Goal: Information Seeking & Learning: Learn about a topic

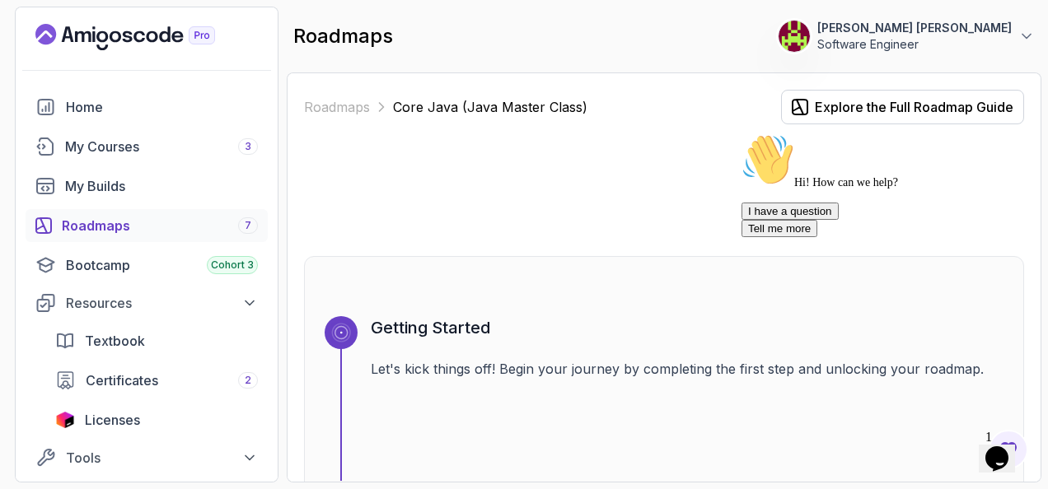
click at [1009, 447] on icon "$i18n('chat', 'chat_widget')" at bounding box center [996, 459] width 23 height 25
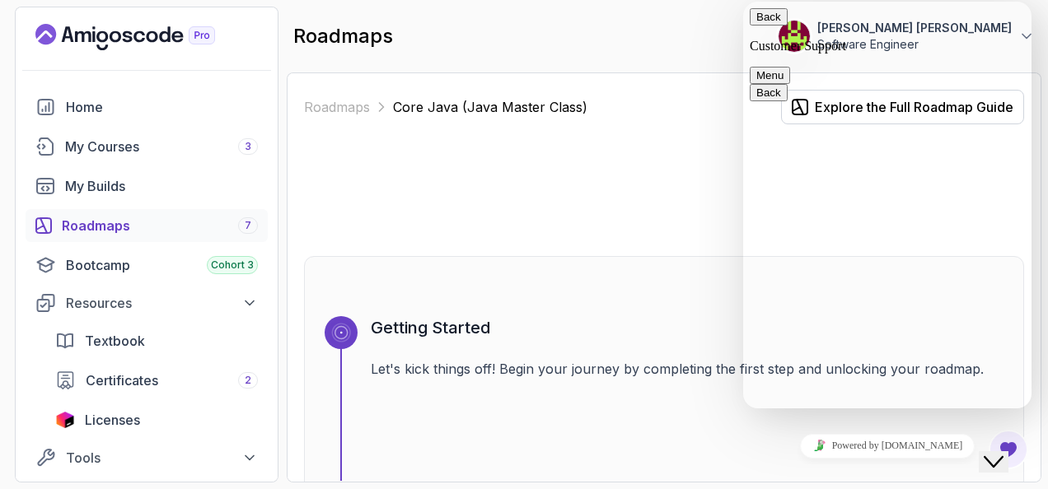
click at [985, 452] on div "Close Chat This icon closes the chat window." at bounding box center [994, 462] width 20 height 20
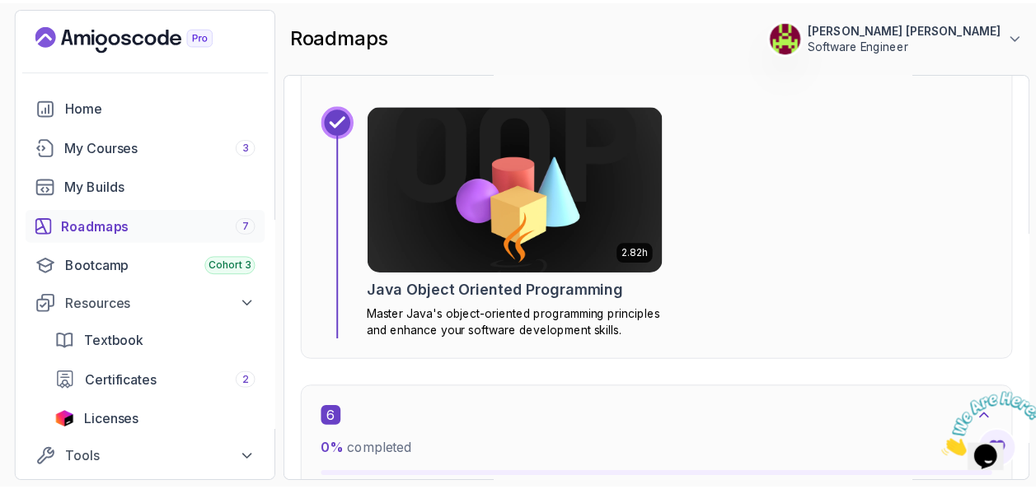
scroll to position [3214, 0]
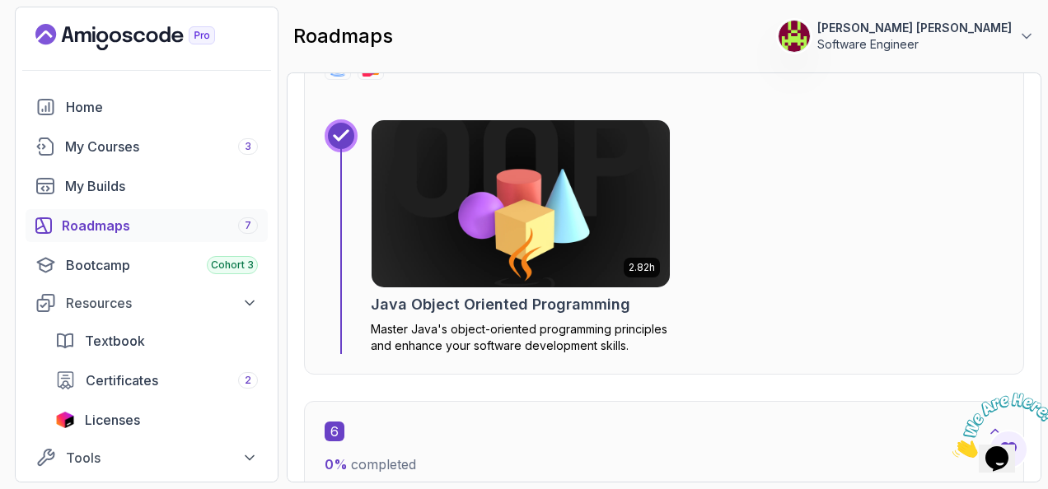
click at [480, 175] on img at bounding box center [520, 204] width 313 height 176
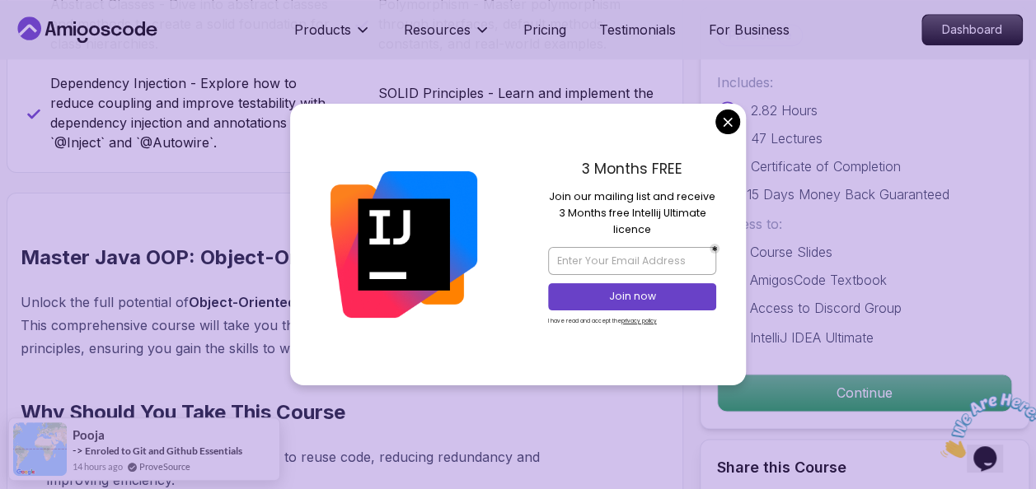
scroll to position [1071, 0]
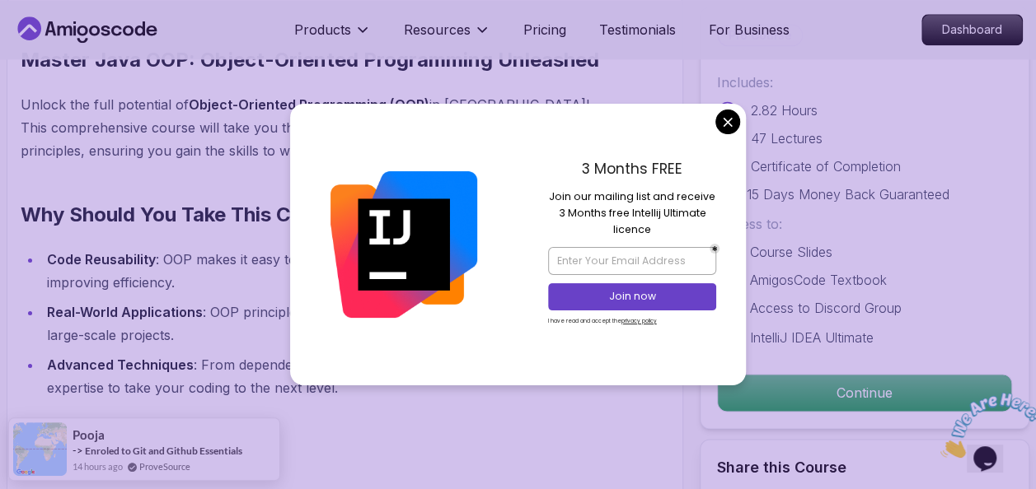
click at [711, 120] on div "3 Months FREE Join our mailing list and receive 3 Months free Intellij Ultimate…" at bounding box center [632, 245] width 228 height 282
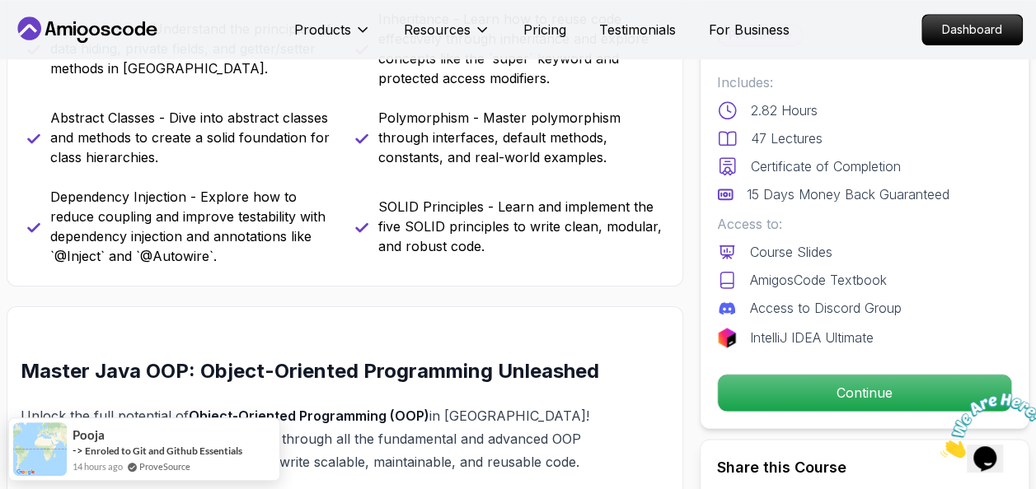
scroll to position [577, 0]
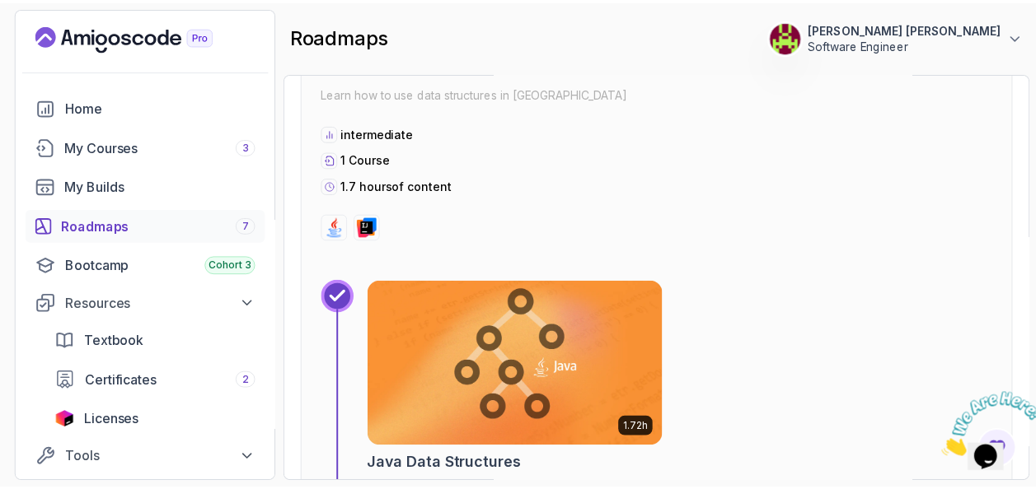
scroll to position [4363, 0]
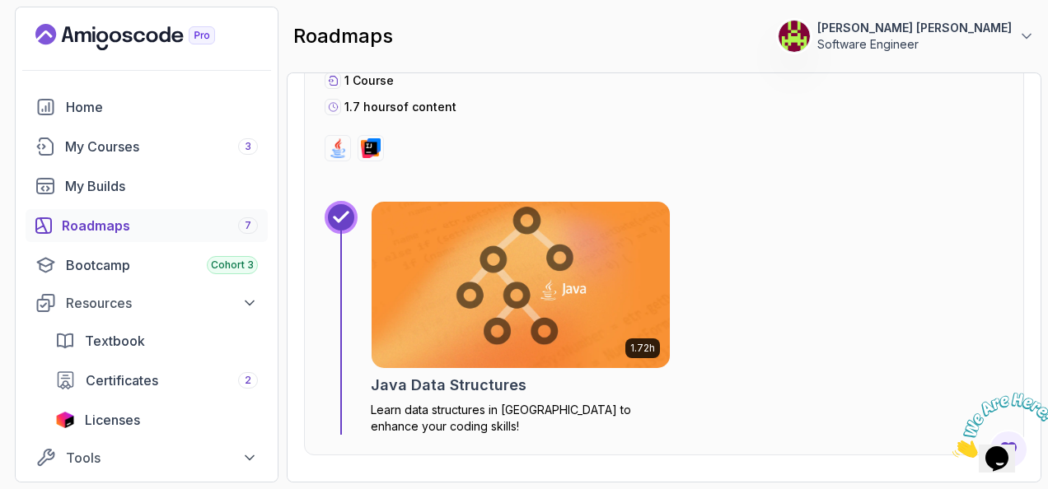
click at [474, 255] on img at bounding box center [520, 285] width 313 height 176
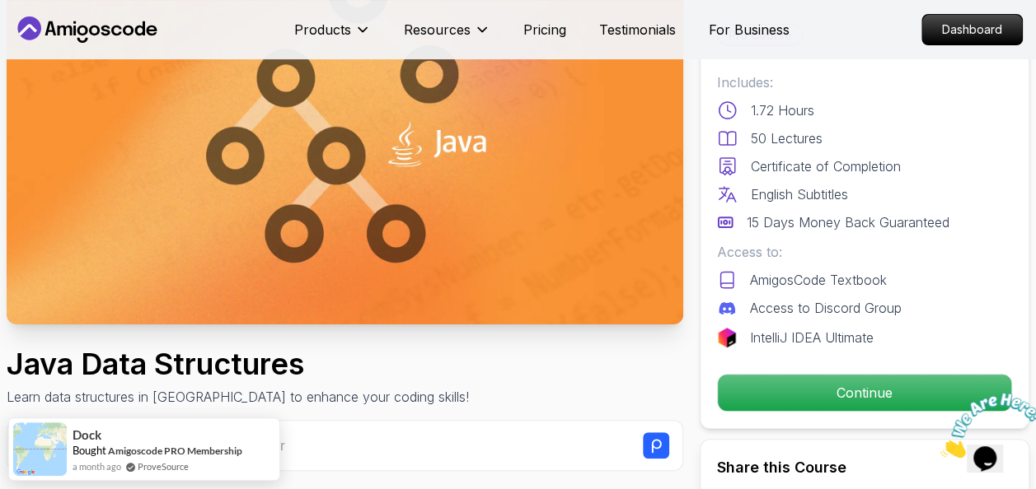
scroll to position [247, 0]
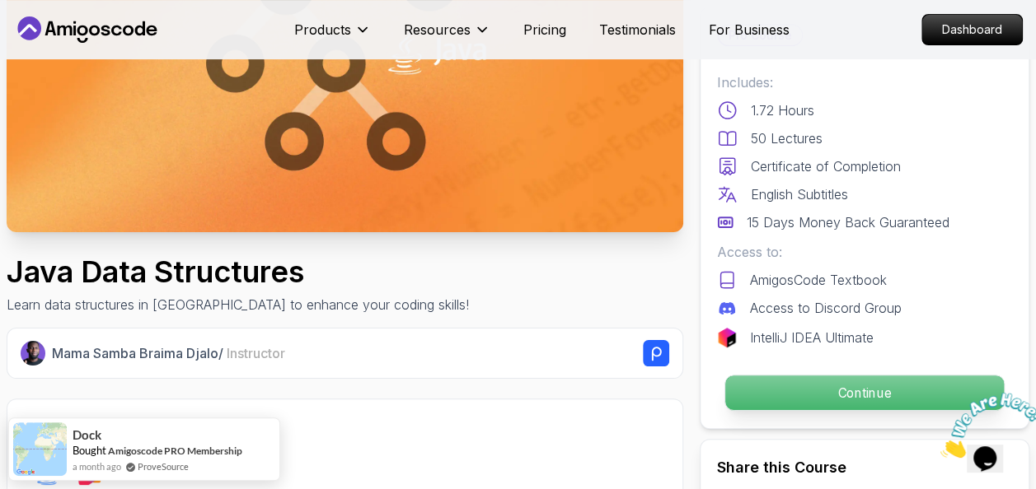
click at [864, 404] on p "Continue" at bounding box center [864, 393] width 279 height 35
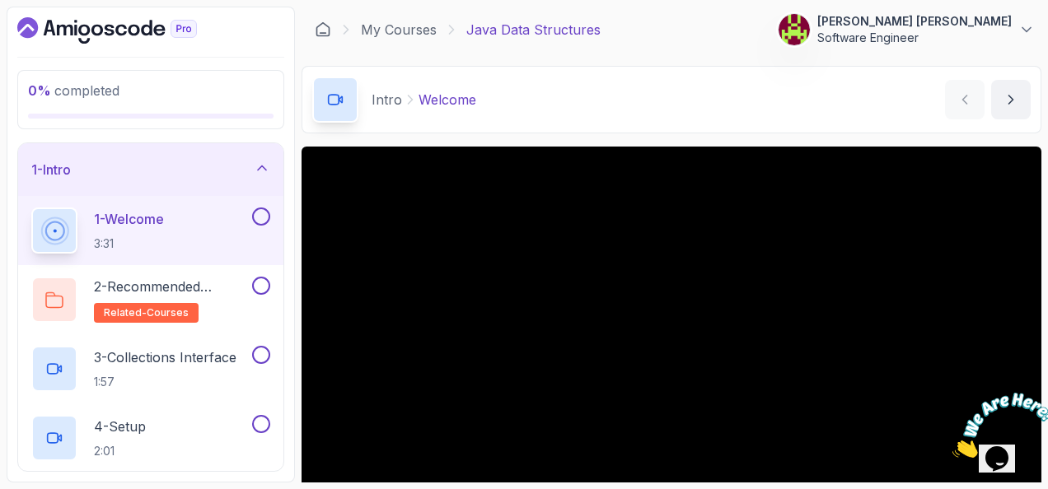
scroll to position [165, 0]
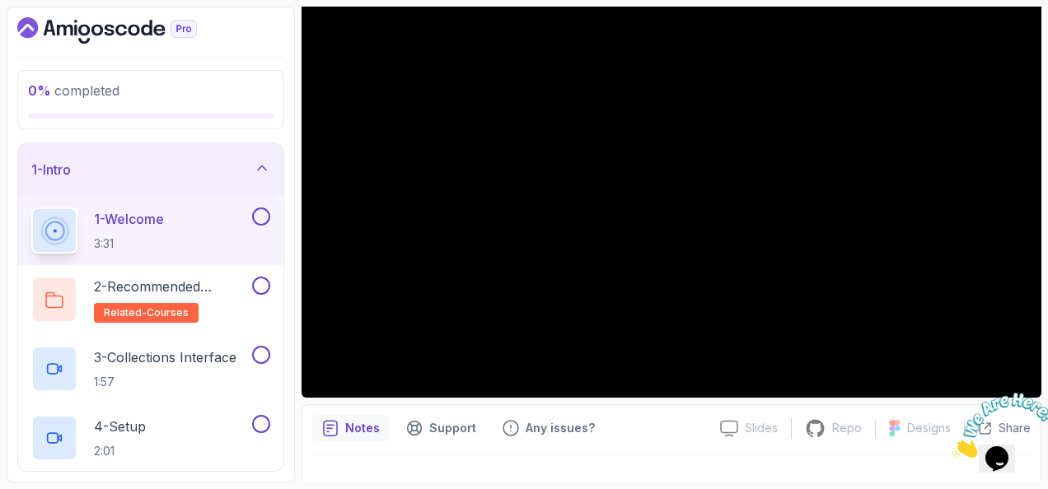
click at [661, 408] on div "Notes Support Any issues? Slides Slides not available Repo Repository not avail…" at bounding box center [672, 459] width 740 height 108
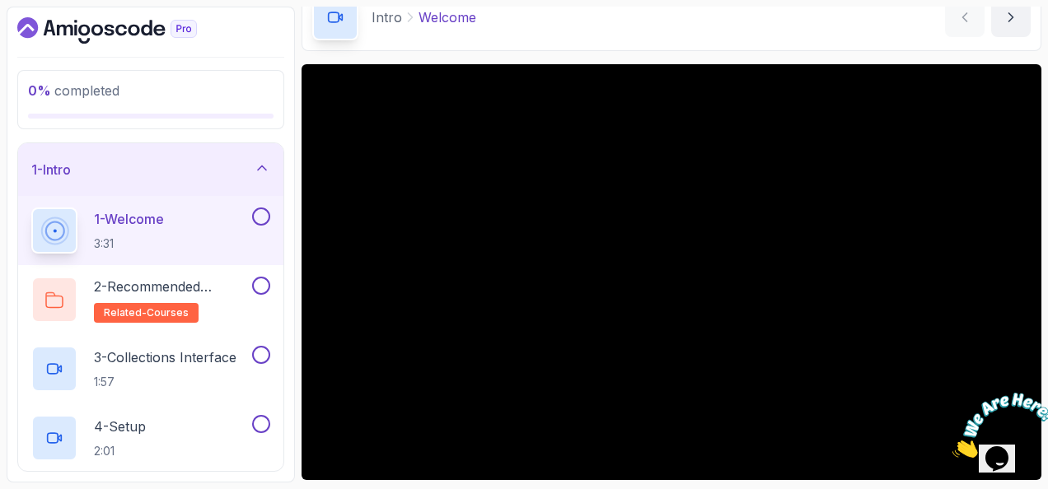
drag, startPoint x: 307, startPoint y: 268, endPoint x: 539, endPoint y: 35, distance: 328.6
click at [539, 35] on div "Intro Welcome Welcome by nelson" at bounding box center [672, 18] width 740 height 68
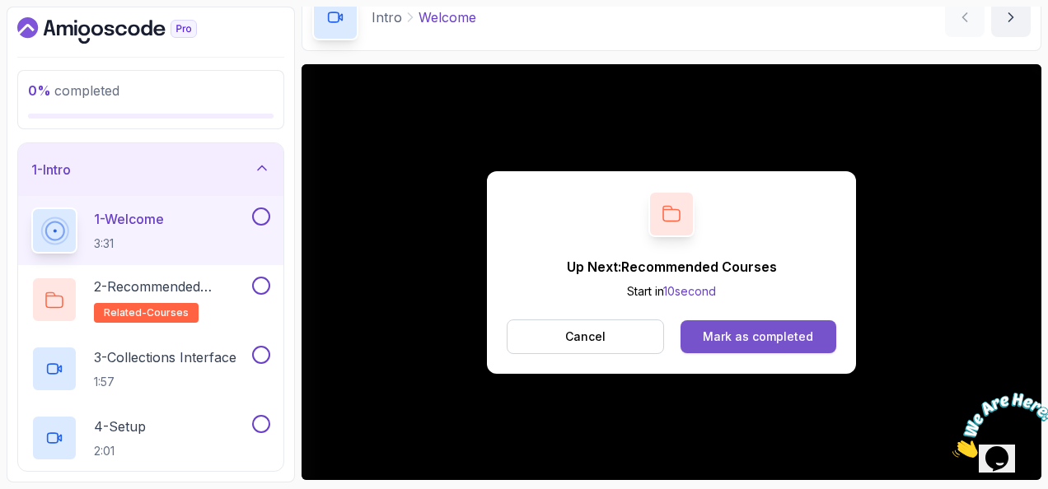
click at [759, 343] on div "Mark as completed" at bounding box center [758, 337] width 110 height 16
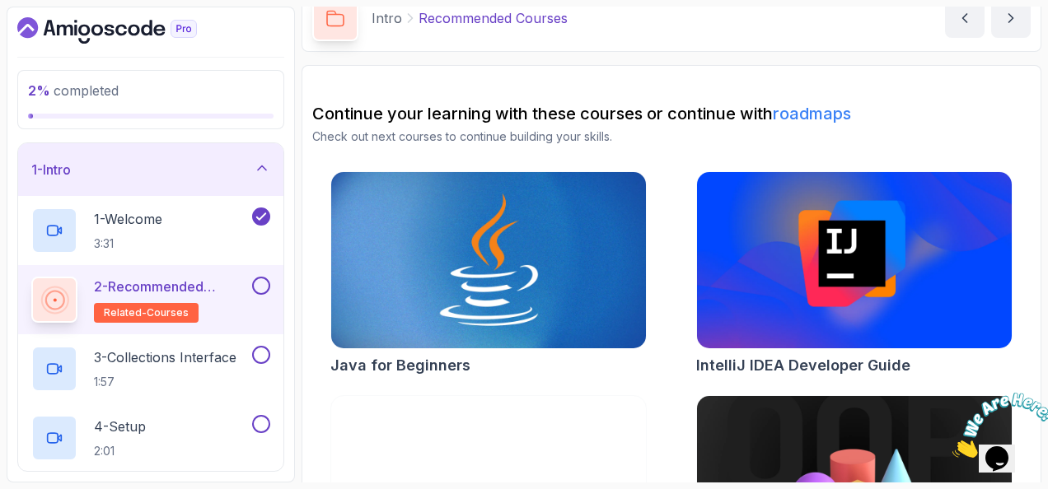
scroll to position [214, 0]
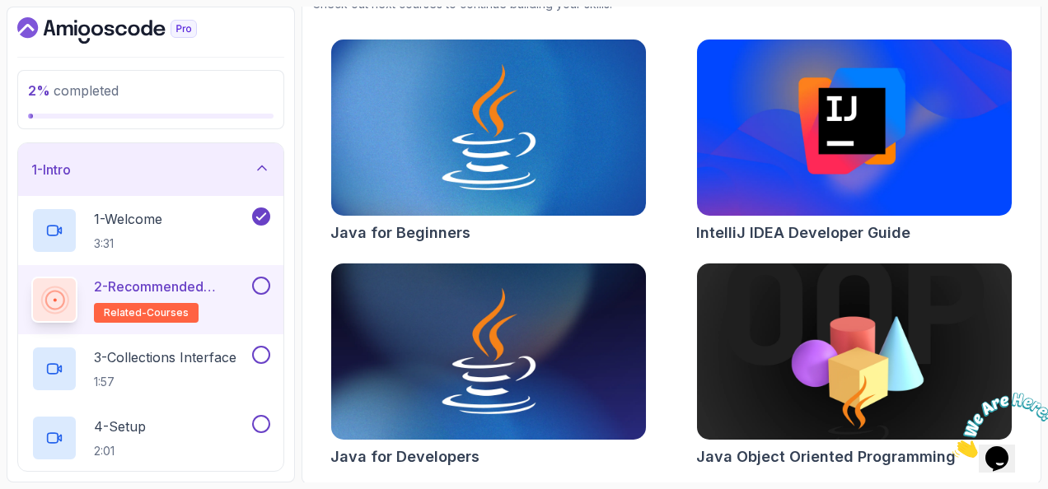
click at [270, 291] on div "2 - Recommended Courses related-courses" at bounding box center [150, 299] width 265 height 69
click at [259, 290] on button at bounding box center [261, 286] width 18 height 18
click at [194, 366] on p "3 - Collections Interface" at bounding box center [165, 358] width 143 height 20
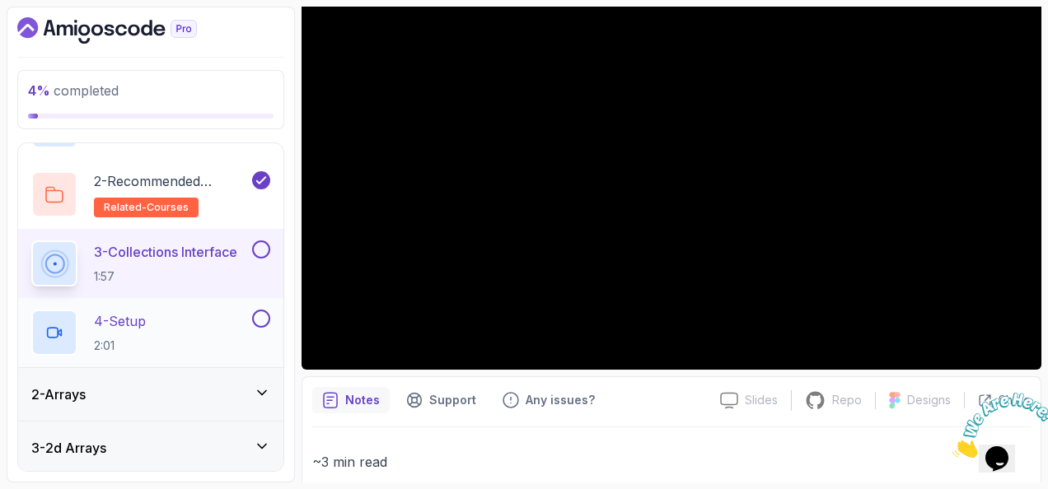
scroll to position [82, 0]
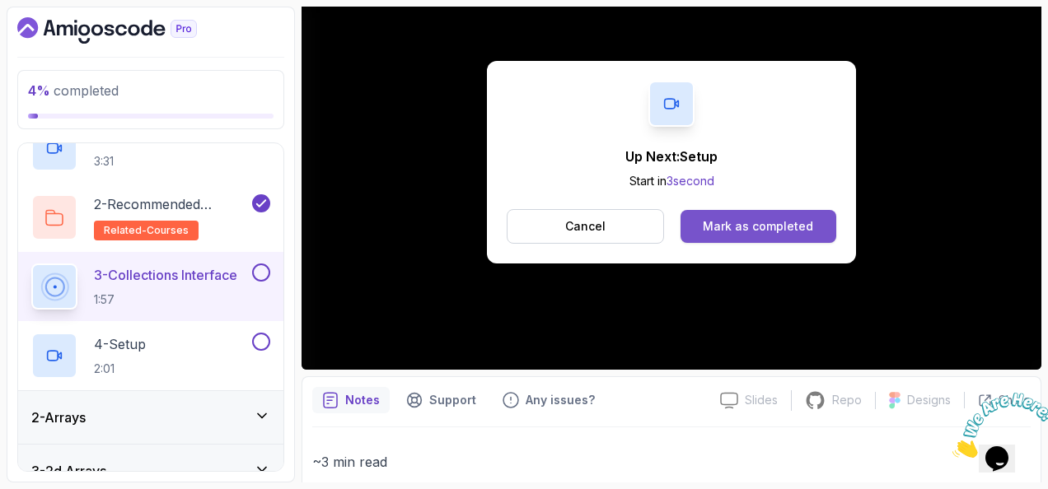
click at [715, 222] on div "Mark as completed" at bounding box center [758, 226] width 110 height 16
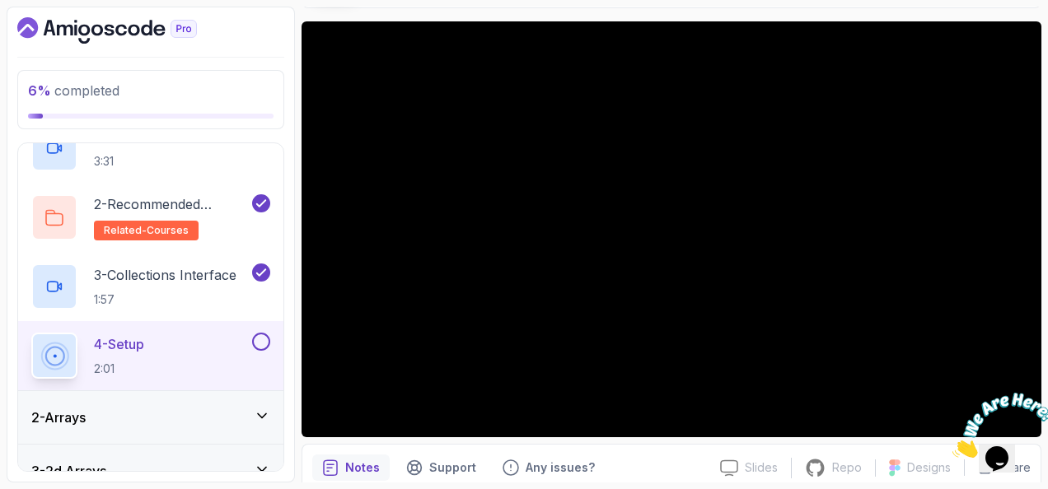
scroll to position [110, 0]
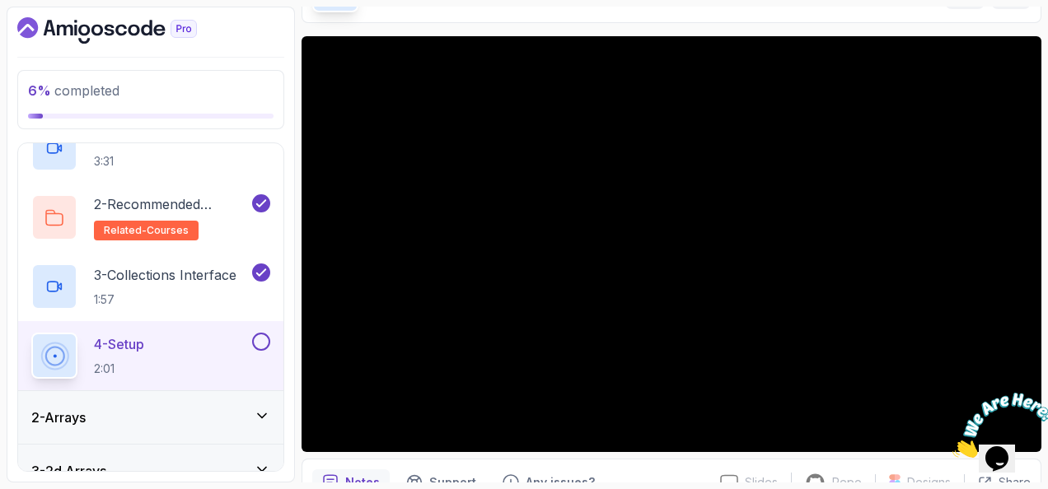
click at [953, 447] on icon "Close" at bounding box center [953, 454] width 0 height 14
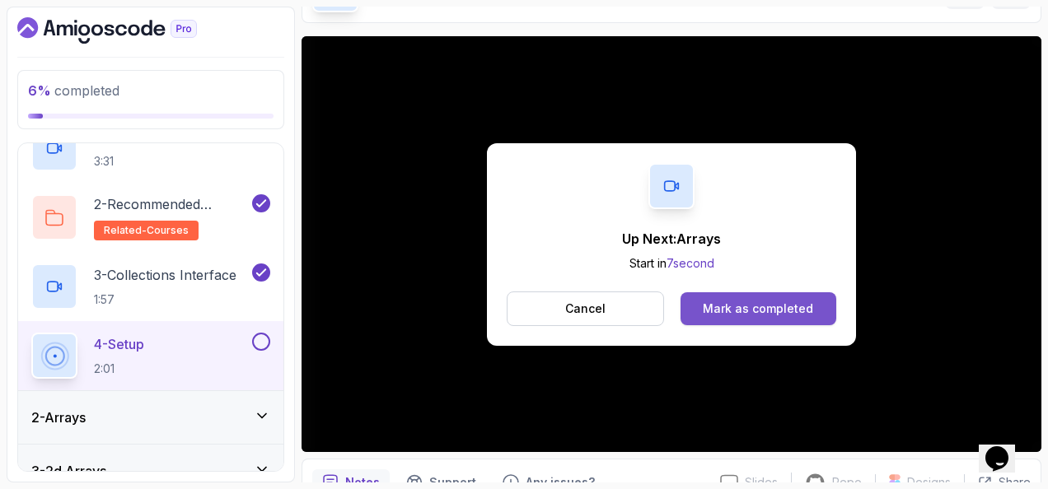
click at [798, 304] on div "Mark as completed" at bounding box center [758, 309] width 110 height 16
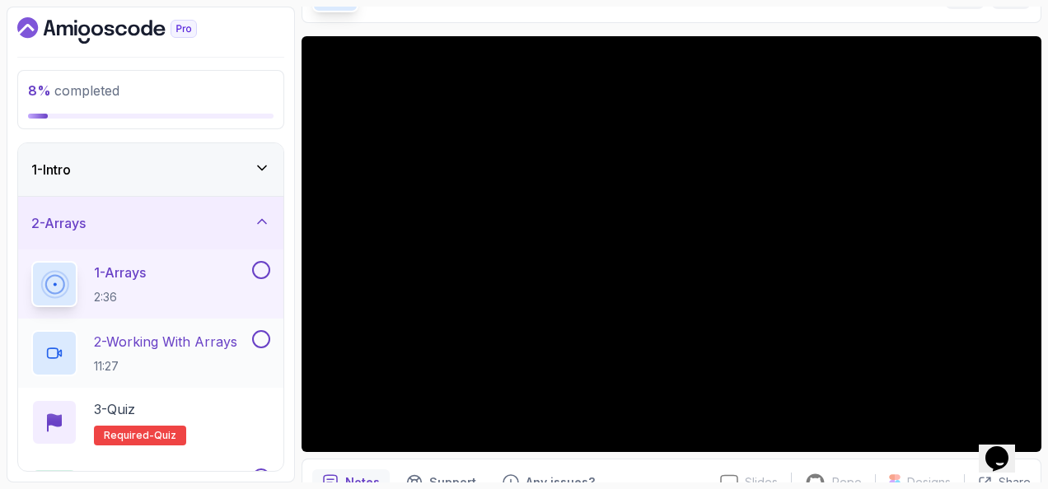
scroll to position [165, 0]
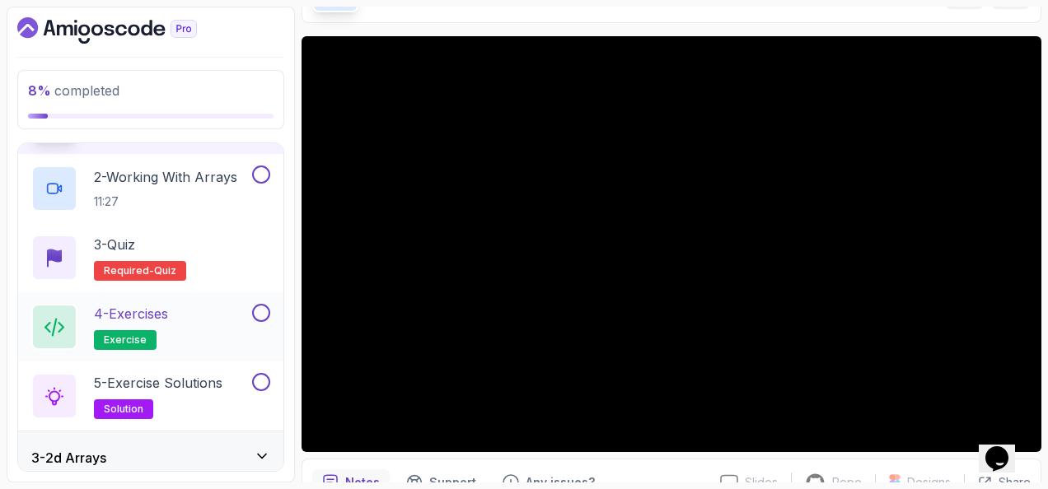
click at [260, 319] on button at bounding box center [261, 313] width 18 height 18
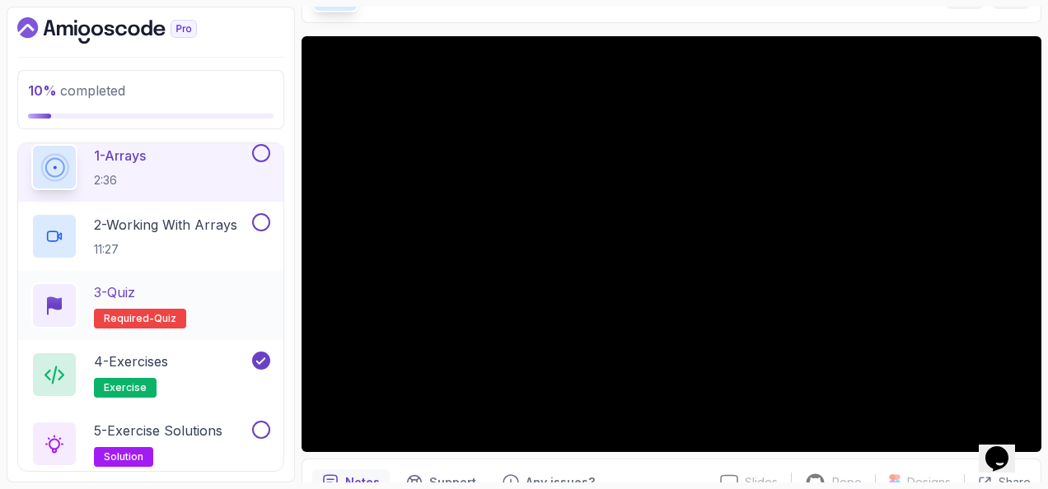
scroll to position [0, 0]
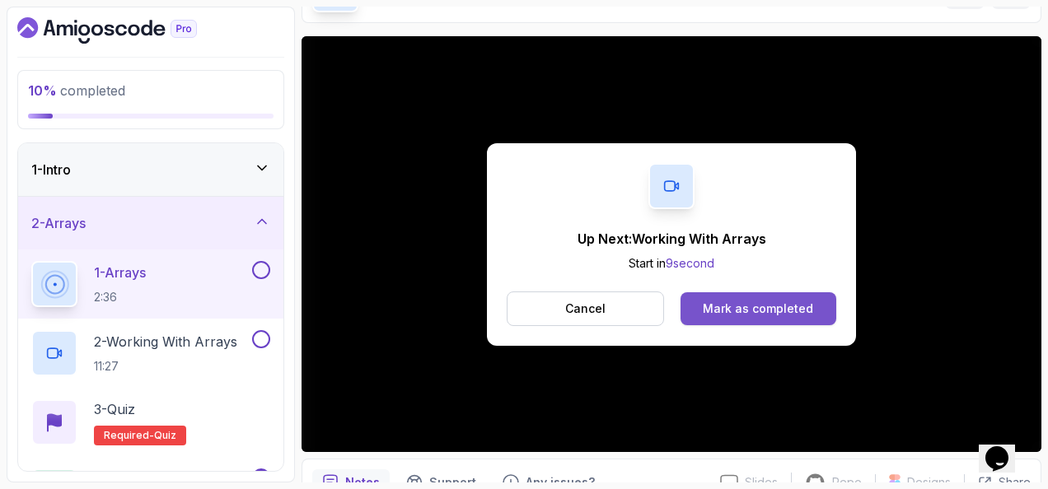
click at [817, 297] on button "Mark as completed" at bounding box center [759, 309] width 156 height 33
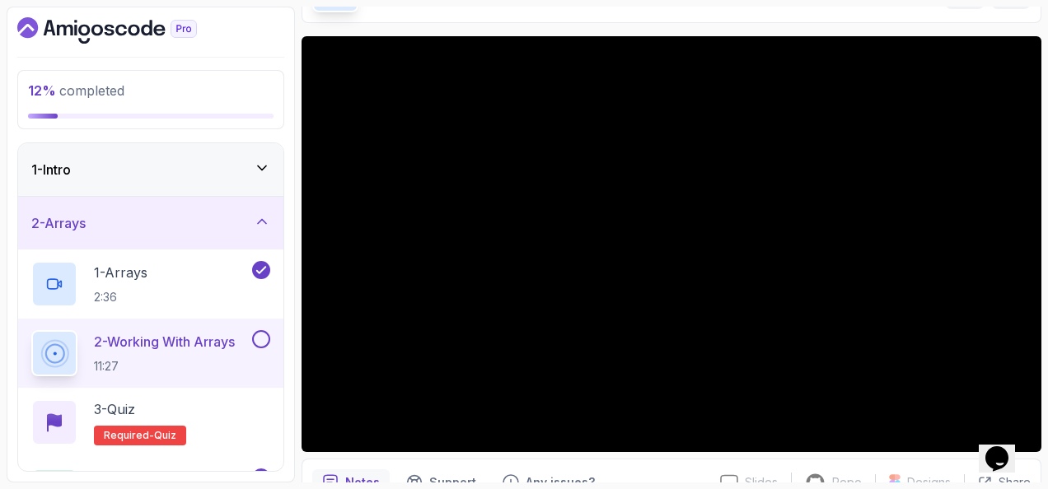
drag, startPoint x: 536, startPoint y: 311, endPoint x: 485, endPoint y: 8, distance: 307.4
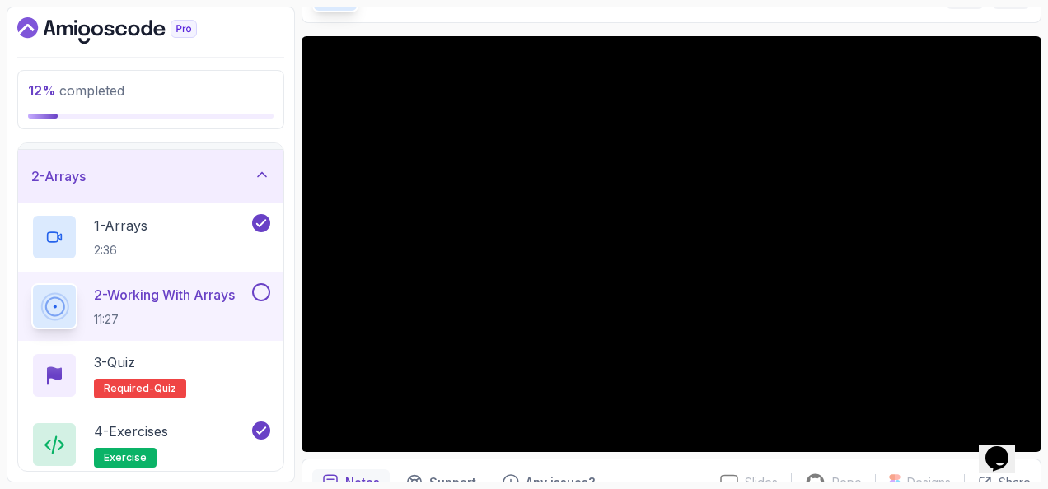
scroll to position [82, 0]
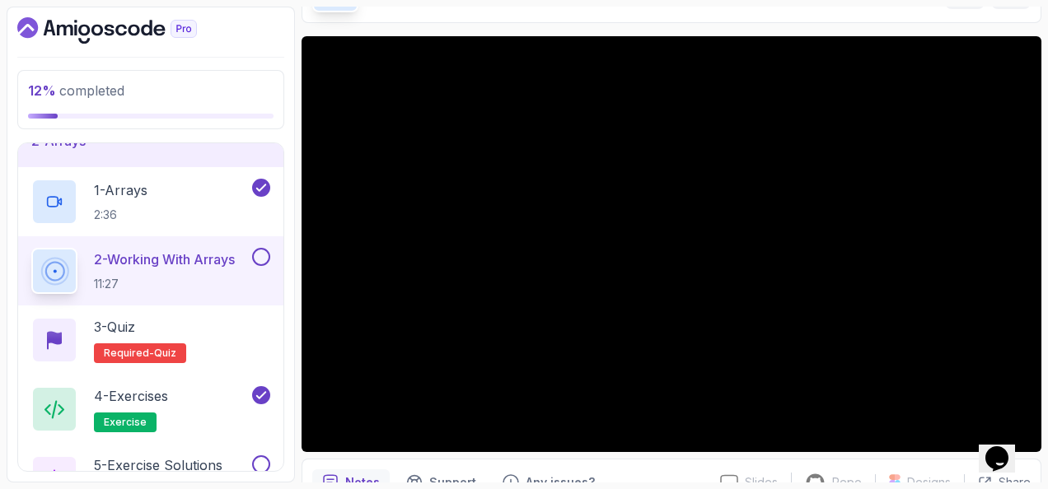
click at [263, 257] on button at bounding box center [261, 257] width 18 height 18
click at [244, 348] on div "3 - Quiz Required- quiz" at bounding box center [150, 340] width 239 height 46
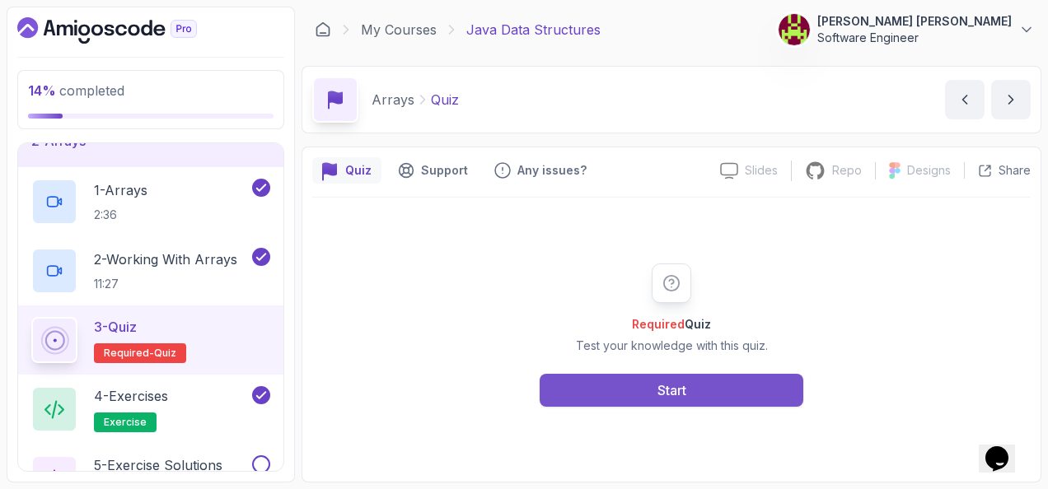
click at [648, 392] on button "Start" at bounding box center [672, 390] width 264 height 33
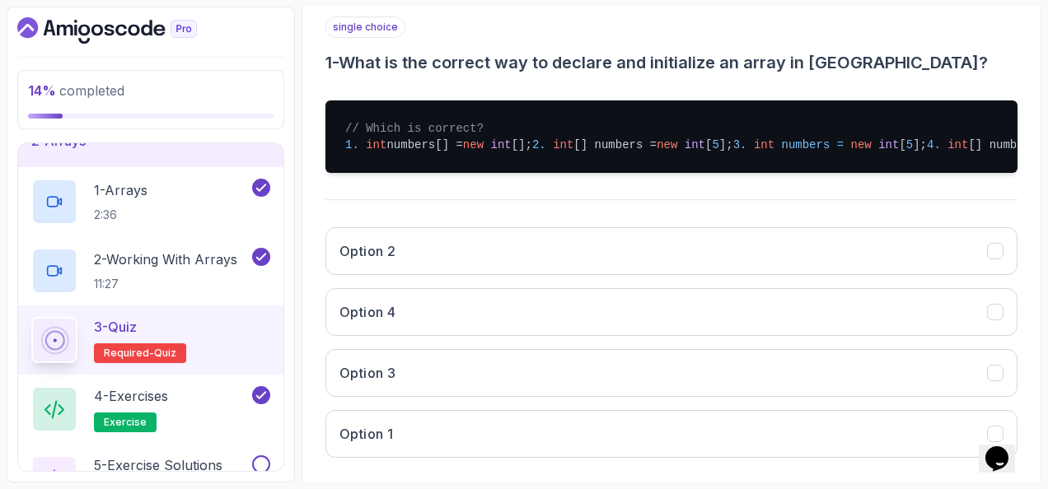
scroll to position [330, 0]
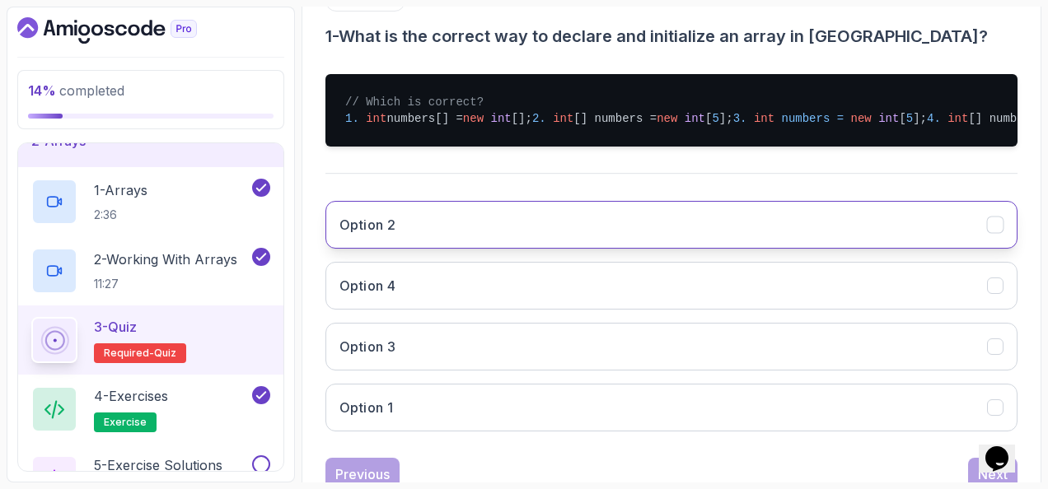
click at [430, 249] on button "Option 2" at bounding box center [671, 225] width 692 height 48
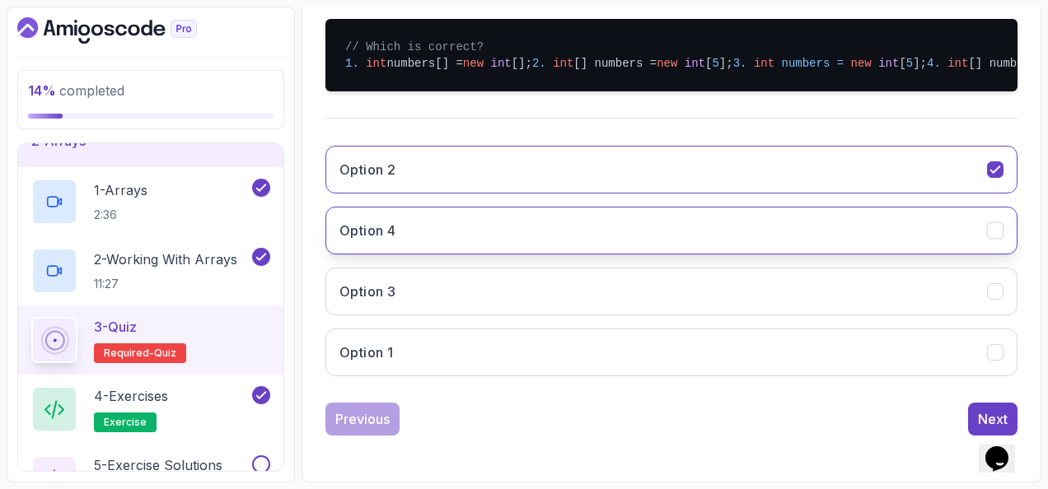
scroll to position [430, 0]
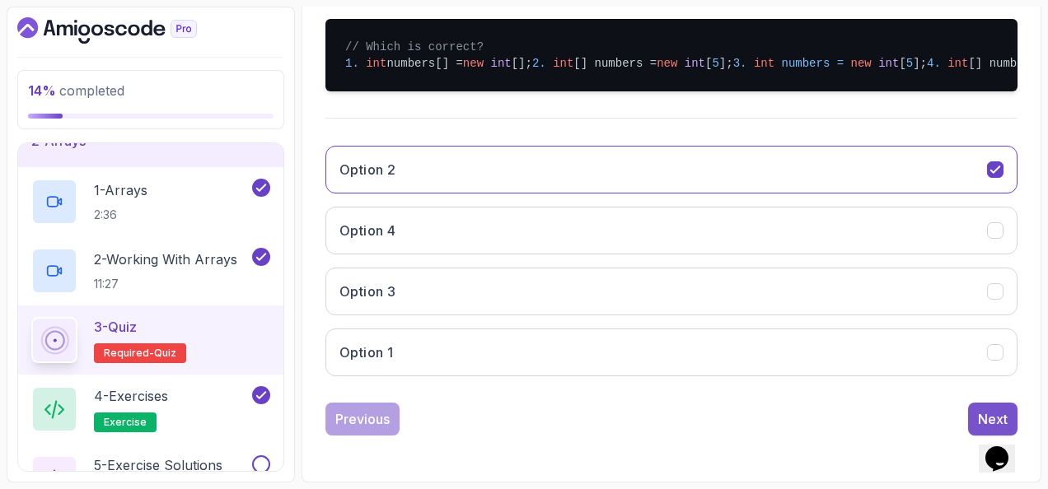
click at [972, 404] on button "Next" at bounding box center [992, 419] width 49 height 33
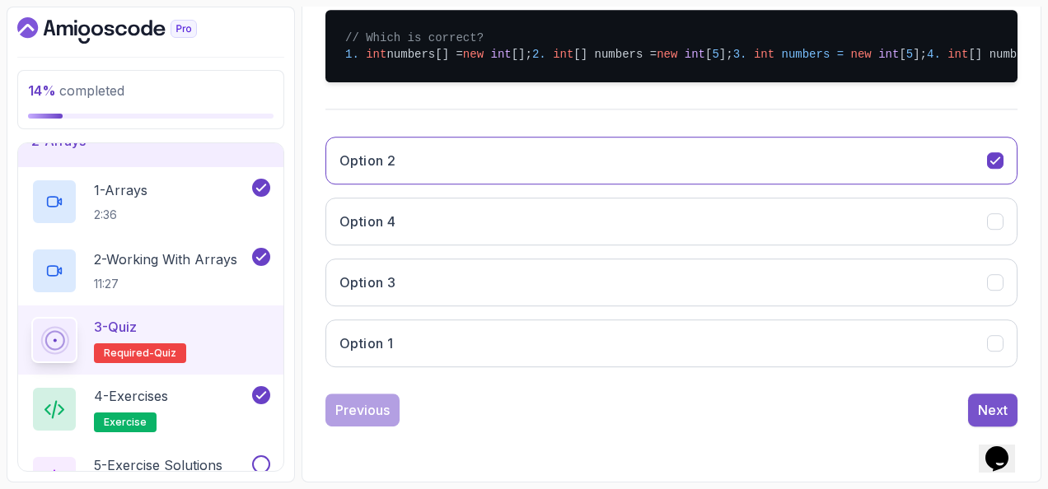
scroll to position [269, 0]
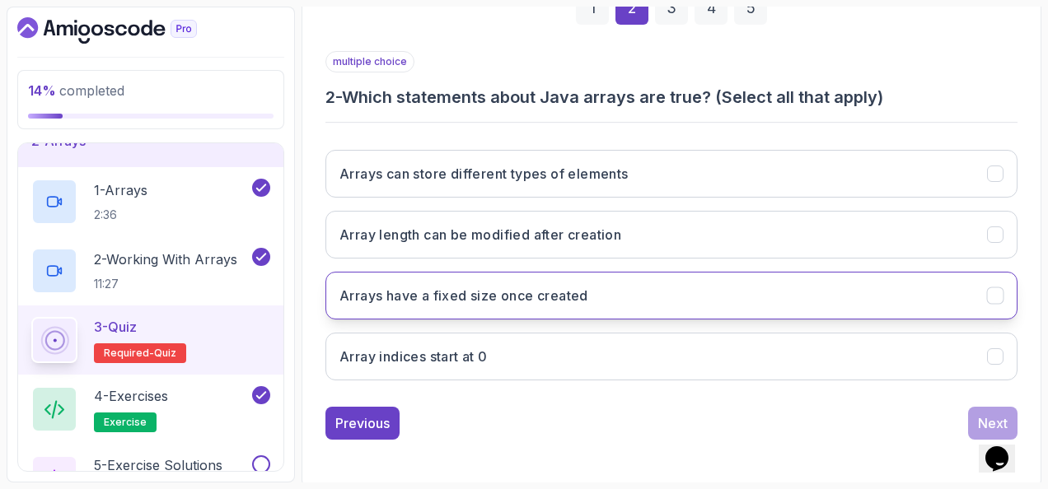
click at [419, 306] on button "Arrays have a fixed size once created" at bounding box center [671, 296] width 692 height 48
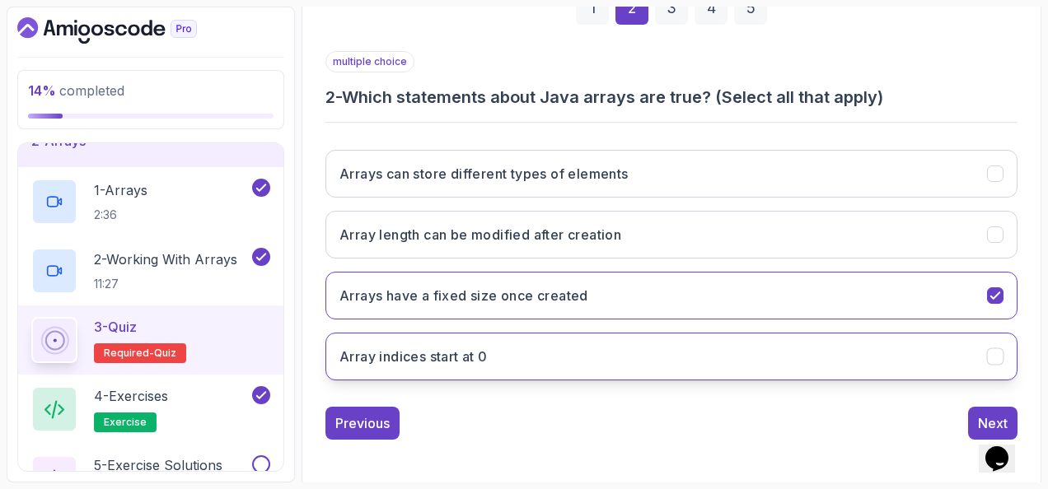
click at [488, 350] on h3 "Array indices start at 0" at bounding box center [413, 357] width 148 height 20
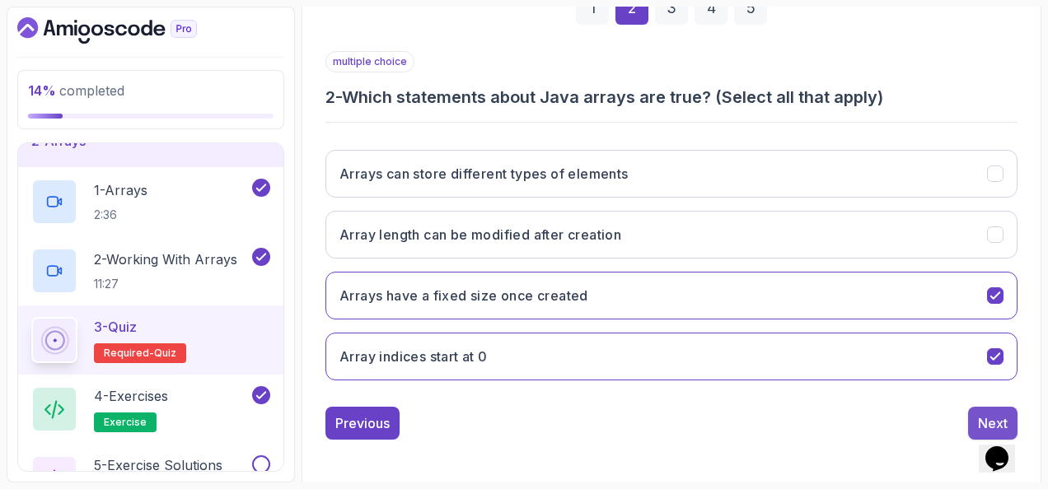
click at [974, 412] on button "Next" at bounding box center [992, 423] width 49 height 33
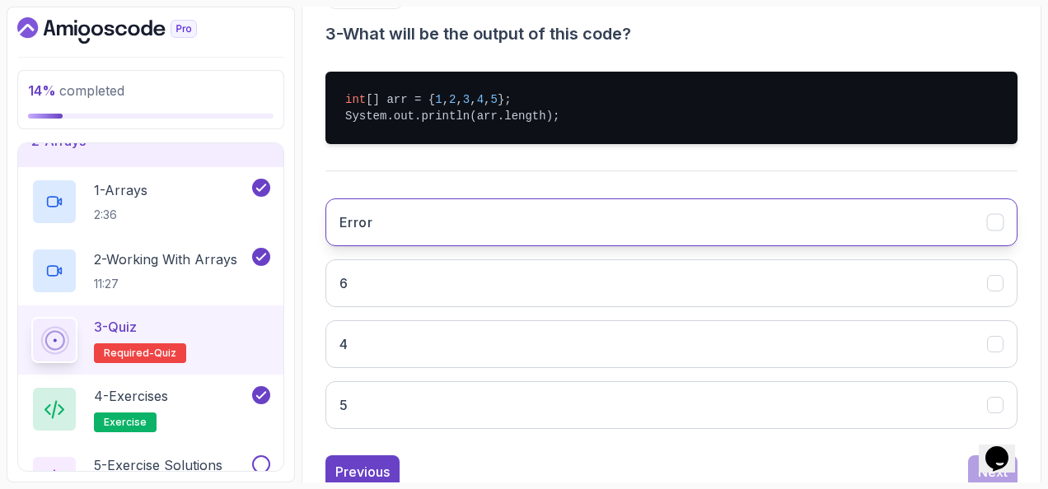
scroll to position [381, 0]
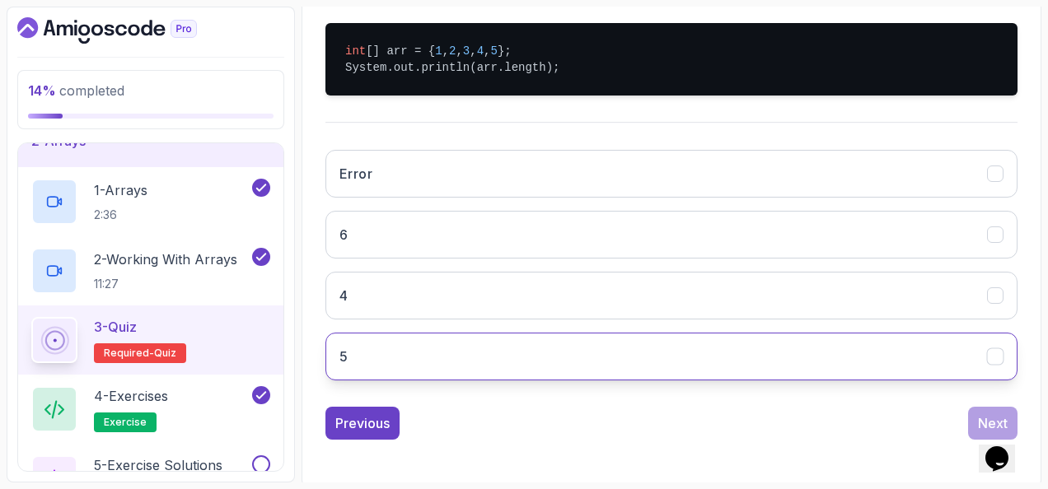
click at [386, 344] on button "5" at bounding box center [671, 357] width 692 height 48
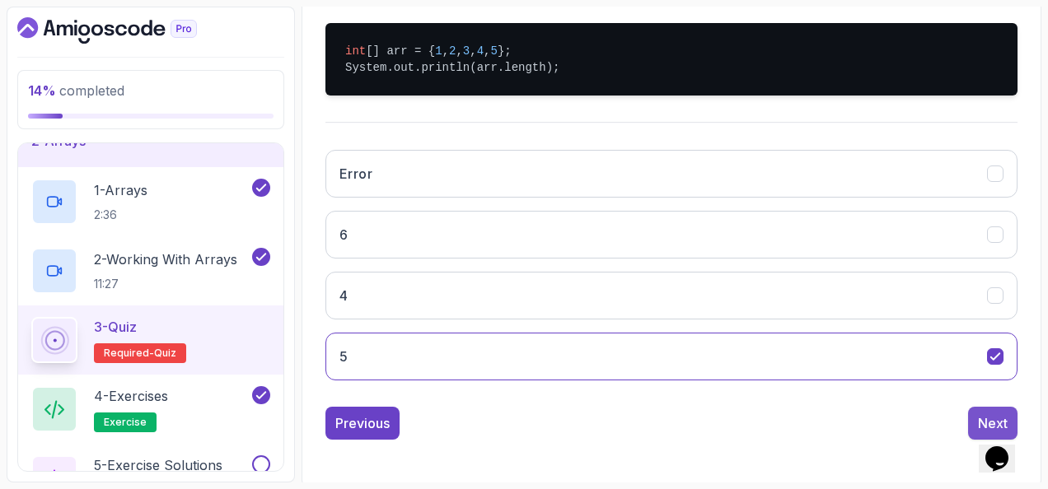
click at [981, 414] on div "Next" at bounding box center [993, 424] width 30 height 20
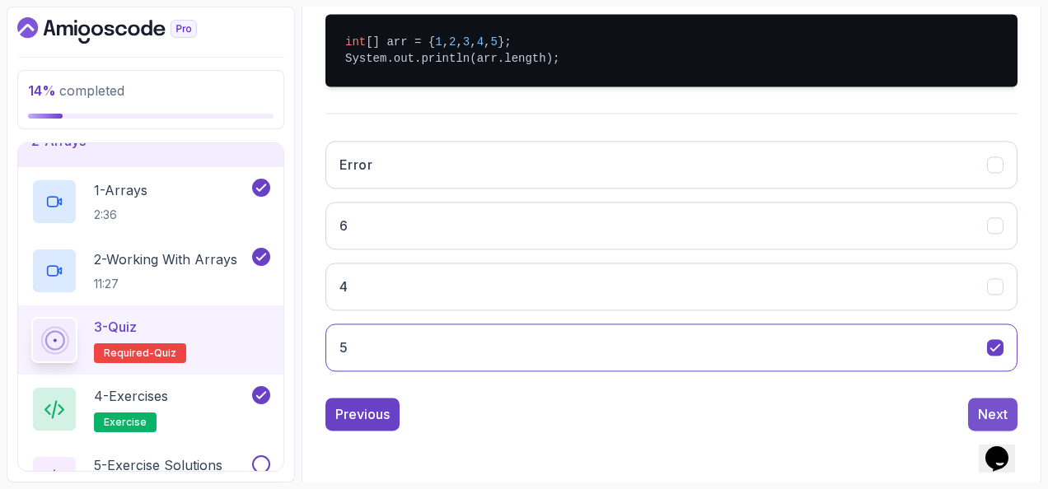
scroll to position [269, 0]
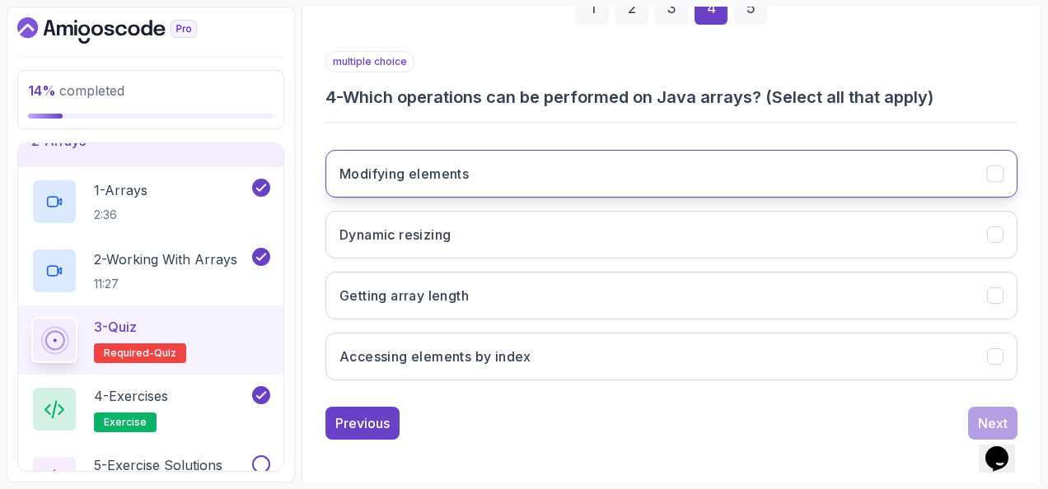
click at [456, 169] on h3 "Modifying elements" at bounding box center [403, 174] width 129 height 20
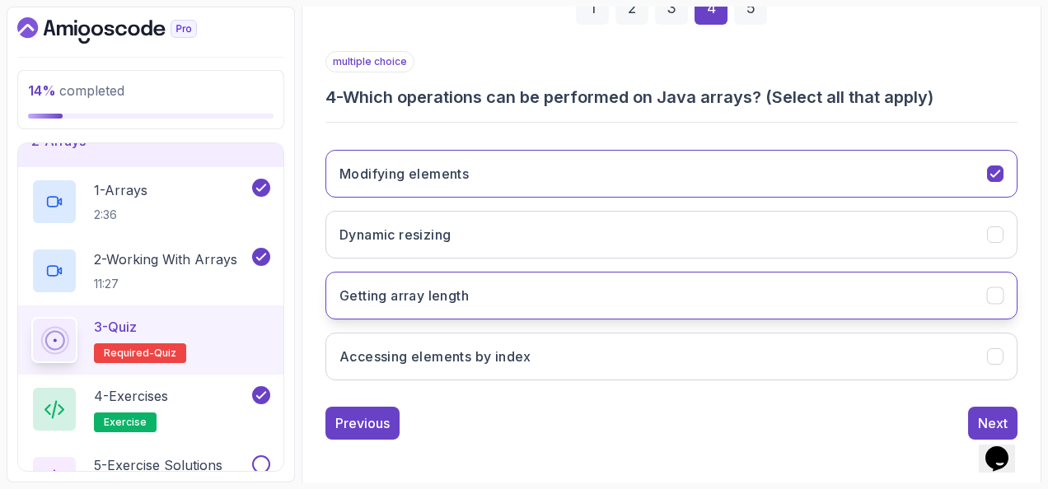
click at [539, 303] on button "Getting array length" at bounding box center [671, 296] width 692 height 48
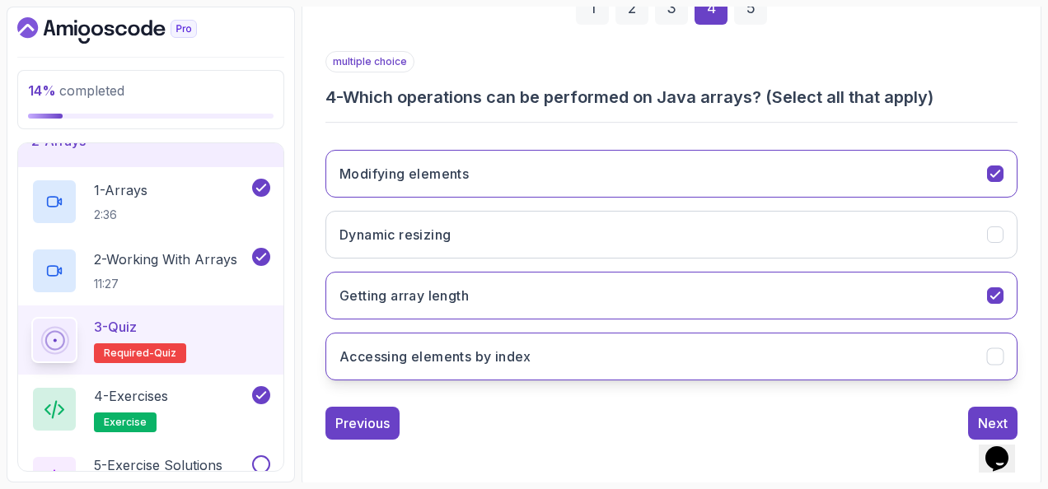
click at [630, 358] on button "Accessing elements by index" at bounding box center [671, 357] width 692 height 48
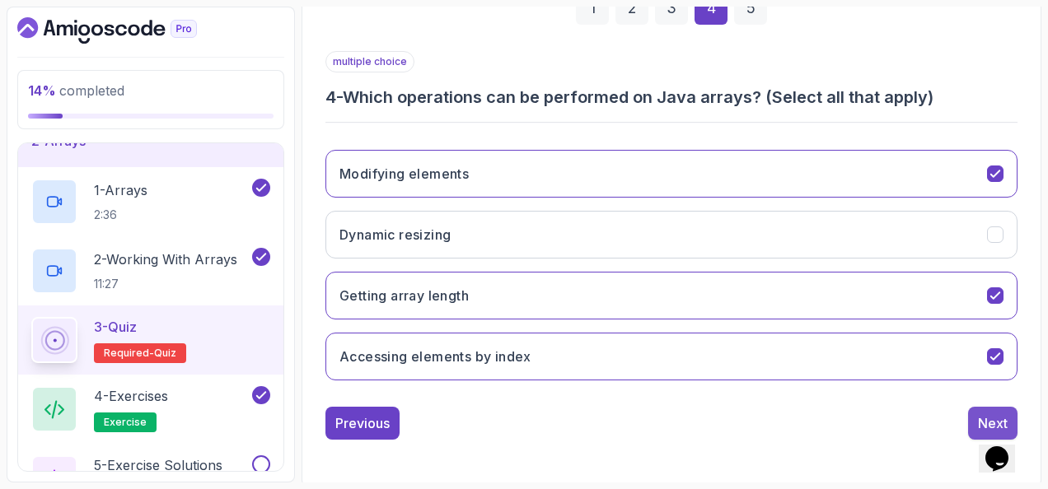
click at [977, 409] on button "Next" at bounding box center [992, 423] width 49 height 33
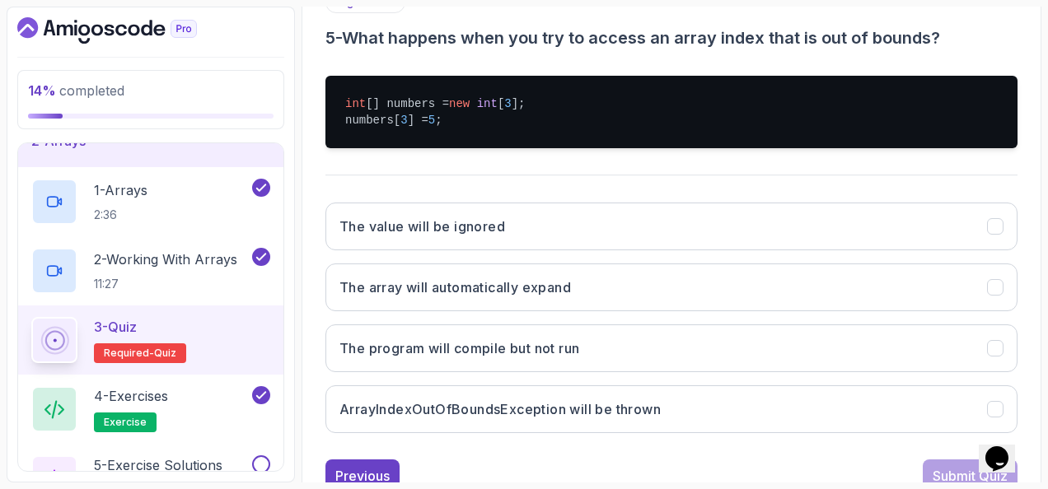
scroll to position [351, 0]
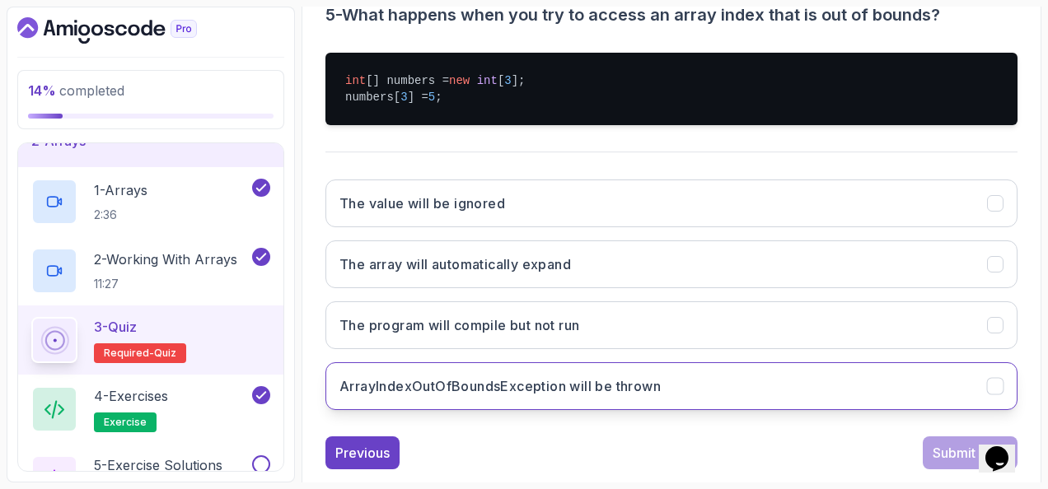
click at [705, 371] on button "ArrayIndexOutOfBoundsException will be thrown" at bounding box center [671, 387] width 692 height 48
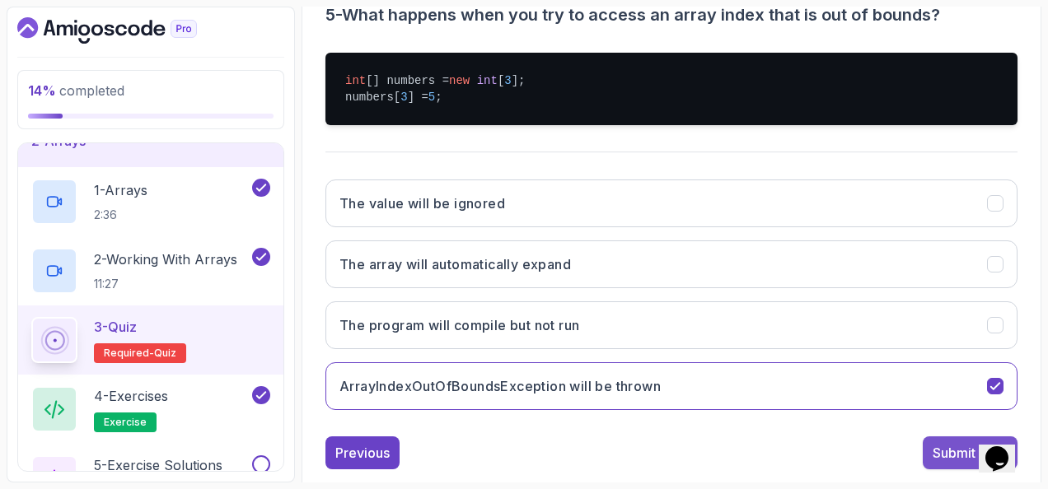
click at [933, 447] on div "Submit Quiz" at bounding box center [970, 453] width 75 height 20
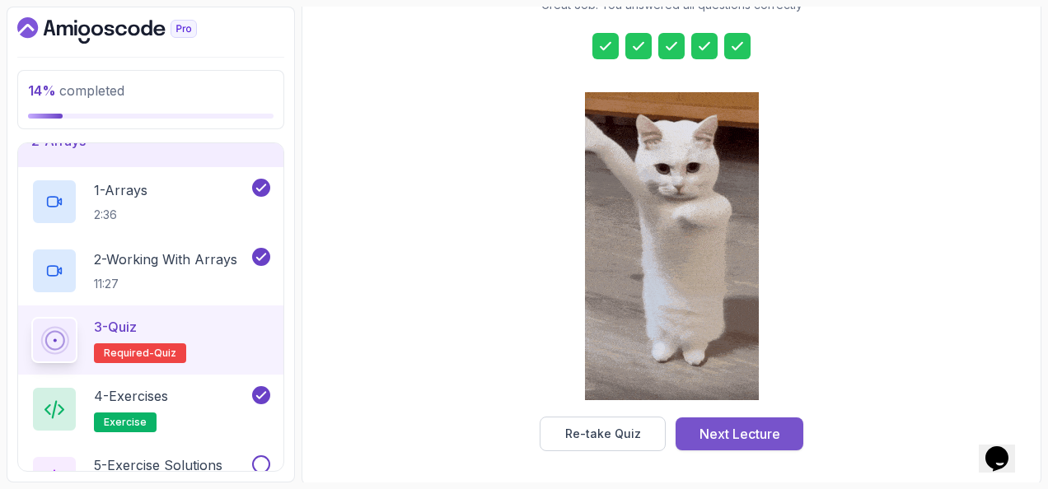
click at [745, 432] on div "Next Lecture" at bounding box center [740, 434] width 81 height 20
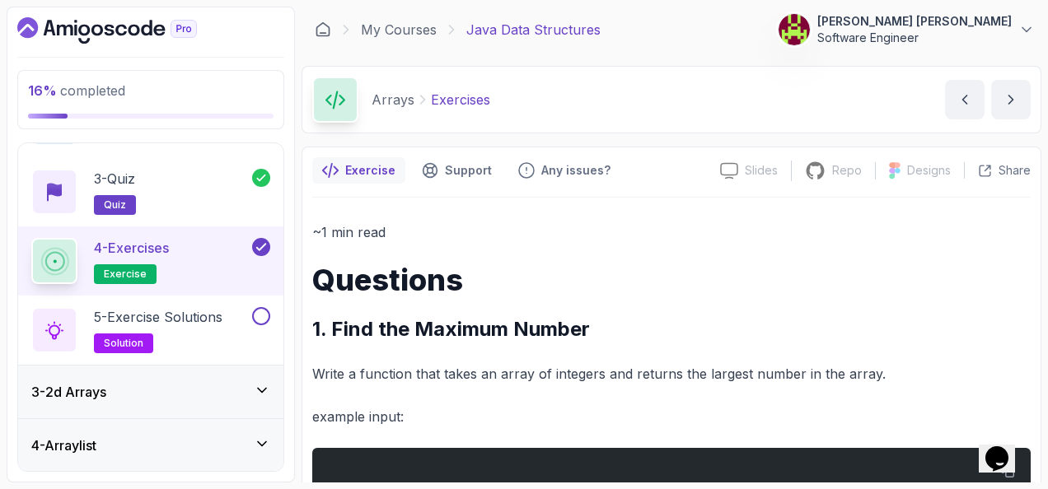
scroll to position [247, 0]
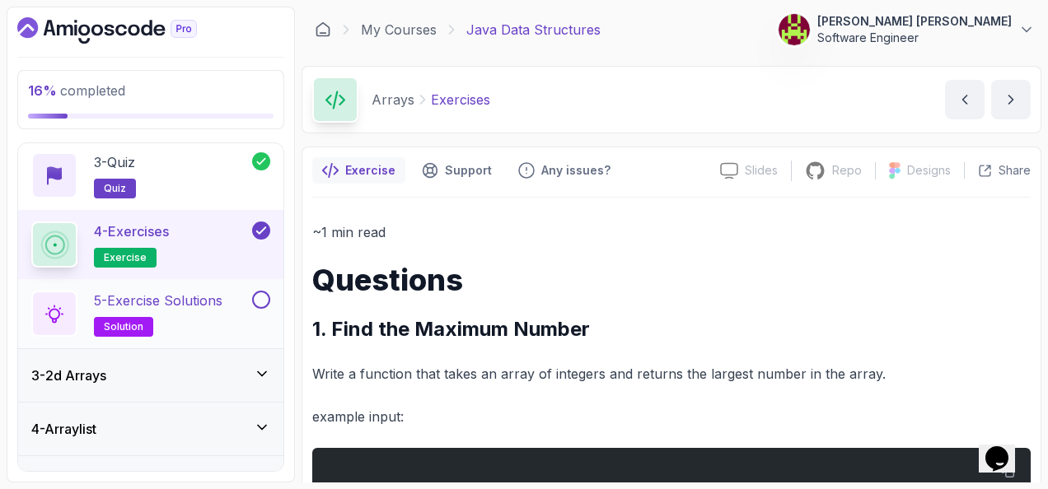
click at [262, 296] on button at bounding box center [261, 300] width 18 height 18
click at [250, 361] on div "3 - 2d Arrays" at bounding box center [150, 375] width 265 height 53
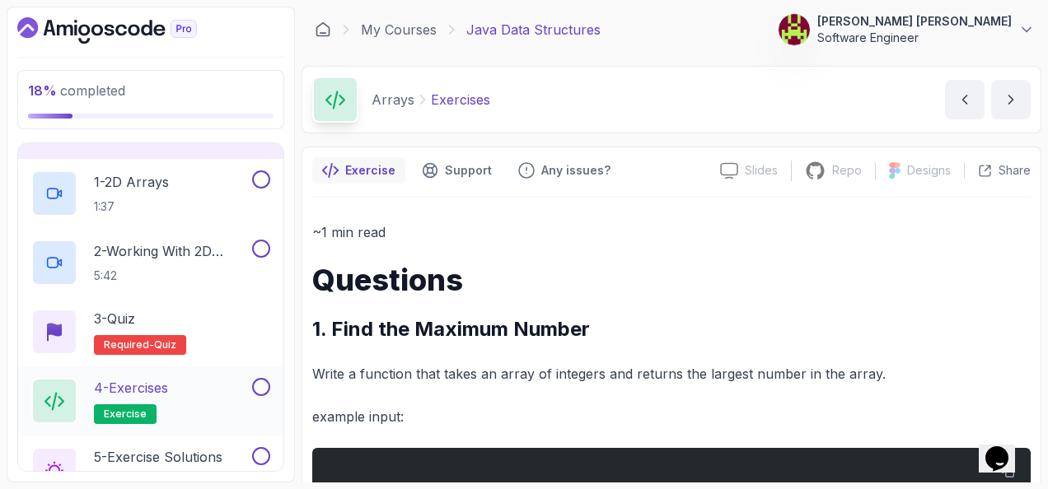
scroll to position [54, 0]
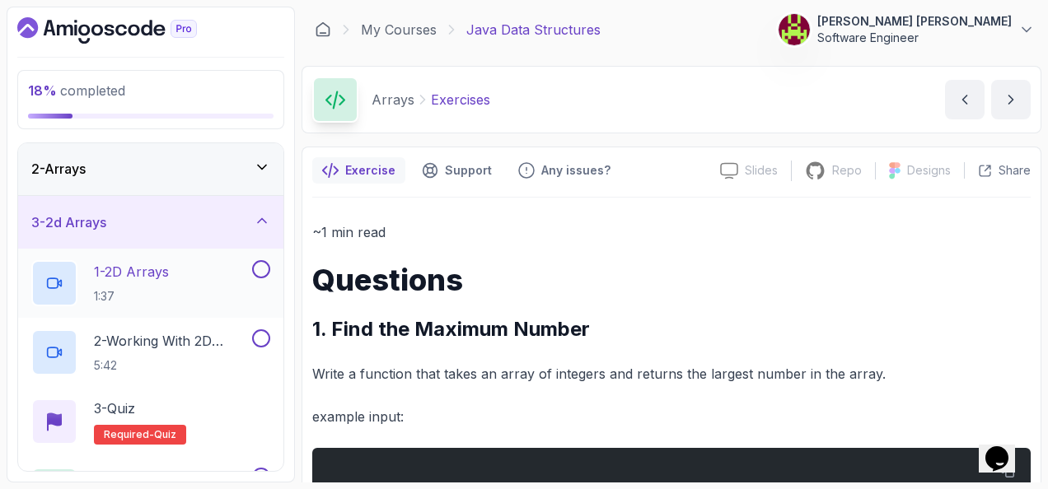
click at [211, 275] on div "1 - 2D Arrays 1:37" at bounding box center [140, 283] width 218 height 46
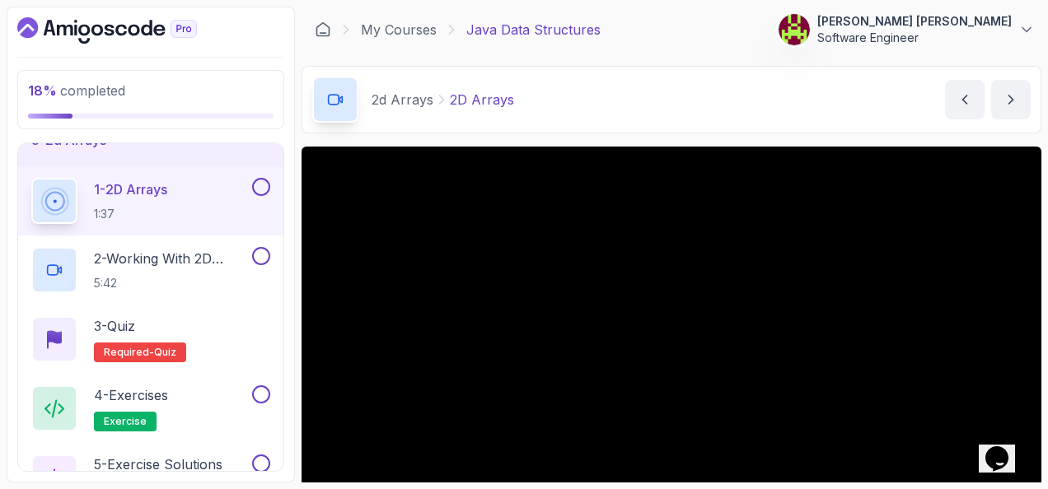
scroll to position [219, 0]
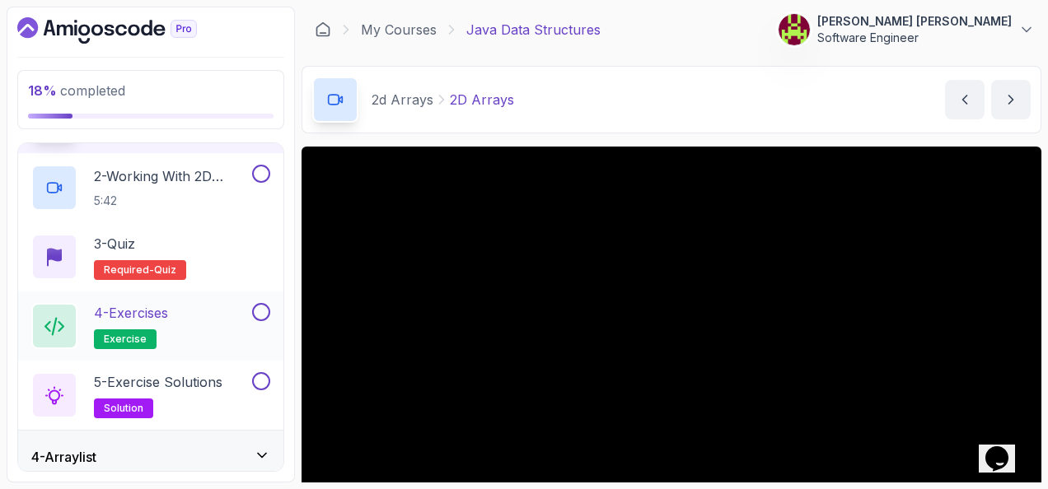
click at [252, 310] on button at bounding box center [261, 312] width 18 height 18
click at [265, 387] on button at bounding box center [261, 381] width 18 height 18
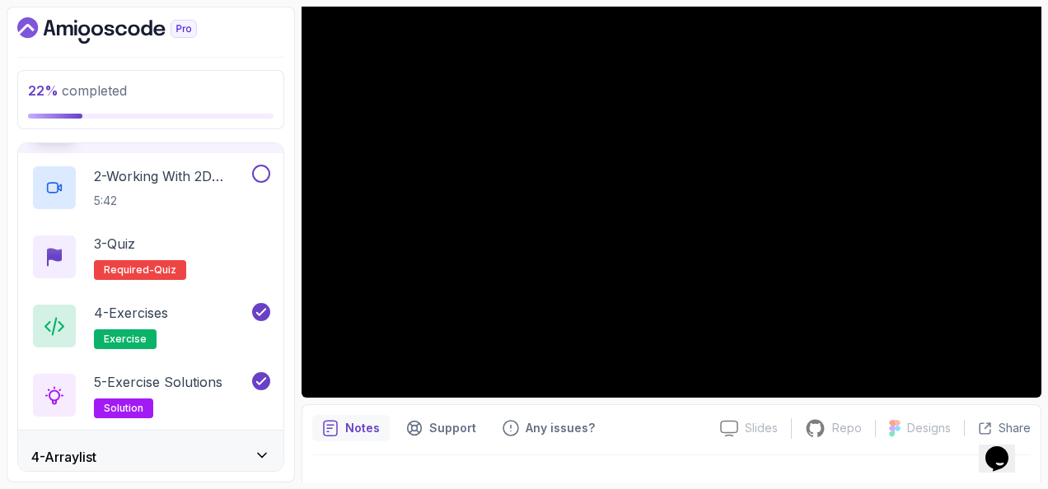
scroll to position [82, 0]
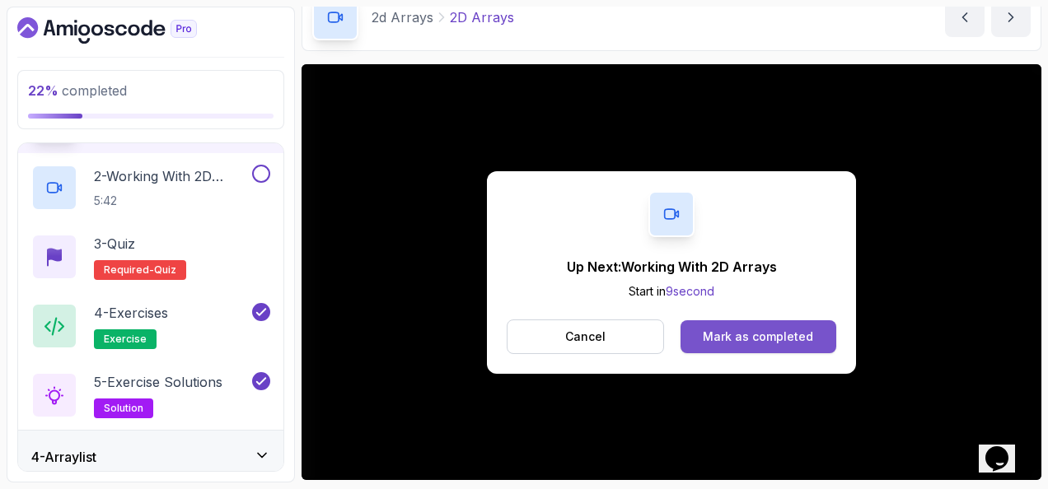
click at [790, 322] on button "Mark as completed" at bounding box center [759, 337] width 156 height 33
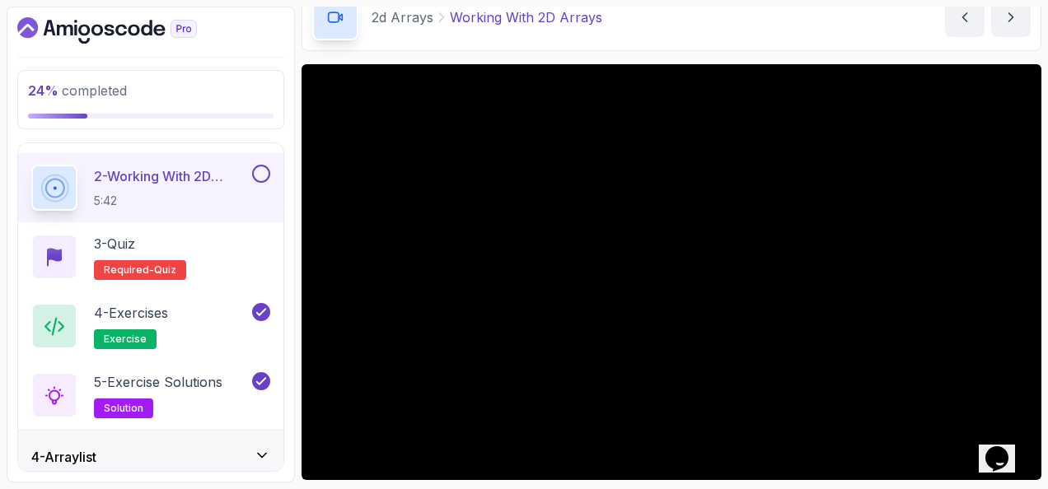
scroll to position [193, 0]
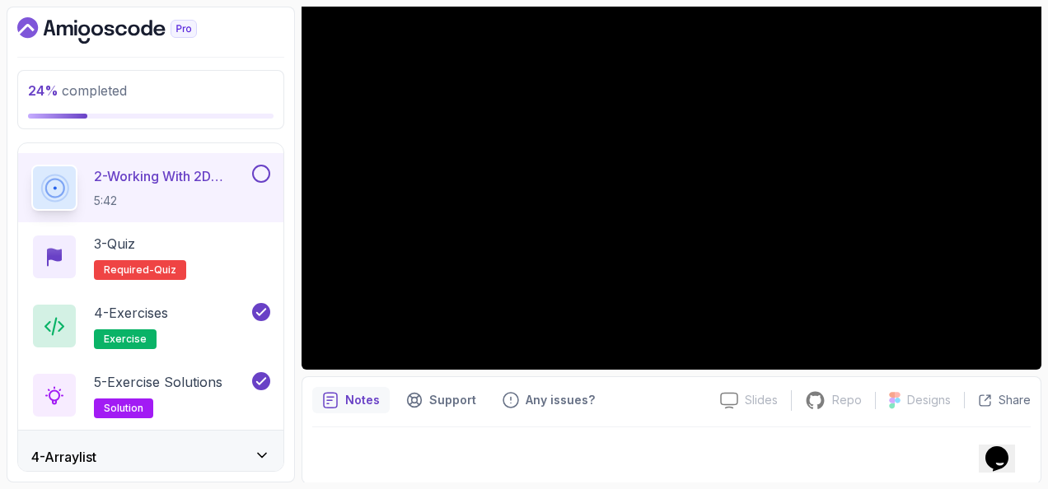
click at [264, 176] on button at bounding box center [261, 174] width 18 height 18
click at [230, 244] on div "3 - Quiz Required- quiz" at bounding box center [150, 257] width 239 height 46
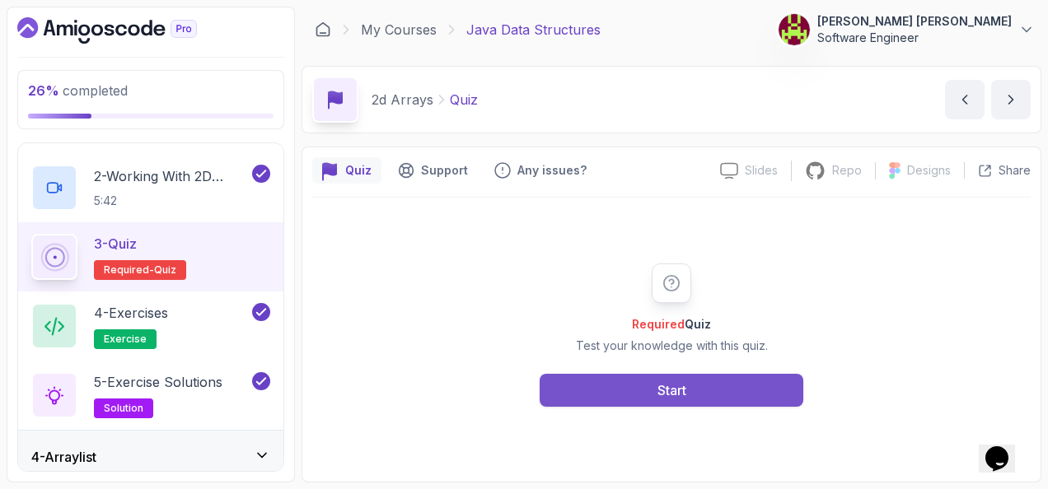
click at [616, 396] on button "Start" at bounding box center [672, 390] width 264 height 33
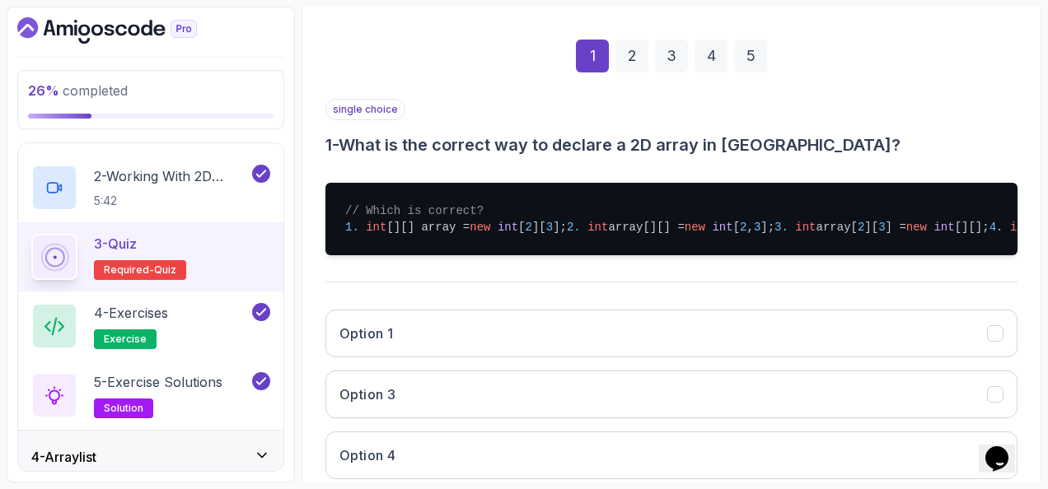
scroll to position [247, 0]
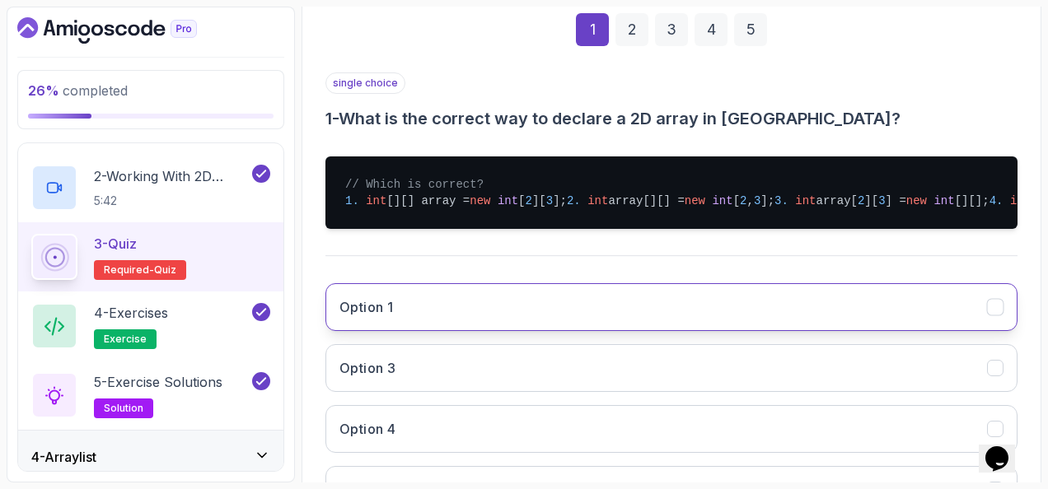
click at [419, 331] on button "Option 1" at bounding box center [671, 307] width 692 height 48
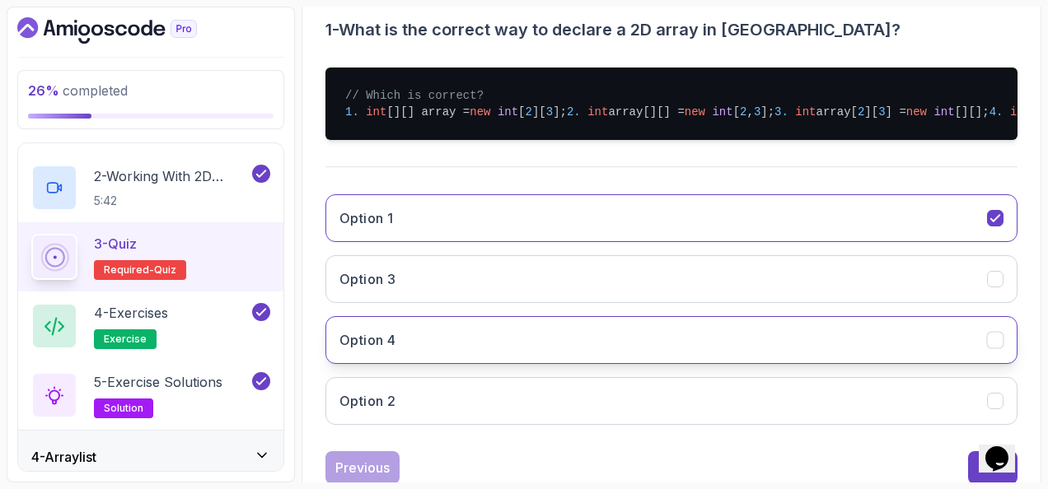
scroll to position [430, 0]
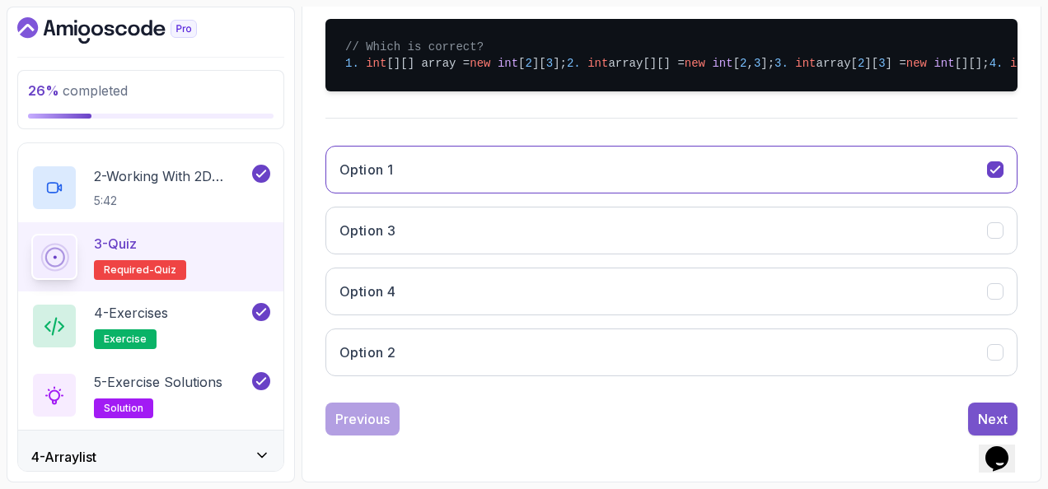
click at [982, 410] on div "Next" at bounding box center [993, 420] width 30 height 20
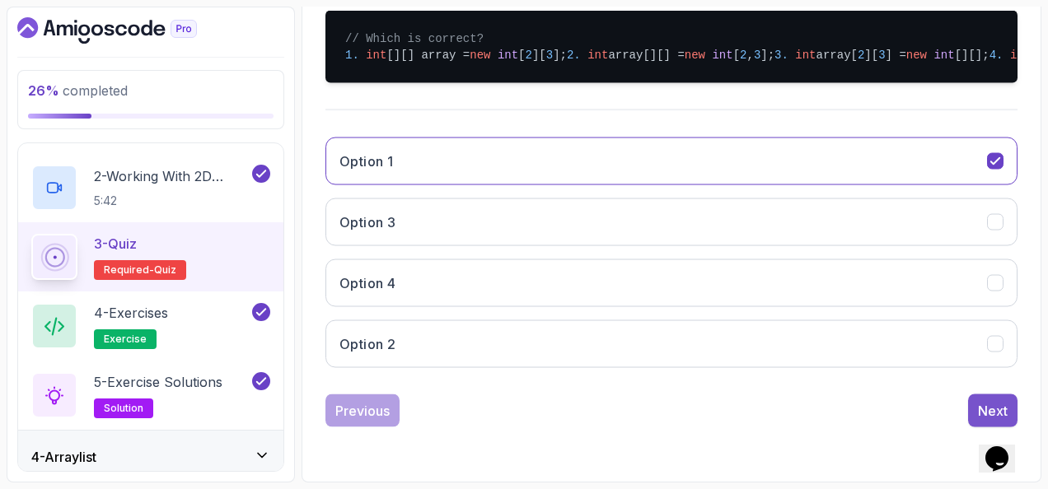
scroll to position [232, 0]
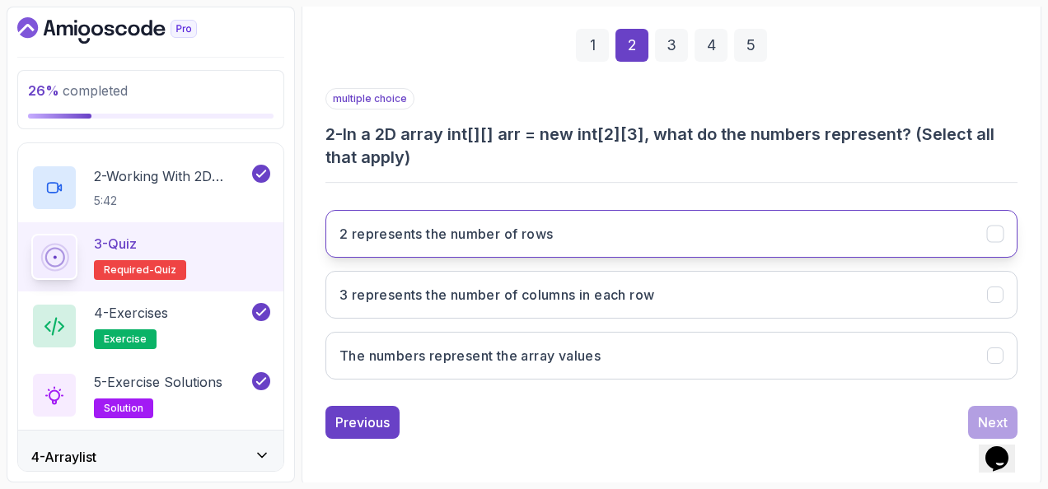
click at [534, 236] on h3 "2 represents the number of rows" at bounding box center [445, 234] width 213 height 20
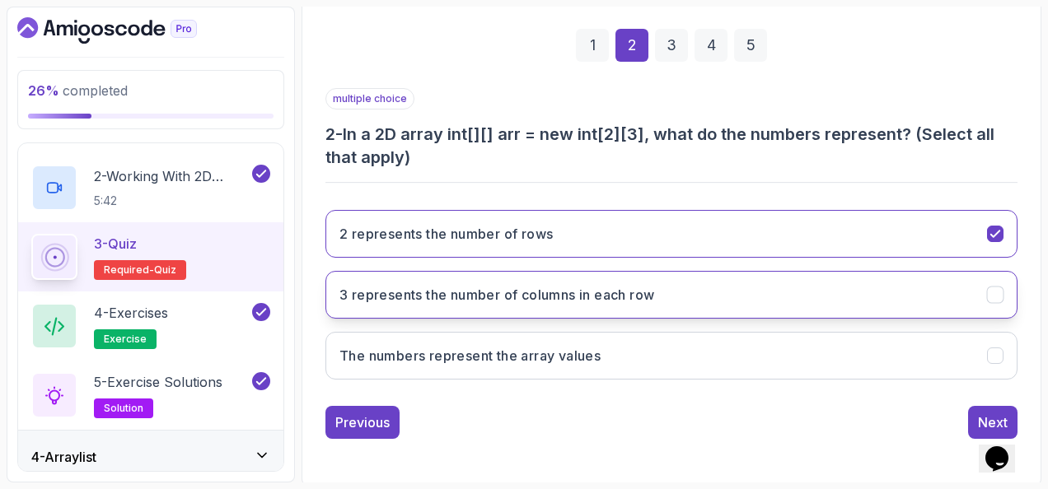
click at [541, 279] on button "3 represents the number of columns in each row" at bounding box center [671, 295] width 692 height 48
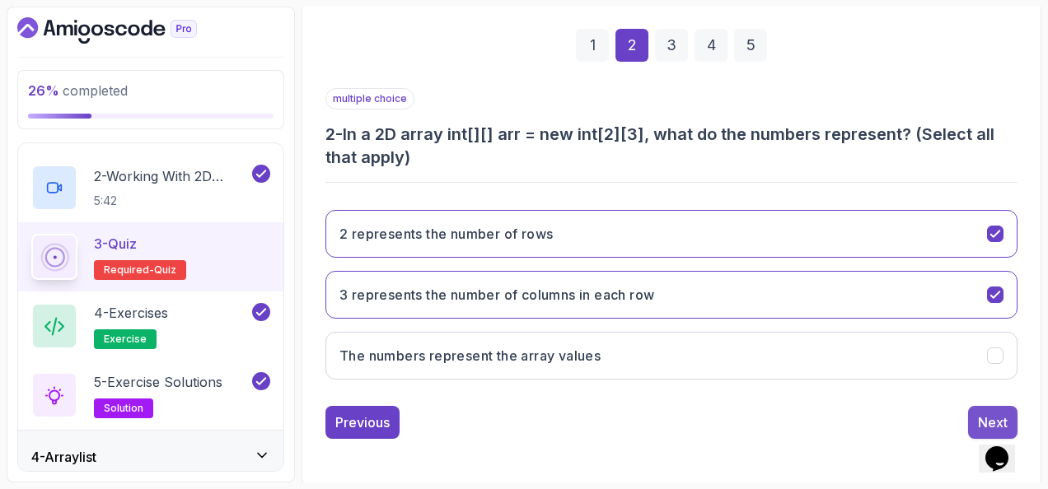
click at [998, 407] on button "Next" at bounding box center [992, 422] width 49 height 33
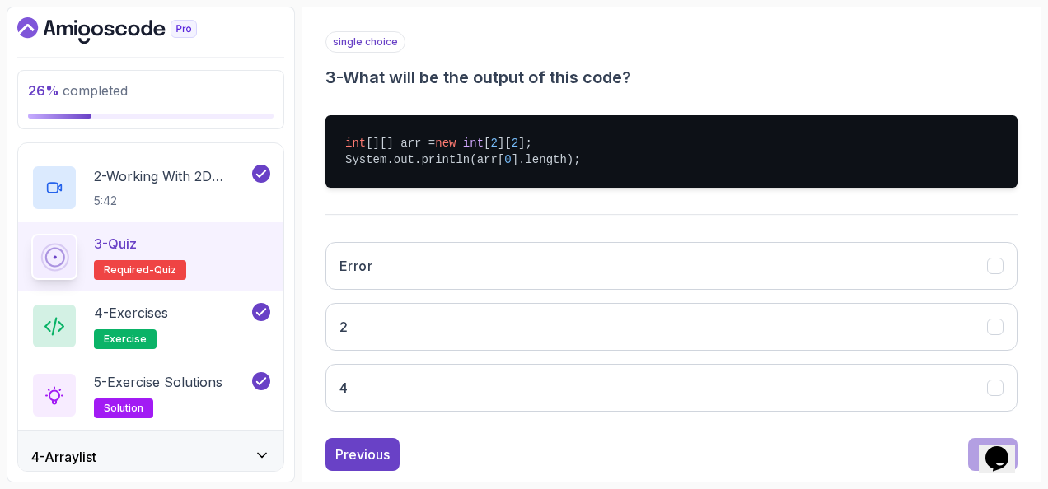
scroll to position [314, 0]
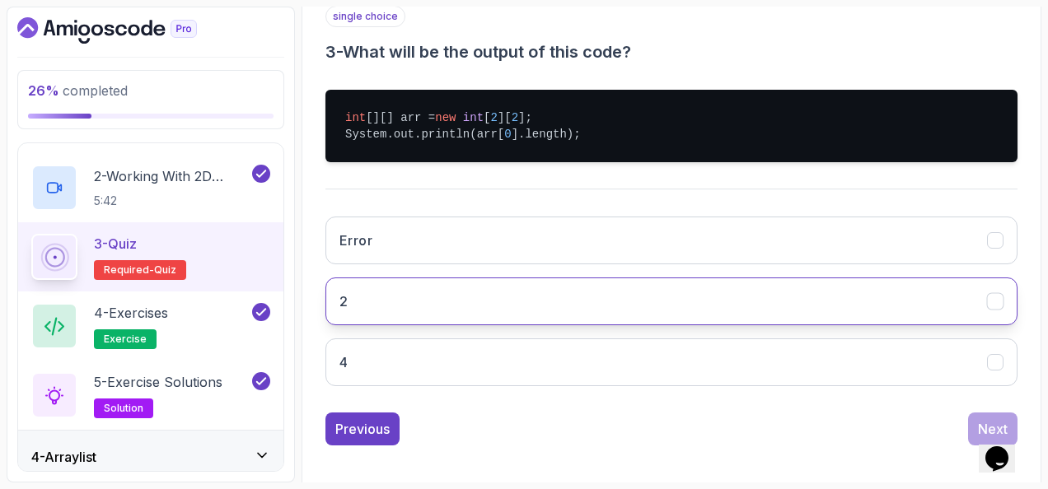
click at [493, 292] on button "2" at bounding box center [671, 302] width 692 height 48
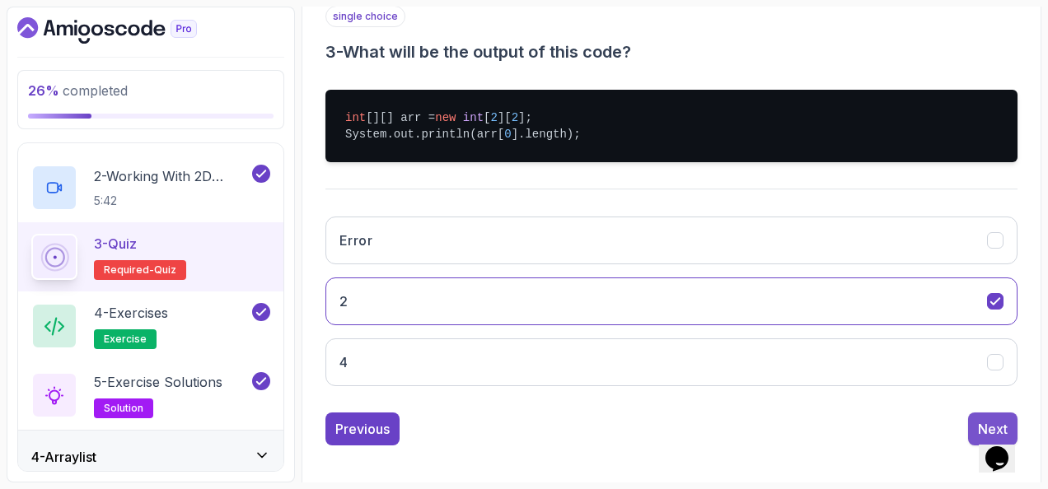
click at [971, 428] on button "Next" at bounding box center [992, 429] width 49 height 33
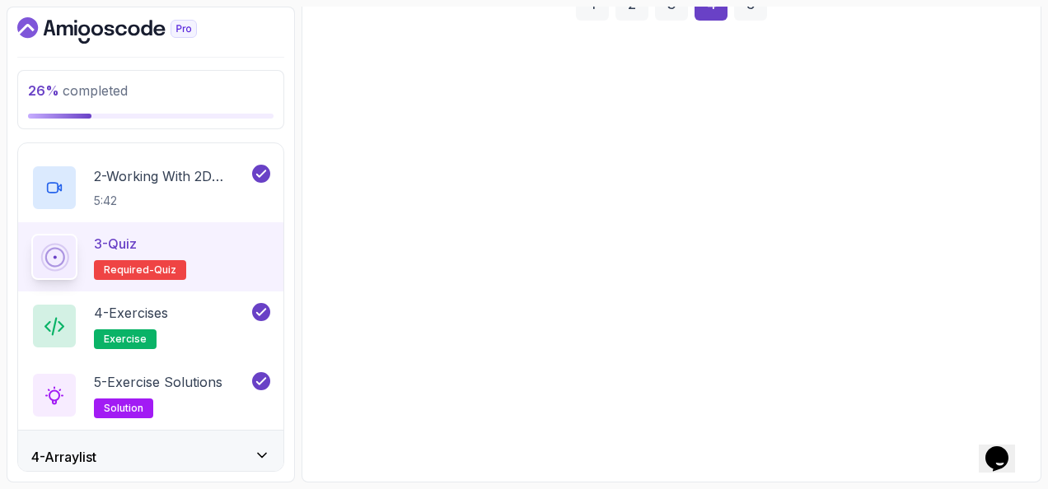
scroll to position [269, 0]
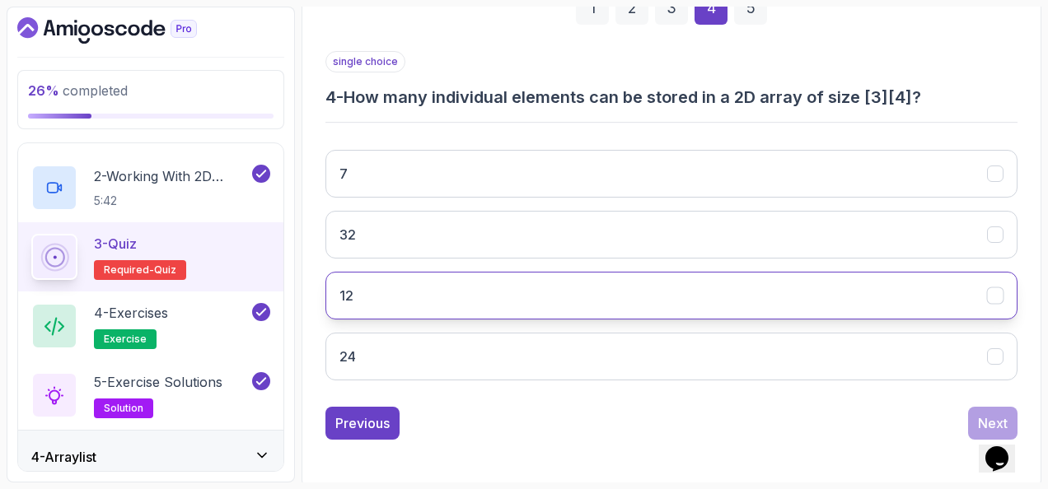
click at [539, 277] on button "12" at bounding box center [671, 296] width 692 height 48
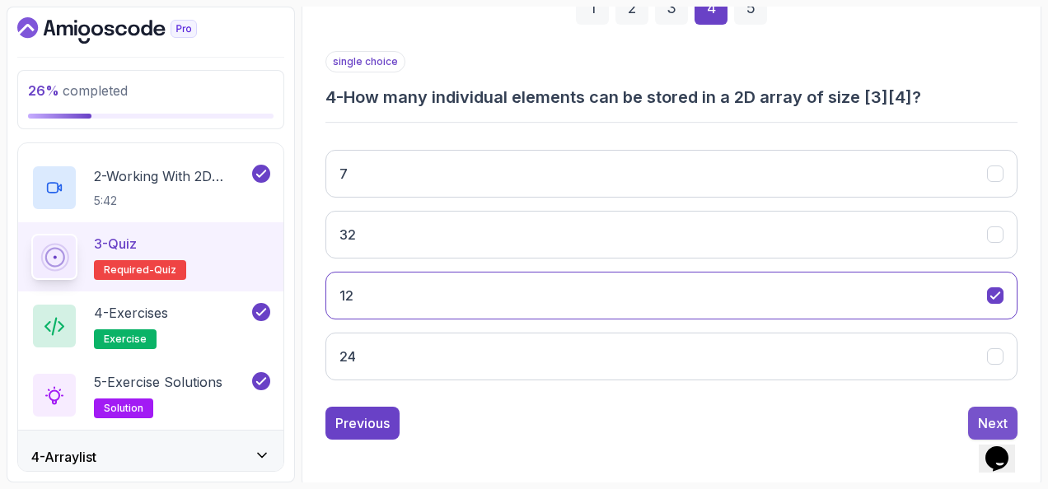
click at [972, 409] on button "Next" at bounding box center [992, 423] width 49 height 33
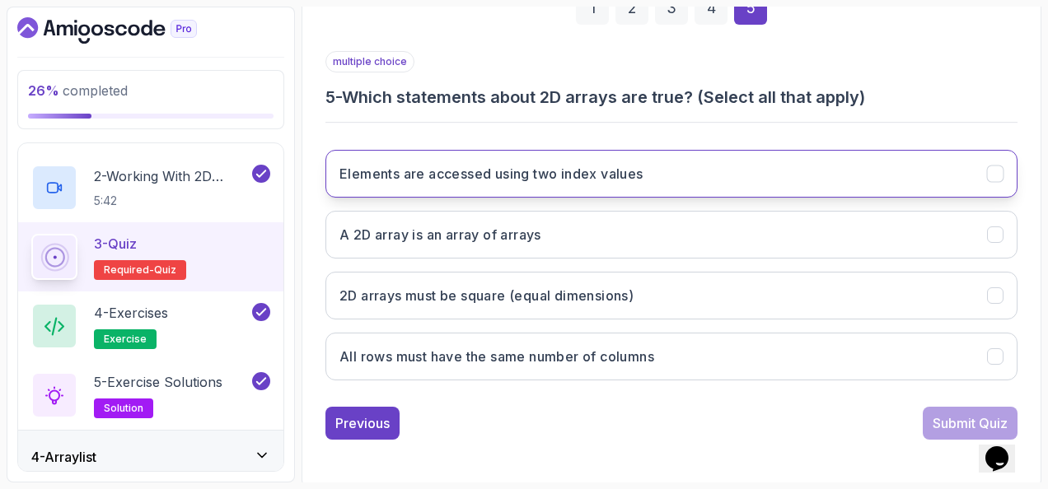
click at [492, 180] on h3 "Elements are accessed using two index values" at bounding box center [491, 174] width 304 height 20
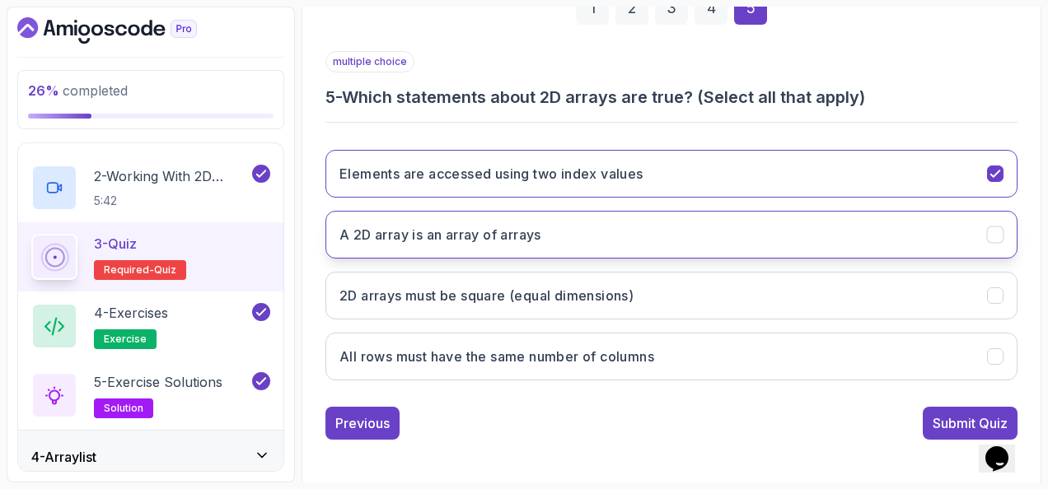
click at [545, 247] on button "A 2D array is an array of arrays" at bounding box center [671, 235] width 692 height 48
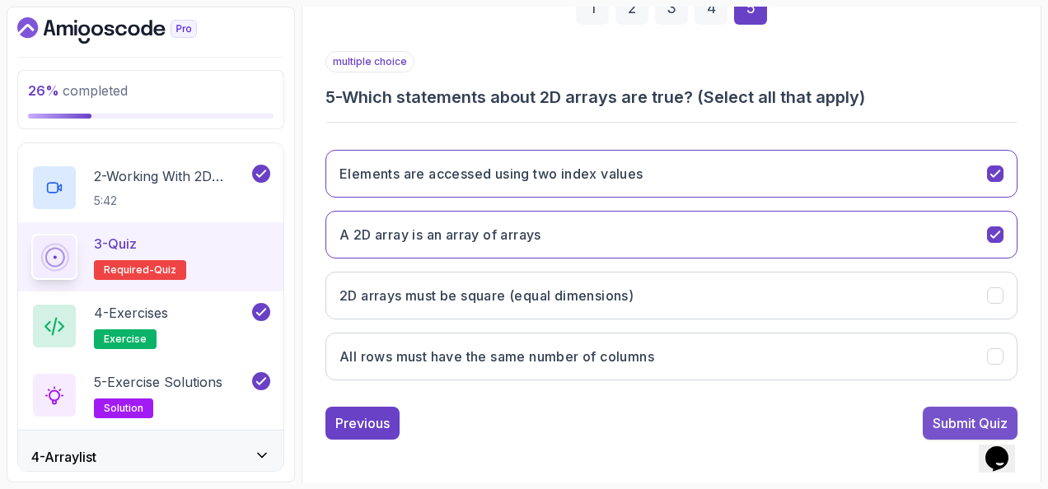
click at [953, 414] on div "Submit Quiz" at bounding box center [970, 424] width 75 height 20
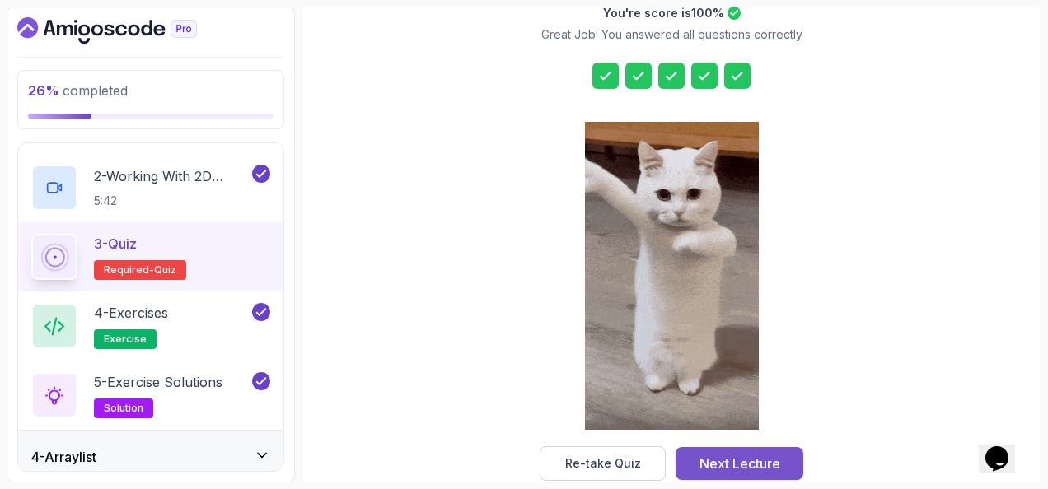
click at [733, 456] on div "Next Lecture" at bounding box center [740, 464] width 81 height 20
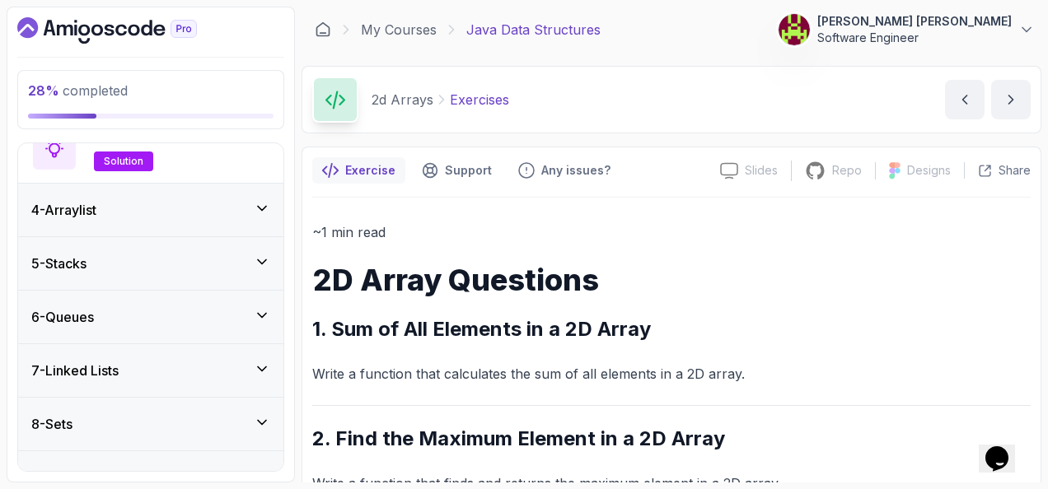
click at [171, 206] on div "4 - Arraylist" at bounding box center [150, 210] width 239 height 20
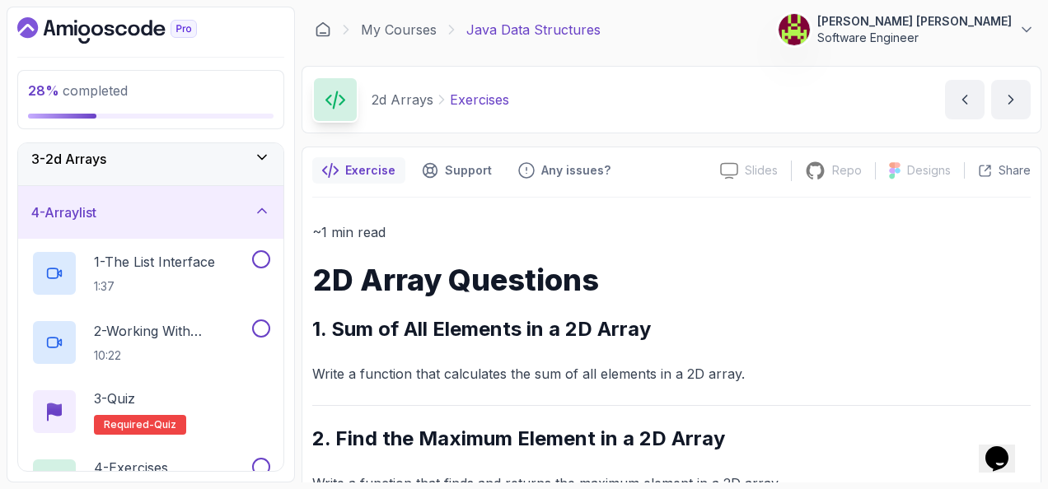
scroll to position [38, 0]
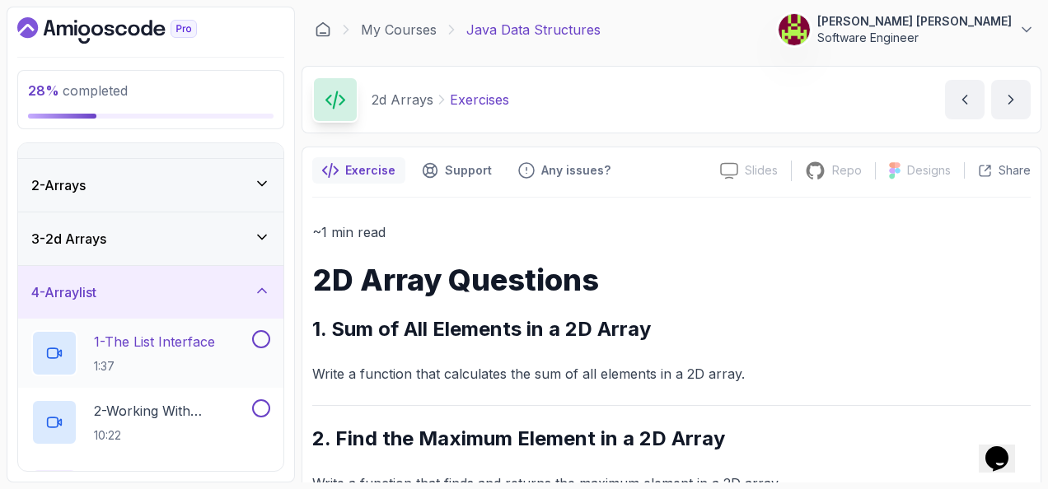
click at [236, 346] on div "1 - The List Interface 1:37" at bounding box center [140, 353] width 218 height 46
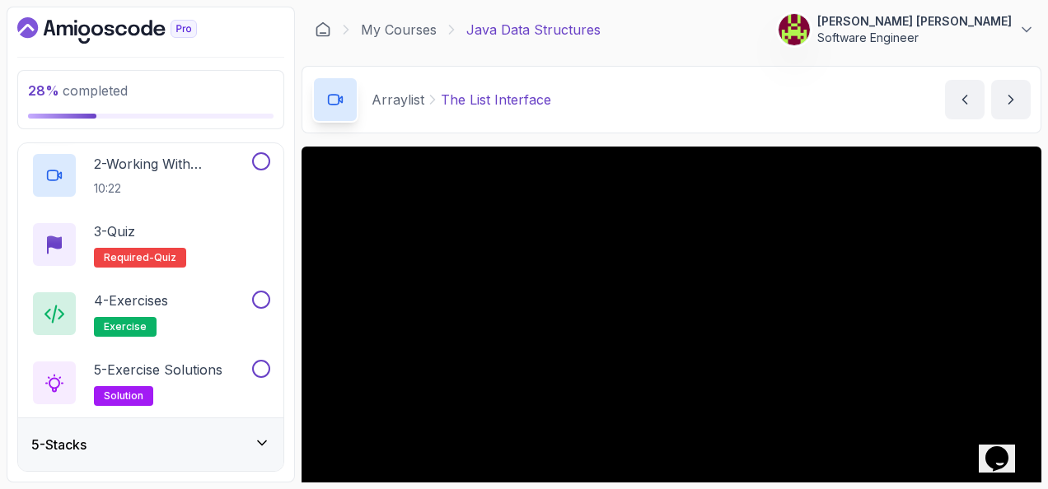
scroll to position [82, 0]
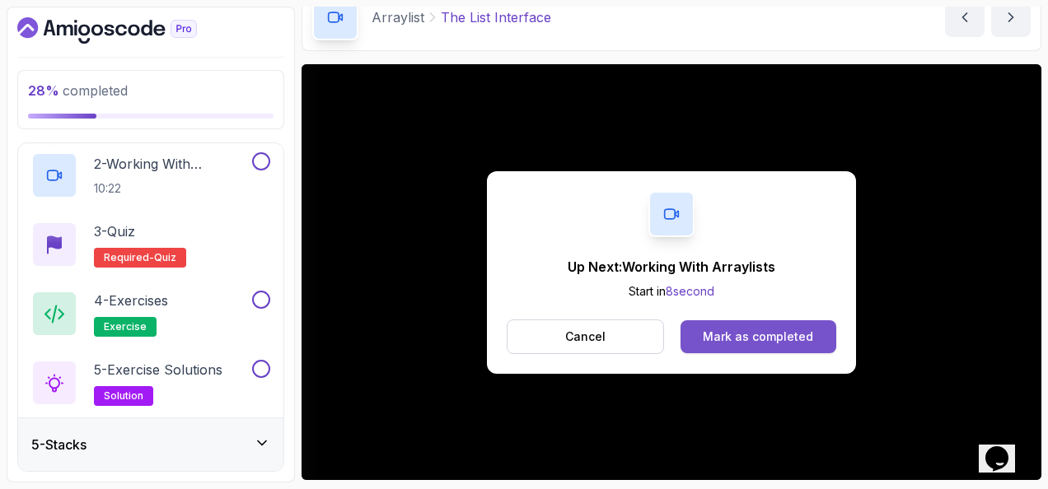
click at [713, 329] on div "Mark as completed" at bounding box center [758, 337] width 110 height 16
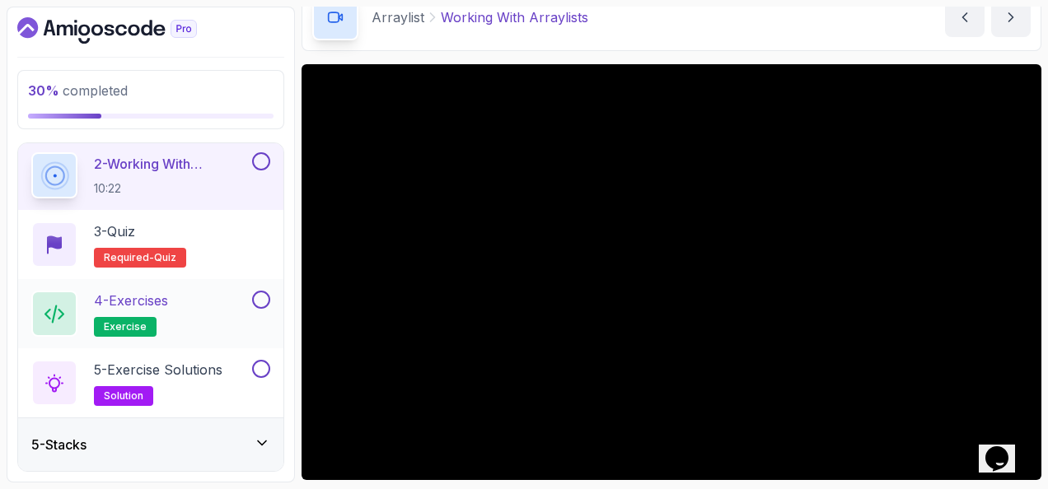
click at [255, 298] on button at bounding box center [261, 300] width 18 height 18
click at [275, 364] on div "5 - Exercise Solutions solution" at bounding box center [150, 383] width 265 height 69
click at [261, 366] on button at bounding box center [261, 369] width 18 height 18
drag, startPoint x: 307, startPoint y: 360, endPoint x: 688, endPoint y: 44, distance: 495.6
click at [688, 44] on div "Arraylist Working With Arraylists Working With Arraylists by nelson" at bounding box center [672, 18] width 740 height 68
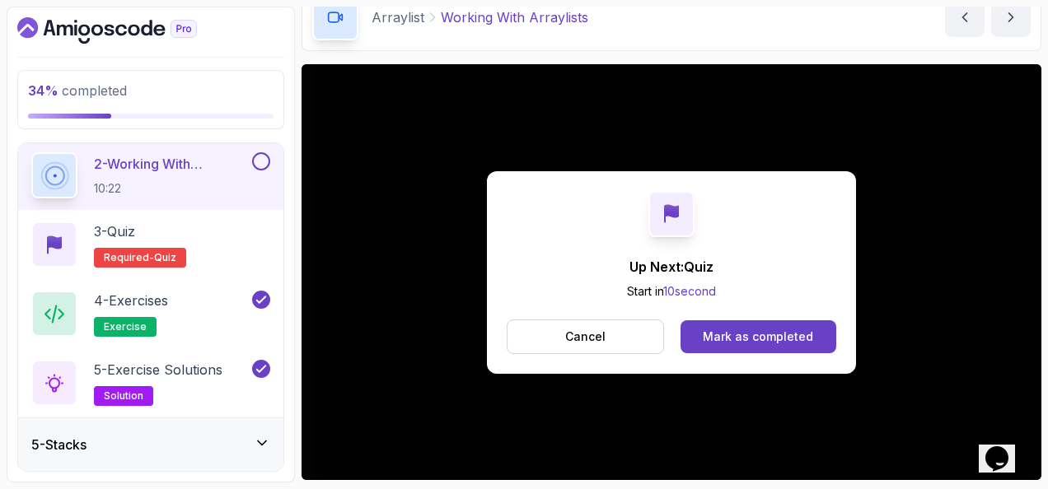
click at [755, 353] on div "Cancel Mark as completed" at bounding box center [672, 337] width 330 height 35
click at [751, 339] on div "Mark as completed" at bounding box center [758, 337] width 110 height 16
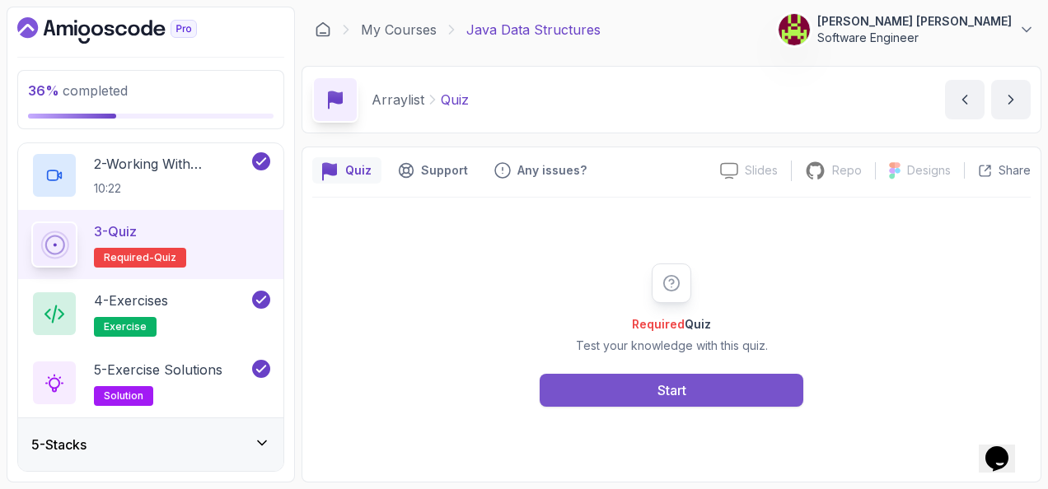
click at [695, 395] on button "Start" at bounding box center [672, 390] width 264 height 33
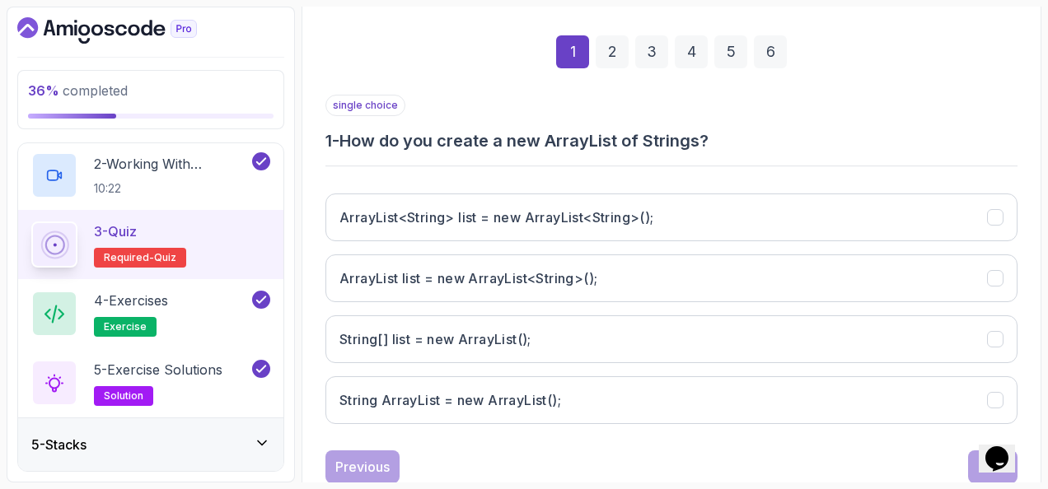
scroll to position [247, 0]
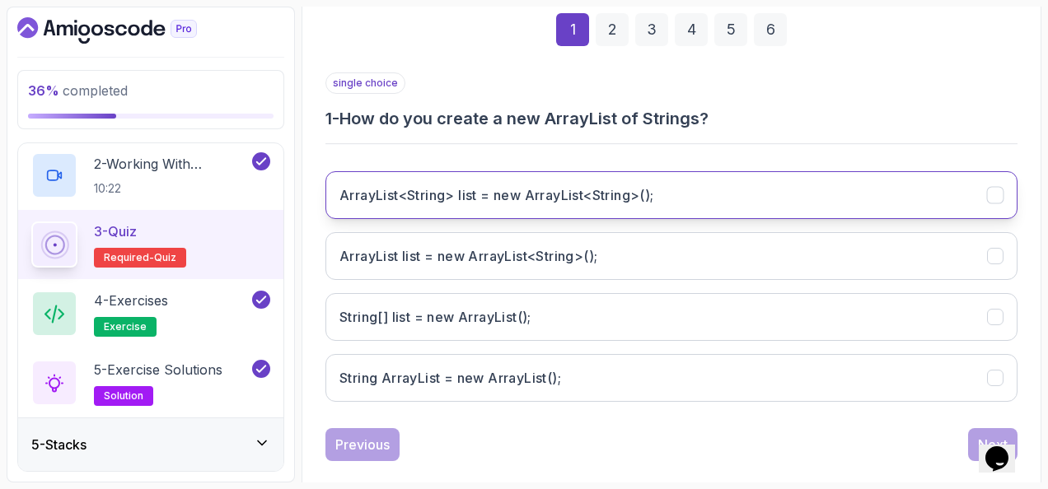
click at [555, 173] on button "ArrayList<String> list = new ArrayList<String>();" at bounding box center [671, 195] width 692 height 48
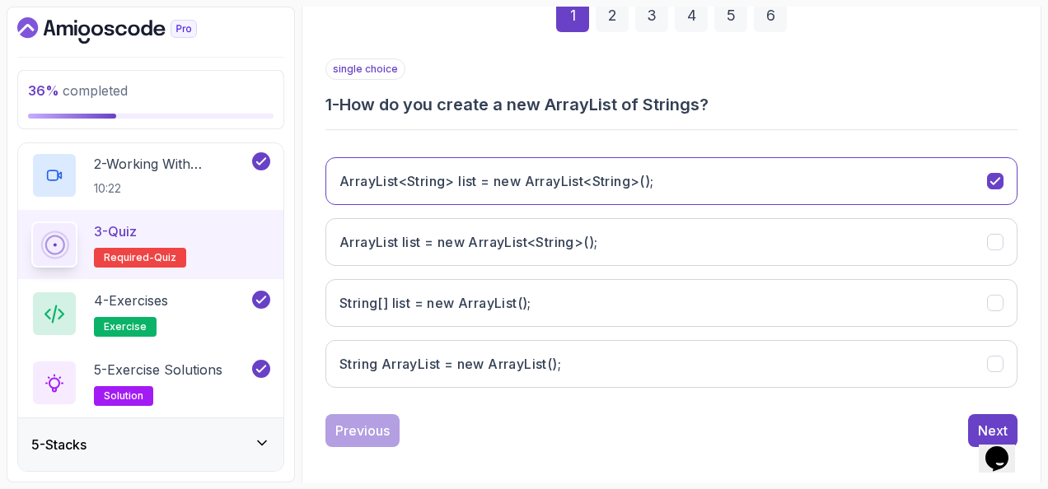
scroll to position [269, 0]
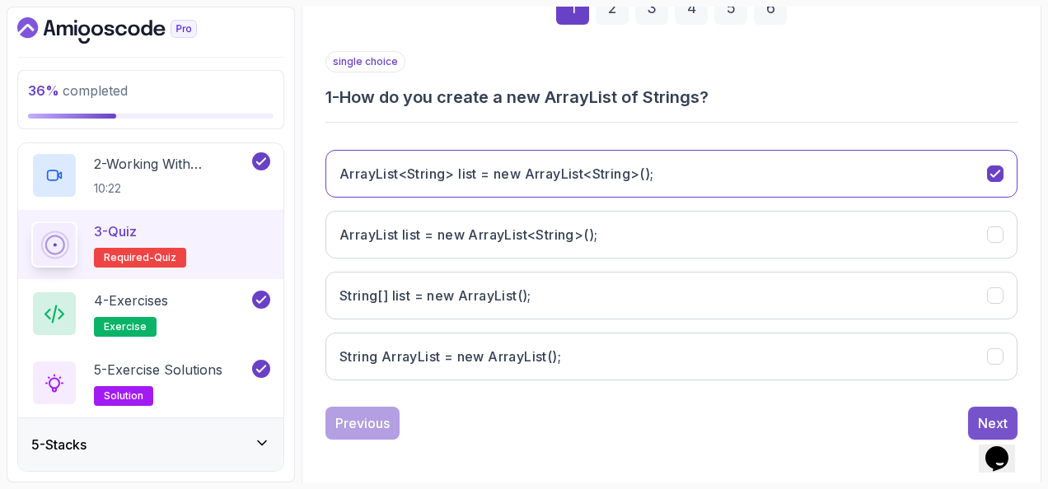
click at [1003, 414] on div "Next" at bounding box center [993, 424] width 30 height 20
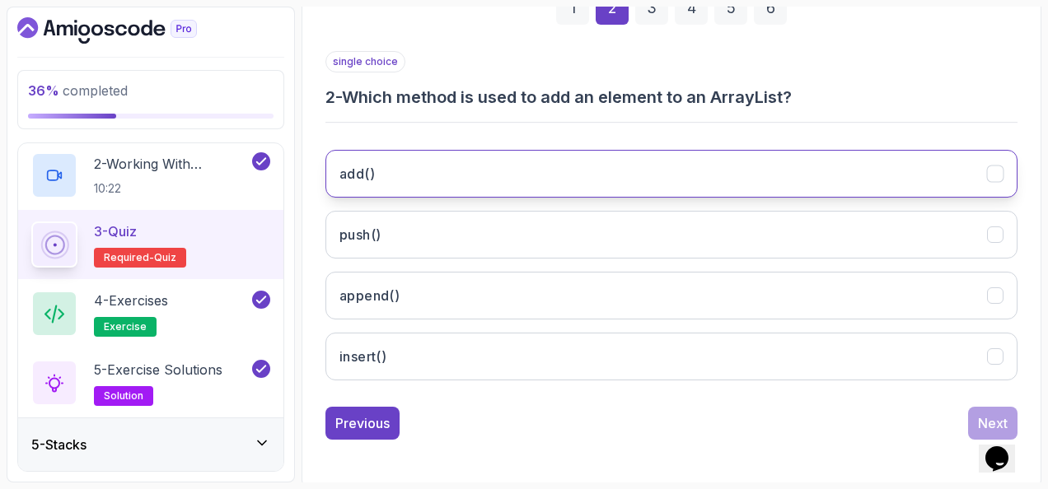
click at [478, 167] on button "add()" at bounding box center [671, 174] width 692 height 48
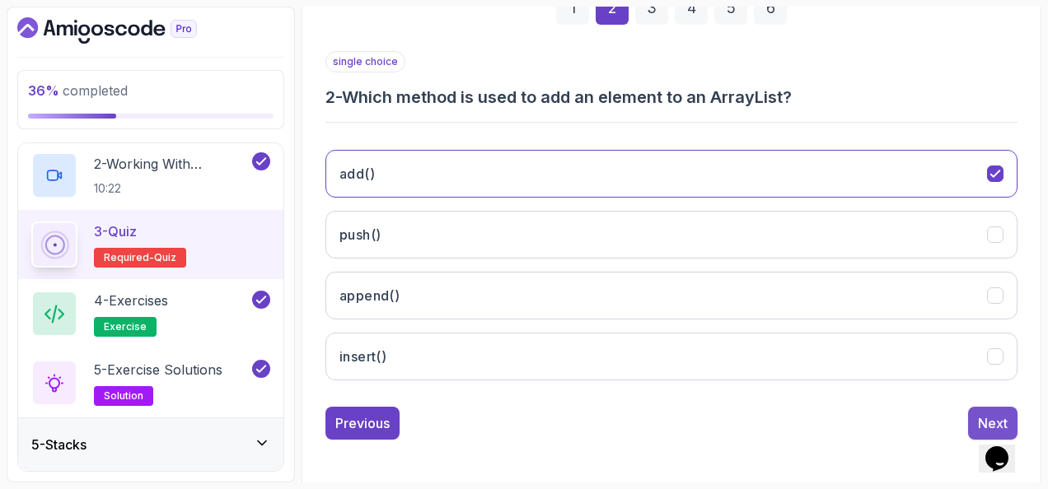
click at [972, 411] on button "Next" at bounding box center [992, 423] width 49 height 33
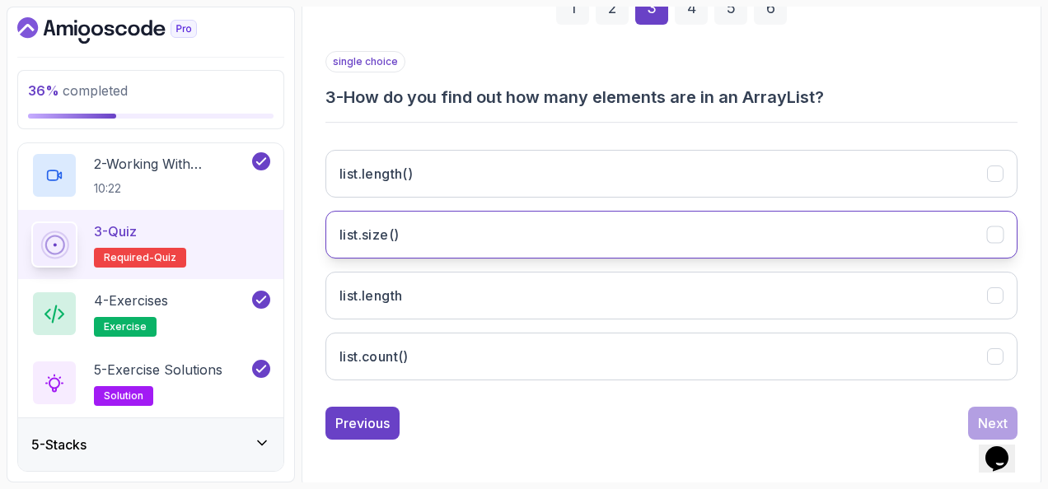
click at [407, 230] on button "list.size()" at bounding box center [671, 235] width 692 height 48
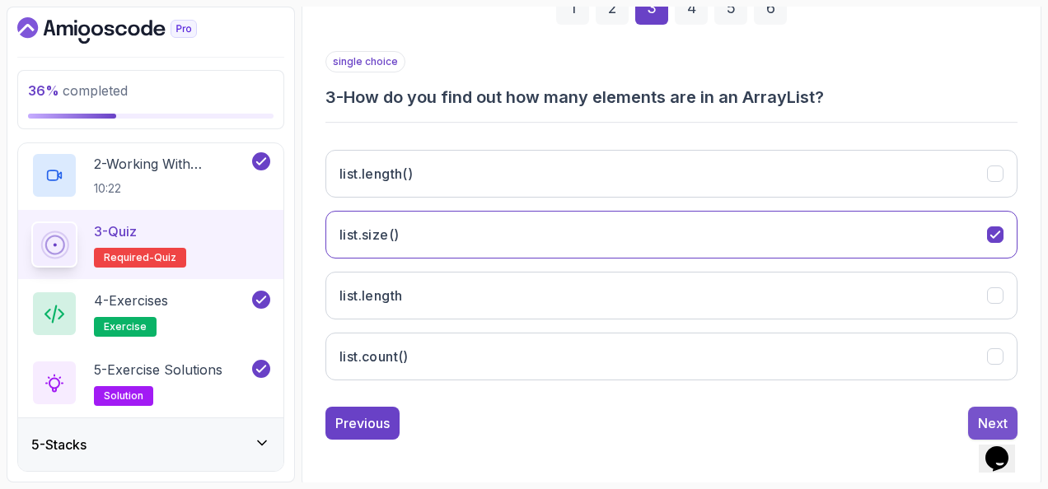
click at [989, 407] on button "Next" at bounding box center [992, 423] width 49 height 33
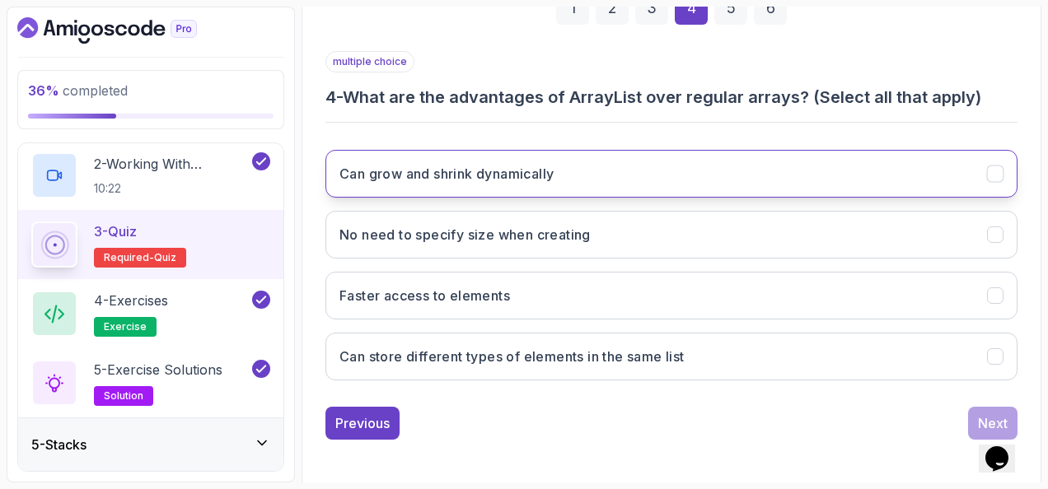
click at [447, 169] on h3 "Can grow and shrink dynamically" at bounding box center [446, 174] width 214 height 20
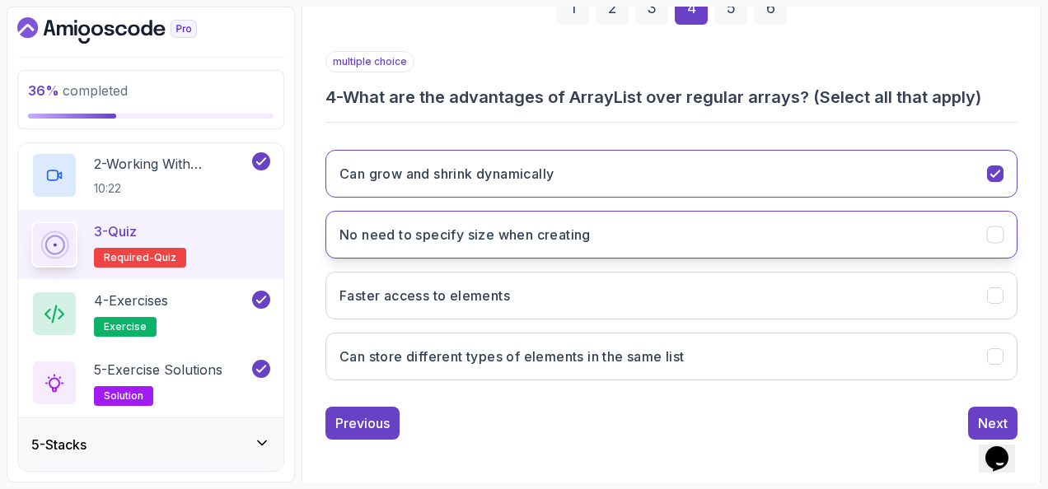
click at [495, 246] on button "No need to specify size when creating" at bounding box center [671, 235] width 692 height 48
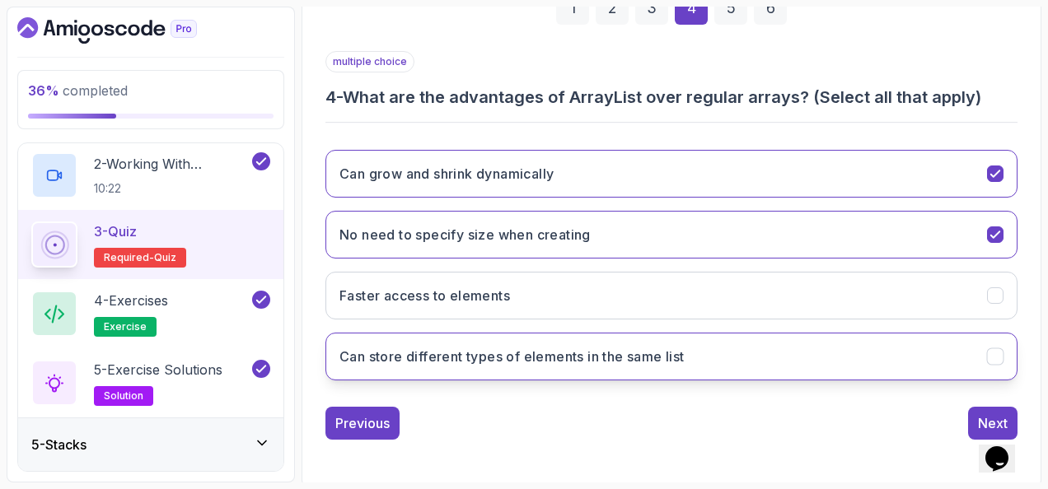
click at [764, 355] on button "Can store different types of elements in the same list" at bounding box center [671, 357] width 692 height 48
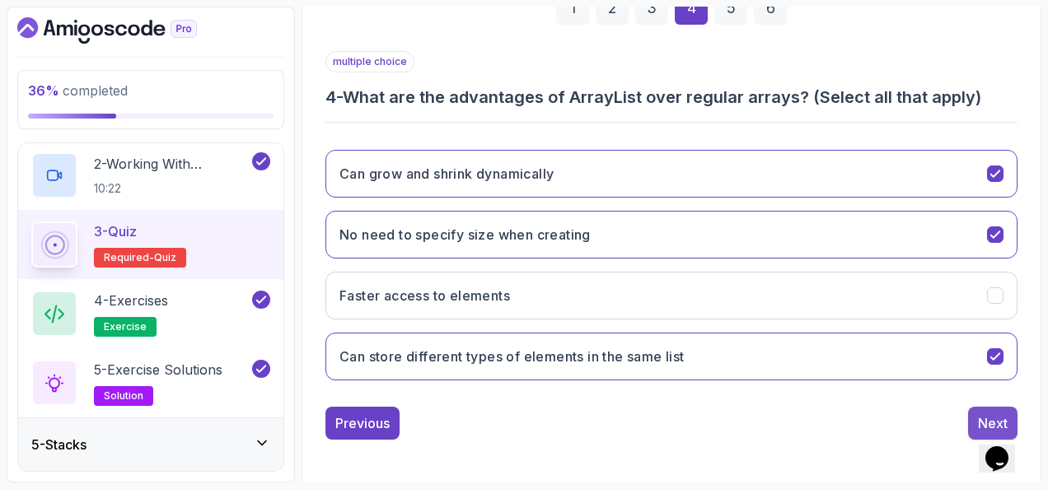
click at [976, 407] on button "Next" at bounding box center [992, 423] width 49 height 33
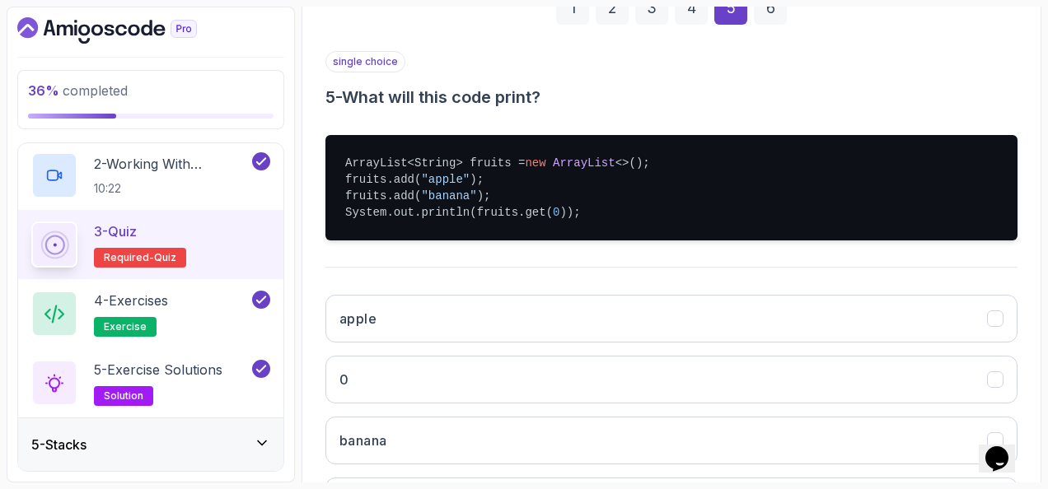
scroll to position [351, 0]
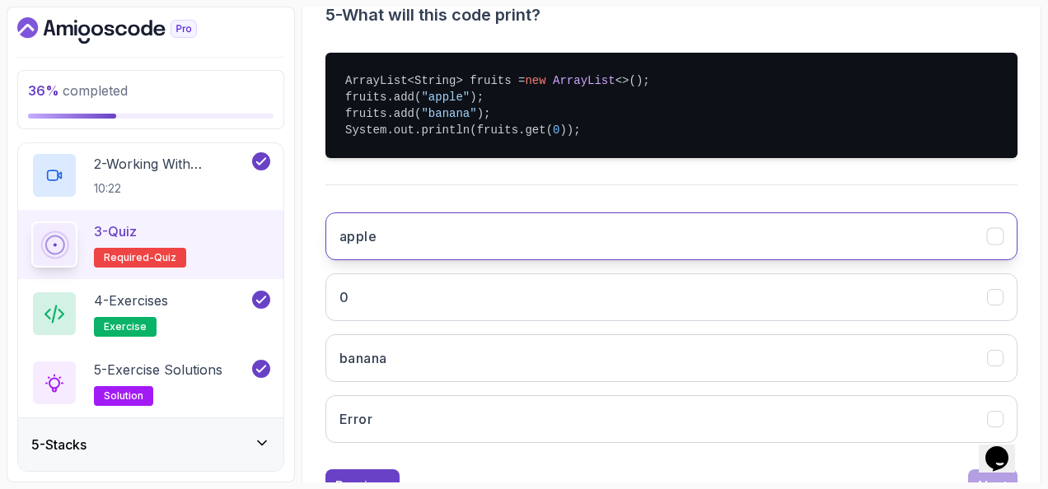
click at [475, 236] on button "apple" at bounding box center [671, 237] width 692 height 48
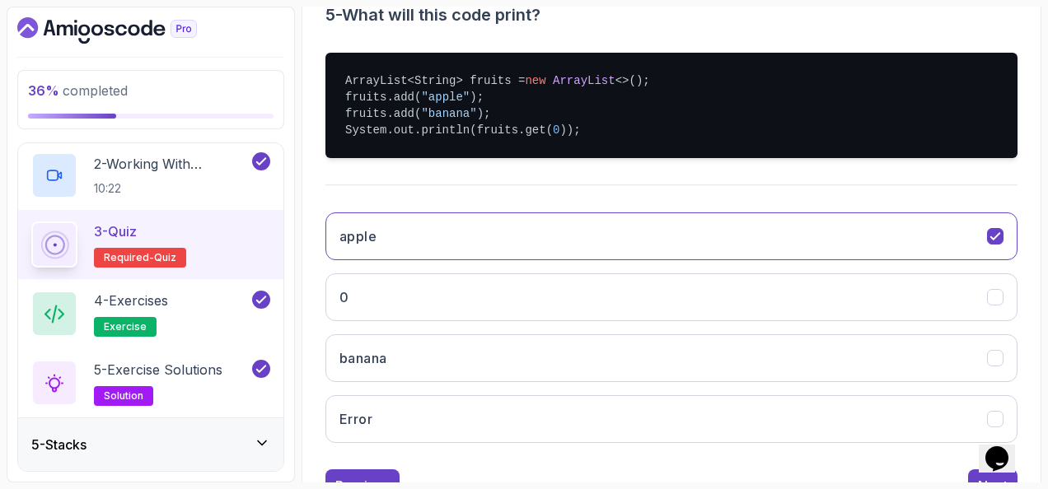
scroll to position [414, 0]
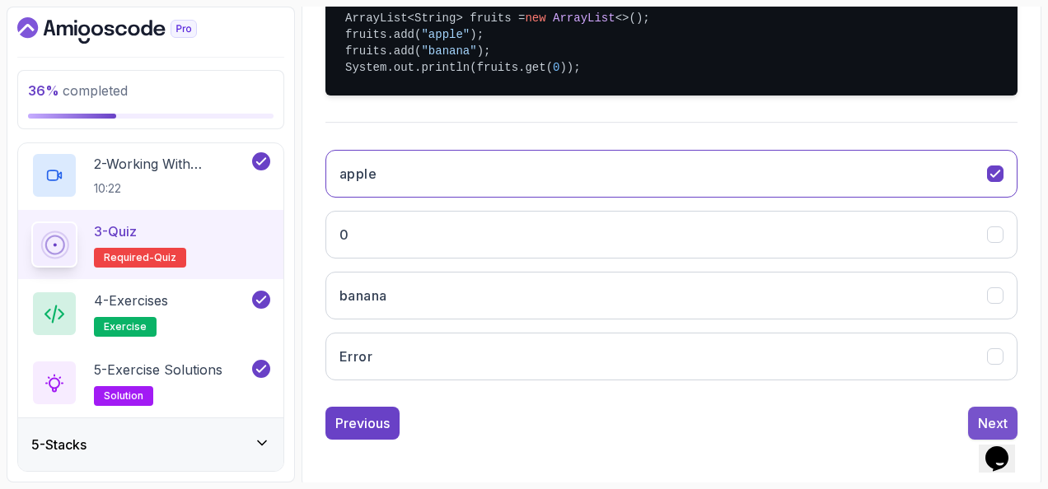
click at [992, 414] on div "Next" at bounding box center [993, 424] width 30 height 20
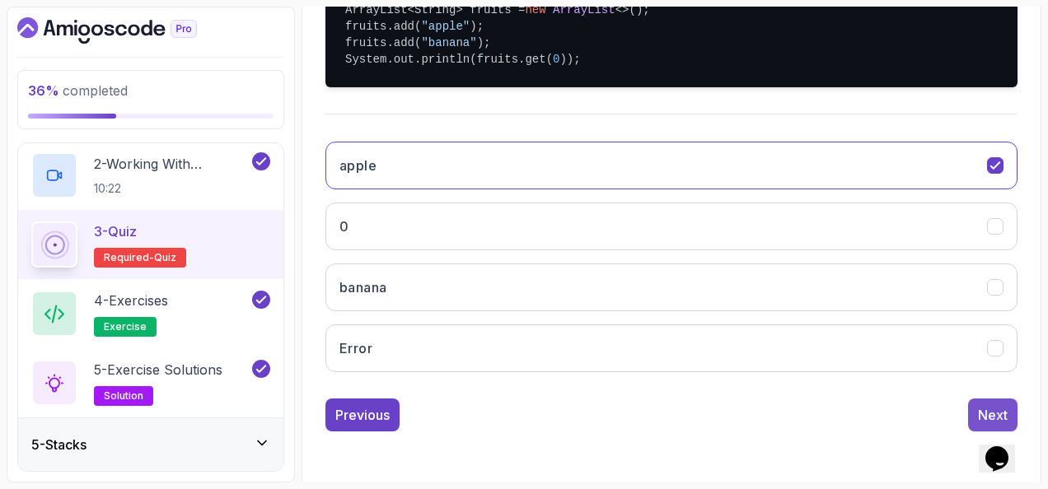
scroll to position [269, 0]
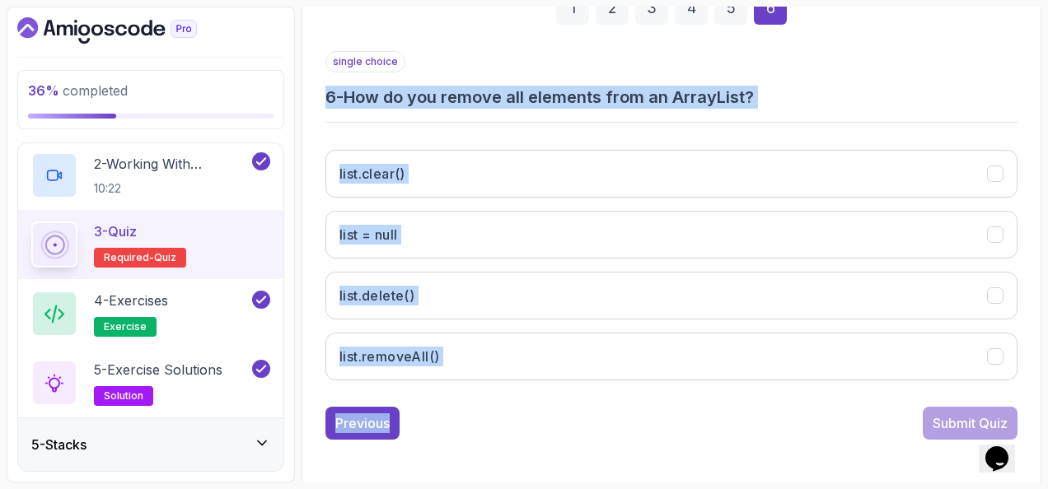
drag, startPoint x: 325, startPoint y: 97, endPoint x: 526, endPoint y: 407, distance: 369.3
click at [526, 407] on div "1 2 3 4 5 6 single choice 6 - How do you remove all elements from an ArrayList?…" at bounding box center [671, 202] width 719 height 501
copy div "6 - How do you remove all elements from an ArrayList? list.clear() list = null …"
click at [531, 122] on div "single choice 6 - How do you remove all elements from an ArrayList? list.clear(…" at bounding box center [671, 222] width 692 height 343
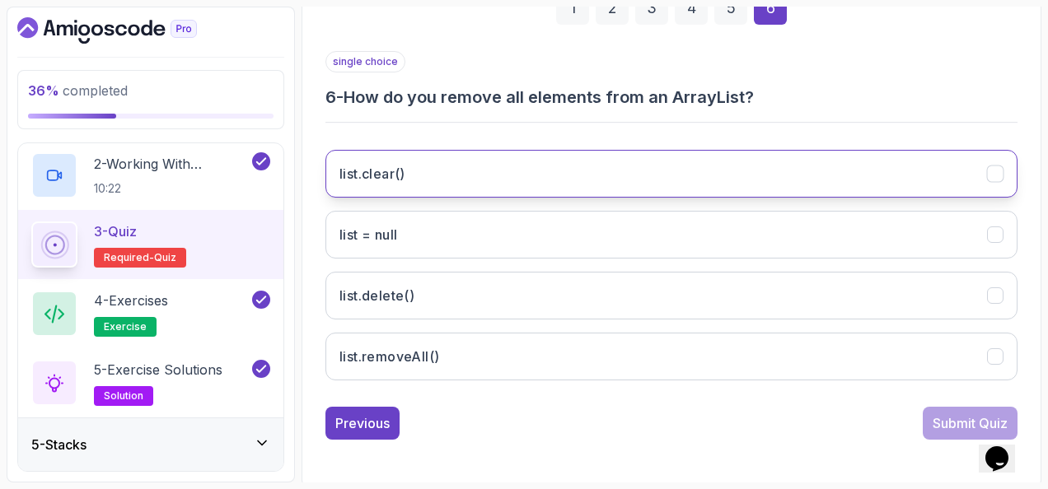
click at [450, 173] on button "list.clear()" at bounding box center [671, 174] width 692 height 48
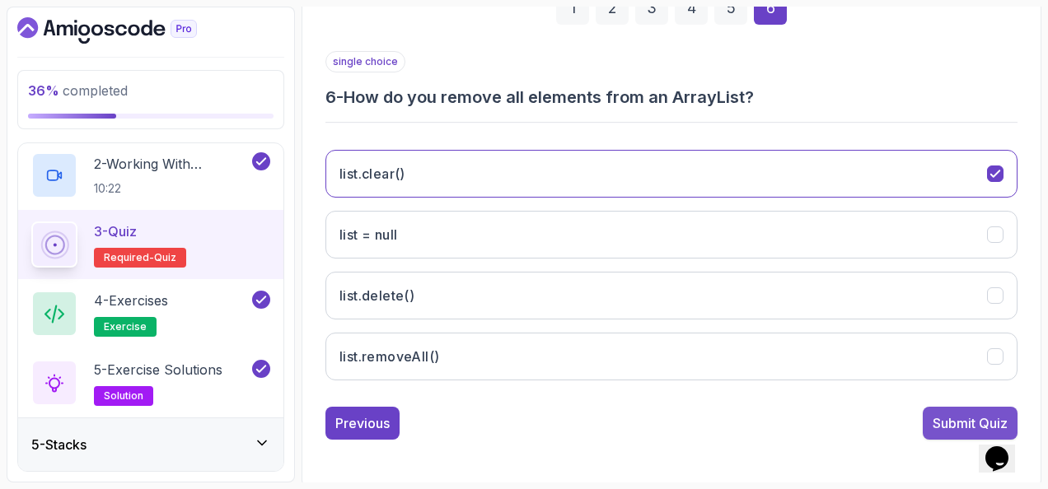
click at [944, 420] on div "Submit Quiz" at bounding box center [970, 424] width 75 height 20
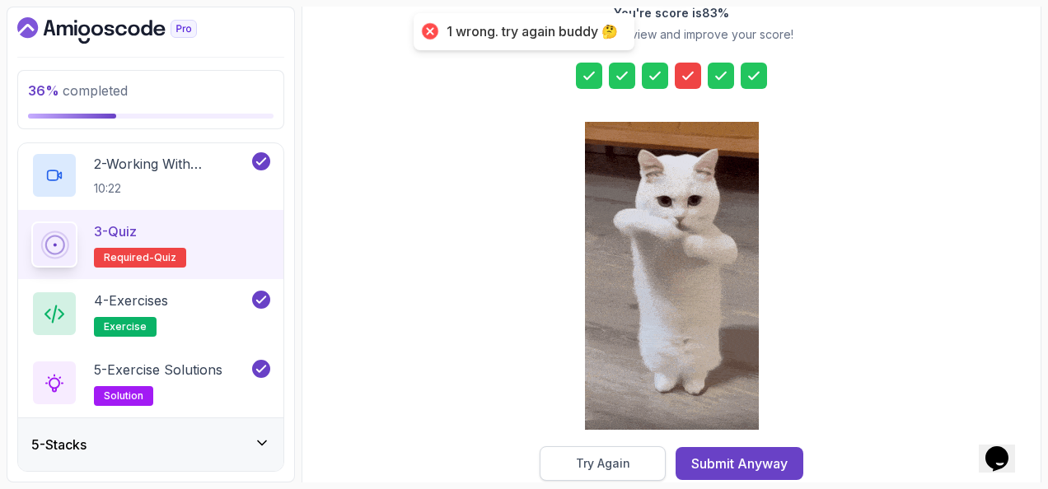
click at [606, 464] on div "Try Again" at bounding box center [603, 464] width 54 height 16
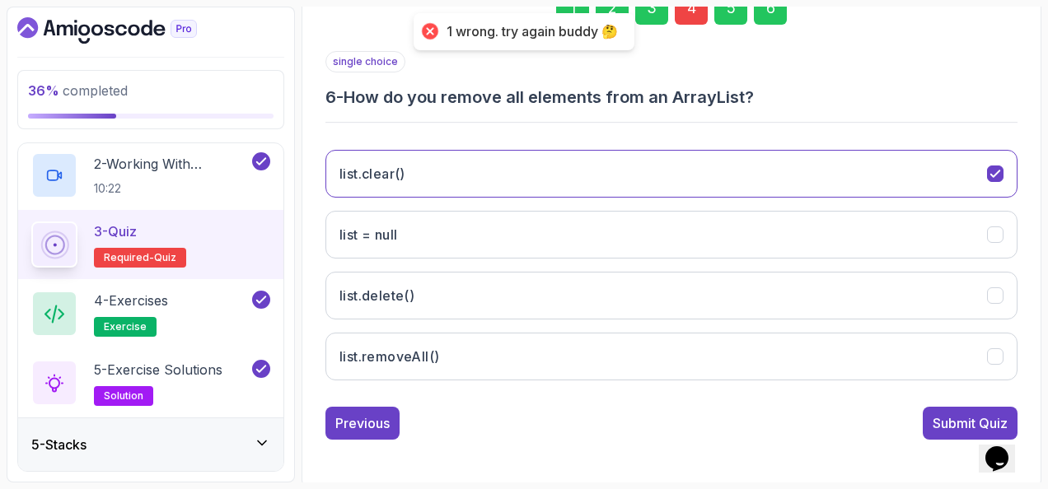
click at [680, 7] on div "4" at bounding box center [691, 8] width 33 height 33
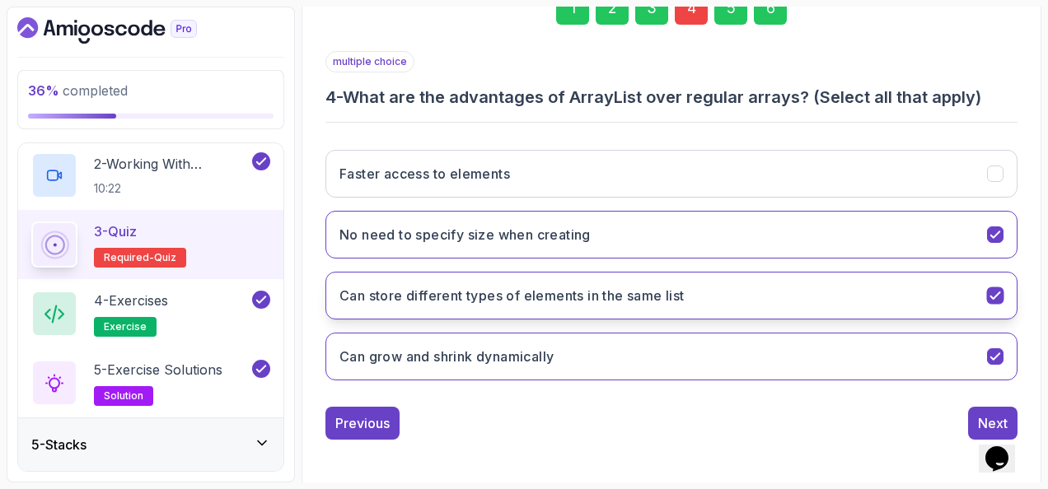
click at [653, 294] on h3 "Can store different types of elements in the same list" at bounding box center [511, 296] width 345 height 20
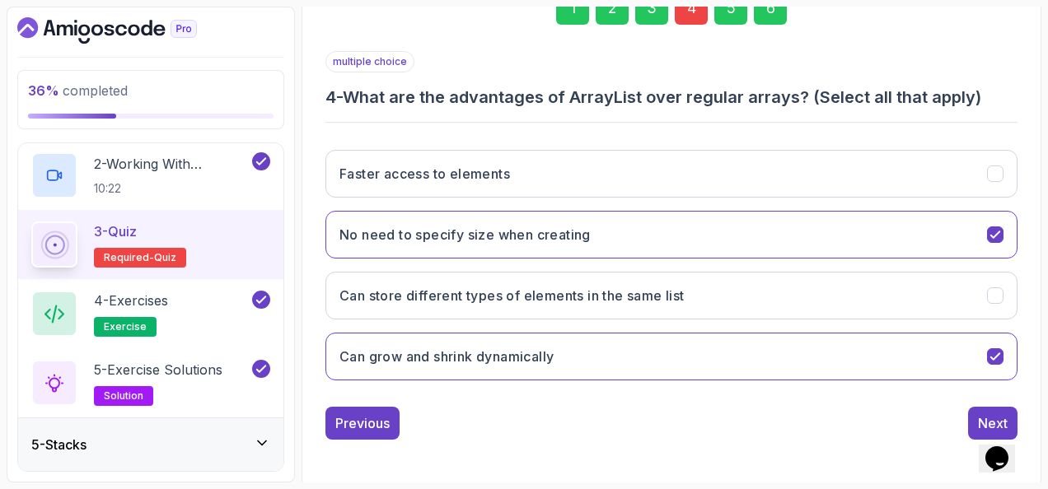
click at [775, 16] on div "6" at bounding box center [770, 8] width 33 height 33
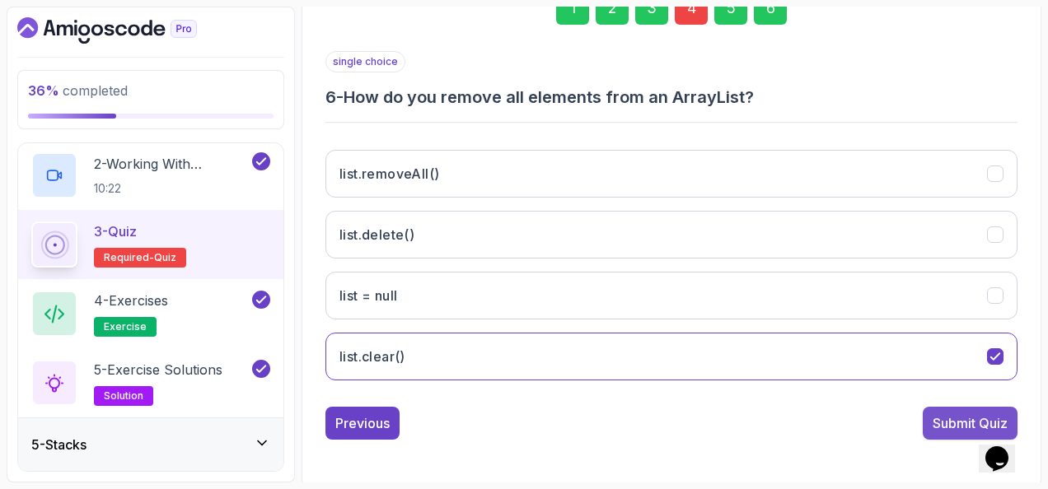
click at [942, 414] on div "Submit Quiz" at bounding box center [970, 424] width 75 height 20
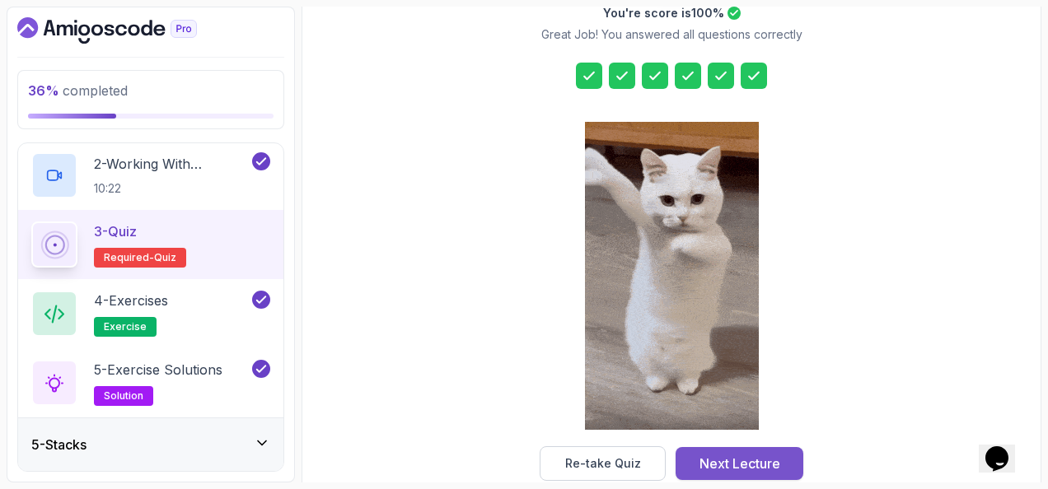
click at [739, 455] on div "Next Lecture" at bounding box center [740, 464] width 81 height 20
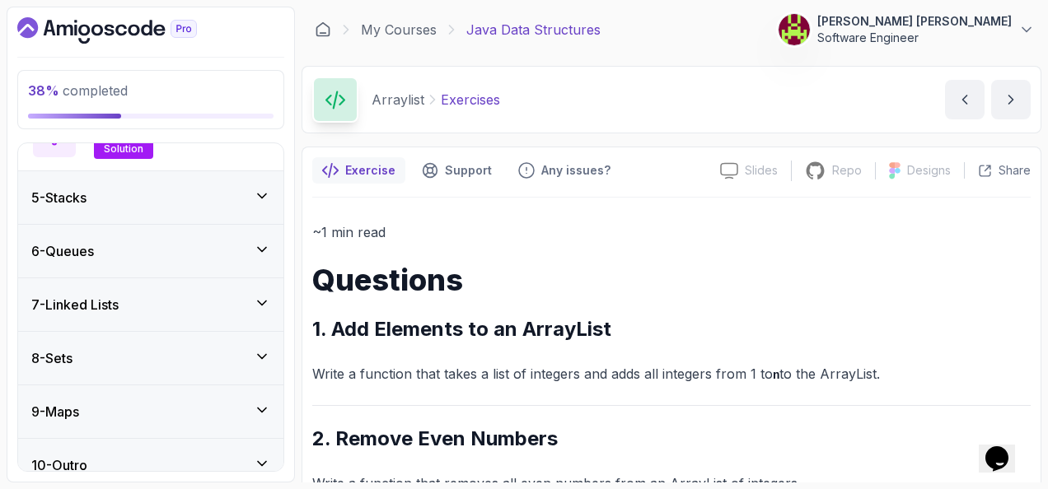
click at [218, 171] on div "5 - Stacks" at bounding box center [150, 197] width 265 height 53
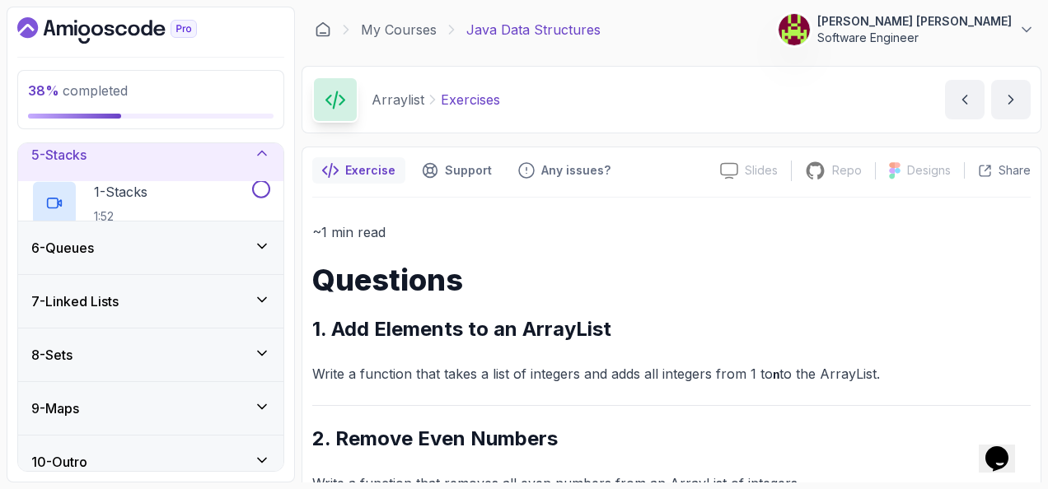
scroll to position [203, 0]
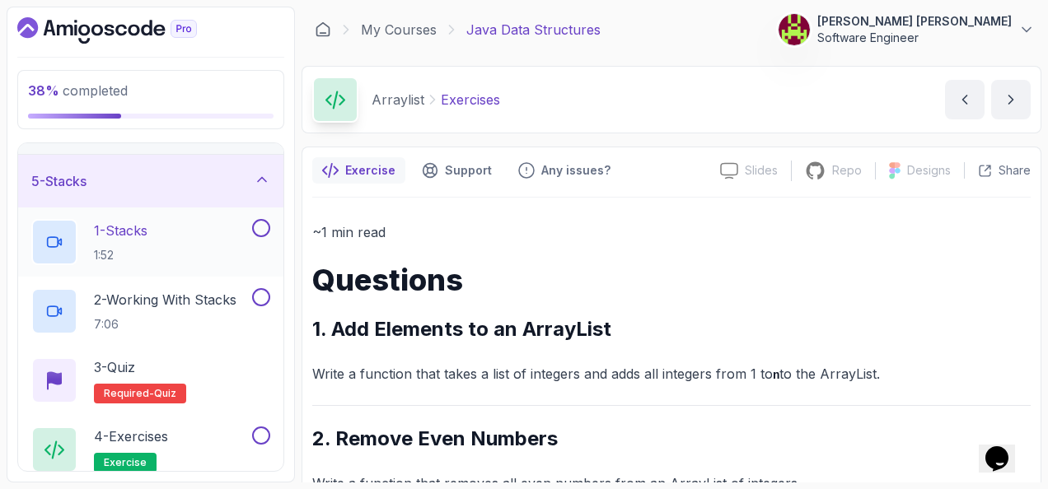
click at [204, 234] on div "1 - Stacks 1:52" at bounding box center [140, 242] width 218 height 46
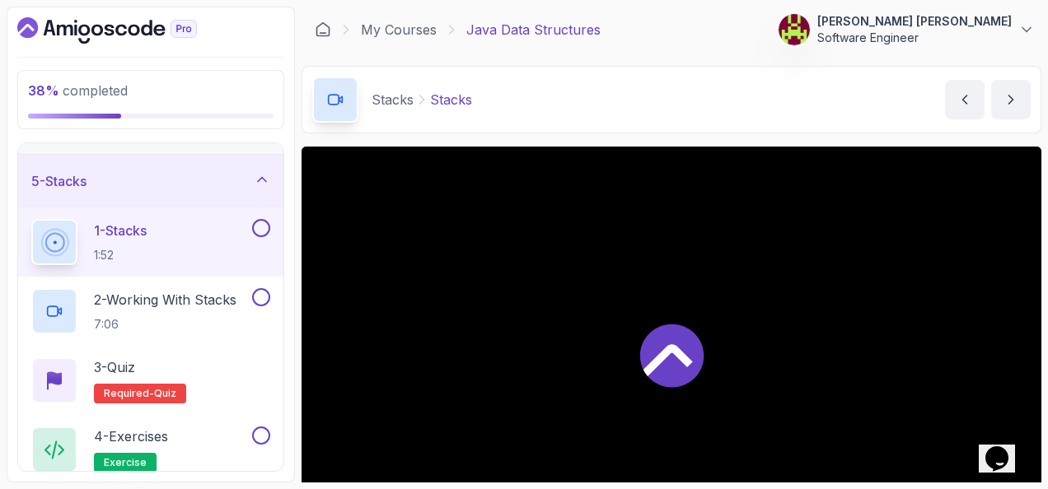
scroll to position [285, 0]
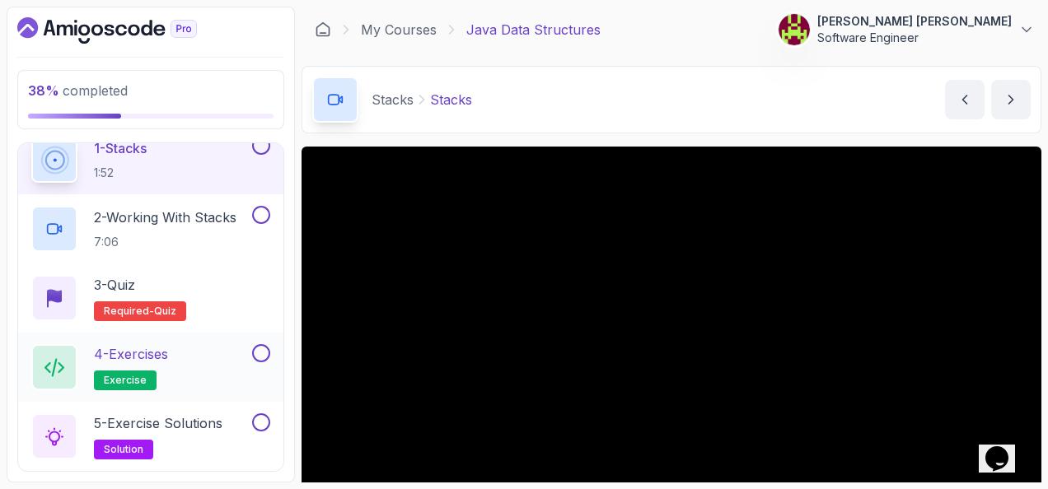
click at [259, 351] on button at bounding box center [261, 353] width 18 height 18
click at [257, 414] on button at bounding box center [261, 423] width 18 height 18
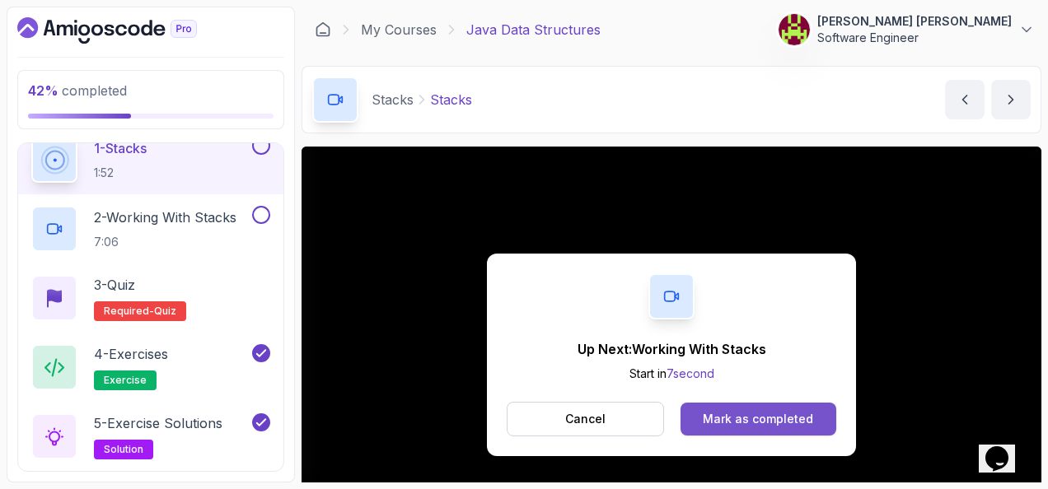
click at [792, 407] on button "Mark as completed" at bounding box center [759, 419] width 156 height 33
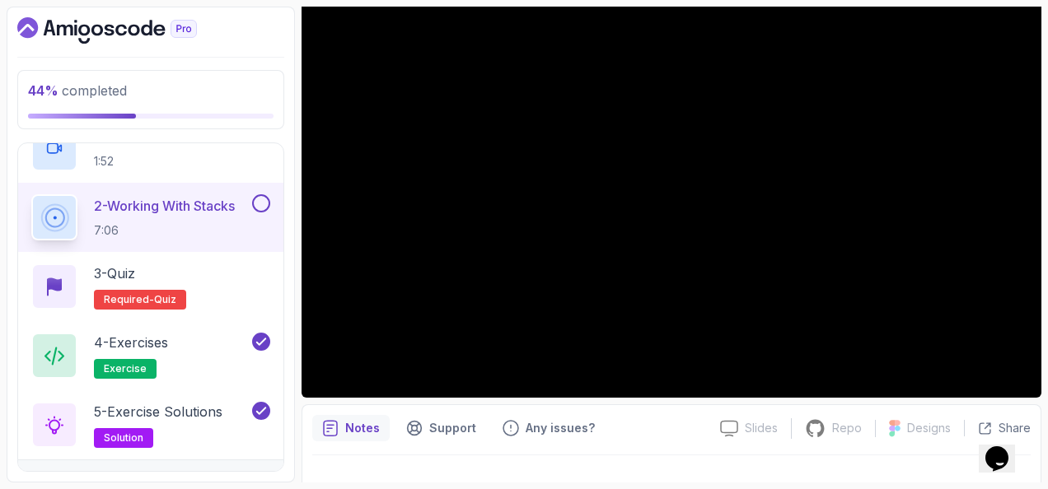
scroll to position [82, 0]
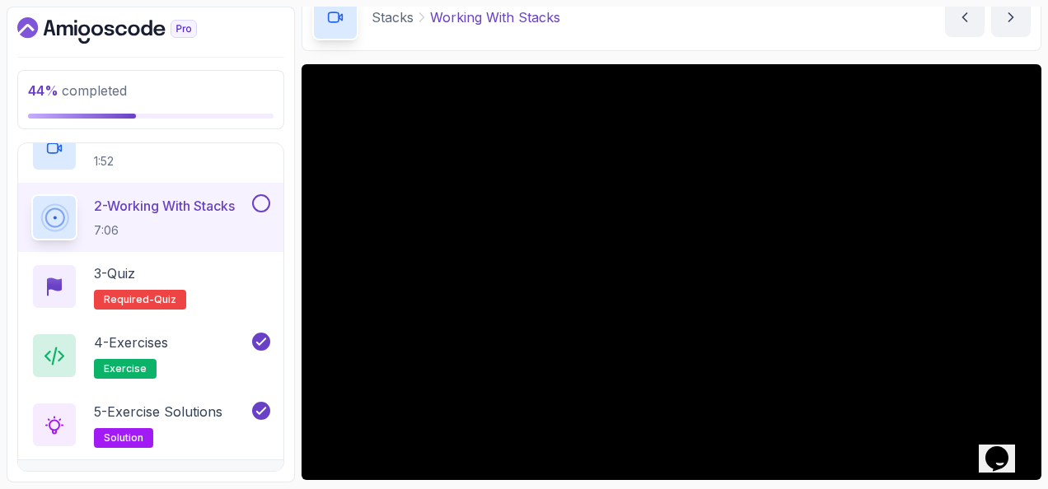
drag, startPoint x: 719, startPoint y: 28, endPoint x: 693, endPoint y: 30, distance: 25.6
click at [693, 30] on div "Stacks Working With Stacks Working With Stacks by nelson" at bounding box center [672, 18] width 740 height 68
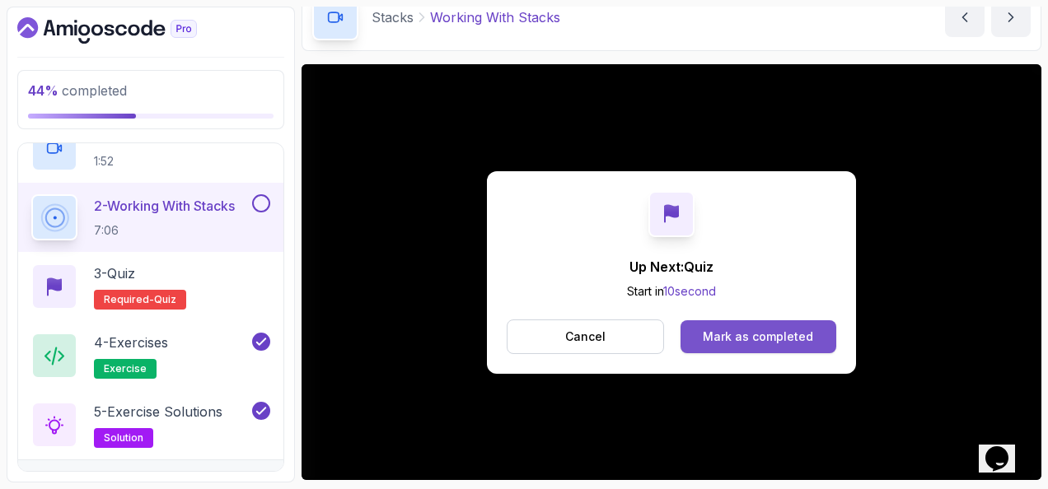
click at [699, 328] on button "Mark as completed" at bounding box center [759, 337] width 156 height 33
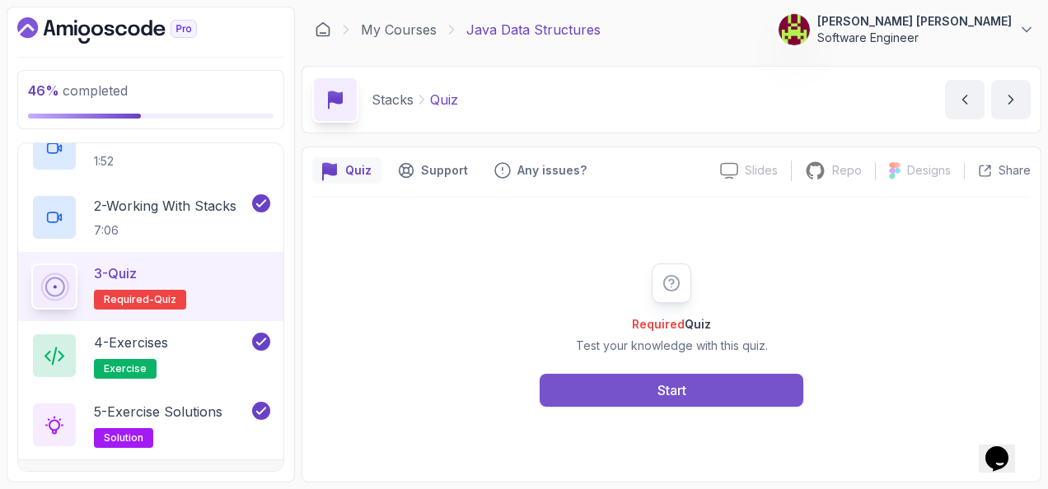
click at [626, 390] on button "Start" at bounding box center [672, 390] width 264 height 33
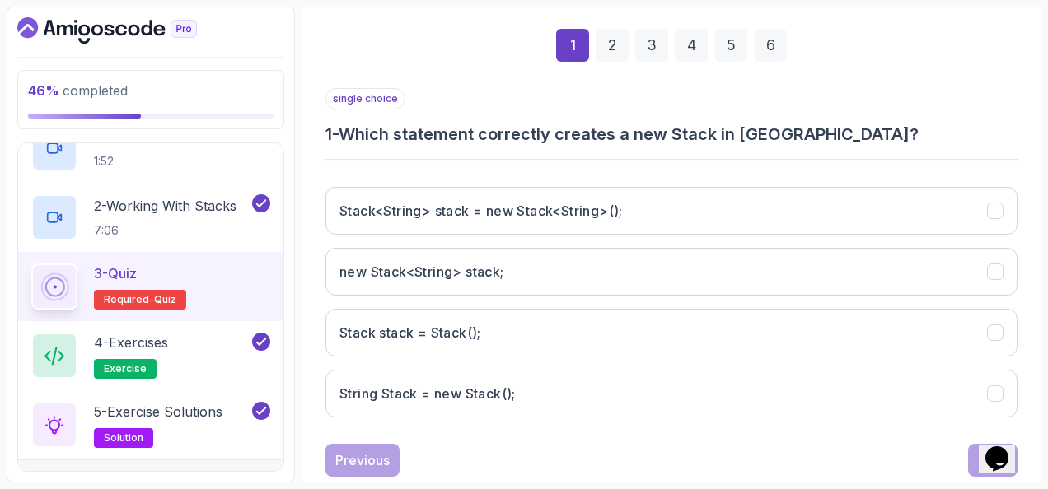
scroll to position [247, 0]
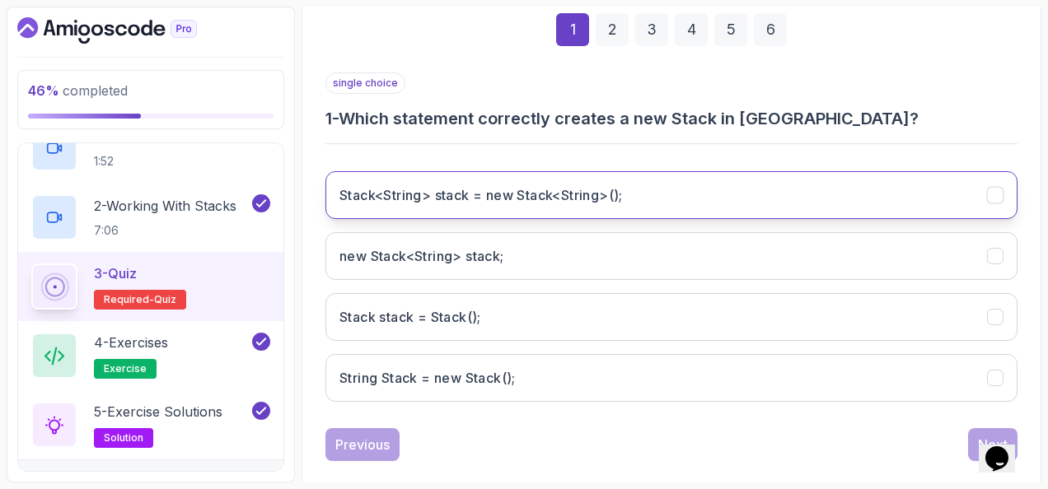
click at [485, 180] on button "Stack<String> stack = new Stack<String>();" at bounding box center [671, 195] width 692 height 48
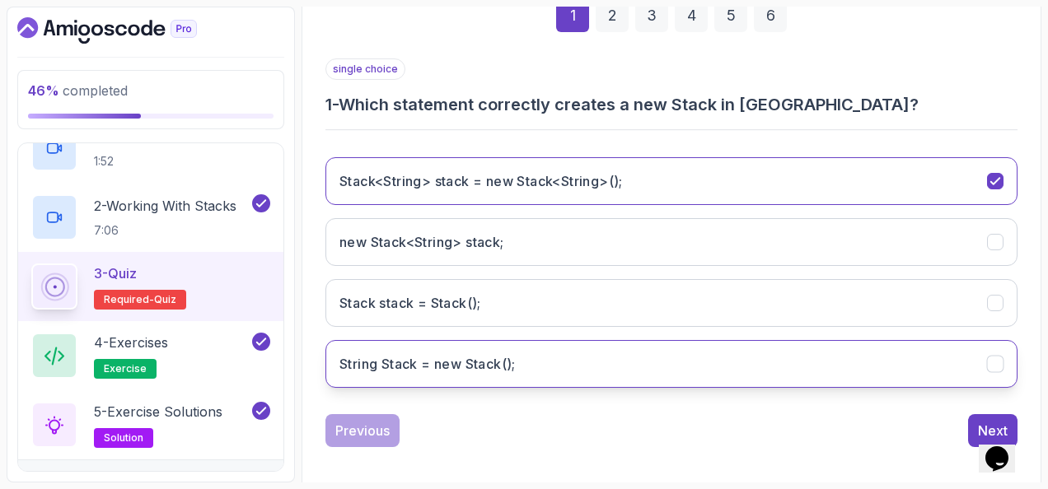
scroll to position [269, 0]
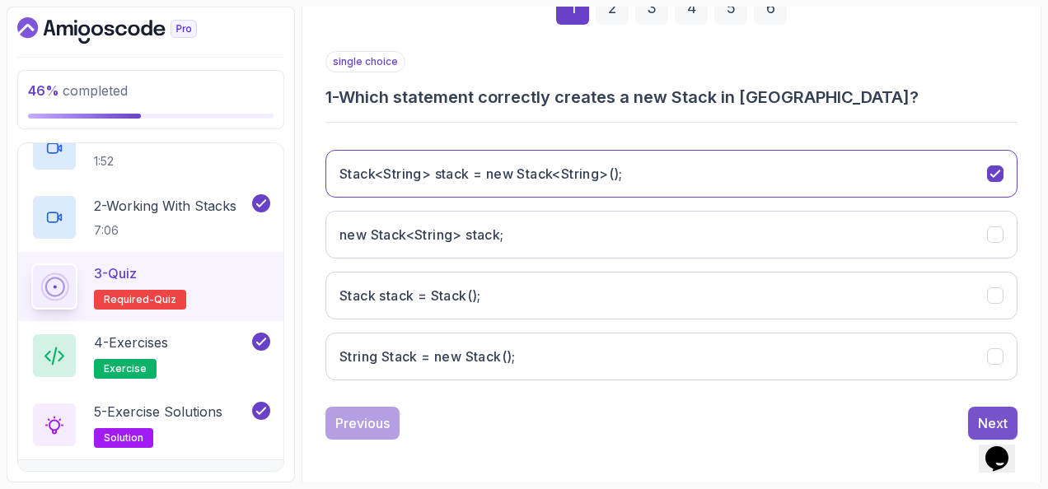
click at [1005, 407] on button "Next" at bounding box center [992, 423] width 49 height 33
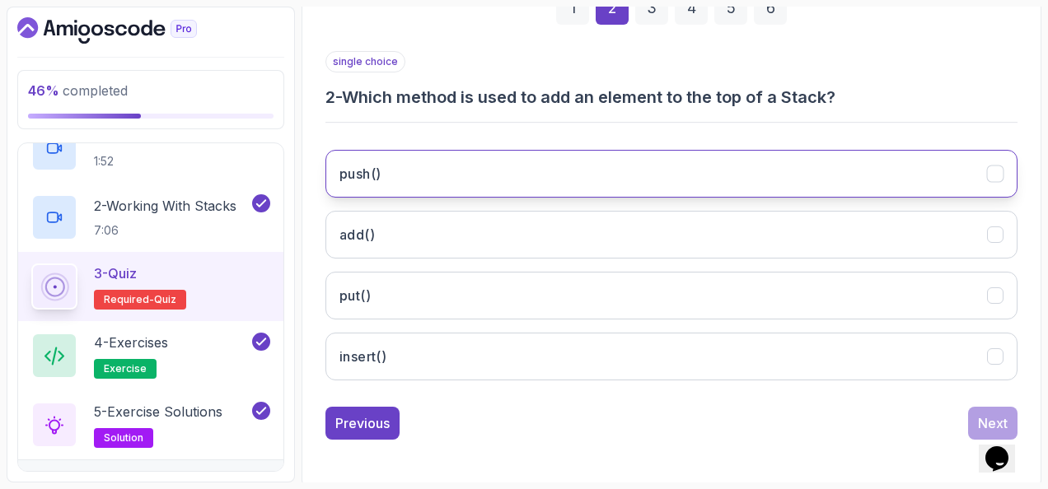
click at [422, 186] on button "push()" at bounding box center [671, 174] width 692 height 48
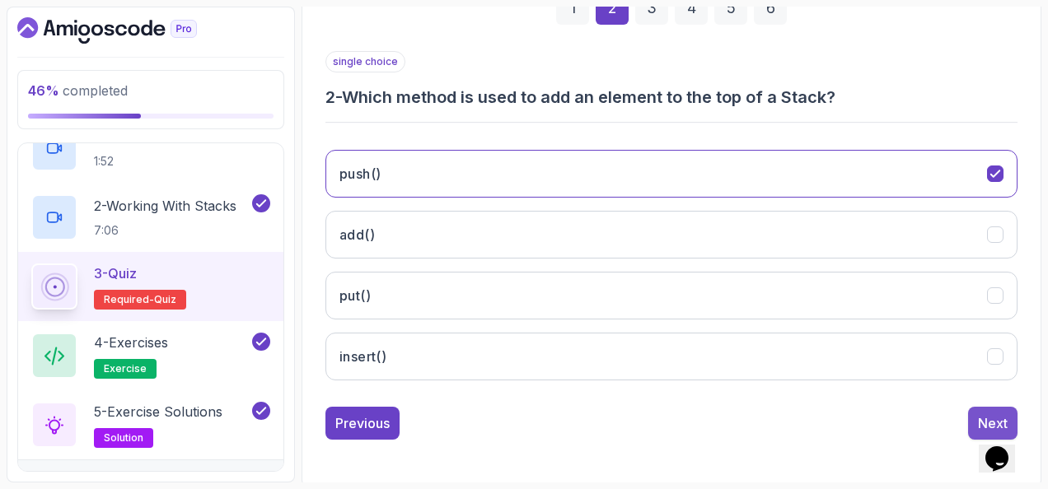
click at [978, 409] on button "Next" at bounding box center [992, 423] width 49 height 33
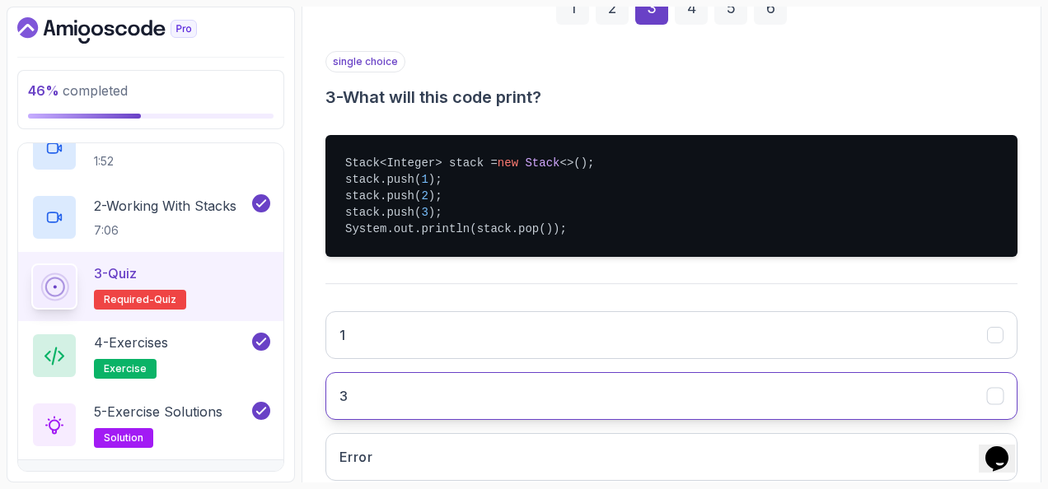
click at [414, 376] on button "3" at bounding box center [671, 396] width 692 height 48
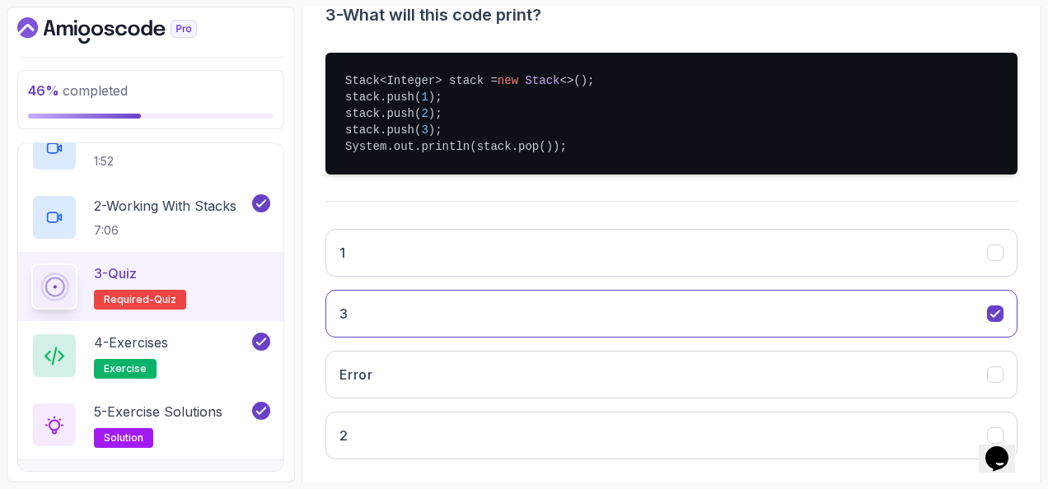
scroll to position [430, 0]
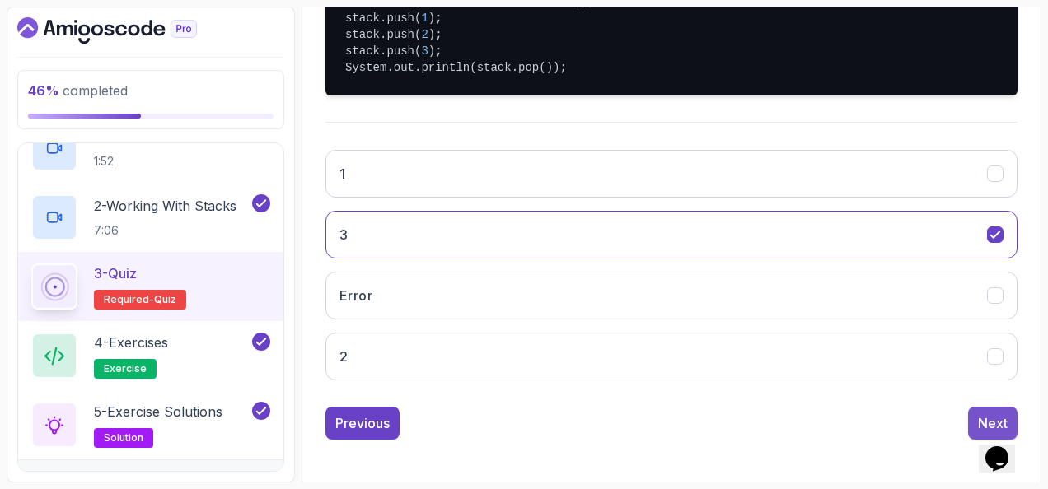
click at [972, 407] on button "Next" at bounding box center [992, 423] width 49 height 33
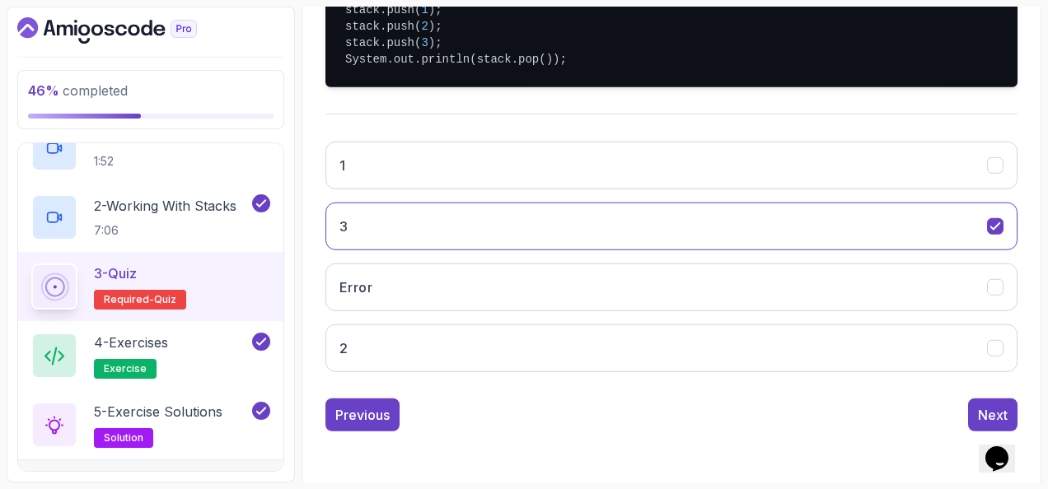
scroll to position [269, 0]
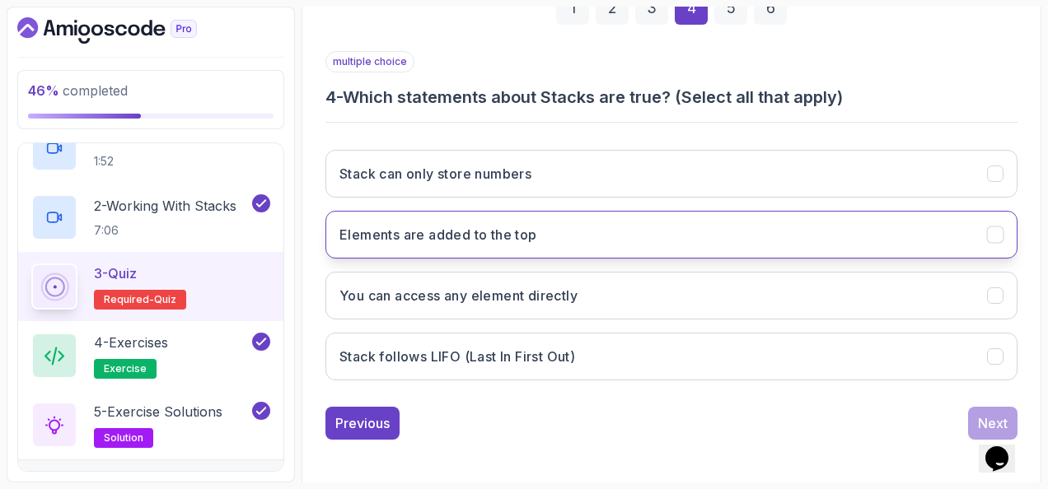
click at [535, 227] on h3 "Elements are added to the top" at bounding box center [438, 235] width 198 height 20
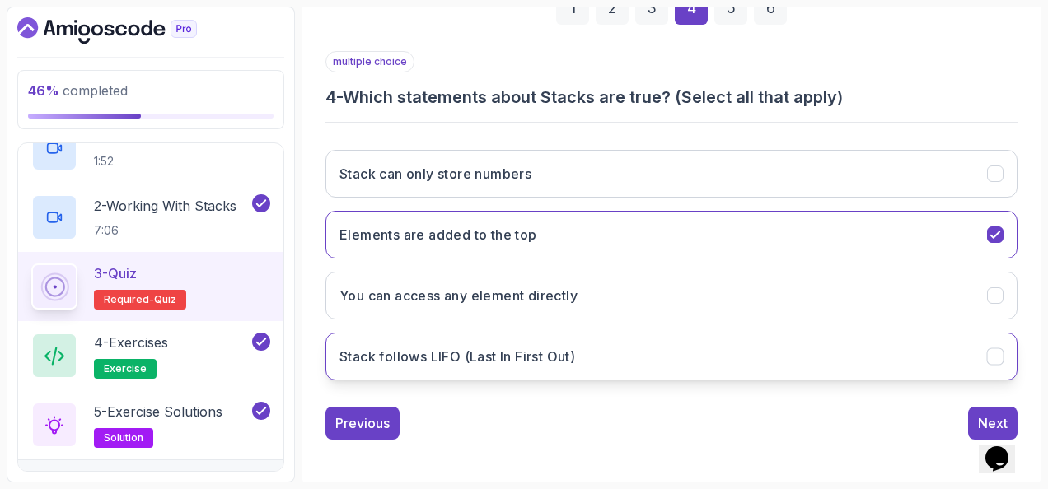
click at [684, 341] on button "Stack follows LIFO (Last In First Out)" at bounding box center [671, 357] width 692 height 48
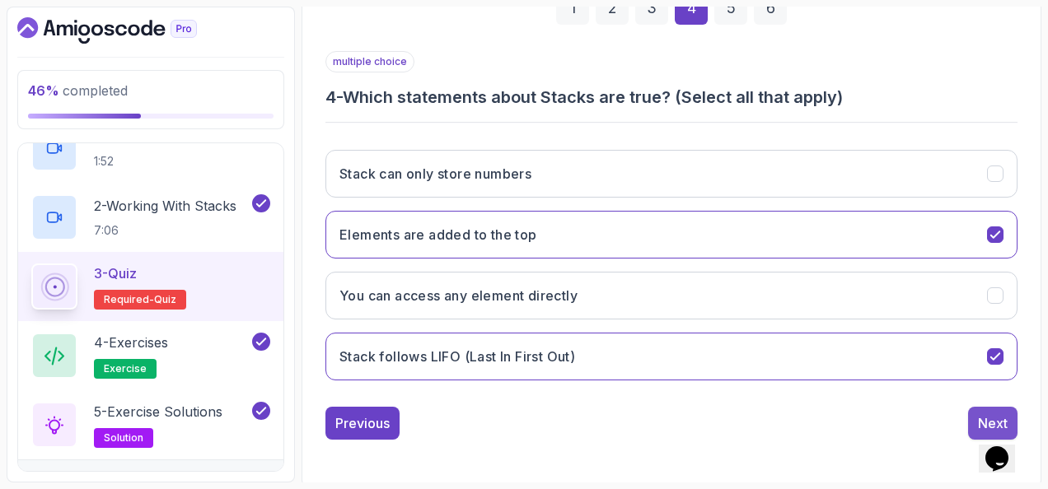
click at [975, 410] on button "Next" at bounding box center [992, 423] width 49 height 33
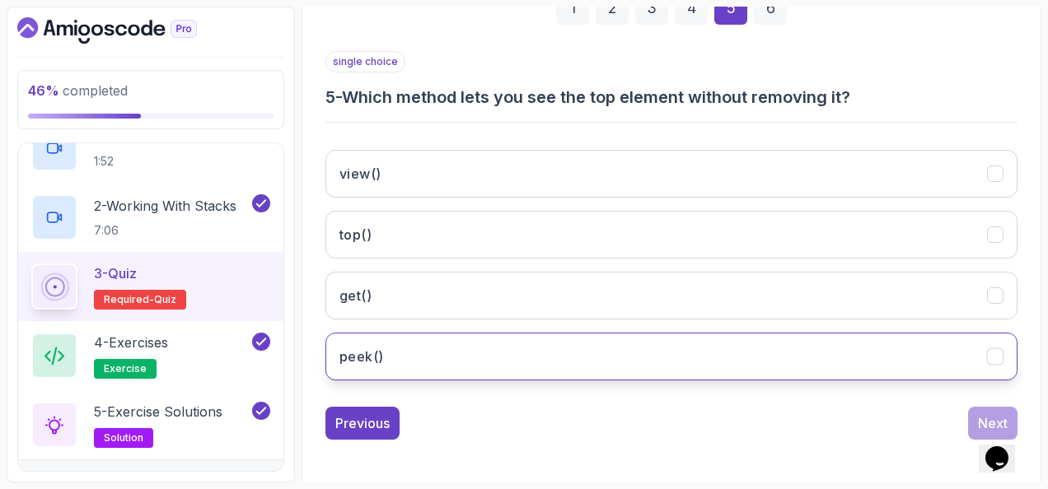
click at [433, 363] on button "peek()" at bounding box center [671, 357] width 692 height 48
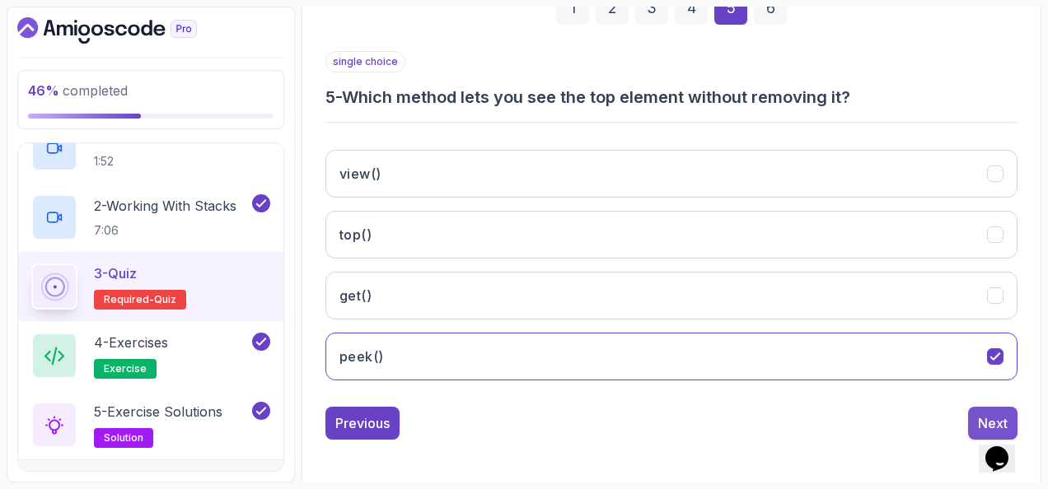
click at [972, 401] on div "single choice 5 - Which method lets you see the top element without removing it…" at bounding box center [671, 245] width 692 height 389
click at [976, 410] on button "Next" at bounding box center [992, 423] width 49 height 33
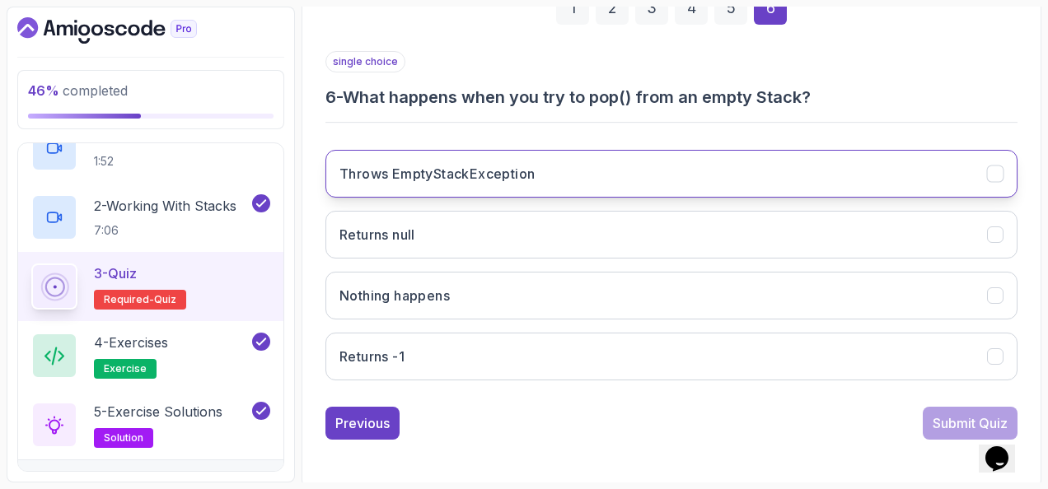
click at [547, 170] on button "Throws EmptyStackException" at bounding box center [671, 174] width 692 height 48
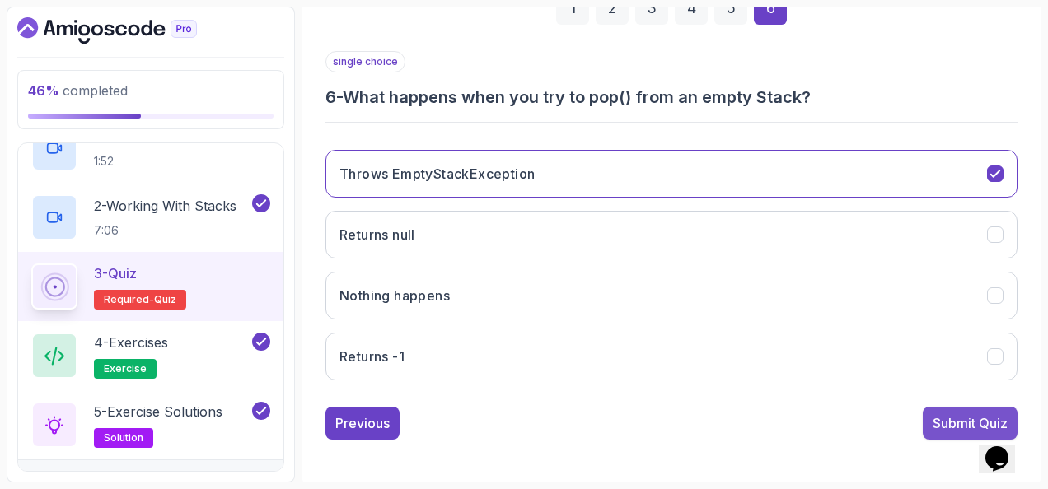
click at [933, 414] on div "Submit Quiz" at bounding box center [970, 424] width 75 height 20
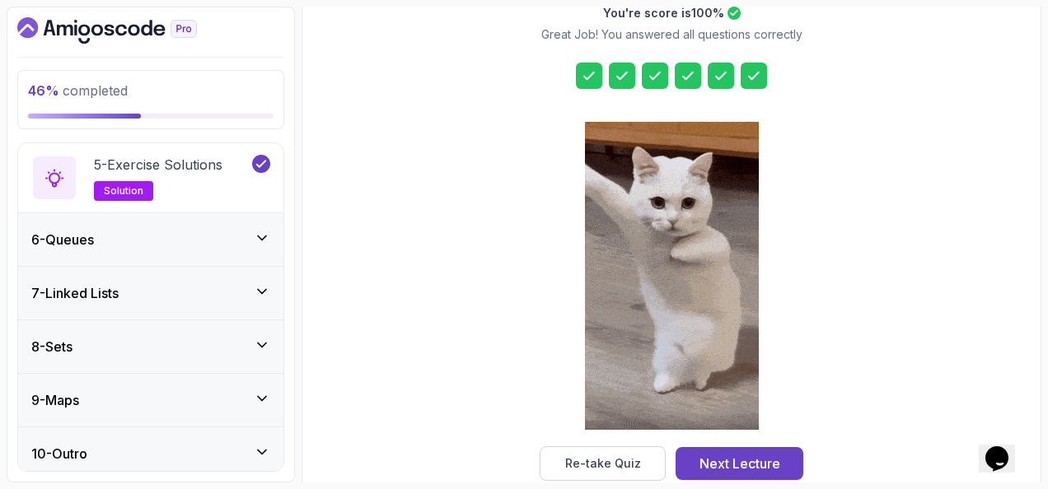
click at [166, 241] on div "6 - Queues" at bounding box center [150, 240] width 239 height 20
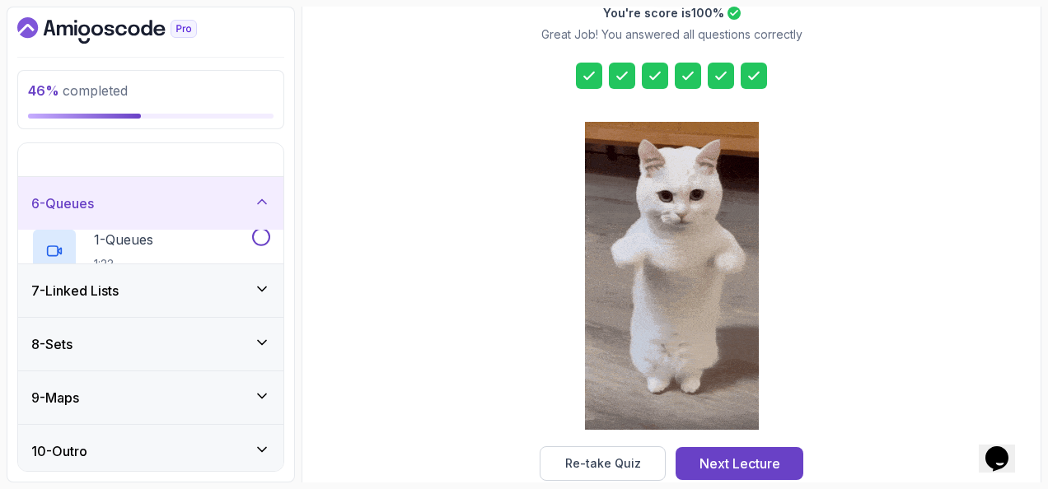
scroll to position [203, 0]
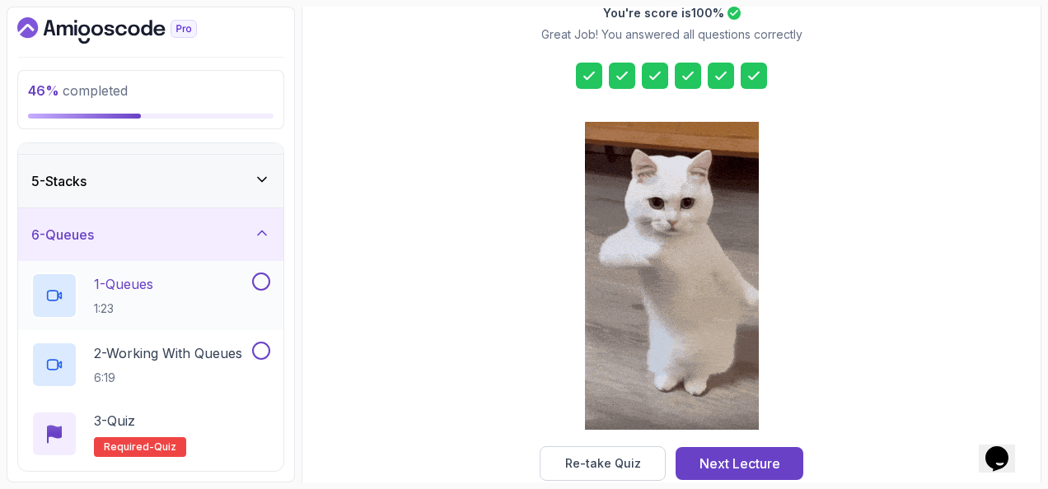
click at [171, 269] on div "1 - Queues 1:23" at bounding box center [150, 295] width 265 height 69
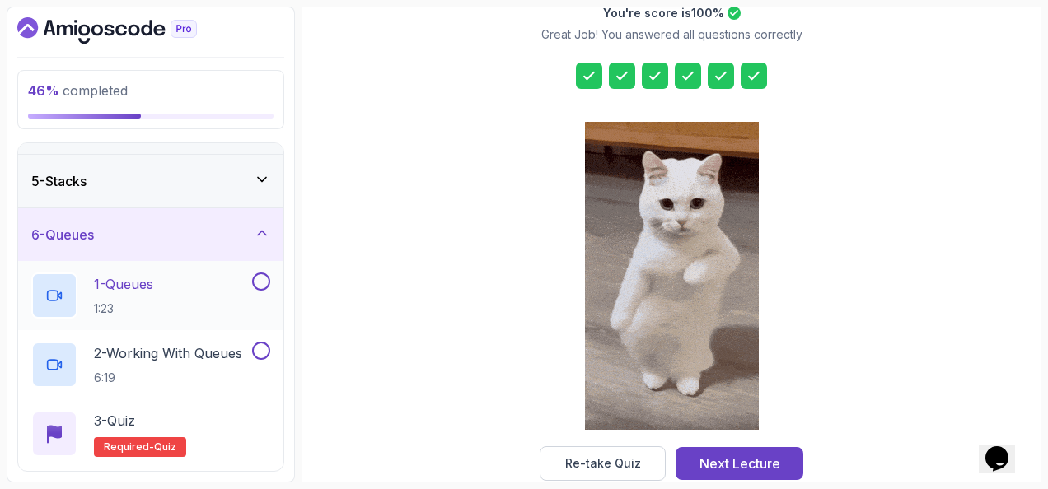
click at [165, 274] on div "1 - Queues 1:23" at bounding box center [140, 296] width 218 height 46
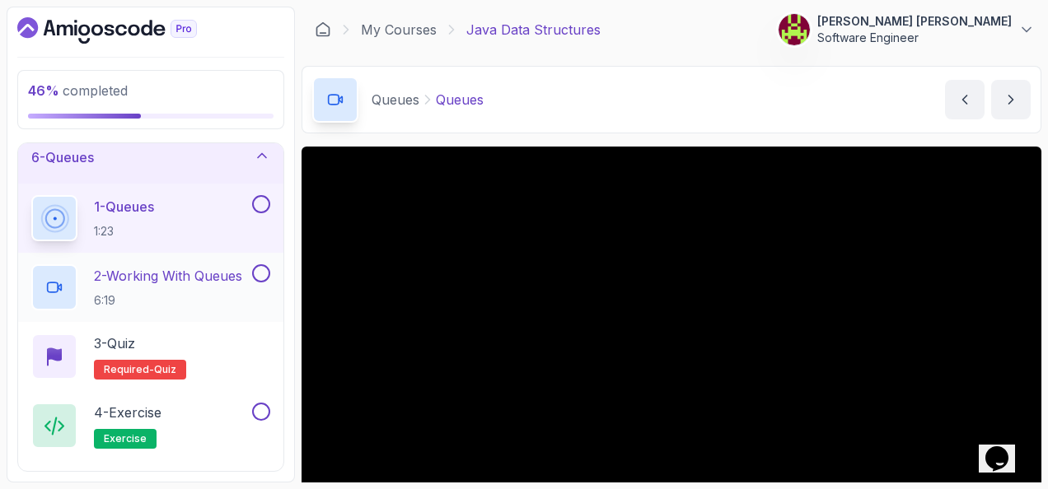
scroll to position [219, 0]
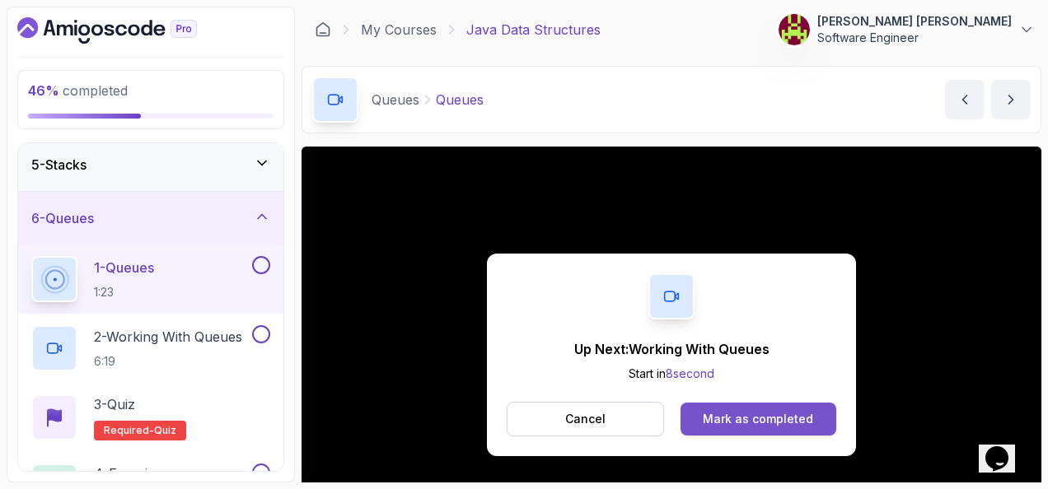
click at [703, 414] on button "Mark as completed" at bounding box center [759, 419] width 156 height 33
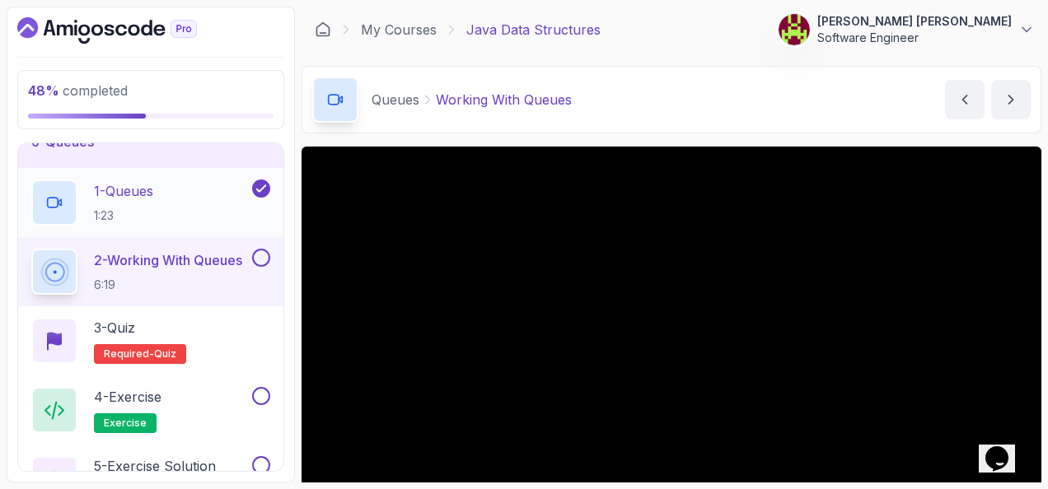
scroll to position [384, 0]
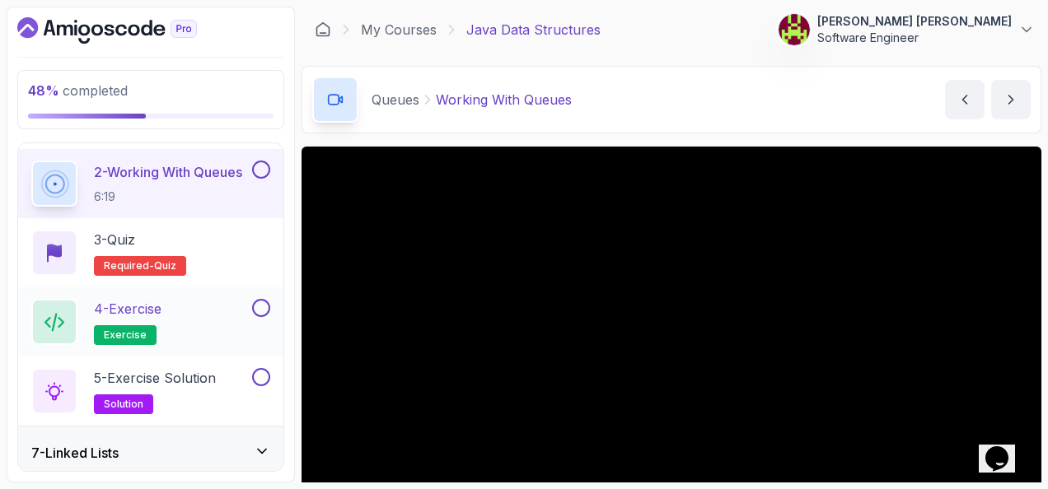
click at [269, 307] on button at bounding box center [261, 308] width 18 height 18
click at [266, 369] on button at bounding box center [261, 377] width 18 height 18
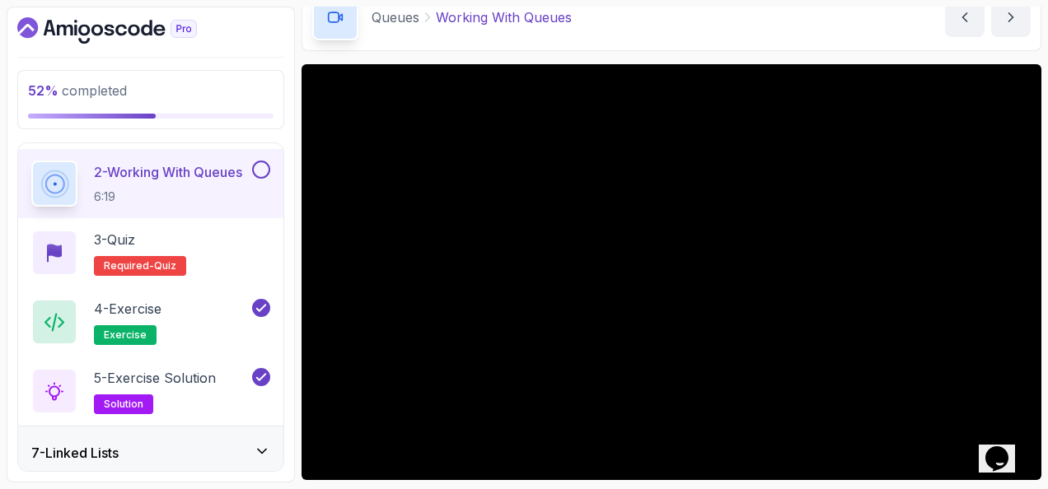
scroll to position [165, 0]
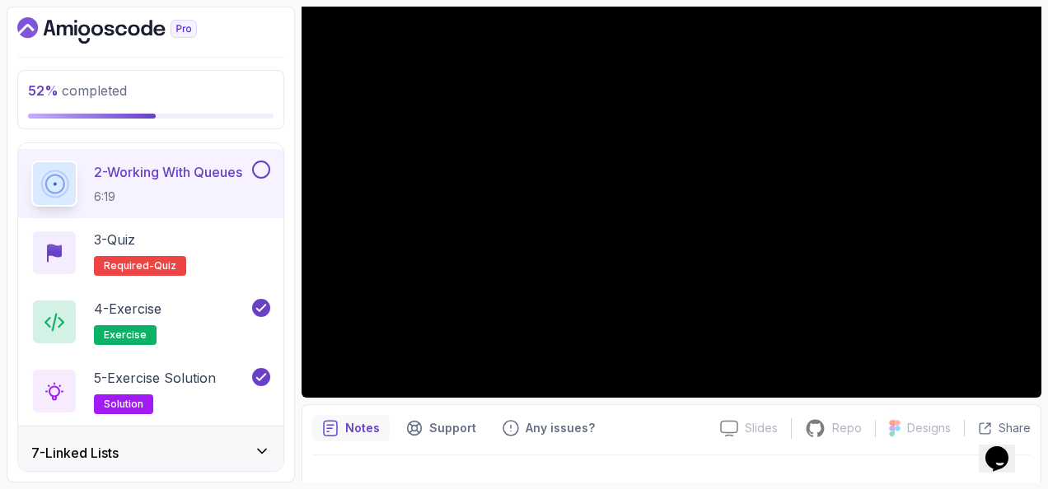
click at [269, 165] on button at bounding box center [261, 170] width 18 height 18
click at [227, 240] on div "3 - Quiz Required- quiz" at bounding box center [150, 253] width 239 height 46
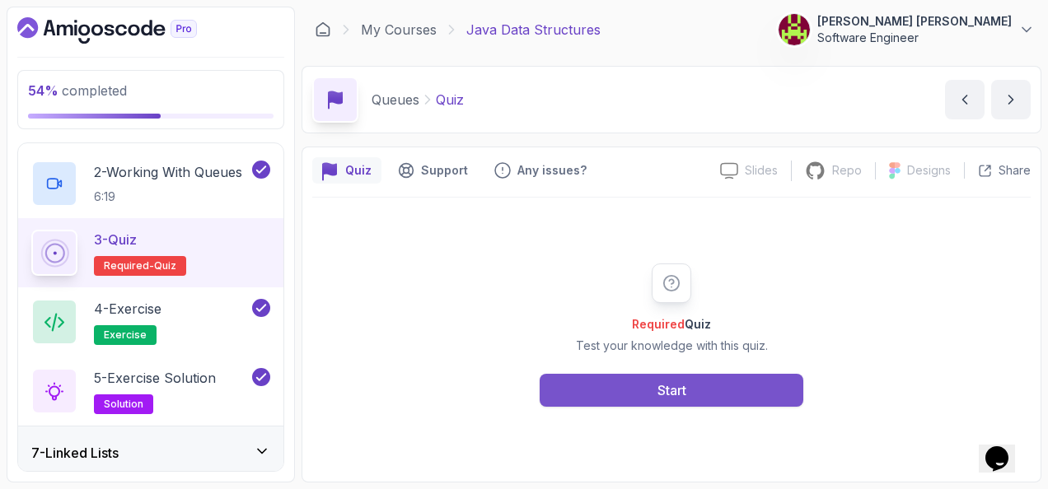
click at [705, 386] on button "Start" at bounding box center [672, 390] width 264 height 33
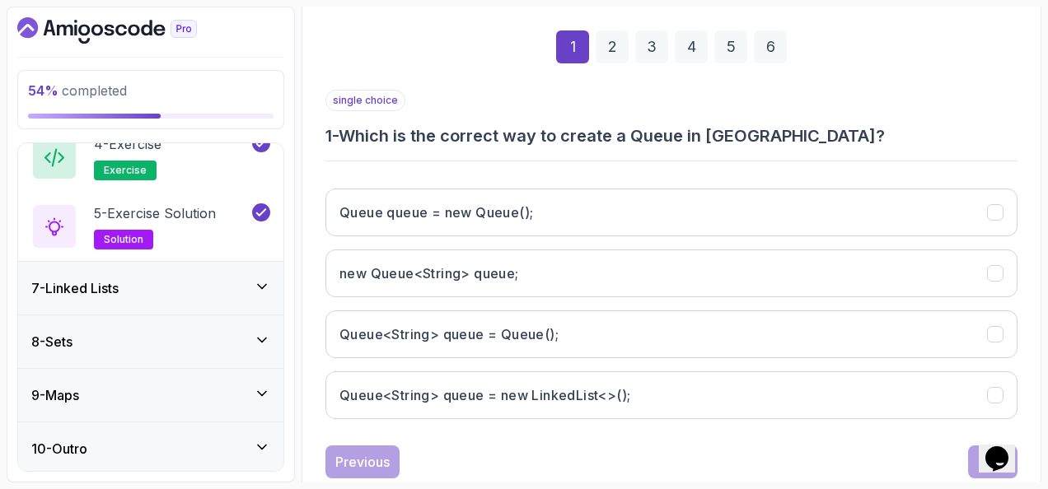
scroll to position [269, 0]
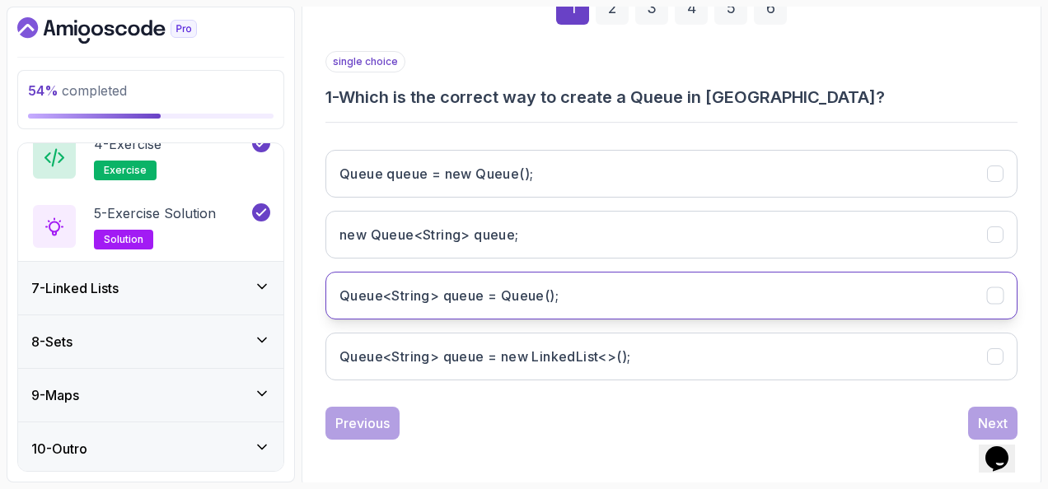
click at [375, 286] on h3 "Queue<String> queue = Queue();" at bounding box center [448, 296] width 219 height 20
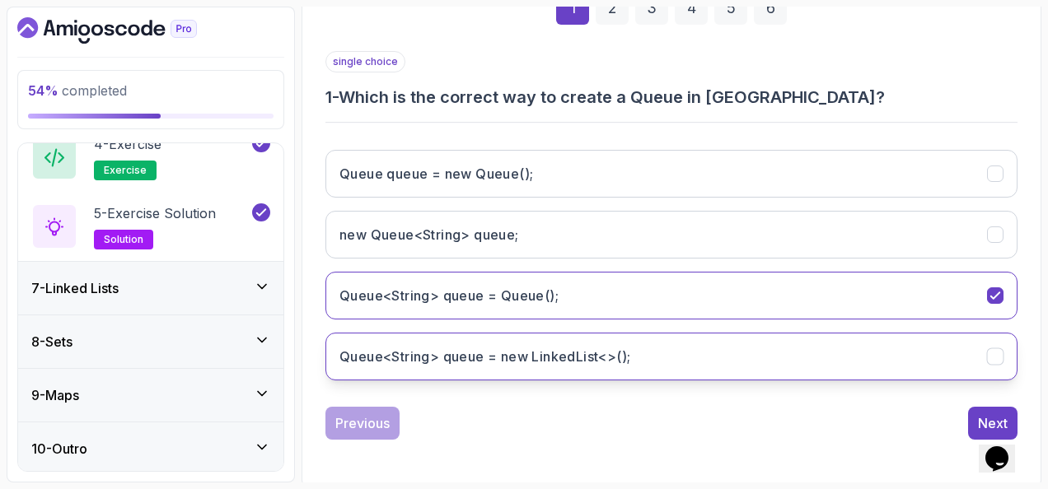
click at [667, 344] on button "Queue<String> queue = new LinkedList<>();" at bounding box center [671, 357] width 692 height 48
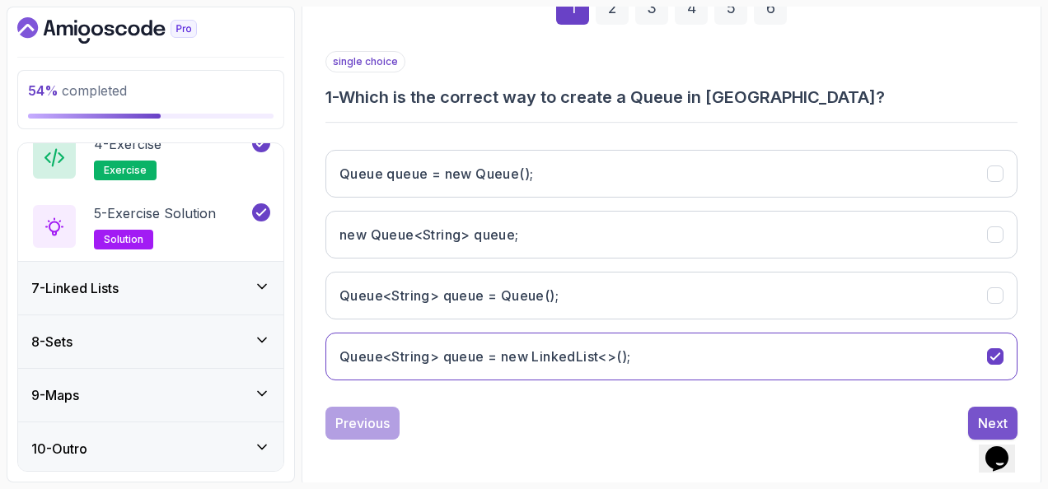
click at [978, 407] on button "Next" at bounding box center [992, 423] width 49 height 33
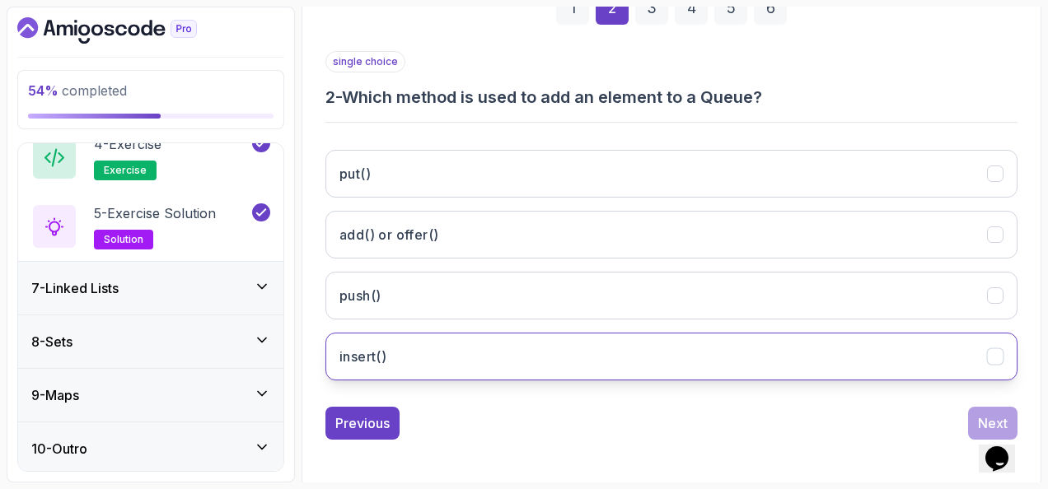
click at [445, 333] on button "insert()" at bounding box center [671, 357] width 692 height 48
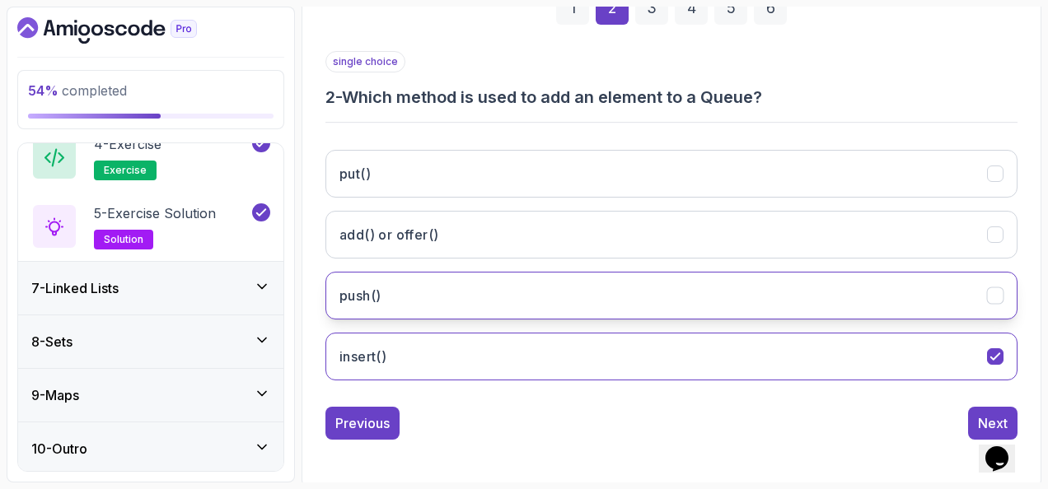
click at [453, 279] on button "push()" at bounding box center [671, 296] width 692 height 48
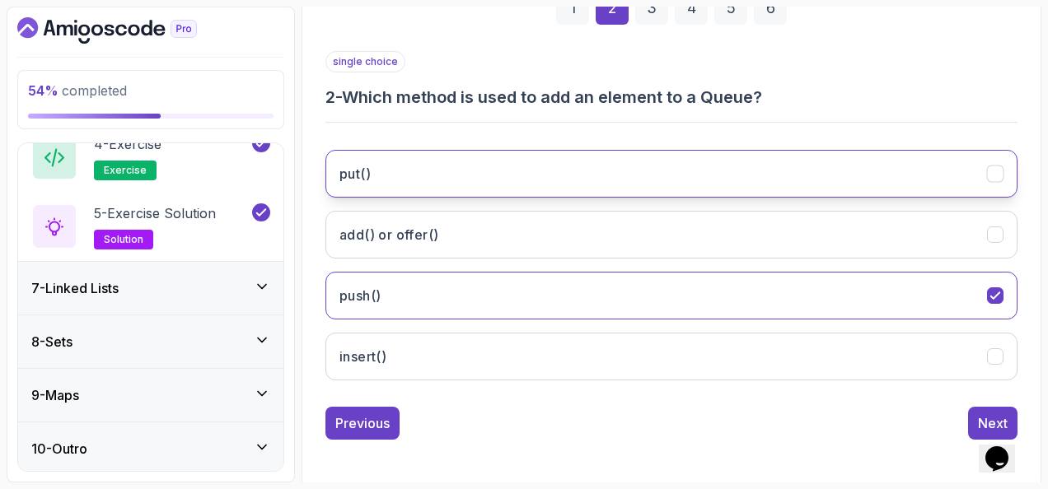
click at [732, 171] on button "put()" at bounding box center [671, 174] width 692 height 48
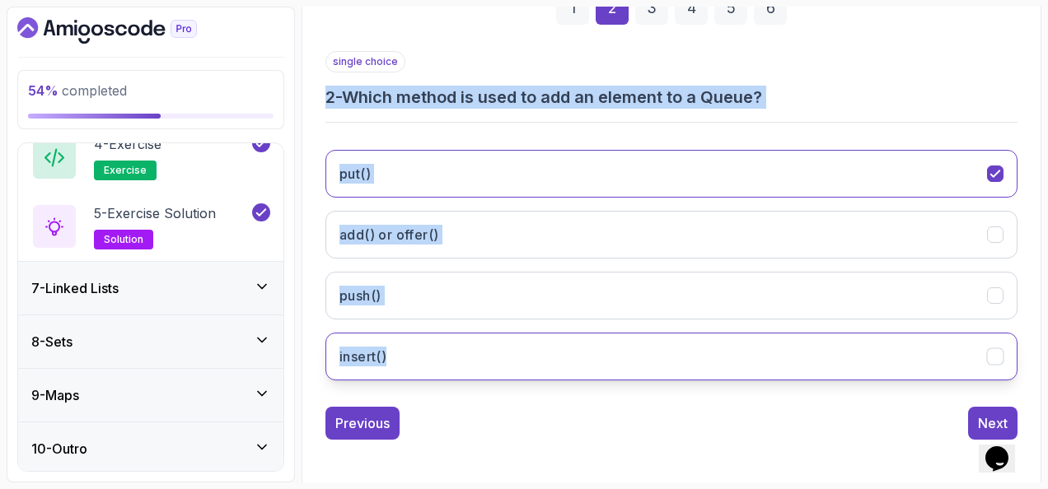
drag, startPoint x: 327, startPoint y: 96, endPoint x: 451, endPoint y: 339, distance: 273.4
click at [451, 339] on div "single choice 2 - Which method is used to add an element to a Queue? put() add(…" at bounding box center [671, 222] width 692 height 343
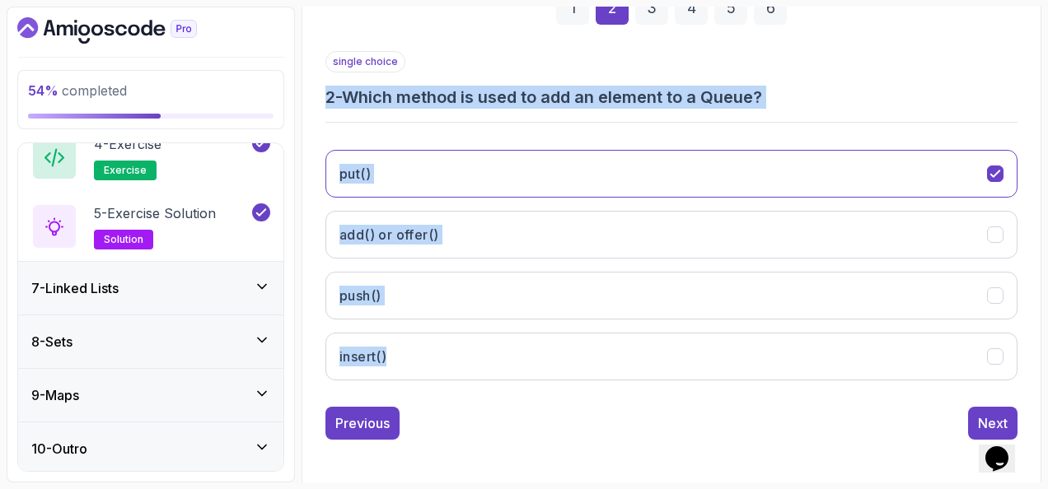
copy div "2 - Which method is used to add an element to a Queue? put() add() or offer() p…"
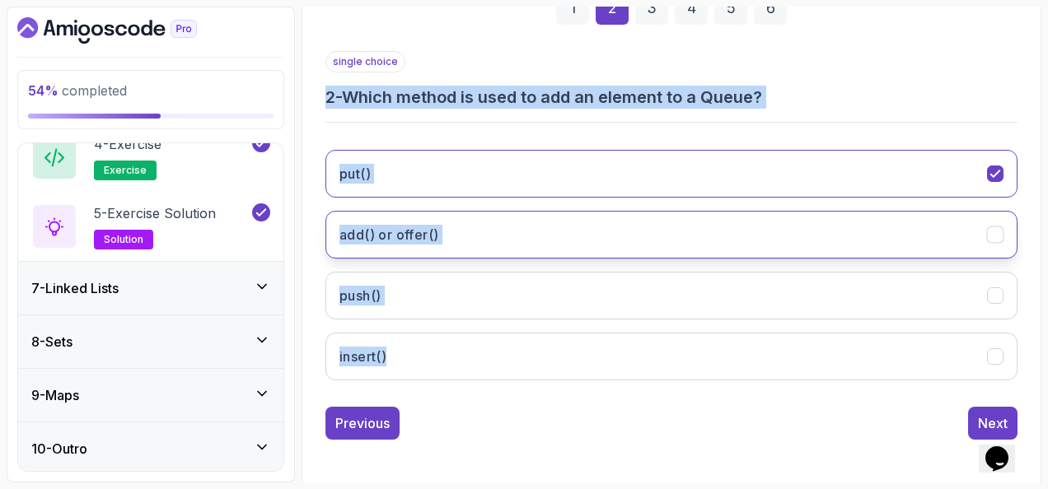
click at [435, 237] on h3 "add() or offer()" at bounding box center [388, 235] width 99 height 20
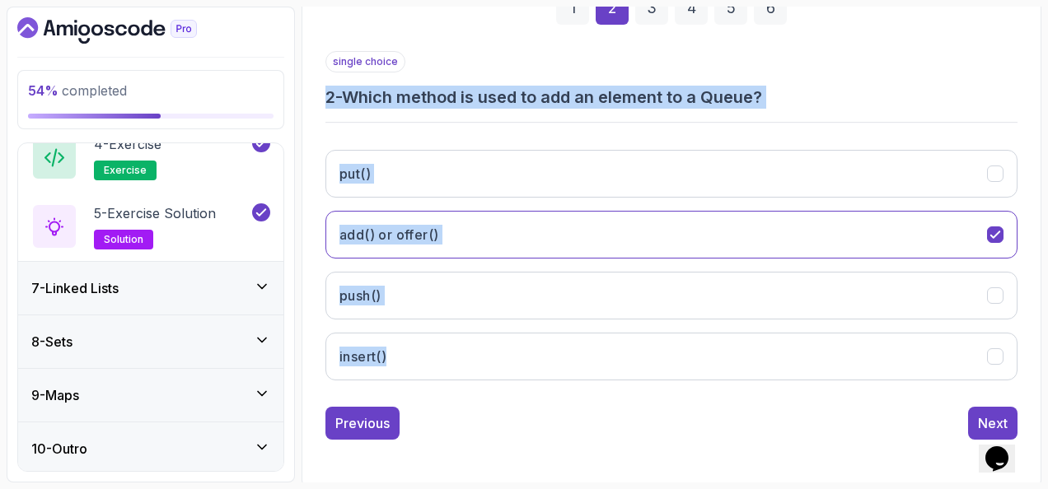
click at [899, 98] on h3 "2 - Which method is used to add an element to a Queue?" at bounding box center [671, 97] width 692 height 23
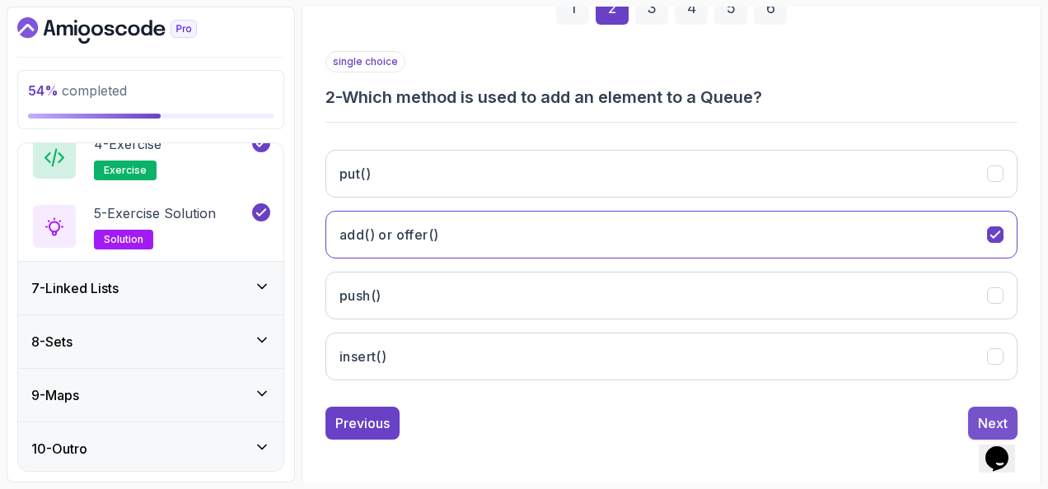
click at [996, 409] on button "Next" at bounding box center [992, 423] width 49 height 33
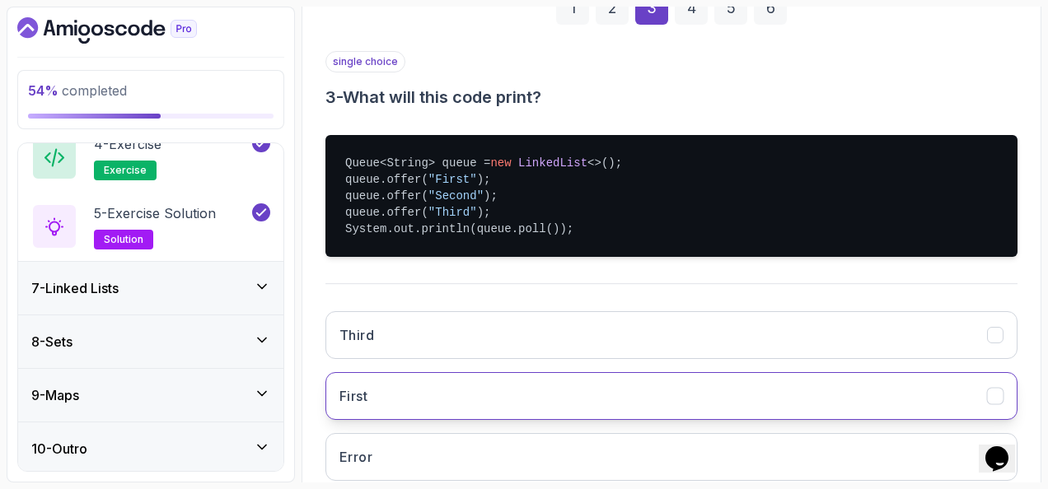
click at [428, 400] on button "First" at bounding box center [671, 396] width 692 height 48
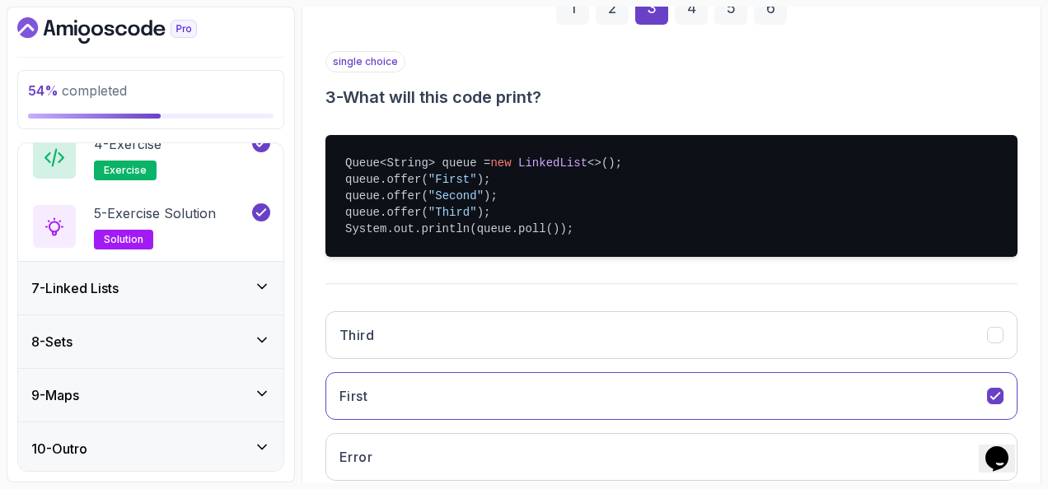
scroll to position [430, 0]
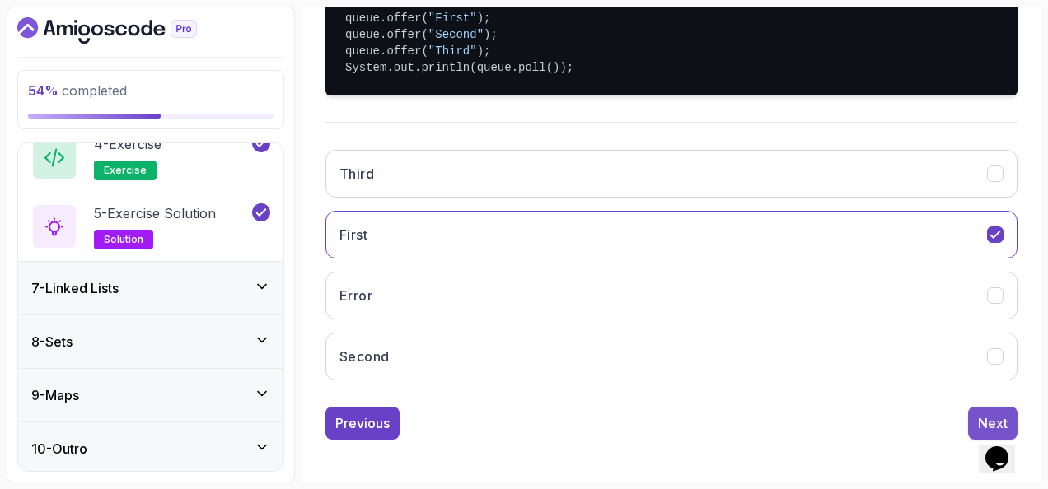
click at [971, 407] on button "Next" at bounding box center [992, 423] width 49 height 33
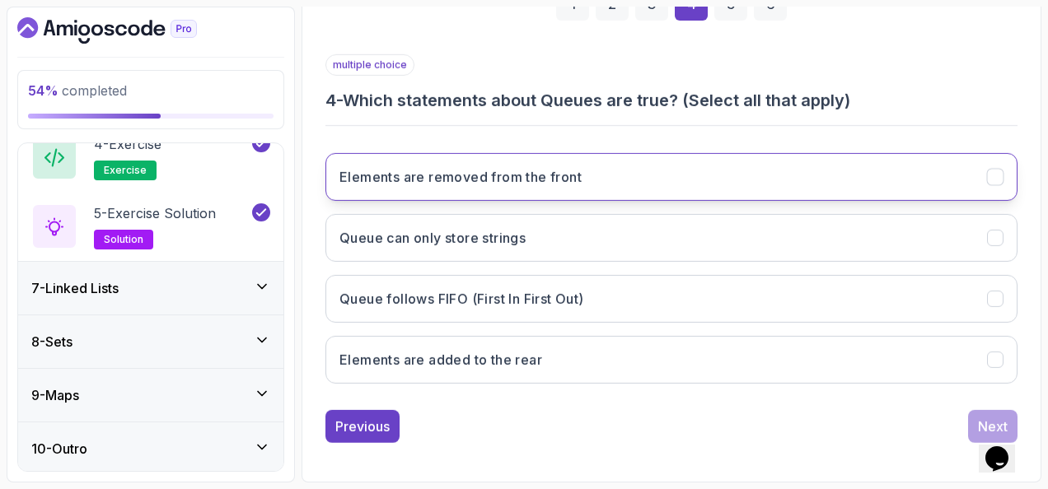
scroll to position [269, 0]
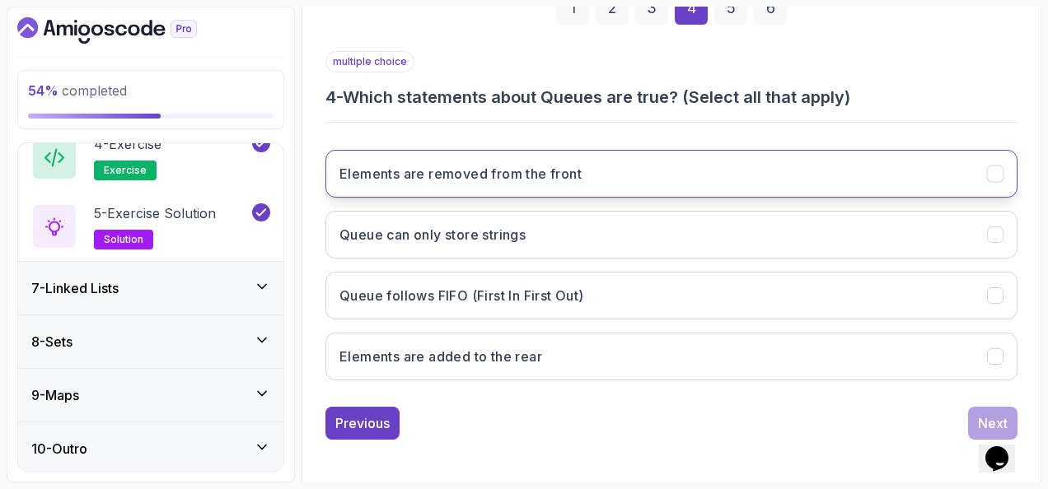
click at [506, 156] on button "Elements are removed from the front" at bounding box center [671, 174] width 692 height 48
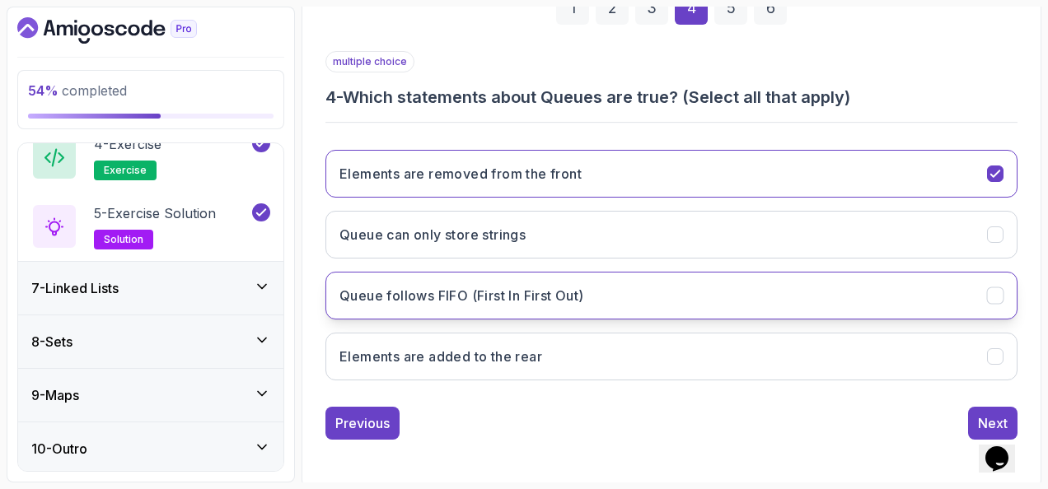
click at [648, 287] on button "Queue follows FIFO (First In First Out)" at bounding box center [671, 296] width 692 height 48
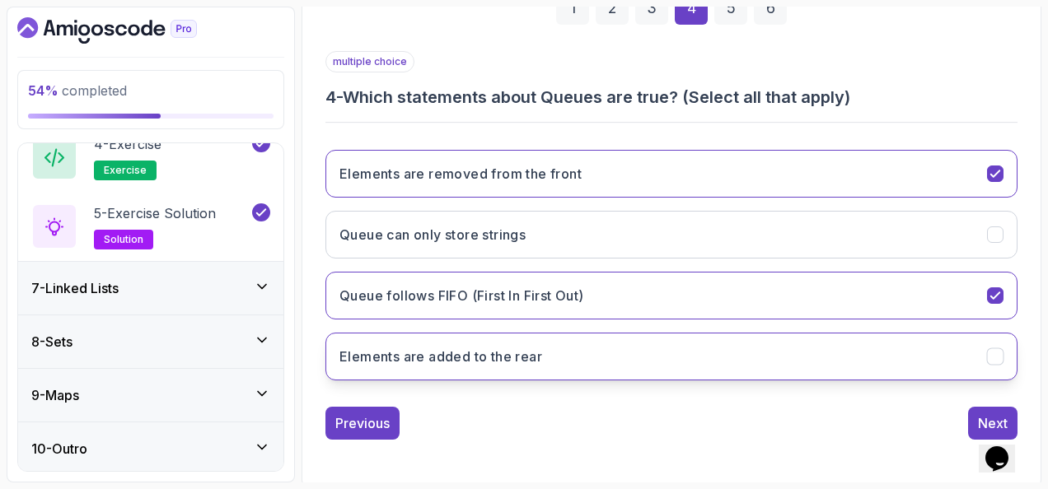
click at [901, 346] on button "Elements are added to the rear" at bounding box center [671, 357] width 692 height 48
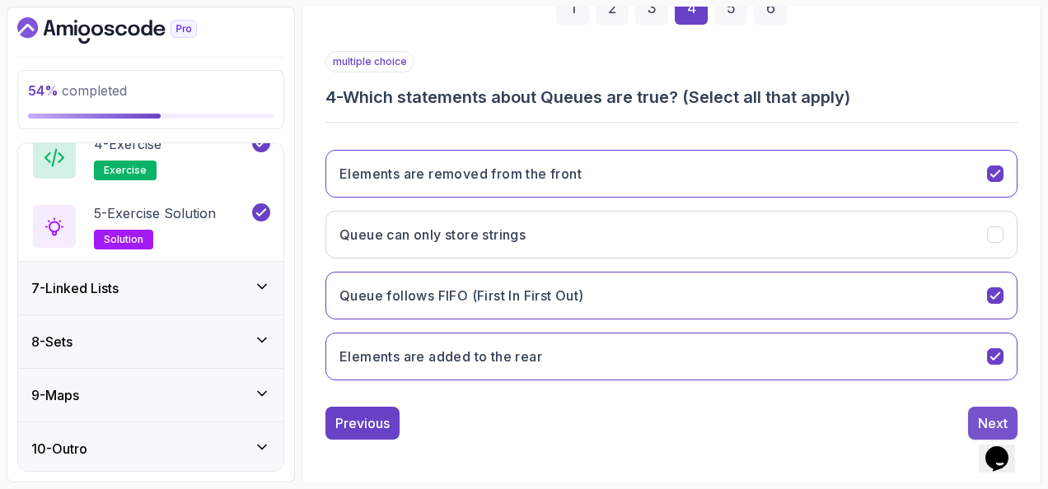
click at [976, 415] on button "Next" at bounding box center [992, 423] width 49 height 33
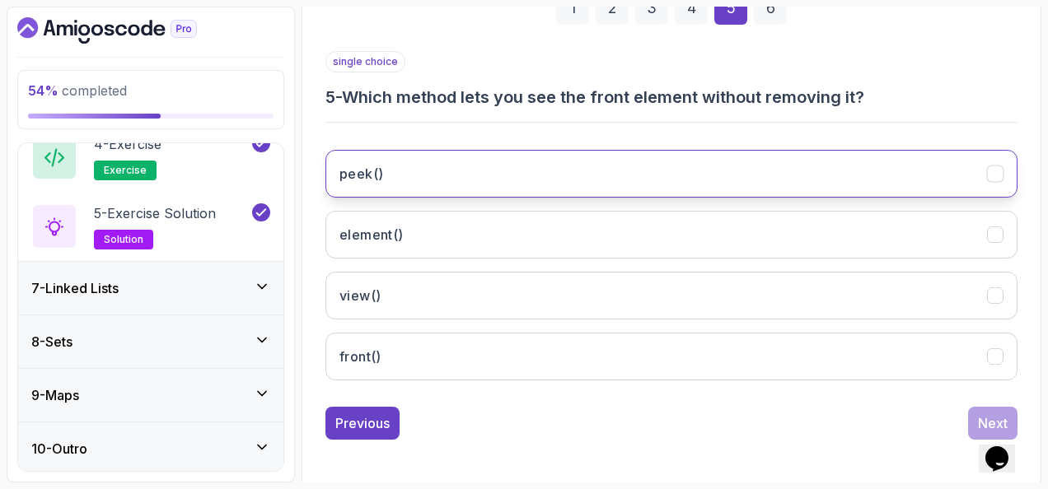
drag, startPoint x: 483, startPoint y: 179, endPoint x: 498, endPoint y: 191, distance: 19.3
click at [483, 178] on button "peek()" at bounding box center [671, 174] width 692 height 48
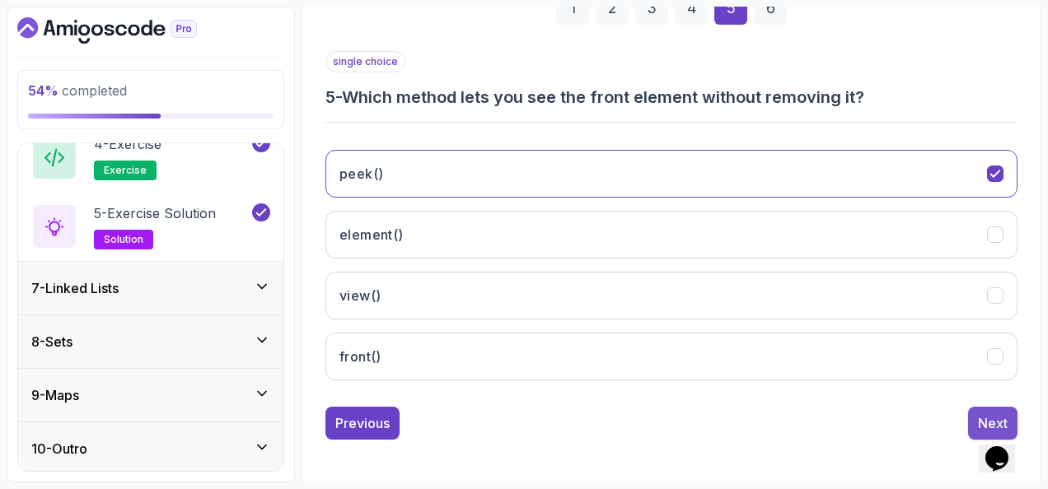
click at [972, 409] on button "Next" at bounding box center [992, 423] width 49 height 33
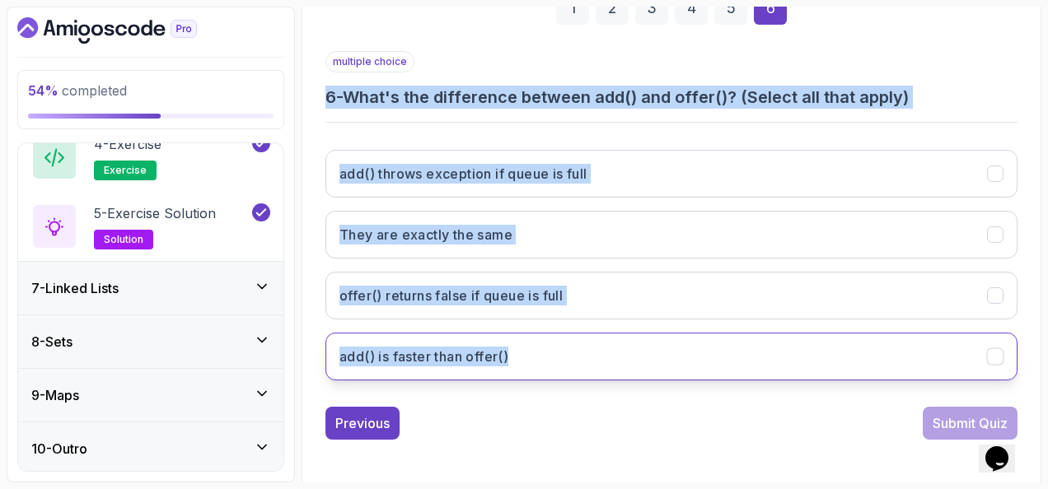
drag, startPoint x: 327, startPoint y: 92, endPoint x: 641, endPoint y: 345, distance: 403.2
click at [641, 345] on div "1 2 3 4 5 6 multiple choice 6 - What's the difference between add() and offer()…" at bounding box center [671, 202] width 719 height 501
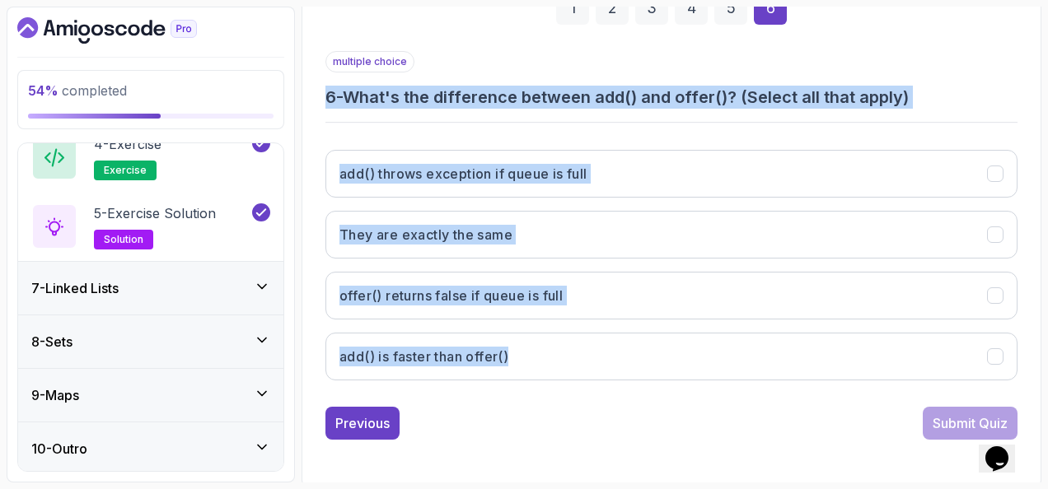
copy div "6 - What's the difference between add() and offer()? (Select all that apply) ad…"
click at [798, 122] on div "multiple choice 6 - What's the difference between add() and offer()? (Select al…" at bounding box center [671, 222] width 692 height 343
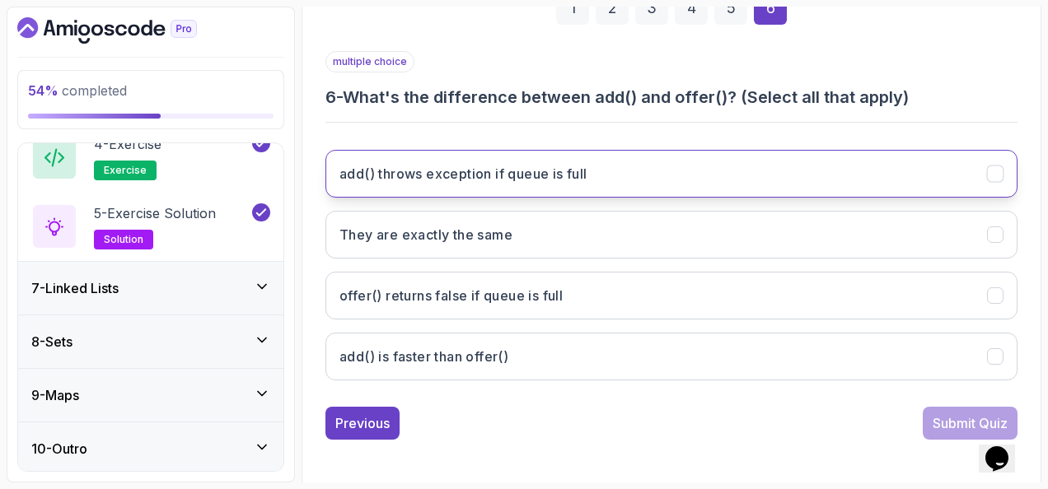
click at [676, 176] on button "add() throws exception if queue is full" at bounding box center [671, 174] width 692 height 48
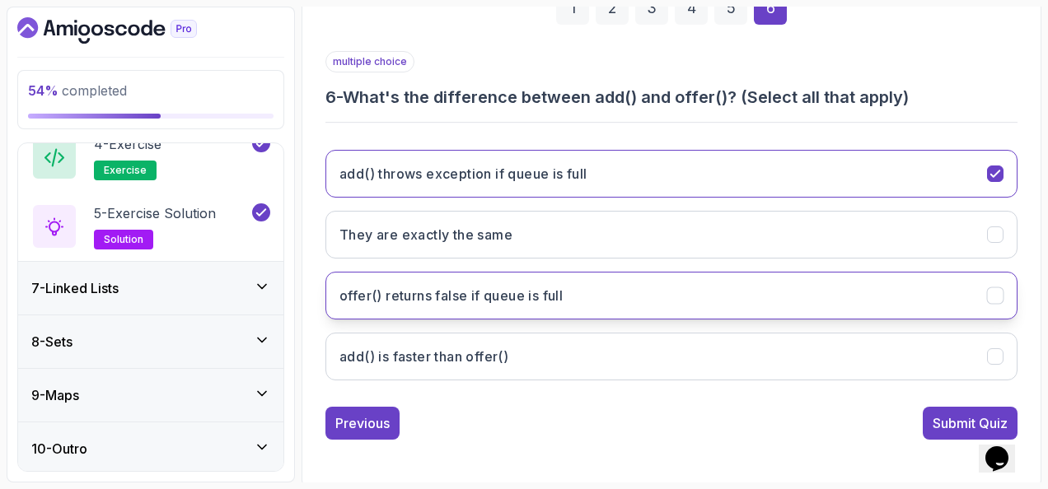
click at [845, 300] on button "offer() returns false if queue is full" at bounding box center [671, 296] width 692 height 48
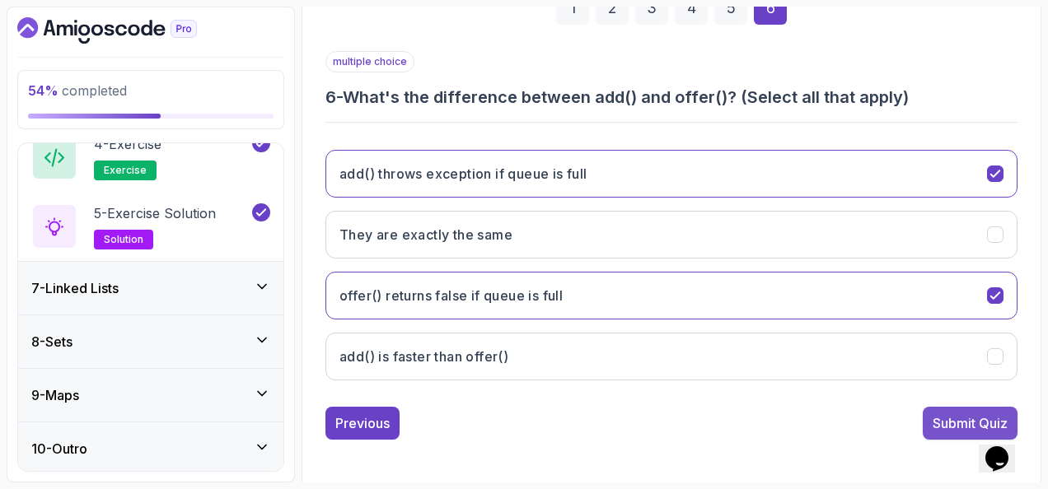
click at [944, 407] on button "Submit Quiz" at bounding box center [970, 423] width 95 height 33
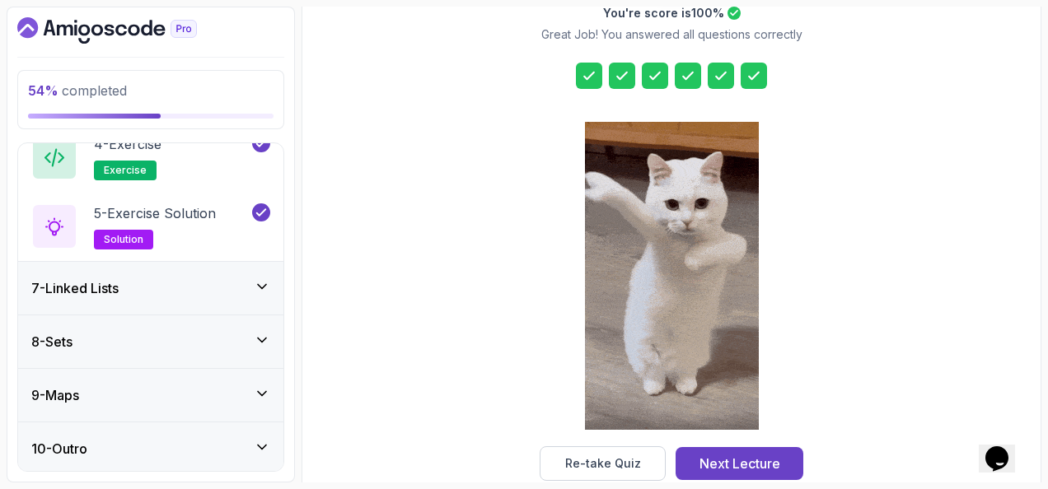
click at [122, 274] on div "7 - Linked Lists" at bounding box center [150, 288] width 265 height 53
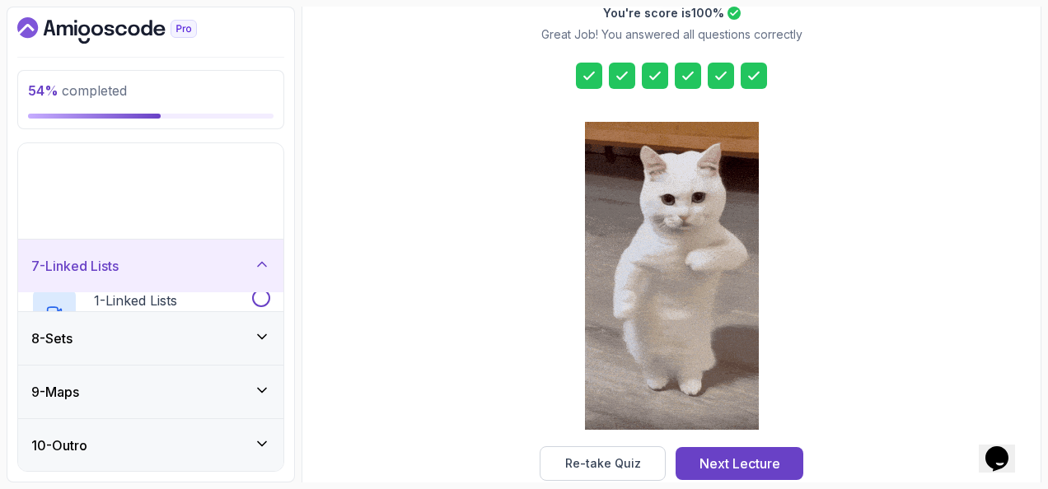
scroll to position [203, 0]
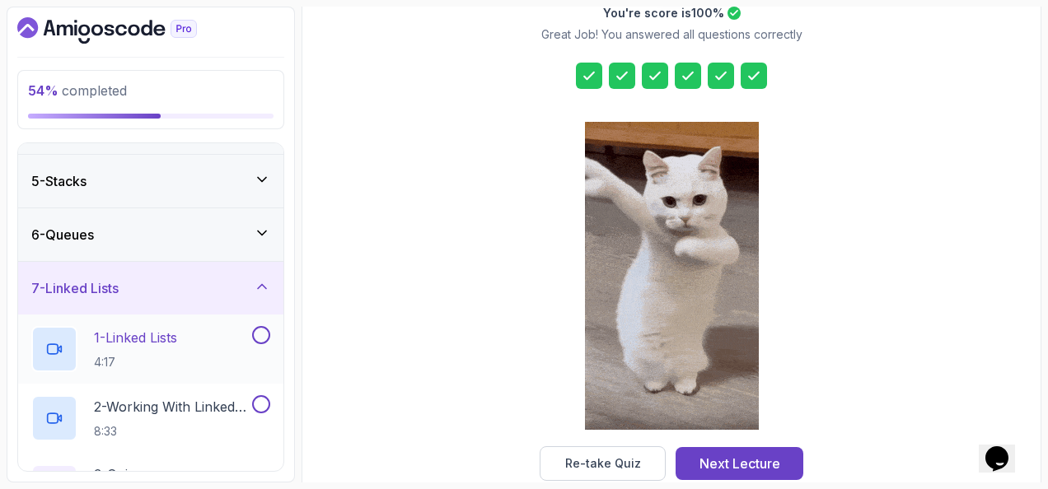
click at [165, 330] on p "1 - Linked Lists" at bounding box center [135, 338] width 83 height 20
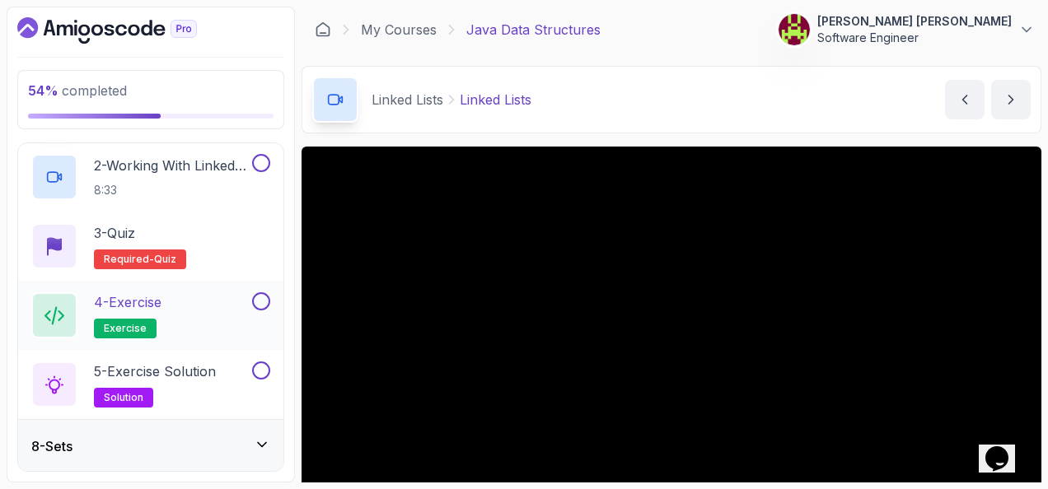
scroll to position [549, 0]
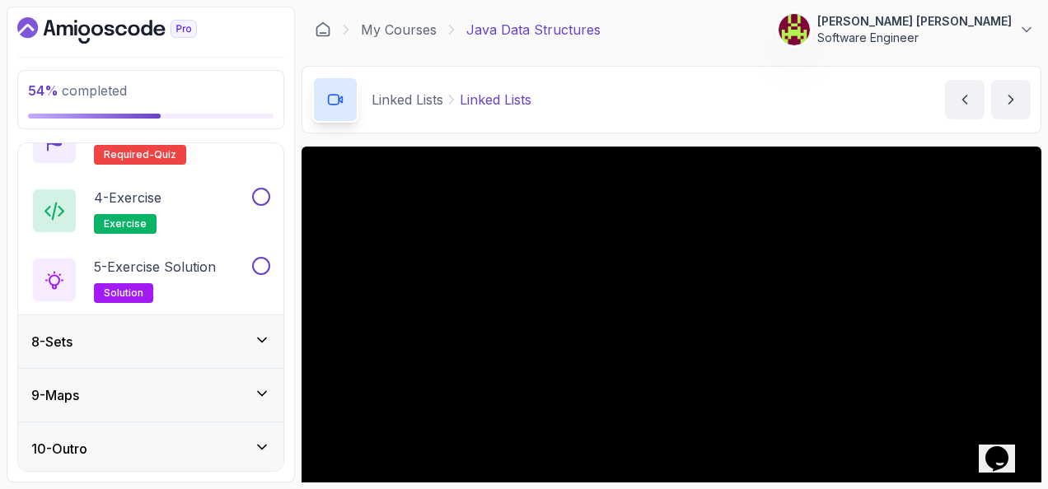
click at [231, 445] on div "10 - Outro" at bounding box center [150, 449] width 239 height 20
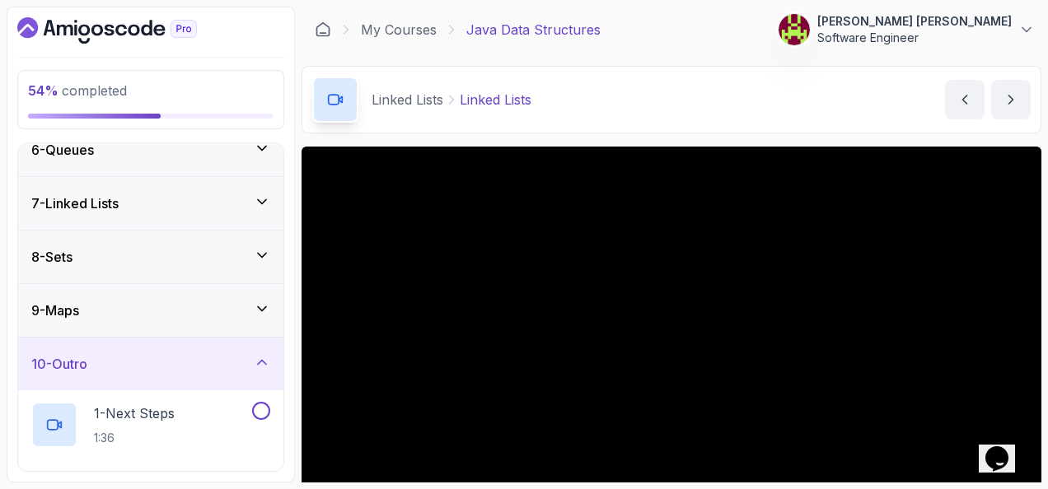
scroll to position [410, 0]
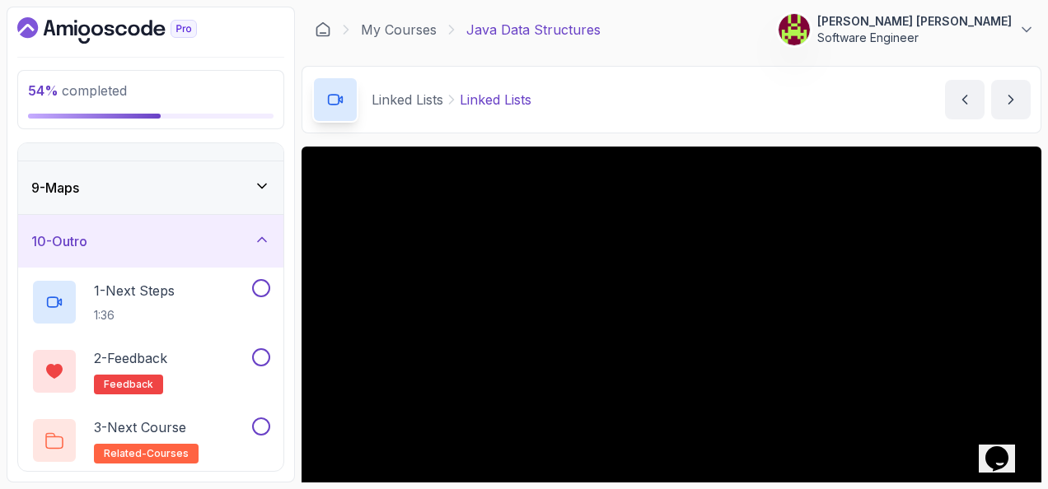
click at [194, 185] on div "9 - Maps" at bounding box center [150, 188] width 239 height 20
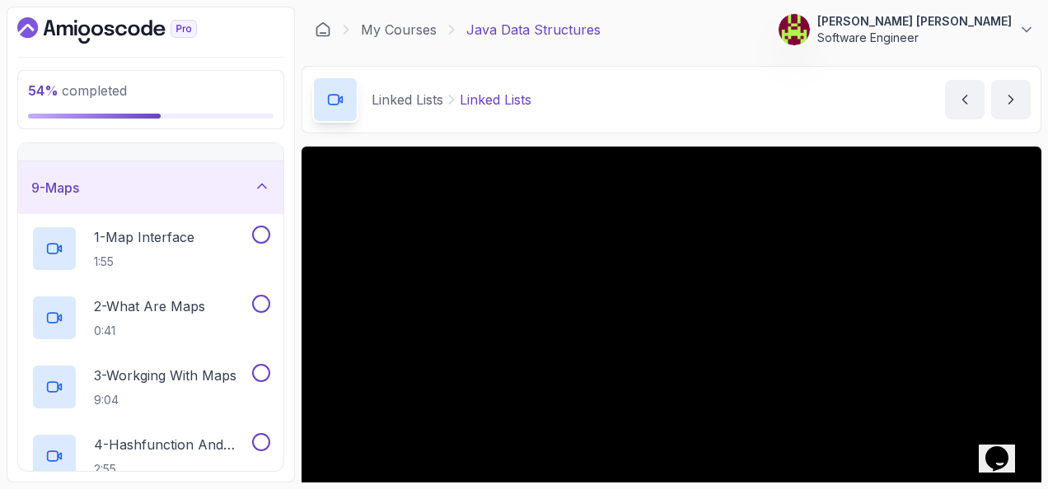
drag, startPoint x: 763, startPoint y: 66, endPoint x: 727, endPoint y: 44, distance: 42.5
click at [727, 44] on div "My Courses Java Data Structures 156 Points 1 Stanisław Jan Kopeć Software Engin…" at bounding box center [672, 30] width 740 height 46
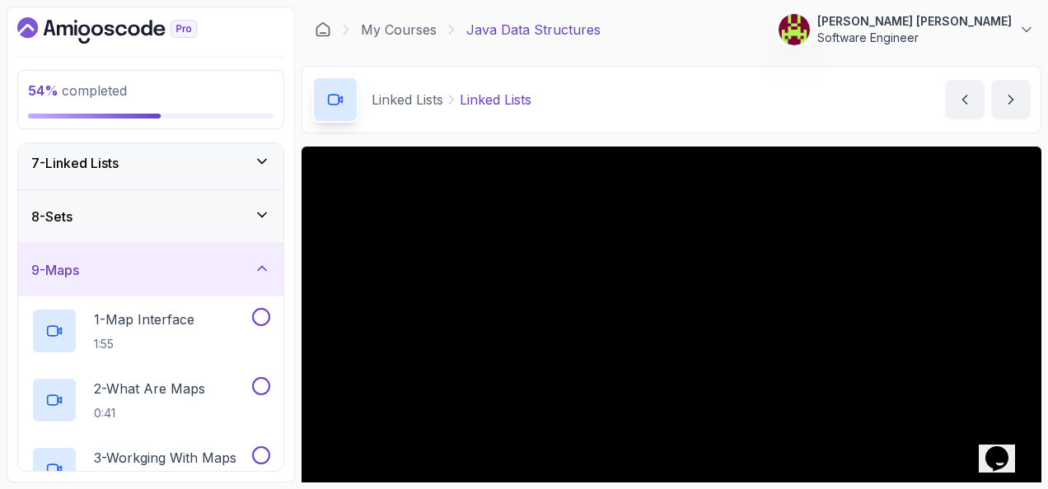
scroll to position [246, 0]
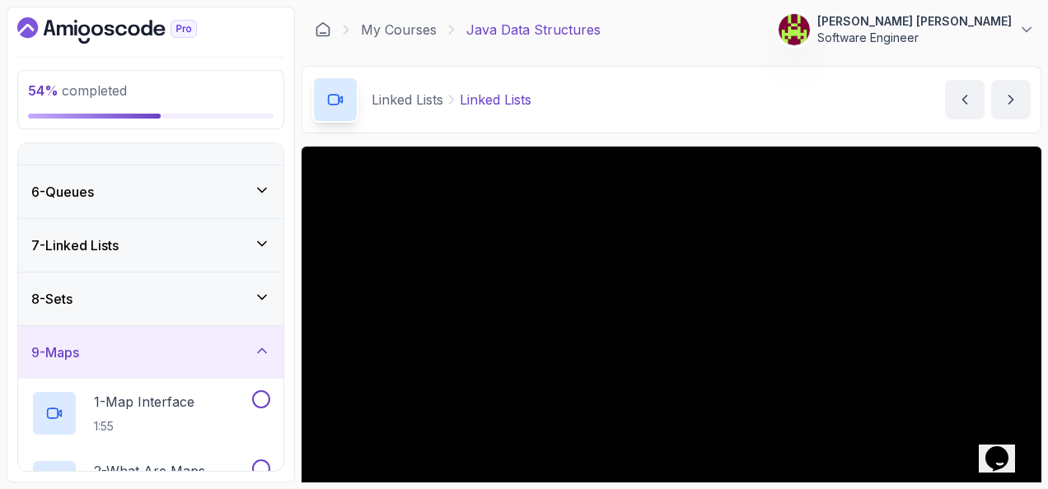
click at [241, 249] on div "7 - Linked Lists" at bounding box center [150, 246] width 239 height 20
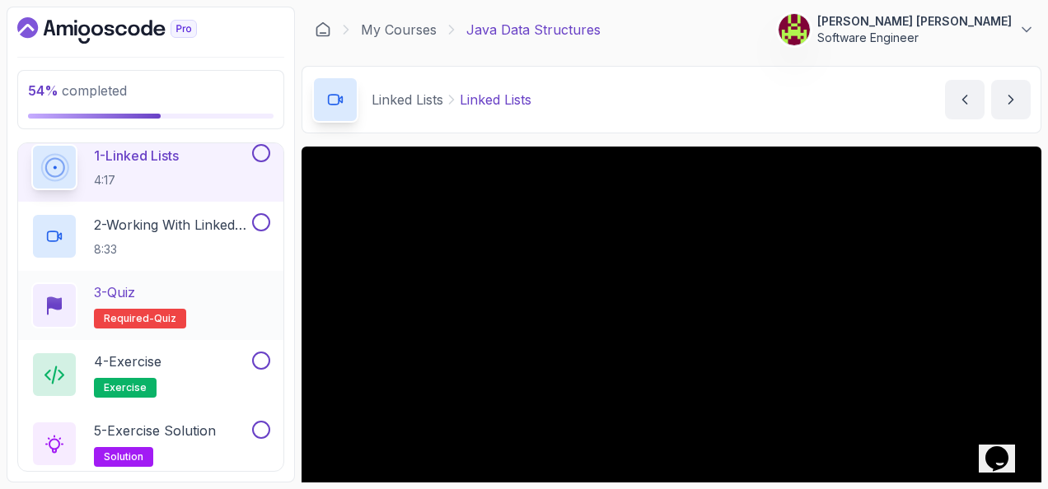
scroll to position [410, 0]
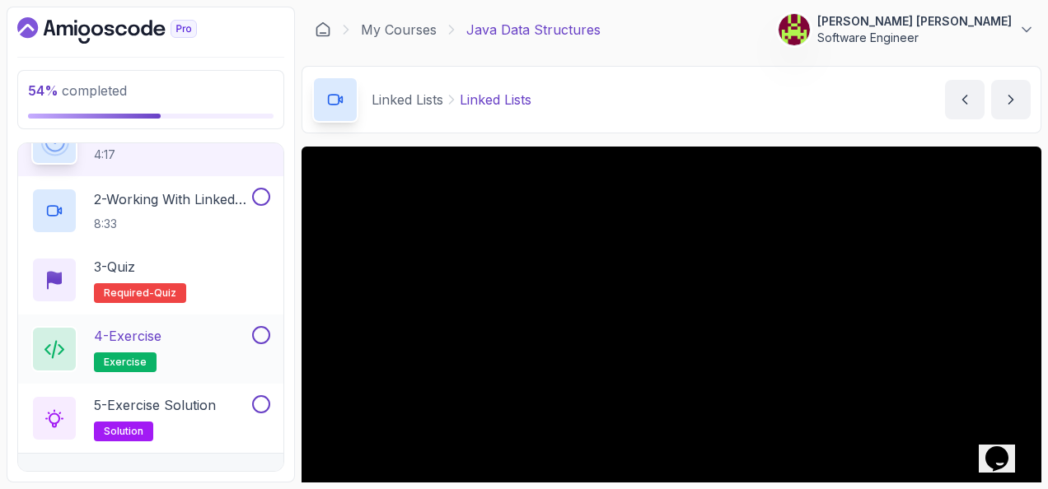
click at [269, 332] on button at bounding box center [261, 335] width 18 height 18
click at [264, 399] on button at bounding box center [261, 405] width 18 height 18
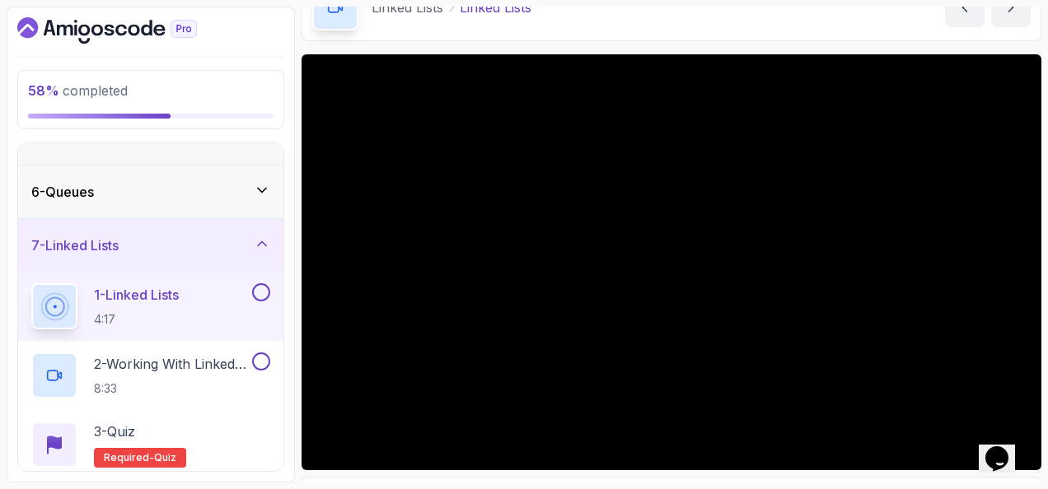
scroll to position [165, 0]
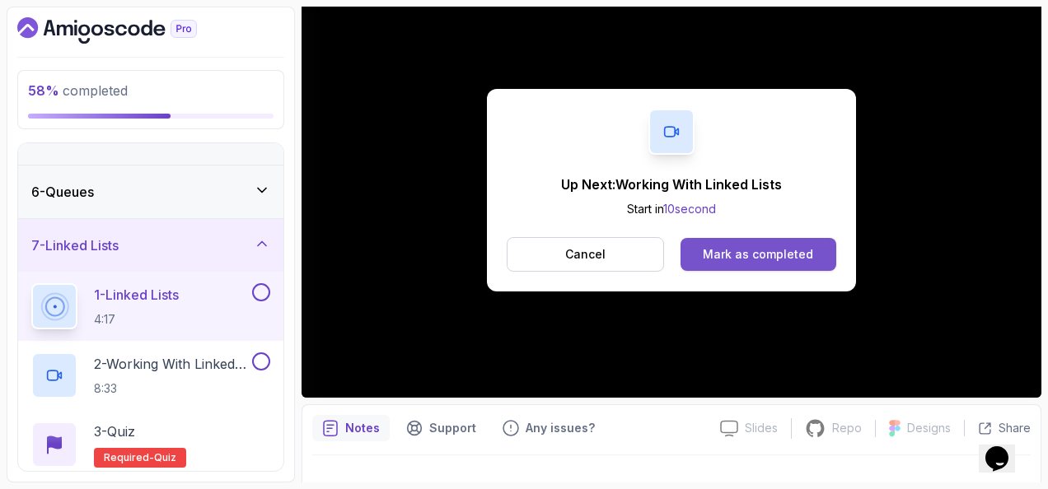
click at [798, 260] on div "Mark as completed" at bounding box center [758, 254] width 110 height 16
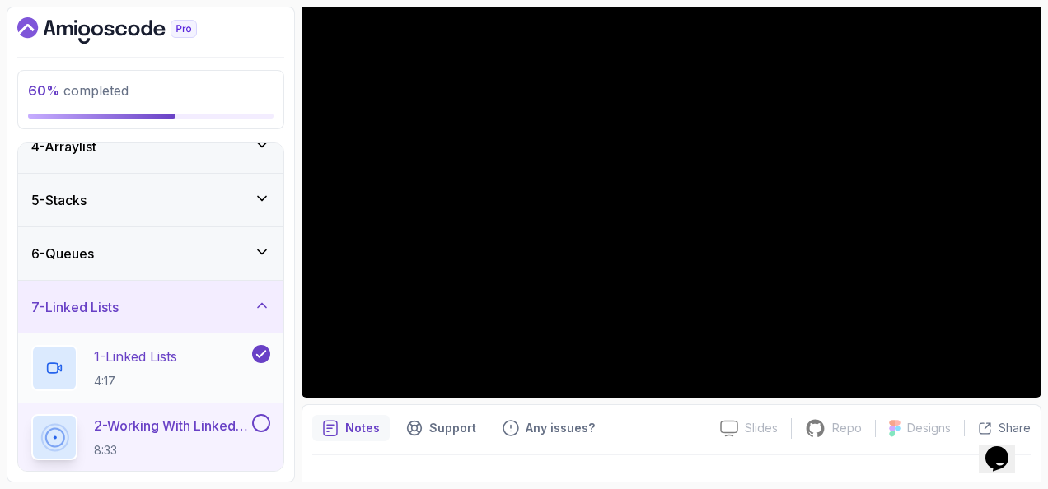
scroll to position [163, 0]
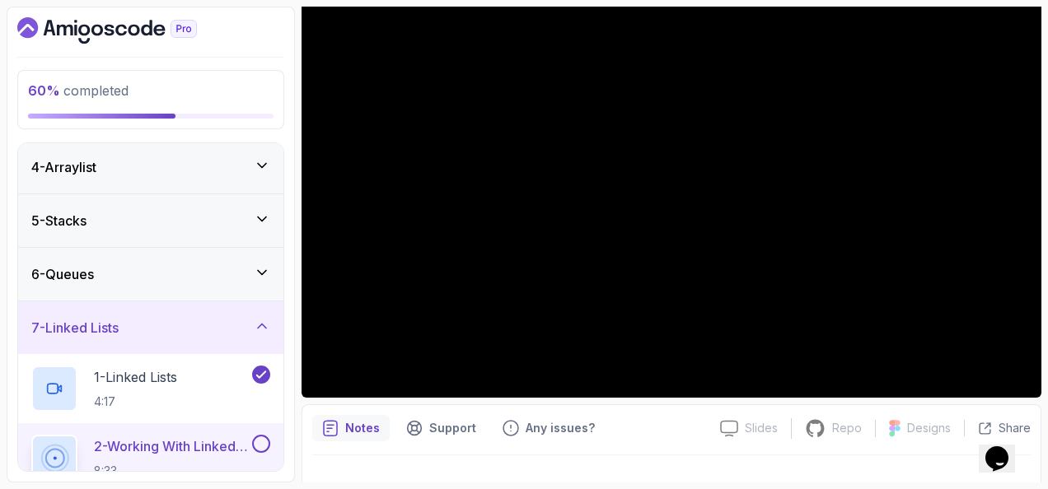
click at [183, 267] on div "6 - Queues" at bounding box center [150, 274] width 239 height 20
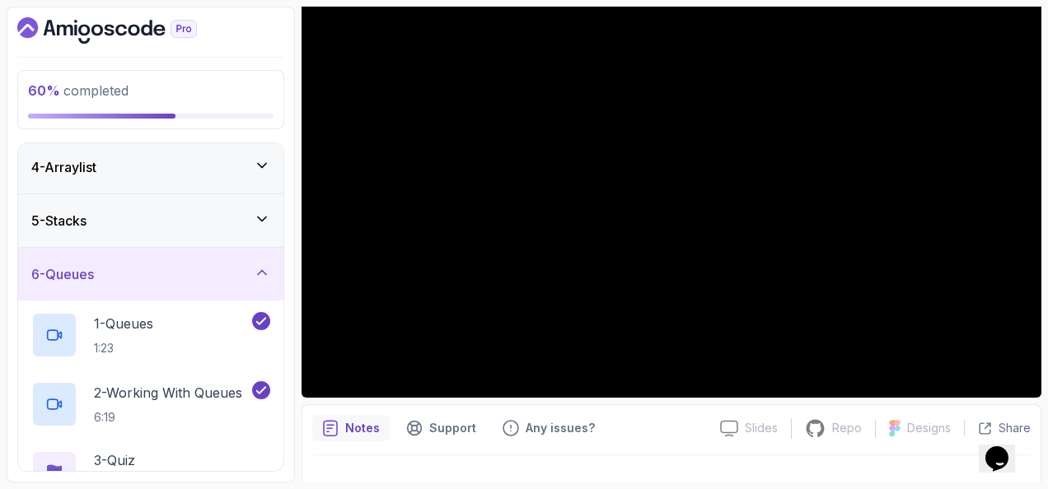
click at [183, 267] on div "6 - Queues" at bounding box center [150, 274] width 239 height 20
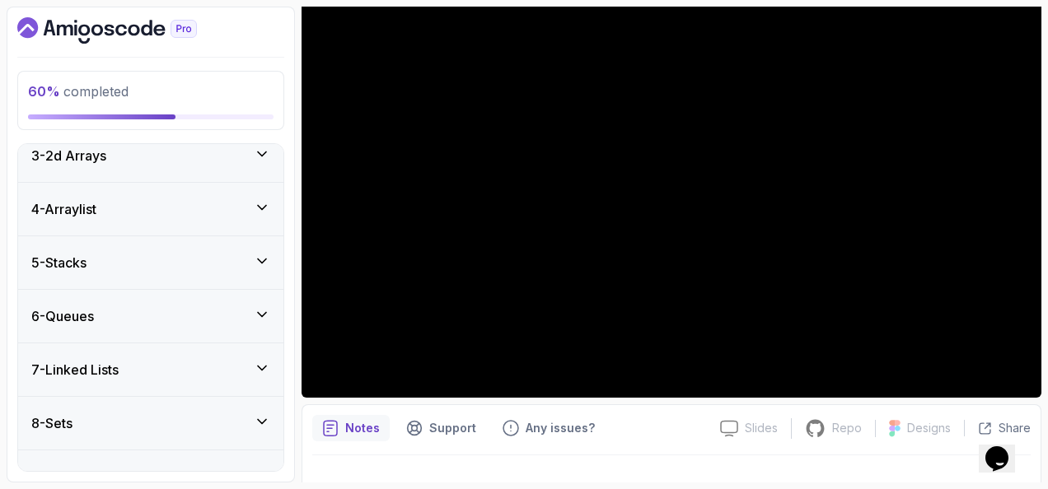
scroll to position [203, 0]
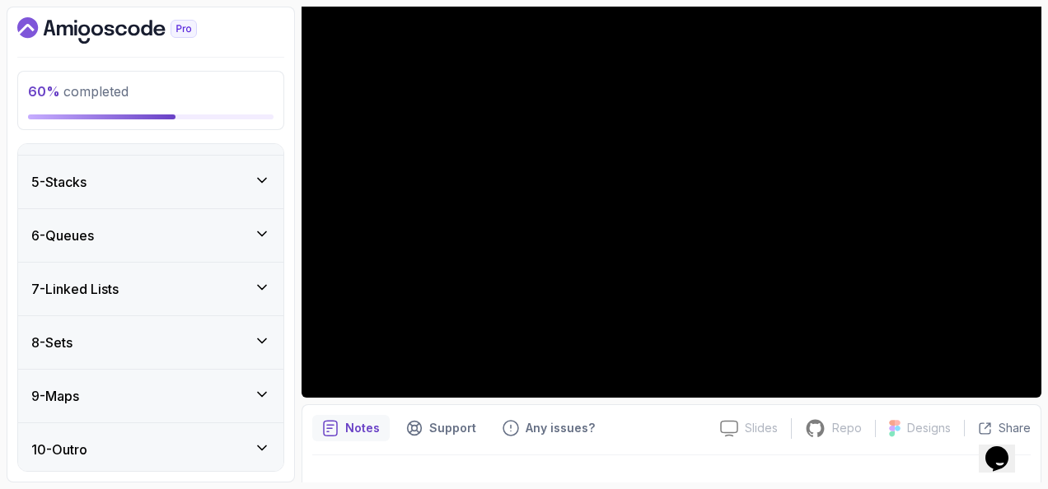
click at [209, 268] on div "7 - Linked Lists" at bounding box center [150, 289] width 265 height 53
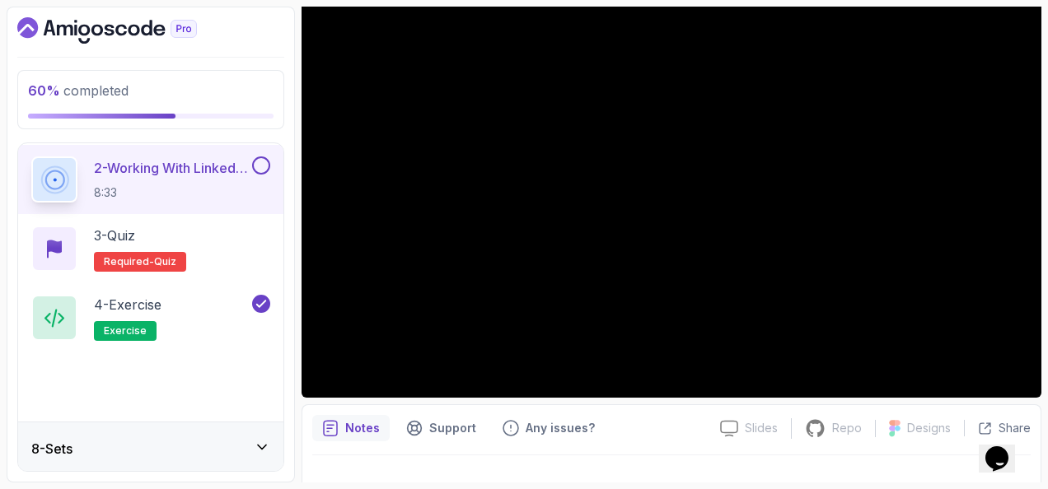
scroll to position [450, 0]
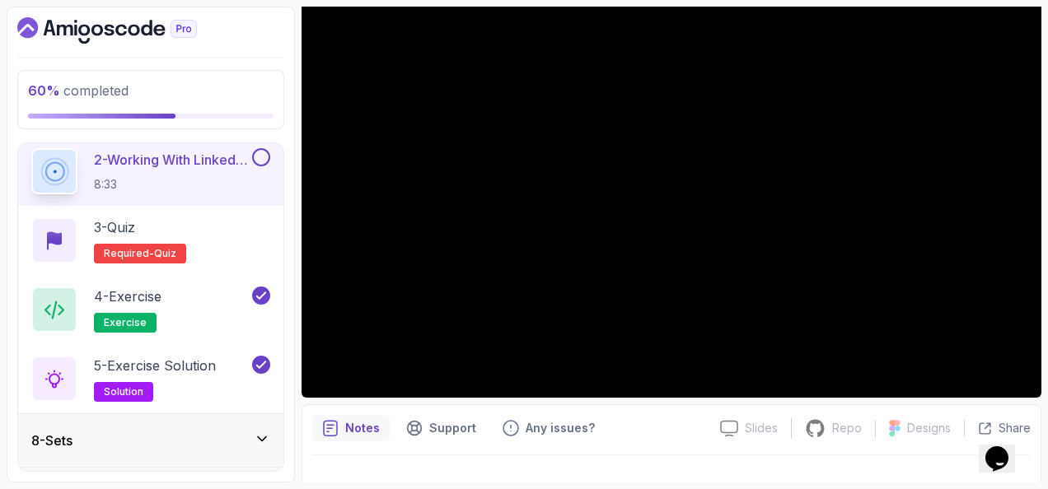
click at [260, 153] on button at bounding box center [261, 157] width 18 height 18
click at [216, 226] on div "3 - Quiz Required- quiz" at bounding box center [150, 241] width 239 height 46
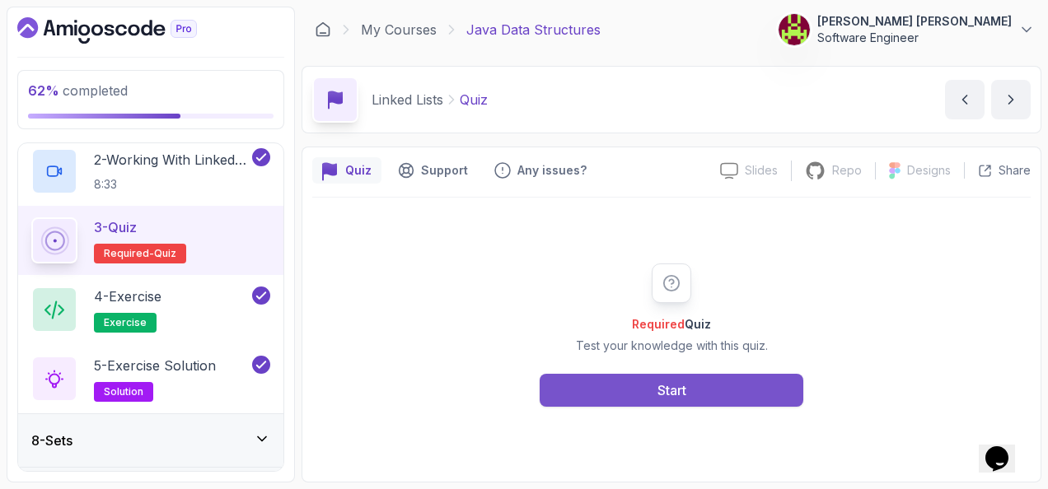
click at [719, 392] on button "Start" at bounding box center [672, 390] width 264 height 33
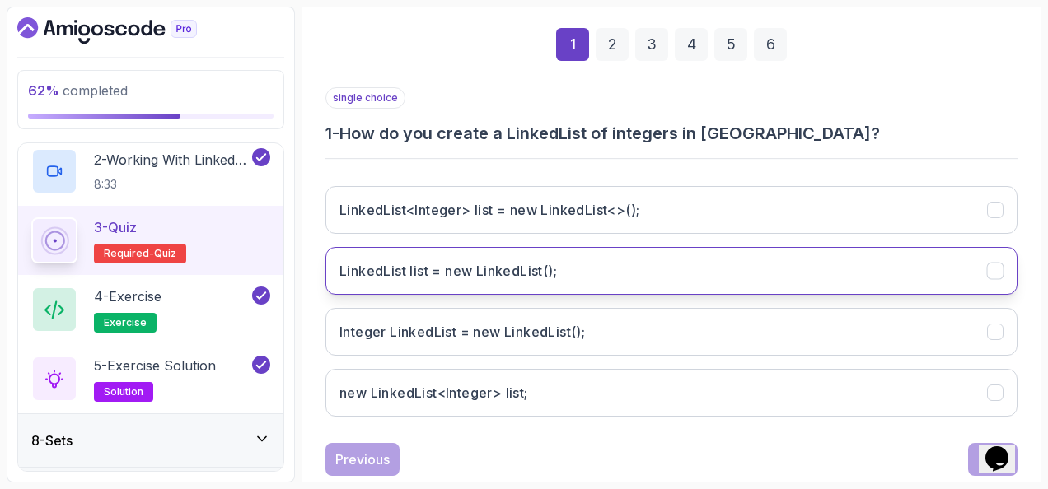
scroll to position [269, 0]
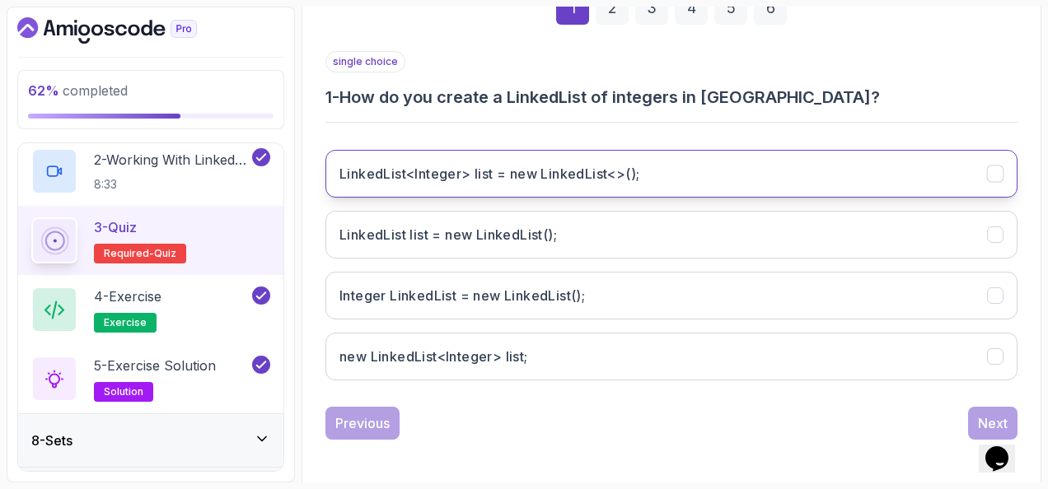
click at [392, 178] on h3 "LinkedList<Integer> list = new LinkedList<>();" at bounding box center [489, 174] width 300 height 20
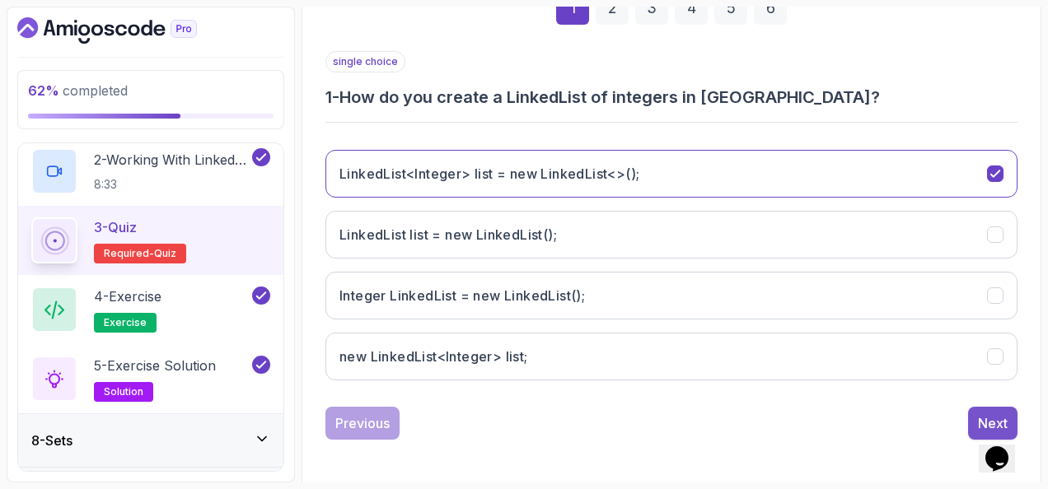
click at [982, 414] on div "Next" at bounding box center [993, 424] width 30 height 20
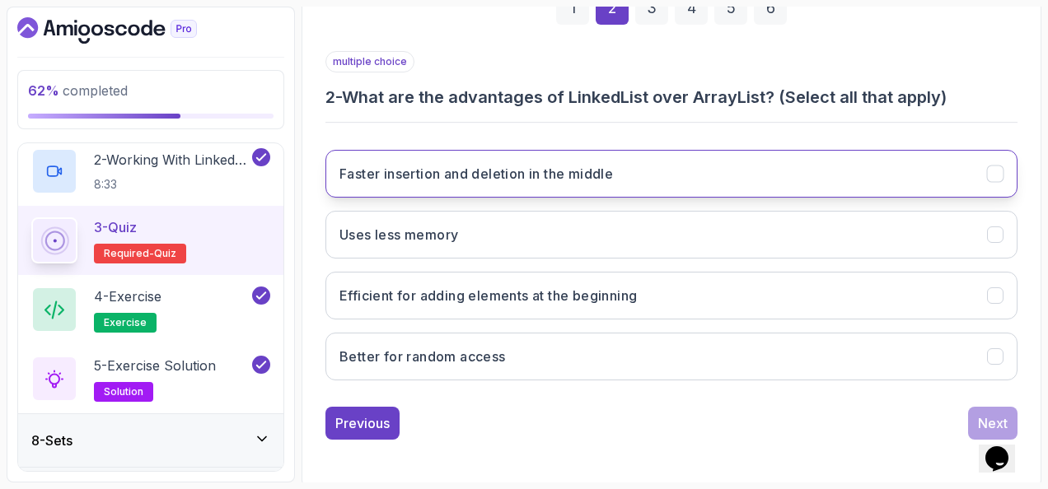
click at [394, 150] on button "Faster insertion and deletion in the middle" at bounding box center [671, 174] width 692 height 48
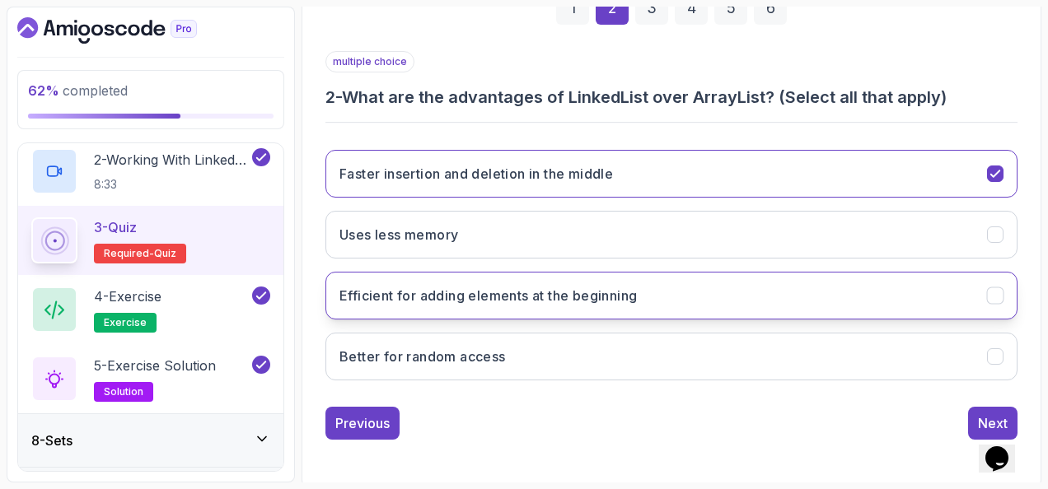
click at [605, 300] on h3 "Efficient for adding elements at the beginning" at bounding box center [487, 296] width 297 height 20
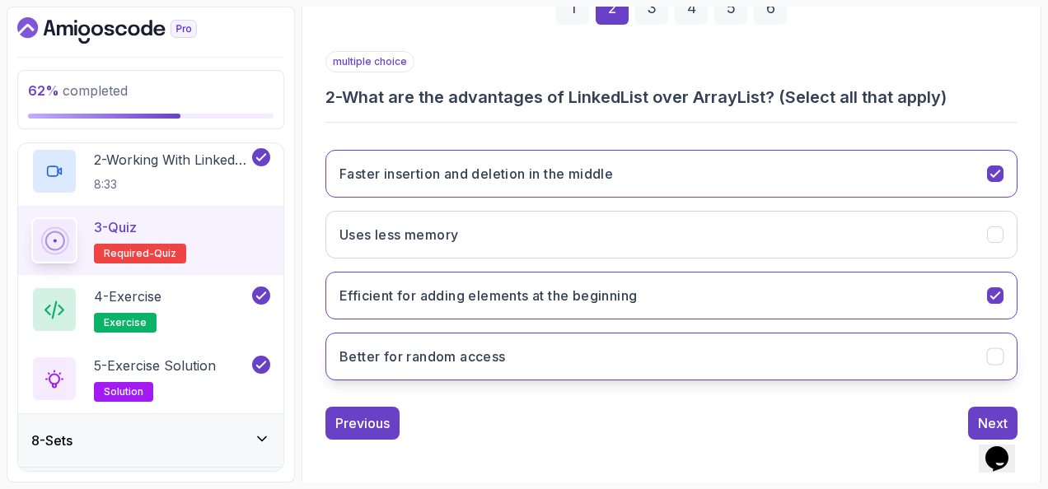
click at [854, 371] on button "Better for random access" at bounding box center [671, 357] width 692 height 48
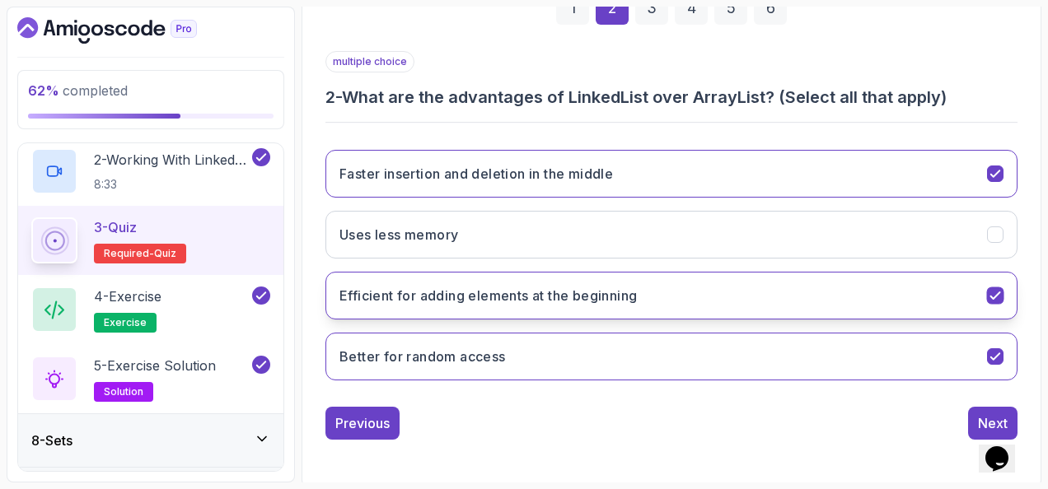
click at [956, 288] on button "Efficient for adding elements at the beginning" at bounding box center [671, 296] width 692 height 48
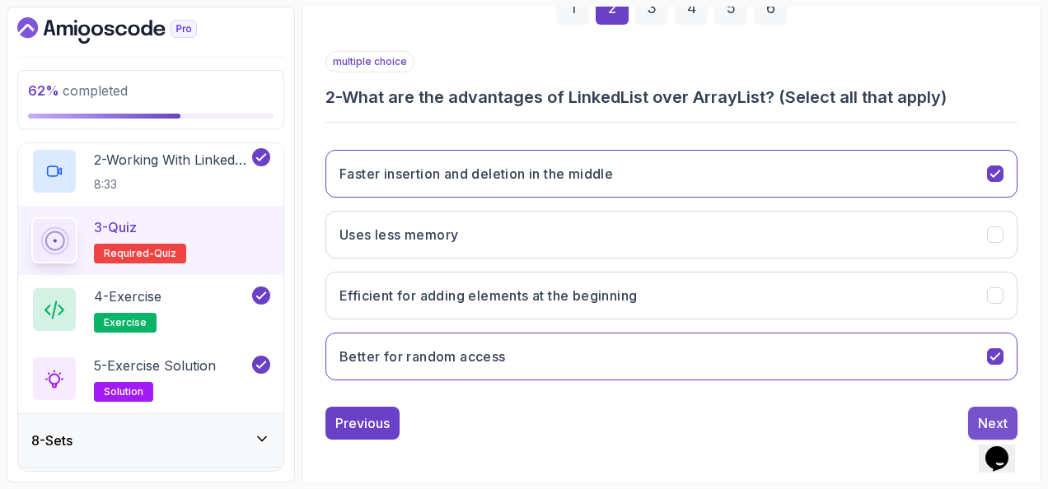
click at [989, 409] on button "Next" at bounding box center [992, 423] width 49 height 33
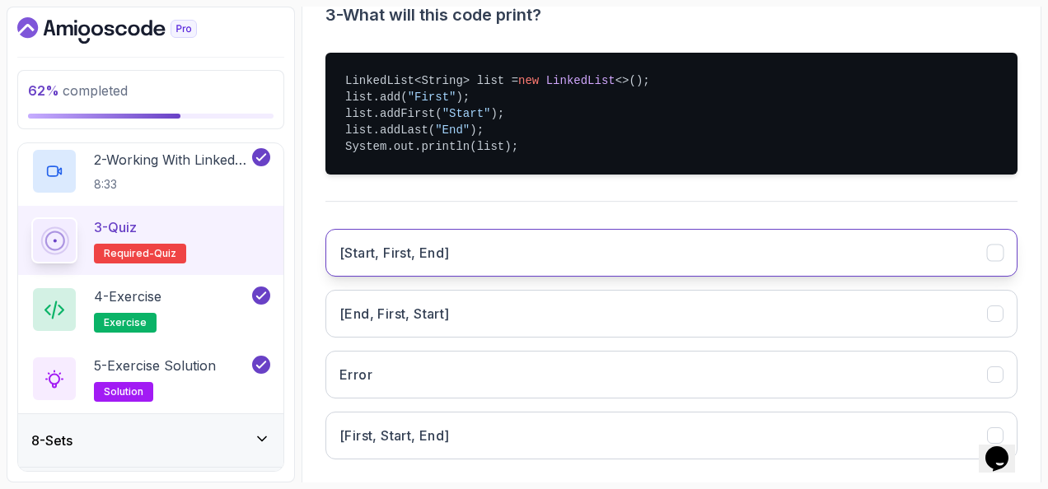
click at [571, 250] on button "[Start, First, End]" at bounding box center [671, 253] width 692 height 48
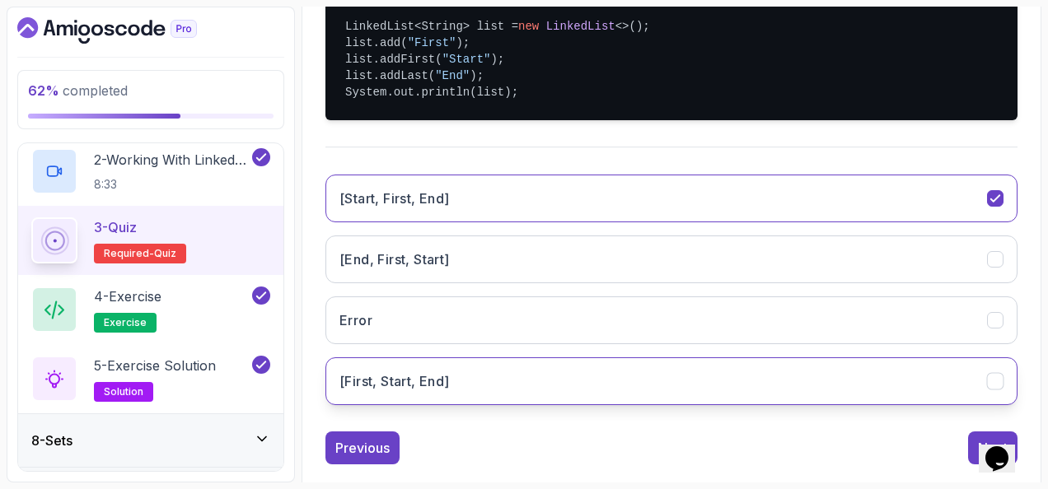
scroll to position [430, 0]
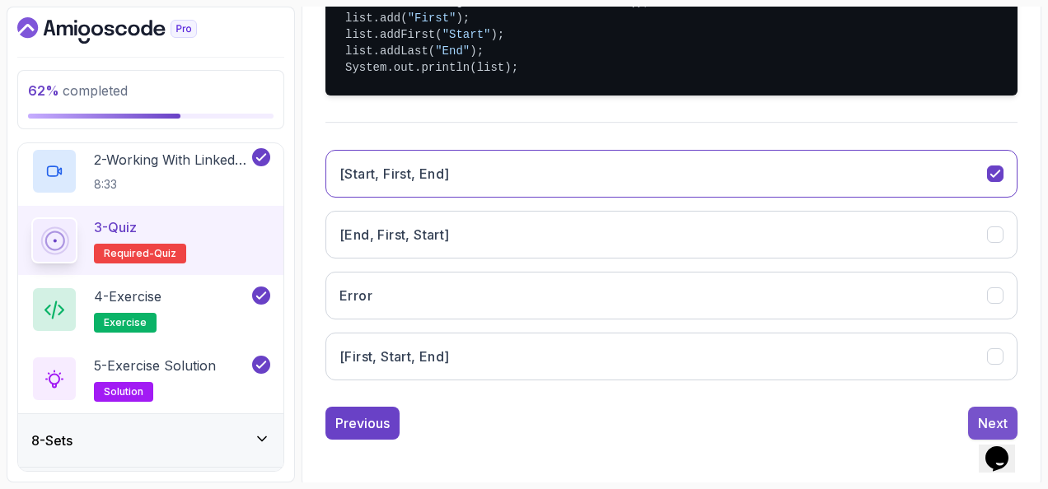
click at [984, 414] on div "Next" at bounding box center [993, 424] width 30 height 20
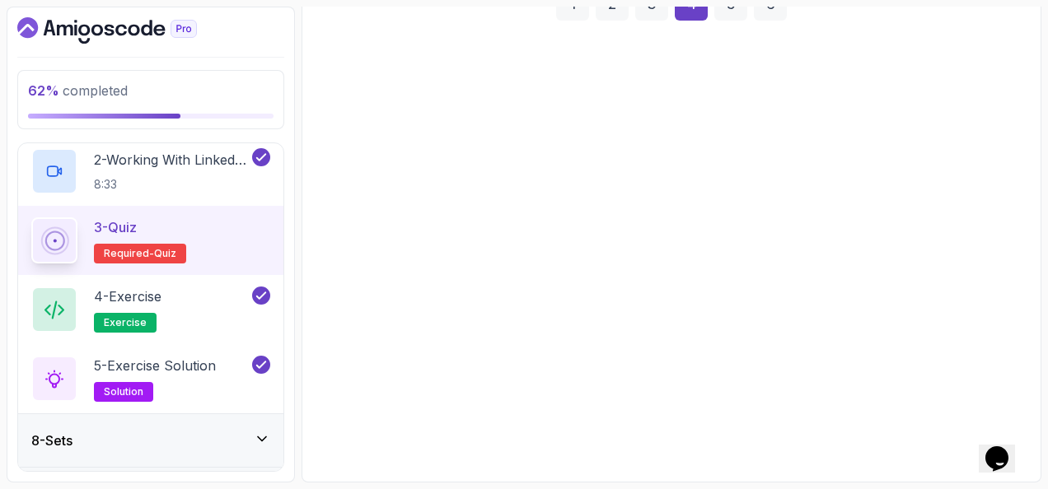
scroll to position [269, 0]
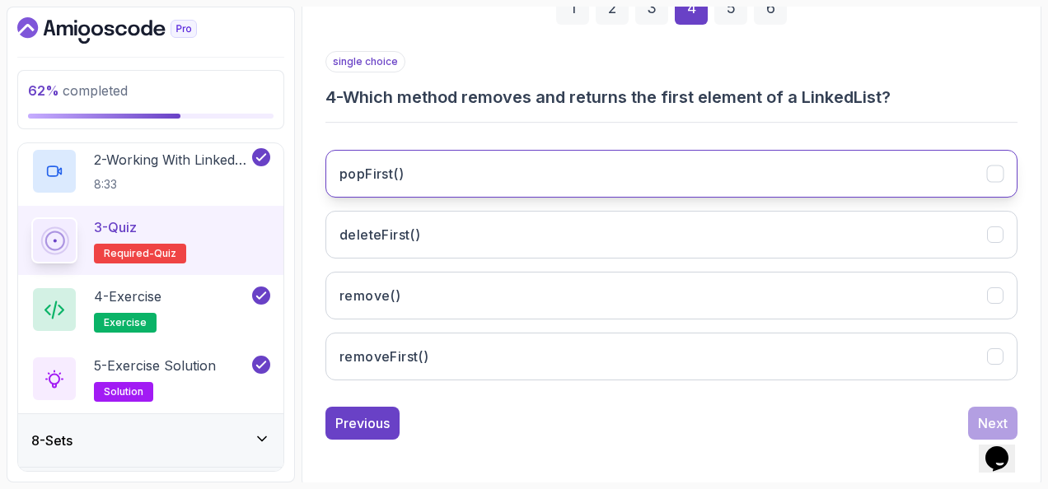
click at [469, 166] on button "popFirst()" at bounding box center [671, 174] width 692 height 48
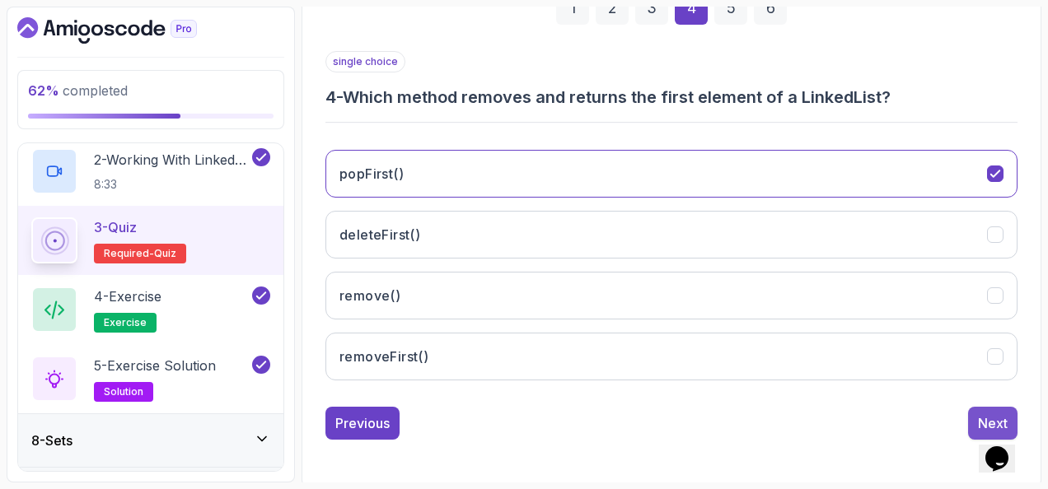
click at [979, 414] on div "Next" at bounding box center [993, 424] width 30 height 20
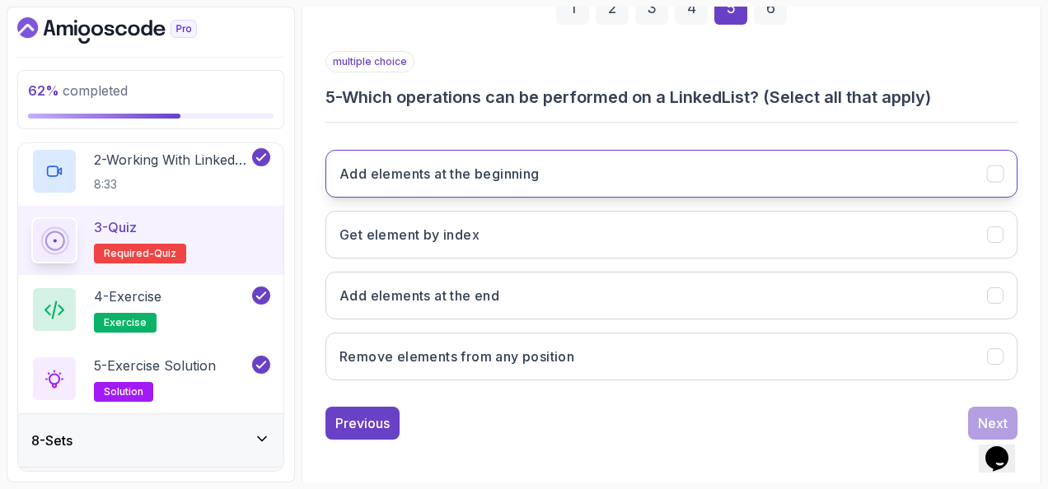
click at [533, 183] on button "Add elements at the beginning" at bounding box center [671, 174] width 692 height 48
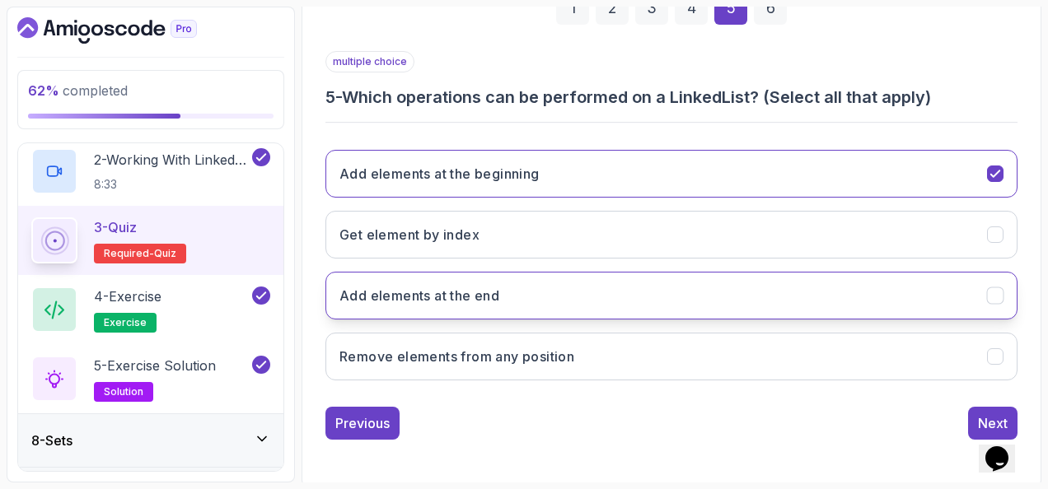
click at [518, 292] on button "Add elements at the end" at bounding box center [671, 296] width 692 height 48
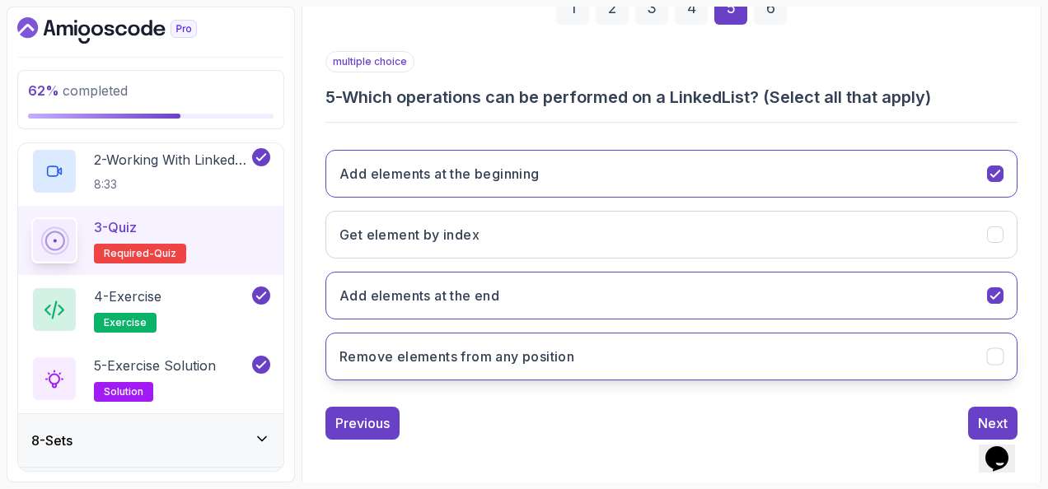
click at [571, 347] on h3 "Remove elements from any position" at bounding box center [456, 357] width 235 height 20
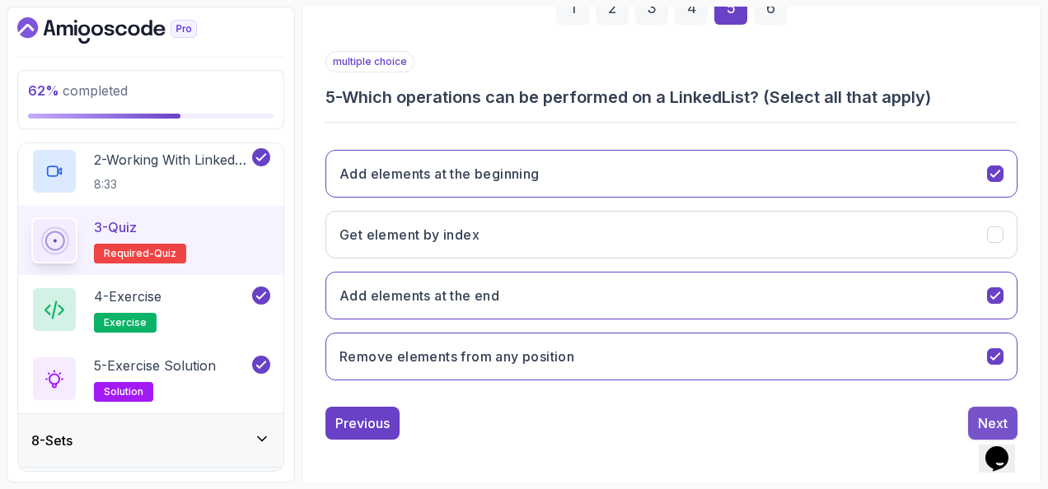
click at [989, 407] on button "Next" at bounding box center [992, 423] width 49 height 33
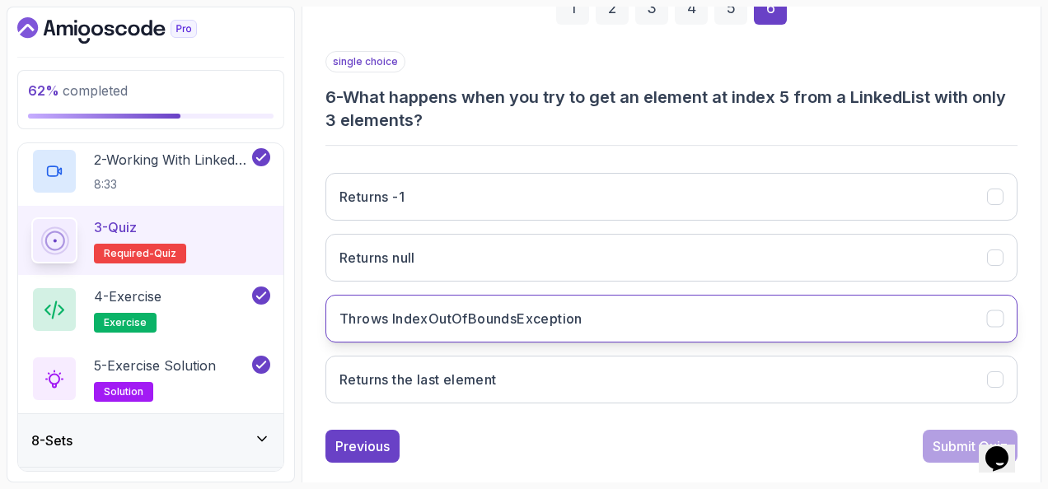
click at [625, 307] on button "Throws IndexOutOfBoundsException" at bounding box center [671, 319] width 692 height 48
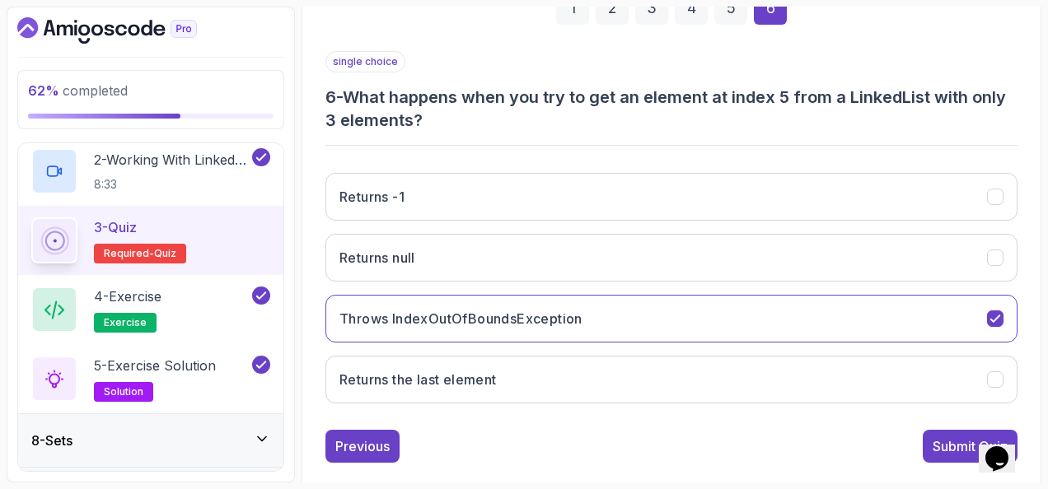
click at [694, 10] on div "4" at bounding box center [691, 8] width 33 height 33
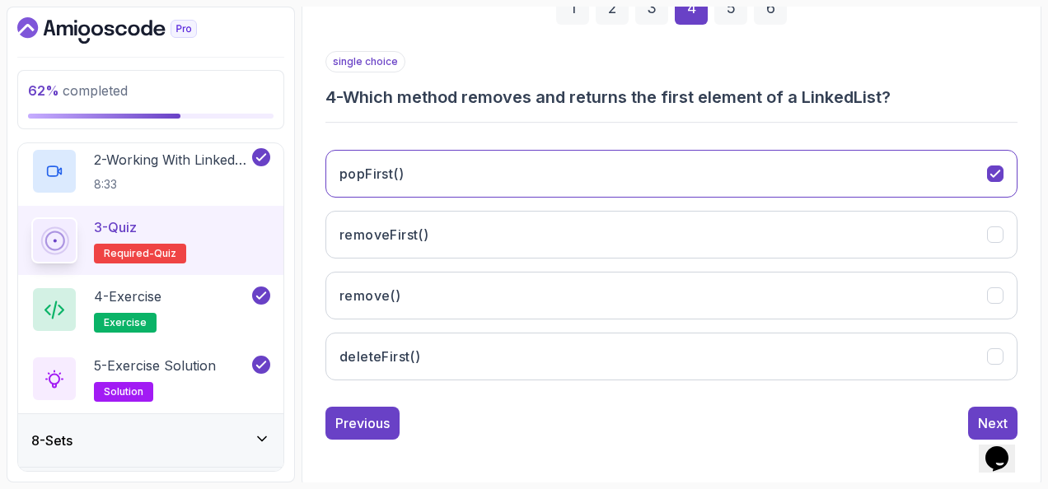
click at [733, 13] on div "5" at bounding box center [730, 8] width 33 height 33
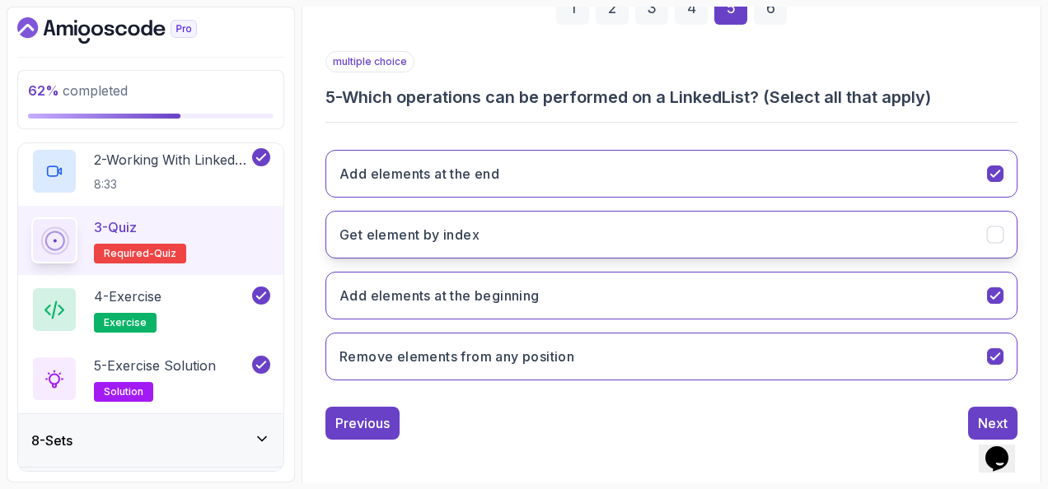
click at [1000, 234] on icon "Get element by index" at bounding box center [996, 235] width 16 height 16
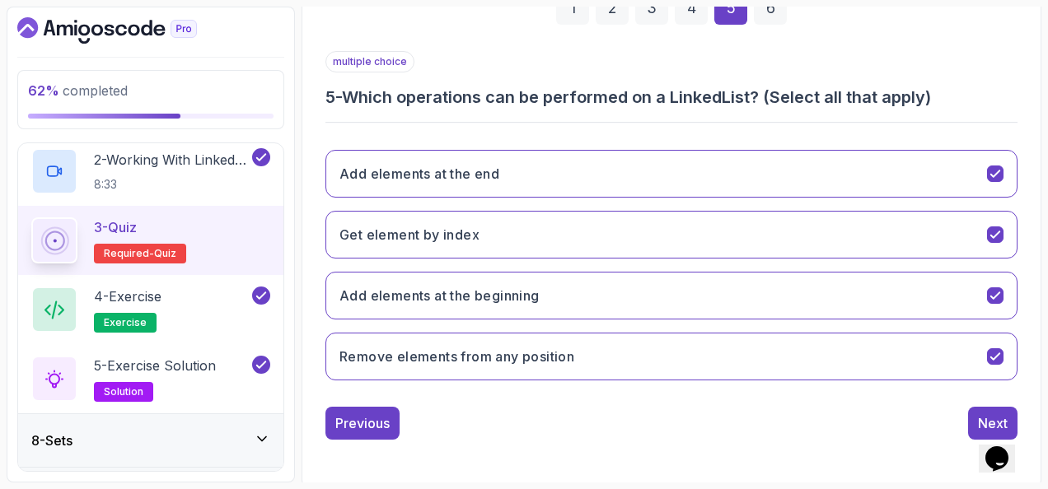
click at [766, 9] on div "6" at bounding box center [770, 8] width 33 height 33
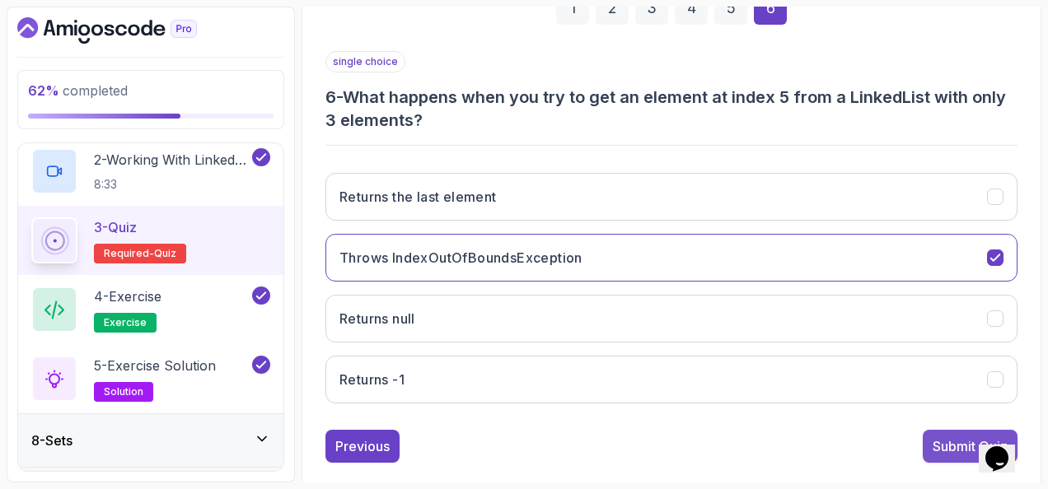
click at [934, 438] on div "Submit Quiz" at bounding box center [970, 447] width 75 height 20
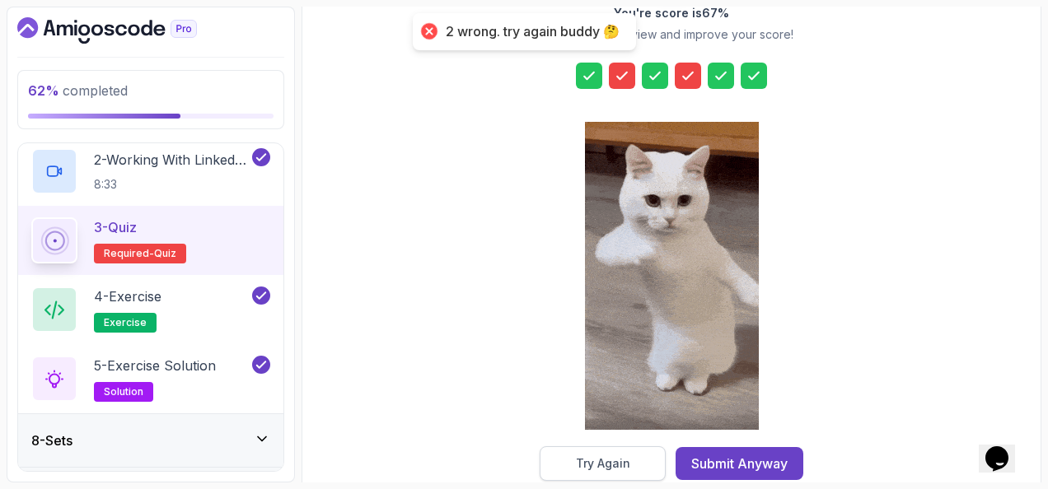
click at [641, 458] on button "Try Again" at bounding box center [603, 464] width 126 height 35
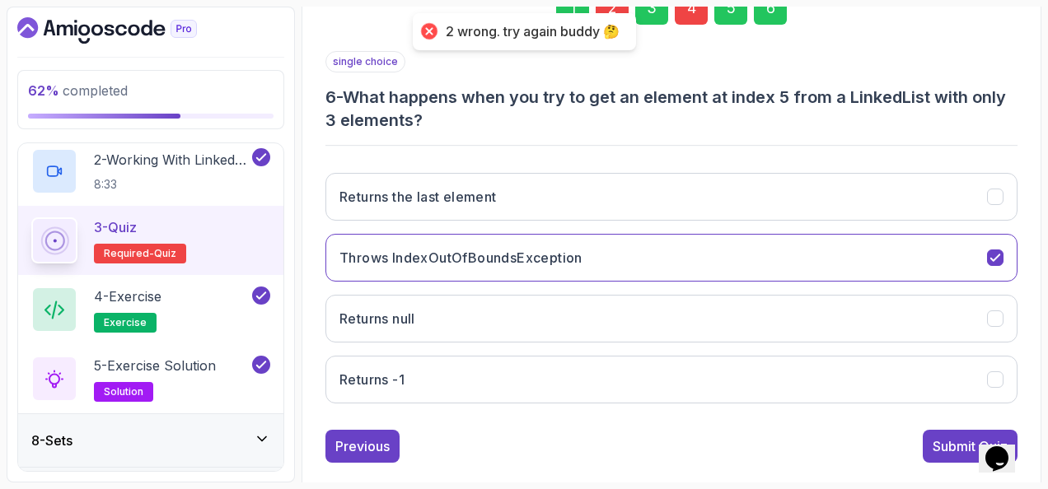
click at [616, 5] on section "62 % completed 1 - Intro 2 - Arrays 3 - 2d Arrays 4 - Arraylist 5 - Stacks 6 - …" at bounding box center [524, 244] width 1048 height 489
click at [616, 7] on div "2" at bounding box center [612, 8] width 33 height 33
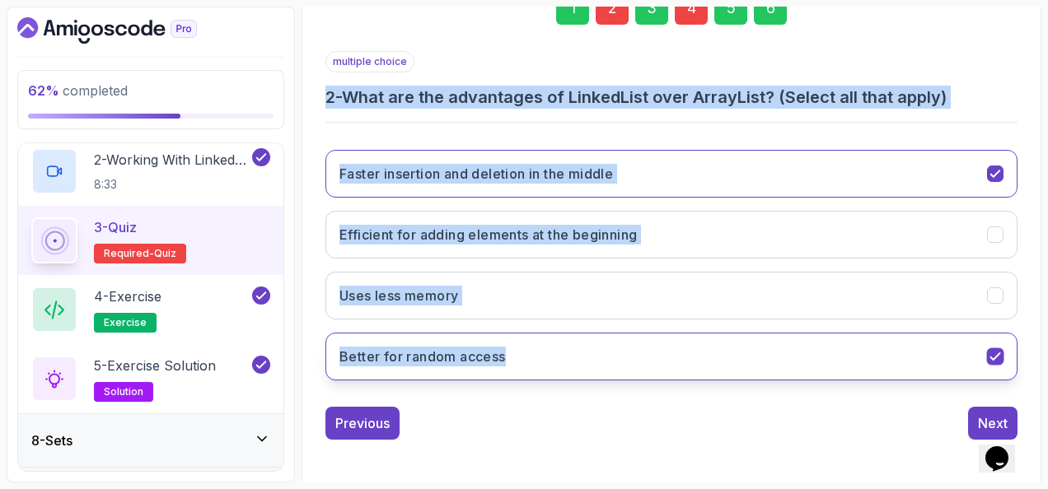
drag, startPoint x: 327, startPoint y: 94, endPoint x: 530, endPoint y: 339, distance: 317.8
click at [530, 339] on div "multiple choice 2 - What are the advantages of LinkedList over ArrayList? (Sele…" at bounding box center [671, 222] width 692 height 343
copy div "2 - What are the advantages of LinkedList over ArrayList? (Select all that appl…"
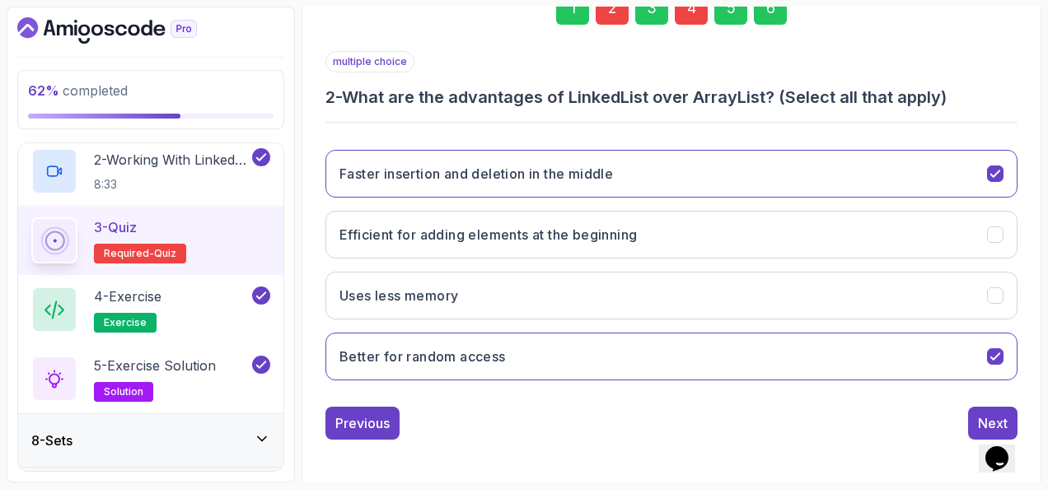
click at [602, 400] on div "multiple choice 2 - What are the advantages of LinkedList over ArrayList? (Sele…" at bounding box center [671, 245] width 692 height 389
click at [635, 335] on button "Better for random access" at bounding box center [671, 357] width 692 height 48
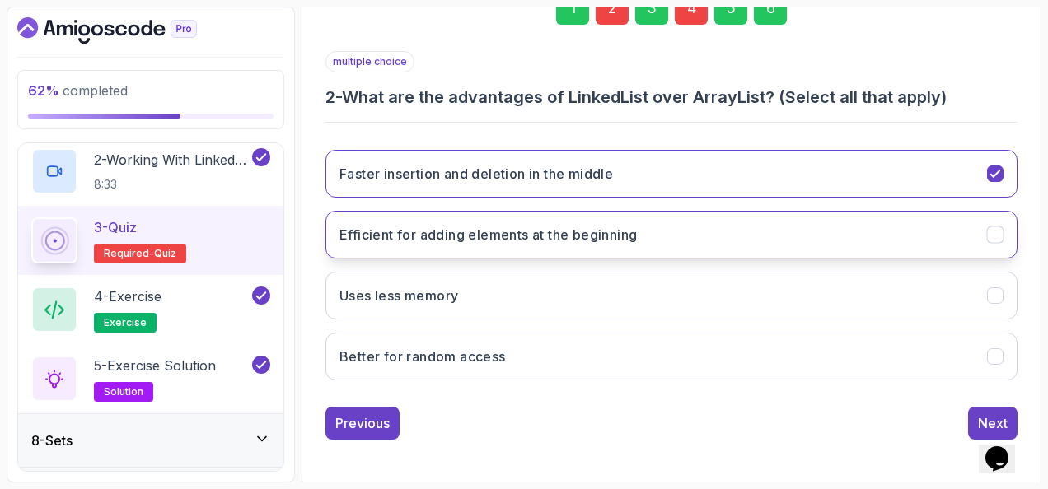
click at [613, 220] on button "Efficient for adding elements at the beginning" at bounding box center [671, 235] width 692 height 48
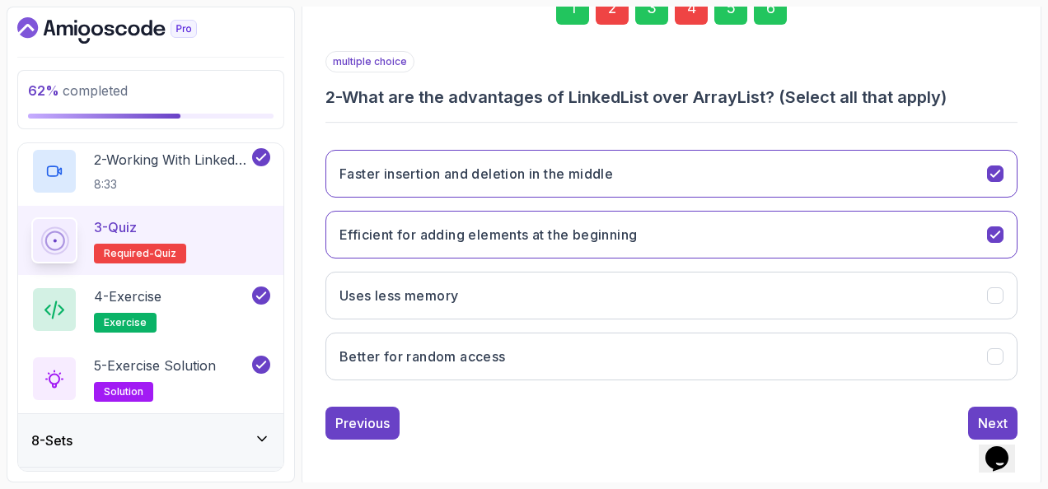
click at [690, 20] on div "4" at bounding box center [691, 8] width 33 height 33
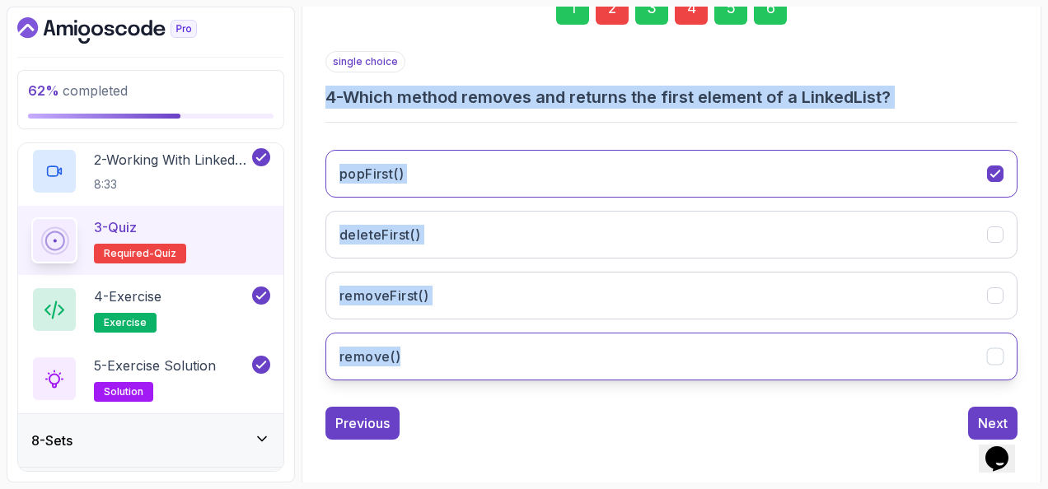
drag, startPoint x: 321, startPoint y: 91, endPoint x: 479, endPoint y: 338, distance: 293.0
click at [479, 338] on div "1 2 3 4 5 6 single choice 4 - Which method removes and returns the first elemen…" at bounding box center [671, 202] width 719 height 501
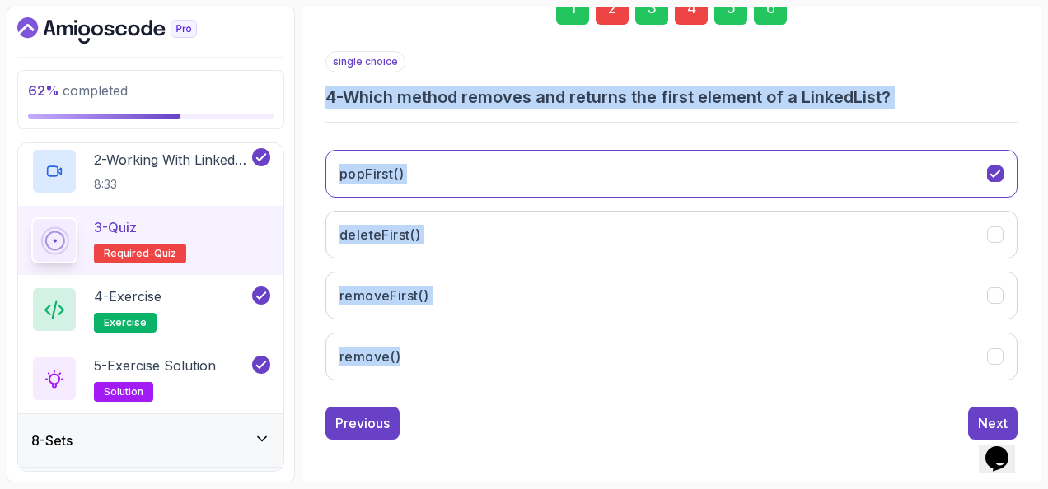
copy div "4 - Which method removes and returns the first element of a LinkedList? popFirs…"
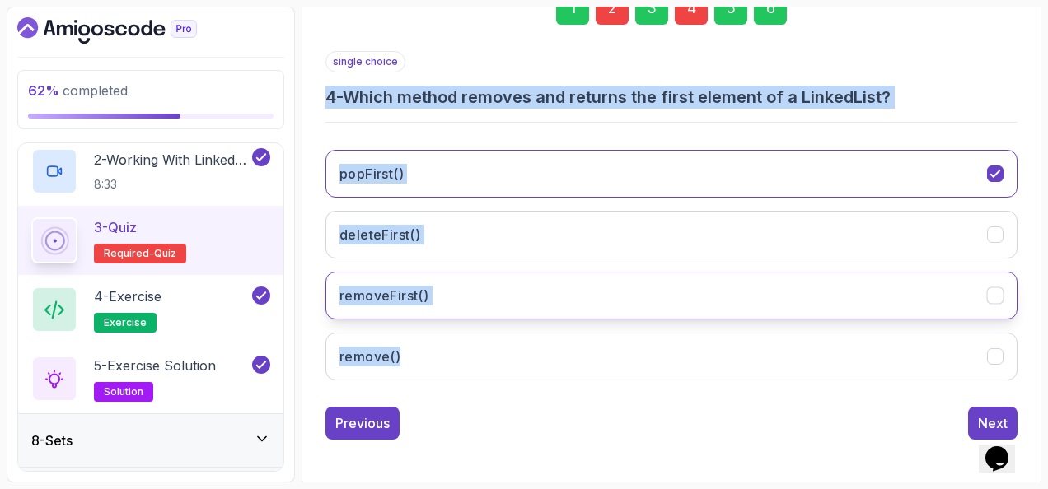
click at [491, 293] on button "removeFirst()" at bounding box center [671, 296] width 692 height 48
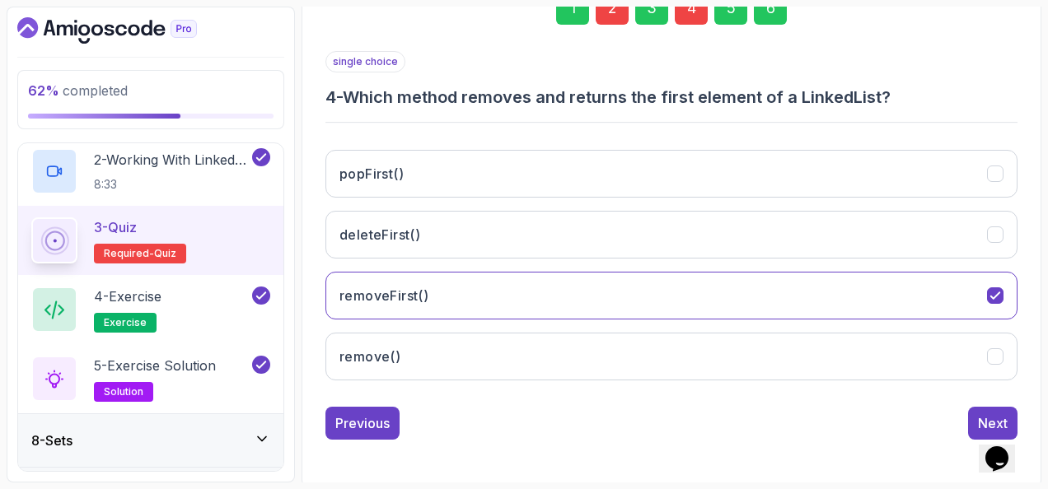
click at [761, 12] on div "6" at bounding box center [770, 8] width 33 height 33
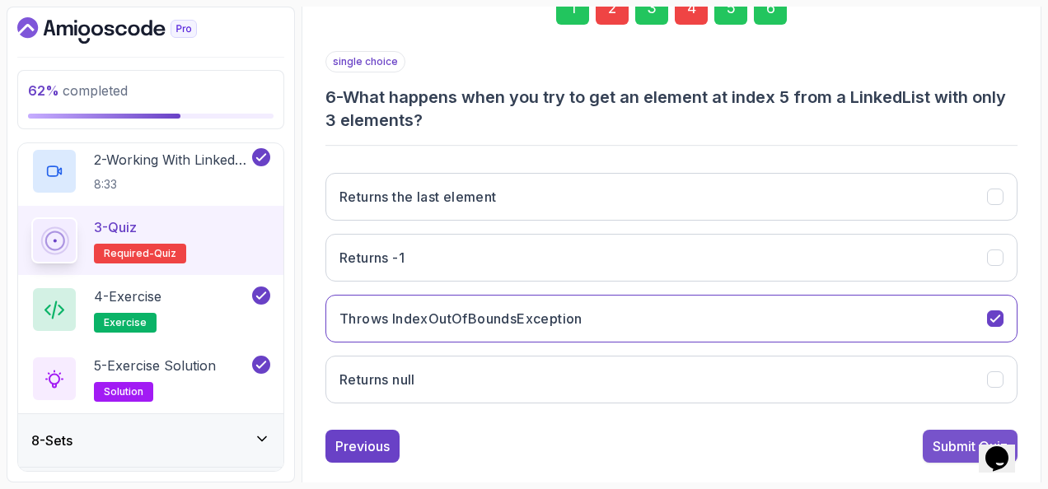
click at [926, 435] on button "Submit Quiz" at bounding box center [970, 446] width 95 height 33
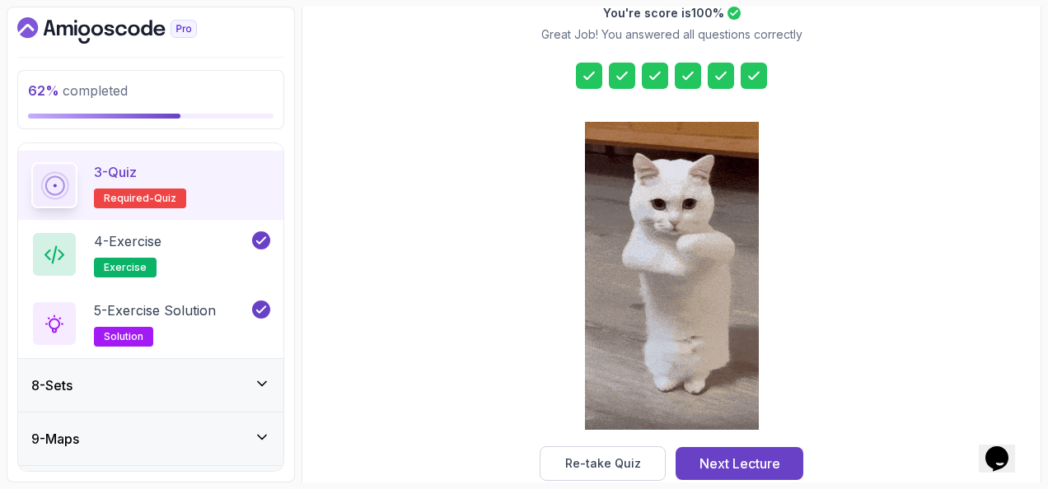
scroll to position [549, 0]
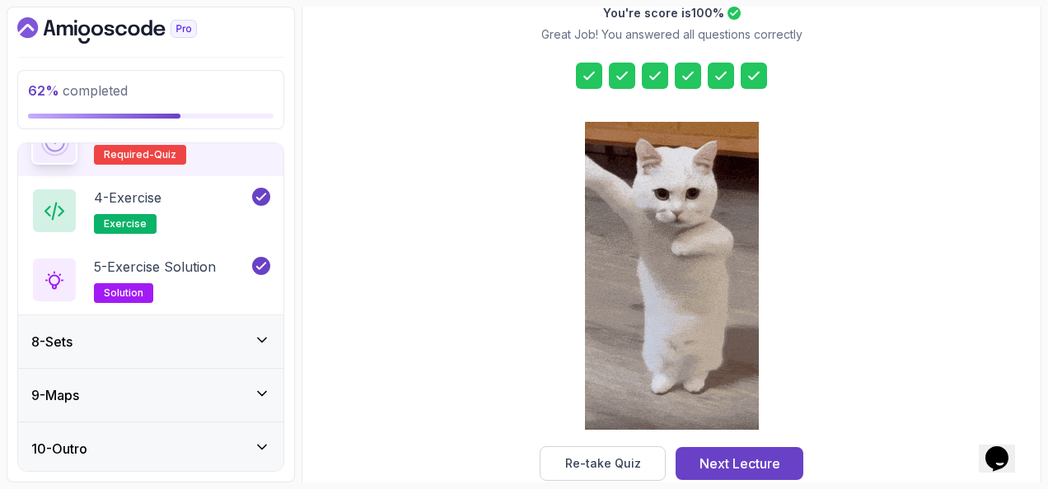
click at [150, 338] on div "8 - Sets" at bounding box center [150, 342] width 239 height 20
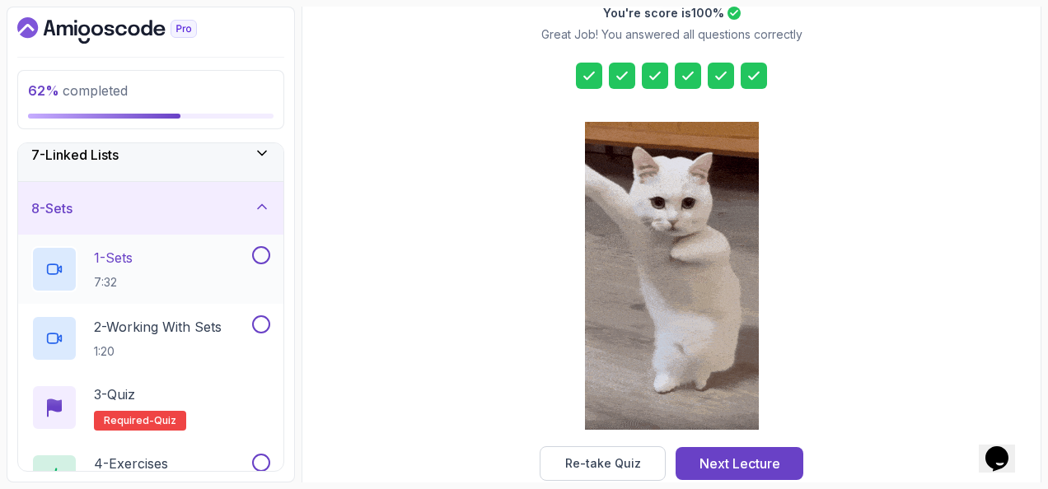
scroll to position [367, 0]
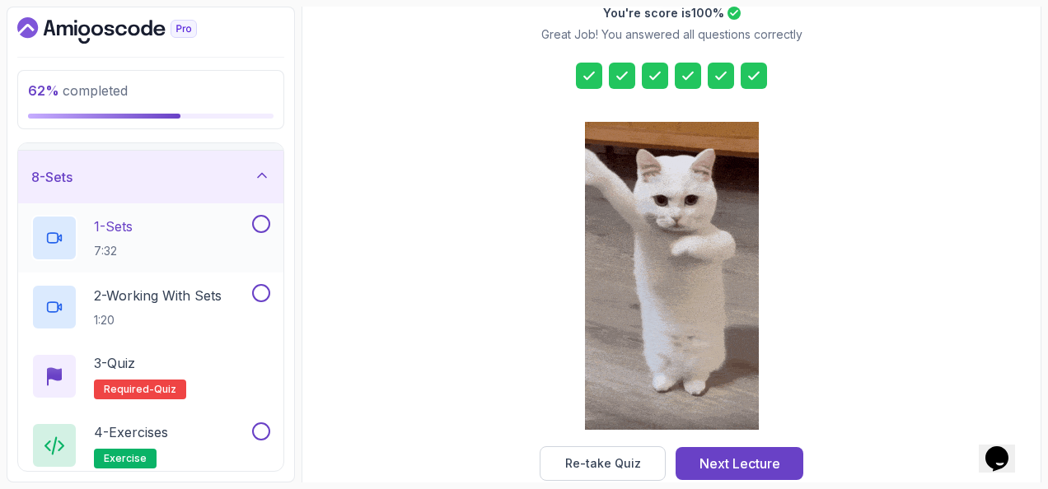
click at [212, 225] on div "1 - Sets 7:32" at bounding box center [140, 238] width 218 height 46
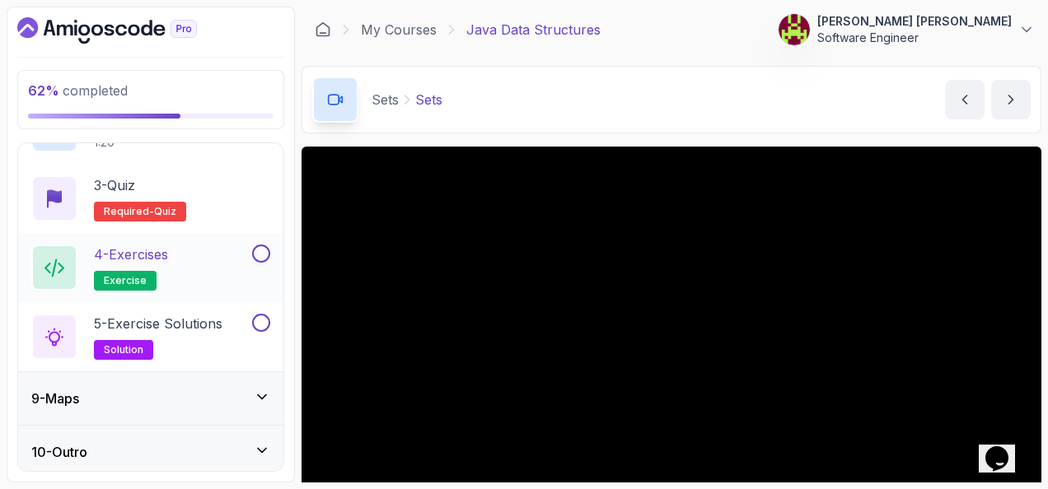
scroll to position [549, 0]
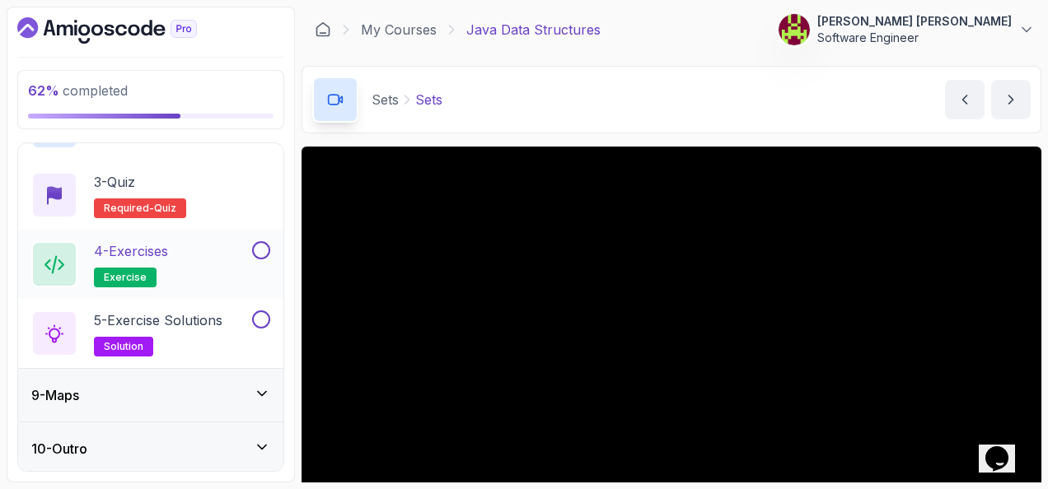
click at [267, 241] on button at bounding box center [261, 250] width 18 height 18
click at [272, 309] on div "5 - Exercise Solutions solution" at bounding box center [150, 333] width 265 height 69
click at [254, 304] on div "5 - Exercise Solutions solution" at bounding box center [150, 333] width 265 height 69
click at [265, 314] on button at bounding box center [261, 320] width 18 height 18
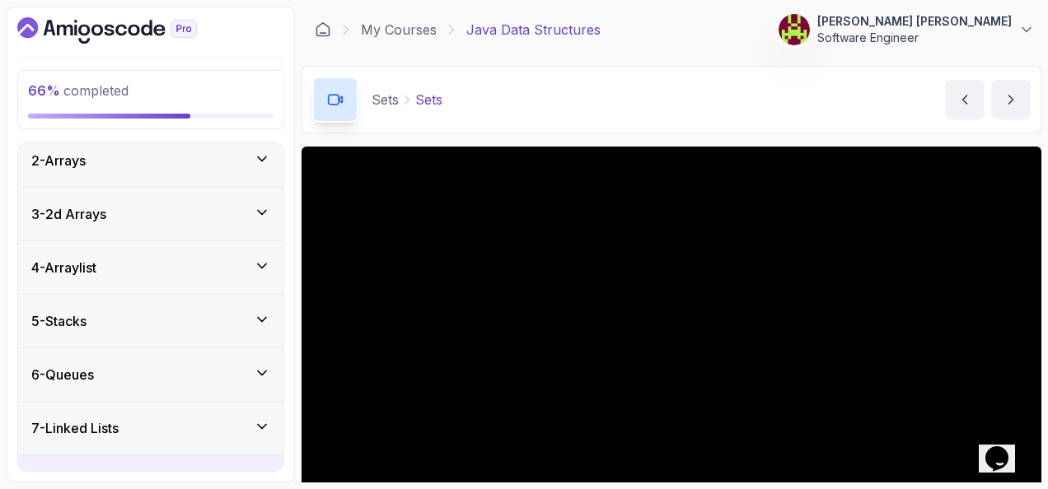
scroll to position [54, 0]
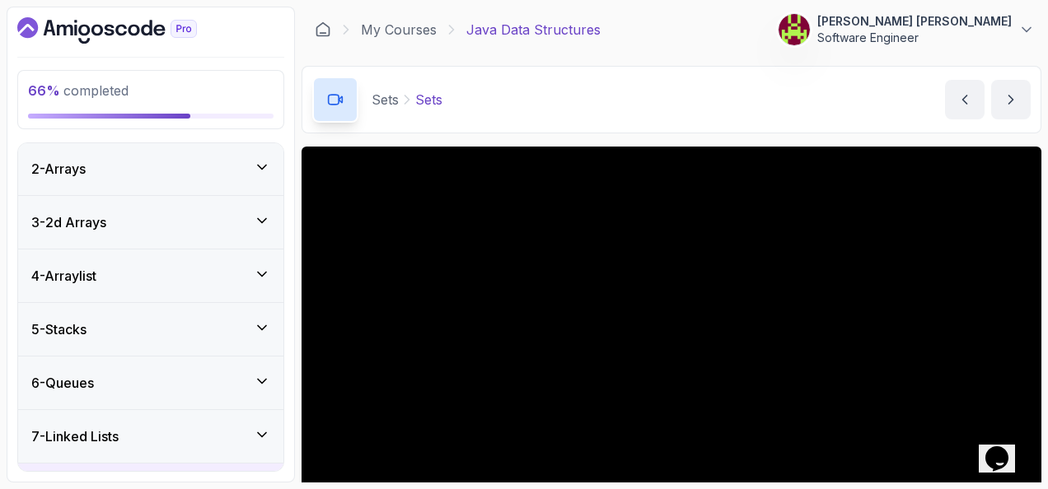
click at [267, 213] on icon at bounding box center [262, 221] width 16 height 16
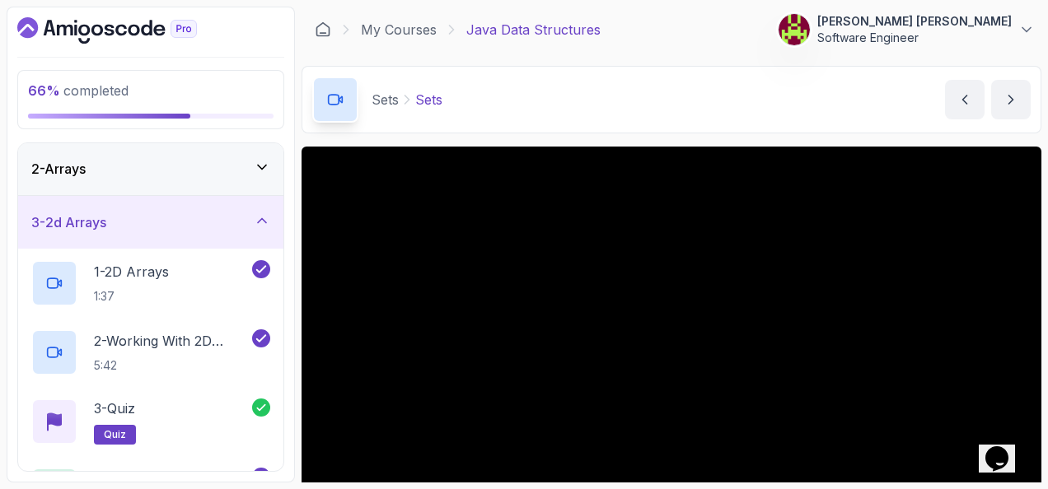
click at [255, 228] on div "3 - 2d Arrays" at bounding box center [150, 223] width 239 height 20
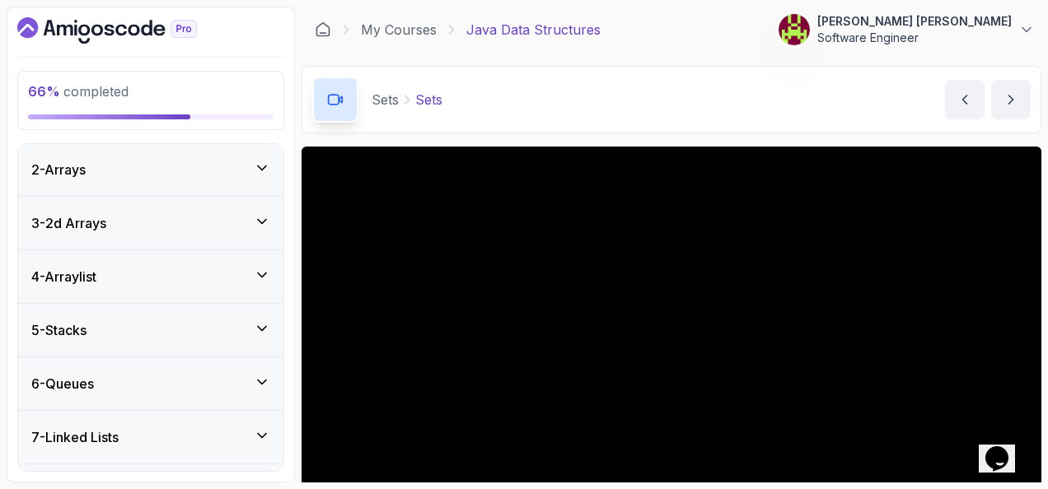
click at [257, 166] on icon at bounding box center [262, 168] width 16 height 16
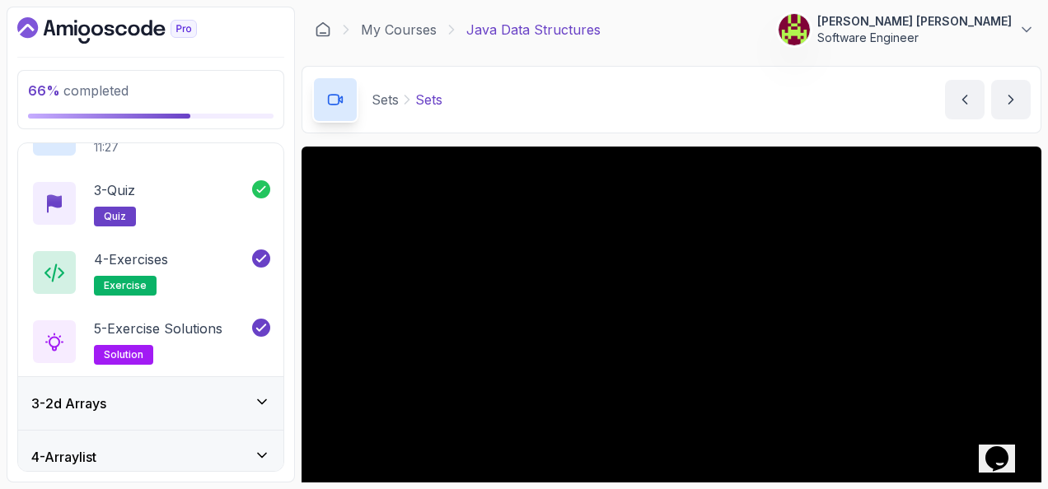
scroll to position [0, 0]
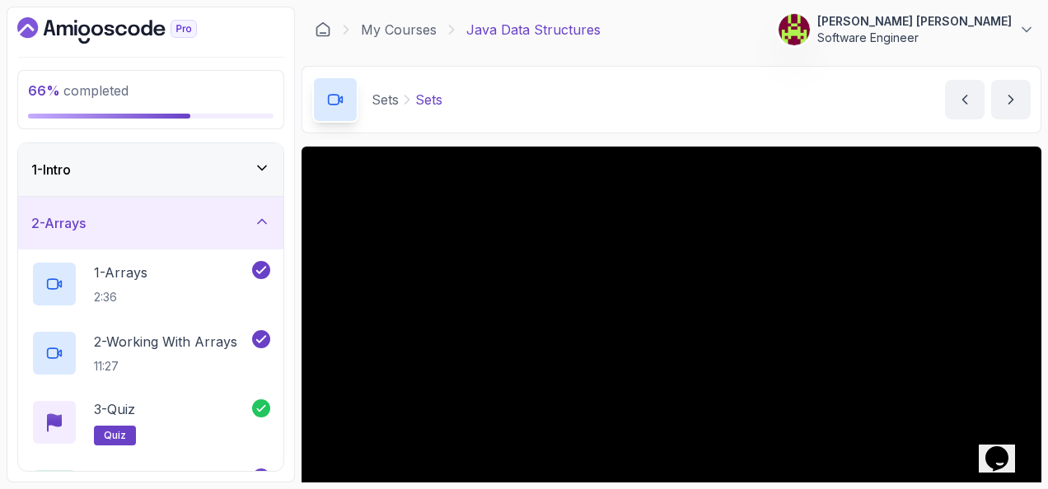
click at [259, 166] on icon at bounding box center [262, 168] width 8 height 4
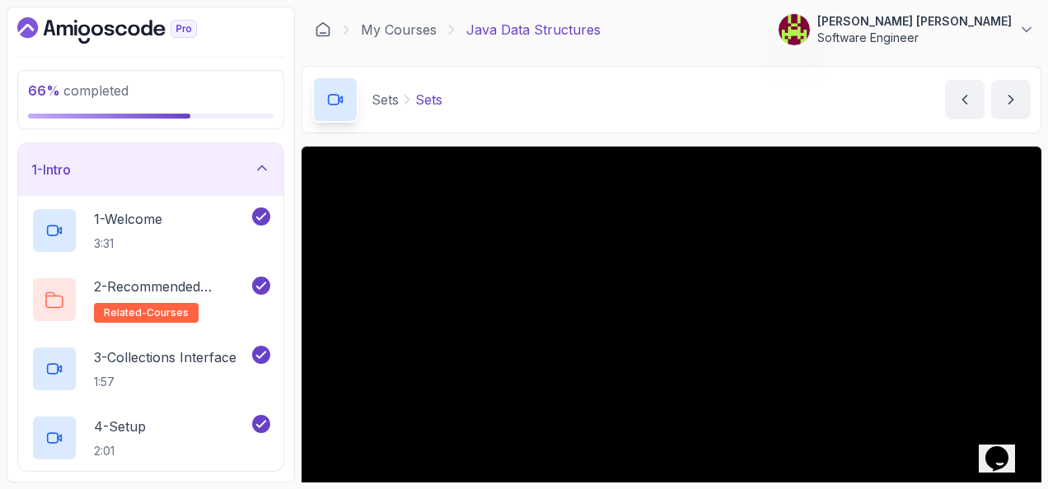
click at [257, 167] on icon at bounding box center [262, 168] width 16 height 16
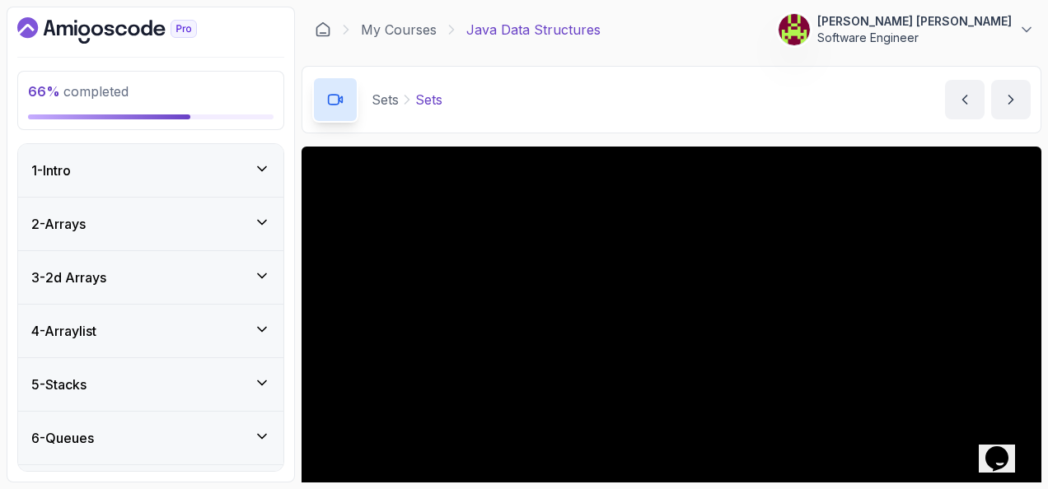
click at [265, 222] on icon at bounding box center [262, 222] width 16 height 16
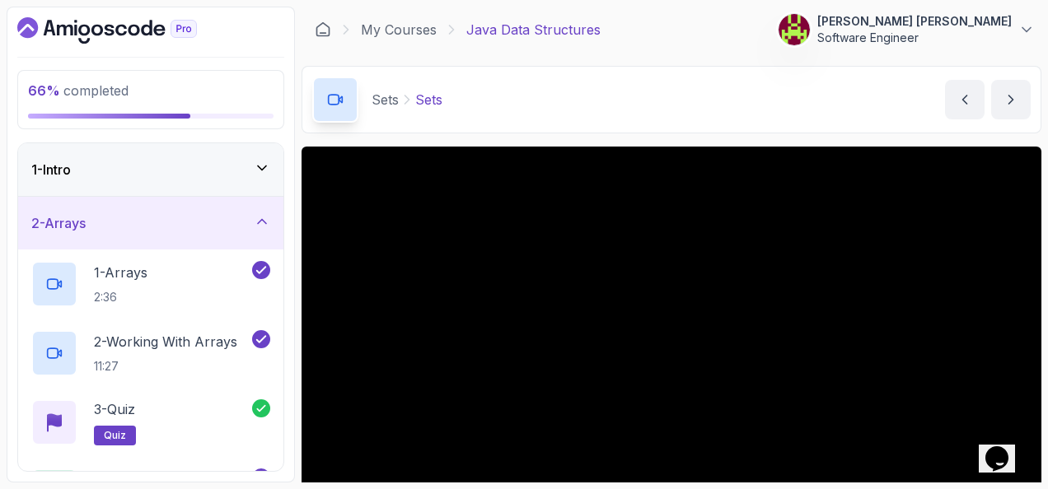
click at [270, 224] on div "2 - Arrays" at bounding box center [150, 223] width 265 height 53
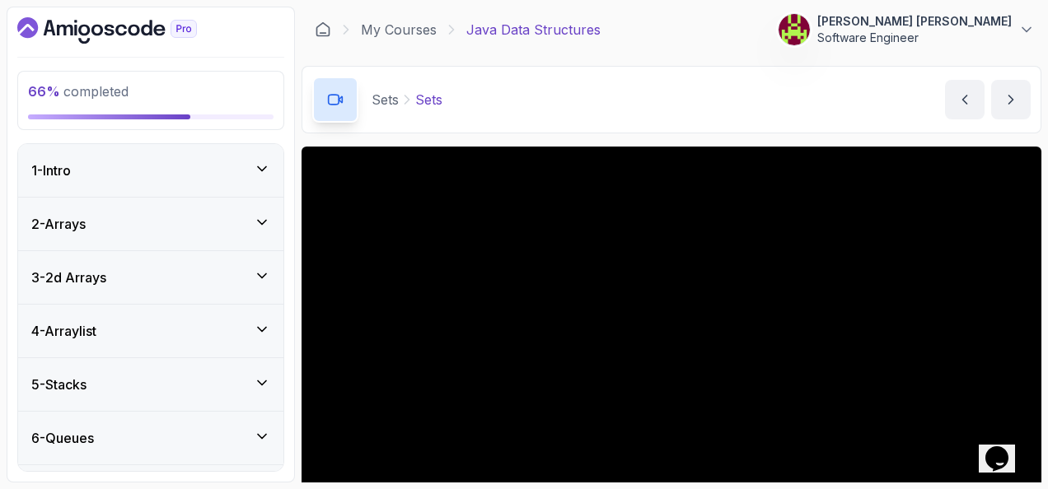
click at [269, 272] on icon at bounding box center [262, 276] width 16 height 16
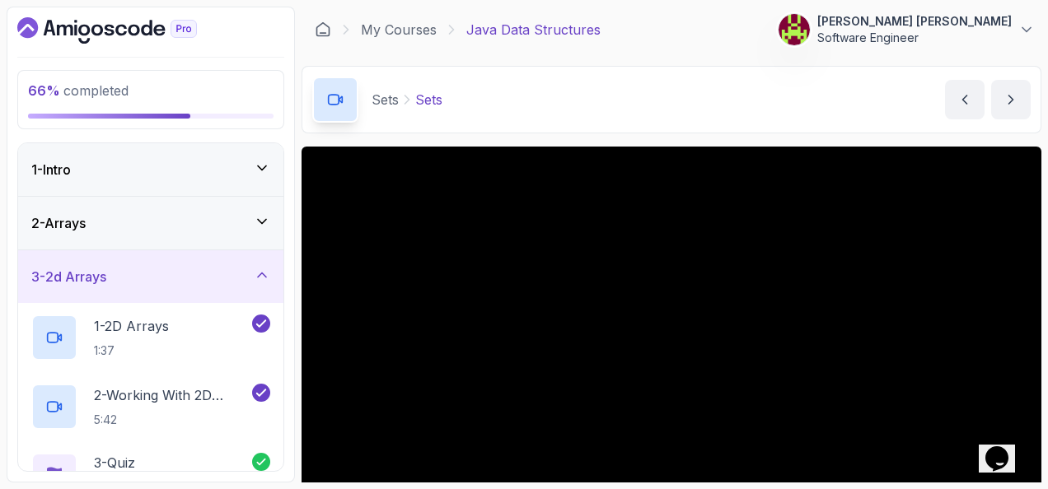
click at [273, 264] on div "3 - 2d Arrays" at bounding box center [150, 276] width 265 height 53
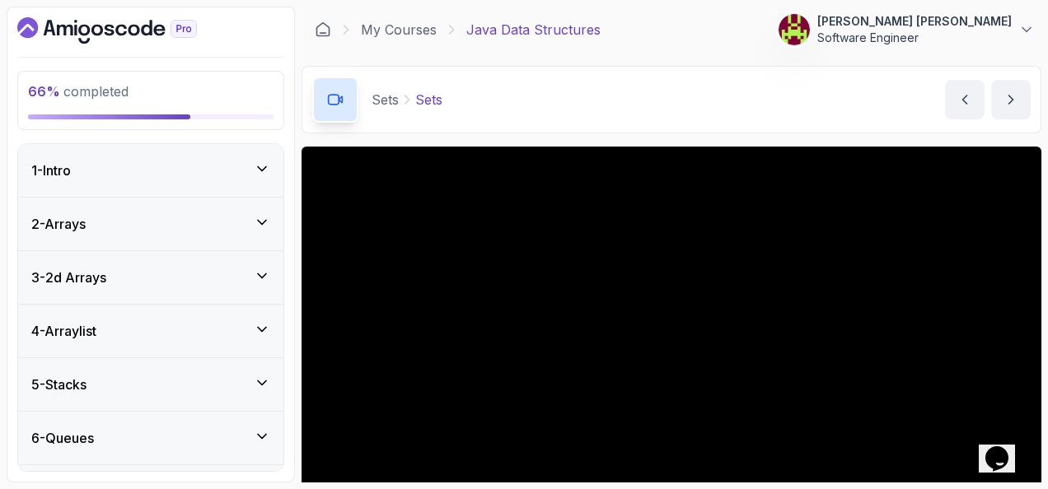
click at [265, 330] on icon at bounding box center [262, 329] width 16 height 16
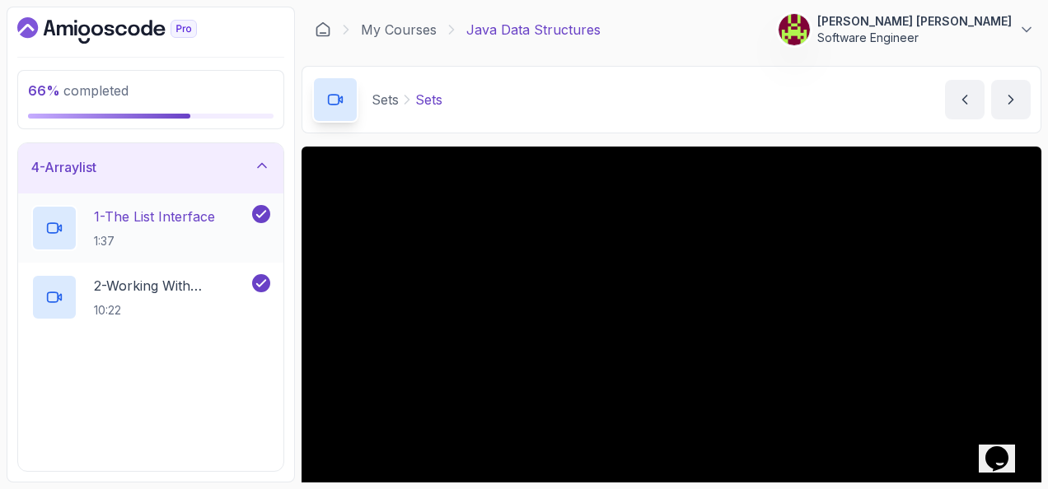
scroll to position [165, 0]
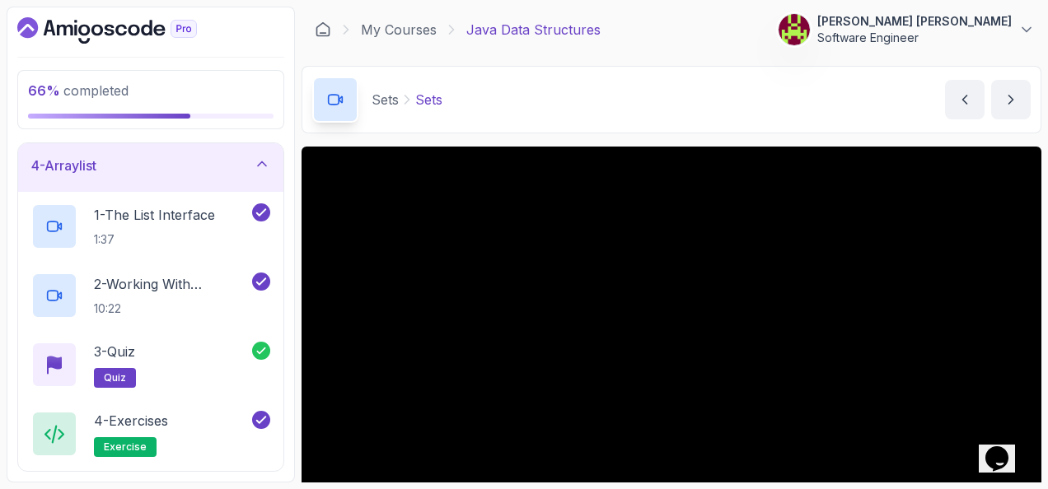
click at [259, 163] on icon at bounding box center [262, 164] width 8 height 4
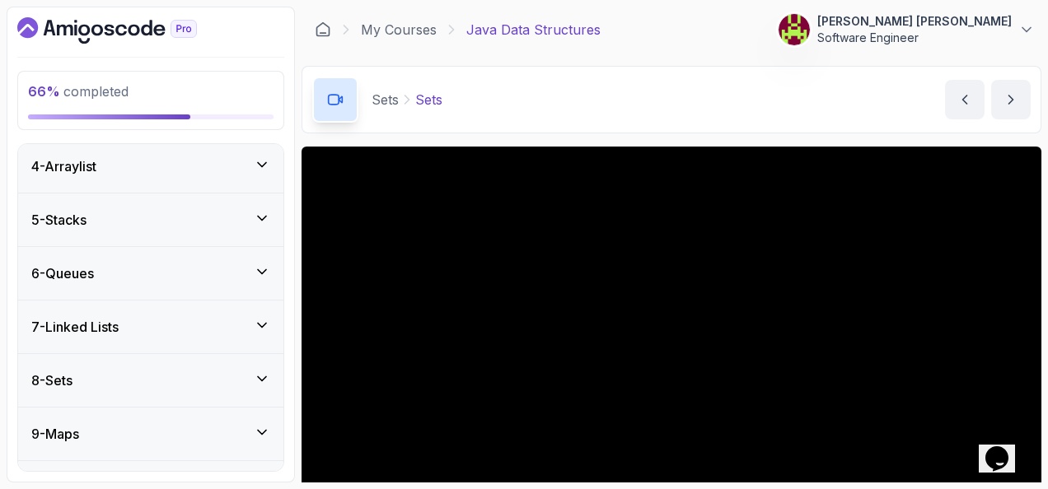
click at [267, 259] on div "6 - Queues" at bounding box center [150, 273] width 265 height 53
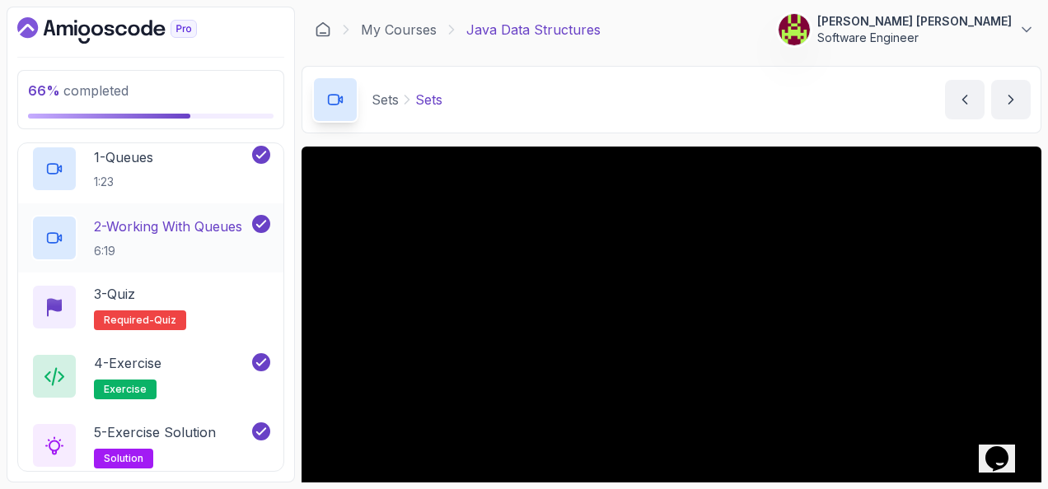
scroll to position [247, 0]
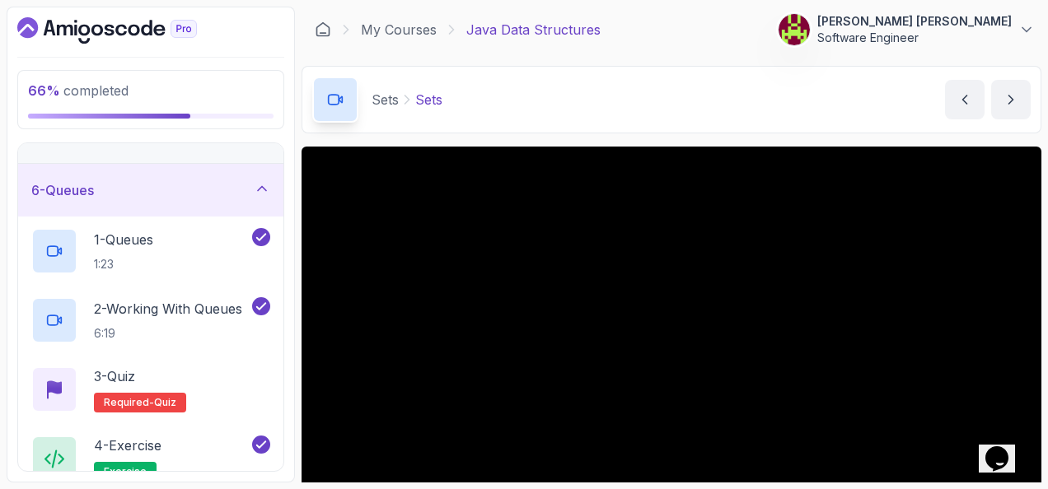
click at [274, 186] on div "6 - Queues" at bounding box center [150, 190] width 265 height 53
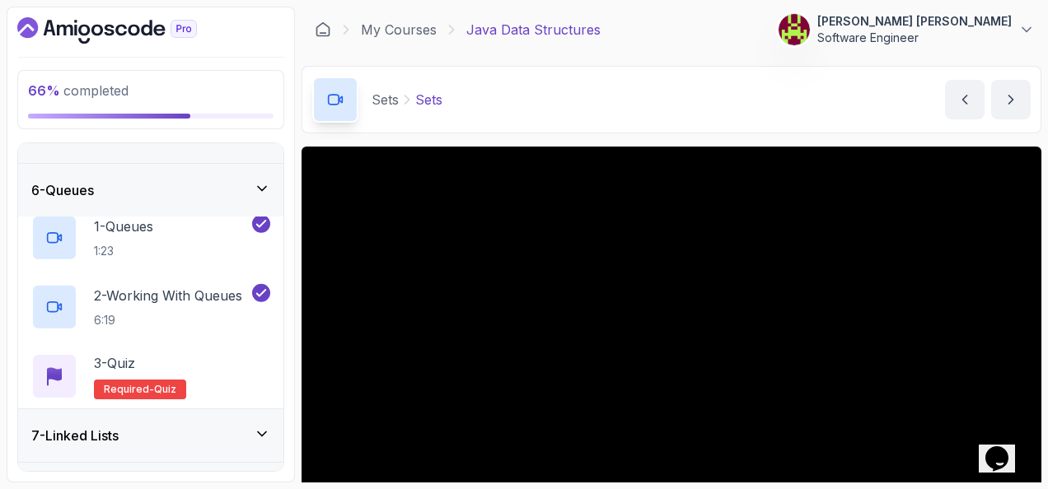
scroll to position [203, 0]
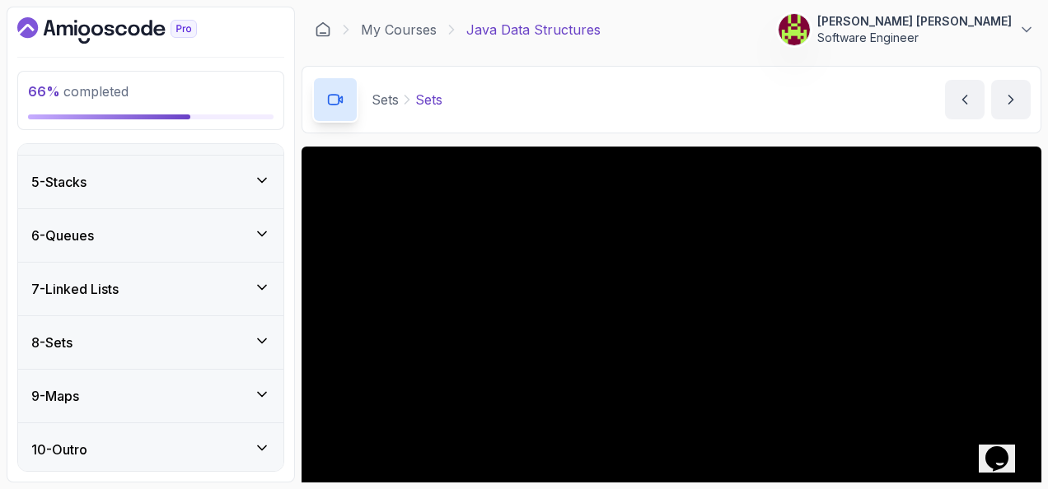
click at [260, 285] on icon at bounding box center [262, 287] width 16 height 16
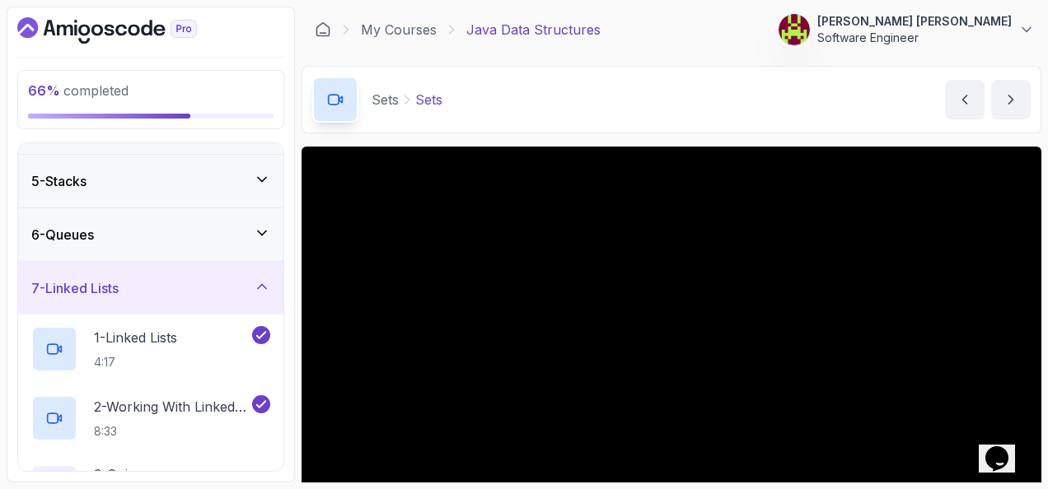
click at [259, 270] on div "7 - Linked Lists" at bounding box center [150, 288] width 265 height 53
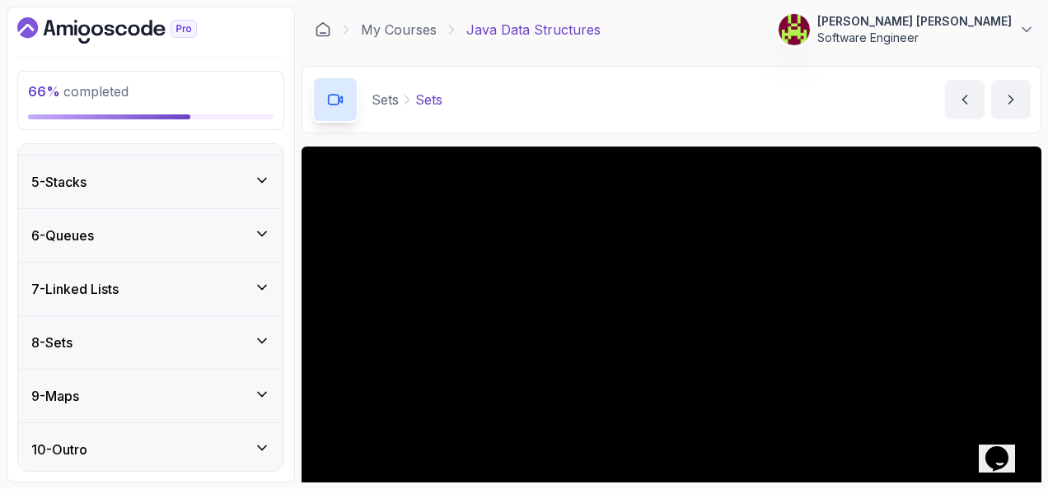
click at [257, 333] on icon at bounding box center [262, 341] width 16 height 16
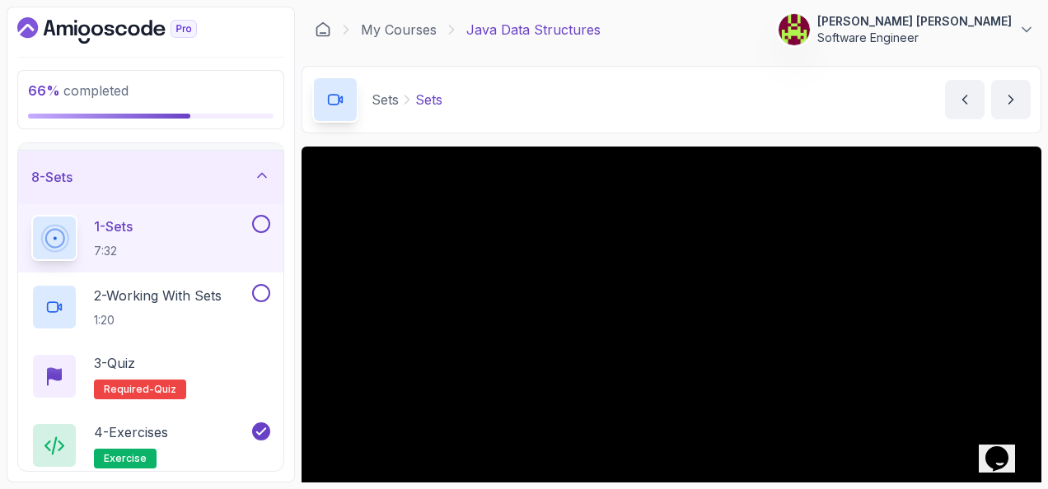
click at [265, 169] on icon at bounding box center [262, 175] width 16 height 16
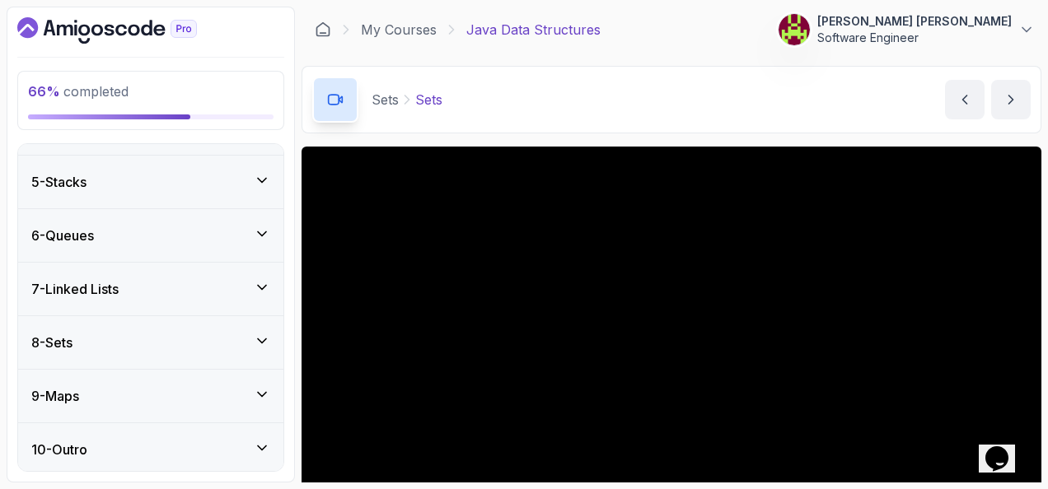
scroll to position [82, 0]
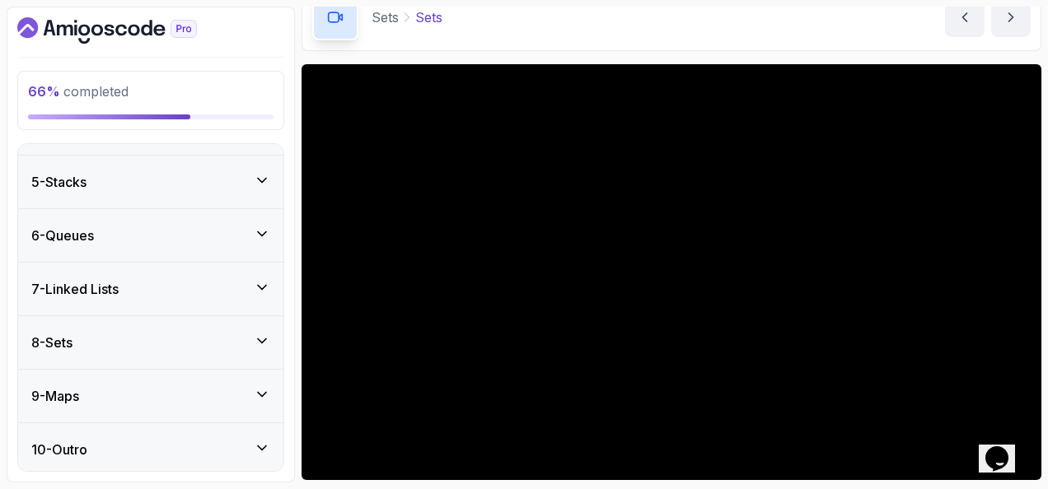
click at [164, 335] on div "8 - Sets" at bounding box center [150, 343] width 239 height 20
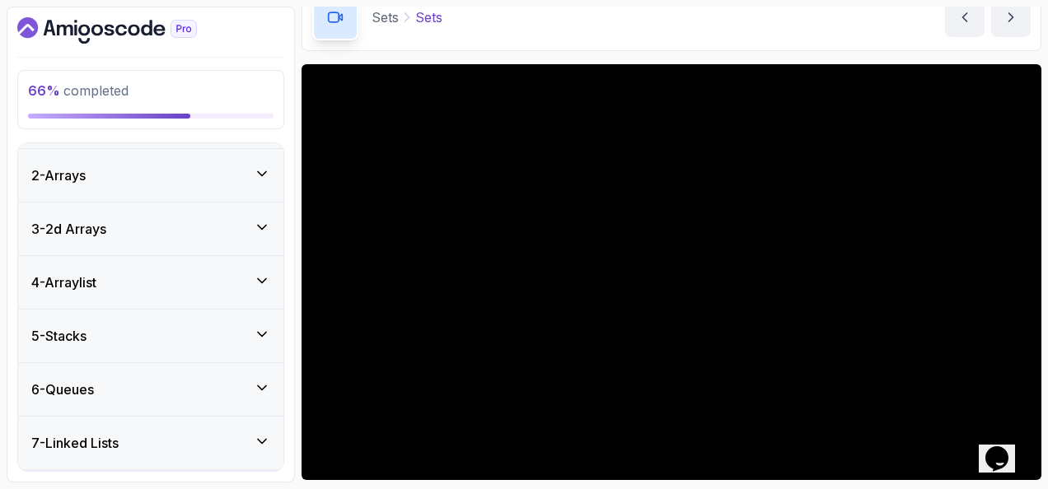
scroll to position [0, 0]
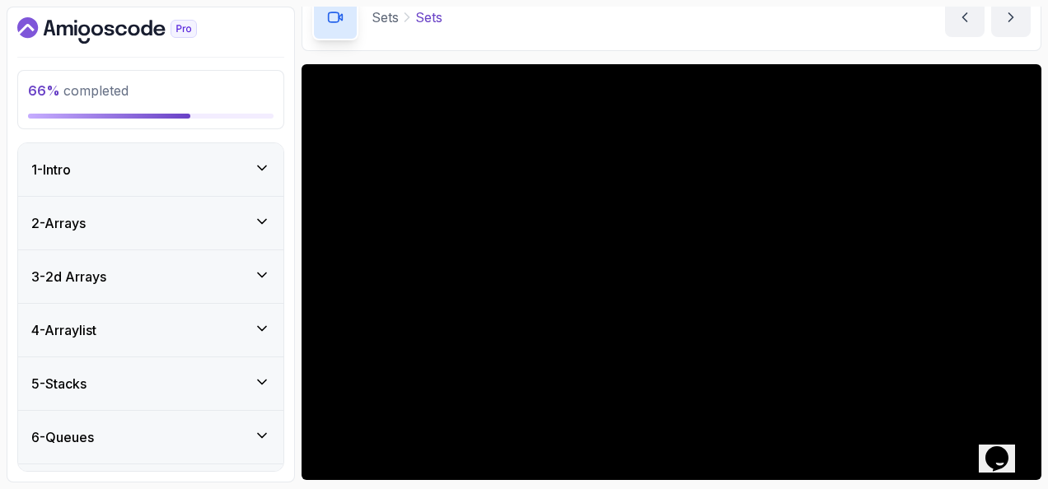
click at [142, 161] on div "1 - Intro" at bounding box center [150, 170] width 239 height 20
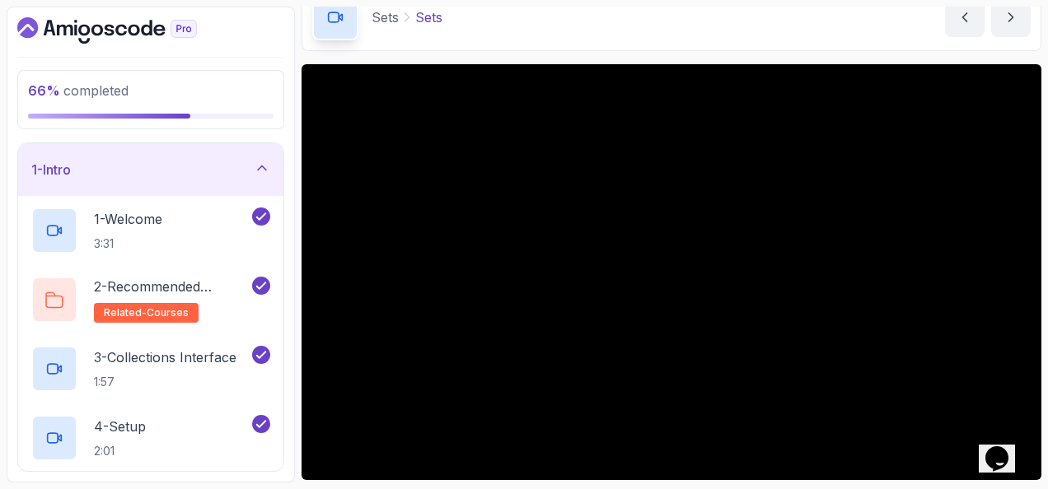
click at [142, 161] on div "1 - Intro" at bounding box center [150, 170] width 239 height 20
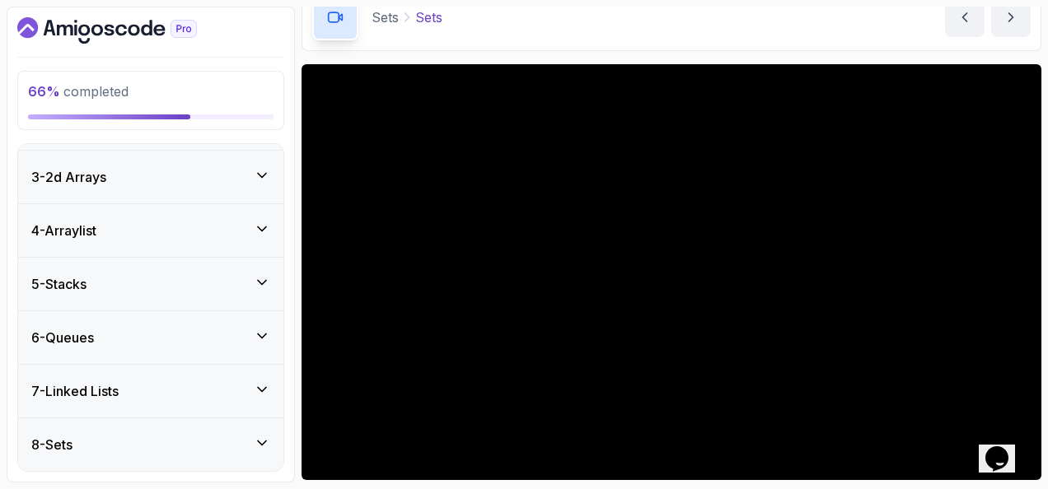
scroll to position [203, 0]
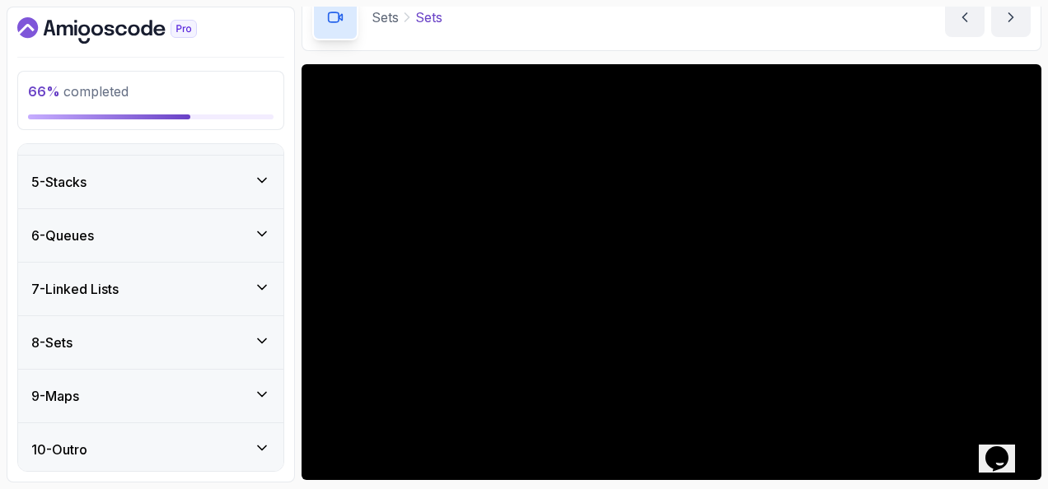
click at [147, 345] on div "8 - Sets" at bounding box center [150, 343] width 239 height 20
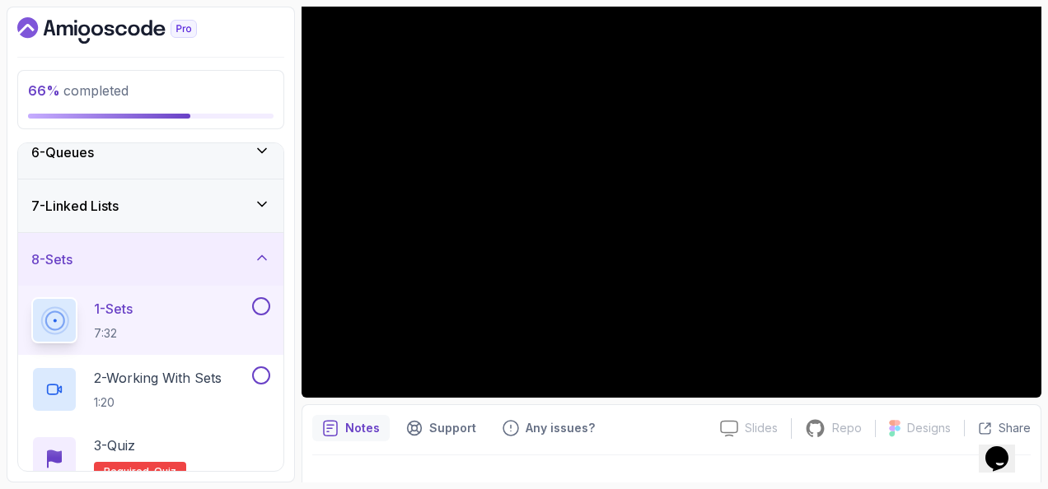
scroll to position [82, 0]
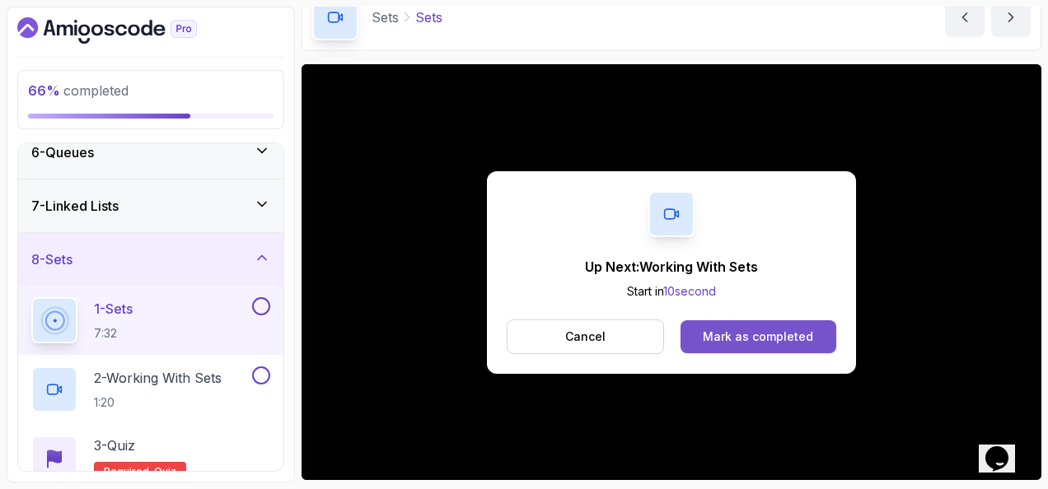
click at [826, 328] on button "Mark as completed" at bounding box center [759, 337] width 156 height 33
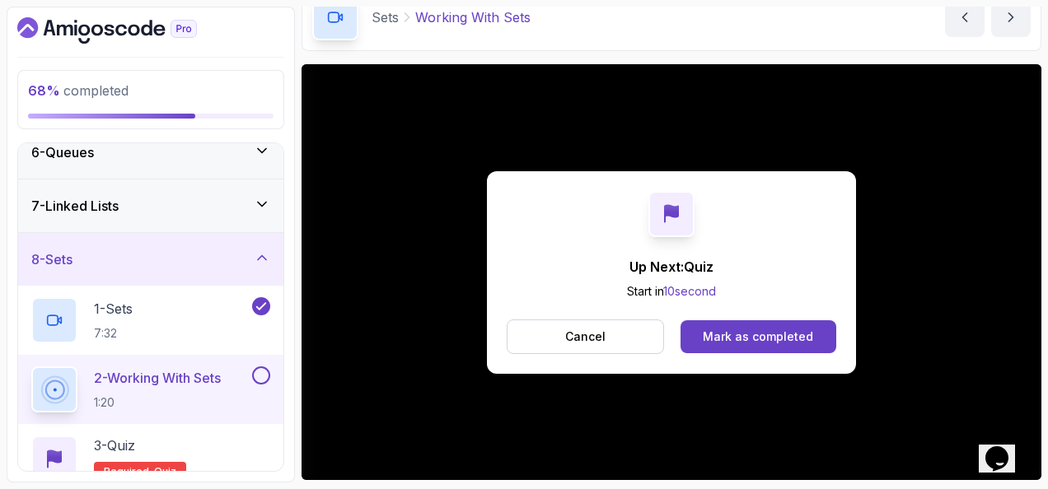
click at [812, 321] on button "Mark as completed" at bounding box center [759, 337] width 156 height 33
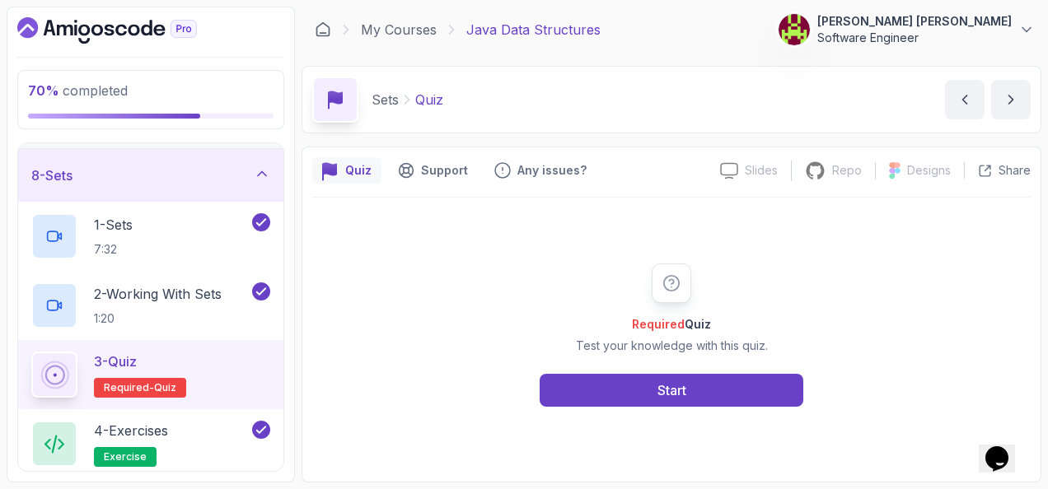
scroll to position [450, 0]
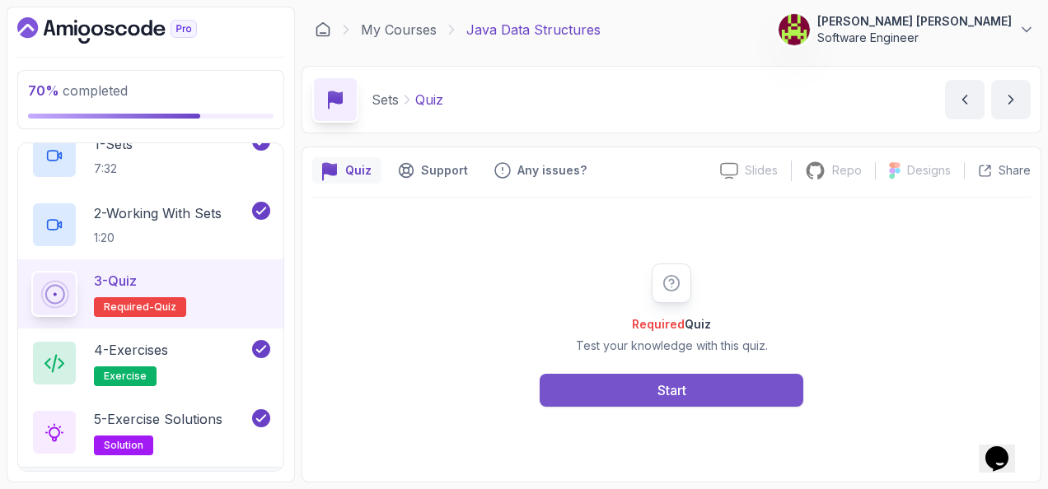
click at [733, 391] on button "Start" at bounding box center [672, 390] width 264 height 33
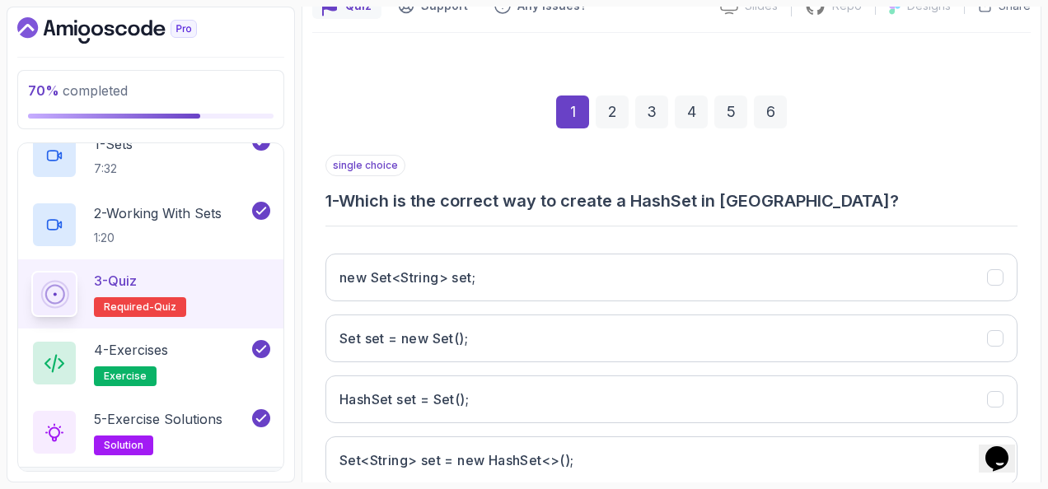
scroll to position [247, 0]
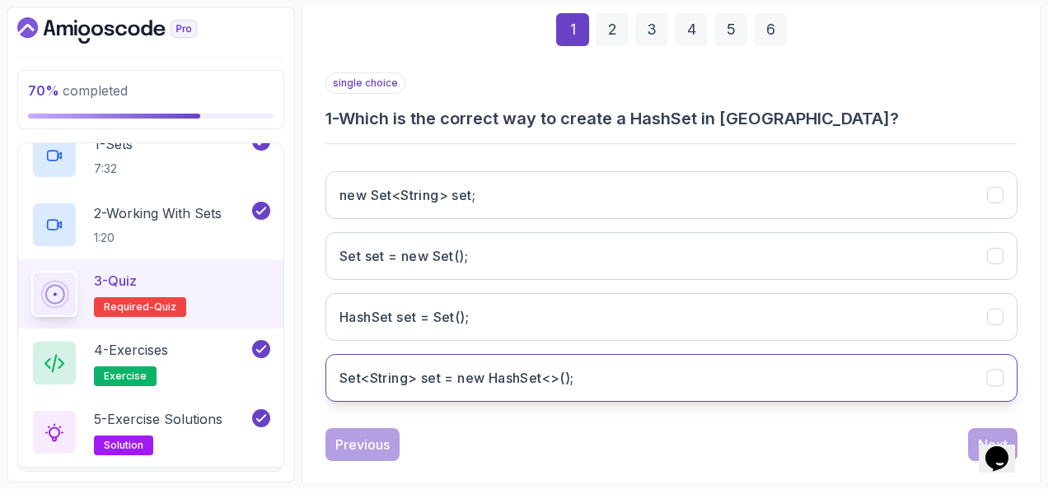
click at [531, 372] on h3 "Set<String> set = new HashSet<>();" at bounding box center [456, 378] width 235 height 20
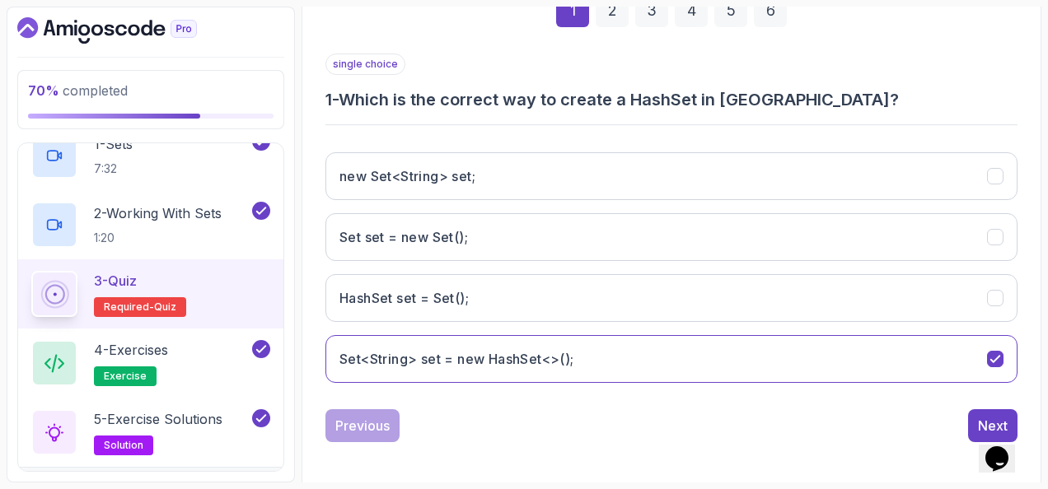
scroll to position [269, 0]
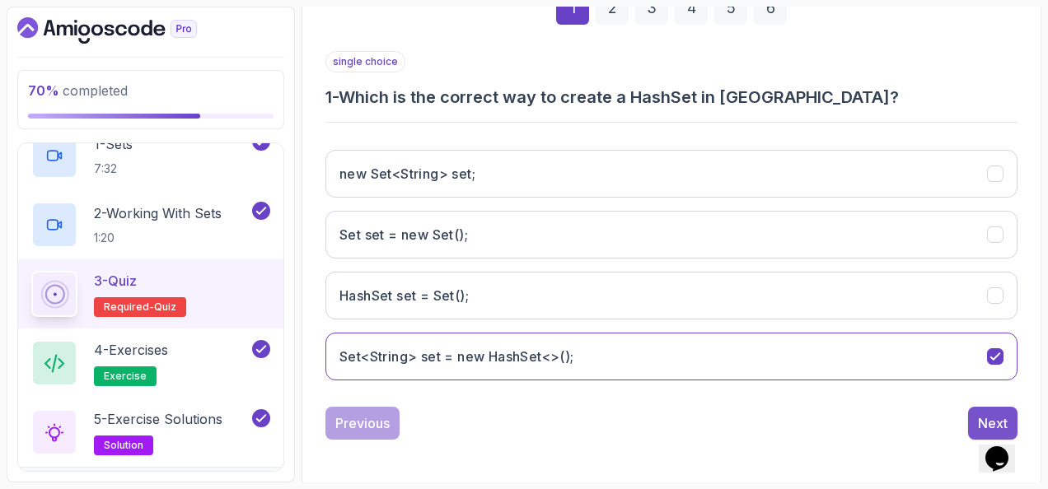
click at [972, 407] on button "Next" at bounding box center [992, 423] width 49 height 33
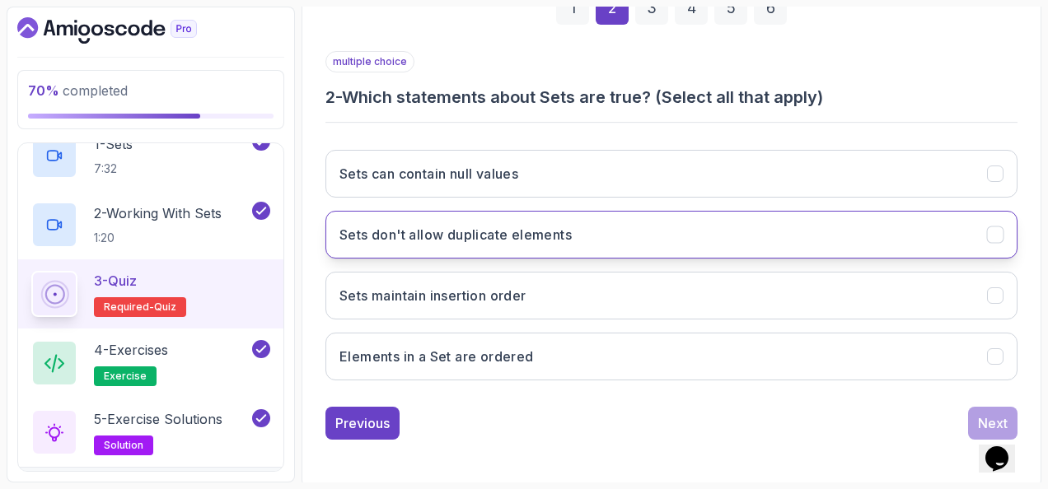
click at [508, 226] on h3 "Sets don't allow duplicate elements" at bounding box center [455, 235] width 232 height 20
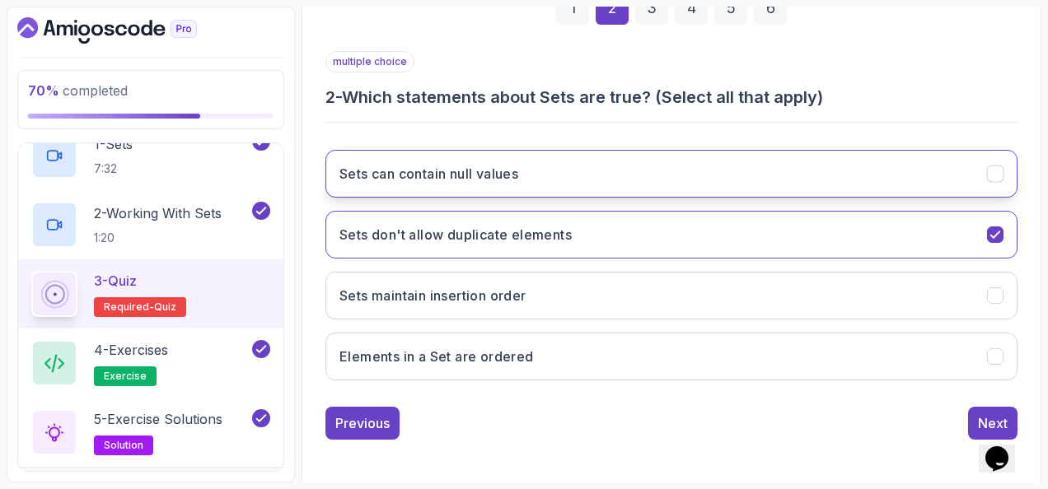
click at [606, 162] on button "Sets can contain null values" at bounding box center [671, 174] width 692 height 48
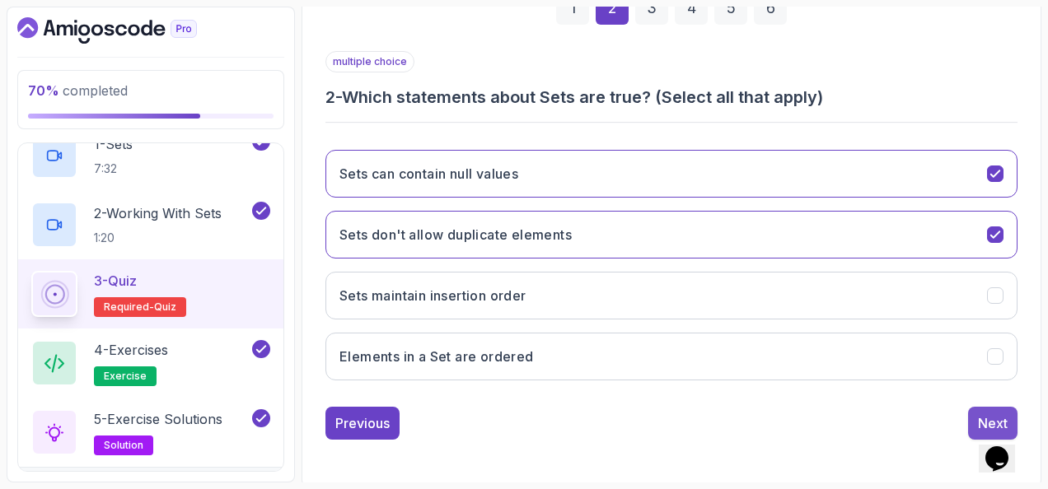
click at [984, 407] on button "Next" at bounding box center [992, 423] width 49 height 33
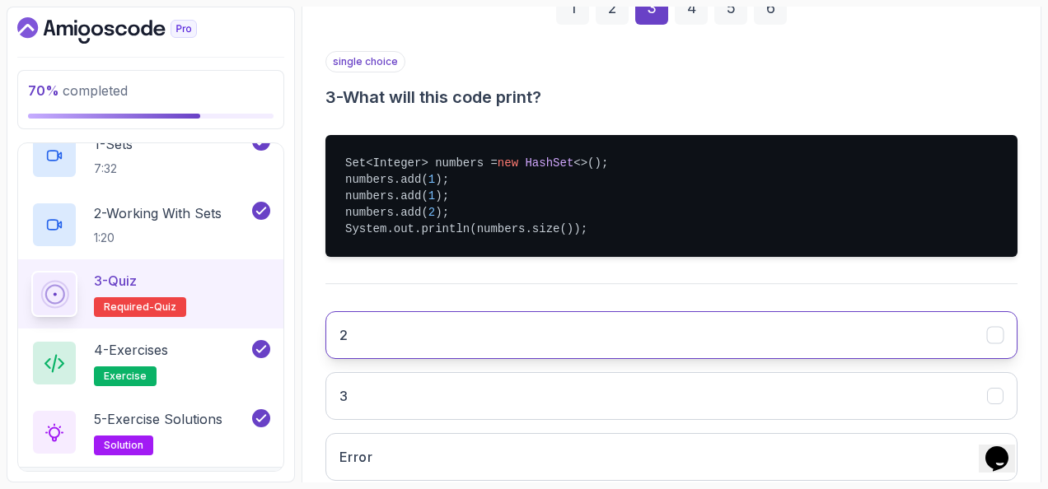
click at [568, 338] on button "2" at bounding box center [671, 335] width 692 height 48
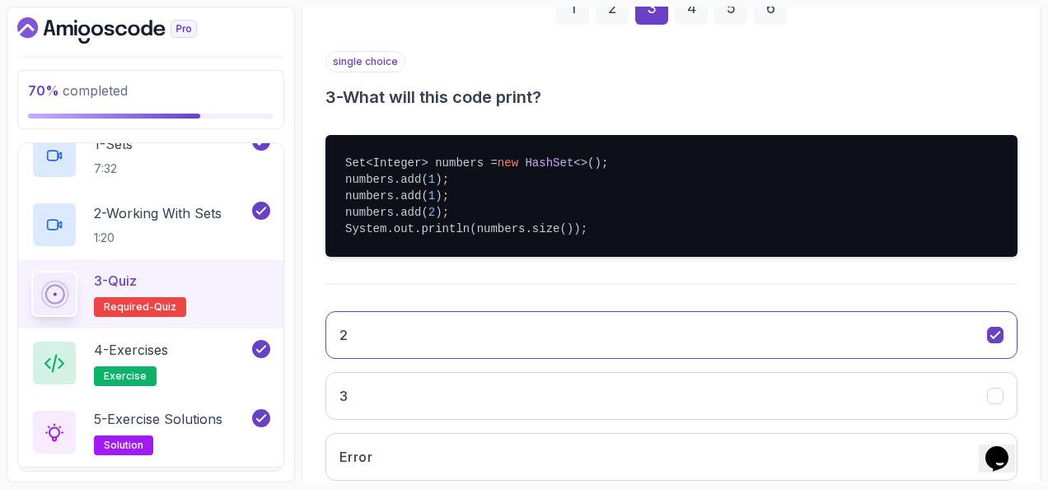
scroll to position [430, 0]
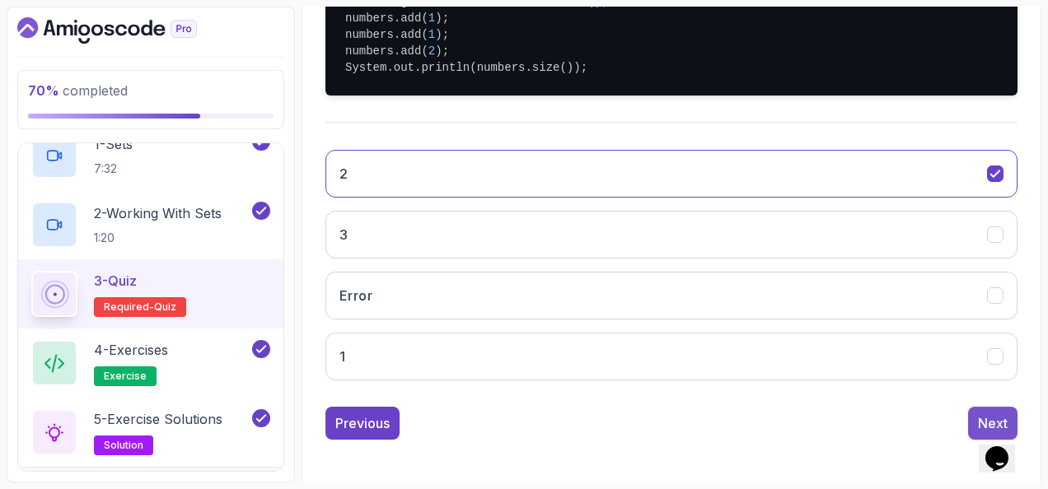
click at [977, 407] on button "Next" at bounding box center [992, 423] width 49 height 33
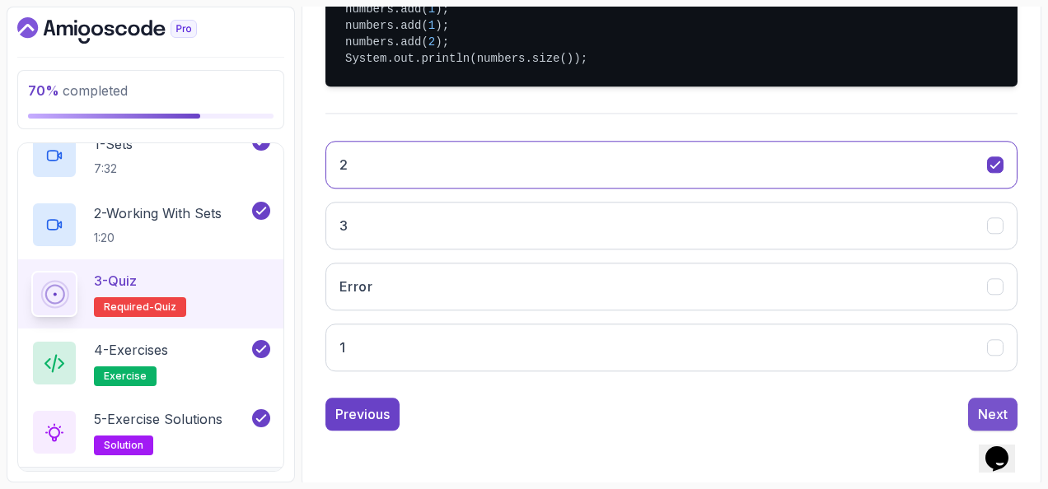
scroll to position [269, 0]
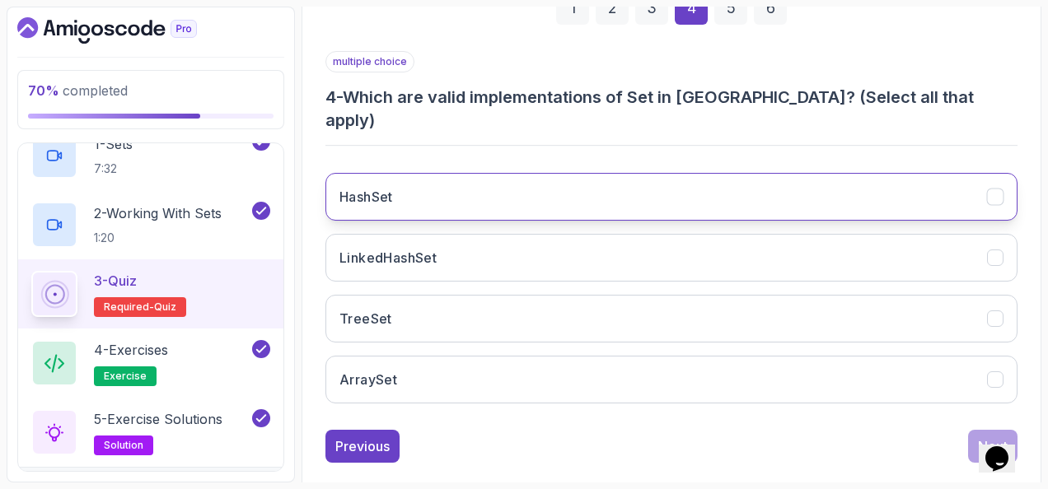
click at [516, 173] on button "HashSet" at bounding box center [671, 197] width 692 height 48
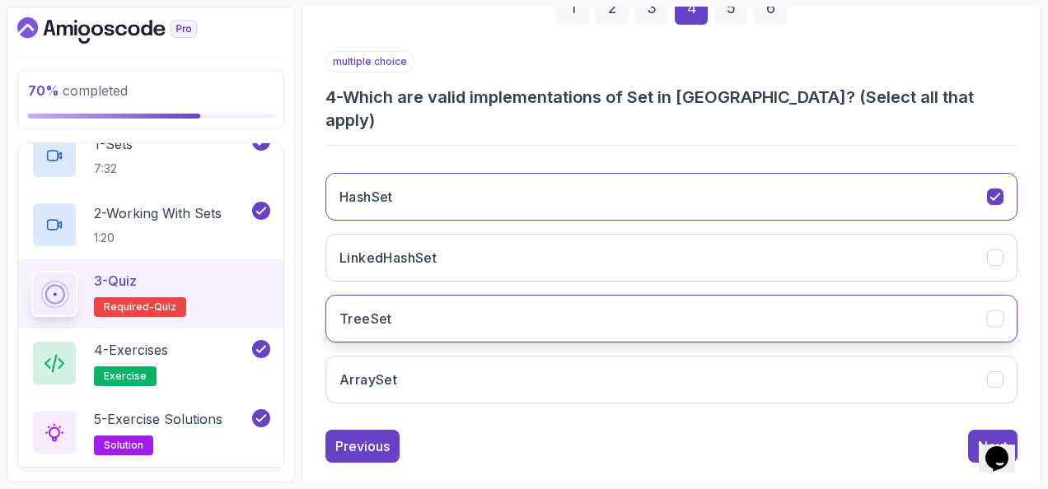
click at [505, 295] on button "TreeSet" at bounding box center [671, 319] width 692 height 48
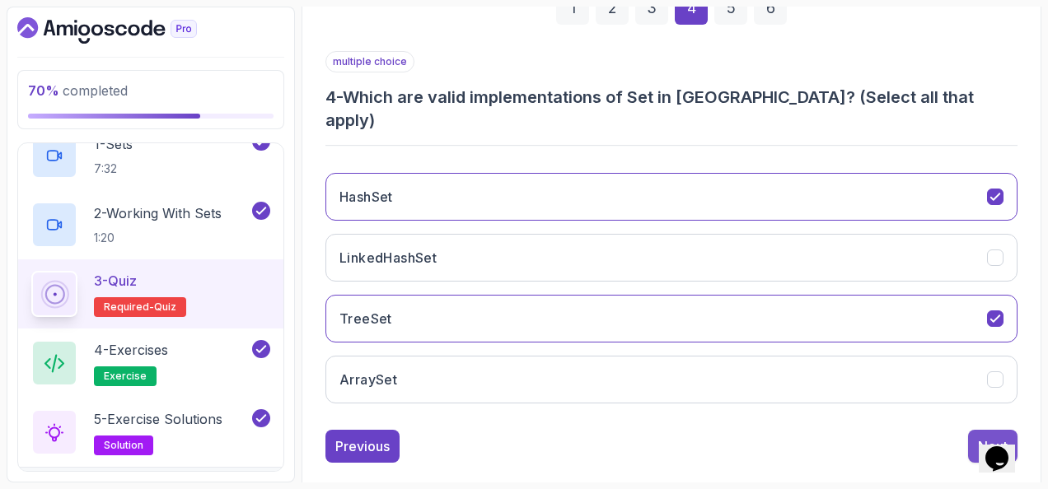
click at [976, 430] on button "Next" at bounding box center [992, 446] width 49 height 33
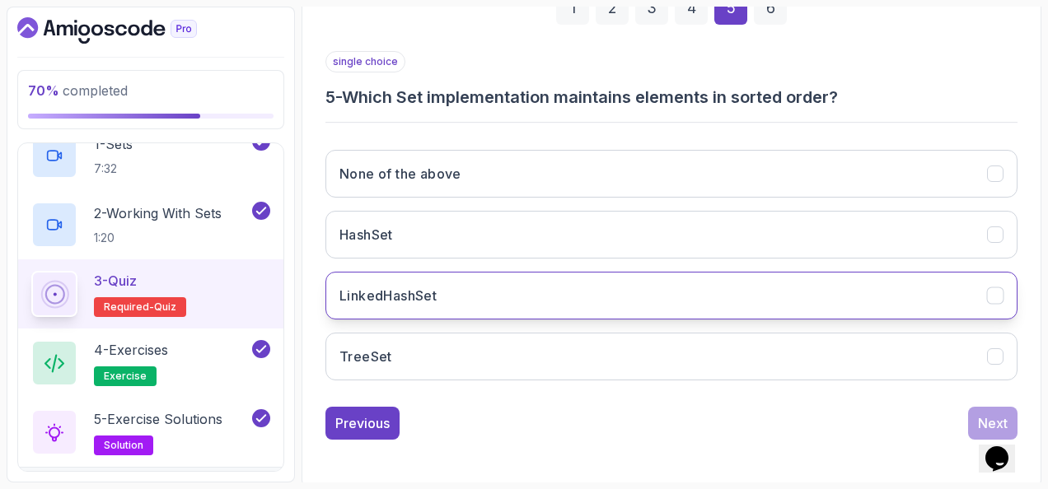
click at [428, 286] on h3 "LinkedHashSet" at bounding box center [387, 296] width 97 height 20
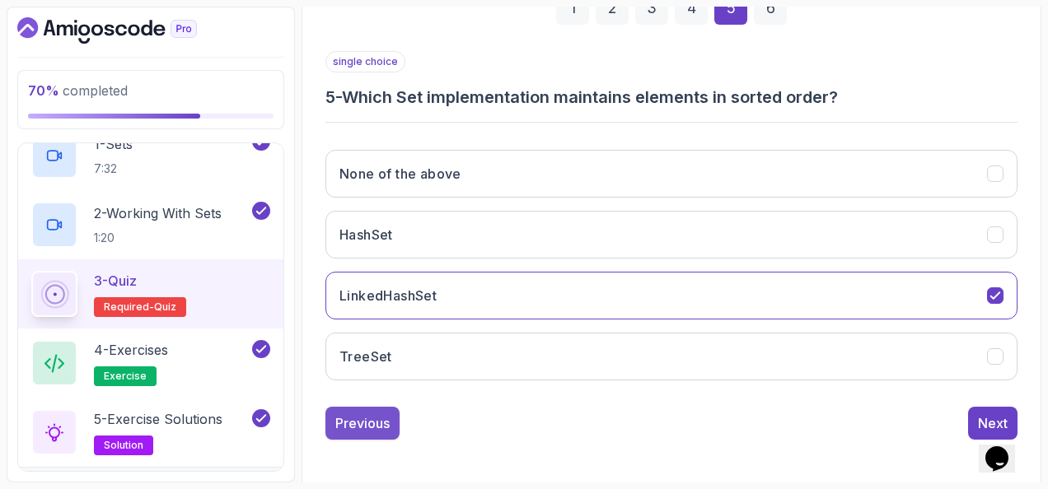
click at [381, 420] on div "Previous" at bounding box center [362, 424] width 54 height 20
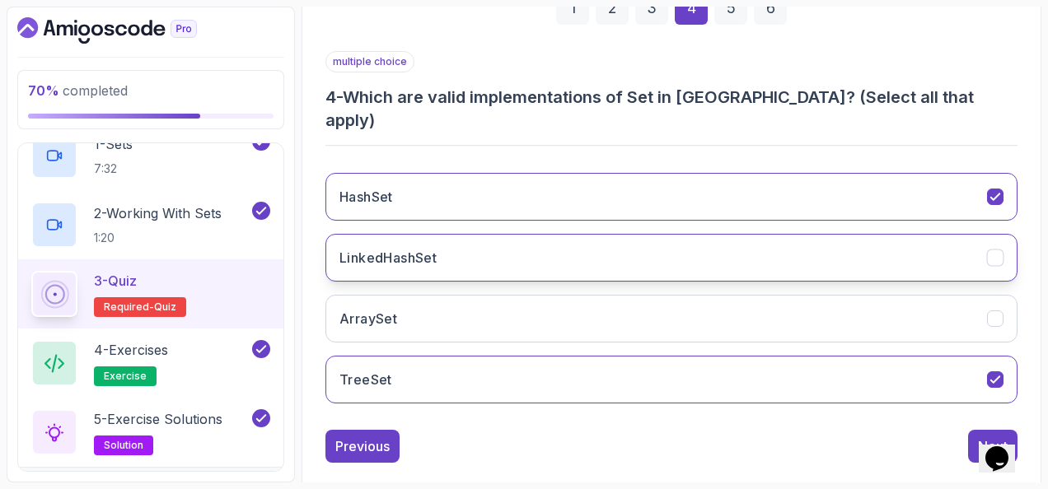
click at [488, 234] on button "LinkedHashSet" at bounding box center [671, 258] width 692 height 48
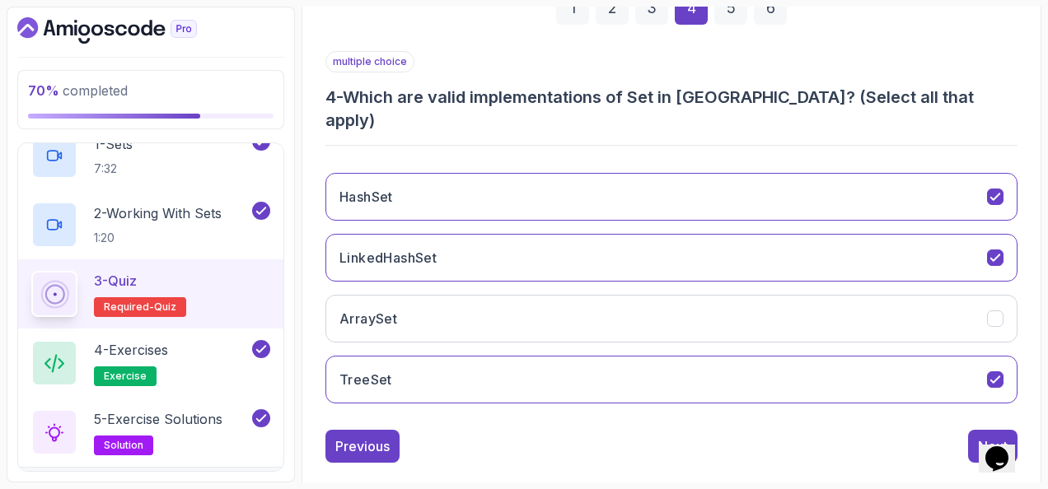
click at [971, 430] on div "Next" at bounding box center [992, 446] width 49 height 33
click at [959, 360] on button "TreeSet" at bounding box center [671, 380] width 692 height 48
click at [971, 430] on div "Next" at bounding box center [992, 446] width 49 height 33
click at [976, 430] on button "Next" at bounding box center [992, 446] width 49 height 33
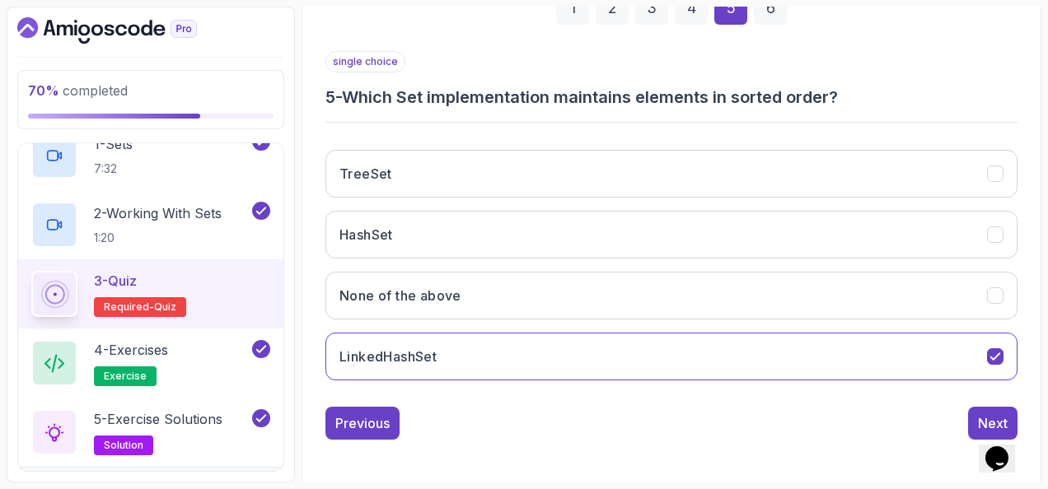
click at [976, 411] on button "Next" at bounding box center [992, 423] width 49 height 33
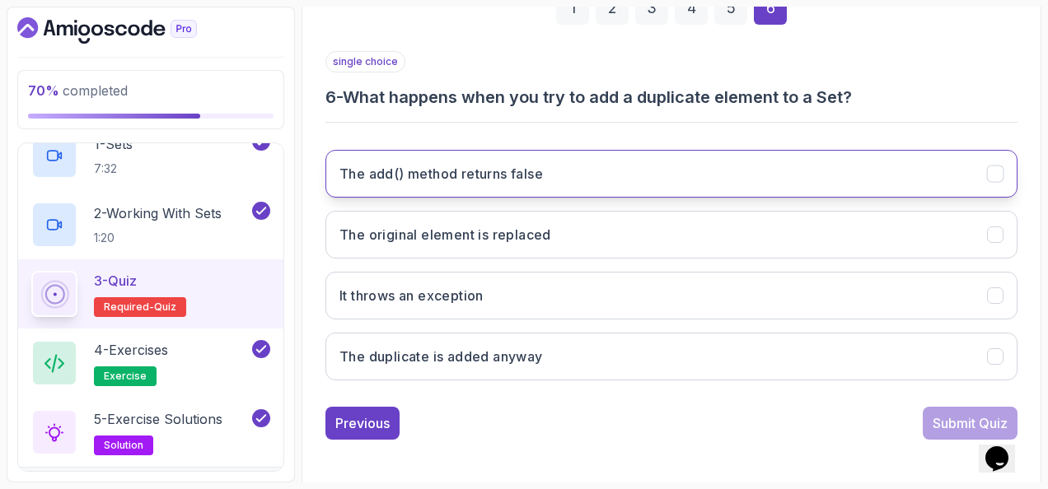
click at [594, 166] on button "The add() method returns false" at bounding box center [671, 174] width 692 height 48
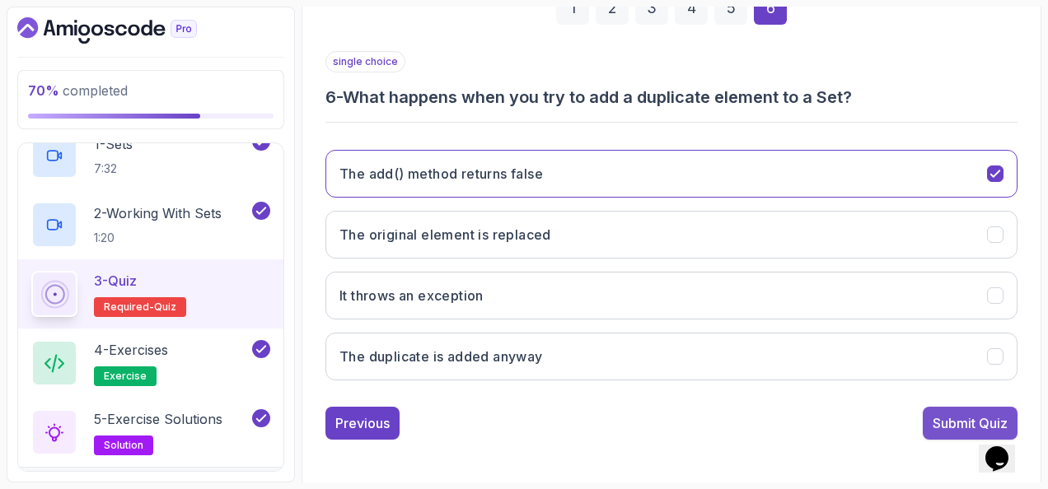
click at [926, 410] on button "Submit Quiz" at bounding box center [970, 423] width 95 height 33
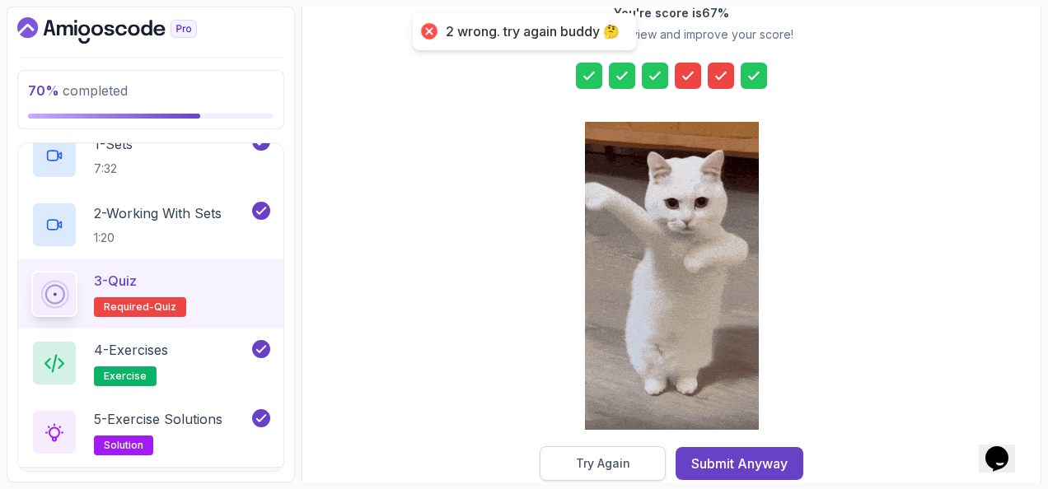
click at [610, 457] on div "Try Again" at bounding box center [603, 464] width 54 height 16
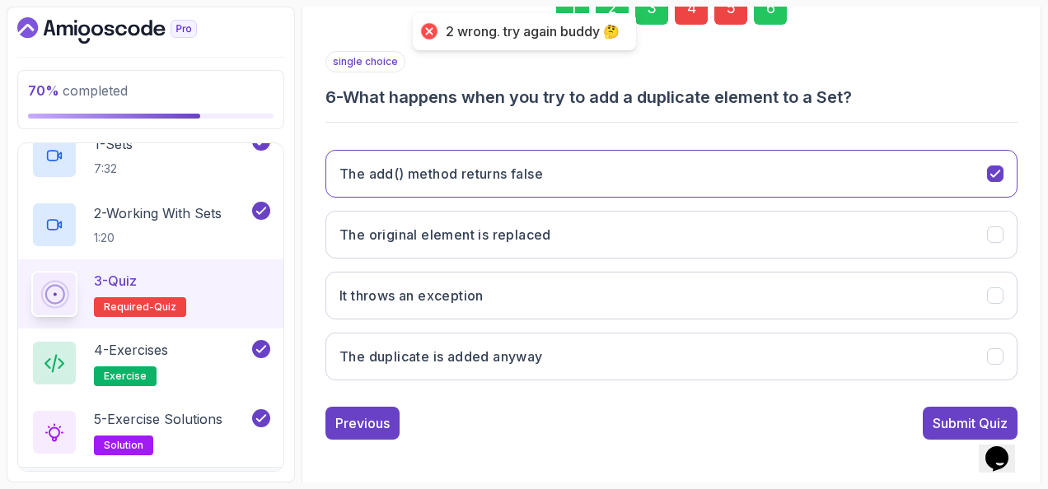
click at [676, 8] on div "4" at bounding box center [691, 8] width 33 height 33
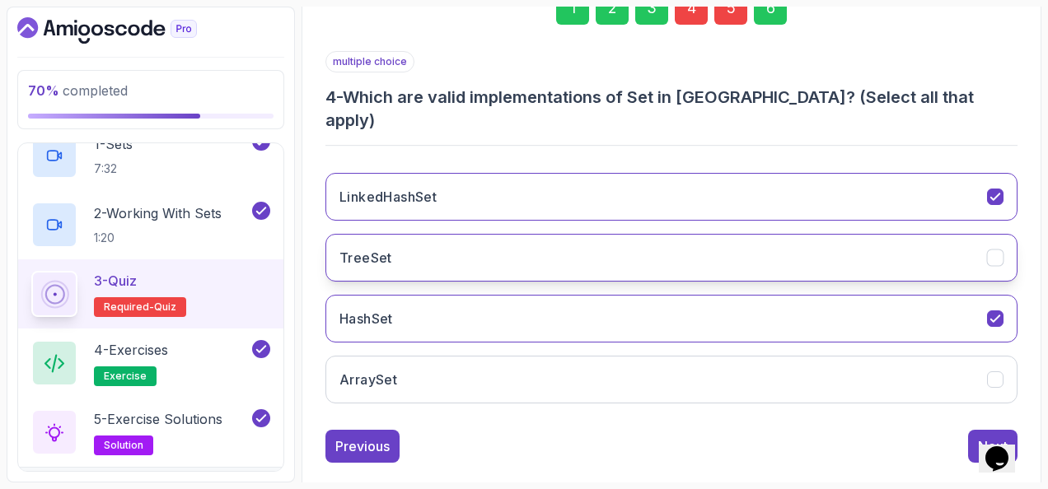
click at [447, 234] on button "TreeSet" at bounding box center [671, 258] width 692 height 48
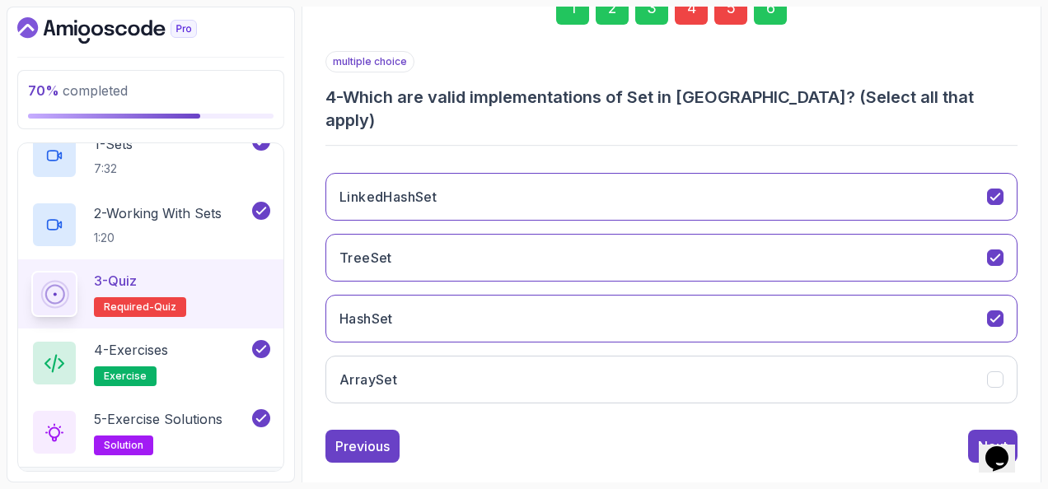
click at [723, 9] on div "5" at bounding box center [730, 8] width 33 height 33
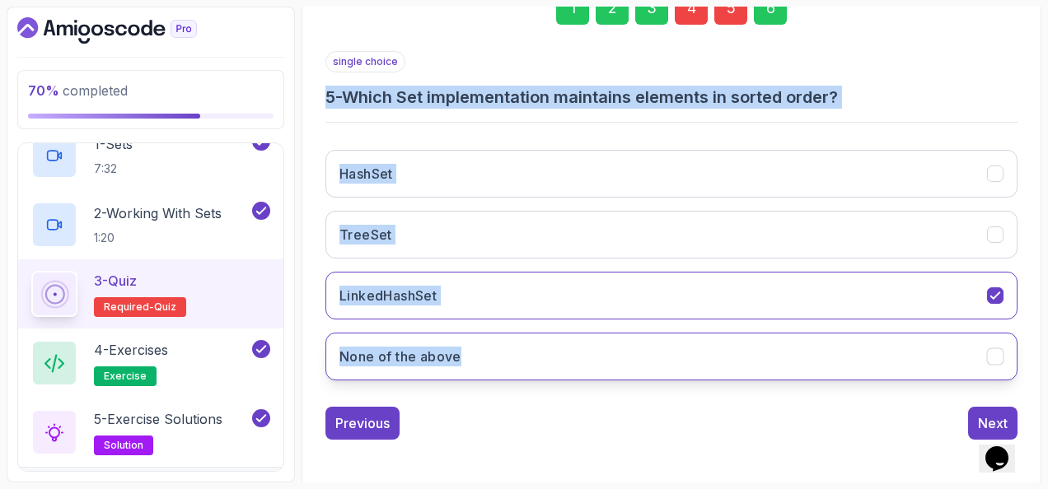
drag, startPoint x: 330, startPoint y: 105, endPoint x: 493, endPoint y: 356, distance: 299.6
click at [493, 356] on div "1 2 3 4 5 6 single choice 5 - Which Set implementation maintains elements in so…" at bounding box center [671, 202] width 719 height 501
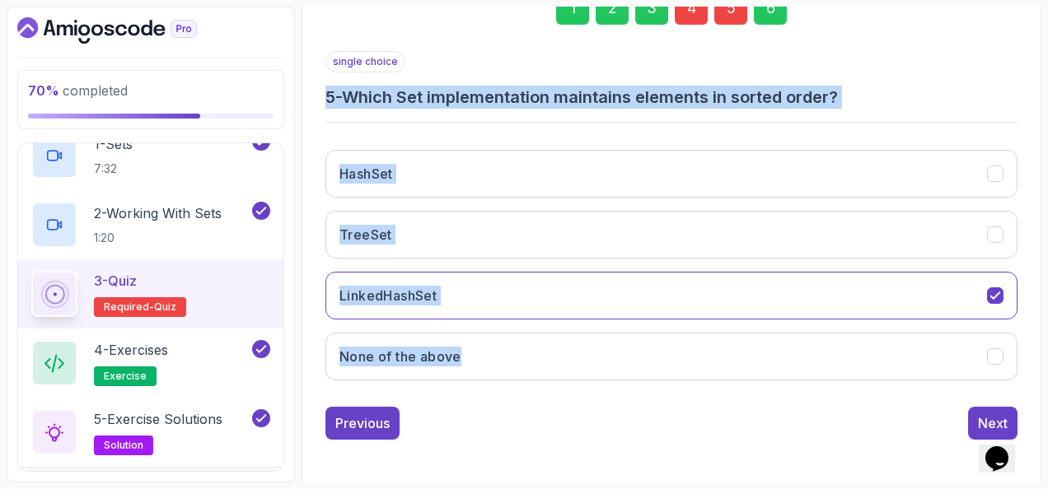
copy div "5 - Which Set implementation maintains elements in sorted order? HashSet TreeSe…"
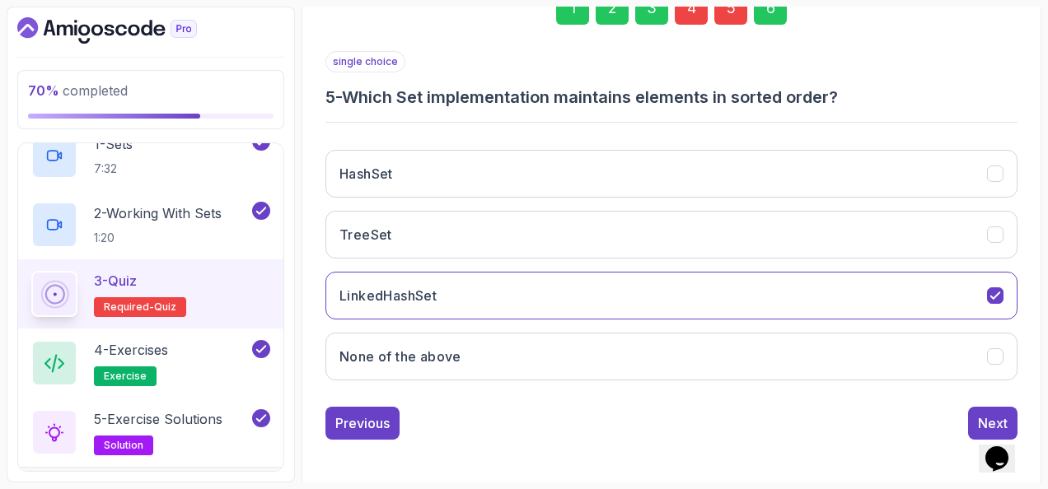
click at [771, 438] on div "1 2 3 4 5 6 single choice 5 - Which Set implementation maintains elements in so…" at bounding box center [671, 202] width 719 height 501
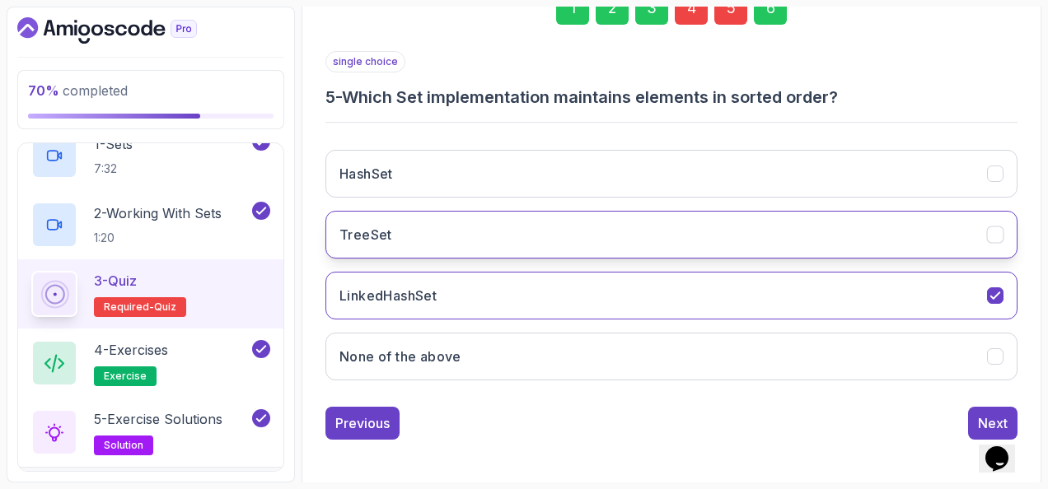
click at [641, 223] on button "TreeSet" at bounding box center [671, 235] width 692 height 48
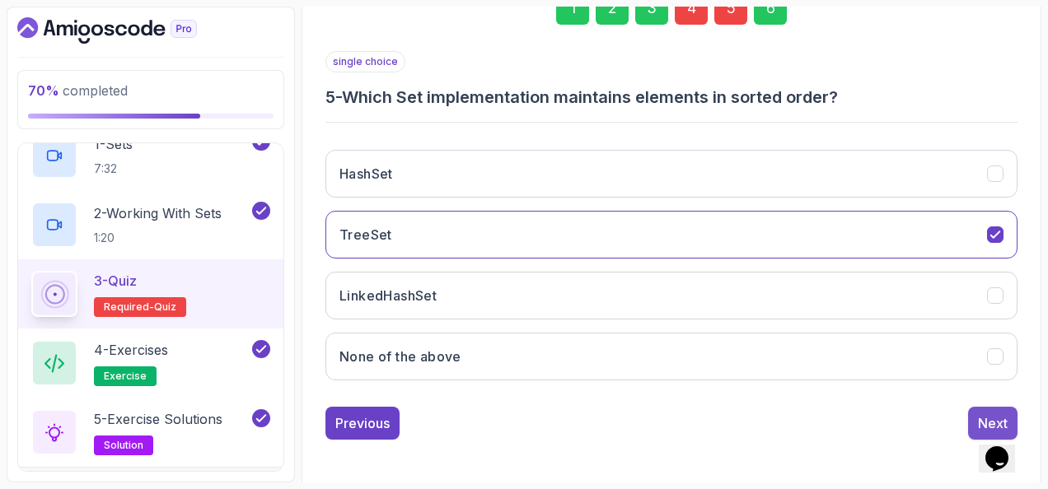
click at [978, 407] on button "Next" at bounding box center [992, 423] width 49 height 33
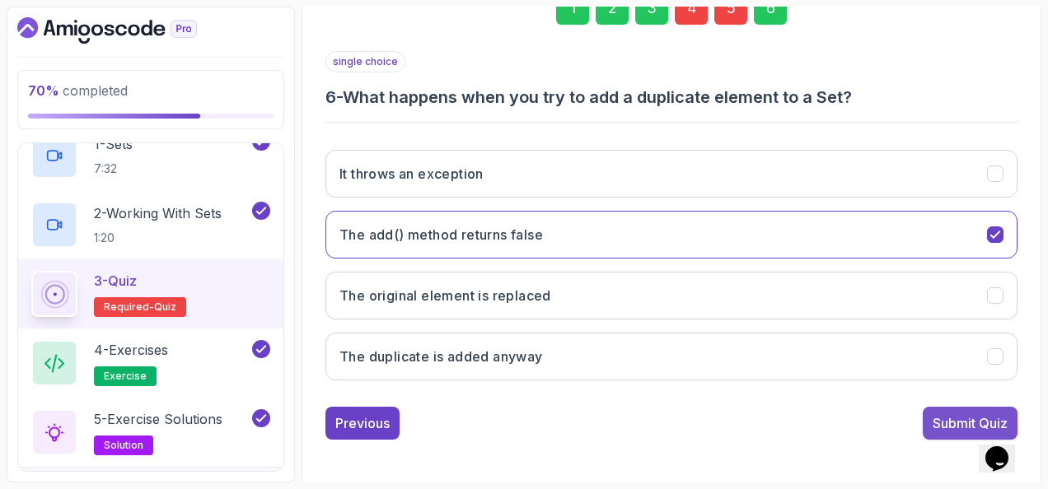
click at [979, 407] on button "Submit Quiz" at bounding box center [970, 423] width 95 height 33
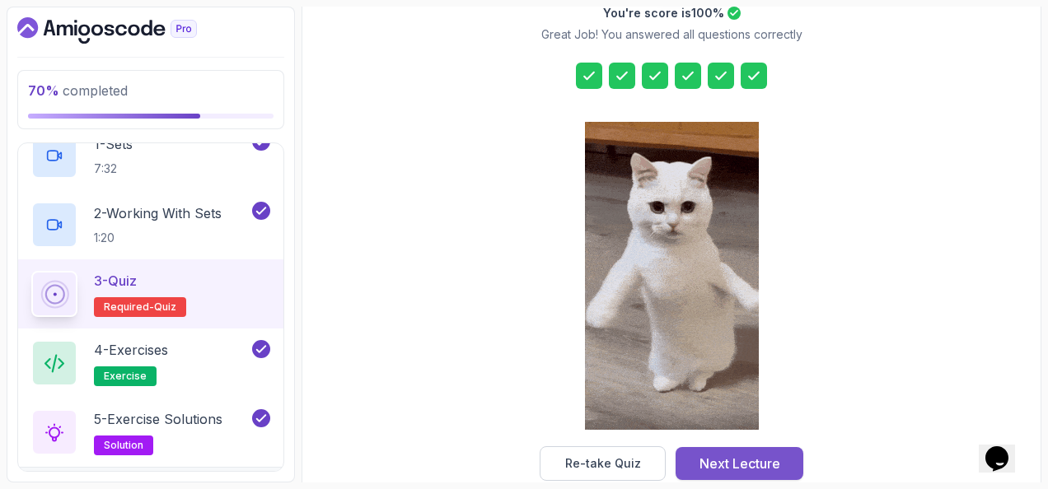
click at [787, 447] on button "Next Lecture" at bounding box center [740, 463] width 128 height 33
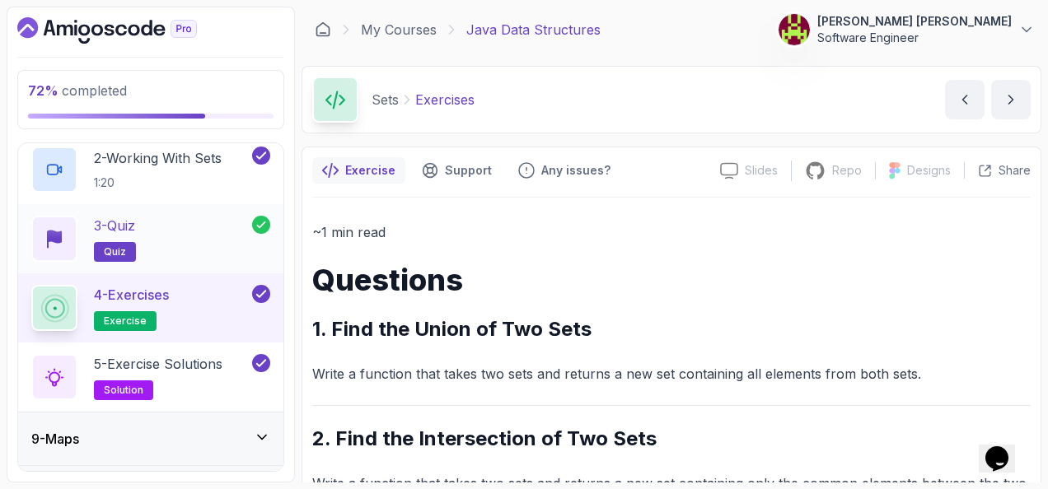
scroll to position [549, 0]
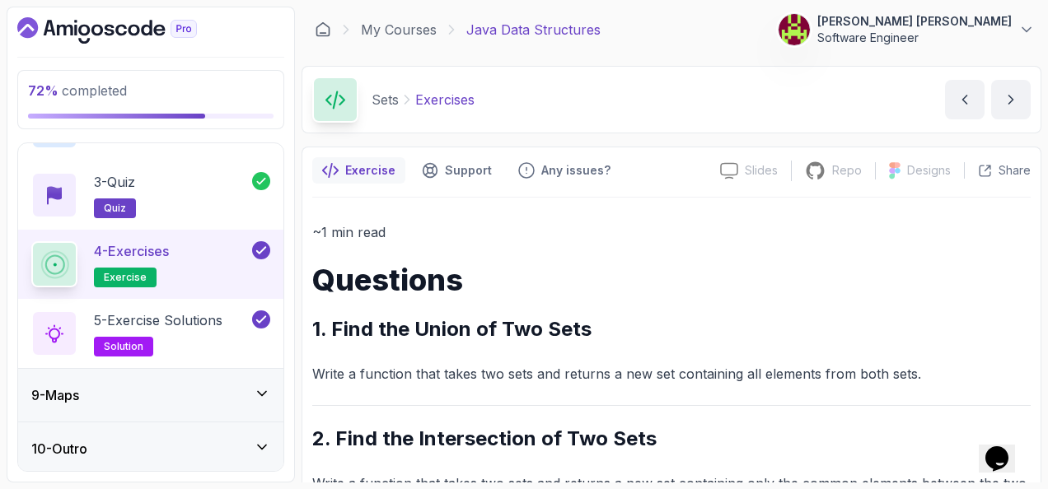
click at [175, 389] on div "9 - Maps" at bounding box center [150, 396] width 239 height 20
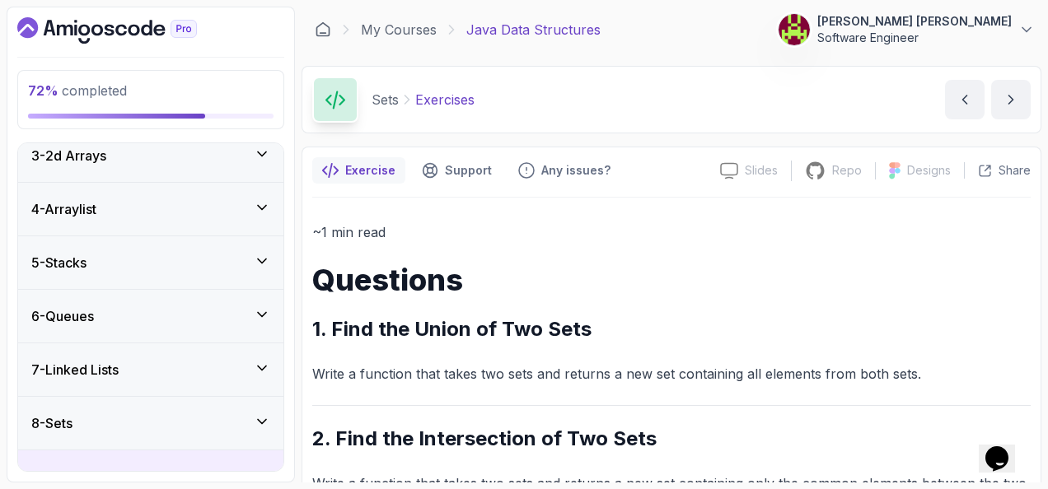
scroll to position [38, 0]
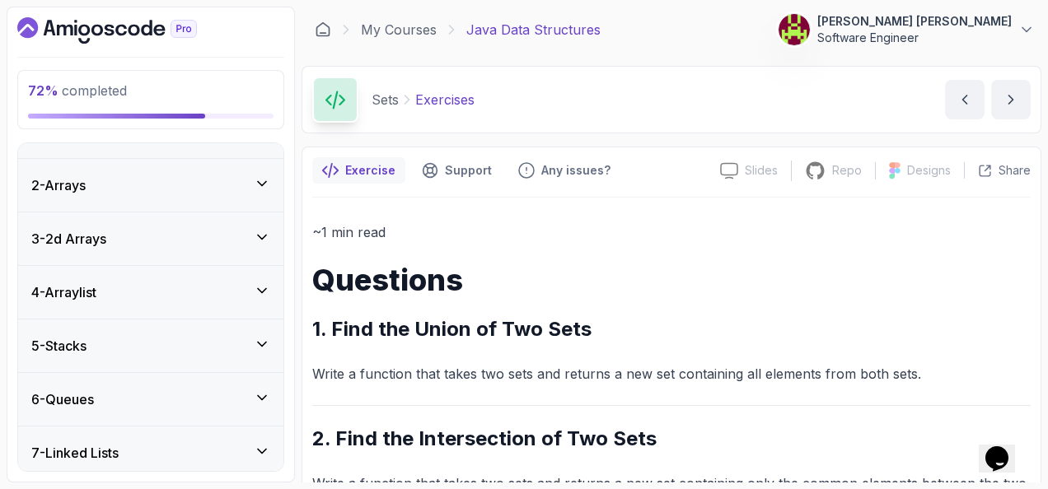
click at [163, 348] on div "5 - Stacks" at bounding box center [150, 346] width 239 height 20
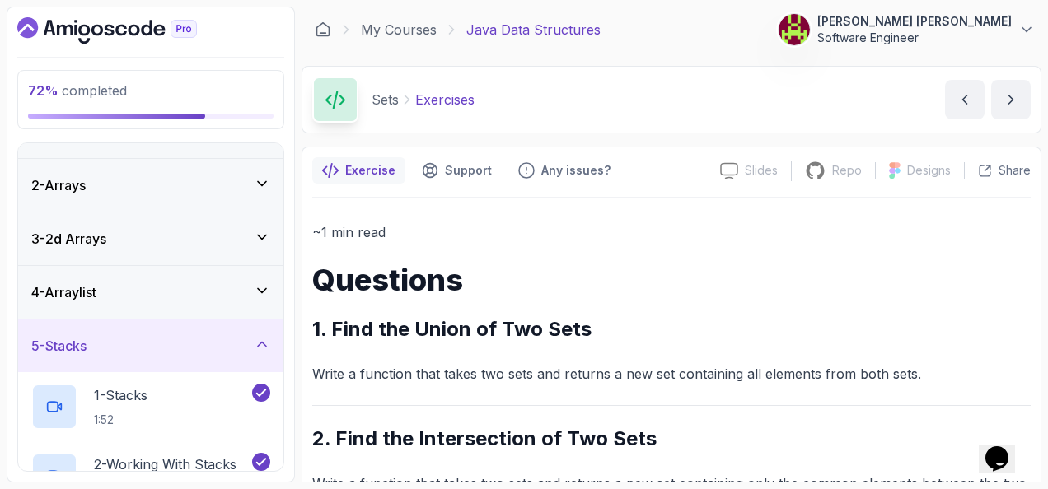
scroll to position [203, 0]
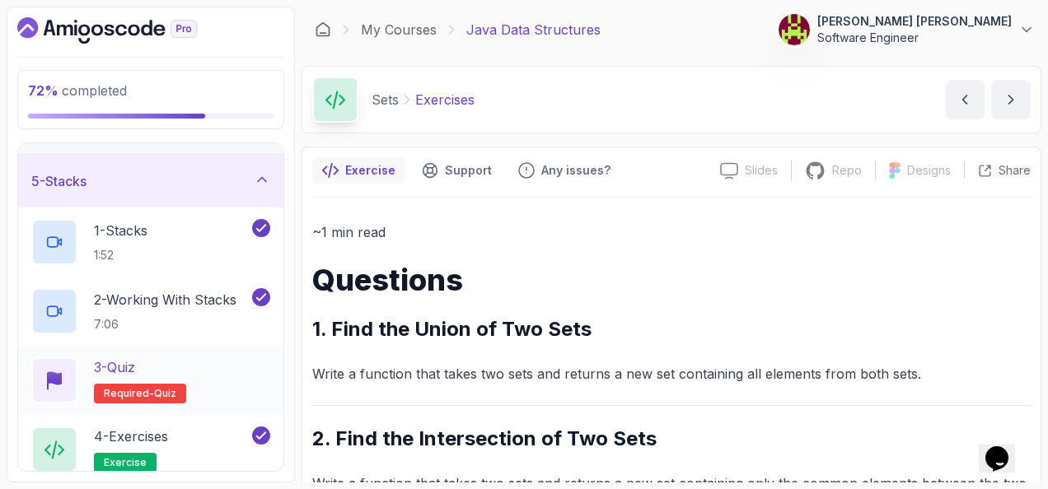
click at [181, 360] on div "3 - Quiz Required- quiz" at bounding box center [150, 381] width 239 height 46
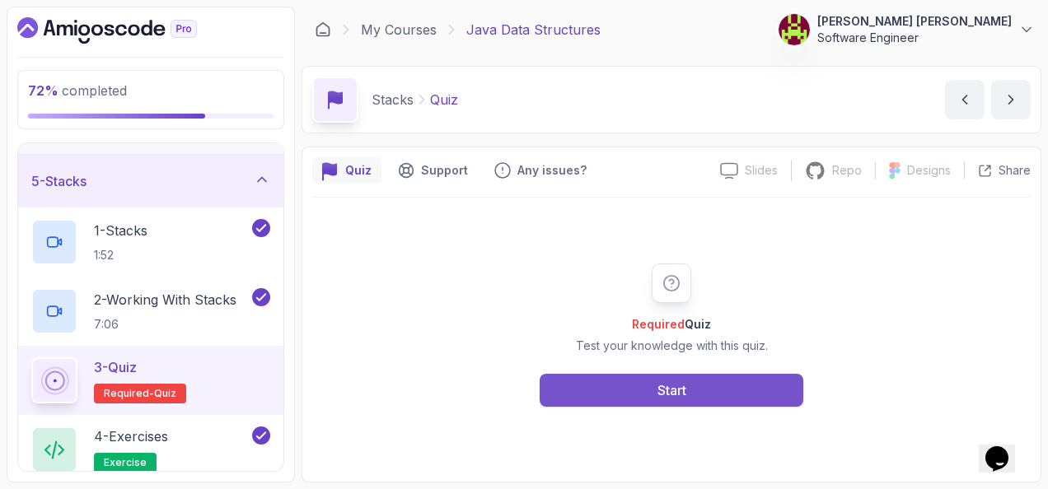
click at [648, 386] on button "Start" at bounding box center [672, 390] width 264 height 33
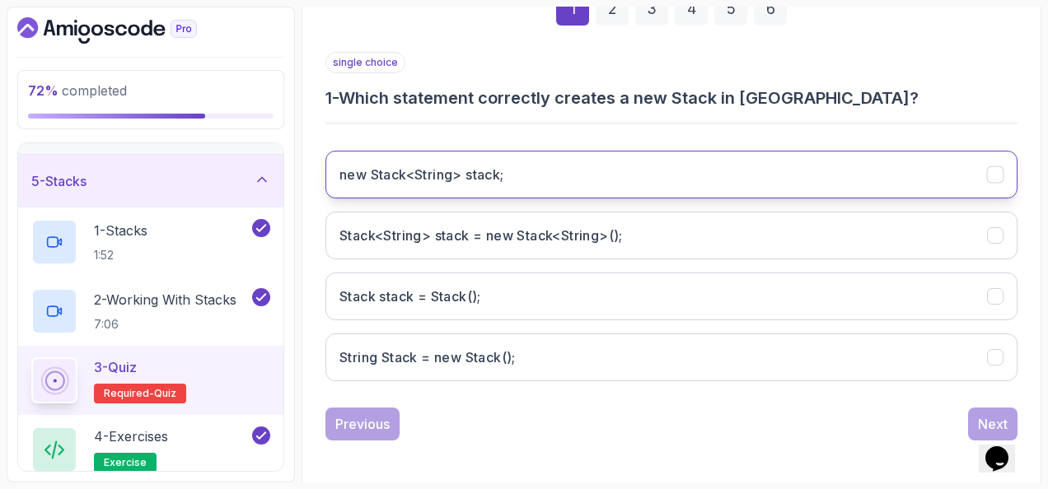
scroll to position [269, 0]
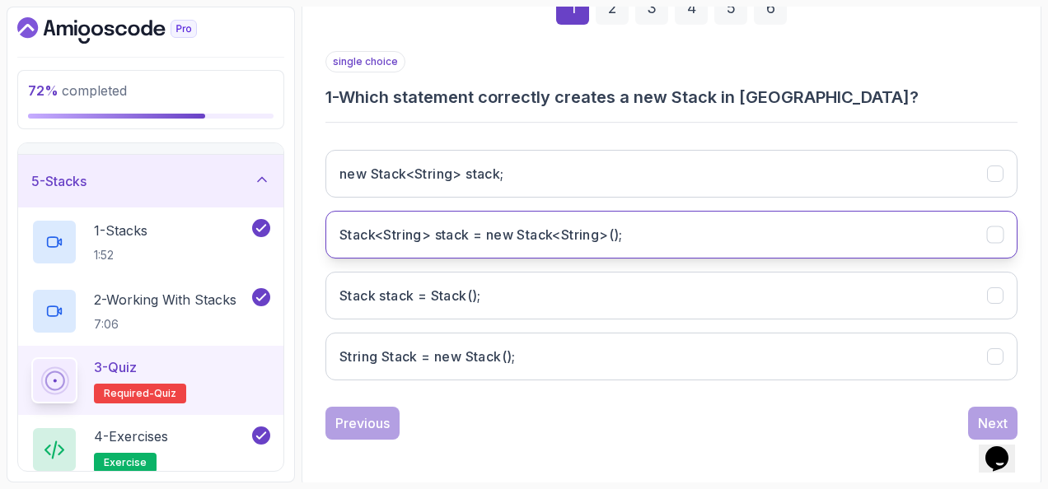
click at [705, 215] on button "Stack<String> stack = new Stack<String>();" at bounding box center [671, 235] width 692 height 48
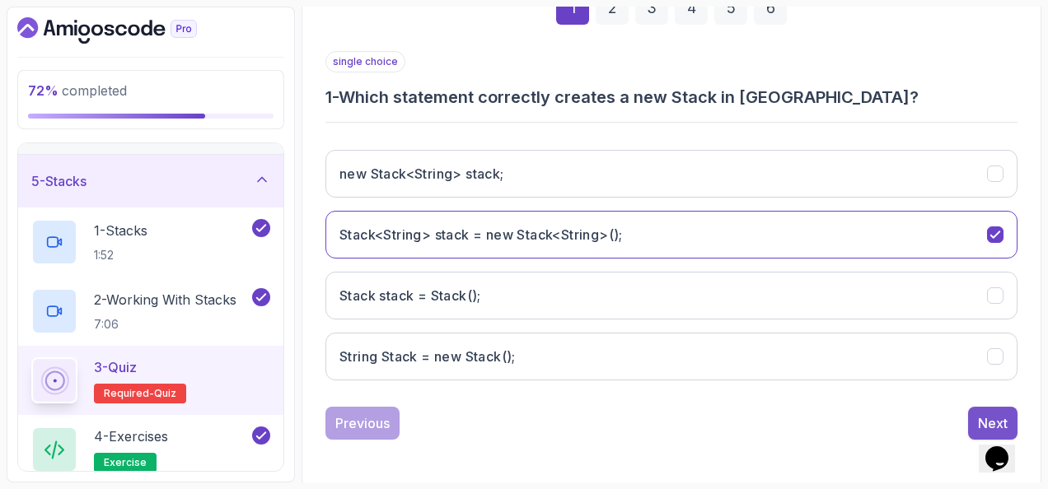
click at [984, 407] on button "Next" at bounding box center [992, 423] width 49 height 33
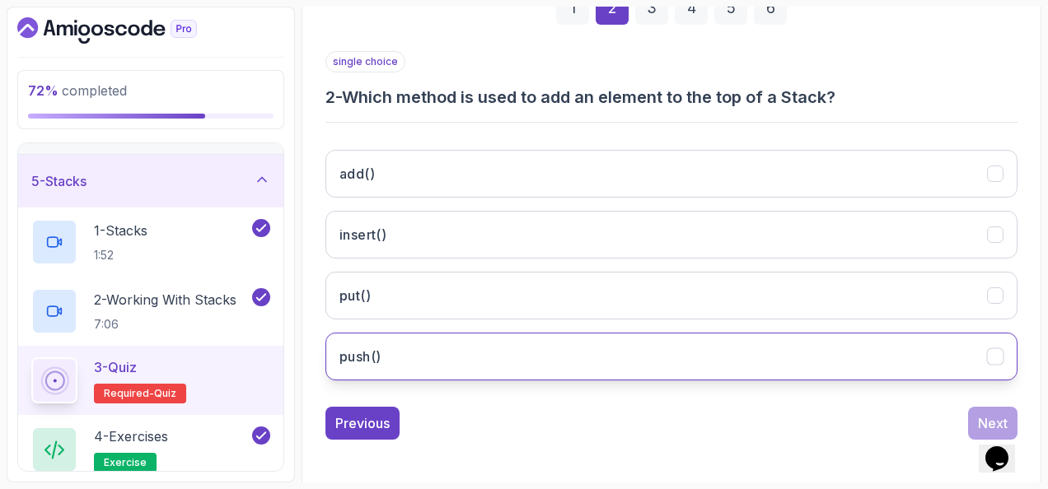
click at [465, 339] on button "push()" at bounding box center [671, 357] width 692 height 48
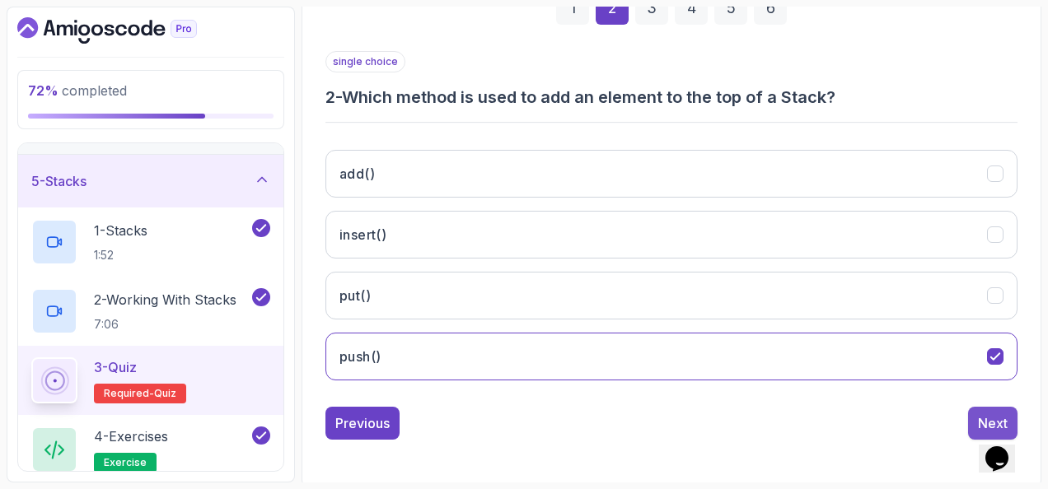
click at [976, 407] on button "Next" at bounding box center [992, 423] width 49 height 33
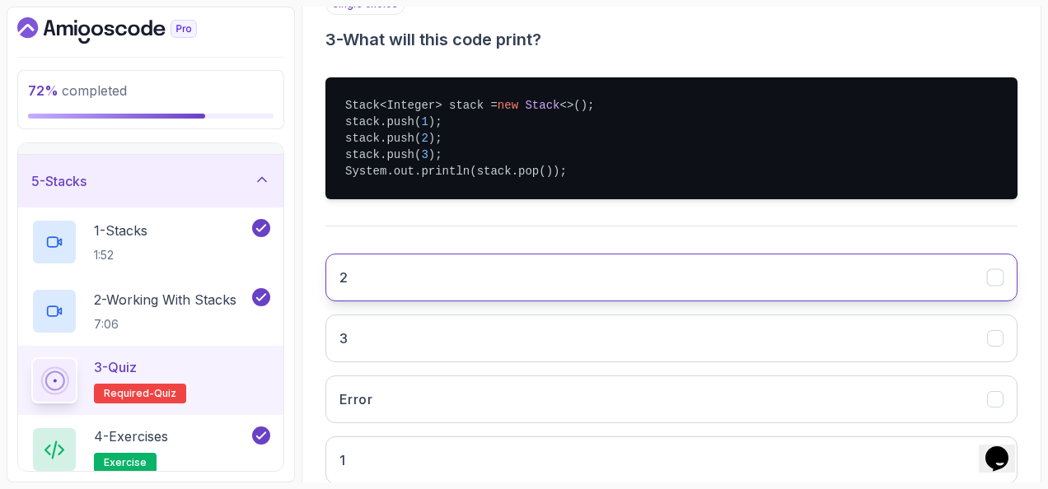
scroll to position [351, 0]
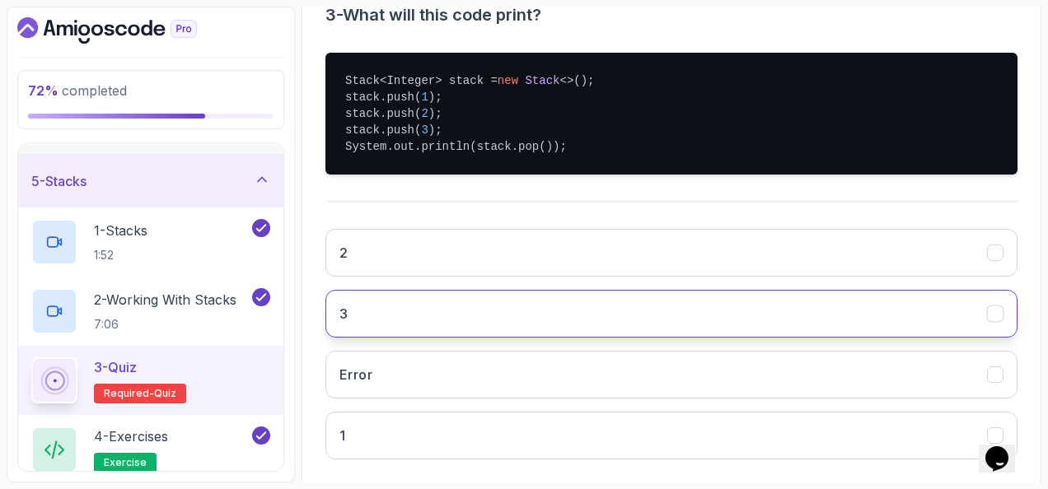
click at [542, 305] on button "3" at bounding box center [671, 314] width 692 height 48
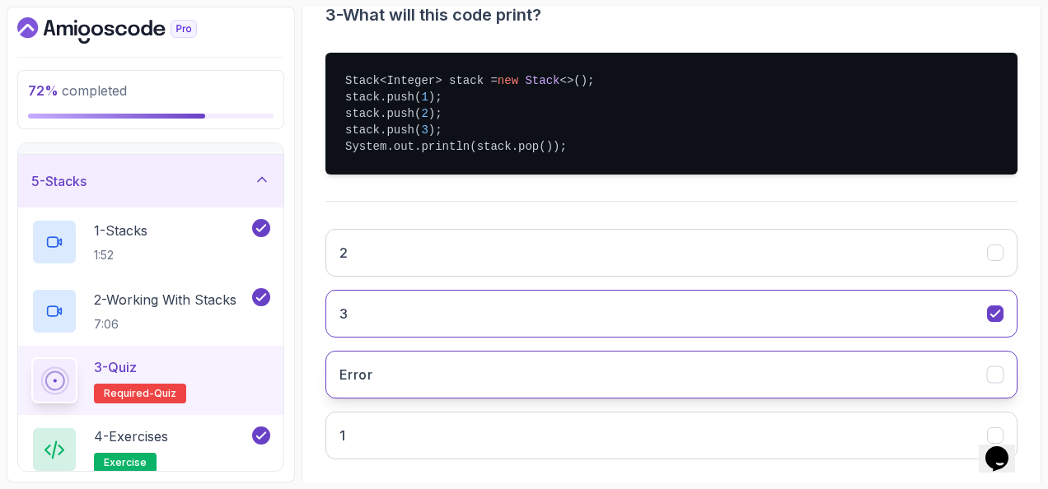
scroll to position [430, 0]
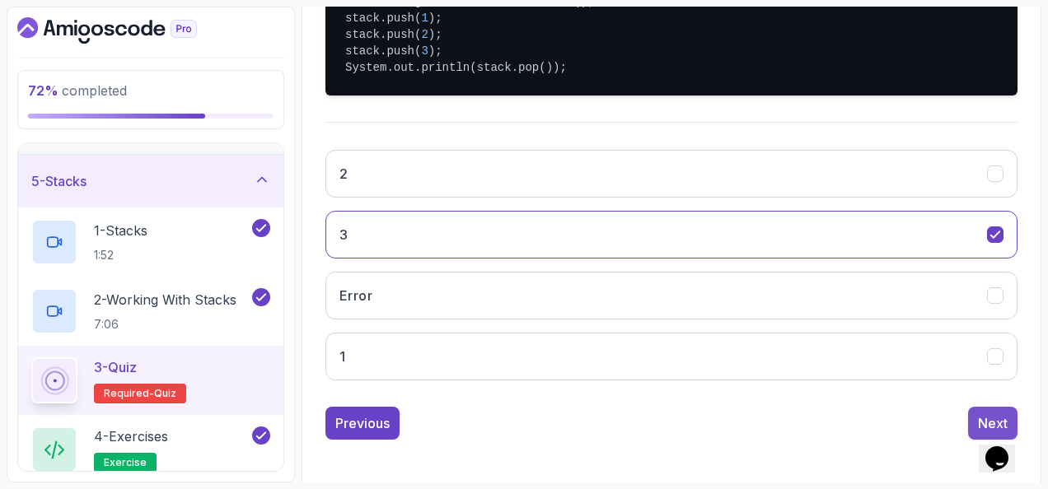
click at [973, 412] on button "Next" at bounding box center [992, 423] width 49 height 33
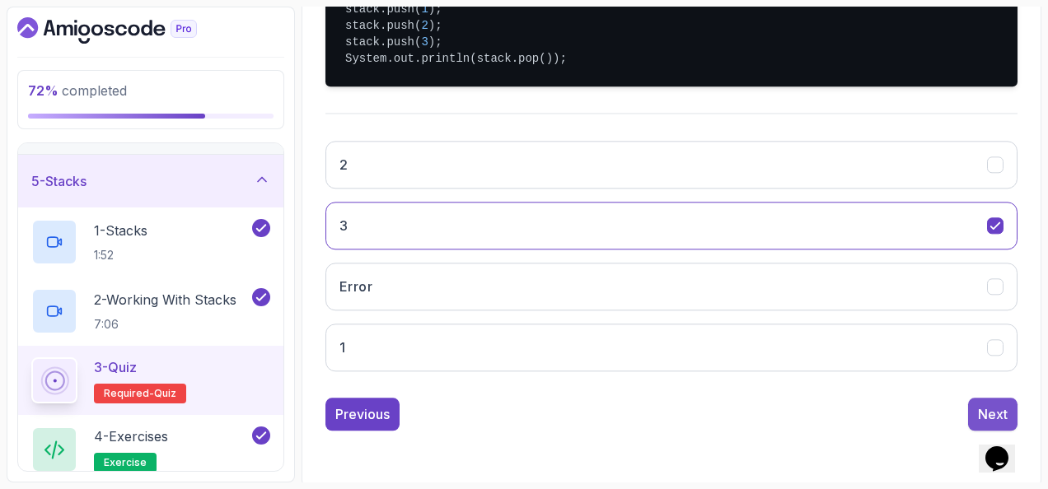
scroll to position [269, 0]
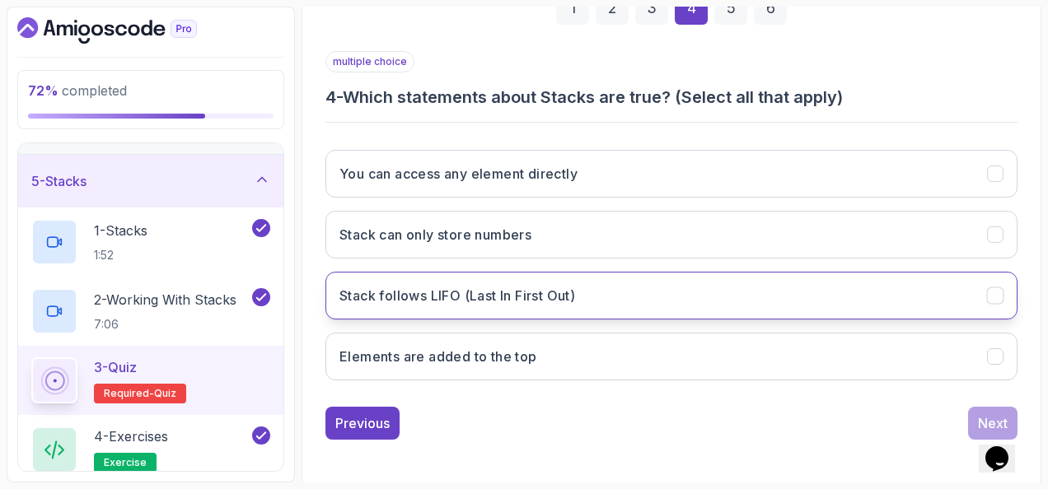
click at [654, 296] on button "Stack follows LIFO (Last In First Out)" at bounding box center [671, 296] width 692 height 48
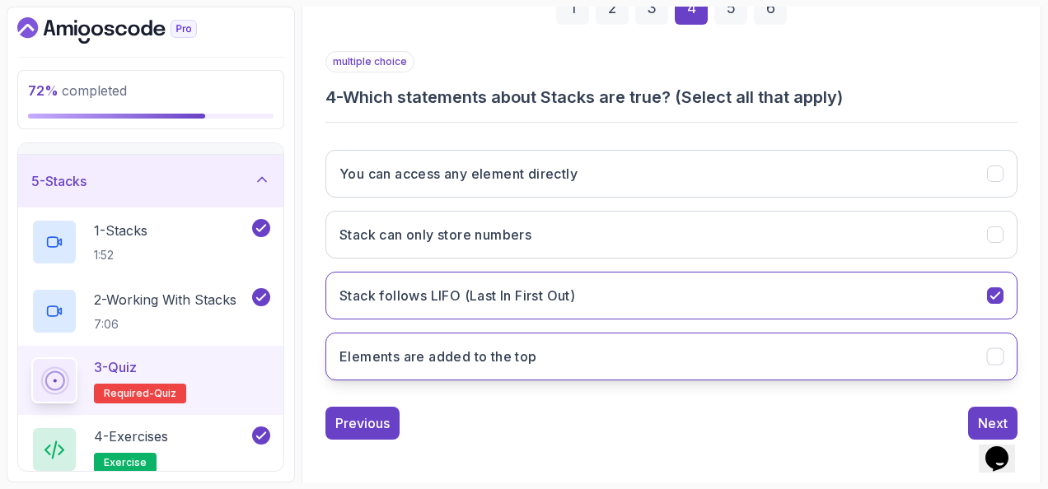
click at [865, 353] on button "Elements are added to the top" at bounding box center [671, 357] width 692 height 48
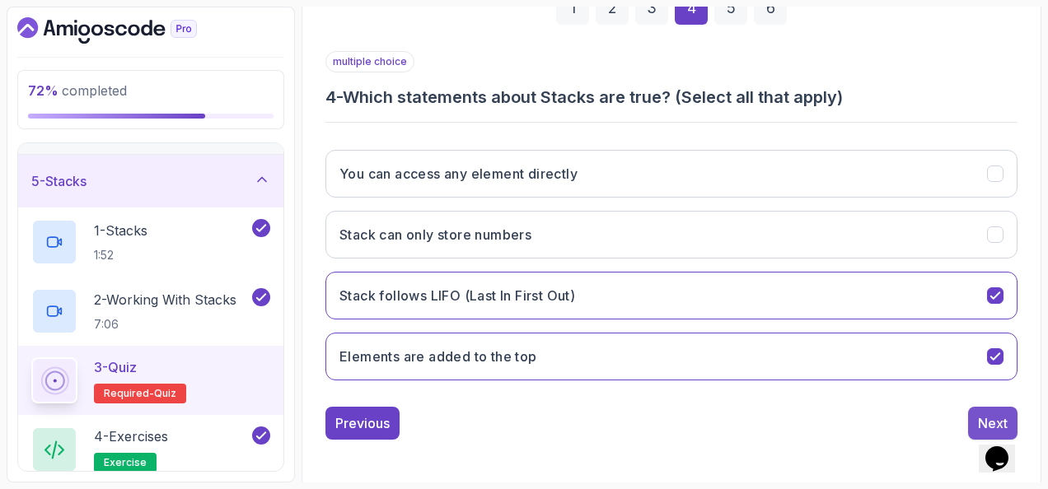
click at [998, 407] on button "Next" at bounding box center [992, 423] width 49 height 33
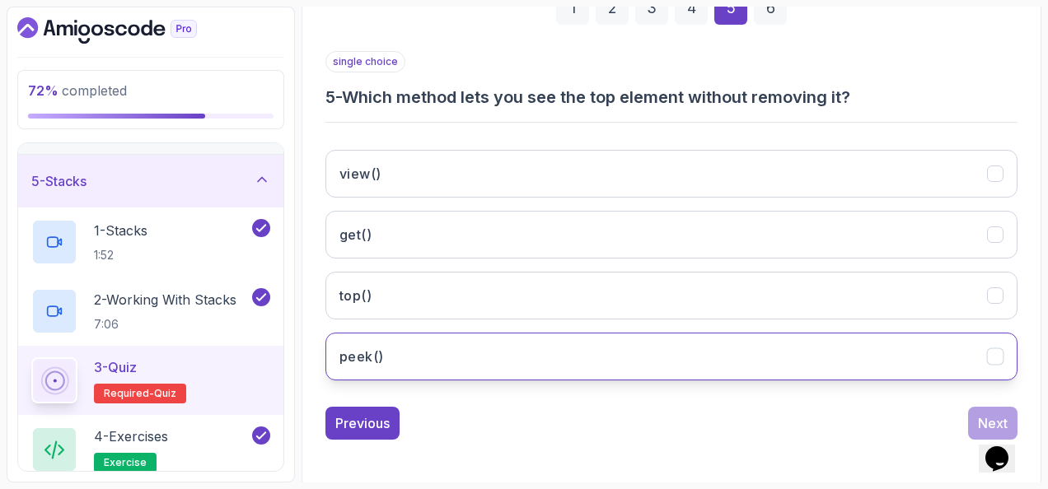
click at [442, 349] on button "peek()" at bounding box center [671, 357] width 692 height 48
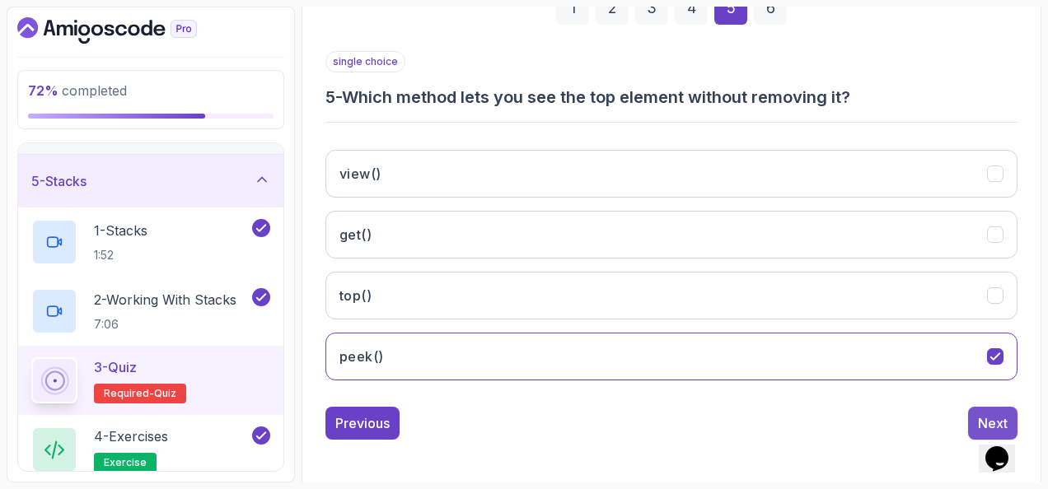
click at [991, 414] on div "Next" at bounding box center [993, 424] width 30 height 20
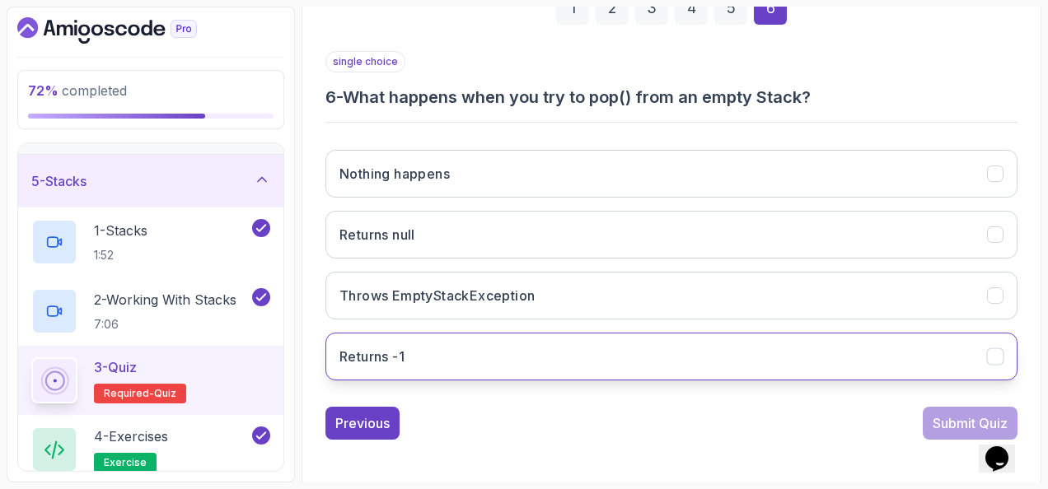
drag, startPoint x: 616, startPoint y: 283, endPoint x: 809, endPoint y: 367, distance: 210.7
click at [616, 283] on button "Throws EmptyStackException" at bounding box center [671, 296] width 692 height 48
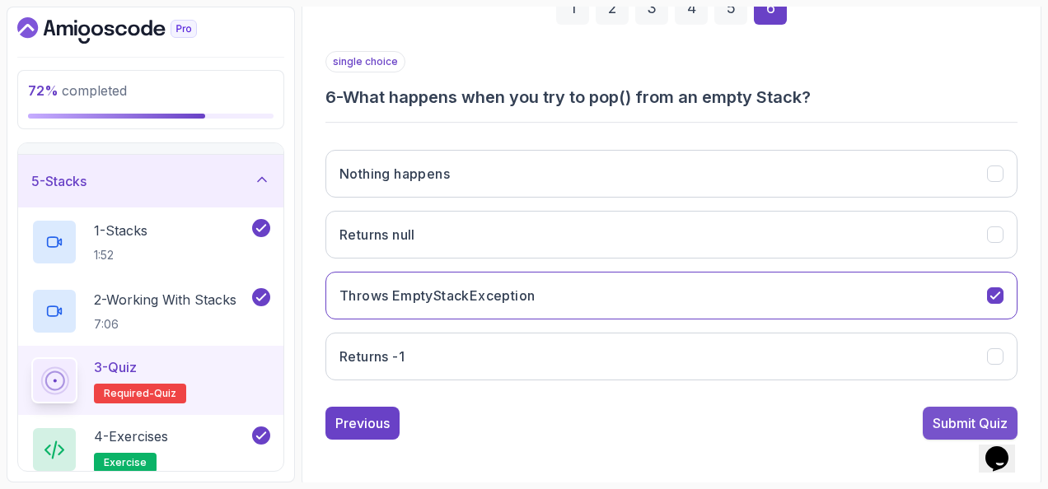
click at [956, 416] on div "Submit Quiz" at bounding box center [970, 424] width 75 height 20
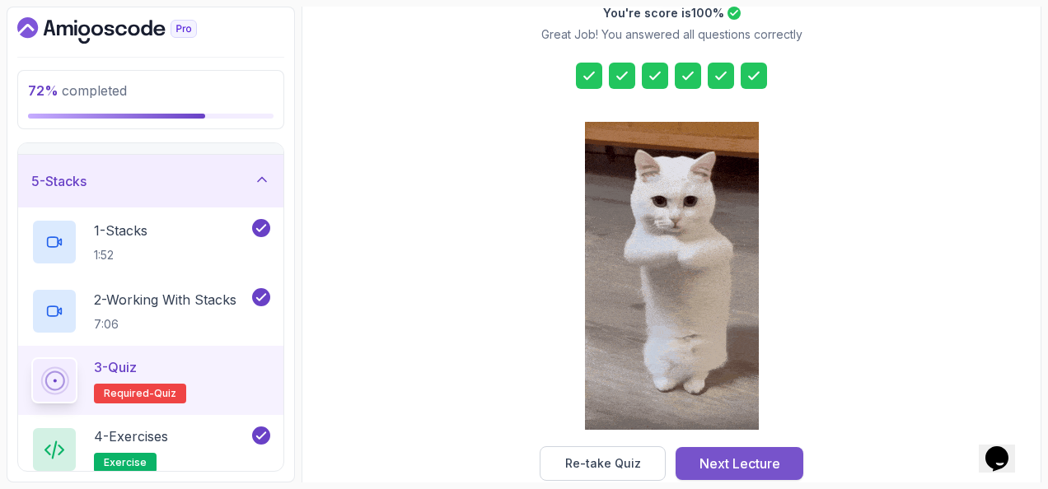
click at [778, 455] on div "Next Lecture" at bounding box center [740, 464] width 81 height 20
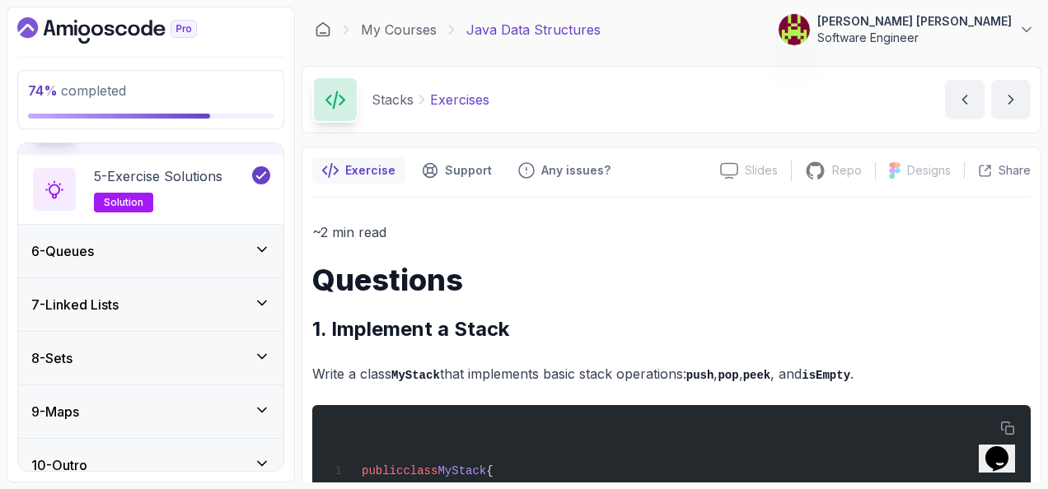
click at [121, 255] on div "6 - Queues" at bounding box center [150, 251] width 239 height 20
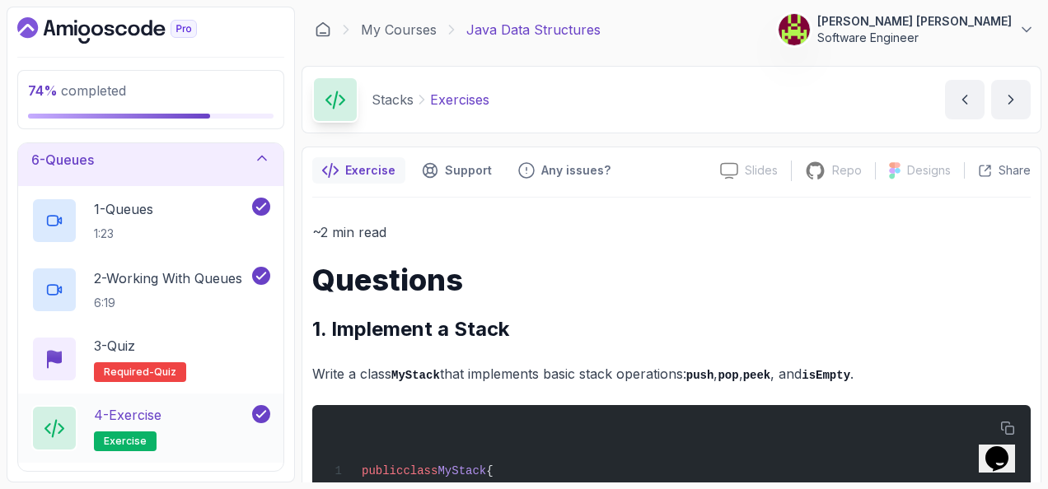
scroll to position [367, 0]
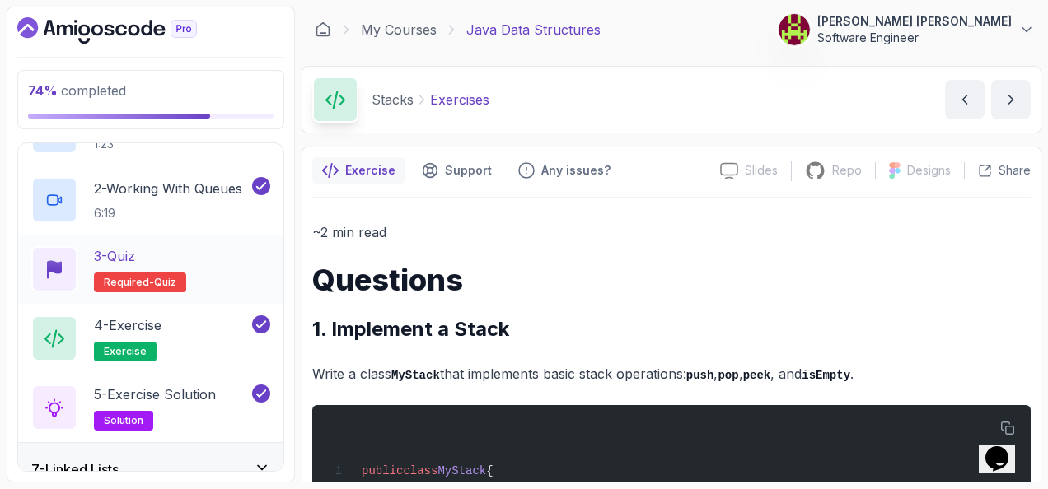
click at [214, 246] on div "3 - Quiz Required- quiz" at bounding box center [150, 269] width 239 height 46
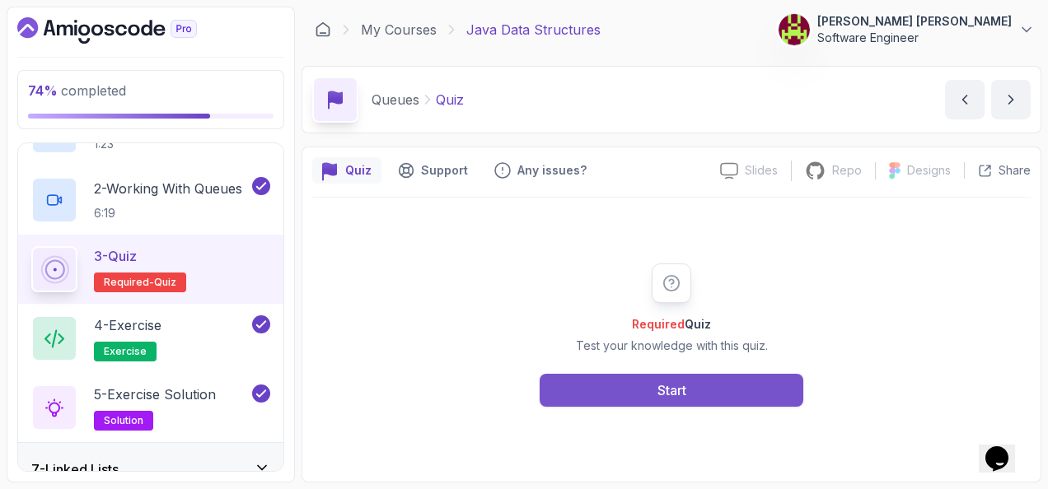
click at [792, 382] on button "Start" at bounding box center [672, 390] width 264 height 33
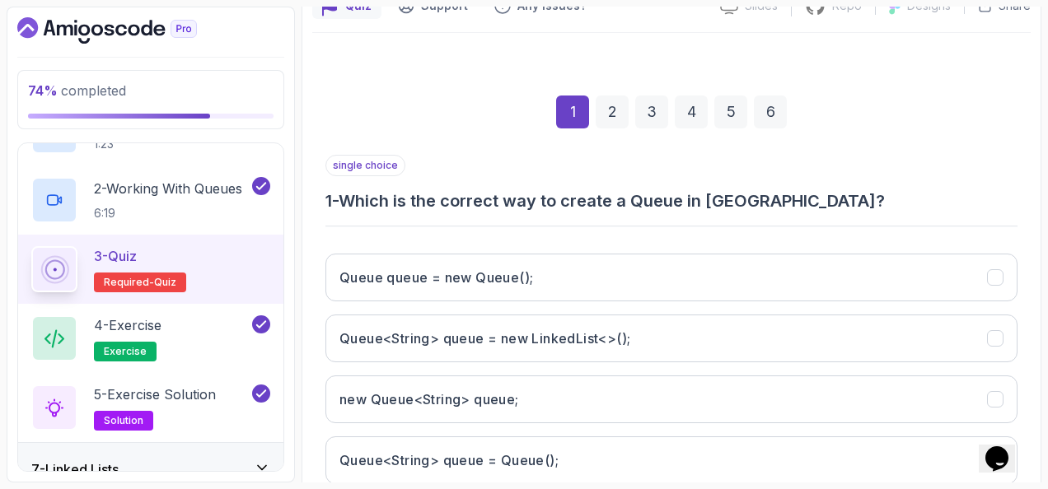
scroll to position [247, 0]
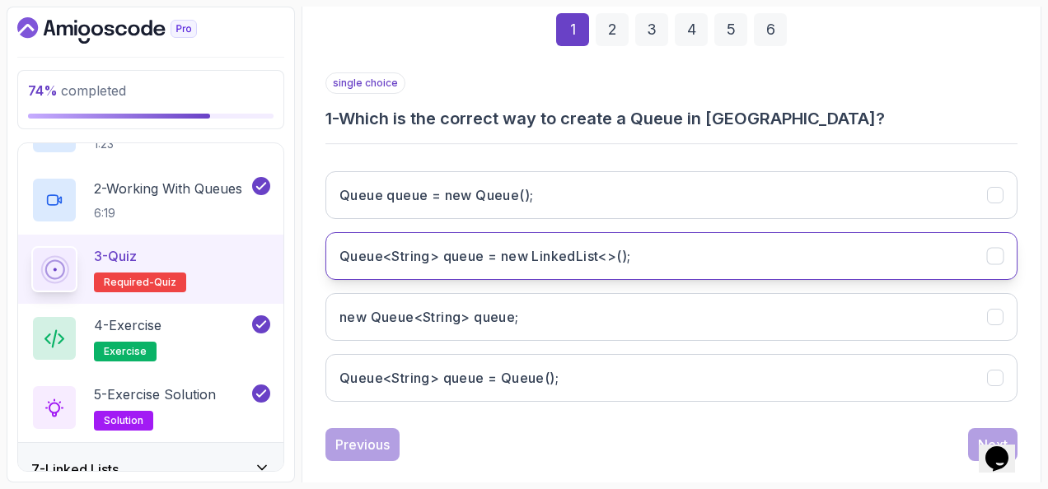
click at [566, 242] on button "Queue<String> queue = new LinkedList<>();" at bounding box center [671, 256] width 692 height 48
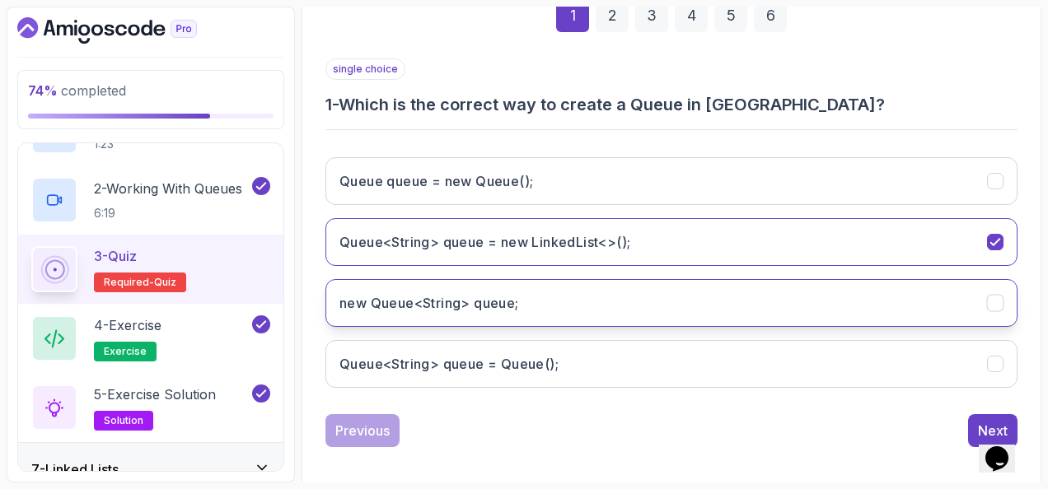
scroll to position [269, 0]
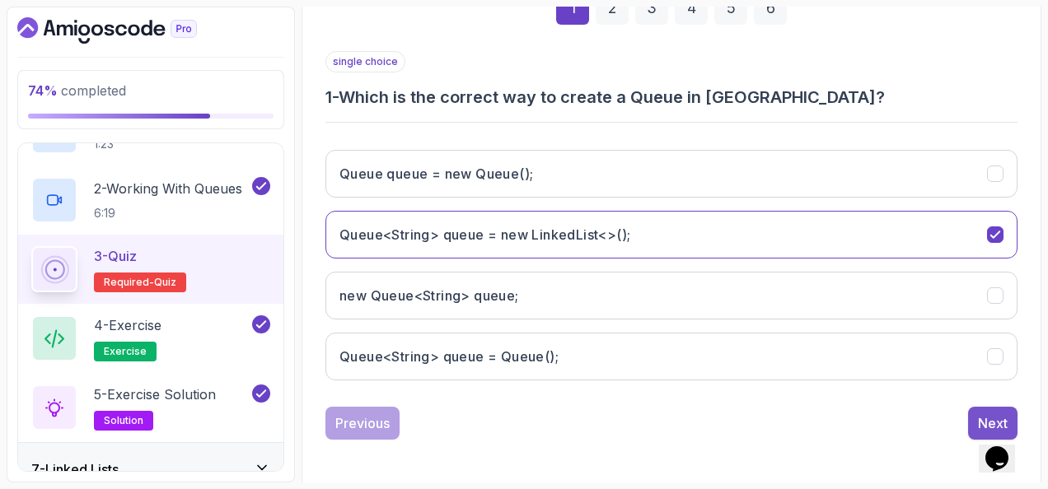
click at [970, 425] on button "Next" at bounding box center [992, 423] width 49 height 33
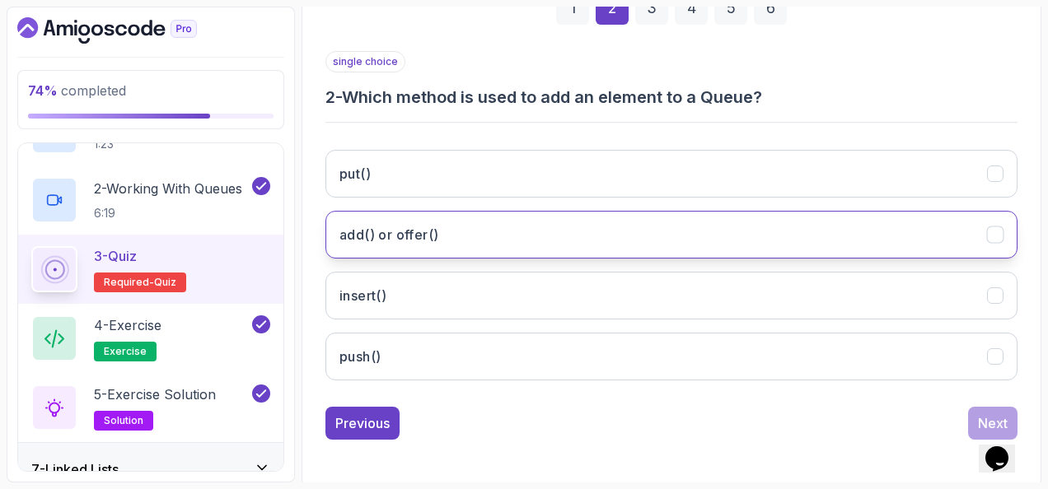
click at [537, 232] on button "add() or offer()" at bounding box center [671, 235] width 692 height 48
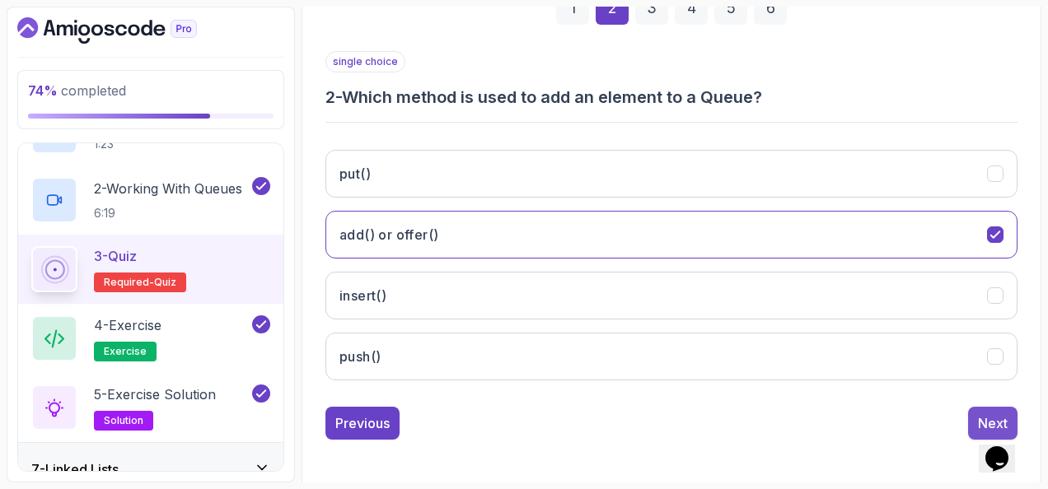
click at [972, 414] on button "Next" at bounding box center [992, 423] width 49 height 33
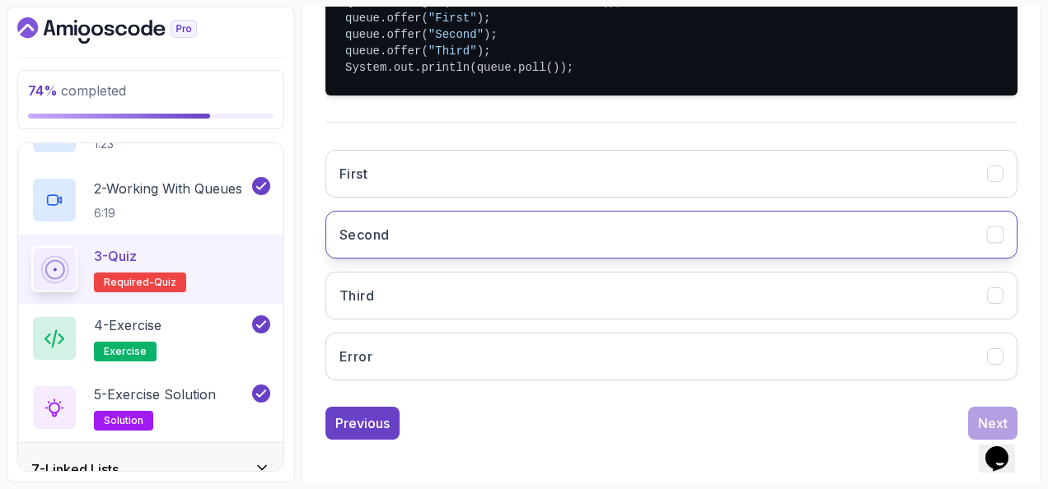
scroll to position [348, 0]
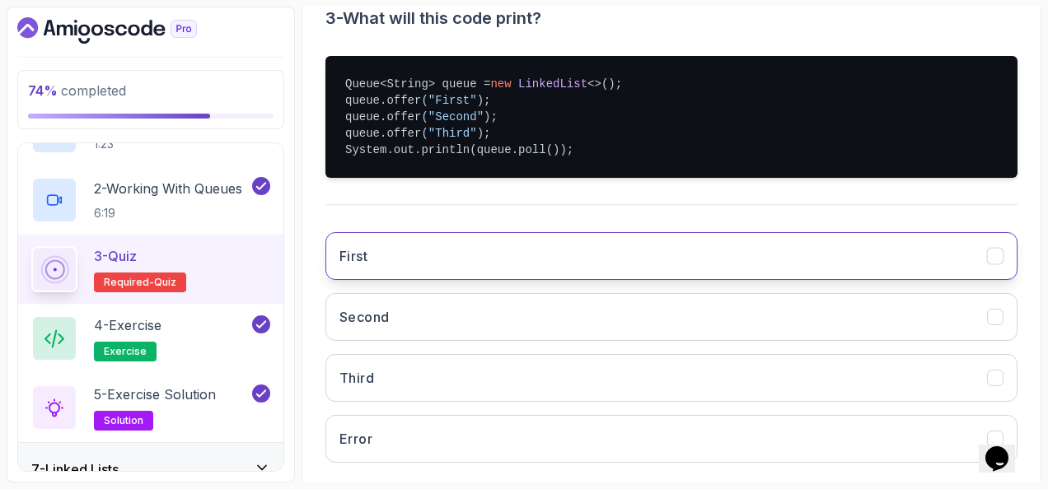
click at [446, 246] on button "First" at bounding box center [671, 256] width 692 height 48
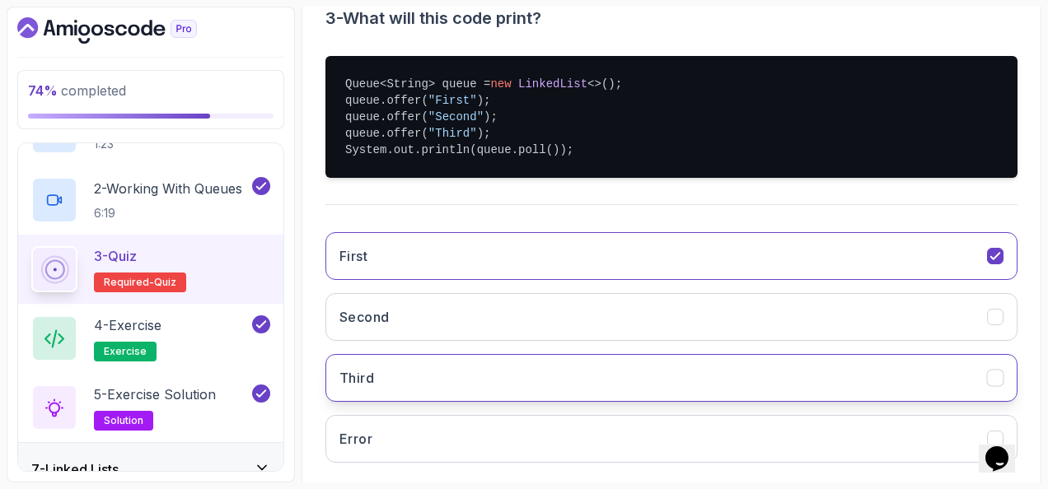
scroll to position [430, 0]
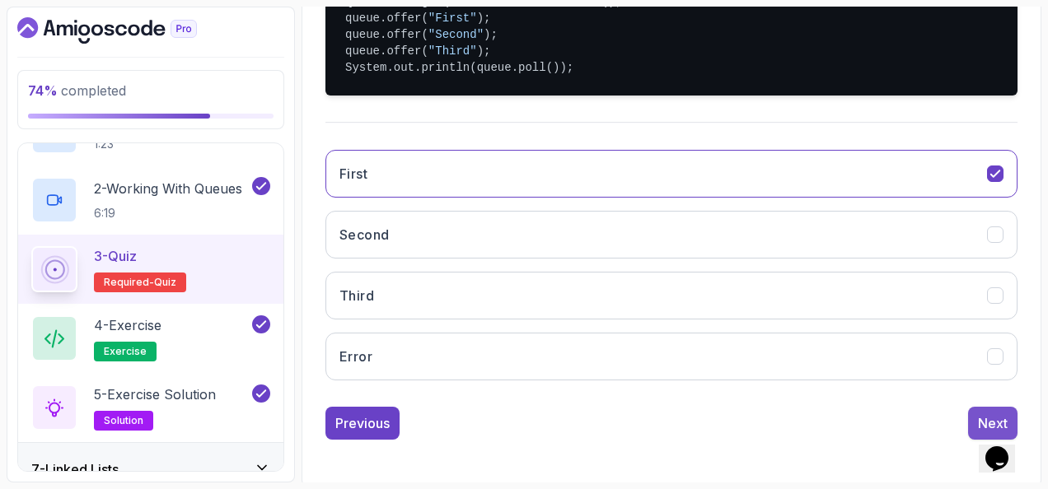
click at [979, 414] on div "Next" at bounding box center [993, 424] width 30 height 20
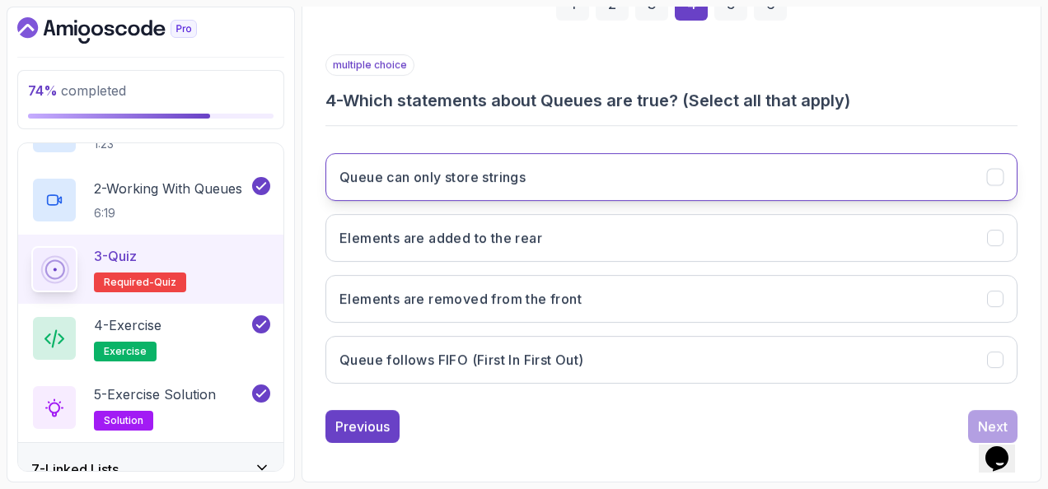
scroll to position [269, 0]
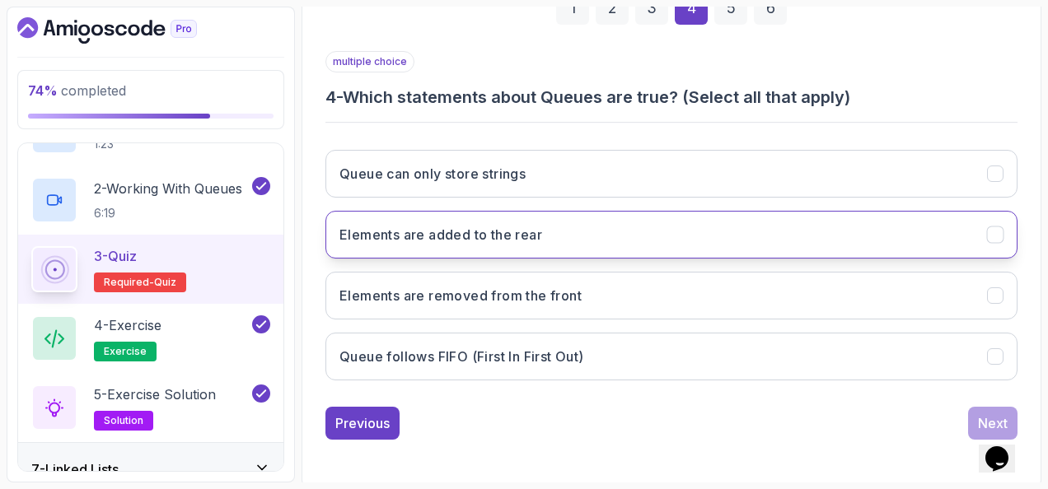
click at [547, 227] on button "Elements are added to the rear" at bounding box center [671, 235] width 692 height 48
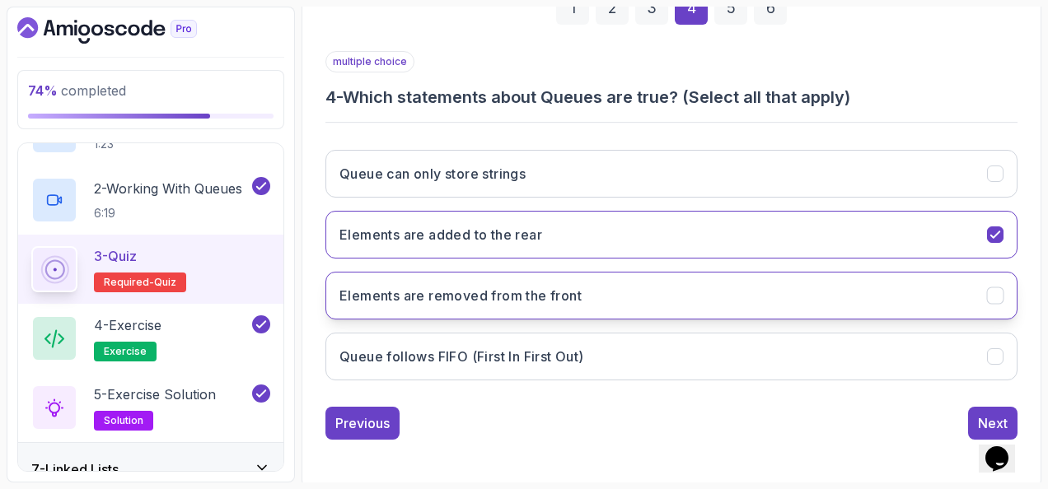
click at [709, 289] on button "Elements are removed from the front" at bounding box center [671, 296] width 692 height 48
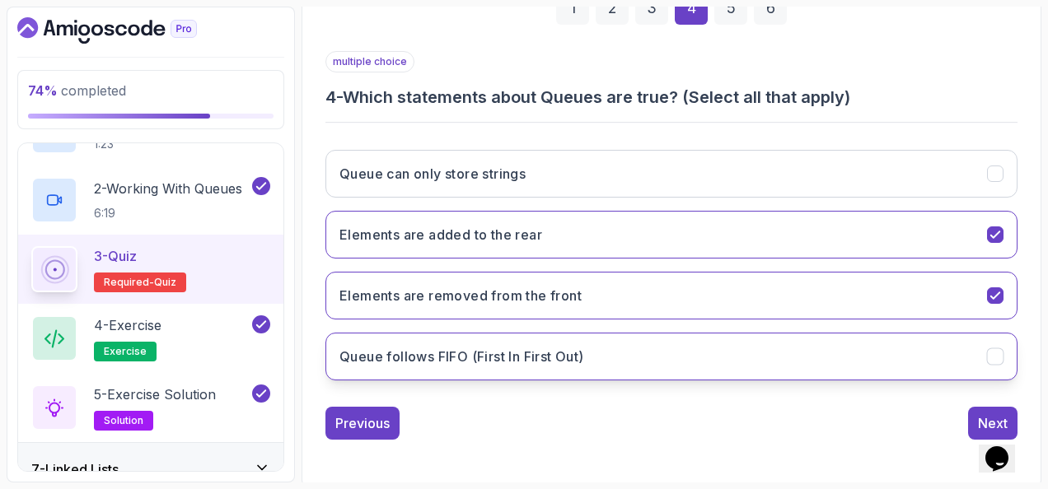
click at [782, 346] on button "Queue follows FIFO (First In First Out)" at bounding box center [671, 357] width 692 height 48
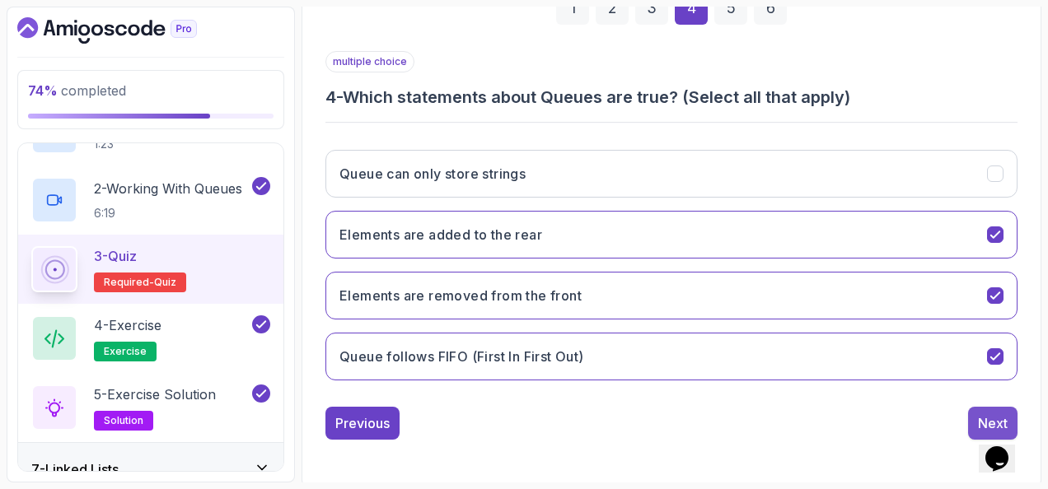
click at [981, 407] on button "Next" at bounding box center [992, 423] width 49 height 33
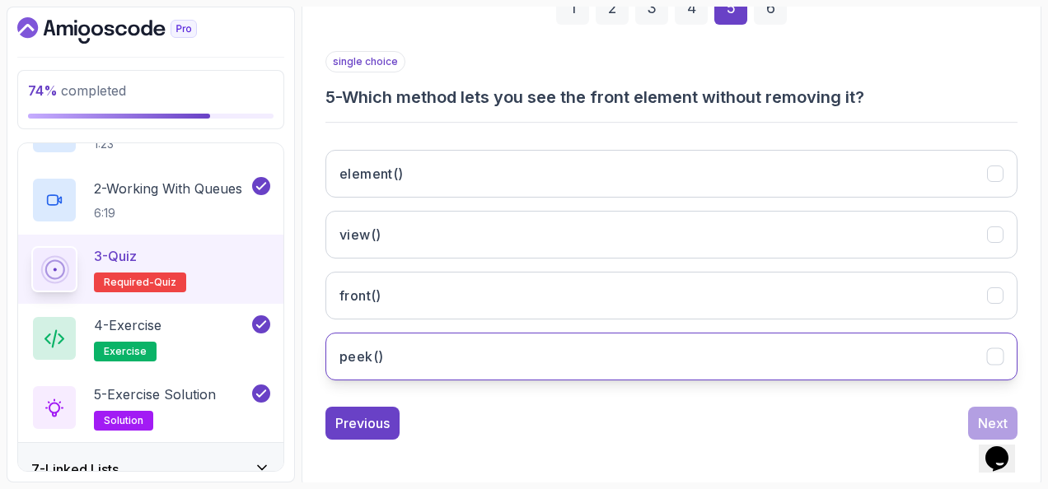
click at [524, 353] on button "peek()" at bounding box center [671, 357] width 692 height 48
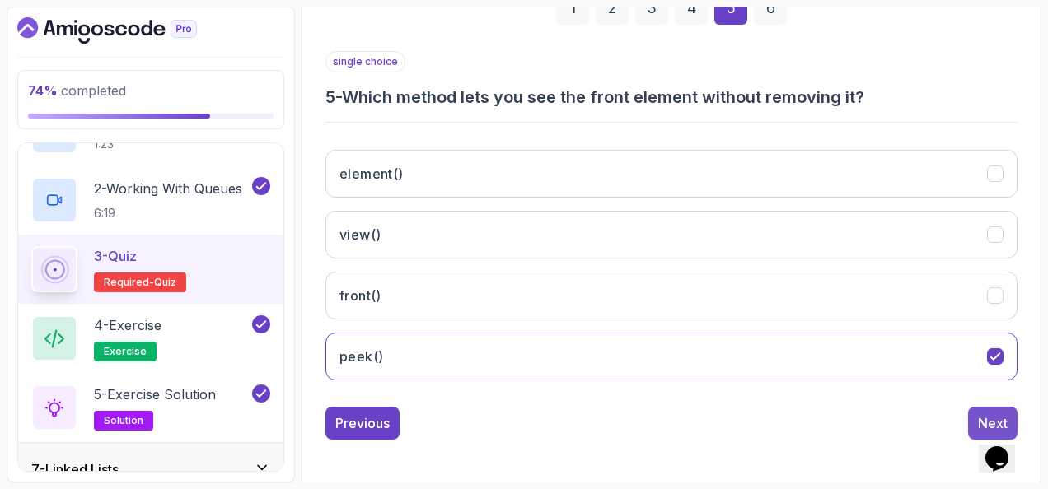
click at [976, 407] on button "Next" at bounding box center [992, 423] width 49 height 33
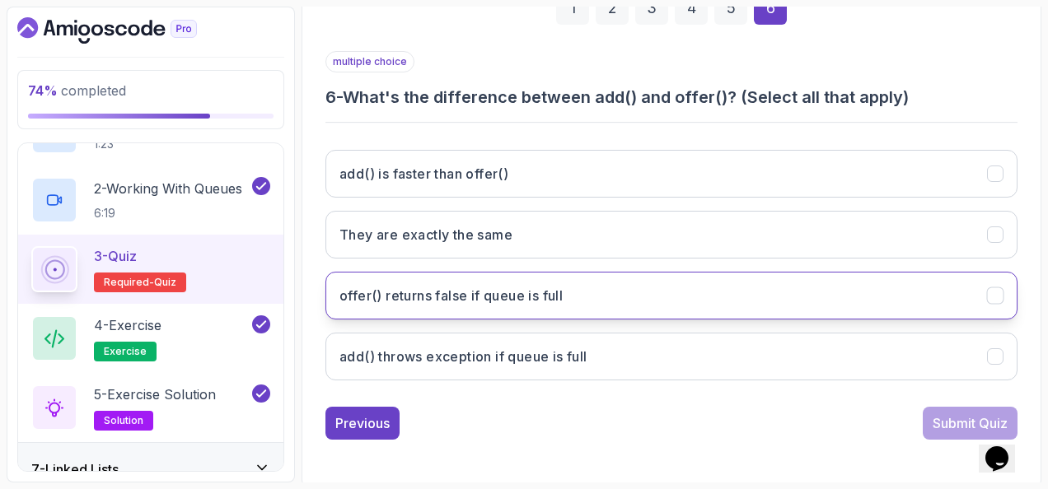
click at [628, 294] on button "offer() returns false if queue is full" at bounding box center [671, 296] width 692 height 48
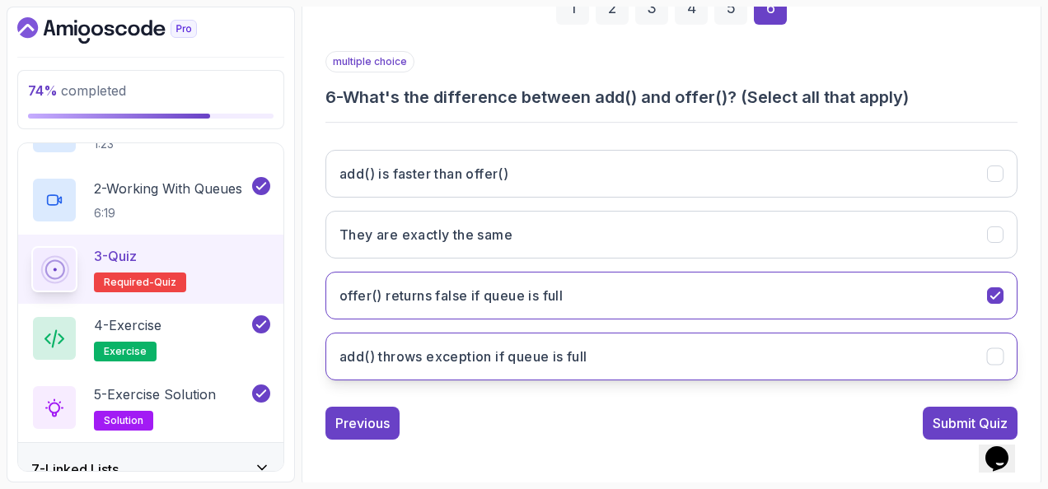
click at [646, 346] on button "add() throws exception if queue is full" at bounding box center [671, 357] width 692 height 48
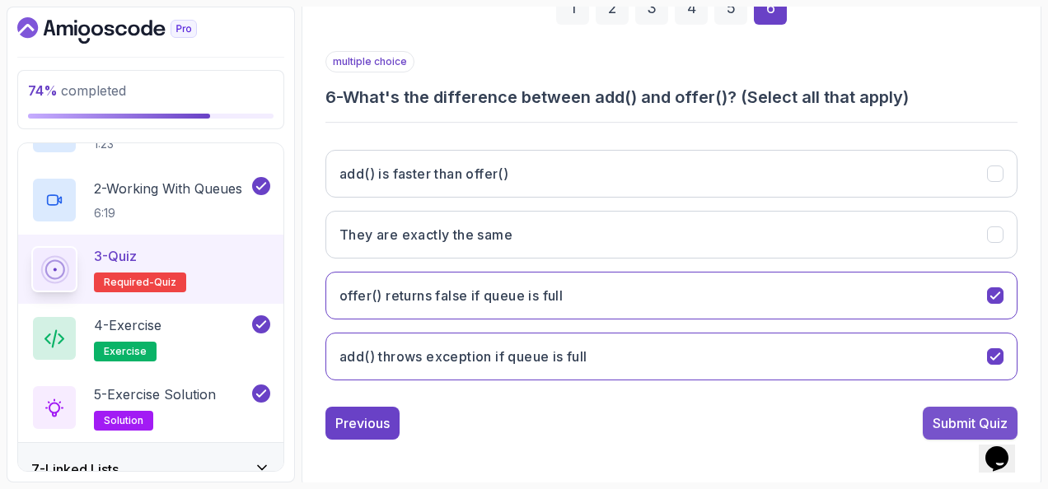
click at [957, 416] on div "Submit Quiz" at bounding box center [970, 424] width 75 height 20
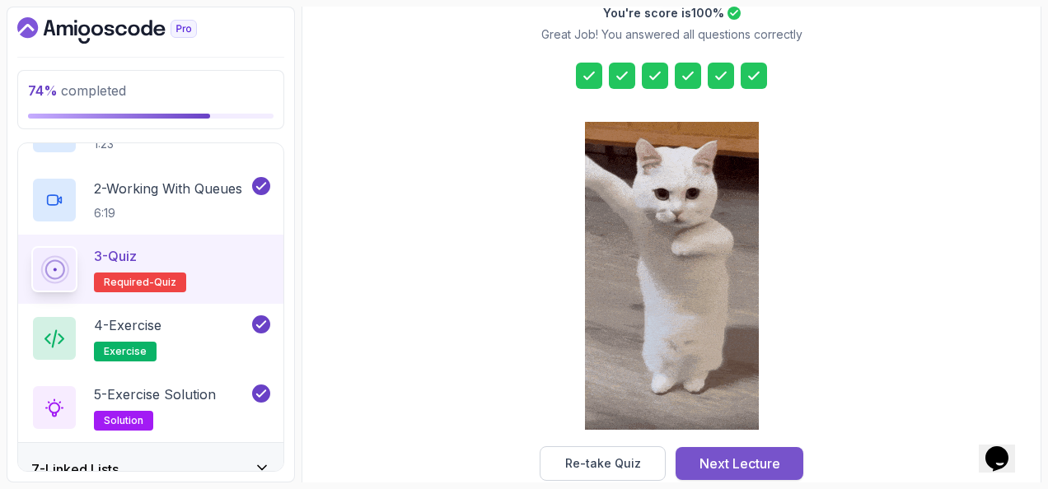
click at [755, 462] on div "Next Lecture" at bounding box center [740, 464] width 81 height 20
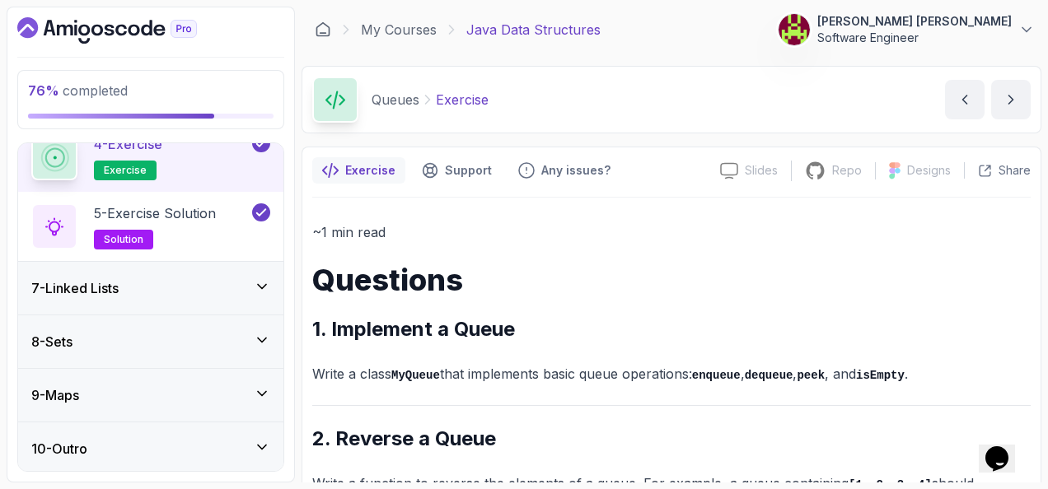
click at [219, 284] on div "7 - Linked Lists" at bounding box center [150, 289] width 239 height 20
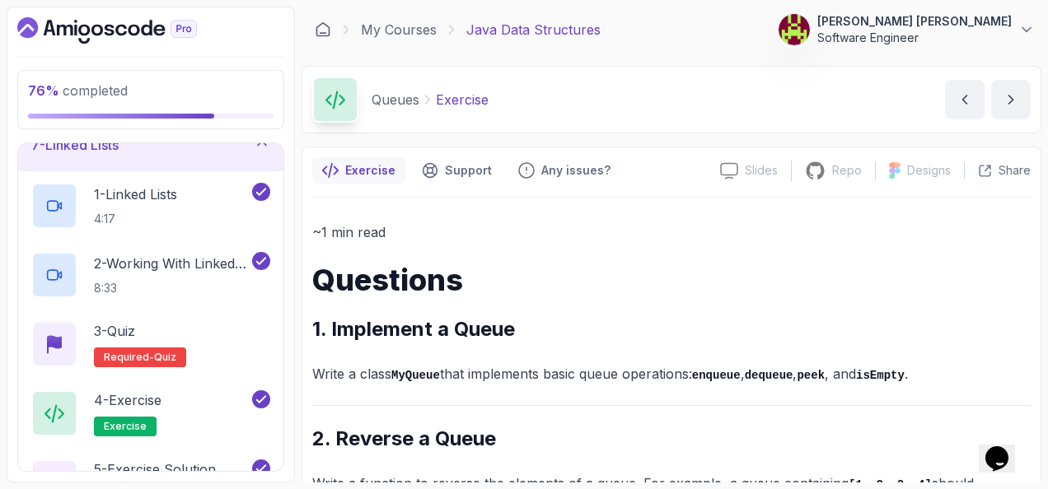
scroll to position [450, 0]
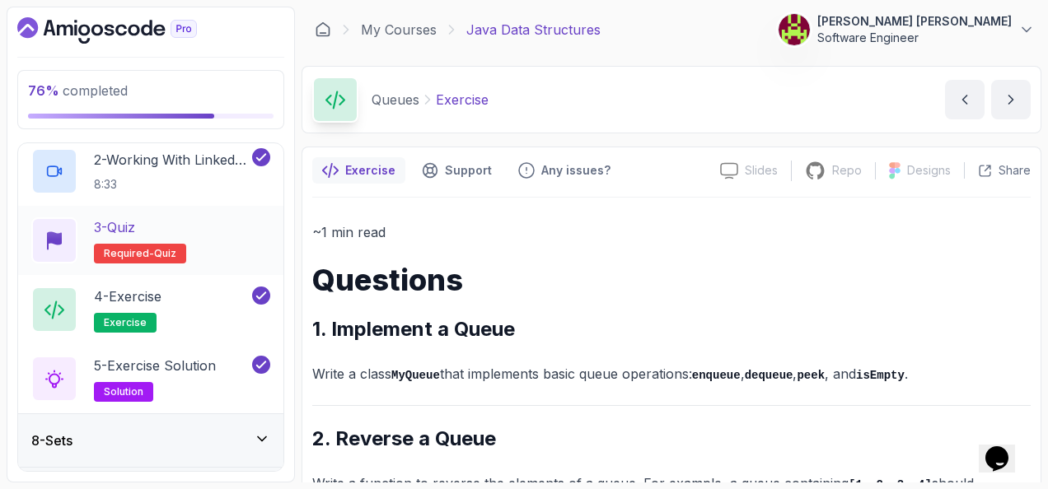
click at [237, 218] on div "3 - Quiz Required- quiz" at bounding box center [150, 241] width 239 height 46
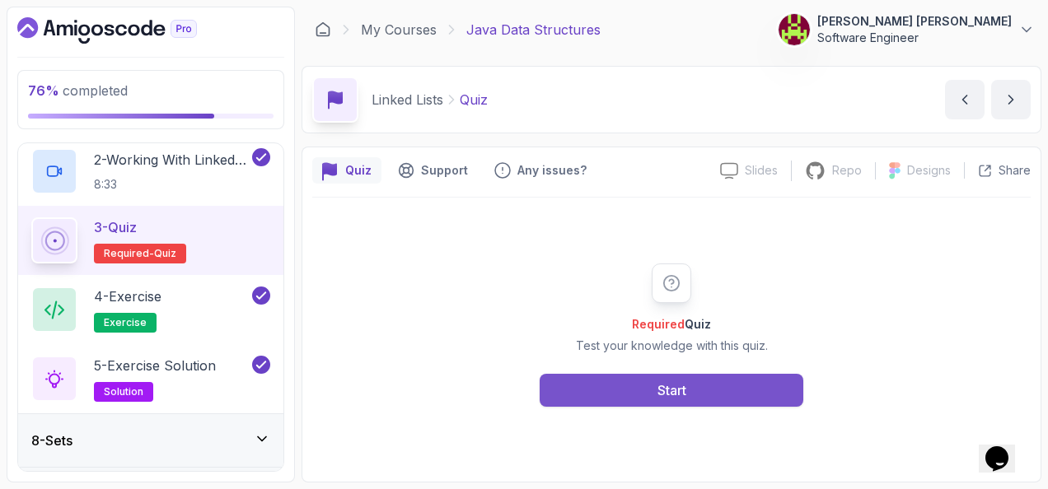
click at [719, 391] on button "Start" at bounding box center [672, 390] width 264 height 33
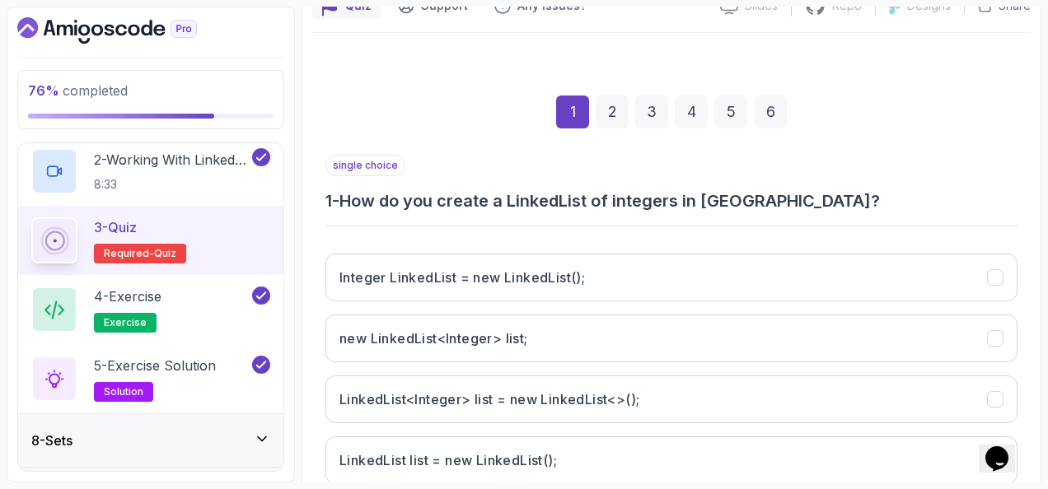
scroll to position [247, 0]
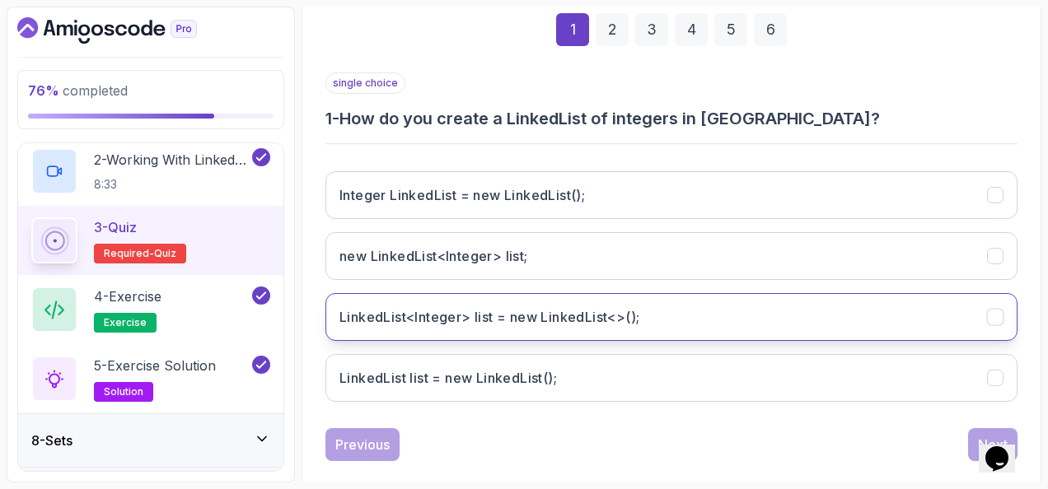
click at [509, 318] on h3 "LinkedList<Integer> list = new LinkedList<>();" at bounding box center [489, 317] width 300 height 20
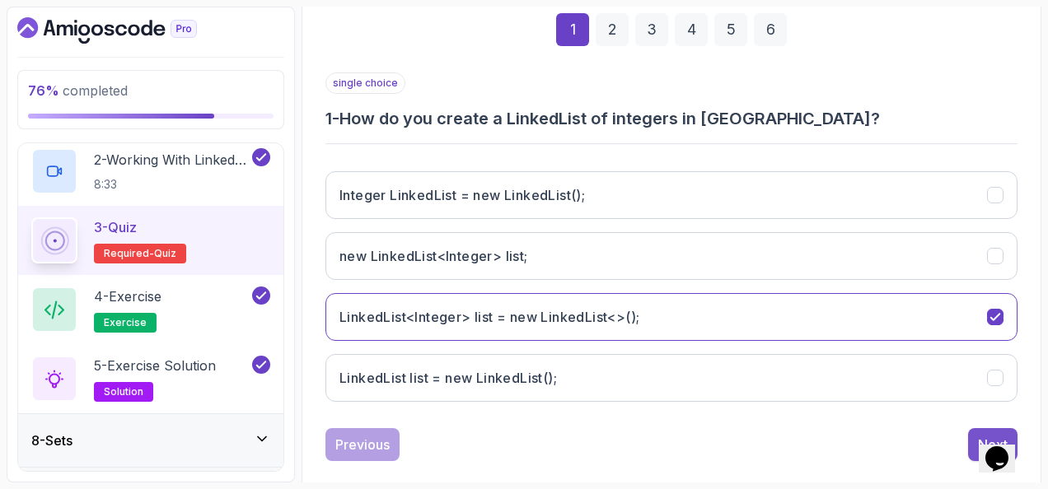
click at [972, 433] on button "Next" at bounding box center [992, 444] width 49 height 33
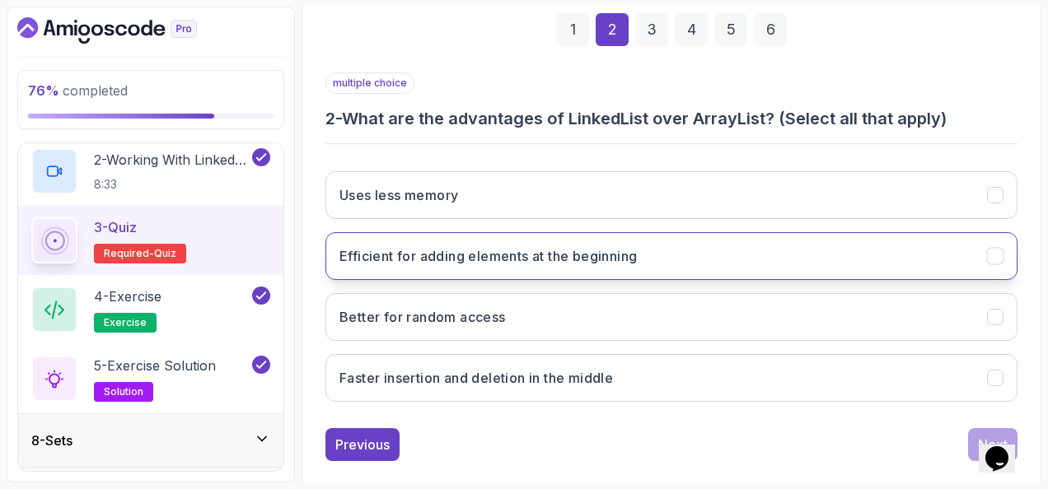
click at [481, 246] on h3 "Efficient for adding elements at the beginning" at bounding box center [487, 256] width 297 height 20
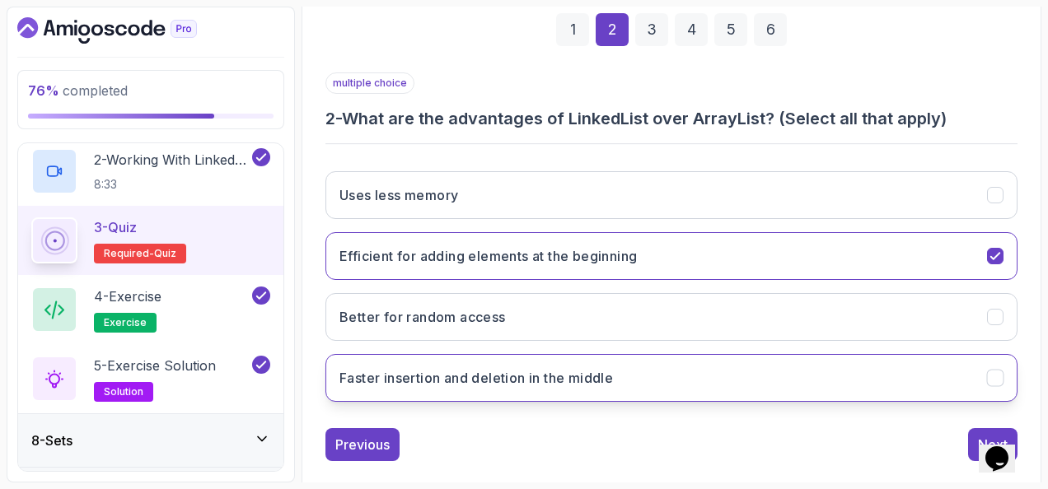
click at [564, 356] on button "Faster insertion and deletion in the middle" at bounding box center [671, 378] width 692 height 48
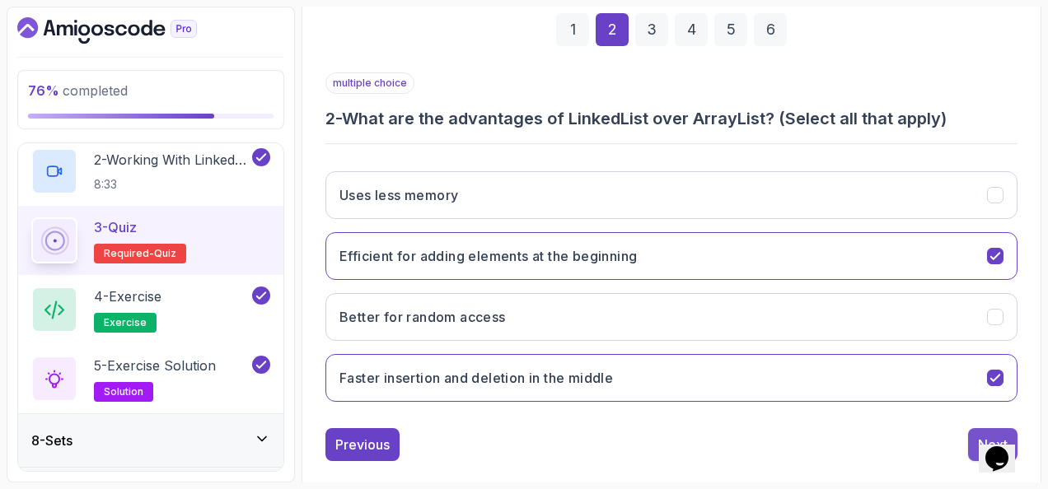
click at [971, 433] on button "Next" at bounding box center [992, 444] width 49 height 33
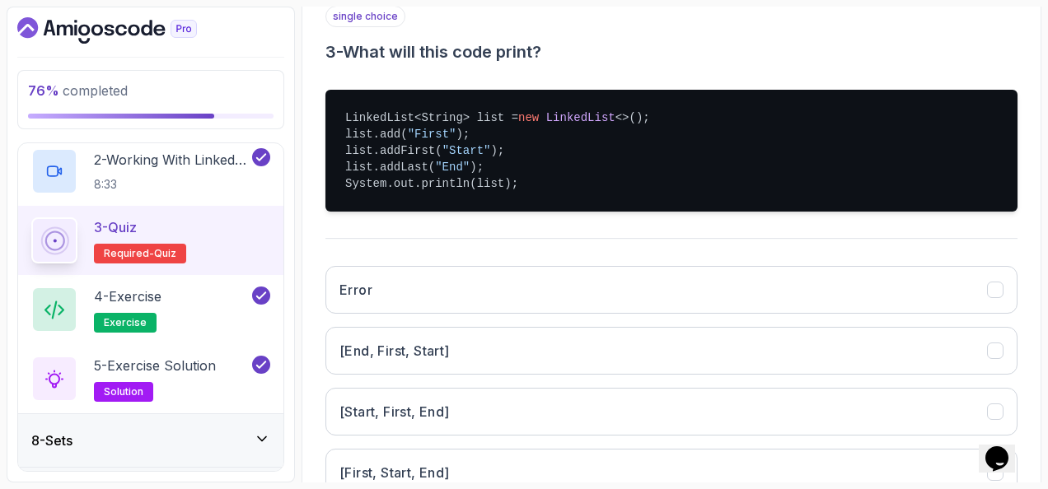
scroll to position [330, 0]
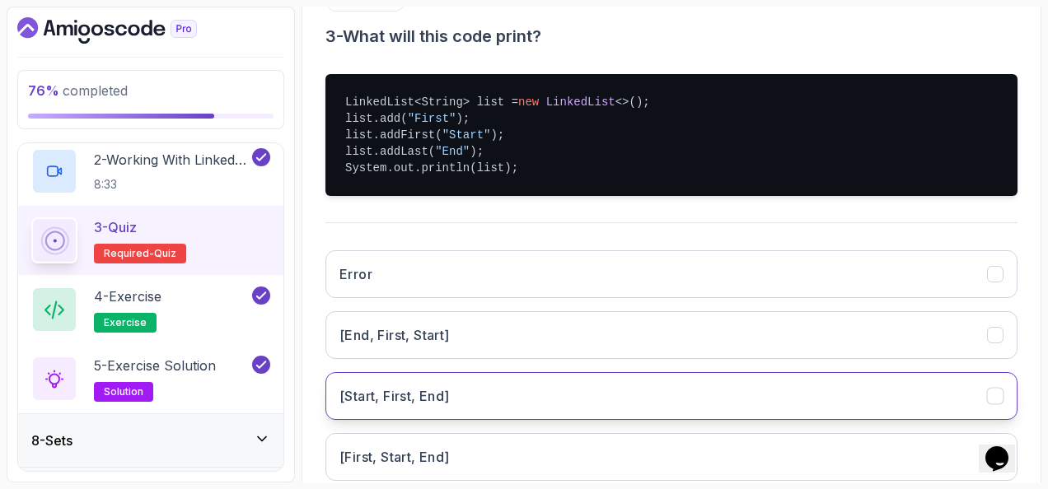
click at [519, 386] on button "[Start, First, End]" at bounding box center [671, 396] width 692 height 48
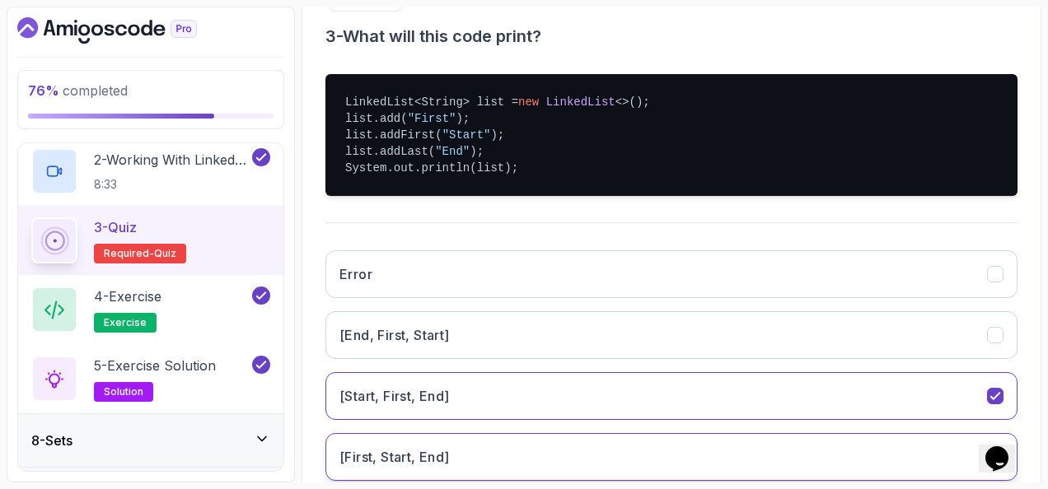
scroll to position [430, 0]
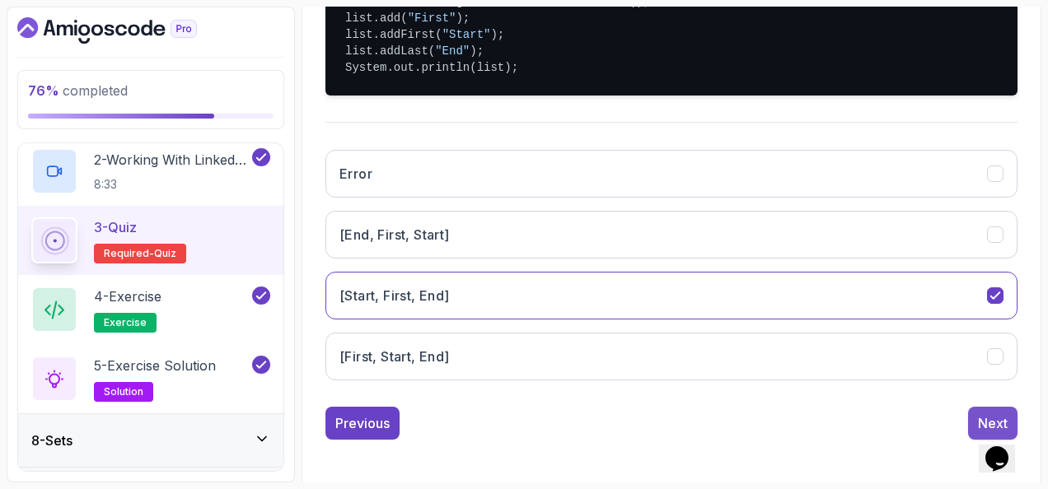
click at [972, 407] on button "Next" at bounding box center [992, 423] width 49 height 33
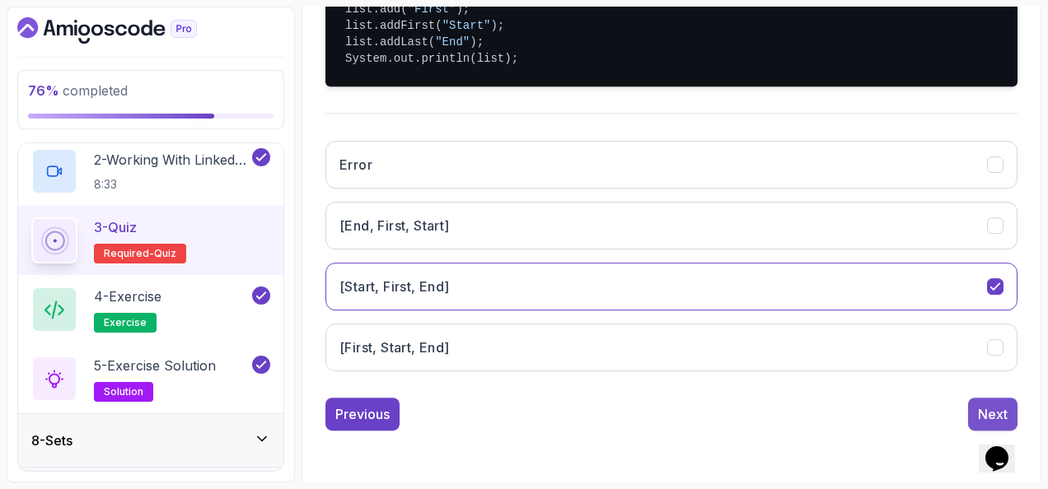
scroll to position [269, 0]
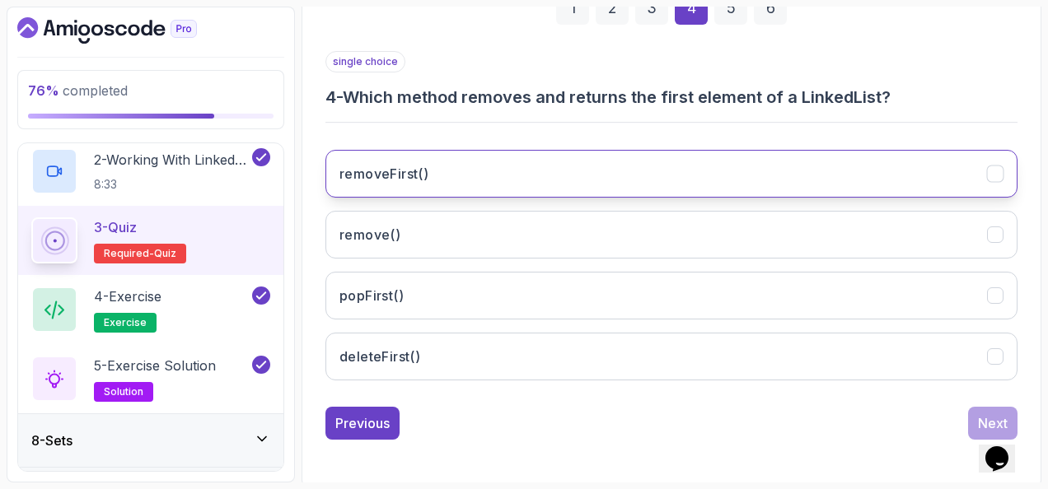
click at [472, 176] on button "removeFirst()" at bounding box center [671, 174] width 692 height 48
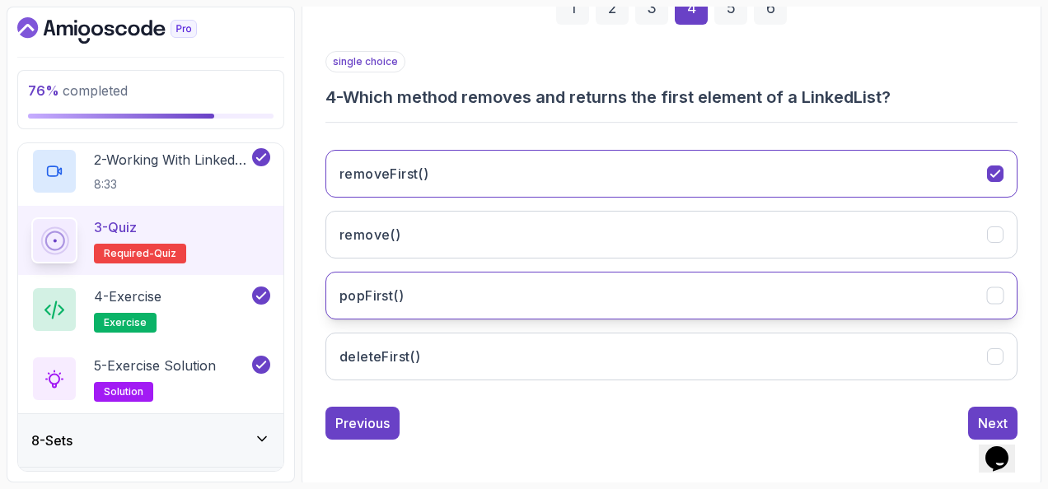
click at [852, 279] on button "popFirst()" at bounding box center [671, 296] width 692 height 48
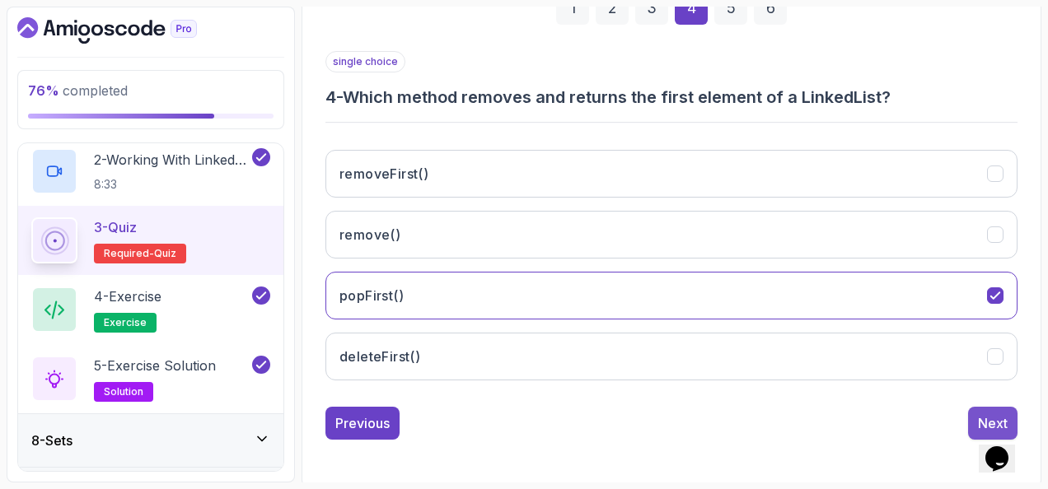
click at [981, 414] on div "Next" at bounding box center [993, 424] width 30 height 20
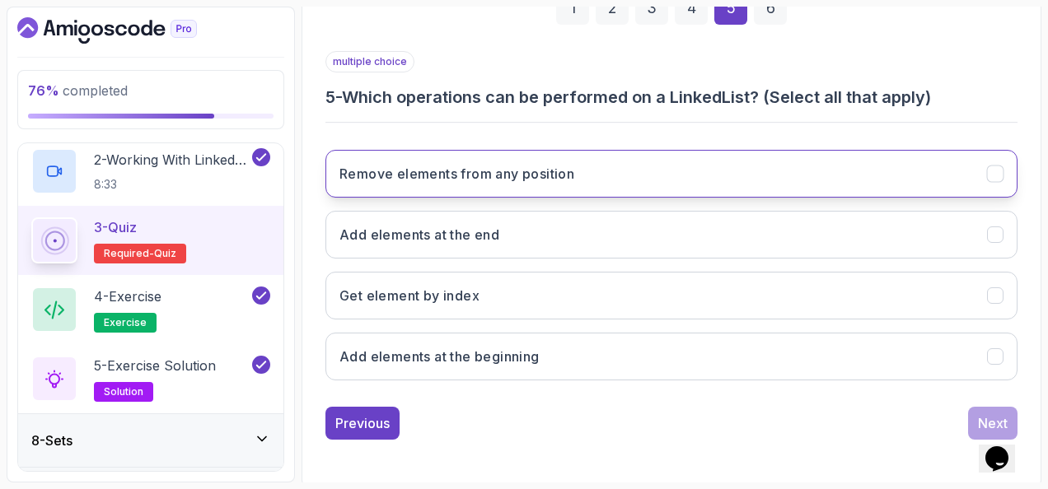
click at [647, 171] on button "Remove elements from any position" at bounding box center [671, 174] width 692 height 48
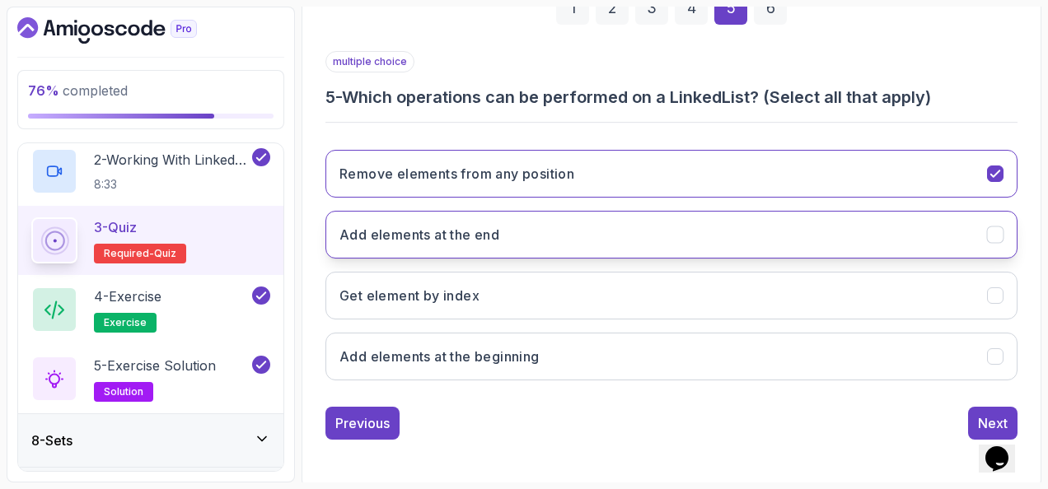
click at [639, 211] on button "Add elements at the end" at bounding box center [671, 235] width 692 height 48
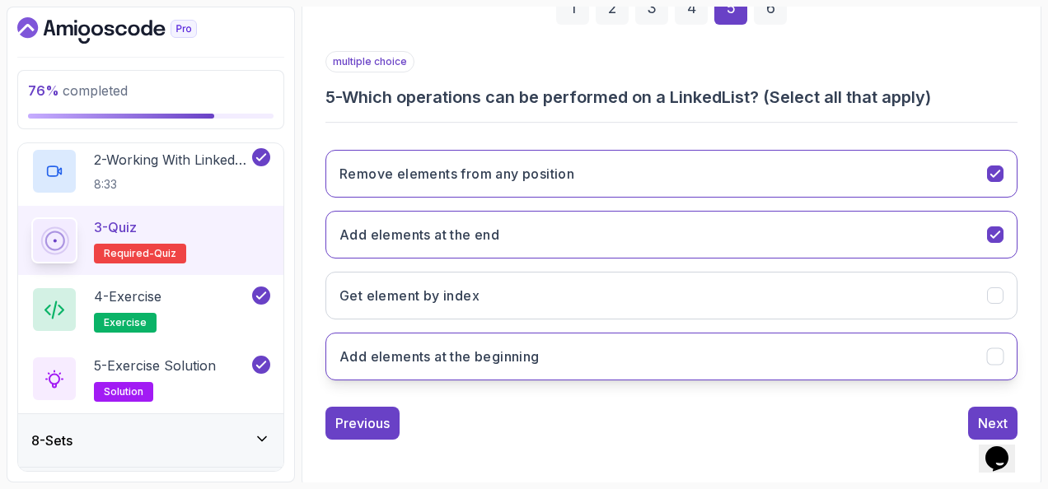
click at [584, 358] on button "Add elements at the beginning" at bounding box center [671, 357] width 692 height 48
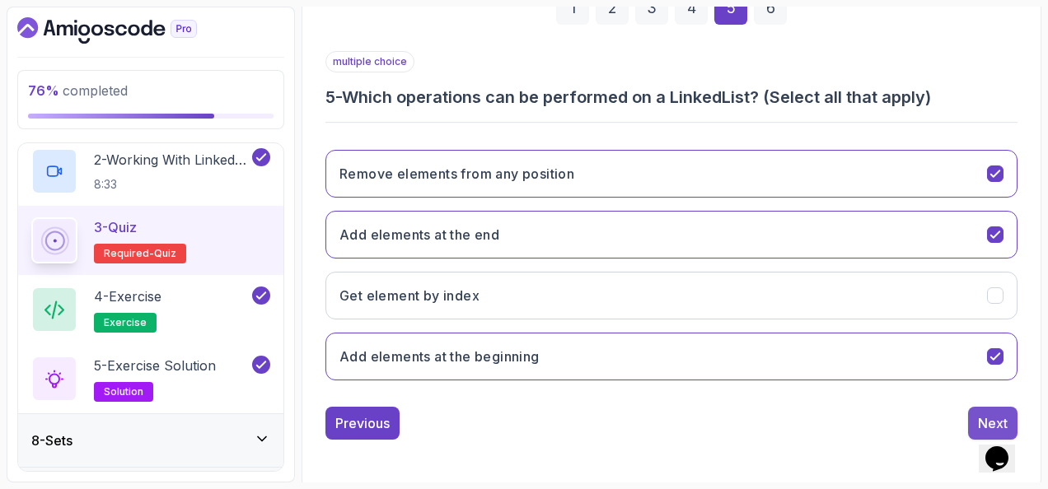
click at [972, 410] on button "Next" at bounding box center [992, 423] width 49 height 33
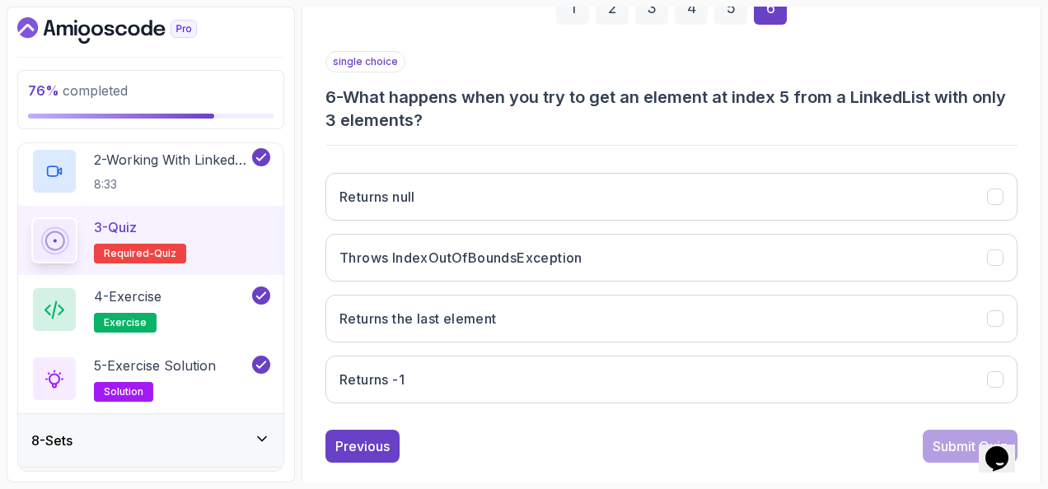
click at [726, 10] on div "5" at bounding box center [730, 8] width 33 height 33
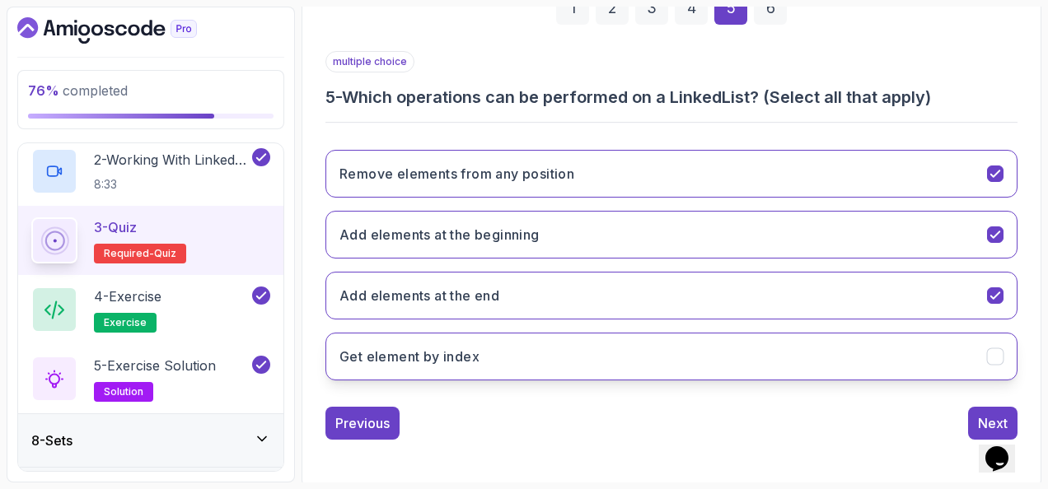
click at [558, 345] on button "Get element by index" at bounding box center [671, 357] width 692 height 48
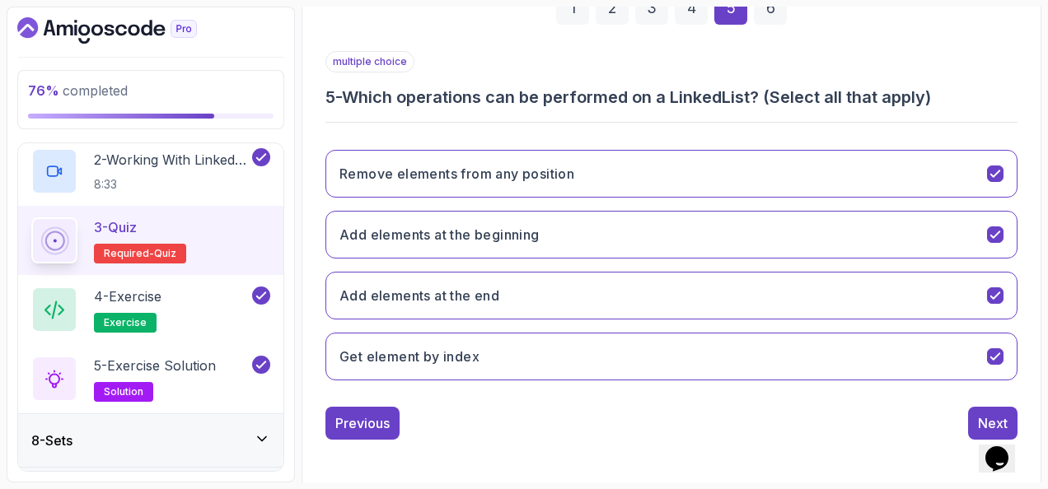
click at [771, 8] on div "6" at bounding box center [770, 8] width 33 height 33
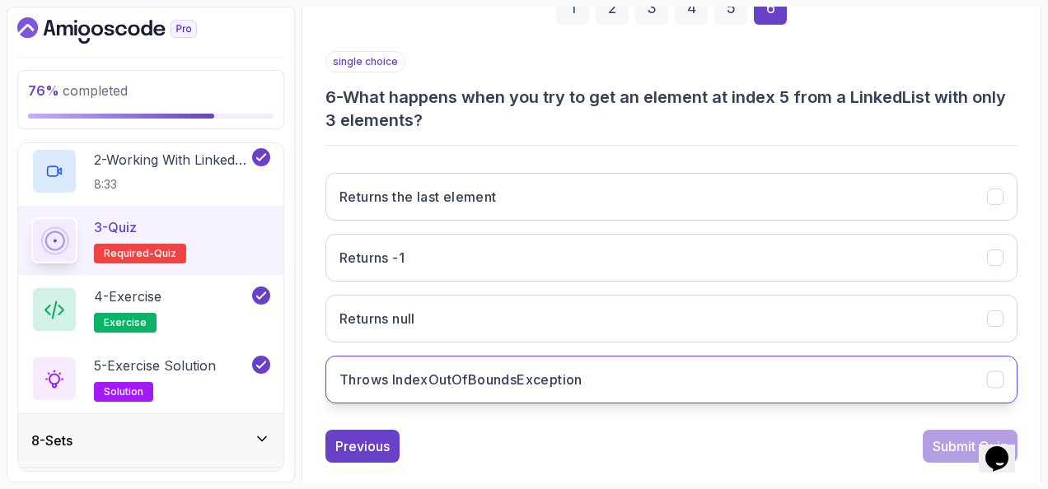
click at [644, 377] on button "Throws IndexOutOfBoundsException" at bounding box center [671, 380] width 692 height 48
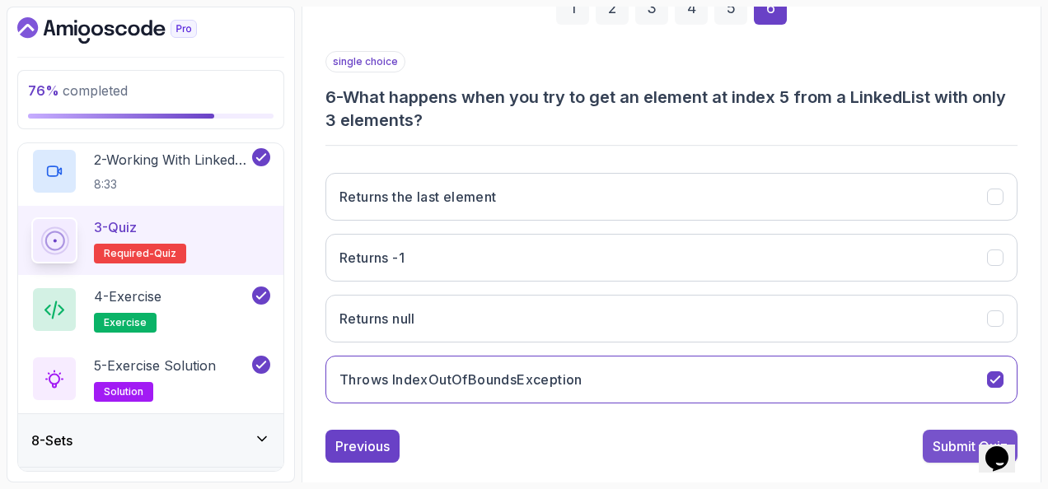
click at [936, 437] on div "Submit Quiz" at bounding box center [970, 447] width 75 height 20
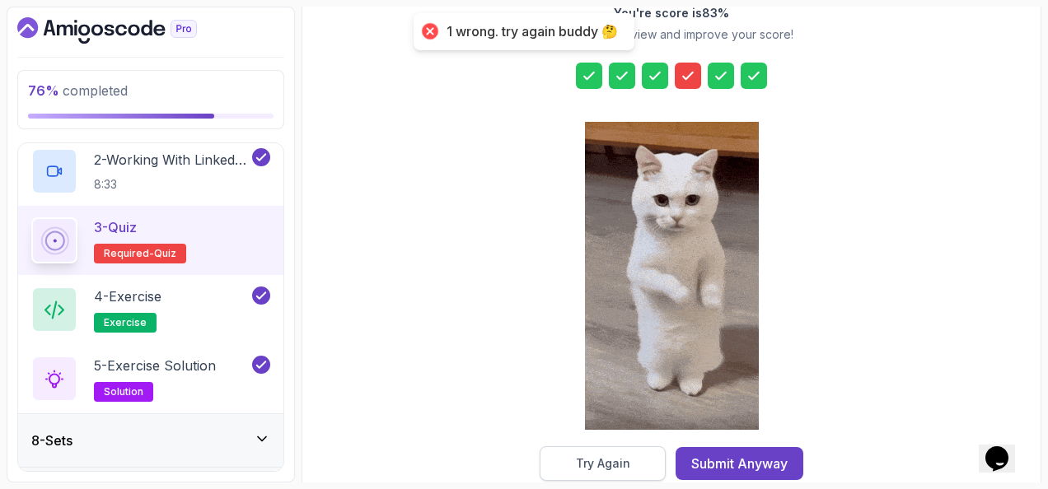
click at [626, 456] on div "Try Again" at bounding box center [603, 464] width 54 height 16
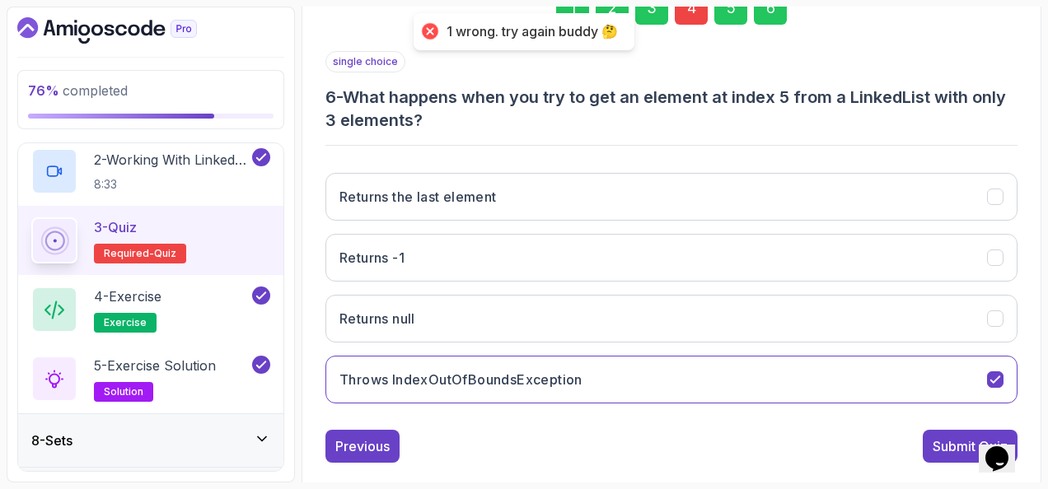
click at [685, 12] on div "4" at bounding box center [691, 8] width 33 height 33
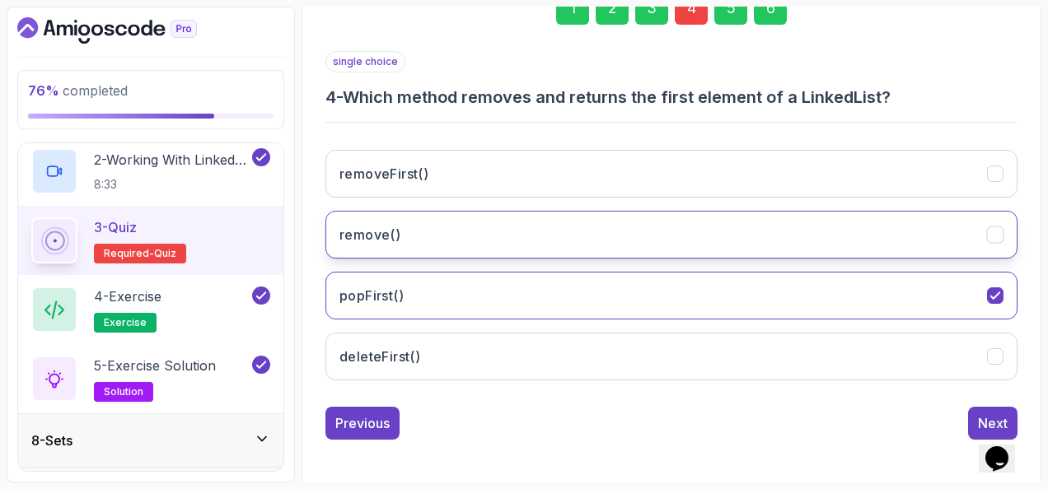
click at [633, 225] on button "remove()" at bounding box center [671, 235] width 692 height 48
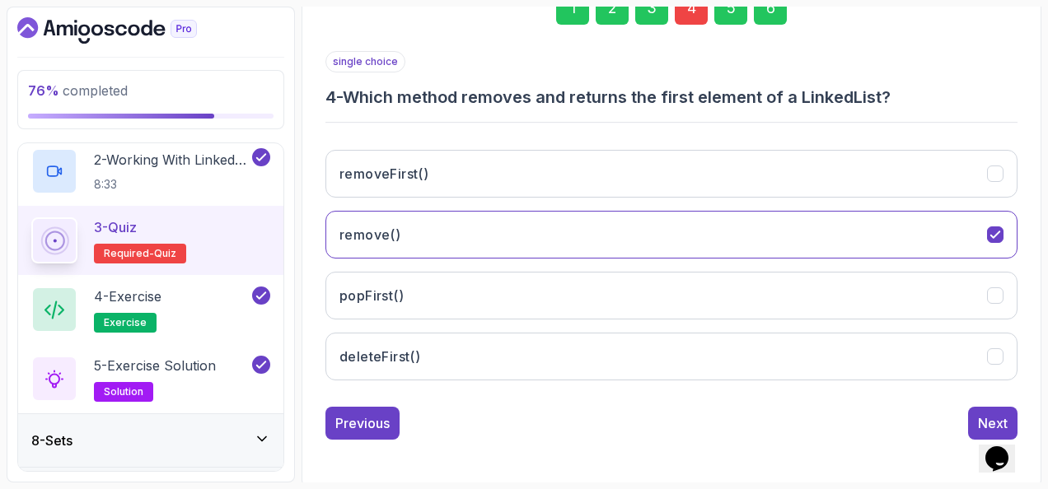
click at [766, 23] on div "1 2 3 4 5 6" at bounding box center [671, 8] width 692 height 86
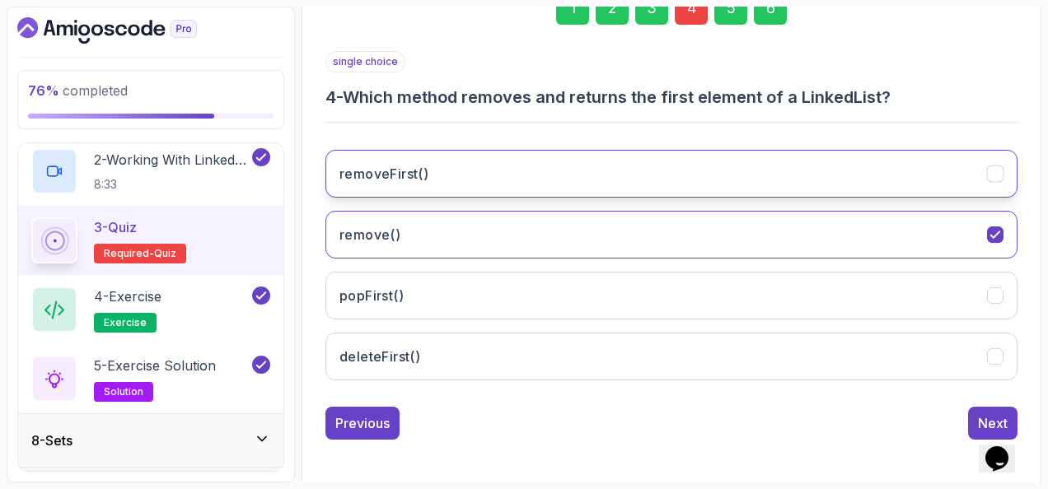
click at [527, 171] on button "removeFirst()" at bounding box center [671, 174] width 692 height 48
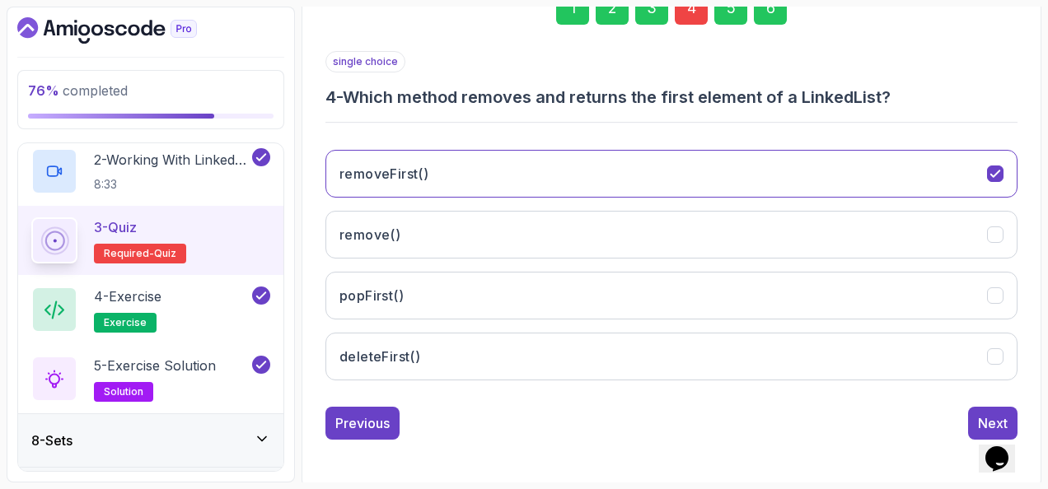
click at [765, 13] on div "6" at bounding box center [770, 8] width 33 height 33
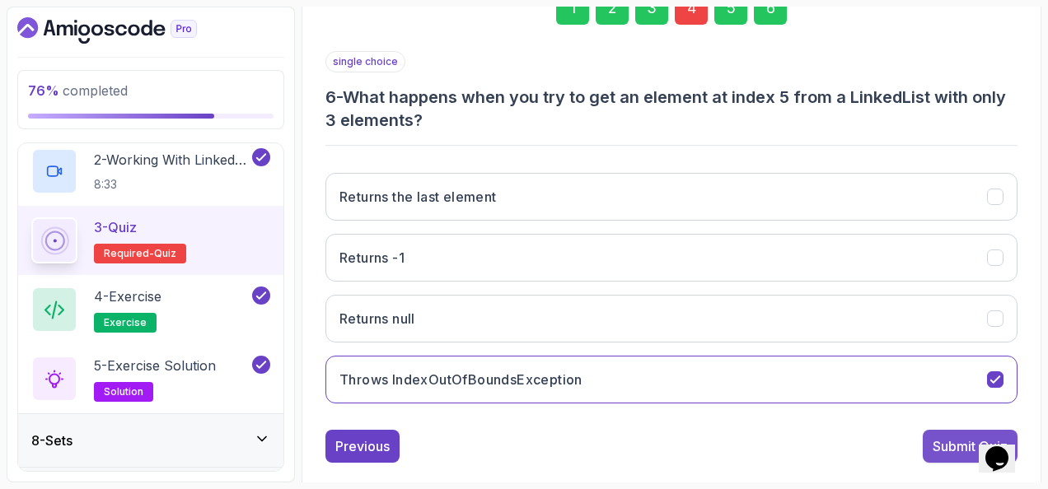
click at [953, 437] on div "Submit Quiz" at bounding box center [970, 447] width 75 height 20
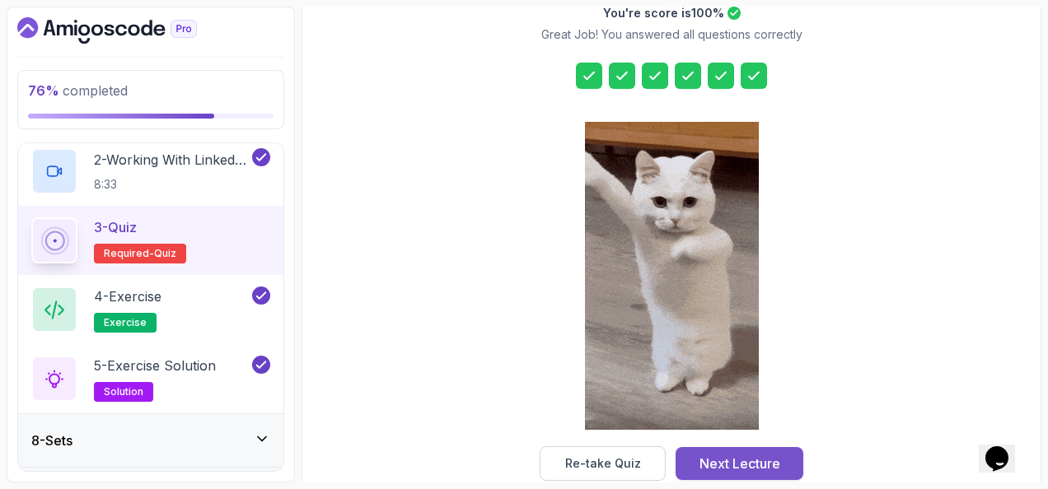
click at [776, 461] on div "Next Lecture" at bounding box center [740, 464] width 81 height 20
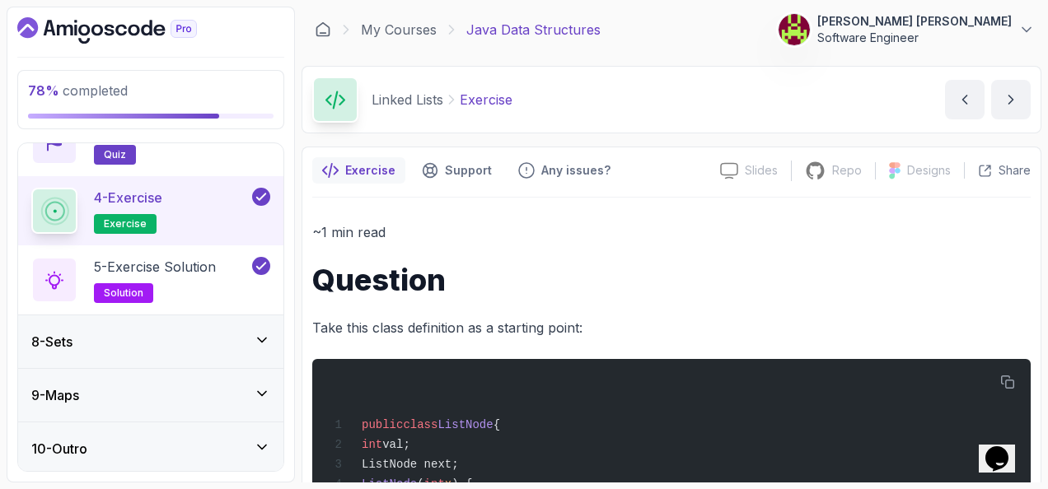
click at [221, 339] on div "8 - Sets" at bounding box center [150, 342] width 239 height 20
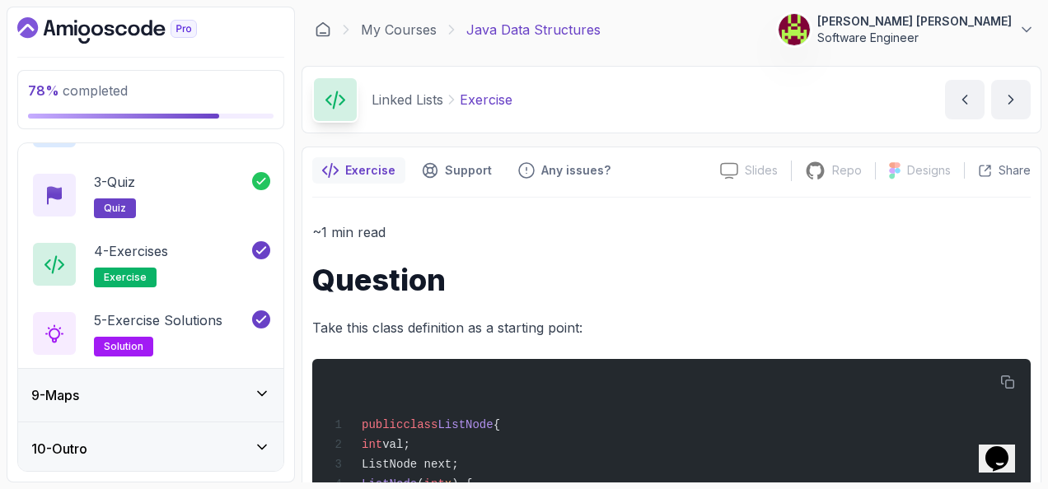
click at [190, 400] on div "9 - Maps" at bounding box center [150, 396] width 239 height 20
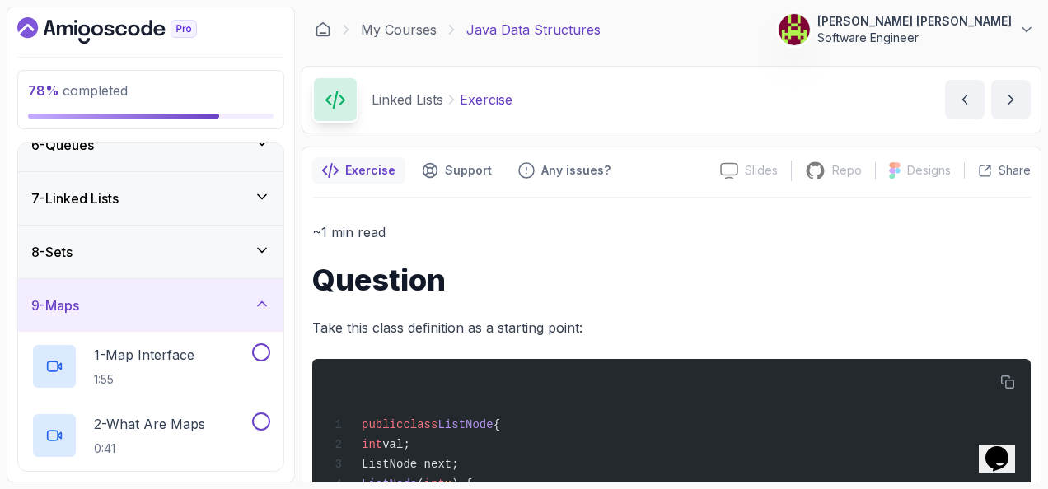
scroll to position [450, 0]
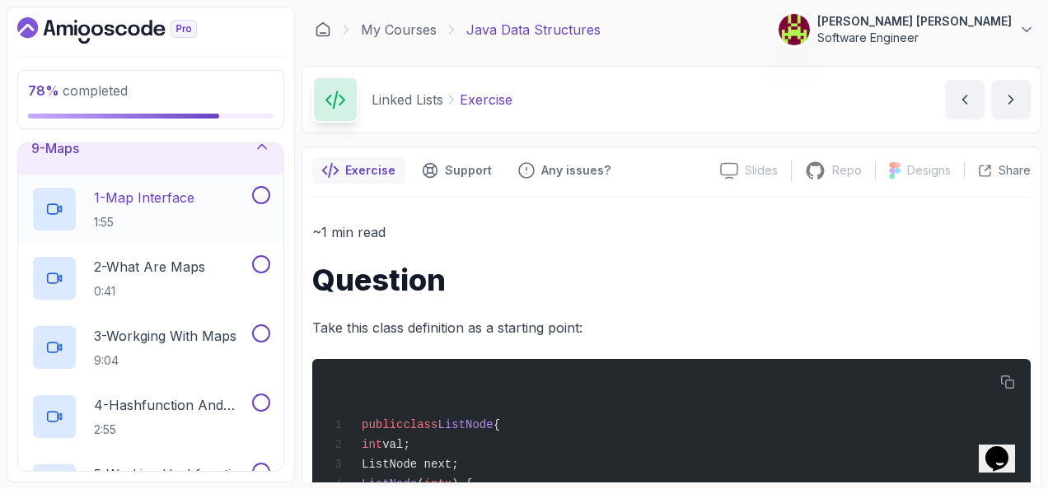
click at [201, 186] on div "1 - Map Interface 1:55" at bounding box center [140, 209] width 218 height 46
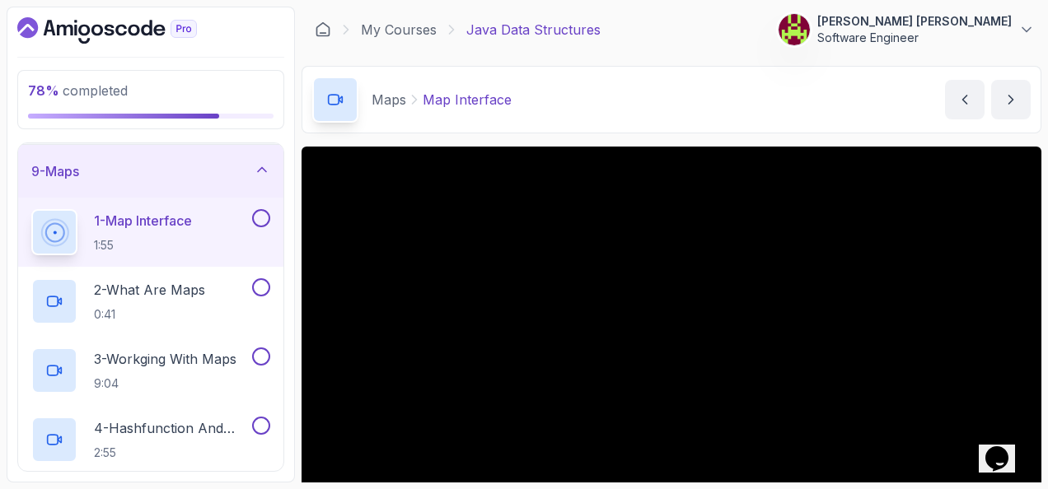
scroll to position [82, 0]
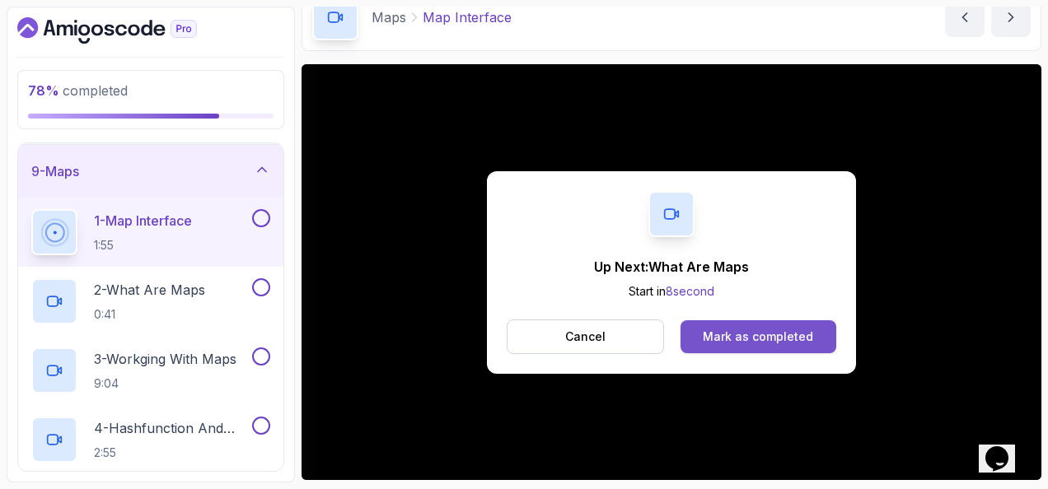
click at [747, 329] on div "Mark as completed" at bounding box center [758, 337] width 110 height 16
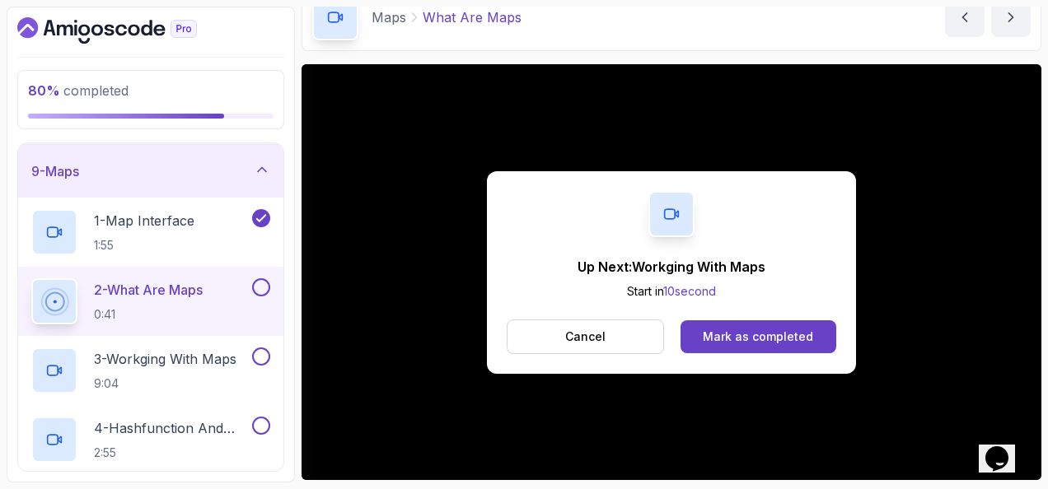
click at [776, 356] on div "Up Next: Workging With Maps Start in 10 second Cancel Mark as completed" at bounding box center [671, 272] width 369 height 203
click at [780, 335] on div "Mark as completed" at bounding box center [758, 337] width 110 height 16
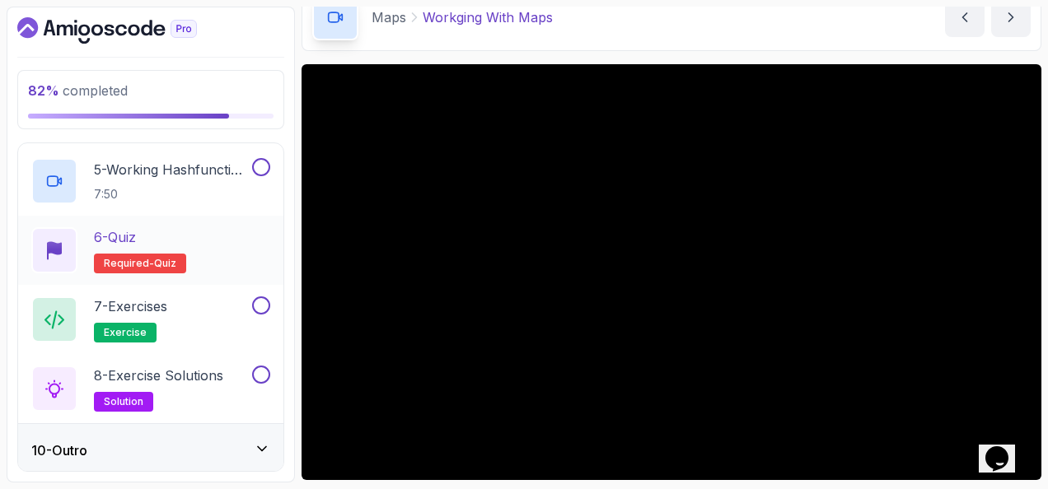
scroll to position [756, 0]
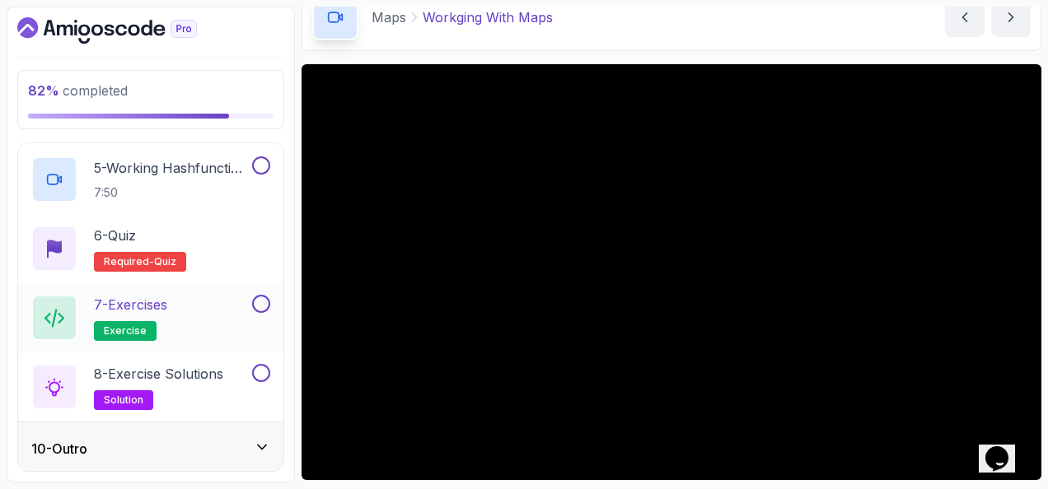
click at [267, 295] on div at bounding box center [259, 304] width 21 height 18
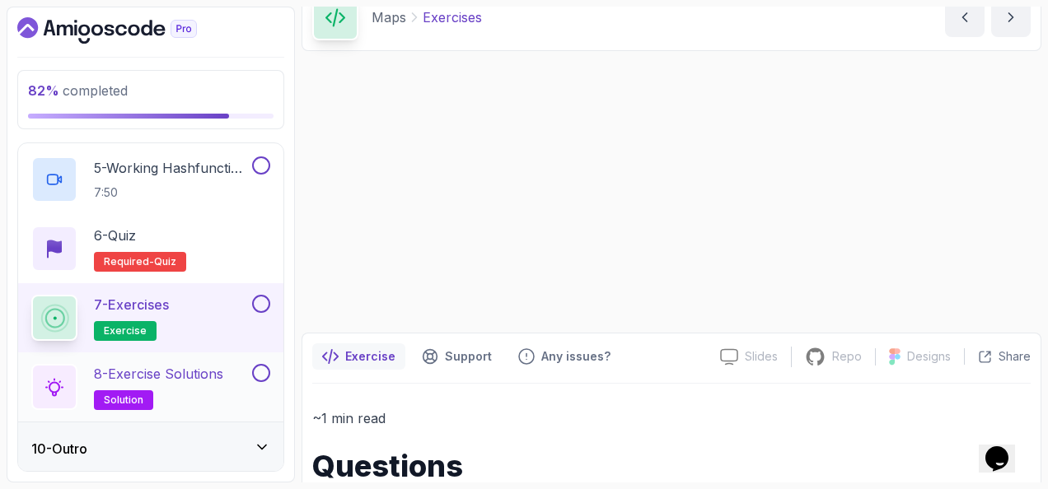
scroll to position [81, 0]
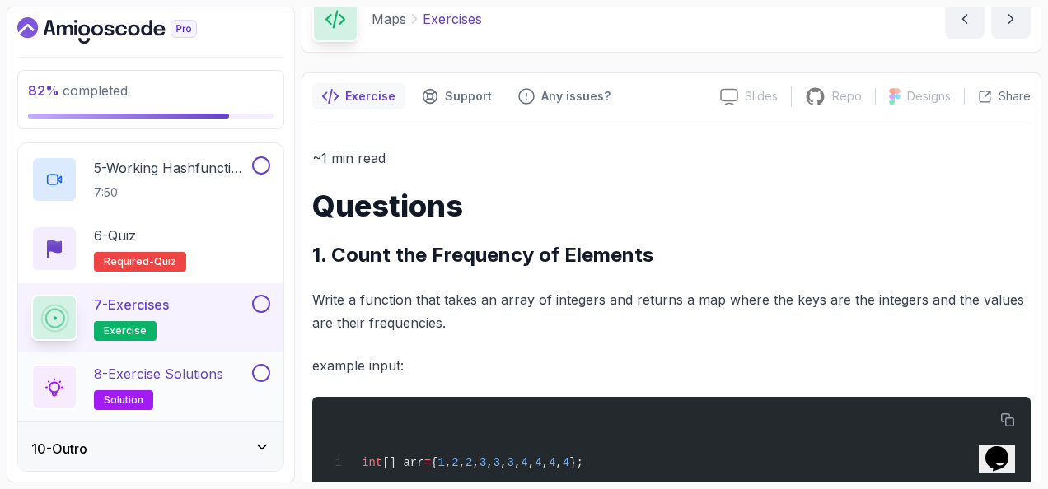
click at [265, 364] on div at bounding box center [259, 373] width 21 height 18
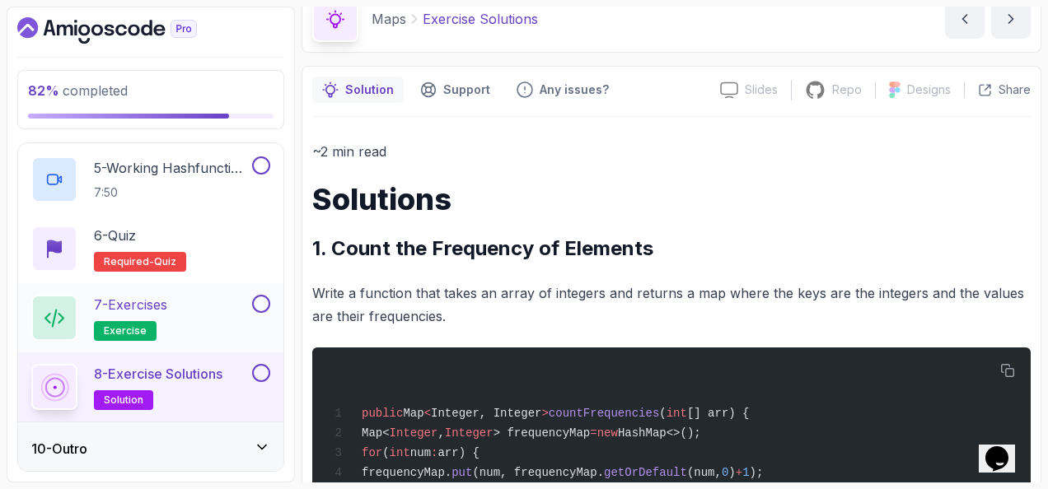
click at [257, 303] on button at bounding box center [261, 304] width 18 height 18
click at [260, 372] on button at bounding box center [261, 373] width 18 height 18
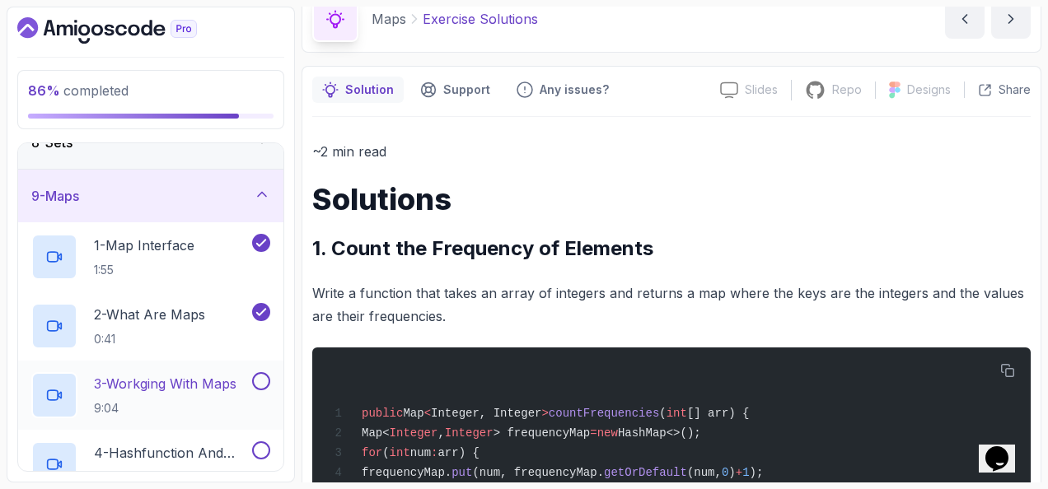
scroll to position [427, 0]
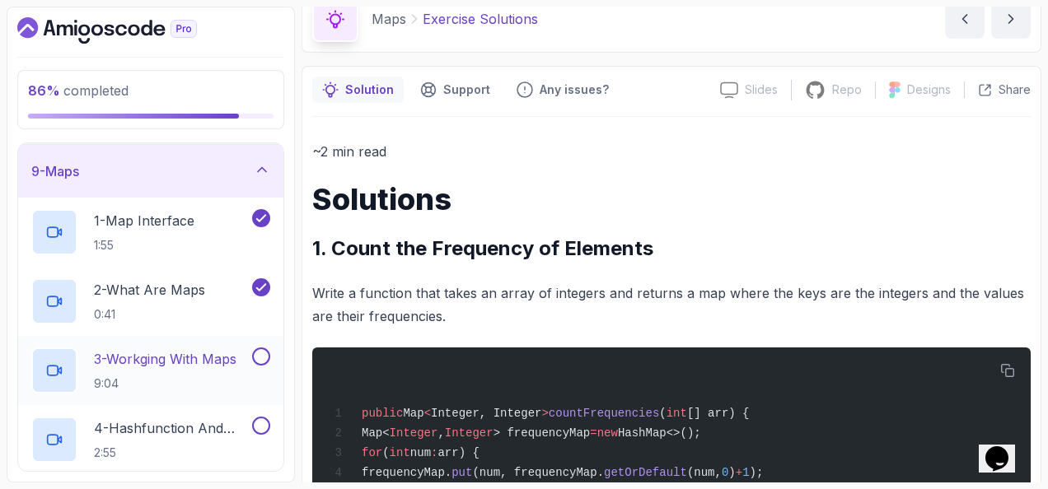
click at [208, 366] on p "3 - Workging With Maps" at bounding box center [165, 359] width 143 height 20
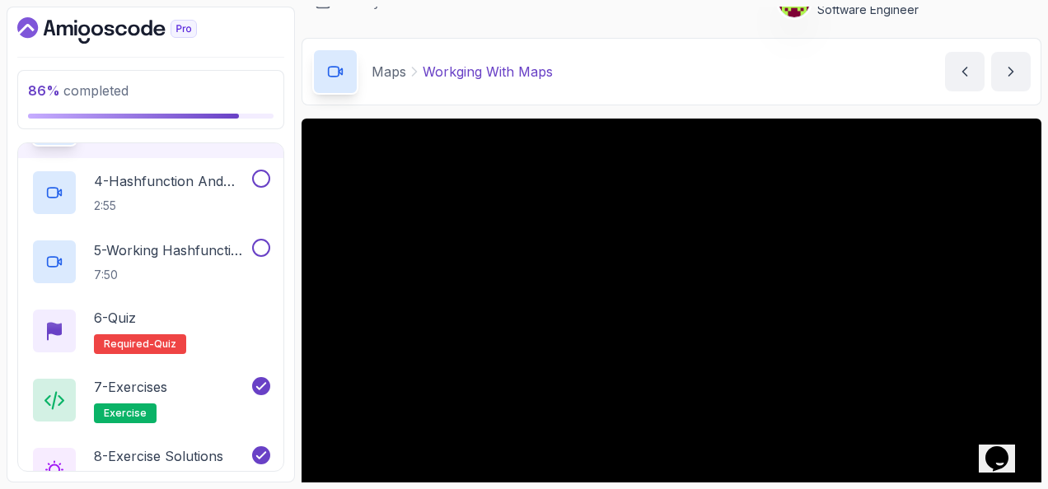
scroll to position [110, 0]
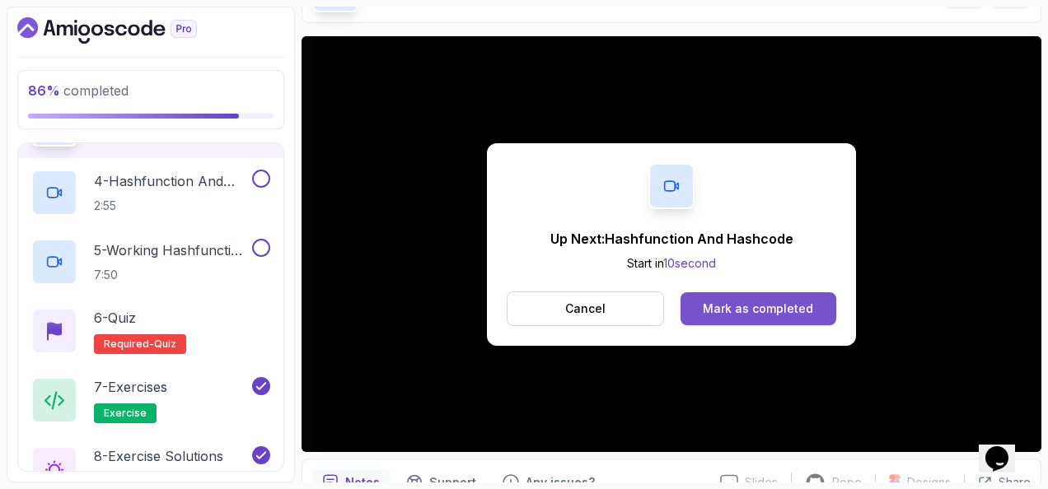
click at [773, 307] on div "Mark as completed" at bounding box center [758, 309] width 110 height 16
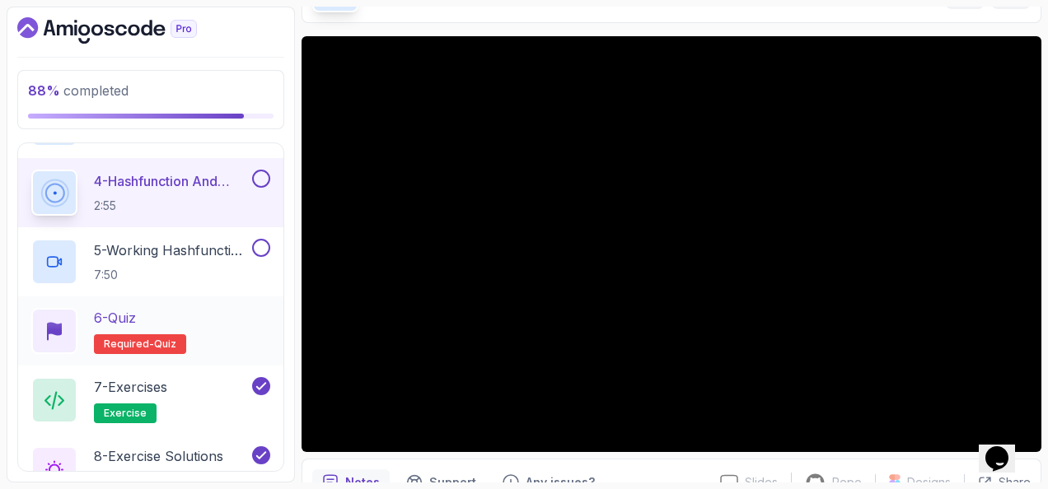
scroll to position [756, 0]
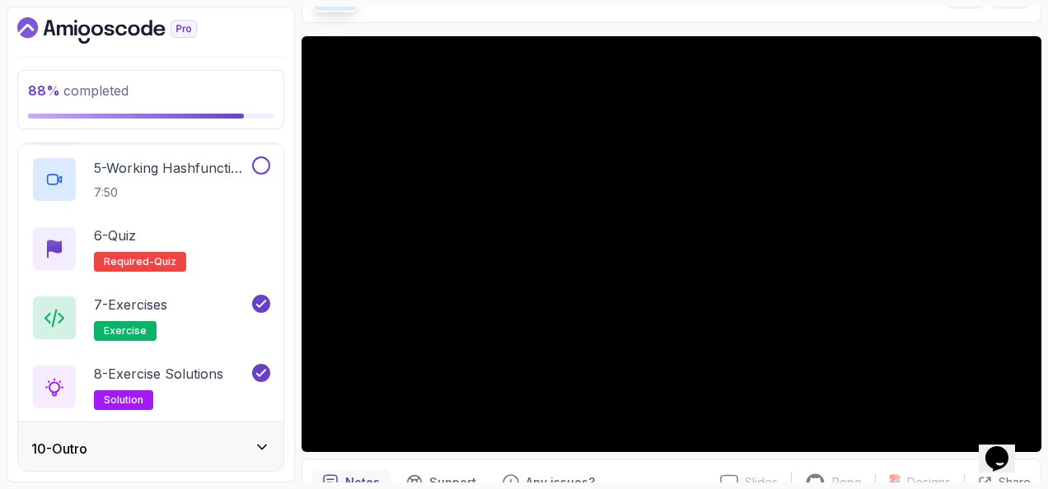
click at [208, 442] on div "10 - Outro" at bounding box center [150, 449] width 239 height 20
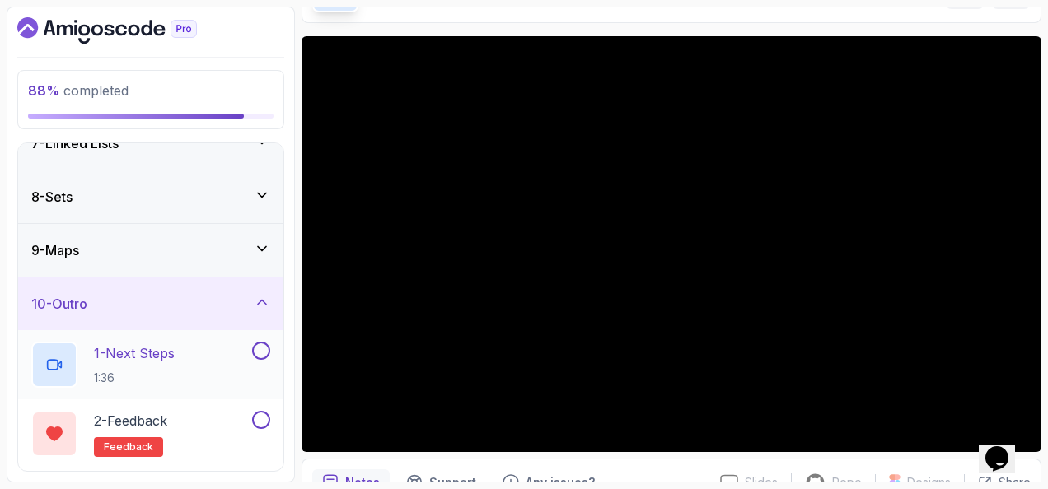
scroll to position [410, 0]
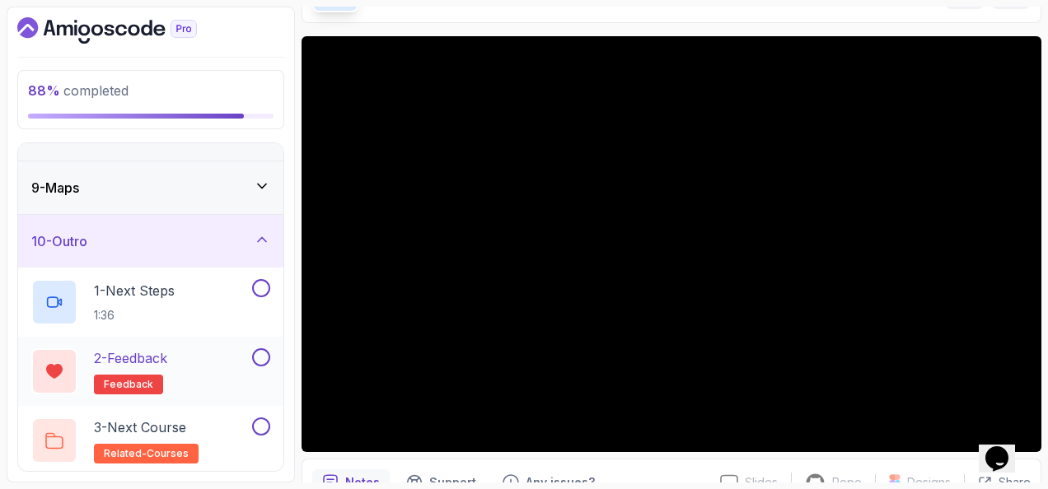
click at [258, 354] on button at bounding box center [261, 358] width 18 height 18
click at [262, 422] on button at bounding box center [261, 427] width 18 height 18
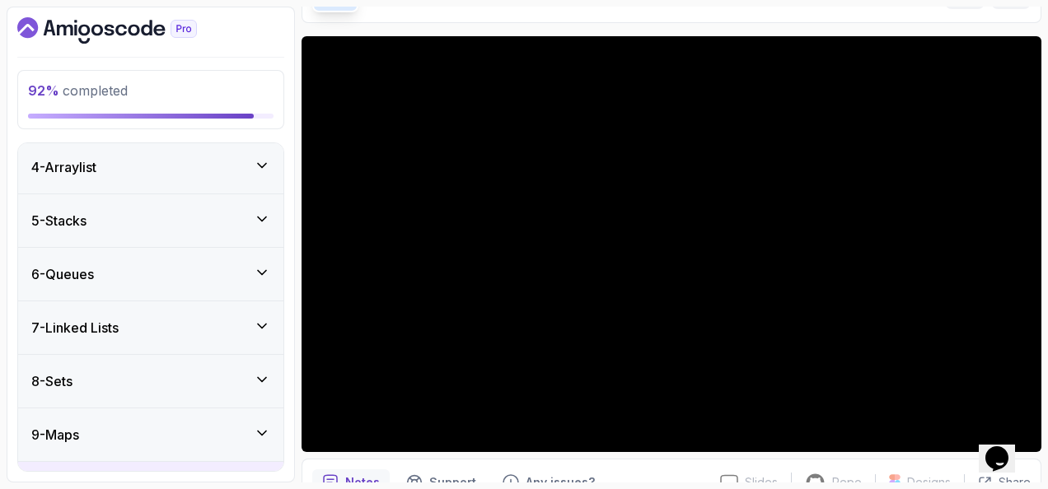
scroll to position [246, 0]
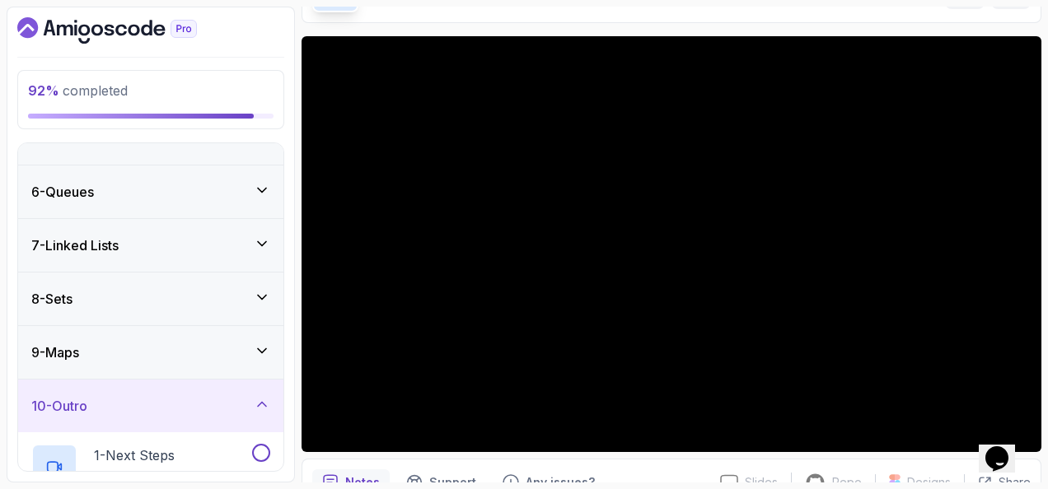
click at [234, 348] on div "9 - Maps" at bounding box center [150, 353] width 239 height 20
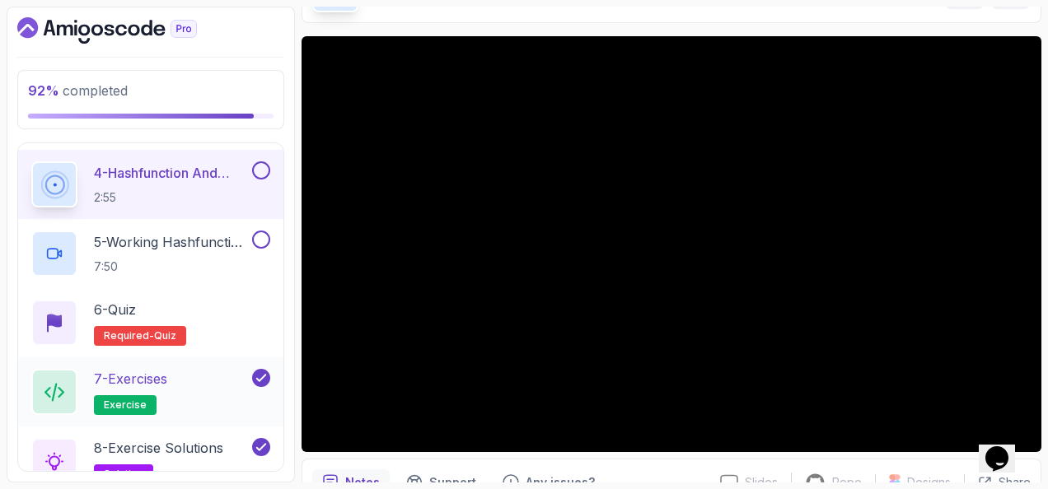
scroll to position [740, 0]
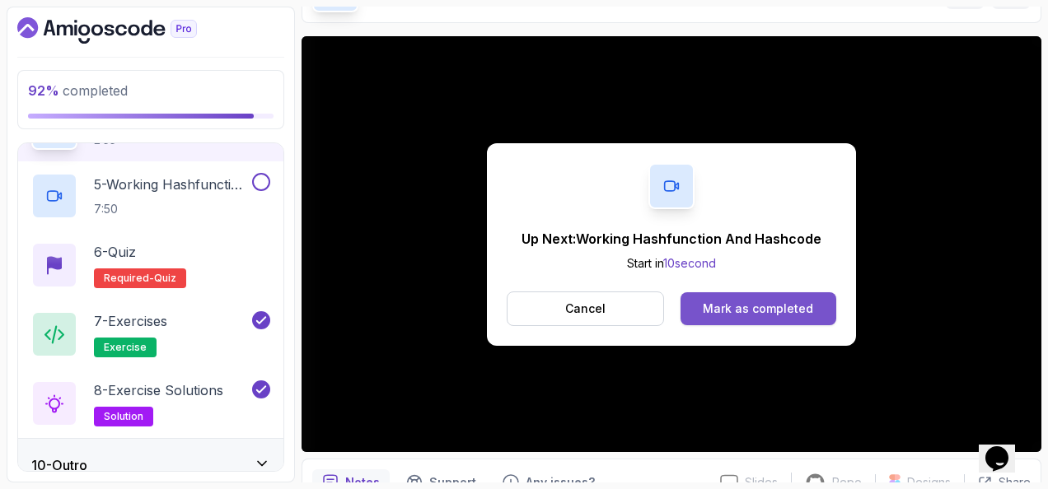
click at [798, 305] on div "Mark as completed" at bounding box center [758, 309] width 110 height 16
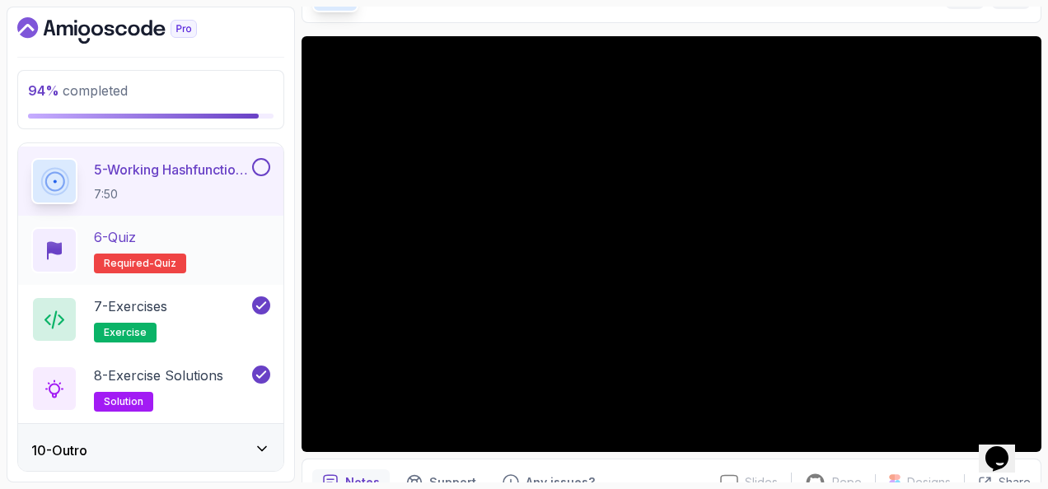
scroll to position [756, 0]
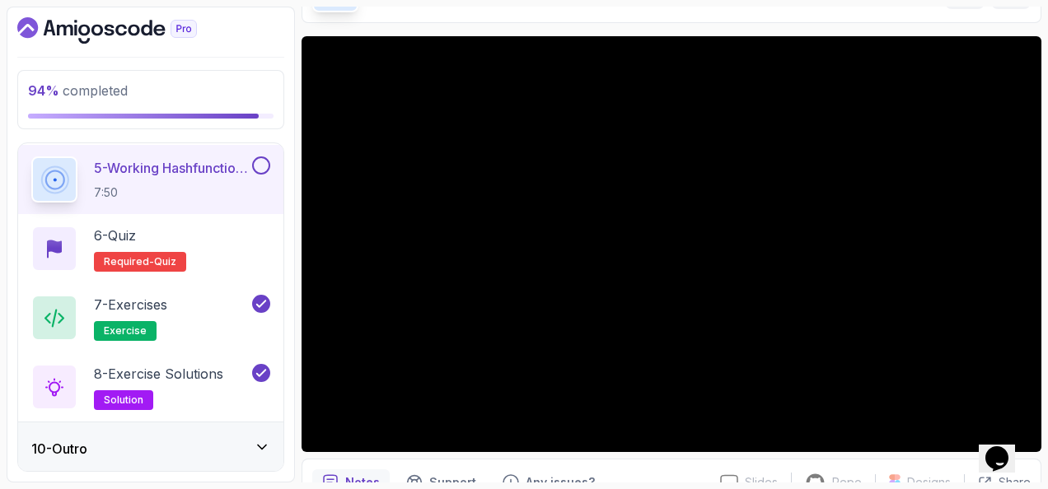
click at [264, 158] on button at bounding box center [261, 166] width 18 height 18
click at [231, 236] on div "6 - Quiz Required- quiz" at bounding box center [150, 249] width 239 height 46
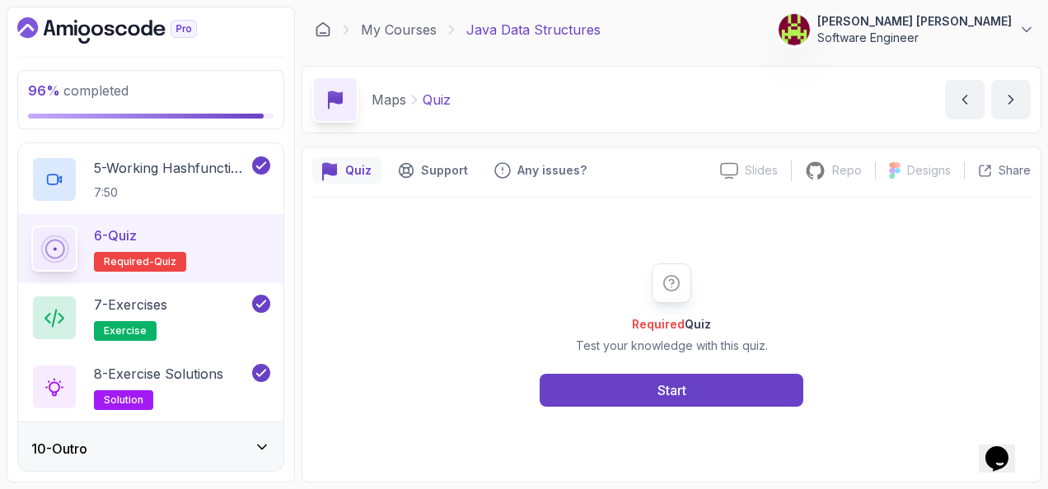
click at [646, 409] on div "Required Quiz Test your knowledge with this quiz. Start" at bounding box center [671, 335] width 719 height 274
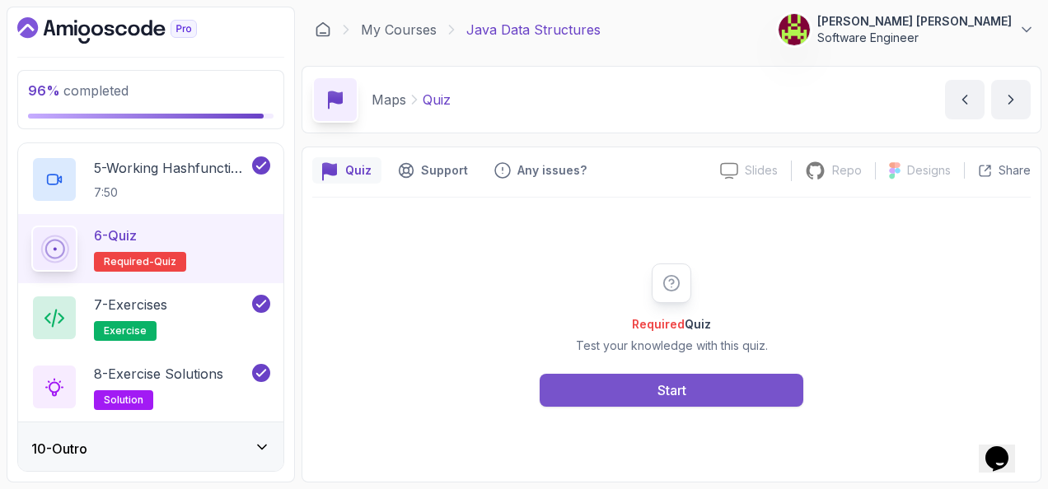
click at [648, 394] on button "Start" at bounding box center [672, 390] width 264 height 33
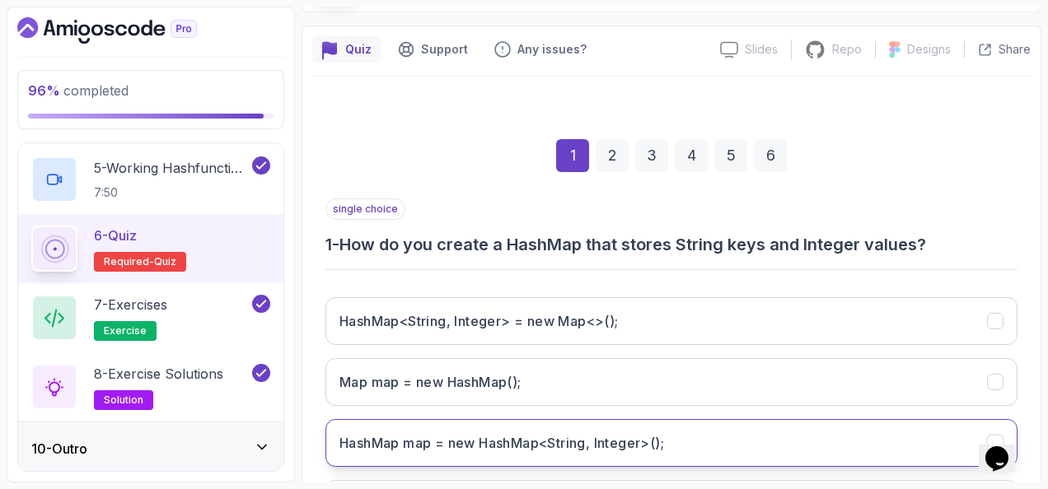
scroll to position [269, 0]
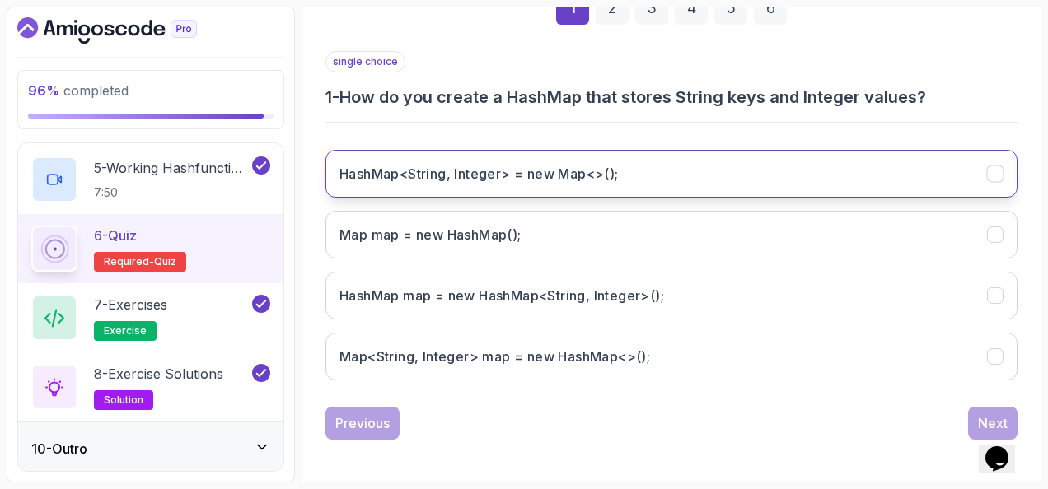
click at [371, 171] on h3 "HashMap<String, Integer> = new Map<>();" at bounding box center [478, 174] width 279 height 20
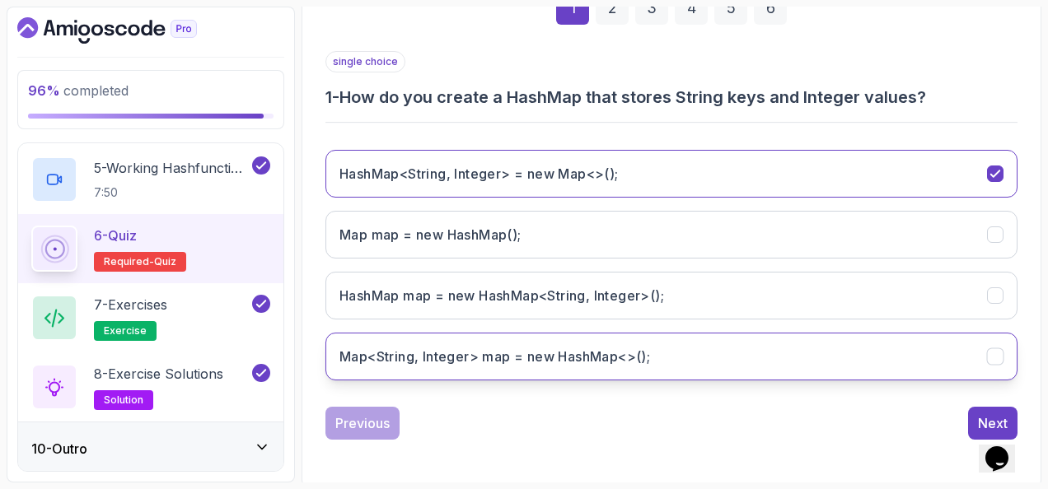
click at [854, 355] on button "Map<String, Integer> map = new HashMap<>();" at bounding box center [671, 357] width 692 height 48
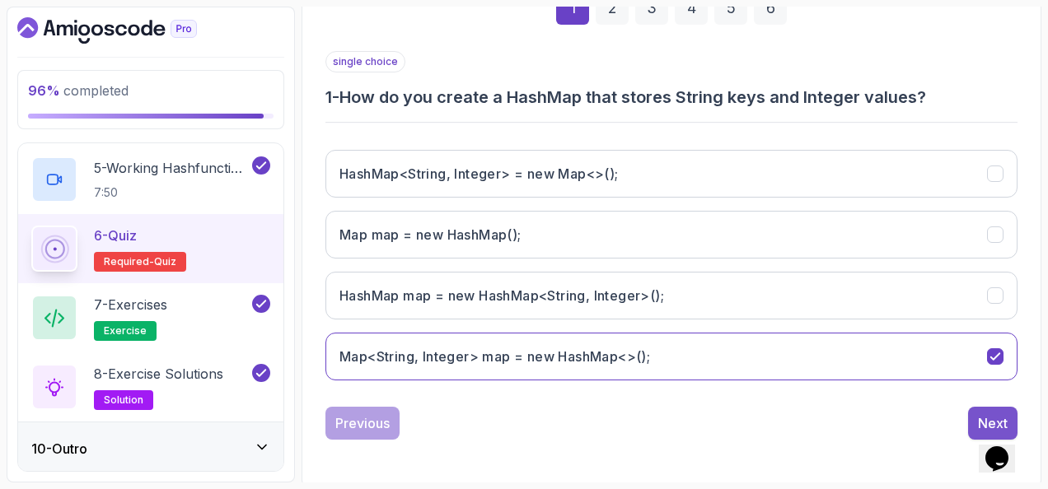
click at [977, 402] on div "single choice 1 - How do you create a HashMap that stores String keys and Integ…" at bounding box center [671, 245] width 692 height 389
click at [970, 415] on button "Next" at bounding box center [992, 423] width 49 height 33
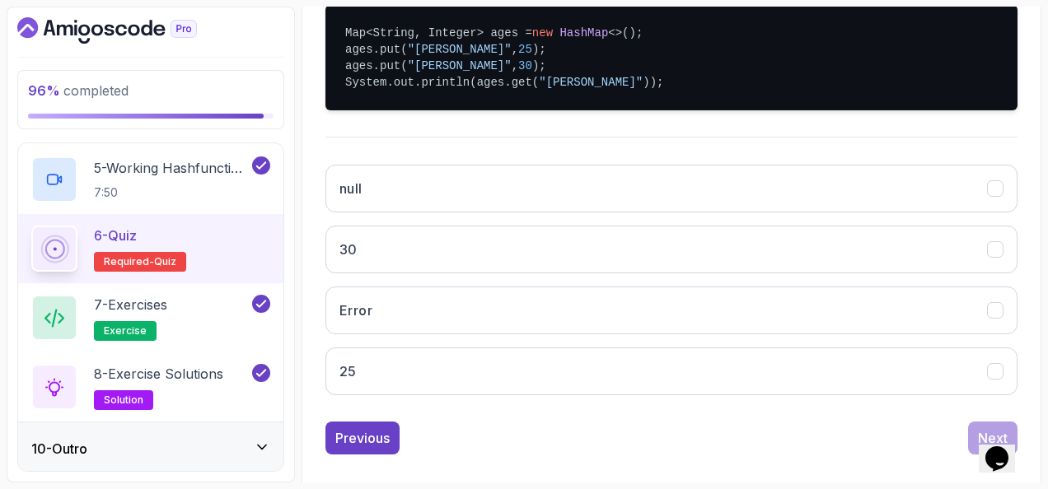
scroll to position [414, 0]
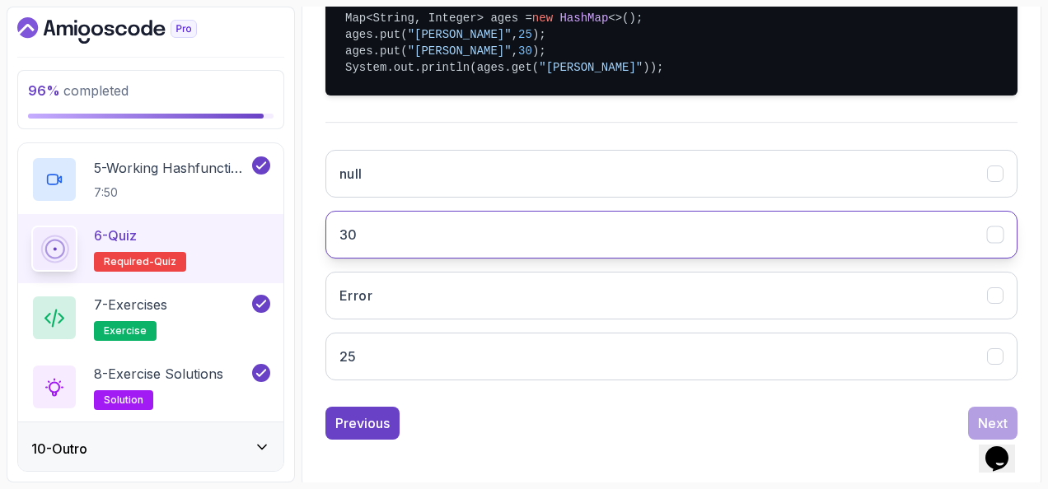
click at [436, 235] on button "30" at bounding box center [671, 235] width 692 height 48
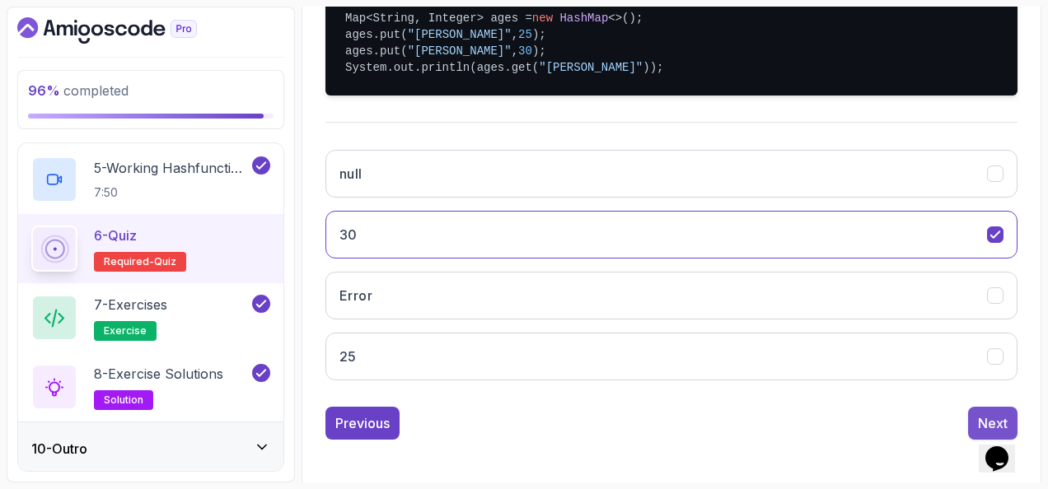
click at [984, 407] on button "Next" at bounding box center [992, 423] width 49 height 33
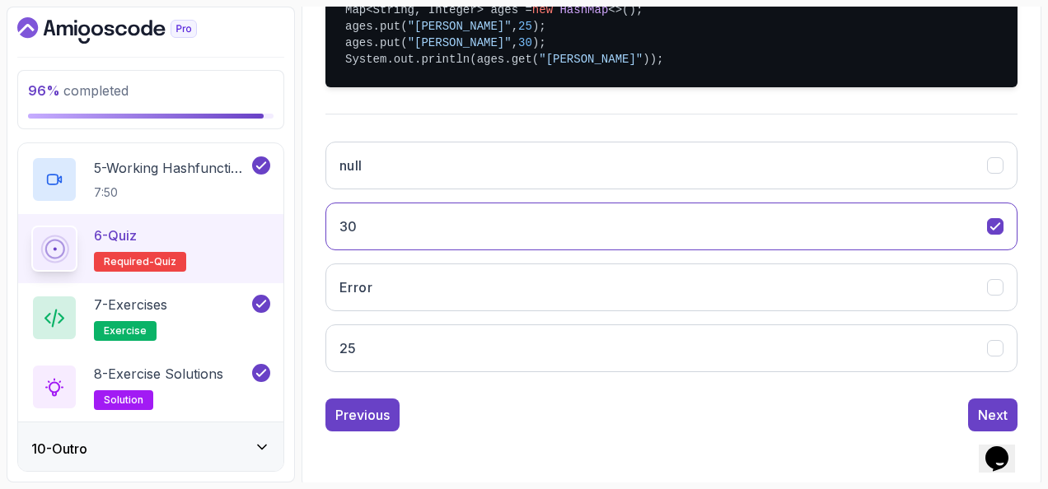
scroll to position [269, 0]
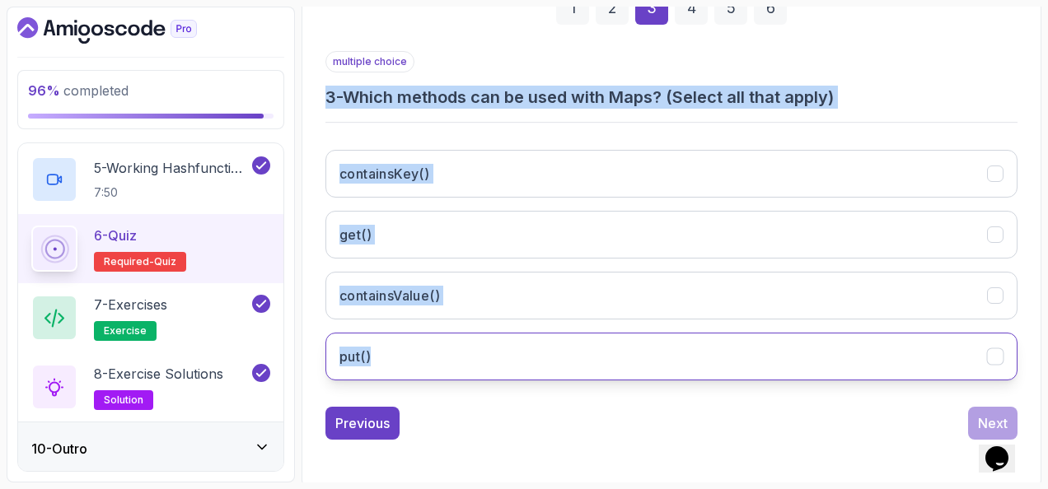
drag, startPoint x: 320, startPoint y: 95, endPoint x: 522, endPoint y: 353, distance: 328.2
click at [522, 353] on div "1 2 3 4 5 6 multiple choice 3 - Which methods can be used with Maps? (Select al…" at bounding box center [671, 202] width 719 height 501
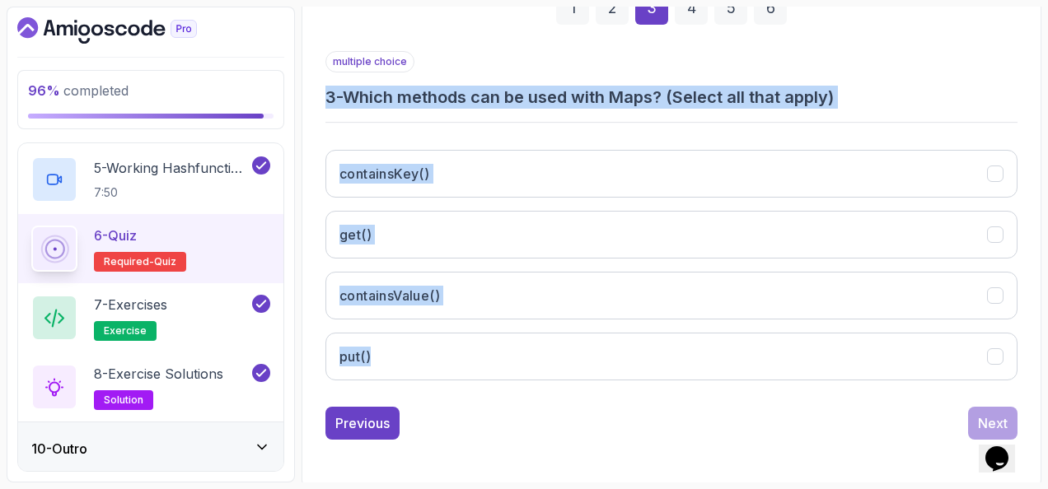
copy div "3 - Which methods can be used with Maps? (Select all that apply) containsKey() …"
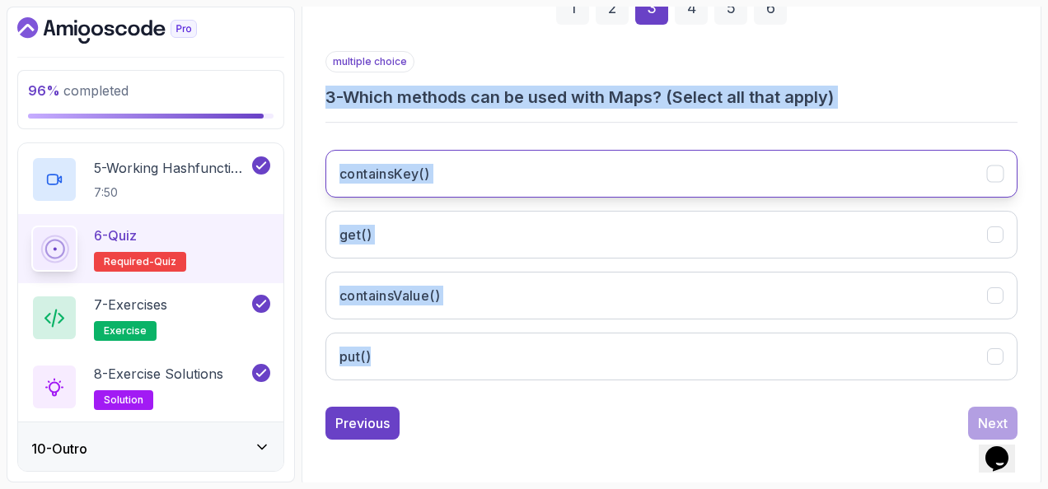
click at [484, 166] on button "containsKey()" at bounding box center [671, 174] width 692 height 48
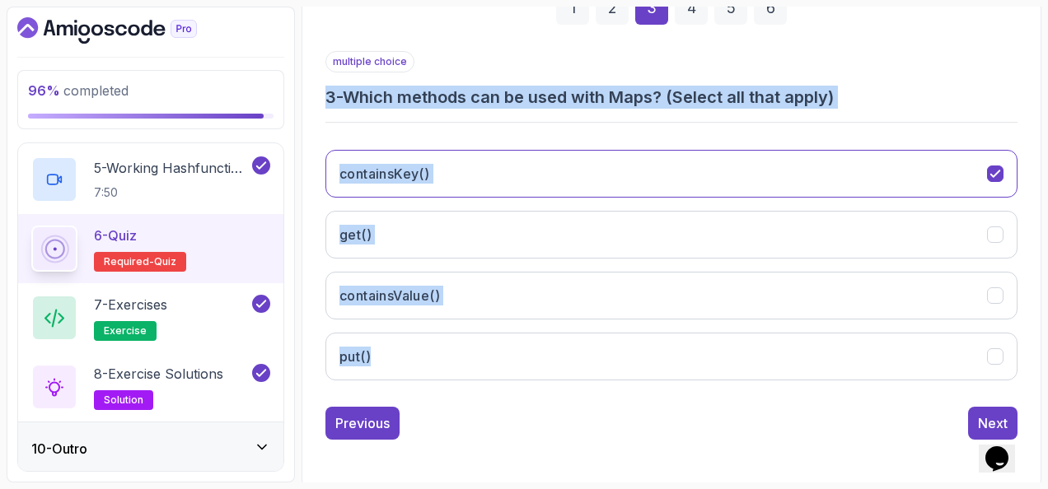
click at [474, 258] on div "containsKey() get() containsValue() put()" at bounding box center [671, 265] width 692 height 257
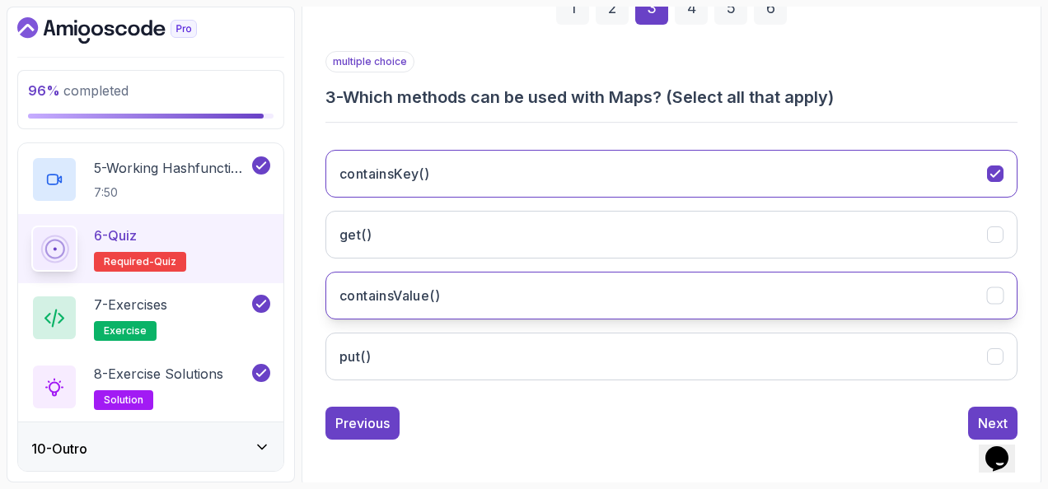
click at [502, 279] on button "containsValue()" at bounding box center [671, 296] width 692 height 48
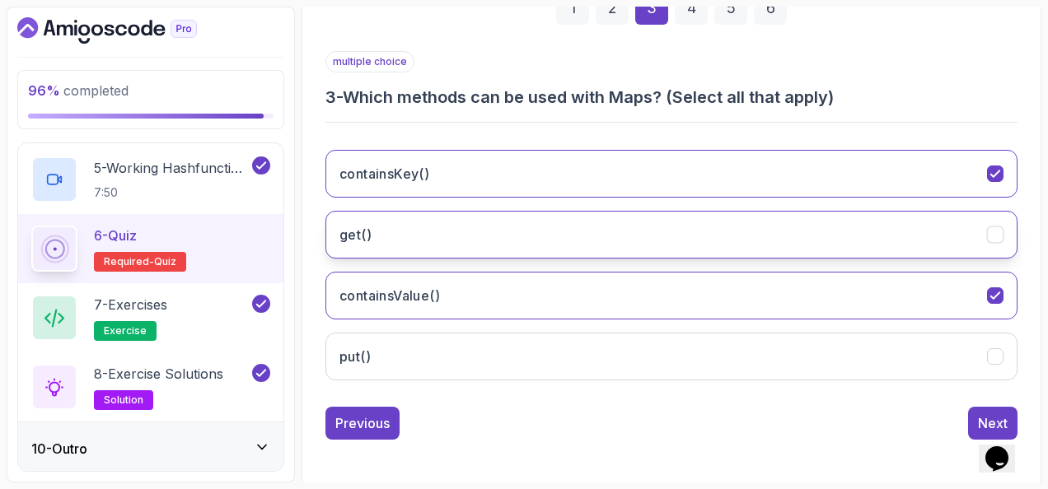
click at [514, 236] on button "get()" at bounding box center [671, 235] width 692 height 48
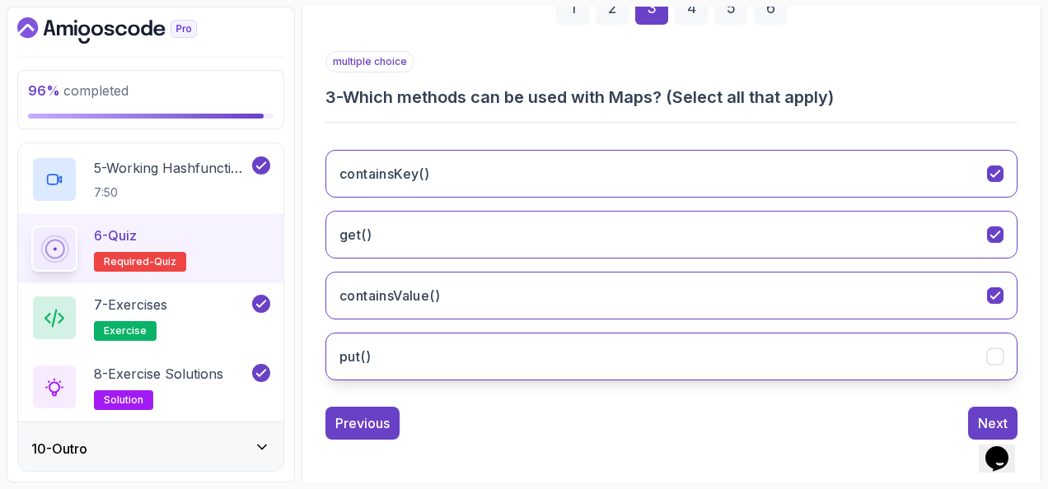
click at [509, 356] on button "put()" at bounding box center [671, 357] width 692 height 48
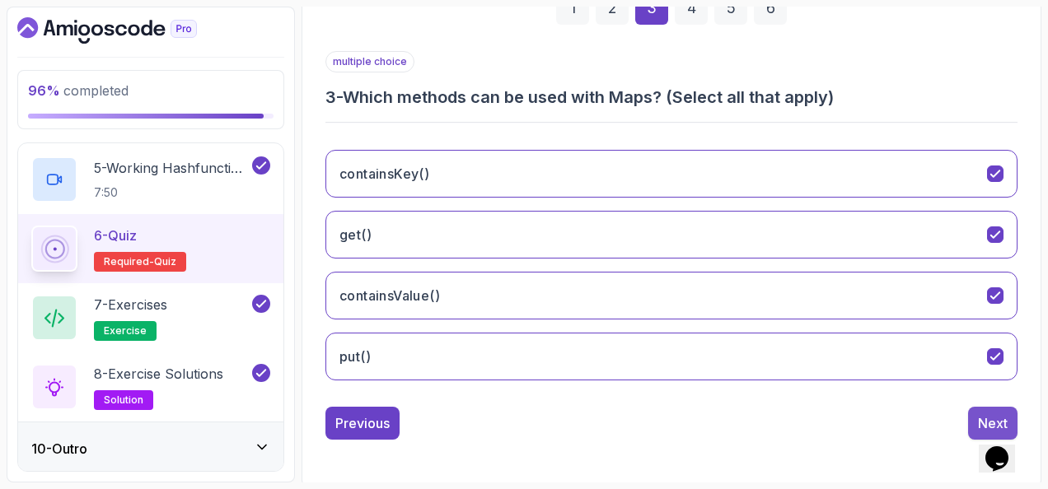
click at [973, 404] on div "multiple choice 3 - Which methods can be used with Maps? (Select all that apply…" at bounding box center [671, 245] width 692 height 389
click at [976, 407] on button "Next" at bounding box center [992, 423] width 49 height 33
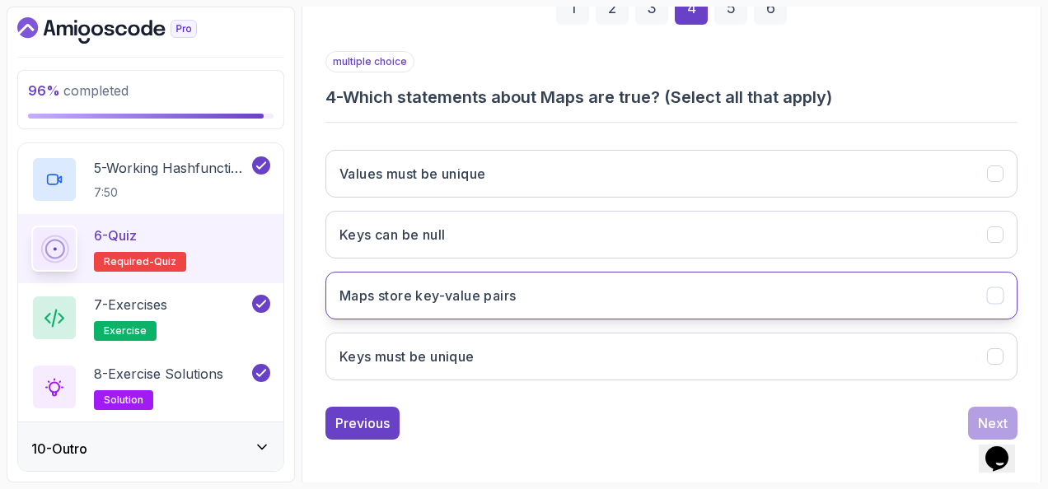
click at [466, 287] on h3 "Maps store key-value pairs" at bounding box center [427, 296] width 176 height 20
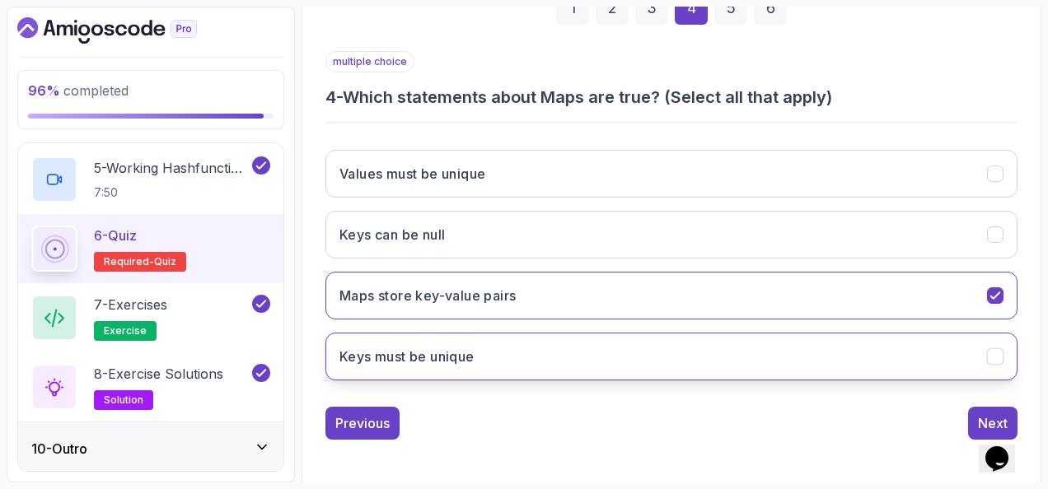
click at [542, 334] on button "Keys must be unique" at bounding box center [671, 357] width 692 height 48
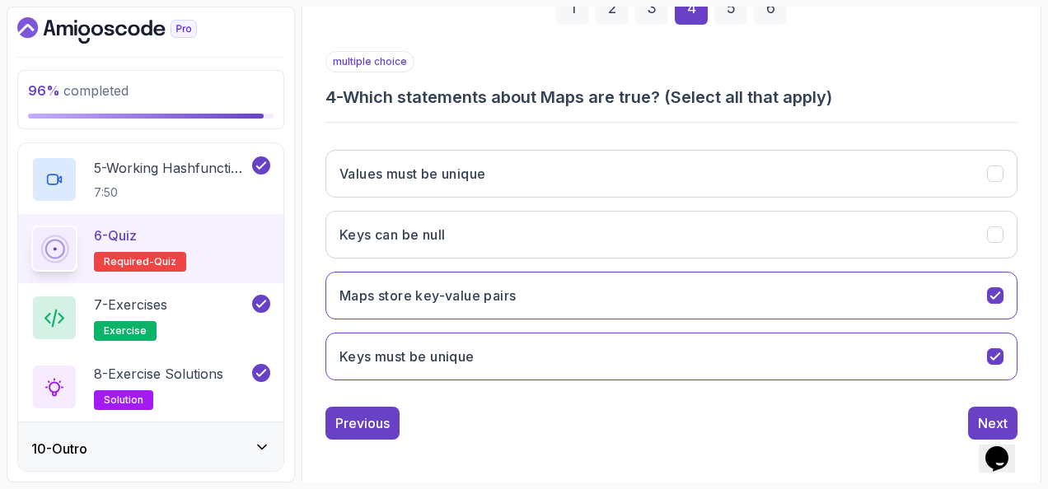
click at [974, 407] on div "Next" at bounding box center [992, 423] width 49 height 33
click at [974, 409] on button "Next" at bounding box center [992, 423] width 49 height 33
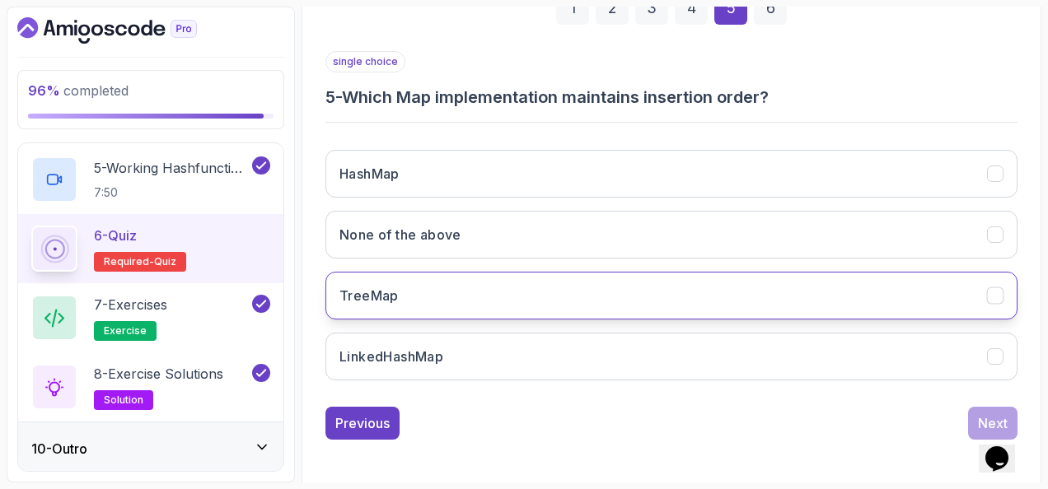
click at [447, 272] on button "TreeMap" at bounding box center [671, 296] width 692 height 48
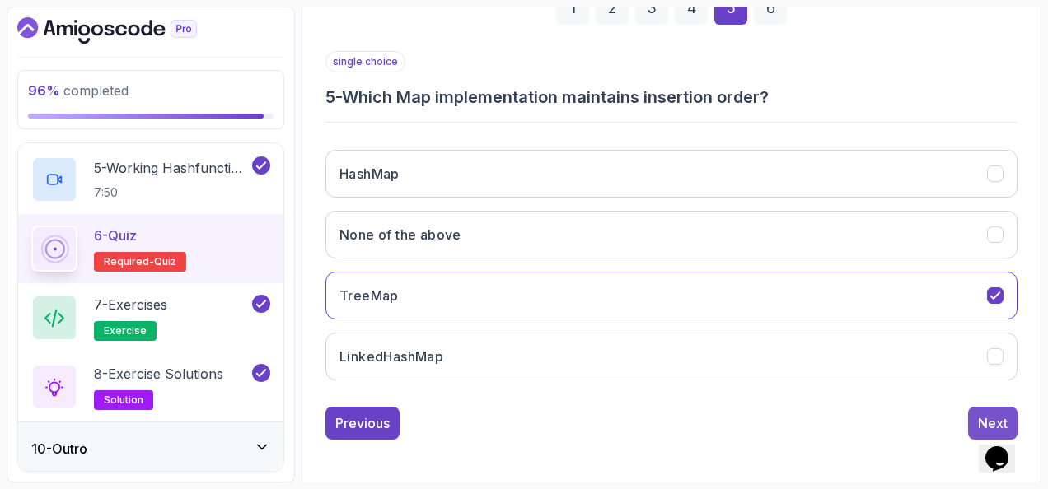
click at [985, 414] on div "Next" at bounding box center [993, 424] width 30 height 20
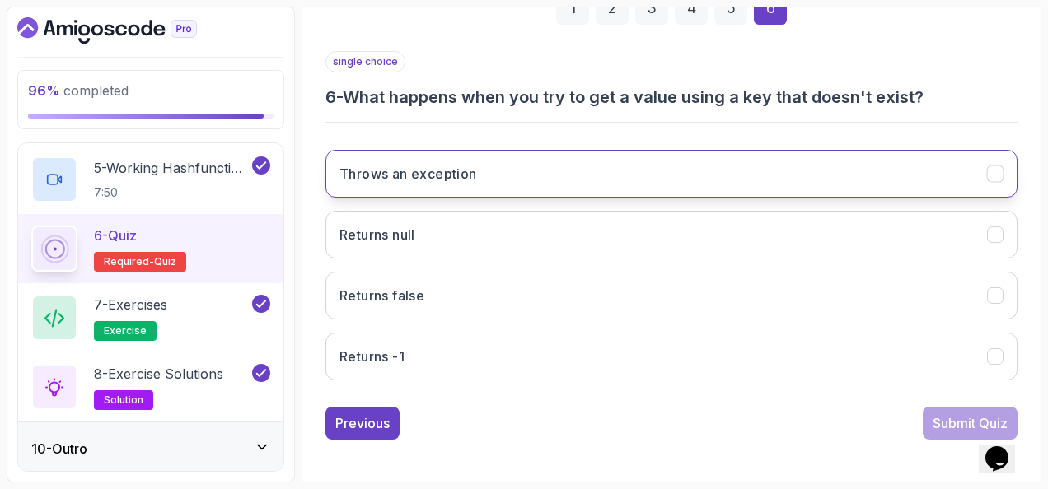
click at [468, 164] on h3 "Throws an exception" at bounding box center [408, 174] width 138 height 20
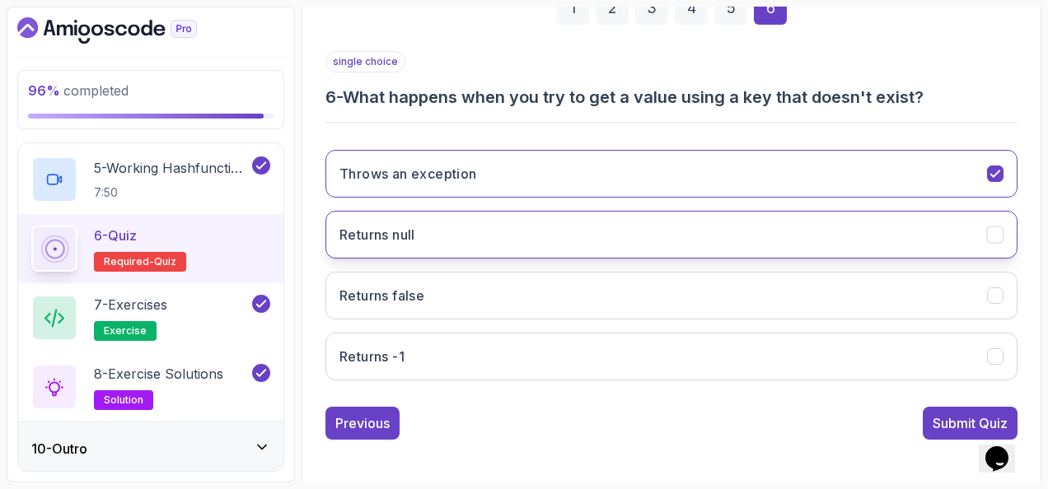
click at [676, 231] on button "Returns null" at bounding box center [671, 235] width 692 height 48
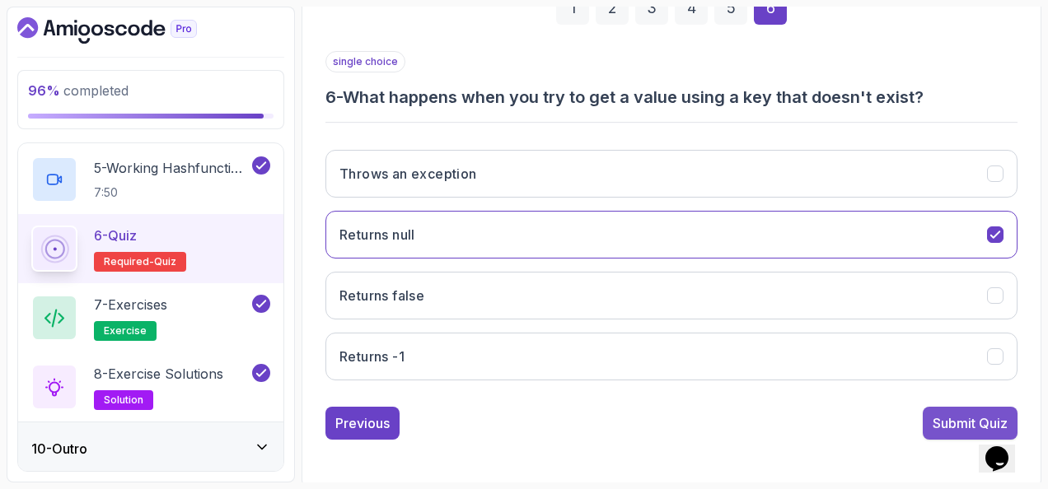
click at [933, 414] on div "Submit Quiz" at bounding box center [970, 424] width 75 height 20
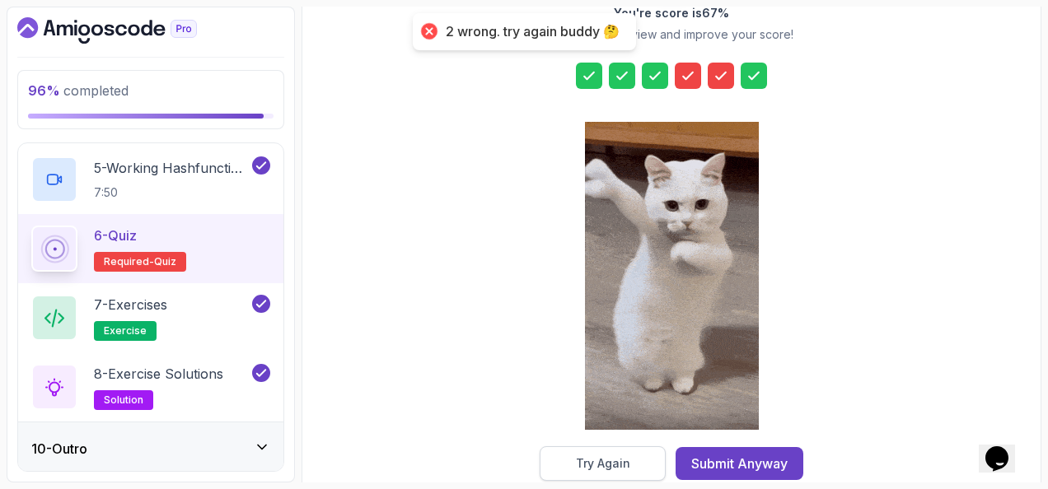
click at [618, 467] on div "Try Again" at bounding box center [603, 464] width 54 height 16
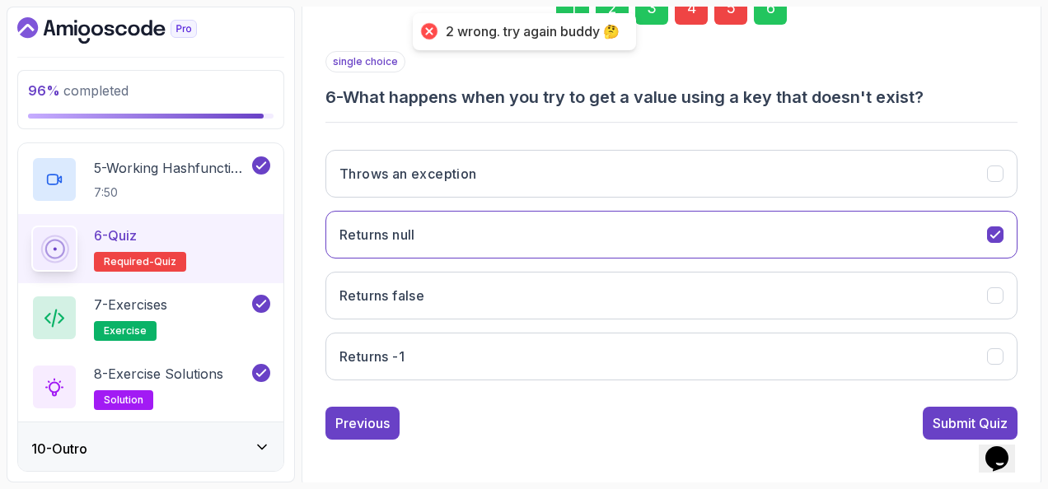
click at [695, 5] on section "96 % completed 1 - Intro 2 - Arrays 3 - 2d Arrays 4 - Arraylist 5 - Stacks 6 - …" at bounding box center [524, 244] width 1048 height 489
click at [695, 8] on div "4" at bounding box center [691, 8] width 33 height 33
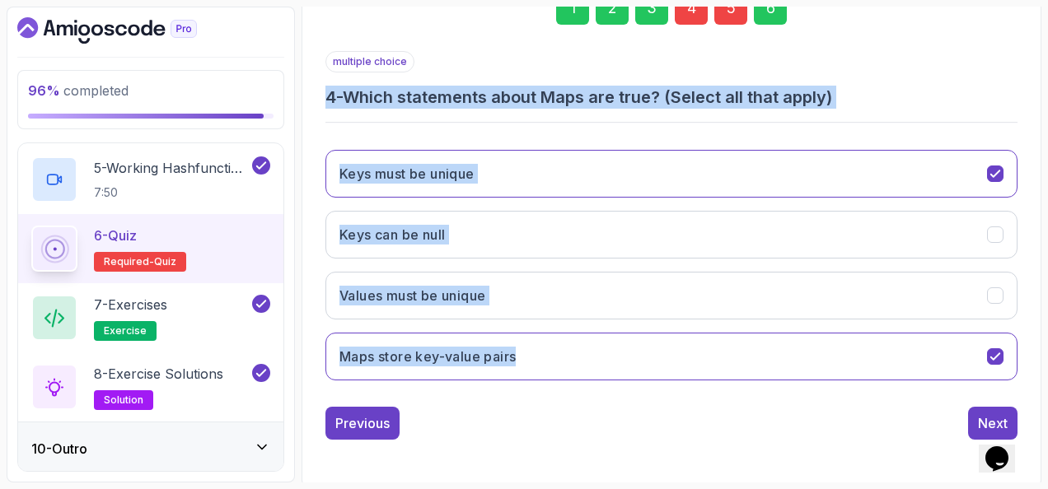
drag, startPoint x: 321, startPoint y: 96, endPoint x: 582, endPoint y: 325, distance: 346.8
click at [582, 325] on div "1 2 3 4 5 6 multiple choice 4 - Which statements about Maps are true? (Select a…" at bounding box center [671, 202] width 719 height 501
copy div "4 - Which statements about Maps are true? (Select all that apply) Keys must be …"
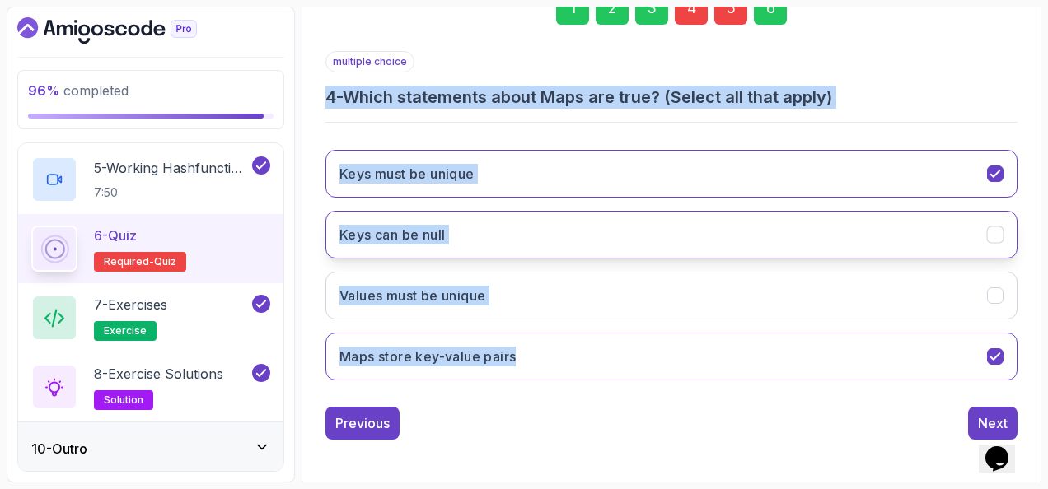
click at [555, 218] on button "Keys can be null" at bounding box center [671, 235] width 692 height 48
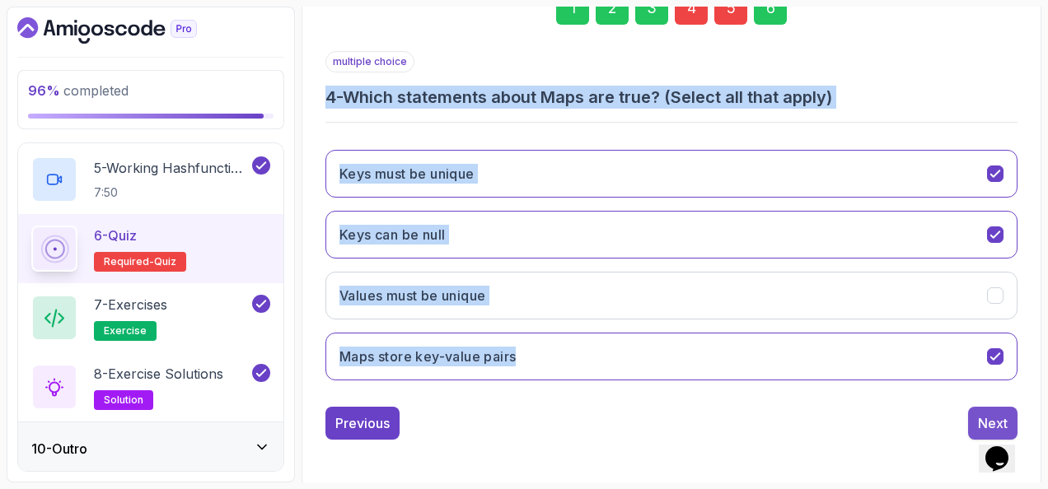
click at [972, 413] on button "Next" at bounding box center [992, 423] width 49 height 33
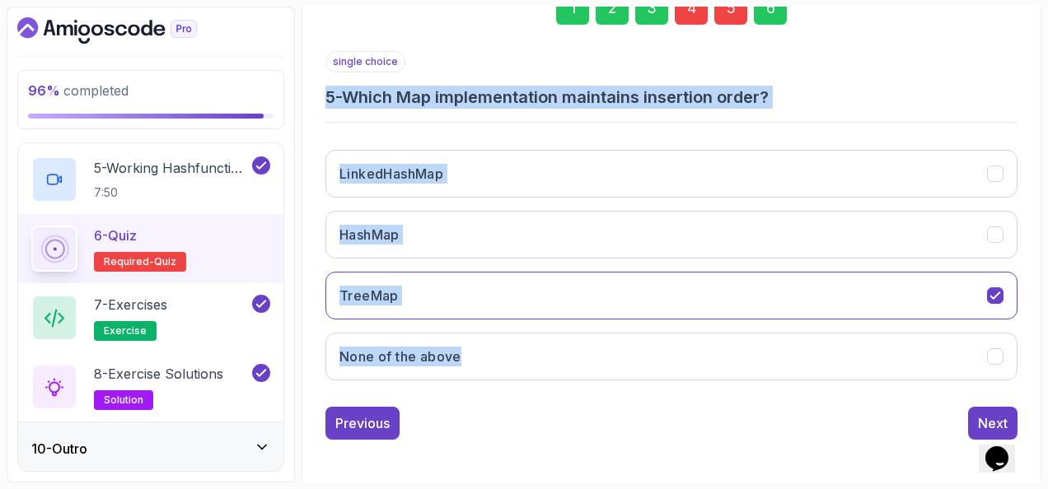
drag, startPoint x: 323, startPoint y: 91, endPoint x: 522, endPoint y: 326, distance: 308.2
click at [522, 326] on div "1 2 3 4 5 6 single choice 5 - Which Map implementation maintains insertion orde…" at bounding box center [671, 202] width 719 height 501
copy div "5 - Which Map implementation maintains insertion order? LinkedHashMap HashMap T…"
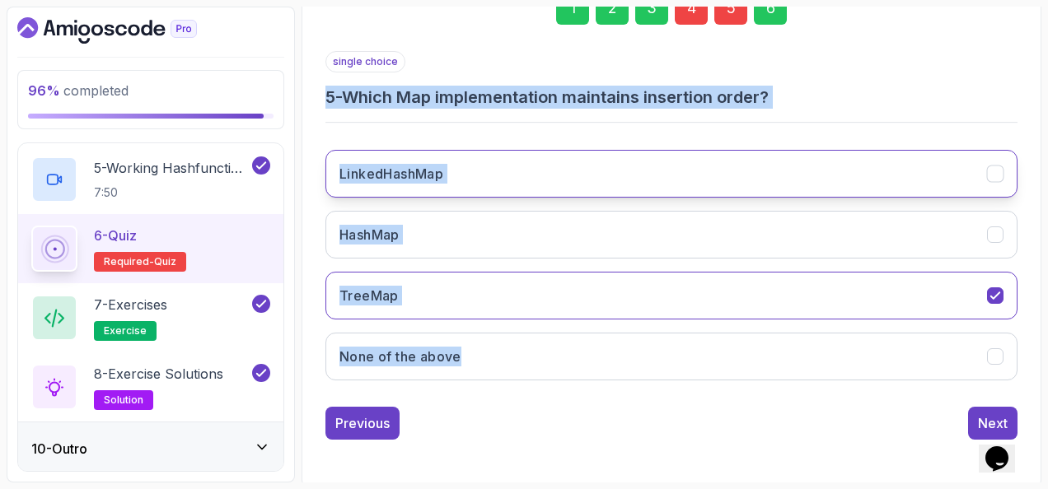
click at [545, 171] on button "LinkedHashMap" at bounding box center [671, 174] width 692 height 48
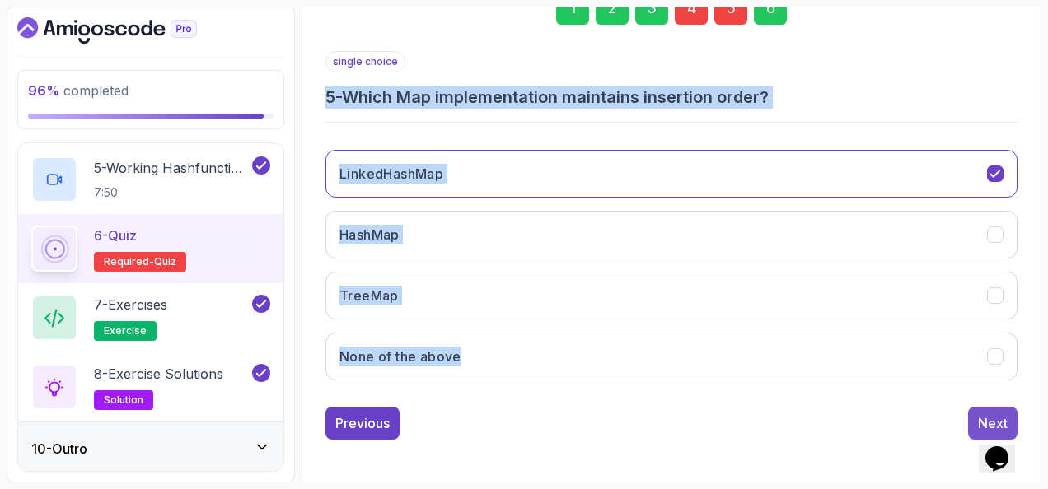
click at [974, 413] on button "Next" at bounding box center [992, 423] width 49 height 33
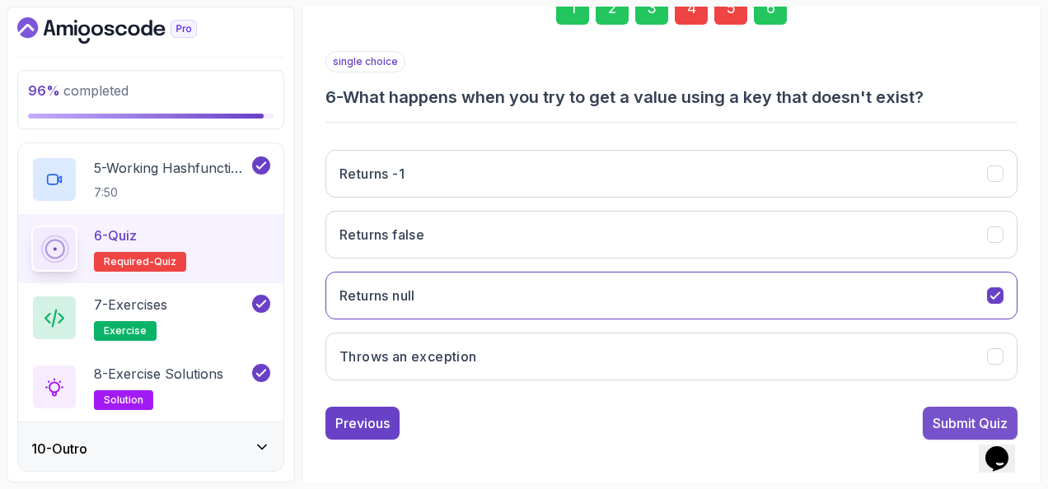
click at [967, 417] on div "Submit Quiz" at bounding box center [970, 424] width 75 height 20
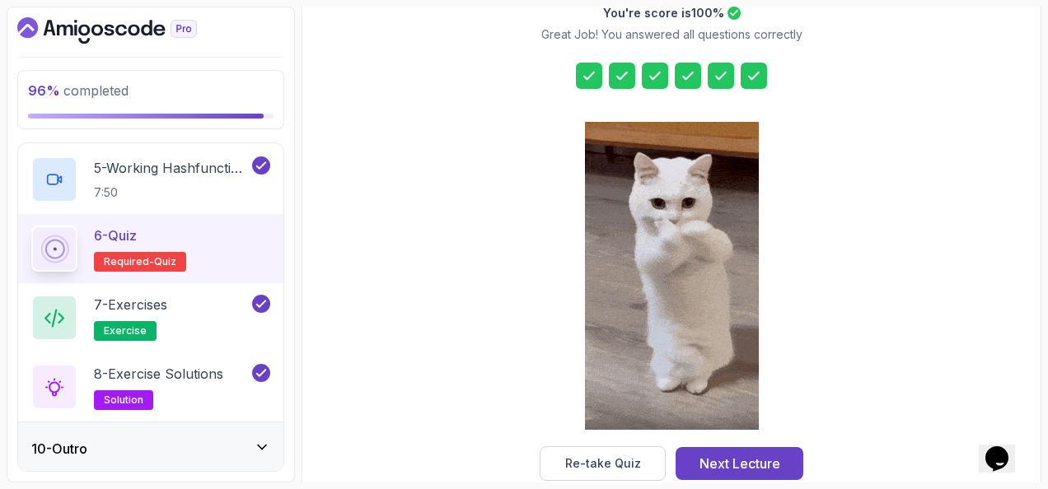
click at [789, 442] on div "You're score is 100 % Great Job! You answered all questions correctly Re-take Q…" at bounding box center [671, 216] width 316 height 529
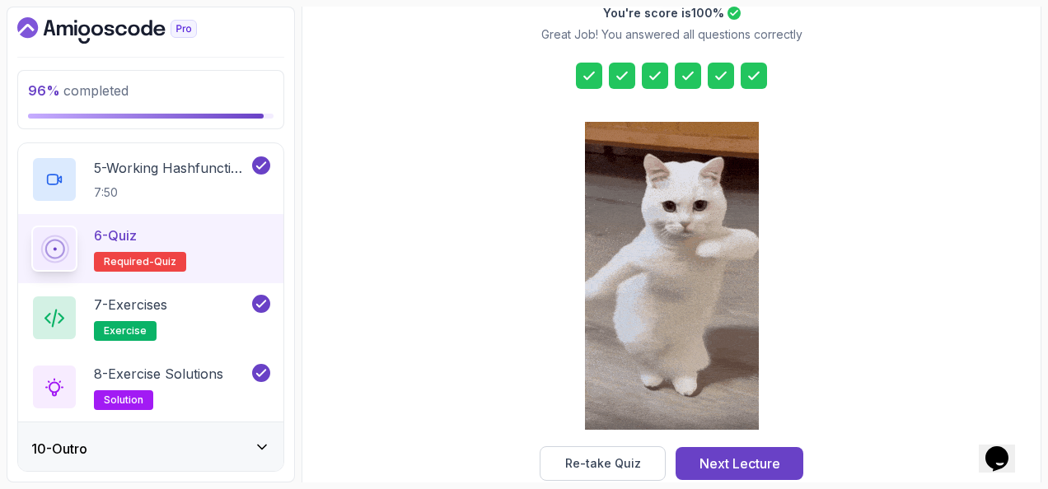
click at [789, 455] on button "Next Lecture" at bounding box center [740, 463] width 128 height 33
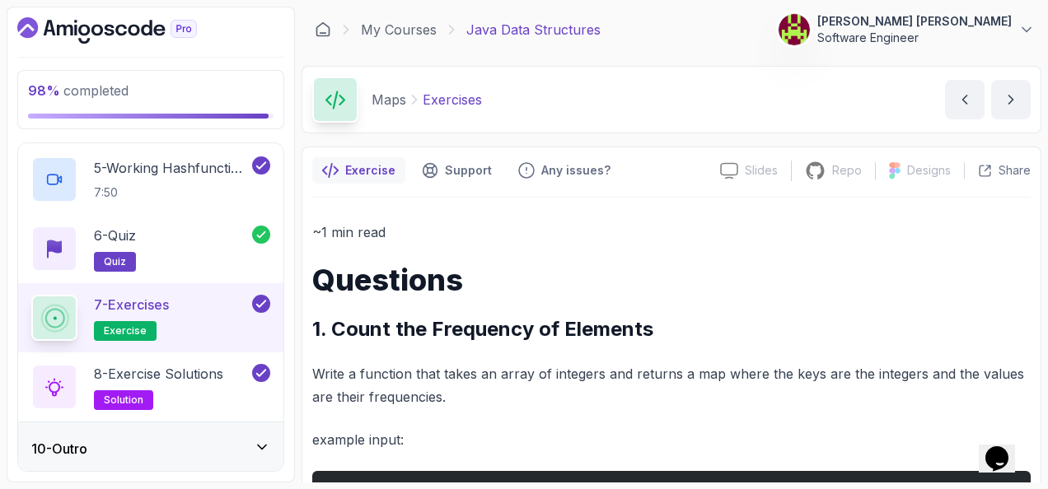
click at [237, 439] on div "10 - Outro" at bounding box center [150, 449] width 239 height 20
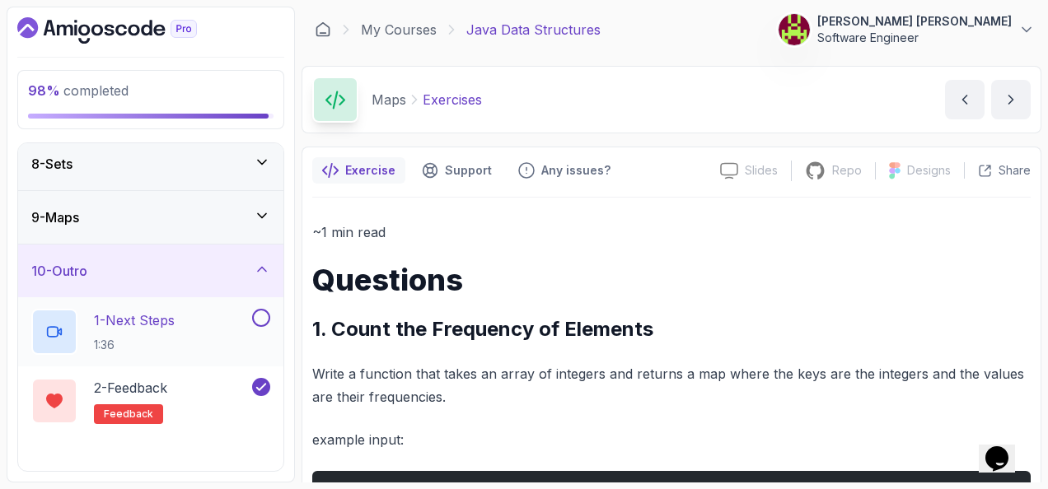
scroll to position [410, 0]
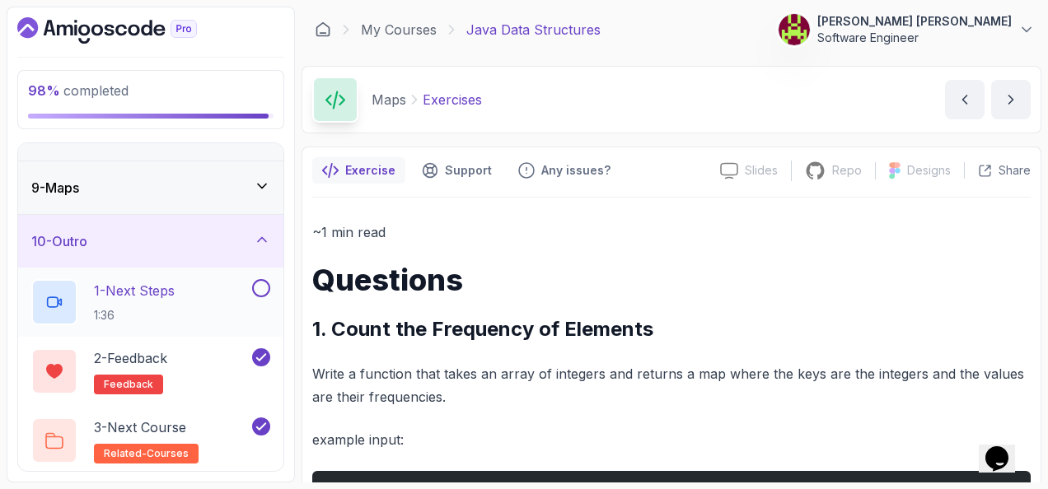
click at [232, 288] on div "1 - Next Steps 1:36" at bounding box center [140, 302] width 218 height 46
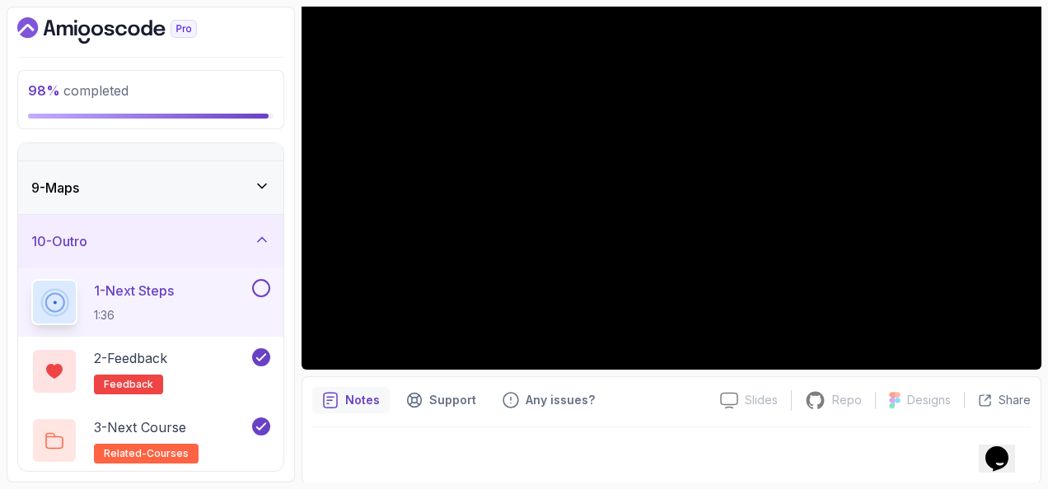
scroll to position [110, 0]
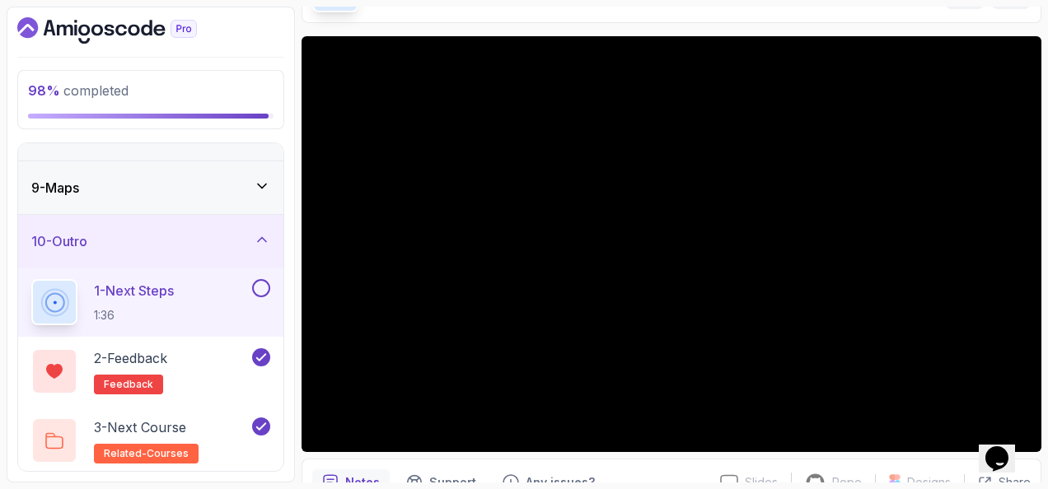
click at [260, 286] on button at bounding box center [261, 288] width 18 height 18
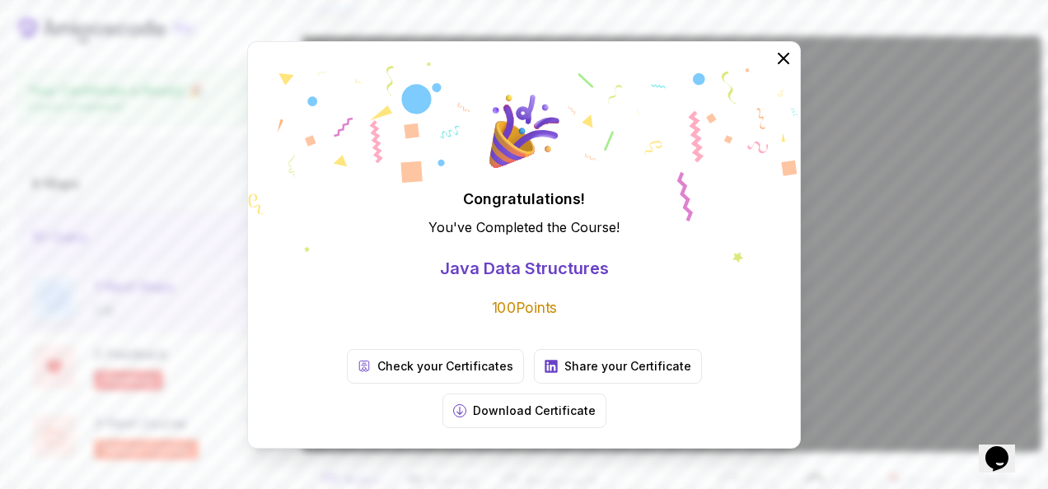
scroll to position [405, 0]
click at [783, 68] on icon at bounding box center [783, 57] width 21 height 21
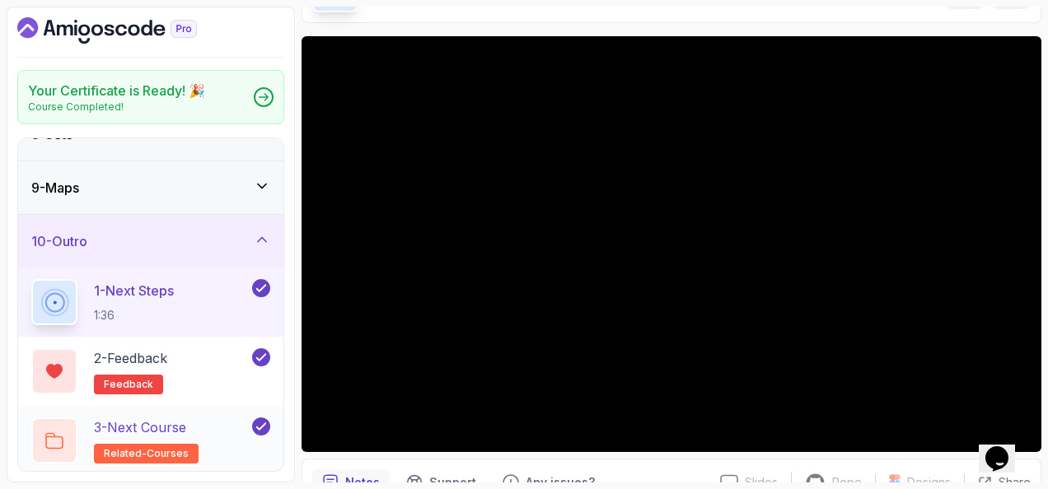
click at [201, 441] on div "3 - Next Course related-courses" at bounding box center [140, 441] width 218 height 46
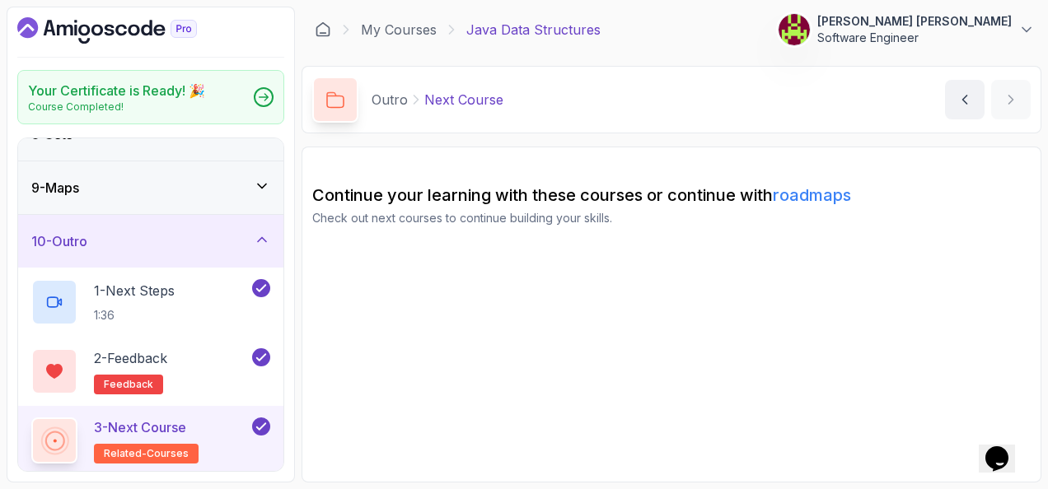
click at [837, 199] on link "roadmaps" at bounding box center [812, 195] width 78 height 20
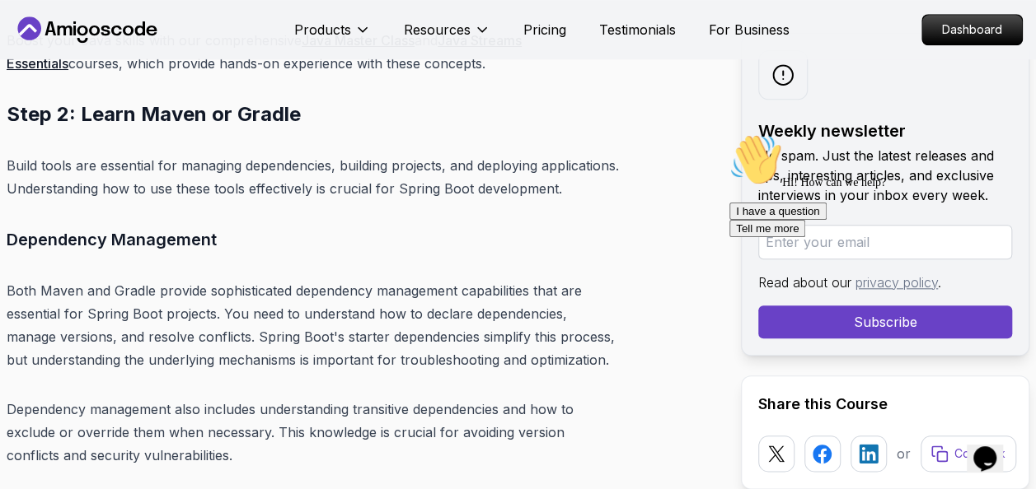
scroll to position [6905, 0]
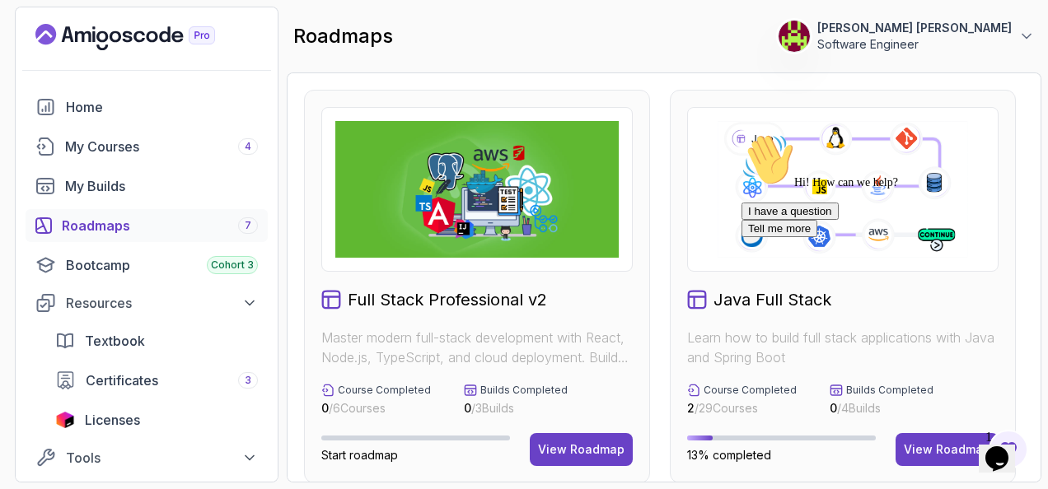
click at [887, 105] on div "Java Full Stack Learn how to build full stack applications with Java and Spring…" at bounding box center [843, 287] width 346 height 394
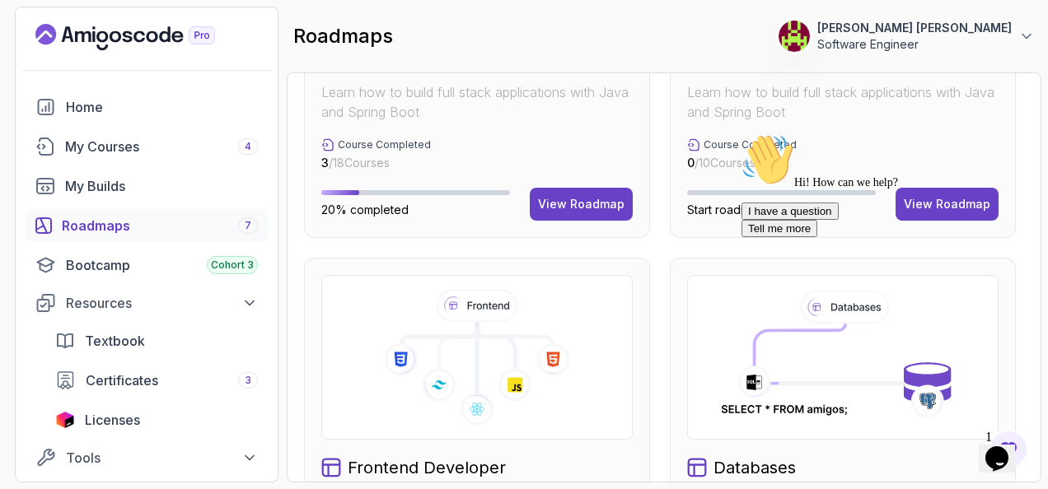
scroll to position [494, 0]
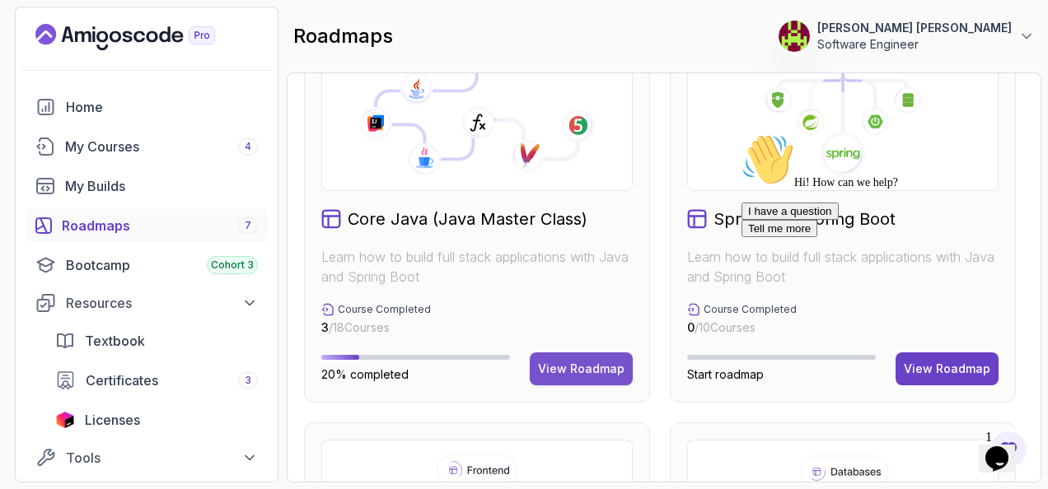
click at [587, 361] on div "View Roadmap" at bounding box center [581, 369] width 87 height 16
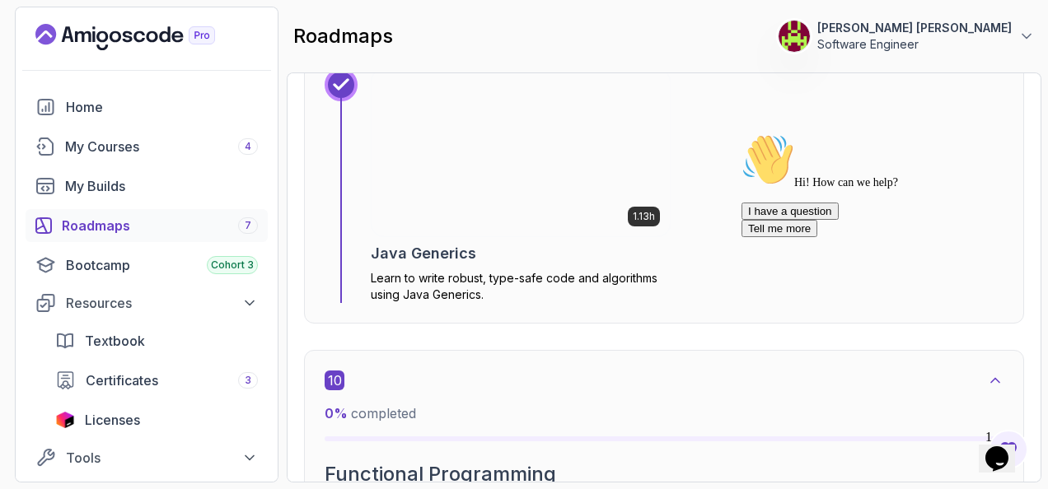
scroll to position [5702, 0]
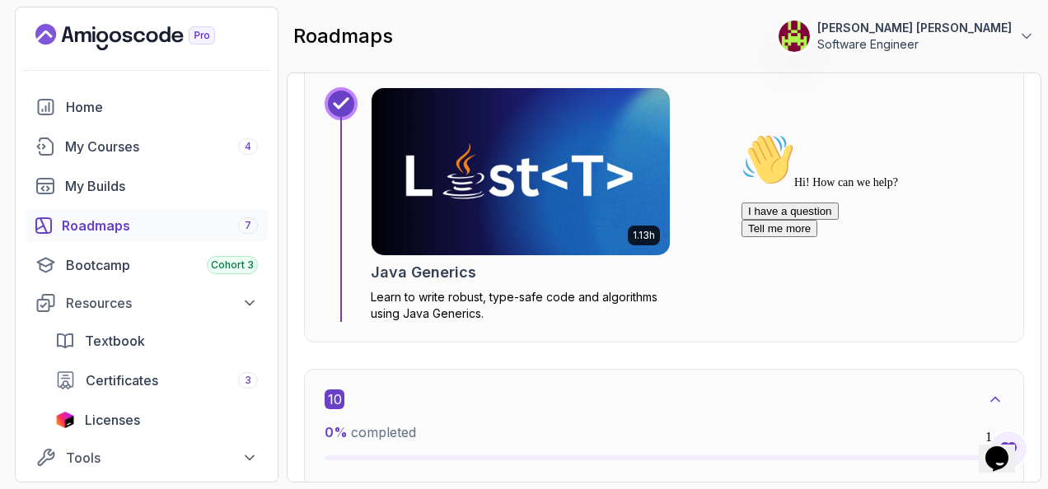
click at [522, 147] on img at bounding box center [520, 172] width 313 height 176
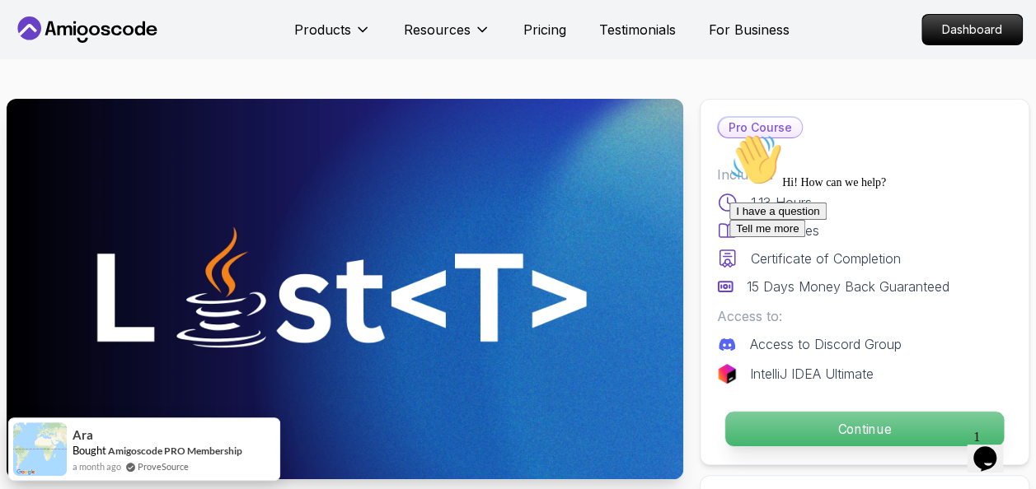
click at [789, 428] on p "Continue" at bounding box center [864, 429] width 279 height 35
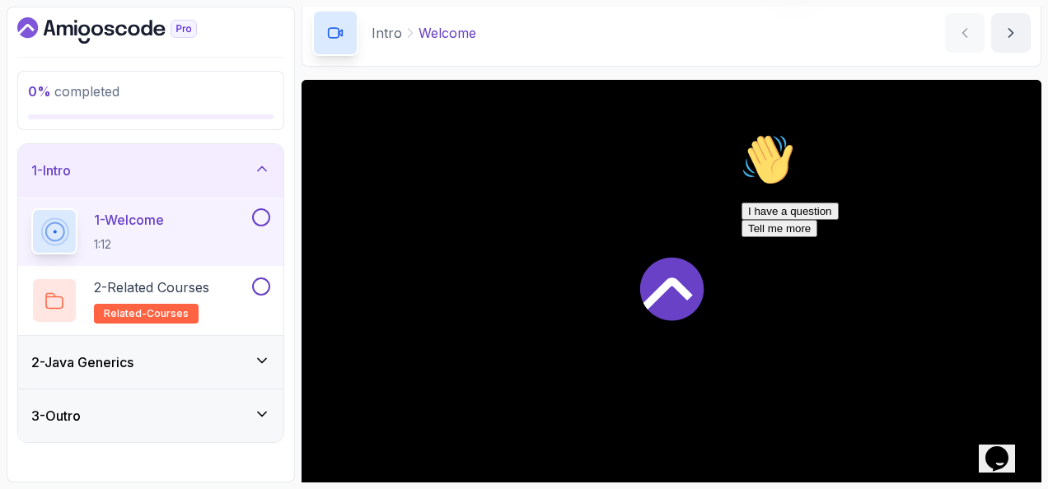
scroll to position [82, 0]
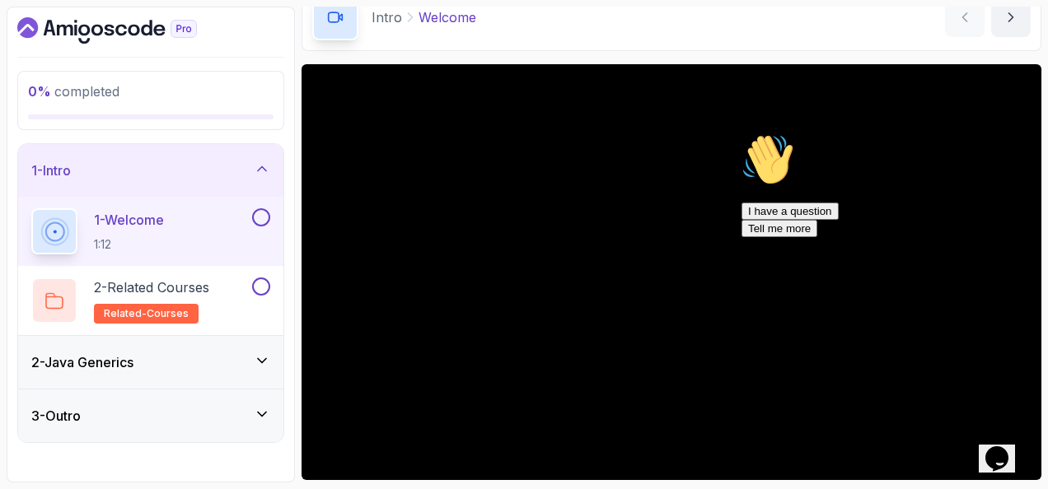
click at [742, 133] on icon "Chat attention grabber" at bounding box center [742, 133] width 0 height 0
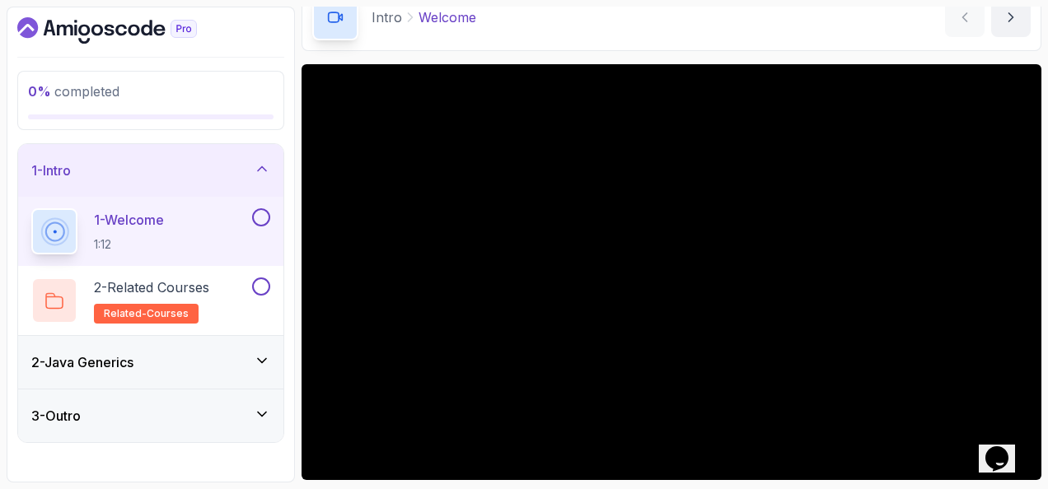
click at [990, 446] on div "Opens Chat This icon Opens the chat window." at bounding box center [997, 459] width 26 height 26
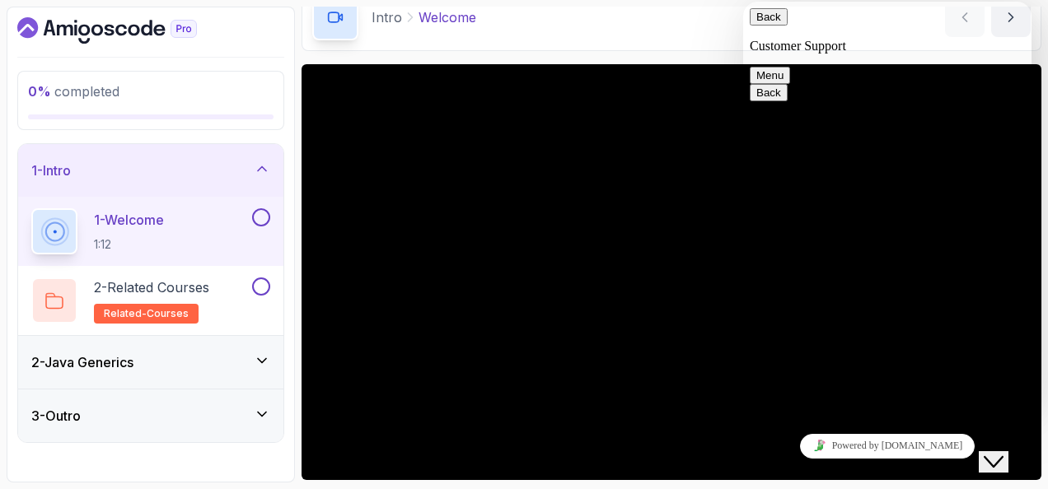
click at [998, 452] on icon "Close Chat This icon closes the chat window." at bounding box center [994, 462] width 20 height 20
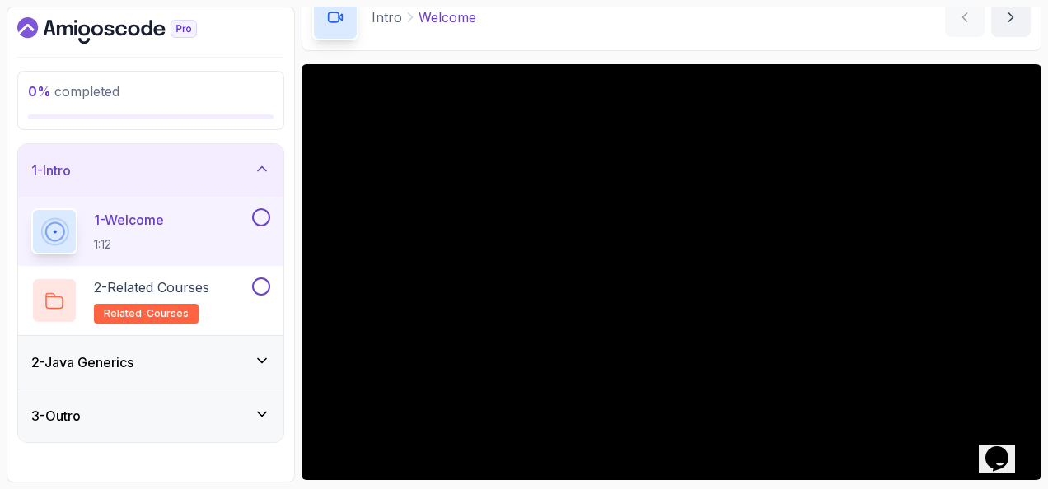
scroll to position [165, 0]
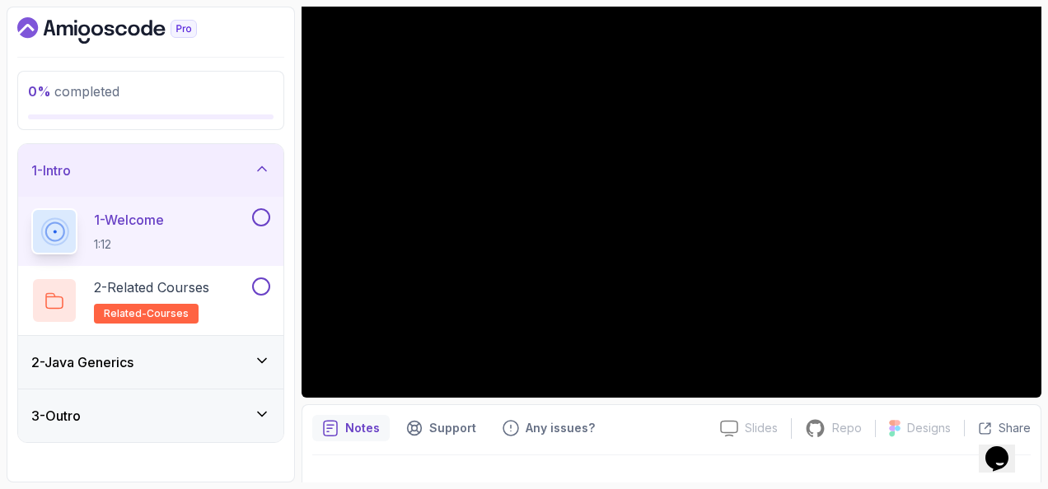
click at [193, 368] on div "2 - Java Generics" at bounding box center [150, 363] width 239 height 20
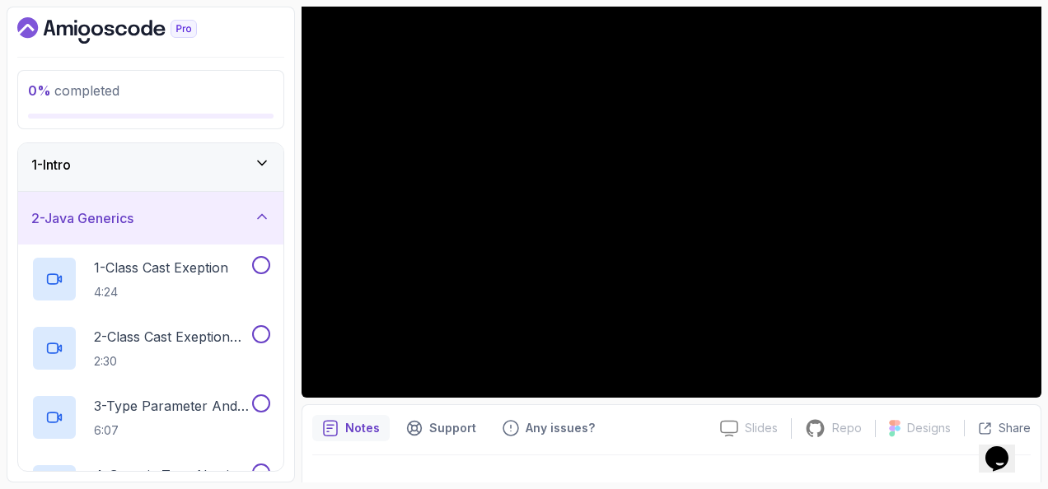
scroll to position [0, 0]
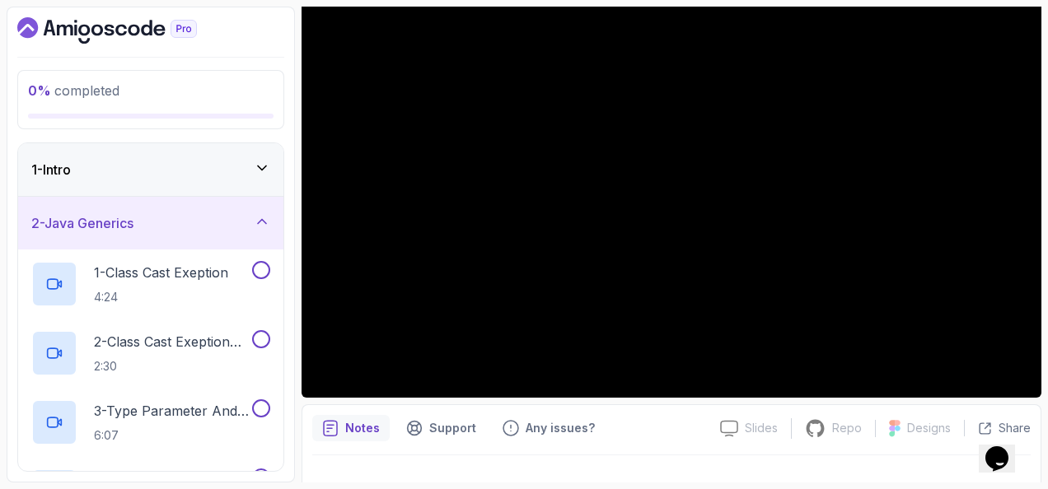
click at [218, 172] on div "1 - Intro" at bounding box center [150, 170] width 239 height 20
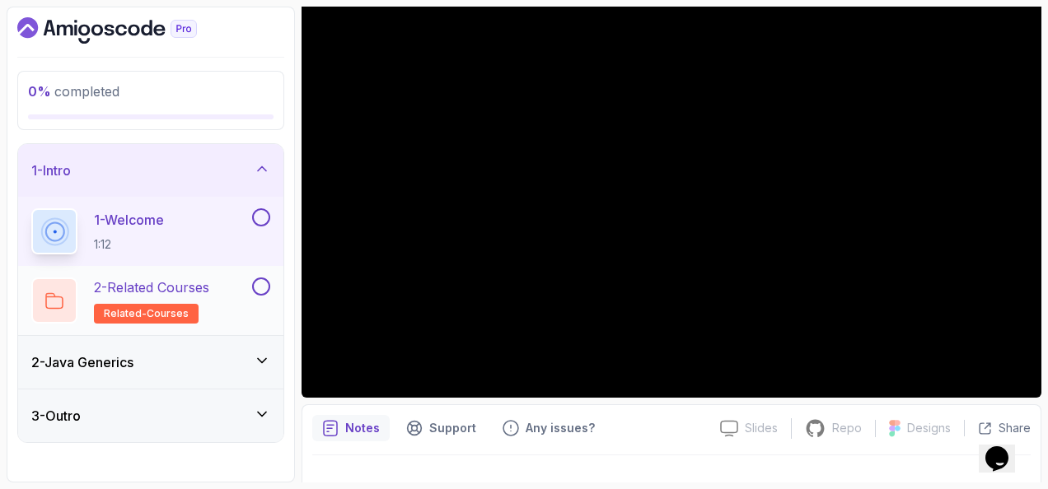
click at [258, 283] on button at bounding box center [261, 287] width 18 height 18
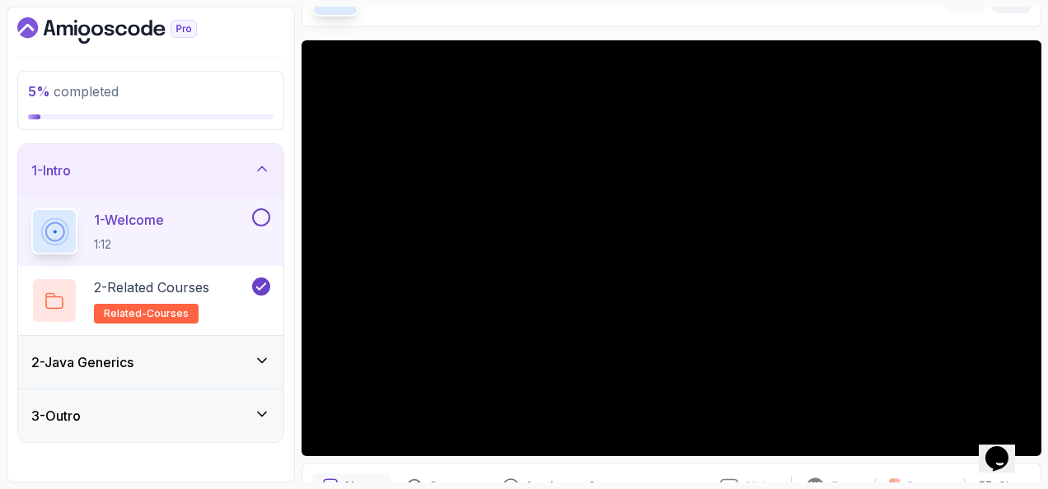
scroll to position [82, 0]
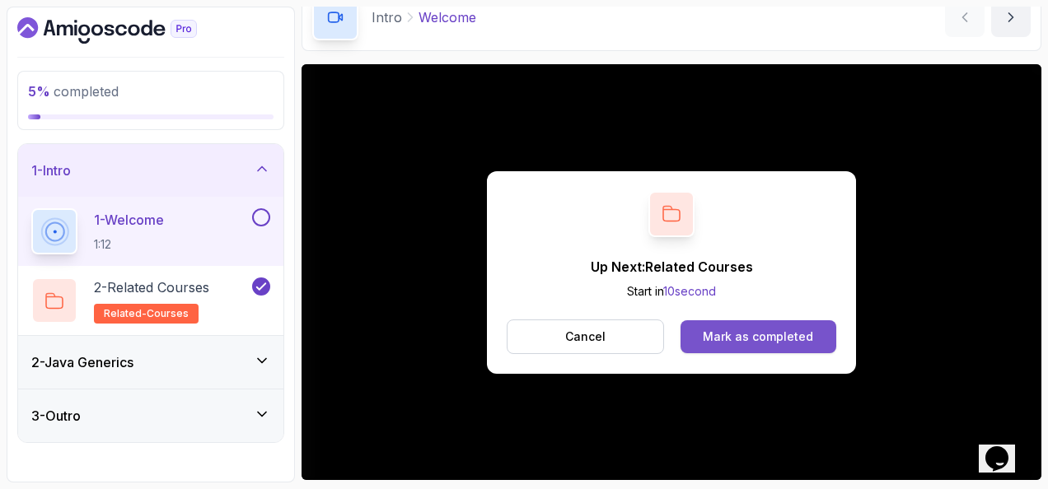
click at [793, 331] on div "Mark as completed" at bounding box center [758, 337] width 110 height 16
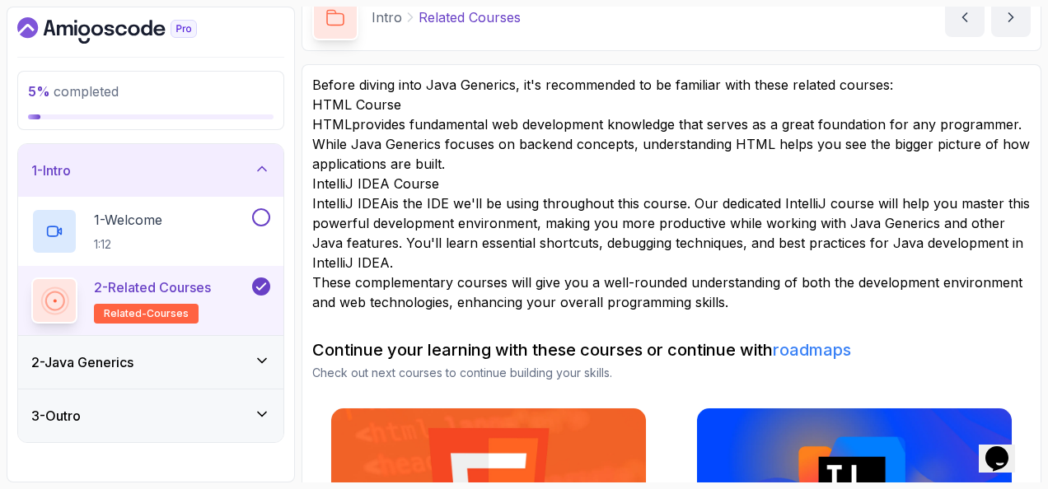
scroll to position [82, 0]
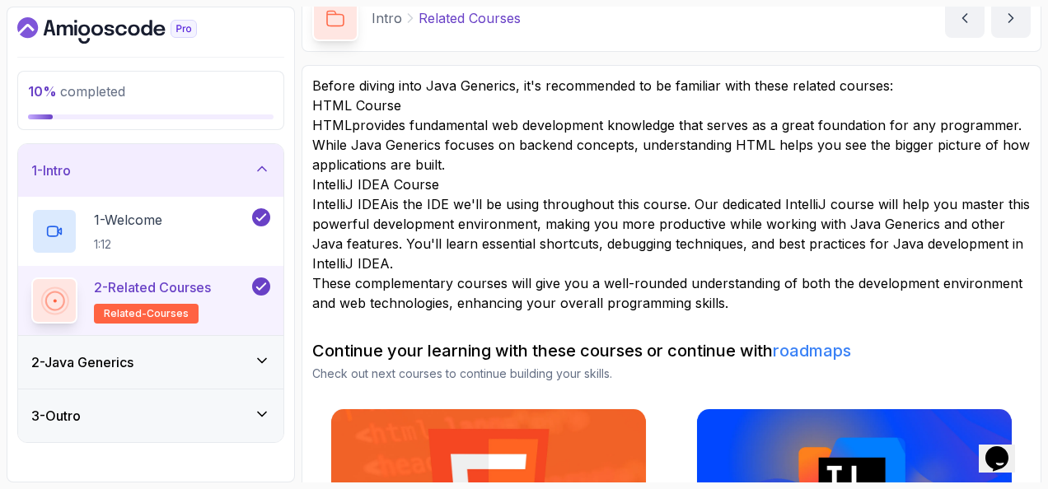
click at [260, 163] on icon at bounding box center [262, 169] width 16 height 16
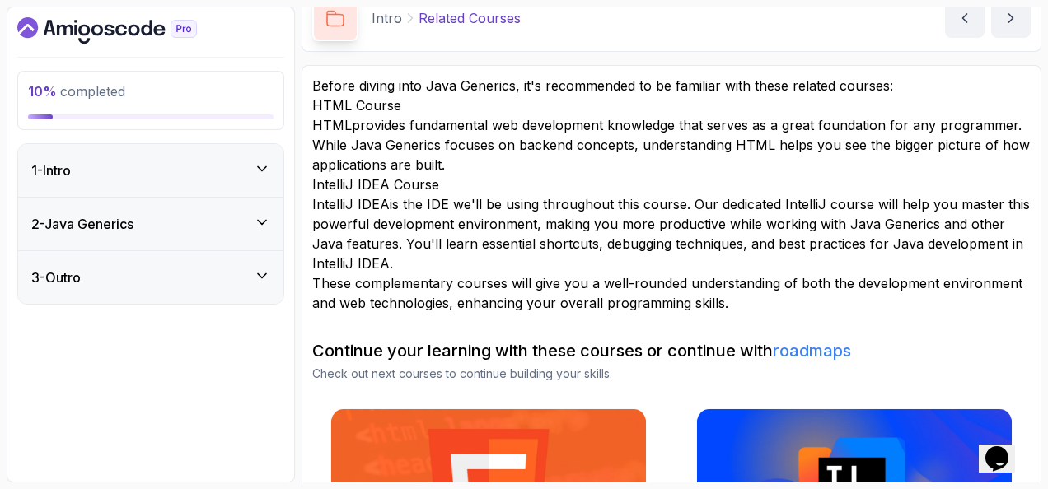
click at [254, 222] on div "2 - Java Generics" at bounding box center [150, 224] width 239 height 20
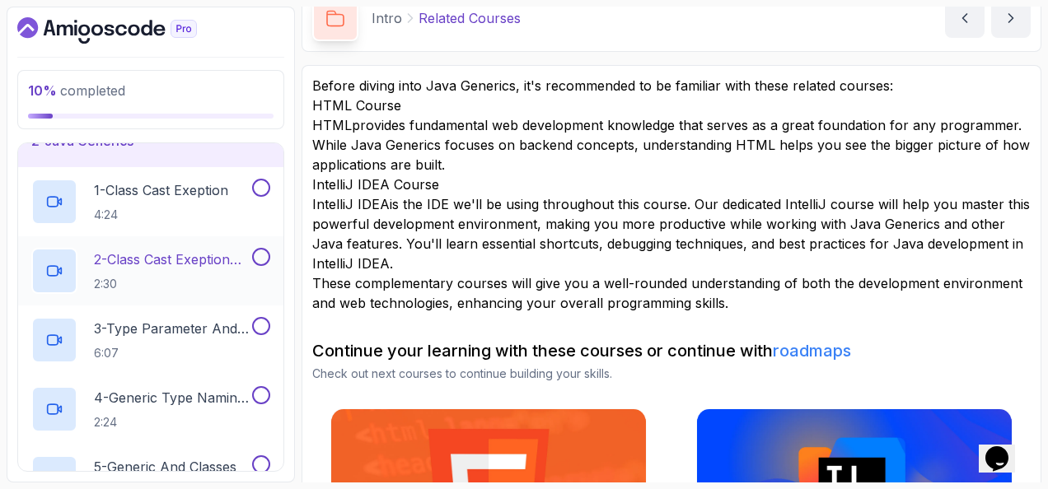
scroll to position [0, 0]
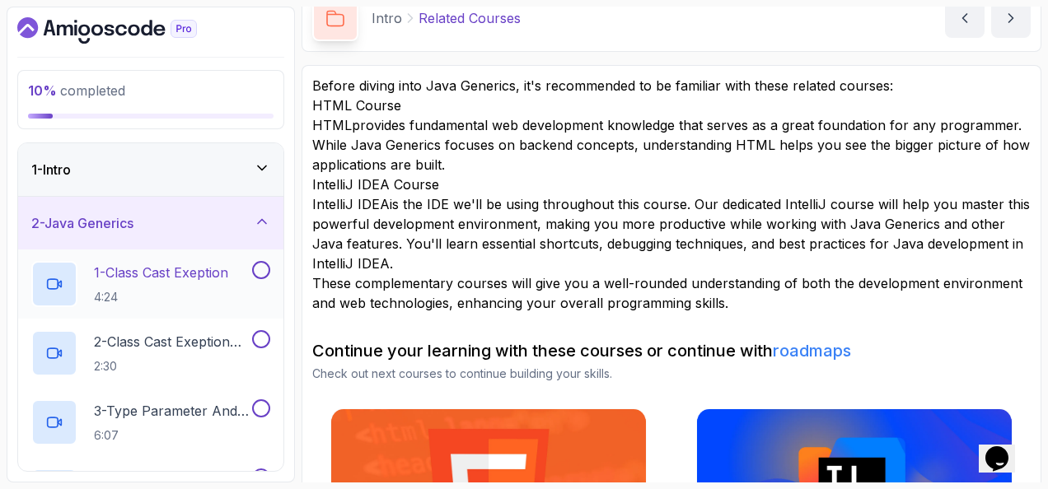
click at [213, 268] on p "1 - Class Cast Exeption" at bounding box center [161, 273] width 134 height 20
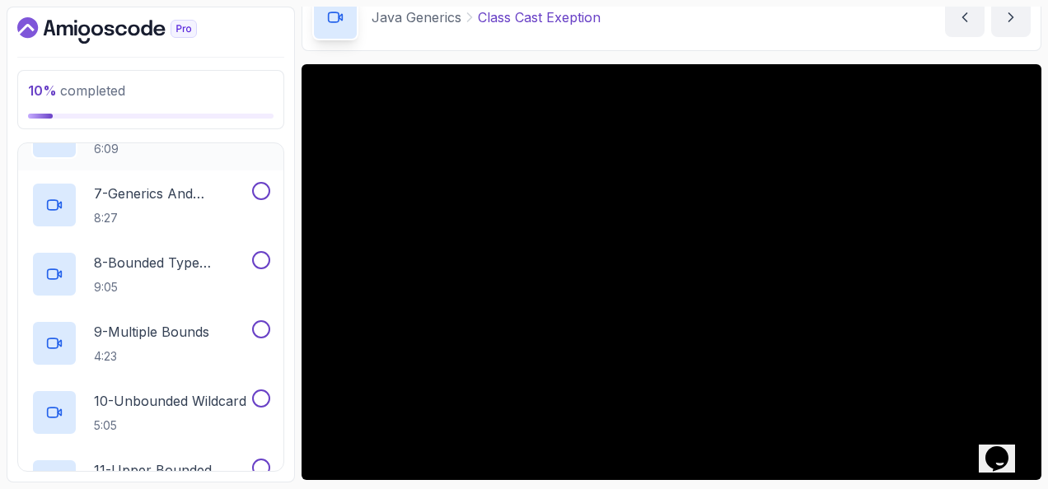
scroll to position [937, 0]
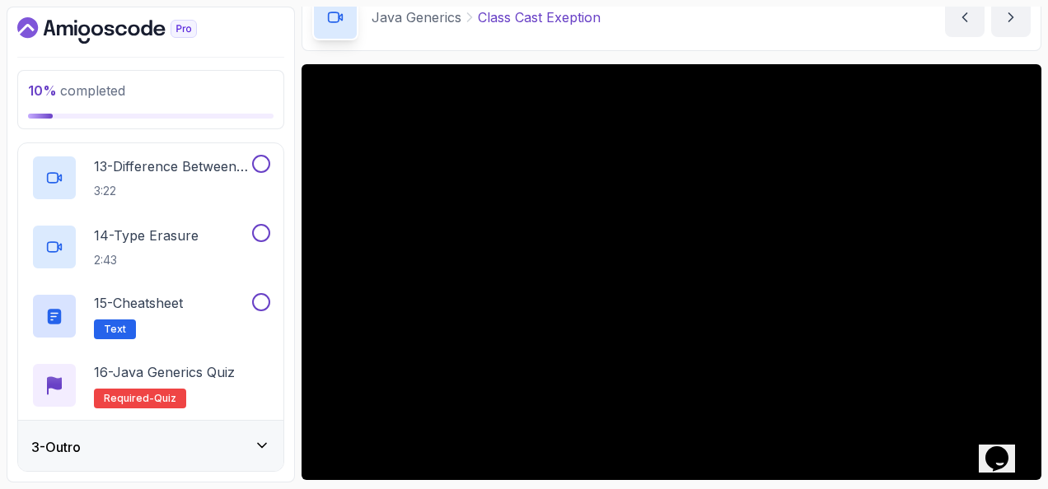
click at [236, 450] on div "3 - Outro" at bounding box center [150, 448] width 239 height 20
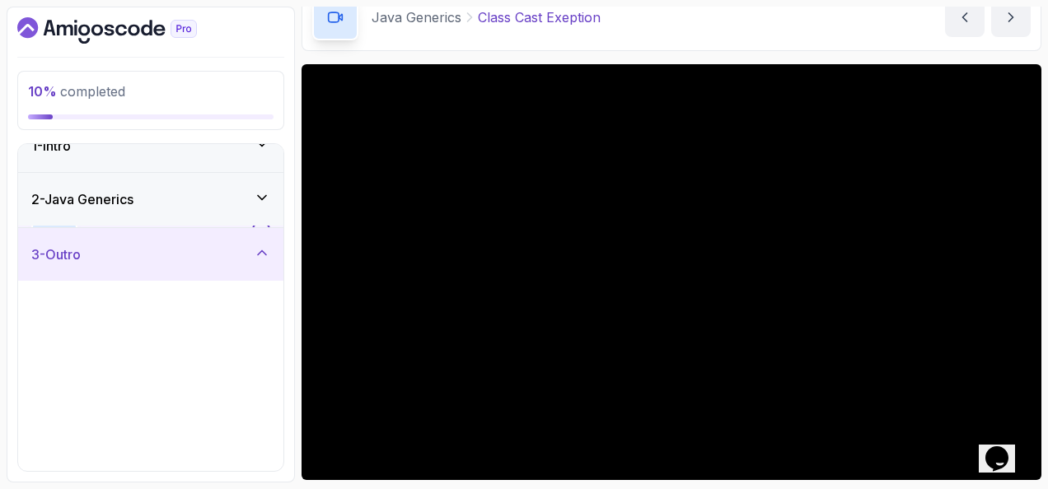
scroll to position [38, 0]
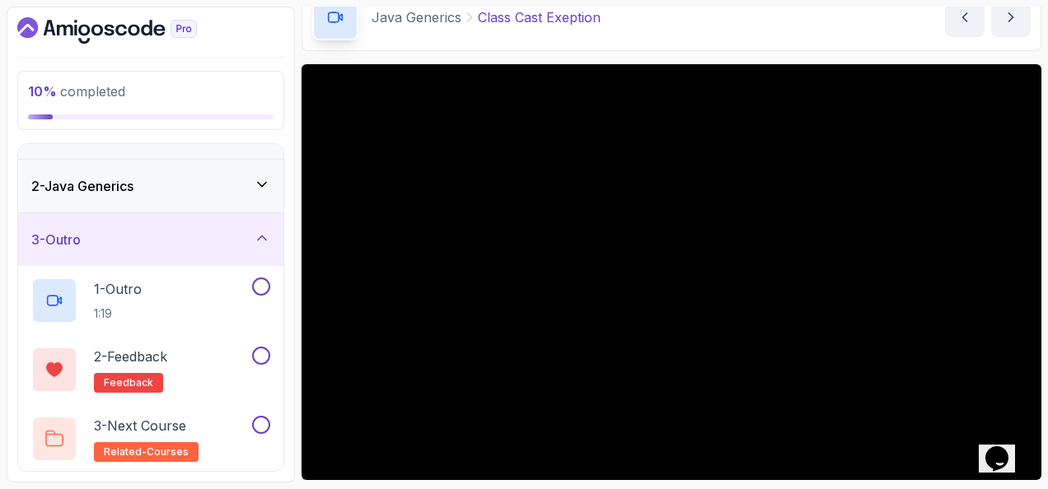
click at [234, 185] on div "2 - Java Generics" at bounding box center [150, 186] width 239 height 20
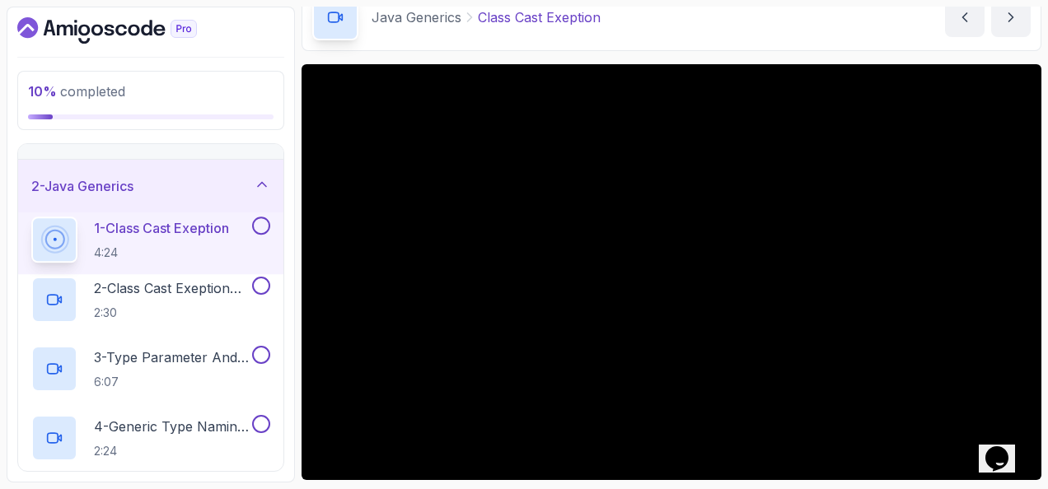
scroll to position [0, 0]
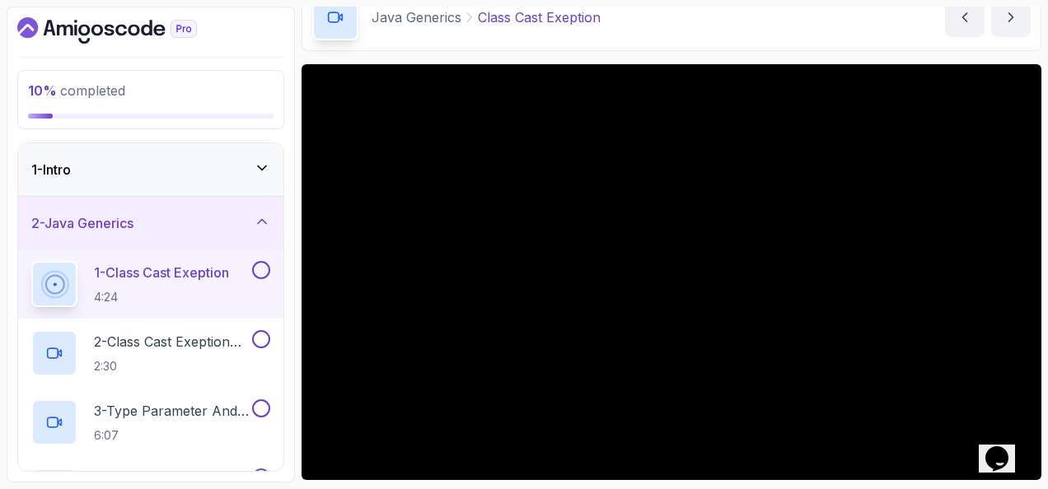
drag, startPoint x: 710, startPoint y: 29, endPoint x: 686, endPoint y: 26, distance: 24.8
click at [686, 26] on div "Java Generics Class Cast Exeption Class Cast Exeption by nelson" at bounding box center [672, 18] width 740 height 68
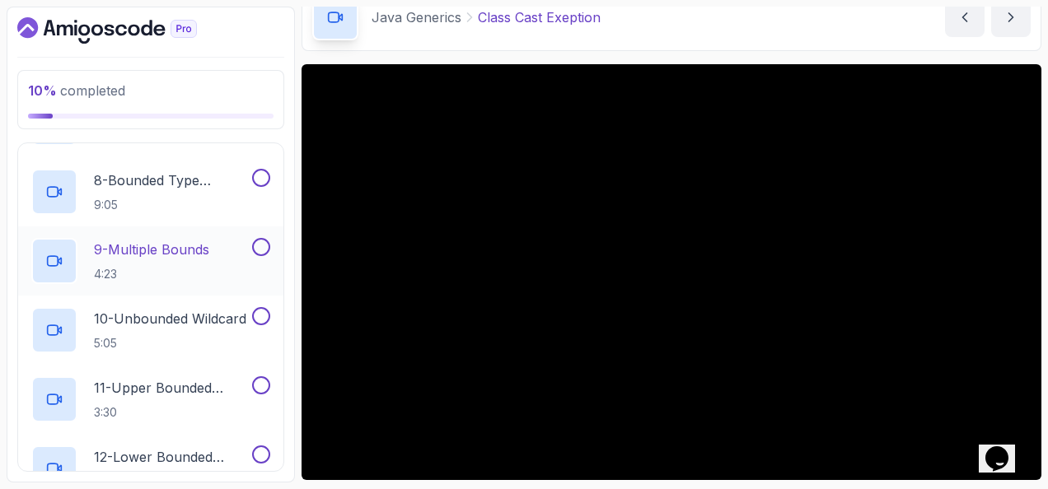
scroll to position [906, 0]
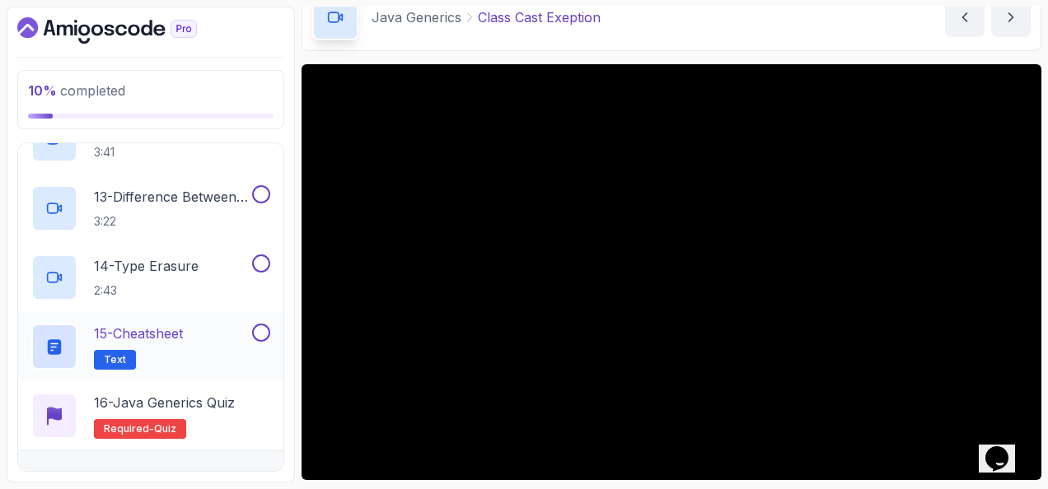
click at [173, 330] on p "15 - Cheatsheet" at bounding box center [138, 334] width 89 height 20
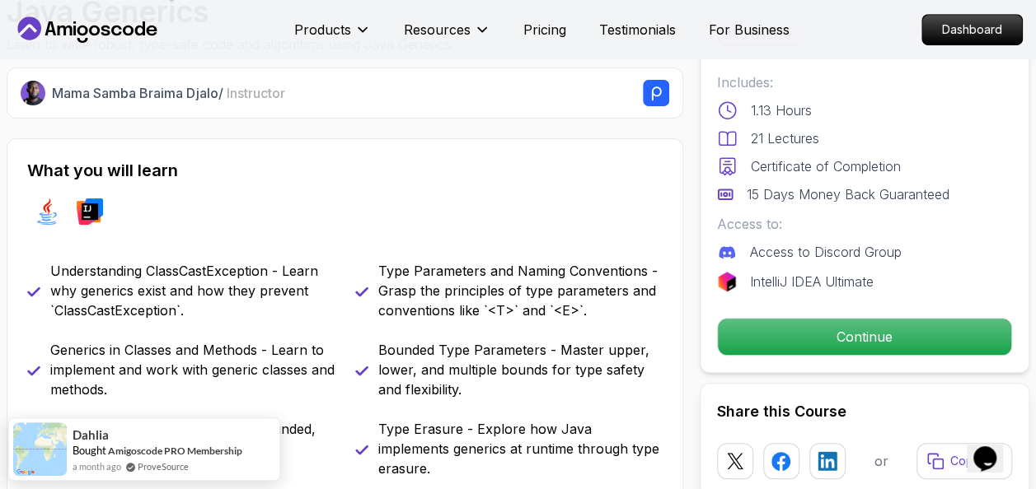
scroll to position [577, 0]
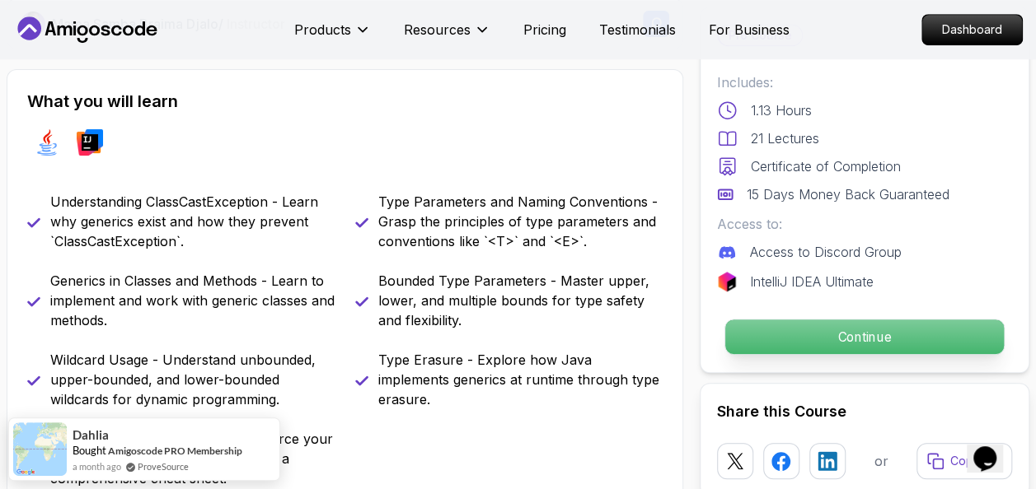
click at [817, 333] on p "Continue" at bounding box center [864, 337] width 279 height 35
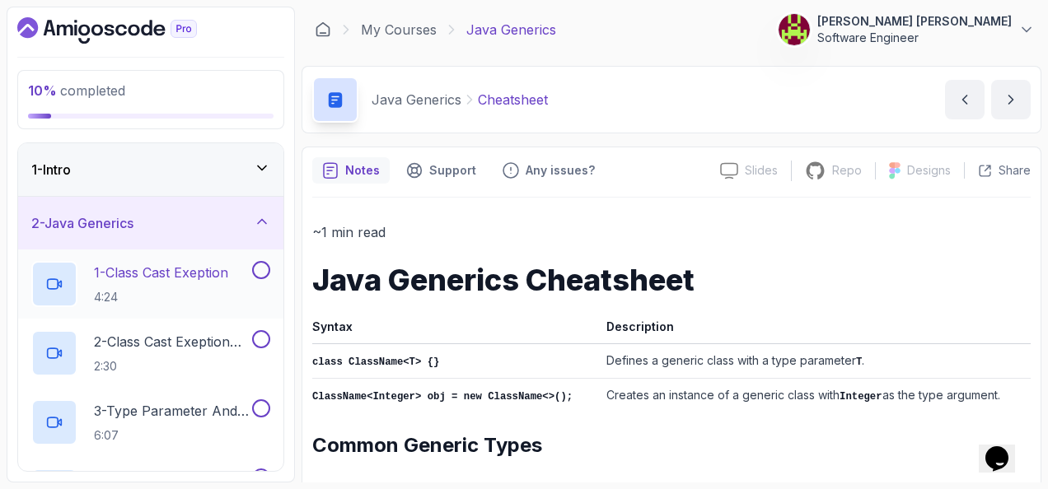
click at [218, 265] on p "1 - Class Cast Exeption" at bounding box center [161, 273] width 134 height 20
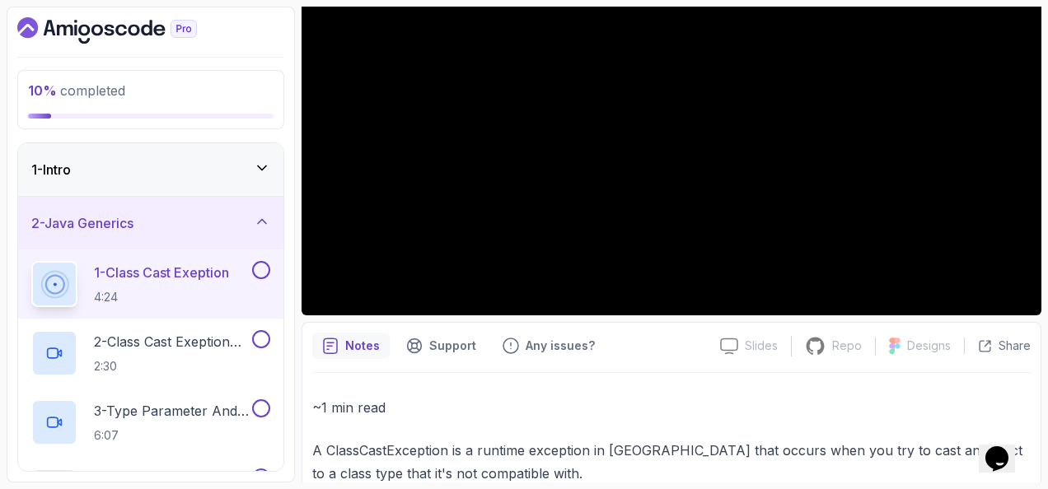
scroll to position [165, 0]
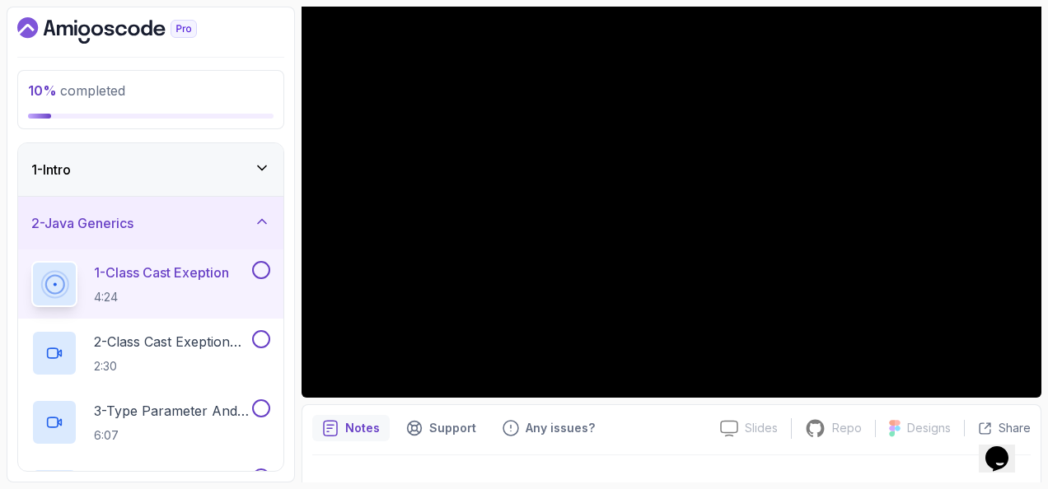
drag, startPoint x: 1041, startPoint y: 290, endPoint x: 264, endPoint y: 40, distance: 815.6
click at [264, 40] on div at bounding box center [150, 30] width 267 height 26
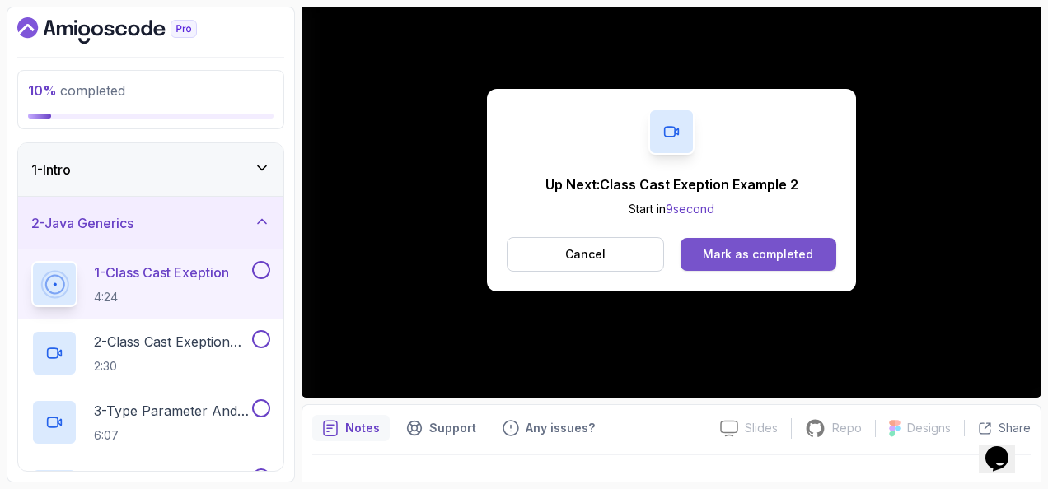
click at [733, 248] on div "Mark as completed" at bounding box center [758, 254] width 110 height 16
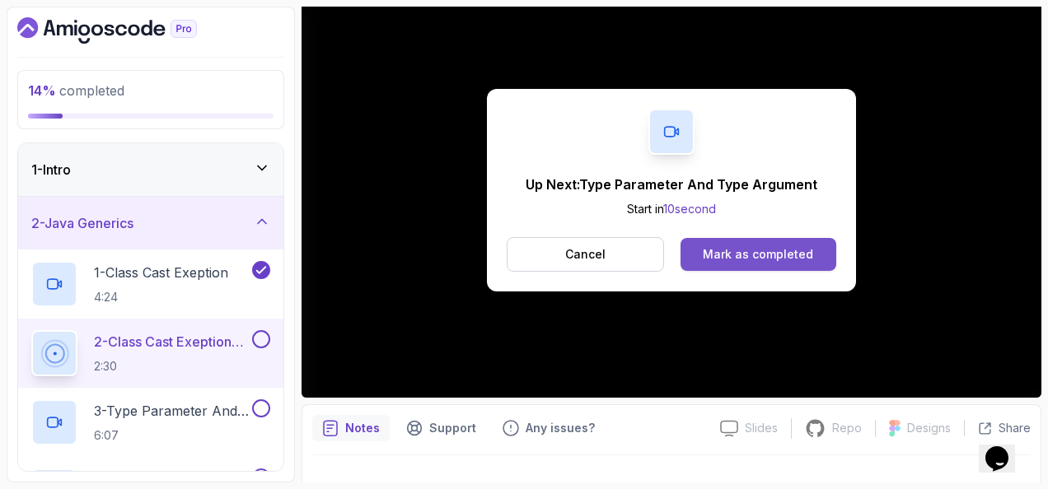
click at [705, 241] on button "Mark as completed" at bounding box center [759, 254] width 156 height 33
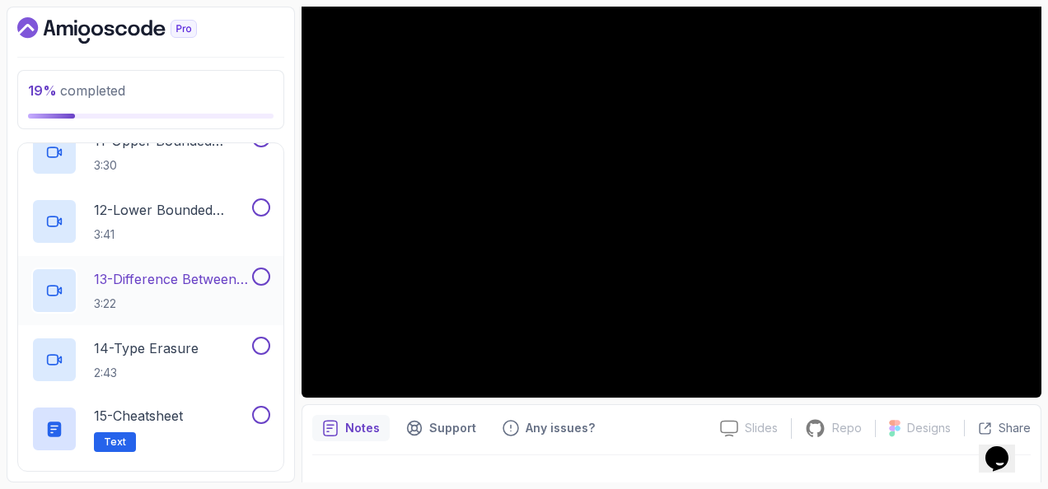
scroll to position [577, 0]
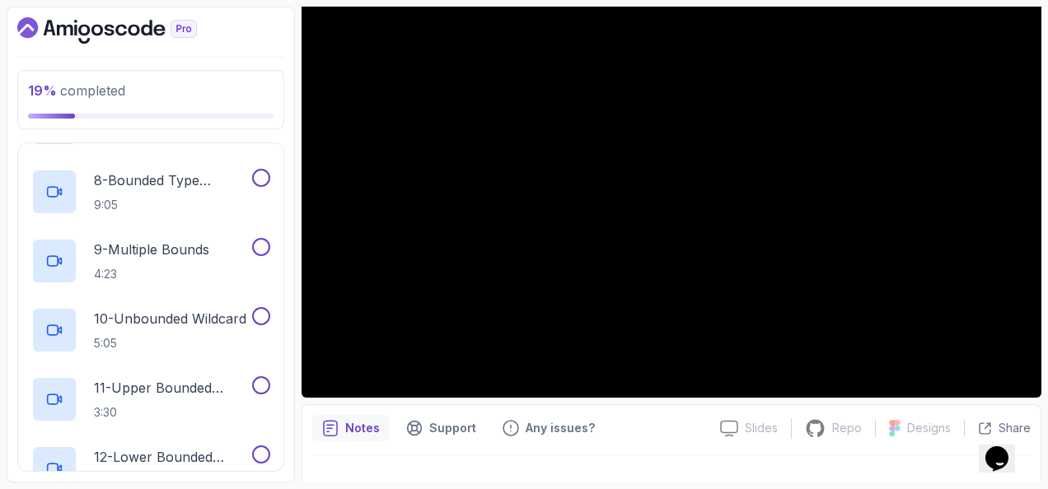
click at [162, 318] on p "10 - Unbounded Wildcard" at bounding box center [170, 319] width 152 height 20
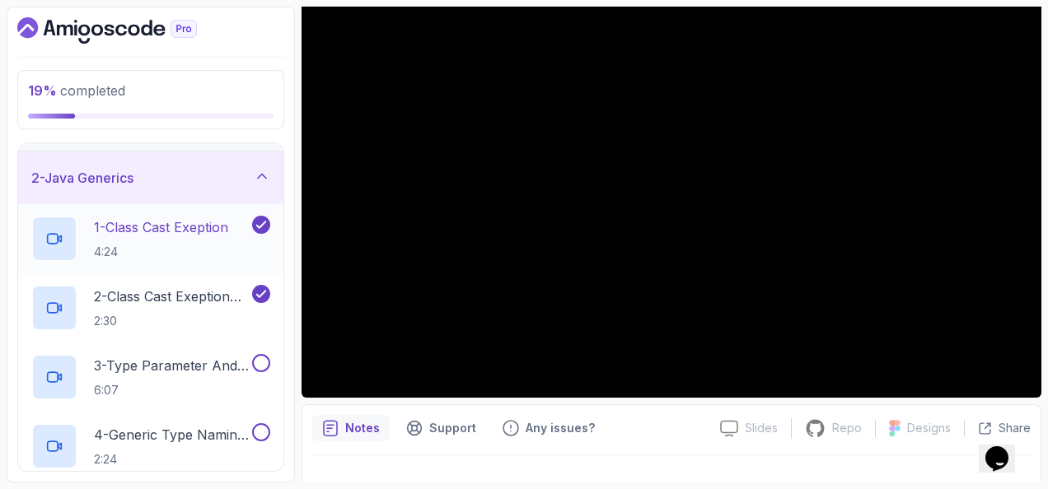
scroll to position [82, 0]
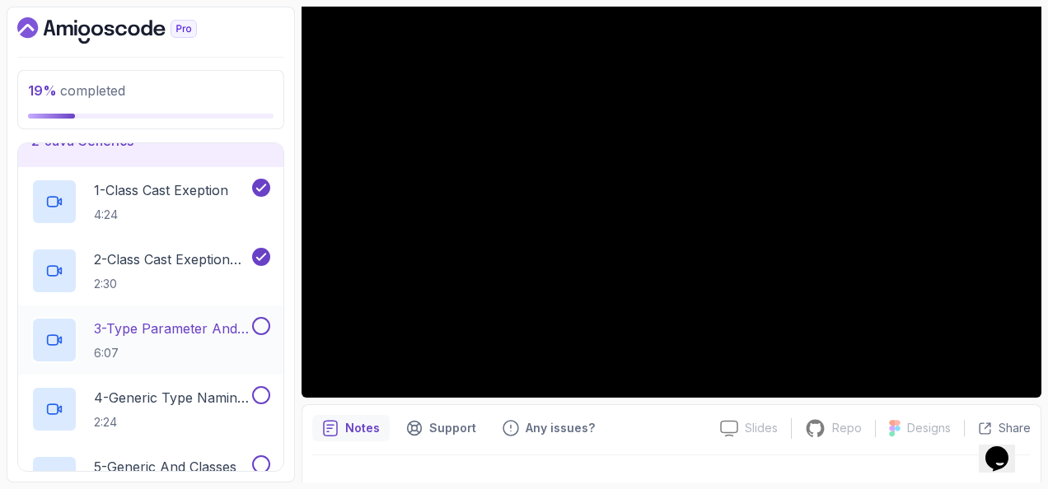
click at [176, 310] on div "3 - Type Parameter And Type Argument 6:07" at bounding box center [150, 340] width 265 height 69
click at [180, 320] on p "3 - Type Parameter And Type Argument" at bounding box center [171, 329] width 155 height 20
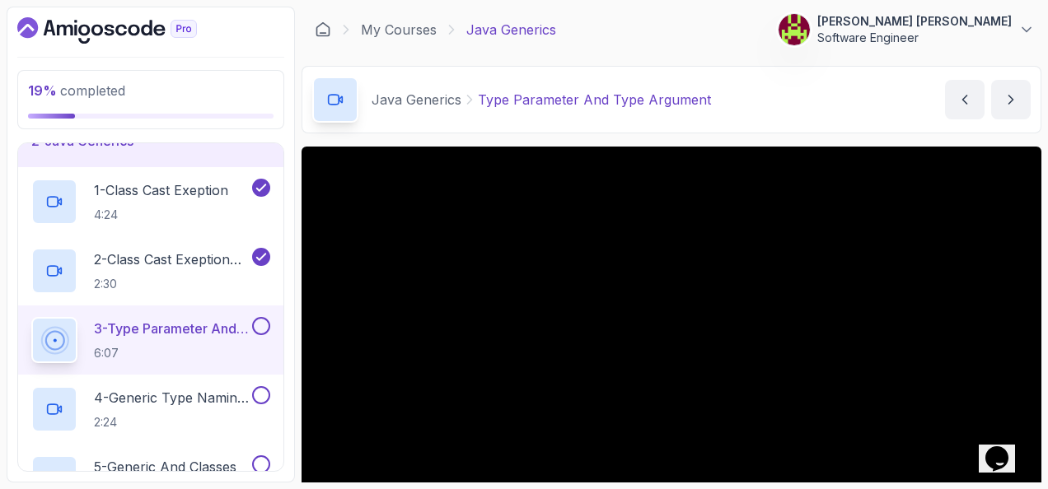
scroll to position [165, 0]
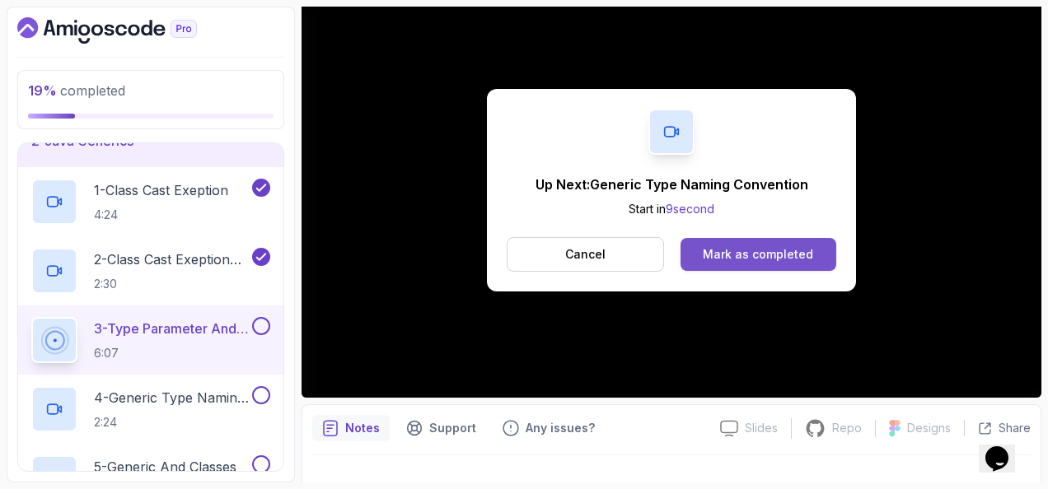
click at [739, 248] on div "Mark as completed" at bounding box center [758, 254] width 110 height 16
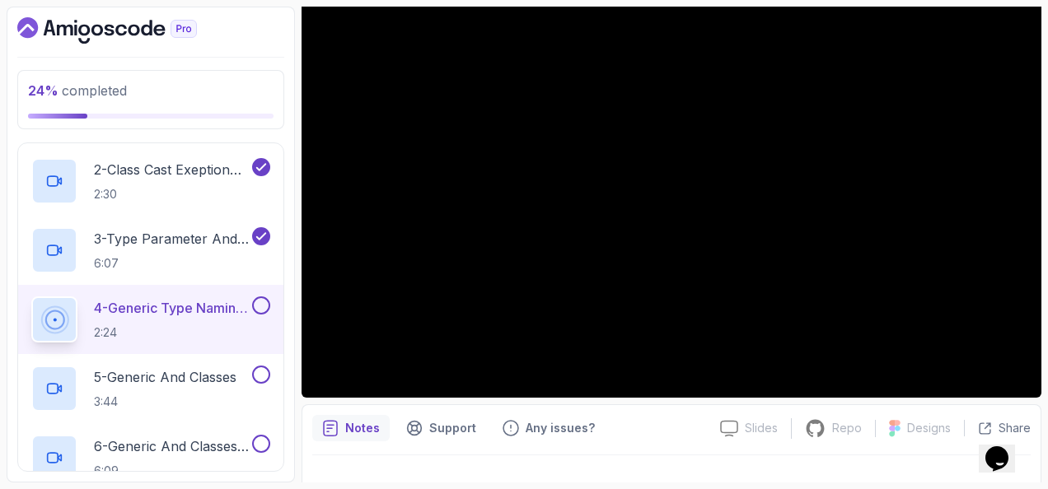
scroll to position [165, 0]
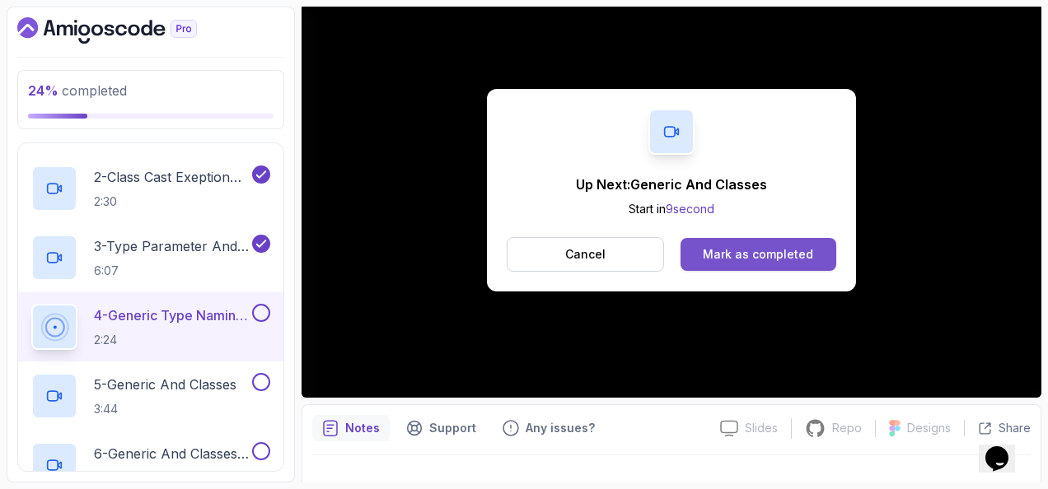
click at [788, 261] on div "Mark as completed" at bounding box center [758, 254] width 110 height 16
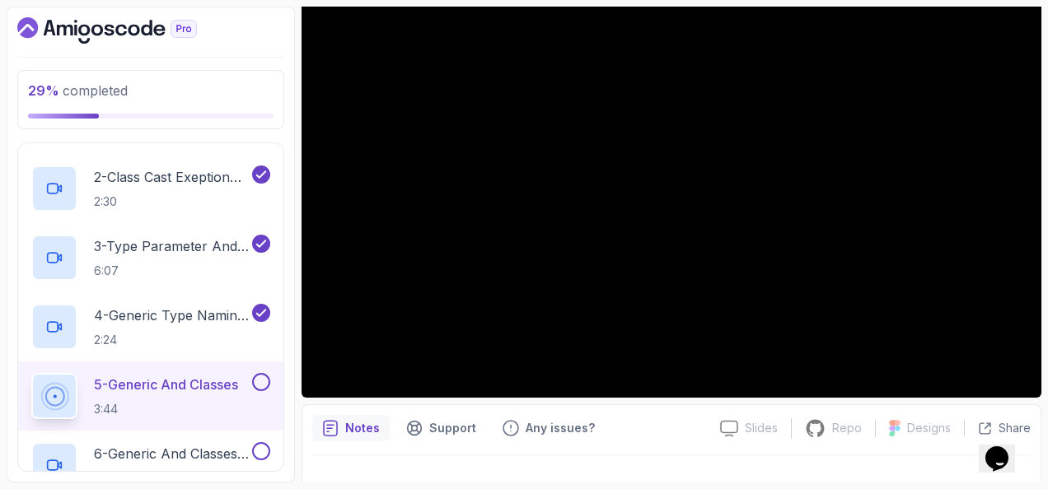
click at [255, 382] on button at bounding box center [261, 382] width 18 height 18
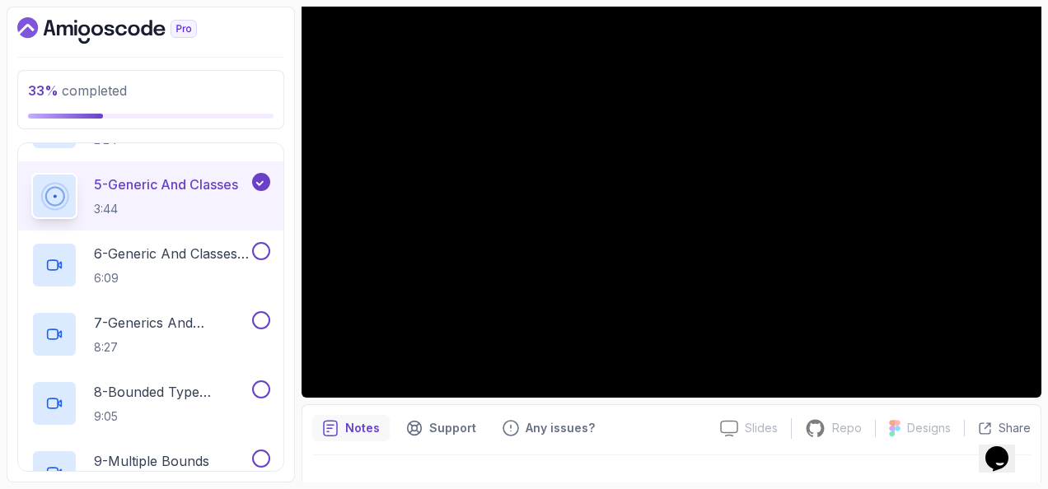
scroll to position [412, 0]
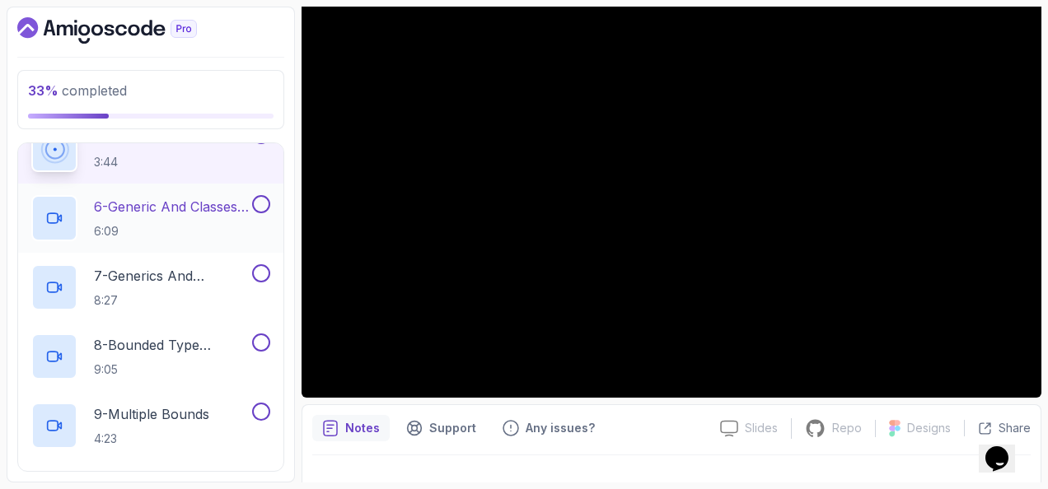
click at [208, 208] on p "6 - Generic And Classes Part 2" at bounding box center [171, 207] width 155 height 20
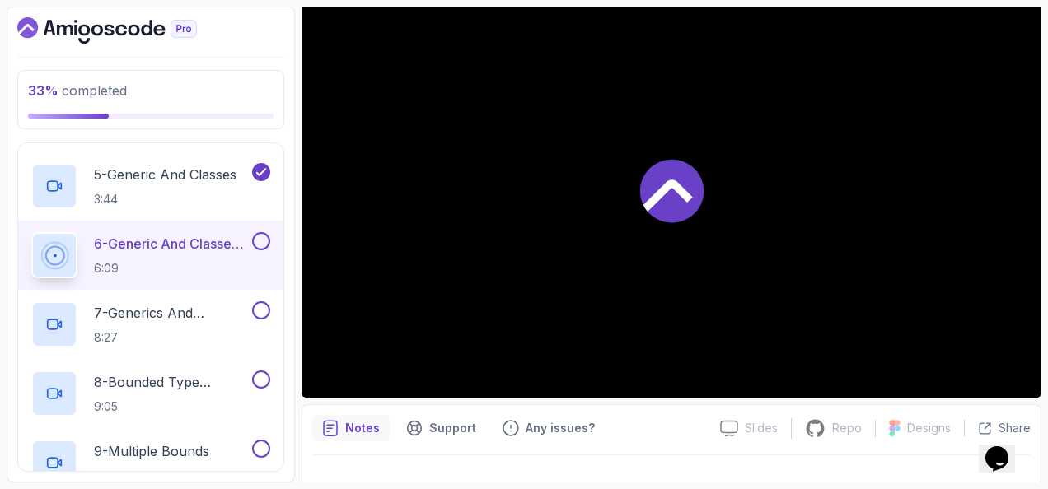
scroll to position [340, 0]
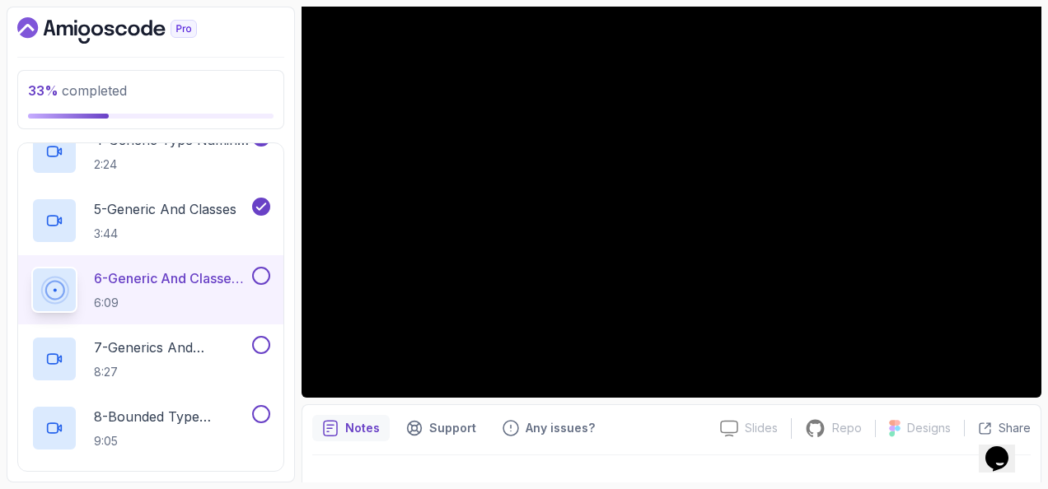
click at [264, 271] on button at bounding box center [261, 276] width 18 height 18
click at [217, 344] on p "7 - Generics And Methods" at bounding box center [171, 348] width 155 height 20
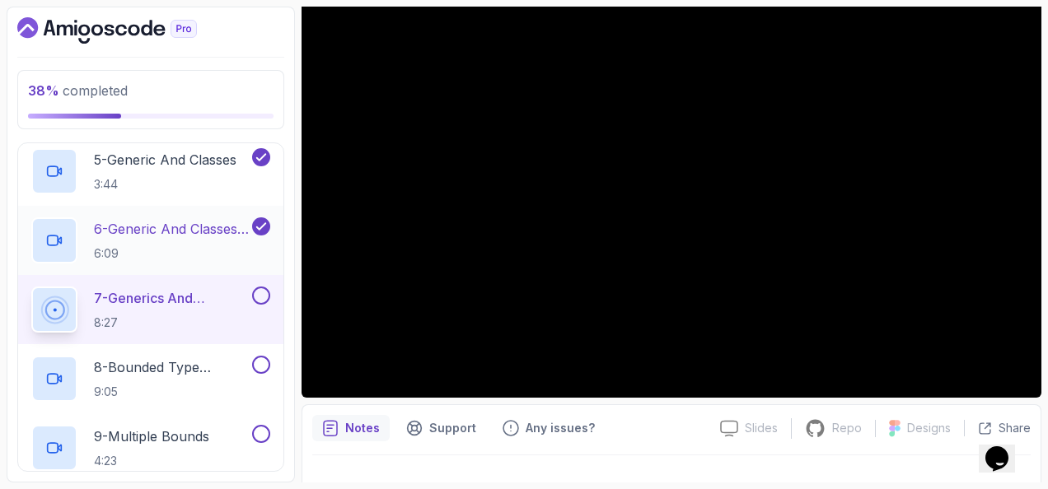
scroll to position [423, 0]
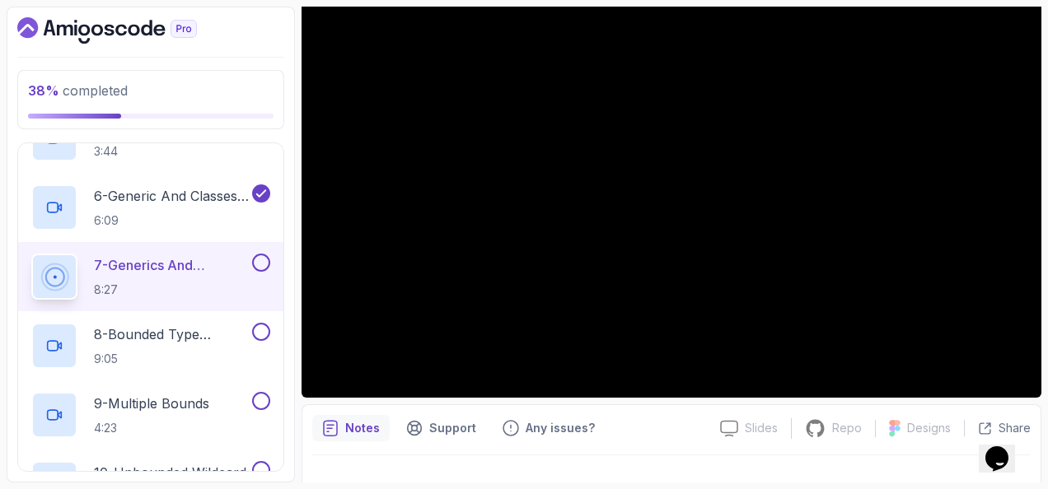
click at [259, 264] on button at bounding box center [261, 263] width 18 height 18
click at [208, 333] on p "8 - Bounded Type Parameters" at bounding box center [171, 335] width 155 height 20
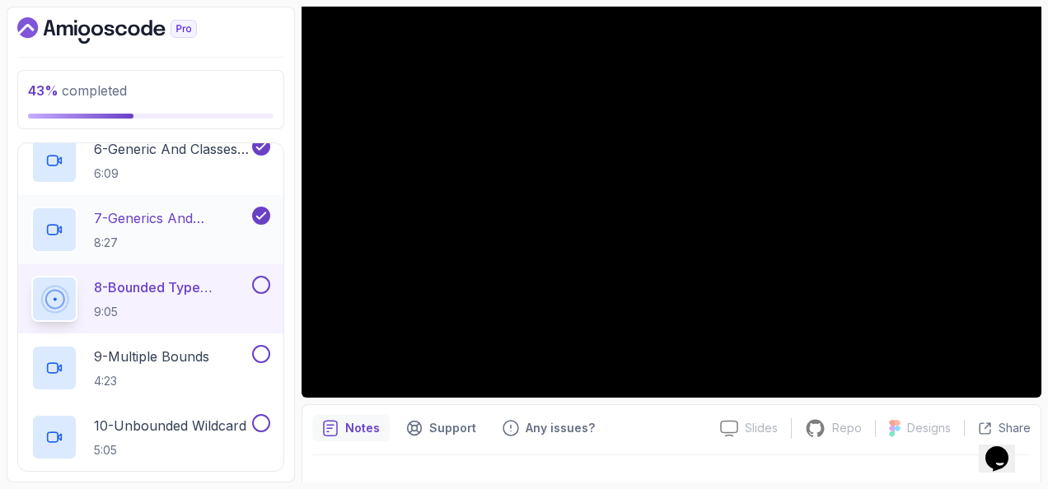
scroll to position [505, 0]
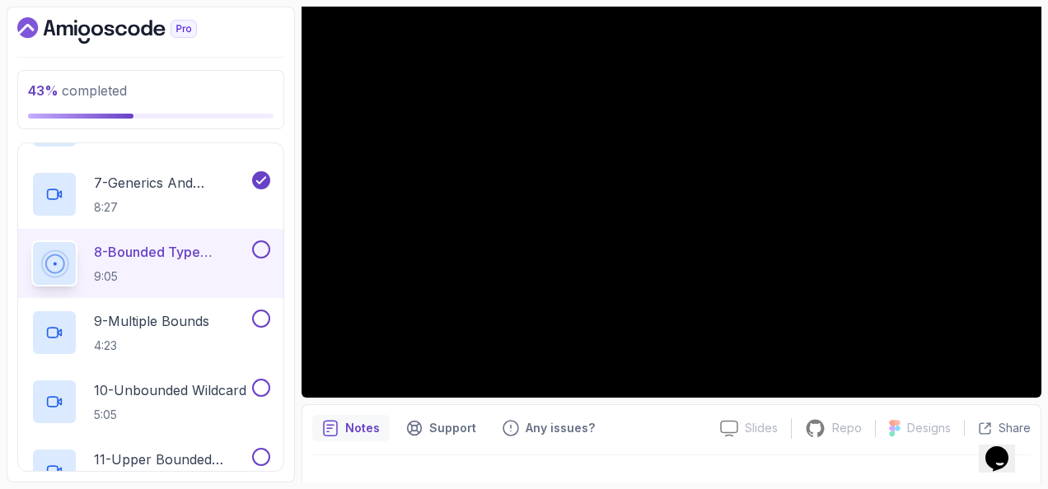
click at [259, 249] on button at bounding box center [261, 250] width 18 height 18
click at [217, 325] on div "9 - Multiple Bounds 4:23" at bounding box center [140, 333] width 218 height 46
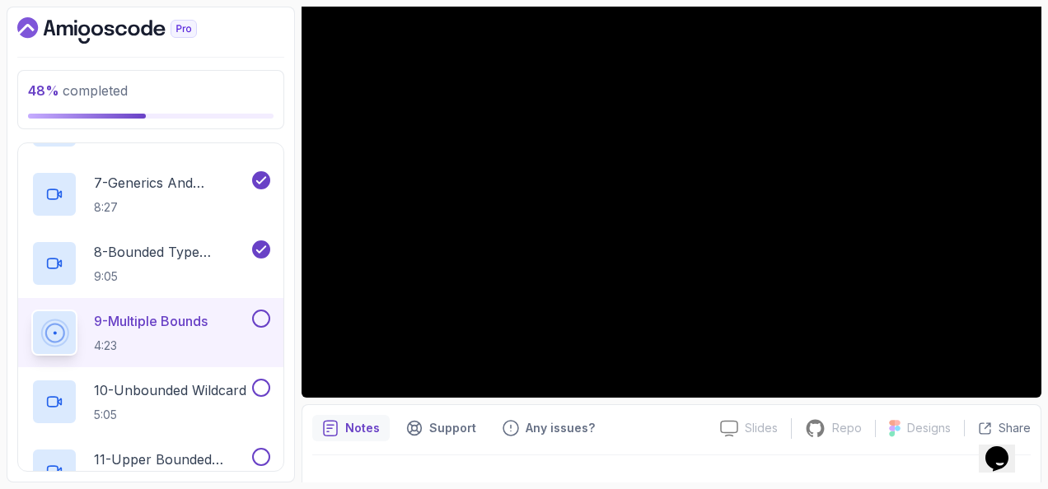
click at [264, 327] on button "9 - Multiple Bounds 4:23" at bounding box center [150, 333] width 239 height 46
click at [203, 393] on p "10 - Unbounded Wildcard" at bounding box center [170, 391] width 152 height 20
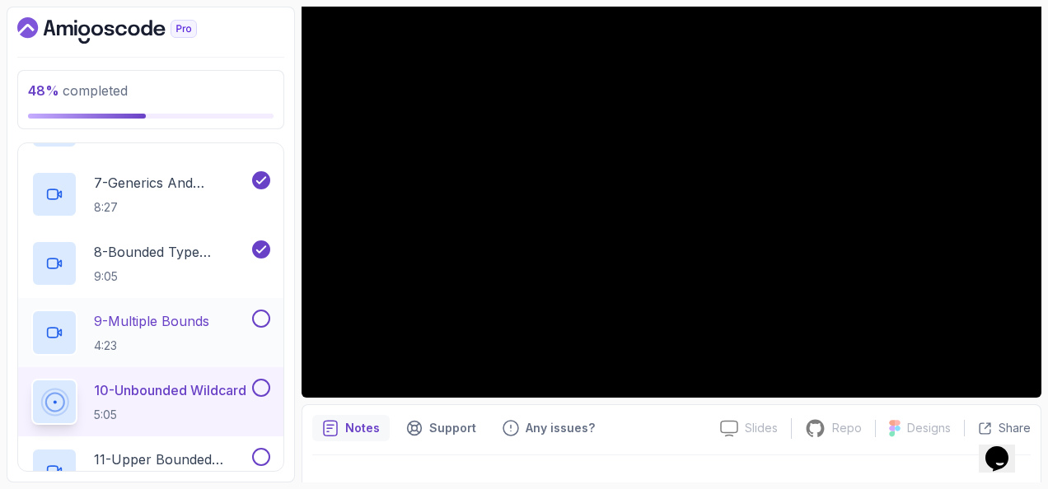
click at [257, 321] on button at bounding box center [261, 319] width 18 height 18
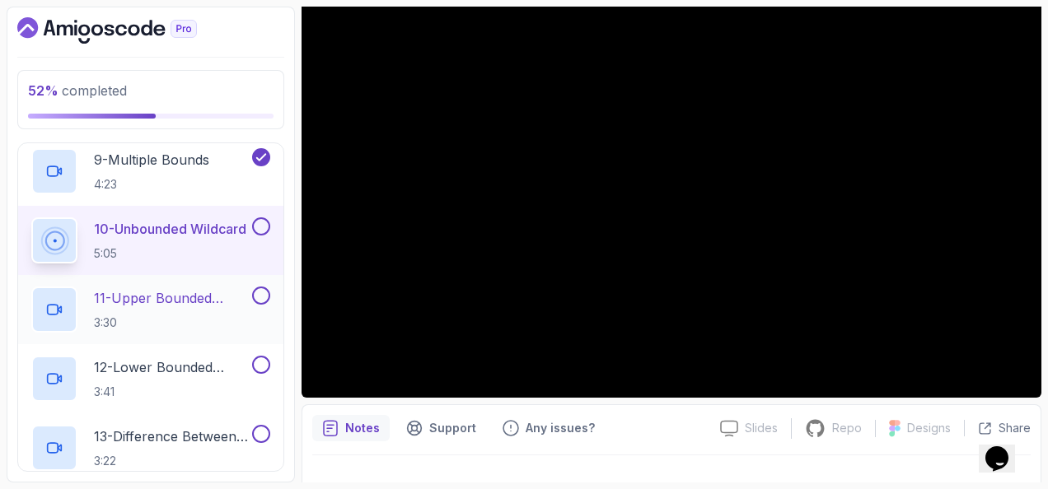
scroll to position [670, 0]
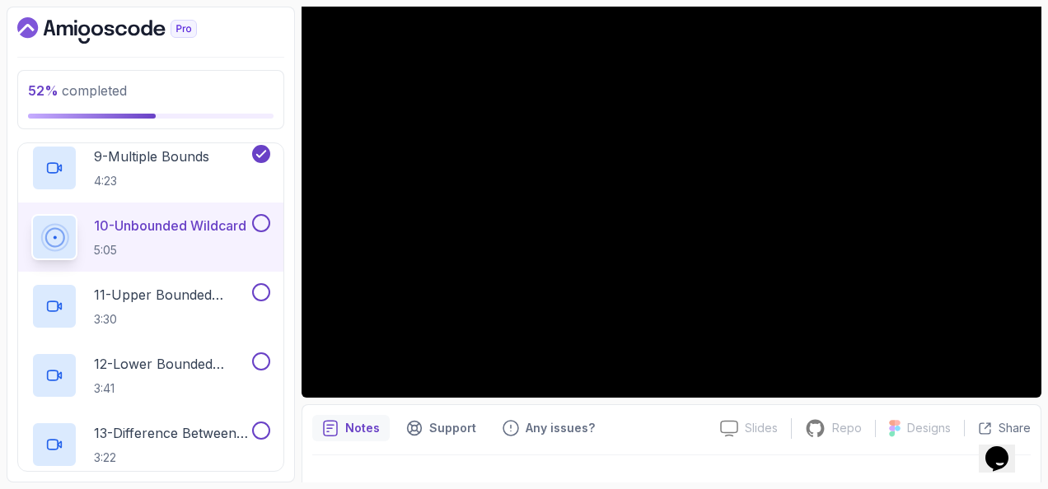
click at [259, 227] on button at bounding box center [261, 223] width 18 height 18
click at [205, 300] on p "11 - Upper Bounded Wildcards" at bounding box center [171, 295] width 155 height 20
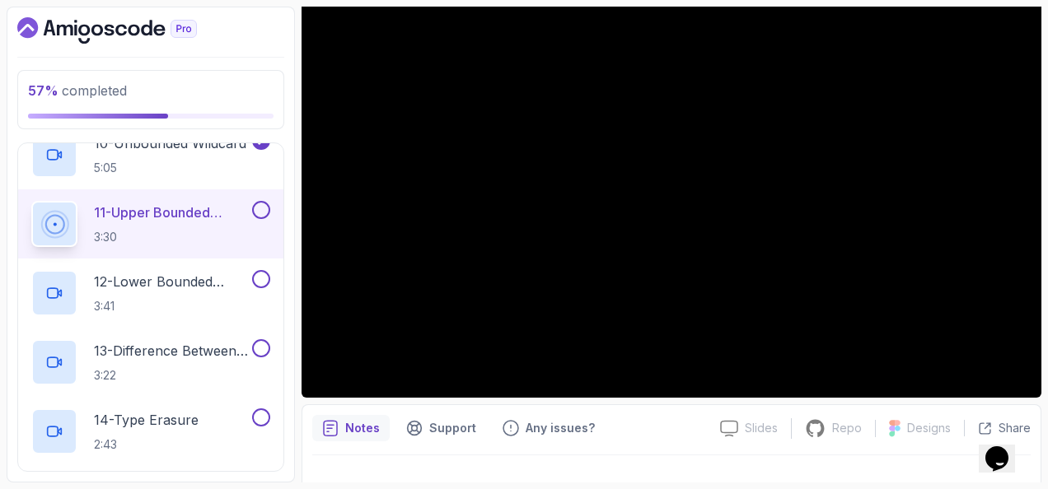
scroll to position [835, 0]
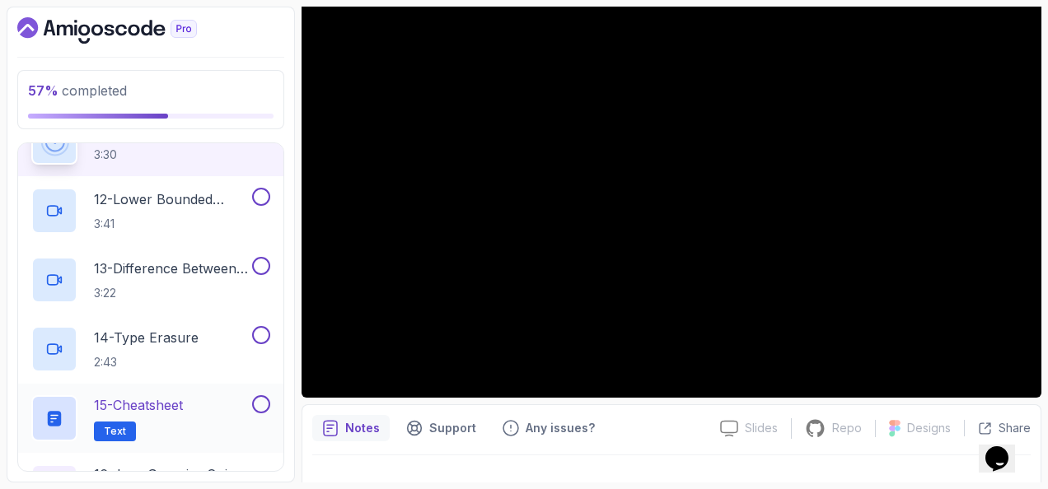
click at [260, 404] on button at bounding box center [261, 405] width 18 height 18
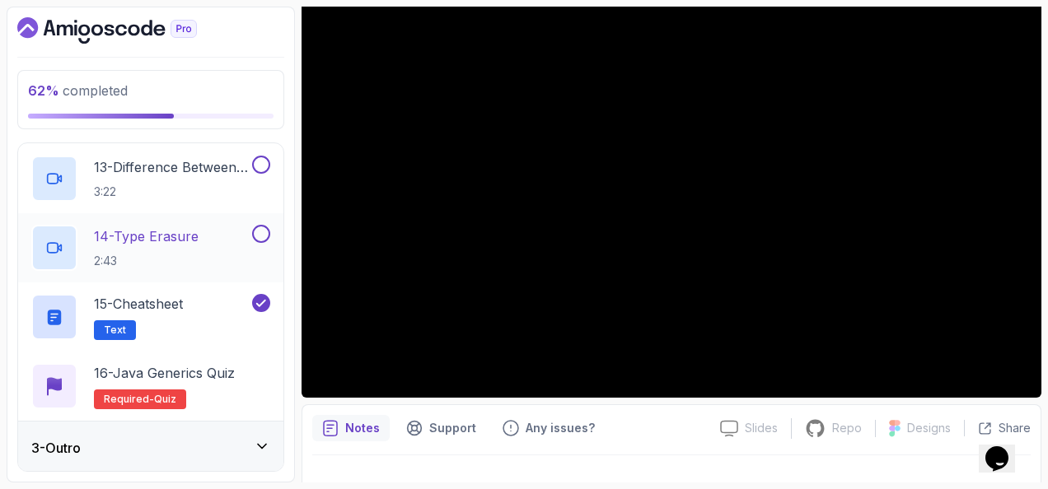
scroll to position [937, 0]
click at [267, 452] on icon at bounding box center [262, 446] width 16 height 16
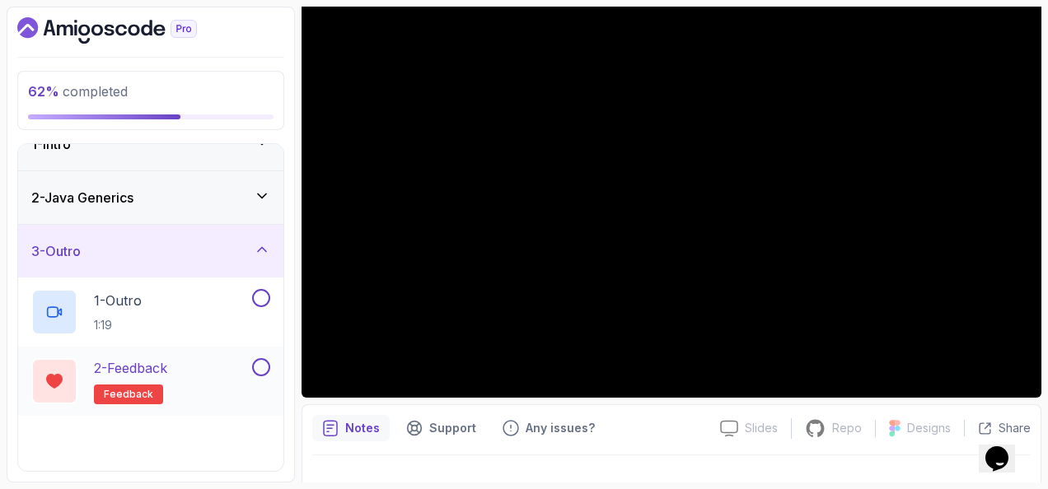
scroll to position [38, 0]
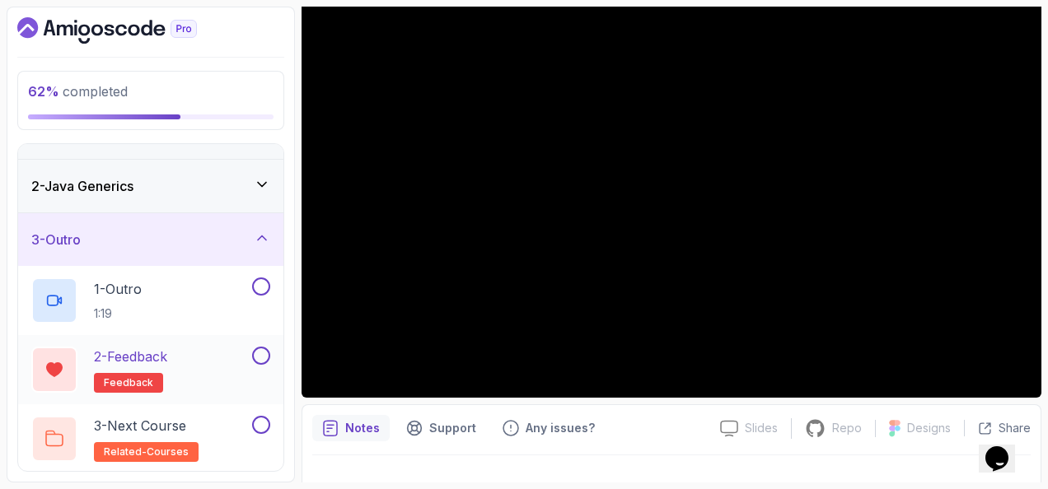
click at [260, 348] on button at bounding box center [261, 356] width 18 height 18
click at [265, 422] on button at bounding box center [261, 425] width 18 height 18
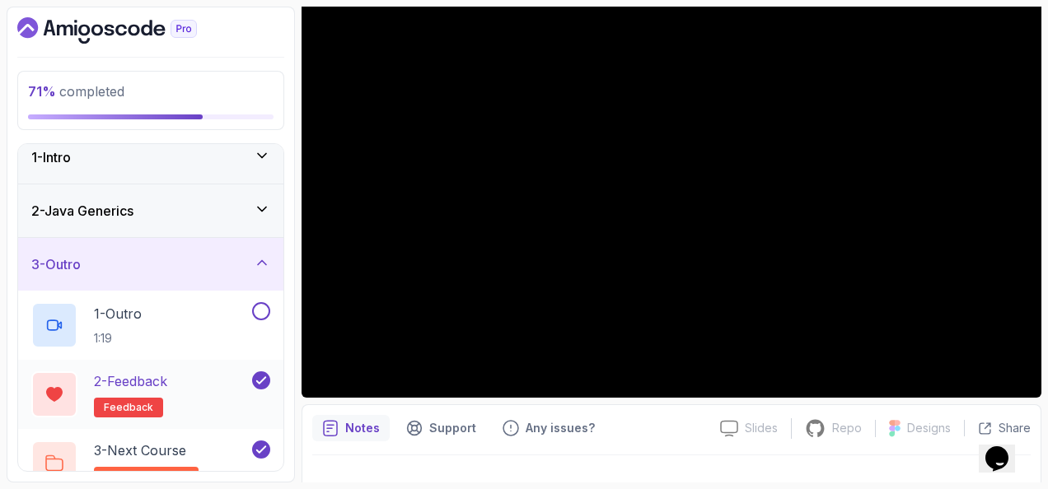
scroll to position [0, 0]
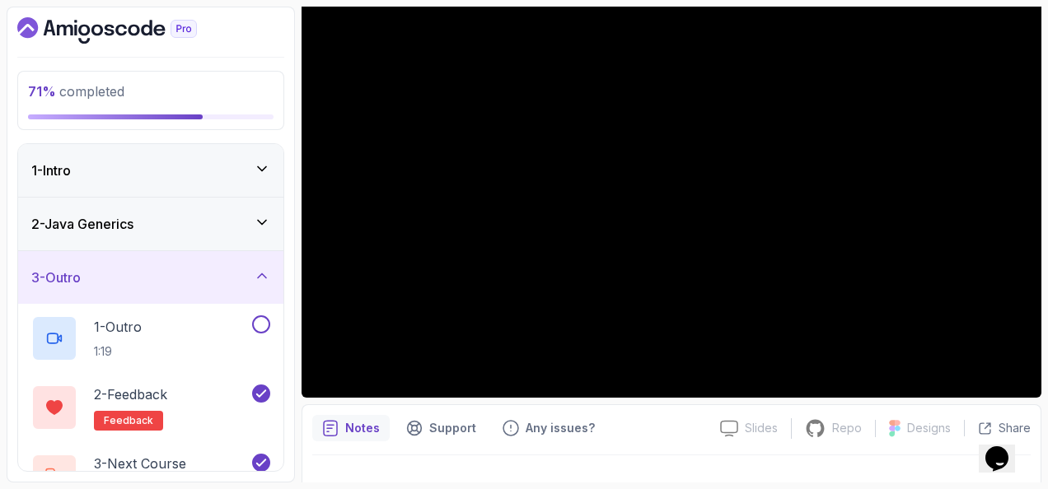
click at [227, 208] on div "2 - Java Generics" at bounding box center [150, 224] width 265 height 53
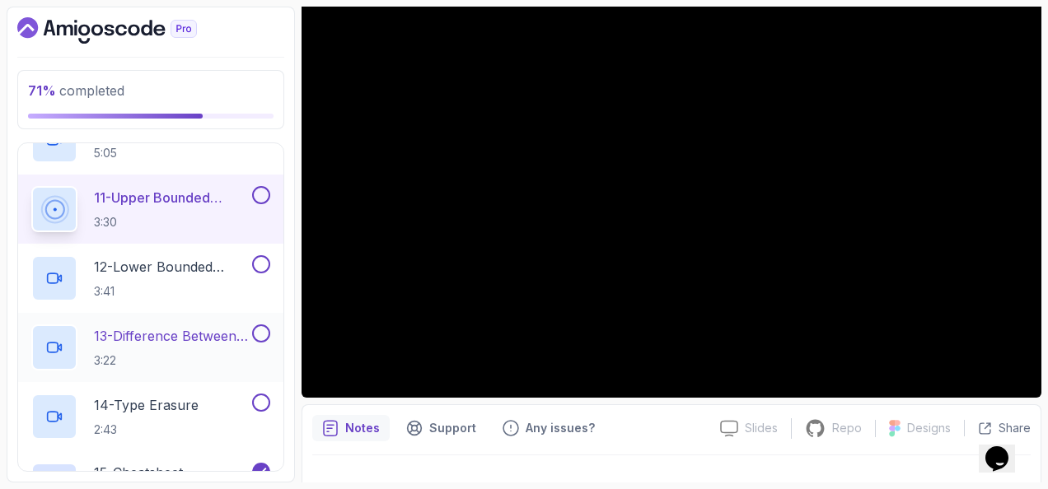
scroll to position [742, 0]
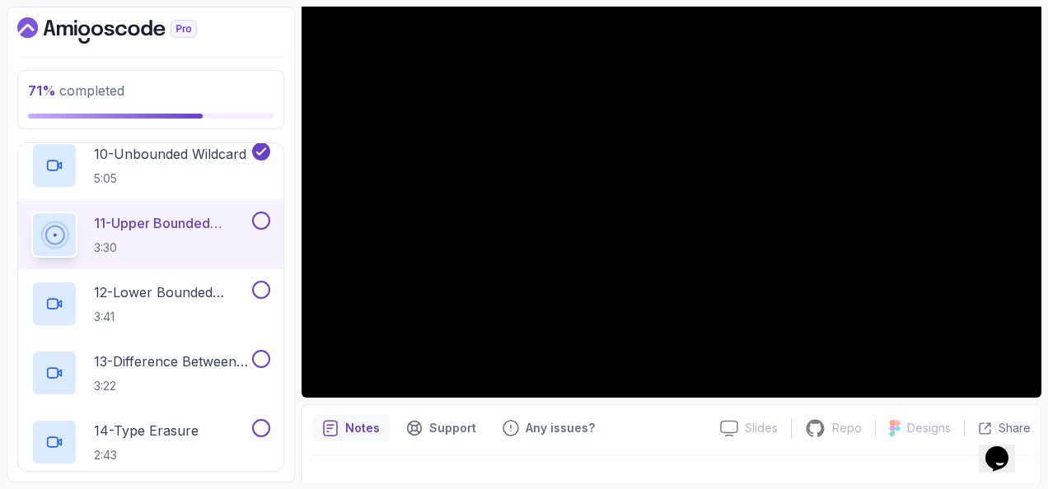
click at [257, 218] on button at bounding box center [261, 221] width 18 height 18
click at [221, 296] on p "12 - Lower Bounded Wildcards" at bounding box center [171, 293] width 155 height 20
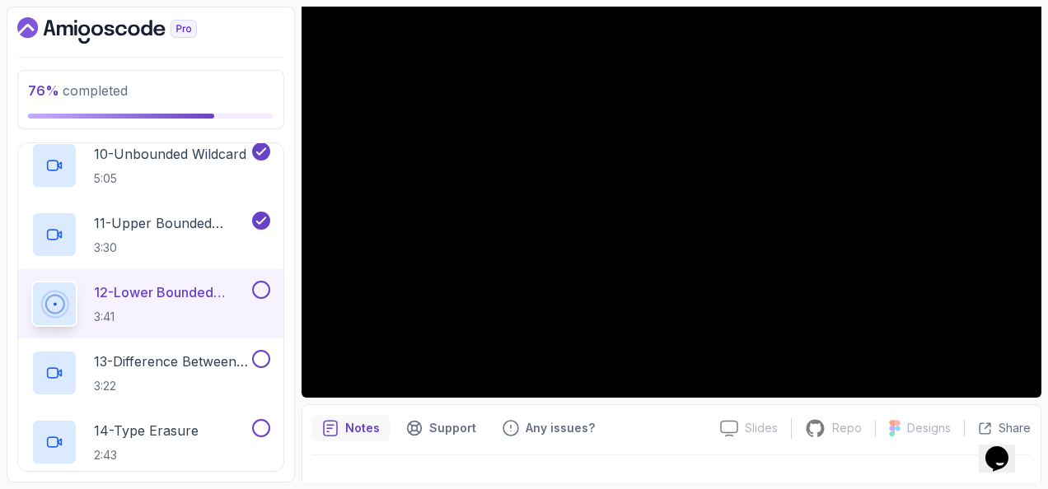
click at [256, 293] on button at bounding box center [261, 290] width 18 height 18
click at [202, 350] on div "13 - Difference Between Bounded Type Parameters And Wildcards 3:22" at bounding box center [140, 373] width 218 height 46
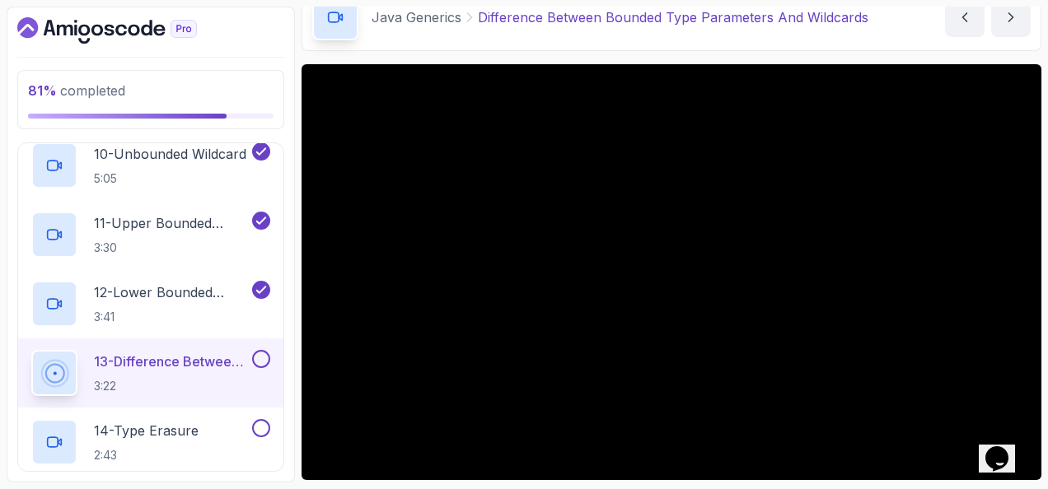
scroll to position [165, 0]
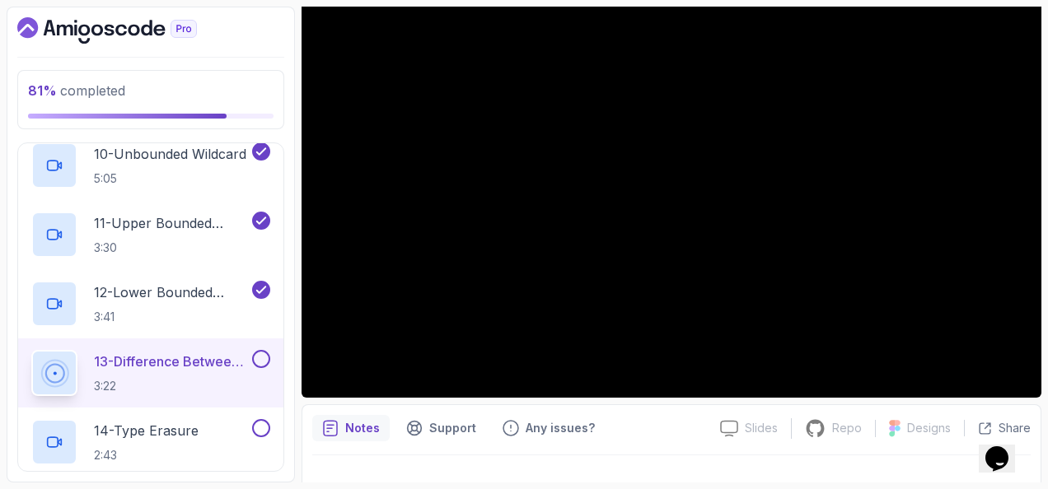
click at [263, 358] on button at bounding box center [261, 359] width 18 height 18
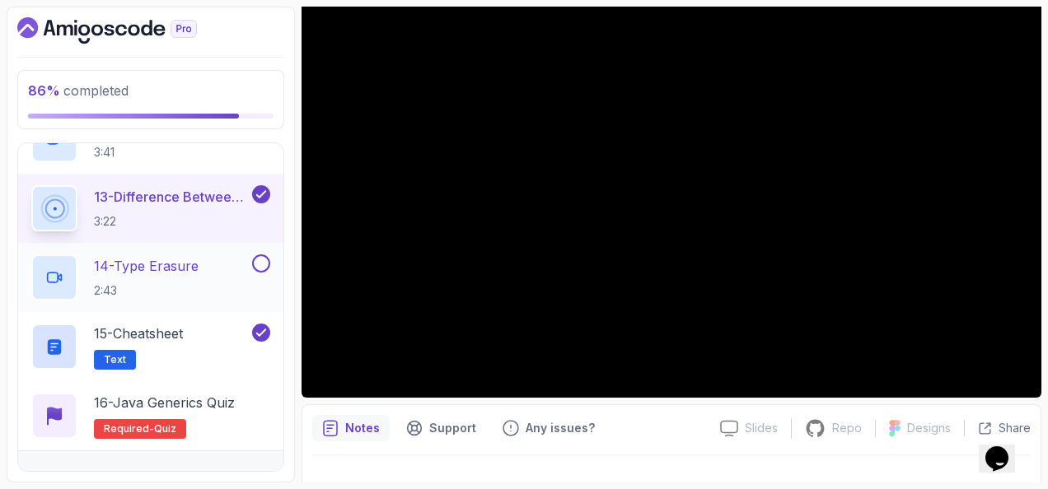
click at [213, 270] on div "14 - Type Erasure 2:43" at bounding box center [140, 278] width 218 height 46
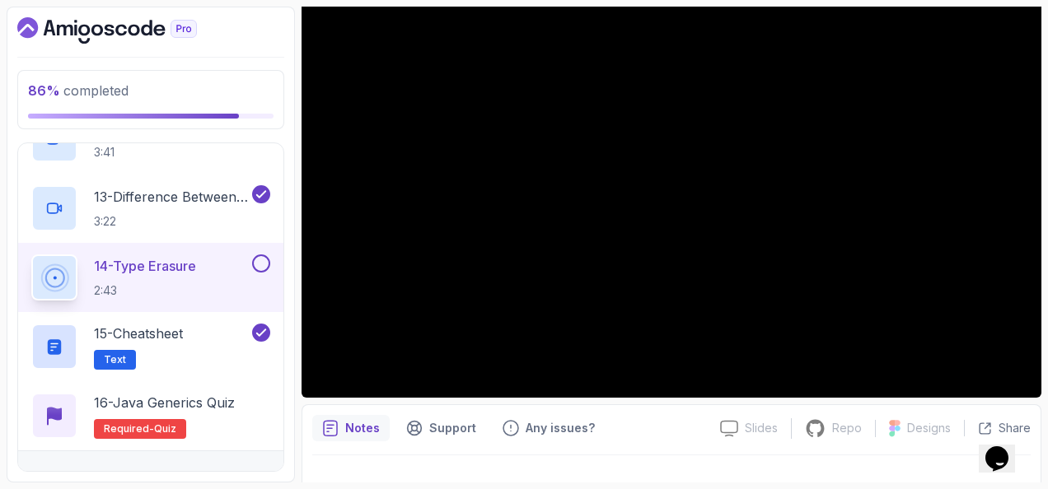
click at [267, 263] on button at bounding box center [261, 264] width 18 height 18
click at [221, 415] on h2 "16 - Java Generics Quiz Required- quiz" at bounding box center [164, 416] width 141 height 46
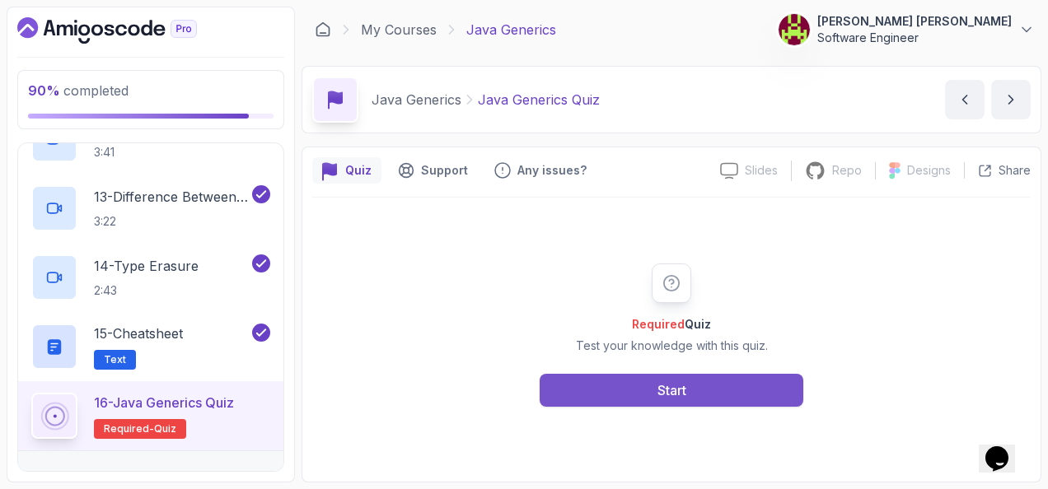
click at [621, 391] on button "Start" at bounding box center [672, 390] width 264 height 33
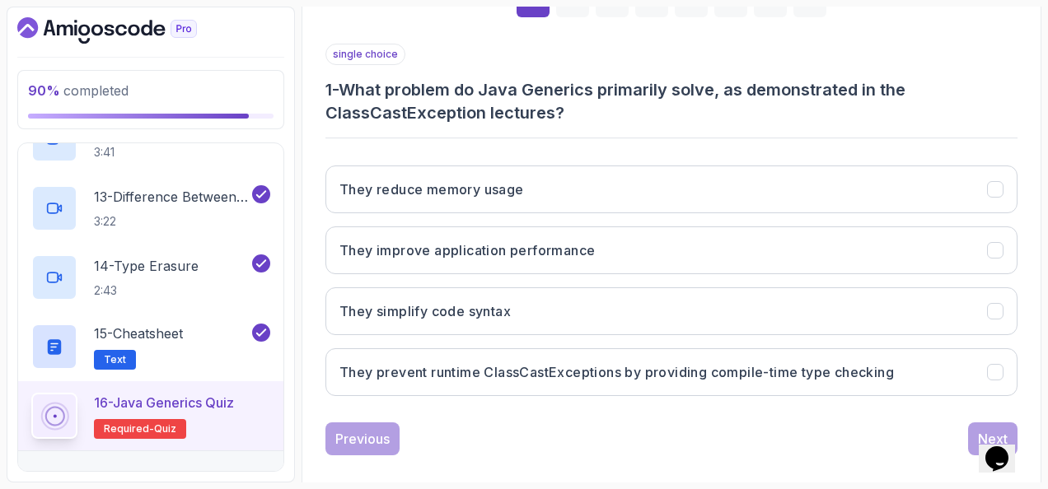
scroll to position [292, 0]
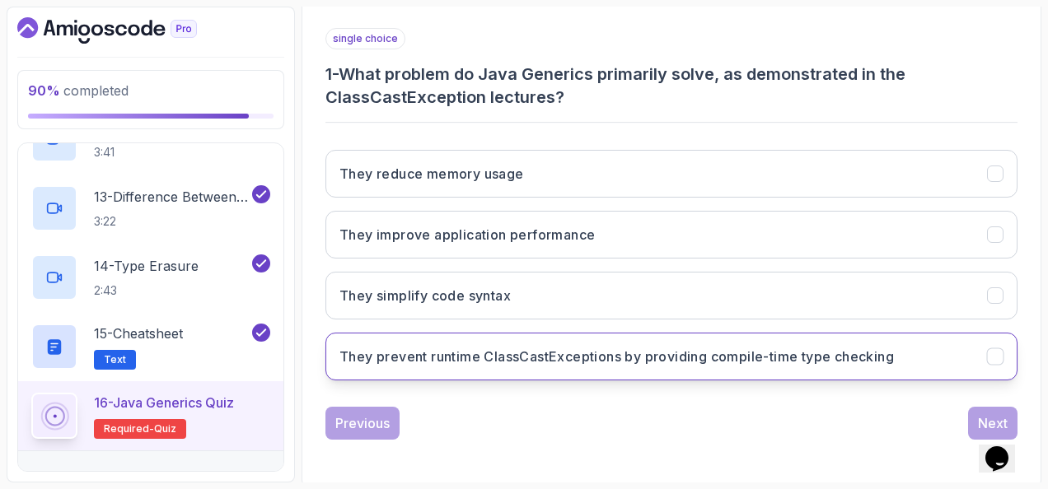
click at [419, 336] on button "They prevent runtime ClassCastExceptions by providing compile-time type checking" at bounding box center [671, 357] width 692 height 48
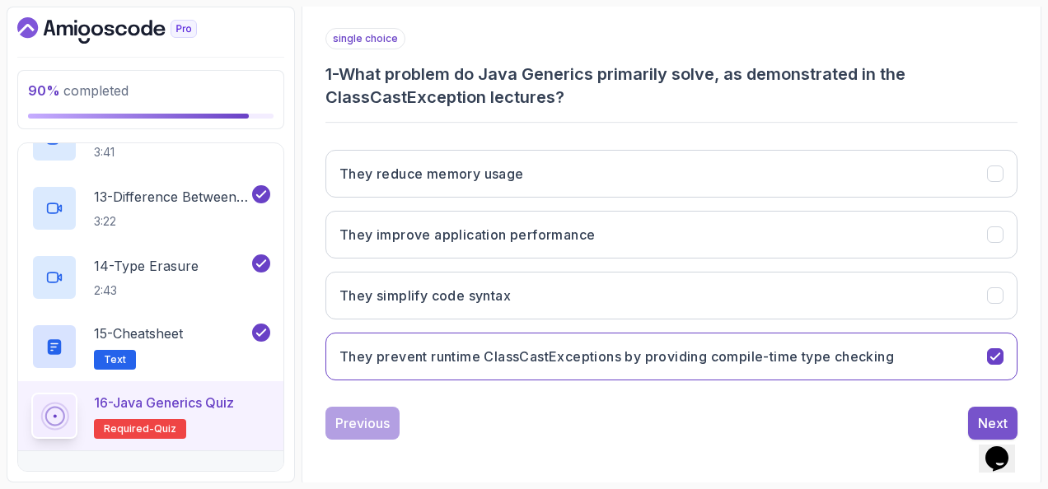
click at [979, 407] on button "Next" at bounding box center [992, 423] width 49 height 33
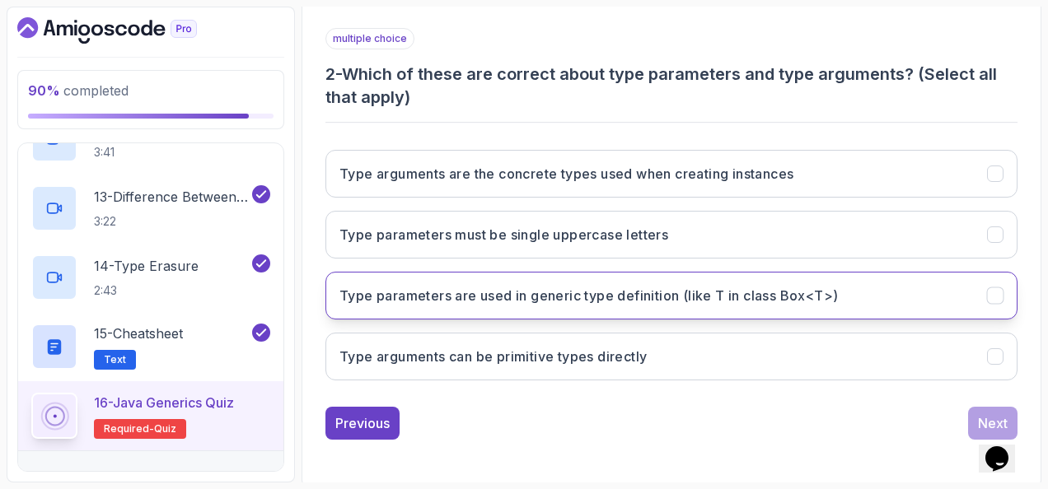
click at [494, 300] on h3 "Type parameters are used in generic type definition (like T in class Box<T>)" at bounding box center [588, 296] width 499 height 20
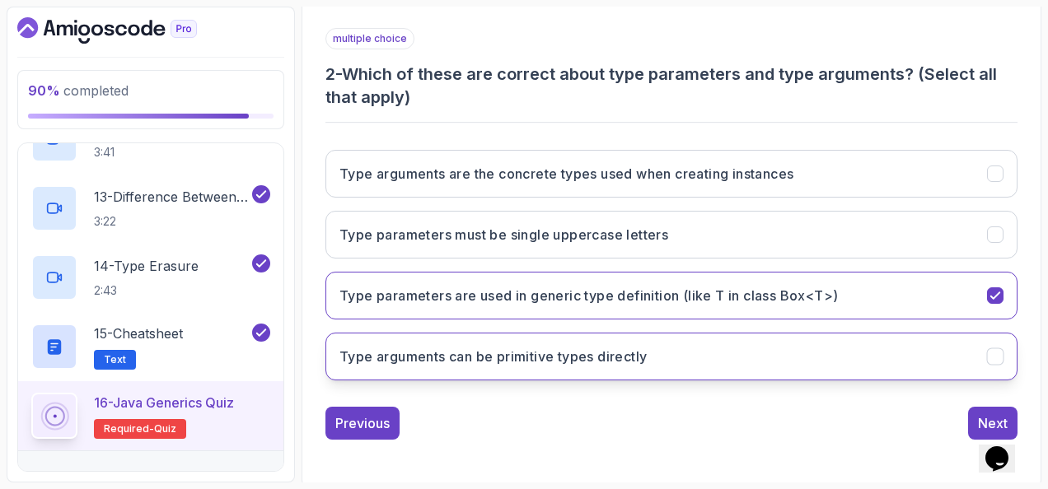
click at [709, 363] on button "Type arguments can be primitive types directly" at bounding box center [671, 357] width 692 height 48
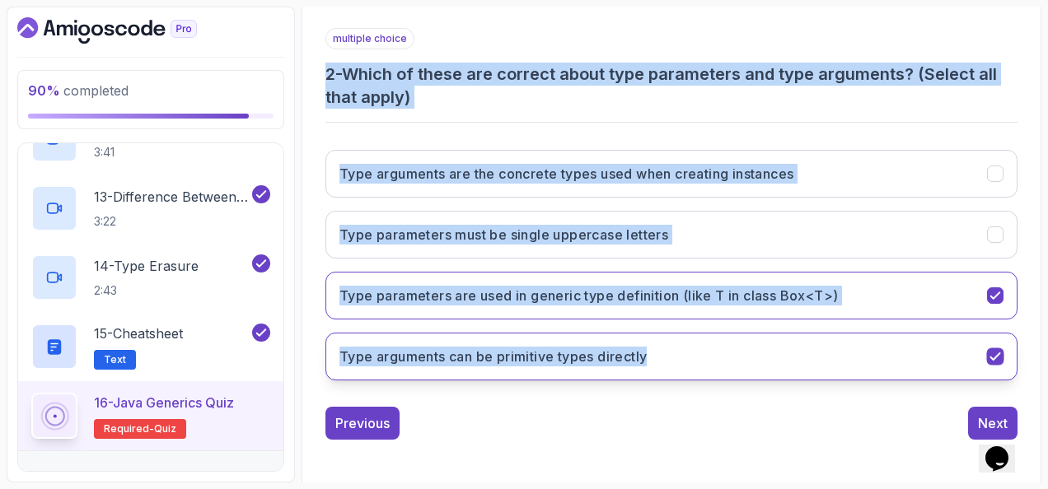
drag, startPoint x: 326, startPoint y: 69, endPoint x: 702, endPoint y: 349, distance: 468.7
click at [702, 349] on div "multiple choice 2 - Which of these are correct about type parameters and type a…" at bounding box center [671, 211] width 692 height 366
copy div "2 - Which of these are correct about type parameters and type arguments? (Selec…"
click at [821, 122] on hr at bounding box center [671, 123] width 692 height 2
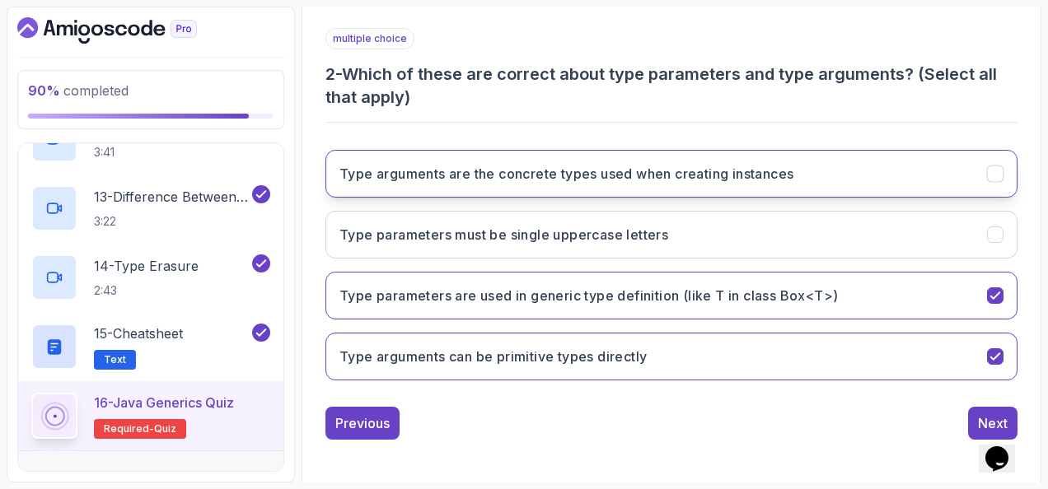
click at [804, 158] on button "Type arguments are the concrete types used when creating instances" at bounding box center [671, 174] width 692 height 48
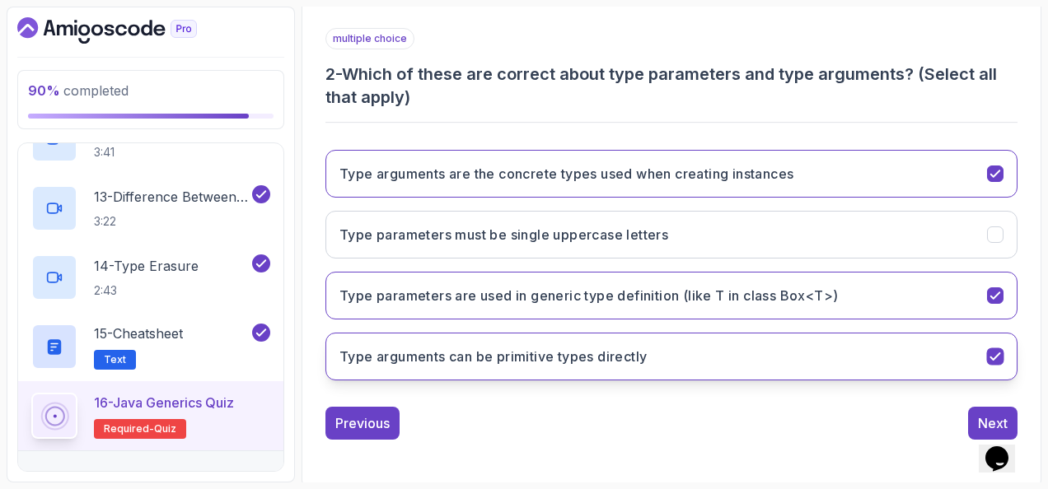
click at [1004, 346] on button "Type arguments can be primitive types directly" at bounding box center [671, 357] width 692 height 48
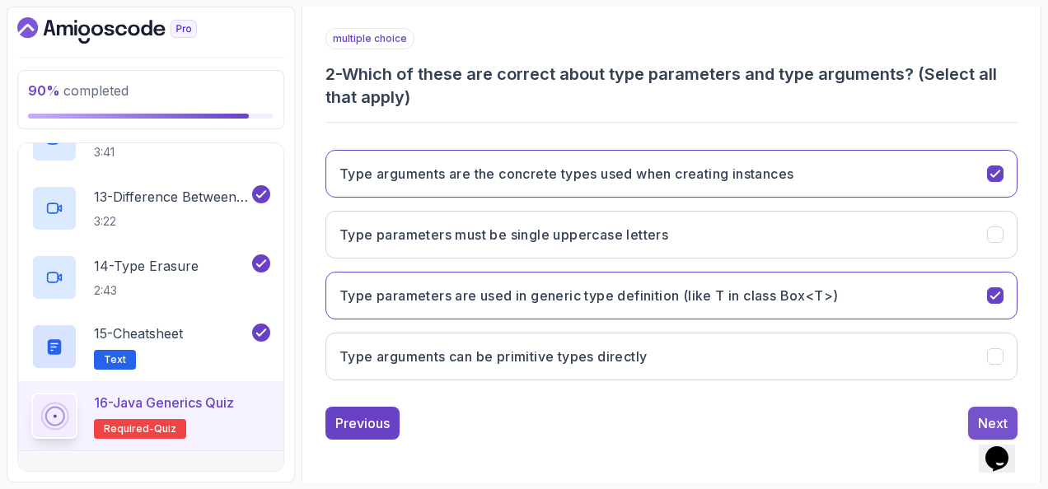
click at [974, 409] on button "Next" at bounding box center [992, 423] width 49 height 33
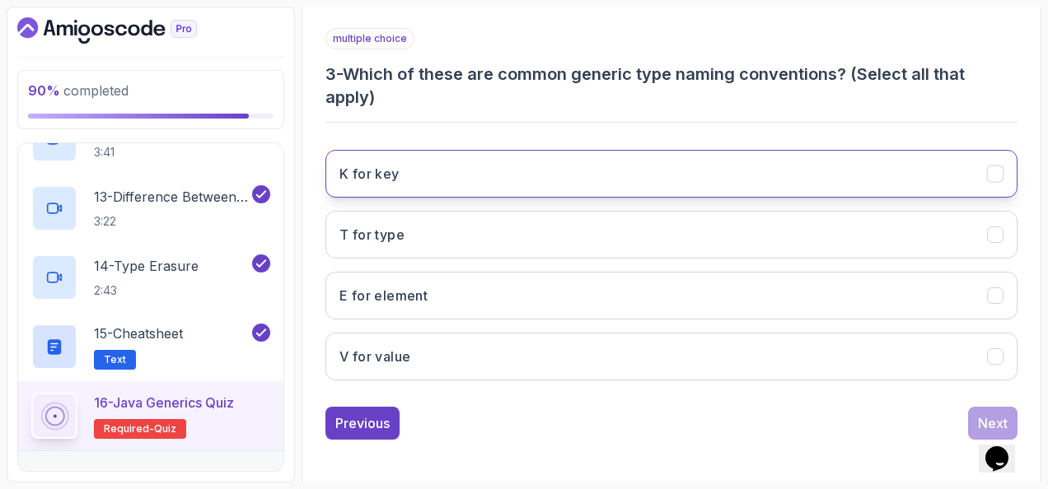
click at [414, 168] on button "K for key" at bounding box center [671, 174] width 692 height 48
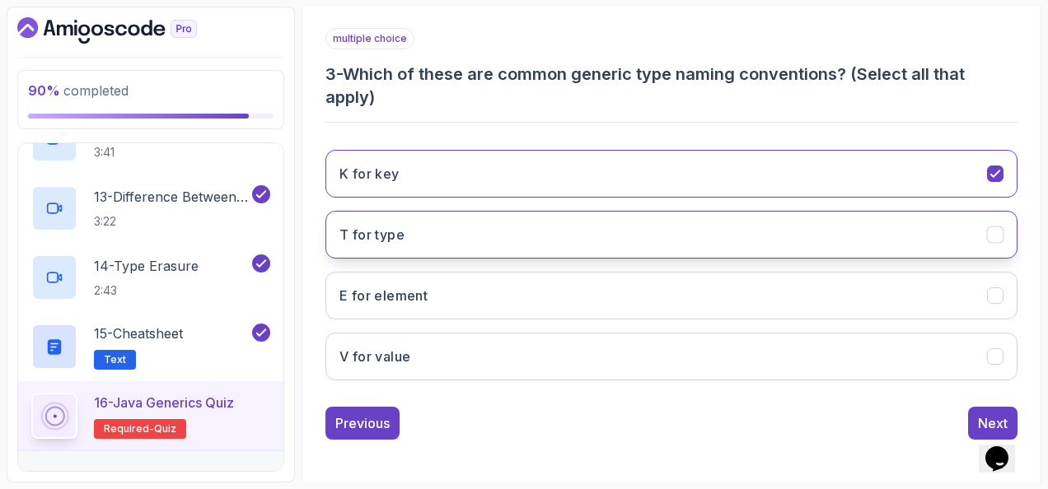
click at [428, 227] on button "T for type" at bounding box center [671, 235] width 692 height 48
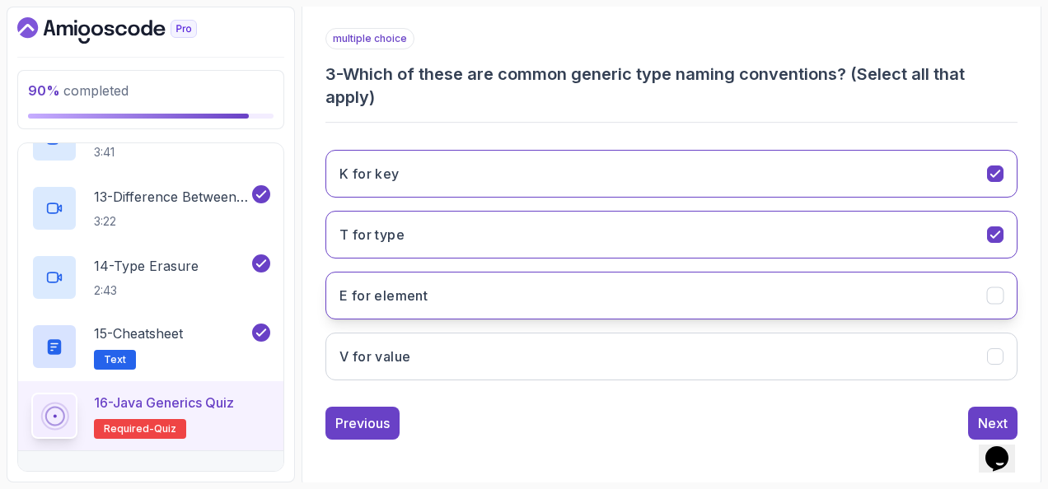
click at [479, 305] on button "E for element" at bounding box center [671, 296] width 692 height 48
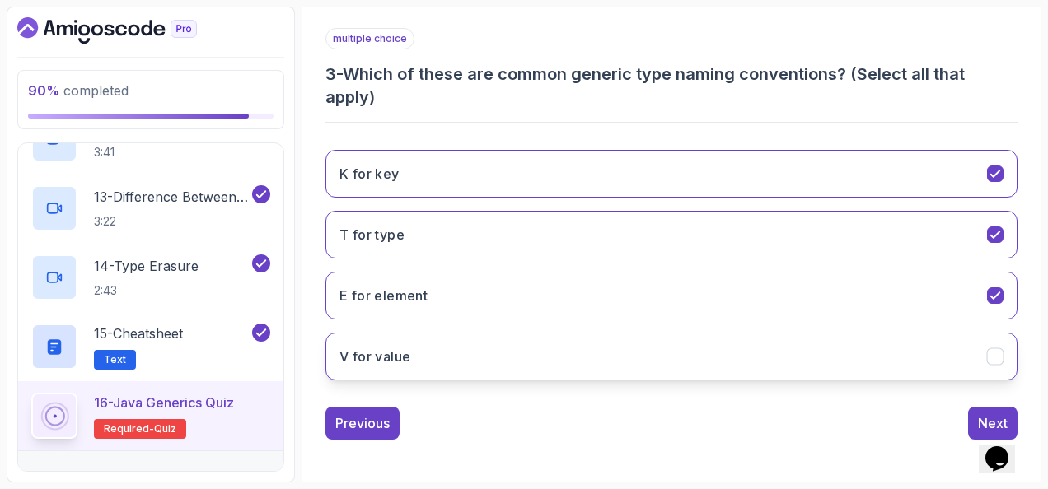
click at [536, 370] on button "V for value" at bounding box center [671, 357] width 692 height 48
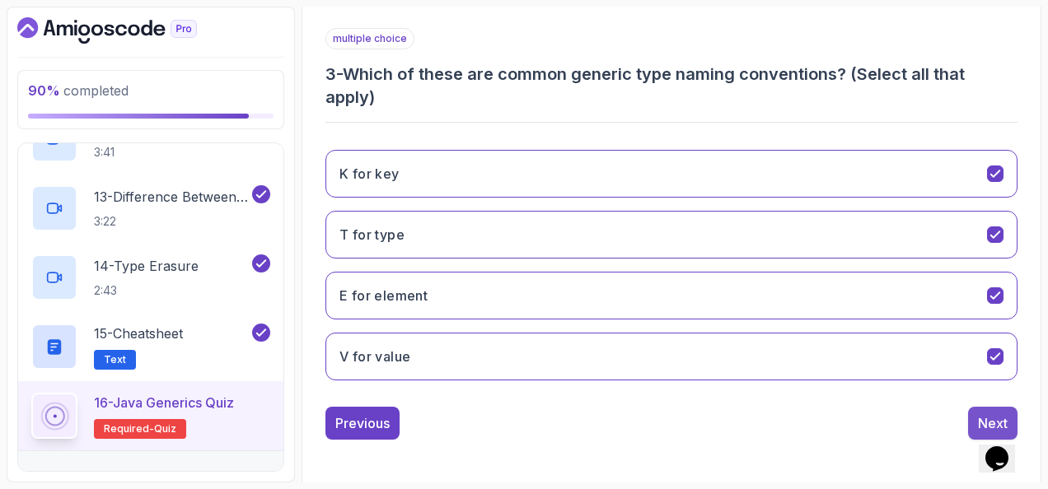
click at [979, 409] on button "Next" at bounding box center [992, 423] width 49 height 33
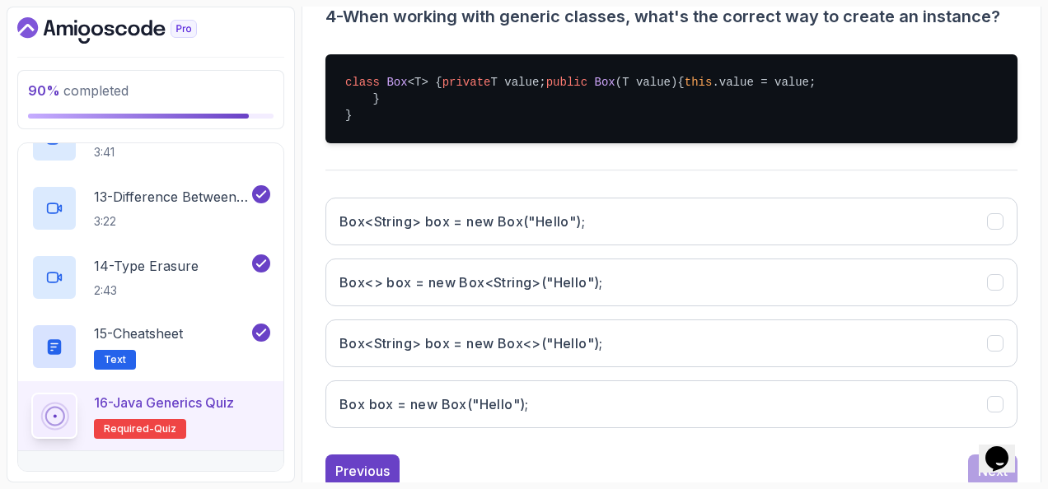
scroll to position [374, 0]
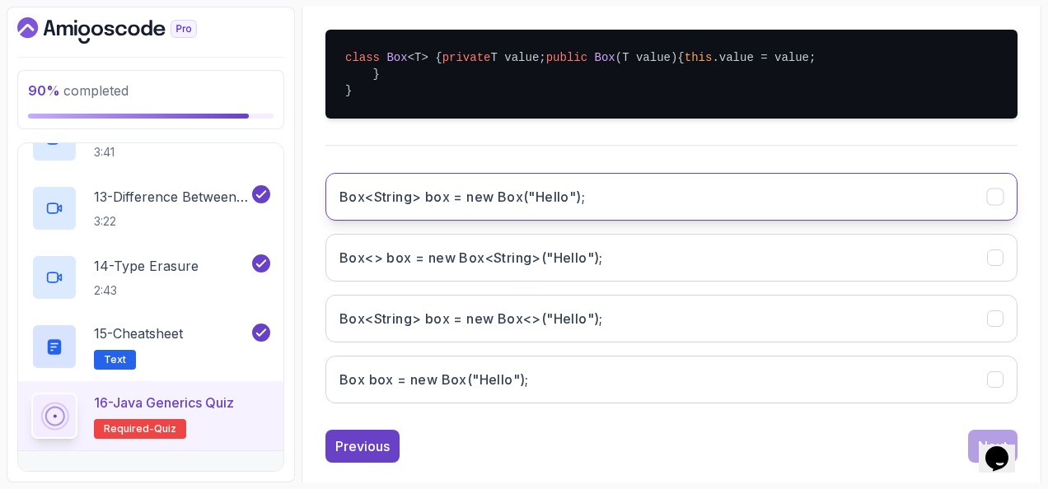
click at [476, 221] on button "Box<String> box = new Box("Hello");" at bounding box center [671, 197] width 692 height 48
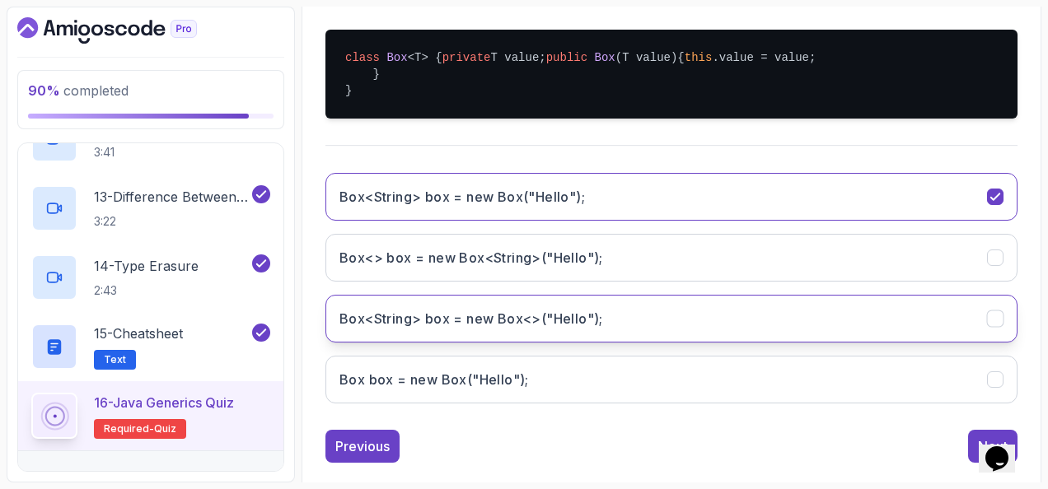
click at [588, 329] on h3 "Box<String> box = new Box<>("Hello");" at bounding box center [471, 319] width 264 height 20
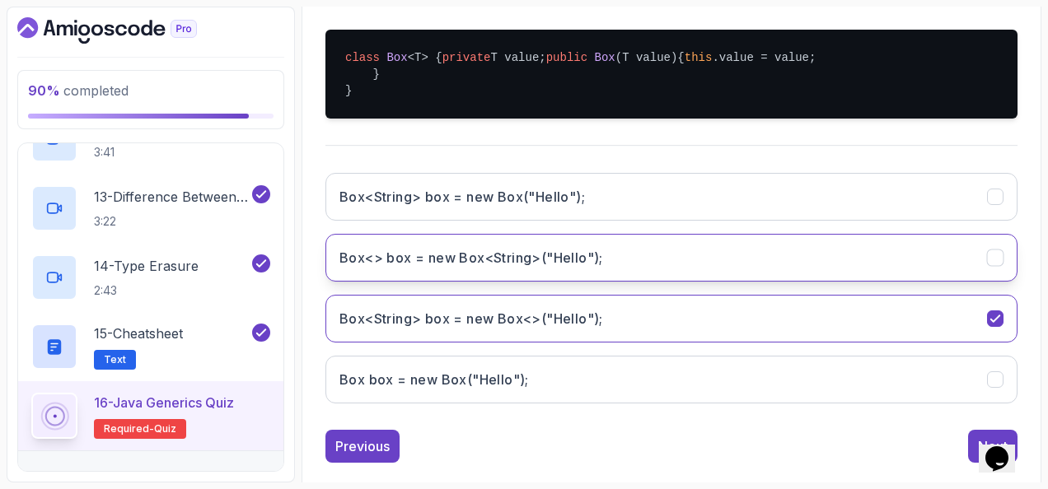
scroll to position [447, 0]
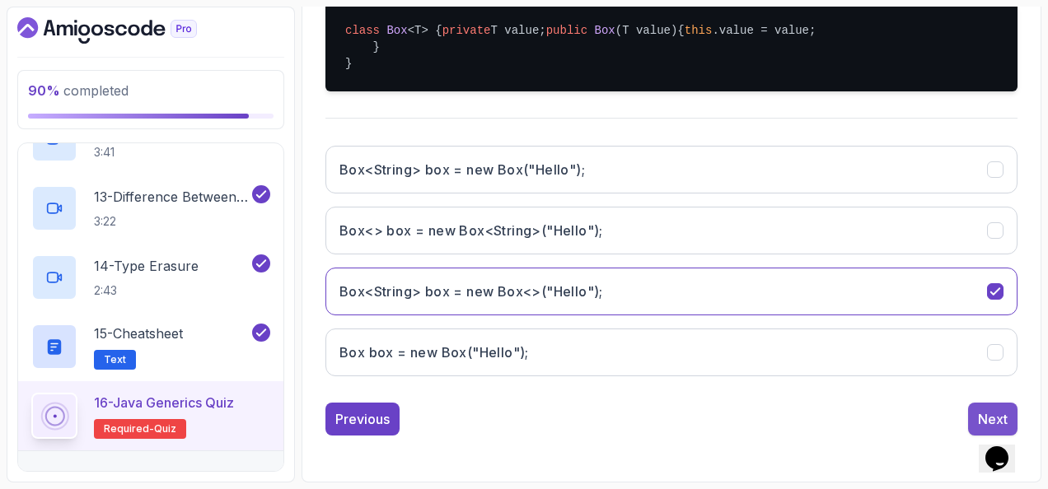
click at [973, 410] on button "Next" at bounding box center [992, 419] width 49 height 33
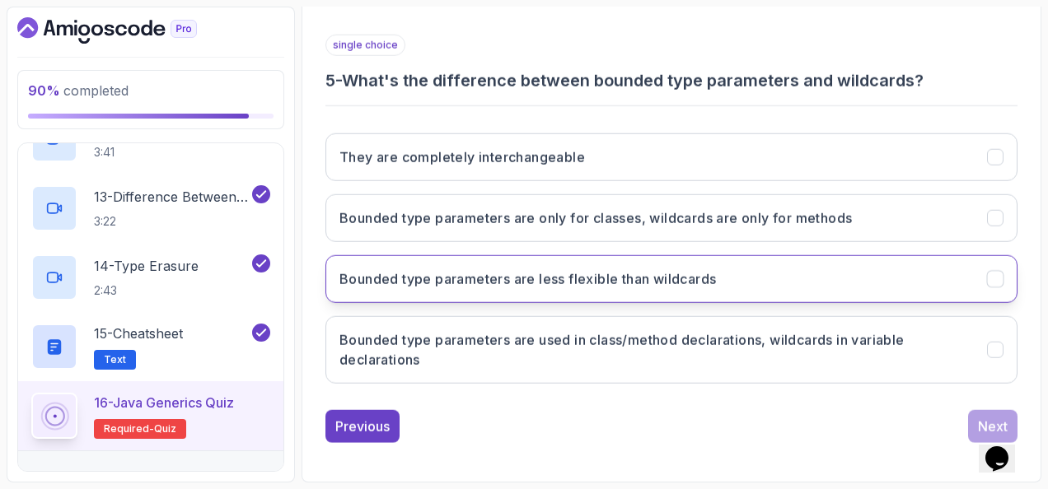
scroll to position [288, 0]
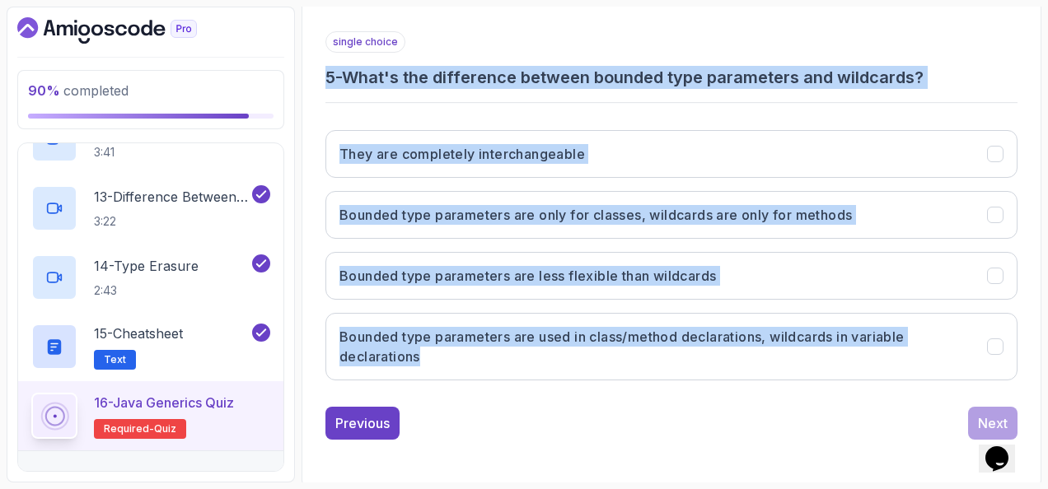
drag, startPoint x: 323, startPoint y: 73, endPoint x: 807, endPoint y: 382, distance: 574.0
click at [807, 382] on div "1 2 3 4 5 6 7 8 single choice 5 - What's the difference between bounded type pa…" at bounding box center [671, 192] width 719 height 521
copy div "5 - What's the difference between bounded type parameters and wildcards? They a…"
click at [707, 104] on div "single choice 5 - What's the difference between bounded type parameters and wil…" at bounding box center [671, 212] width 692 height 363
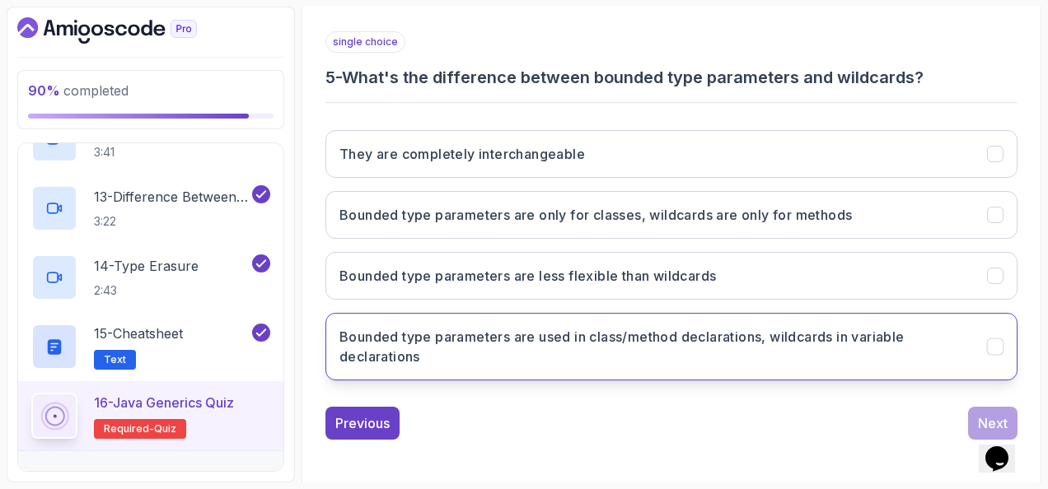
click at [537, 327] on h3 "Bounded type parameters are used in class/method declarations, wildcards in var…" at bounding box center [653, 347] width 628 height 40
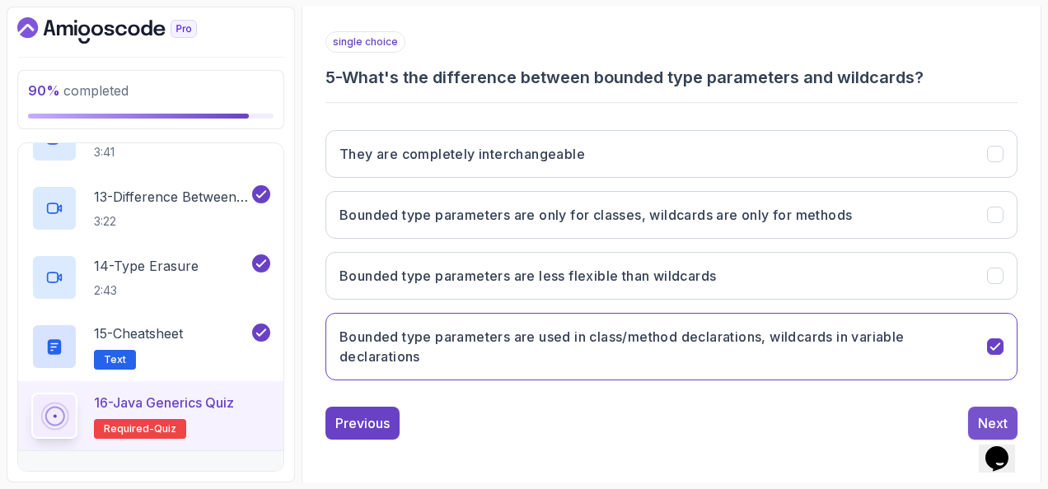
click at [993, 407] on button "Next" at bounding box center [992, 423] width 49 height 33
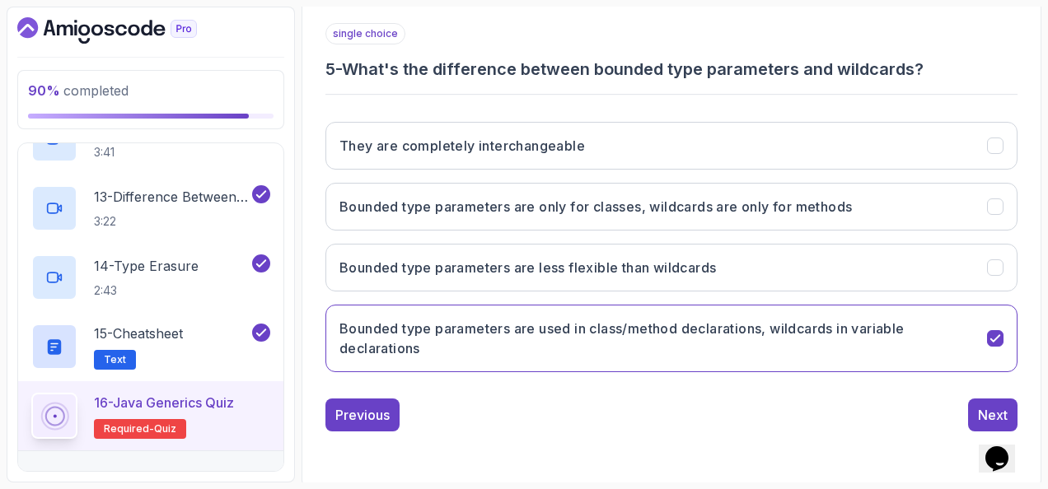
scroll to position [269, 0]
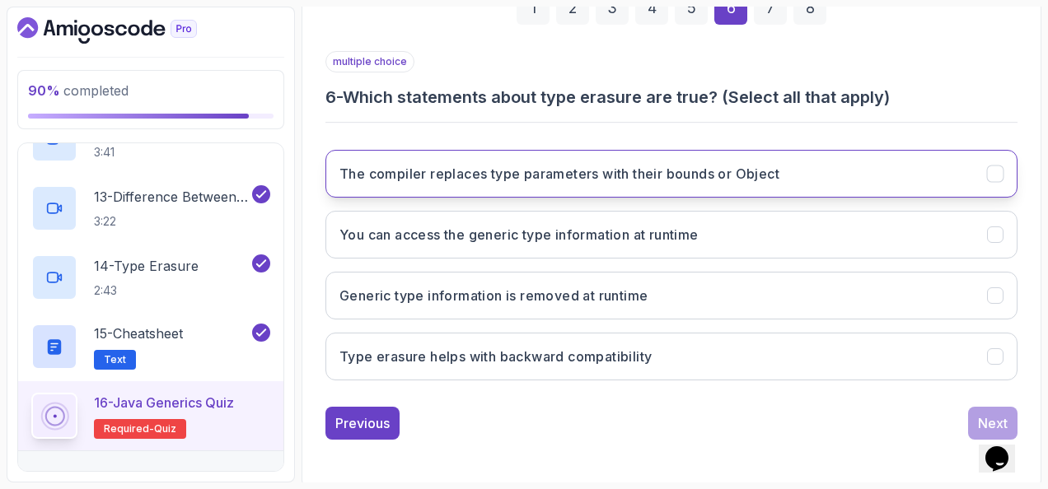
click at [513, 158] on button "The compiler replaces type parameters with their bounds or Object" at bounding box center [671, 174] width 692 height 48
click at [410, 185] on button "The compiler replaces type parameters with their bounds or Object" at bounding box center [671, 174] width 692 height 48
click at [351, 181] on button "The compiler replaces type parameters with their bounds or Object" at bounding box center [671, 174] width 692 height 48
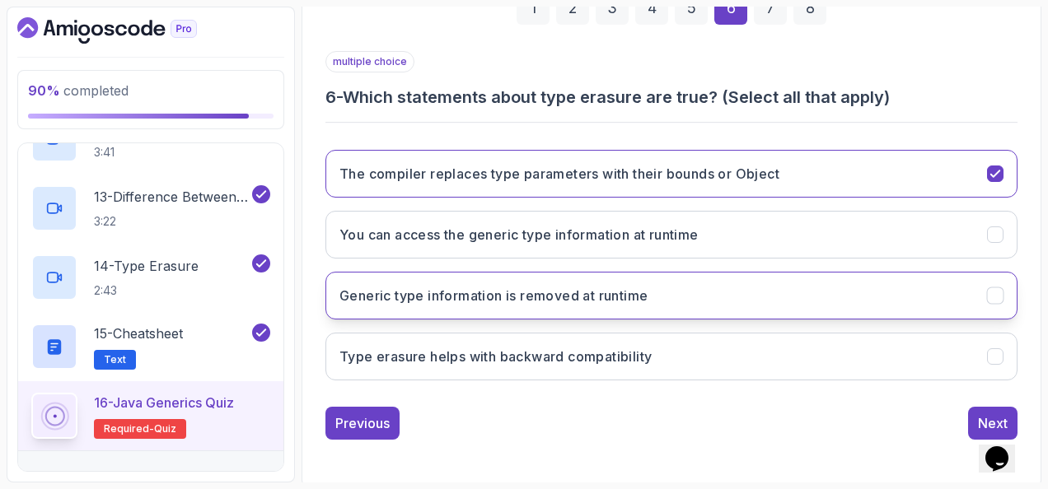
click at [370, 297] on h3 "Generic type information is removed at runtime" at bounding box center [493, 296] width 308 height 20
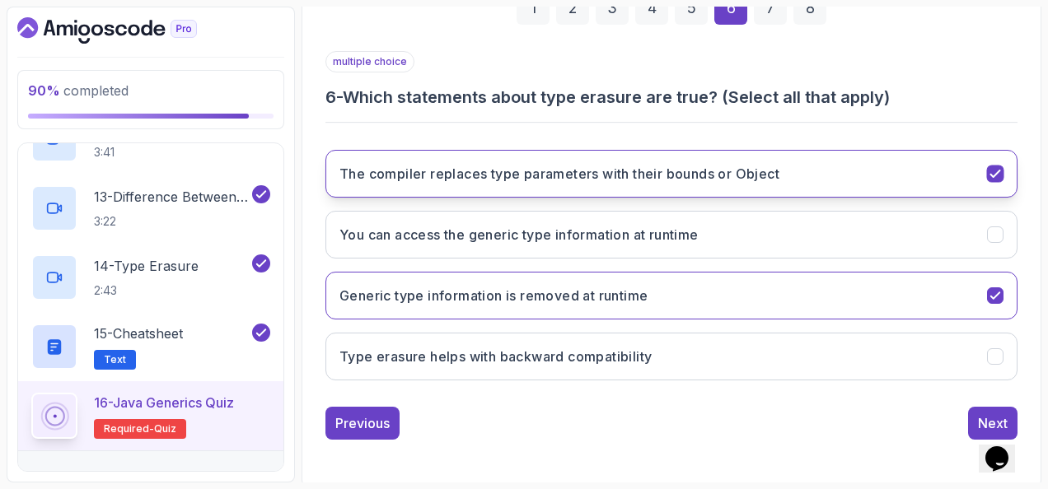
click at [432, 168] on h3 "The compiler replaces type parameters with their bounds or Object" at bounding box center [559, 174] width 440 height 20
click at [533, 173] on h3 "The compiler replaces type parameters with their bounds or Object" at bounding box center [559, 174] width 440 height 20
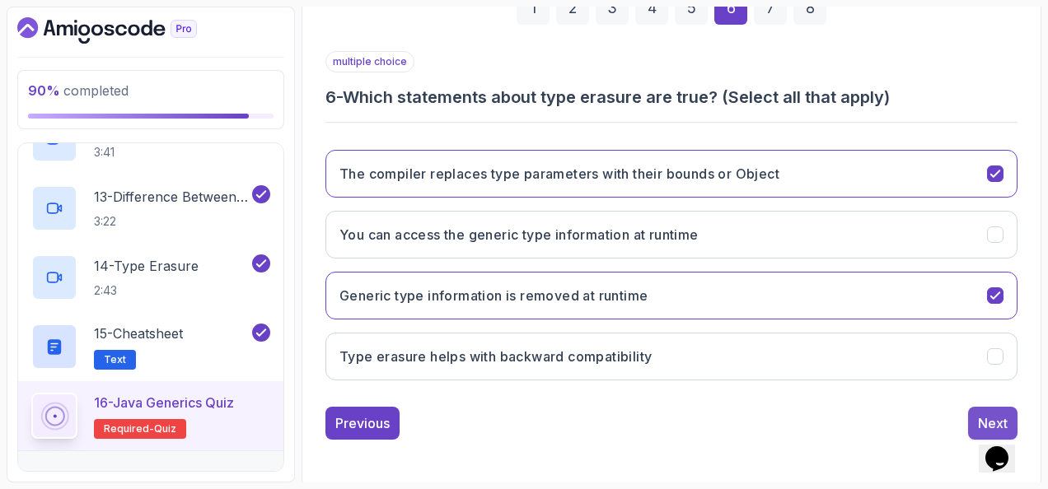
click at [971, 414] on button "Next" at bounding box center [992, 423] width 49 height 33
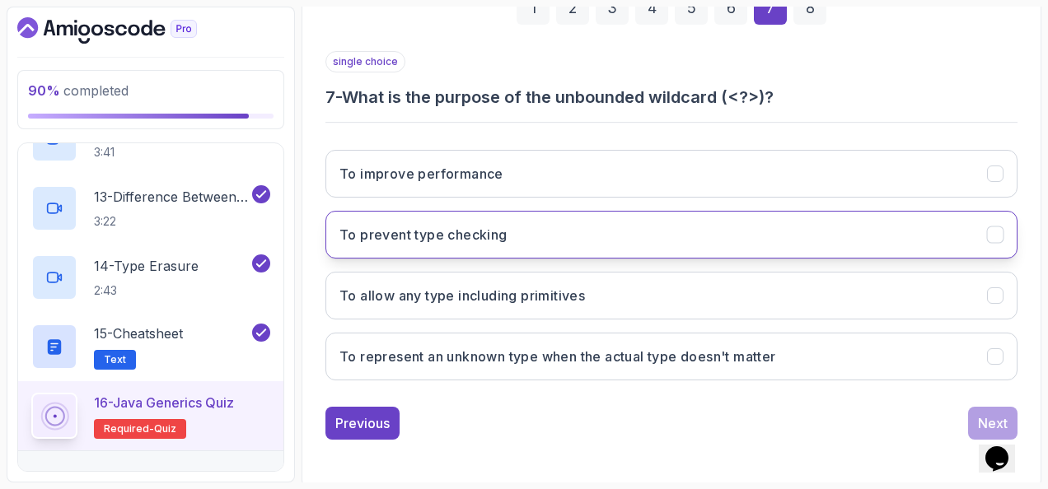
click at [648, 217] on button "To prevent type checking" at bounding box center [671, 235] width 692 height 48
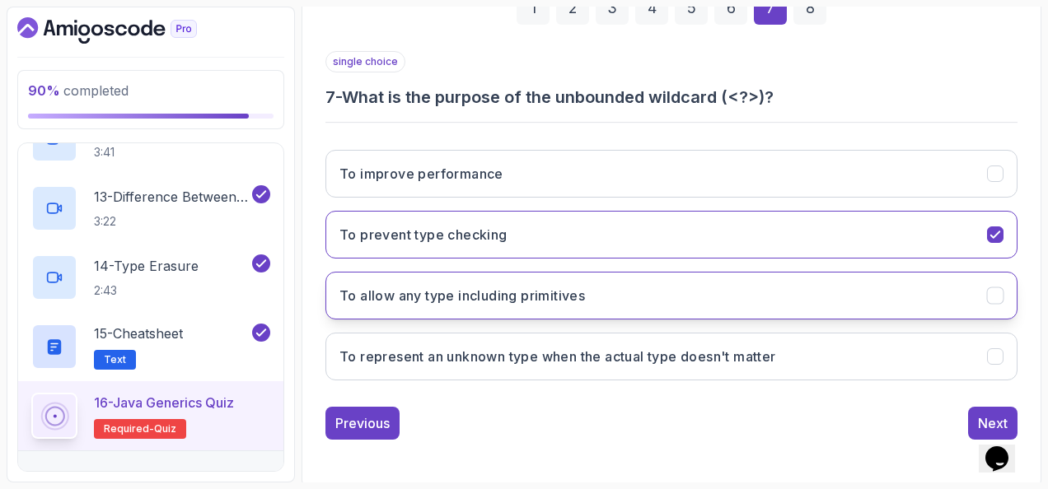
click at [653, 277] on button "To allow any type including primitives" at bounding box center [671, 296] width 692 height 48
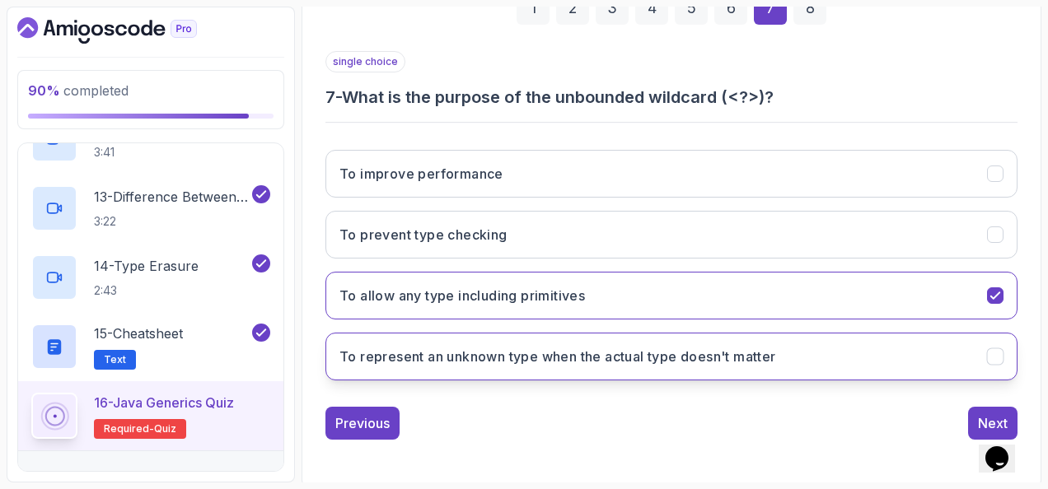
click at [900, 346] on button "To represent an unknown type when the actual type doesn't matter" at bounding box center [671, 357] width 692 height 48
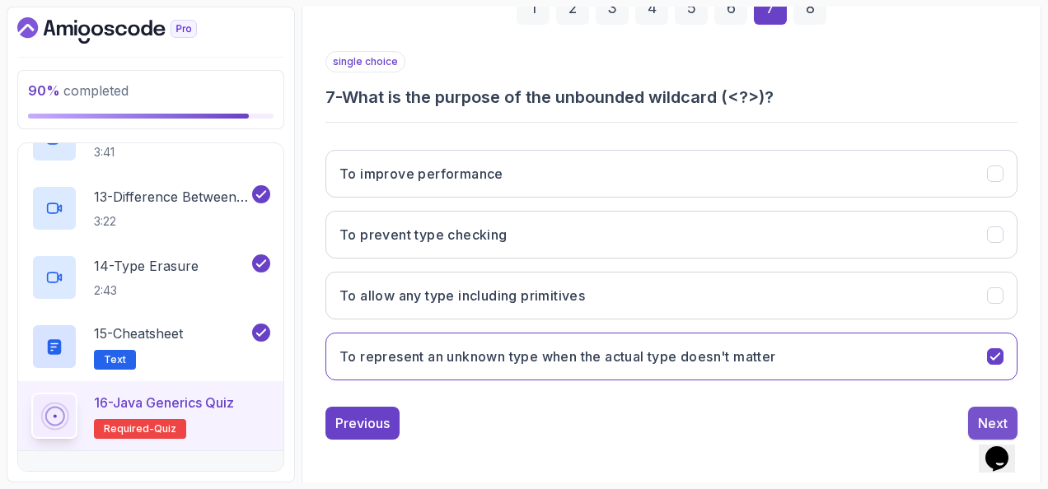
click at [971, 410] on button "Next" at bounding box center [992, 423] width 49 height 33
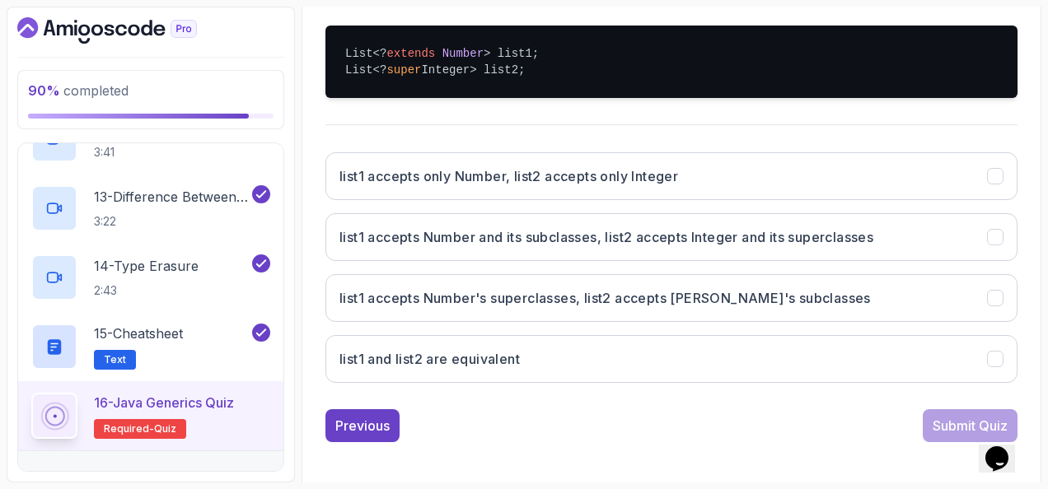
scroll to position [381, 0]
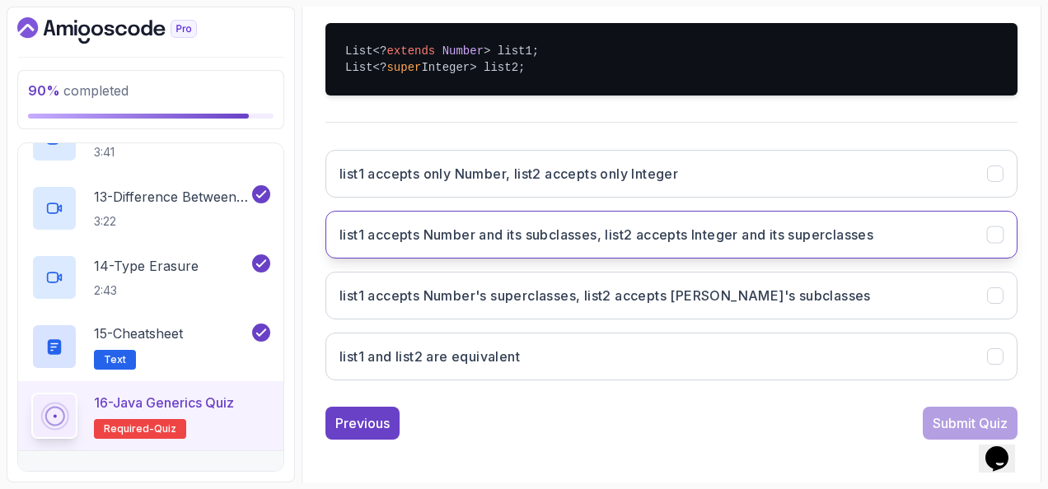
click at [654, 245] on button "list1 accepts Number and its subclasses, list2 accepts Integer and its supercla…" at bounding box center [671, 235] width 692 height 48
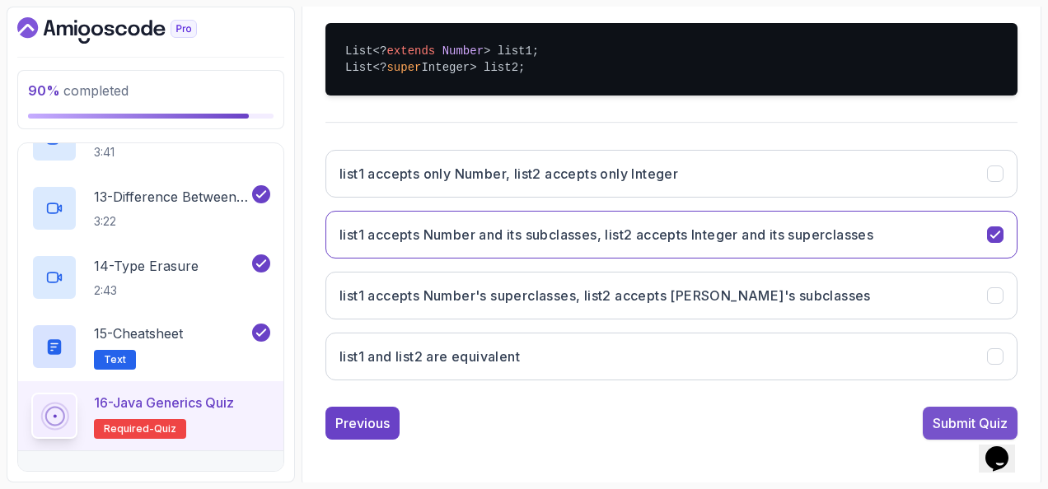
click at [938, 414] on div "Submit Quiz" at bounding box center [970, 424] width 75 height 20
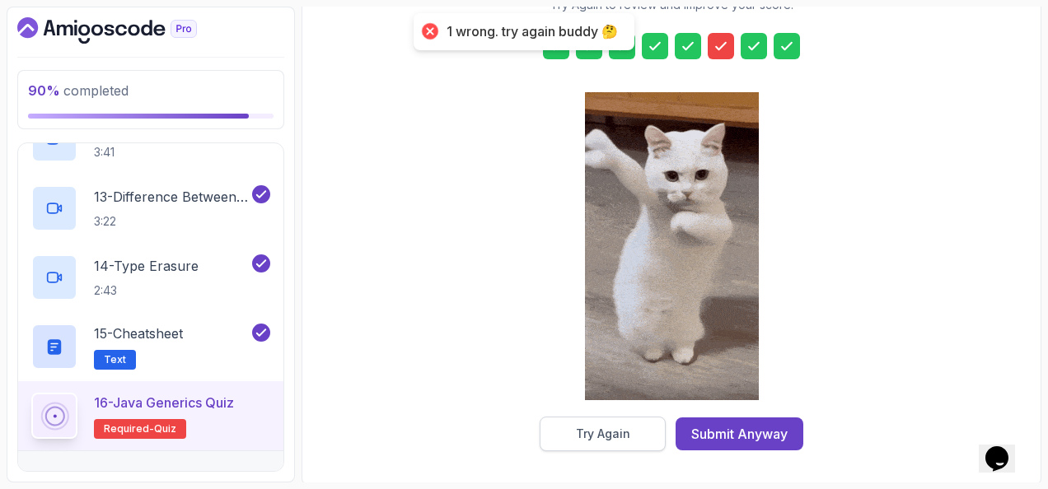
click at [617, 428] on div "Try Again" at bounding box center [603, 434] width 54 height 16
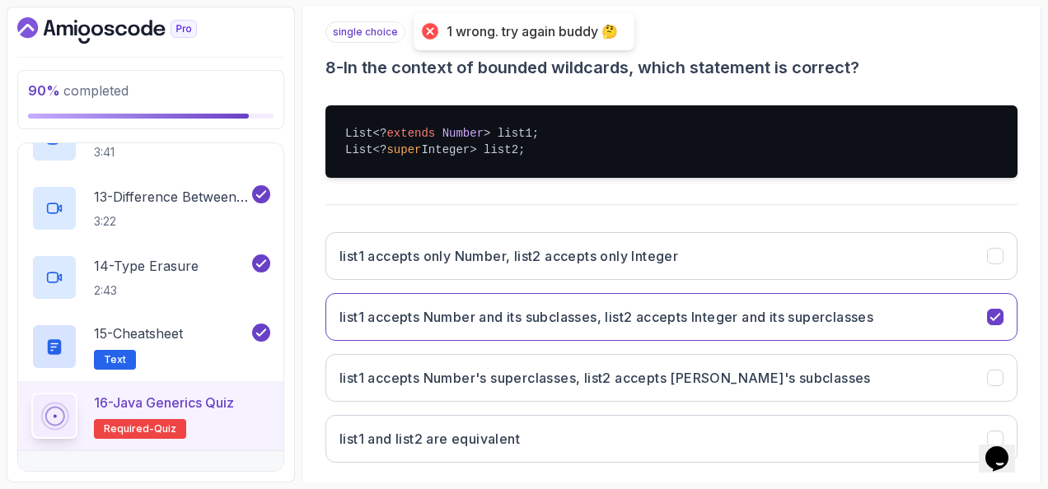
scroll to position [0, 0]
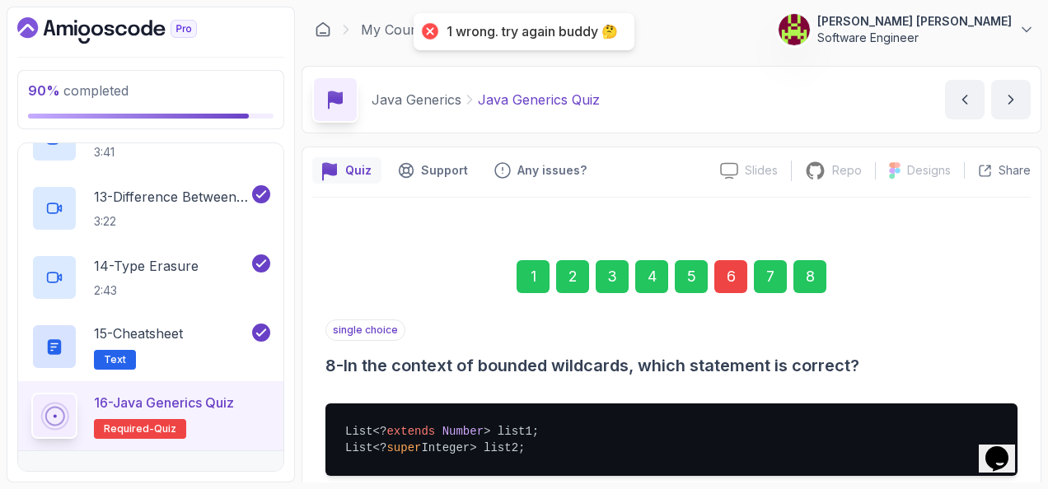
click at [738, 269] on div "6" at bounding box center [730, 276] width 33 height 33
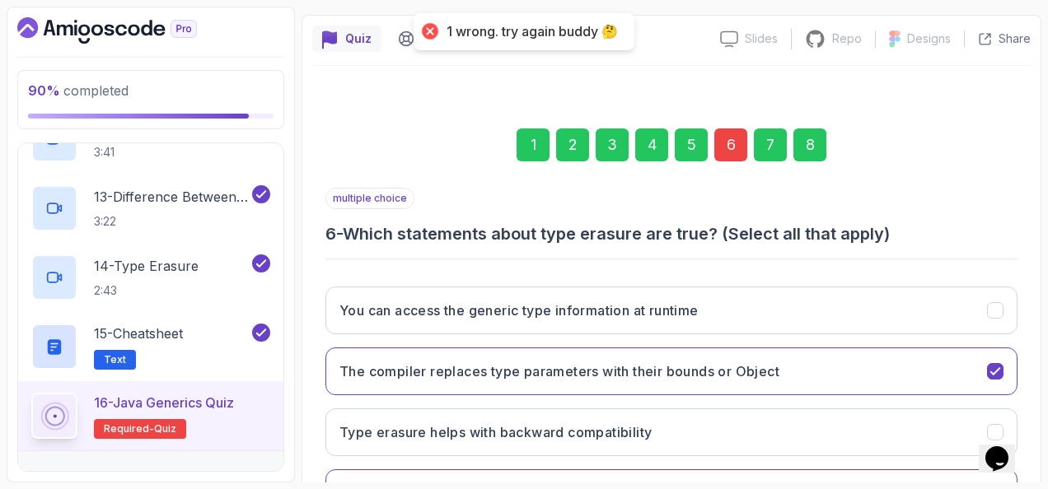
scroll to position [247, 0]
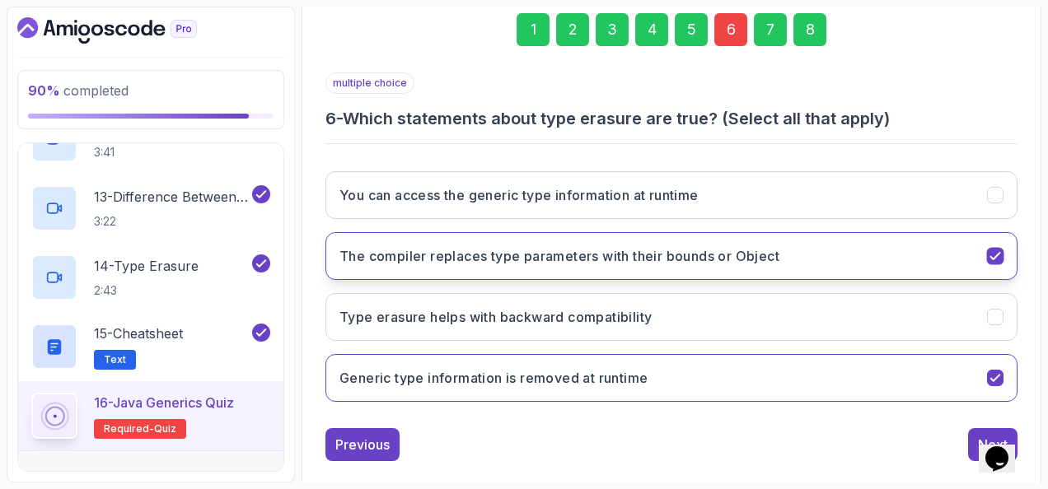
click at [565, 251] on h3 "The compiler replaces type parameters with their bounds or Object" at bounding box center [559, 256] width 440 height 20
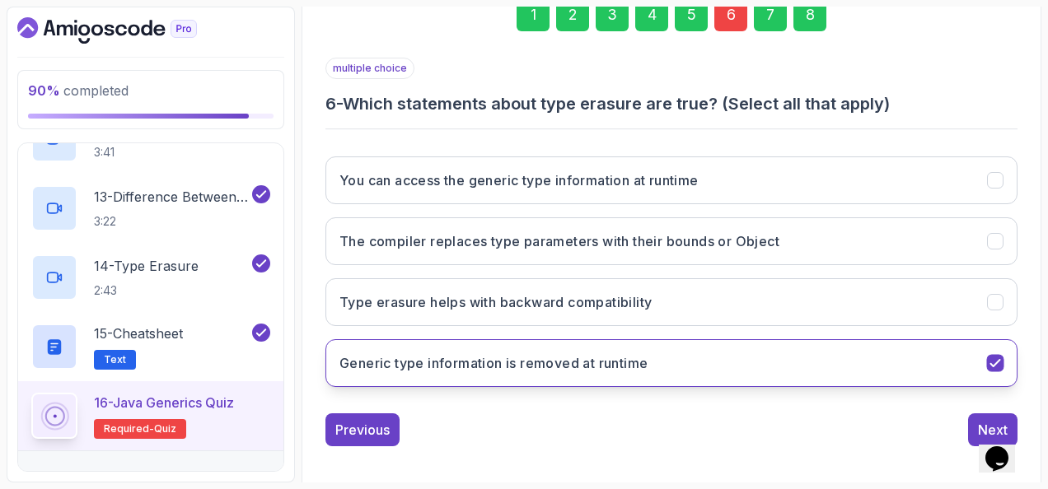
scroll to position [269, 0]
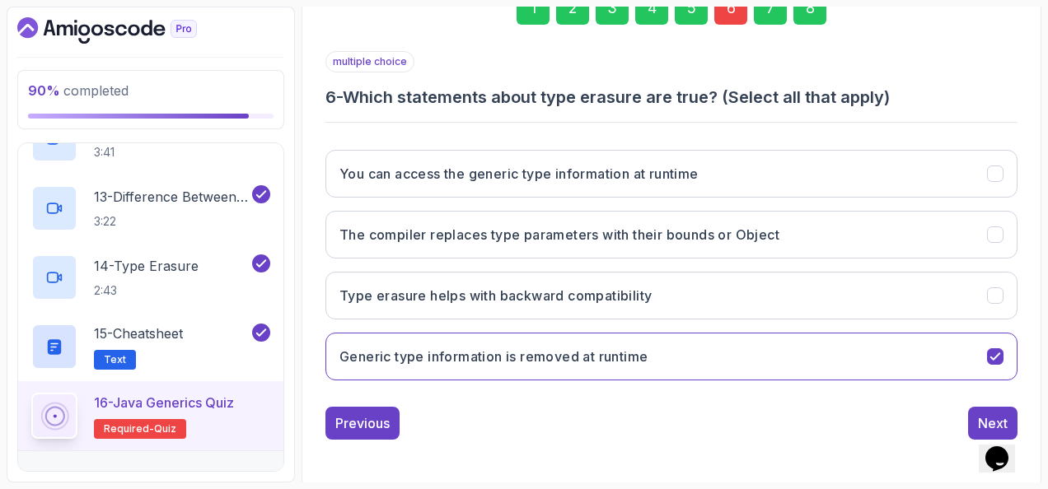
click at [816, 12] on div "8" at bounding box center [809, 8] width 33 height 33
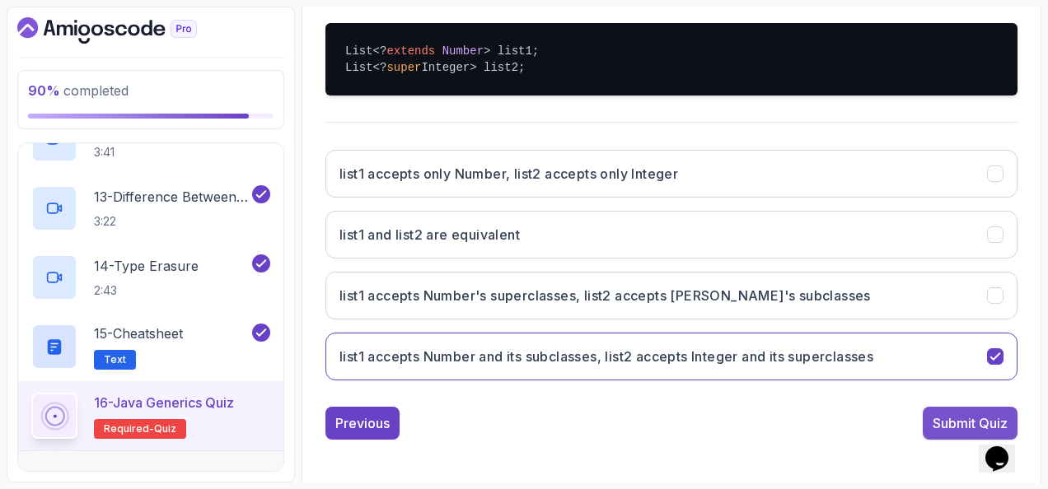
click at [936, 423] on div "Submit Quiz" at bounding box center [970, 424] width 75 height 20
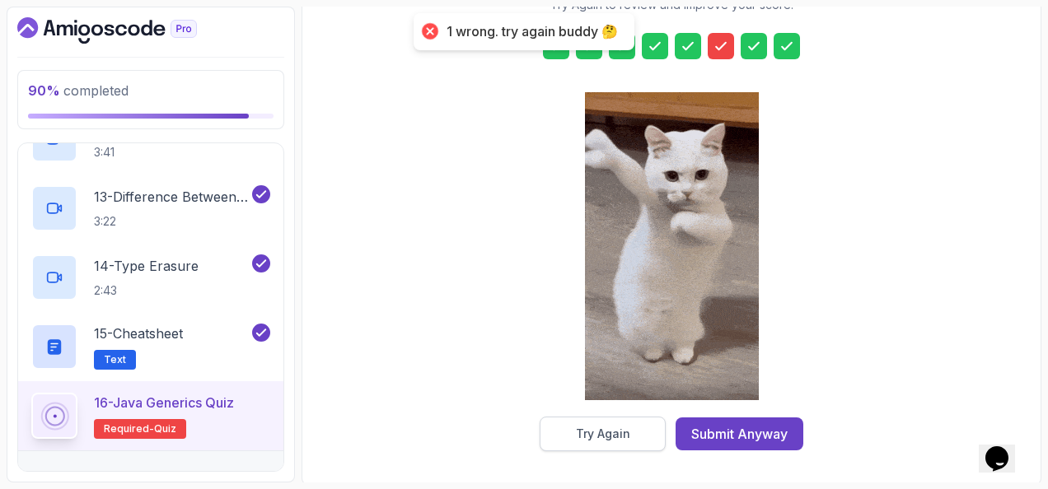
click at [627, 431] on div "Try Again" at bounding box center [603, 434] width 54 height 16
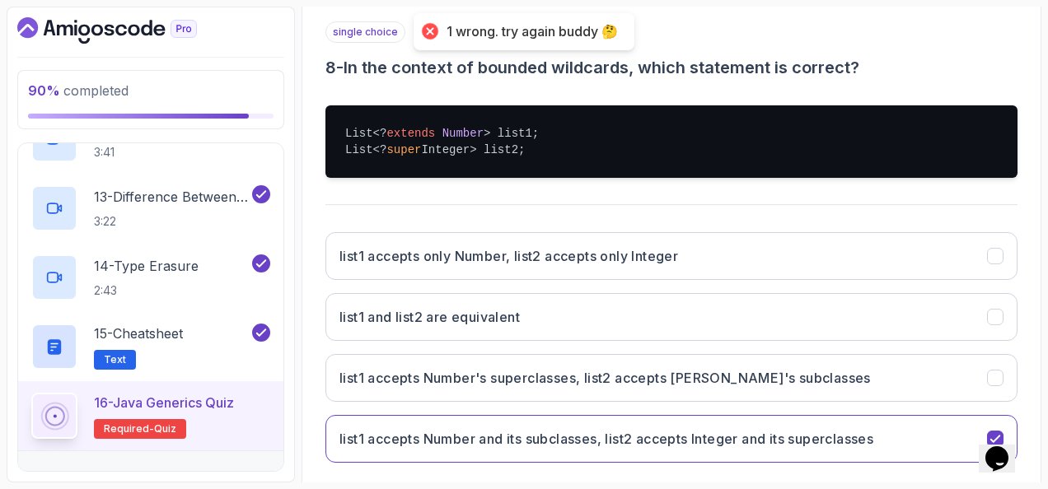
scroll to position [51, 0]
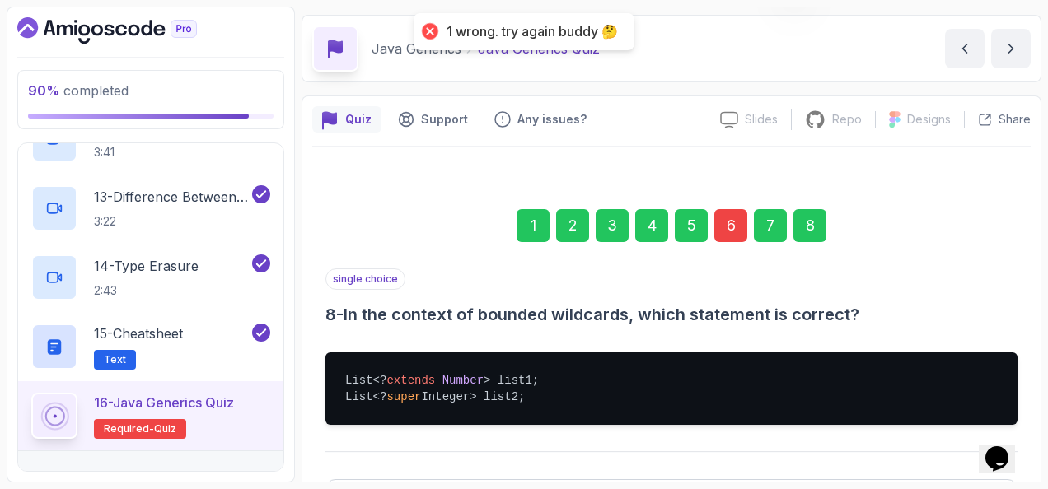
click at [737, 216] on div "6" at bounding box center [730, 225] width 33 height 33
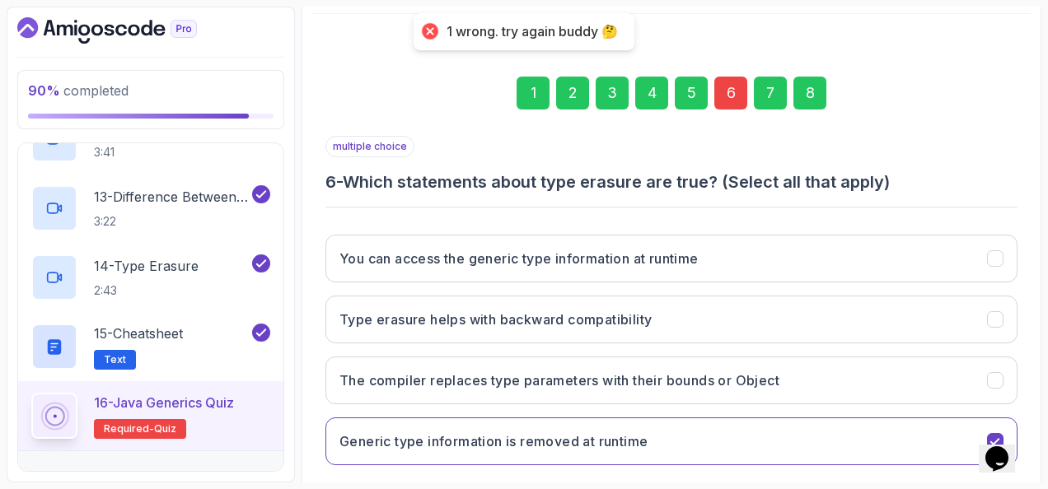
scroll to position [216, 0]
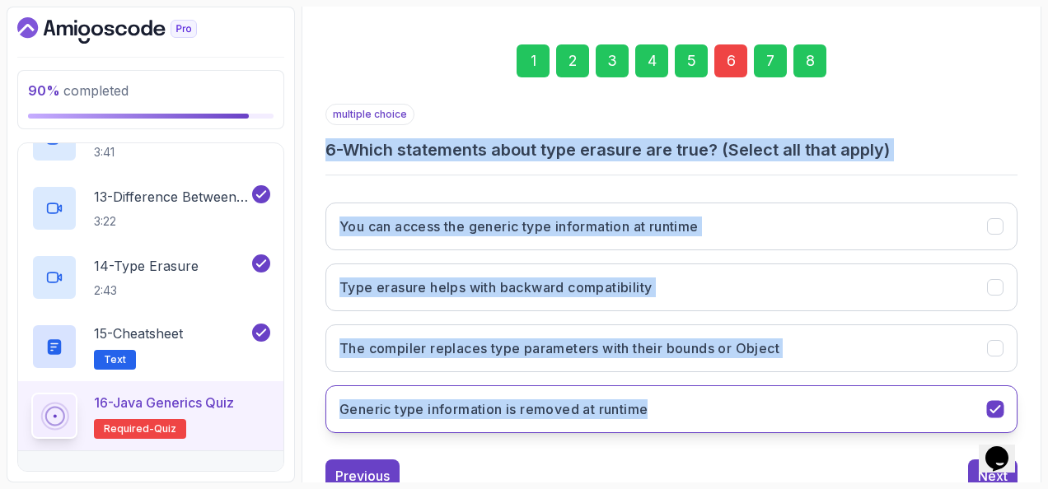
drag, startPoint x: 325, startPoint y: 145, endPoint x: 743, endPoint y: 391, distance: 484.6
click at [743, 391] on div "1 2 3 4 5 6 7 8 multiple choice 6 - Which statements about type erasure are tru…" at bounding box center [671, 255] width 719 height 501
copy div "6 - Which statements about type erasure are true? (Select all that apply) You c…"
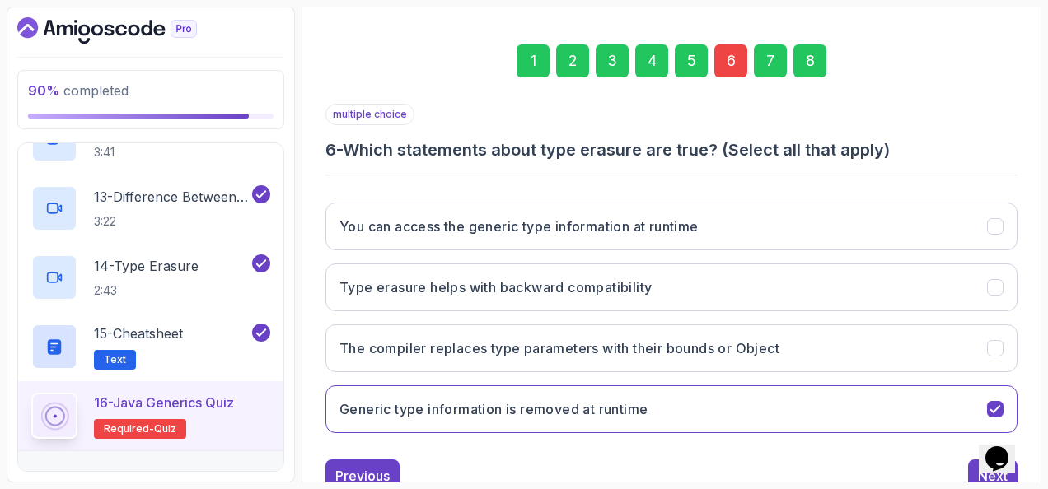
click at [397, 36] on div "1 2 3 4 5 6 7 8" at bounding box center [671, 61] width 692 height 86
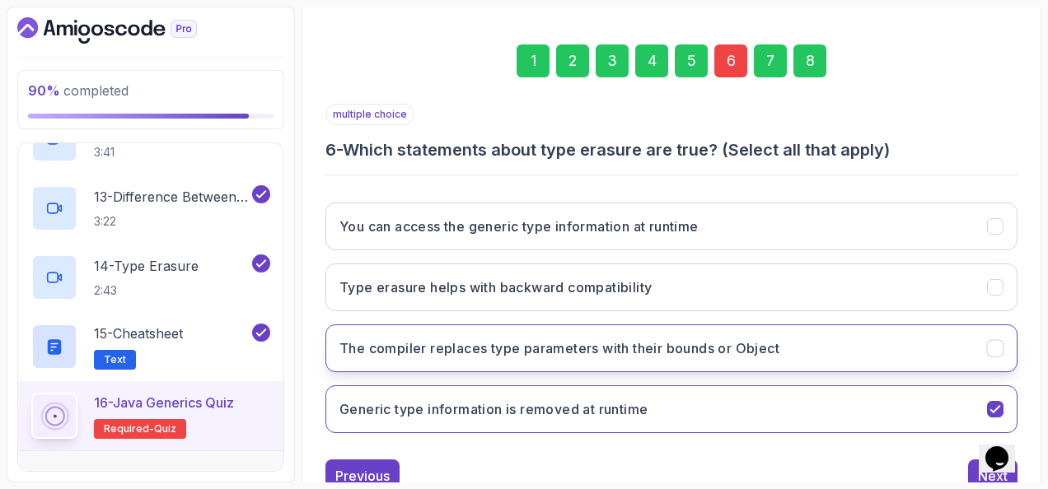
click at [522, 339] on h3 "The compiler replaces type parameters with their bounds or Object" at bounding box center [559, 349] width 440 height 20
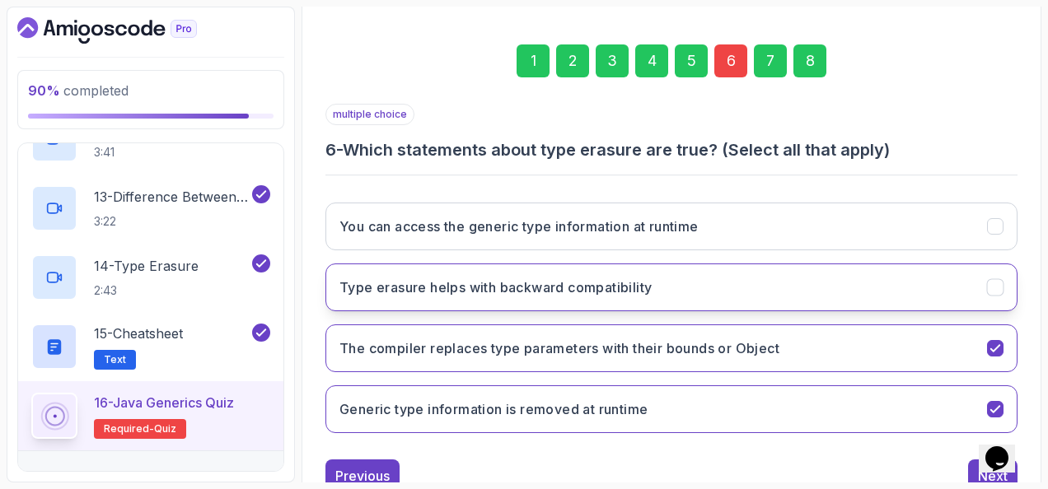
click at [529, 296] on button "Type erasure helps with backward compatibility" at bounding box center [671, 288] width 692 height 48
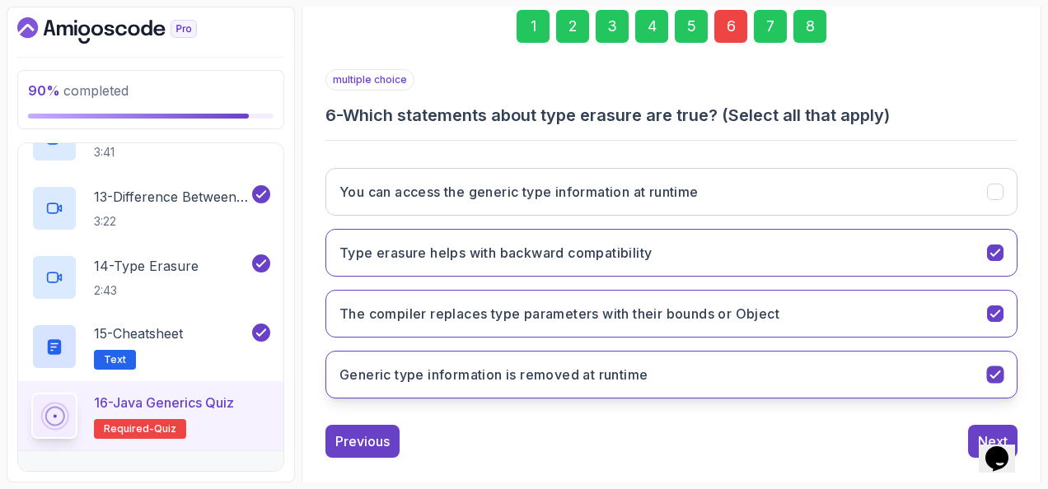
scroll to position [269, 0]
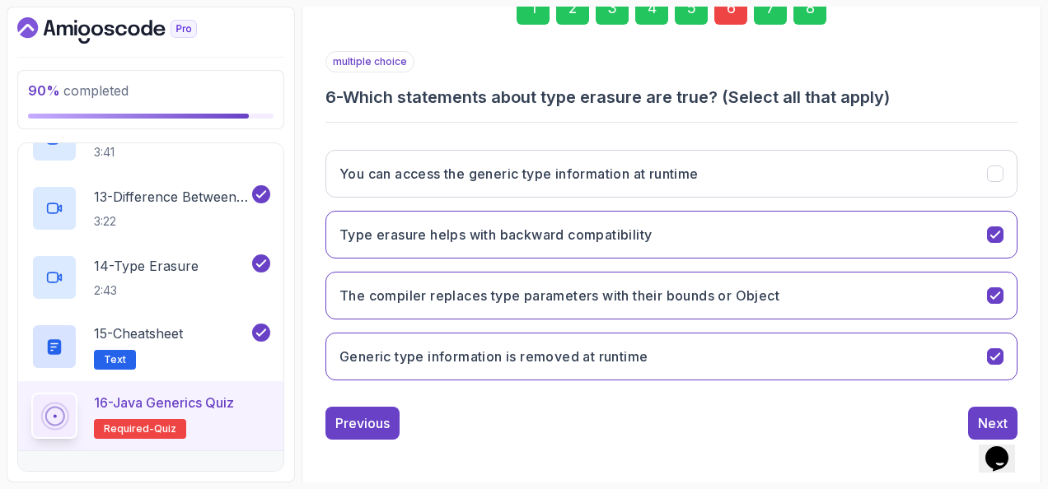
click at [803, 16] on div "8" at bounding box center [809, 8] width 33 height 33
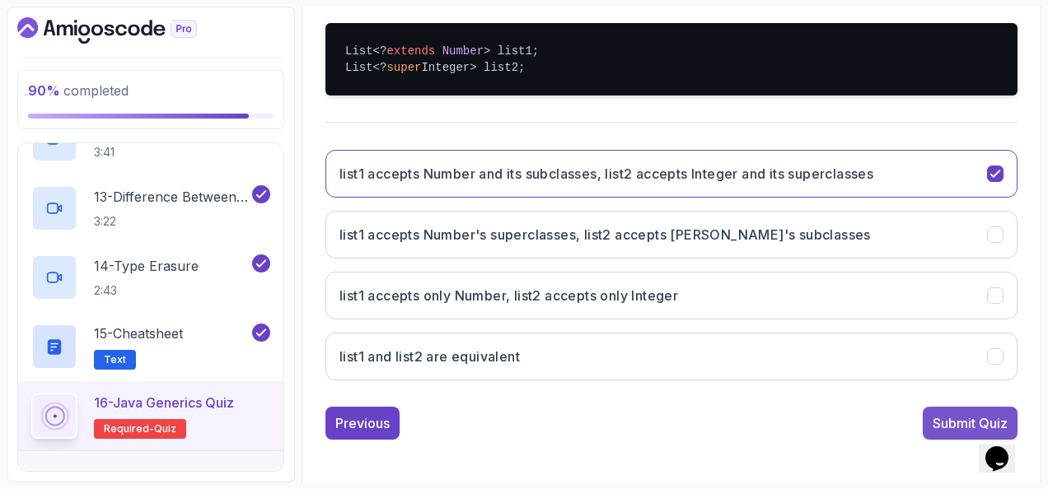
click at [929, 410] on button "Submit Quiz" at bounding box center [970, 423] width 95 height 33
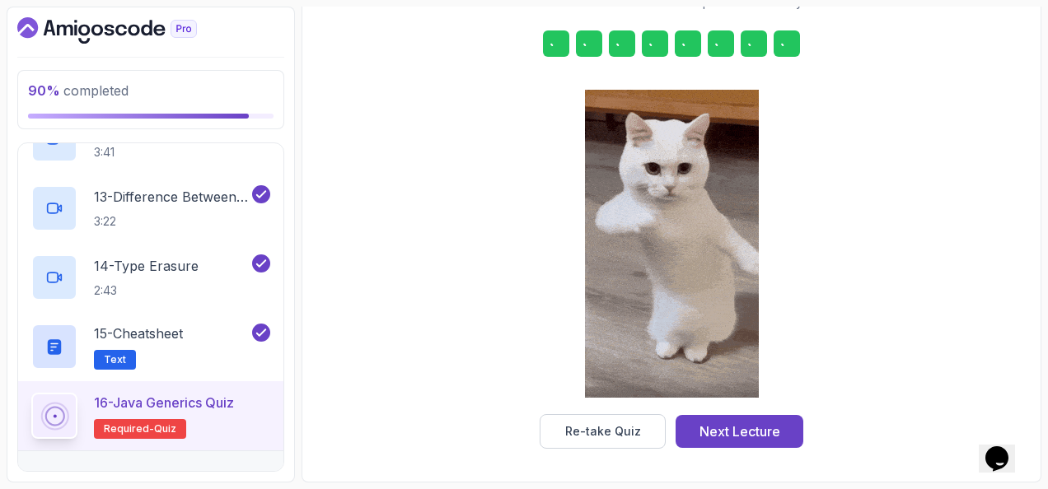
scroll to position [298, 0]
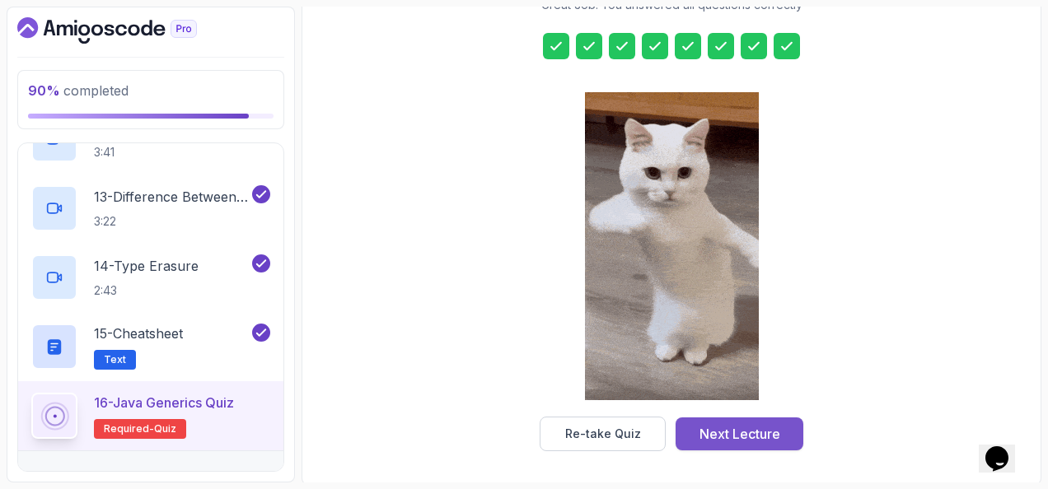
click at [780, 424] on button "Next Lecture" at bounding box center [740, 434] width 128 height 33
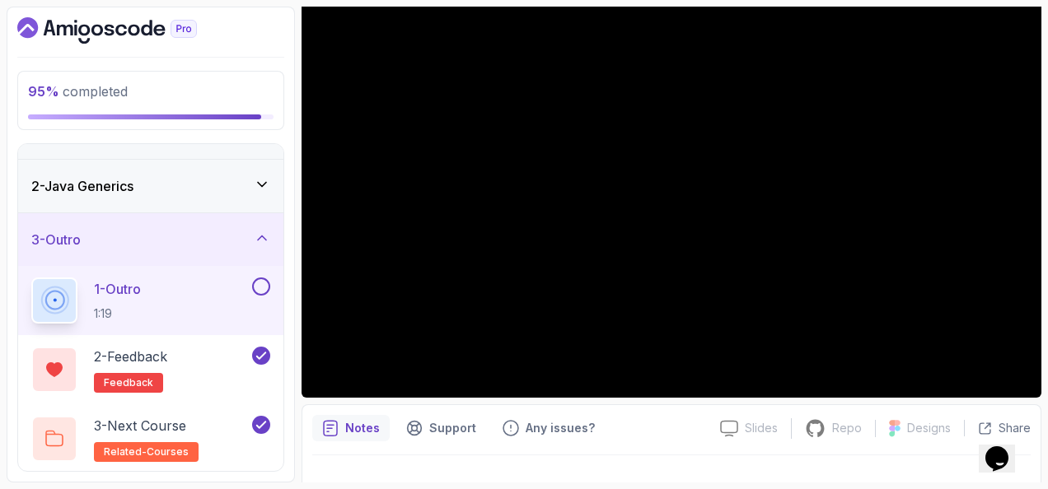
scroll to position [82, 0]
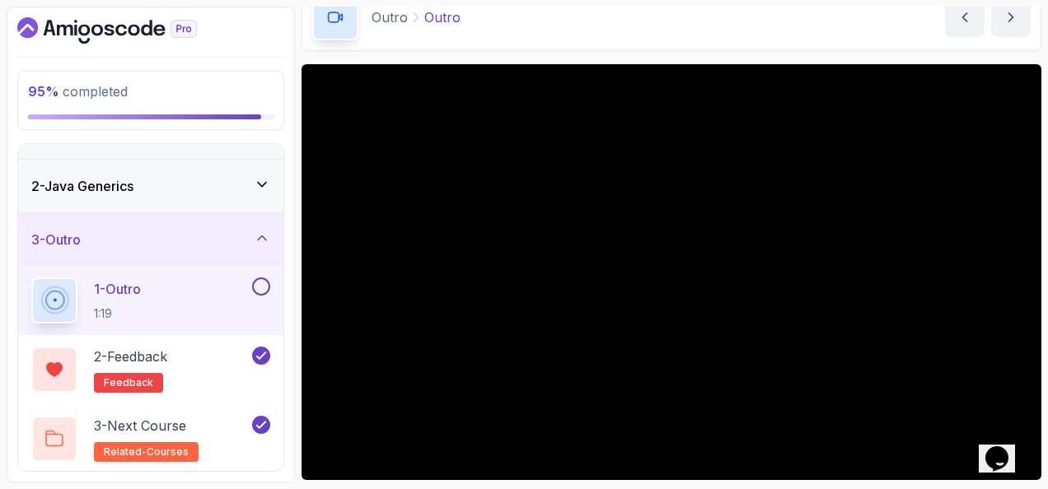
click at [264, 285] on button at bounding box center [261, 287] width 18 height 18
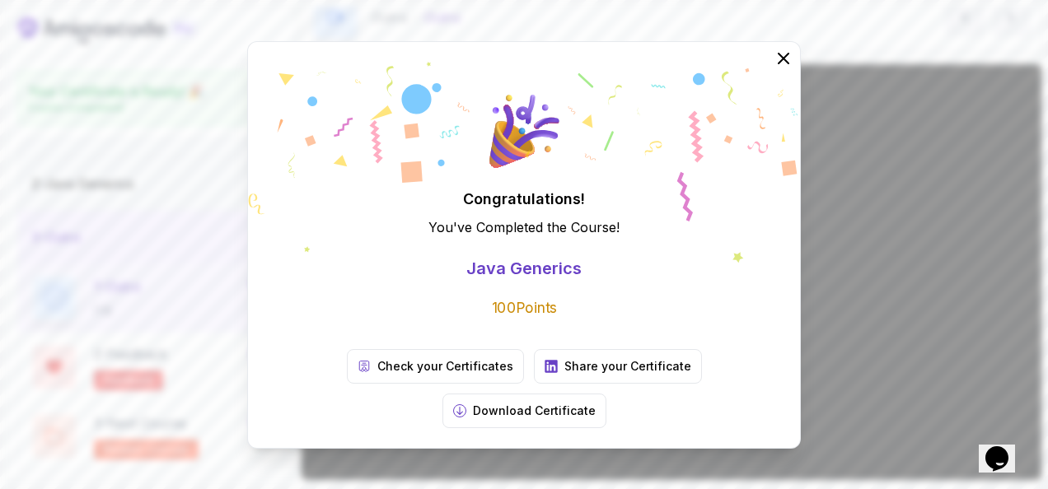
scroll to position [33, 0]
click at [784, 63] on icon at bounding box center [783, 58] width 11 height 11
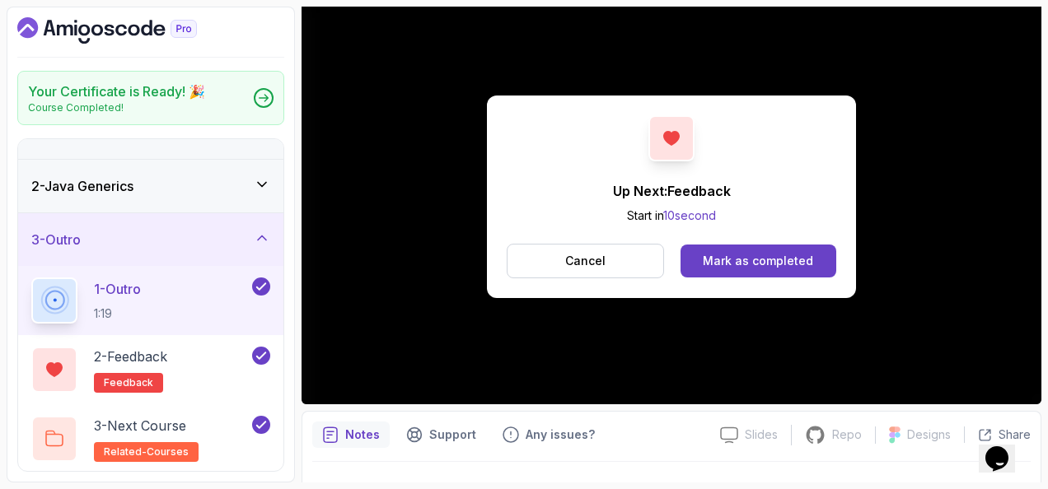
scroll to position [193, 0]
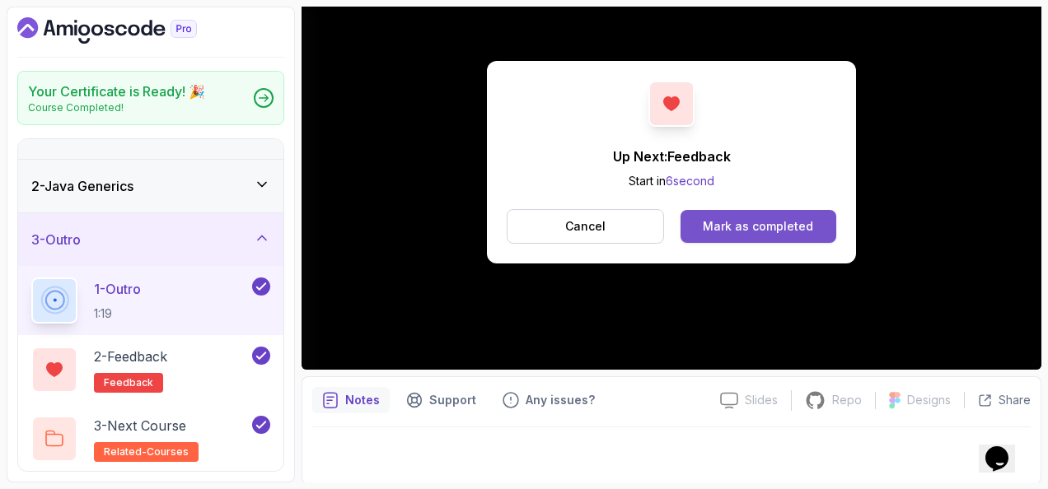
click at [729, 226] on div "Mark as completed" at bounding box center [758, 226] width 110 height 16
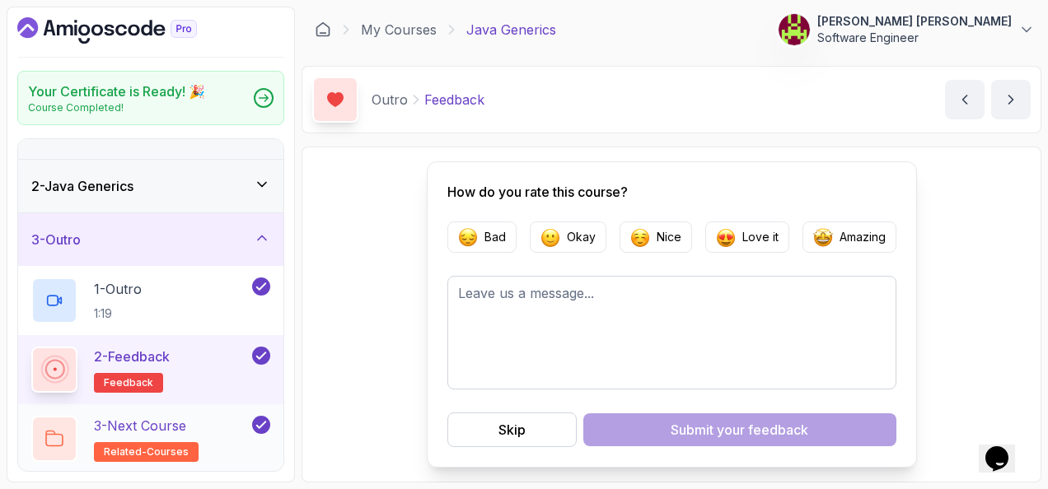
click at [216, 427] on div "3 - Next Course related-courses" at bounding box center [140, 439] width 218 height 46
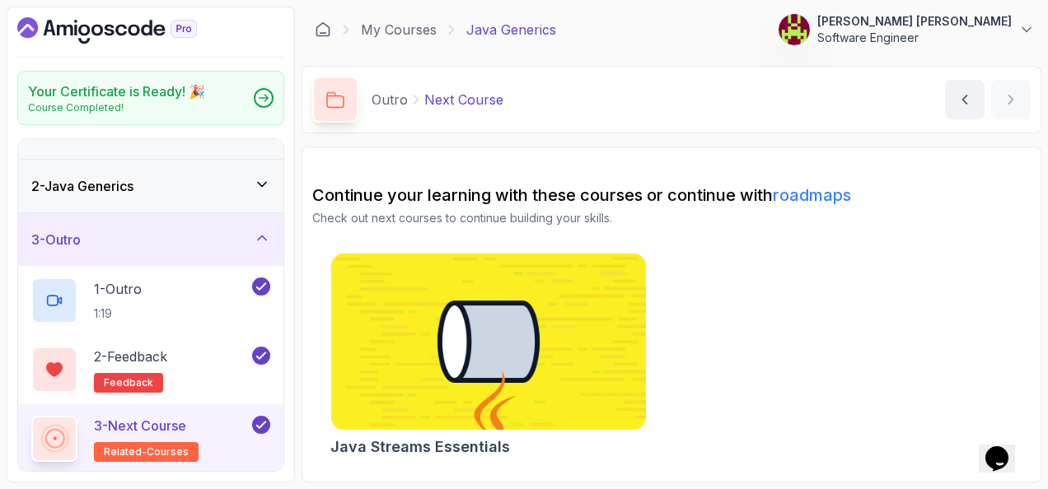
click at [508, 305] on img at bounding box center [488, 342] width 330 height 185
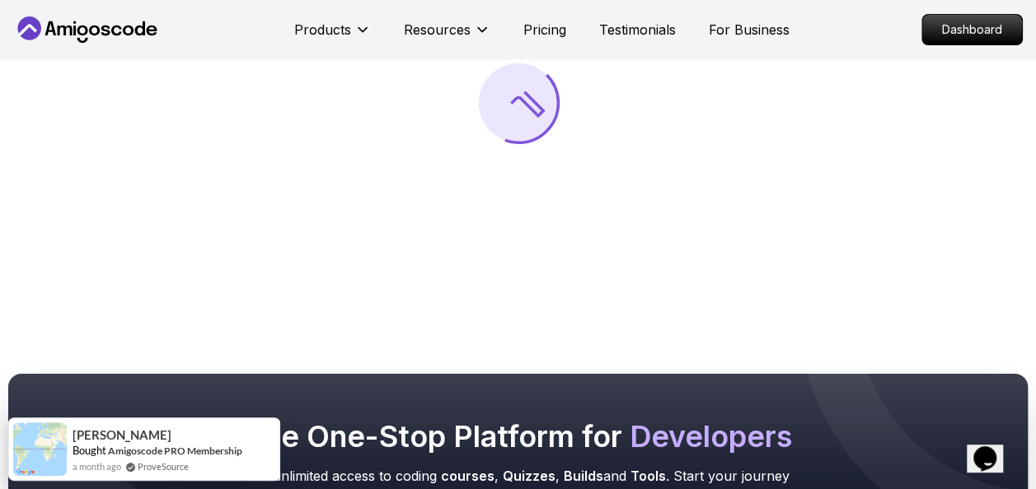
scroll to position [82, 0]
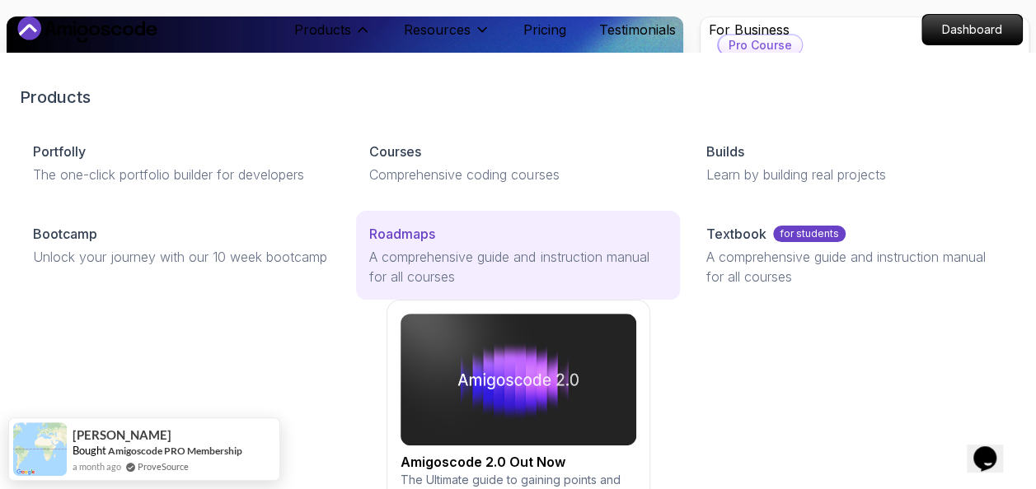
click at [424, 232] on p "Roadmaps" at bounding box center [402, 234] width 66 height 20
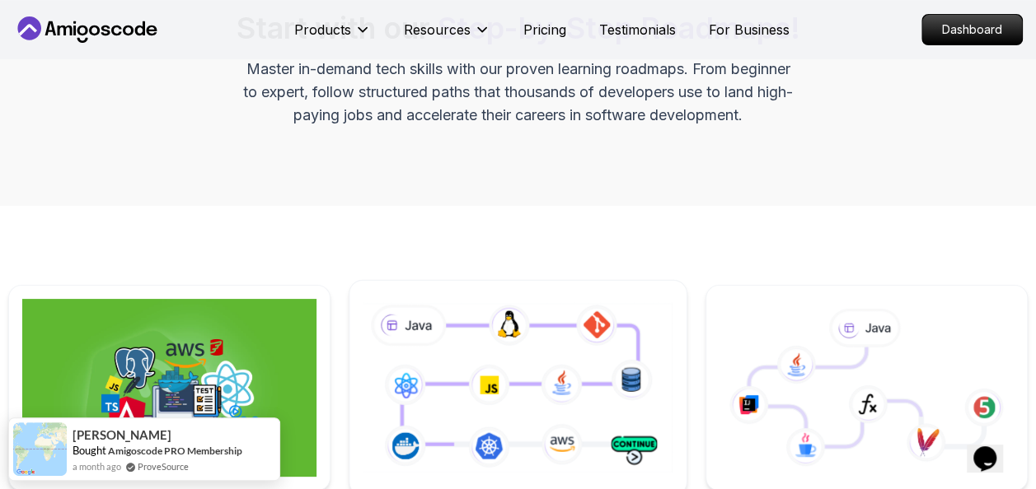
scroll to position [494, 0]
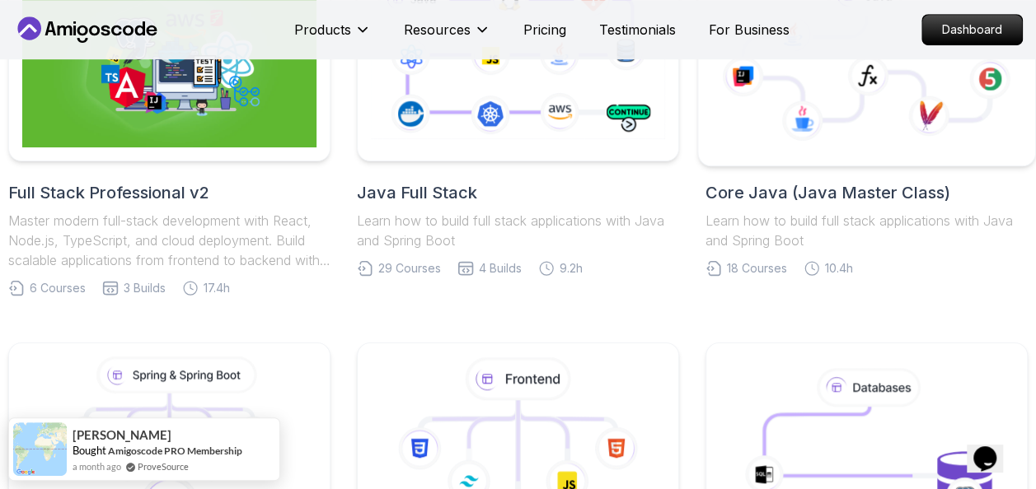
click at [806, 116] on icon at bounding box center [802, 121] width 41 height 41
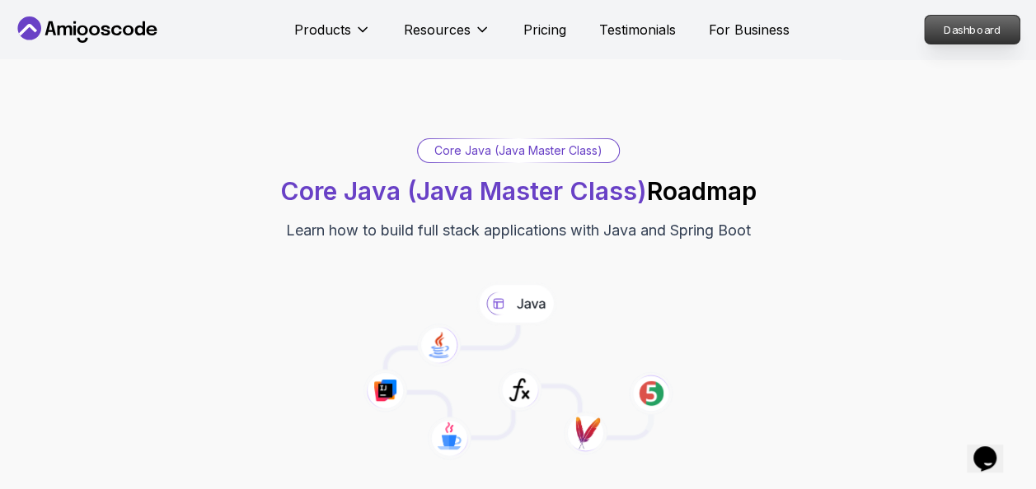
click at [962, 30] on p "Dashboard" at bounding box center [972, 30] width 95 height 28
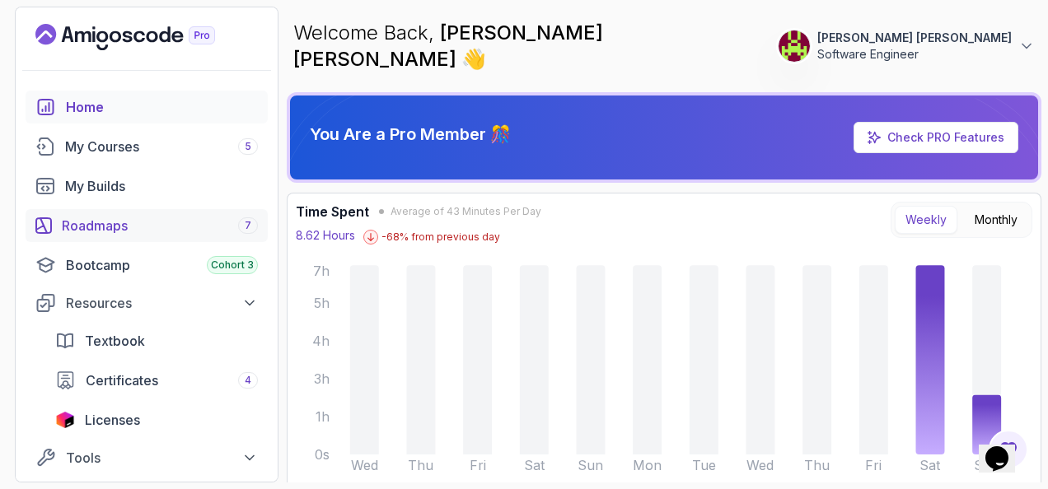
click at [185, 222] on div "Roadmaps 7" at bounding box center [160, 226] width 196 height 20
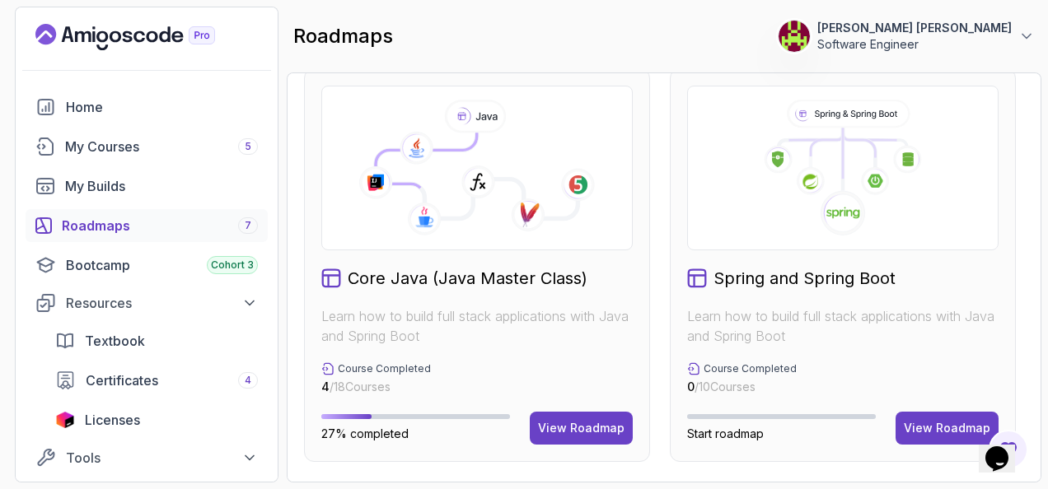
scroll to position [432, 0]
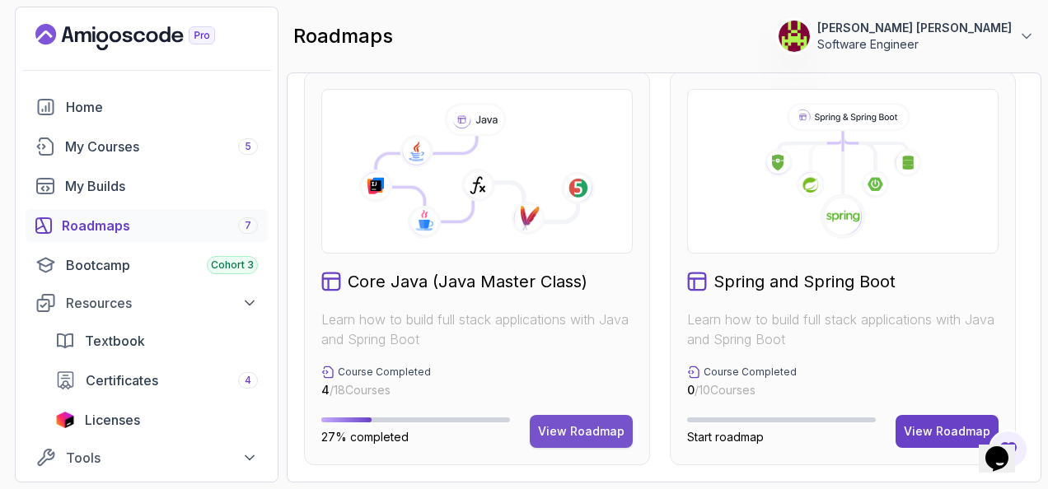
click at [605, 425] on div "View Roadmap" at bounding box center [581, 432] width 87 height 16
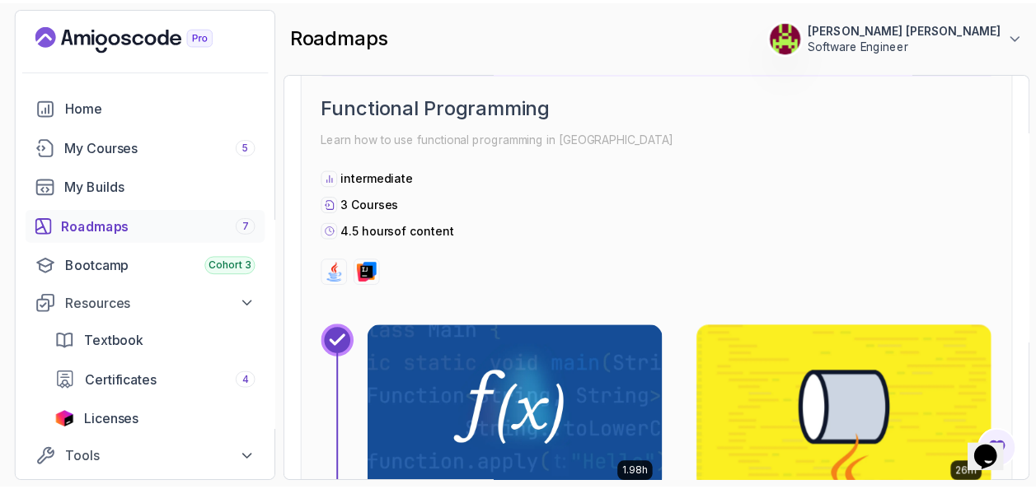
scroll to position [6166, 0]
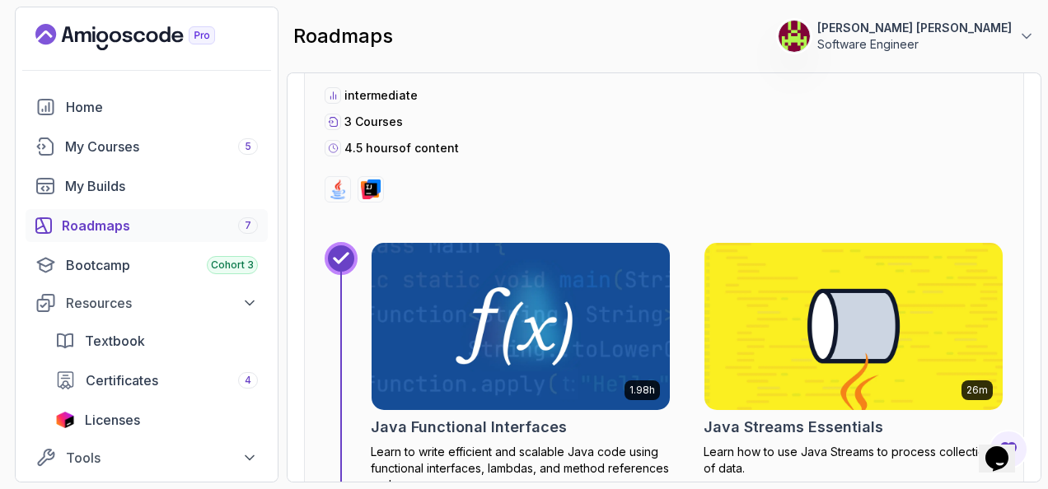
click at [539, 260] on img at bounding box center [520, 327] width 313 height 176
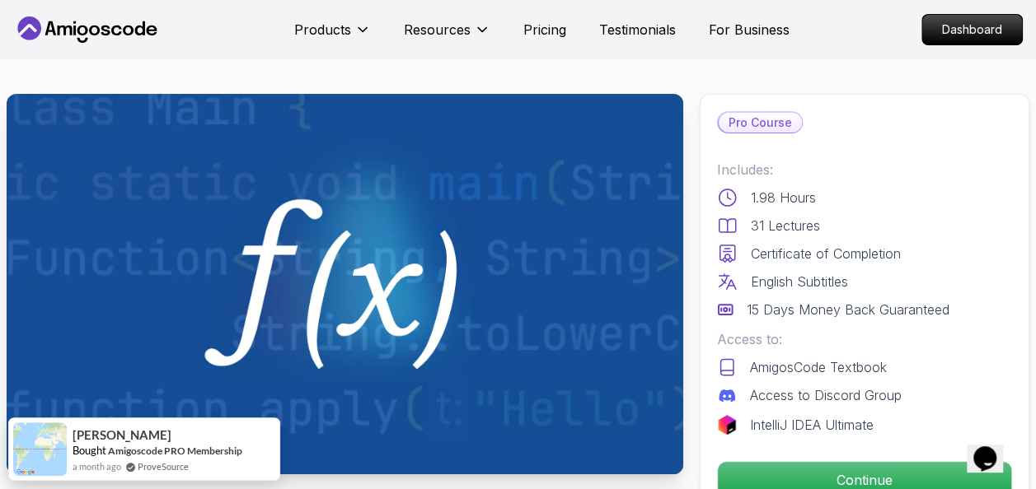
scroll to position [412, 0]
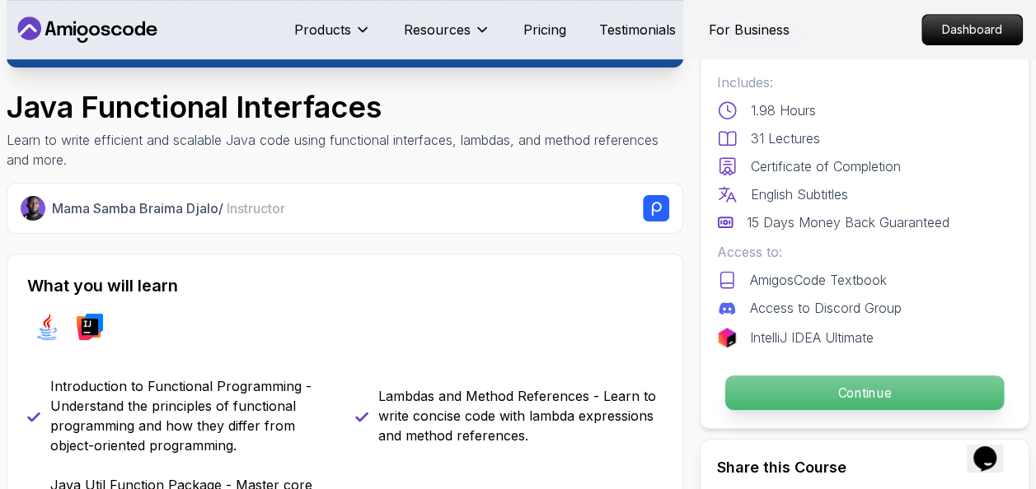
click at [768, 397] on p "Continue" at bounding box center [864, 393] width 279 height 35
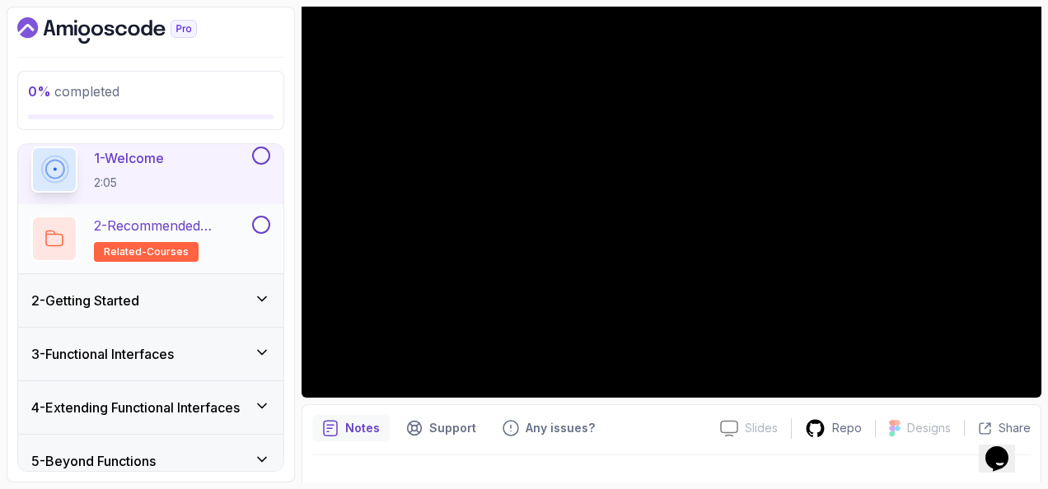
scroll to position [129, 0]
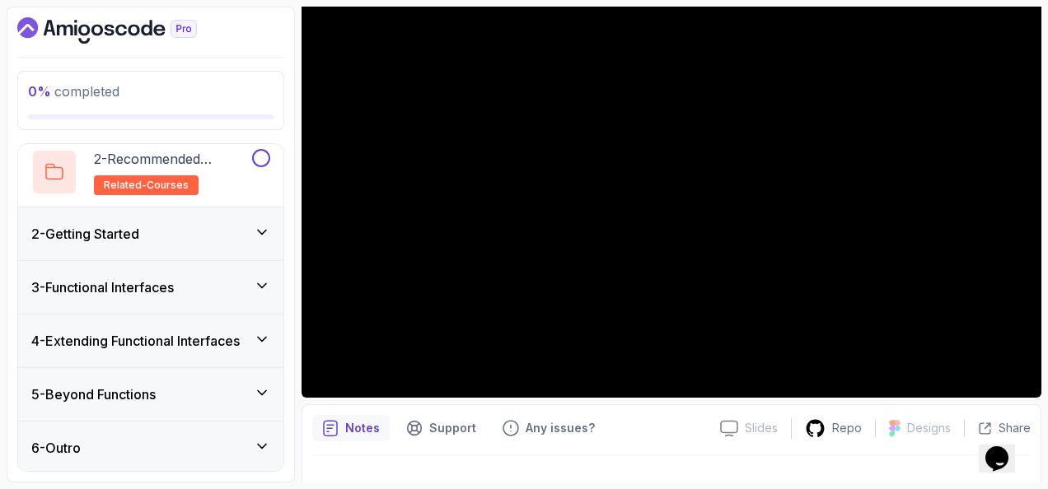
click at [232, 269] on div "3 - Functional Interfaces" at bounding box center [150, 287] width 265 height 53
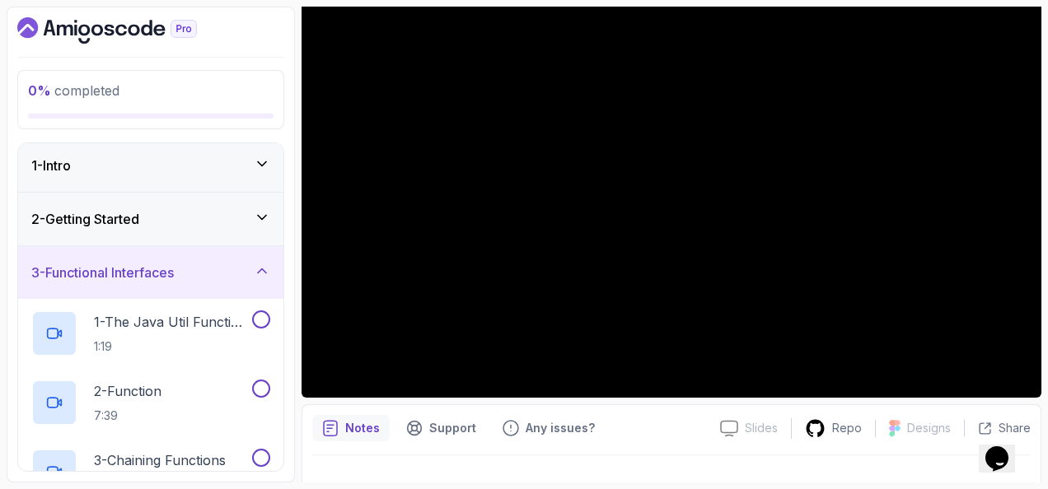
scroll to position [0, 0]
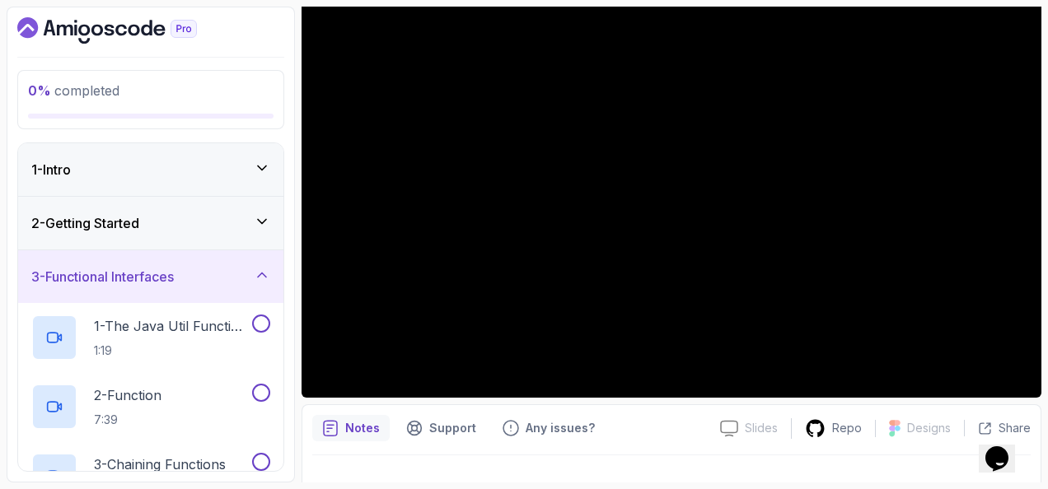
click at [261, 232] on div "2 - Getting Started" at bounding box center [150, 223] width 265 height 53
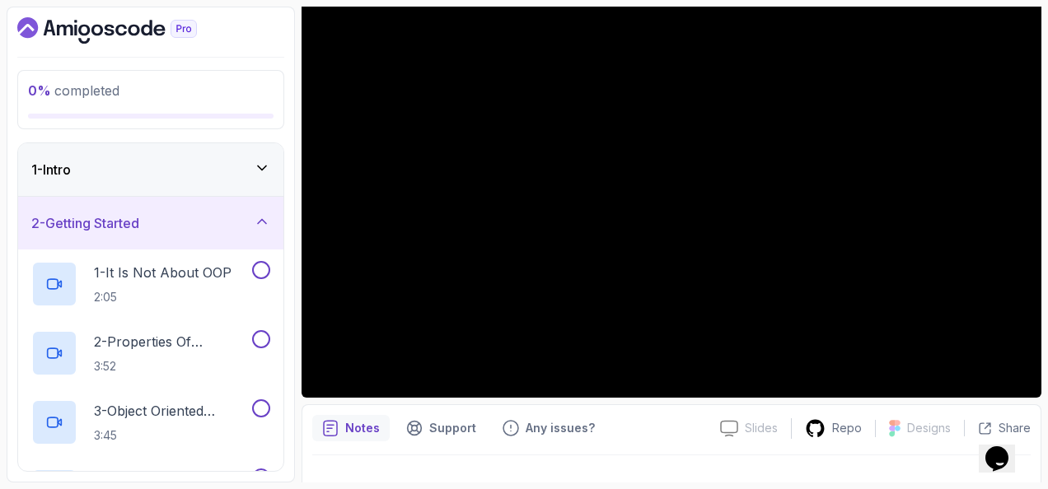
click at [197, 167] on div "1 - Intro" at bounding box center [150, 170] width 239 height 20
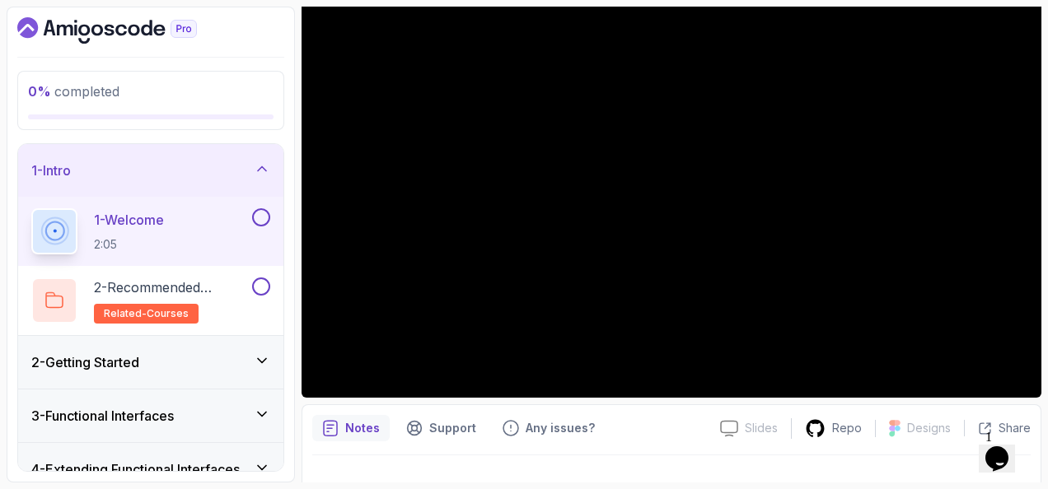
click at [231, 20] on div "Dashboard" at bounding box center [126, 30] width 218 height 26
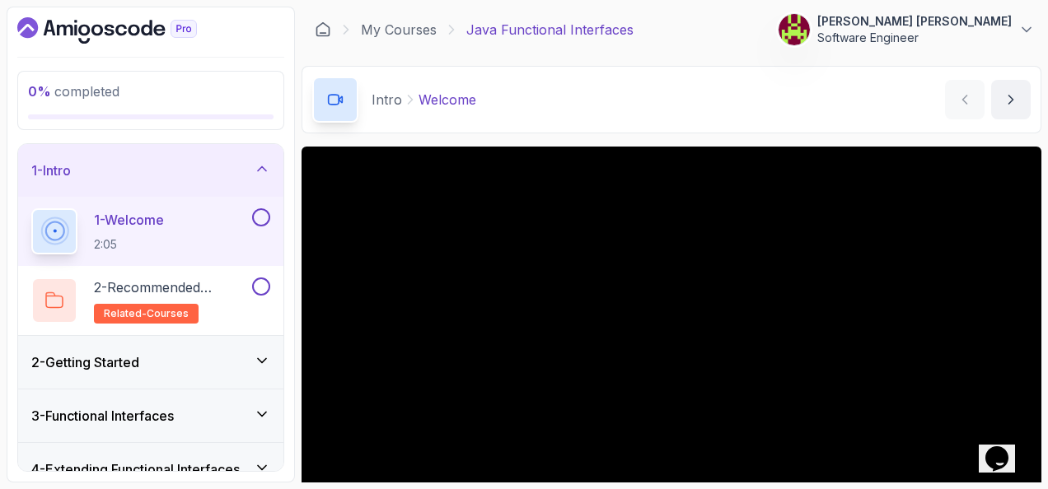
click at [1004, 445] on button "Opens Chat This icon Opens the chat window." at bounding box center [997, 459] width 36 height 28
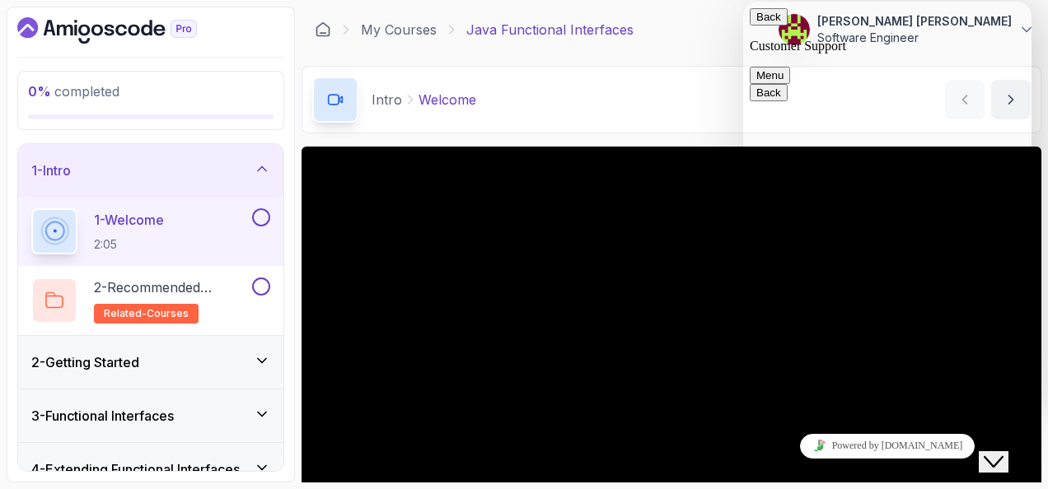
click at [999, 452] on icon "Close Chat This icon closes the chat window." at bounding box center [994, 462] width 20 height 20
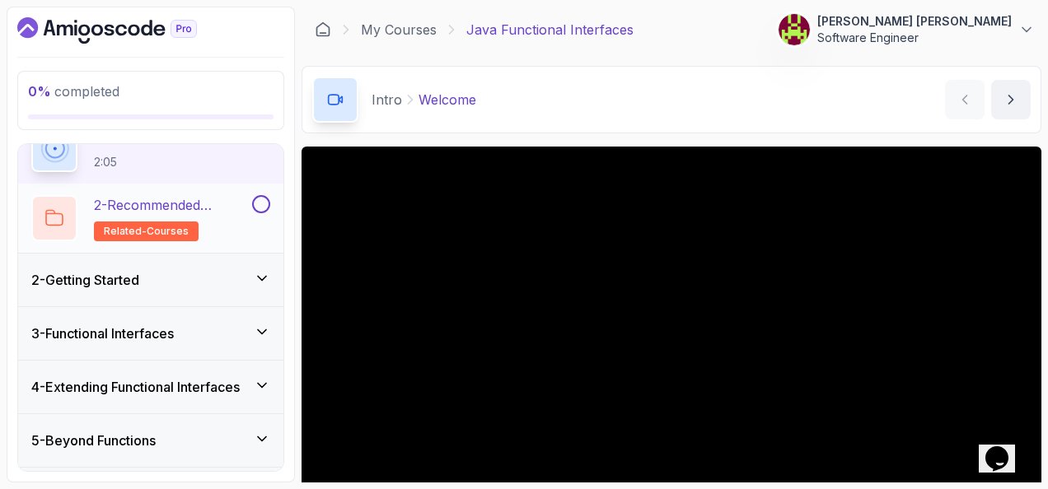
scroll to position [129, 0]
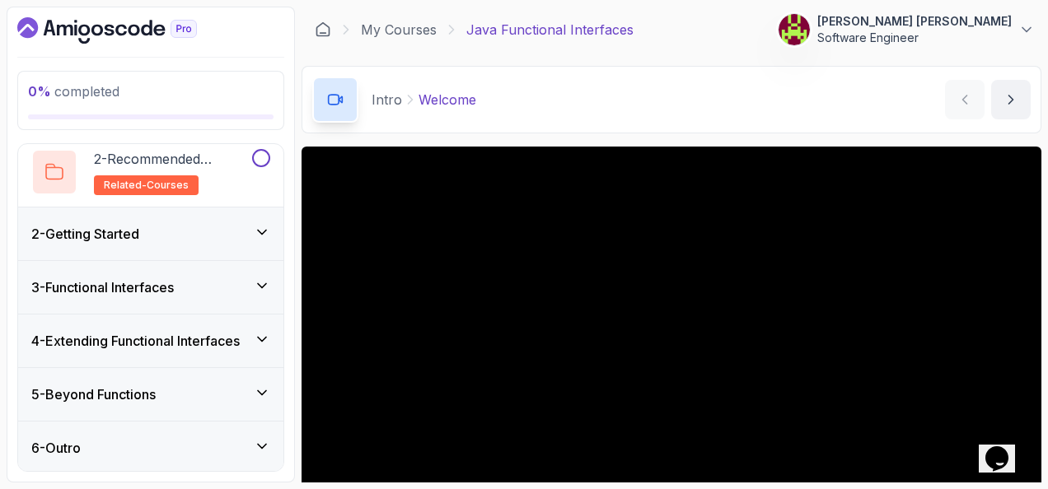
click at [738, 105] on div "Intro Welcome Welcome by nelson" at bounding box center [672, 100] width 740 height 68
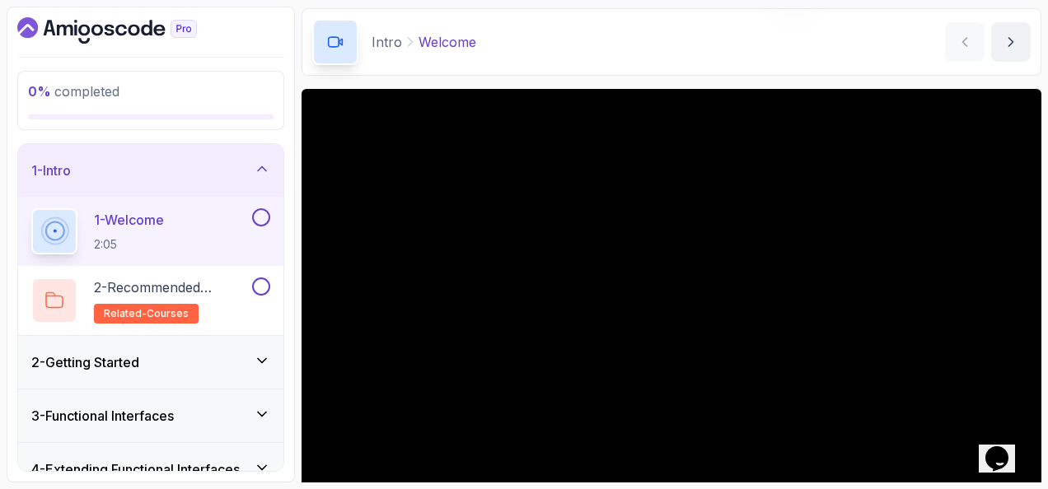
scroll to position [82, 0]
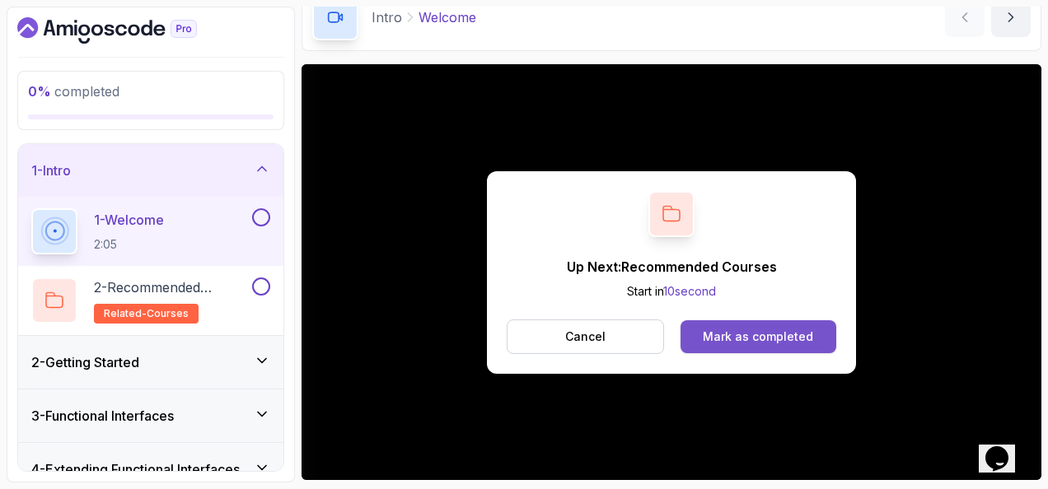
click at [770, 346] on button "Mark as completed" at bounding box center [759, 337] width 156 height 33
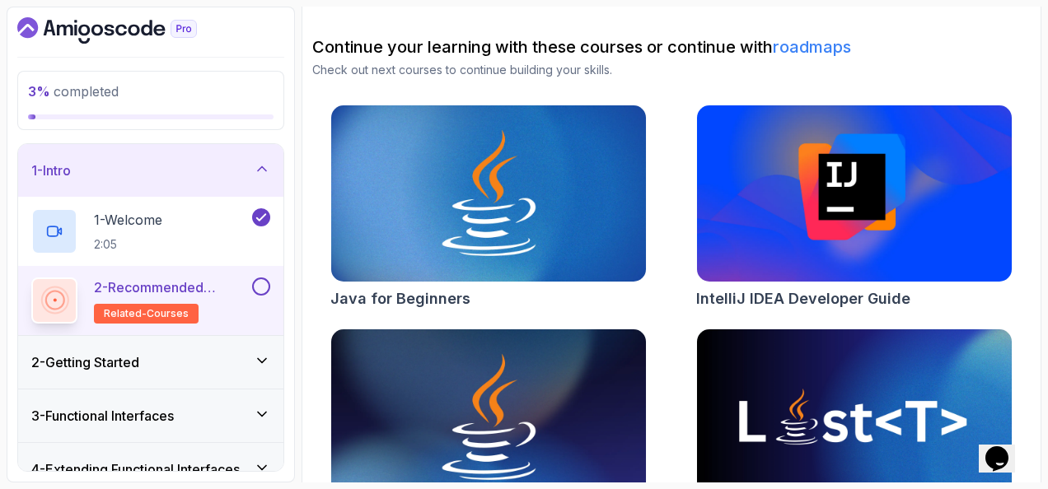
scroll to position [214, 0]
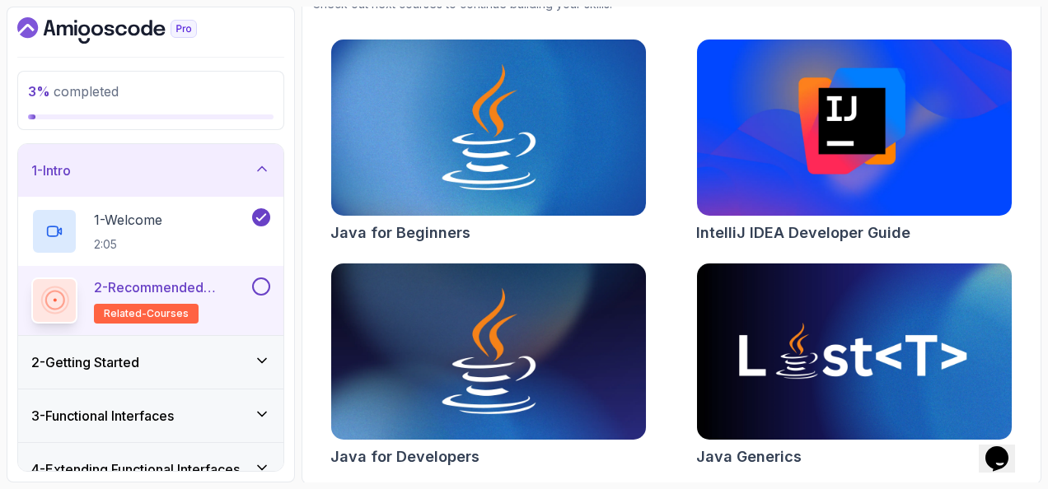
click at [265, 283] on button at bounding box center [261, 287] width 18 height 18
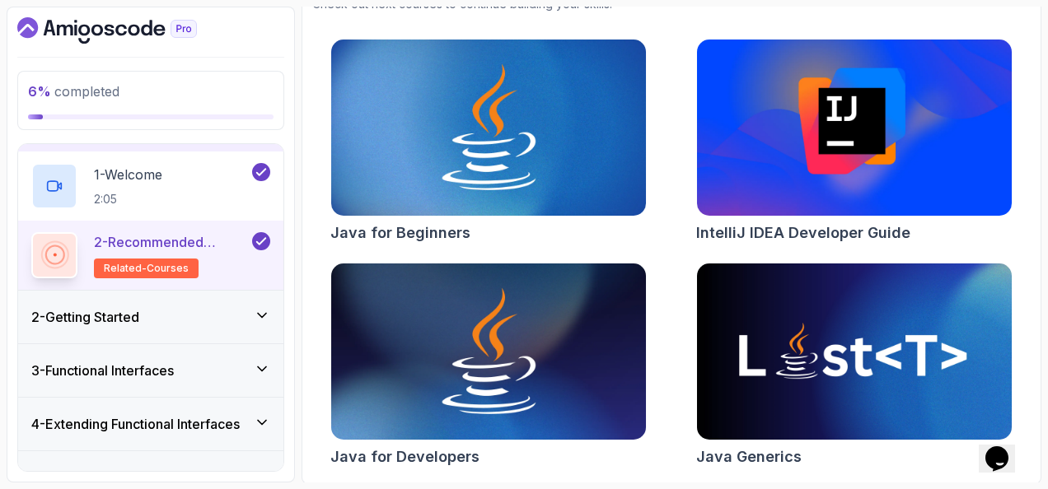
scroll to position [82, 0]
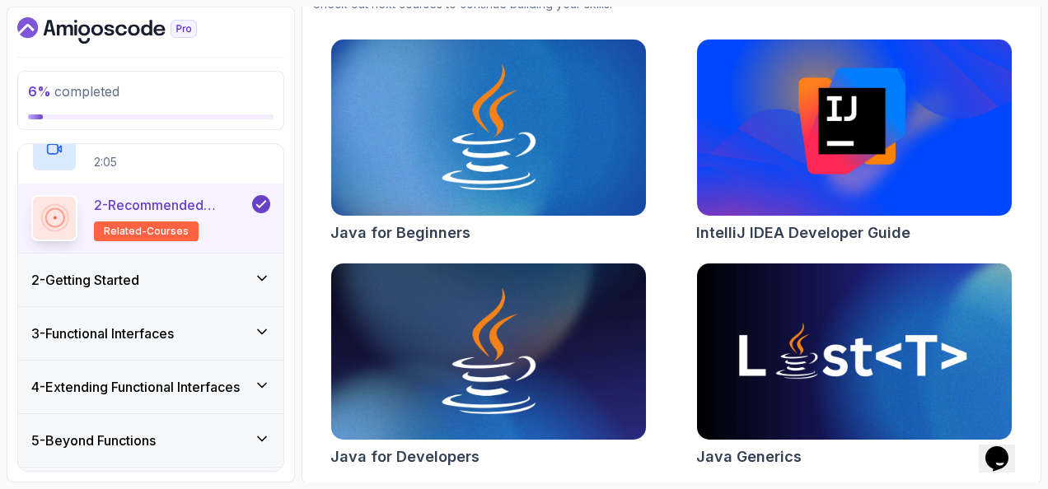
click at [204, 282] on div "2 - Getting Started" at bounding box center [150, 280] width 239 height 20
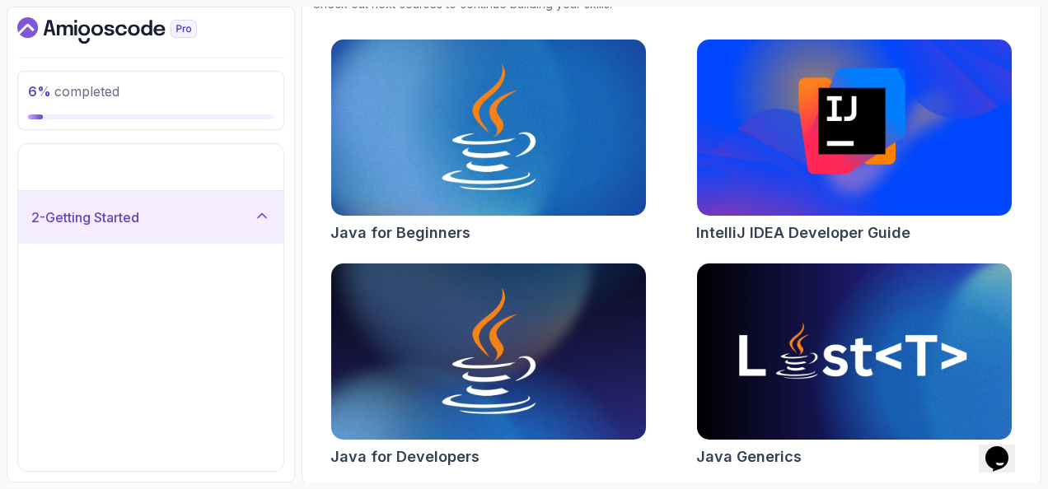
scroll to position [0, 0]
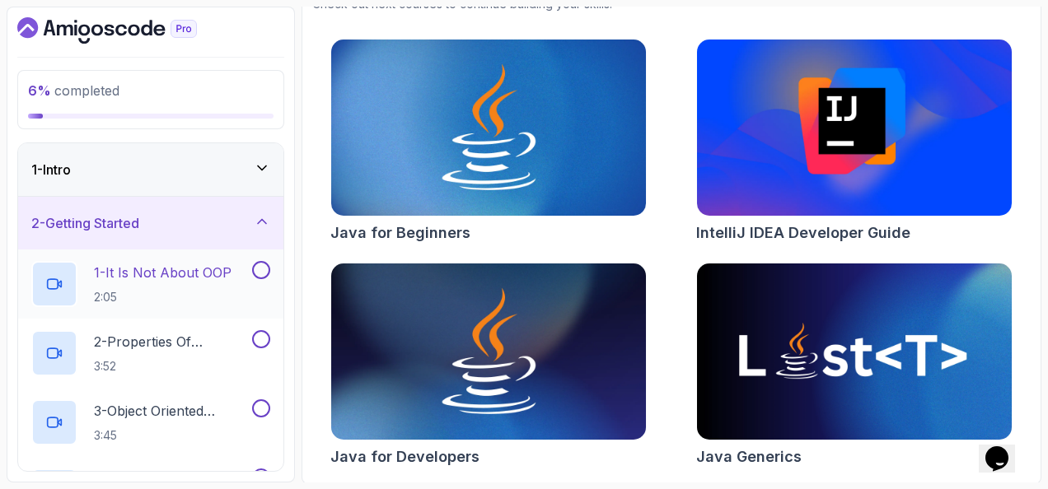
click at [216, 271] on p "1 - It Is Not About OOP" at bounding box center [163, 273] width 138 height 20
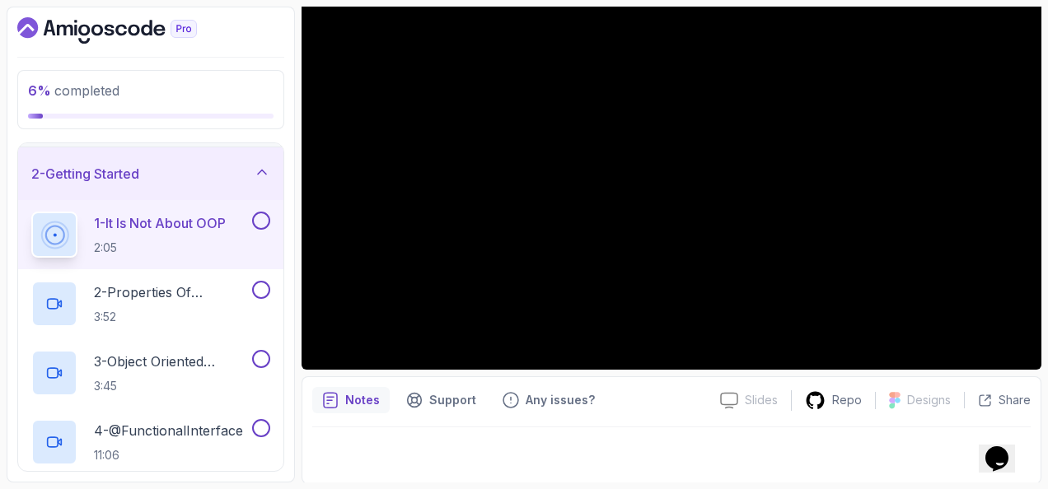
scroll to position [110, 0]
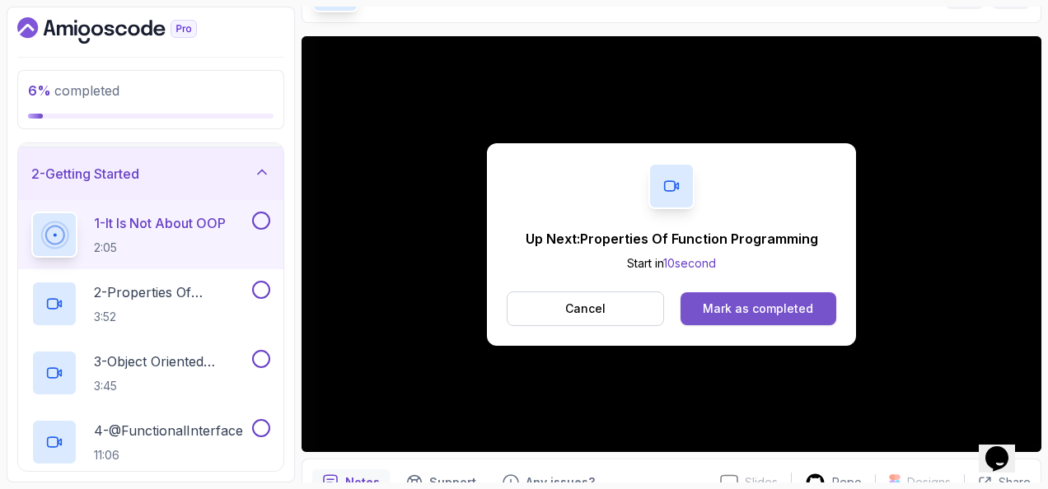
click at [713, 310] on div "Mark as completed" at bounding box center [758, 309] width 110 height 16
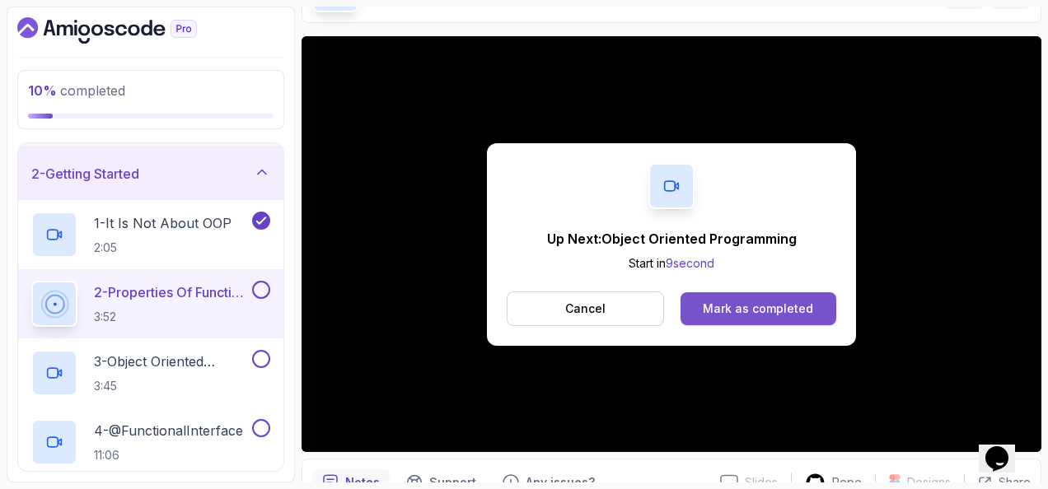
click at [775, 302] on div "Mark as completed" at bounding box center [758, 309] width 110 height 16
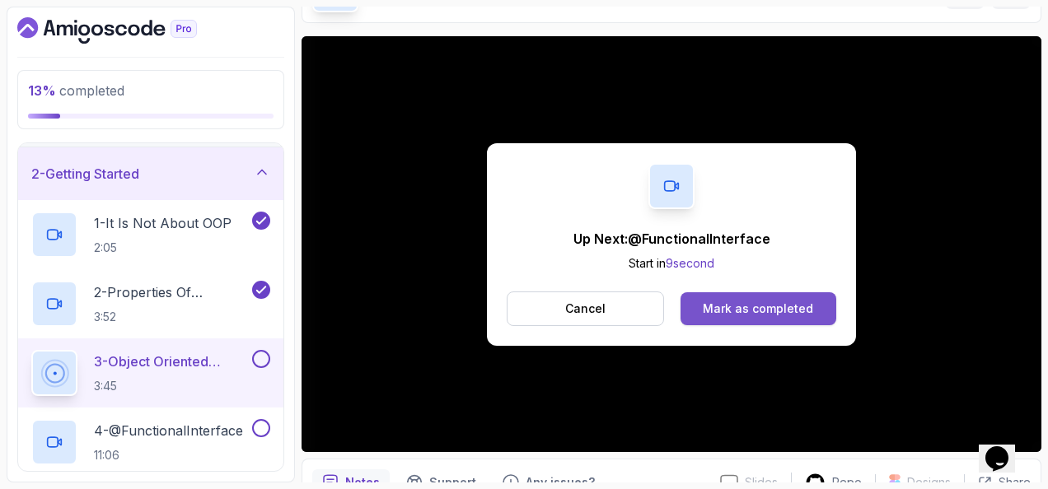
click at [775, 302] on div "Mark as completed" at bounding box center [758, 309] width 110 height 16
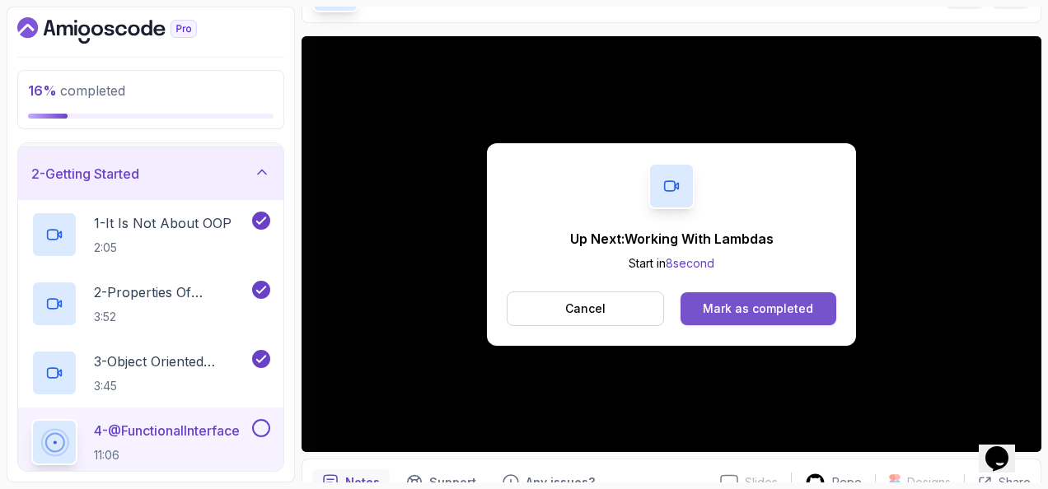
click at [759, 308] on div "Mark as completed" at bounding box center [758, 309] width 110 height 16
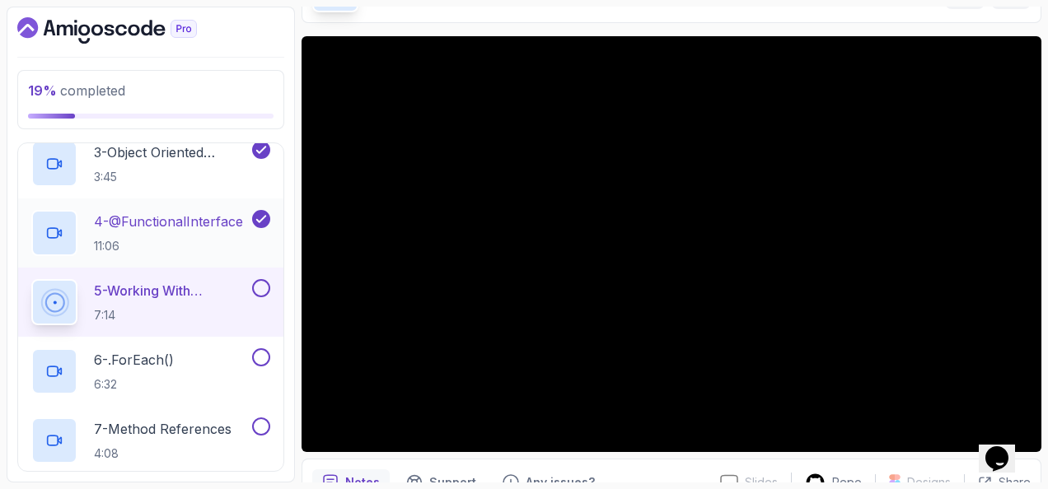
scroll to position [297, 0]
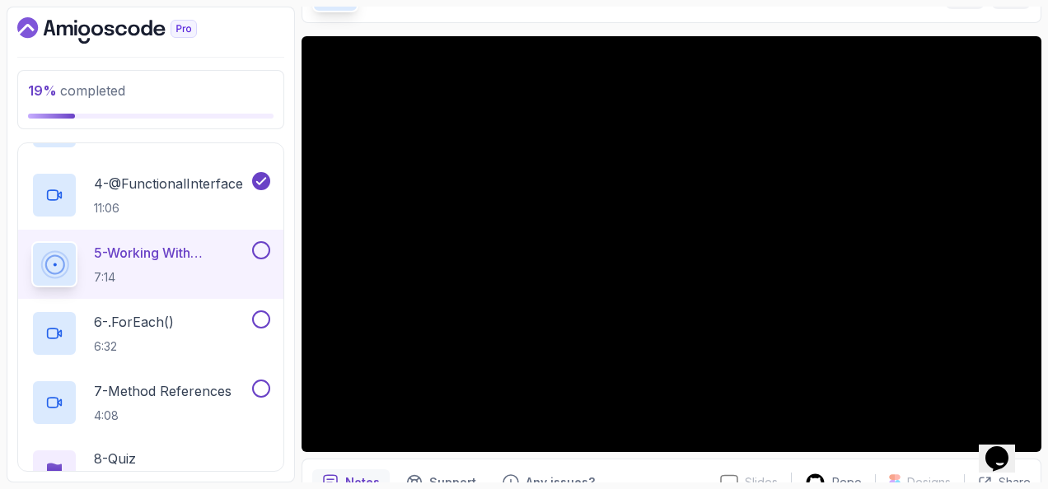
drag, startPoint x: 304, startPoint y: 302, endPoint x: 517, endPoint y: 7, distance: 364.1
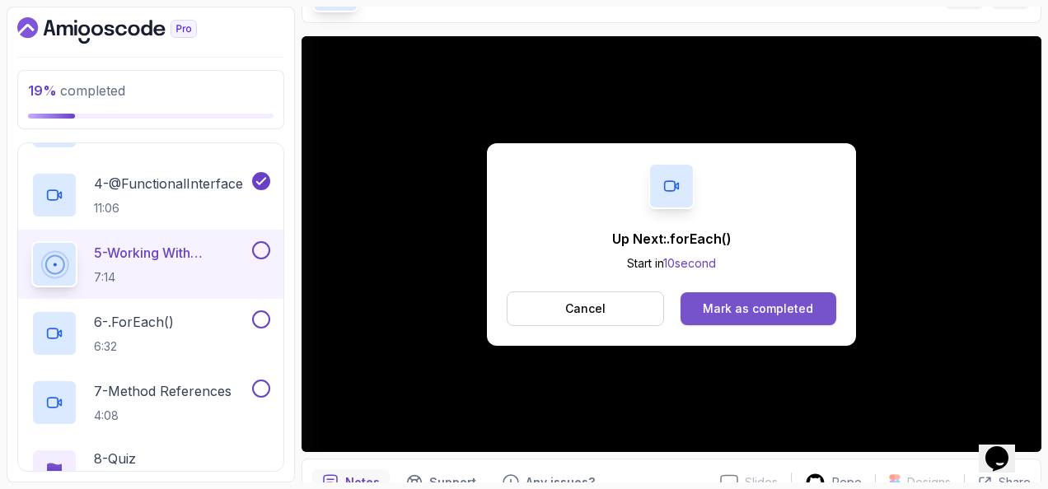
click at [799, 295] on button "Mark as completed" at bounding box center [759, 309] width 156 height 33
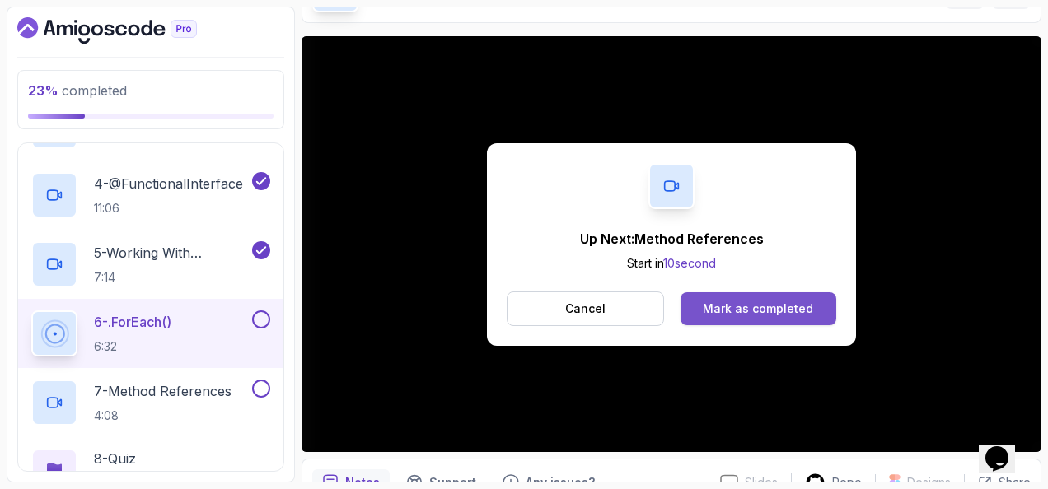
click at [803, 310] on div "Mark as completed" at bounding box center [758, 309] width 110 height 16
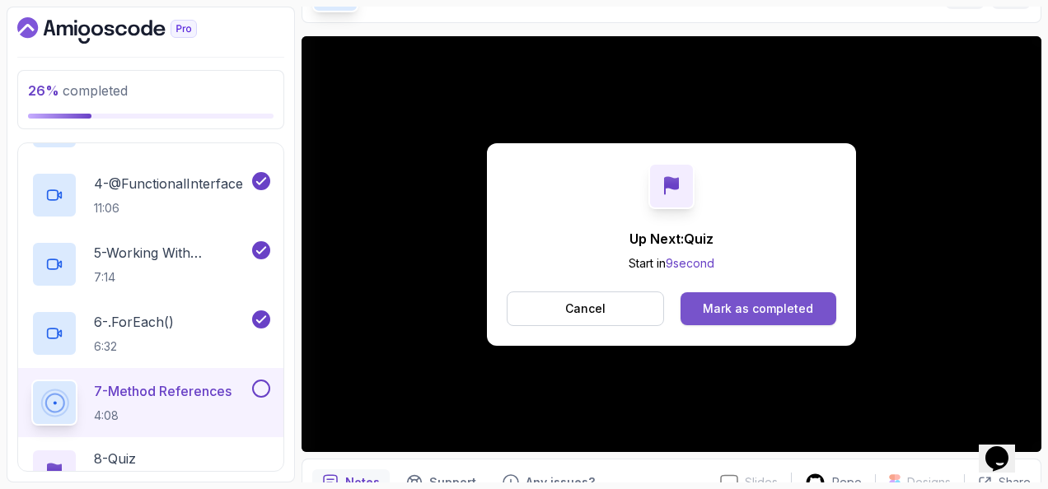
click at [735, 310] on div "Mark as completed" at bounding box center [758, 309] width 110 height 16
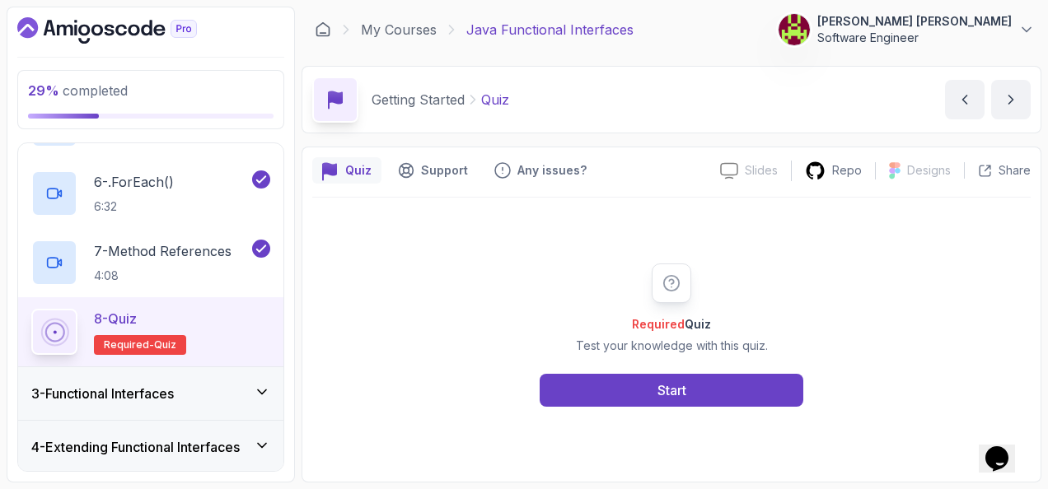
scroll to position [544, 0]
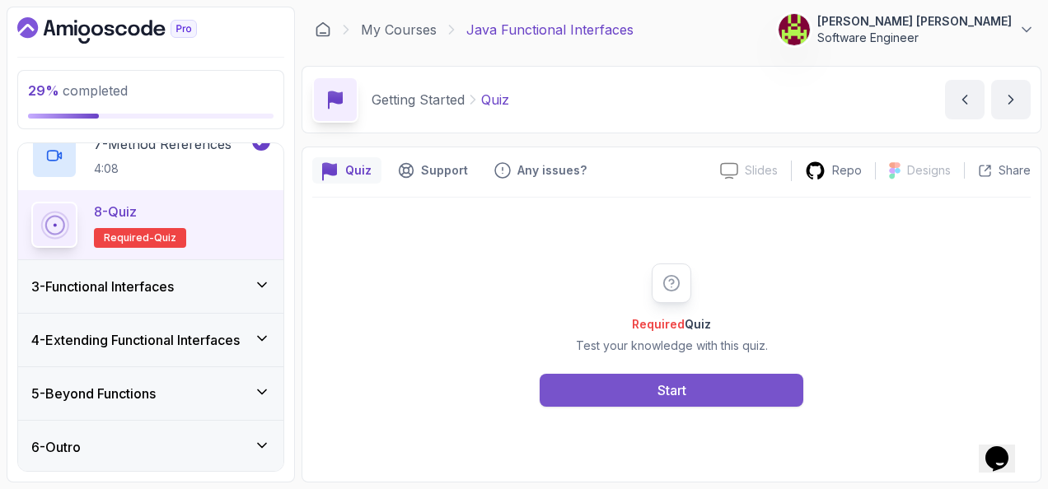
click at [659, 402] on button "Start" at bounding box center [672, 390] width 264 height 33
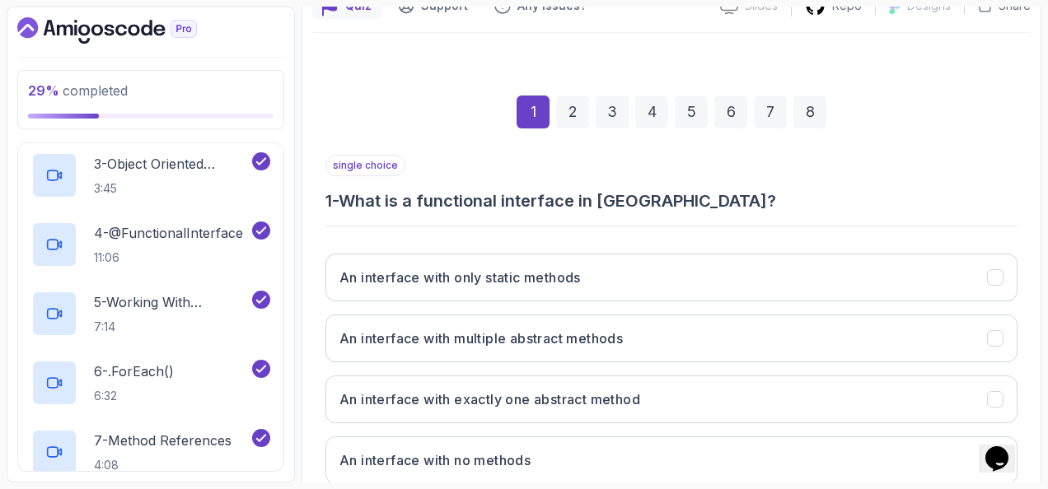
scroll to position [247, 0]
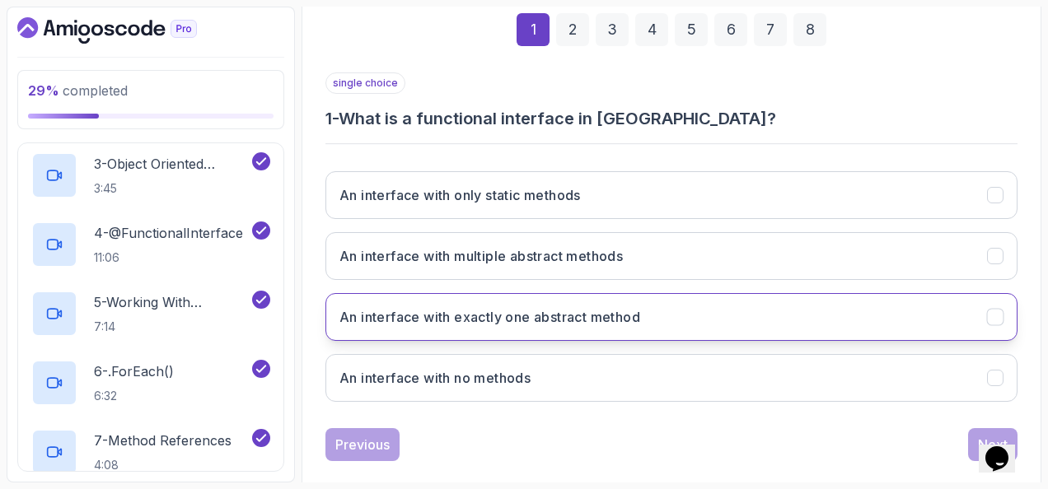
click at [452, 308] on h3 "An interface with exactly one abstract method" at bounding box center [489, 317] width 301 height 20
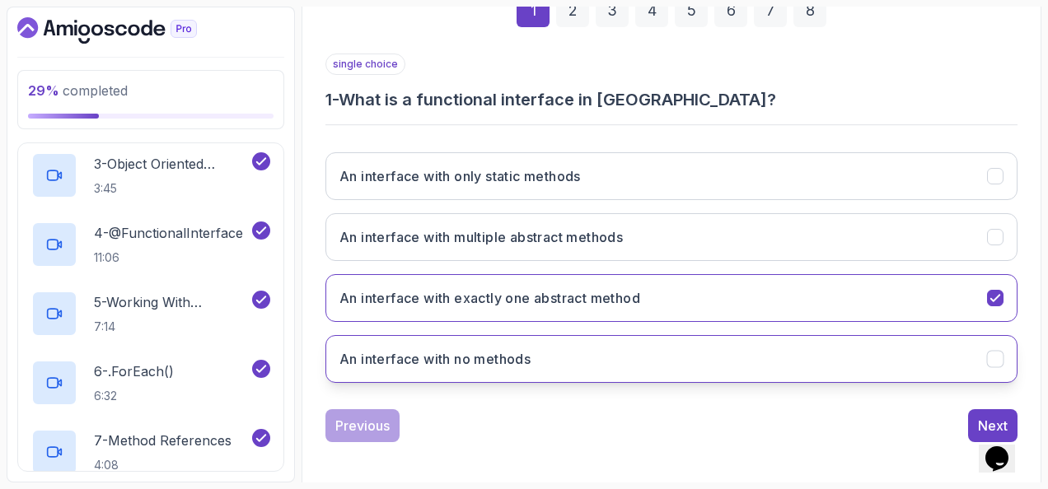
scroll to position [269, 0]
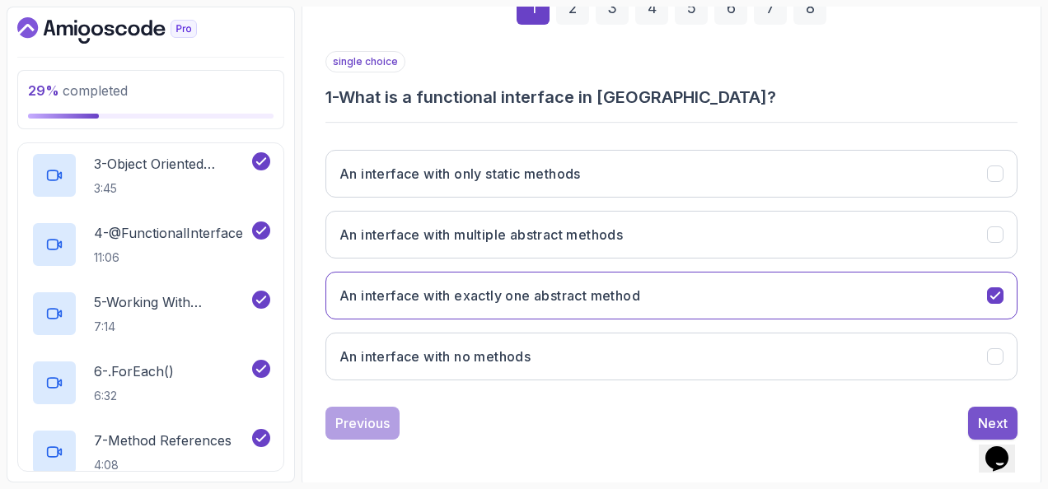
click at [989, 414] on div "Next" at bounding box center [993, 424] width 30 height 20
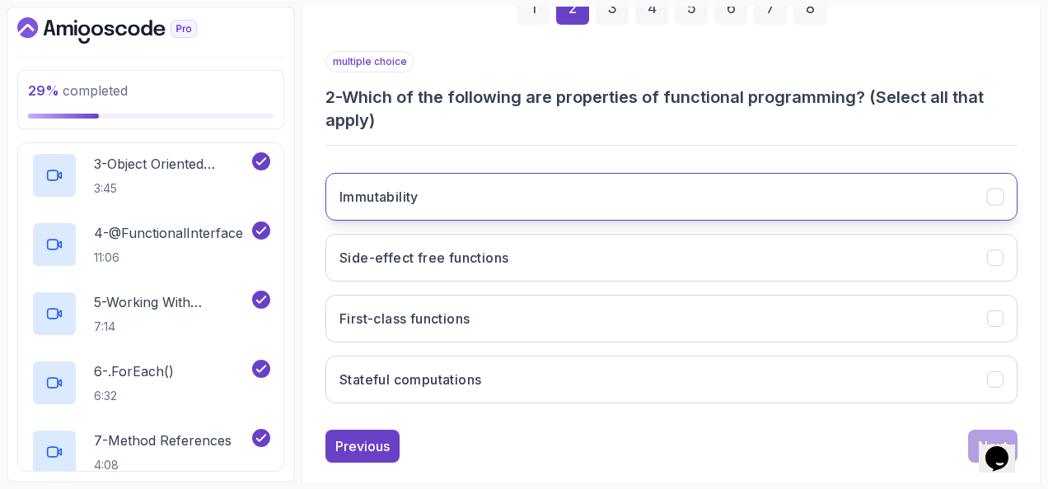
click at [433, 175] on button "Immutability" at bounding box center [671, 197] width 692 height 48
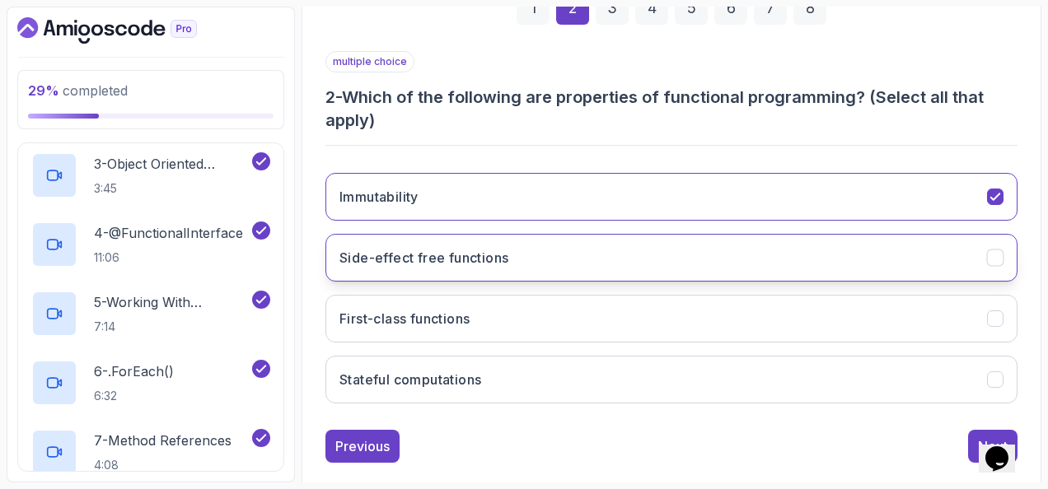
click at [587, 255] on button "Side-effect free functions" at bounding box center [671, 258] width 692 height 48
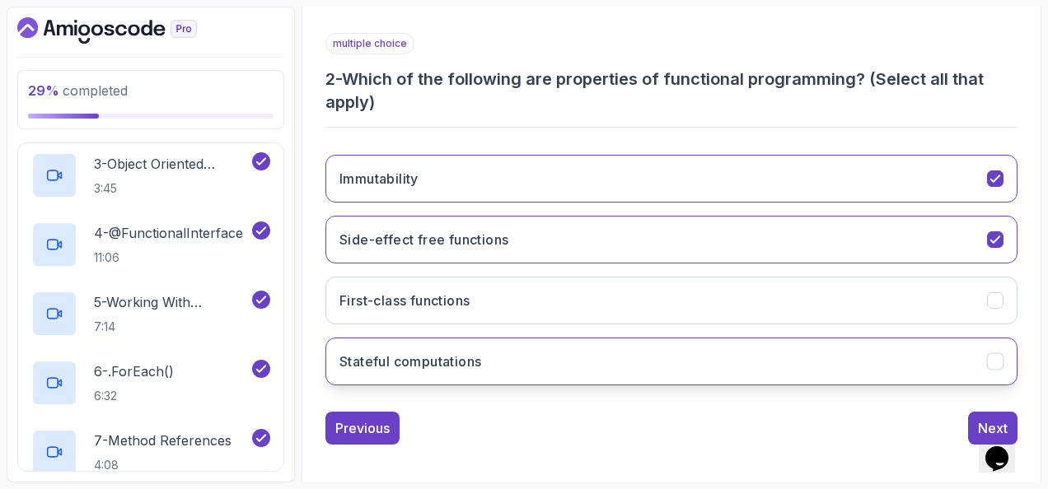
scroll to position [292, 0]
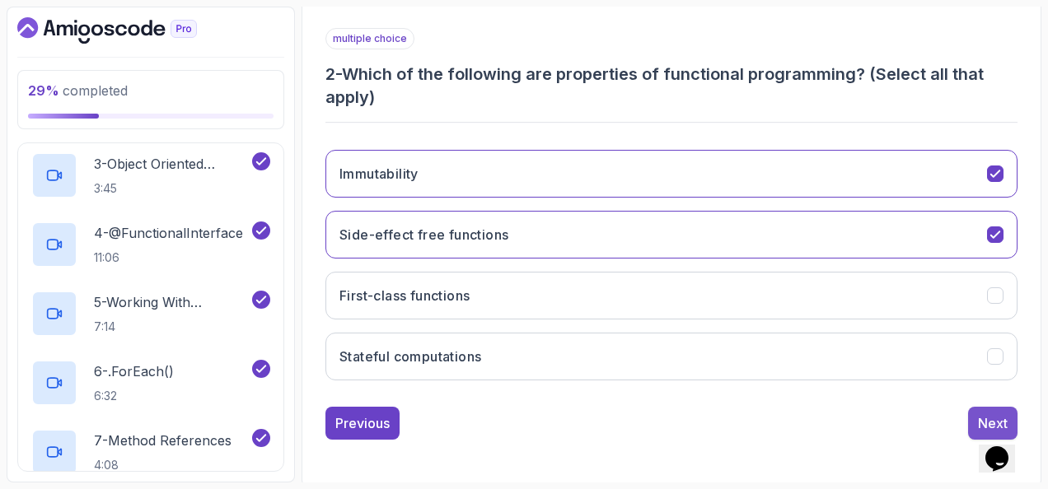
click at [983, 409] on button "Next" at bounding box center [992, 423] width 49 height 33
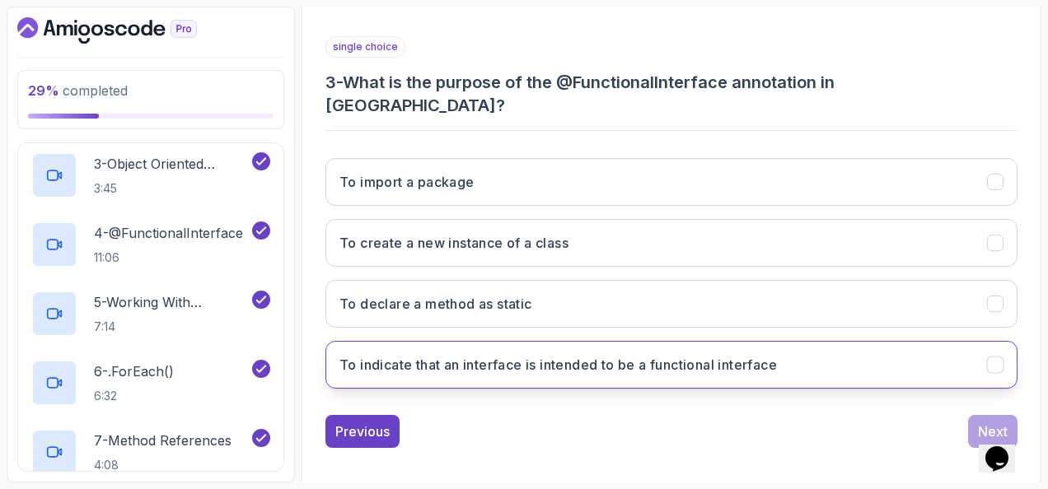
scroll to position [269, 0]
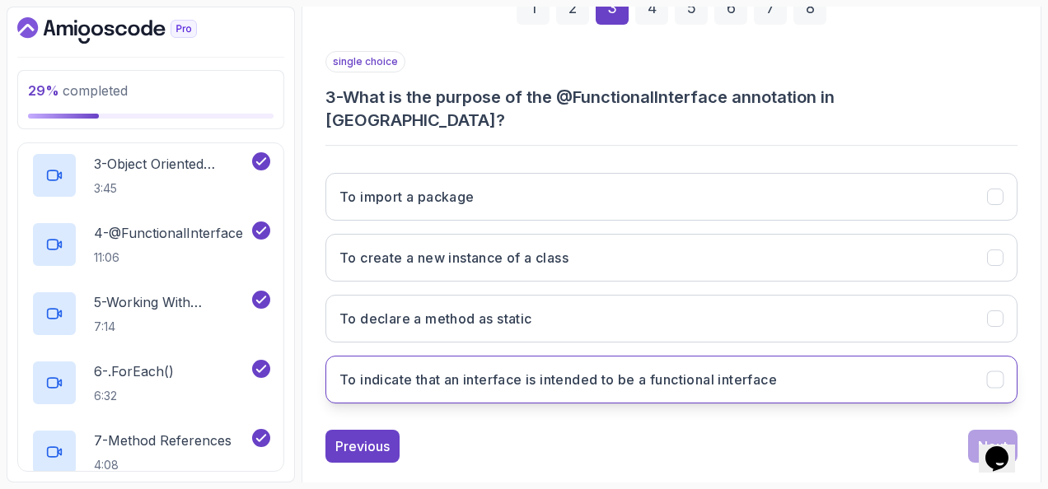
click at [671, 370] on h3 "To indicate that an interface is intended to be a functional interface" at bounding box center [558, 380] width 438 height 20
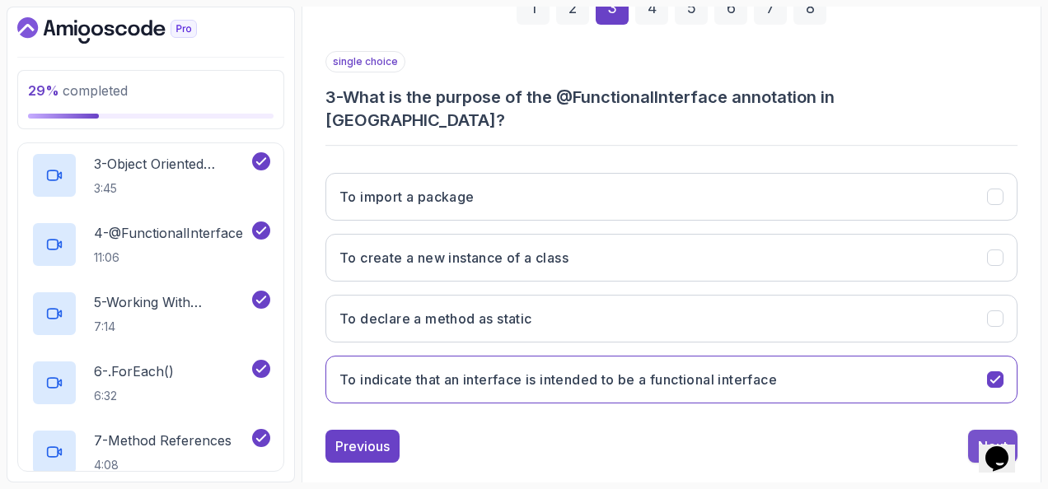
click at [976, 430] on button "Next" at bounding box center [992, 446] width 49 height 33
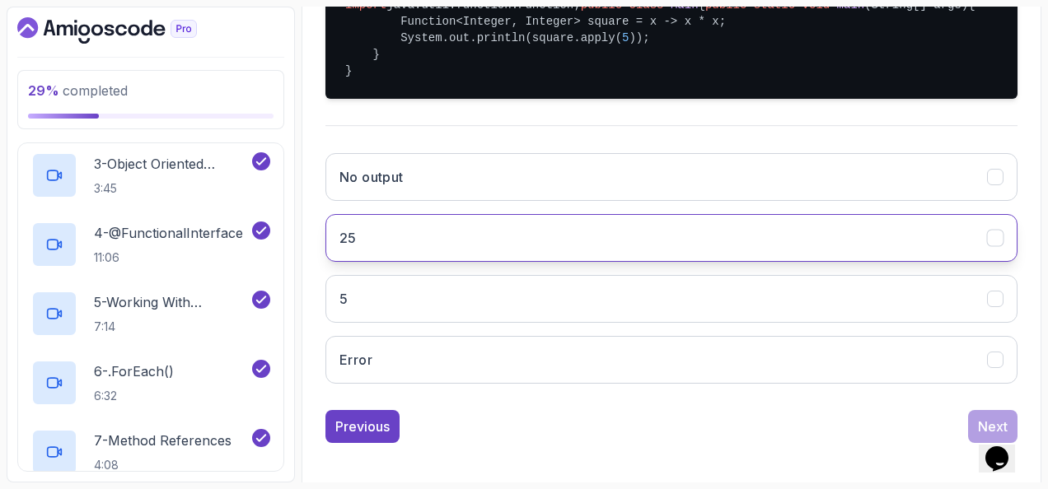
scroll to position [433, 0]
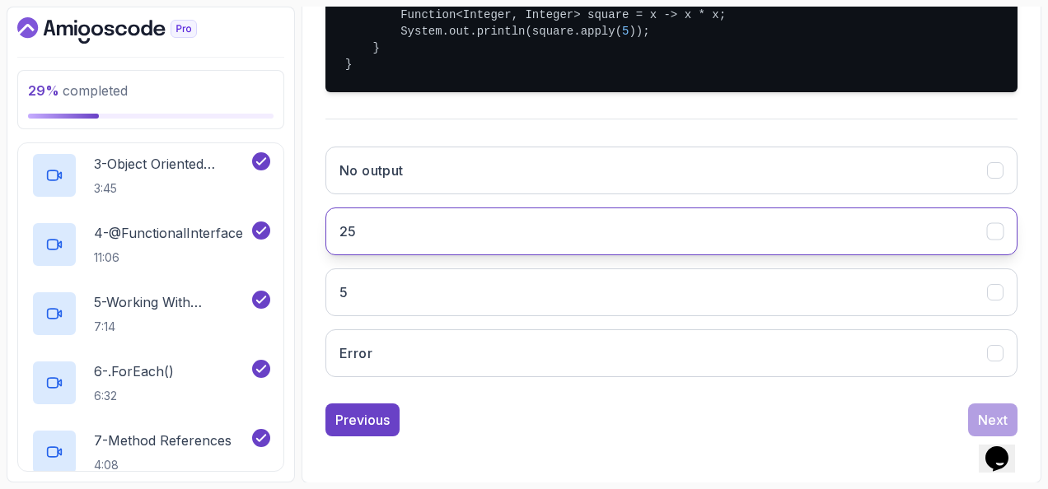
click at [551, 255] on button "25" at bounding box center [671, 232] width 692 height 48
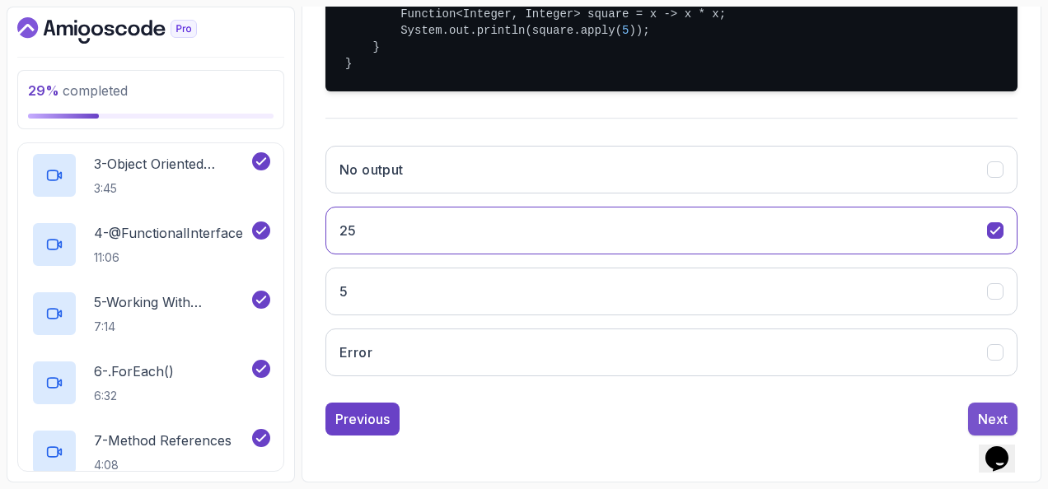
click at [986, 418] on div "Next" at bounding box center [993, 420] width 30 height 20
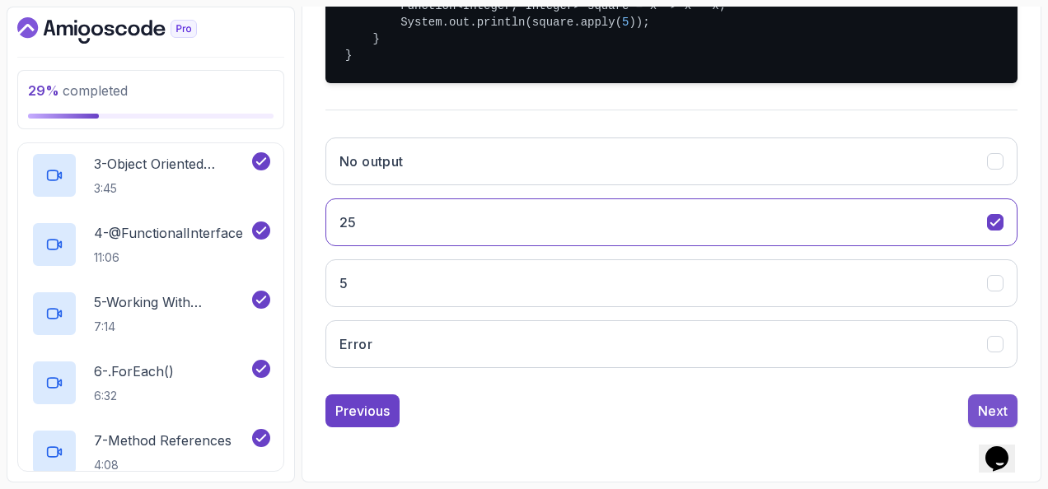
scroll to position [269, 0]
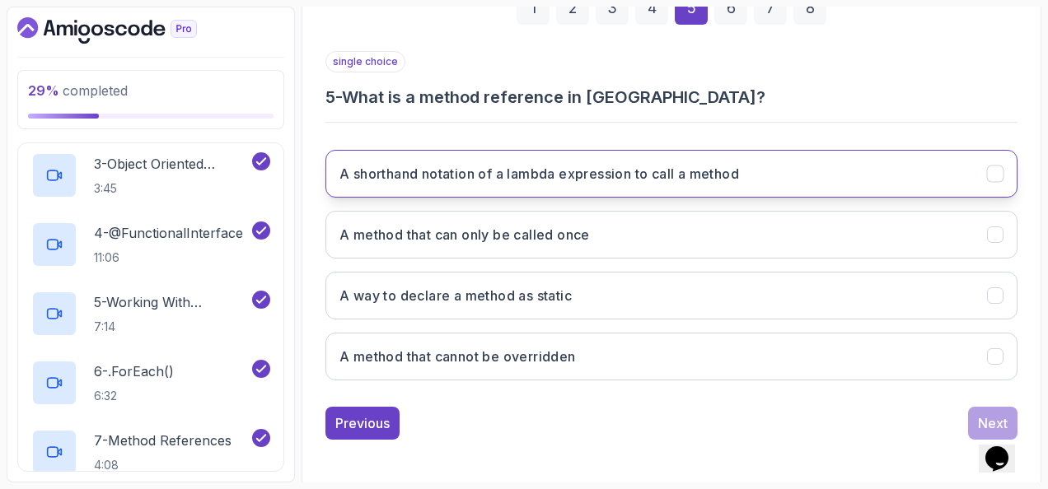
click at [372, 187] on button "A shorthand notation of a lambda expression to call a method" at bounding box center [671, 174] width 692 height 48
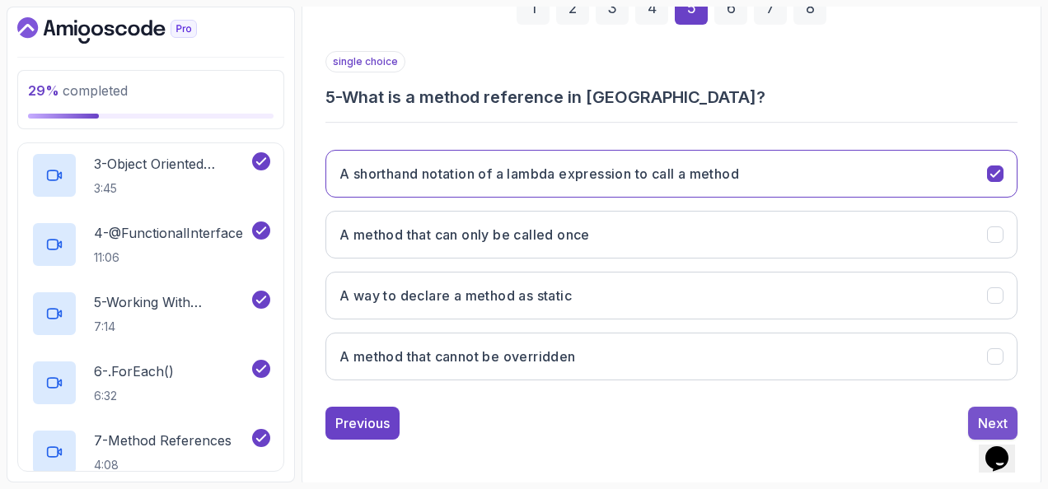
click at [979, 407] on button "Next" at bounding box center [992, 423] width 49 height 33
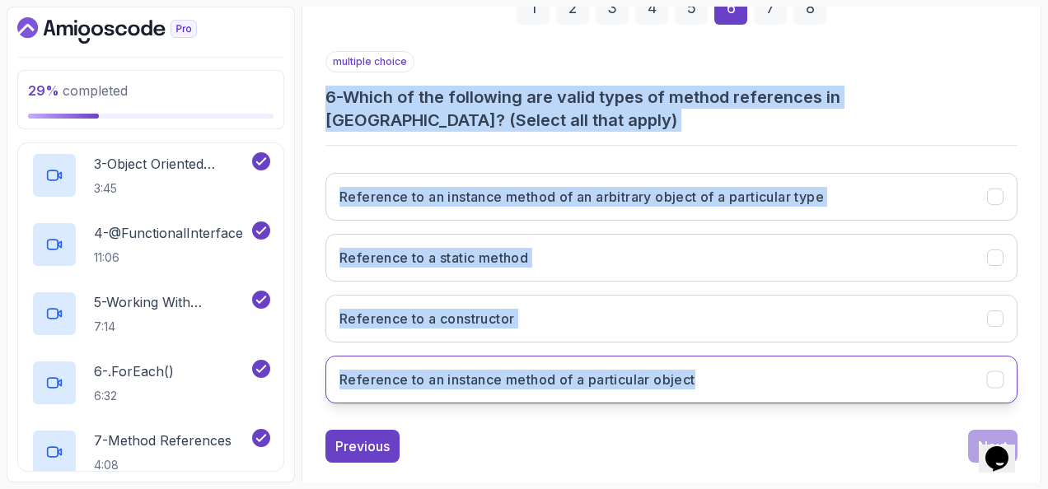
drag, startPoint x: 326, startPoint y: 91, endPoint x: 765, endPoint y: 358, distance: 513.7
click at [765, 358] on div "multiple choice 6 - Which of the following are valid types of method references…" at bounding box center [671, 234] width 692 height 366
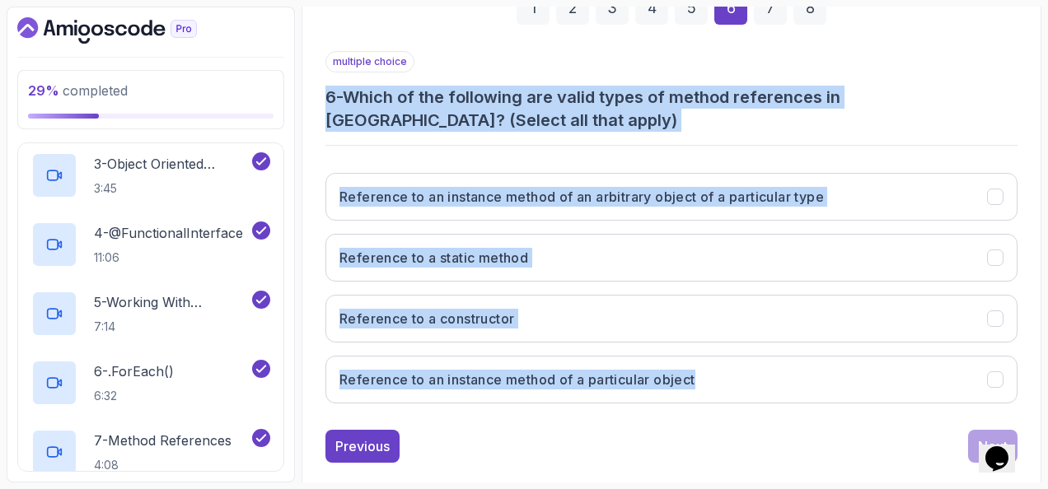
copy div "6 - Which of the following are valid types of method references in Java? (Selec…"
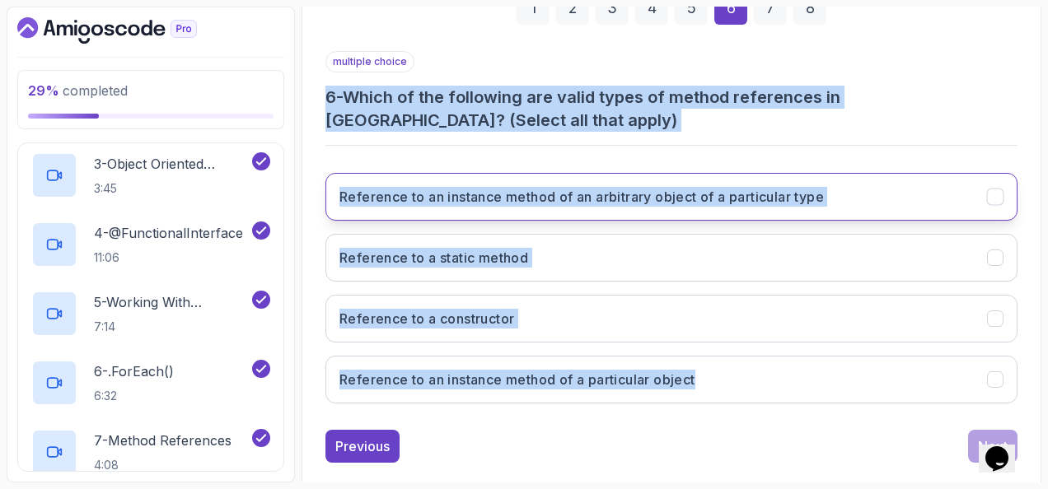
click at [444, 191] on h3 "Reference to an instance method of an arbitrary object of a particular type" at bounding box center [581, 197] width 485 height 20
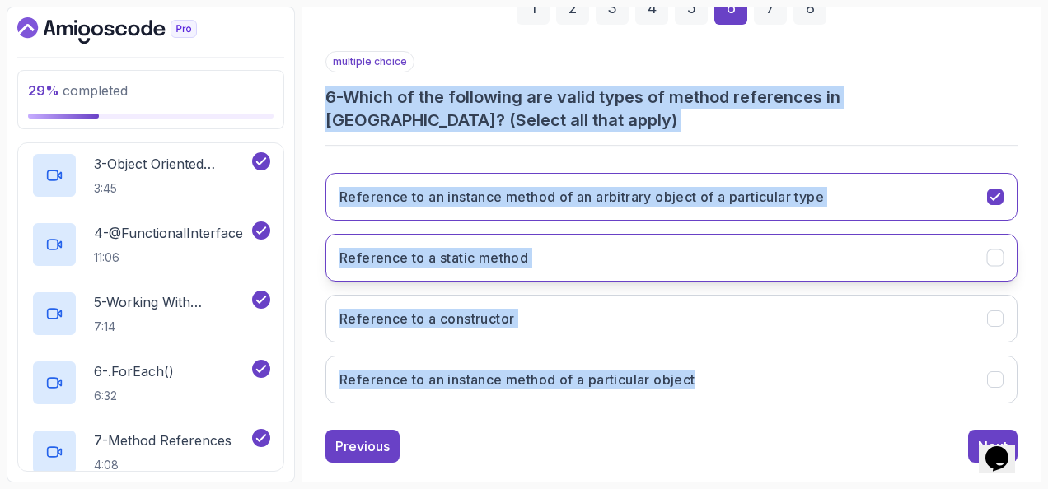
drag, startPoint x: 485, startPoint y: 237, endPoint x: 517, endPoint y: 275, distance: 49.2
click at [485, 237] on button "Reference to a static method" at bounding box center [671, 258] width 692 height 48
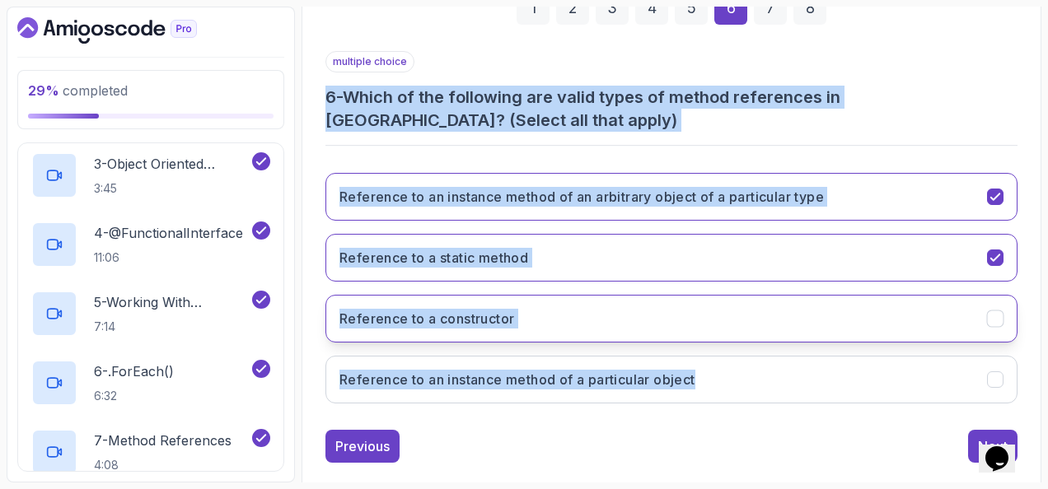
click at [550, 307] on button "Reference to a constructor" at bounding box center [671, 319] width 692 height 48
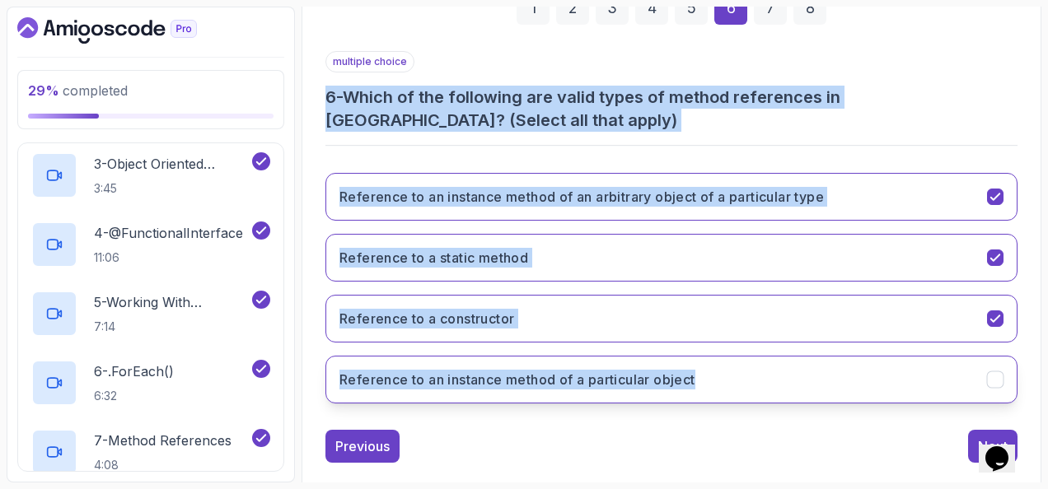
click at [592, 365] on button "Reference to an instance method of a particular object" at bounding box center [671, 380] width 692 height 48
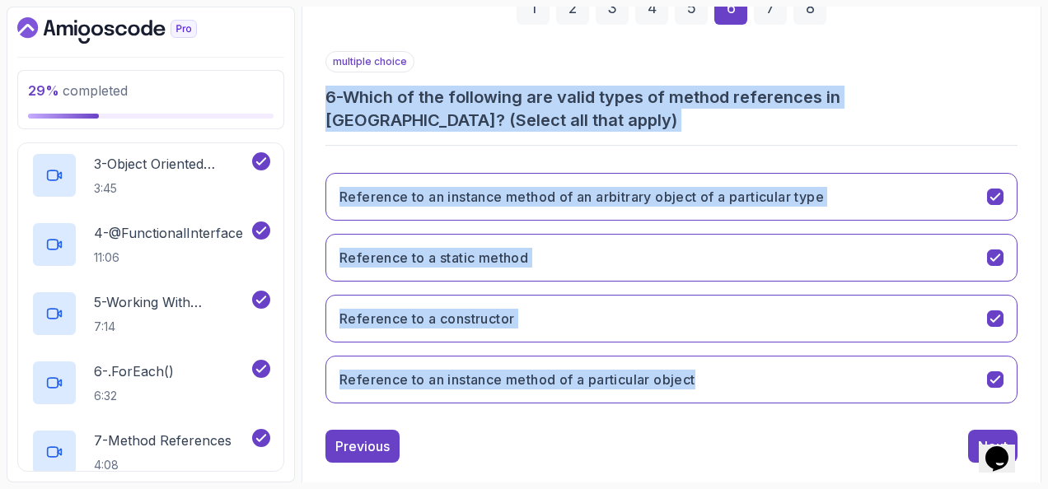
drag, startPoint x: 667, startPoint y: 141, endPoint x: 674, endPoint y: 147, distance: 9.3
click at [669, 141] on div "multiple choice 6 - Which of the following are valid types of method references…" at bounding box center [671, 234] width 692 height 366
click at [969, 432] on button "Next" at bounding box center [992, 446] width 49 height 33
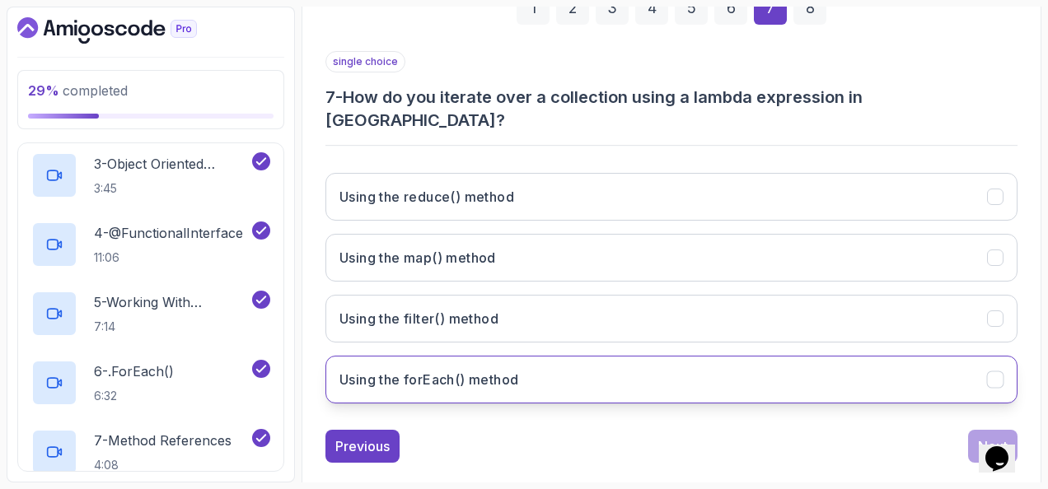
click at [542, 356] on button "Using the forEach() method" at bounding box center [671, 380] width 692 height 48
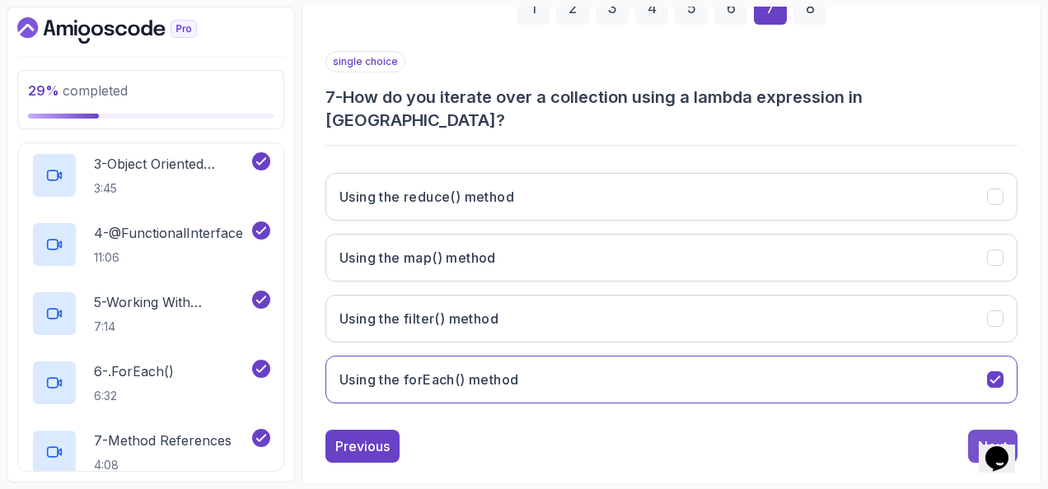
click at [971, 430] on button "Next" at bounding box center [992, 446] width 49 height 33
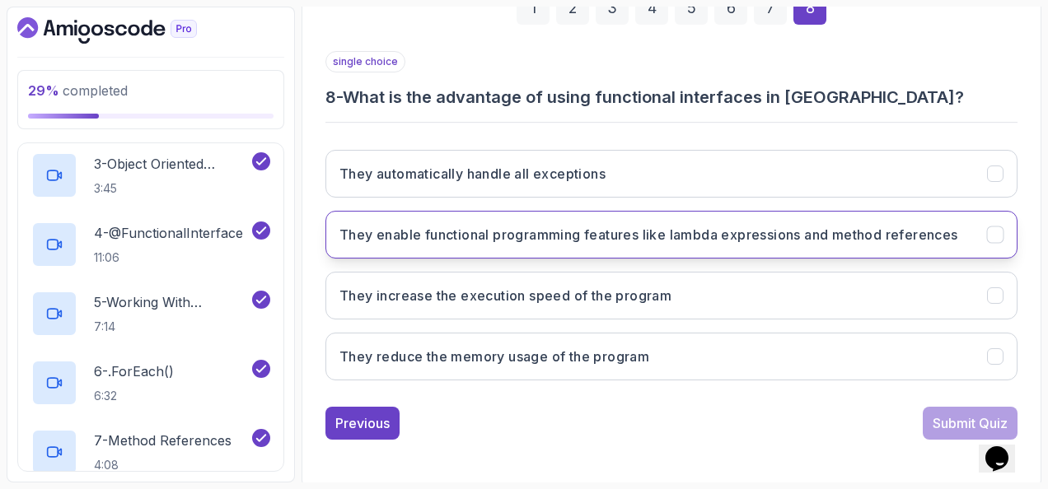
click at [652, 216] on button "They enable functional programming features like lambda expressions and method …" at bounding box center [671, 235] width 692 height 48
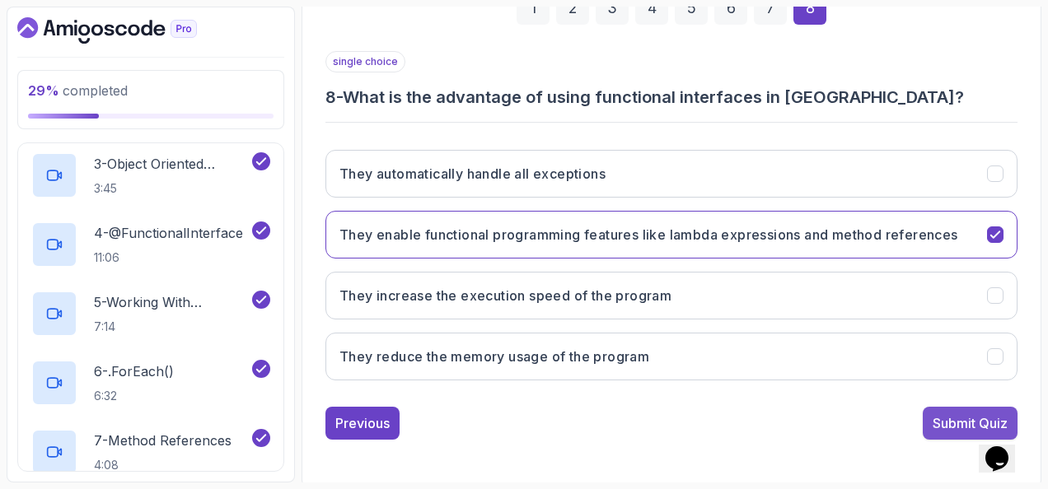
click at [943, 419] on div "Submit Quiz" at bounding box center [970, 424] width 75 height 20
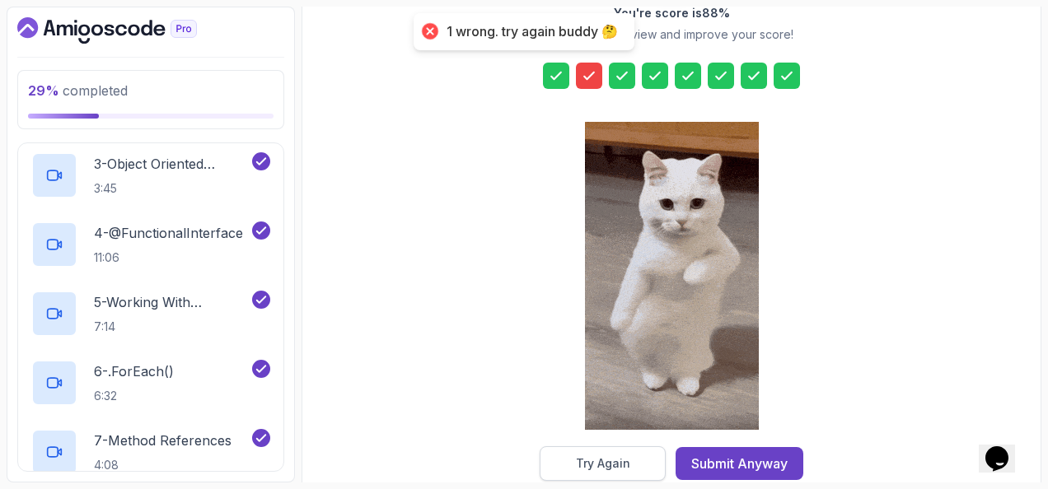
click at [640, 459] on button "Try Again" at bounding box center [603, 464] width 126 height 35
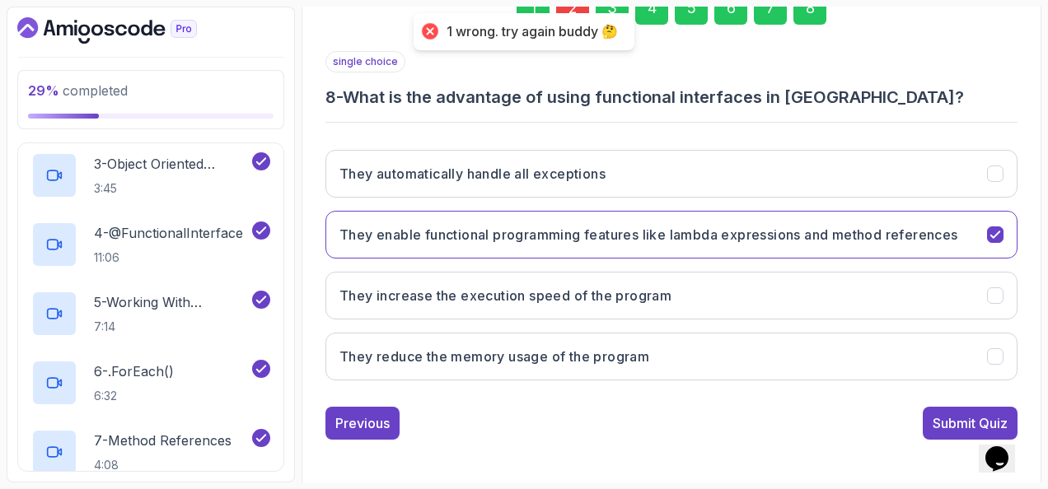
click at [574, 11] on div "2" at bounding box center [572, 8] width 33 height 33
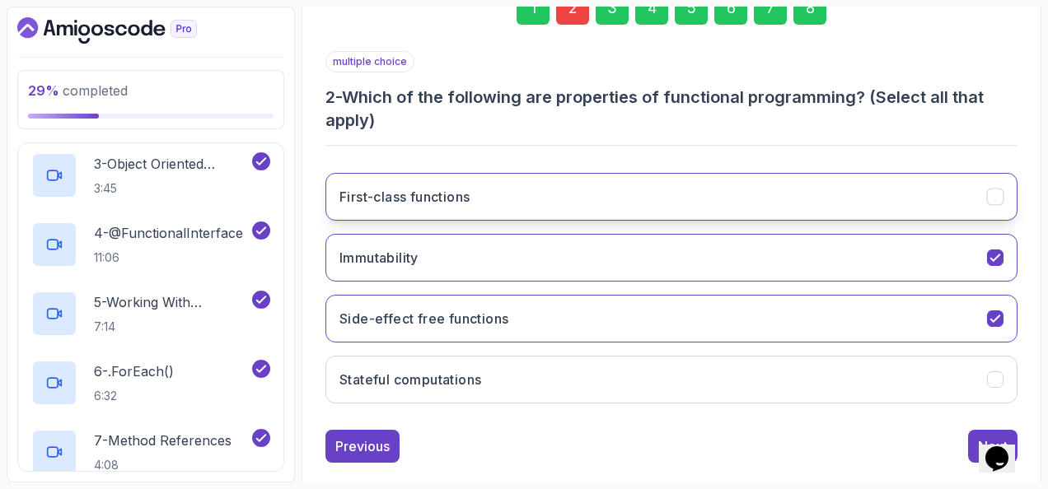
click at [569, 185] on button "First-class functions" at bounding box center [671, 197] width 692 height 48
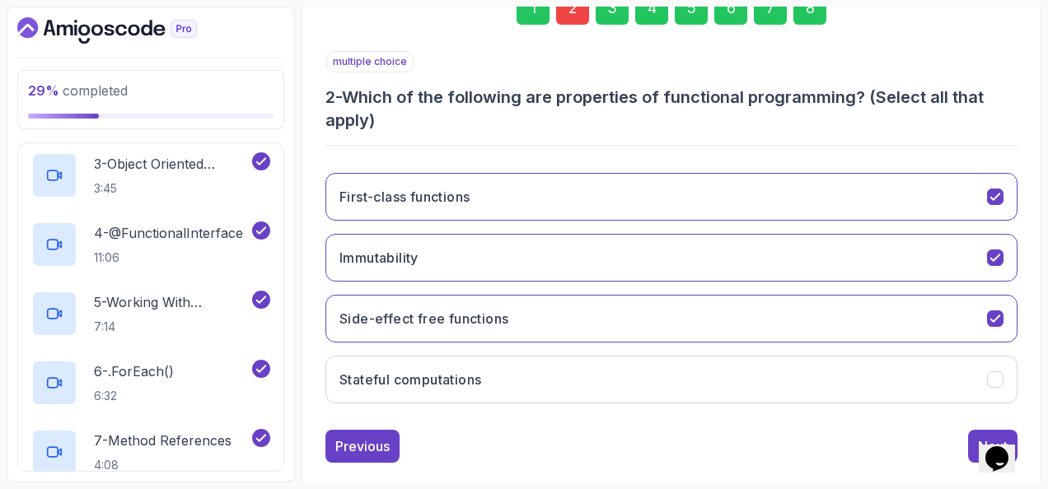
click at [812, 12] on div "8" at bounding box center [809, 8] width 33 height 33
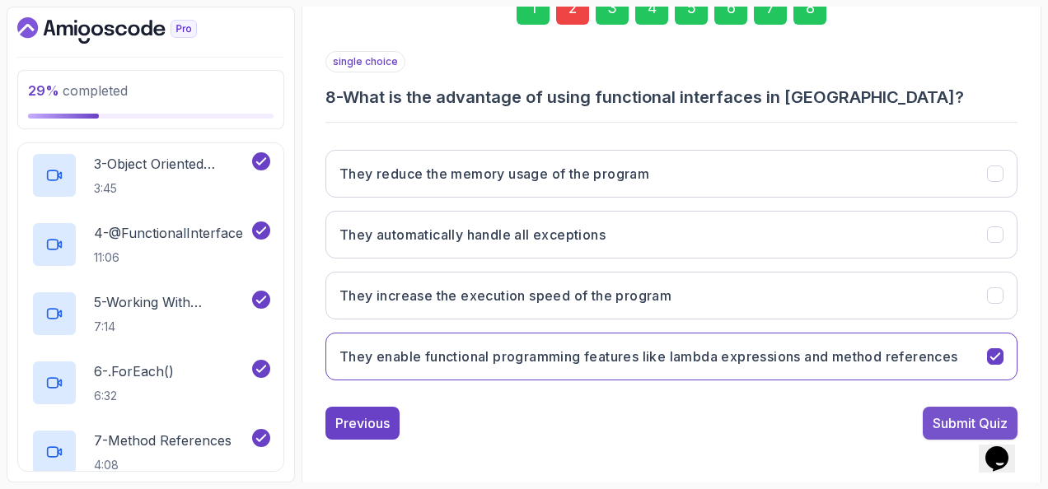
click at [943, 414] on div "Submit Quiz" at bounding box center [970, 424] width 75 height 20
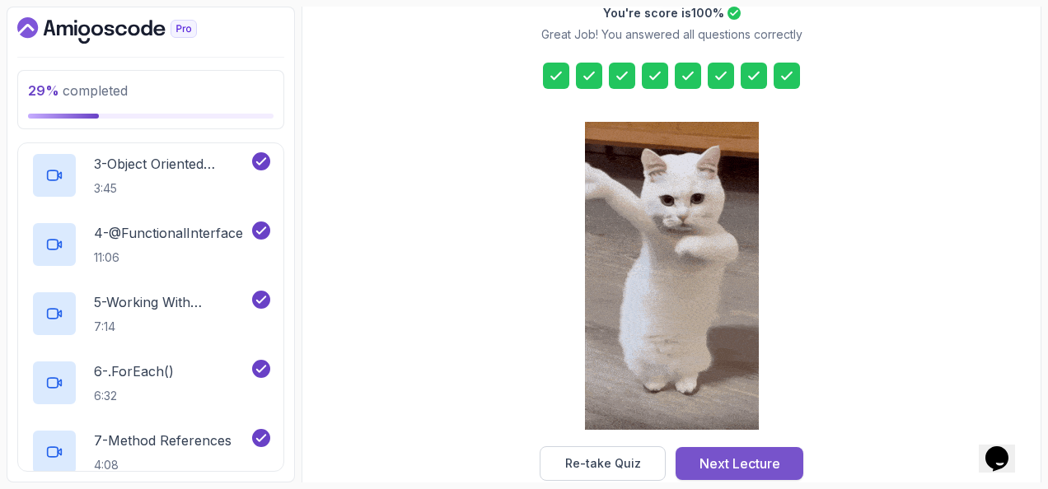
click at [702, 454] on div "Next Lecture" at bounding box center [740, 464] width 81 height 20
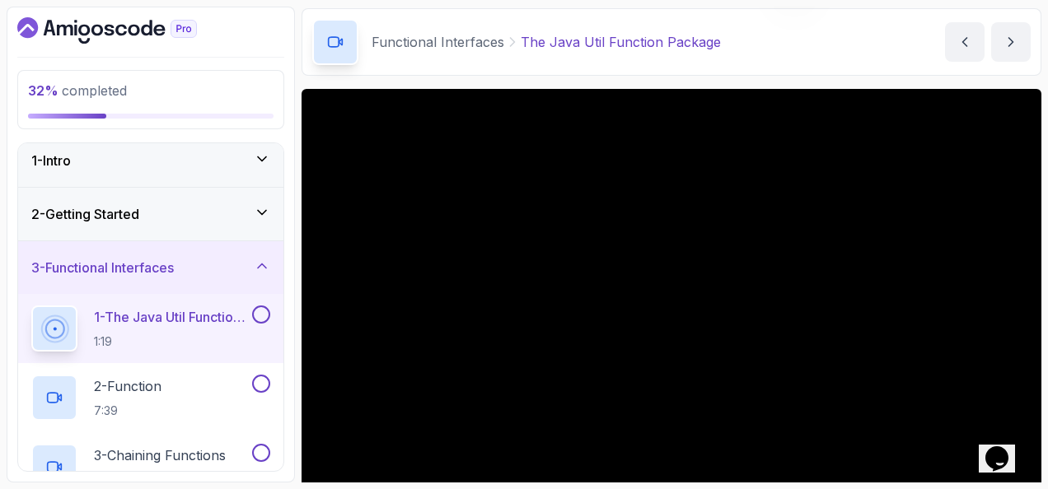
scroll to position [82, 0]
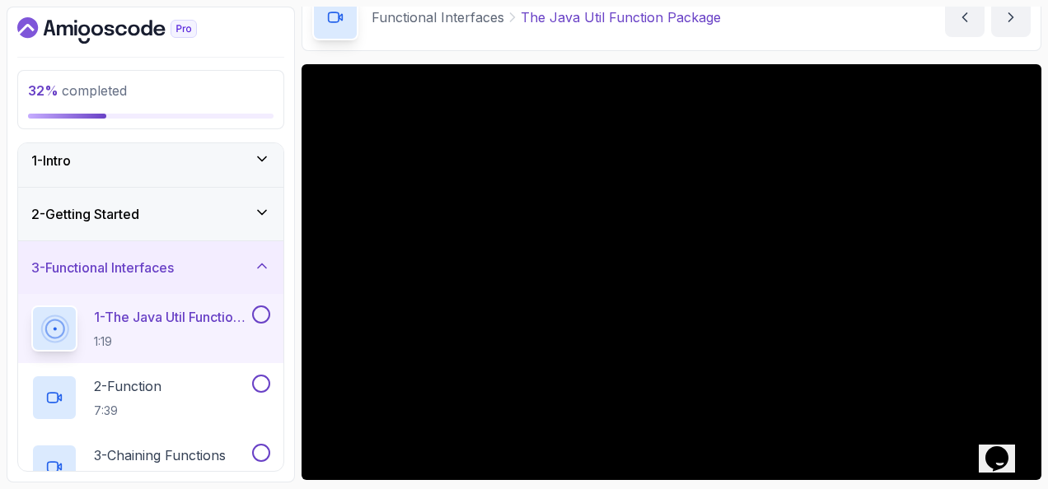
drag, startPoint x: 661, startPoint y: 48, endPoint x: 628, endPoint y: 52, distance: 33.2
click at [628, 52] on main "My Courses Java Functional Interfaces 268 Points 1 Stanisław Jan Kopeć Software…" at bounding box center [672, 245] width 740 height 476
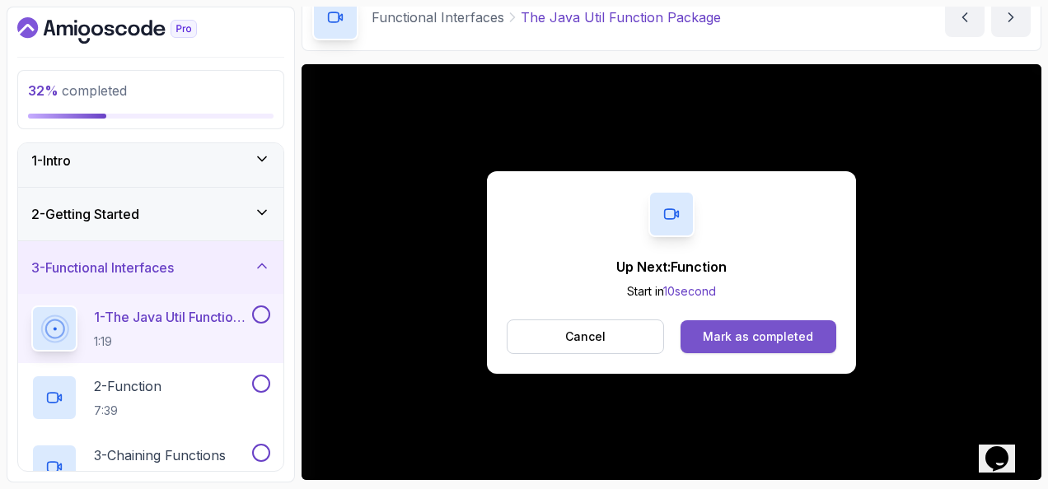
click at [794, 331] on div "Mark as completed" at bounding box center [758, 337] width 110 height 16
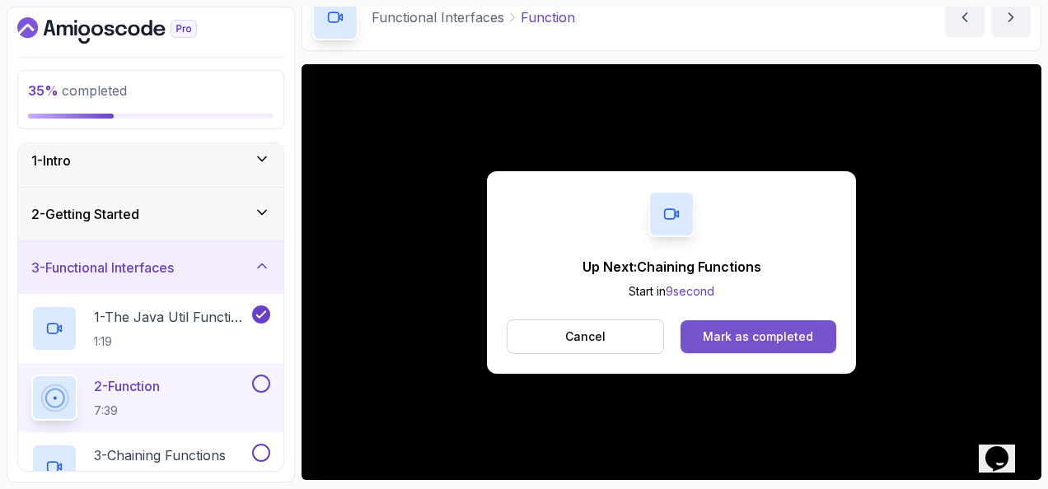
click at [740, 335] on div "Mark as completed" at bounding box center [758, 337] width 110 height 16
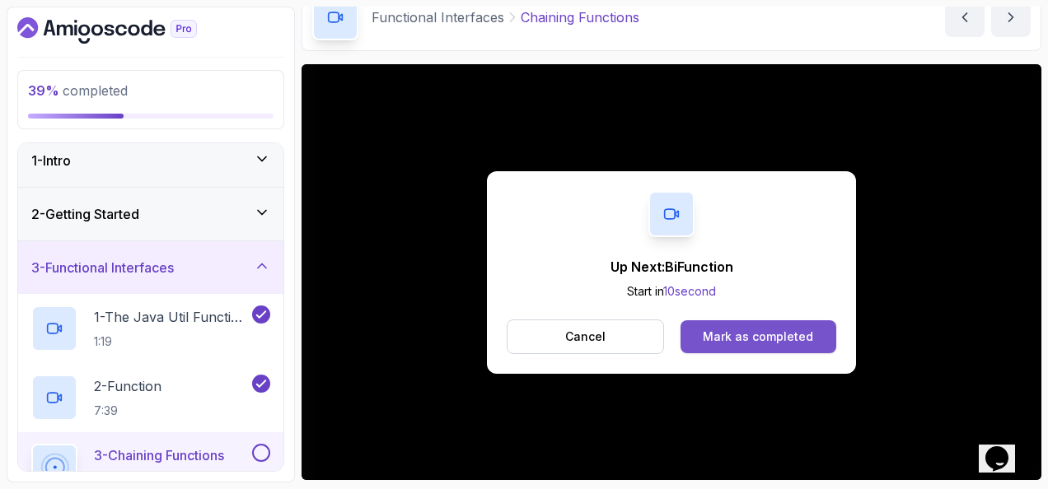
click at [801, 330] on div "Mark as completed" at bounding box center [758, 337] width 110 height 16
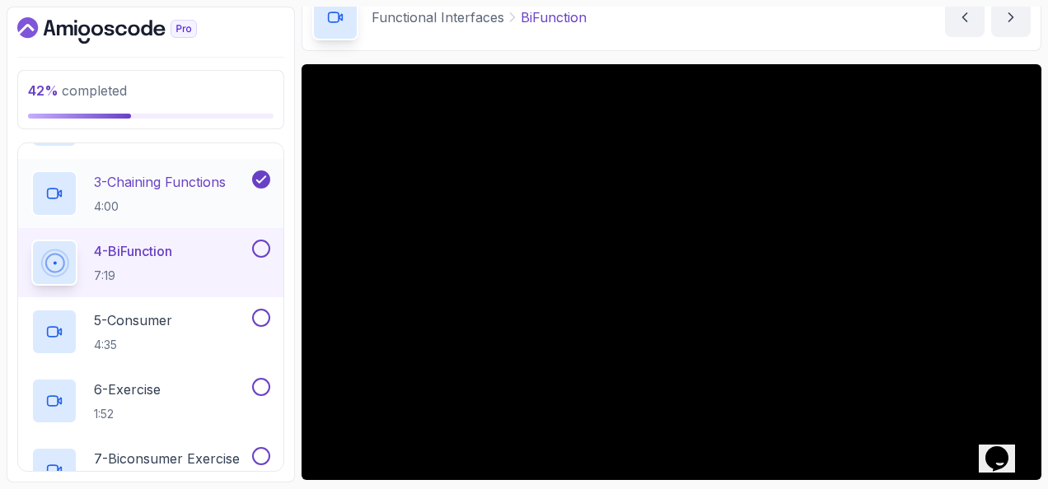
scroll to position [256, 0]
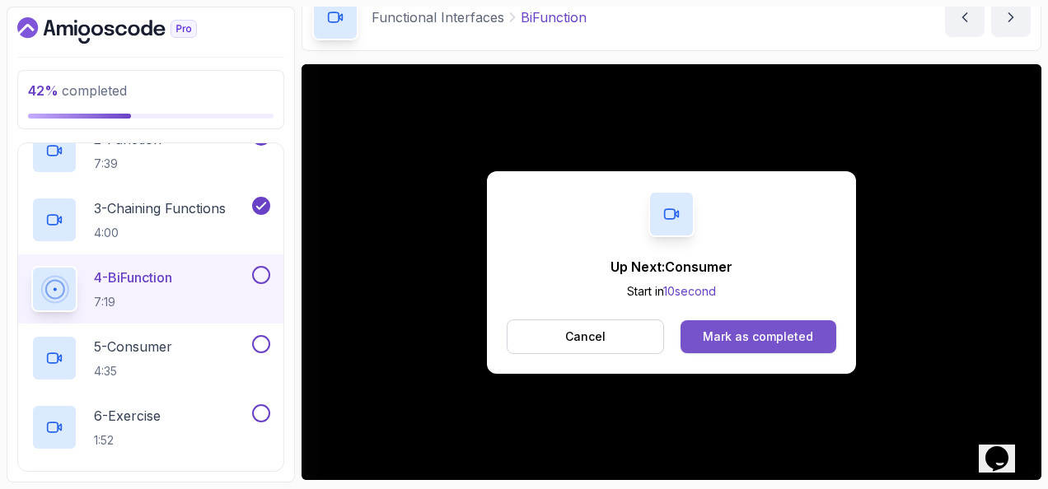
click at [782, 346] on button "Mark as completed" at bounding box center [759, 337] width 156 height 33
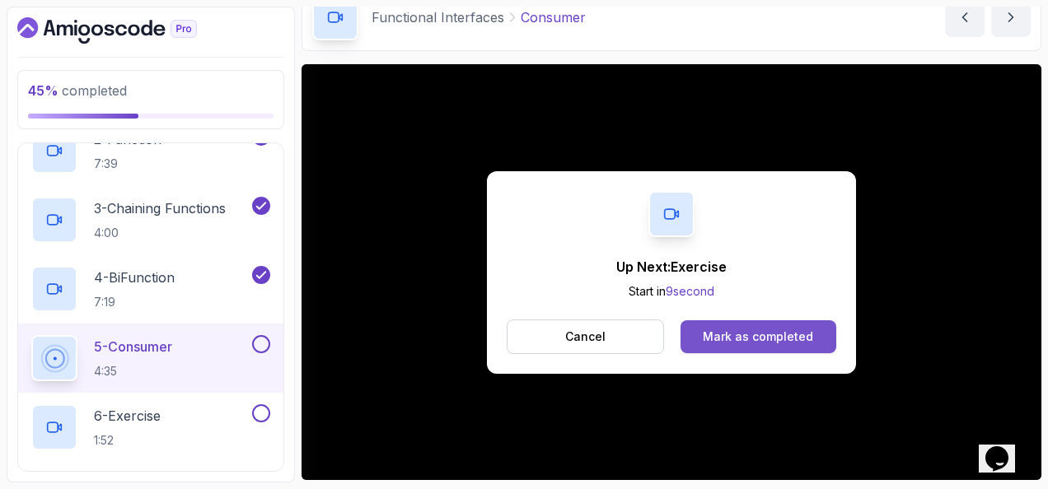
click at [725, 331] on div "Mark as completed" at bounding box center [758, 337] width 110 height 16
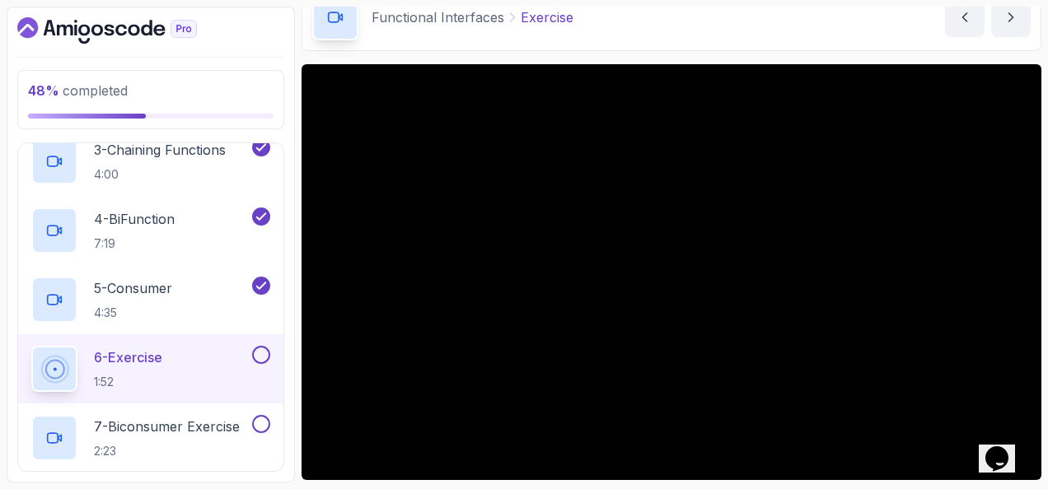
scroll to position [339, 0]
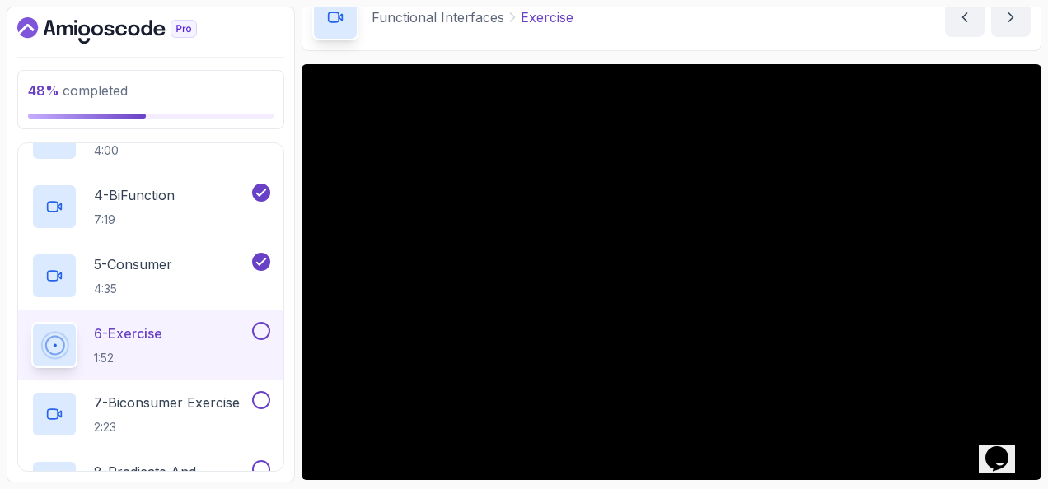
click at [259, 326] on button at bounding box center [261, 331] width 18 height 18
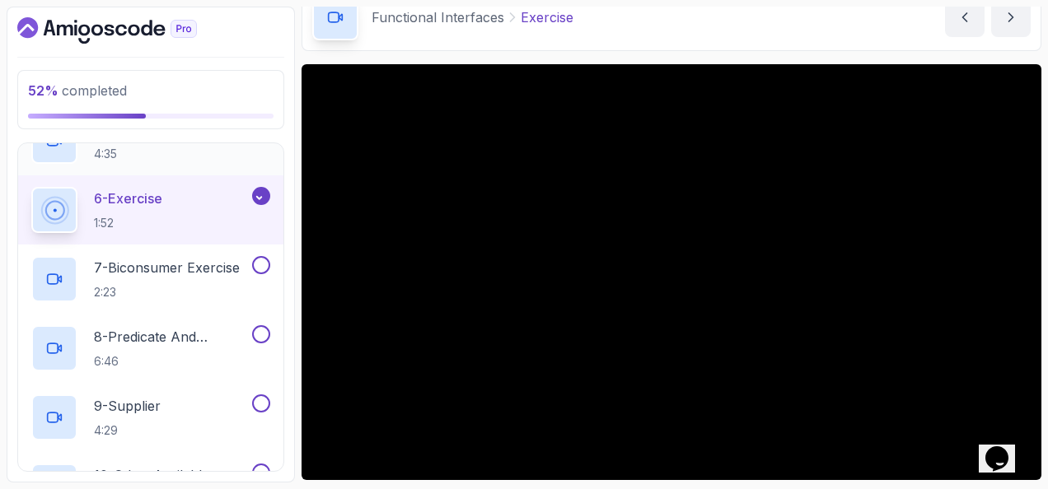
scroll to position [503, 0]
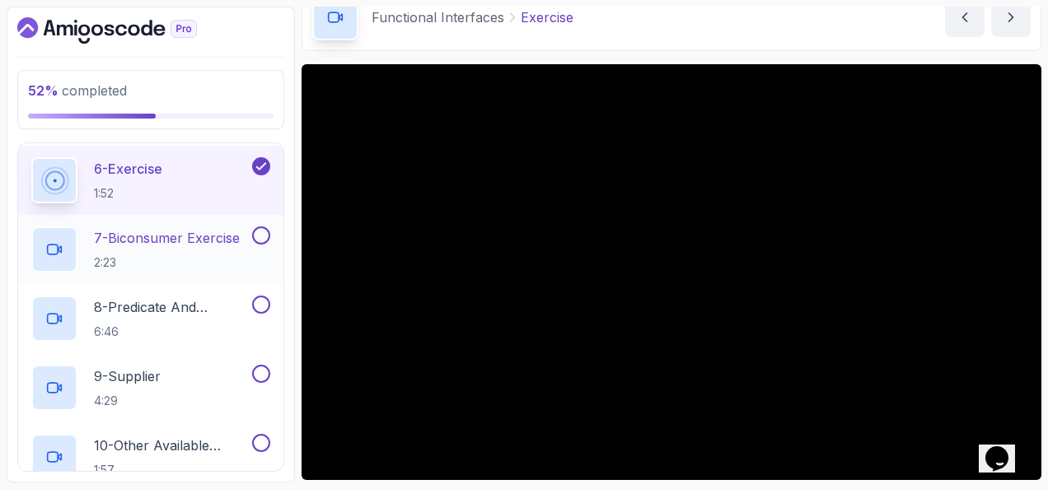
click at [264, 237] on button at bounding box center [261, 236] width 18 height 18
click at [204, 310] on p "8 - Predicate And Bipredicates" at bounding box center [171, 307] width 155 height 20
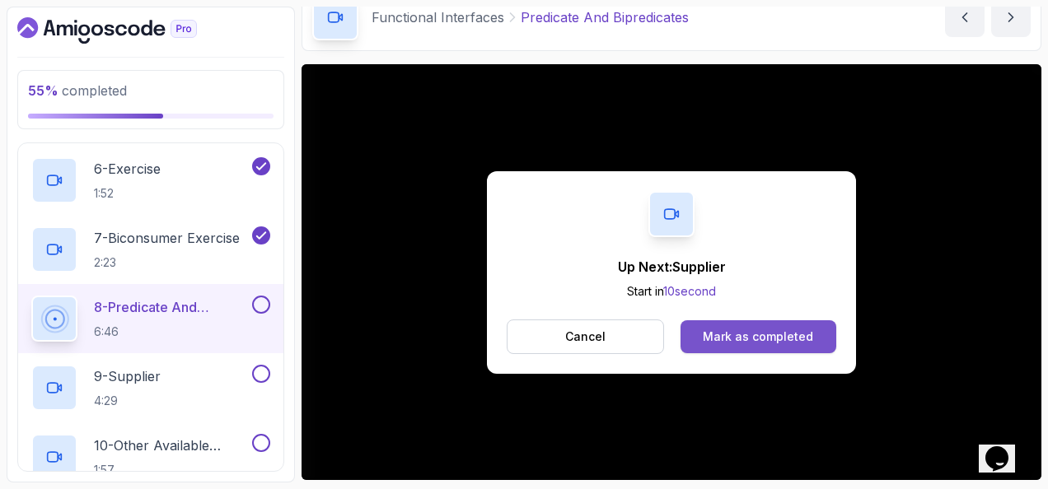
click at [792, 321] on button "Mark as completed" at bounding box center [759, 337] width 156 height 33
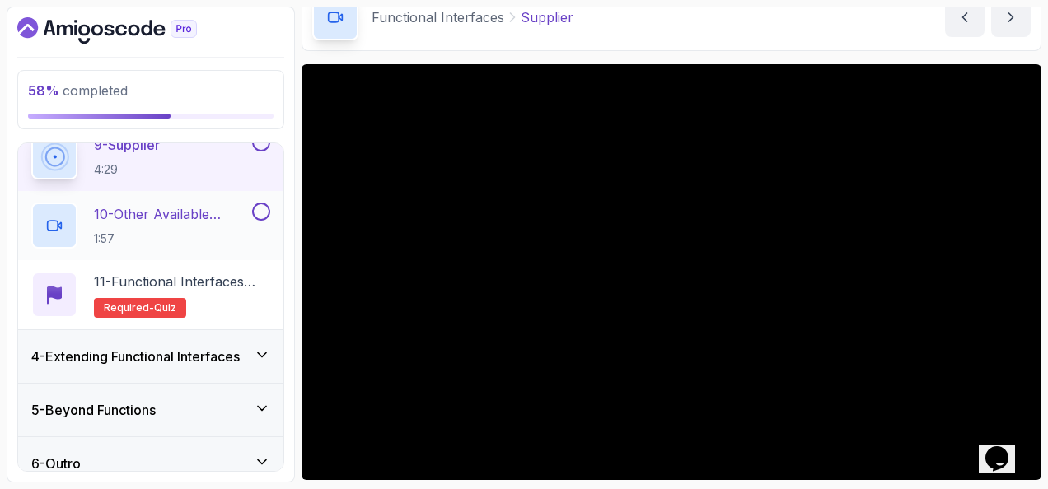
scroll to position [751, 0]
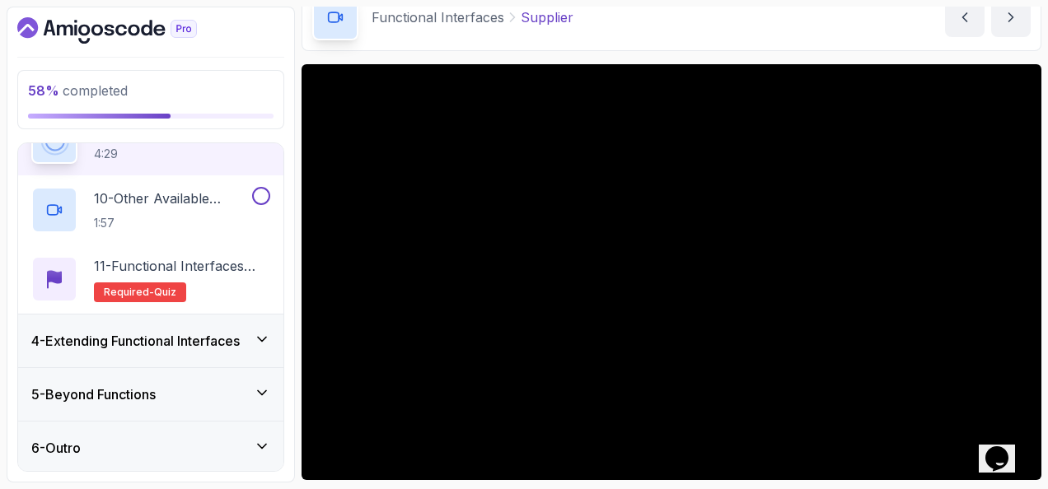
click at [241, 379] on div "5 - Beyond Functions" at bounding box center [150, 394] width 265 height 53
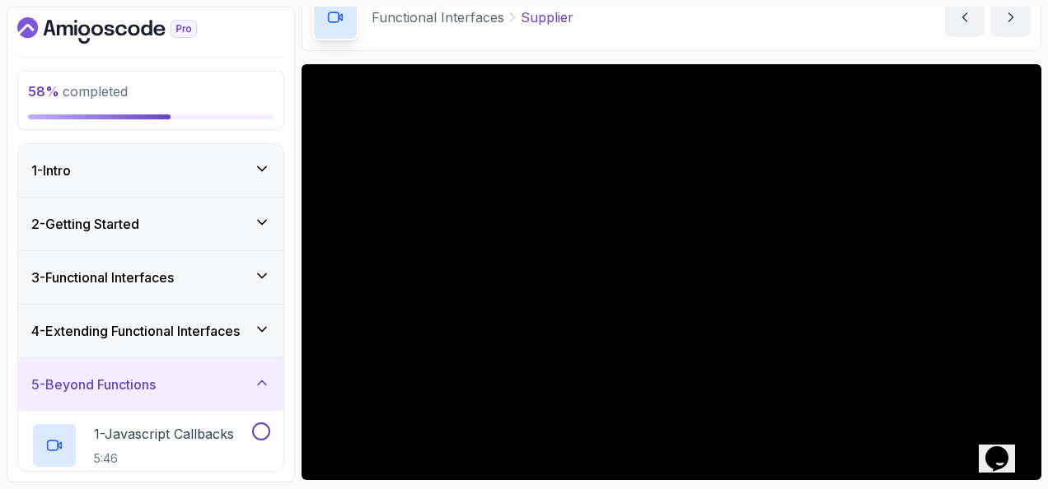
scroll to position [198, 0]
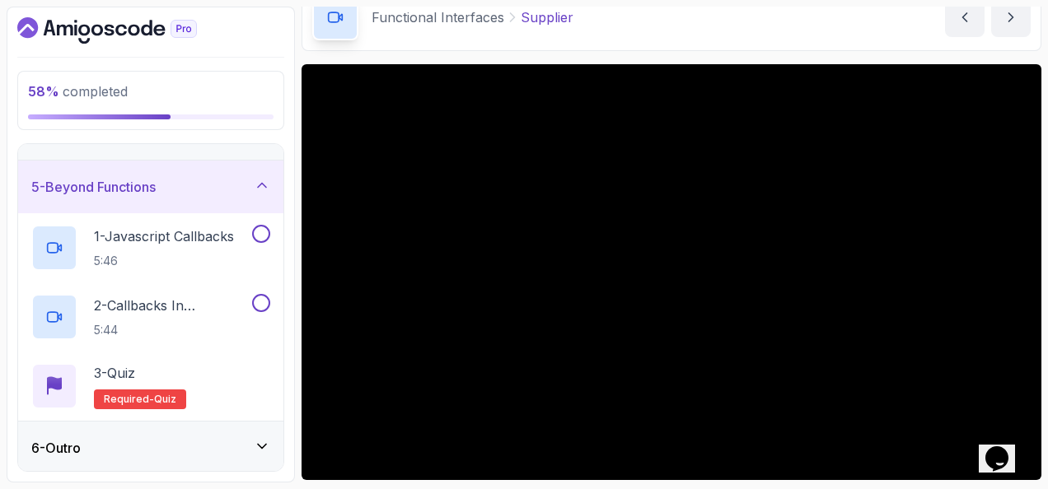
click at [227, 193] on div "5 - Beyond Functions" at bounding box center [150, 187] width 239 height 20
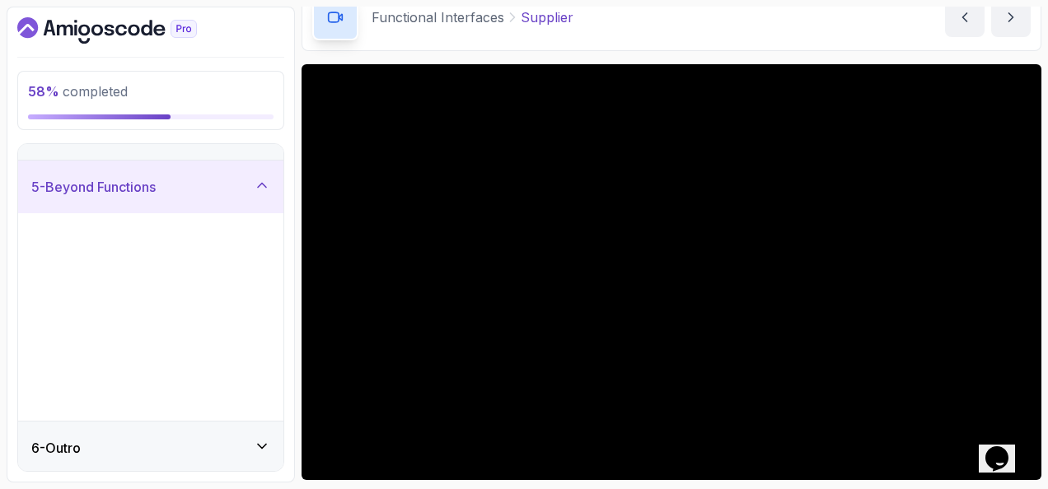
scroll to position [0, 0]
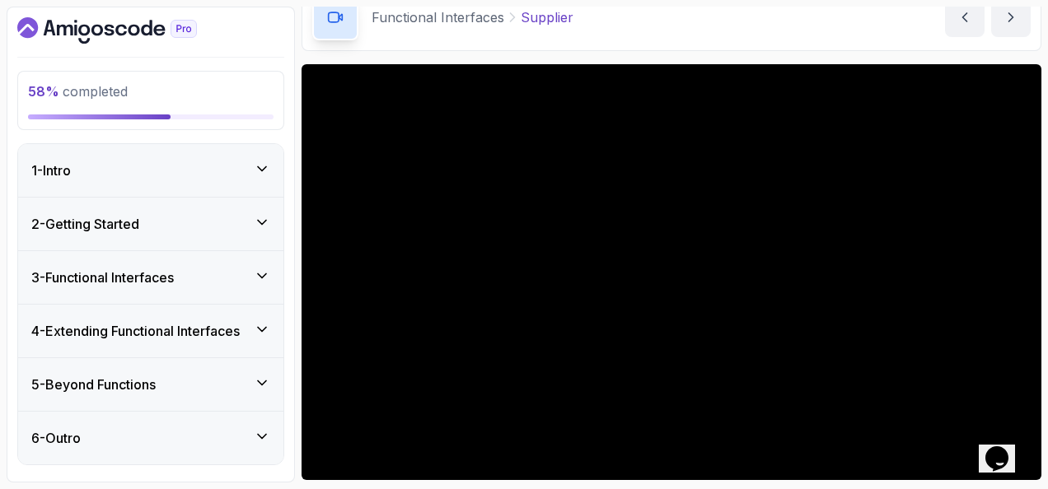
click at [237, 316] on div "4 - Extending Functional Interfaces" at bounding box center [150, 331] width 265 height 53
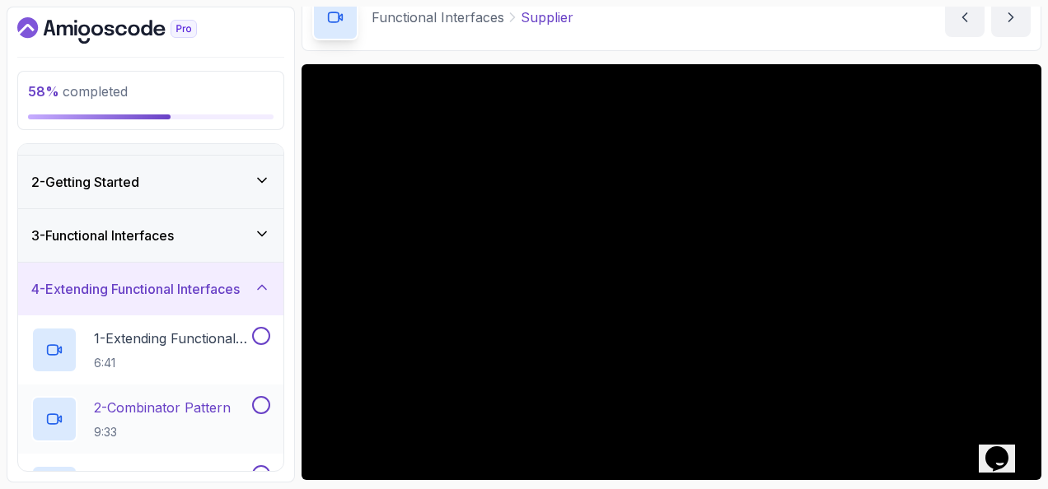
scroll to position [20, 0]
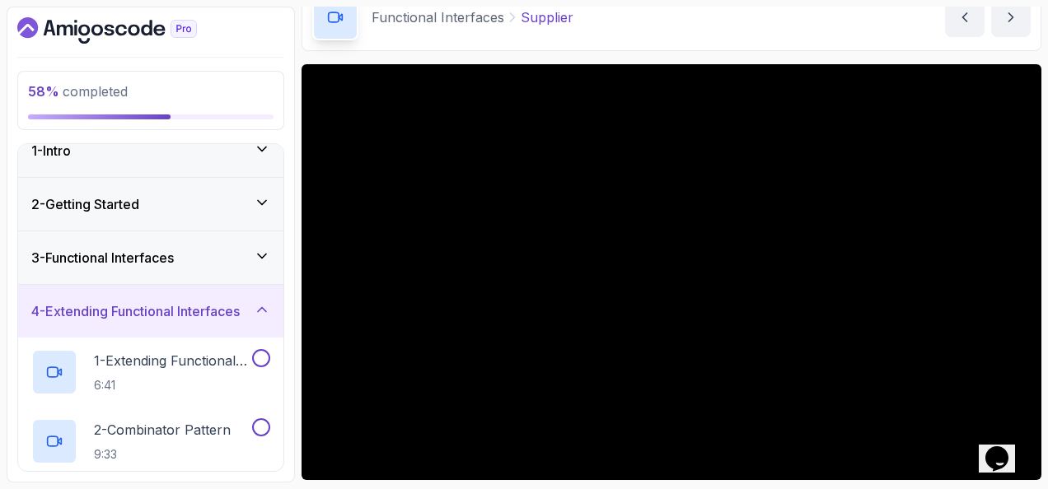
click at [233, 302] on h3 "4 - Extending Functional Interfaces" at bounding box center [135, 312] width 208 height 20
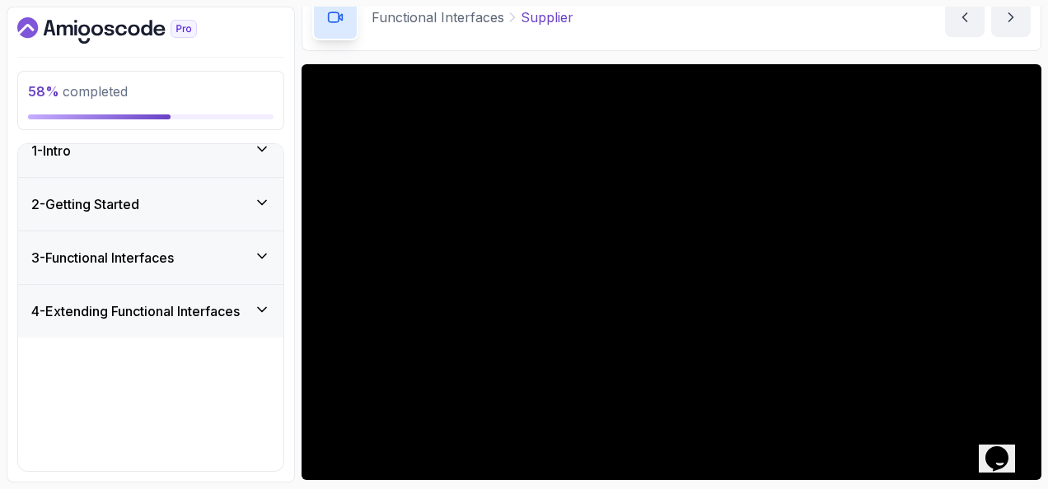
scroll to position [0, 0]
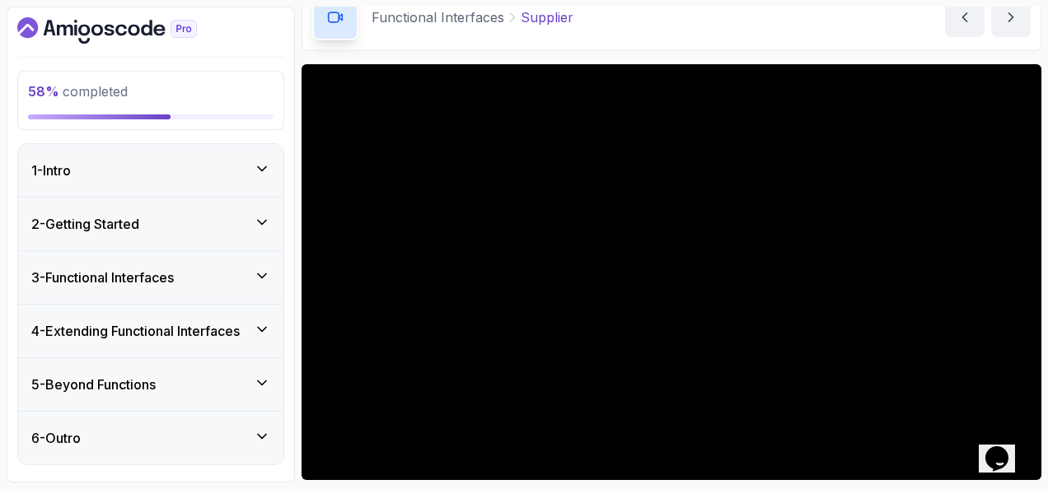
click at [236, 274] on div "3 - Functional Interfaces" at bounding box center [150, 278] width 239 height 20
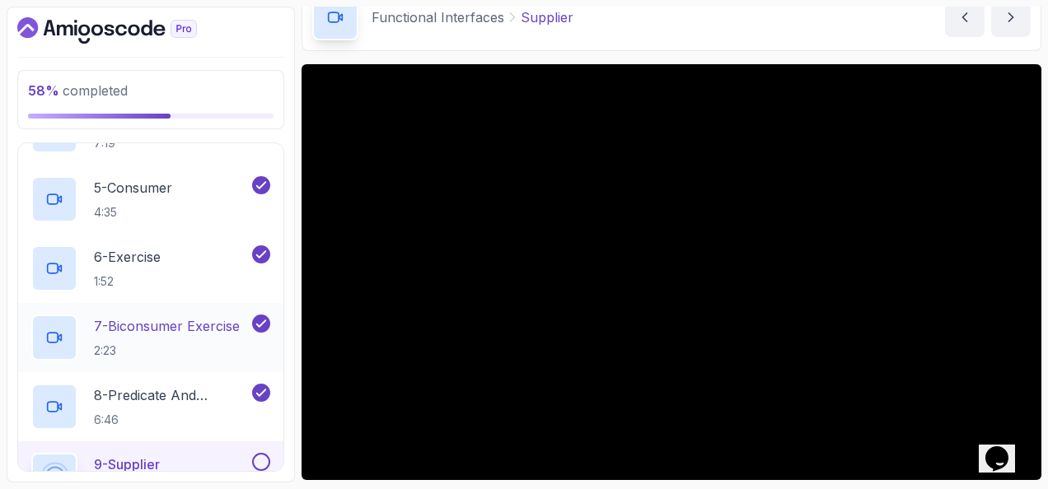
scroll to position [577, 0]
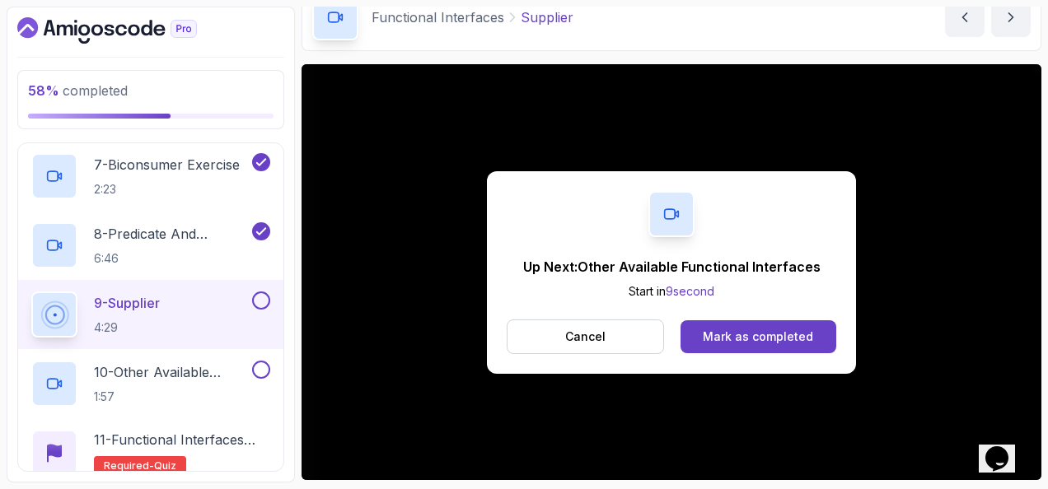
click at [710, 317] on div "Up Next: Other Available Functional Interfaces Start in 9 second Cancel Mark as…" at bounding box center [671, 272] width 369 height 203
drag, startPoint x: 710, startPoint y: 317, endPoint x: 714, endPoint y: 325, distance: 8.5
click at [714, 325] on button "Mark as completed" at bounding box center [759, 337] width 156 height 33
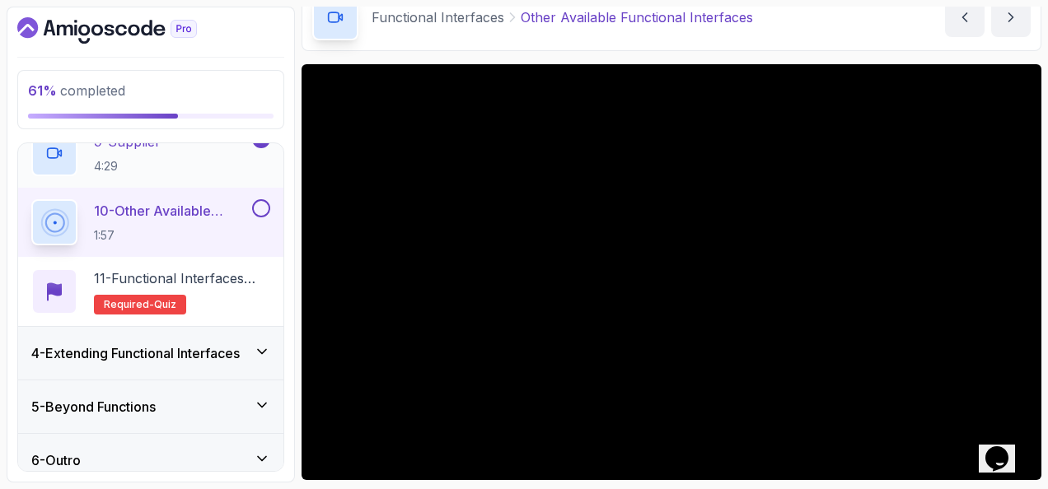
scroll to position [742, 0]
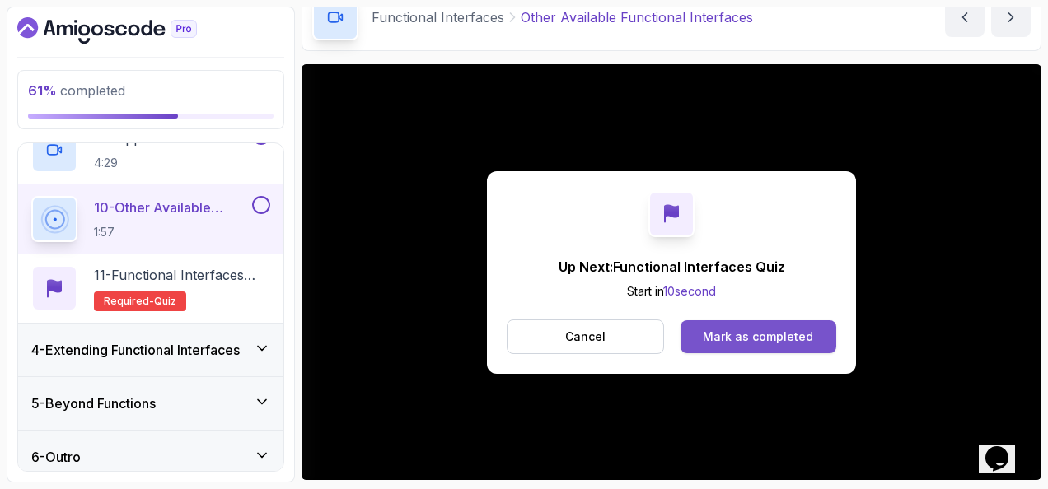
click at [796, 335] on div "Mark as completed" at bounding box center [758, 337] width 110 height 16
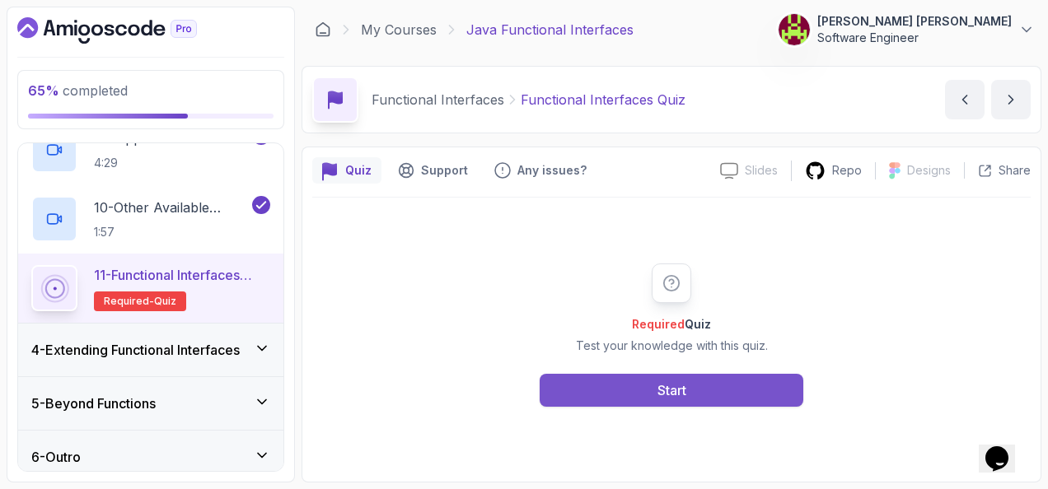
click at [674, 394] on div "Start" at bounding box center [672, 391] width 29 height 20
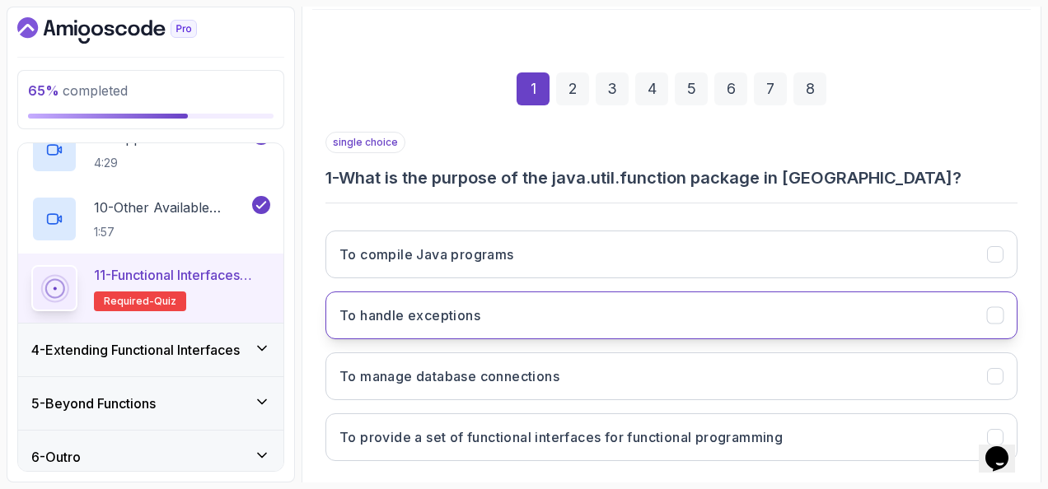
scroll to position [247, 0]
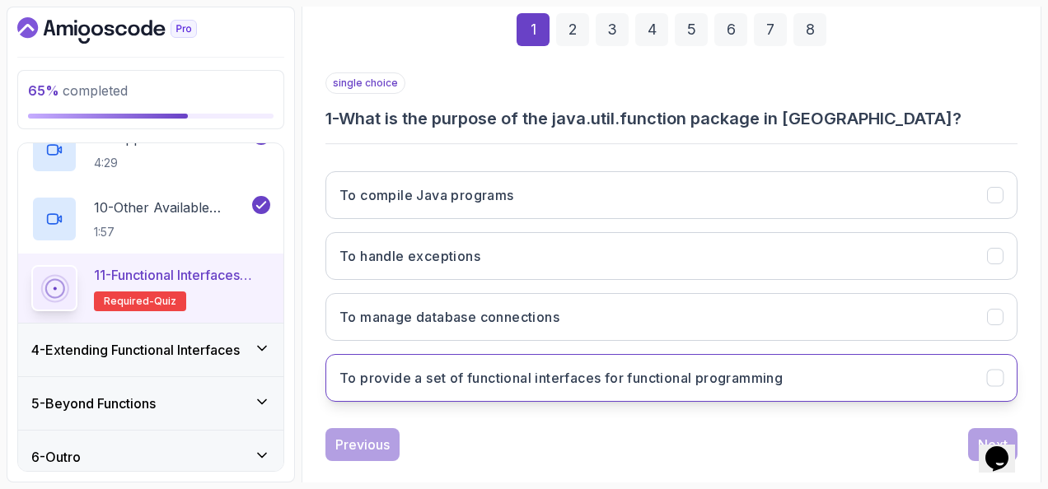
click at [452, 377] on h3 "To provide a set of functional interfaces for functional programming" at bounding box center [560, 378] width 443 height 20
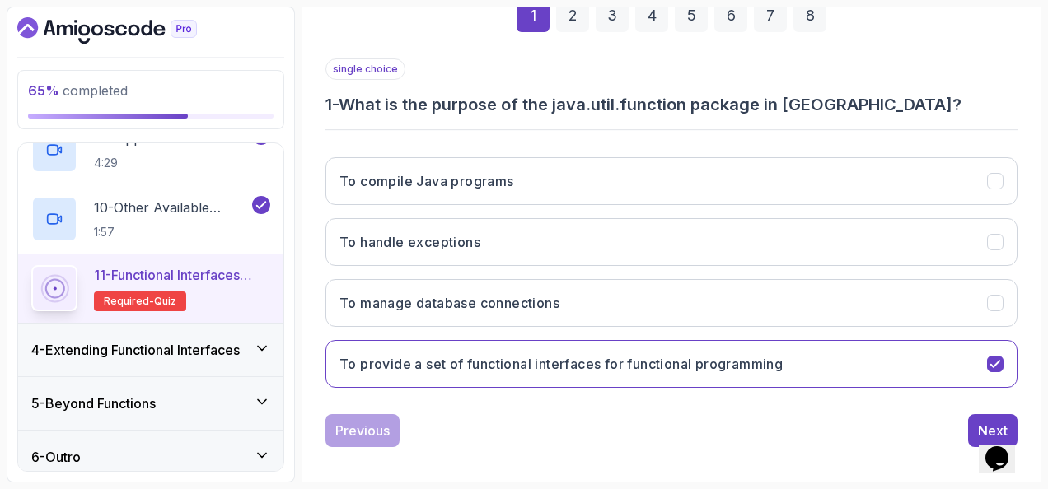
scroll to position [269, 0]
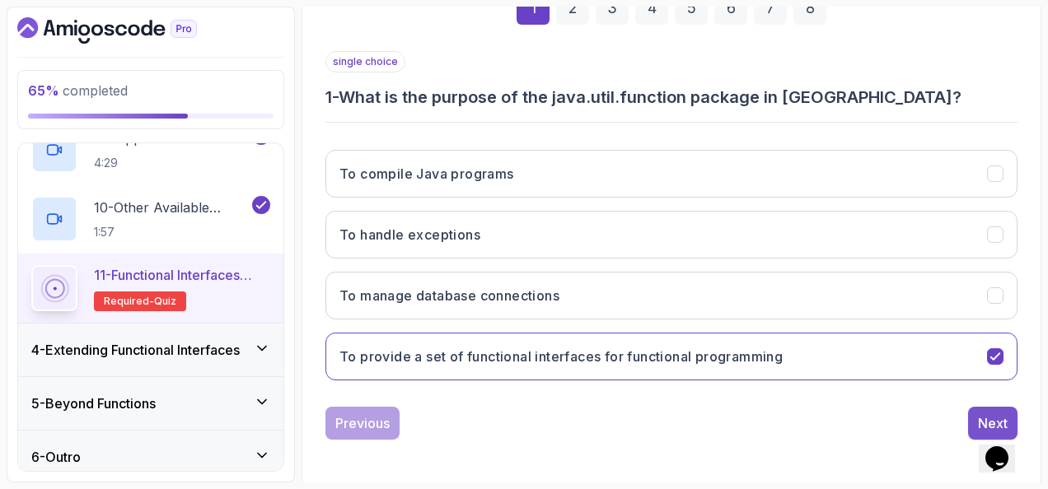
click at [981, 414] on div "Next" at bounding box center [993, 424] width 30 height 20
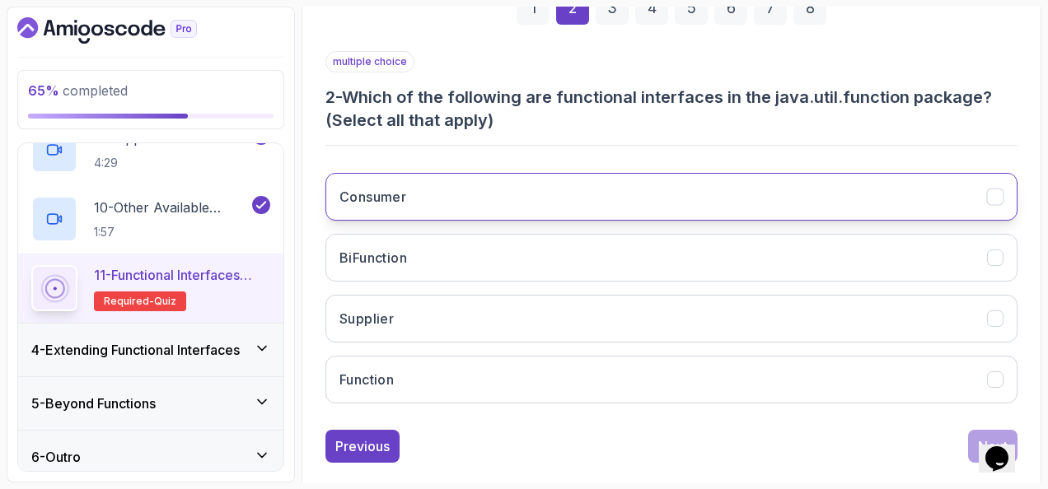
click at [378, 204] on h3 "Consumer" at bounding box center [372, 197] width 67 height 20
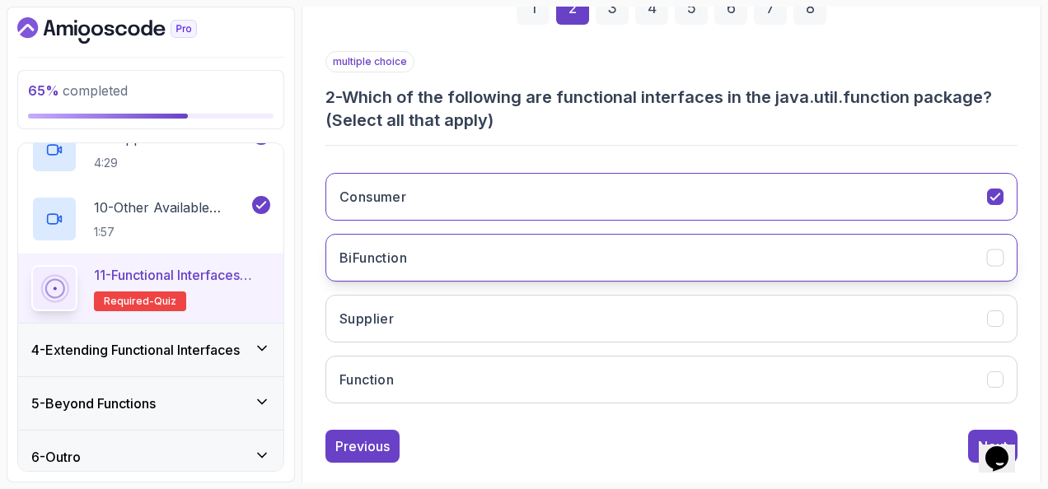
click at [415, 260] on button "BiFunction" at bounding box center [671, 258] width 692 height 48
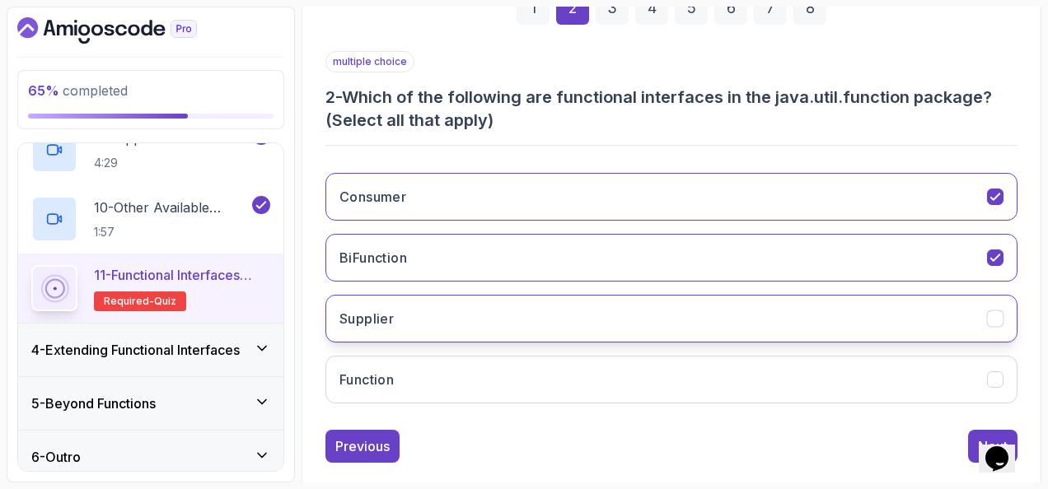
click at [461, 321] on button "Supplier" at bounding box center [671, 319] width 692 height 48
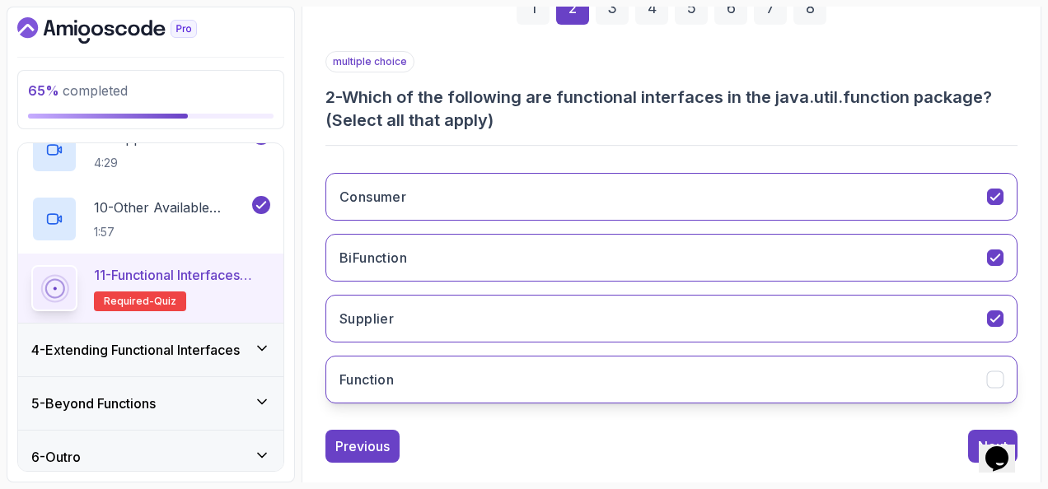
click at [486, 366] on button "Function" at bounding box center [671, 380] width 692 height 48
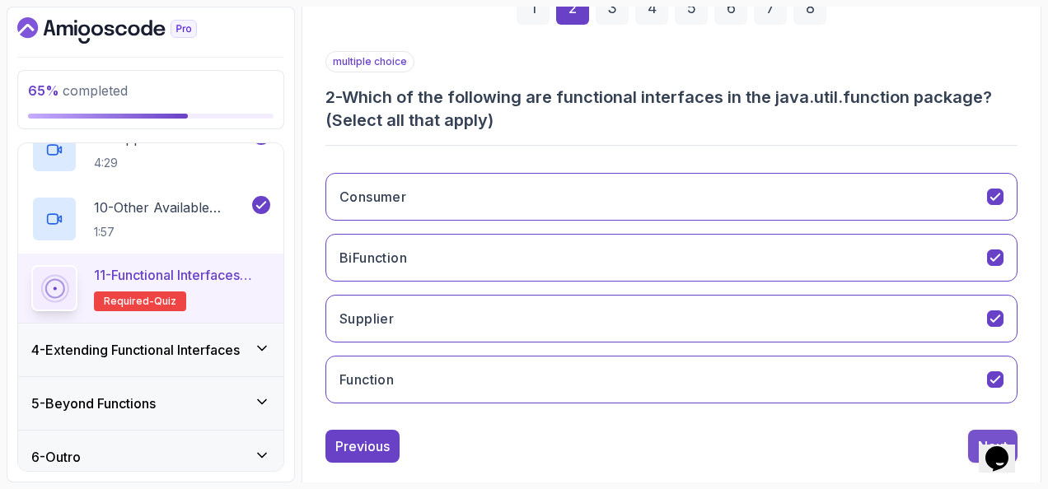
click at [969, 434] on button "Next" at bounding box center [992, 446] width 49 height 33
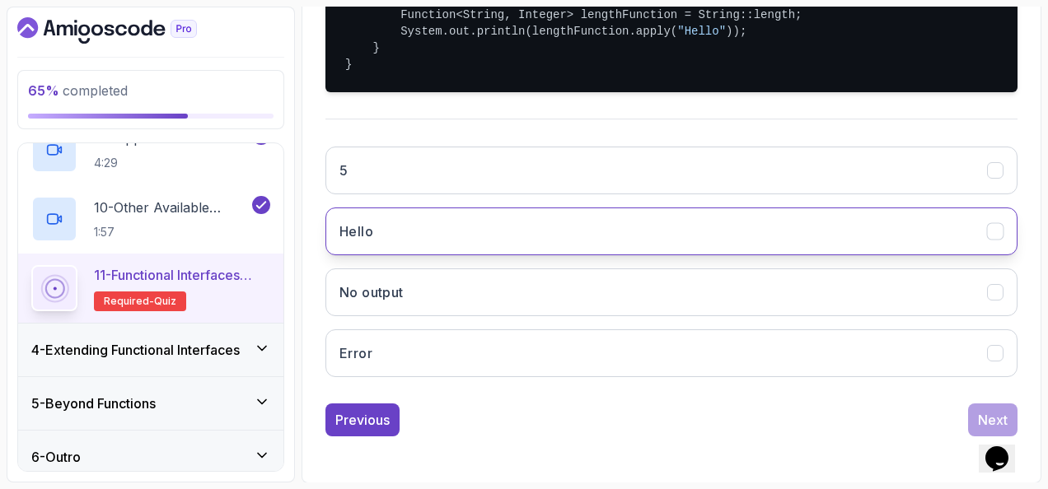
click at [615, 255] on button "Hello" at bounding box center [671, 232] width 692 height 48
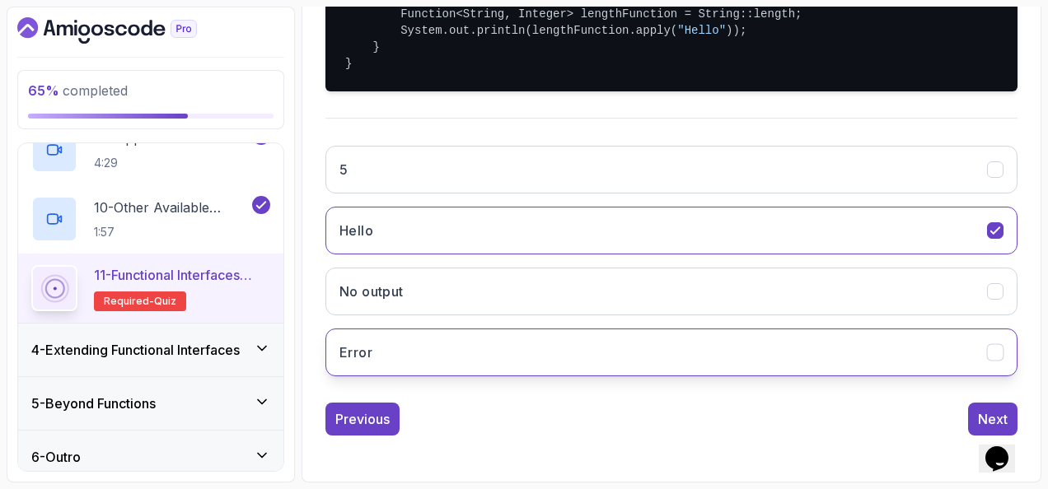
scroll to position [480, 0]
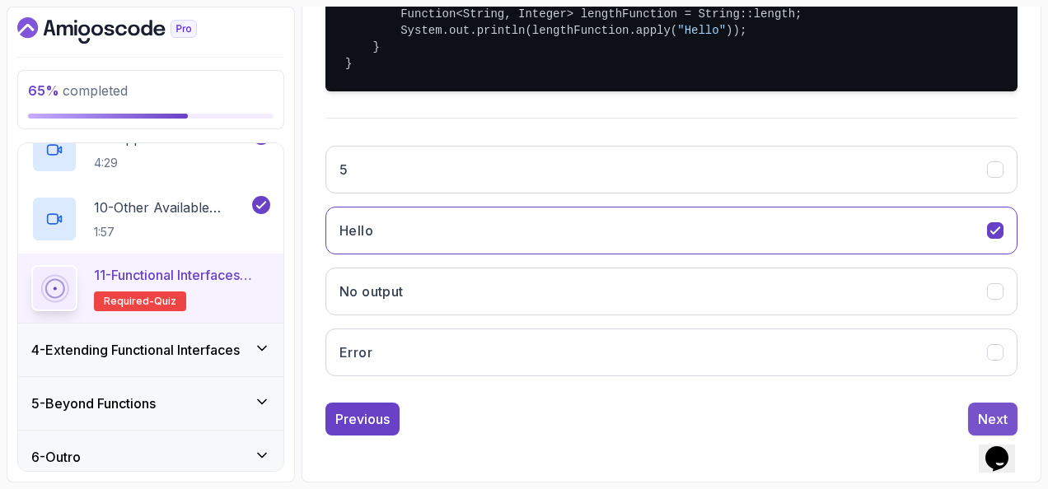
click at [987, 410] on div "Next" at bounding box center [993, 420] width 30 height 20
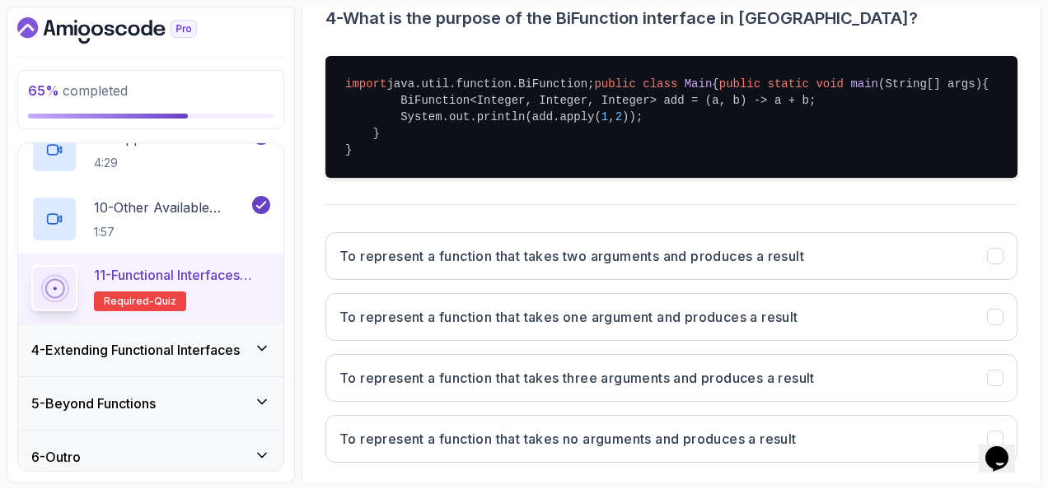
scroll to position [397, 0]
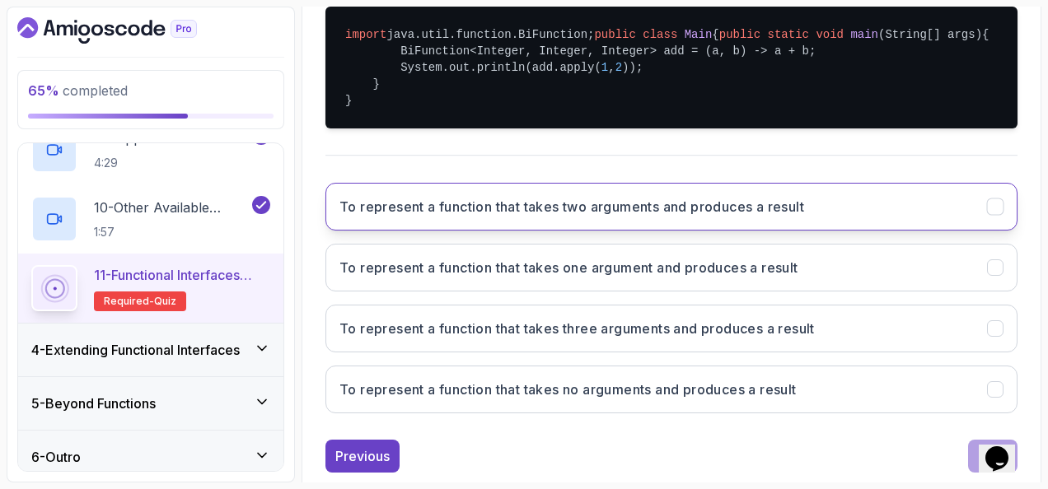
click at [420, 217] on h3 "To represent a function that takes two arguments and produces a result" at bounding box center [571, 207] width 465 height 20
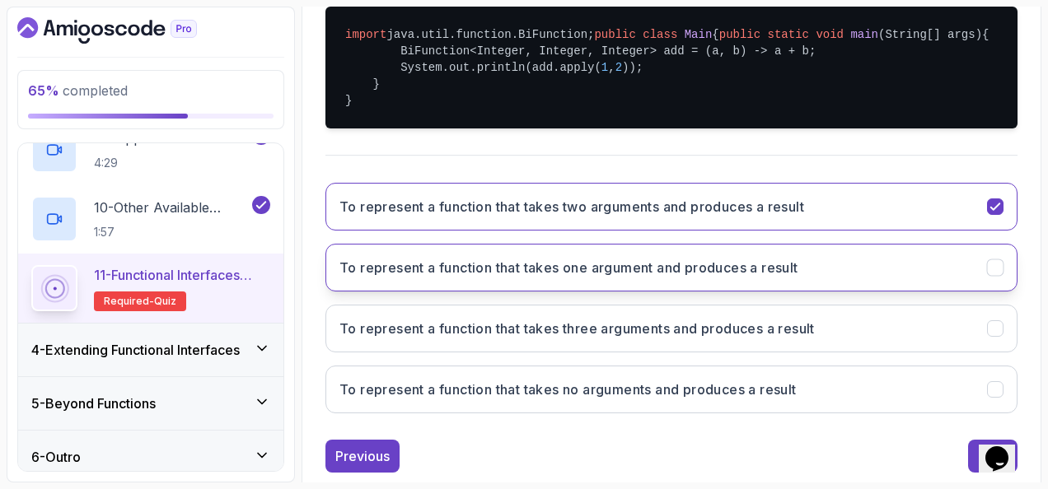
scroll to position [480, 0]
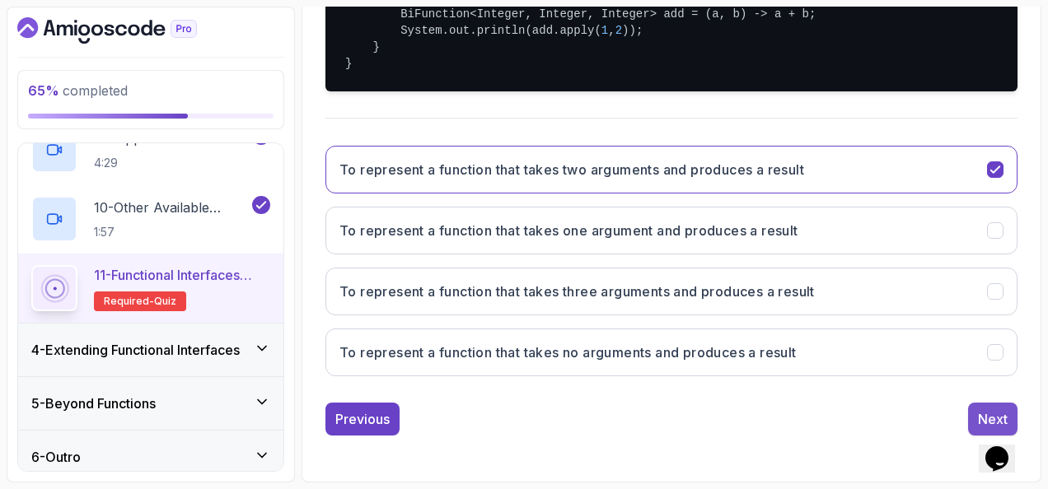
click at [971, 414] on button "Next" at bounding box center [992, 419] width 49 height 33
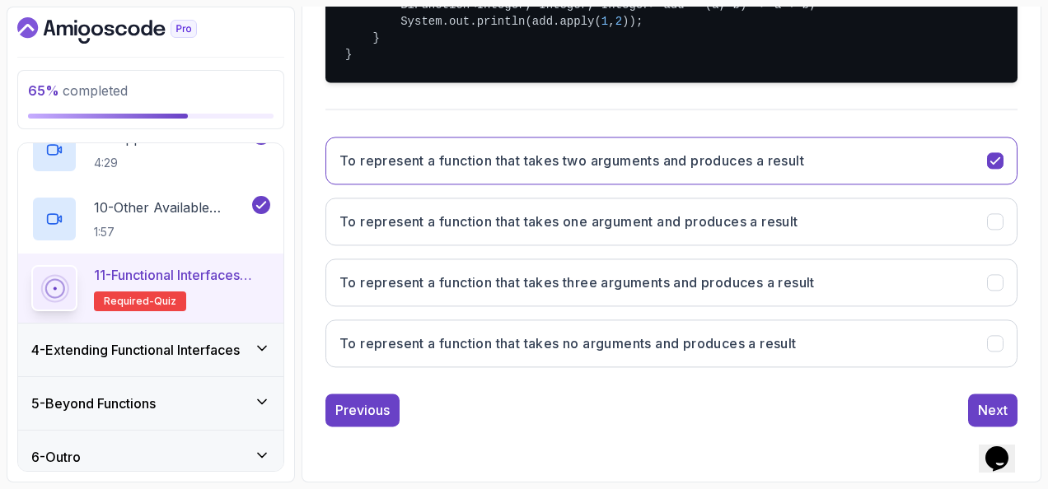
scroll to position [292, 0]
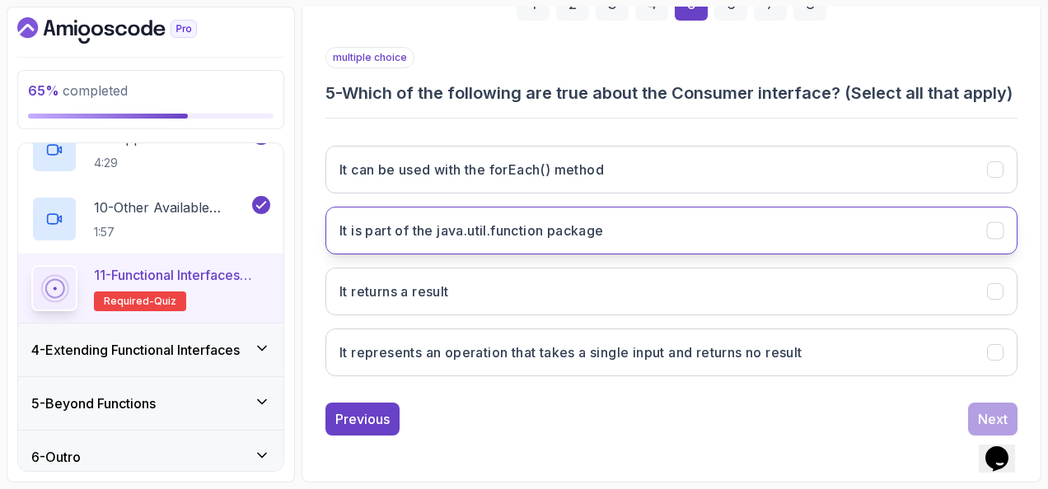
click at [452, 219] on button "It is part of the java.util.function package" at bounding box center [671, 231] width 692 height 48
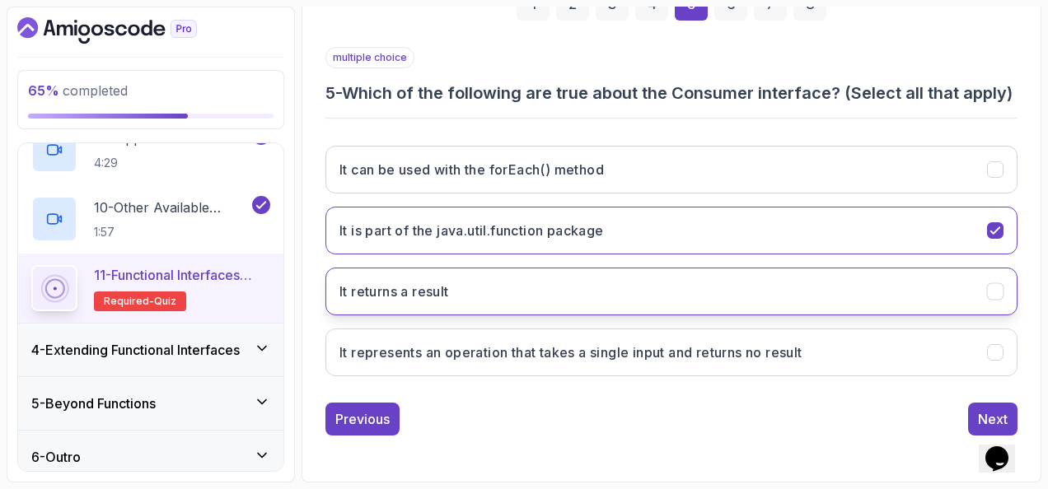
click at [461, 274] on button "It returns a result" at bounding box center [671, 292] width 692 height 48
click at [397, 286] on h3 "It returns a result" at bounding box center [394, 292] width 110 height 20
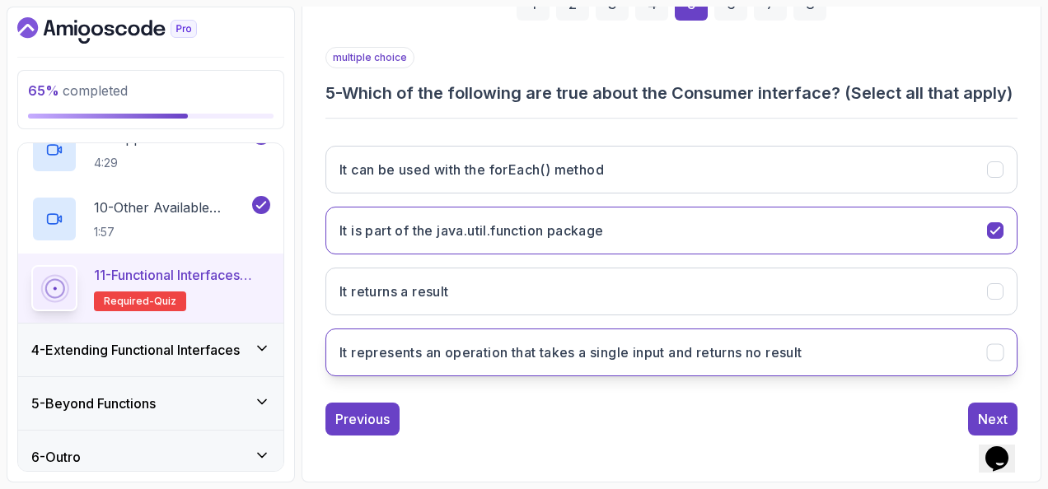
click at [459, 343] on h3 "It represents an operation that takes a single input and returns no result" at bounding box center [570, 353] width 463 height 20
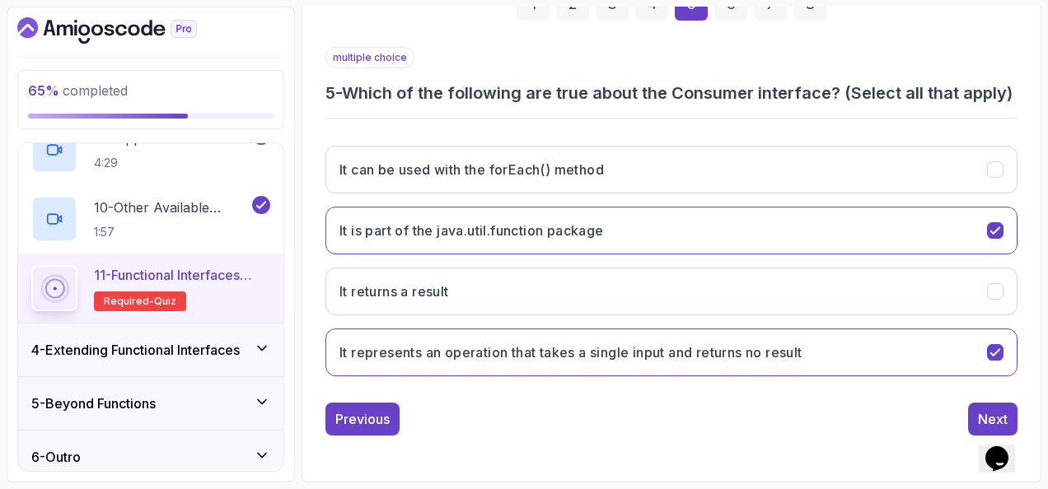
click at [990, 398] on div "multiple choice 5 - Which of the following are true about the Consumer interfac…" at bounding box center [671, 241] width 692 height 389
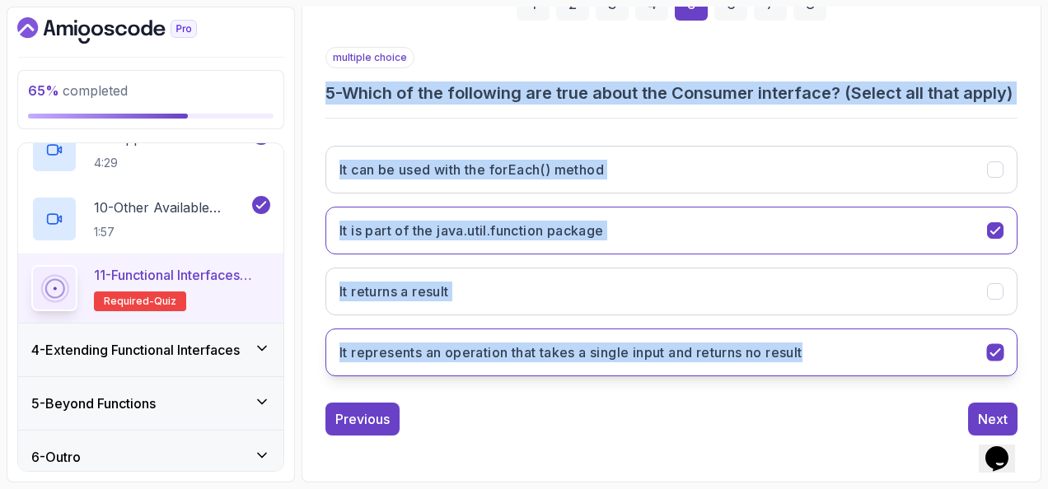
drag, startPoint x: 326, startPoint y: 69, endPoint x: 860, endPoint y: 371, distance: 613.2
click at [860, 371] on div "multiple choice 5 - Which of the following are true about the Consumer interfac…" at bounding box center [671, 218] width 692 height 343
copy div "5 - Which of the following are true about the Consumer interface? (Select all t…"
click at [610, 90] on h3 "5 - Which of the following are true about the Consumer interface? (Select all t…" at bounding box center [671, 93] width 692 height 23
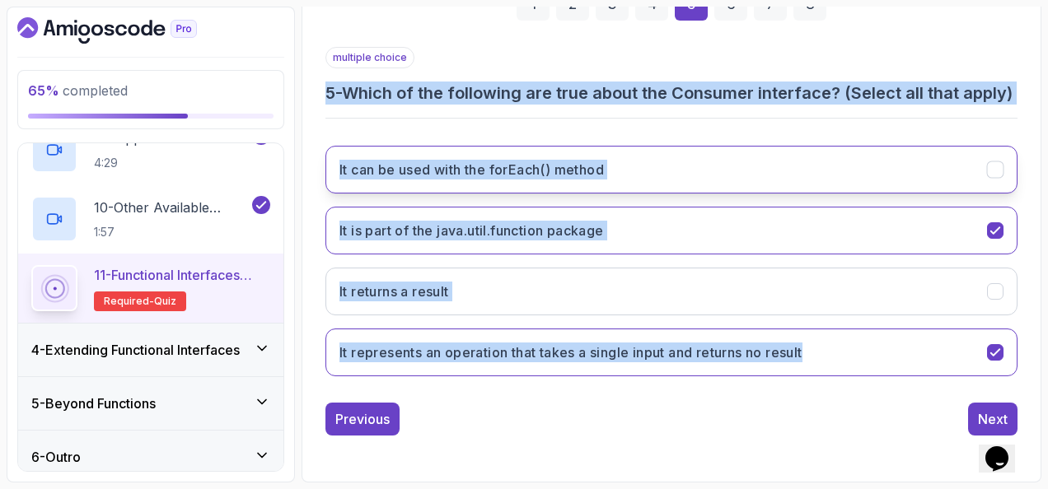
click at [605, 157] on button "It can be used with the forEach() method" at bounding box center [671, 170] width 692 height 48
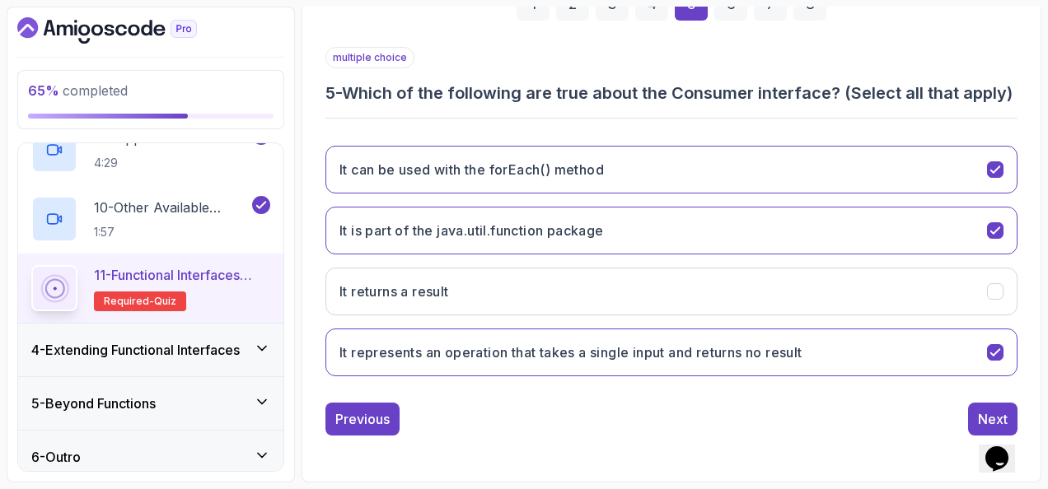
click at [967, 424] on div "Previous Next" at bounding box center [671, 419] width 692 height 33
click at [971, 418] on button "Next" at bounding box center [992, 419] width 49 height 33
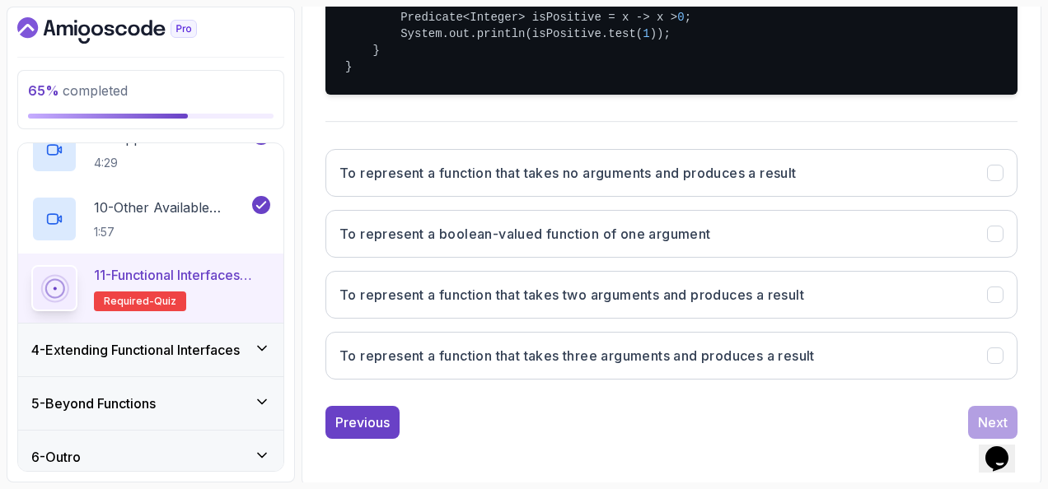
scroll to position [456, 0]
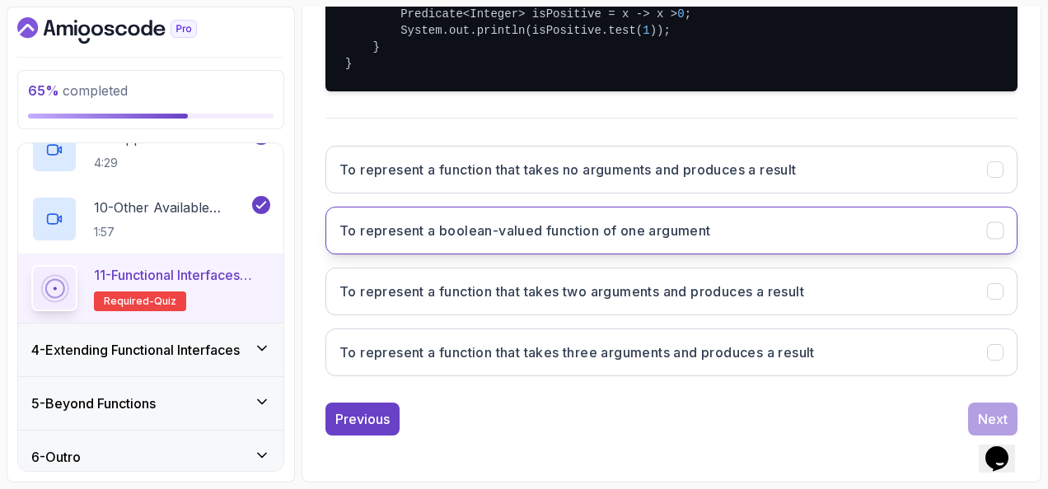
click at [738, 255] on button "To represent a boolean-valued function of one argument" at bounding box center [671, 231] width 692 height 48
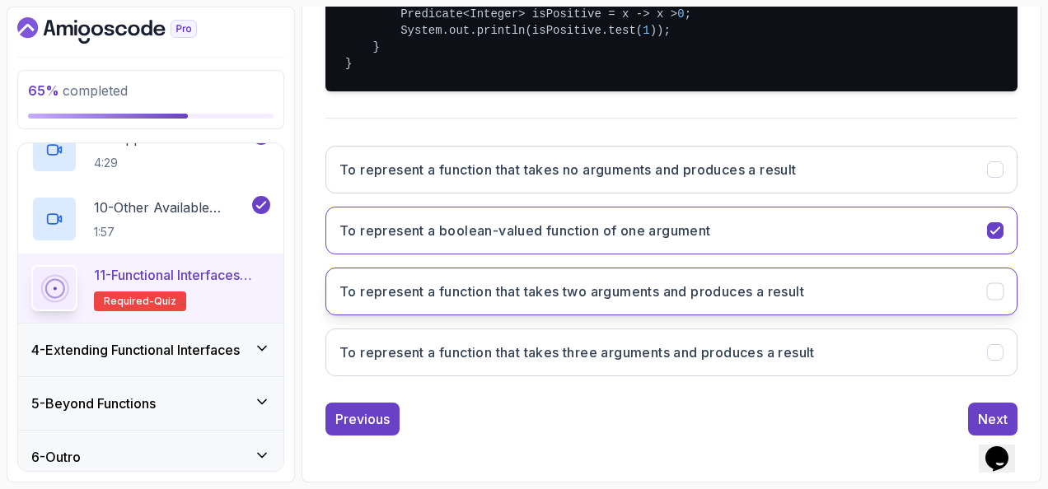
click at [803, 302] on h3 "To represent a function that takes two arguments and produces a result" at bounding box center [571, 292] width 465 height 20
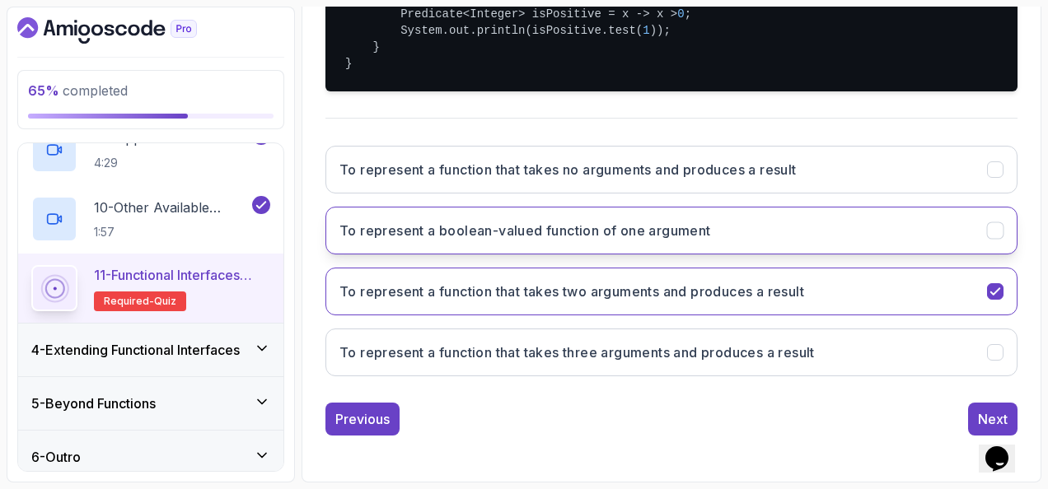
click at [821, 255] on button "To represent a boolean-valued function of one argument" at bounding box center [671, 231] width 692 height 48
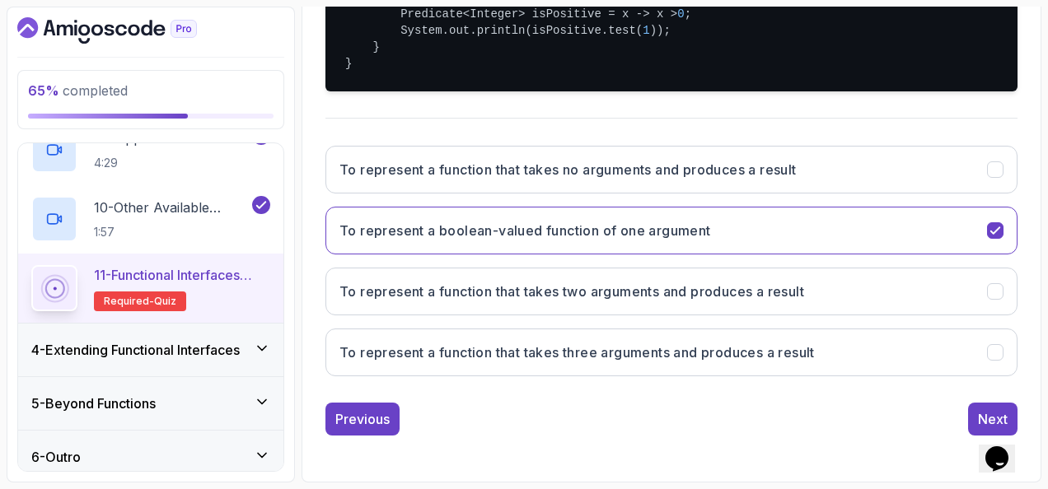
scroll to position [480, 0]
click at [977, 403] on button "Next" at bounding box center [992, 419] width 49 height 33
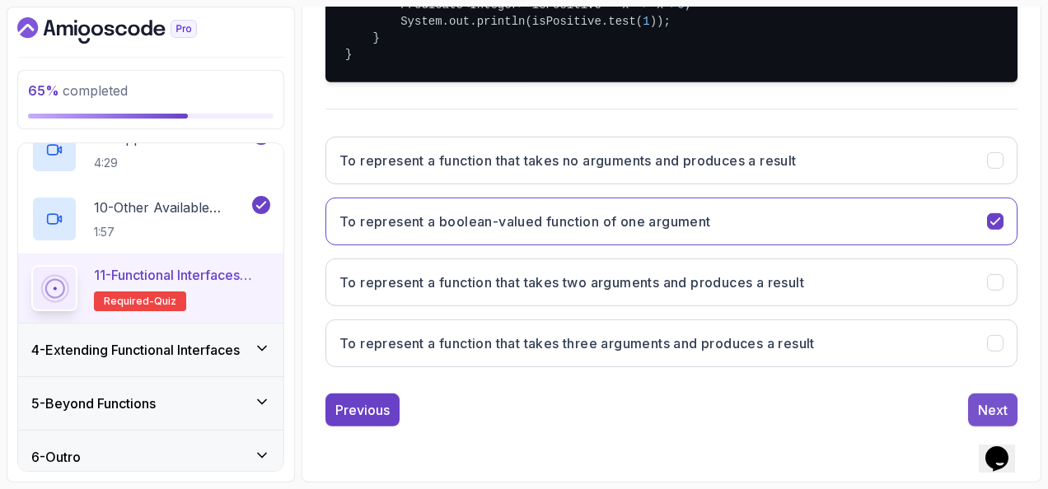
scroll to position [269, 0]
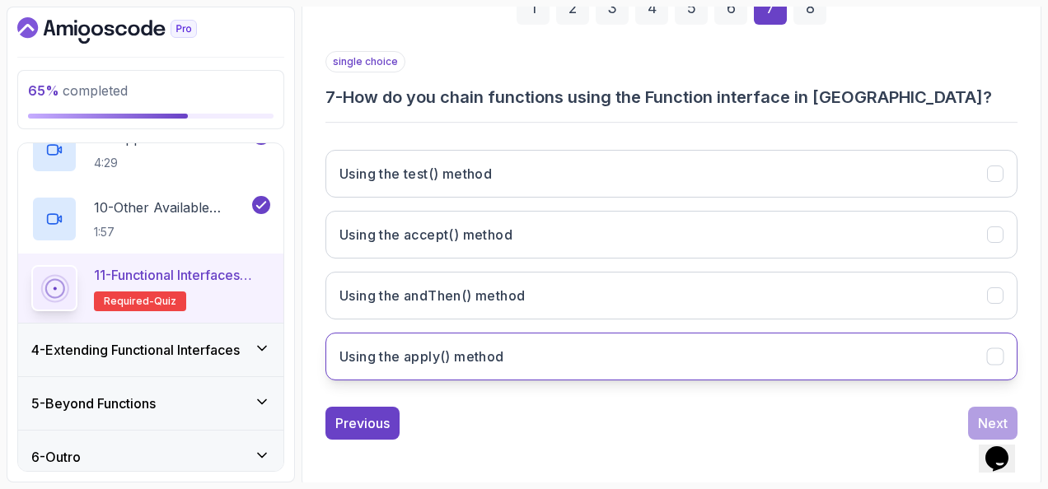
click at [599, 363] on button "Using the apply() method" at bounding box center [671, 357] width 692 height 48
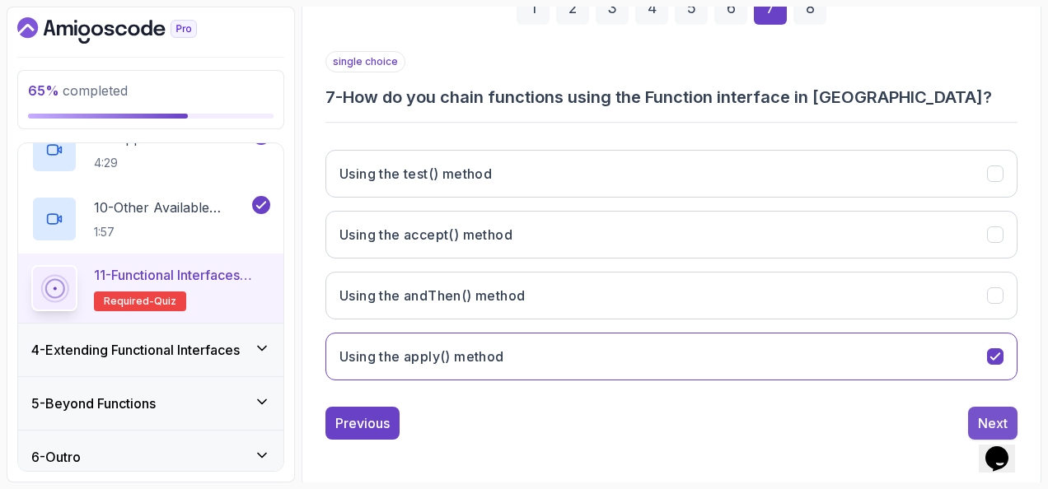
click at [969, 409] on button "Next" at bounding box center [992, 423] width 49 height 33
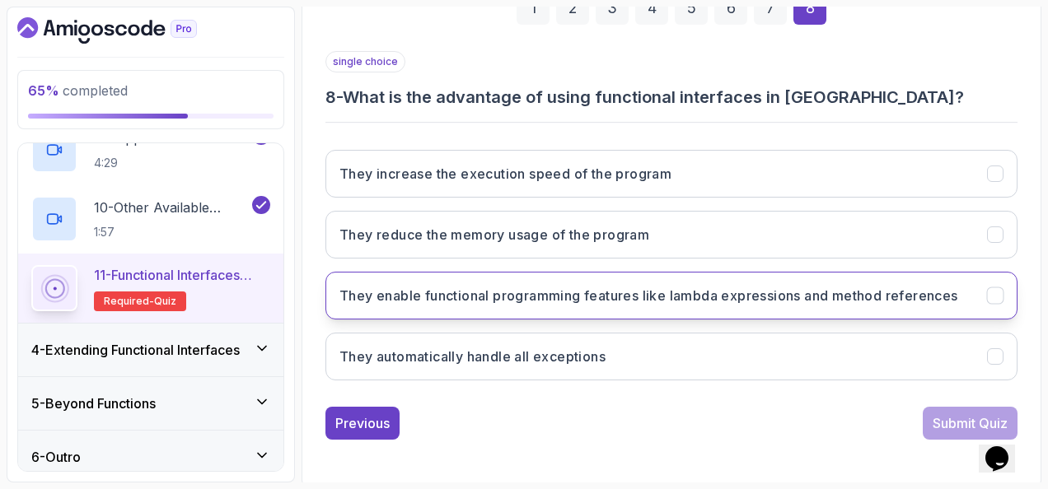
click at [513, 287] on h3 "They enable functional programming features like lambda expressions and method …" at bounding box center [648, 296] width 619 height 20
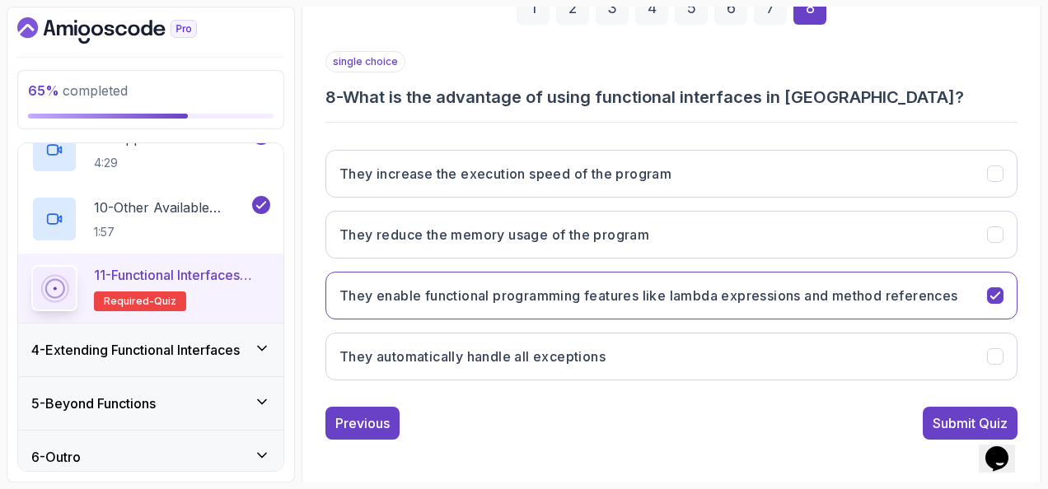
click at [927, 419] on button "Submit Quiz" at bounding box center [970, 423] width 95 height 33
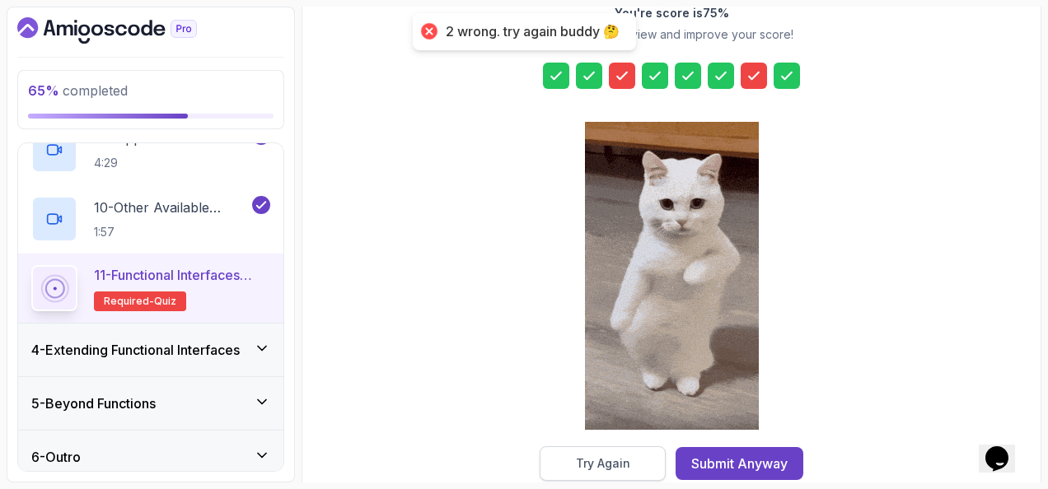
click at [626, 458] on div "Try Again" at bounding box center [603, 464] width 54 height 16
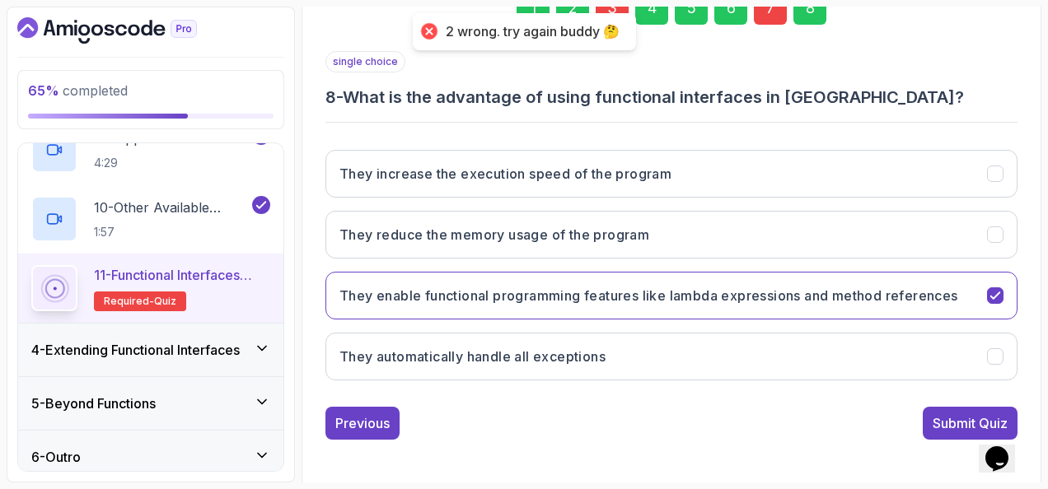
click at [616, 7] on div "3" at bounding box center [612, 8] width 33 height 33
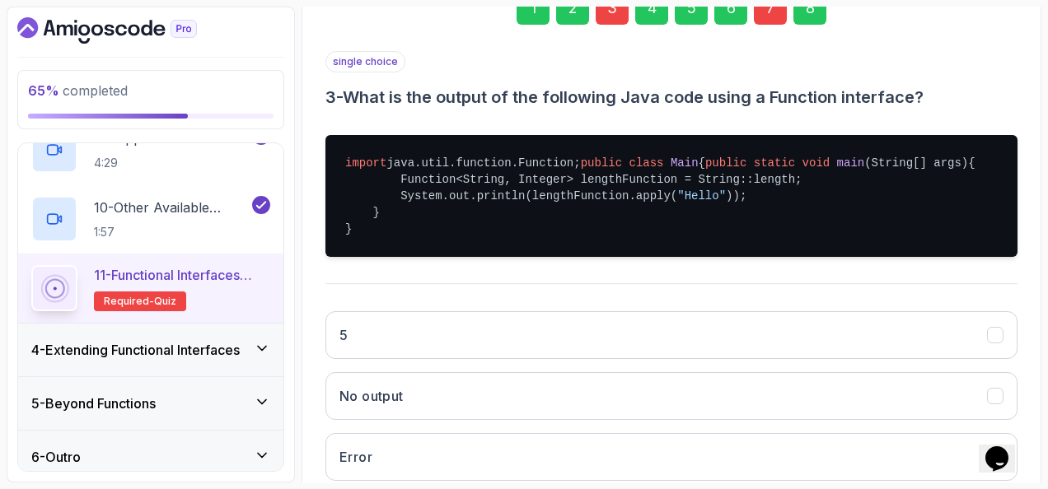
scroll to position [351, 0]
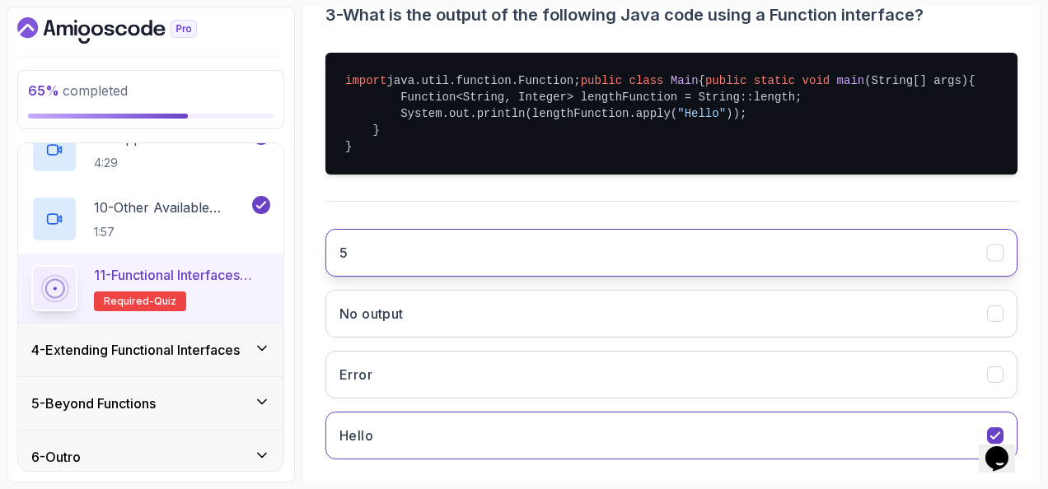
click at [555, 277] on button "5" at bounding box center [671, 253] width 692 height 48
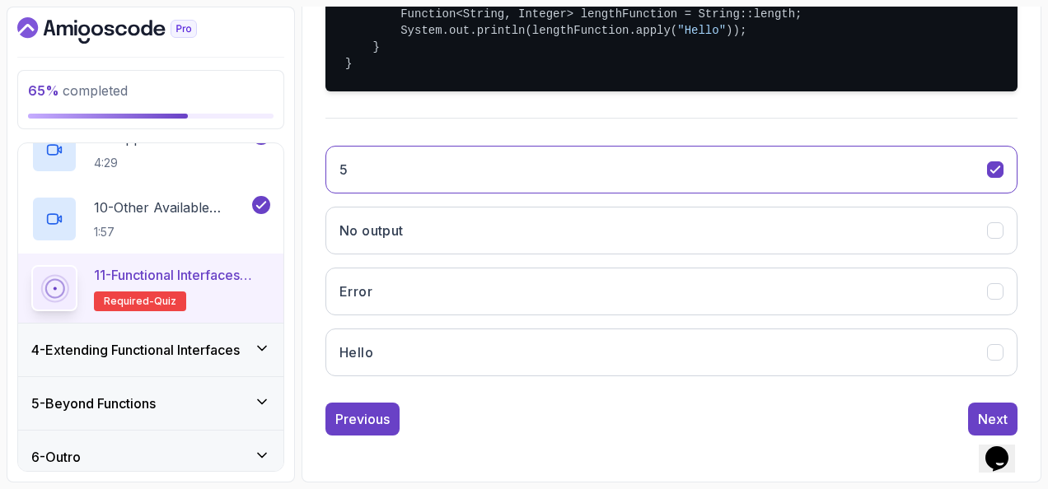
scroll to position [68, 0]
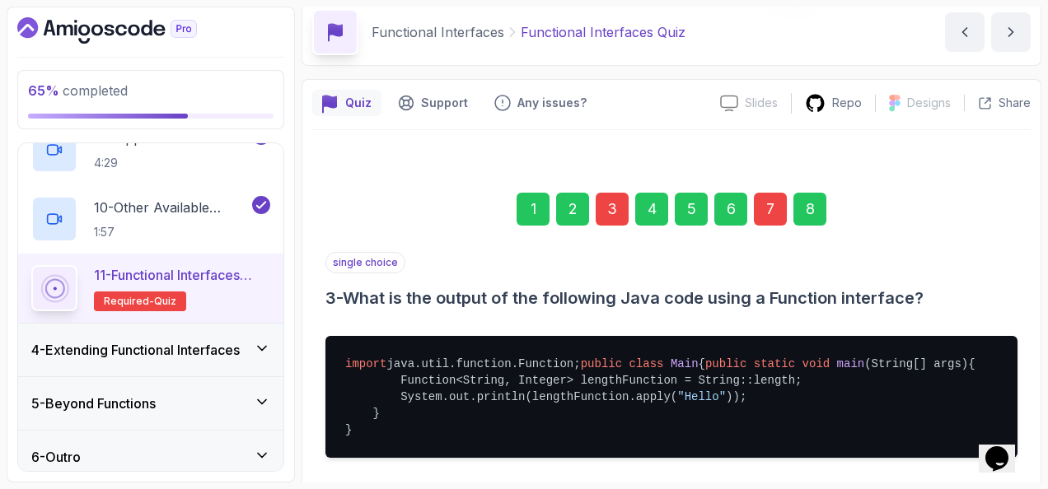
click at [770, 208] on div "7" at bounding box center [770, 209] width 33 height 33
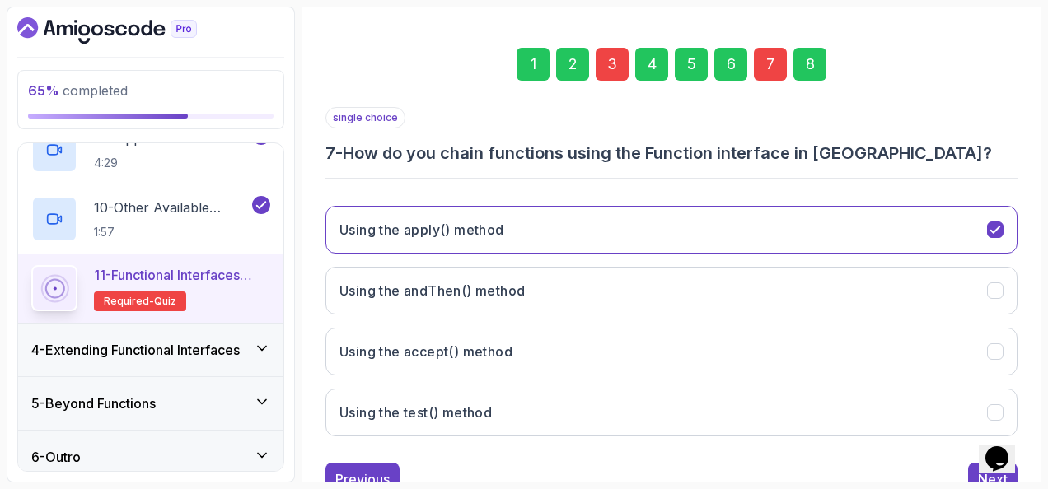
scroll to position [269, 0]
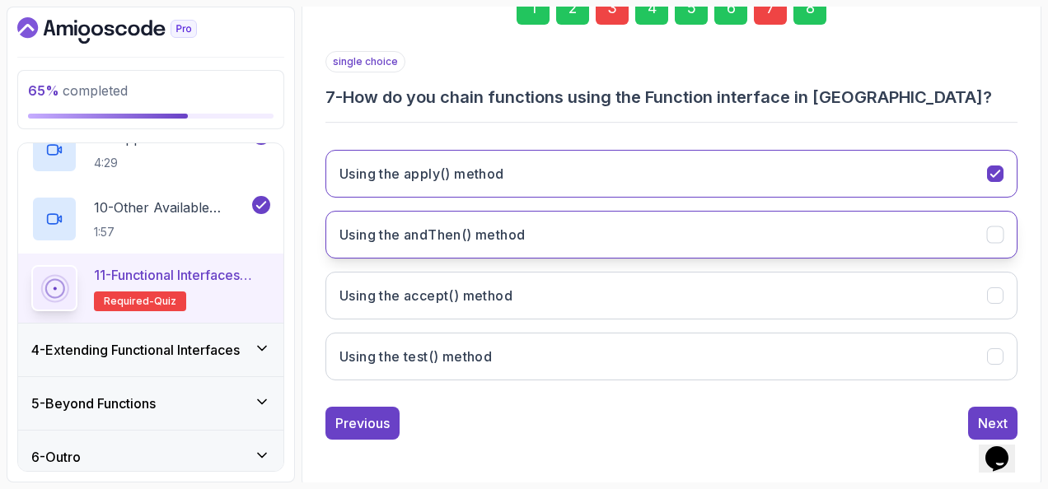
click at [517, 228] on h3 "Using the andThen() method" at bounding box center [431, 235] width 185 height 20
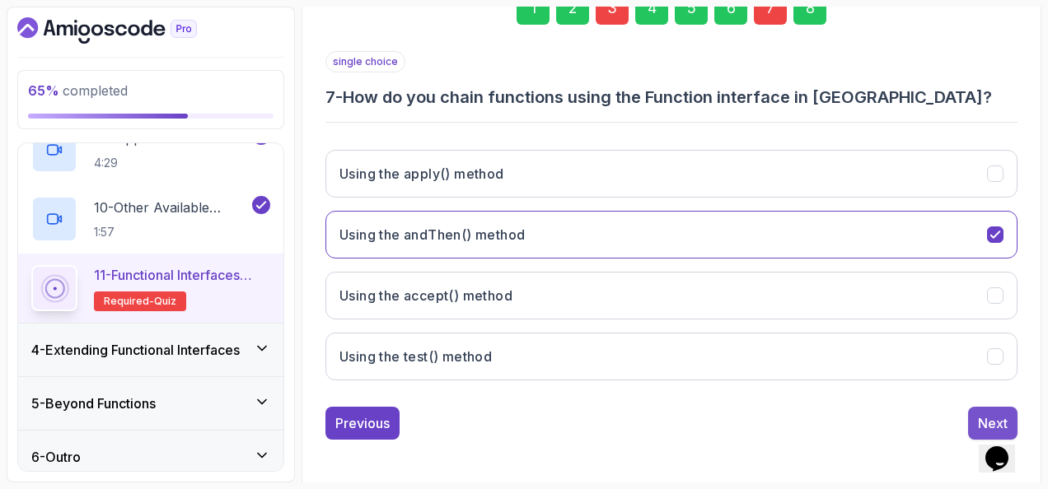
click at [974, 410] on button "Next" at bounding box center [992, 423] width 49 height 33
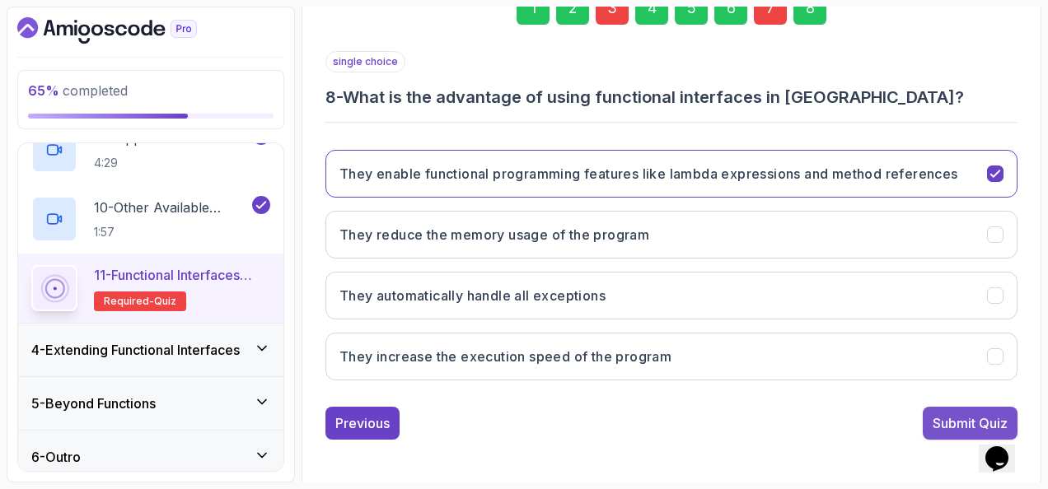
click at [944, 417] on div "Submit Quiz" at bounding box center [970, 424] width 75 height 20
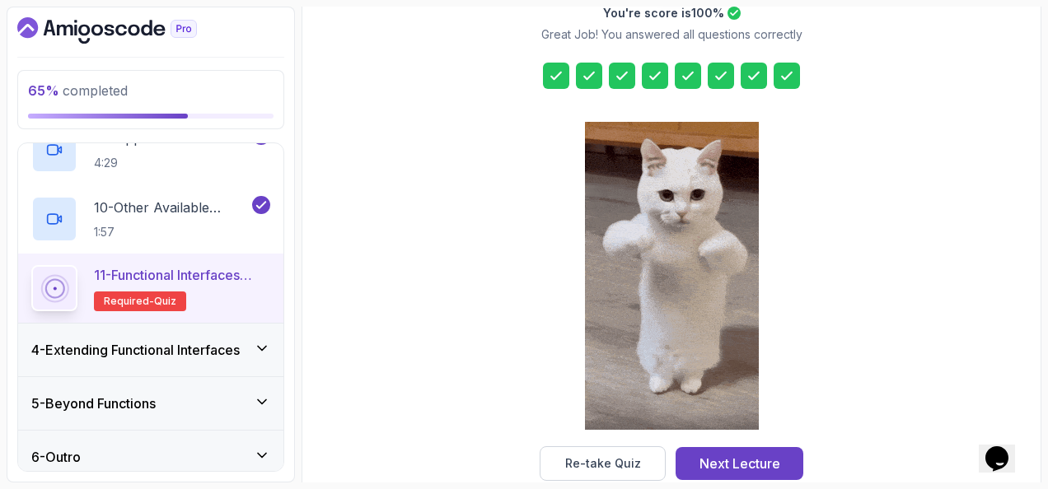
click at [740, 465] on div "Next Lecture" at bounding box center [740, 464] width 81 height 20
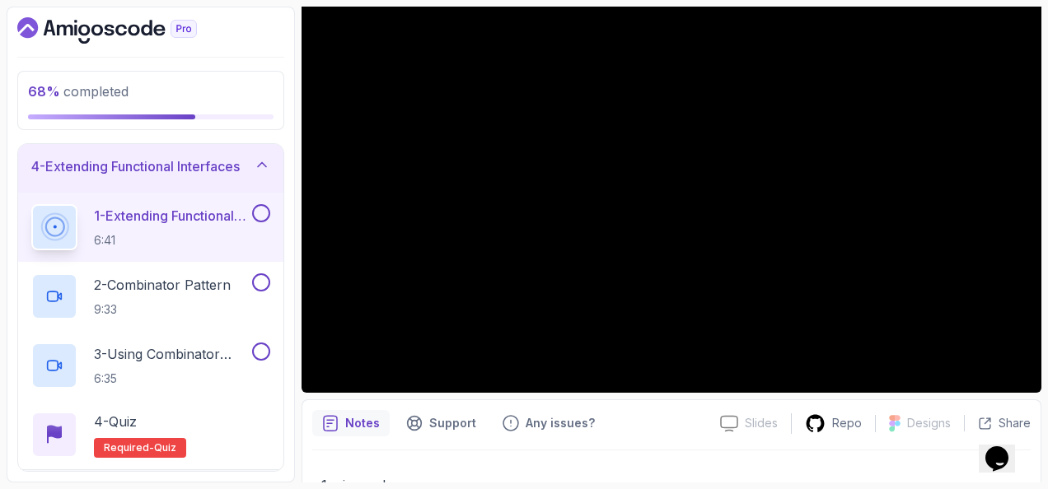
scroll to position [82, 0]
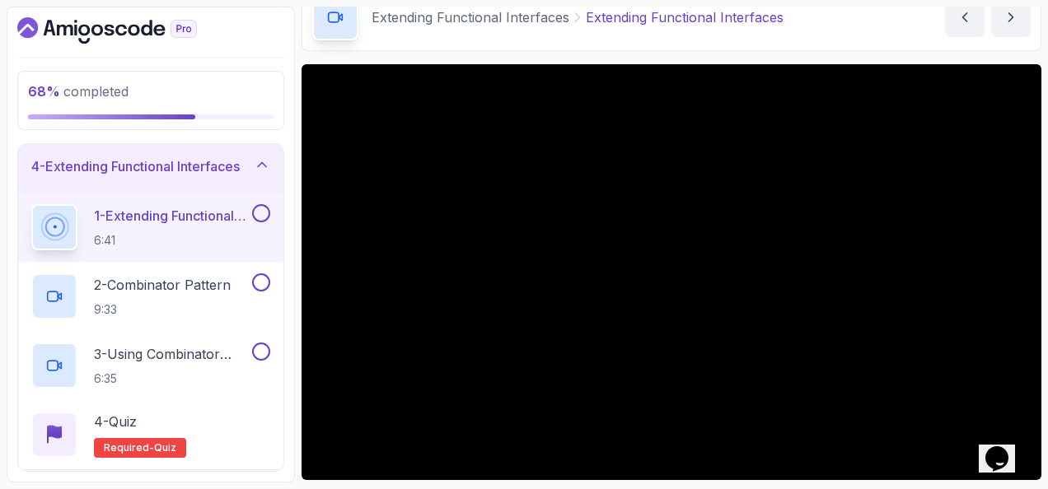
drag, startPoint x: 305, startPoint y: 49, endPoint x: 293, endPoint y: 48, distance: 11.6
click at [293, 48] on div "68 % completed 1 - Intro 2 - Getting Started 3 - Functional Interfaces 4 - Exte…" at bounding box center [151, 245] width 288 height 476
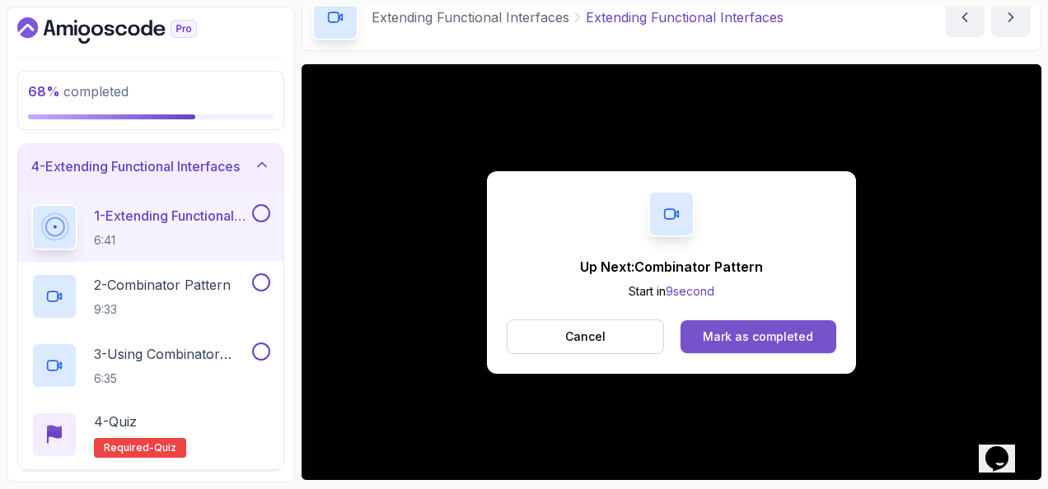
click at [711, 323] on button "Mark as completed" at bounding box center [759, 337] width 156 height 33
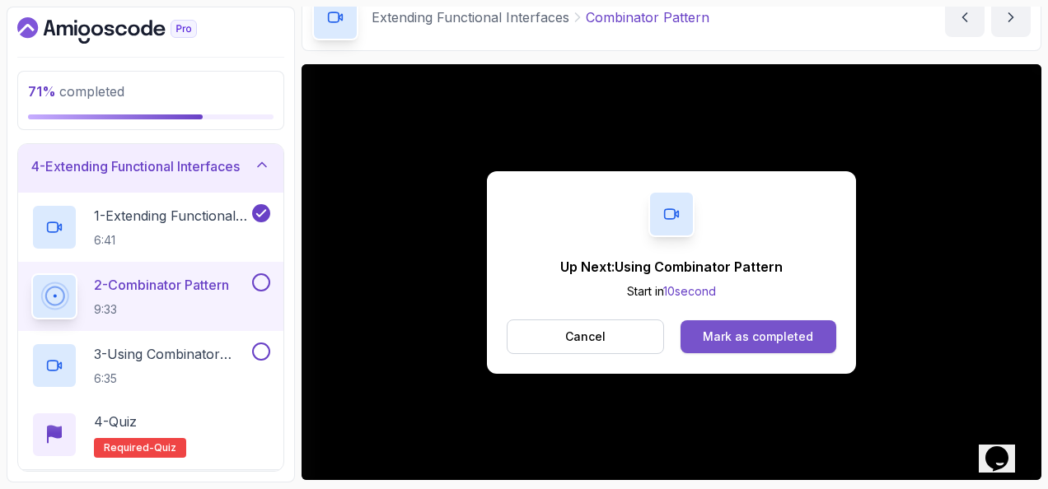
click at [776, 329] on div "Mark as completed" at bounding box center [758, 337] width 110 height 16
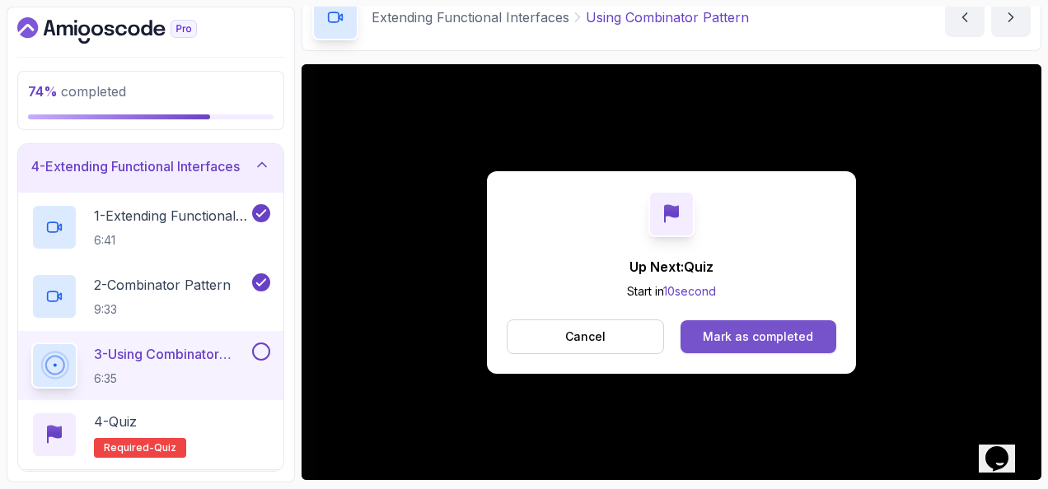
click at [804, 330] on div "Mark as completed" at bounding box center [758, 337] width 110 height 16
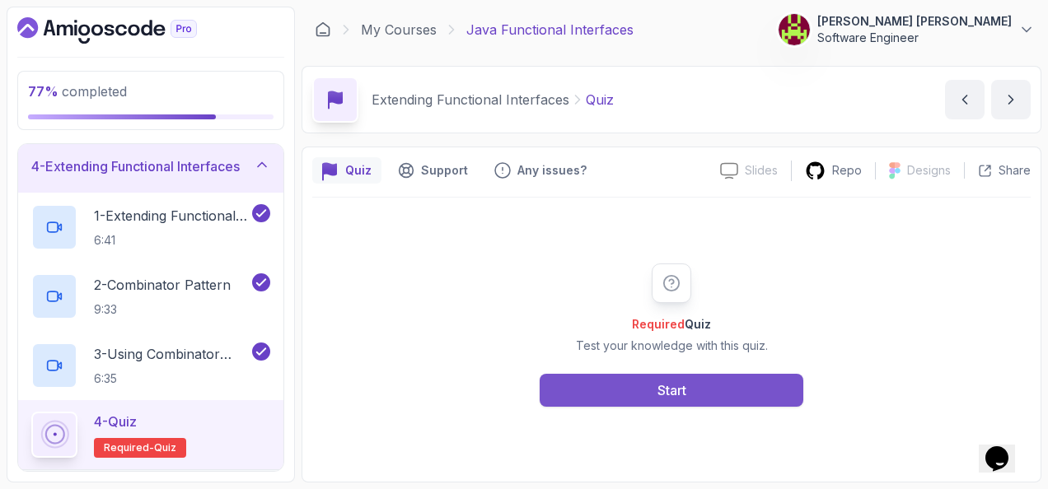
click at [706, 391] on button "Start" at bounding box center [672, 390] width 264 height 33
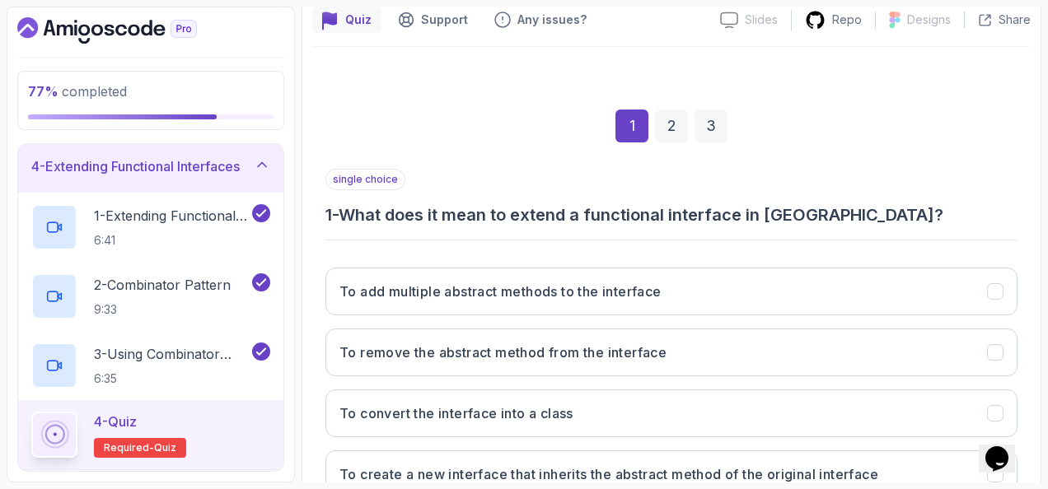
scroll to position [247, 0]
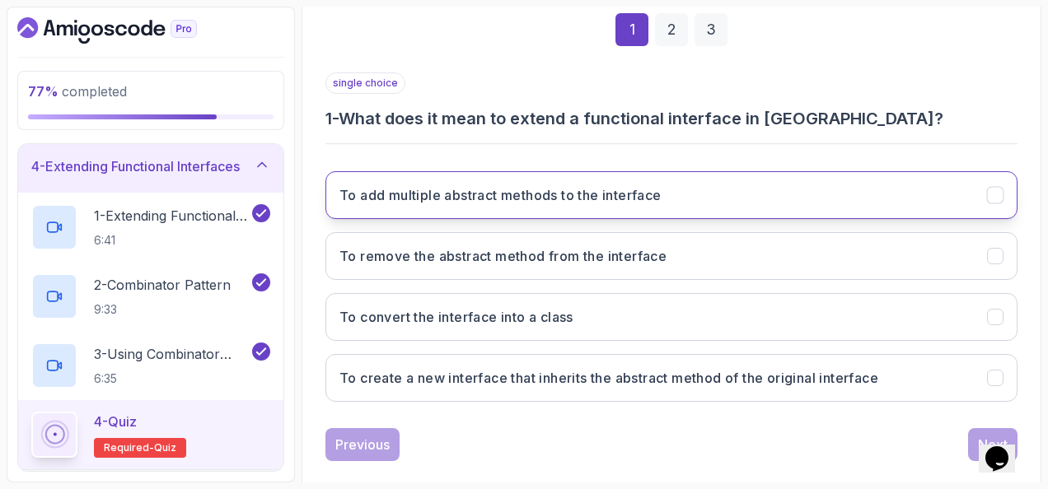
click at [424, 179] on button "To add multiple abstract methods to the interface" at bounding box center [671, 195] width 692 height 48
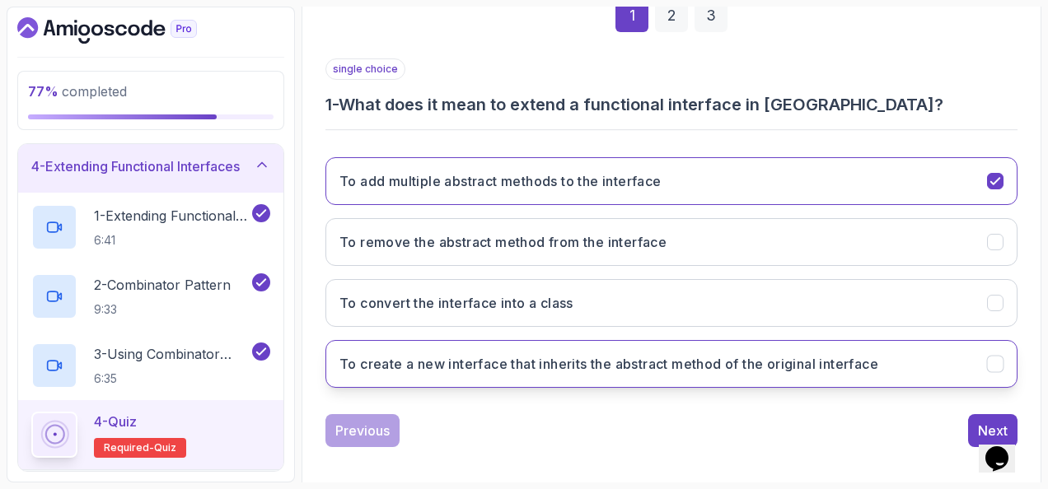
scroll to position [269, 0]
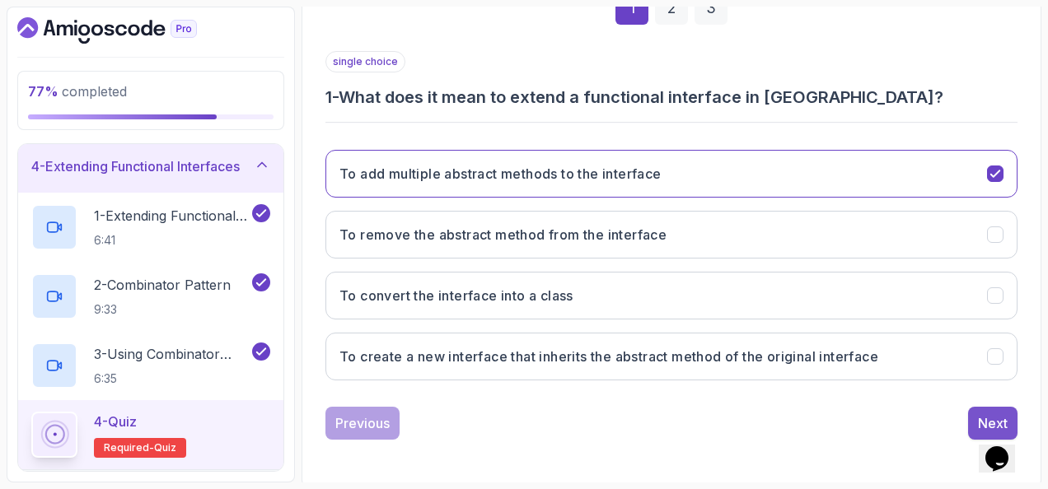
click at [975, 407] on button "Next" at bounding box center [992, 423] width 49 height 33
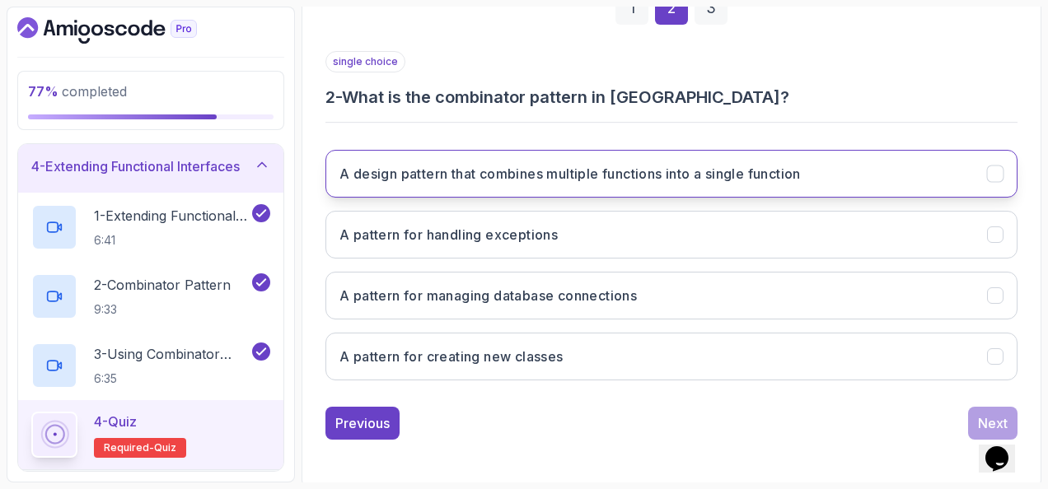
click at [448, 171] on h3 "A design pattern that combines multiple functions into a single function" at bounding box center [569, 174] width 461 height 20
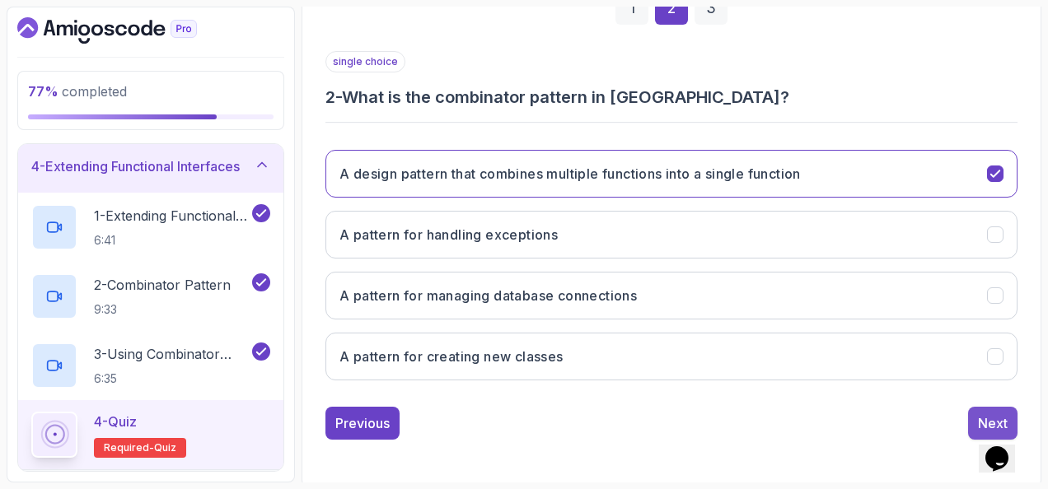
click at [989, 407] on button "Next" at bounding box center [992, 423] width 49 height 33
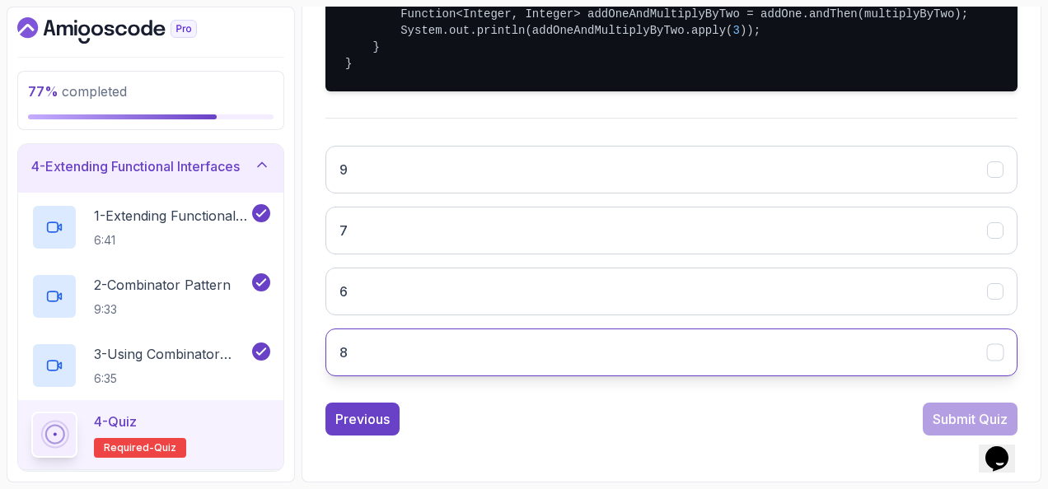
scroll to position [513, 0]
click at [548, 345] on button "8" at bounding box center [671, 353] width 692 height 48
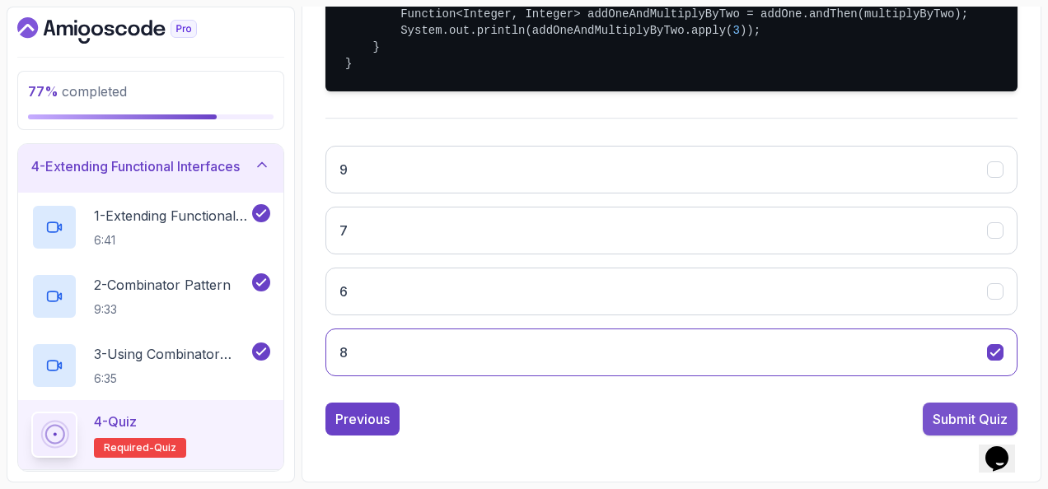
click at [951, 409] on button "Submit Quiz" at bounding box center [970, 419] width 95 height 33
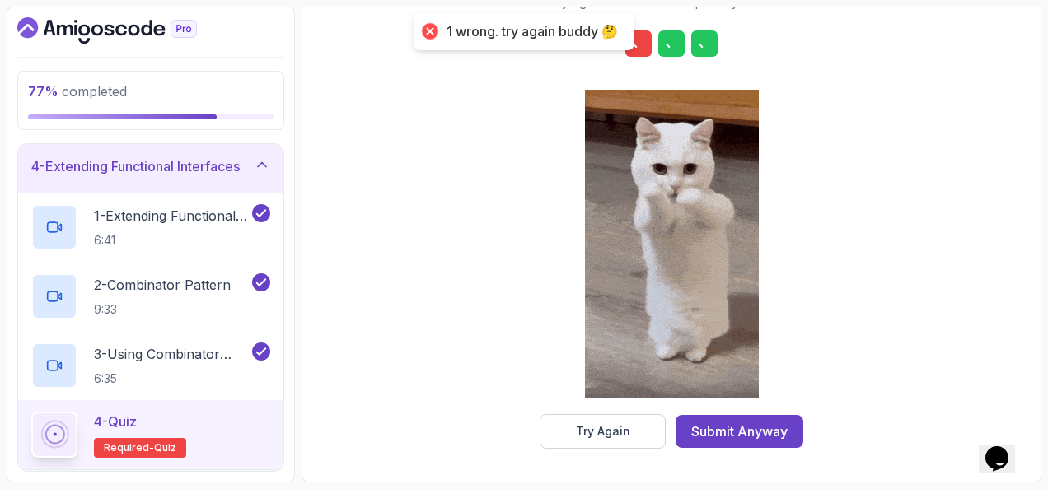
scroll to position [298, 0]
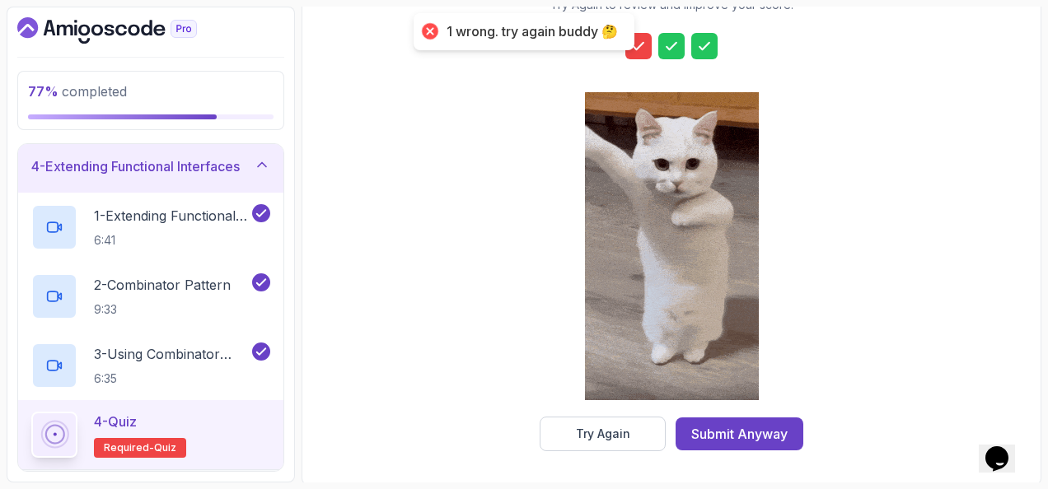
click at [621, 412] on div at bounding box center [672, 248] width 174 height 338
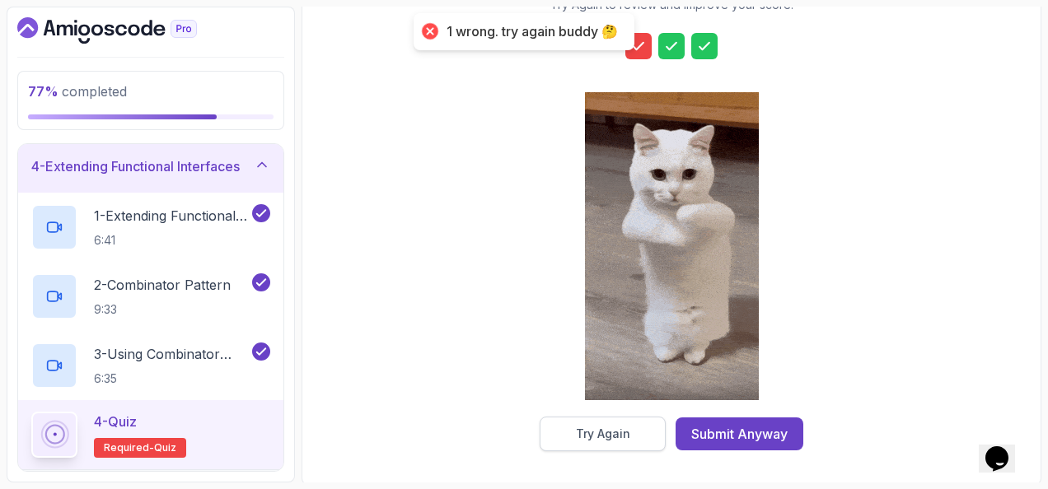
click at [630, 429] on button "Try Again" at bounding box center [603, 434] width 126 height 35
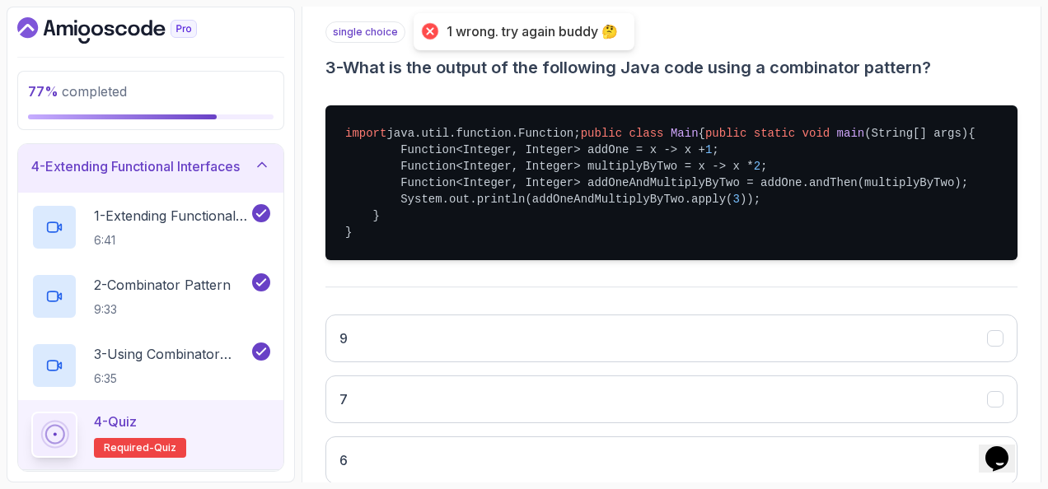
scroll to position [0, 0]
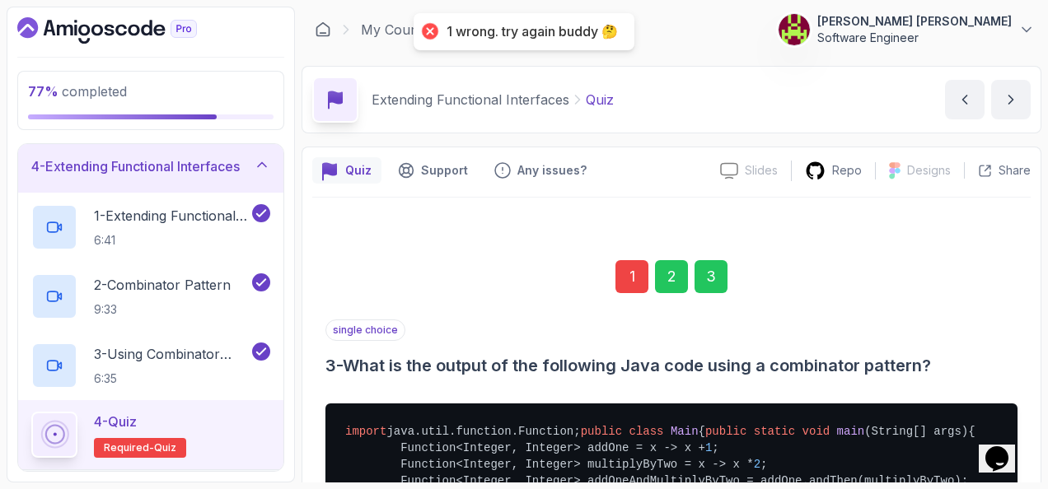
click at [634, 263] on div "1" at bounding box center [632, 276] width 33 height 33
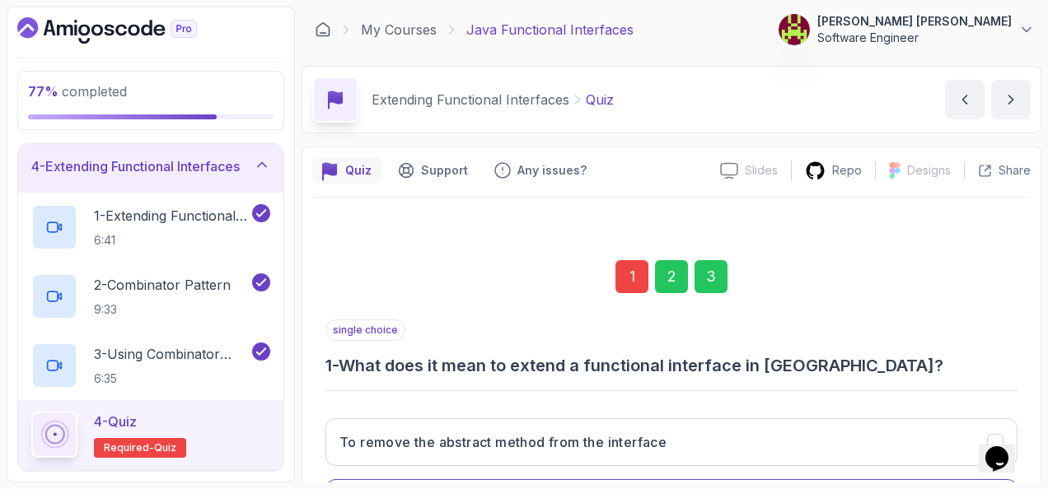
scroll to position [269, 0]
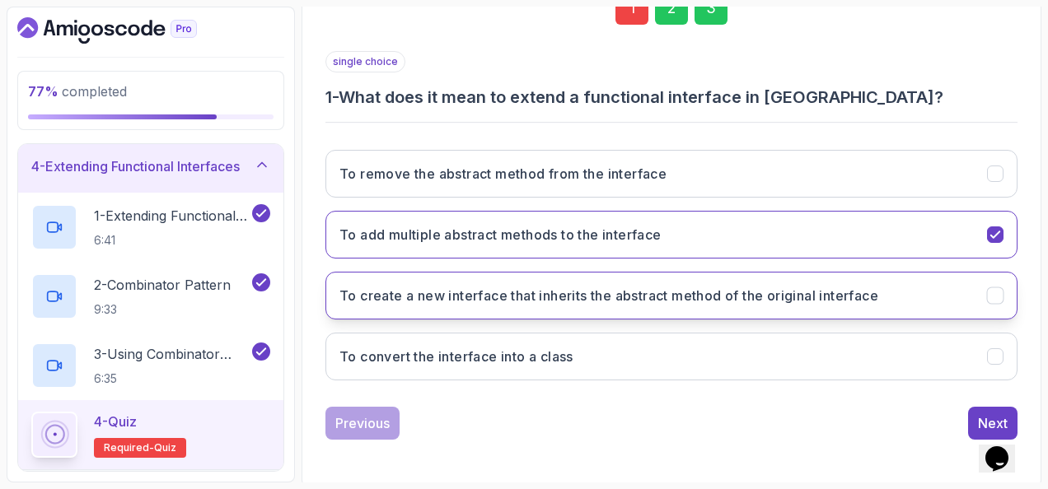
click at [428, 306] on button "To create a new interface that inherits the abstract method of the original int…" at bounding box center [671, 296] width 692 height 48
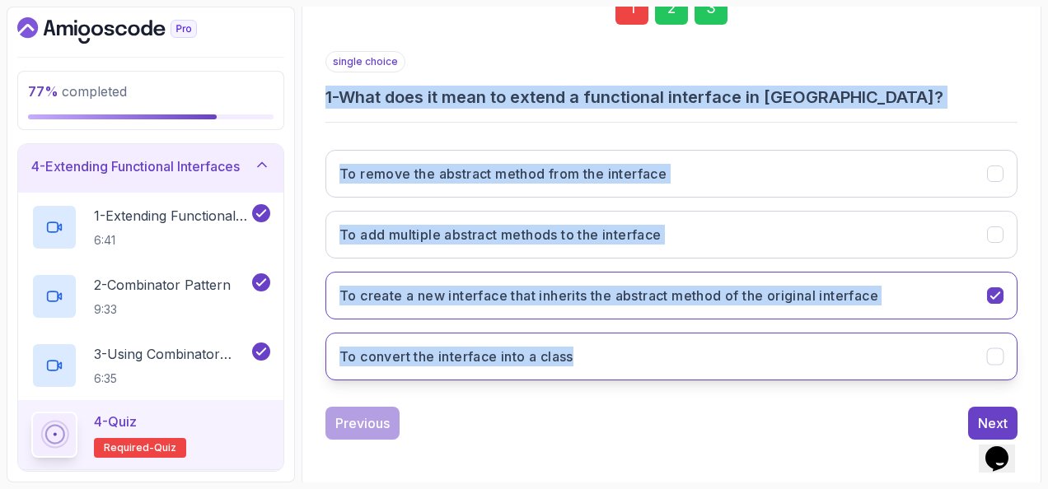
drag, startPoint x: 323, startPoint y: 89, endPoint x: 663, endPoint y: 351, distance: 429.5
click at [663, 351] on div "1 2 3 single choice 1 - What does it mean to extend a functional interface in J…" at bounding box center [671, 202] width 719 height 501
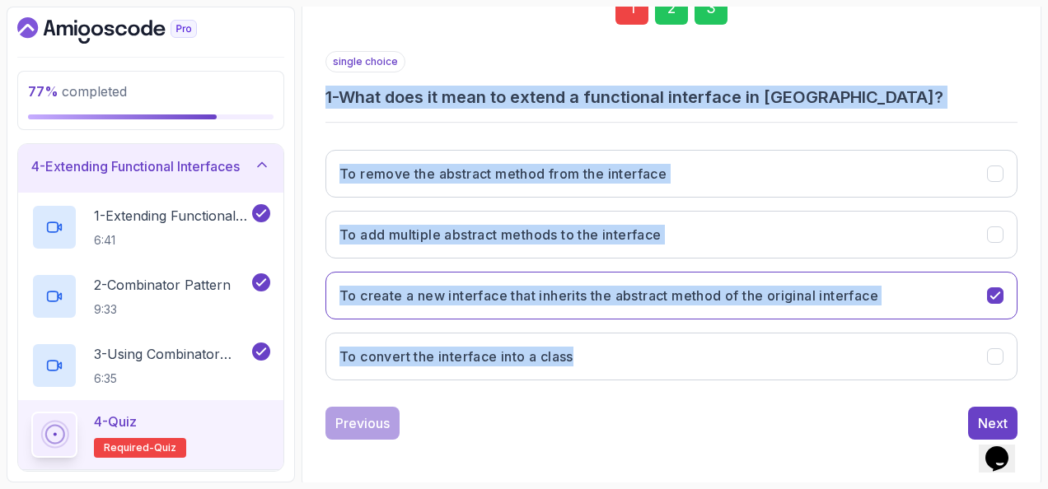
copy div "1 - What does it mean to extend a functional interface in Java? To remove the a…"
click at [577, 133] on div "single choice 1 - What does it mean to extend a functional interface in Java? T…" at bounding box center [671, 222] width 692 height 343
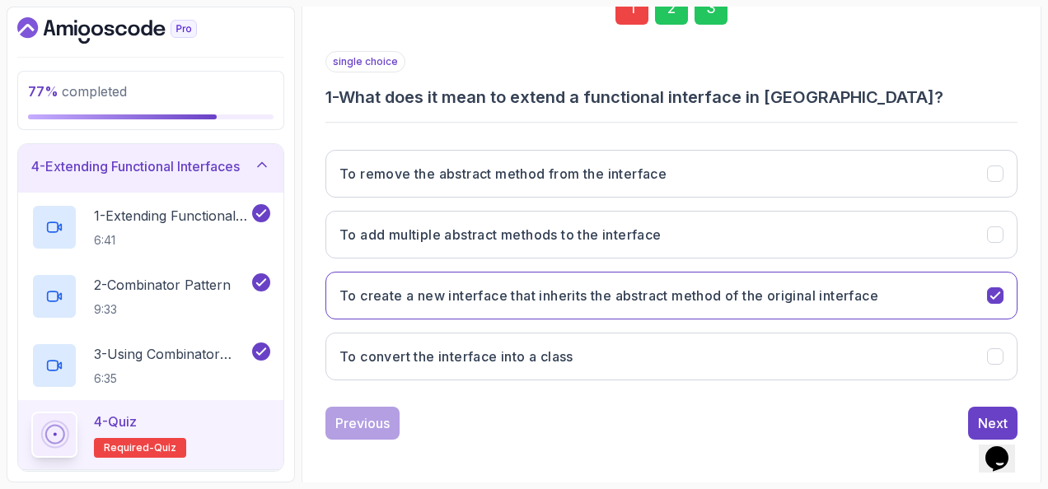
click at [715, 18] on div "3" at bounding box center [711, 8] width 33 height 33
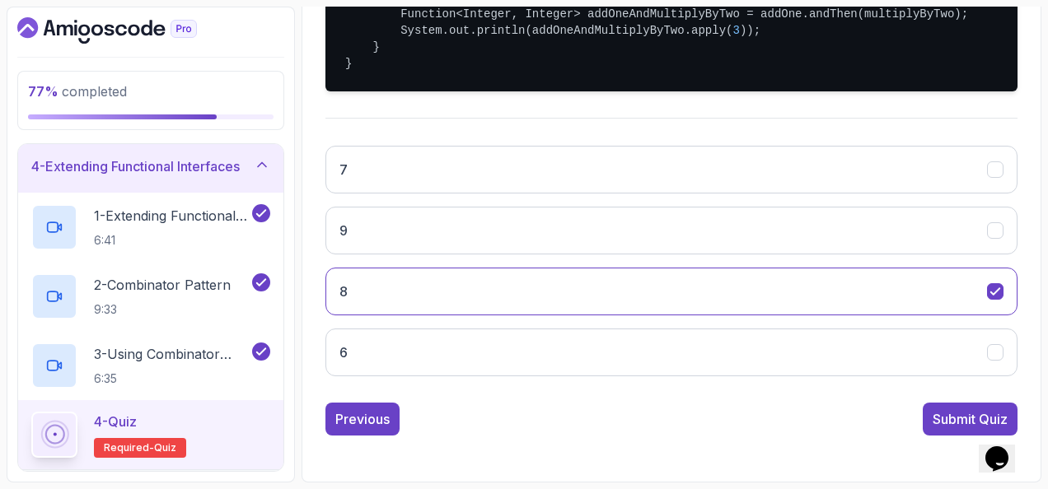
click at [936, 413] on div "Submit Quiz" at bounding box center [970, 420] width 75 height 20
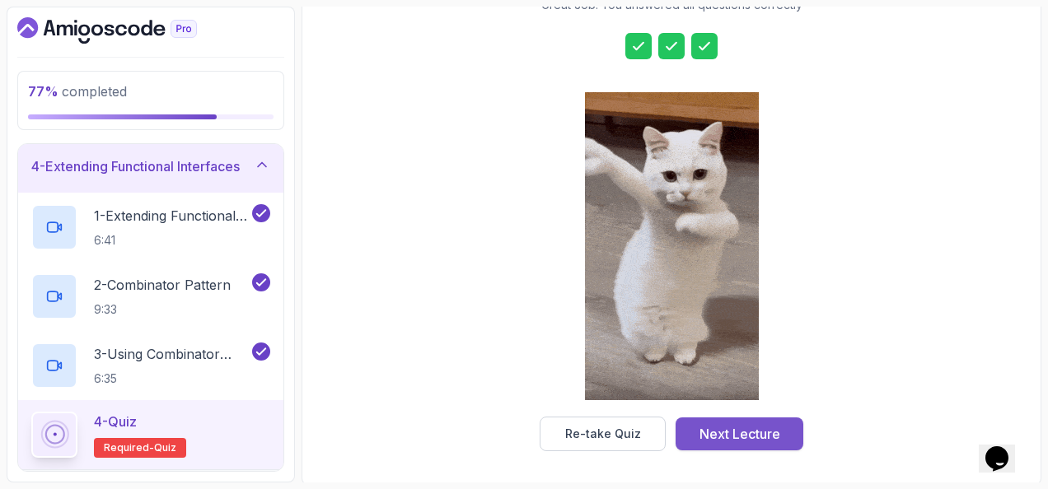
click at [762, 429] on div "Next Lecture" at bounding box center [740, 434] width 81 height 20
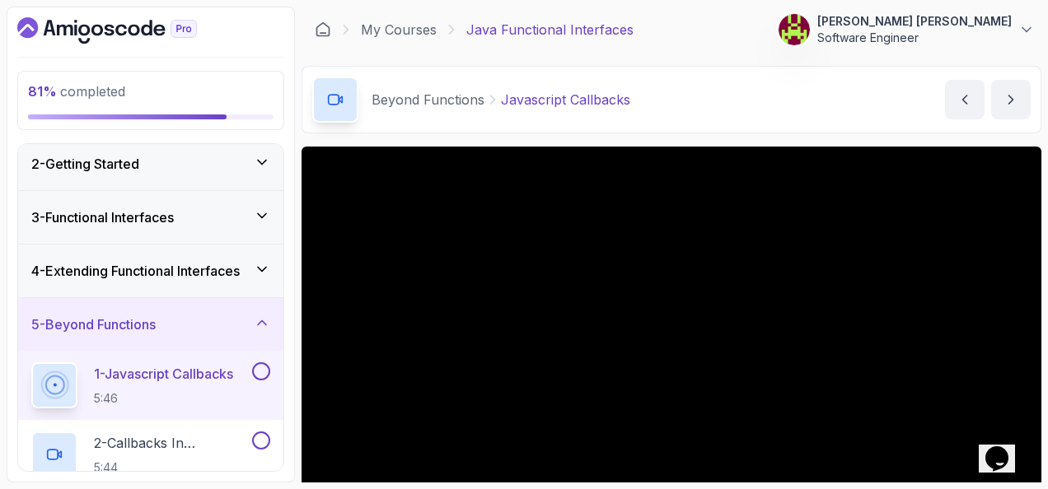
scroll to position [198, 0]
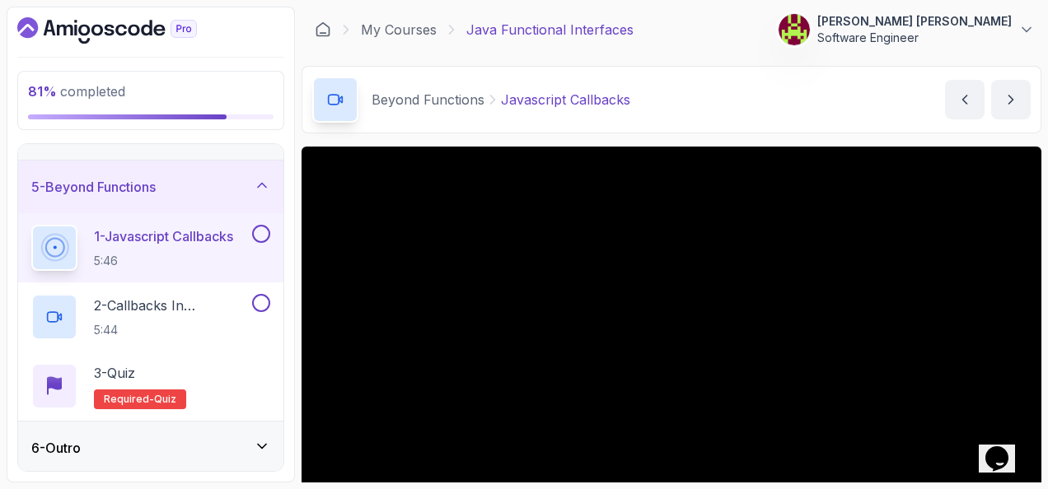
click at [263, 446] on icon at bounding box center [262, 446] width 8 height 4
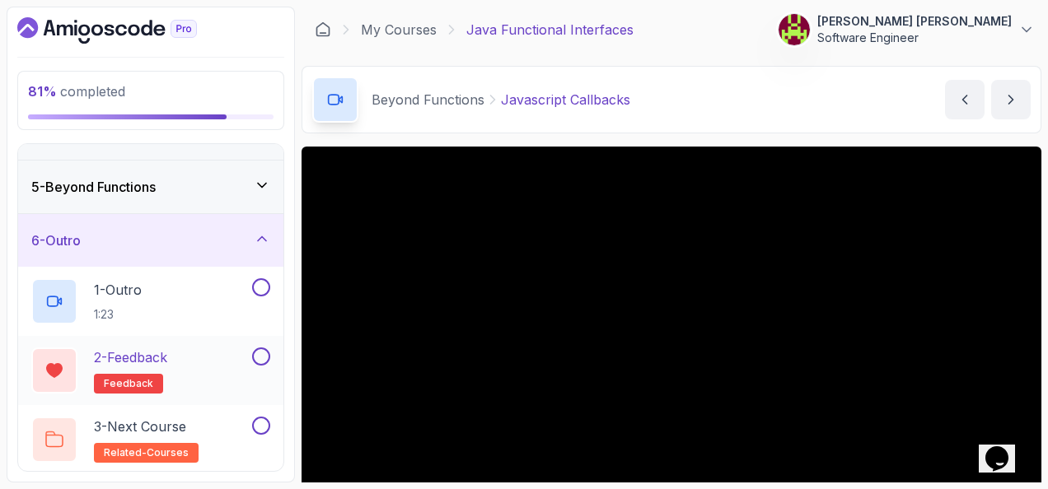
click at [264, 349] on button at bounding box center [261, 357] width 18 height 18
click at [269, 422] on button at bounding box center [261, 426] width 18 height 18
click at [268, 179] on icon at bounding box center [262, 185] width 16 height 16
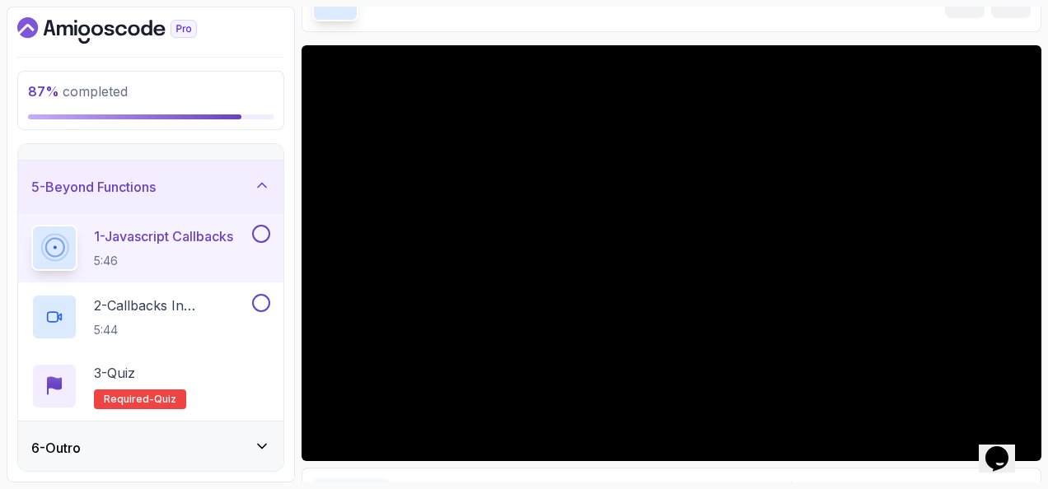
scroll to position [82, 0]
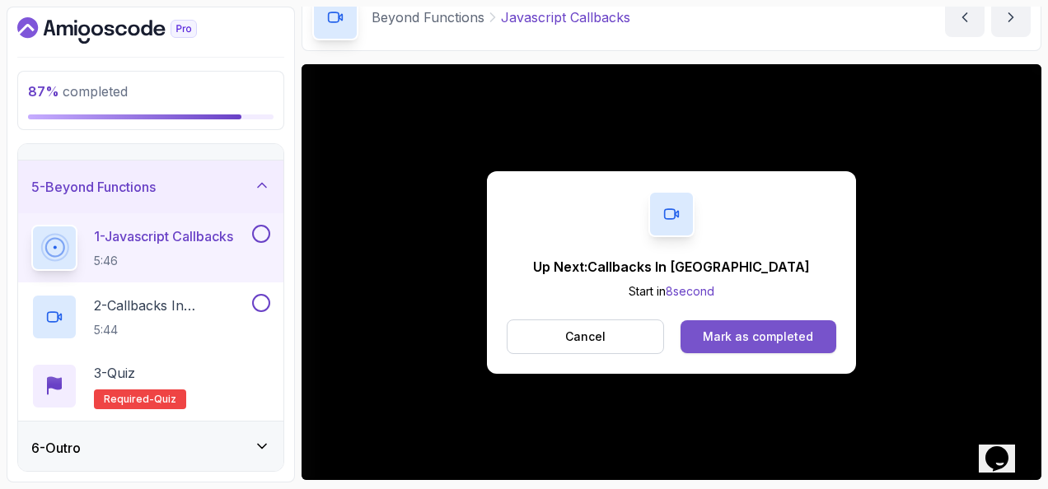
click at [803, 330] on div "Mark as completed" at bounding box center [758, 337] width 110 height 16
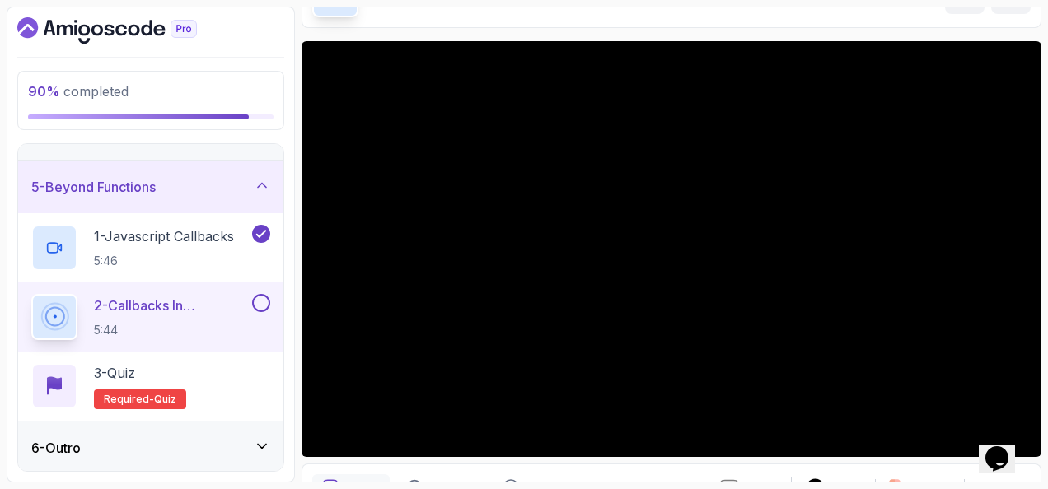
scroll to position [82, 0]
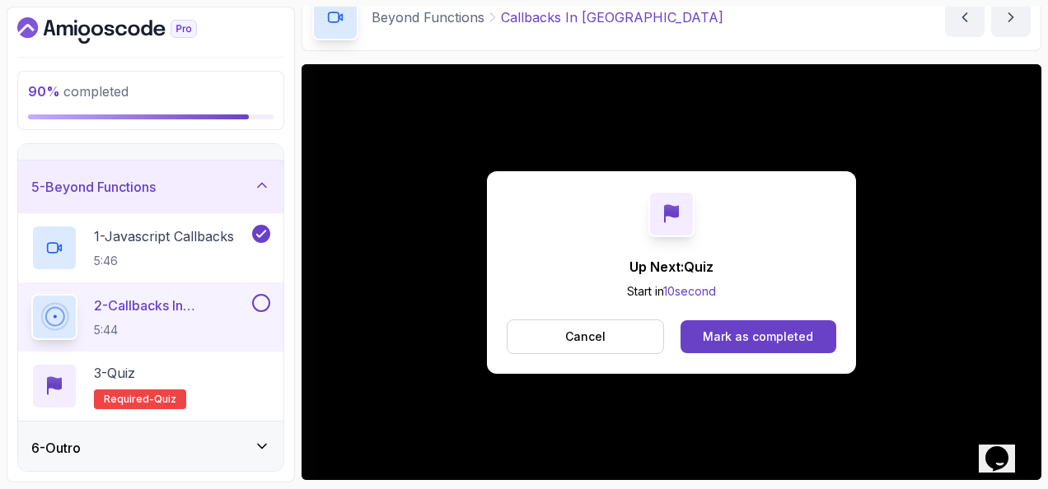
click at [792, 340] on div "Mark as completed" at bounding box center [758, 337] width 110 height 16
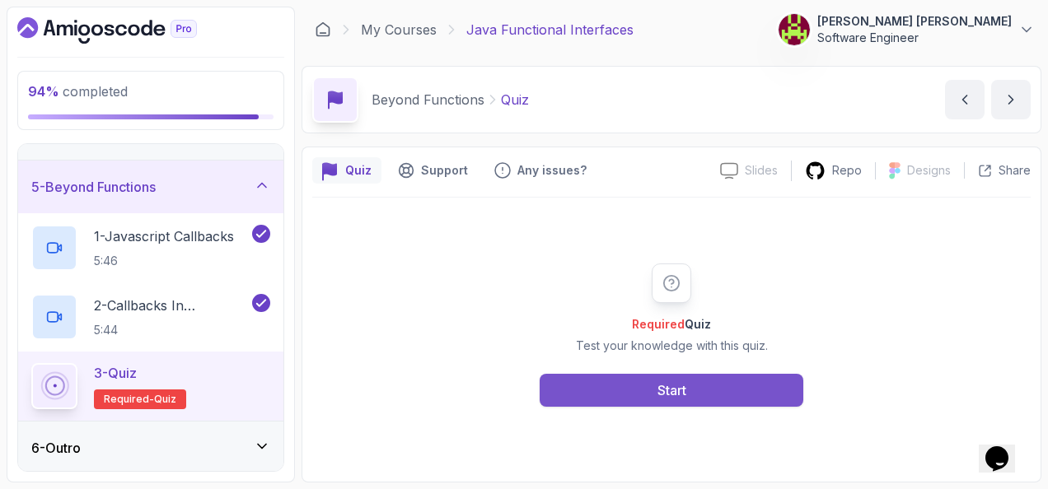
click at [631, 392] on button "Start" at bounding box center [672, 390] width 264 height 33
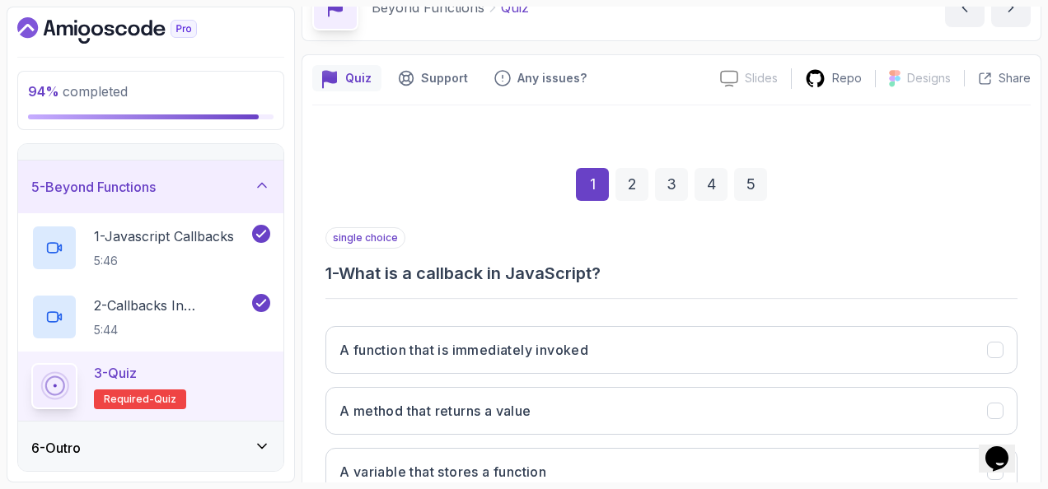
scroll to position [247, 0]
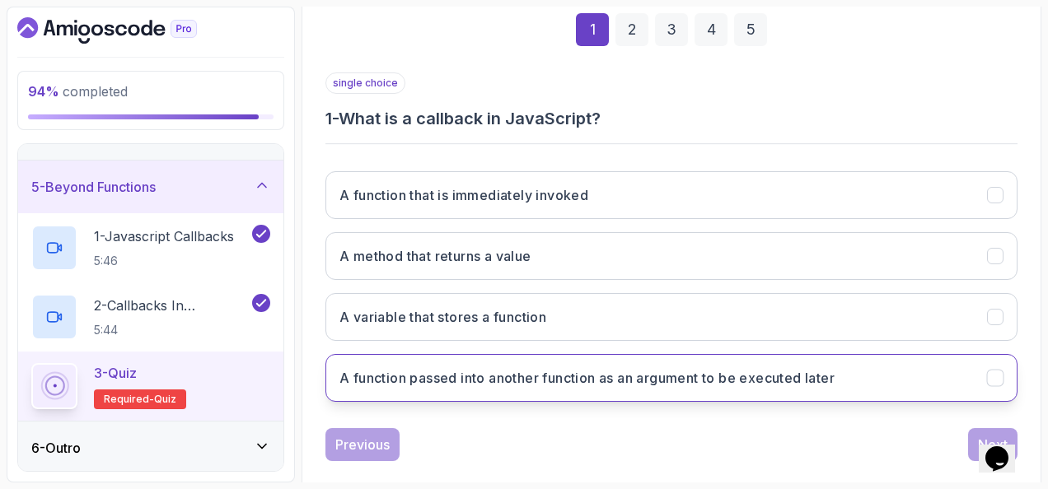
click at [532, 376] on h3 "A function passed into another function as an argument to be executed later" at bounding box center [586, 378] width 495 height 20
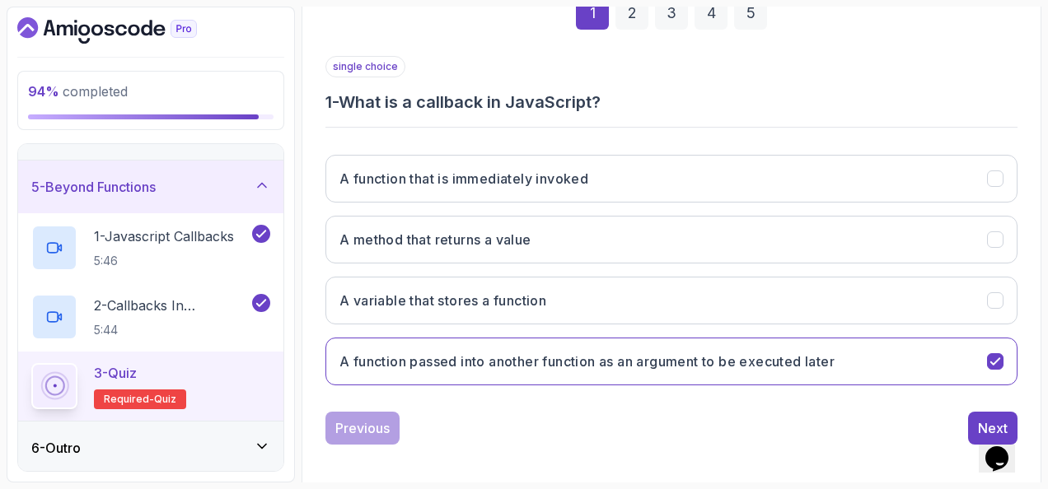
scroll to position [269, 0]
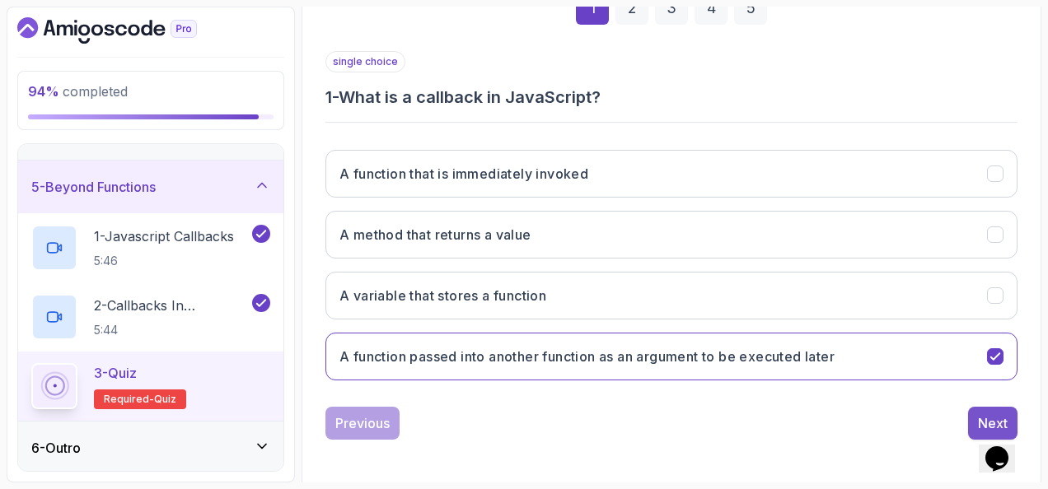
click at [992, 414] on div "Next" at bounding box center [993, 424] width 30 height 20
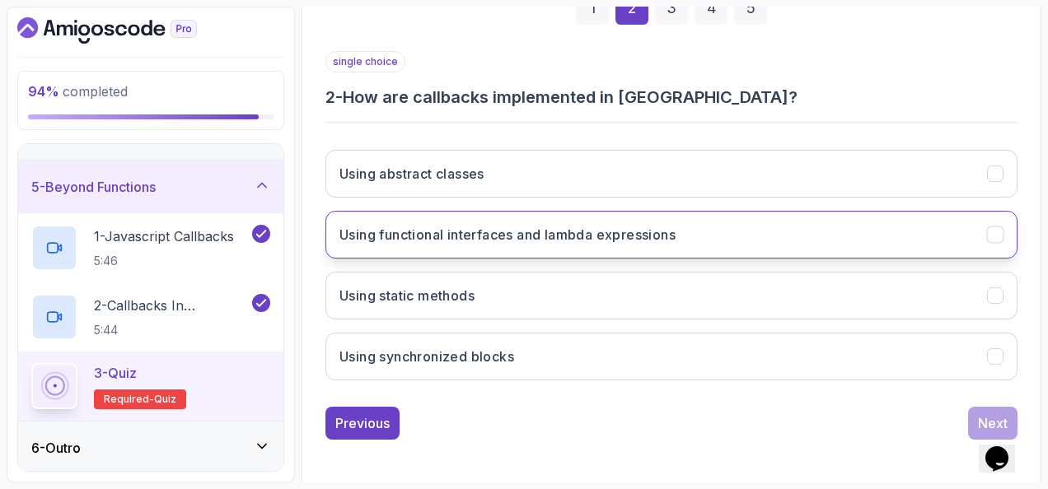
click at [475, 234] on h3 "Using functional interfaces and lambda expressions" at bounding box center [507, 235] width 336 height 20
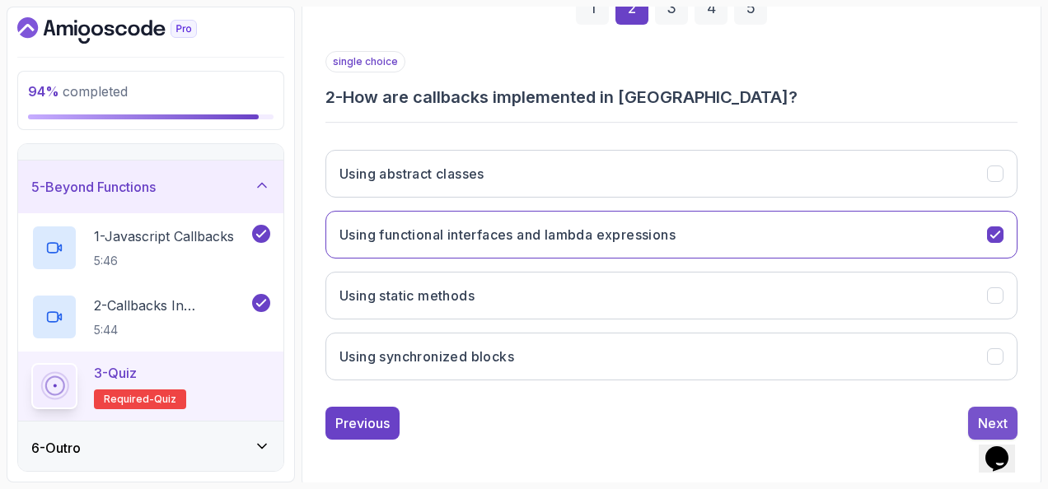
click at [985, 414] on div "Next" at bounding box center [993, 424] width 30 height 20
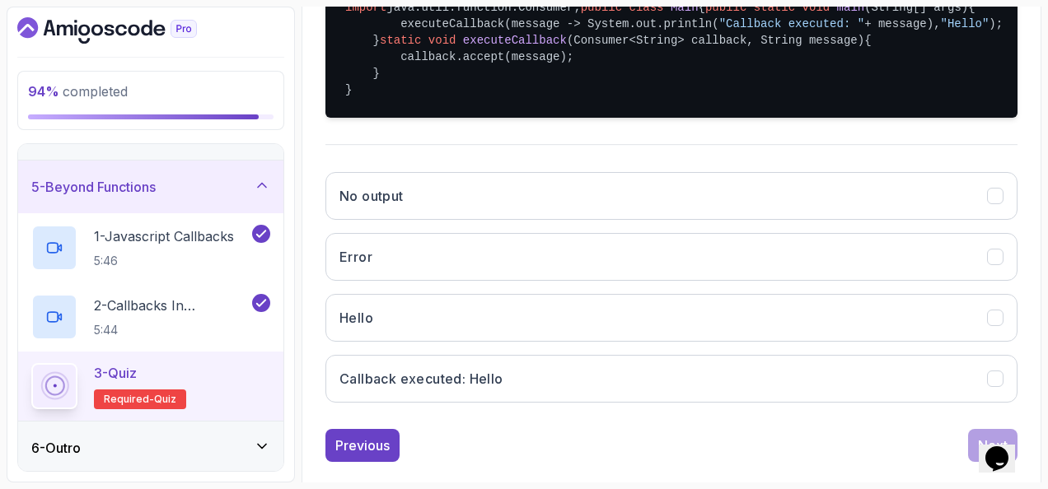
scroll to position [516, 0]
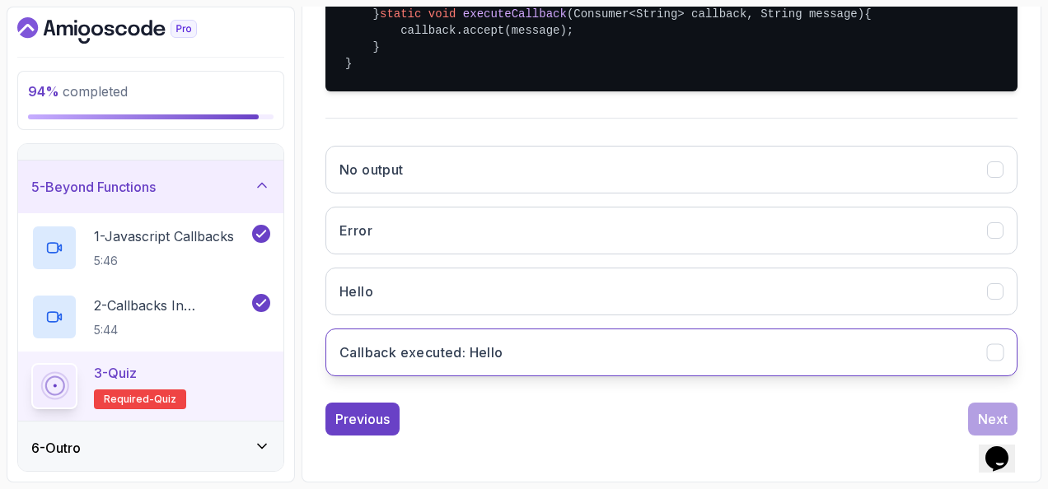
click at [529, 353] on button "Callback executed: Hello" at bounding box center [671, 353] width 692 height 48
click at [975, 410] on button "Next" at bounding box center [992, 419] width 49 height 33
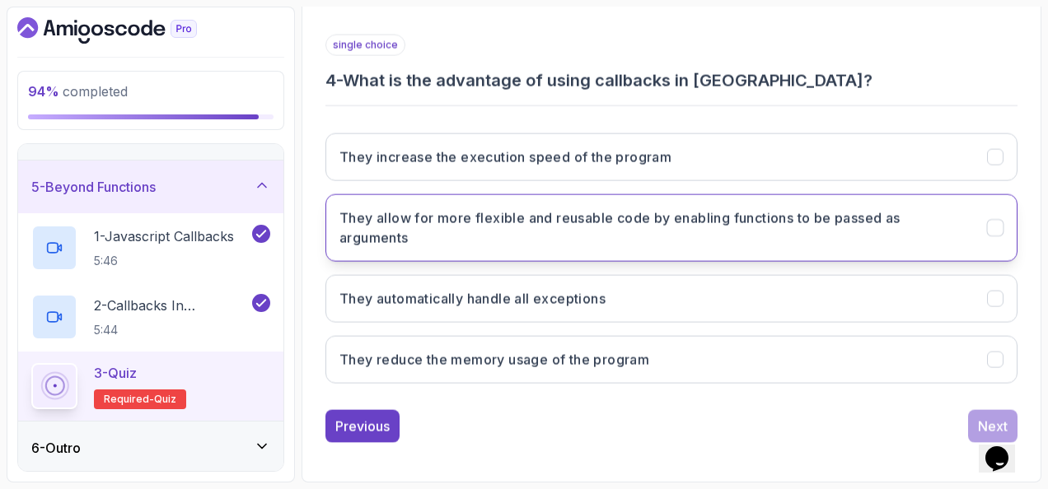
scroll to position [288, 0]
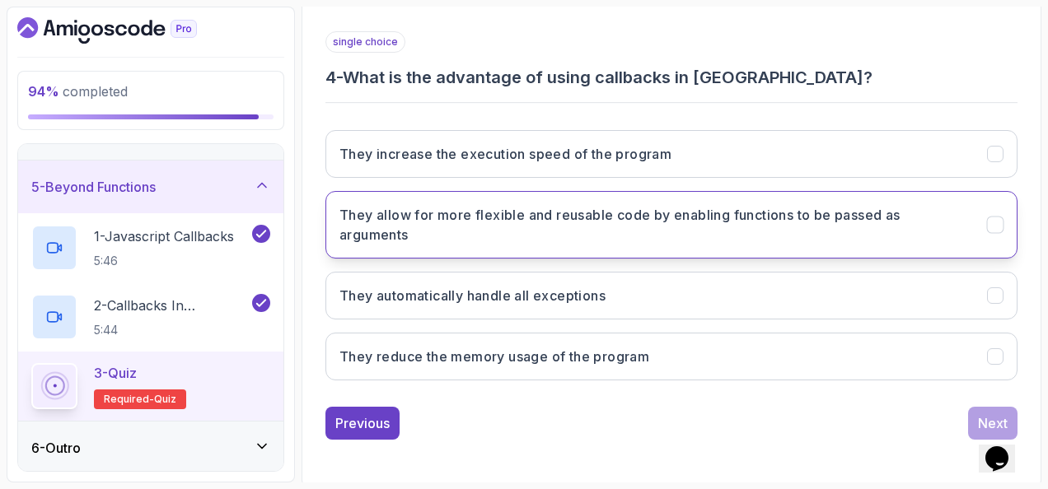
click at [407, 239] on h3 "They allow for more flexible and reusable code by enabling functions to be pass…" at bounding box center [653, 225] width 628 height 40
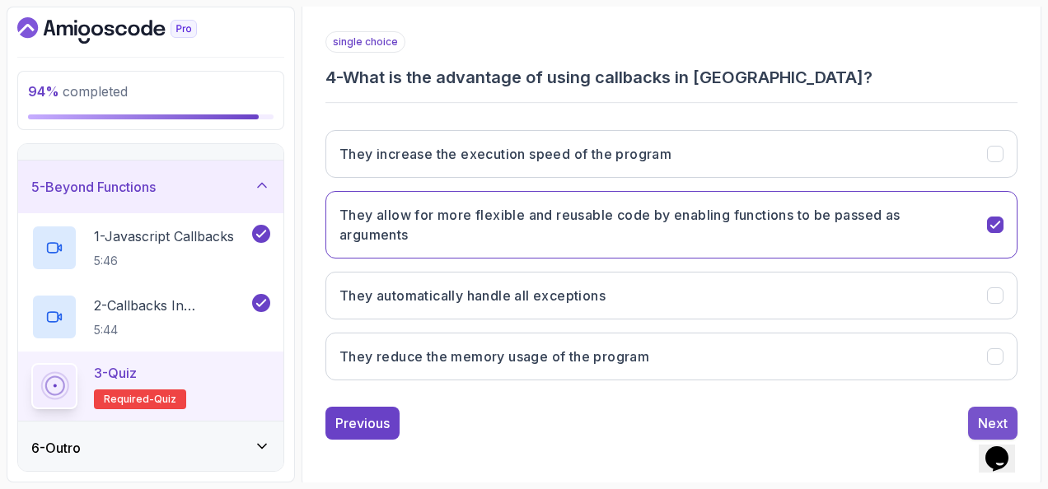
click at [986, 414] on div "Next" at bounding box center [993, 424] width 30 height 20
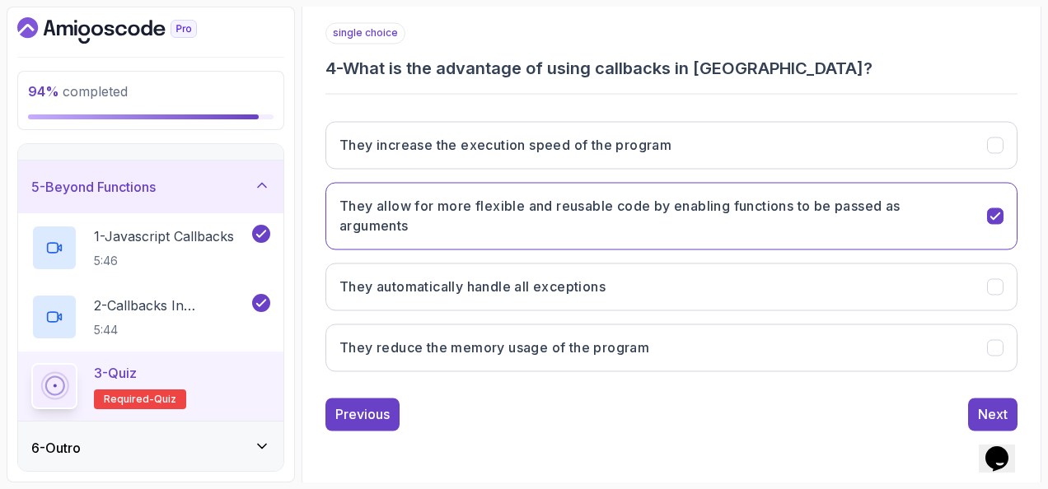
scroll to position [269, 0]
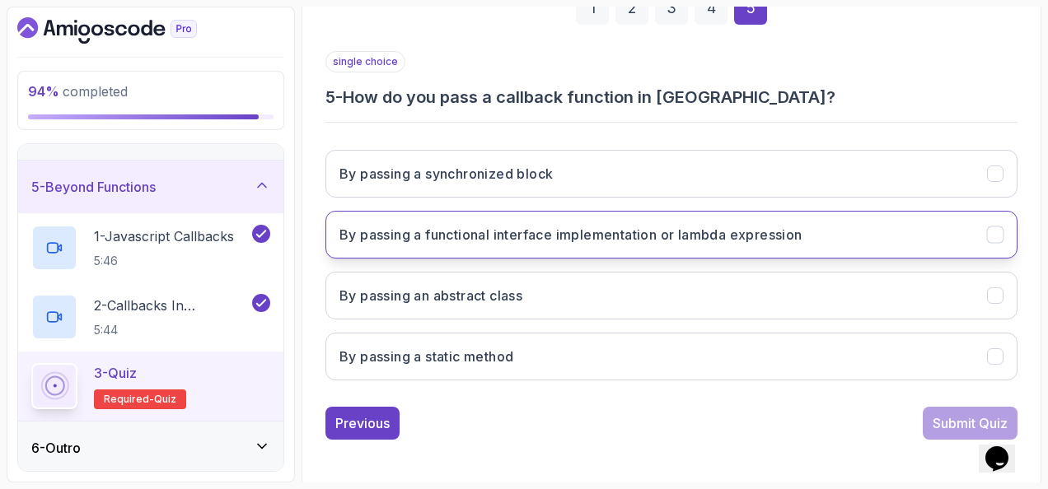
click at [405, 242] on button "By passing a functional interface implementation or lambda expression" at bounding box center [671, 235] width 692 height 48
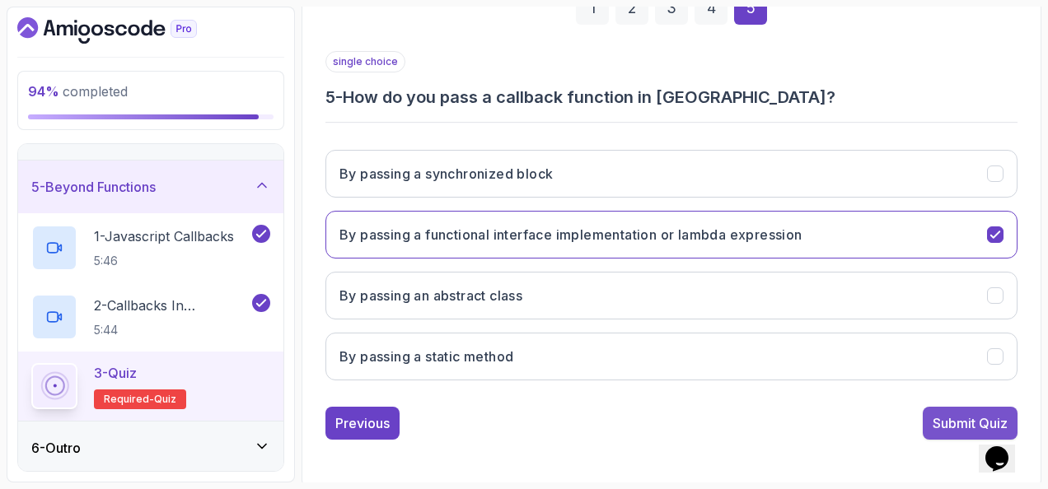
click at [958, 423] on div "Submit Quiz" at bounding box center [970, 424] width 75 height 20
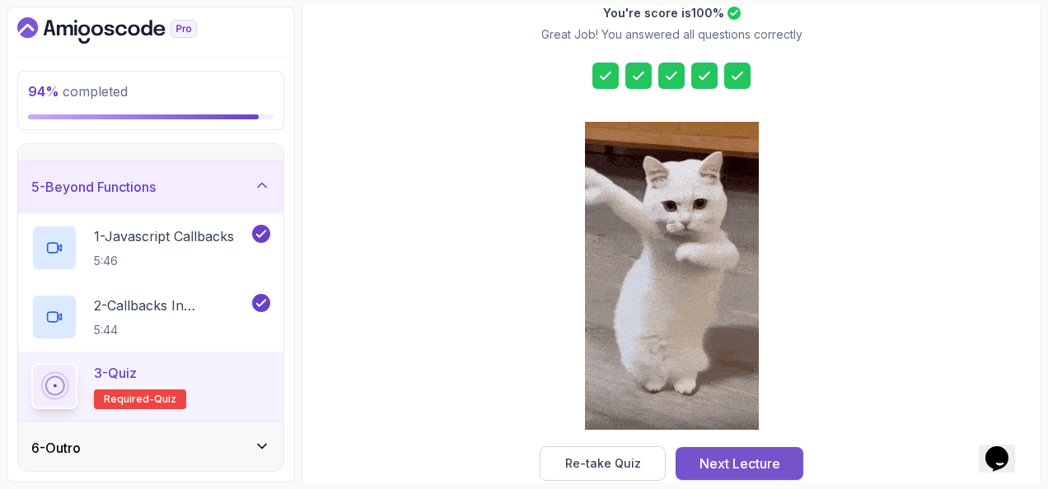
click at [756, 450] on button "Next Lecture" at bounding box center [740, 463] width 128 height 33
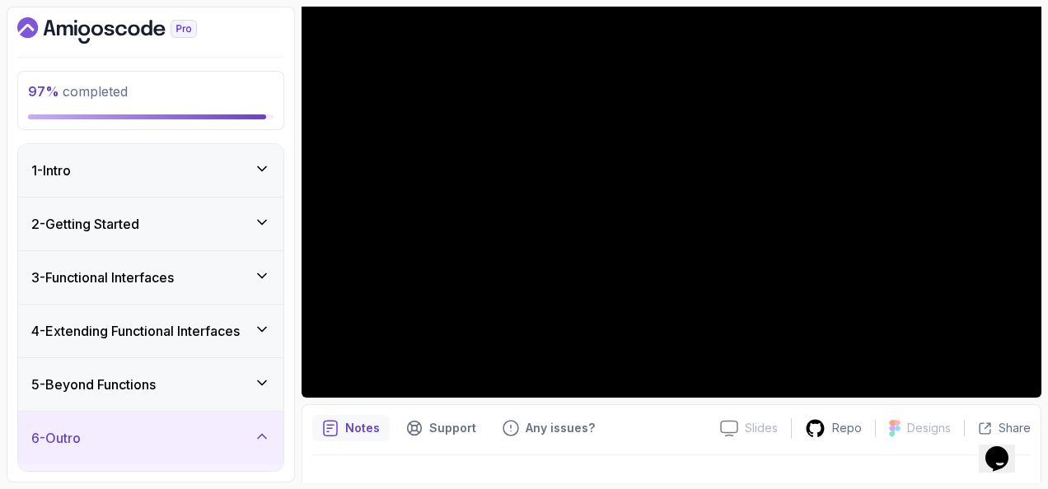
scroll to position [198, 0]
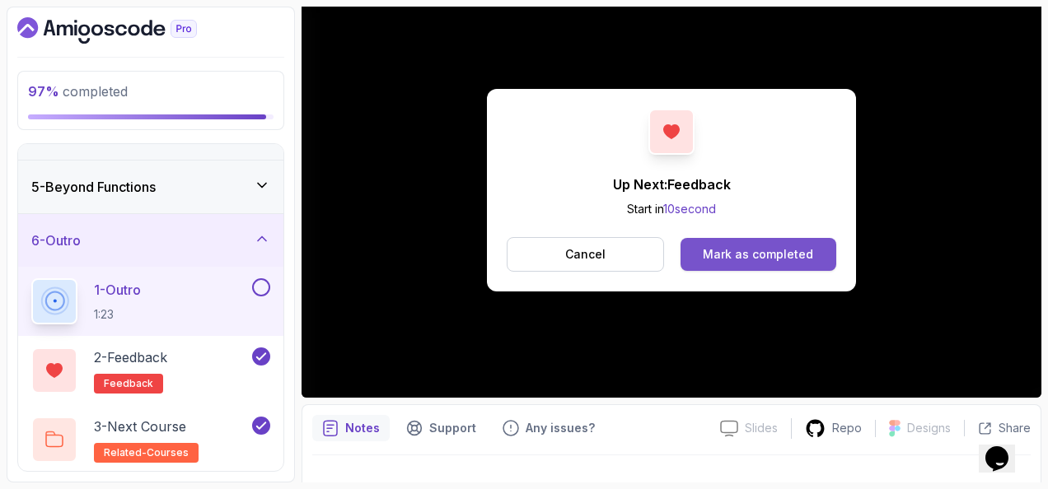
click at [781, 254] on div "Mark as completed" at bounding box center [758, 254] width 110 height 16
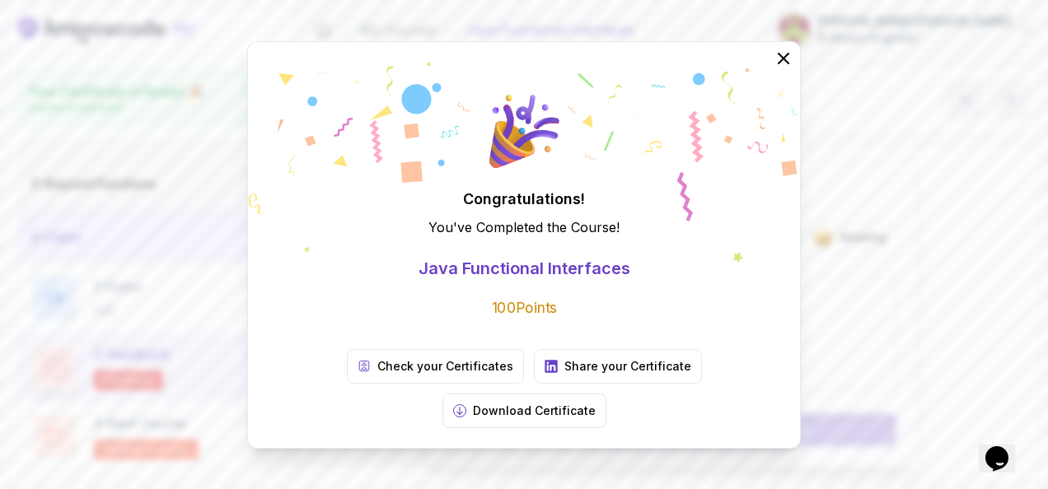
scroll to position [193, 0]
click at [241, 418] on div "Congratulations! You've Completed the Course ! Java Functional Interfaces 100 P…" at bounding box center [524, 244] width 1048 height 489
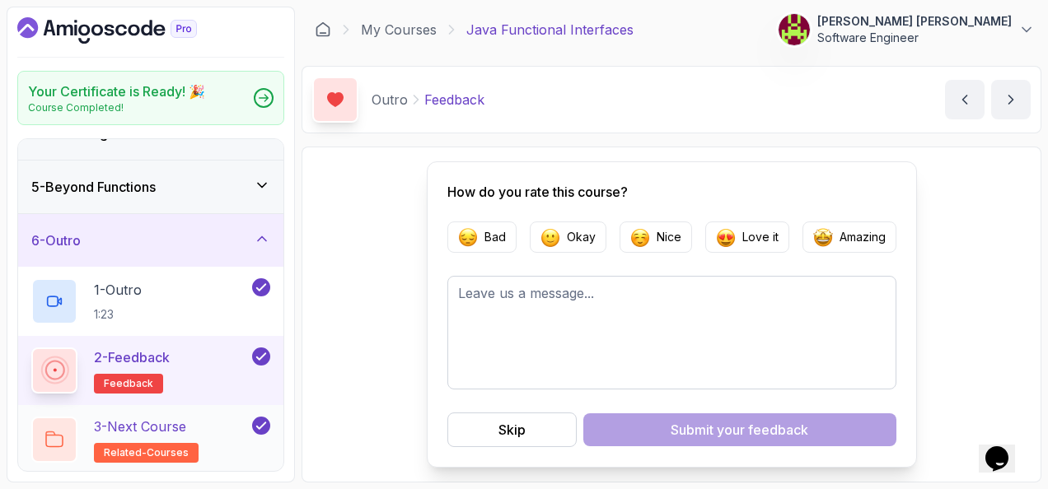
click at [224, 417] on div "3 - Next Course related-courses" at bounding box center [140, 440] width 218 height 46
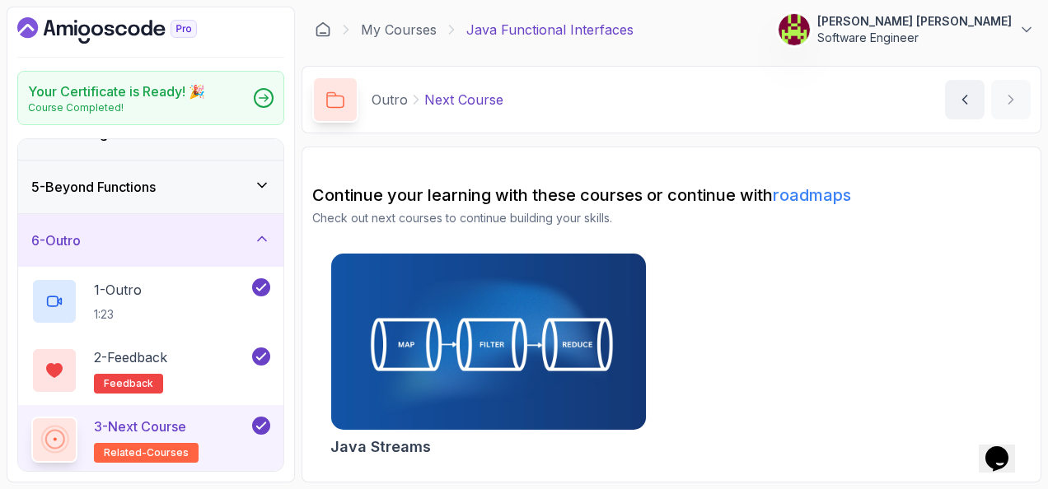
click at [814, 191] on link "roadmaps" at bounding box center [812, 195] width 78 height 20
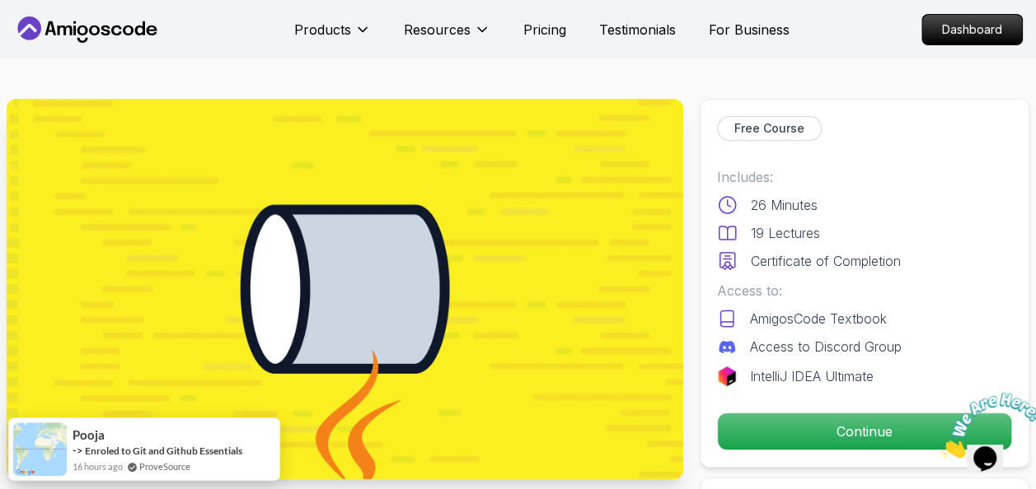
drag, startPoint x: 615, startPoint y: 61, endPoint x: 603, endPoint y: 71, distance: 15.2
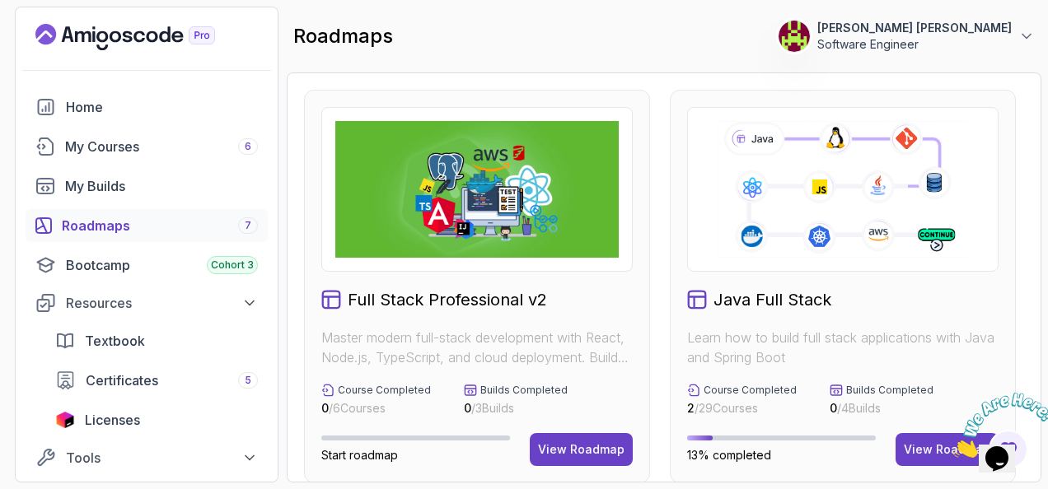
click at [953, 447] on icon "Close" at bounding box center [953, 454] width 0 height 14
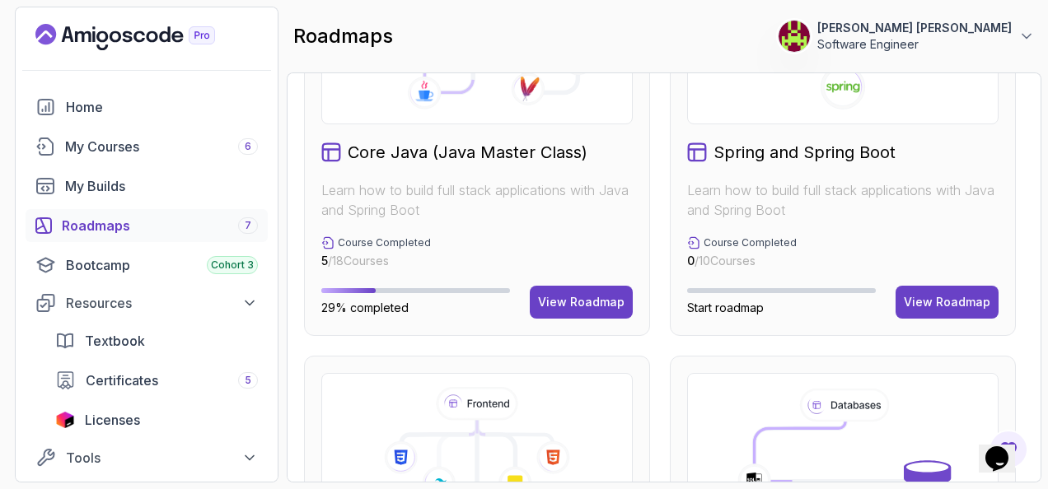
scroll to position [577, 0]
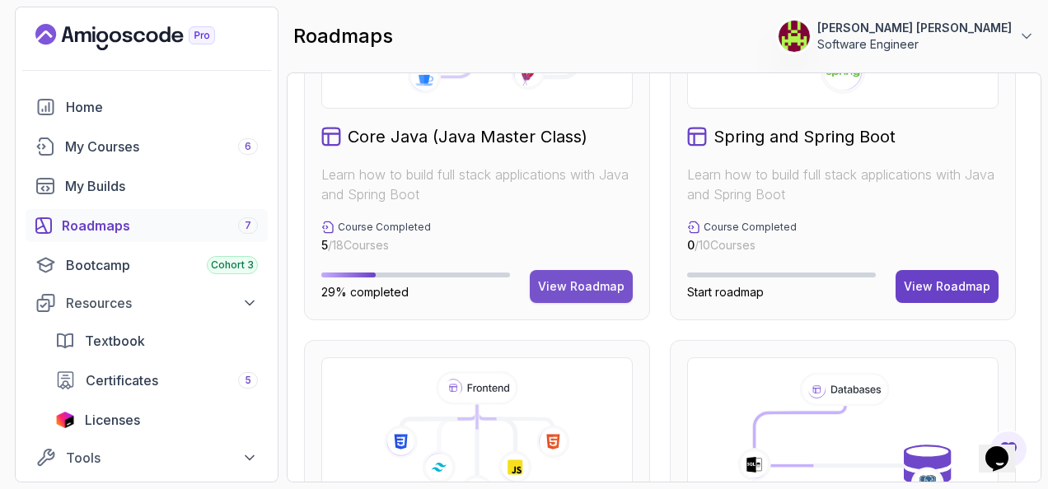
click at [604, 293] on div "View Roadmap" at bounding box center [581, 287] width 87 height 16
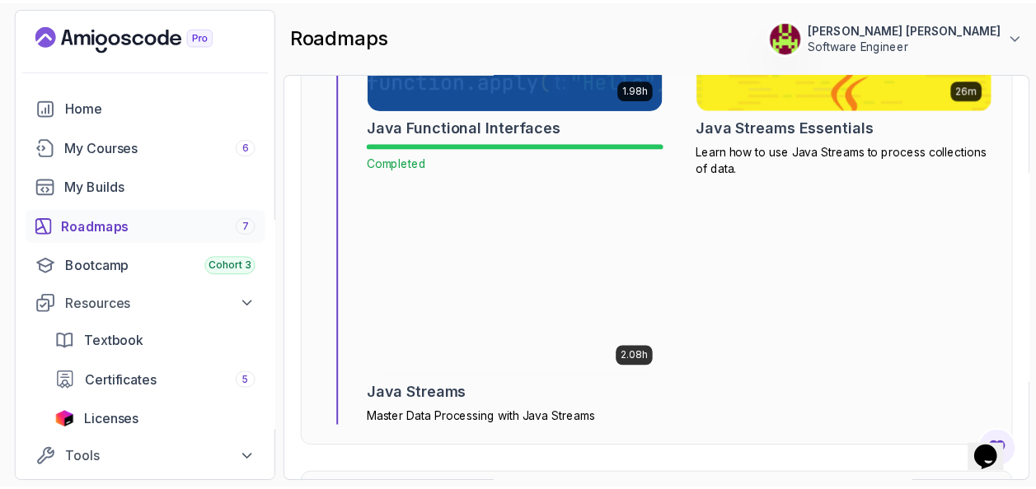
scroll to position [6444, 0]
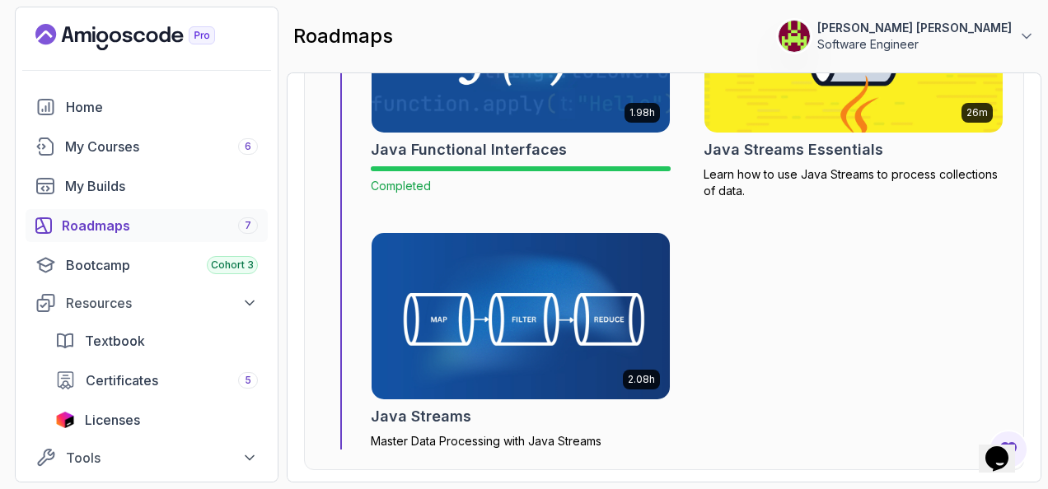
click at [597, 265] on img at bounding box center [520, 316] width 313 height 176
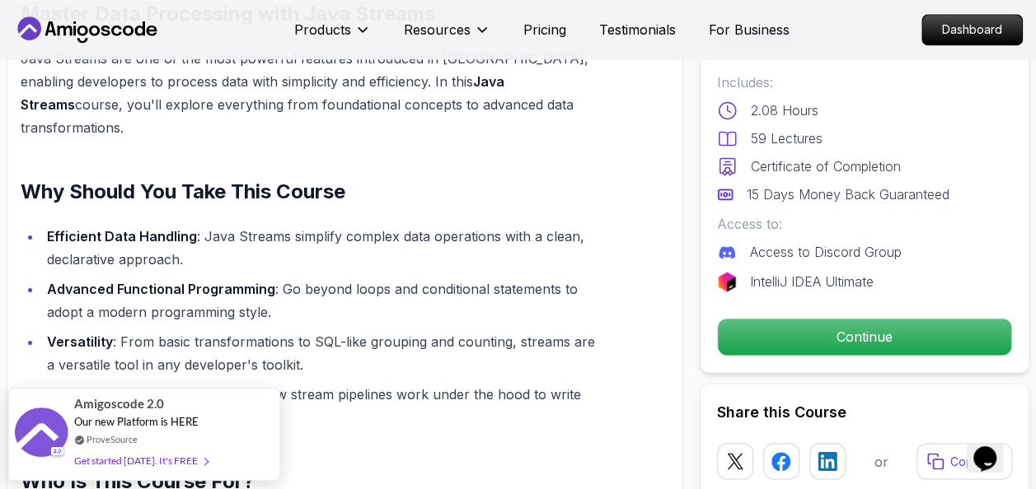
scroll to position [906, 0]
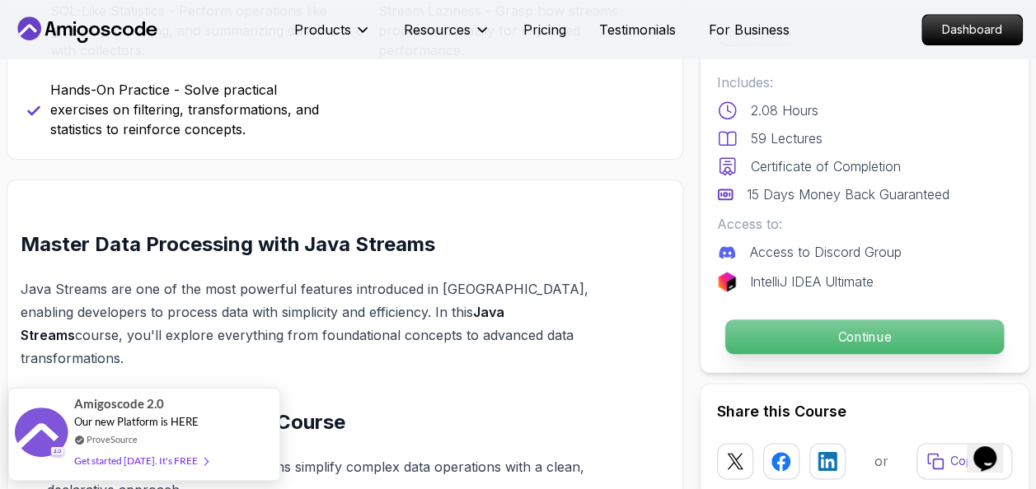
click at [933, 330] on p "Continue" at bounding box center [864, 337] width 279 height 35
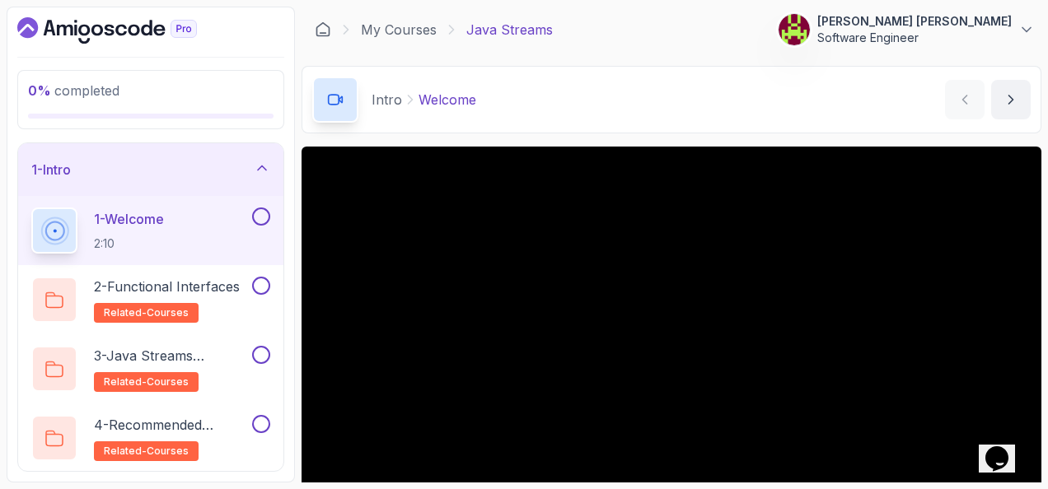
drag, startPoint x: 681, startPoint y: 87, endPoint x: 641, endPoint y: 81, distance: 40.1
click at [641, 81] on div "Intro Welcome Welcome by nelson" at bounding box center [672, 100] width 740 height 68
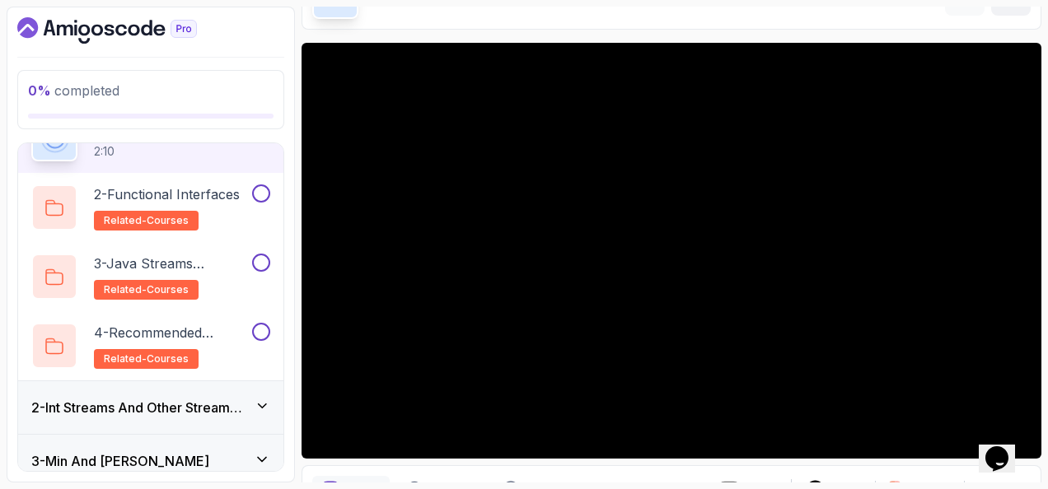
scroll to position [82, 0]
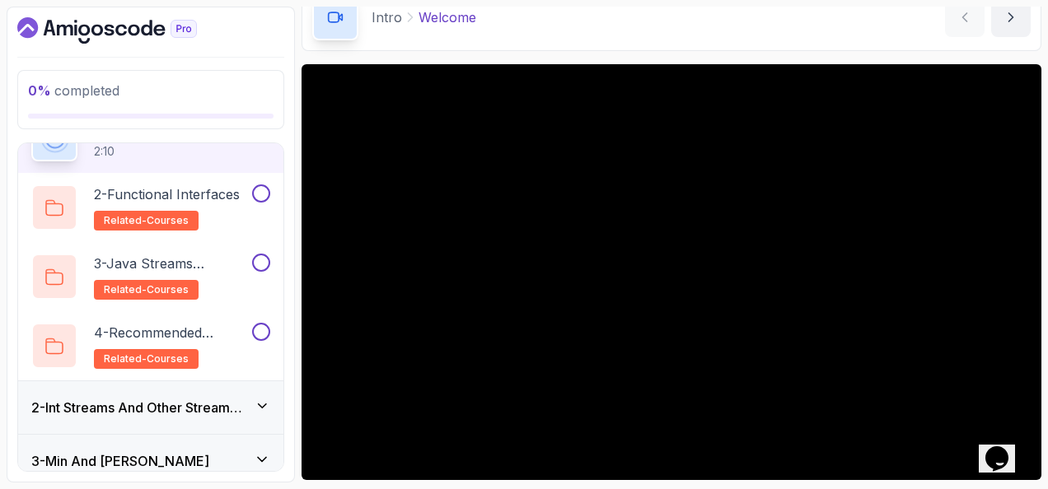
drag, startPoint x: 316, startPoint y: 255, endPoint x: 793, endPoint y: 61, distance: 515.6
click at [793, 61] on main "My Courses Java Streams 326 Points 1 Stanisław Jan Kopeć Software Engineer 2 - …" at bounding box center [672, 245] width 740 height 476
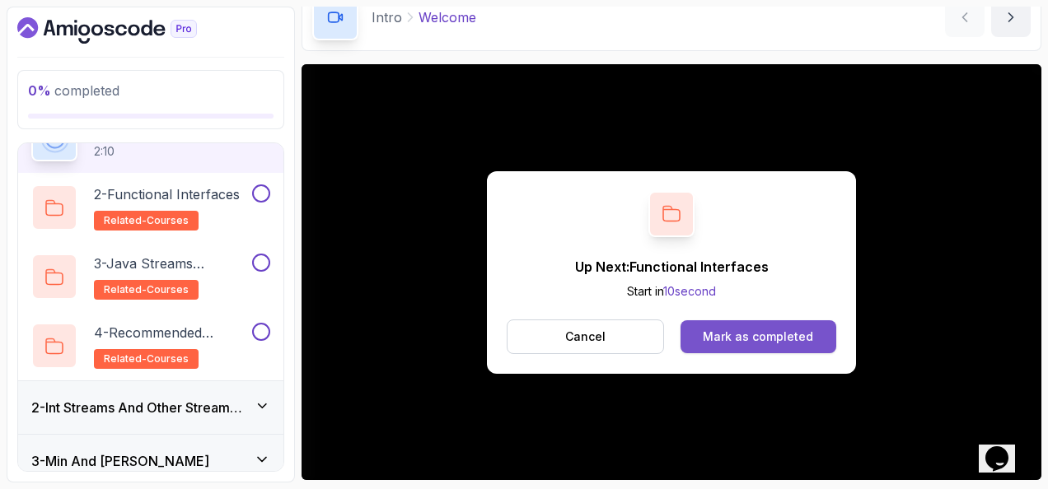
click at [784, 330] on div "Mark as completed" at bounding box center [758, 337] width 110 height 16
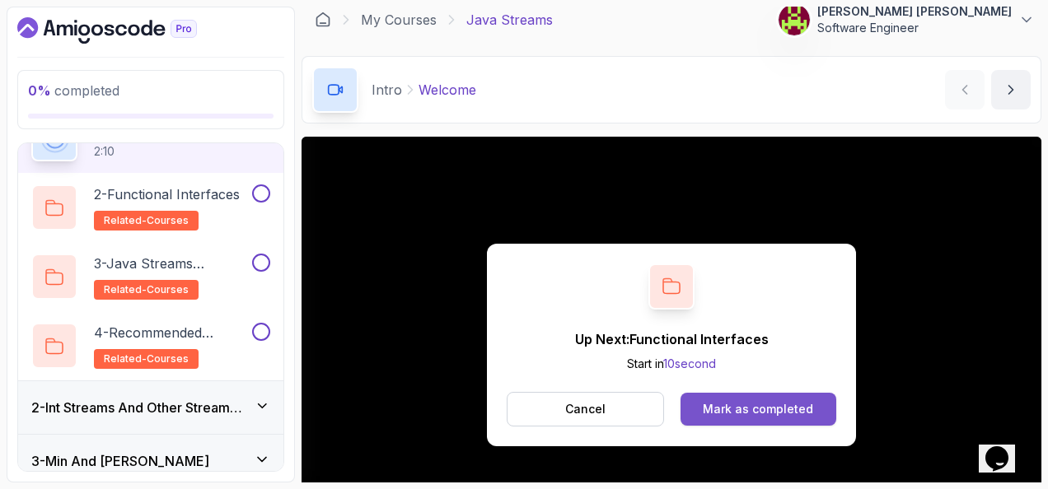
scroll to position [103, 0]
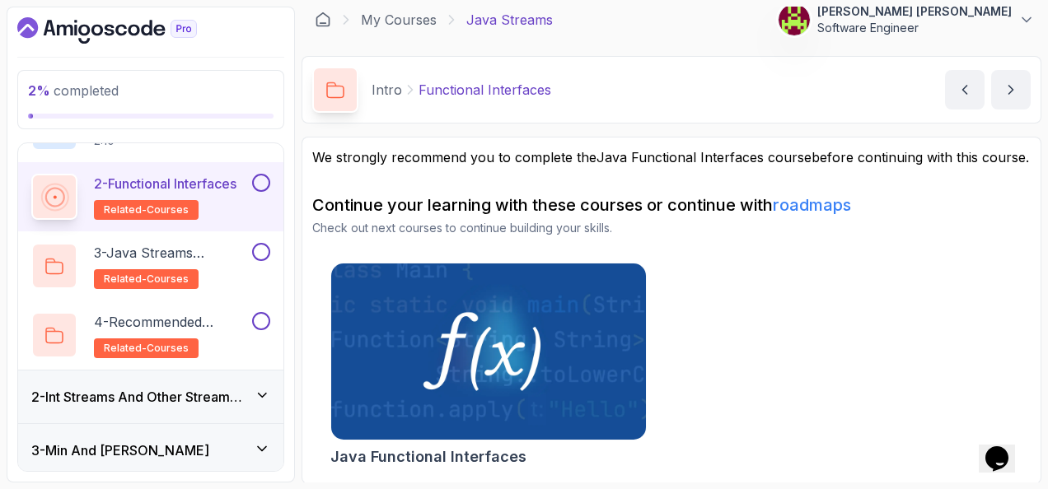
click at [259, 185] on button at bounding box center [261, 183] width 18 height 18
click at [238, 249] on p "3 - Java Streams Essentials" at bounding box center [171, 253] width 155 height 20
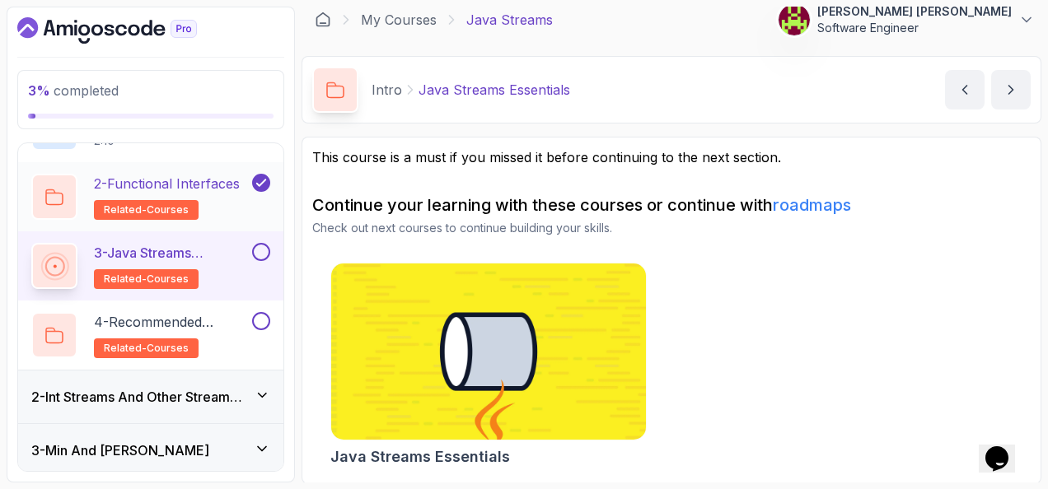
click at [218, 179] on p "2 - Functional Interfaces" at bounding box center [167, 184] width 146 height 20
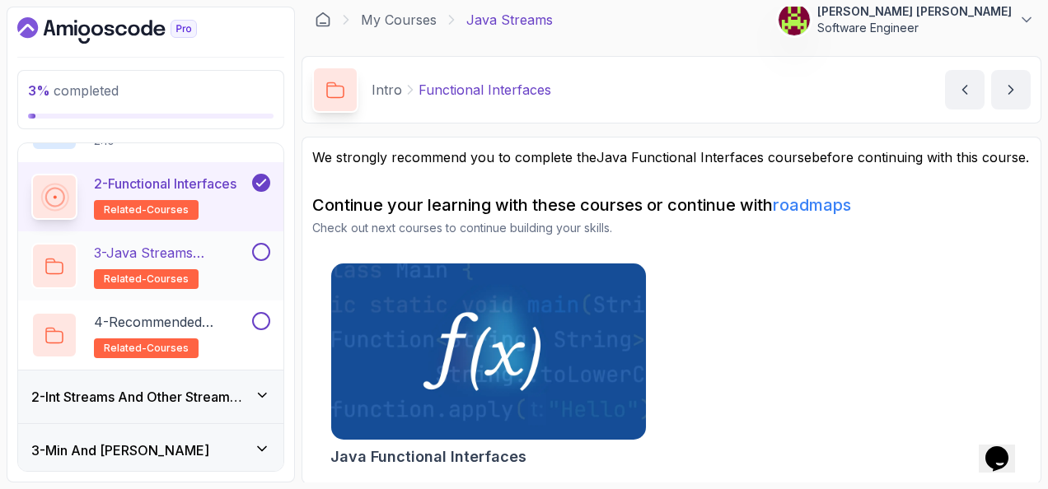
click at [218, 260] on p "3 - Java Streams Essentials" at bounding box center [171, 253] width 155 height 20
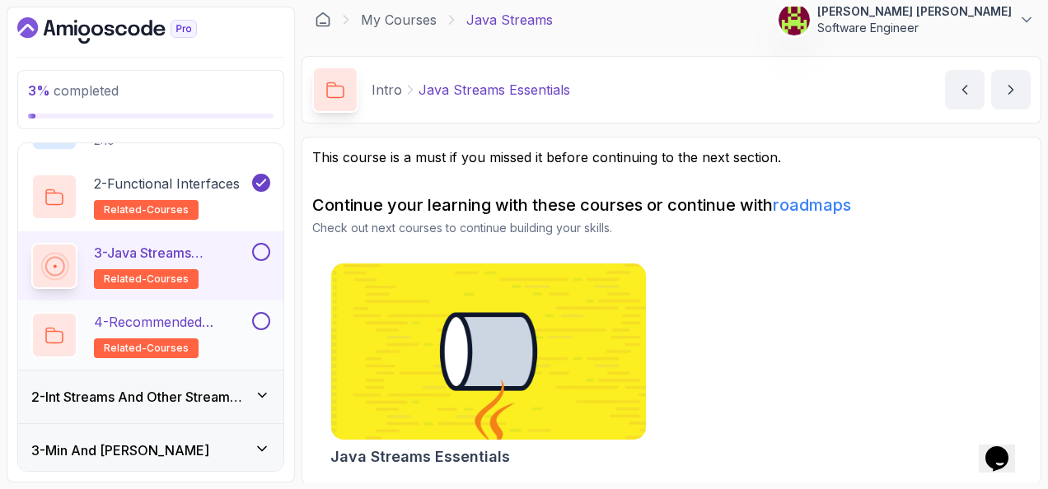
click at [219, 314] on p "4 - Recommended Courses" at bounding box center [171, 322] width 155 height 20
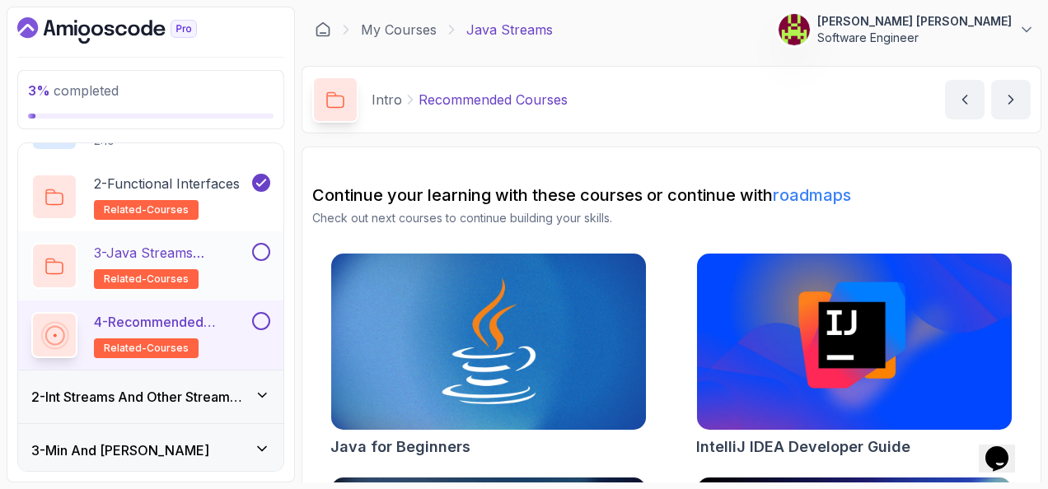
click at [227, 251] on p "3 - Java Streams Essentials" at bounding box center [171, 253] width 155 height 20
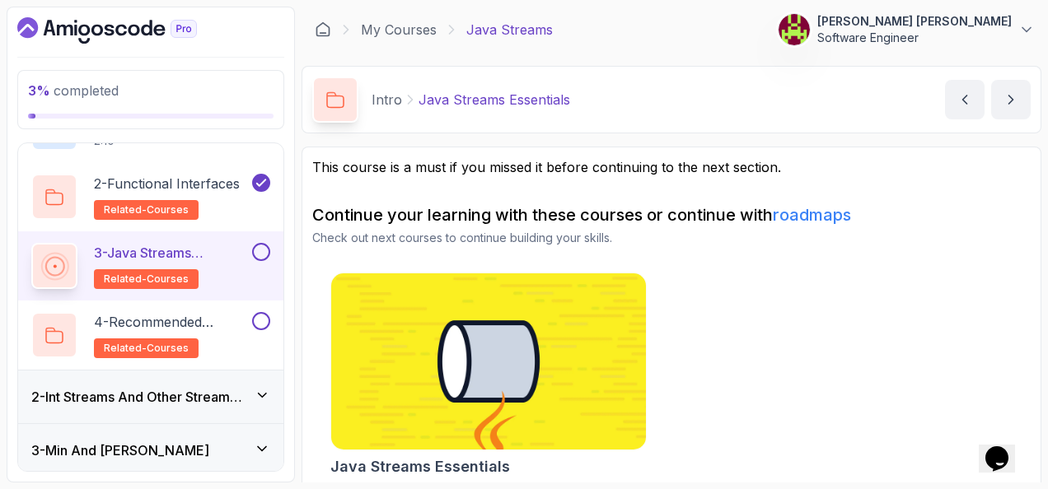
click at [465, 325] on img at bounding box center [488, 361] width 330 height 185
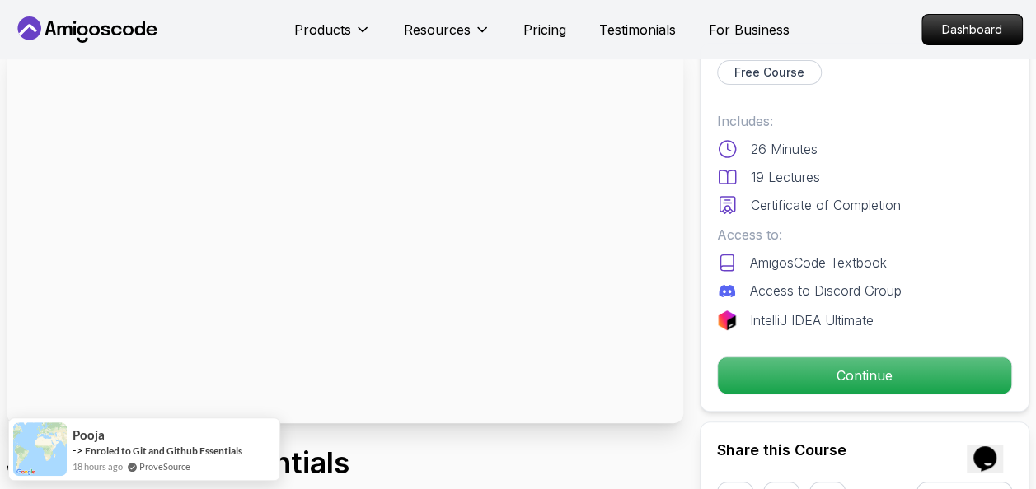
scroll to position [82, 0]
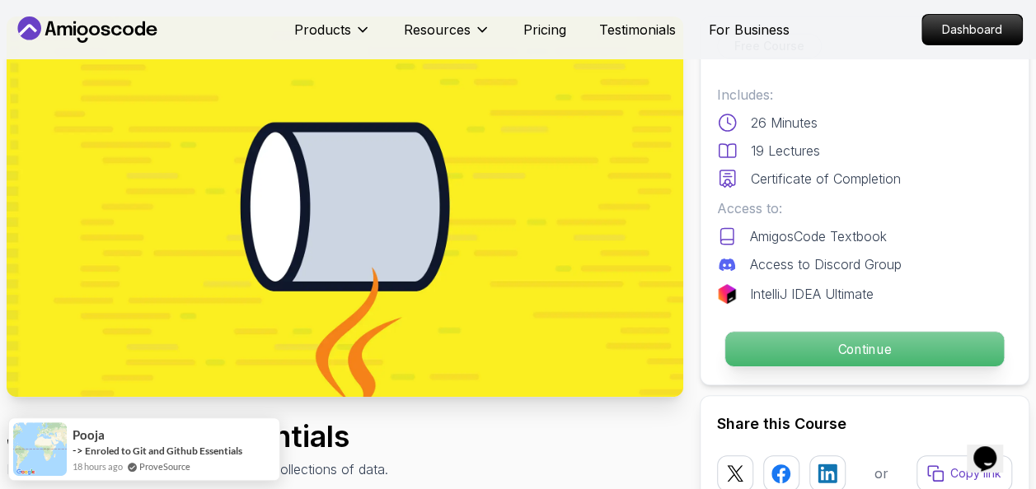
click at [774, 340] on p "Continue" at bounding box center [864, 349] width 279 height 35
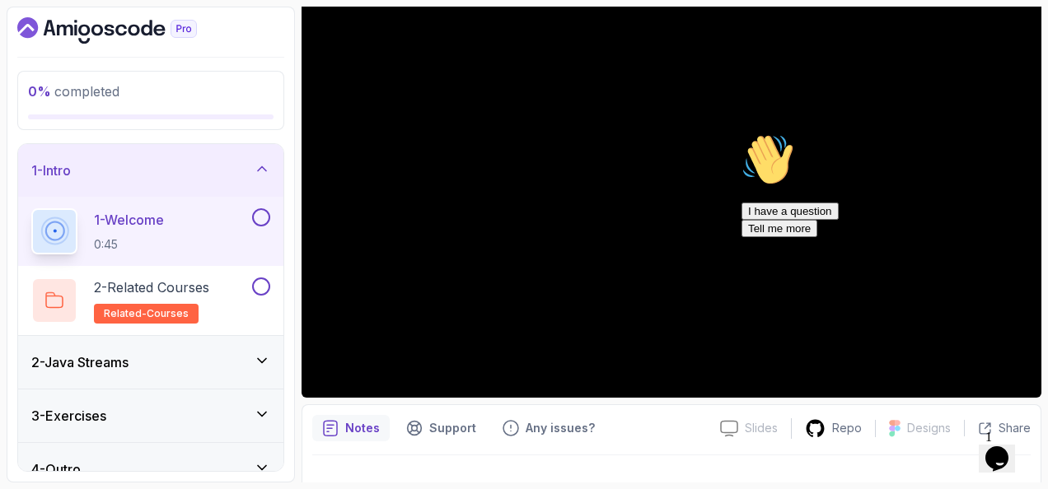
click at [742, 133] on icon "Chat attention grabber" at bounding box center [742, 133] width 0 height 0
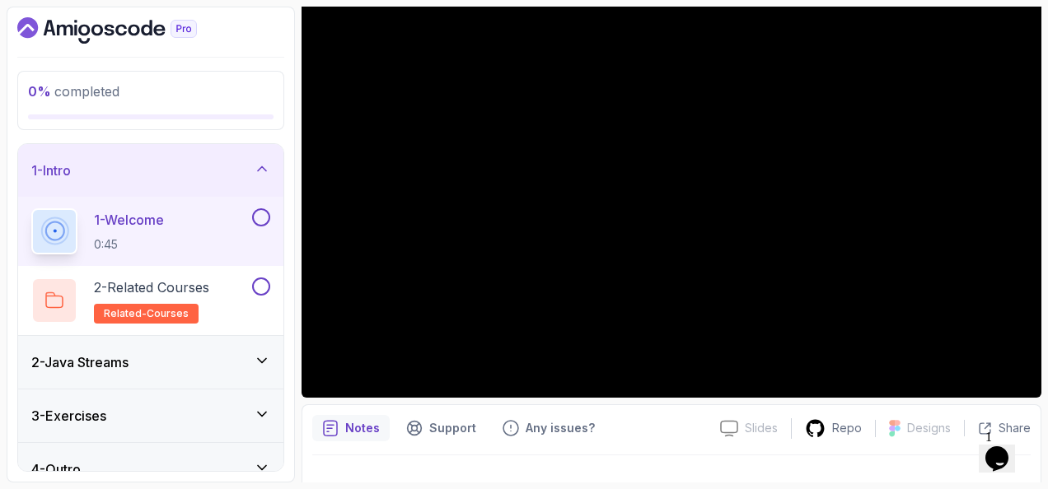
click at [1007, 447] on icon "$i18n('chat', 'chat_widget')" at bounding box center [996, 459] width 23 height 25
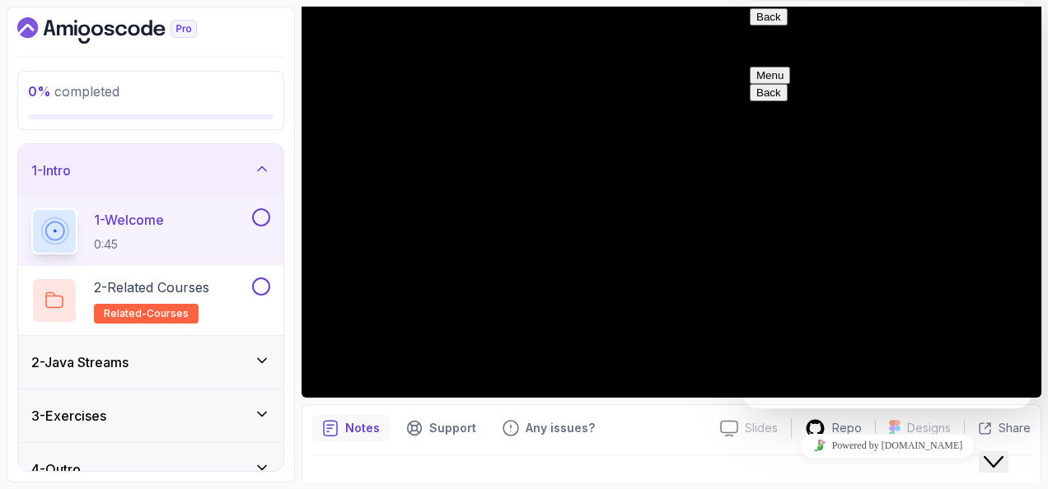
click at [1006, 452] on button "Close Chat This icon closes the chat window." at bounding box center [994, 462] width 30 height 21
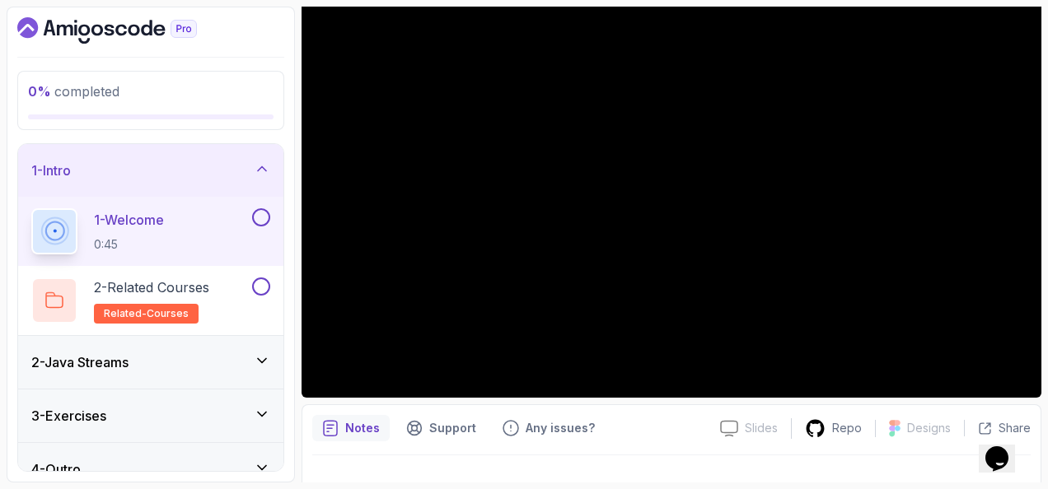
drag, startPoint x: 259, startPoint y: 96, endPoint x: 244, endPoint y: 91, distance: 15.6
click at [244, 91] on p "0 % completed" at bounding box center [151, 92] width 246 height 20
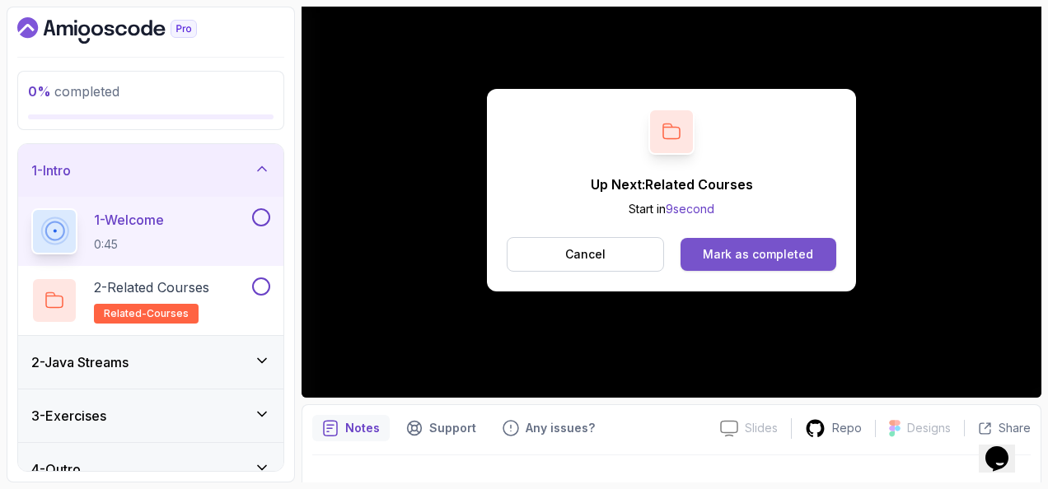
click at [735, 247] on div "Mark as completed" at bounding box center [758, 254] width 110 height 16
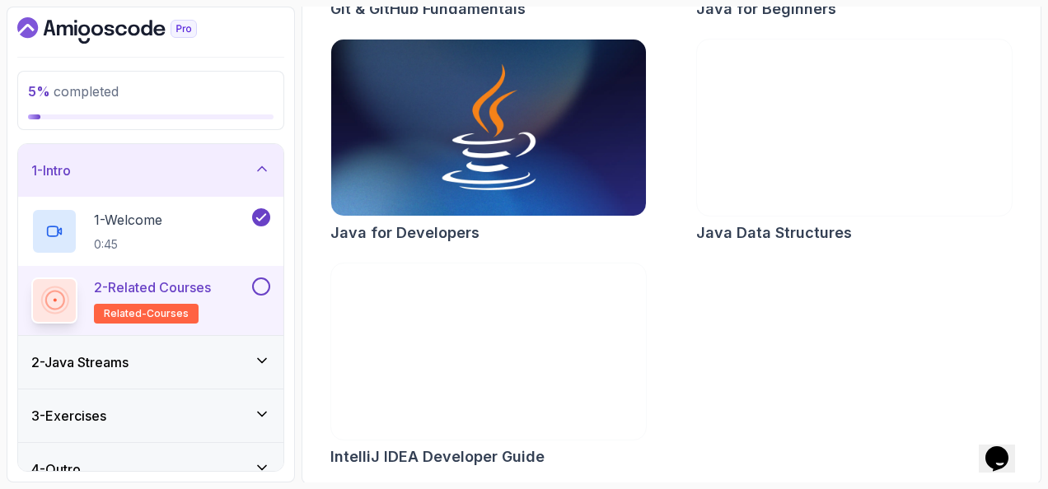
scroll to position [438, 0]
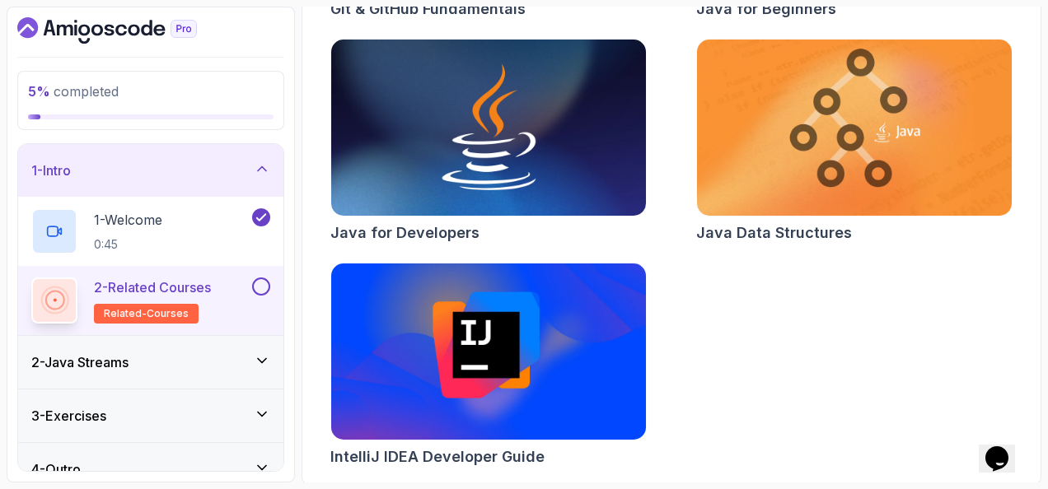
click at [261, 281] on button at bounding box center [261, 287] width 18 height 18
click at [255, 364] on icon at bounding box center [262, 361] width 16 height 16
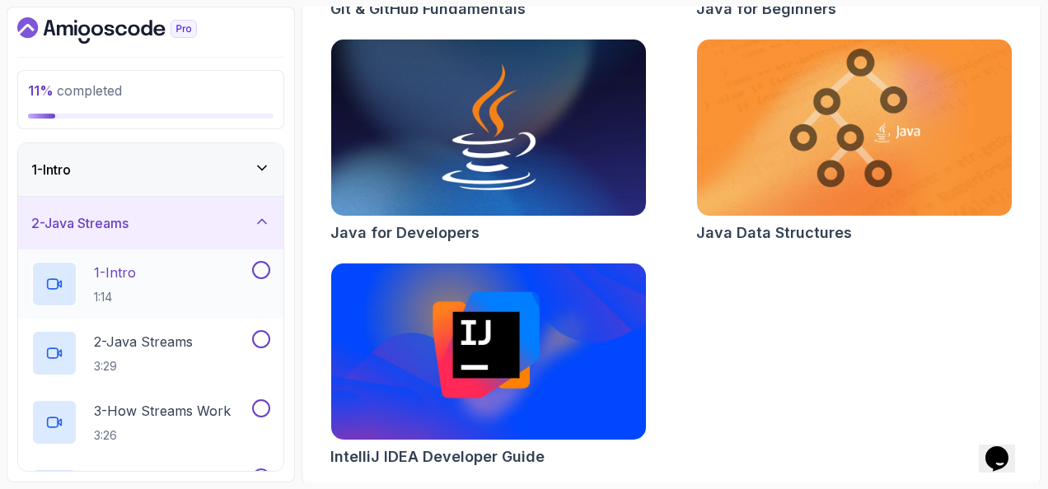
click at [232, 275] on div "1 - Intro 1:14" at bounding box center [140, 284] width 218 height 46
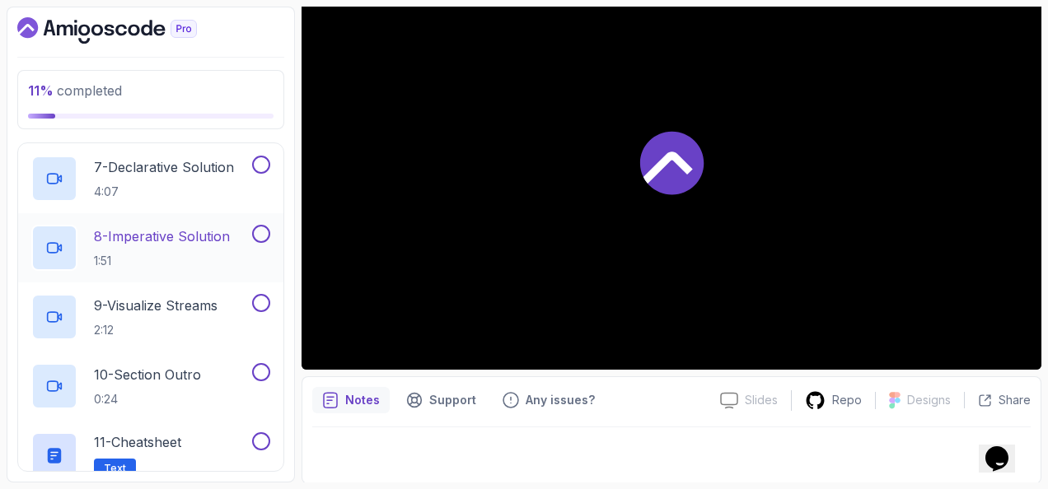
scroll to position [714, 0]
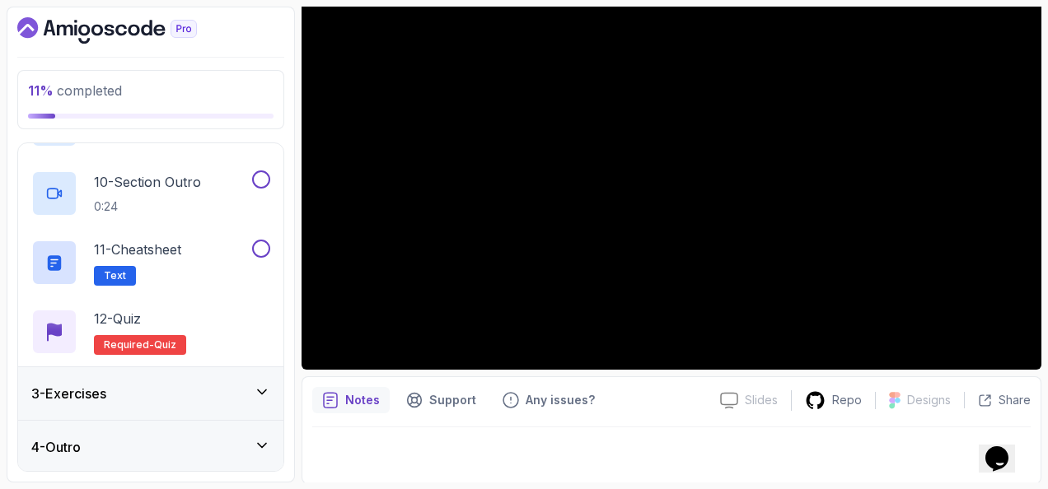
click at [205, 385] on div "3 - Exercises" at bounding box center [150, 394] width 239 height 20
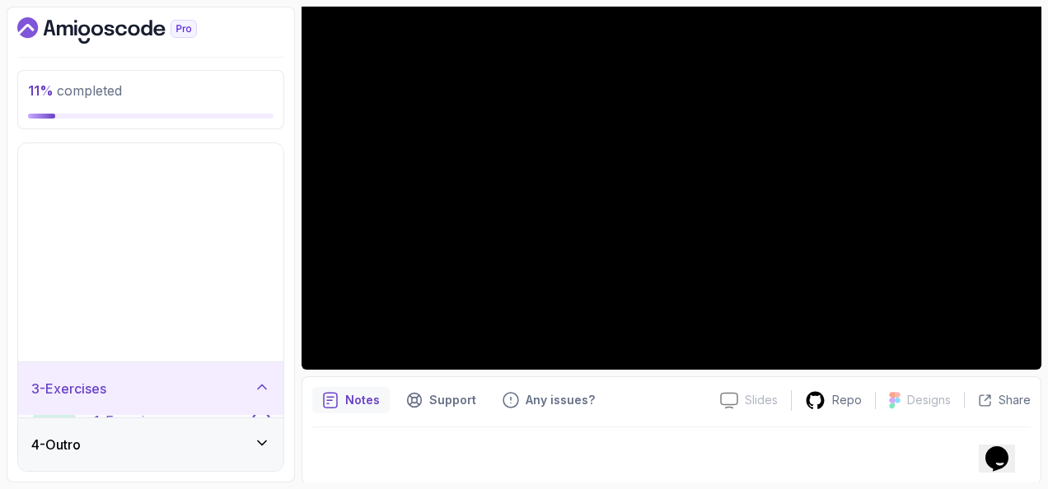
scroll to position [0, 0]
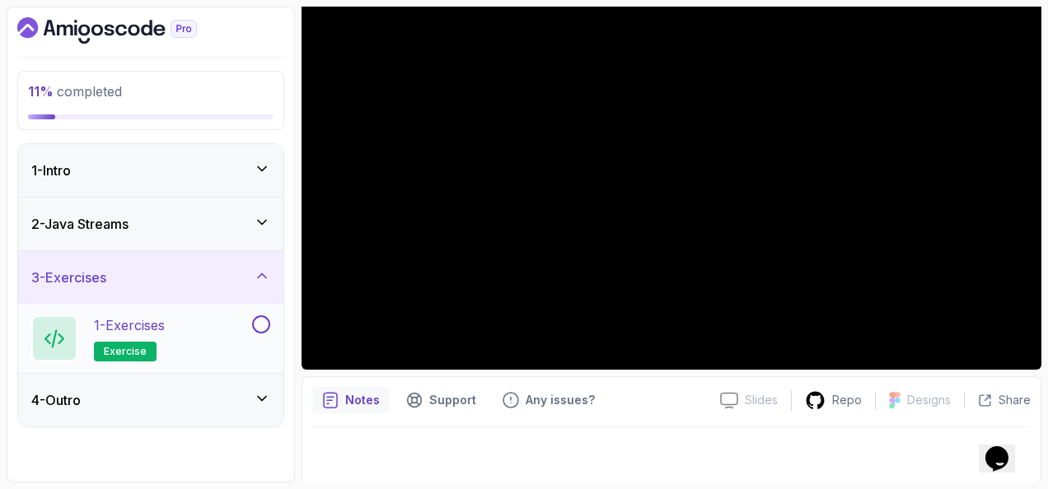
click at [269, 325] on button at bounding box center [261, 325] width 18 height 18
click at [264, 268] on icon at bounding box center [262, 276] width 16 height 16
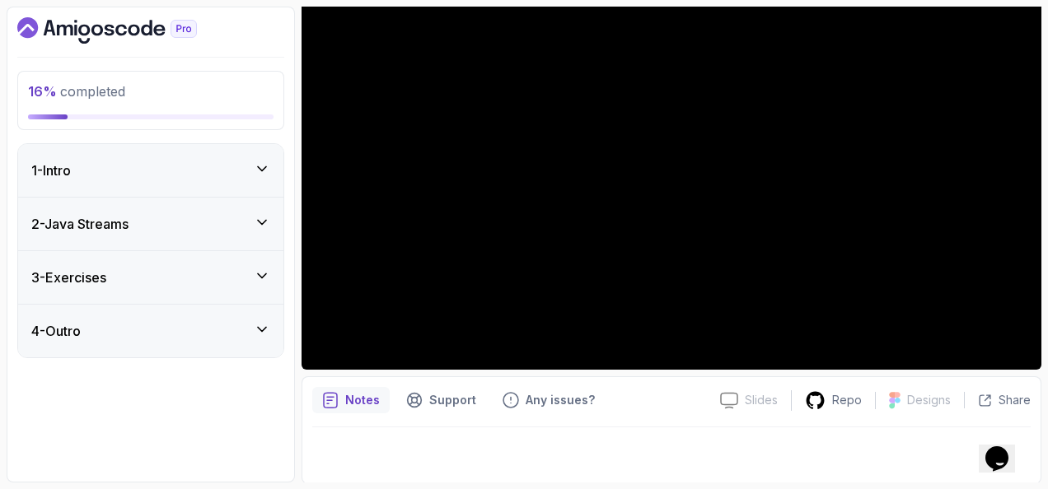
click at [265, 321] on icon at bounding box center [262, 329] width 16 height 16
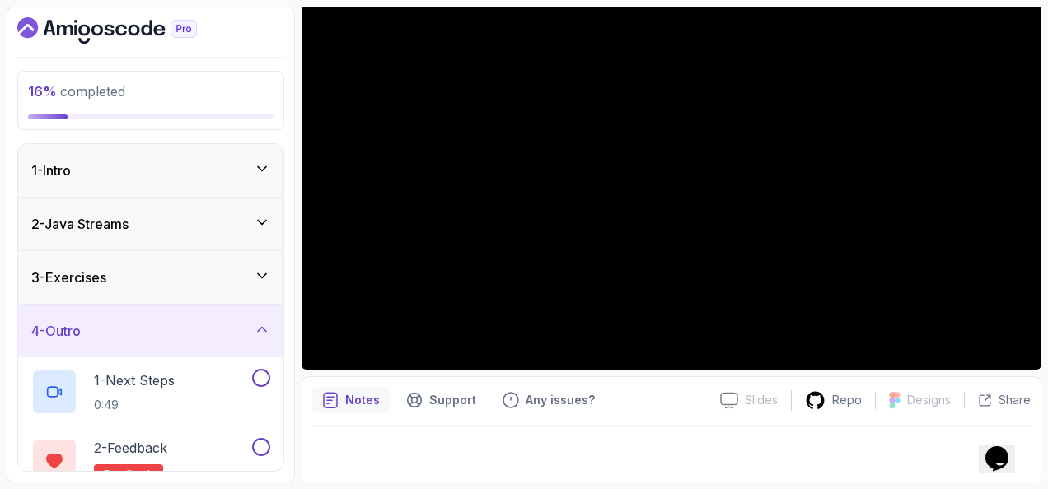
click at [265, 321] on icon at bounding box center [262, 329] width 16 height 16
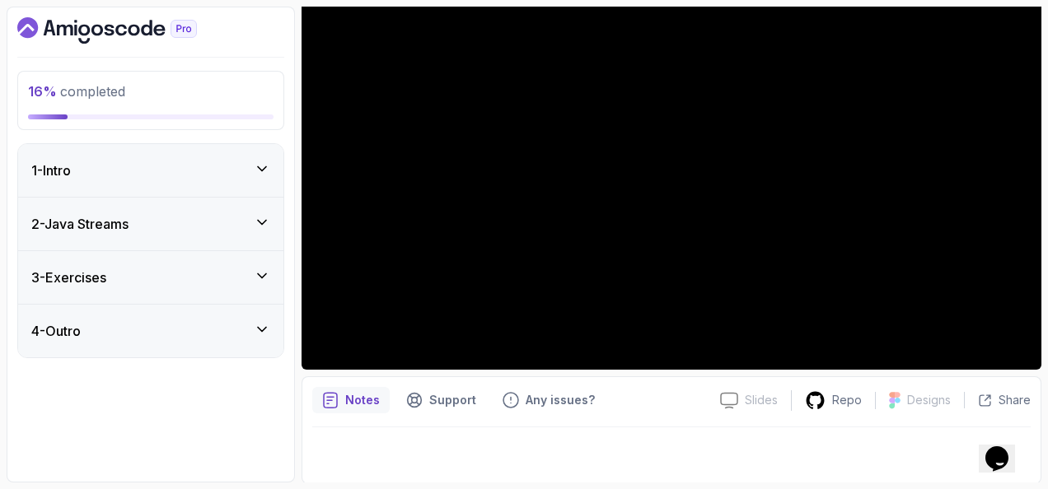
click at [260, 219] on icon at bounding box center [262, 222] width 16 height 16
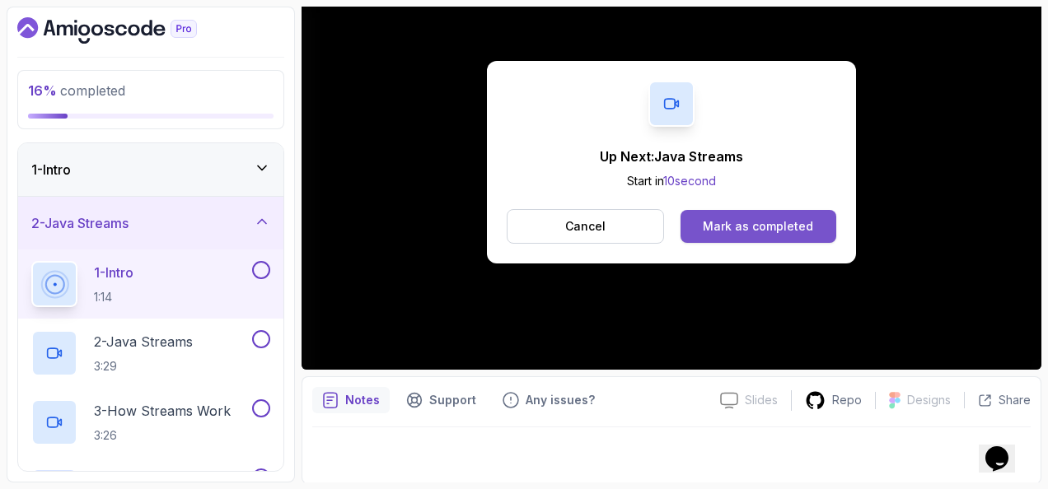
click at [770, 218] on div "Mark as completed" at bounding box center [758, 226] width 110 height 16
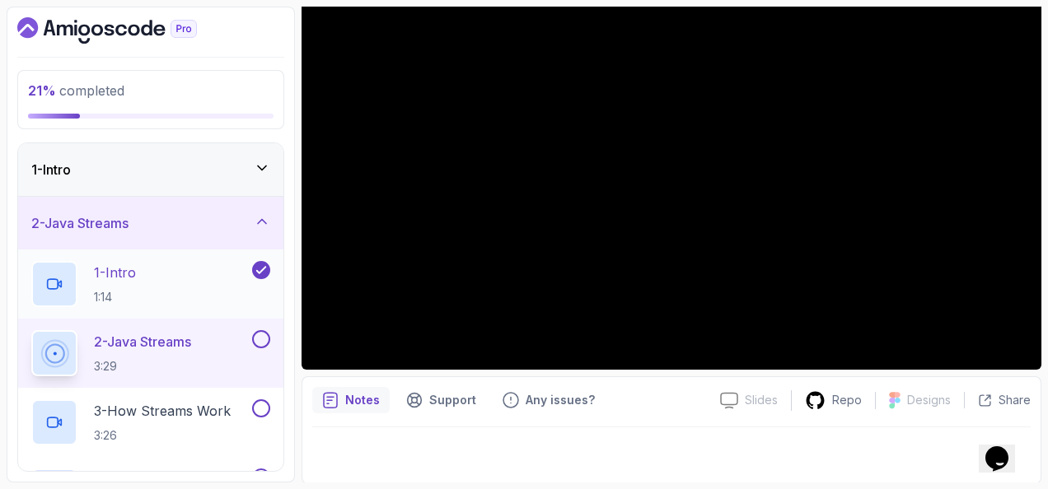
scroll to position [165, 0]
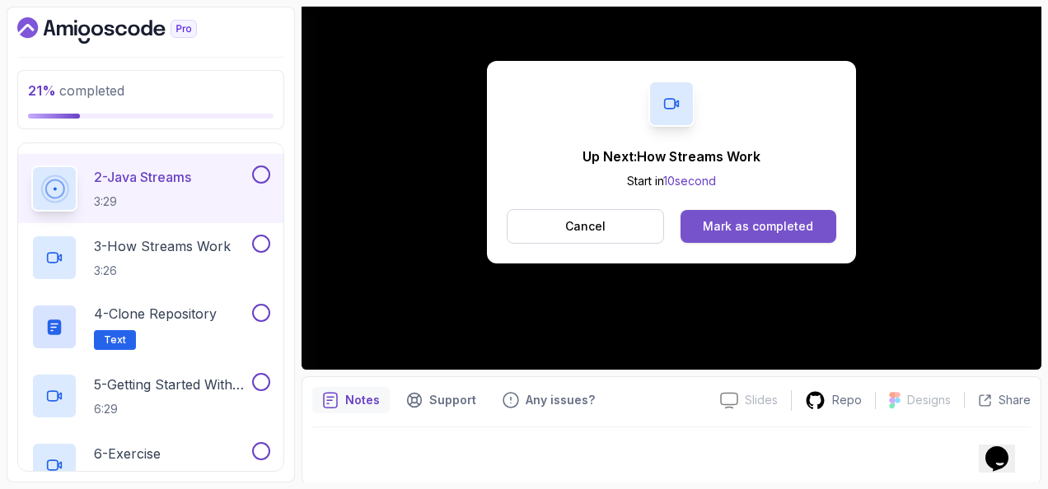
click at [808, 214] on button "Mark as completed" at bounding box center [759, 226] width 156 height 33
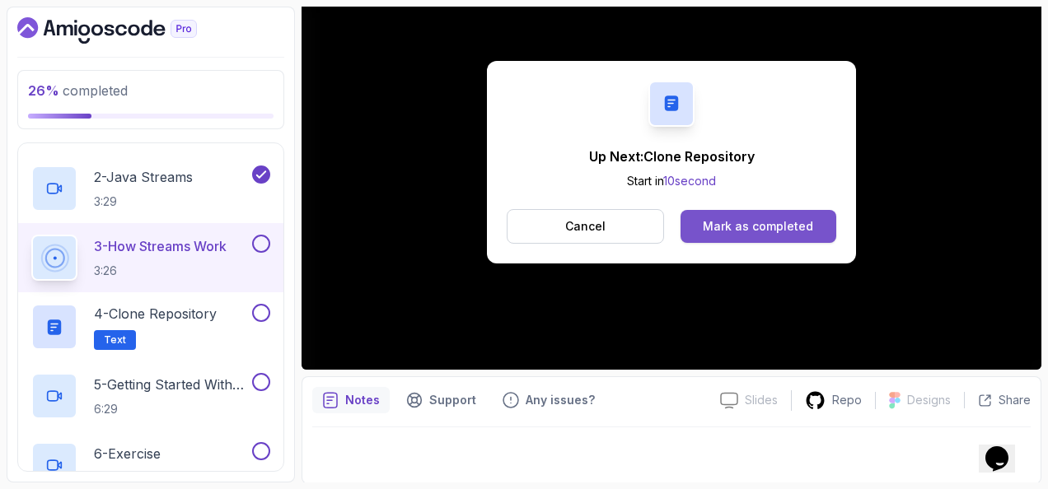
click at [809, 227] on div "Mark as completed" at bounding box center [758, 226] width 110 height 16
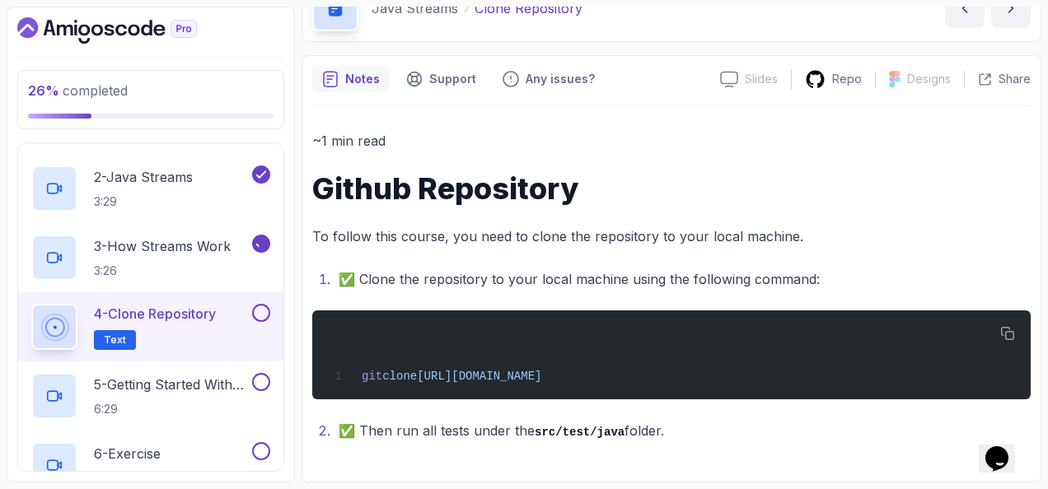
scroll to position [91, 0]
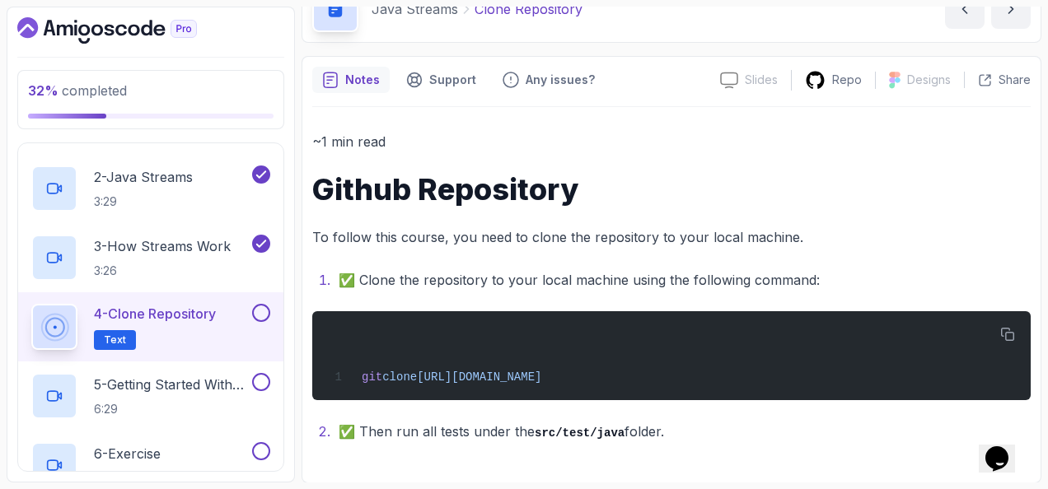
click at [261, 315] on button at bounding box center [261, 313] width 18 height 18
click at [206, 411] on p "6:29" at bounding box center [171, 409] width 155 height 16
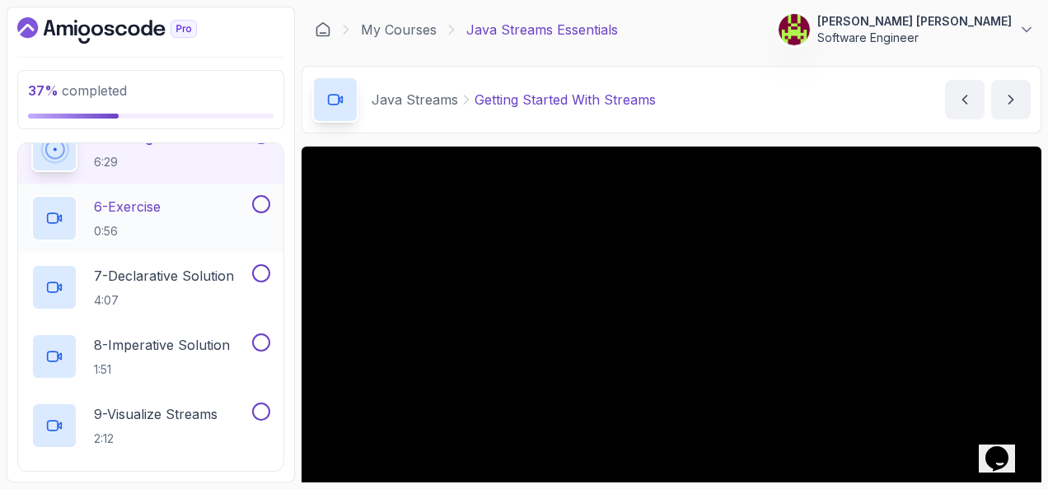
scroll to position [330, 0]
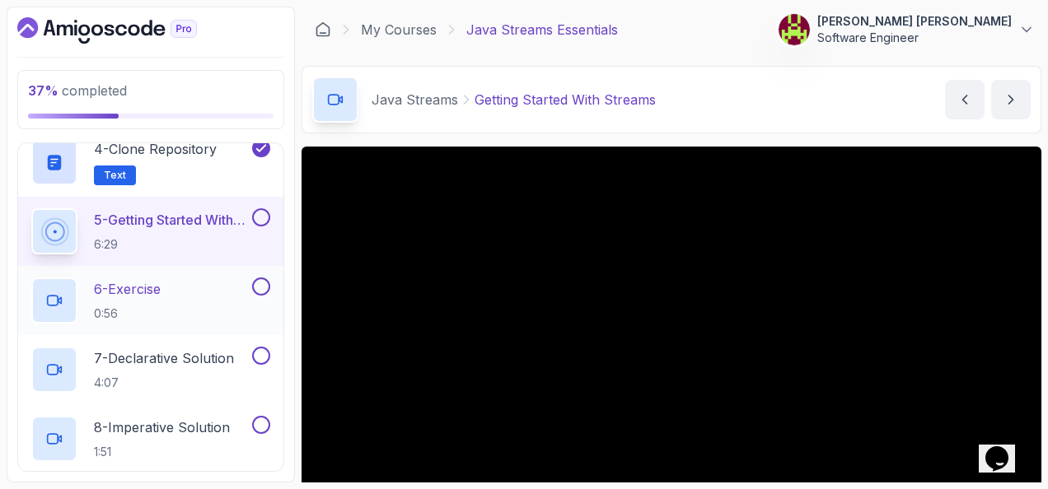
click at [258, 285] on button at bounding box center [261, 287] width 18 height 18
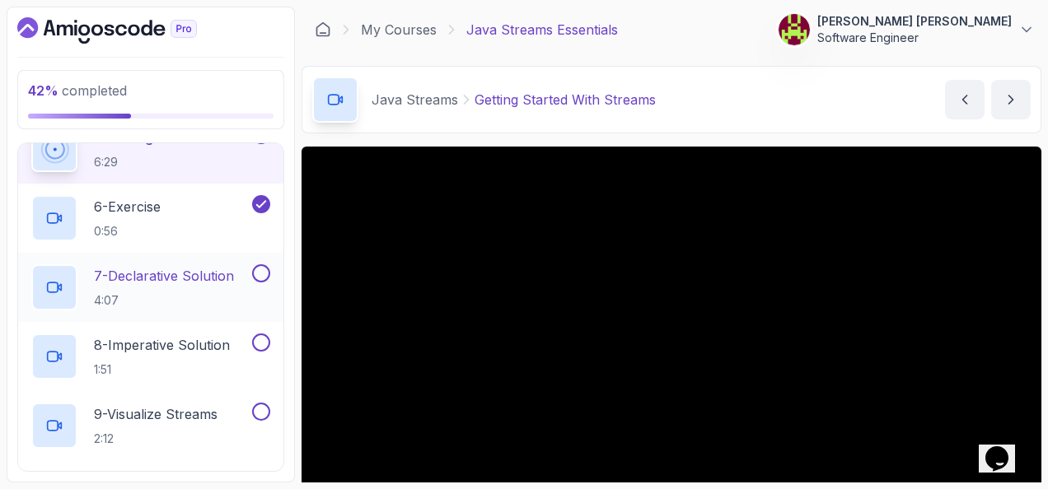
click at [263, 275] on button at bounding box center [261, 273] width 18 height 18
click at [264, 341] on button at bounding box center [261, 343] width 18 height 18
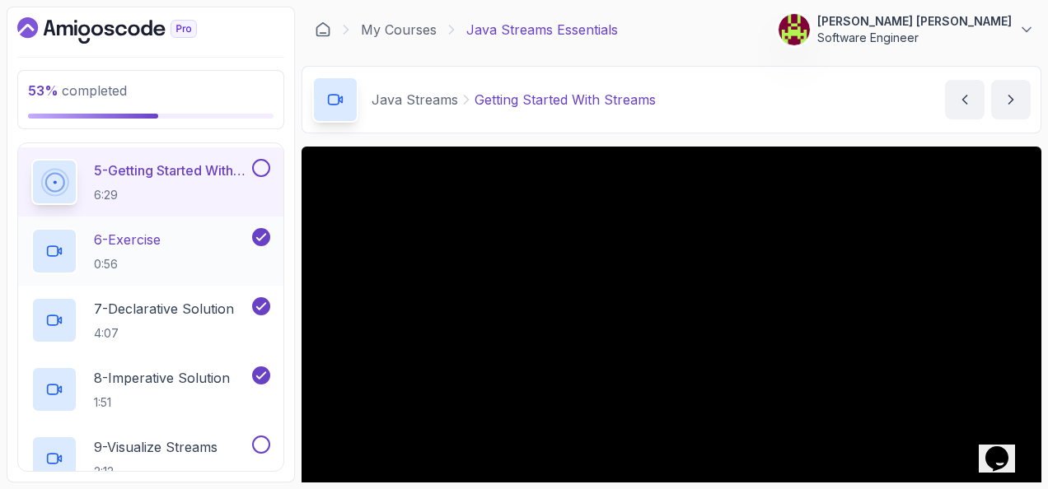
scroll to position [330, 0]
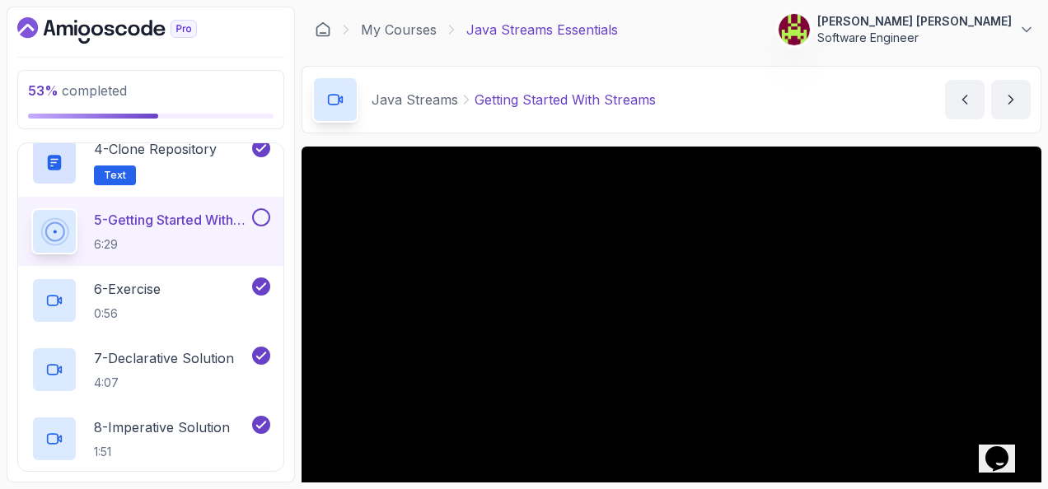
click at [260, 213] on button at bounding box center [261, 217] width 18 height 18
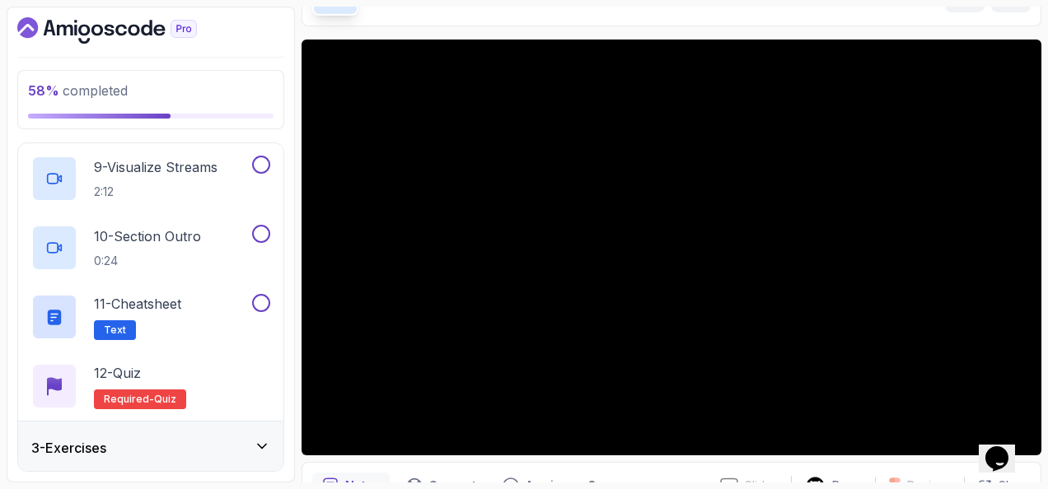
scroll to position [82, 0]
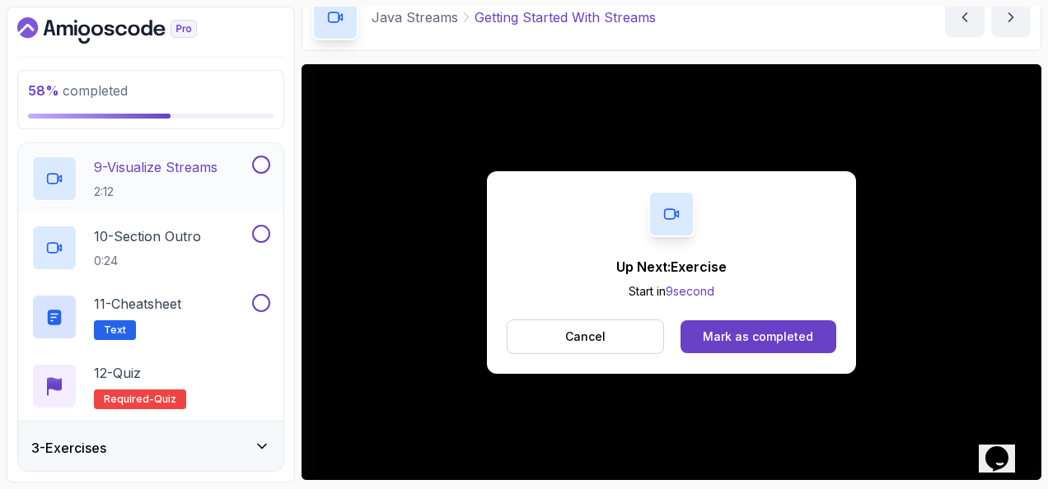
click at [216, 153] on div "9 - Visualize Streams 2:12" at bounding box center [150, 178] width 265 height 69
click at [793, 333] on div "Mark as completed" at bounding box center [758, 337] width 110 height 16
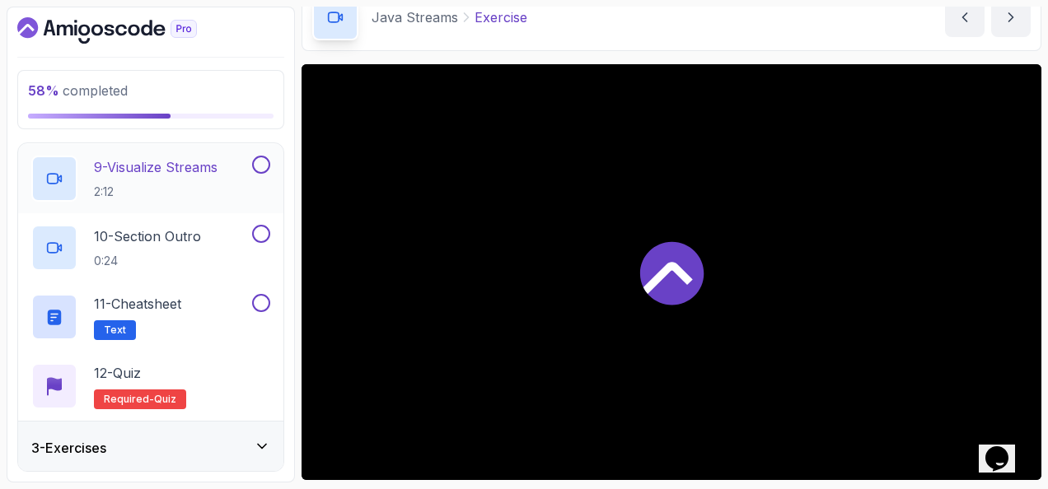
click at [180, 171] on p "9 - Visualize Streams" at bounding box center [156, 167] width 124 height 20
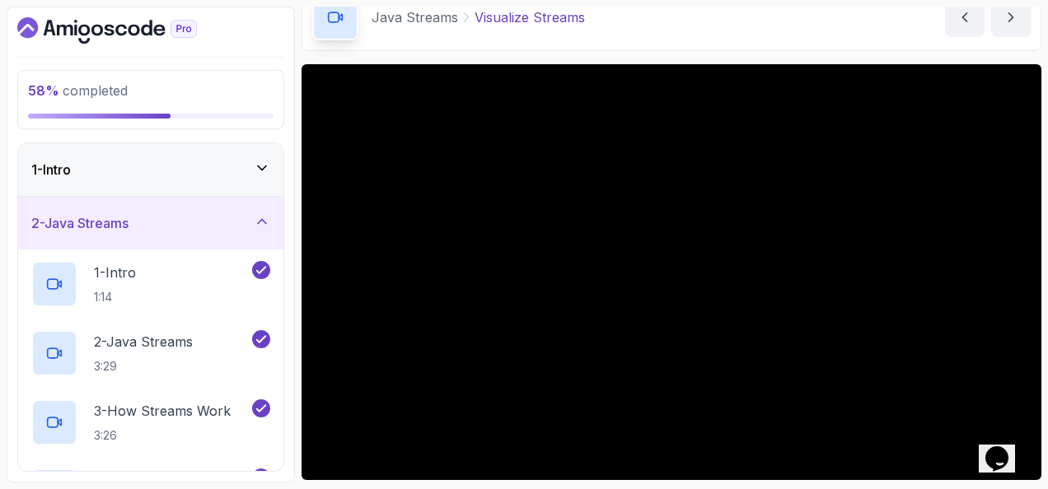
click at [229, 163] on div "1 - Intro" at bounding box center [150, 170] width 239 height 20
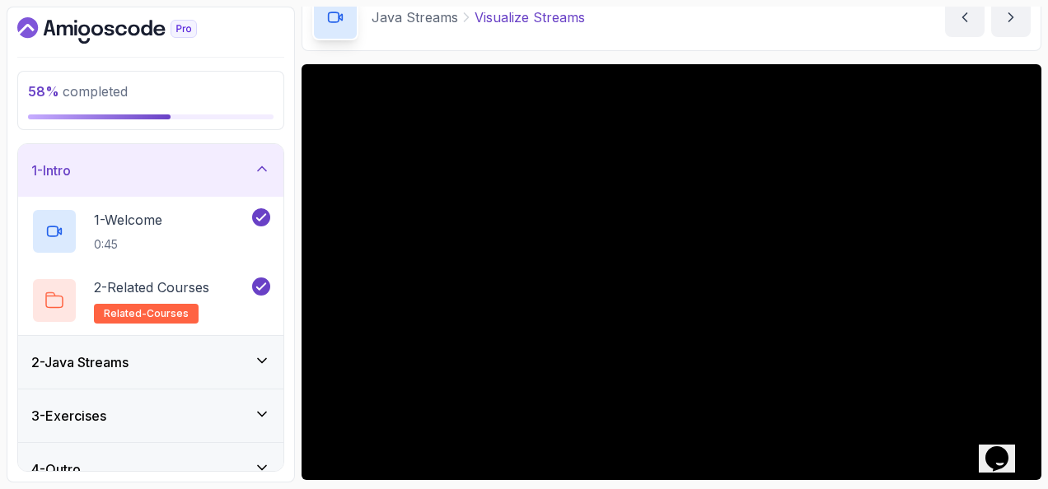
click at [229, 163] on div "1 - Intro" at bounding box center [150, 171] width 239 height 20
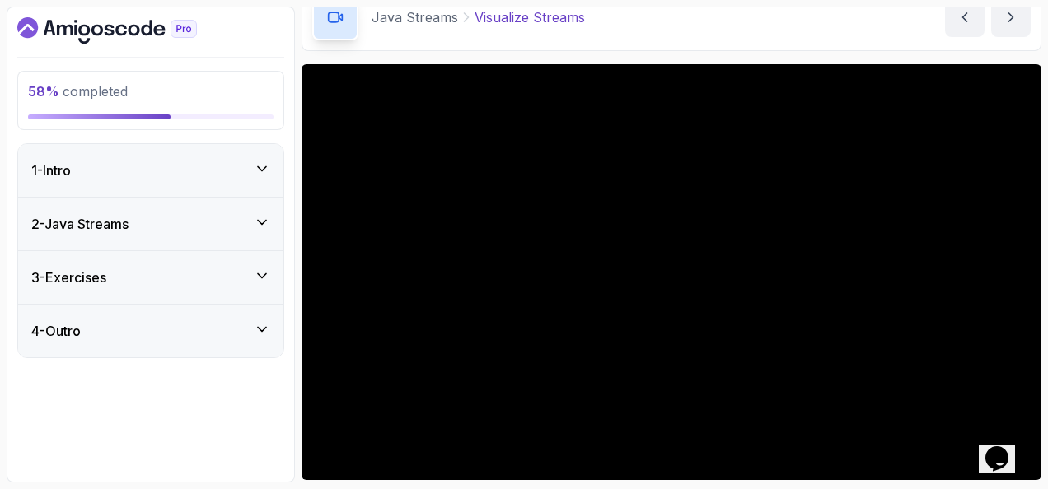
click at [221, 211] on div "2 - Java Streams" at bounding box center [150, 224] width 265 height 53
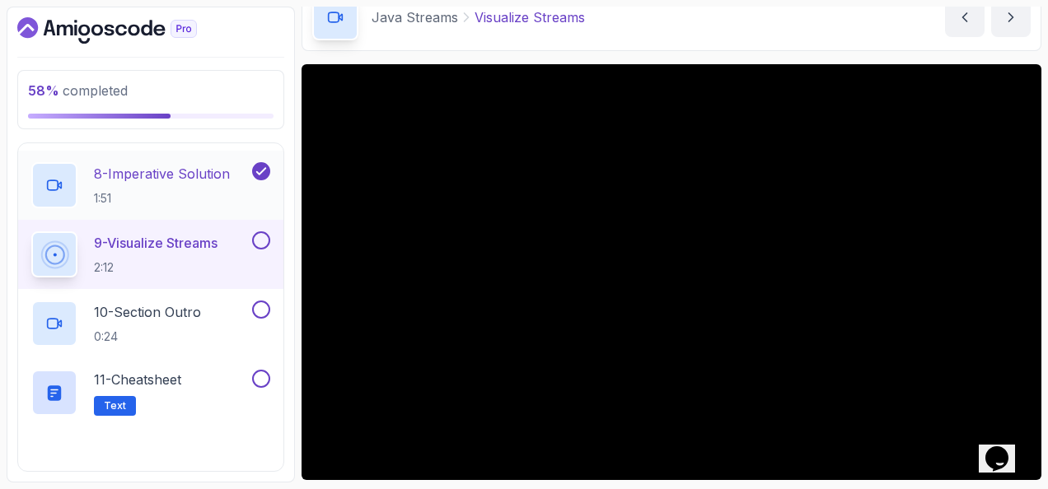
scroll to position [659, 0]
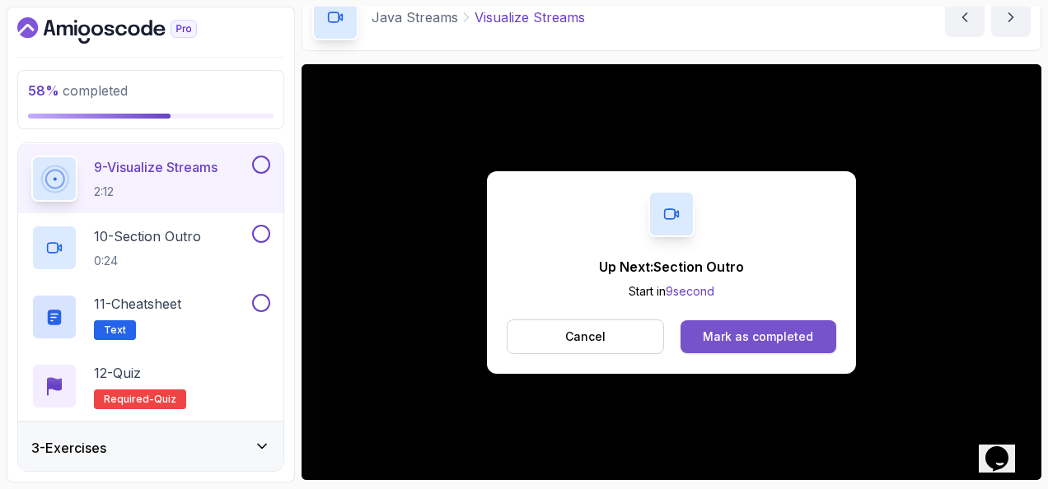
click at [738, 331] on div "Mark as completed" at bounding box center [758, 337] width 110 height 16
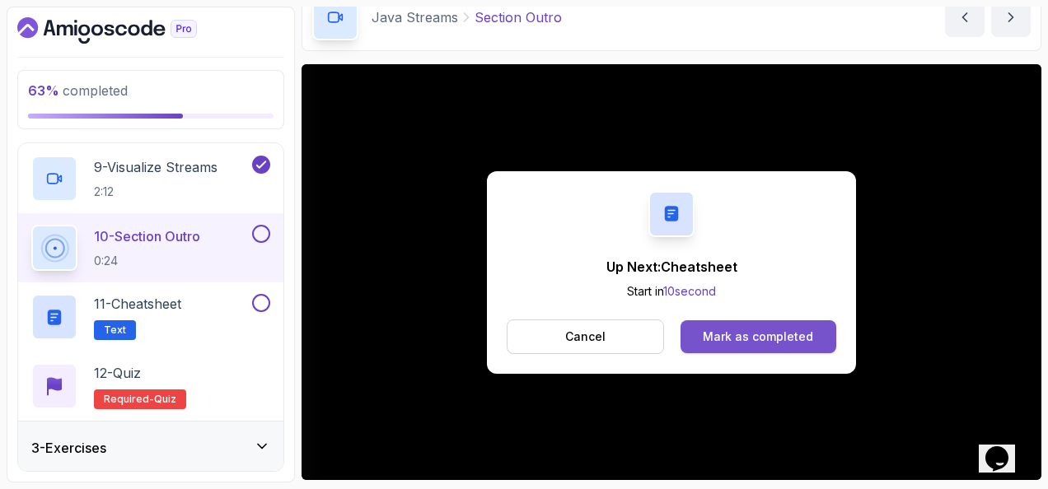
click at [809, 329] on div "Mark as completed" at bounding box center [758, 337] width 110 height 16
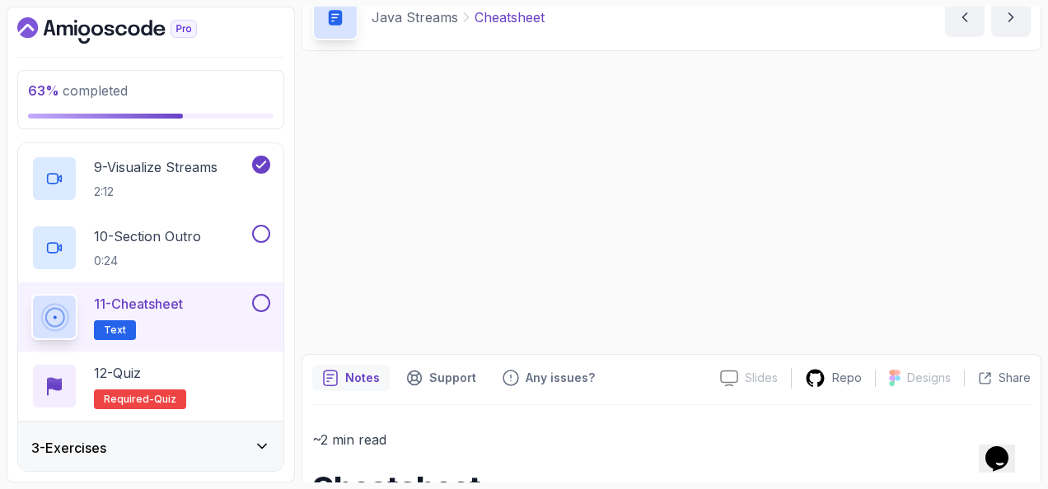
scroll to position [80, 0]
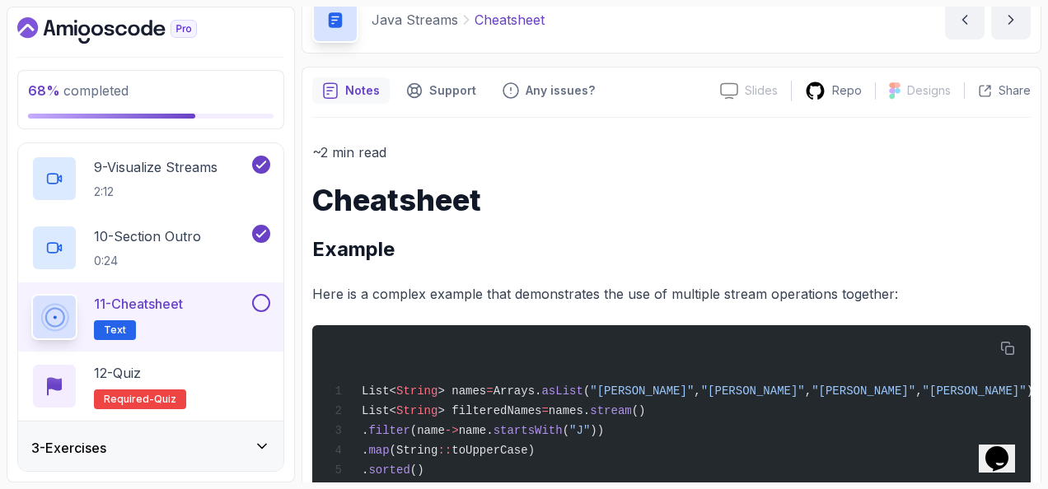
click at [269, 295] on div at bounding box center [259, 303] width 21 height 18
click at [264, 288] on div "11 - Cheatsheet Text" at bounding box center [150, 317] width 265 height 69
click at [263, 300] on button at bounding box center [261, 303] width 18 height 18
click at [245, 370] on div "12 - Quiz Required- quiz" at bounding box center [150, 386] width 239 height 46
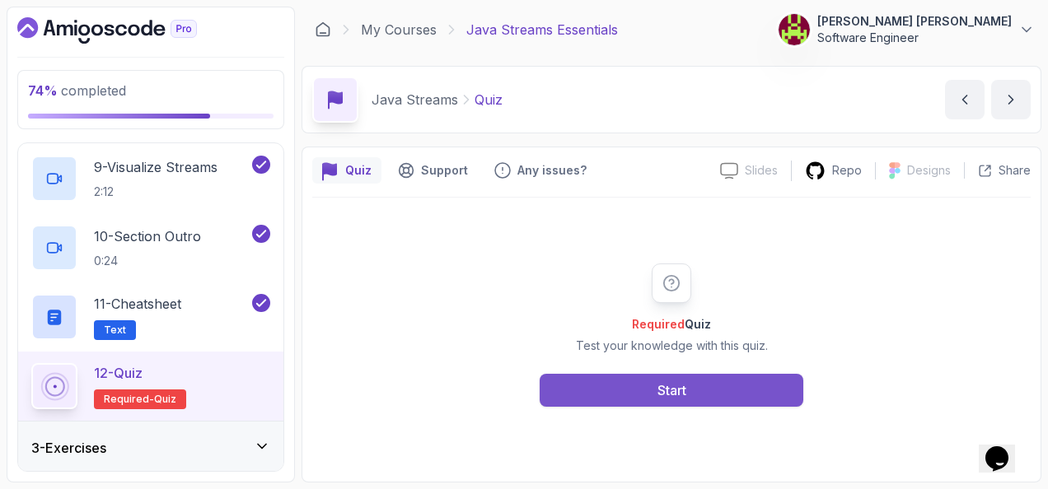
click at [695, 387] on button "Start" at bounding box center [672, 390] width 264 height 33
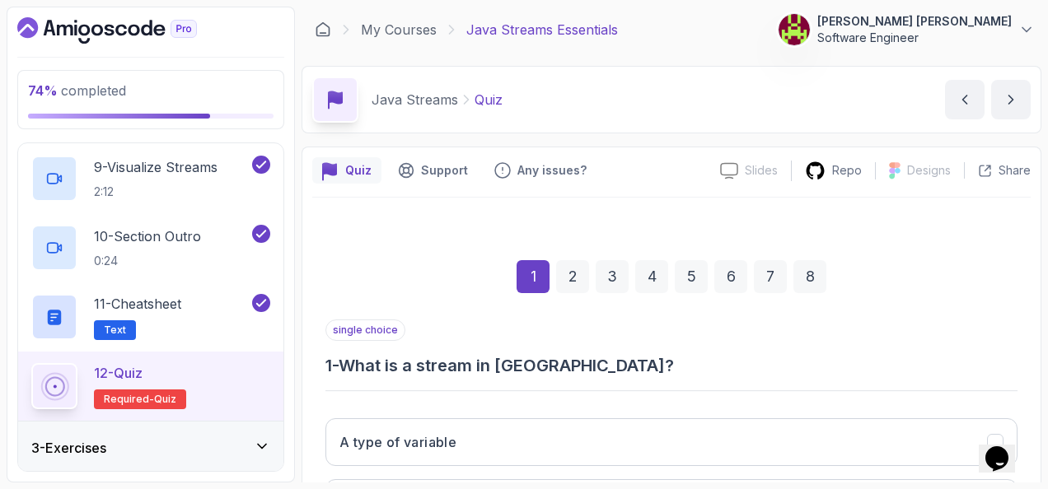
scroll to position [247, 0]
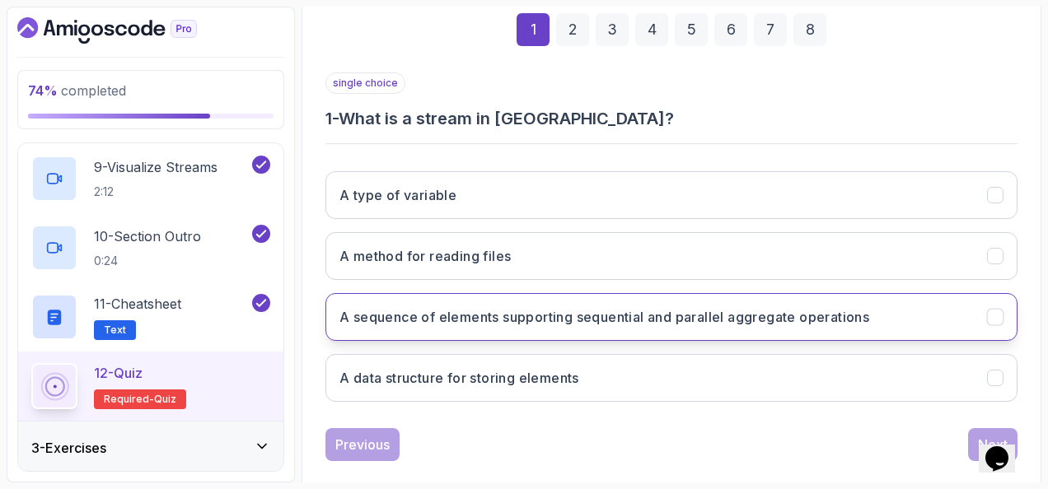
click at [667, 302] on button "A sequence of elements supporting sequential and parallel aggregate operations" at bounding box center [671, 317] width 692 height 48
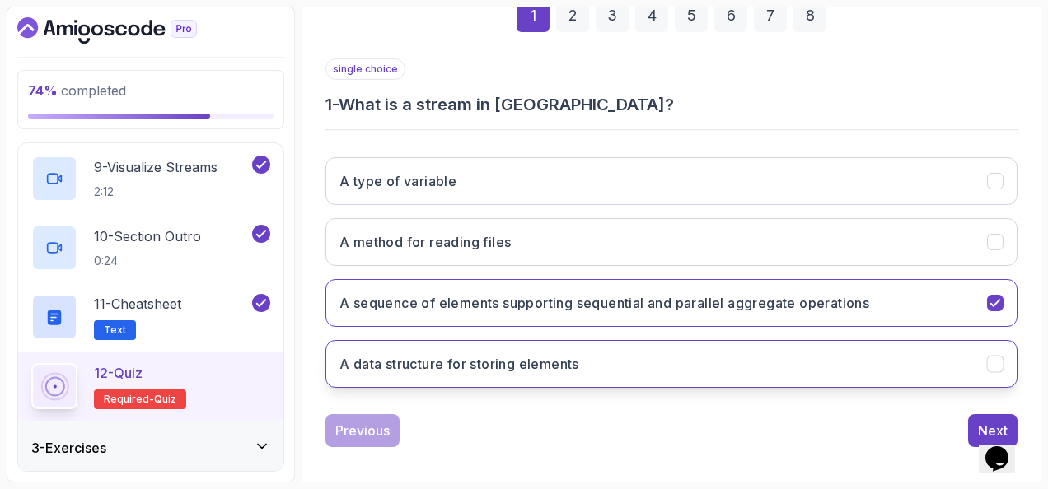
scroll to position [269, 0]
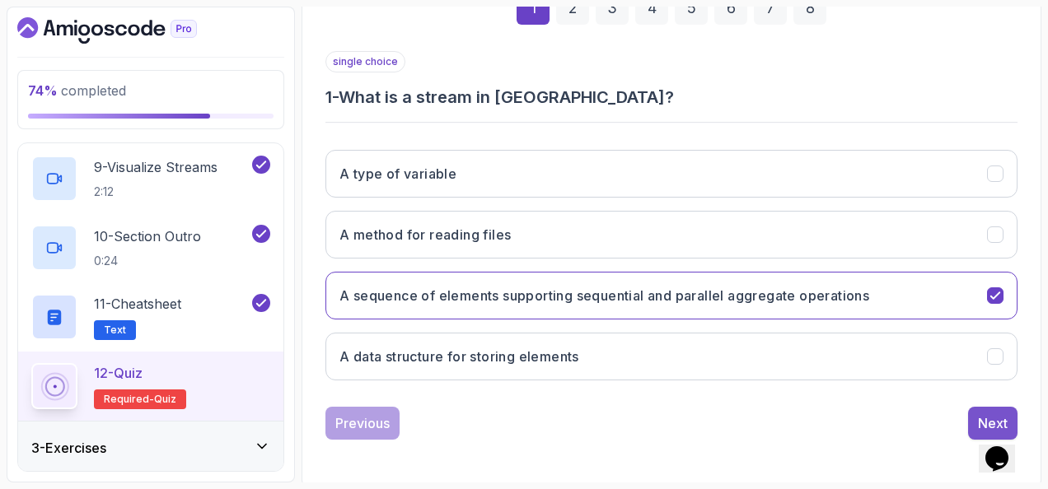
click at [979, 407] on button "Next" at bounding box center [992, 423] width 49 height 33
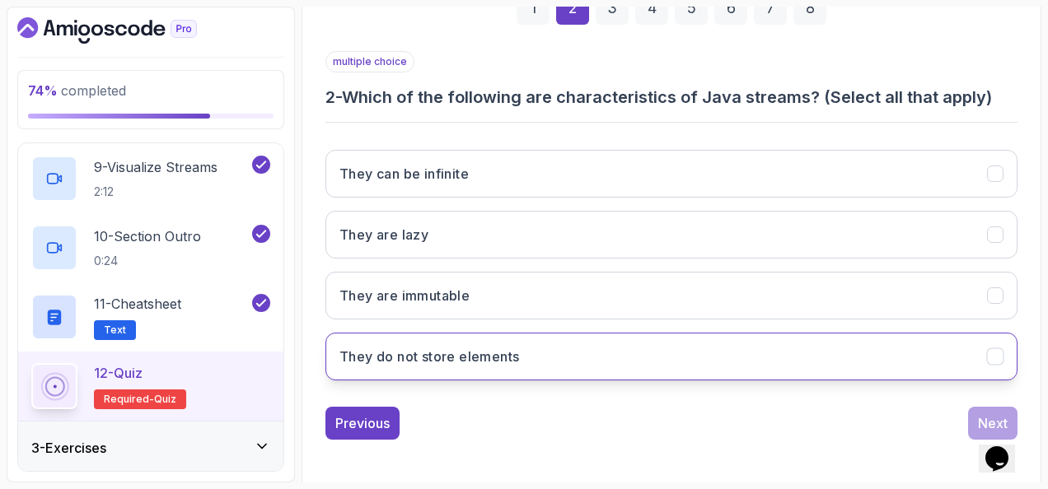
click at [510, 347] on h3 "They do not store elements" at bounding box center [429, 357] width 180 height 20
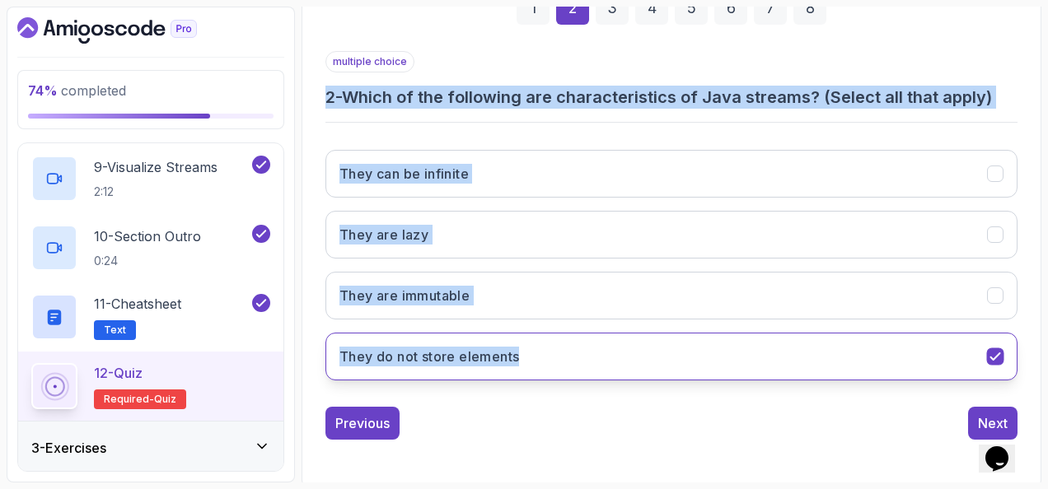
drag, startPoint x: 320, startPoint y: 99, endPoint x: 535, endPoint y: 361, distance: 339.0
click at [535, 361] on div "1 2 3 4 5 6 7 8 multiple choice 2 - Which of the following are characteristics …" at bounding box center [671, 202] width 719 height 501
copy div "2 - Which of the following are characteristics of Java streams? (Select all tha…"
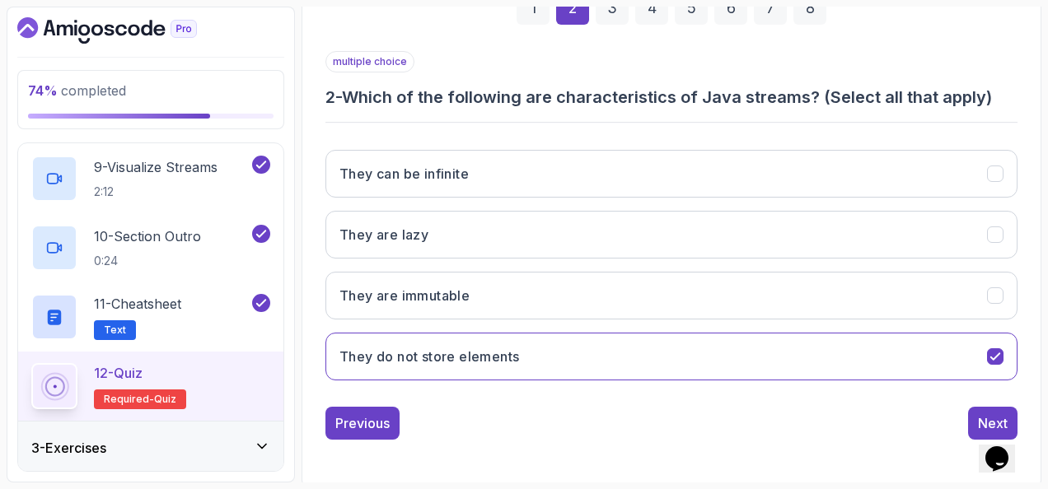
click at [564, 398] on div "multiple choice 2 - Which of the following are characteristics of Java streams?…" at bounding box center [671, 245] width 692 height 389
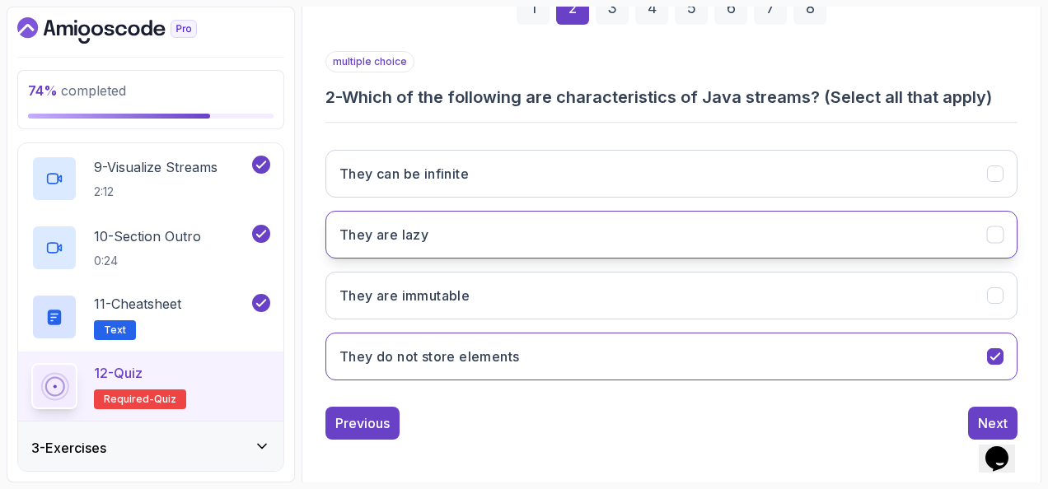
click at [503, 241] on button "They are lazy" at bounding box center [671, 235] width 692 height 48
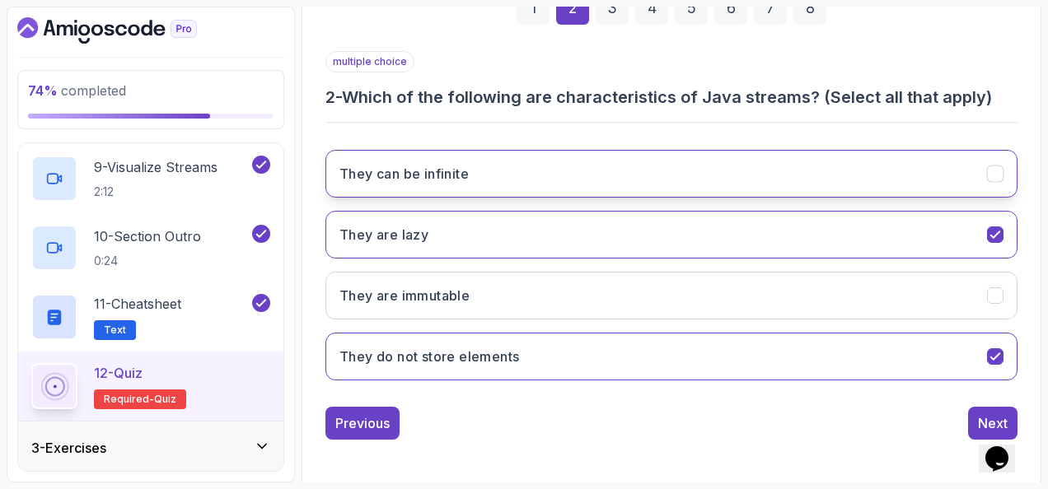
click at [498, 174] on button "They can be infinite" at bounding box center [671, 174] width 692 height 48
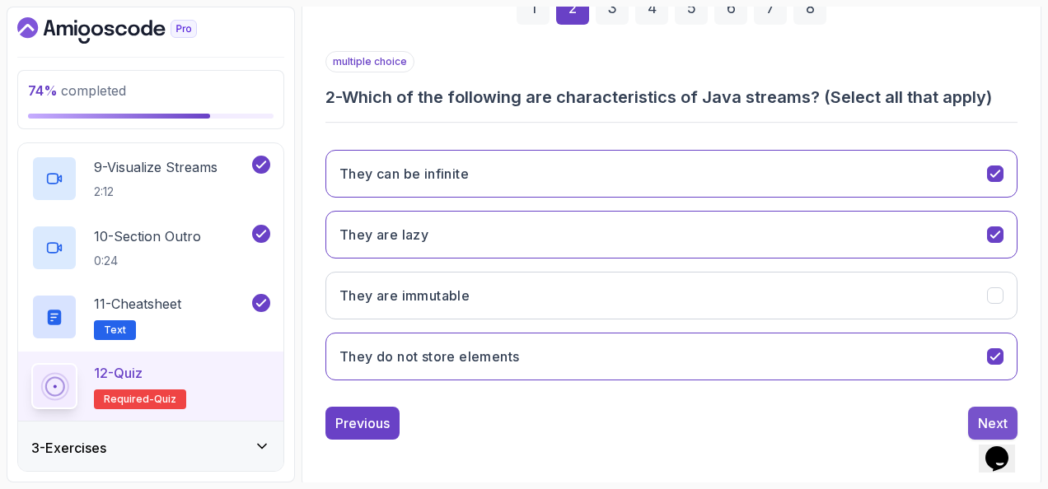
click at [990, 407] on button "Next" at bounding box center [992, 423] width 49 height 33
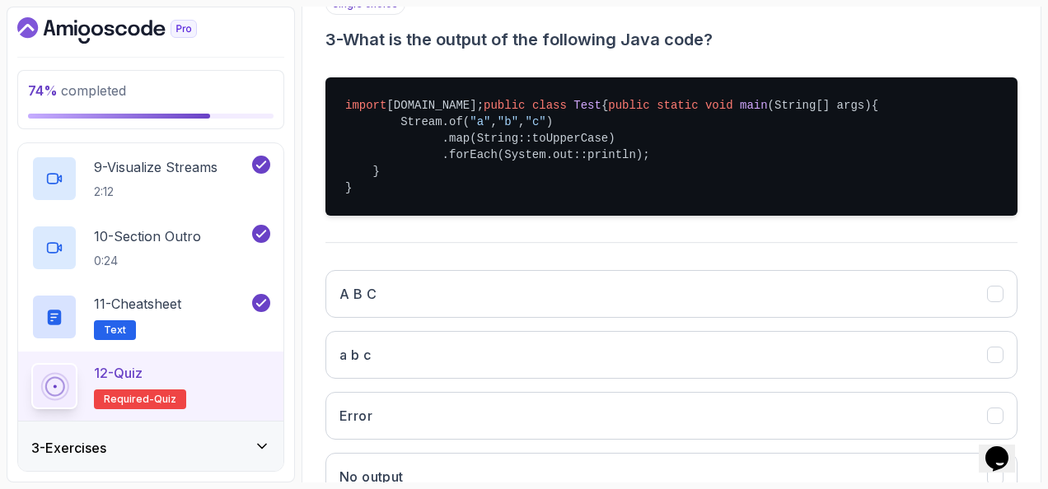
scroll to position [351, 0]
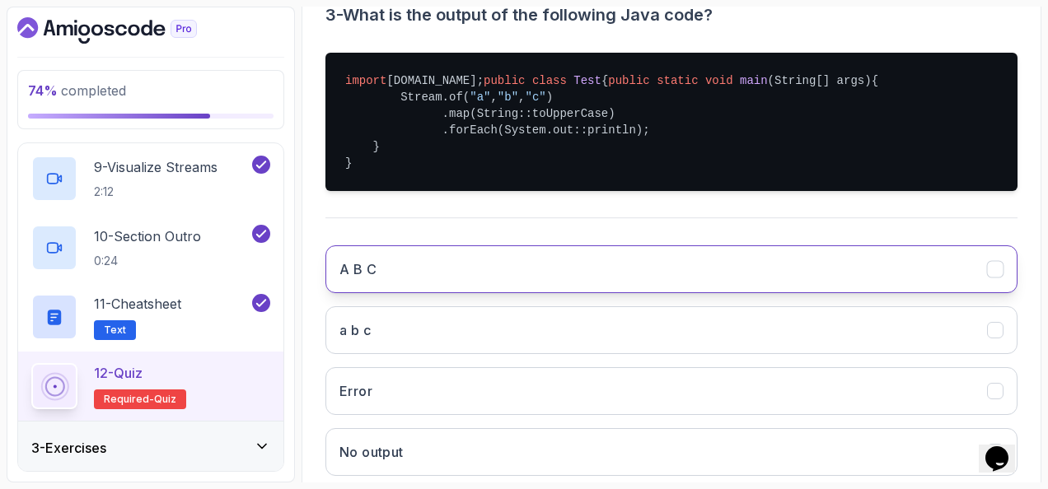
click at [615, 293] on button "A B C" at bounding box center [671, 270] width 692 height 48
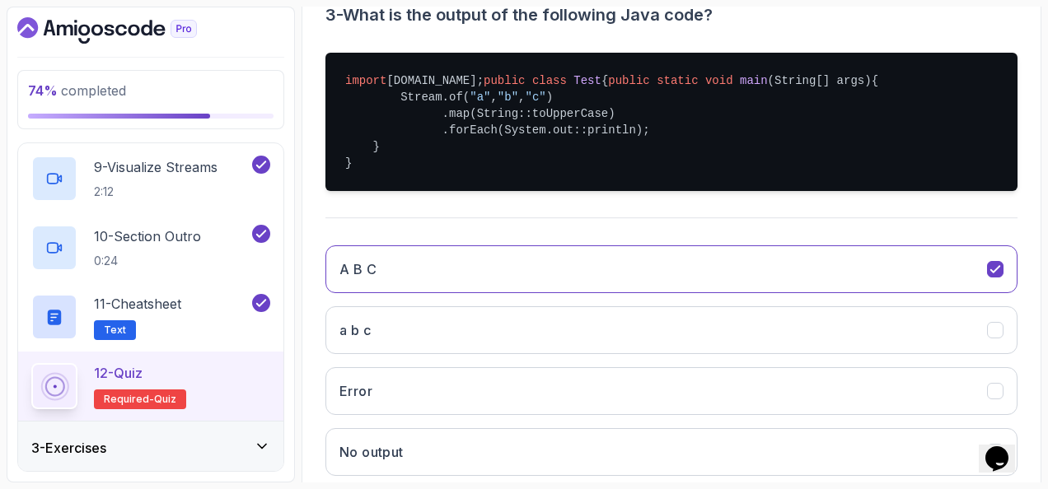
scroll to position [480, 0]
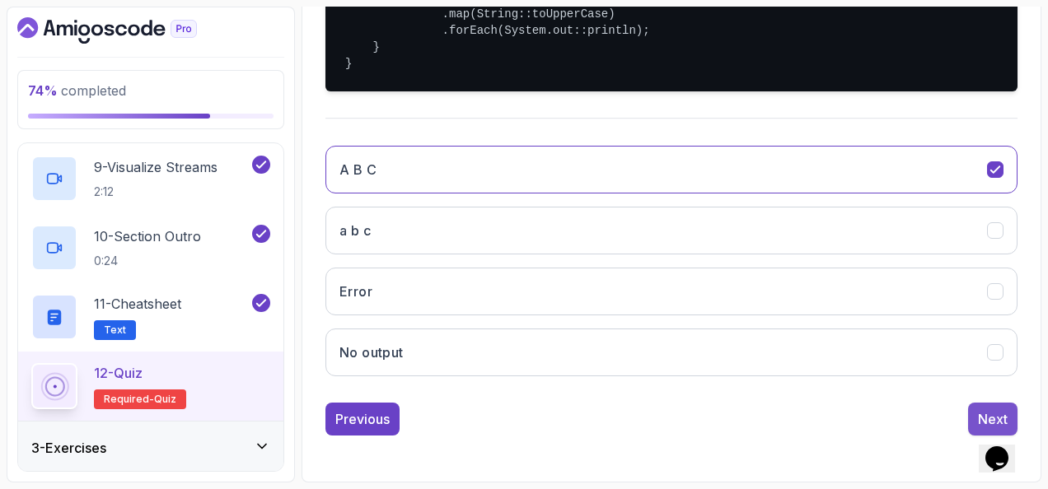
click at [1001, 403] on button "Next" at bounding box center [992, 419] width 49 height 33
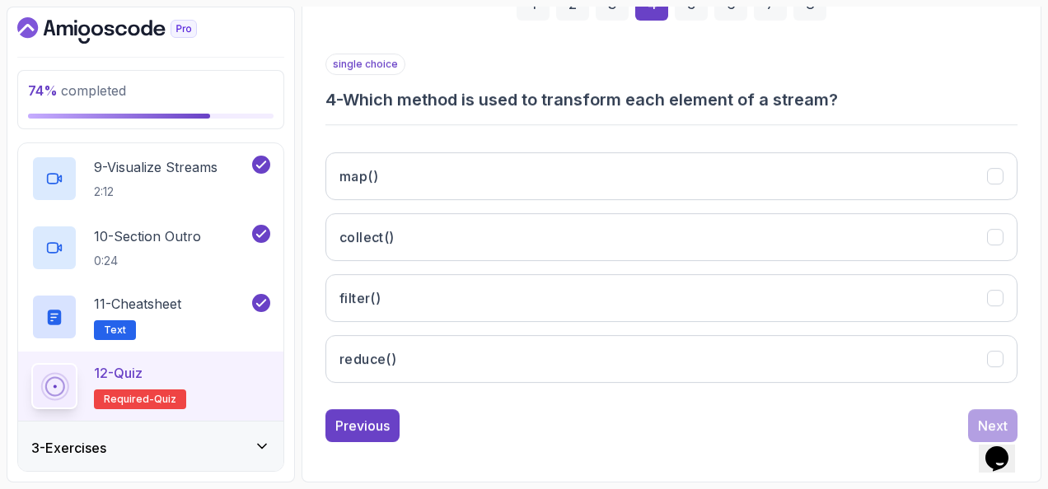
scroll to position [269, 0]
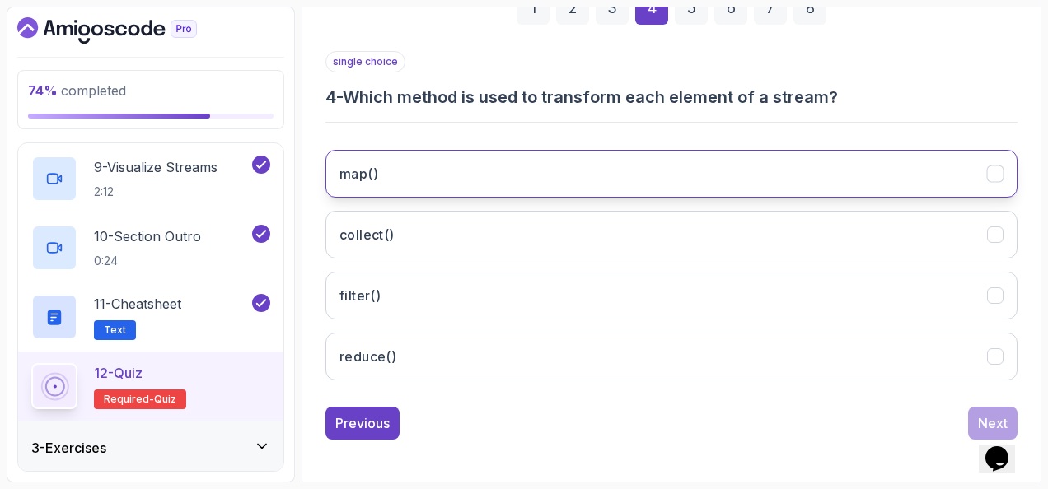
click at [498, 163] on button "map()" at bounding box center [671, 174] width 692 height 48
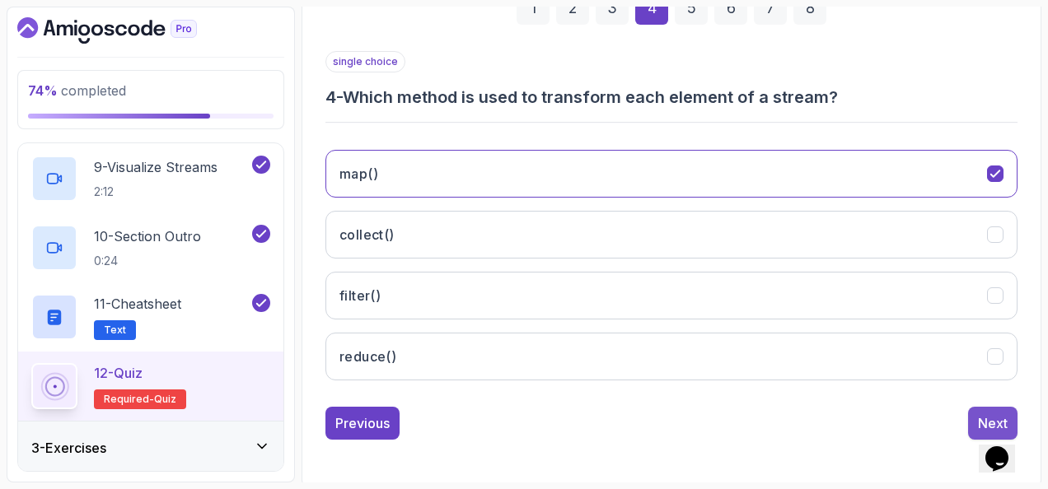
click at [981, 415] on div "Next" at bounding box center [993, 424] width 30 height 20
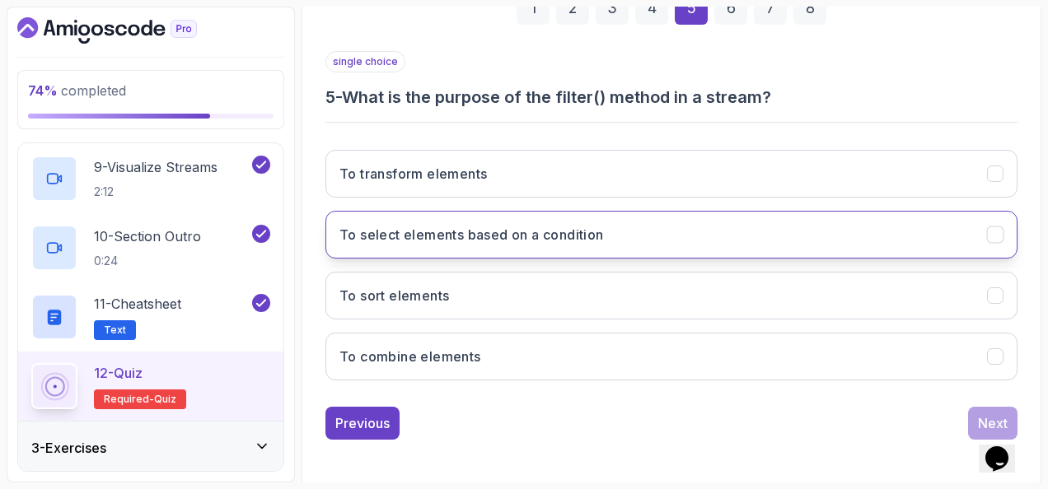
click at [646, 246] on button "To select elements based on a condition" at bounding box center [671, 235] width 692 height 48
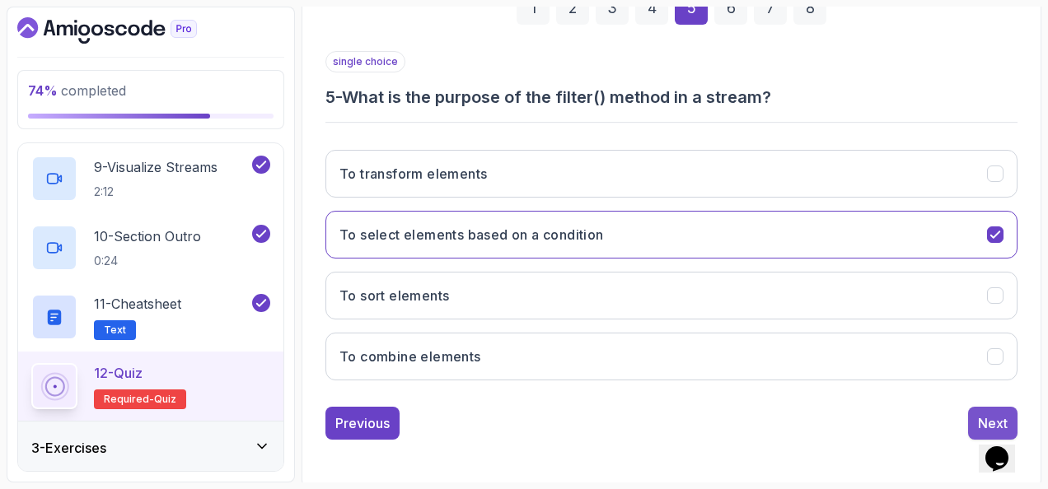
click at [976, 414] on button "Next" at bounding box center [992, 423] width 49 height 33
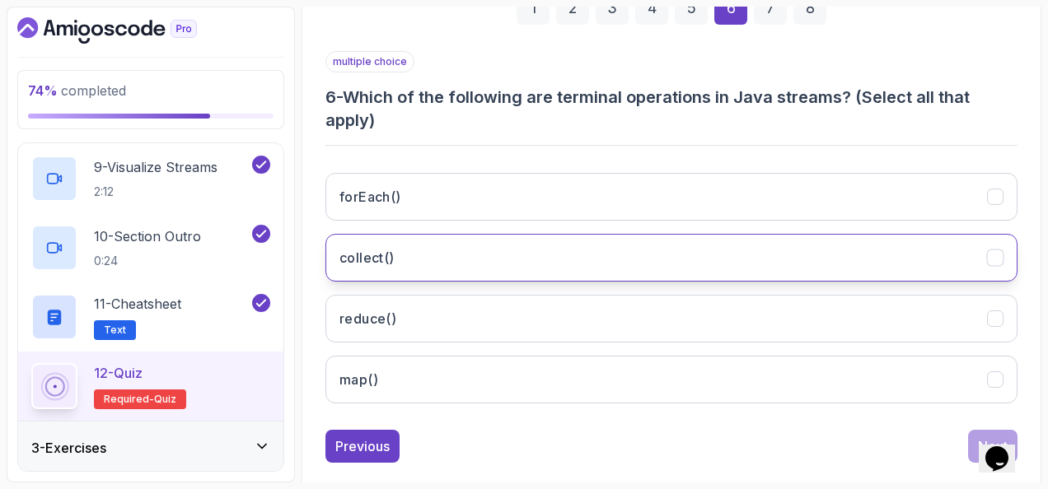
click at [562, 246] on button "collect()" at bounding box center [671, 258] width 692 height 48
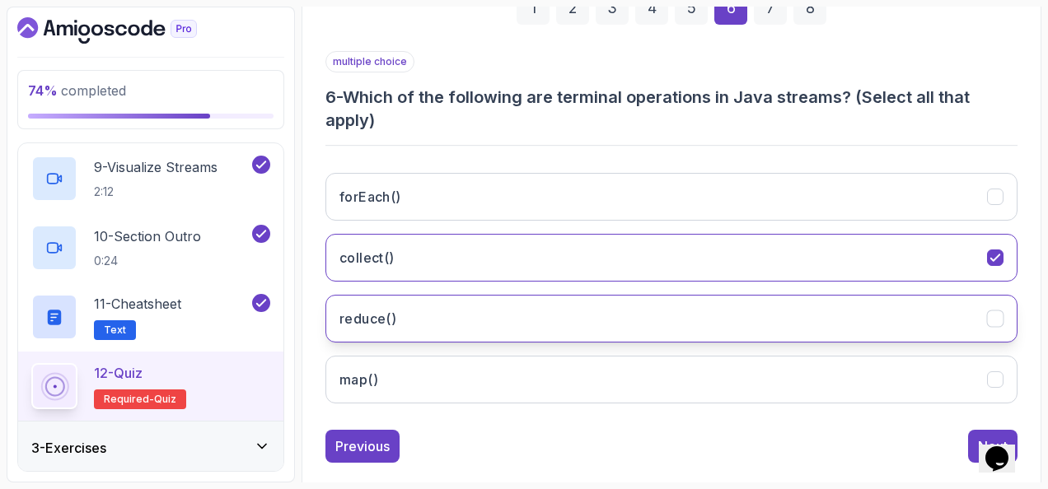
click at [557, 302] on button "reduce()" at bounding box center [671, 319] width 692 height 48
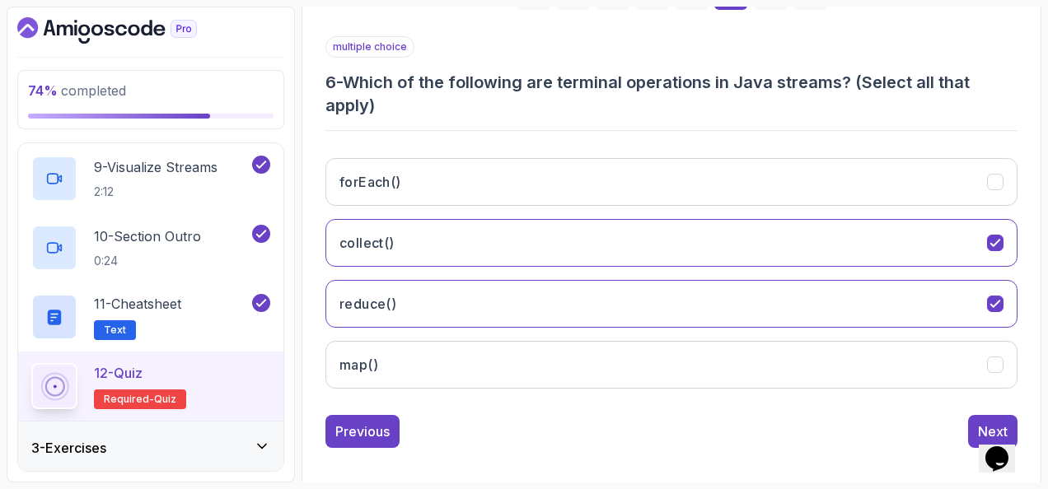
scroll to position [292, 0]
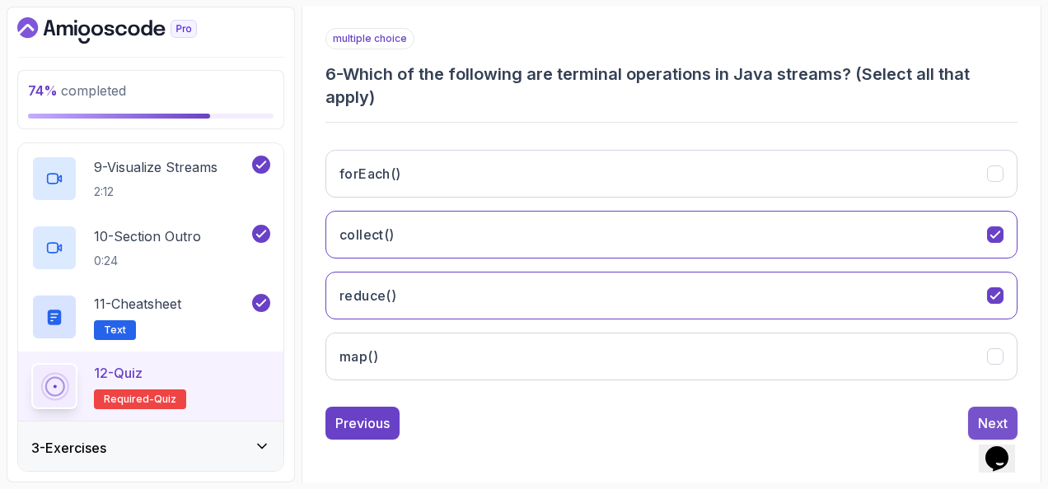
click at [973, 407] on button "Next" at bounding box center [992, 423] width 49 height 33
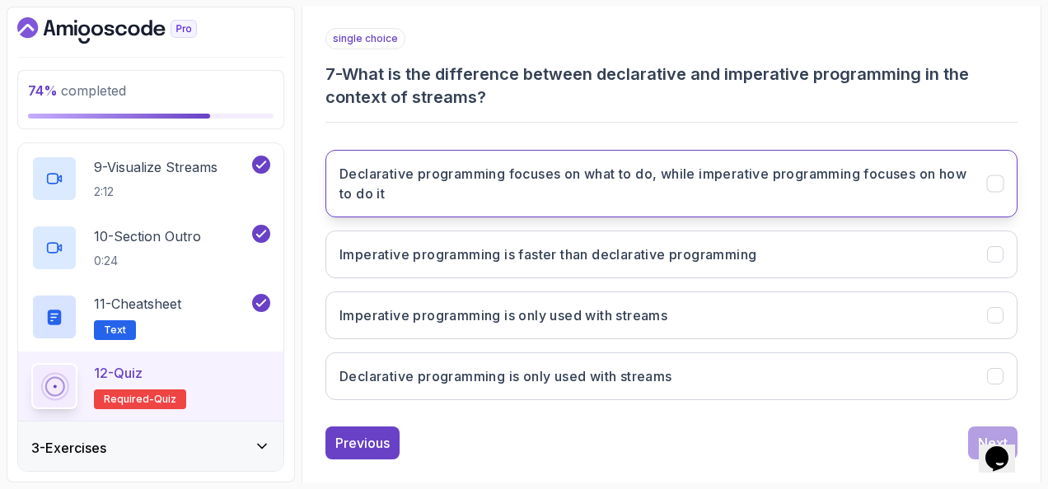
click at [700, 166] on h3 "Declarative programming focuses on what to do, while imperative programming foc…" at bounding box center [653, 184] width 628 height 40
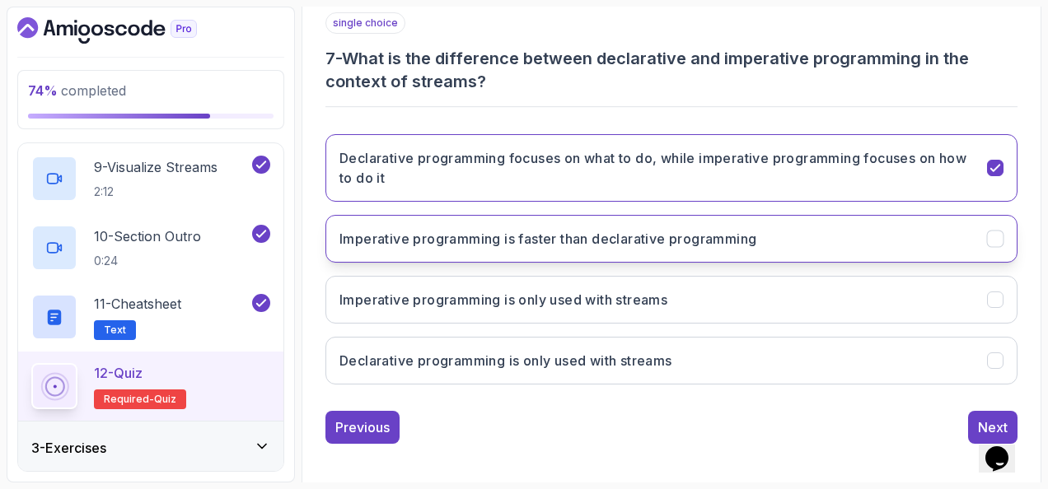
scroll to position [311, 0]
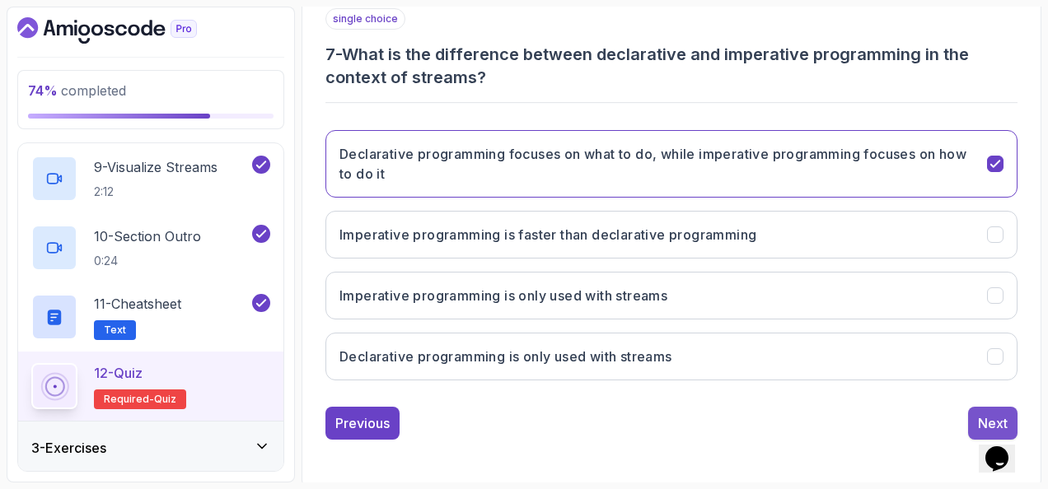
click at [982, 414] on div "Next" at bounding box center [993, 424] width 30 height 20
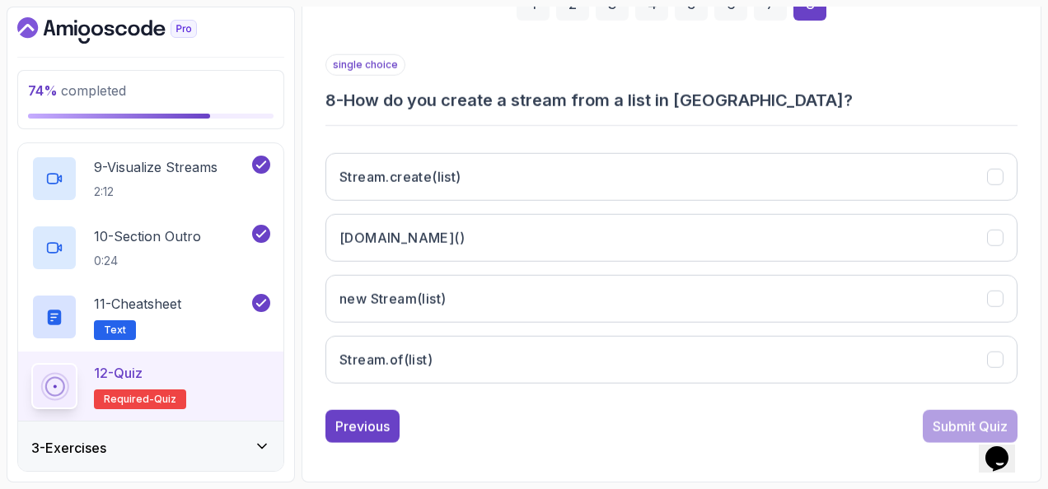
scroll to position [269, 0]
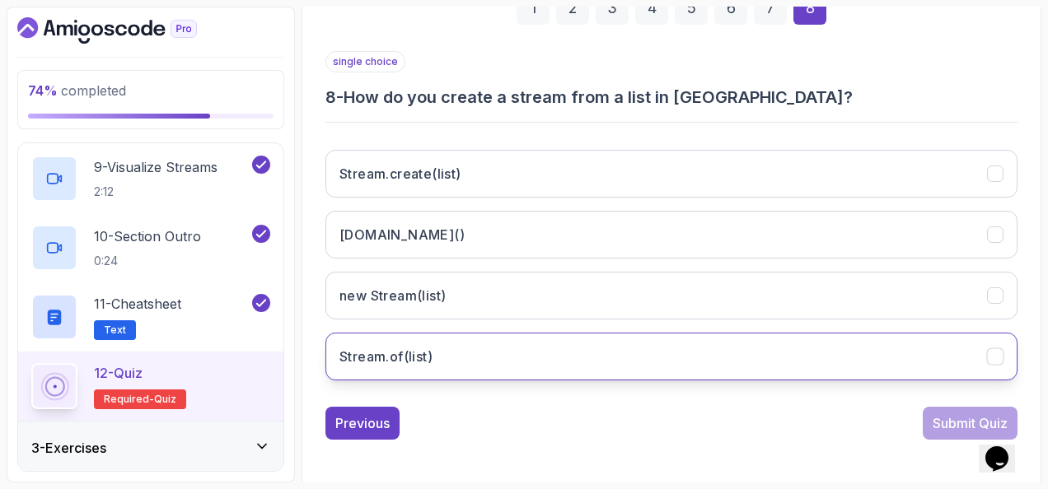
click at [661, 340] on button "Stream.of(list)" at bounding box center [671, 357] width 692 height 48
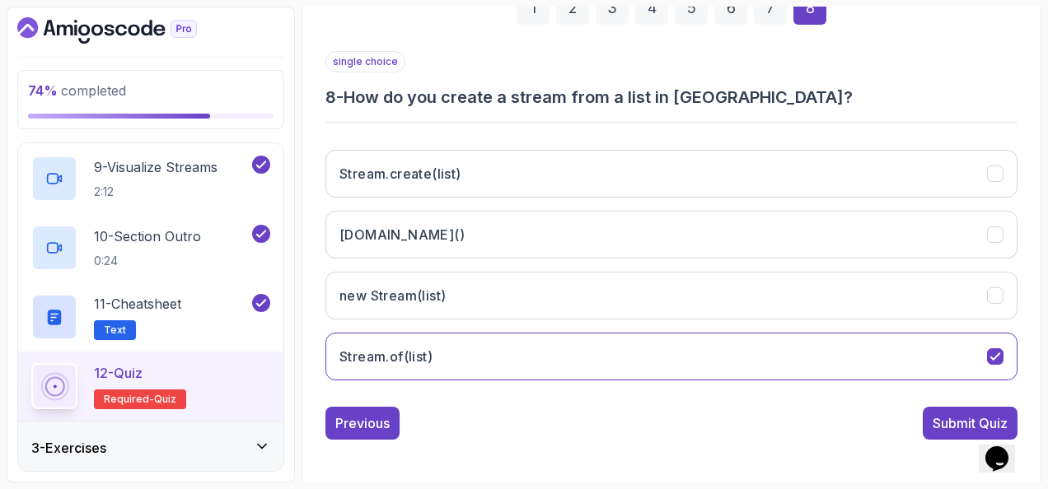
click at [928, 412] on button "Submit Quiz" at bounding box center [970, 423] width 95 height 33
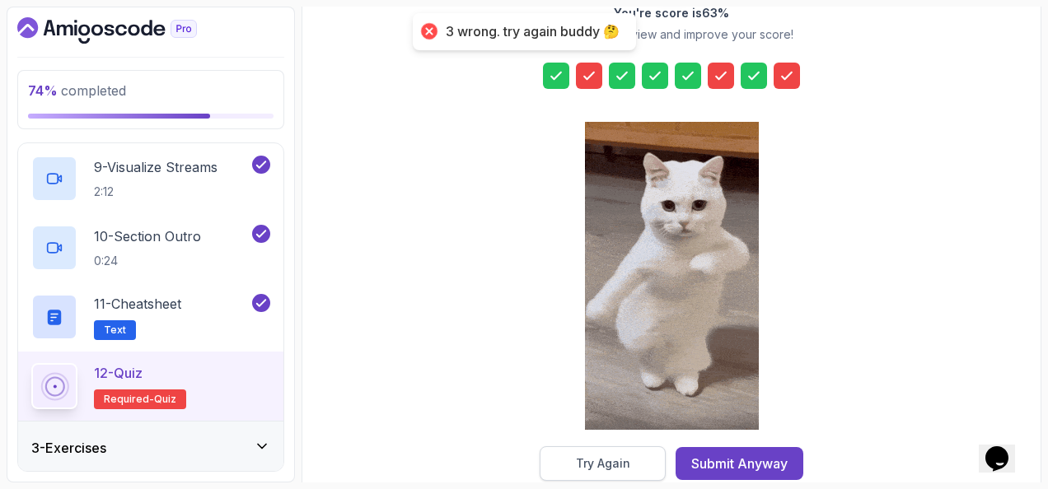
click at [627, 462] on div "Try Again" at bounding box center [603, 464] width 54 height 16
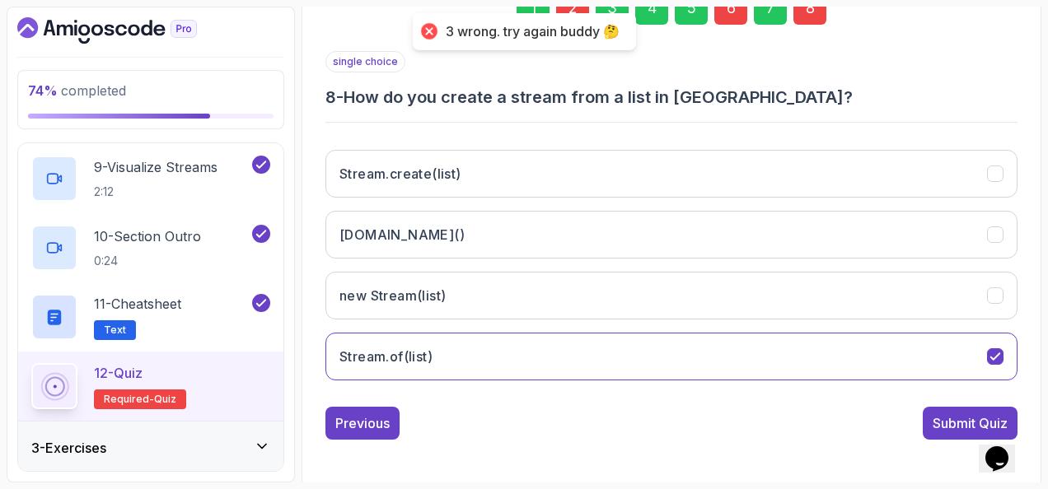
click at [573, 9] on div "2" at bounding box center [572, 8] width 33 height 33
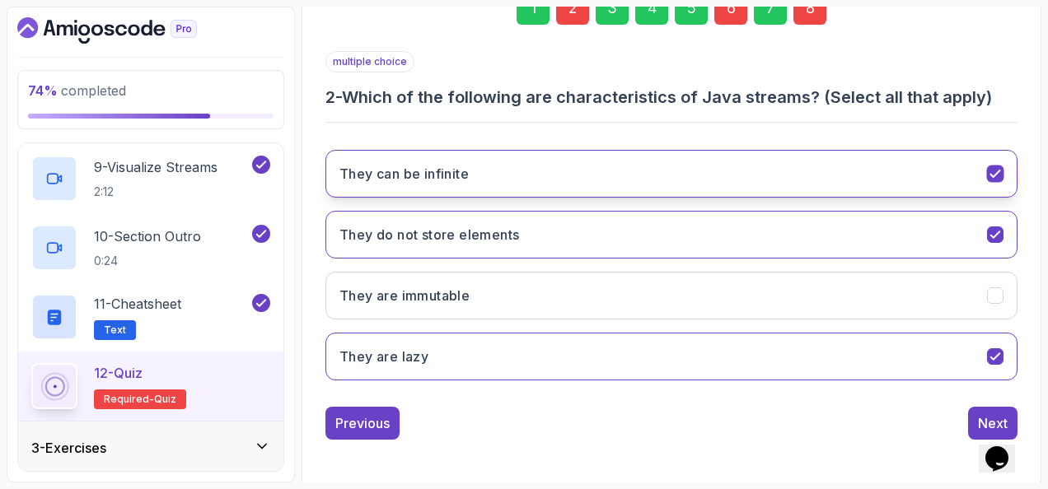
click at [522, 170] on button "They can be infinite" at bounding box center [671, 174] width 692 height 48
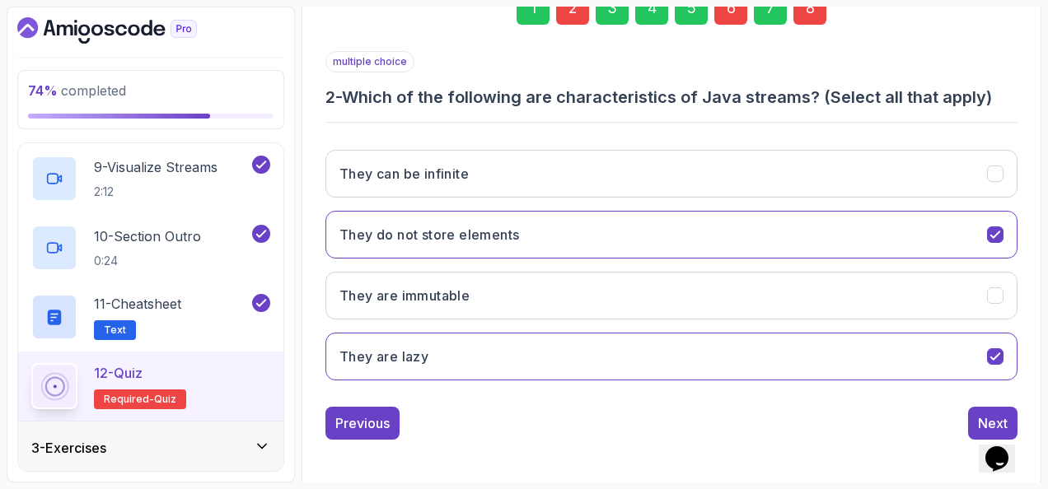
click at [747, 7] on div "6" at bounding box center [730, 8] width 33 height 33
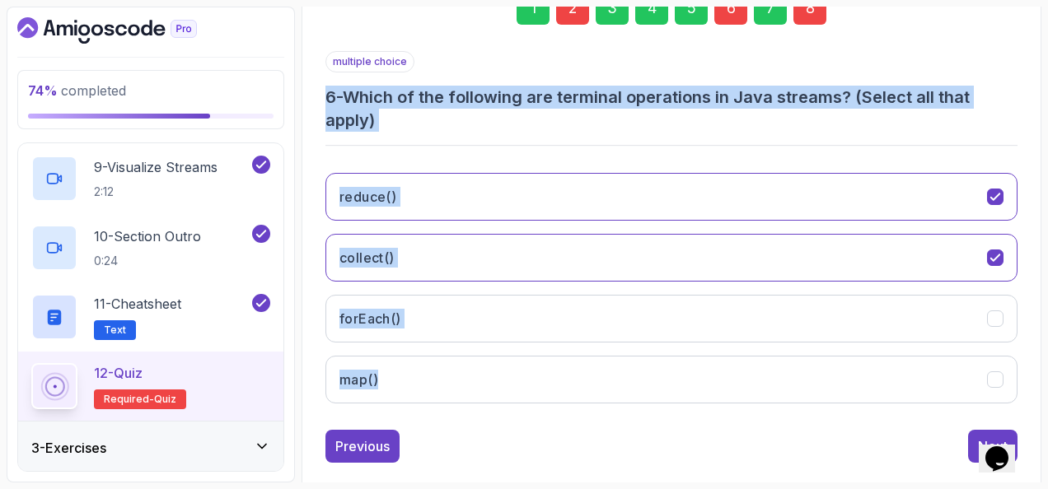
drag, startPoint x: 326, startPoint y: 94, endPoint x: 470, endPoint y: 347, distance: 291.2
click at [470, 347] on div "multiple choice 6 - Which of the following are terminal operations in Java stre…" at bounding box center [671, 234] width 692 height 366
copy div "6 - Which of the following are terminal operations in Java streams? (Select all…"
click at [536, 120] on h3 "6 - Which of the following are terminal operations in Java streams? (Select all…" at bounding box center [671, 109] width 692 height 46
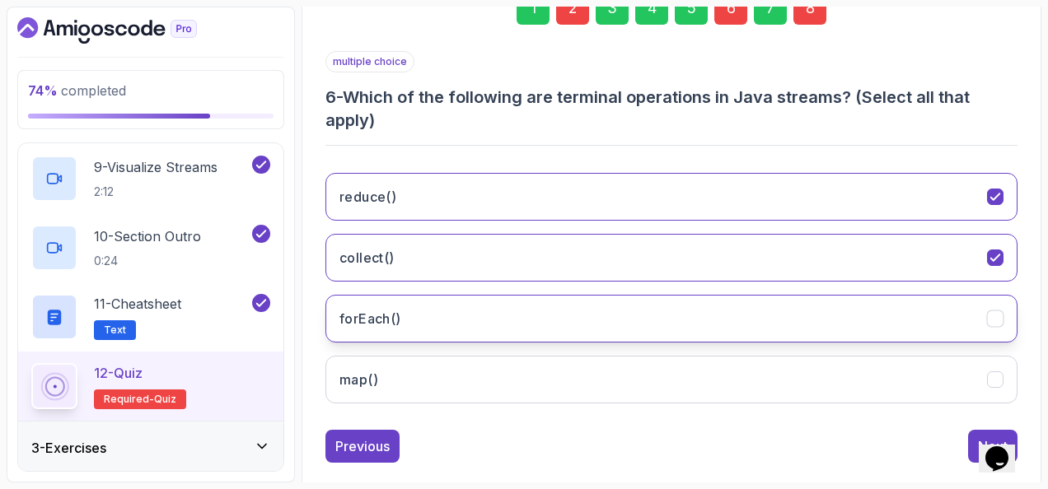
click at [470, 325] on button "forEach()" at bounding box center [671, 319] width 692 height 48
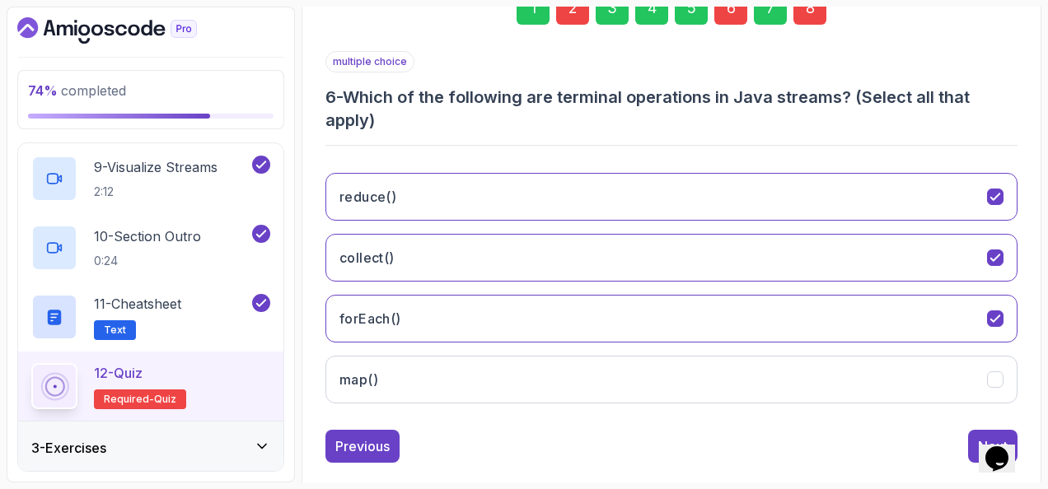
click at [808, 19] on div "8" at bounding box center [809, 8] width 33 height 33
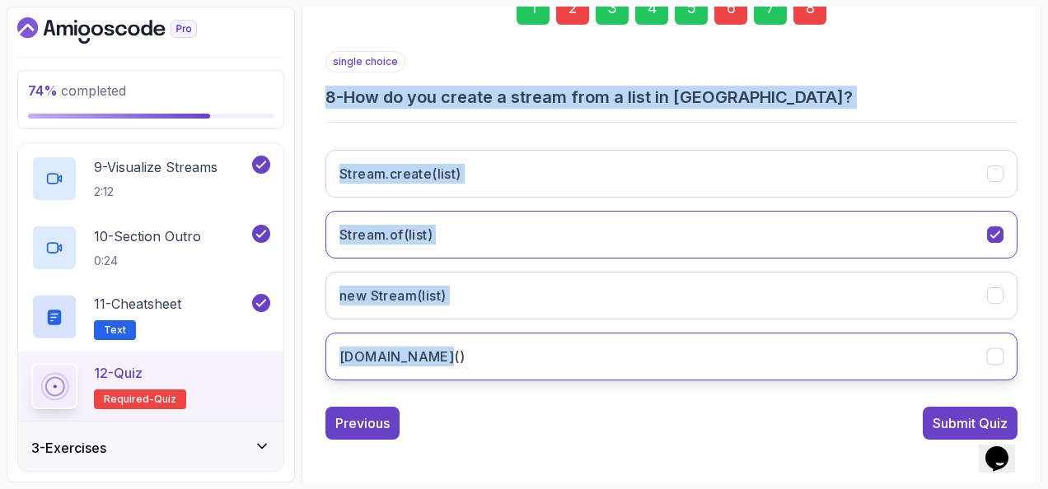
drag, startPoint x: 325, startPoint y: 95, endPoint x: 484, endPoint y: 348, distance: 298.8
click at [484, 348] on div "single choice 8 - How do you create a stream from a list in Java? Stream.create…" at bounding box center [671, 222] width 692 height 343
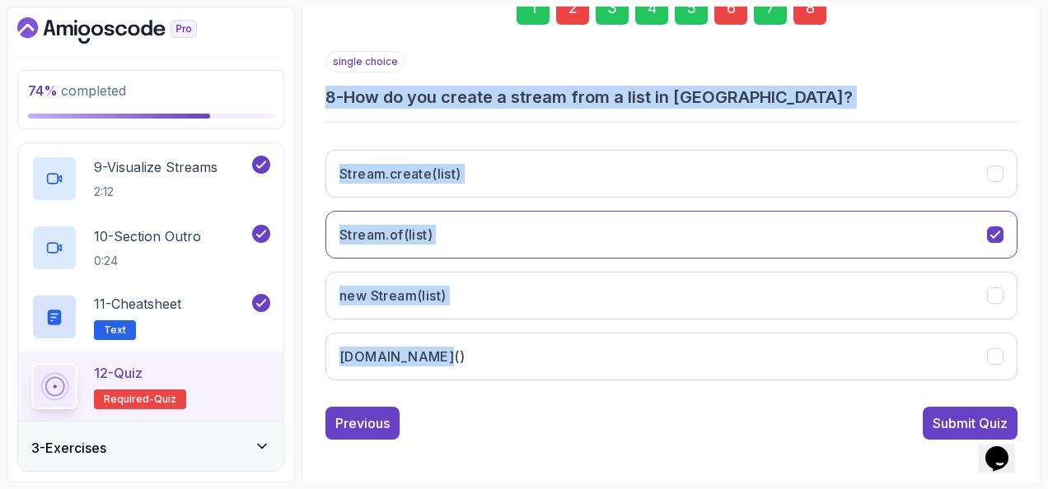
copy div "8 - How do you create a stream from a list in Java? Stream.create(list) Stream.…"
click at [836, 104] on h3 "8 - How do you create a stream from a list in Java?" at bounding box center [671, 97] width 692 height 23
click at [903, 131] on div "single choice 8 - How do you create a stream from a list in Java? Stream.create…" at bounding box center [671, 222] width 692 height 343
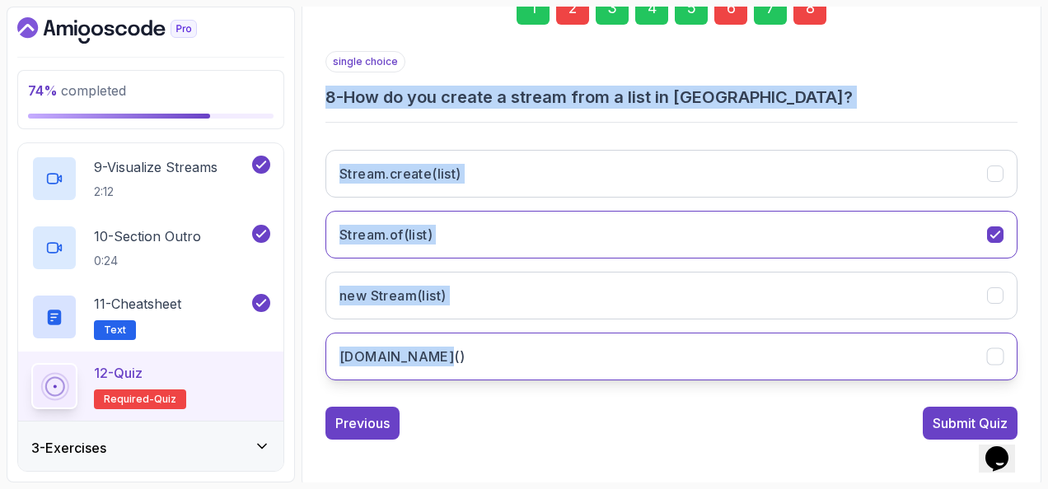
click at [615, 335] on button "list.stream()" at bounding box center [671, 357] width 692 height 48
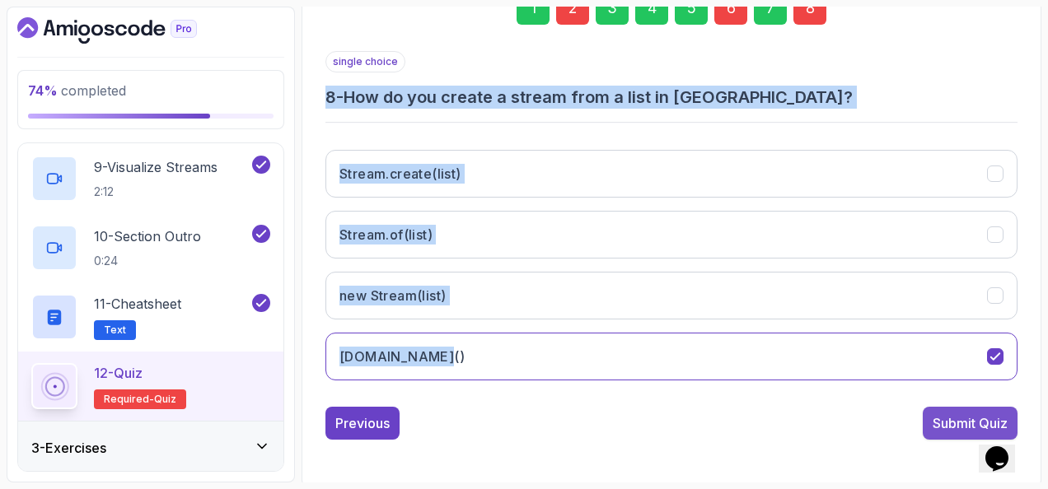
click at [936, 407] on button "Submit Quiz" at bounding box center [970, 423] width 95 height 33
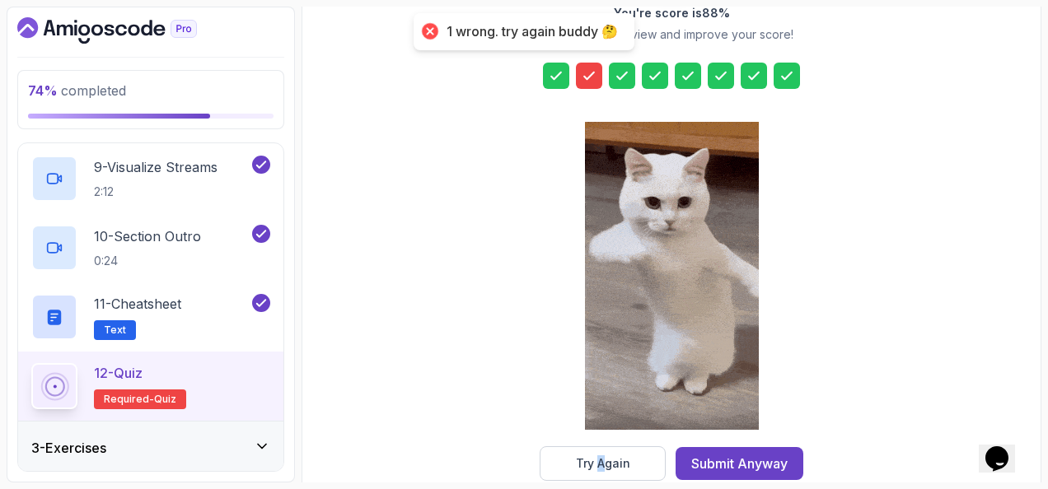
click at [602, 479] on div "Quiz Support Any issues? Slides Slides not available Repo Designs Design not av…" at bounding box center [672, 196] width 740 height 637
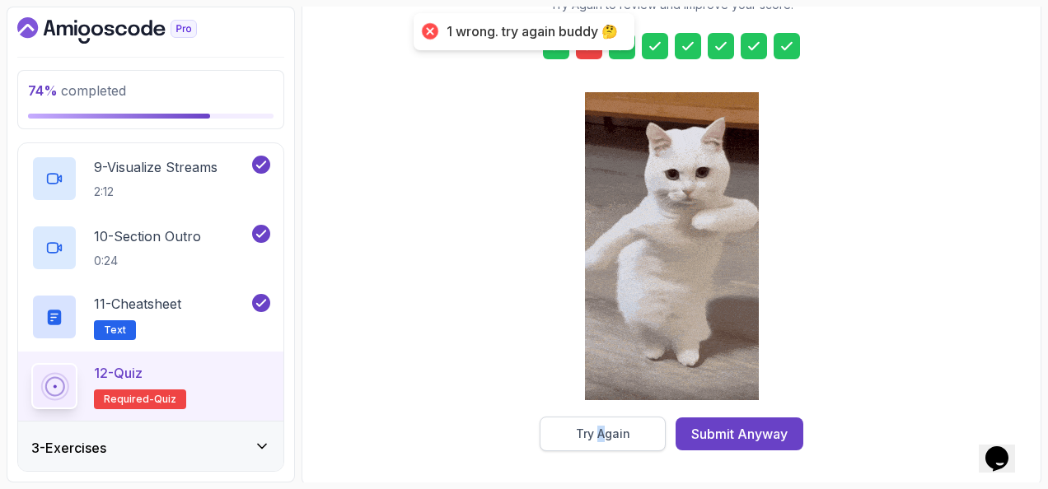
drag, startPoint x: 602, startPoint y: 479, endPoint x: 584, endPoint y: 429, distance: 52.4
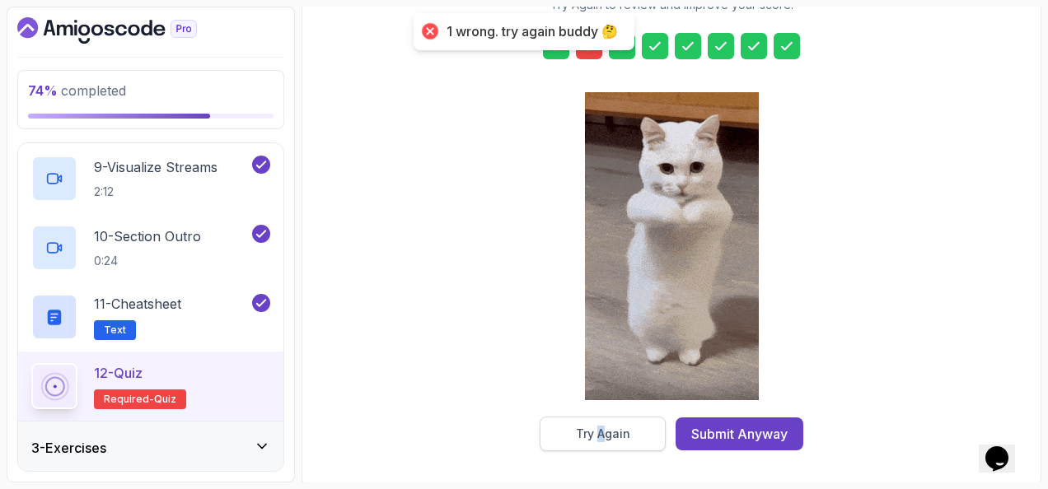
click at [584, 429] on div "Try Again" at bounding box center [603, 434] width 54 height 16
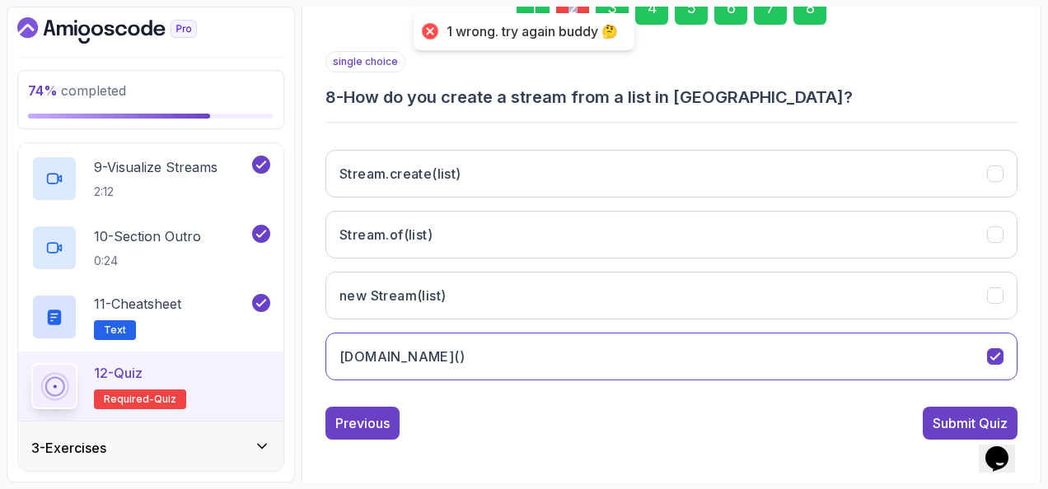
click at [573, 8] on div "1 2 3 4 5 6 7 8 single choice 8 - How do you create a stream from a list in Jav…" at bounding box center [671, 202] width 719 height 547
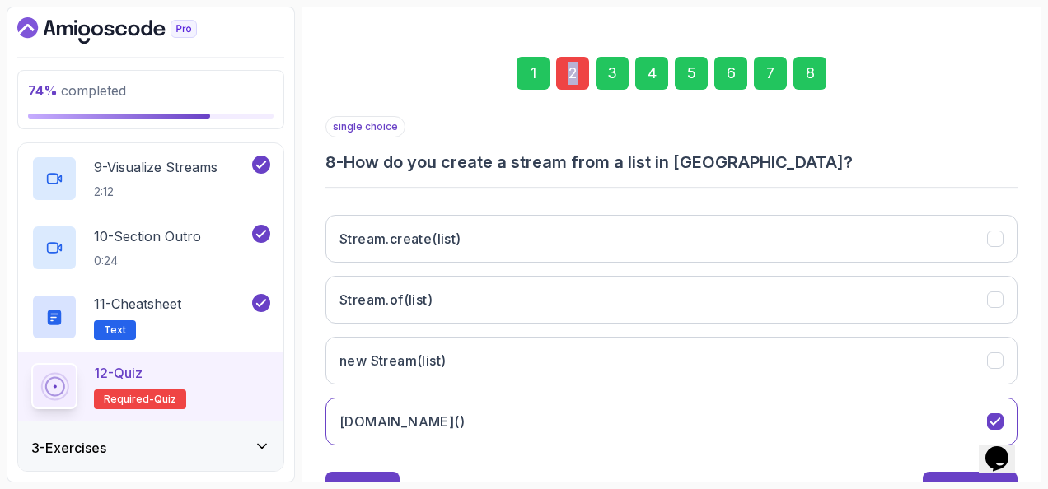
drag, startPoint x: 573, startPoint y: 8, endPoint x: 564, endPoint y: 60, distance: 52.7
click at [564, 60] on div "2" at bounding box center [572, 73] width 33 height 33
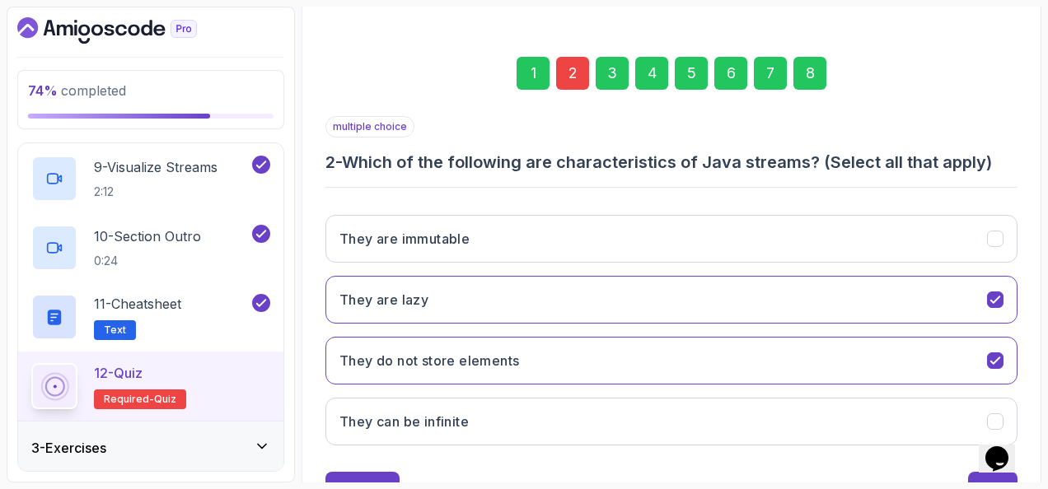
click at [399, 41] on div "1 2 3 4 5 6 7 8" at bounding box center [671, 73] width 692 height 86
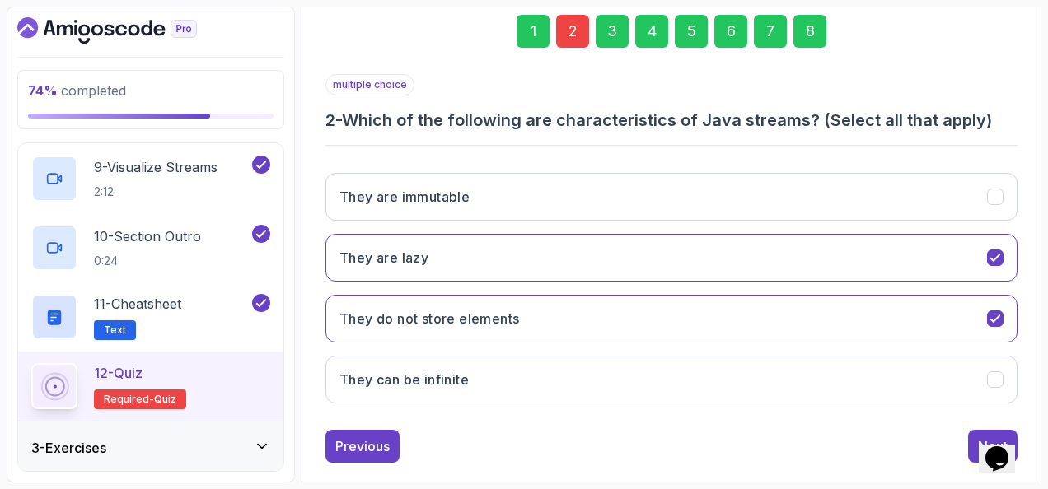
scroll to position [269, 0]
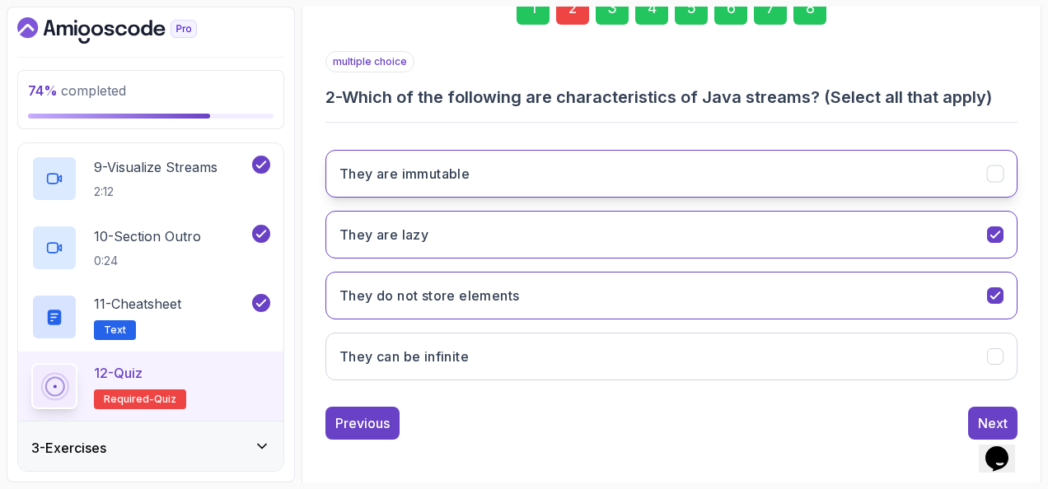
click at [438, 168] on h3 "They are immutable" at bounding box center [404, 174] width 130 height 20
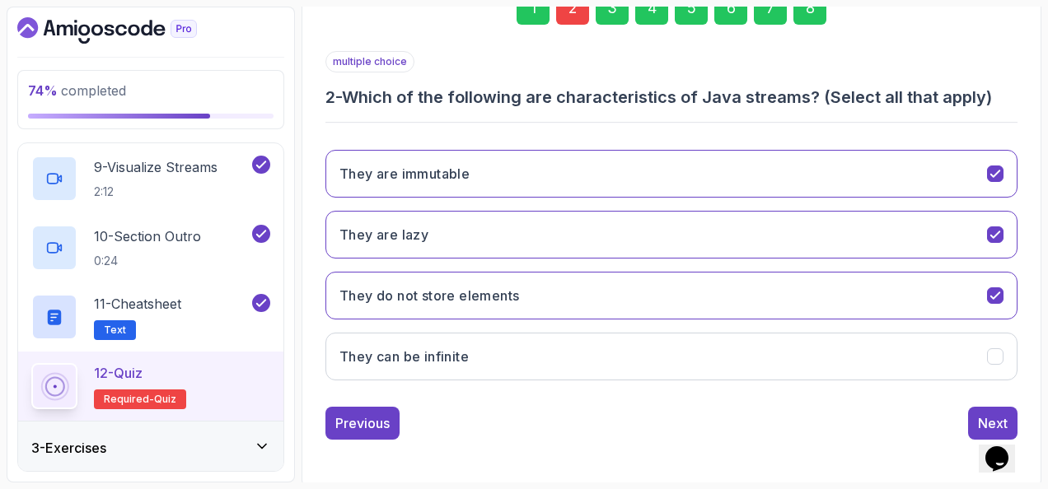
click at [468, 377] on div "They are immutable They are lazy They do not store elements They can be infinite" at bounding box center [671, 265] width 692 height 257
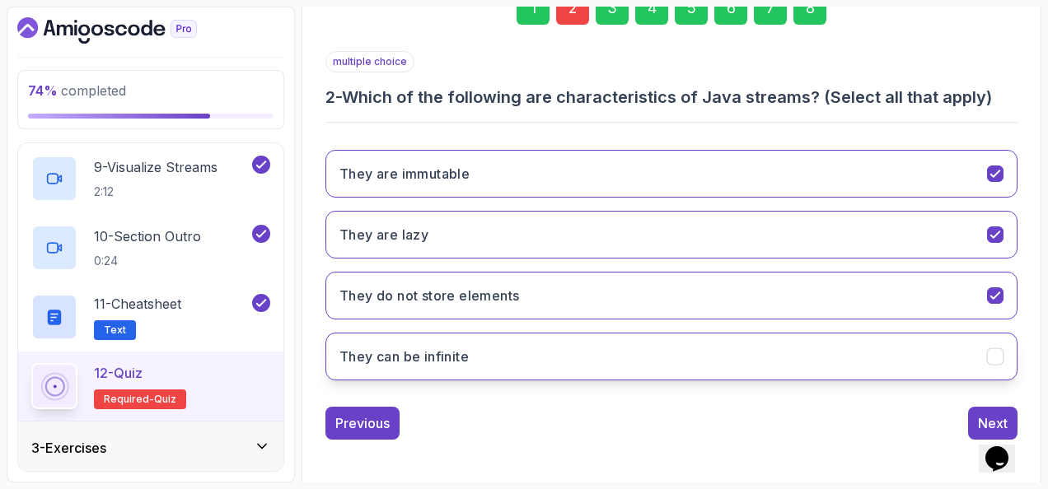
click at [485, 361] on button "They can be infinite" at bounding box center [671, 357] width 692 height 48
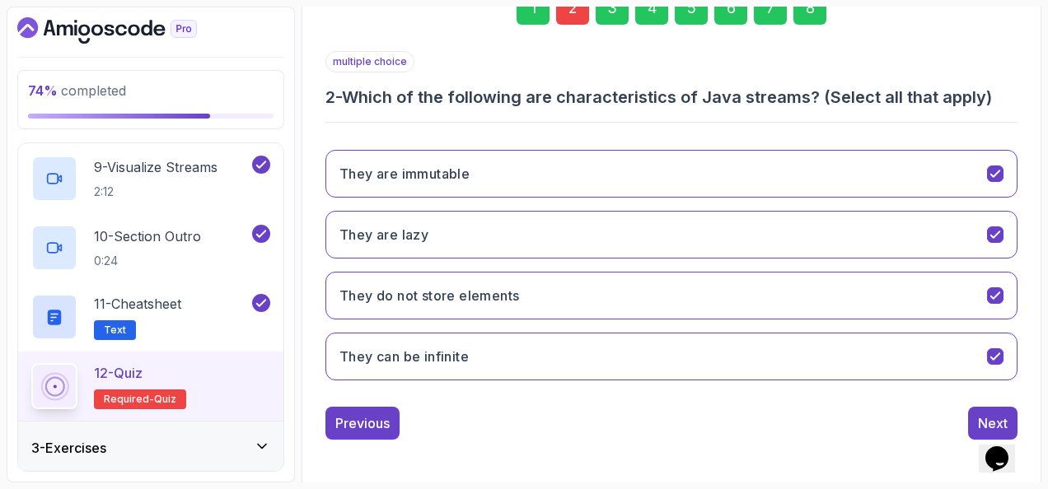
click at [806, 9] on div "8" at bounding box center [809, 8] width 33 height 33
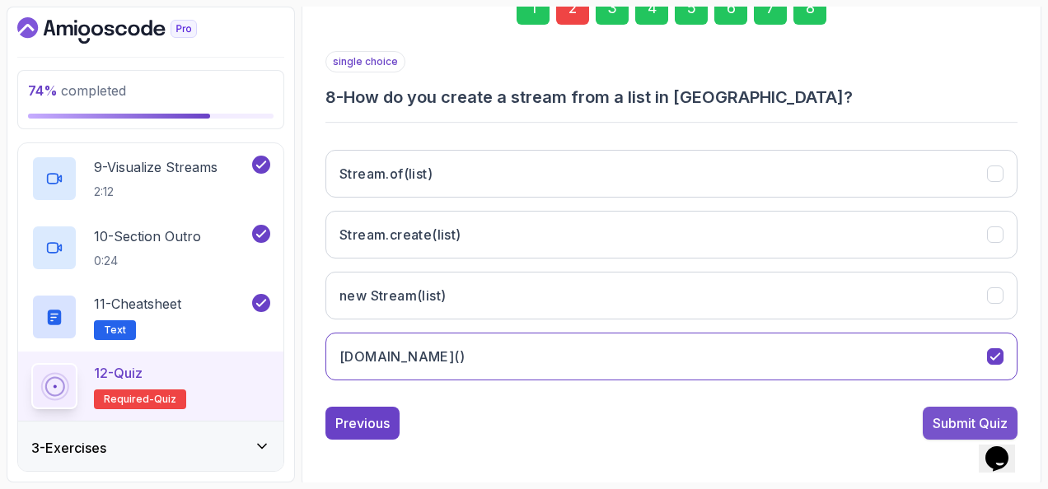
click at [950, 414] on div "Submit Quiz" at bounding box center [970, 424] width 75 height 20
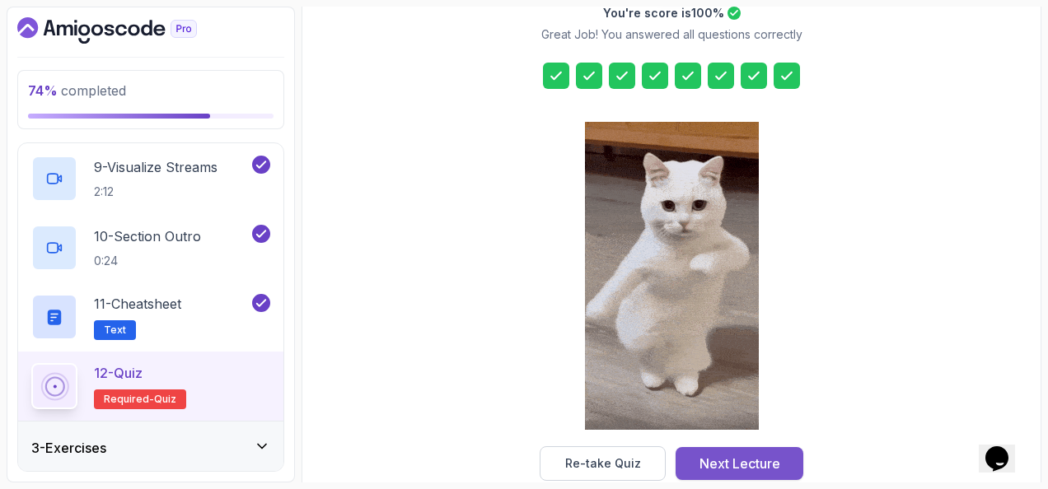
click at [768, 455] on div "Next Lecture" at bounding box center [740, 464] width 81 height 20
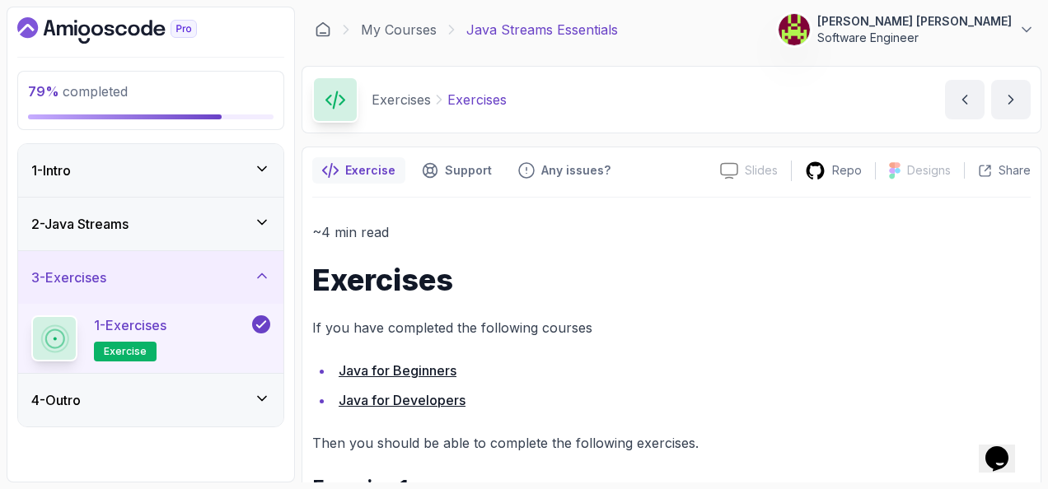
click at [238, 271] on div "3 - Exercises" at bounding box center [150, 278] width 239 height 20
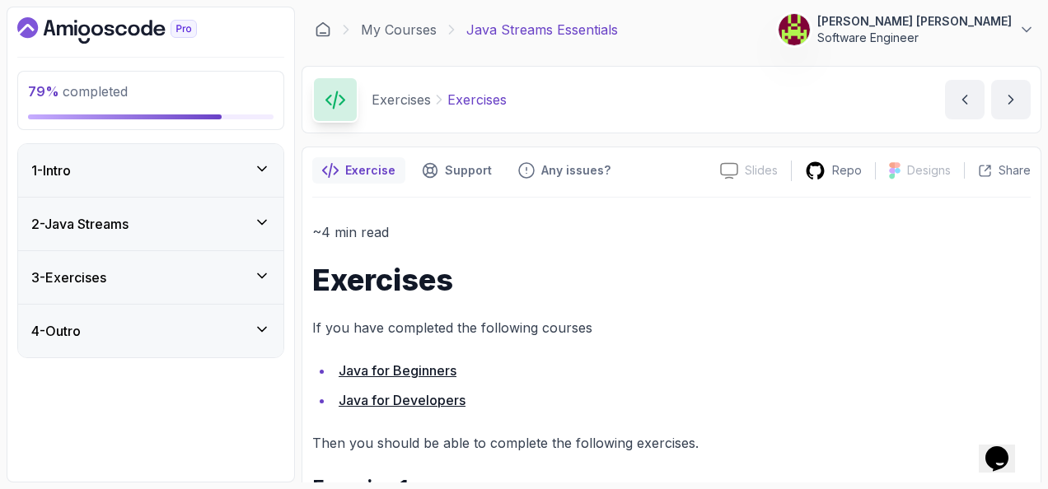
click at [247, 315] on div "4 - Outro" at bounding box center [150, 331] width 265 height 53
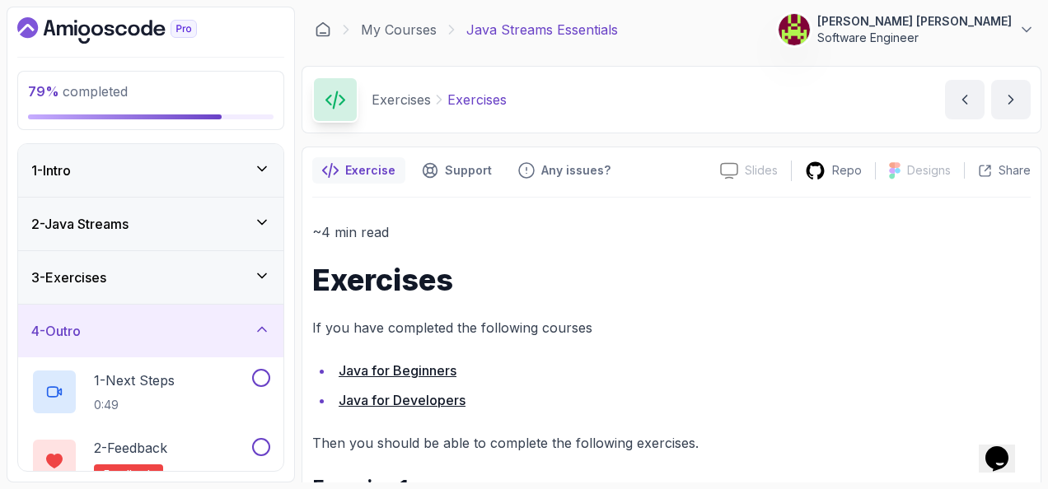
scroll to position [160, 0]
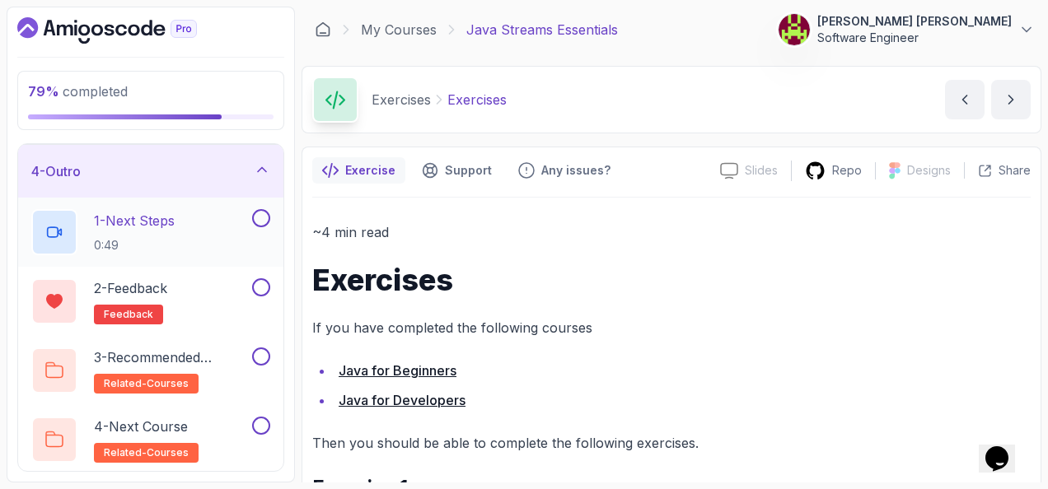
click at [206, 217] on div "1 - Next Steps 0:49" at bounding box center [140, 232] width 218 height 46
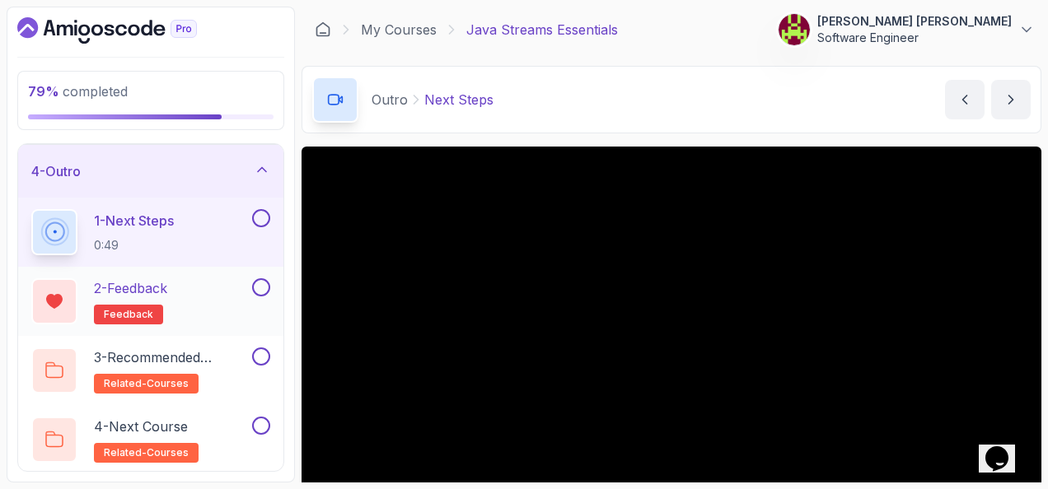
click at [264, 283] on button at bounding box center [261, 288] width 18 height 18
click at [264, 351] on button at bounding box center [261, 357] width 18 height 18
click at [264, 424] on button at bounding box center [261, 426] width 18 height 18
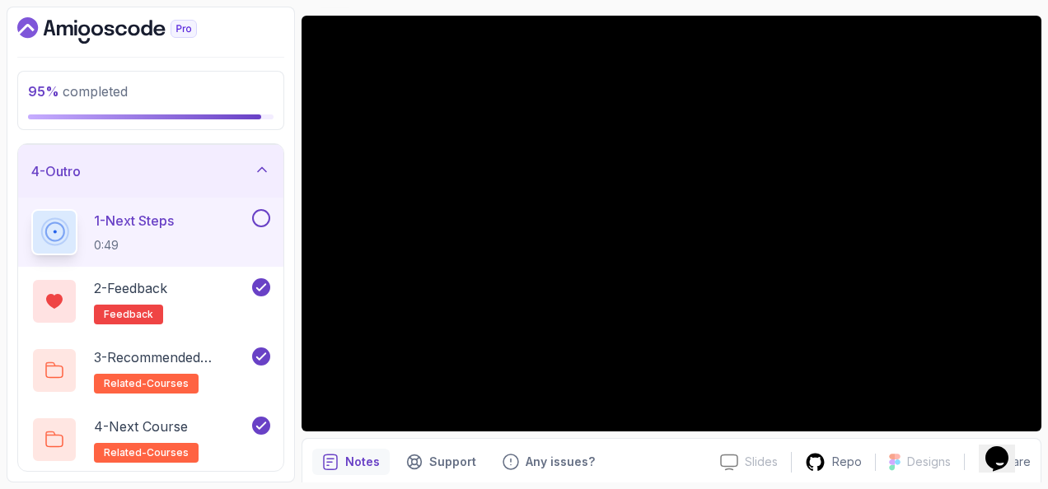
scroll to position [110, 0]
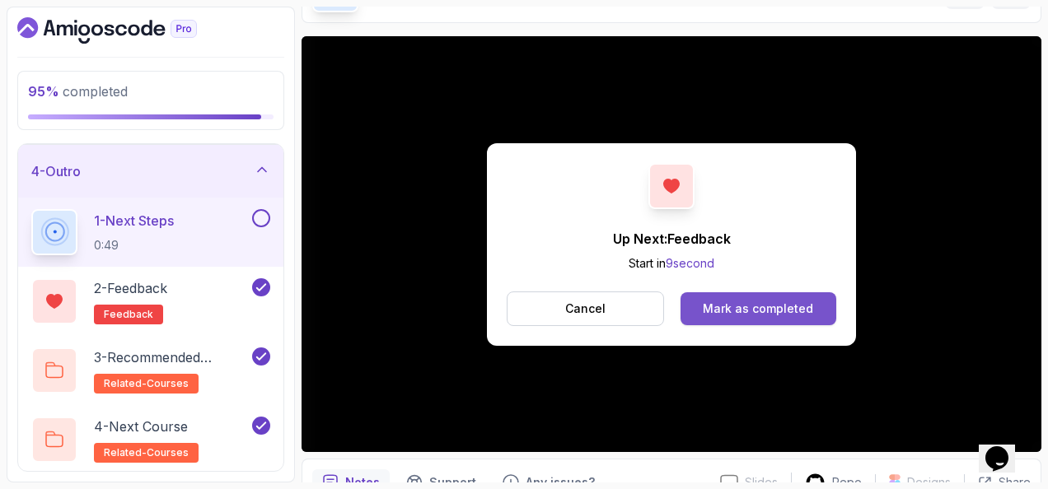
click at [798, 313] on div "Mark as completed" at bounding box center [758, 309] width 110 height 16
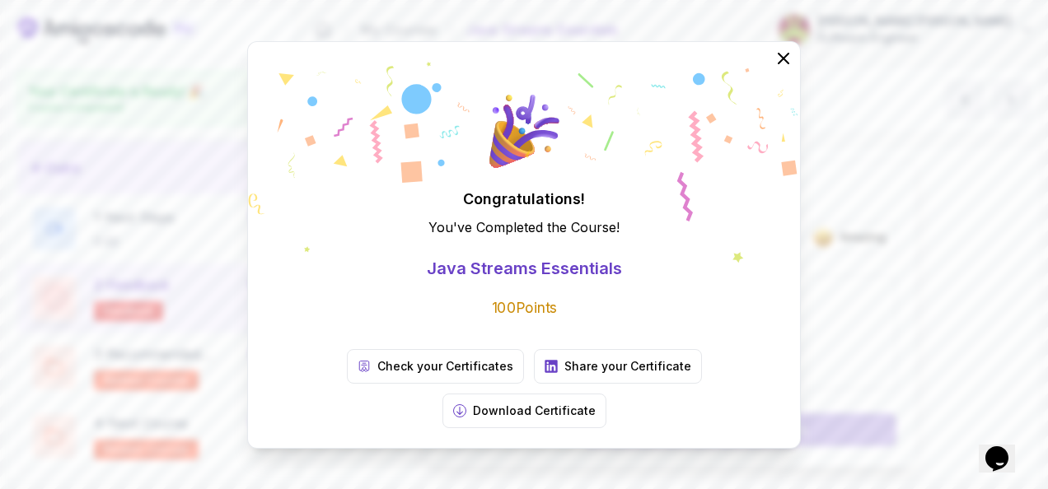
scroll to position [155, 0]
click at [779, 68] on icon at bounding box center [783, 57] width 21 height 21
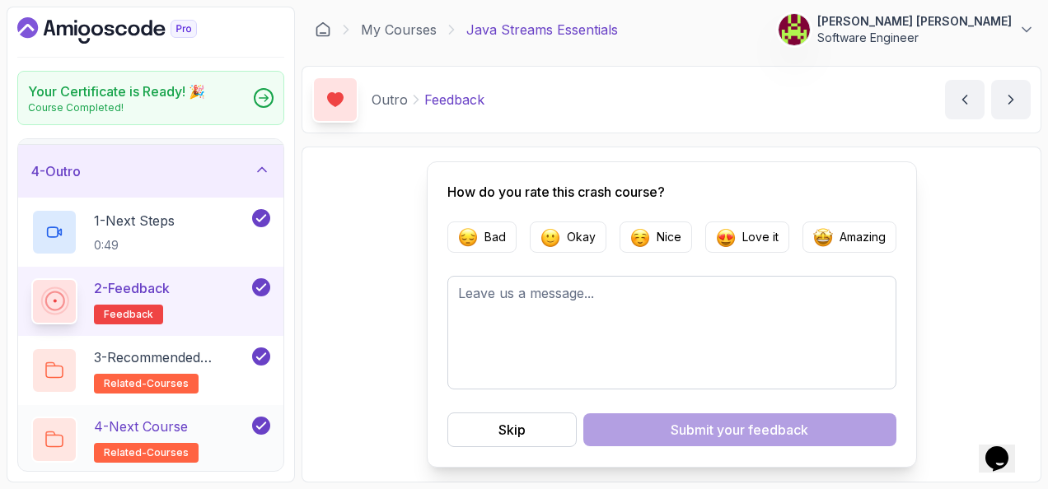
click at [203, 429] on div "4 - Next Course related-courses" at bounding box center [140, 440] width 218 height 46
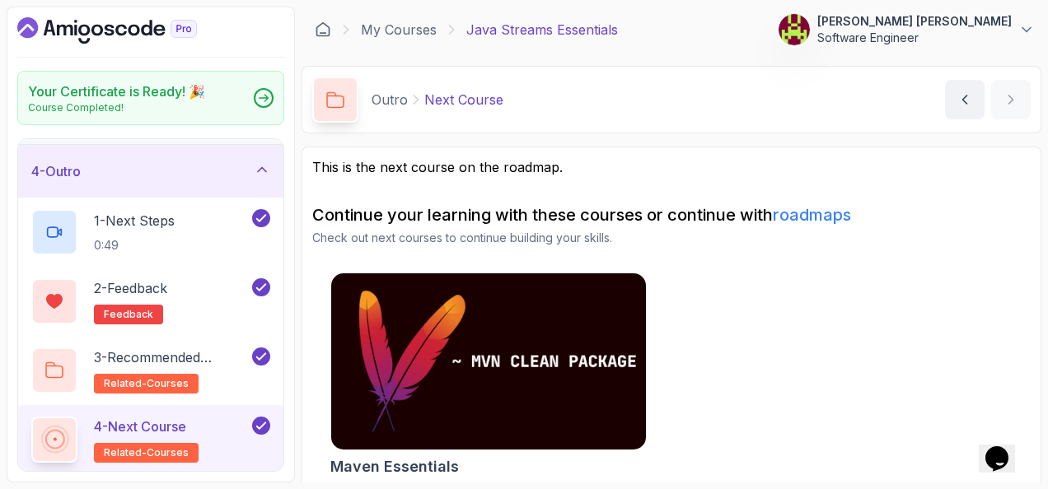
scroll to position [10, 0]
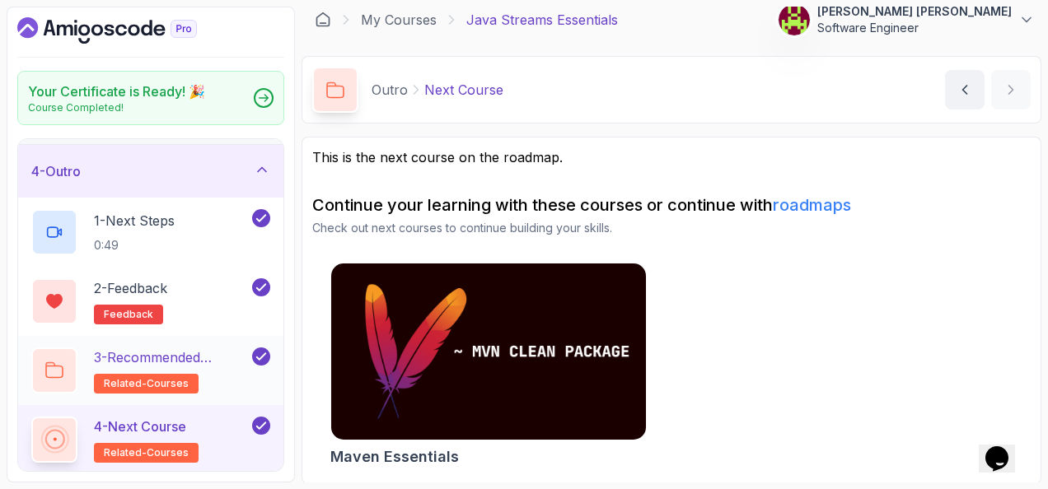
click at [194, 365] on h2 "3 - Recommended Courses related-courses" at bounding box center [171, 371] width 155 height 46
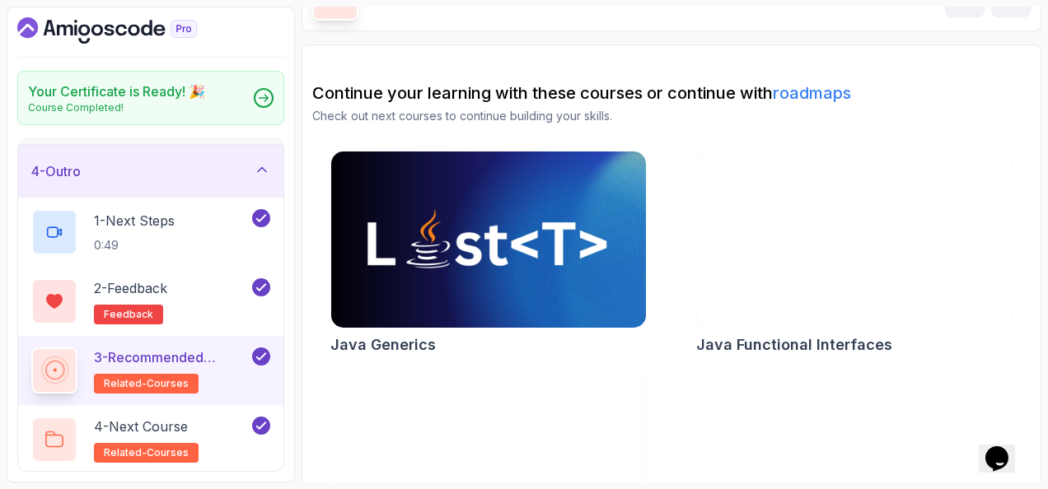
scroll to position [214, 0]
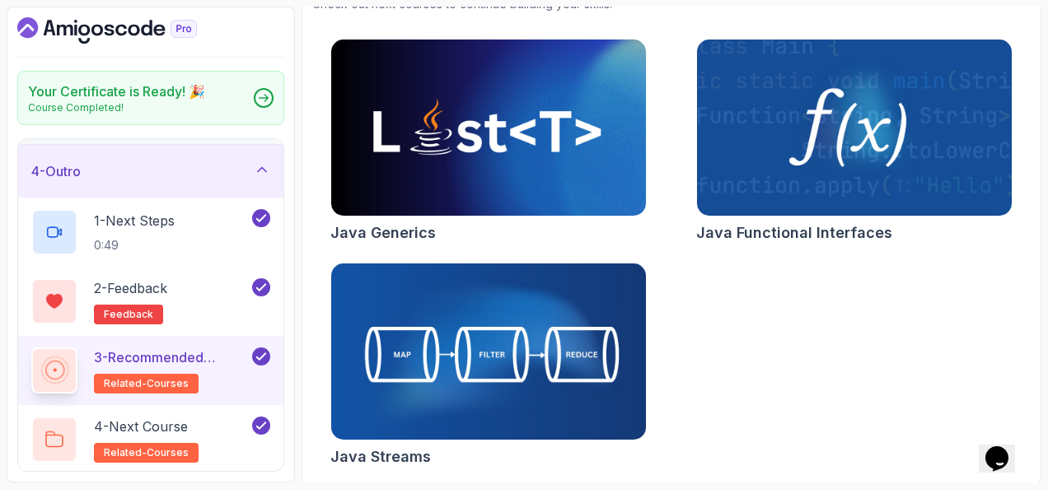
click at [476, 281] on img at bounding box center [488, 352] width 330 height 185
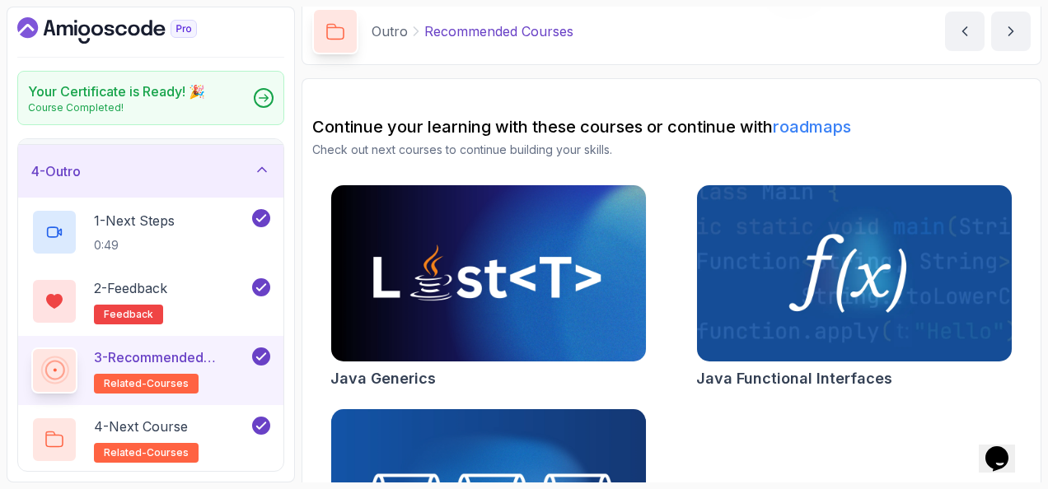
scroll to position [0, 0]
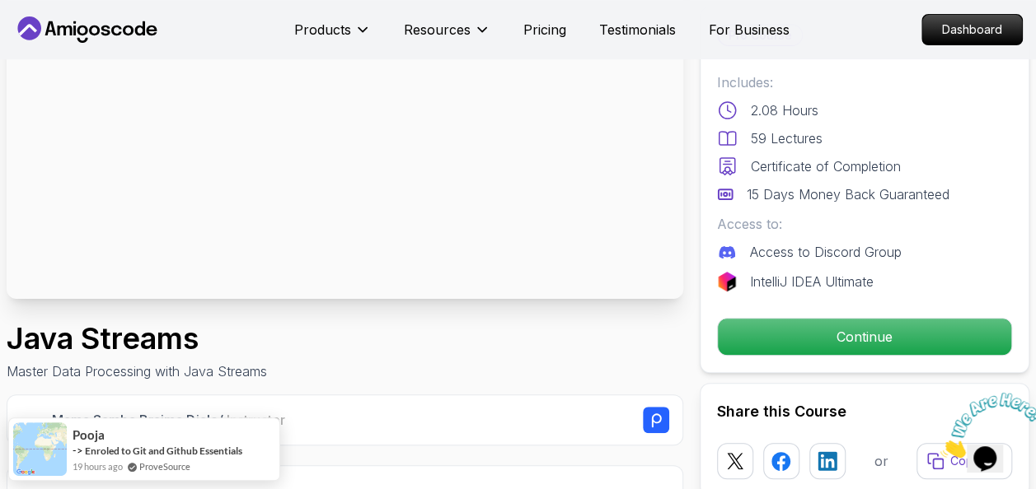
scroll to position [247, 0]
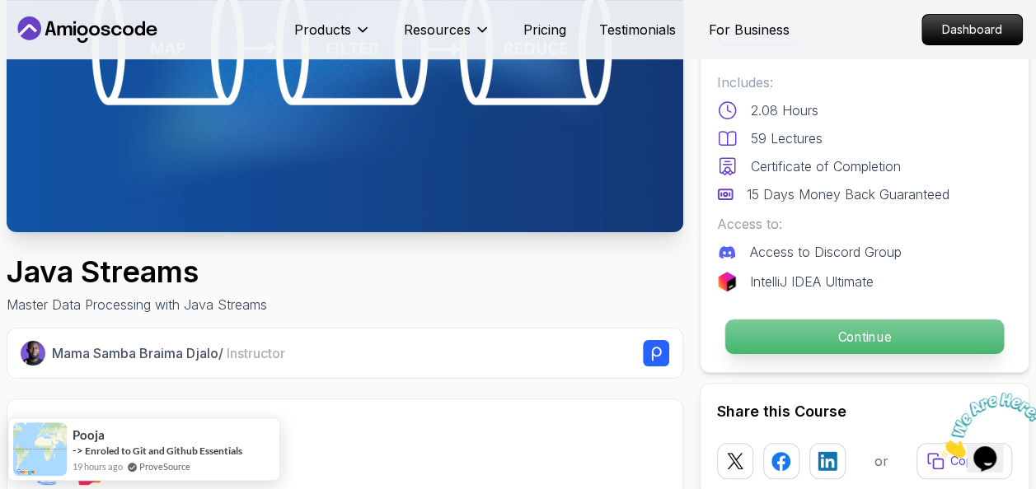
click at [783, 320] on p "Continue" at bounding box center [864, 337] width 279 height 35
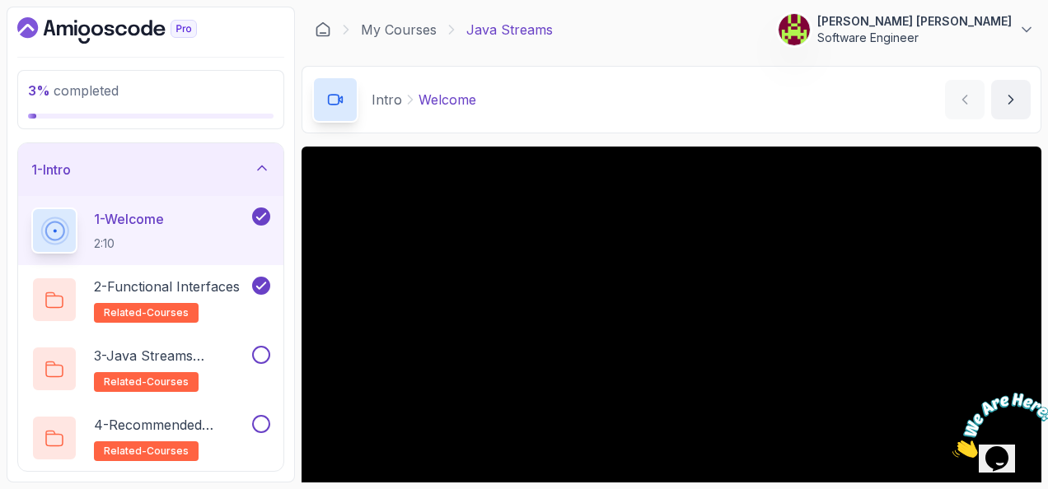
scroll to position [82, 0]
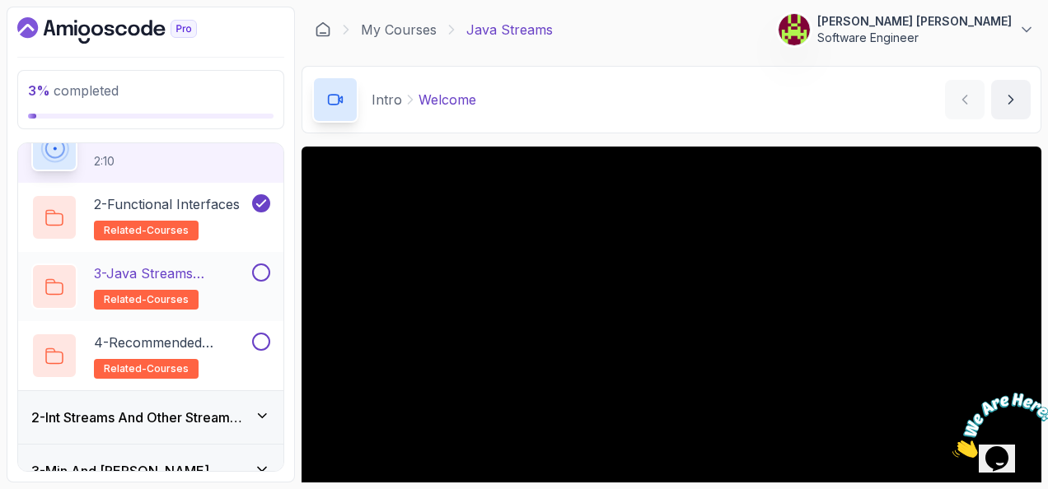
click at [235, 264] on p "3 - Java Streams Essentials" at bounding box center [171, 274] width 155 height 20
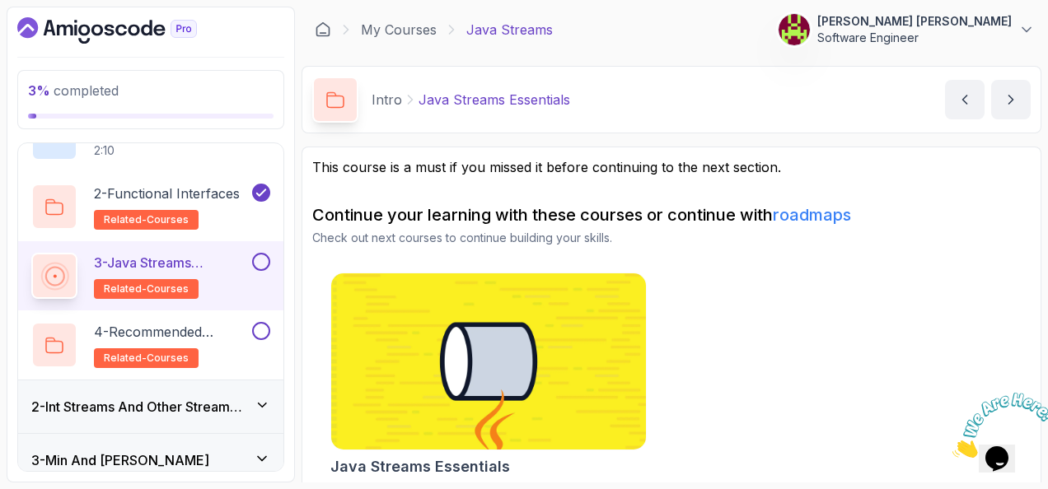
click at [265, 260] on button at bounding box center [261, 262] width 18 height 18
click at [238, 329] on p "4 - Recommended Courses" at bounding box center [171, 332] width 155 height 20
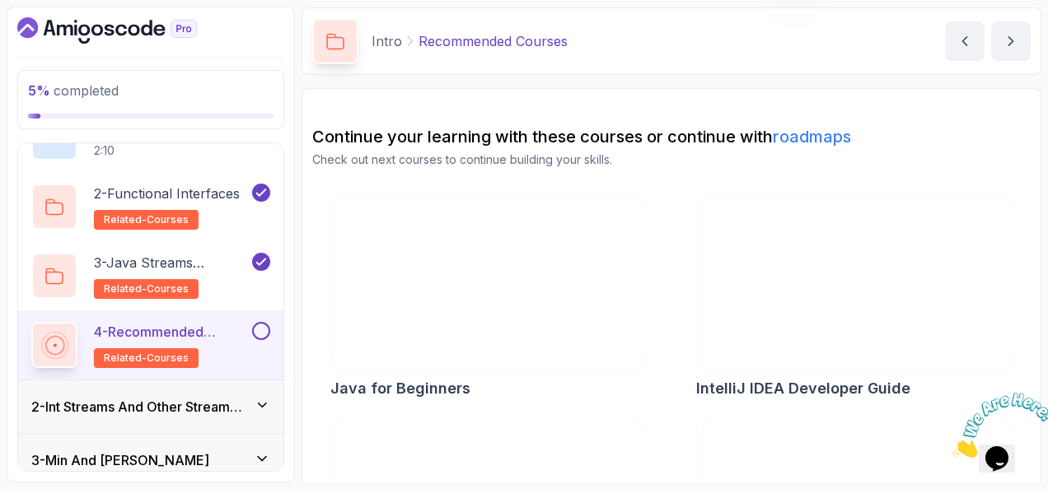
scroll to position [214, 0]
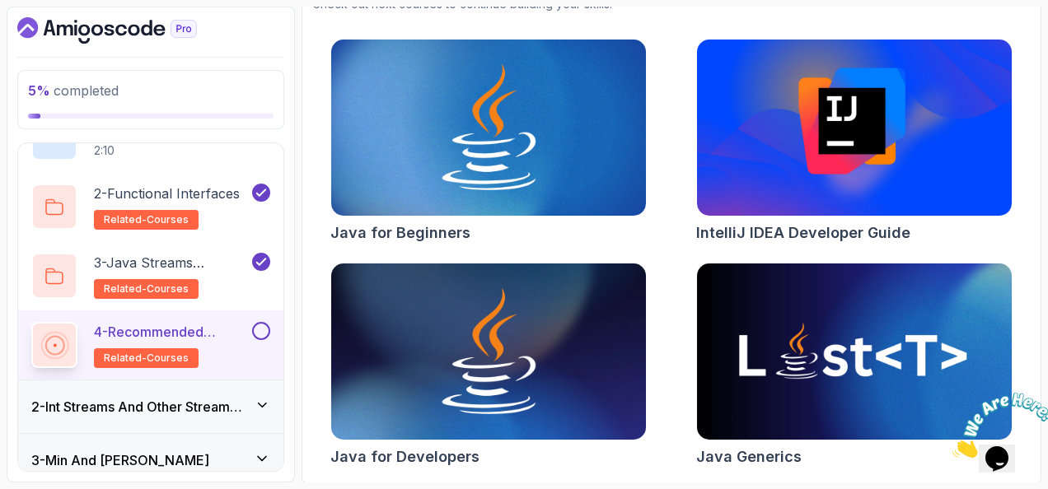
click at [265, 325] on button at bounding box center [261, 331] width 18 height 18
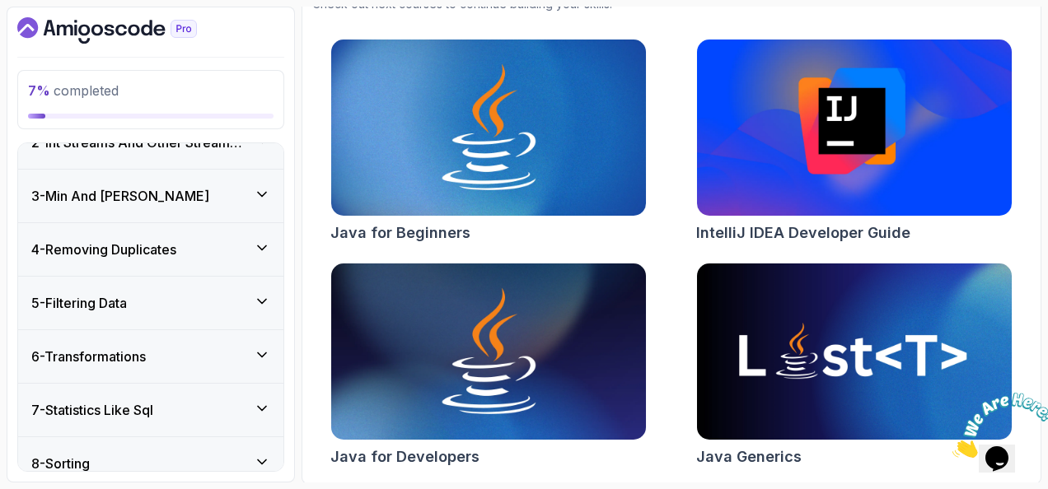
scroll to position [258, 0]
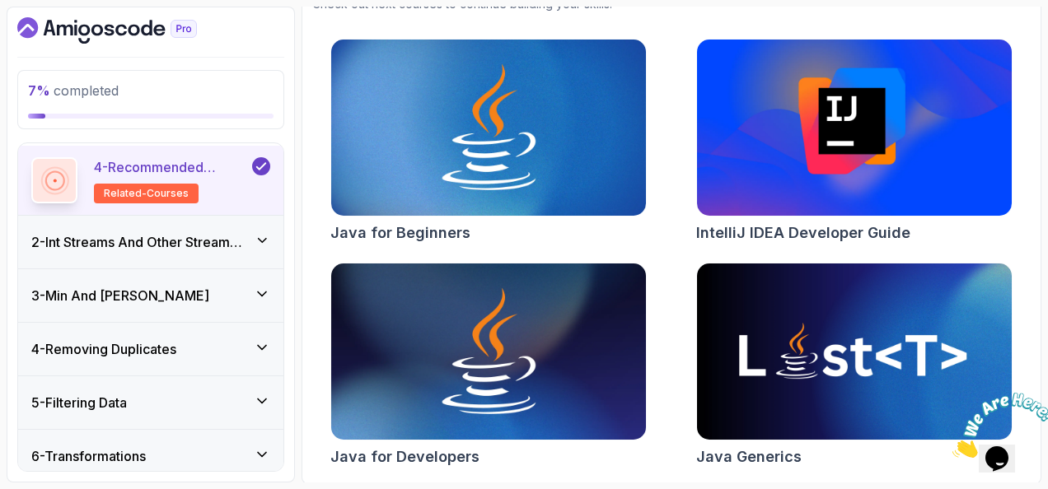
click at [231, 239] on h3 "2 - Int Streams And Other Stream Types" at bounding box center [142, 242] width 223 height 20
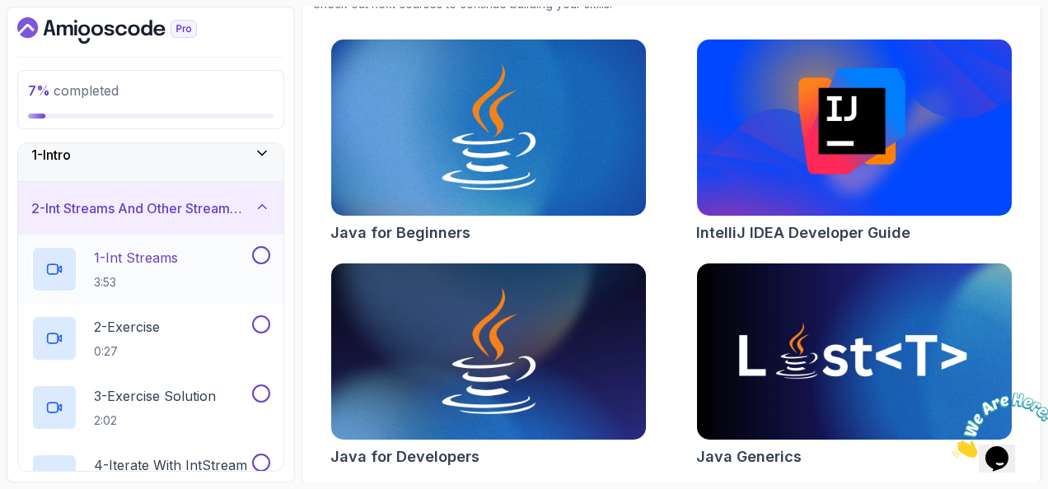
scroll to position [0, 0]
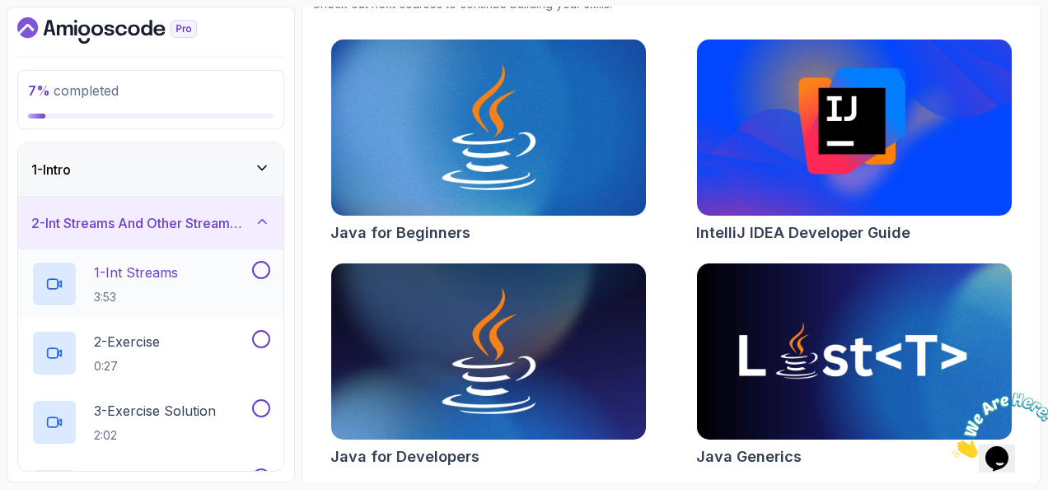
click at [198, 269] on div "1 - Int Streams 3:53" at bounding box center [140, 284] width 218 height 46
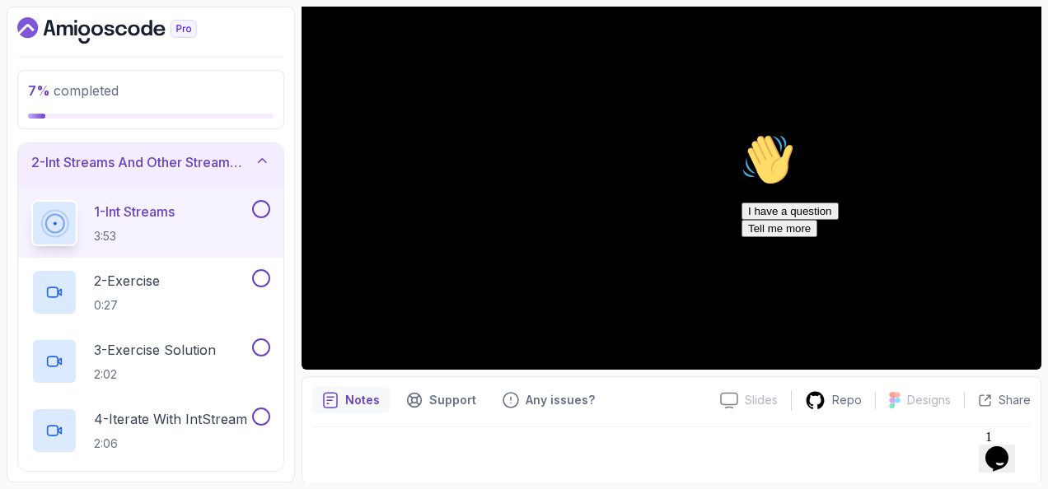
scroll to position [82, 0]
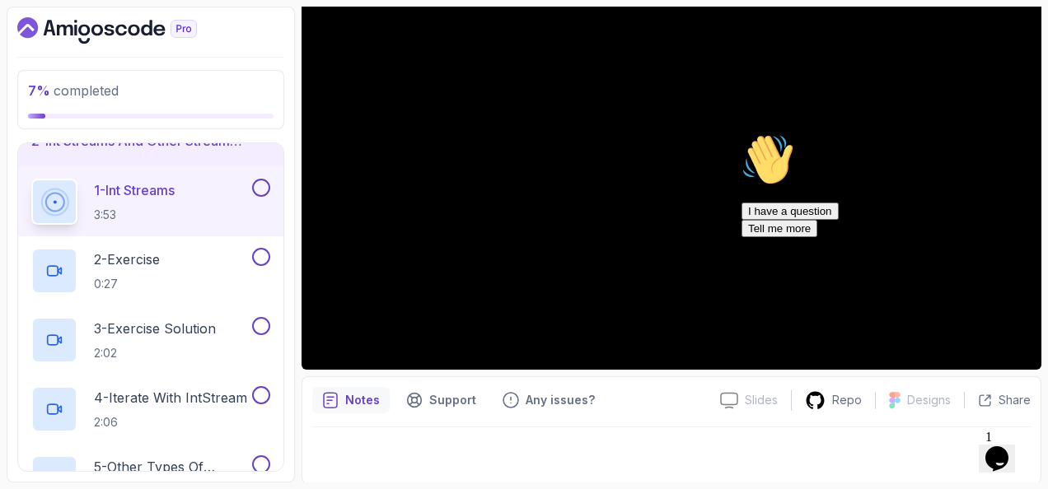
click at [1009, 447] on icon "$i18n('chat', 'chat_widget')" at bounding box center [996, 459] width 23 height 25
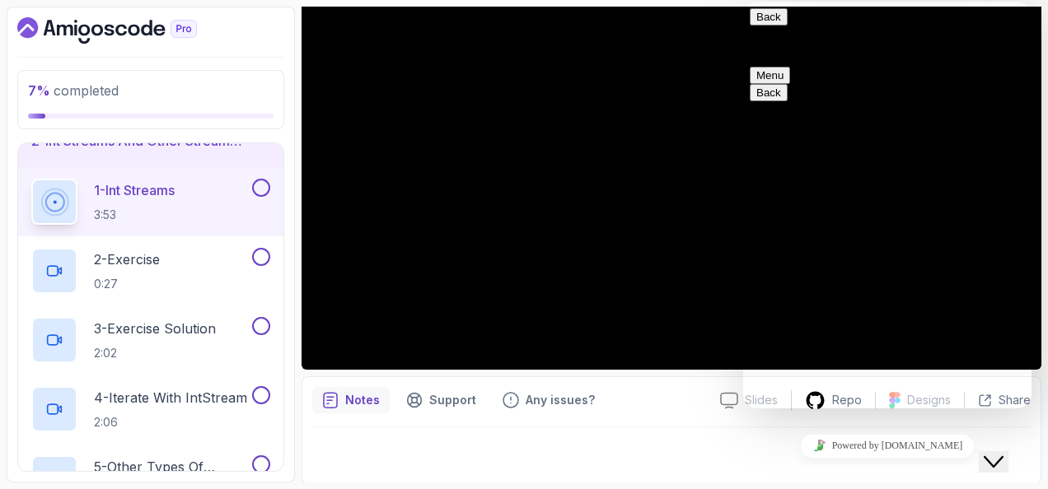
click at [1004, 452] on icon "Close Chat This icon closes the chat window." at bounding box center [994, 462] width 20 height 20
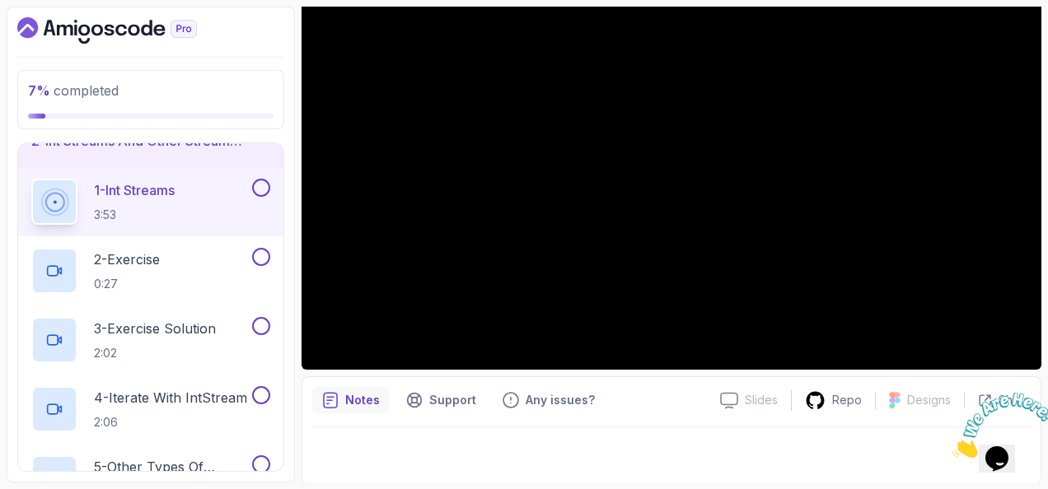
click at [267, 190] on button at bounding box center [261, 188] width 18 height 18
click at [199, 260] on div "2 - Exercise 0:27" at bounding box center [140, 271] width 218 height 46
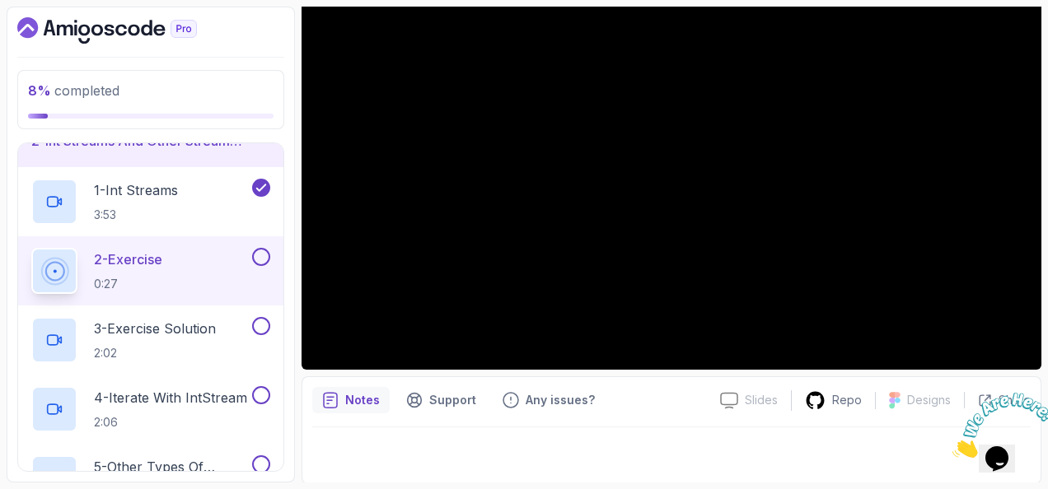
click at [260, 251] on button at bounding box center [261, 257] width 18 height 18
click at [264, 325] on button at bounding box center [261, 326] width 18 height 18
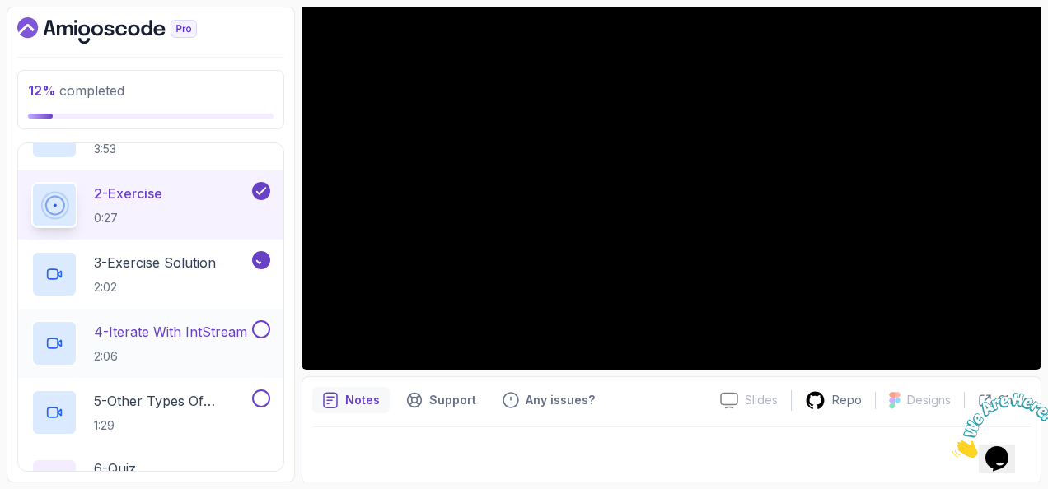
scroll to position [247, 0]
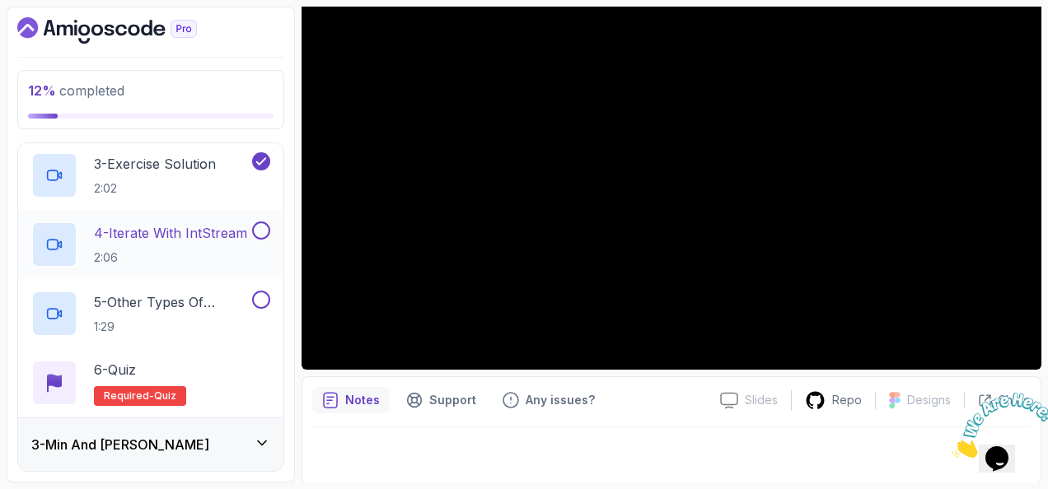
click at [201, 234] on p "4 - Iterate with IntStream" at bounding box center [170, 233] width 153 height 20
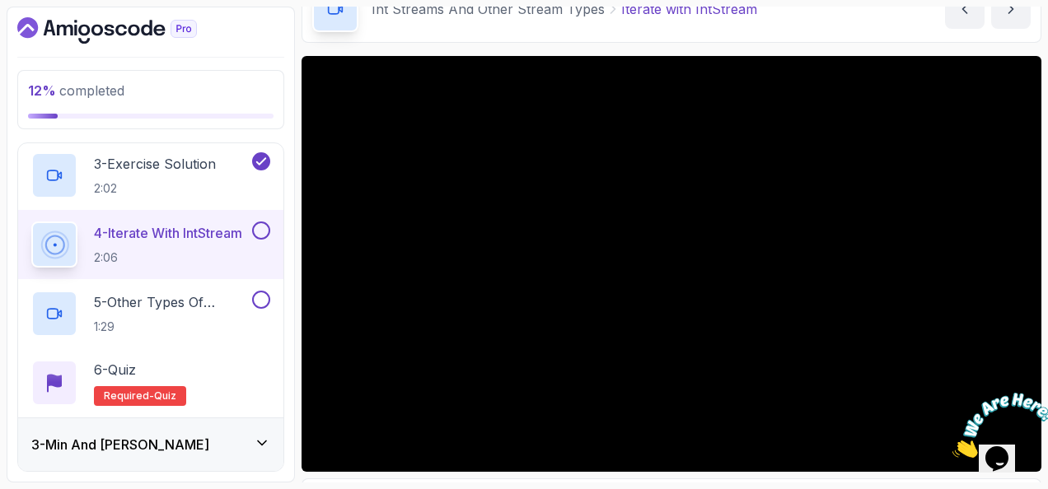
scroll to position [110, 0]
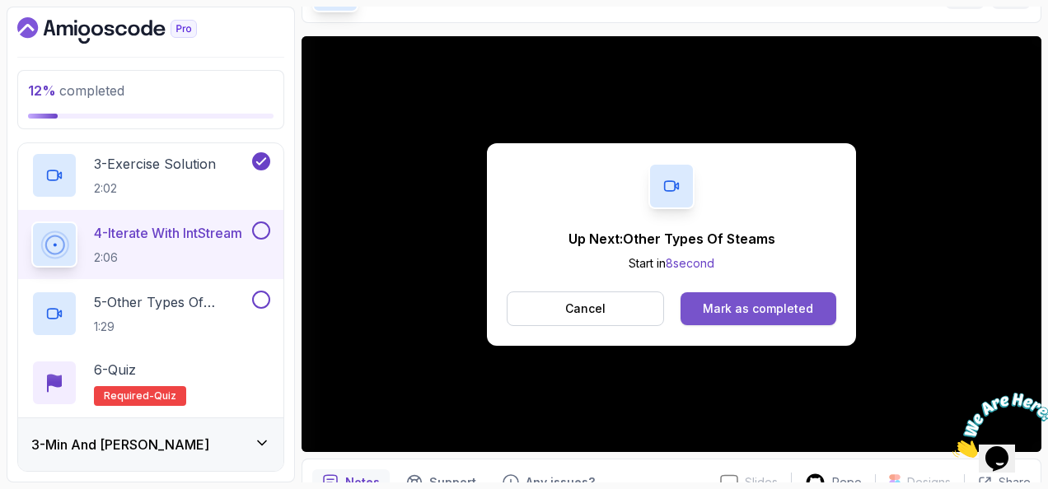
click at [757, 304] on div "Mark as completed" at bounding box center [758, 309] width 110 height 16
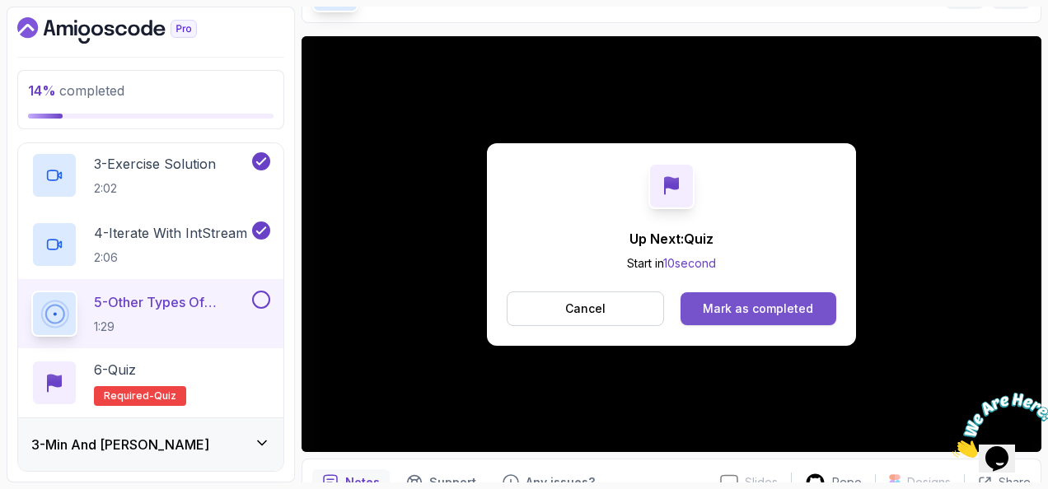
click at [821, 311] on button "Mark as completed" at bounding box center [759, 309] width 156 height 33
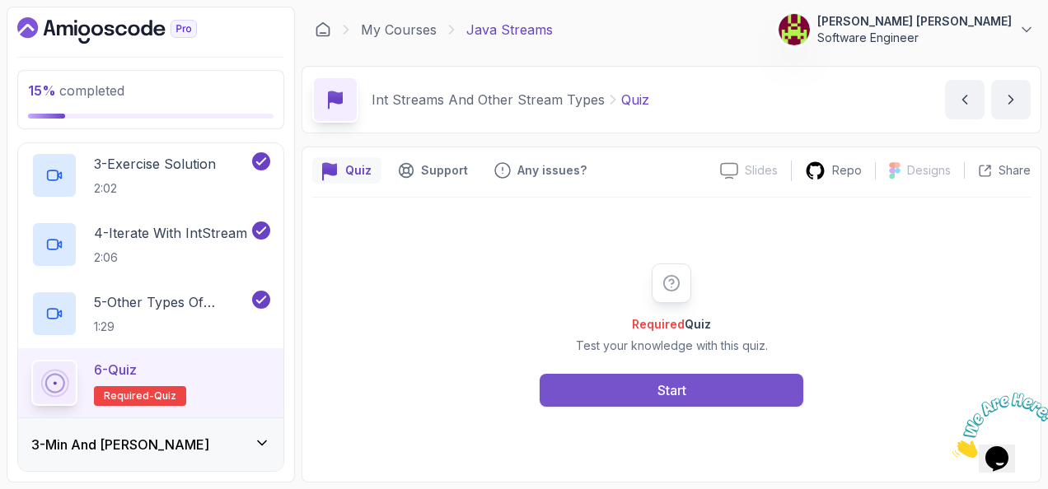
click at [766, 387] on button "Start" at bounding box center [672, 390] width 264 height 33
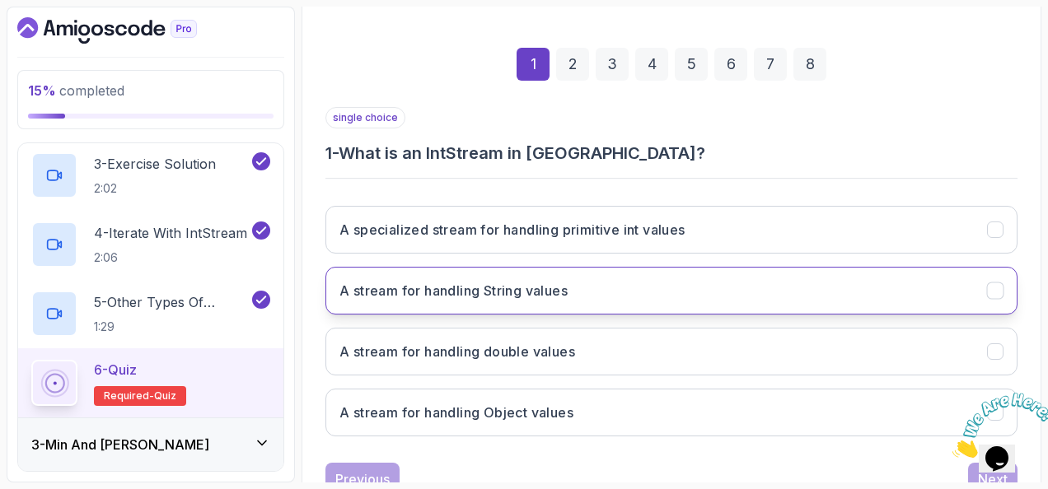
scroll to position [247, 0]
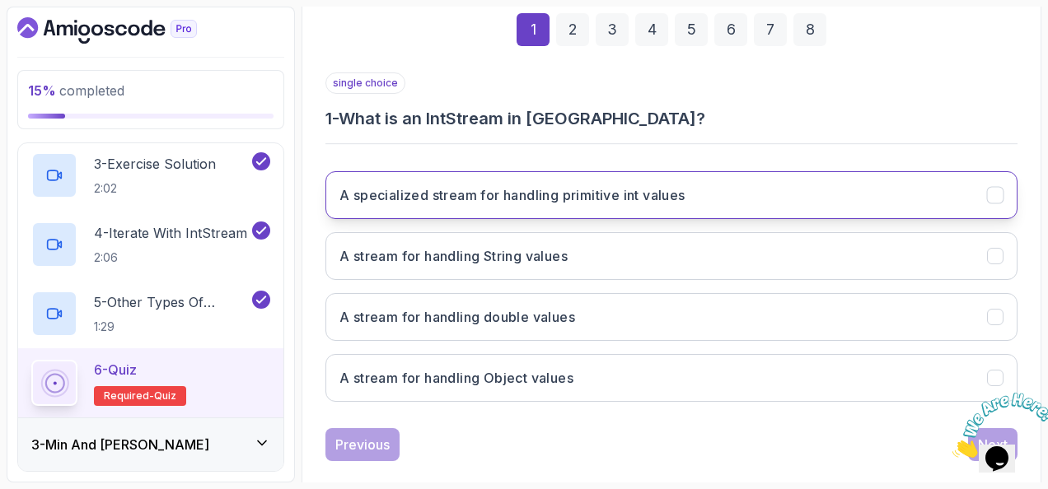
click at [404, 188] on h3 "A specialized stream for handling primitive int values" at bounding box center [512, 195] width 346 height 20
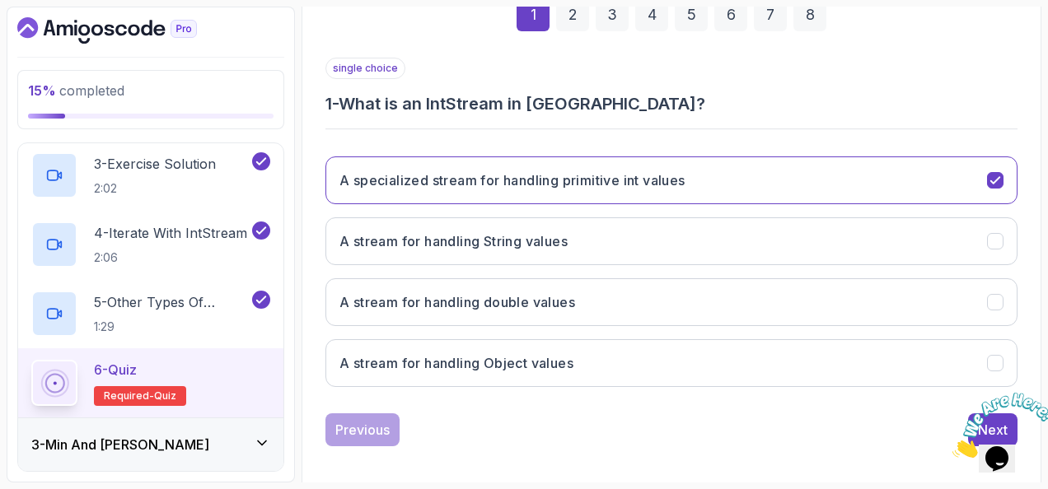
scroll to position [269, 0]
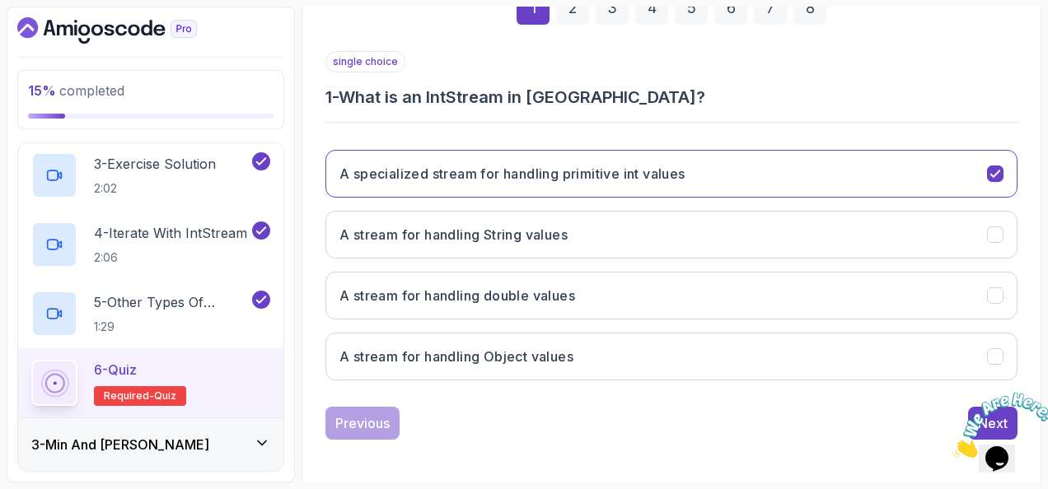
click at [953, 447] on icon "Close" at bounding box center [953, 454] width 0 height 14
click at [986, 407] on button "Next" at bounding box center [992, 423] width 49 height 33
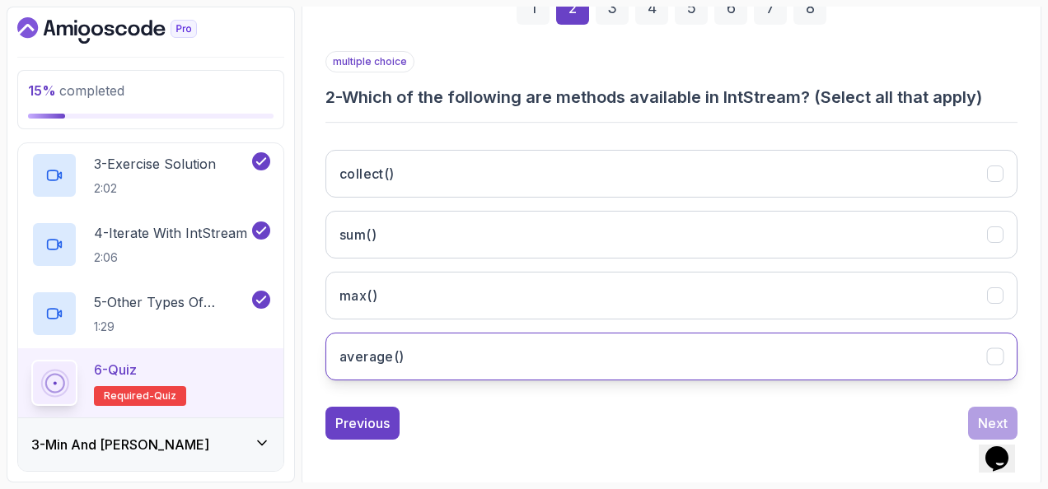
click at [455, 349] on button "average()" at bounding box center [671, 357] width 692 height 48
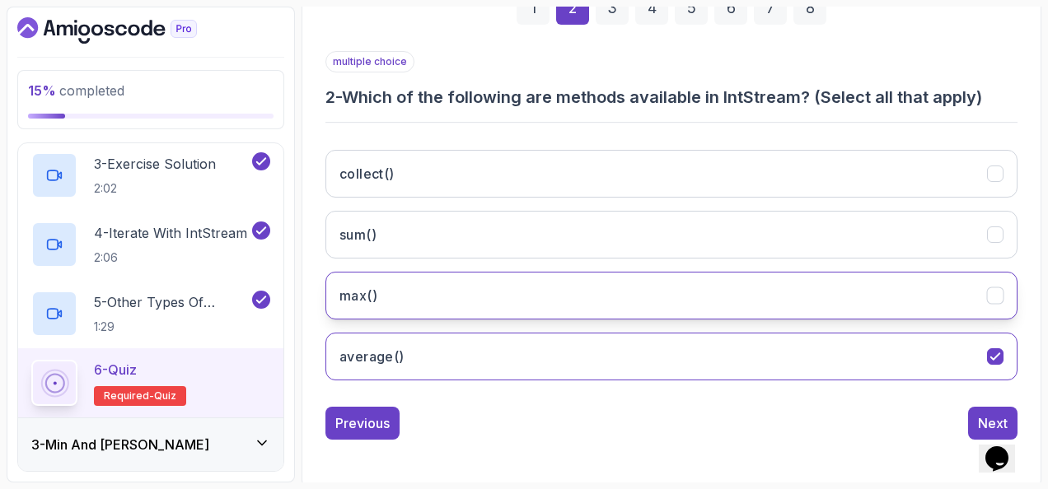
click at [448, 298] on button "max()" at bounding box center [671, 296] width 692 height 48
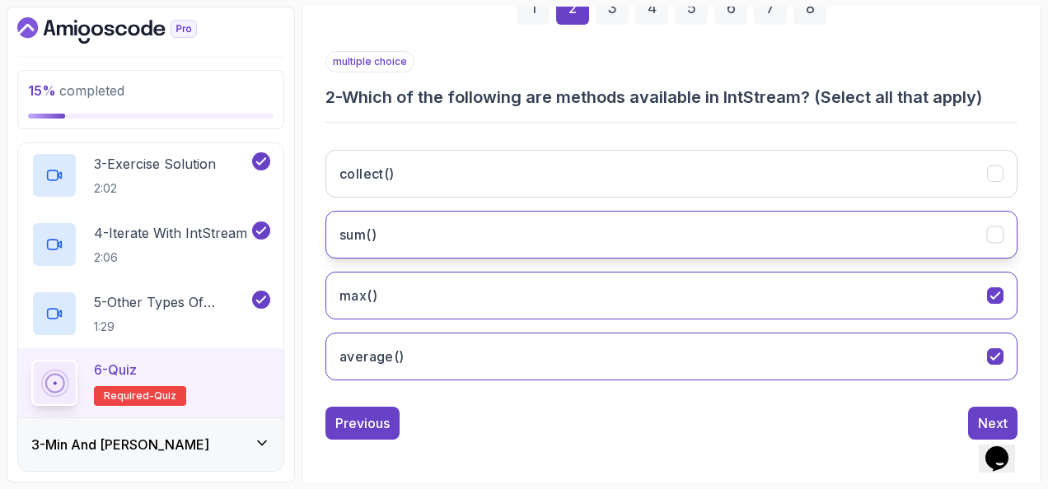
click at [446, 239] on button "sum()" at bounding box center [671, 235] width 692 height 48
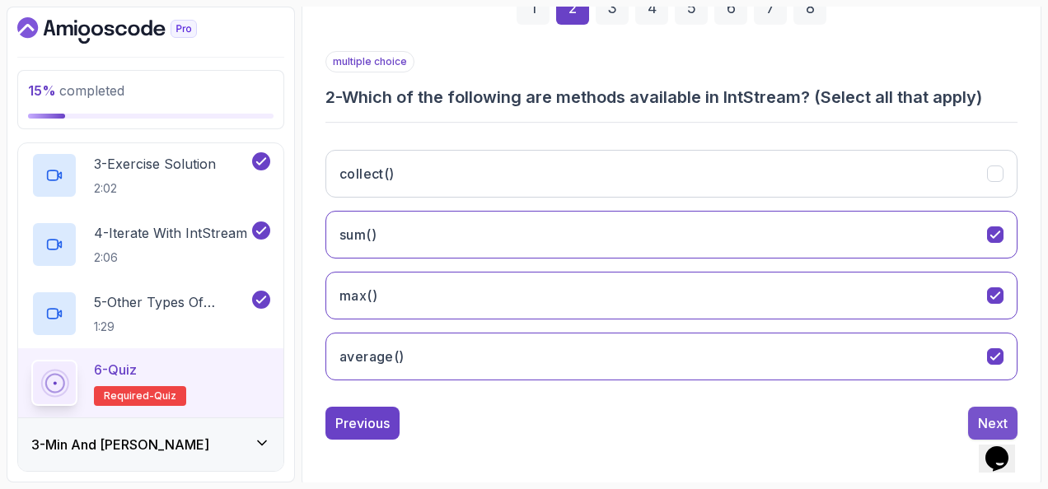
click at [979, 407] on button "Next" at bounding box center [992, 423] width 49 height 33
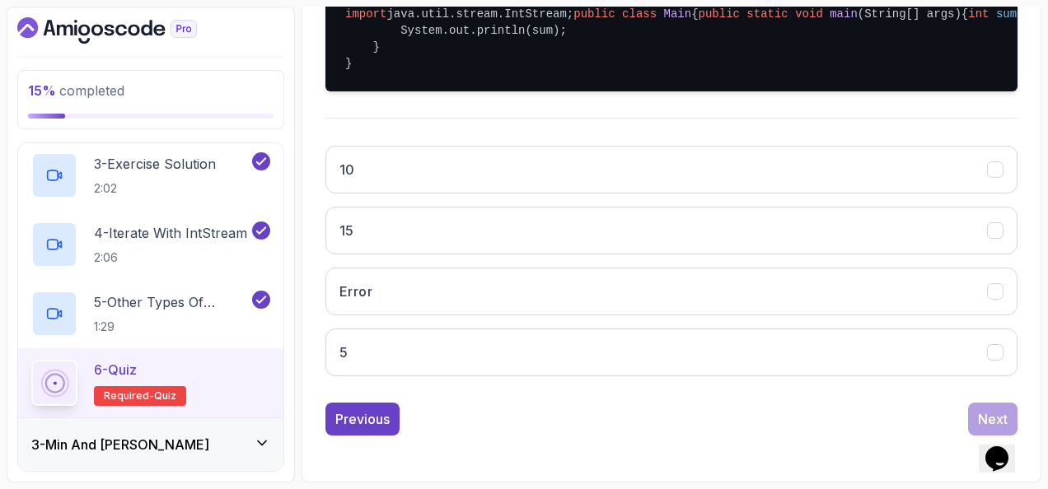
scroll to position [433, 0]
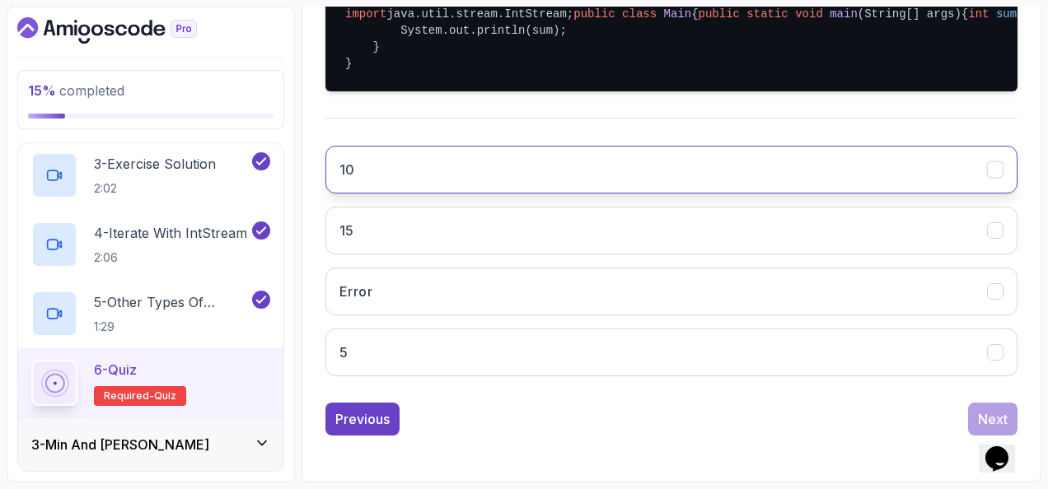
click at [453, 194] on button "10" at bounding box center [671, 170] width 692 height 48
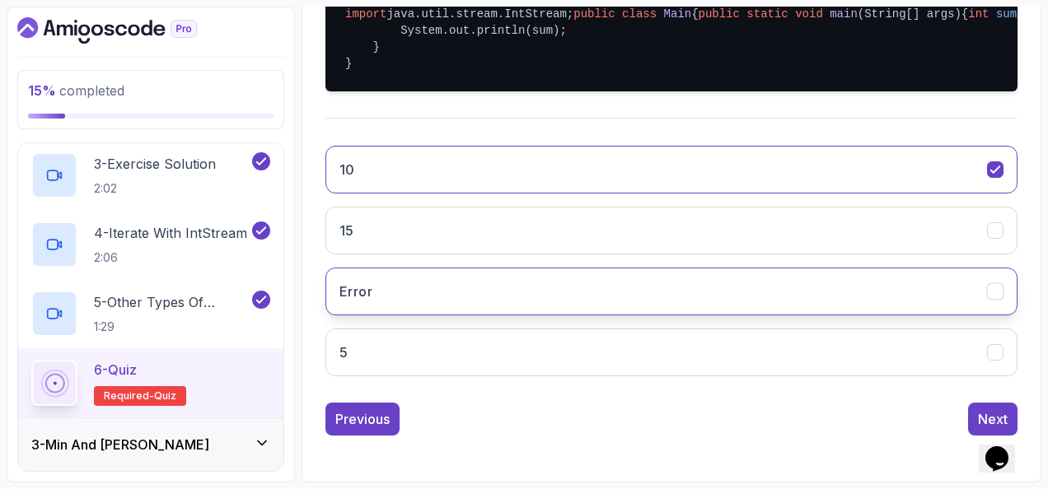
scroll to position [480, 0]
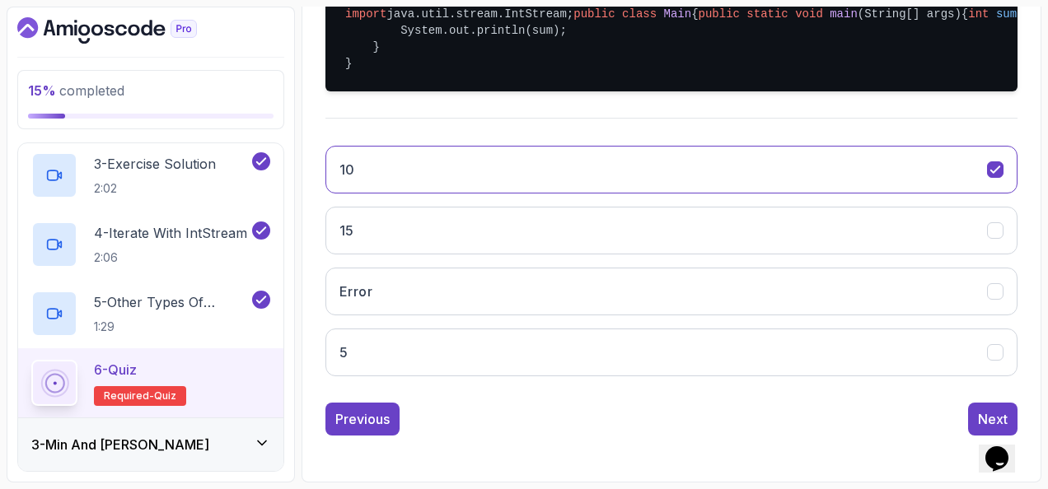
click at [967, 412] on div "Previous Next" at bounding box center [671, 419] width 692 height 33
click at [976, 405] on button "Next" at bounding box center [992, 419] width 49 height 33
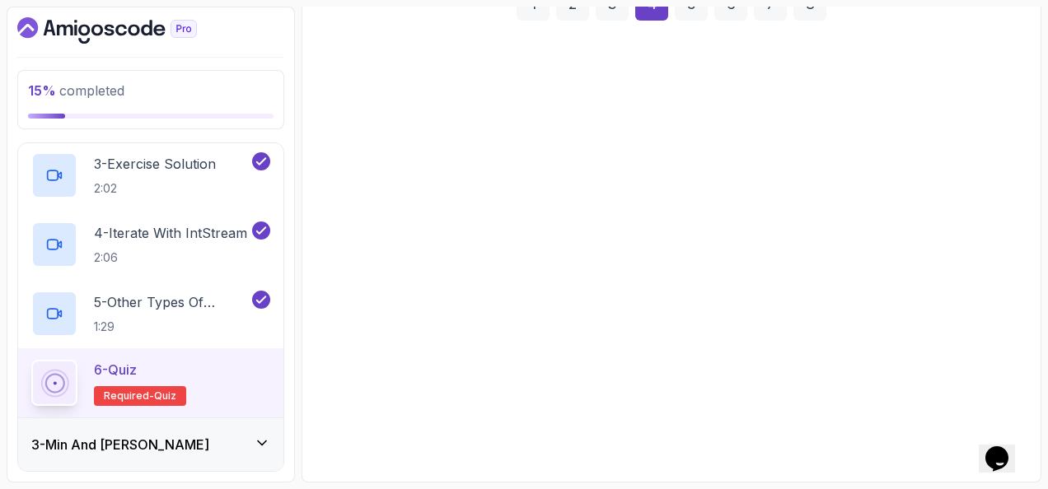
scroll to position [269, 0]
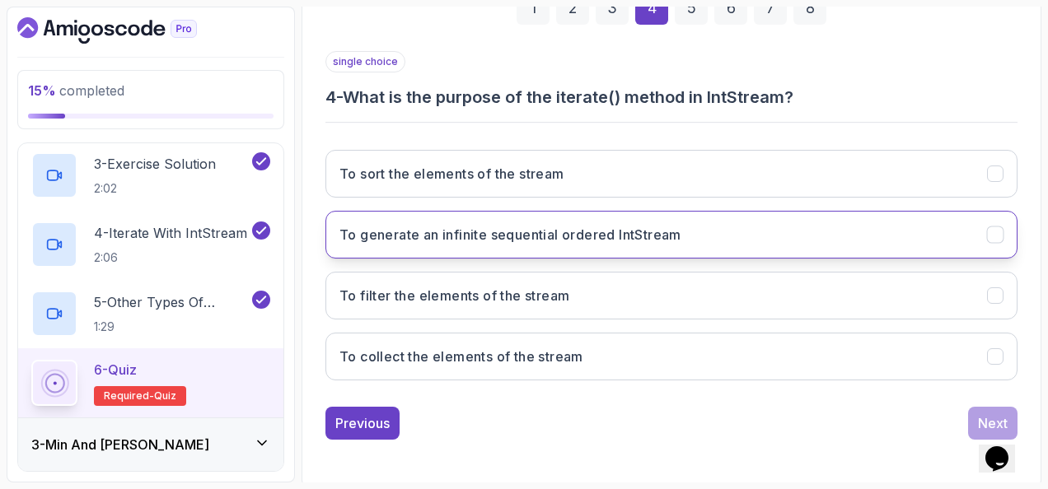
click at [626, 239] on h3 "To generate an infinite sequential ordered IntStream" at bounding box center [510, 235] width 342 height 20
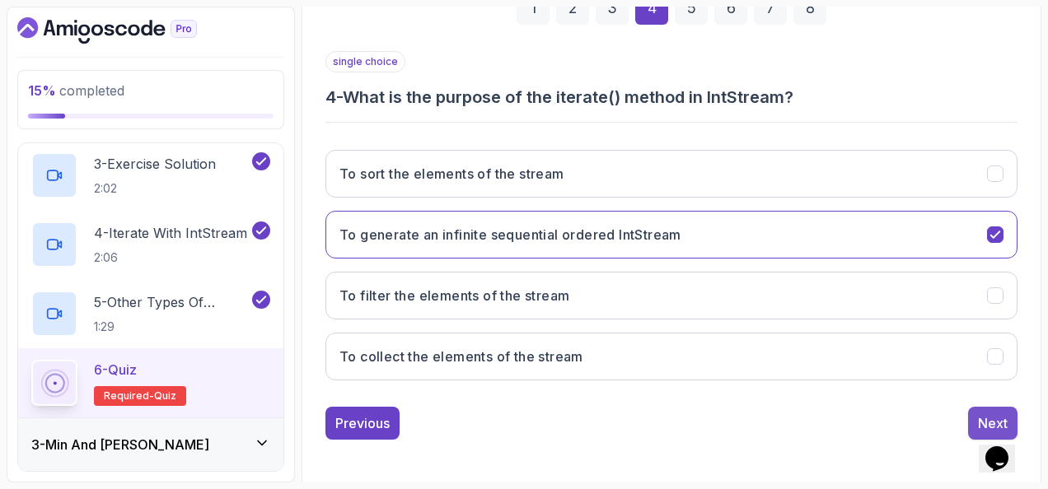
click at [971, 411] on button "Next" at bounding box center [992, 423] width 49 height 33
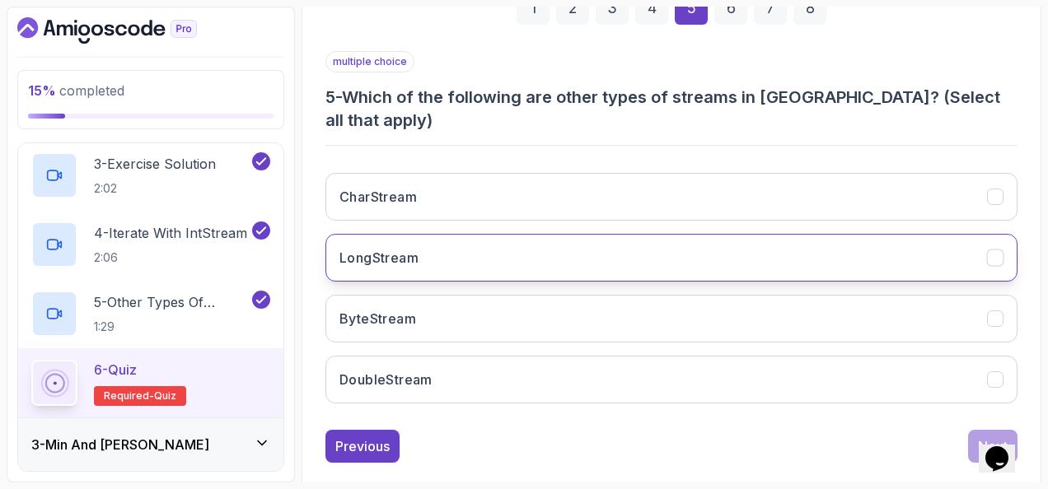
click at [669, 208] on div "CharStream LongStream ByteStream DoubleStream" at bounding box center [671, 288] width 692 height 257
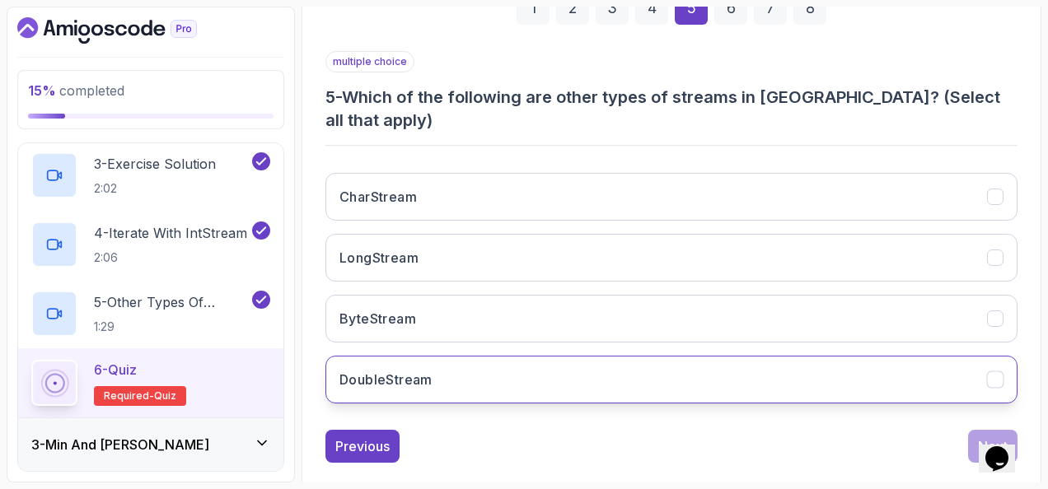
click at [621, 356] on button "DoubleStream" at bounding box center [671, 380] width 692 height 48
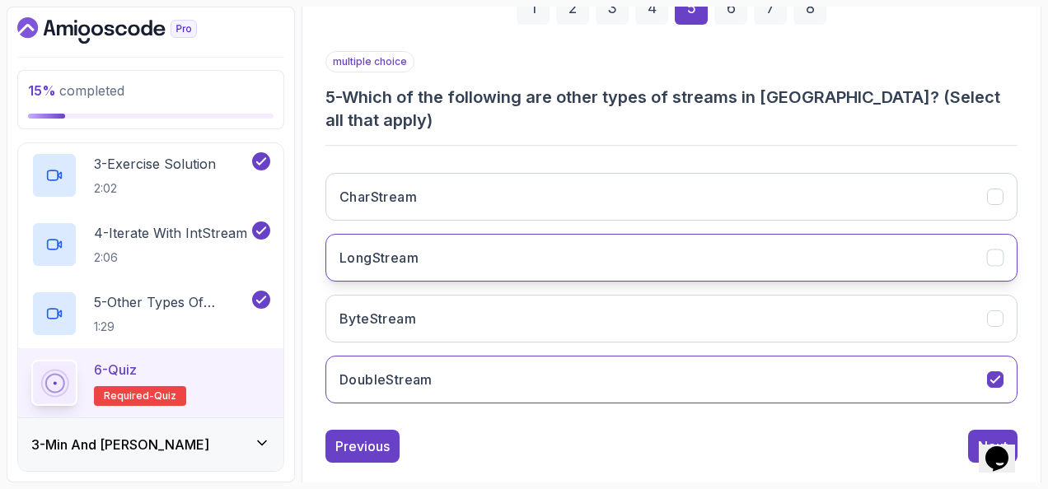
click at [603, 234] on button "LongStream" at bounding box center [671, 258] width 692 height 48
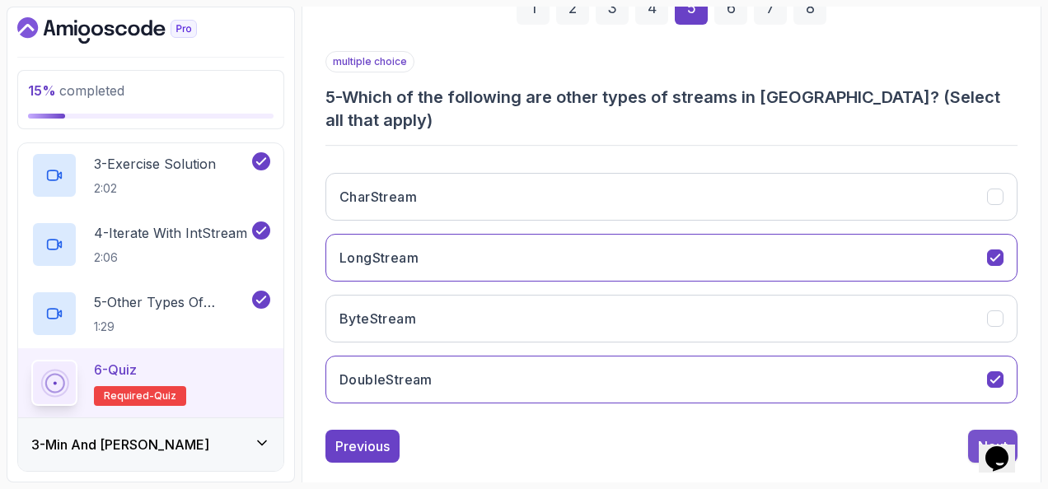
click at [976, 430] on button "Next" at bounding box center [992, 446] width 49 height 33
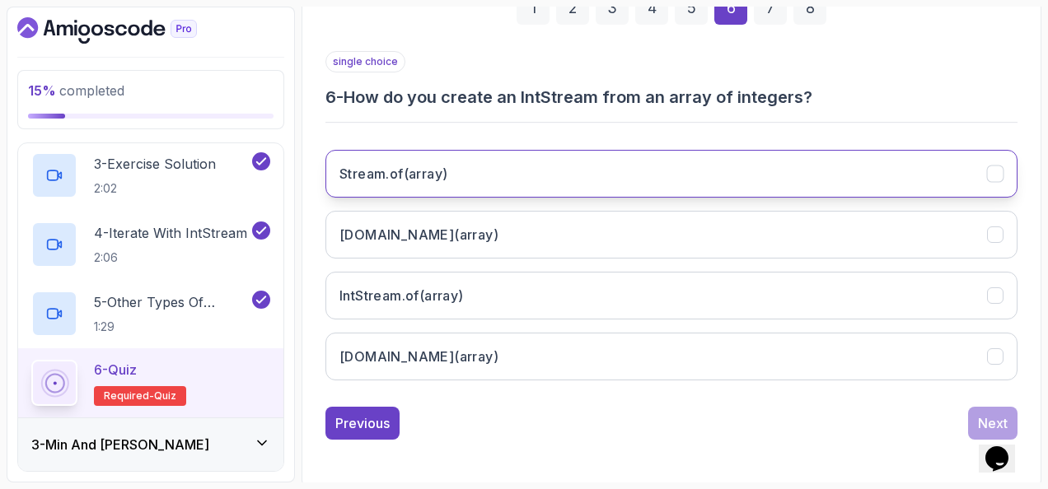
click at [559, 160] on button "Stream.of(array)" at bounding box center [671, 174] width 692 height 48
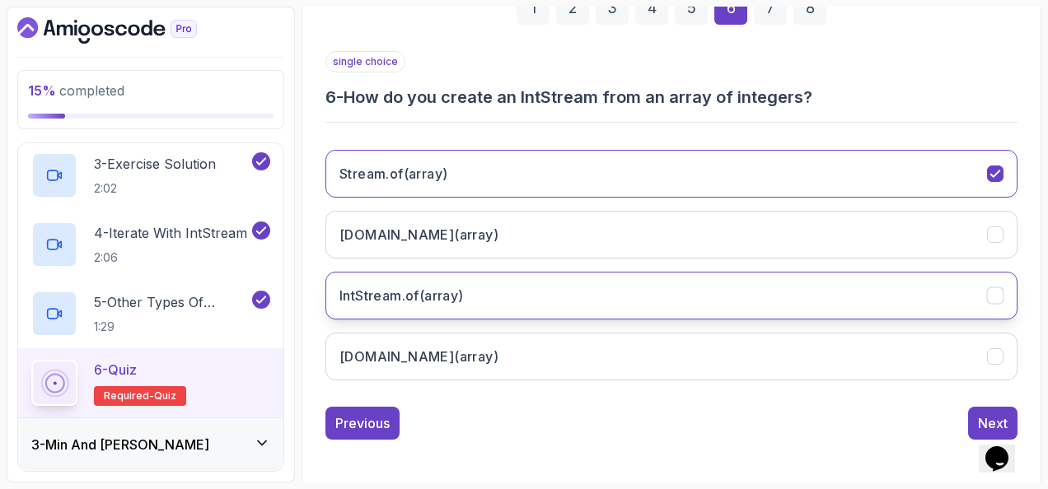
click at [641, 288] on button "IntStream.of(array)" at bounding box center [671, 296] width 692 height 48
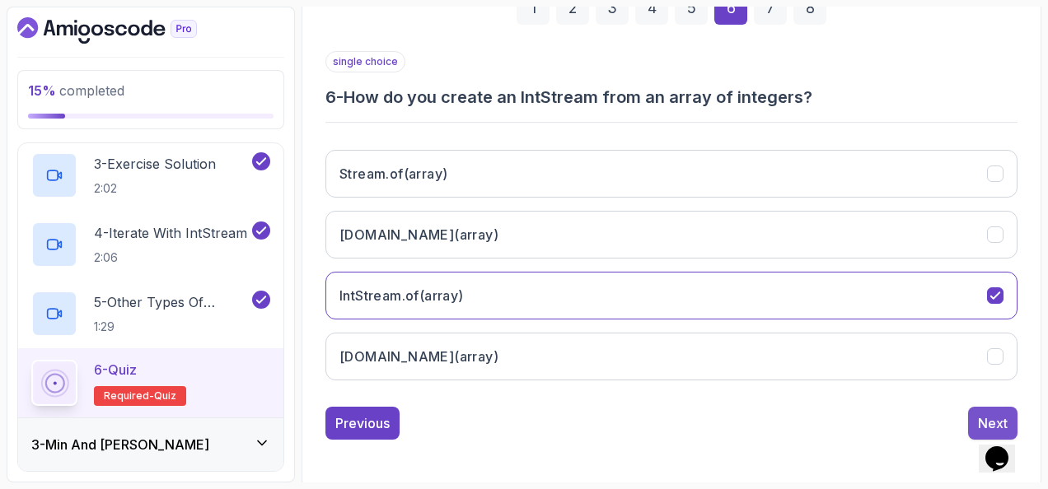
click at [985, 407] on button "Next" at bounding box center [992, 423] width 49 height 33
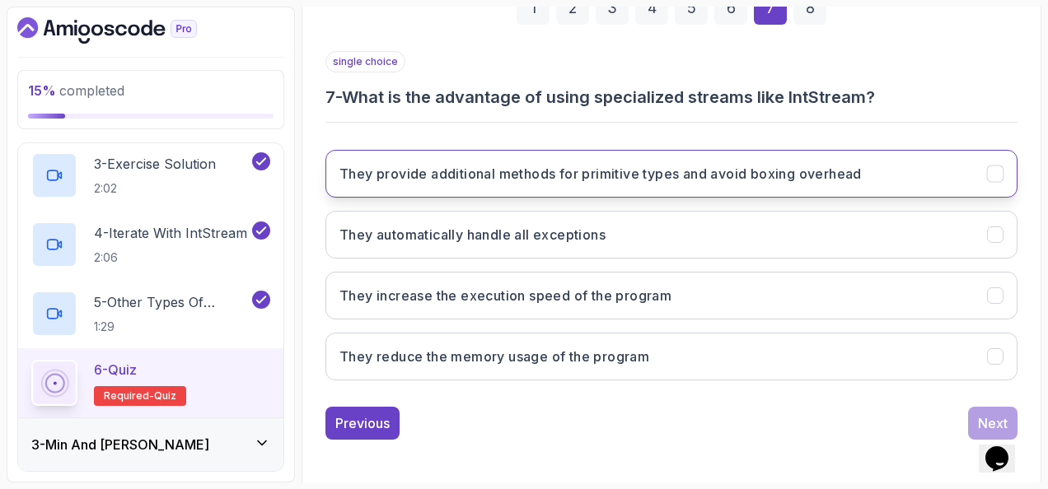
click at [380, 175] on h3 "They provide additional methods for primitive types and avoid boxing overhead" at bounding box center [600, 174] width 522 height 20
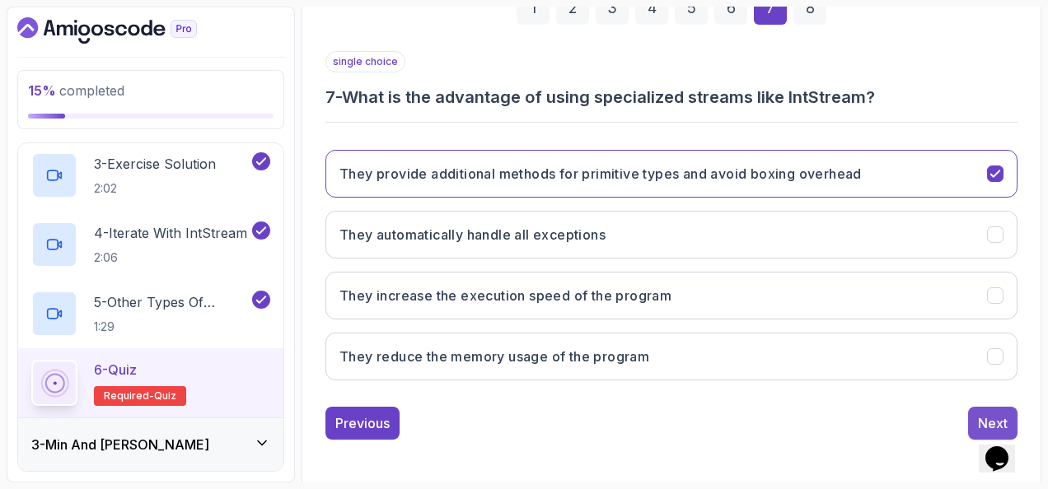
click at [989, 407] on button "Next" at bounding box center [992, 423] width 49 height 33
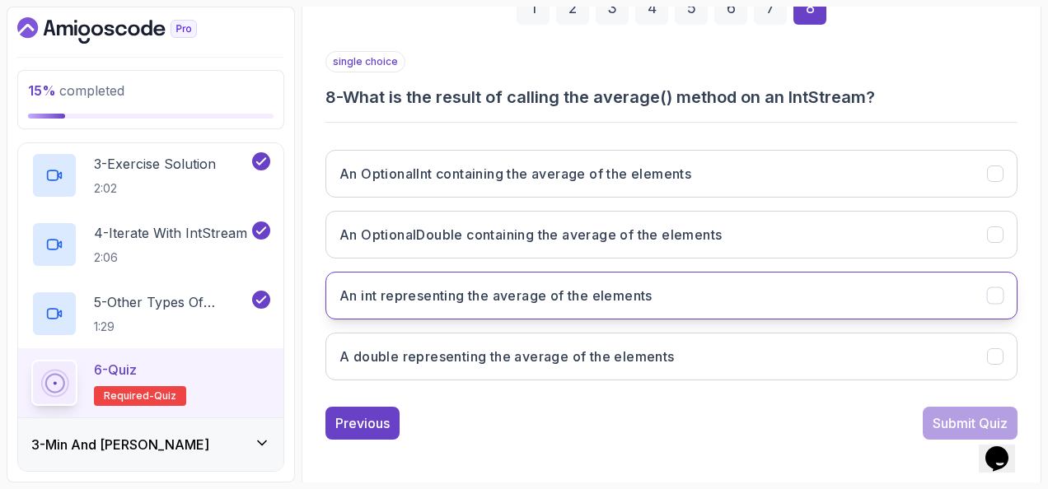
click at [354, 288] on h3 "An int representing the average of the elements" at bounding box center [495, 296] width 313 height 20
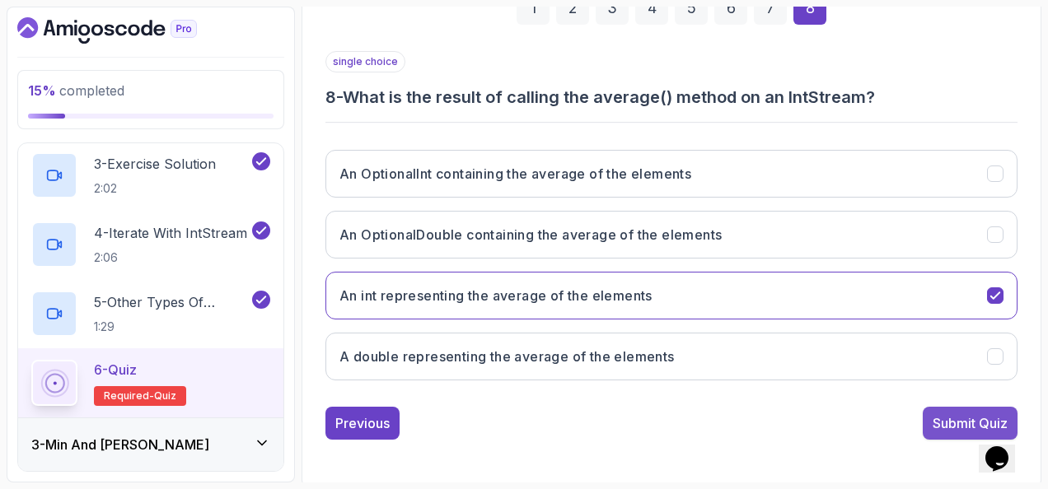
click at [946, 414] on div "Submit Quiz" at bounding box center [970, 424] width 75 height 20
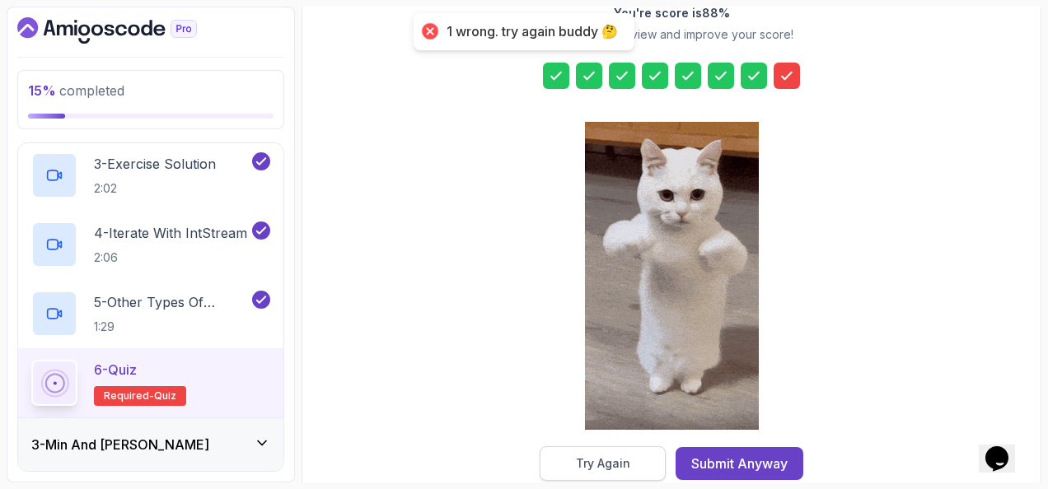
click at [590, 460] on div "Try Again" at bounding box center [603, 464] width 54 height 16
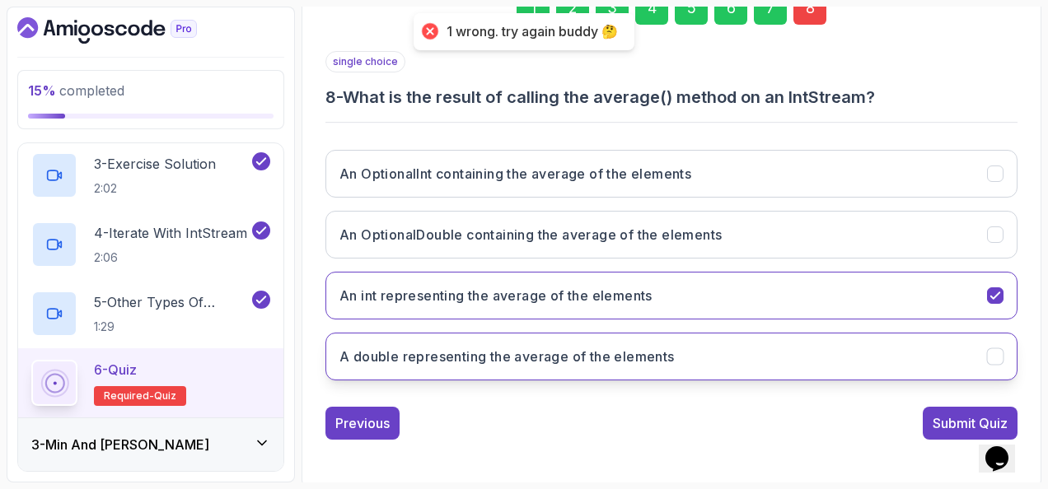
click at [662, 333] on button "A double representing the average of the elements" at bounding box center [671, 357] width 692 height 48
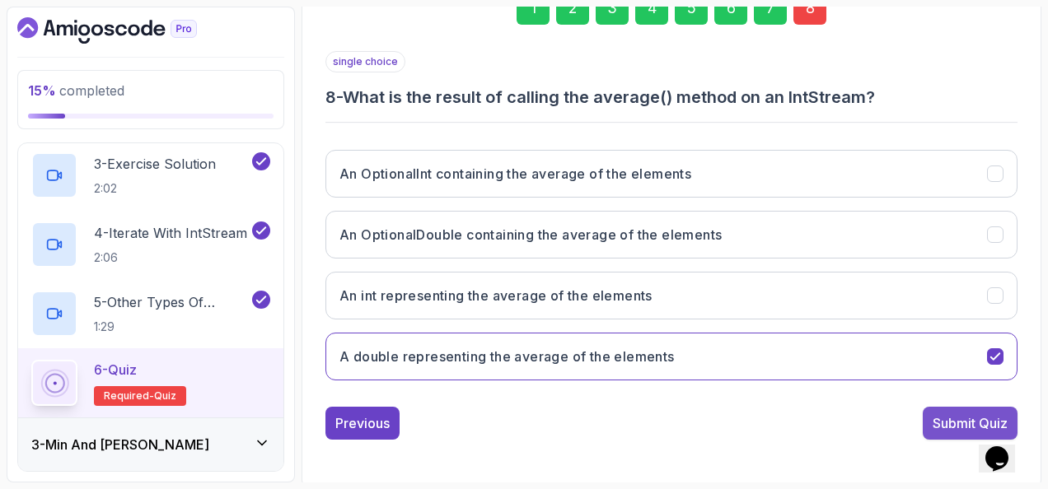
click at [934, 420] on div "Submit Quiz" at bounding box center [970, 424] width 75 height 20
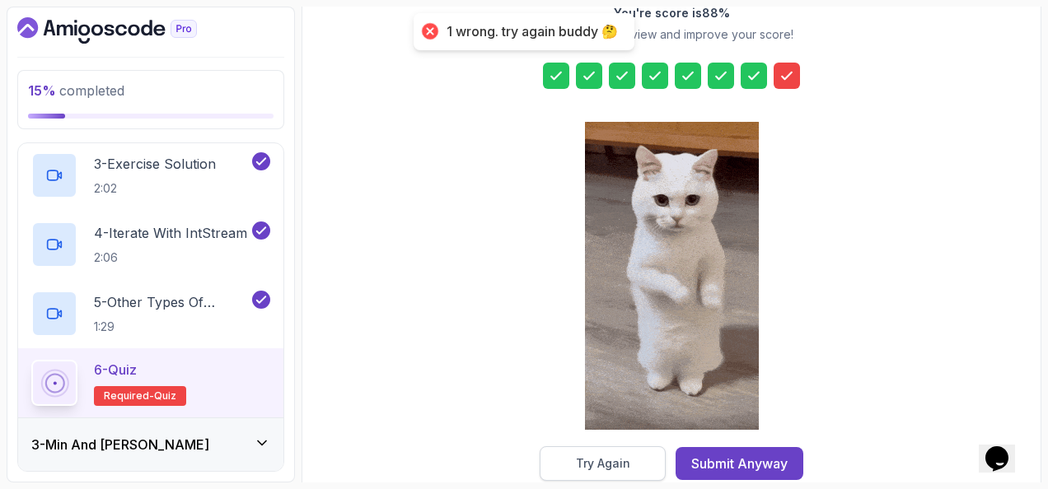
click at [636, 460] on button "Try Again" at bounding box center [603, 464] width 126 height 35
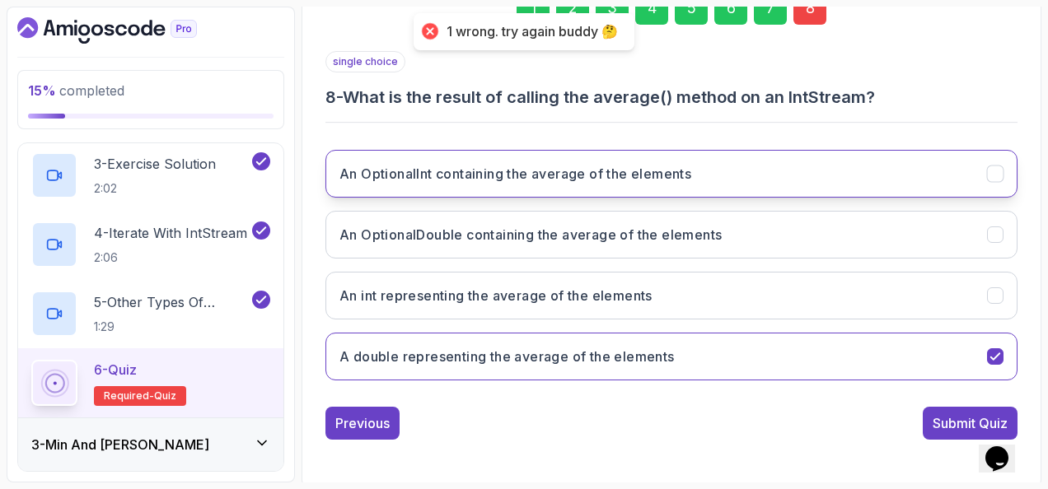
click at [859, 176] on button "An OptionalInt containing the average of the elements" at bounding box center [671, 174] width 692 height 48
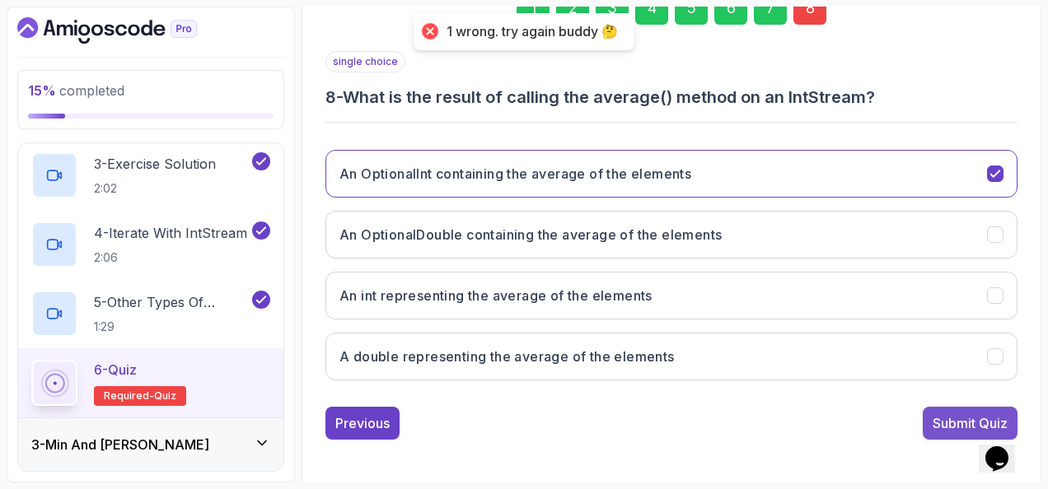
click at [941, 414] on div "Submit Quiz" at bounding box center [970, 424] width 75 height 20
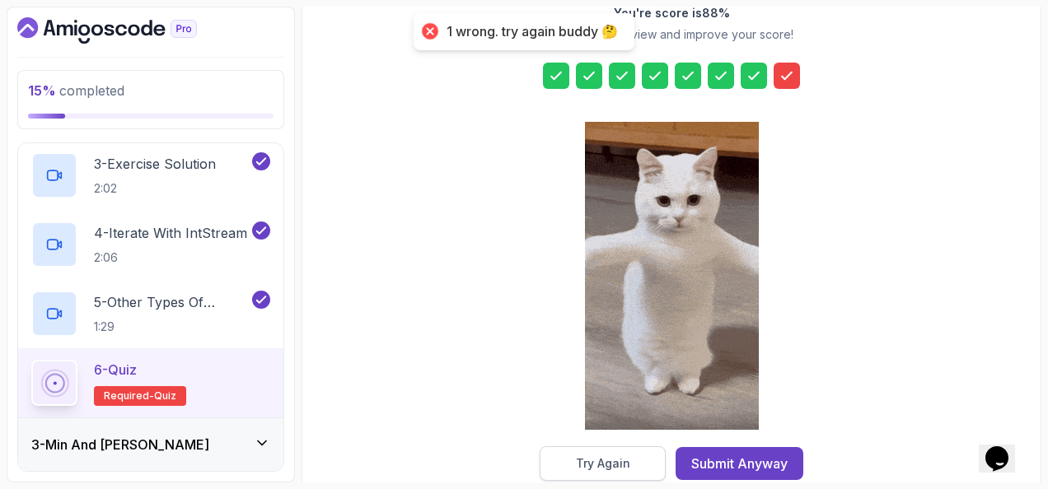
click at [620, 466] on div "Try Again" at bounding box center [603, 464] width 54 height 16
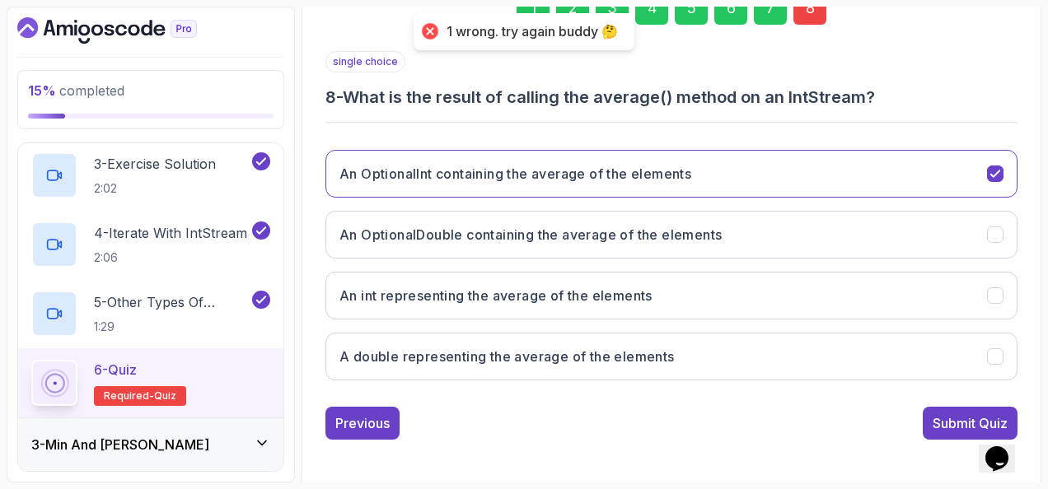
click at [827, 204] on div "An OptionalInt containing the average of the elements An OptionalDouble contain…" at bounding box center [671, 265] width 692 height 257
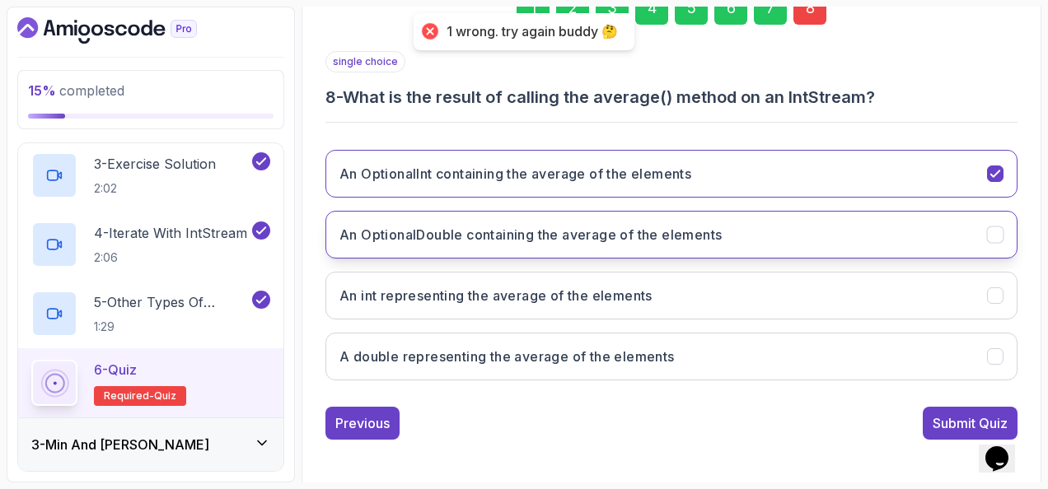
click at [869, 224] on button "An OptionalDouble containing the average of the elements" at bounding box center [671, 235] width 692 height 48
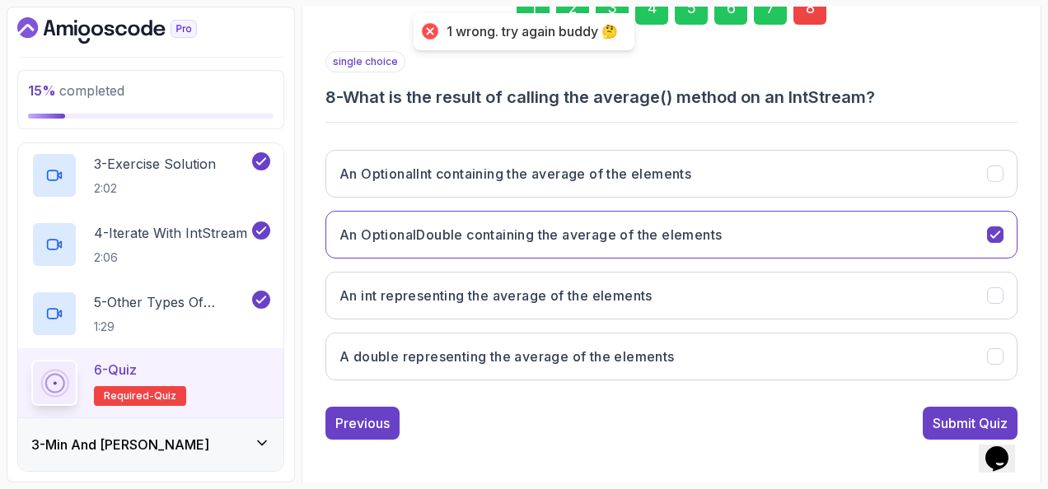
click at [933, 418] on div "Submit Quiz" at bounding box center [970, 424] width 75 height 20
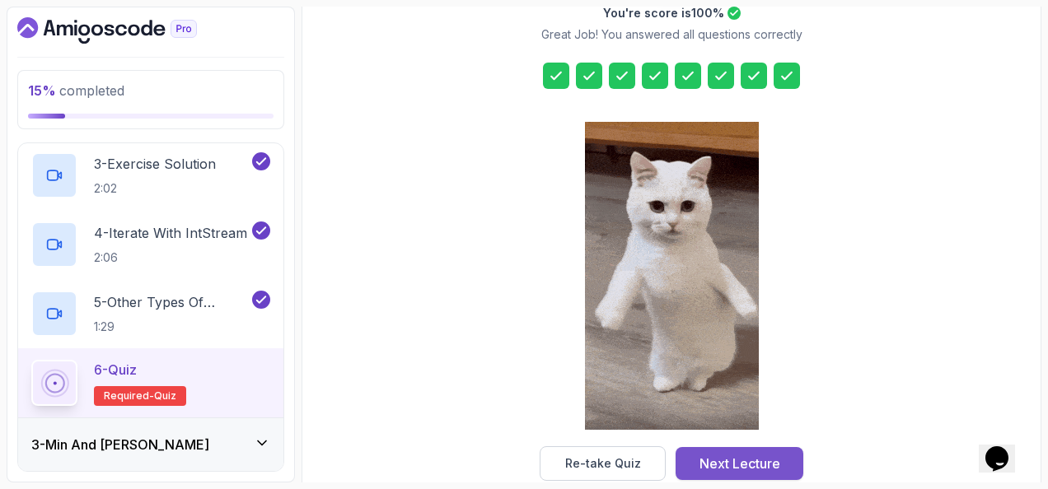
click at [750, 462] on div "Next Lecture" at bounding box center [740, 464] width 81 height 20
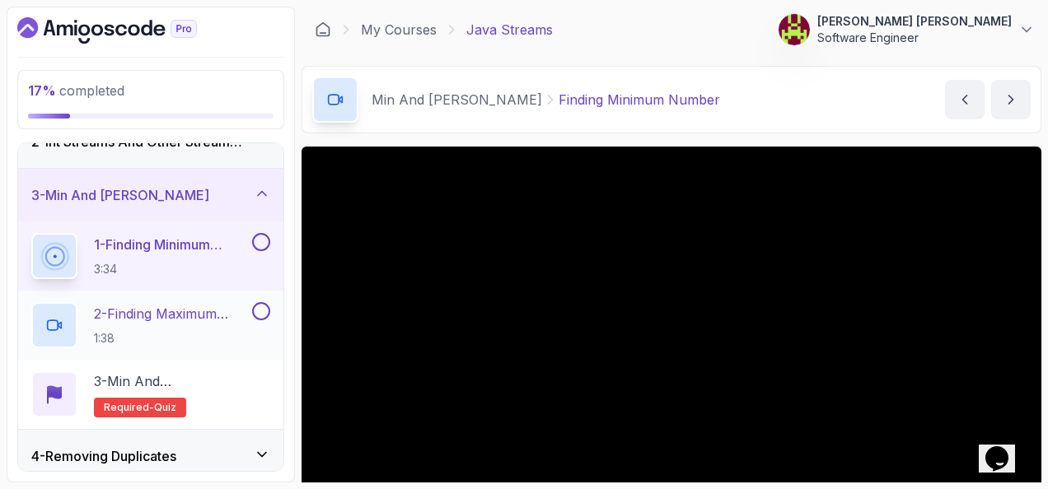
scroll to position [61, 0]
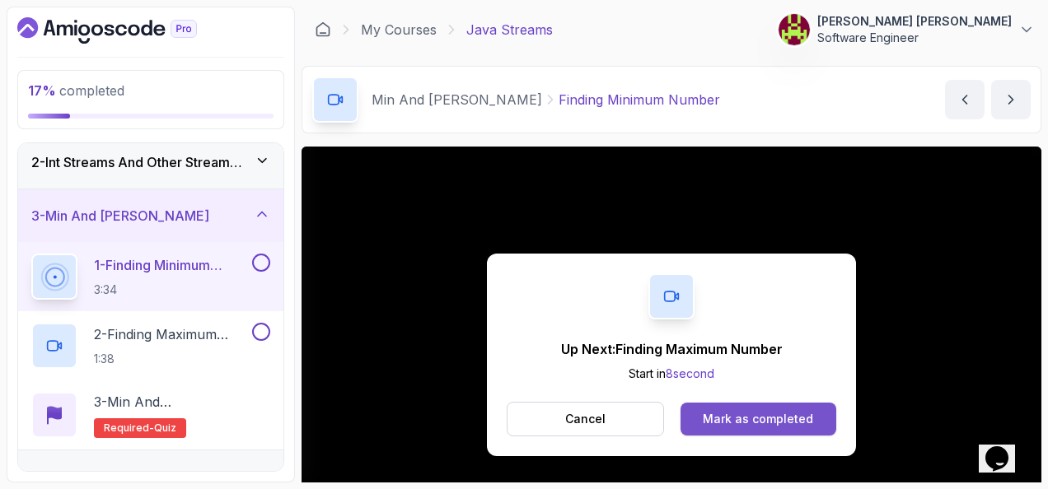
click at [768, 412] on div "Mark as completed" at bounding box center [758, 419] width 110 height 16
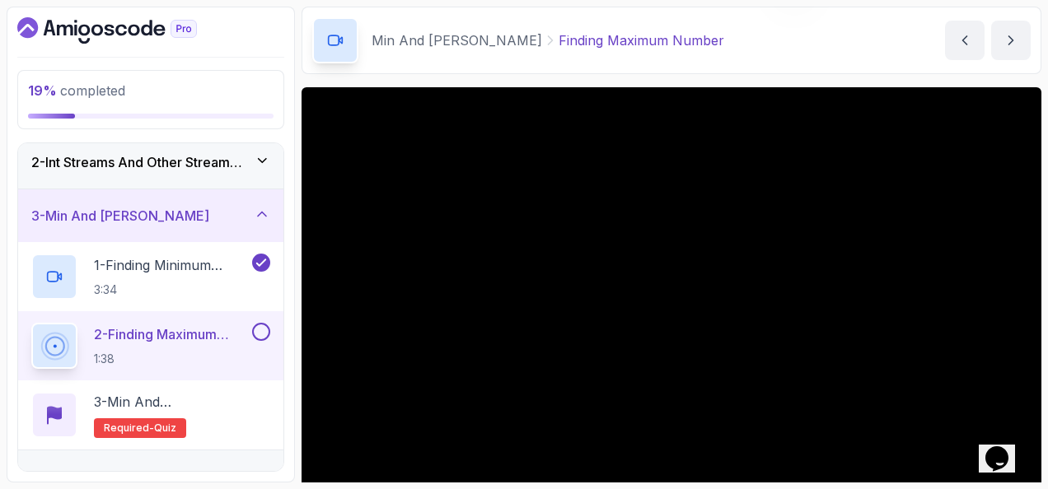
scroll to position [82, 0]
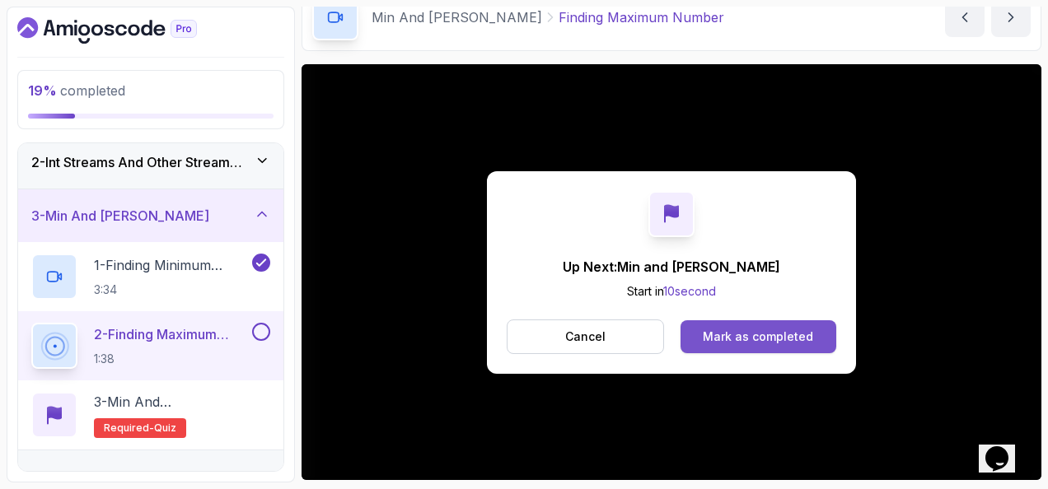
click at [753, 330] on div "Mark as completed" at bounding box center [758, 337] width 110 height 16
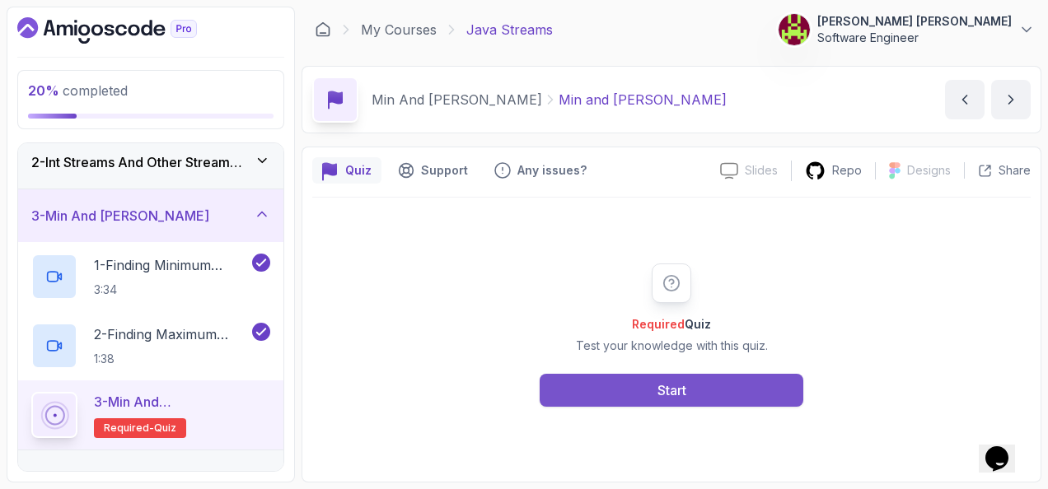
click at [742, 386] on button "Start" at bounding box center [672, 390] width 264 height 33
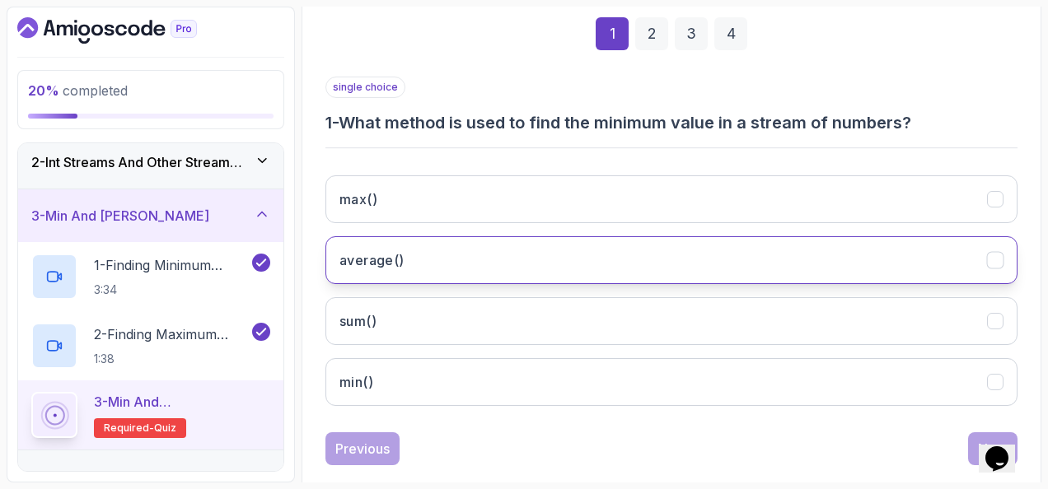
scroll to position [247, 0]
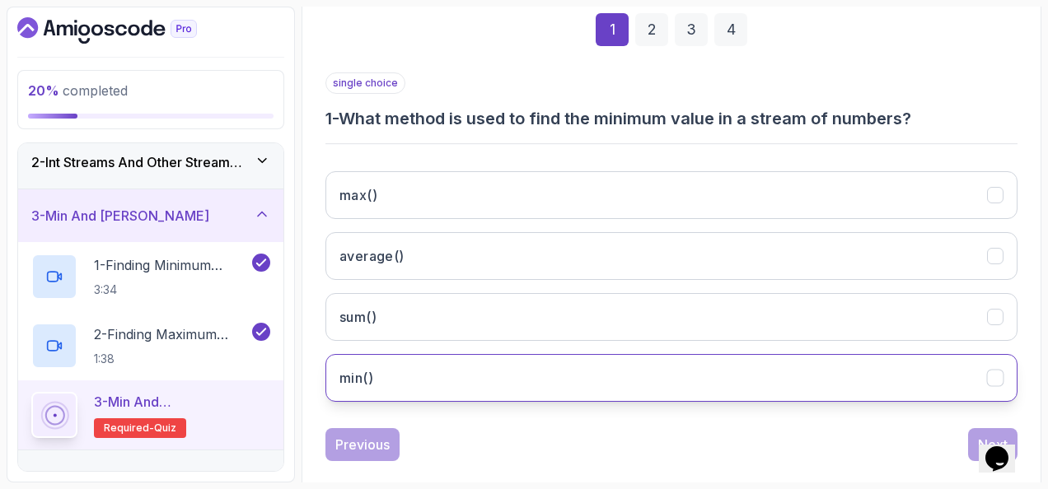
drag, startPoint x: 438, startPoint y: 367, endPoint x: 541, endPoint y: 382, distance: 103.9
click at [438, 367] on button "min()" at bounding box center [671, 378] width 692 height 48
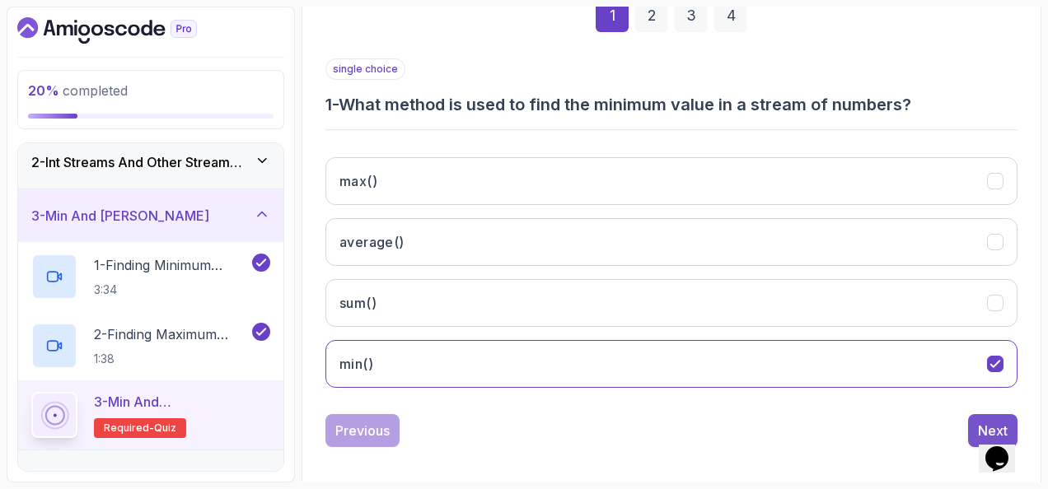
scroll to position [269, 0]
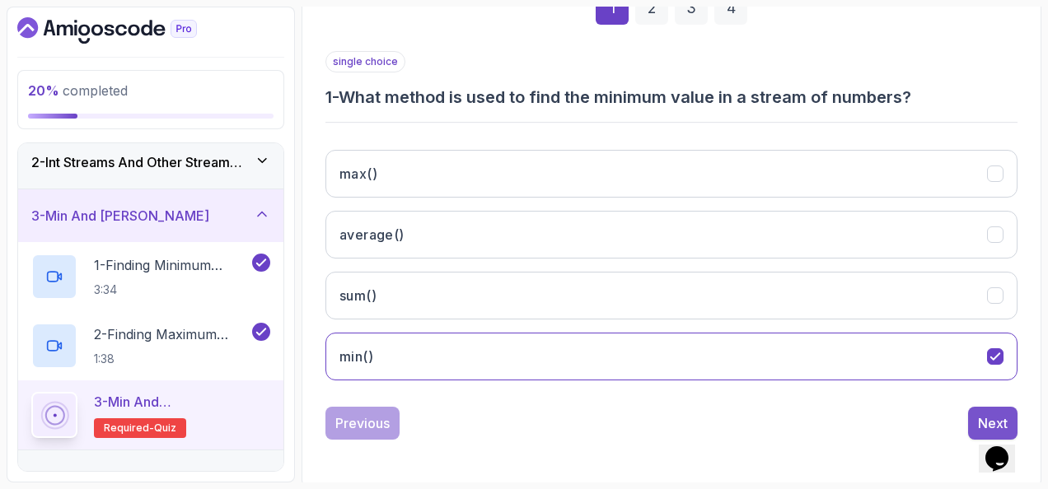
click at [971, 412] on button "Next" at bounding box center [992, 423] width 49 height 33
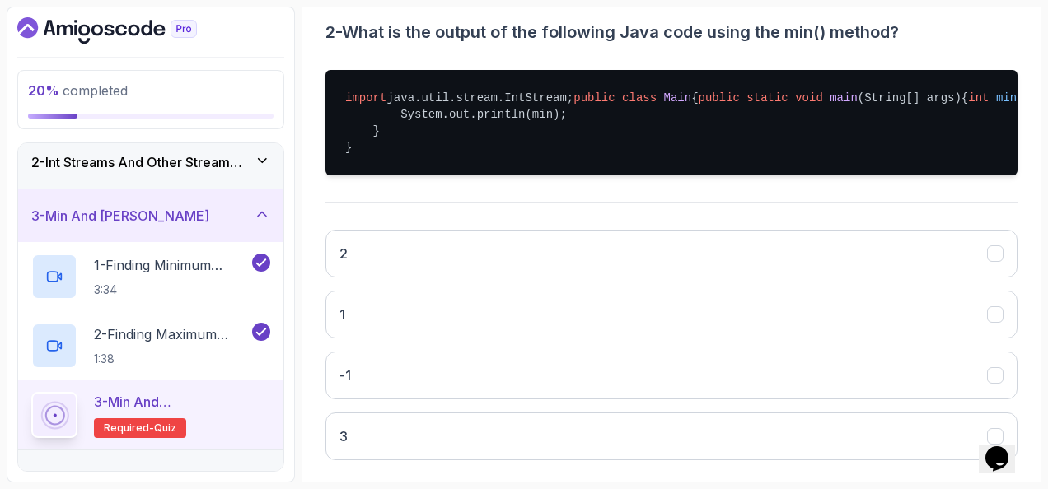
scroll to position [433, 0]
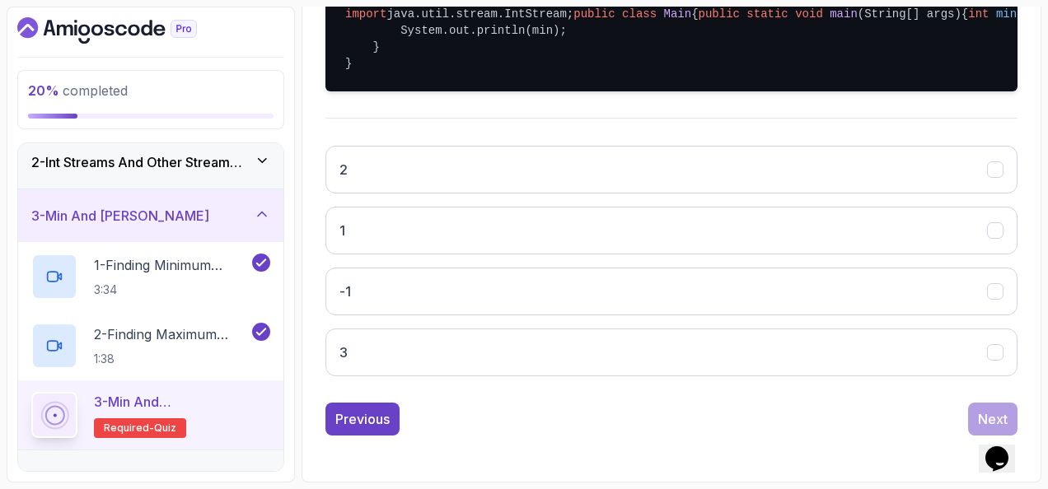
click at [587, 244] on div "2 1 -1 3" at bounding box center [671, 261] width 692 height 257
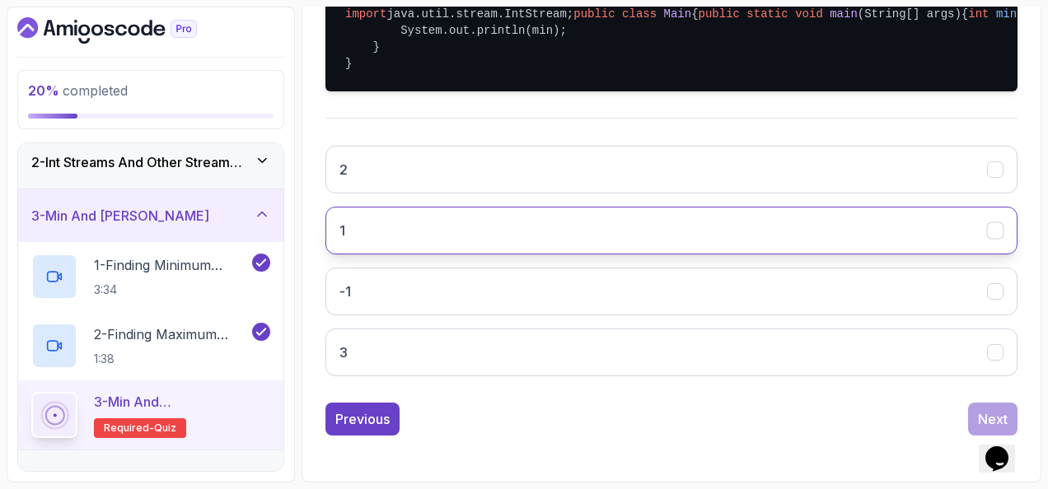
click at [588, 255] on button "1" at bounding box center [671, 231] width 692 height 48
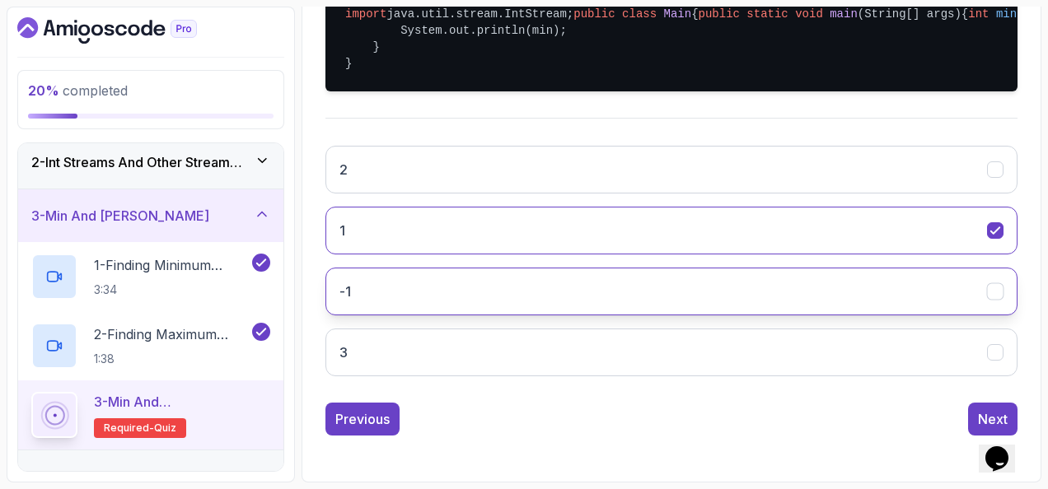
scroll to position [480, 0]
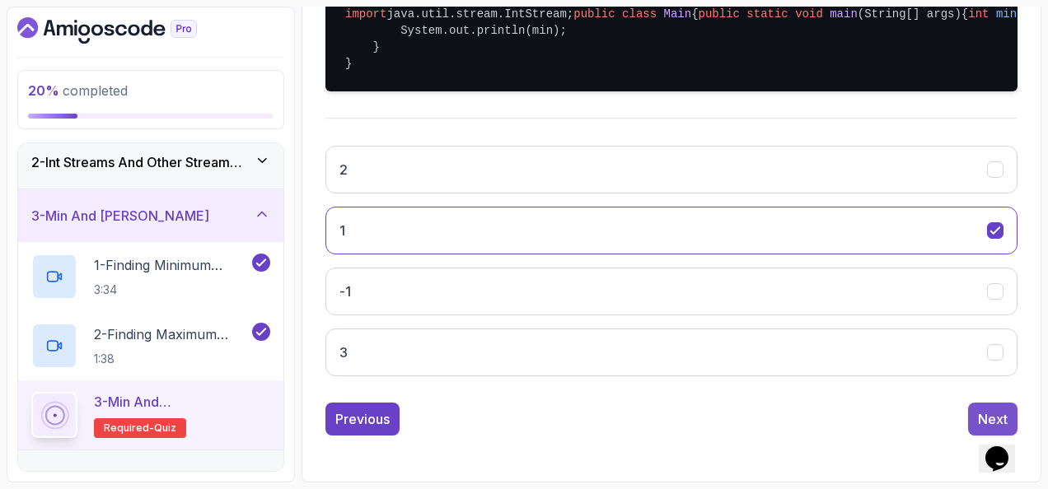
click at [976, 407] on button "Next" at bounding box center [992, 419] width 49 height 33
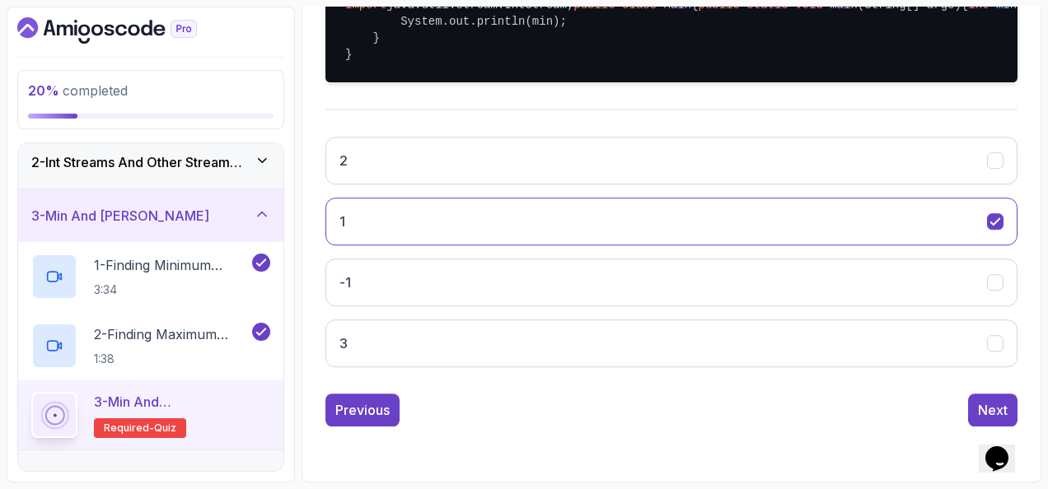
scroll to position [269, 0]
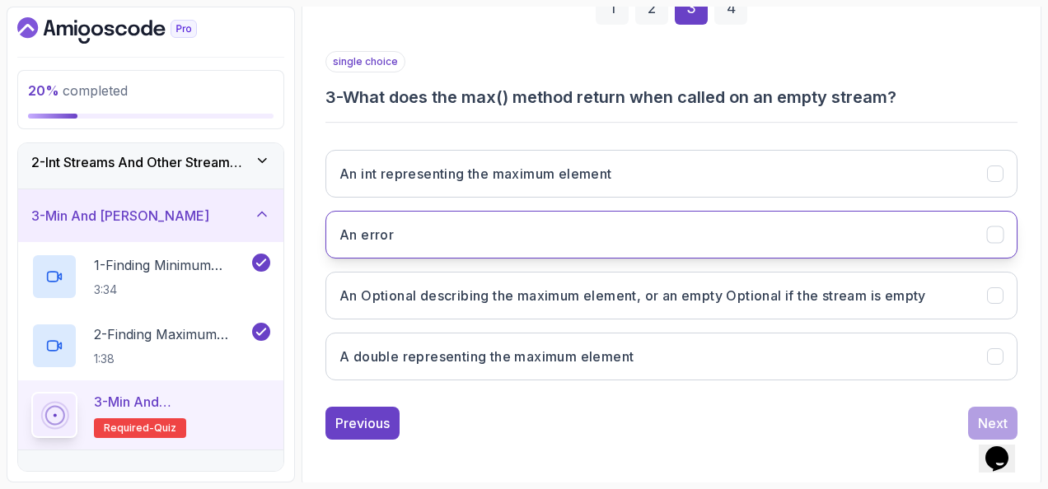
click at [543, 227] on button "An error" at bounding box center [671, 235] width 692 height 48
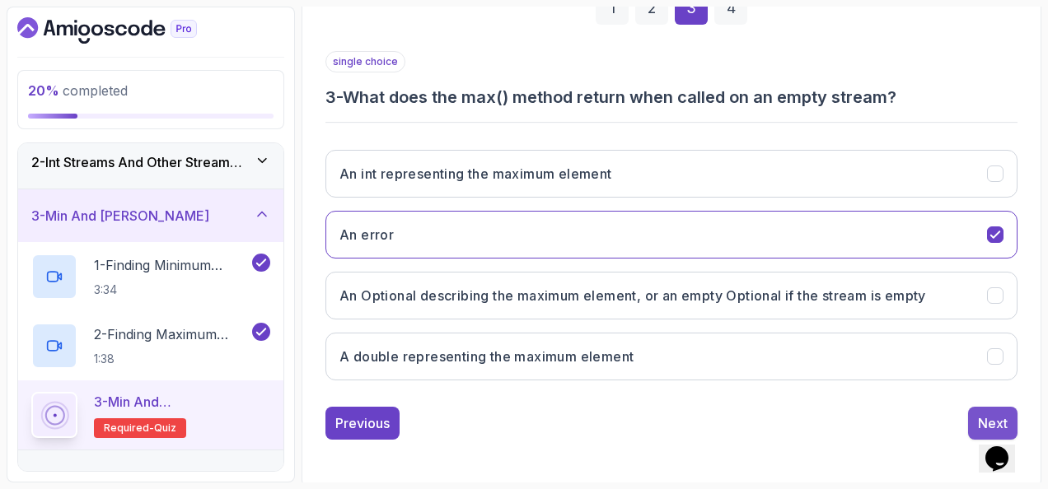
click at [987, 407] on button "Next" at bounding box center [992, 423] width 49 height 33
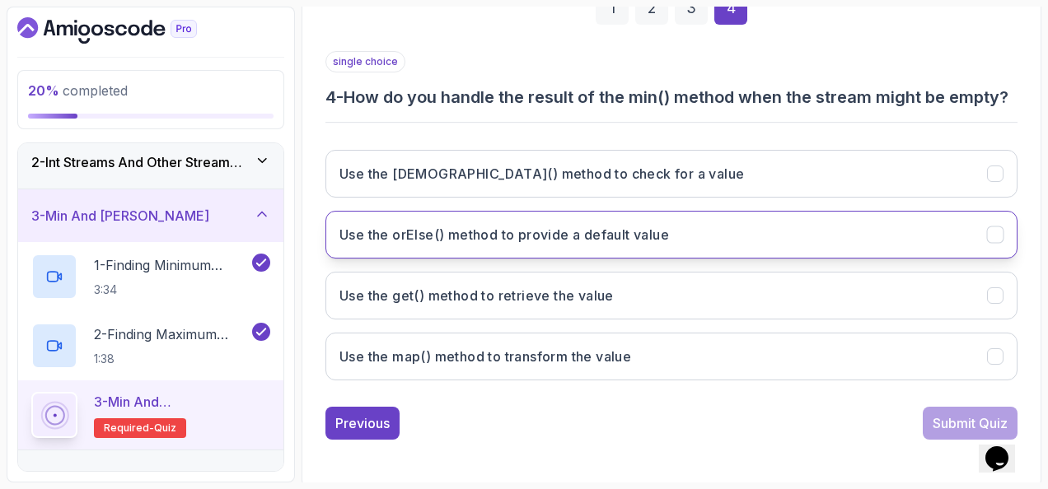
click at [607, 245] on h3 "Use the orElse() method to provide a default value" at bounding box center [504, 235] width 330 height 20
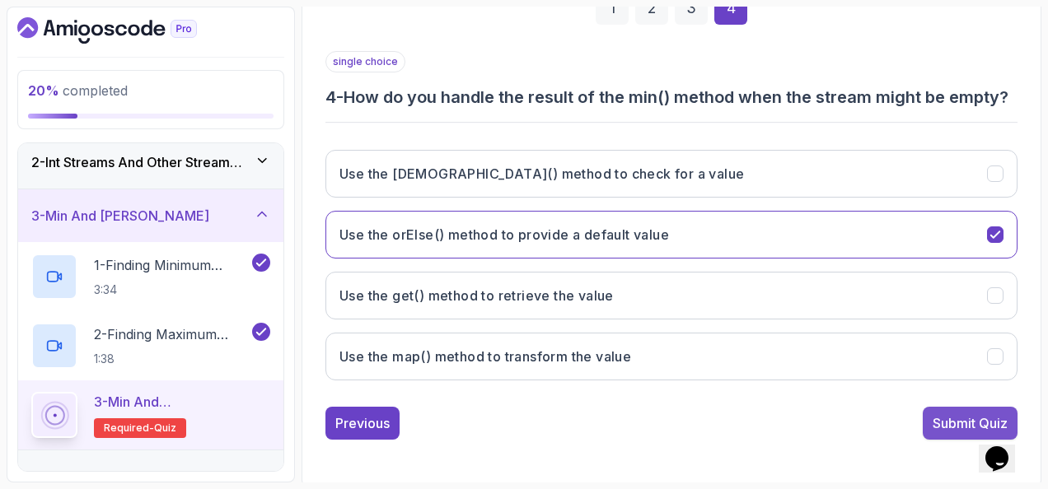
click at [936, 433] on div "Submit Quiz" at bounding box center [970, 424] width 75 height 20
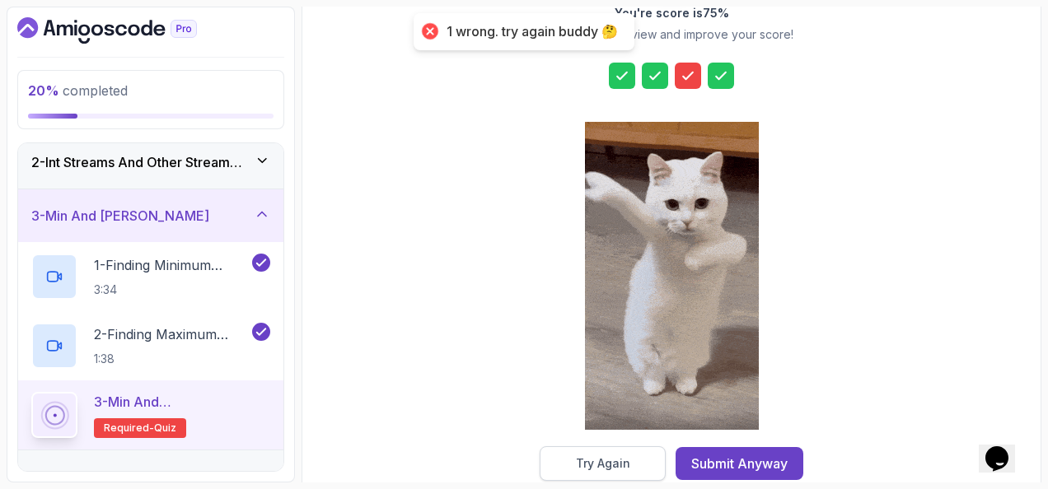
click at [632, 464] on button "Try Again" at bounding box center [603, 464] width 126 height 35
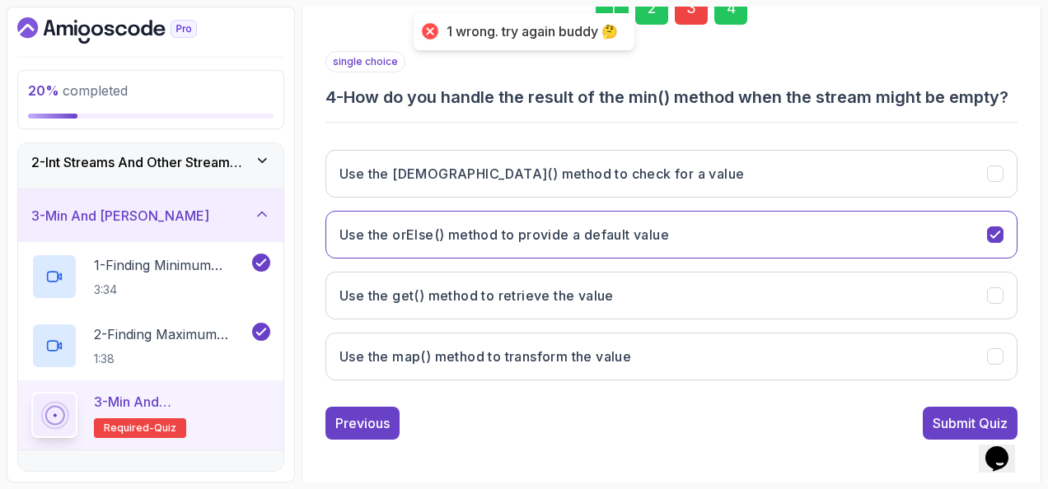
click at [687, 15] on div "3" at bounding box center [691, 8] width 33 height 33
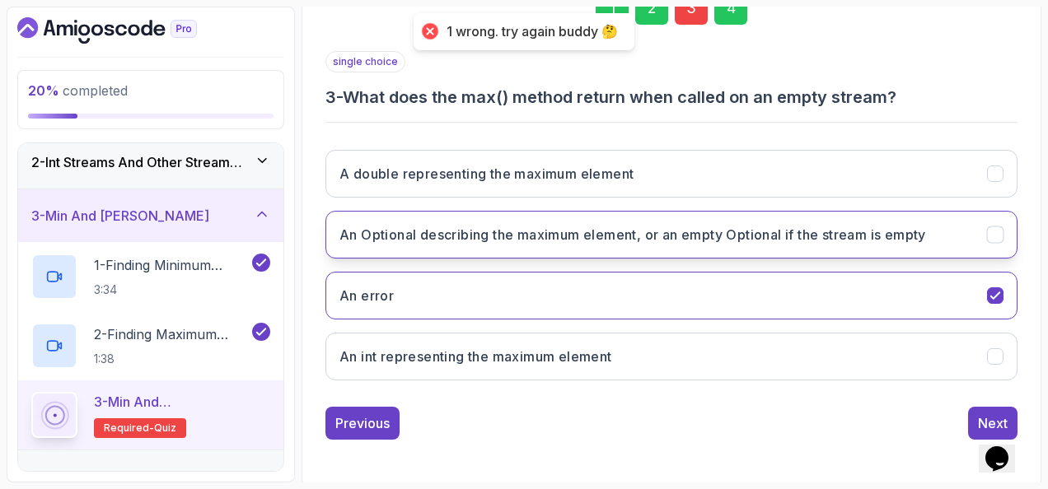
click at [644, 229] on h3 "An Optional describing the maximum element, or an empty Optional if the stream …" at bounding box center [632, 235] width 587 height 20
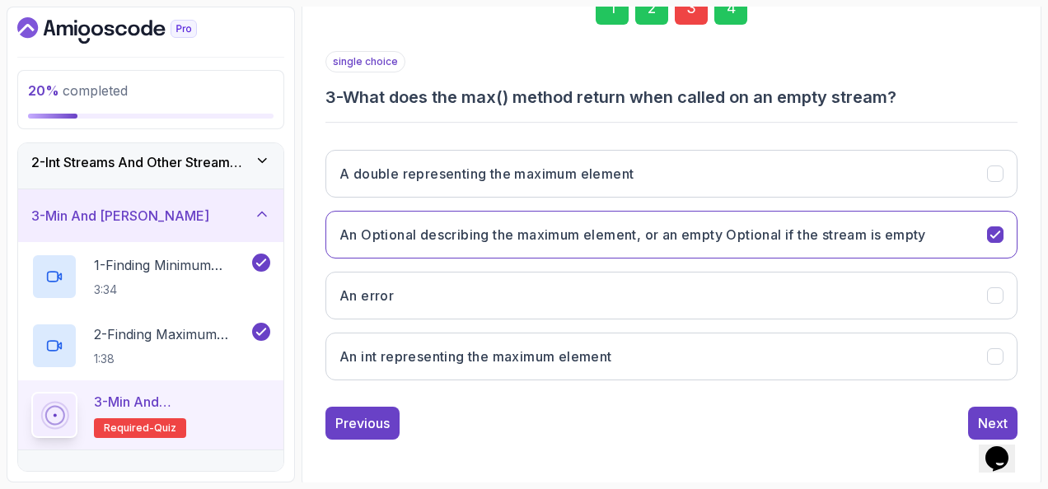
click at [733, 12] on div "4" at bounding box center [730, 8] width 33 height 33
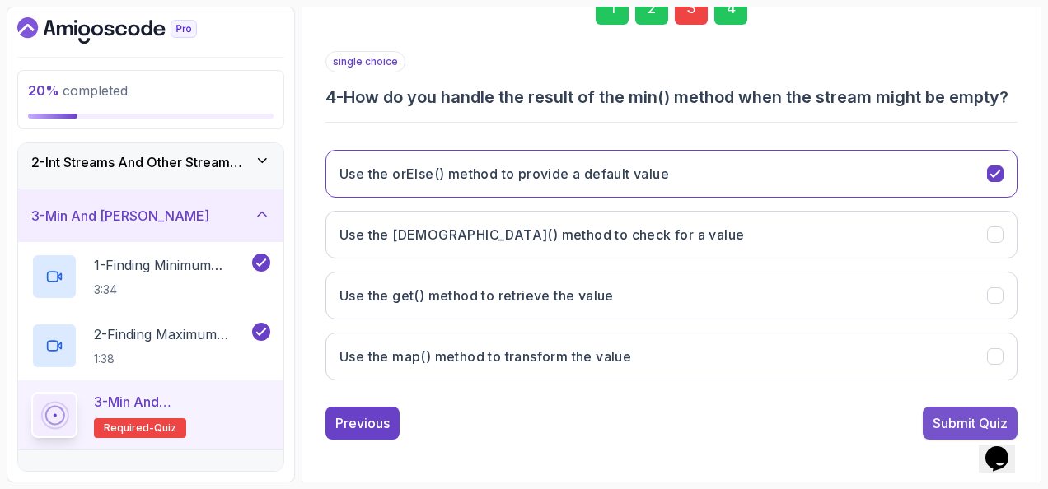
click at [938, 433] on div "Submit Quiz" at bounding box center [970, 424] width 75 height 20
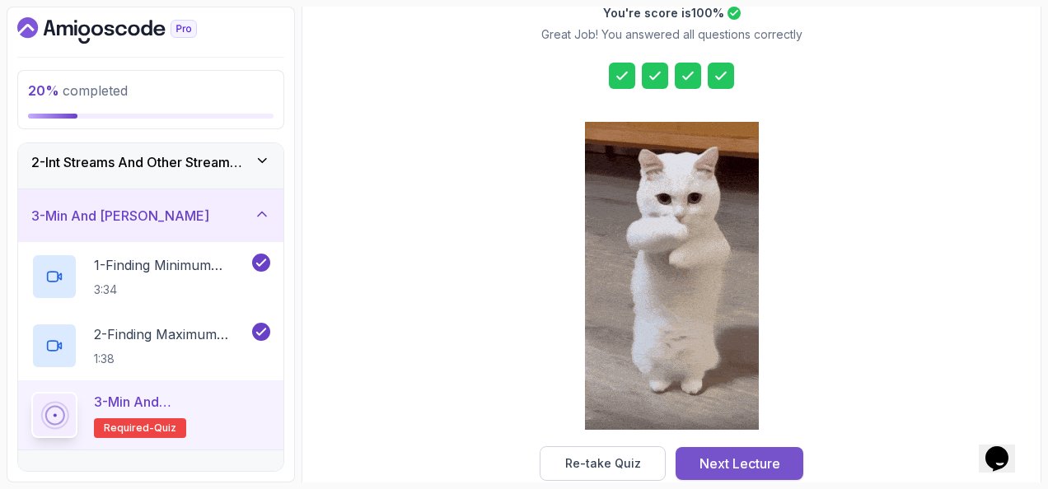
click at [757, 456] on div "Next Lecture" at bounding box center [740, 464] width 81 height 20
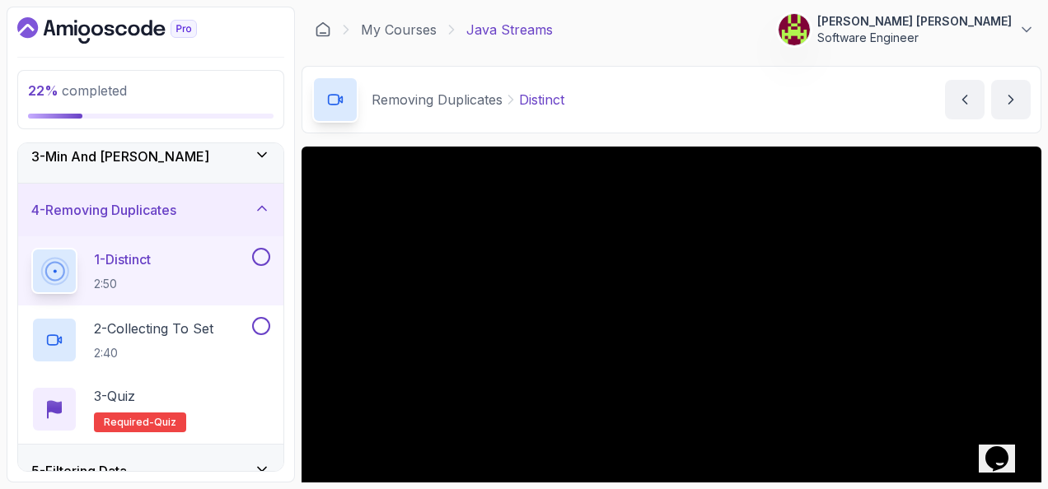
scroll to position [143, 0]
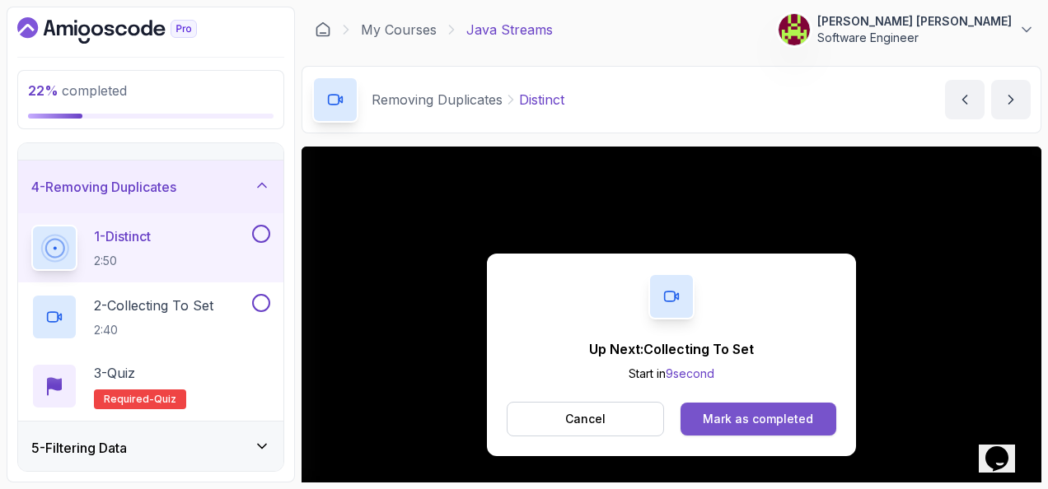
click at [804, 412] on div "Mark as completed" at bounding box center [758, 419] width 110 height 16
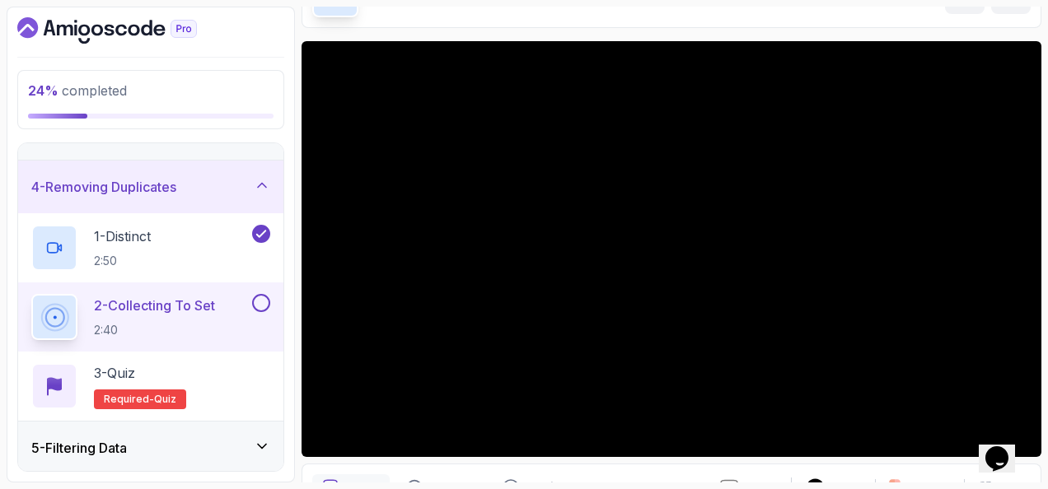
scroll to position [82, 0]
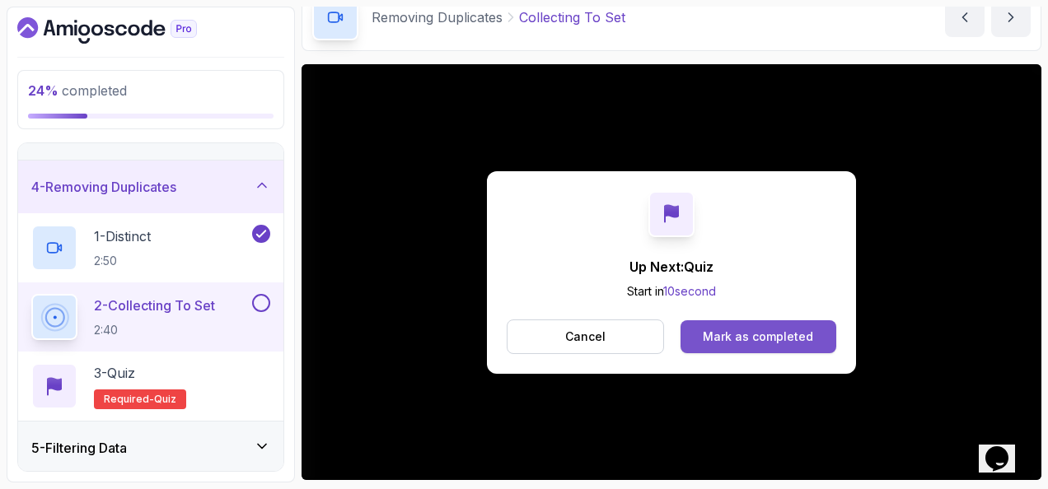
click at [759, 333] on div "Mark as completed" at bounding box center [758, 337] width 110 height 16
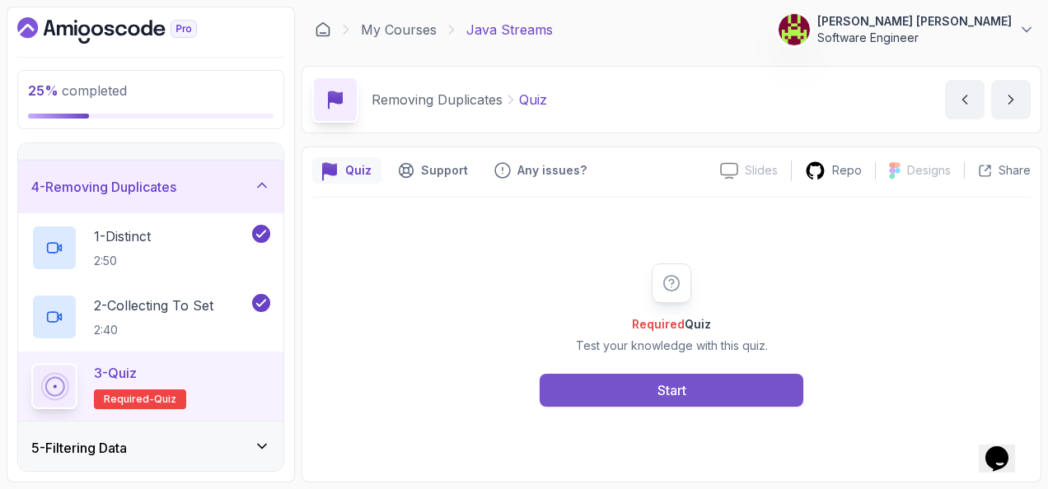
click at [720, 388] on button "Start" at bounding box center [672, 390] width 264 height 33
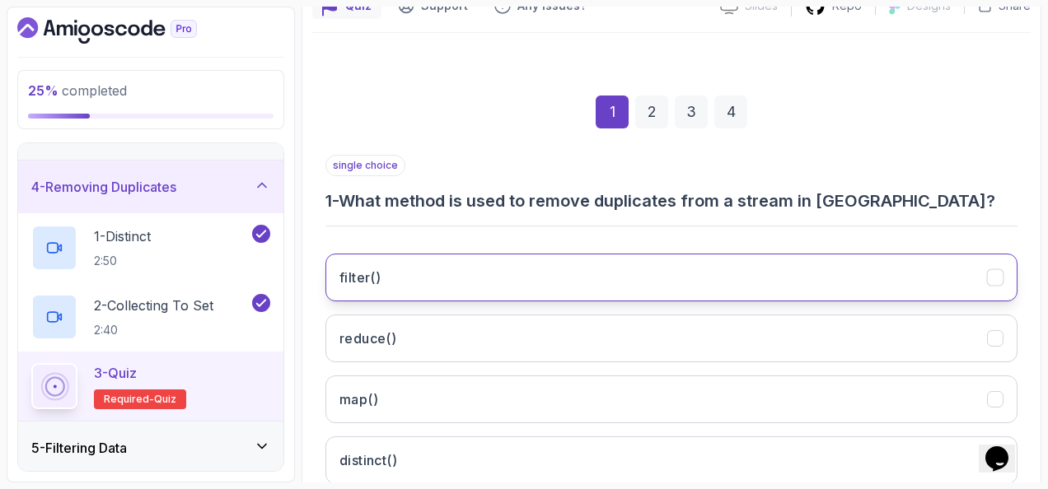
scroll to position [247, 0]
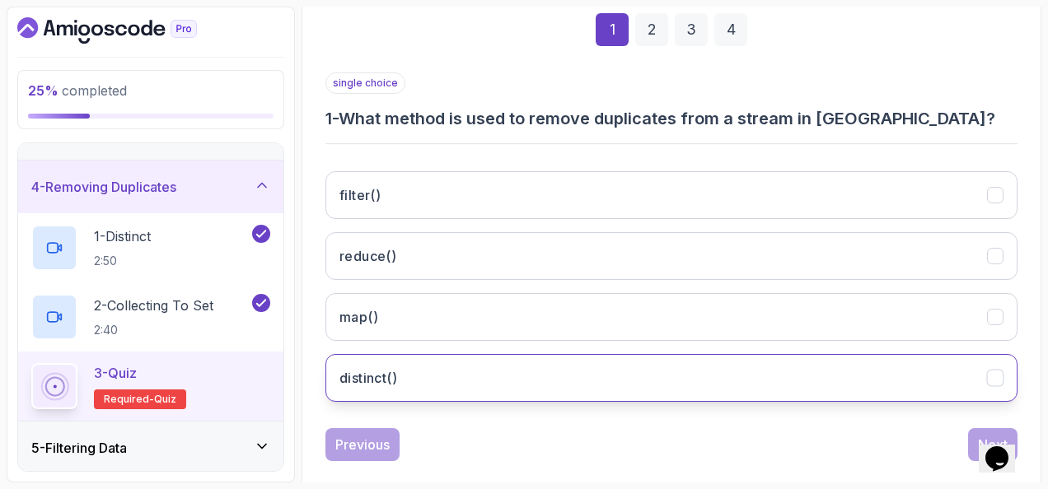
drag, startPoint x: 405, startPoint y: 371, endPoint x: 417, endPoint y: 374, distance: 12.8
click at [405, 371] on button "distinct()" at bounding box center [671, 378] width 692 height 48
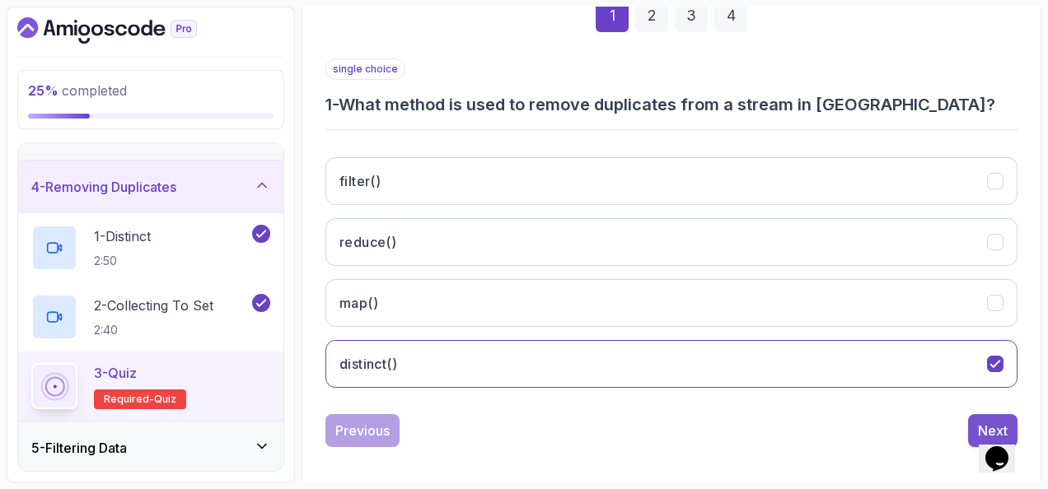
scroll to position [269, 0]
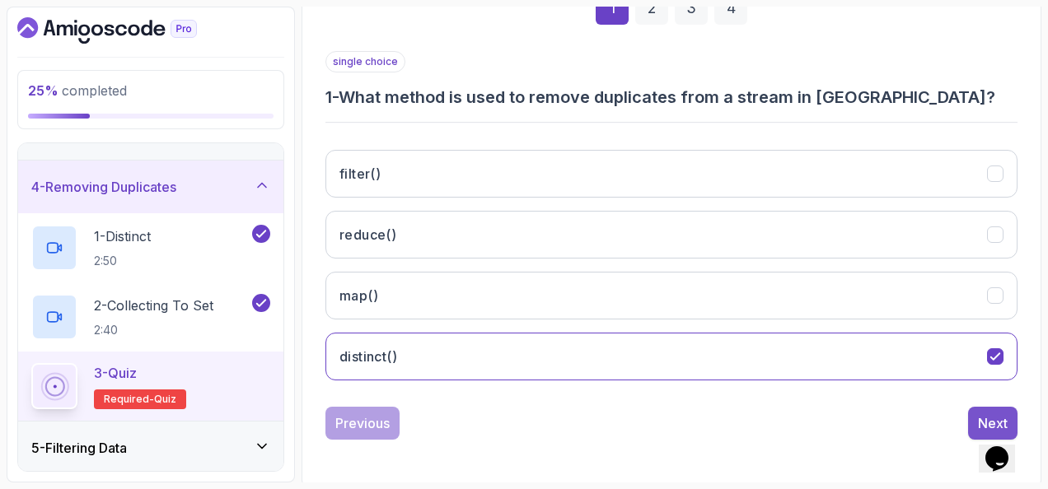
click at [973, 407] on button "Next" at bounding box center [992, 423] width 49 height 33
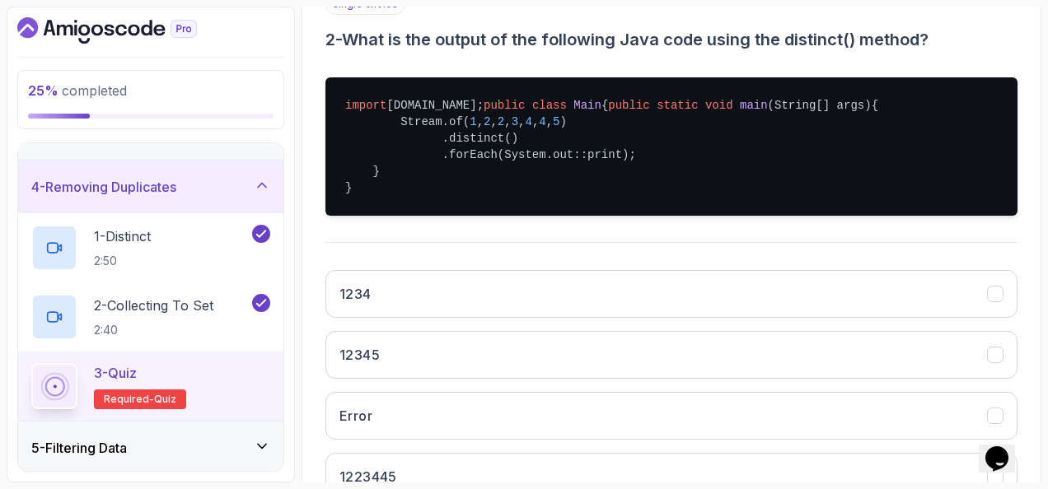
scroll to position [351, 0]
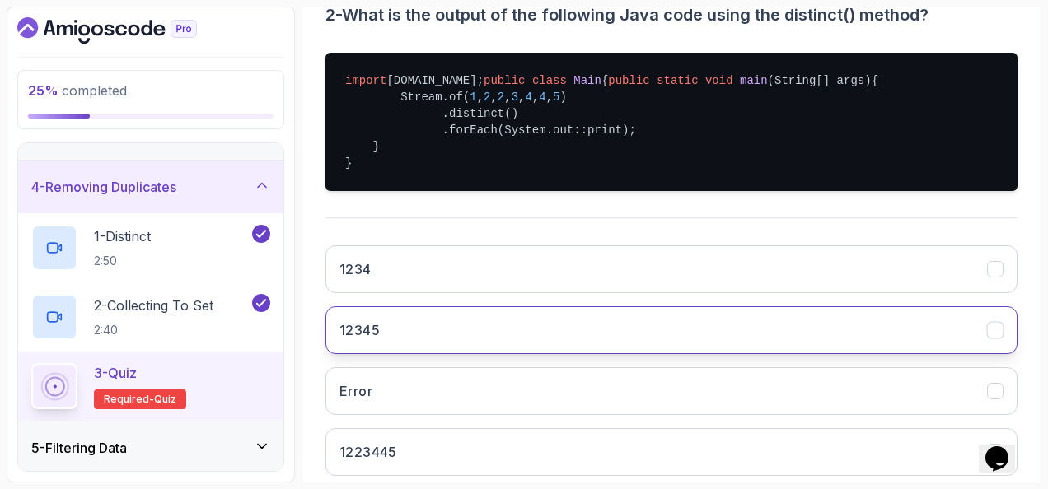
click at [594, 354] on button "12345" at bounding box center [671, 331] width 692 height 48
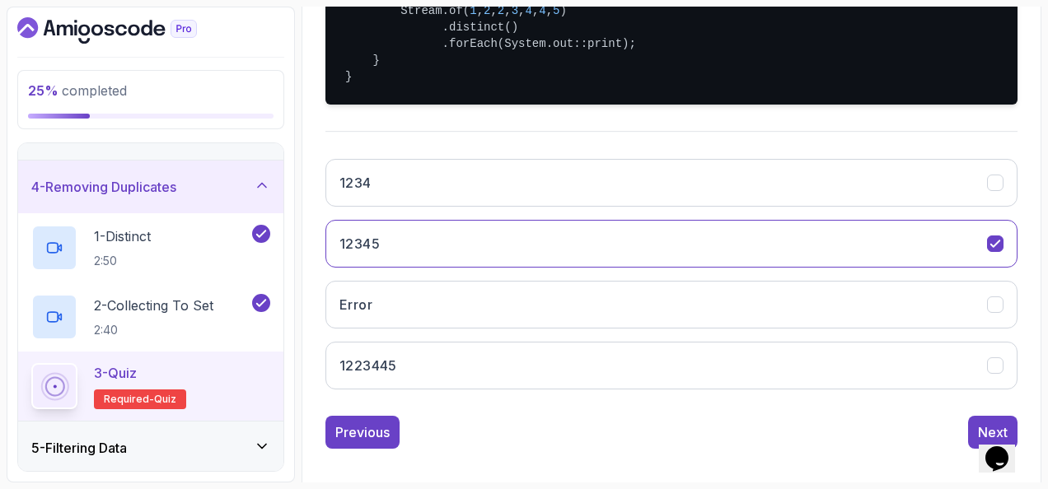
scroll to position [496, 0]
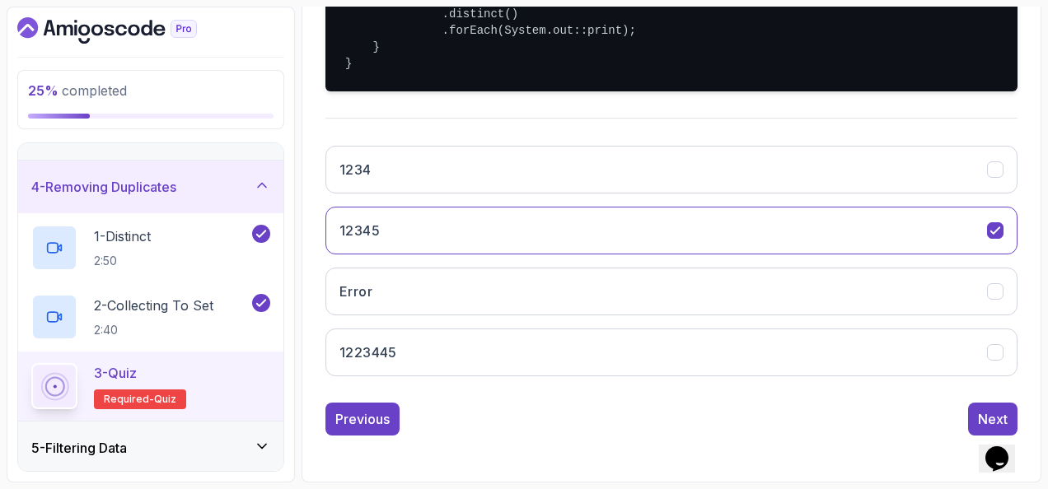
click at [966, 412] on div "Previous Next" at bounding box center [671, 419] width 692 height 33
click at [970, 410] on button "Next" at bounding box center [992, 419] width 49 height 33
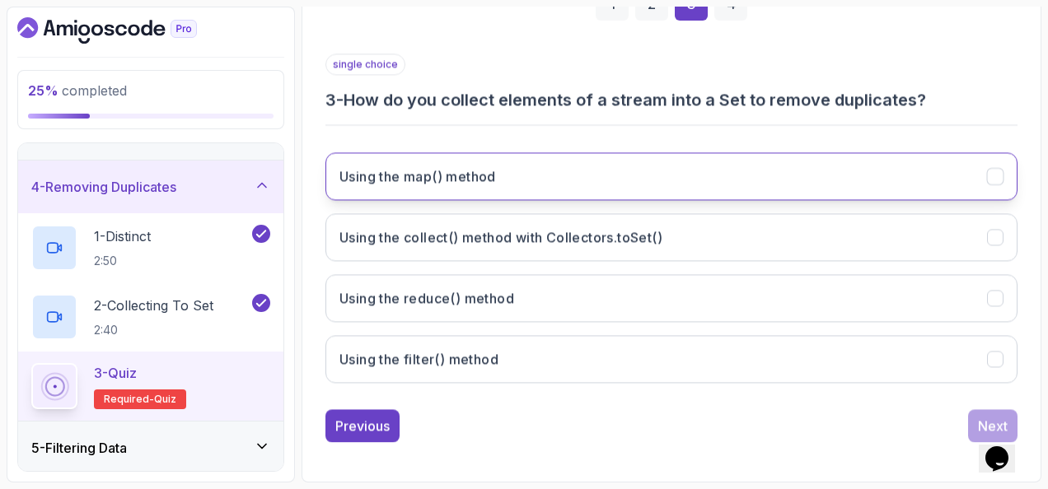
scroll to position [269, 0]
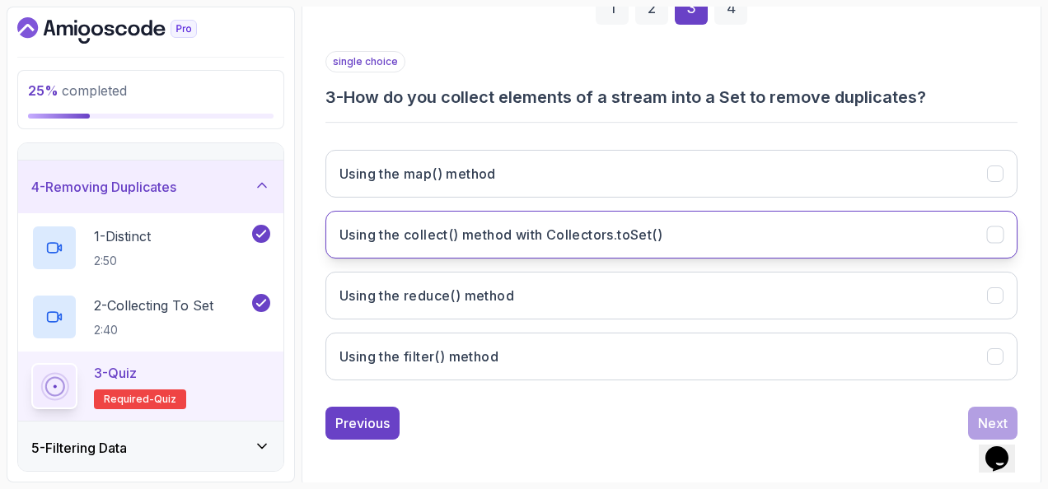
click at [500, 226] on h3 "Using the collect() method with Collectors.toSet()" at bounding box center [500, 235] width 323 height 20
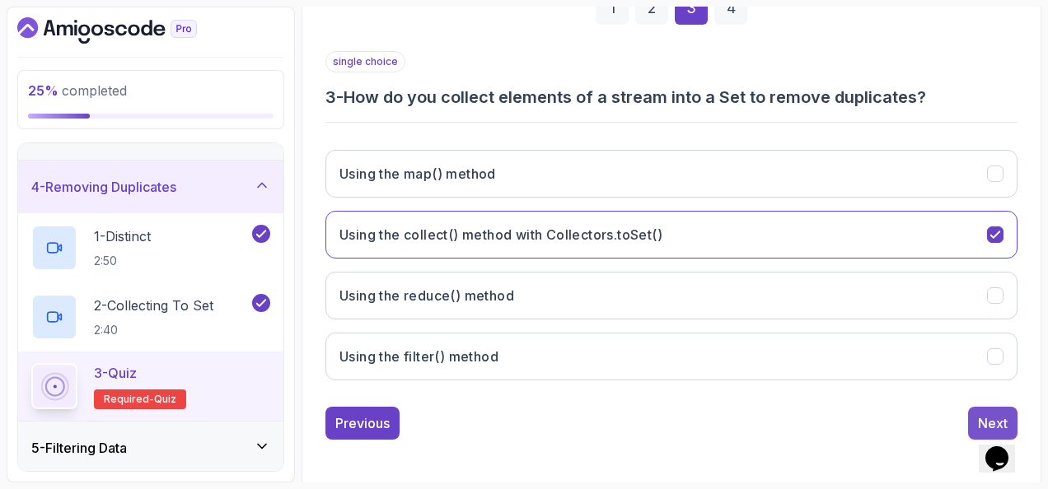
click at [973, 411] on button "Next" at bounding box center [992, 423] width 49 height 33
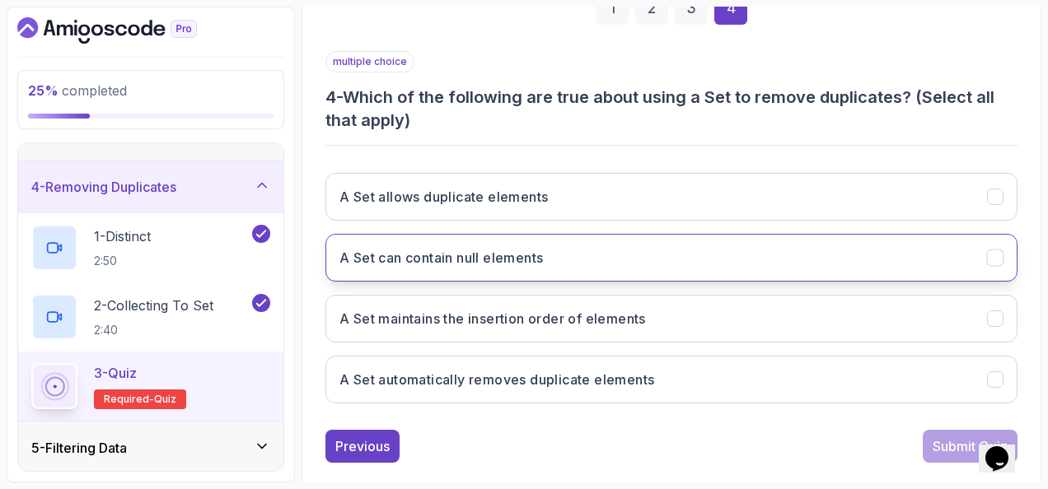
click at [687, 259] on button "A Set can contain null elements" at bounding box center [671, 258] width 692 height 48
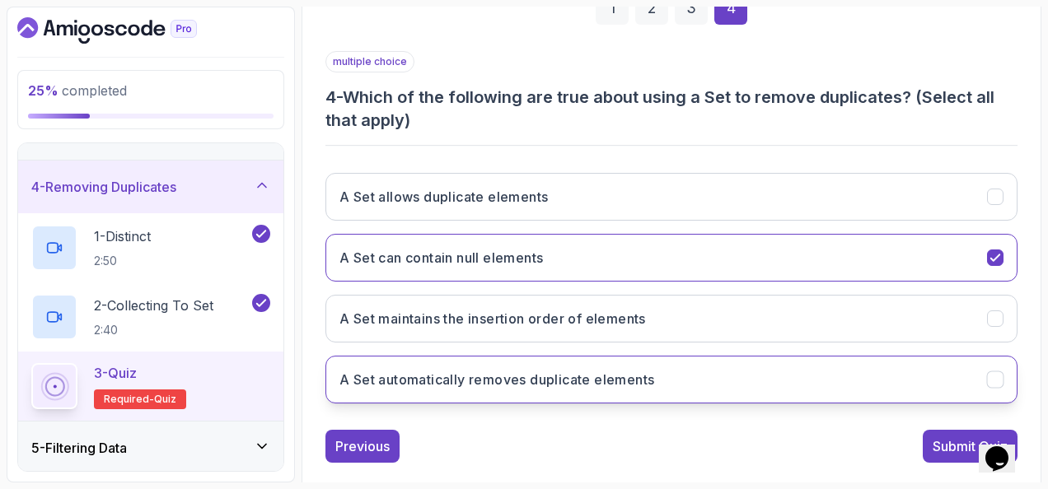
click at [734, 369] on button "A Set automatically removes duplicate elements" at bounding box center [671, 380] width 692 height 48
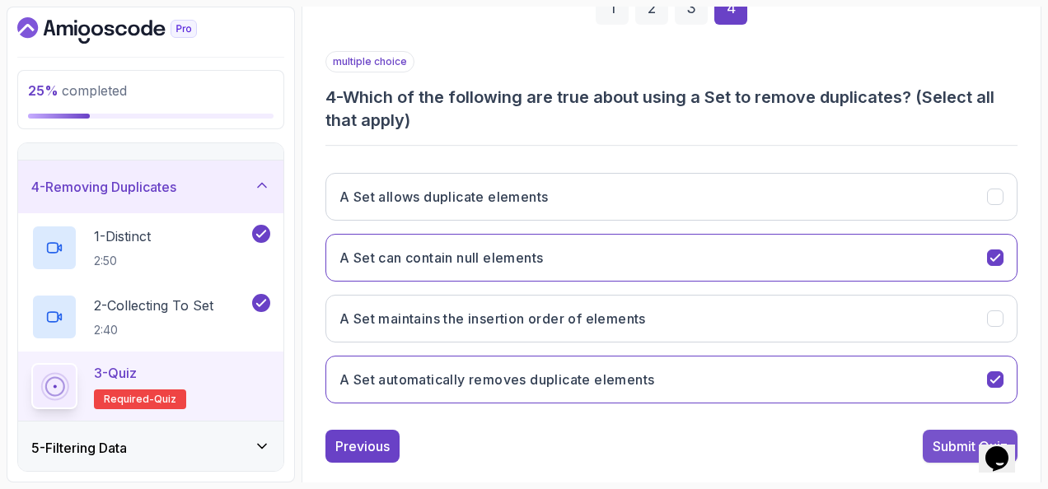
click at [944, 447] on div "Submit Quiz" at bounding box center [970, 447] width 75 height 20
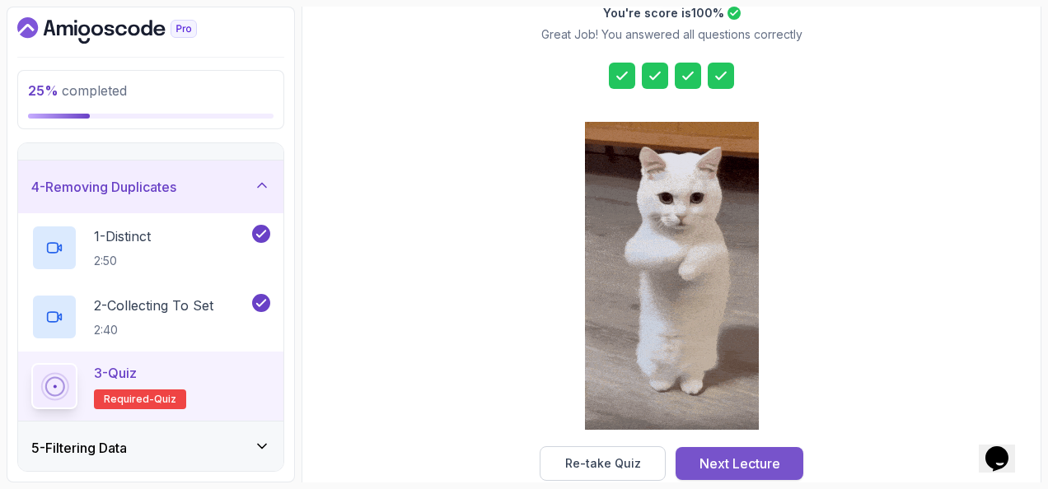
click at [770, 457] on div "Next Lecture" at bounding box center [740, 464] width 81 height 20
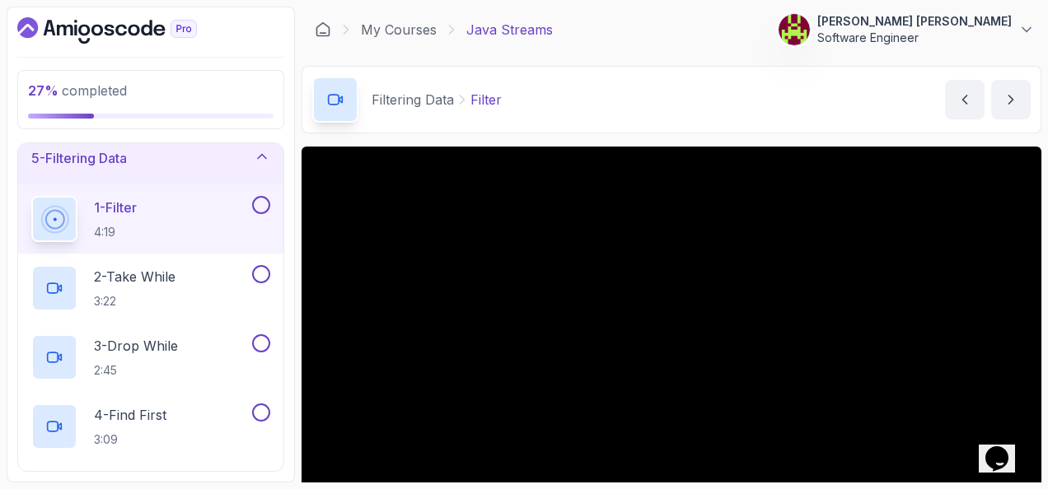
scroll to position [82, 0]
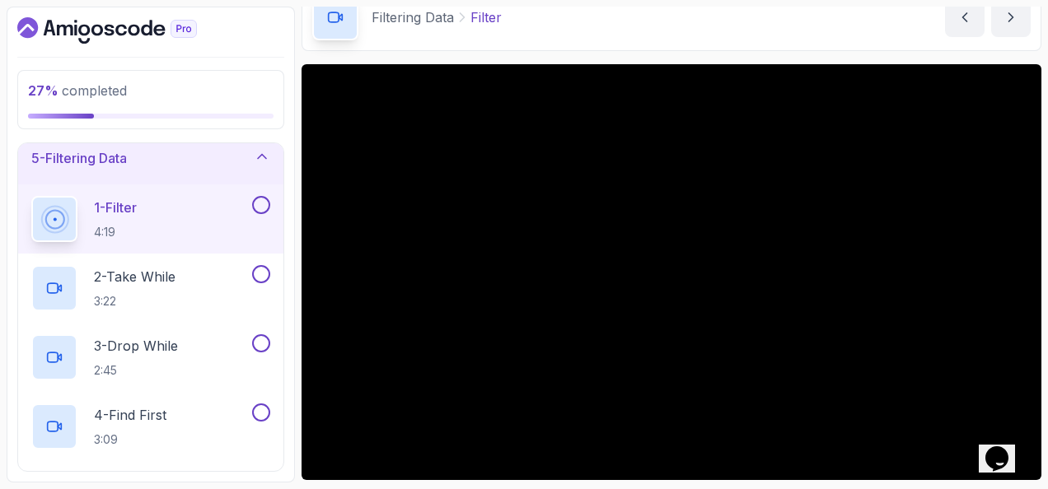
drag, startPoint x: 256, startPoint y: 191, endPoint x: 247, endPoint y: 218, distance: 27.9
click at [255, 191] on div "1 - Filter 4:19" at bounding box center [150, 219] width 265 height 69
click at [260, 203] on button at bounding box center [261, 205] width 18 height 18
click at [216, 271] on div "2 - Take While 3:22" at bounding box center [140, 288] width 218 height 46
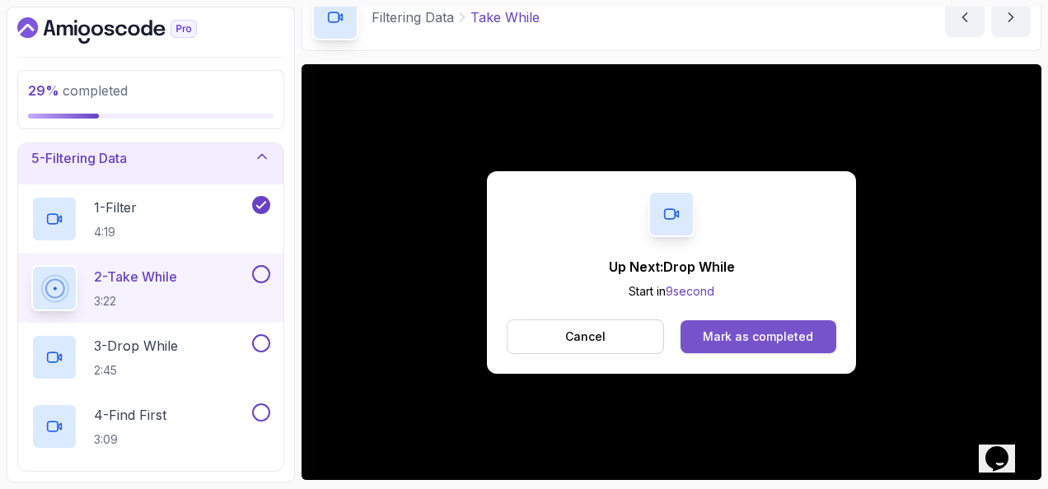
click at [729, 332] on div "Mark as completed" at bounding box center [758, 337] width 110 height 16
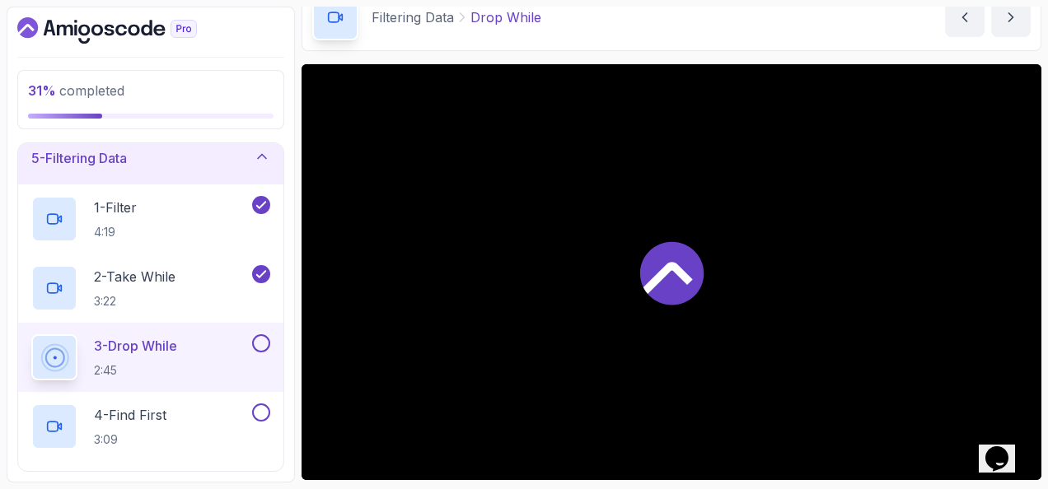
click at [255, 337] on button at bounding box center [261, 344] width 18 height 18
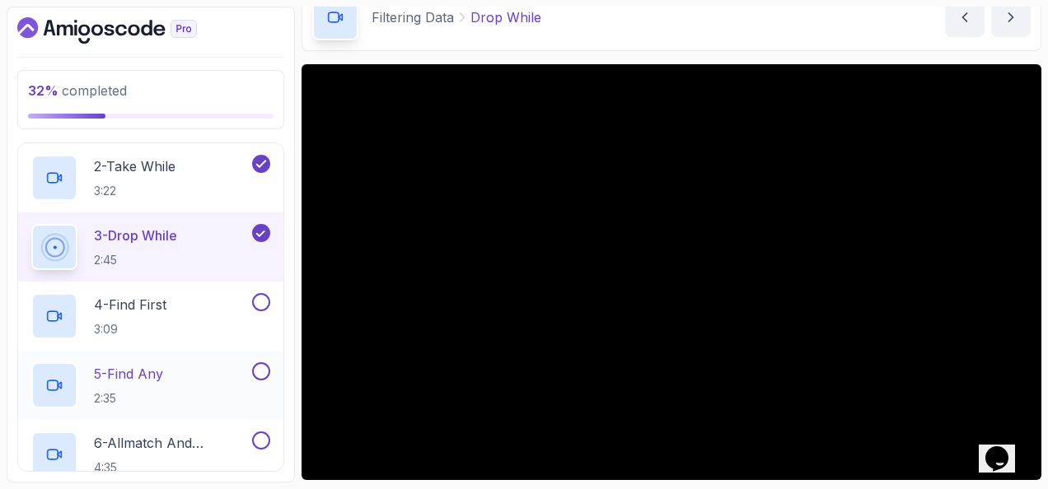
scroll to position [391, 0]
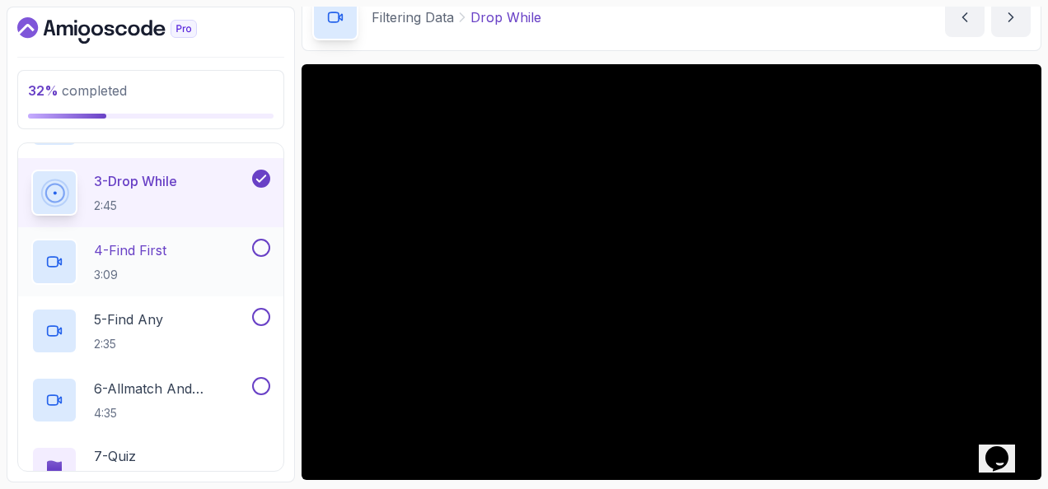
click at [206, 256] on div "4 - Find First 3:09" at bounding box center [140, 262] width 218 height 46
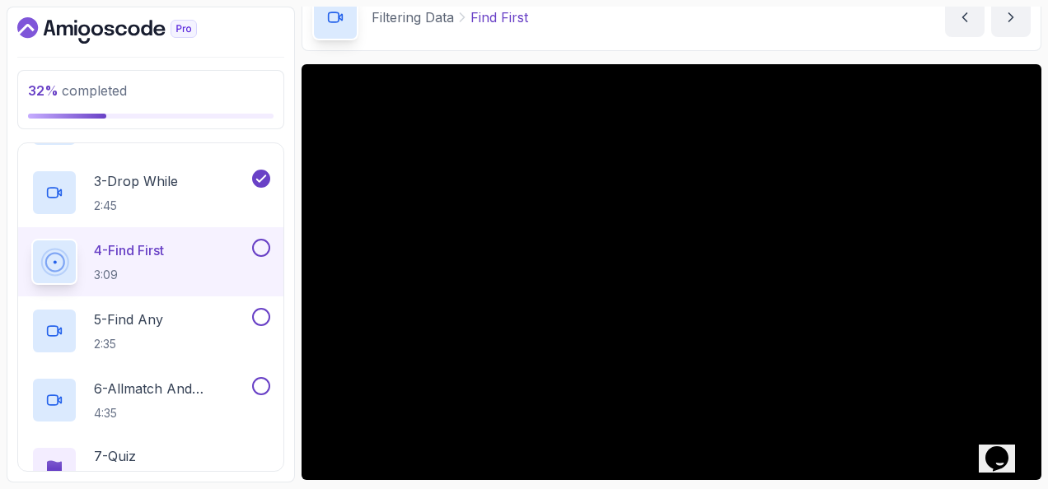
click at [261, 244] on button at bounding box center [261, 248] width 18 height 18
click at [256, 315] on button at bounding box center [261, 317] width 18 height 18
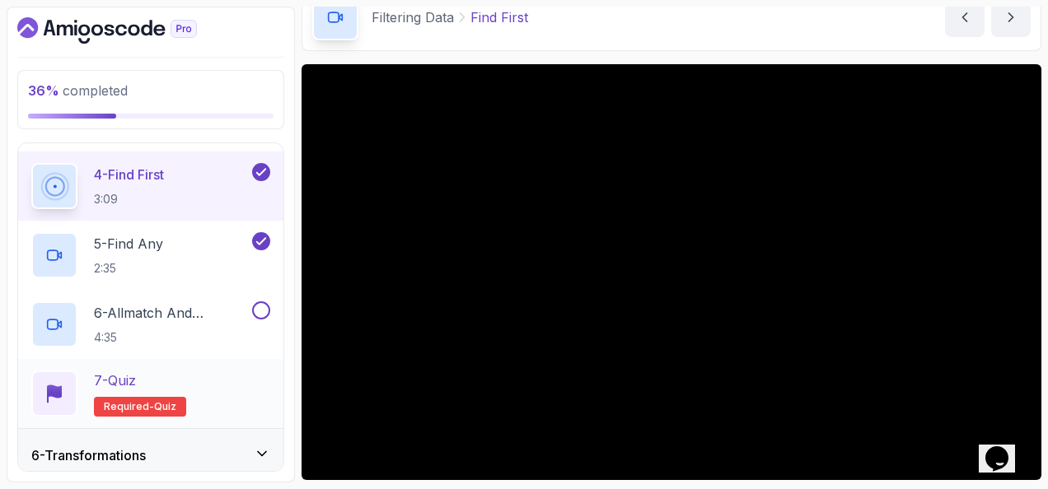
scroll to position [555, 0]
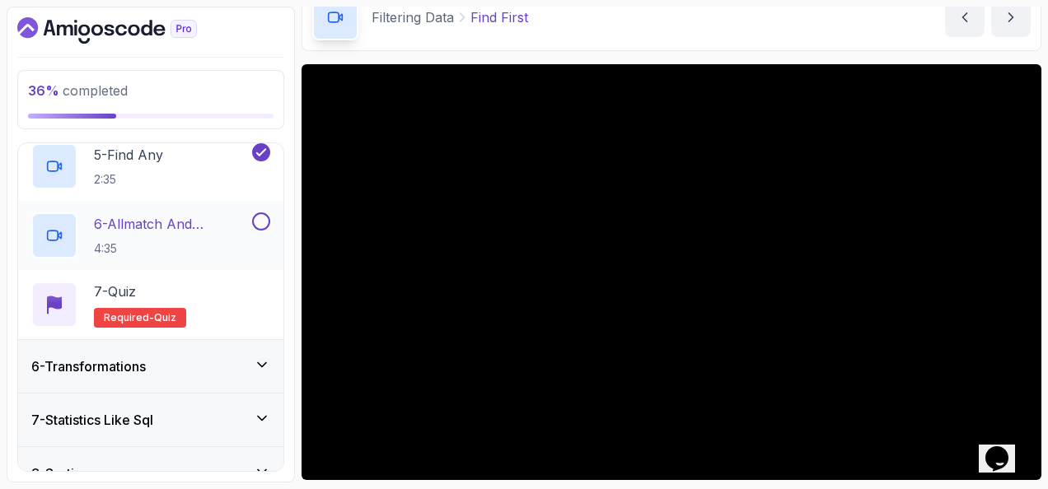
click at [208, 231] on p "6 - Allmatch And Anymatch" at bounding box center [171, 224] width 155 height 20
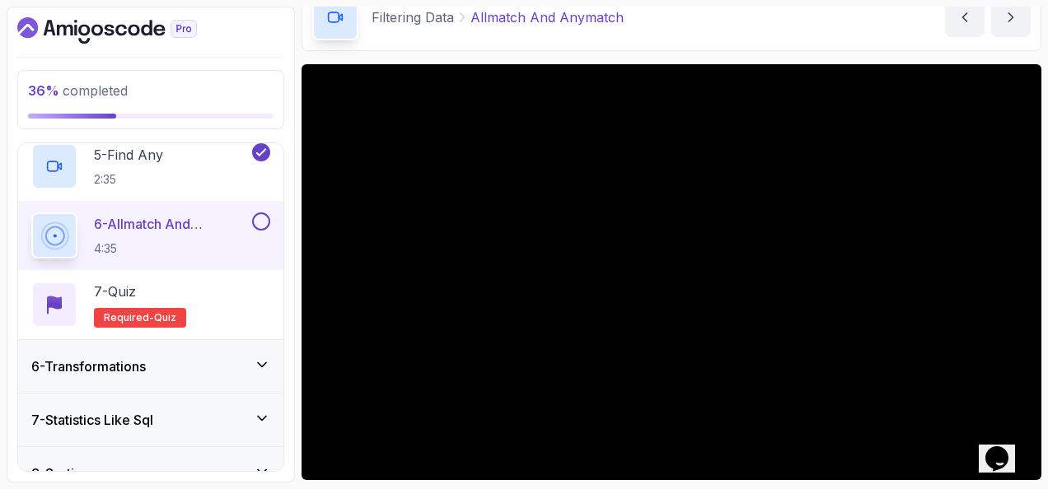
click at [259, 218] on button at bounding box center [261, 222] width 18 height 18
click at [264, 302] on div "7 - Quiz Required- quiz" at bounding box center [150, 305] width 239 height 46
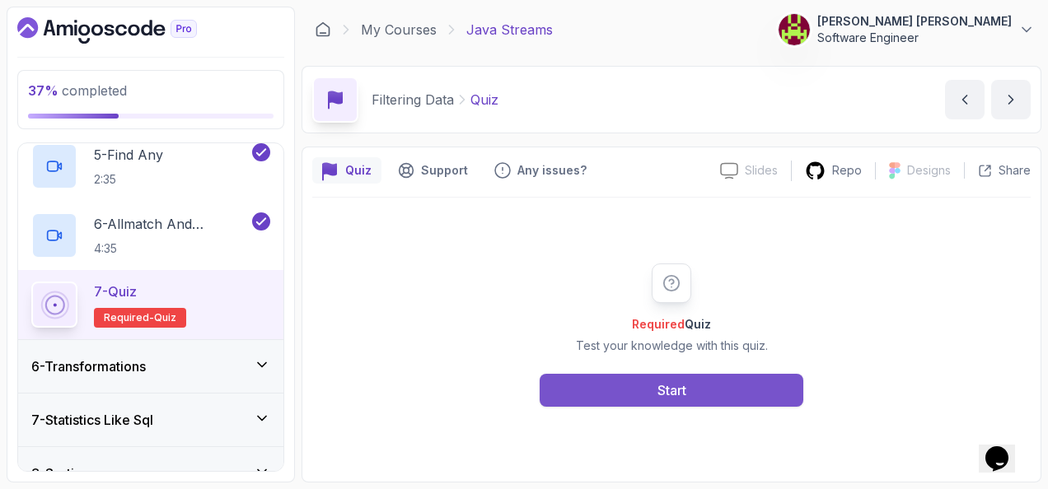
click at [658, 391] on div "Start" at bounding box center [672, 391] width 29 height 20
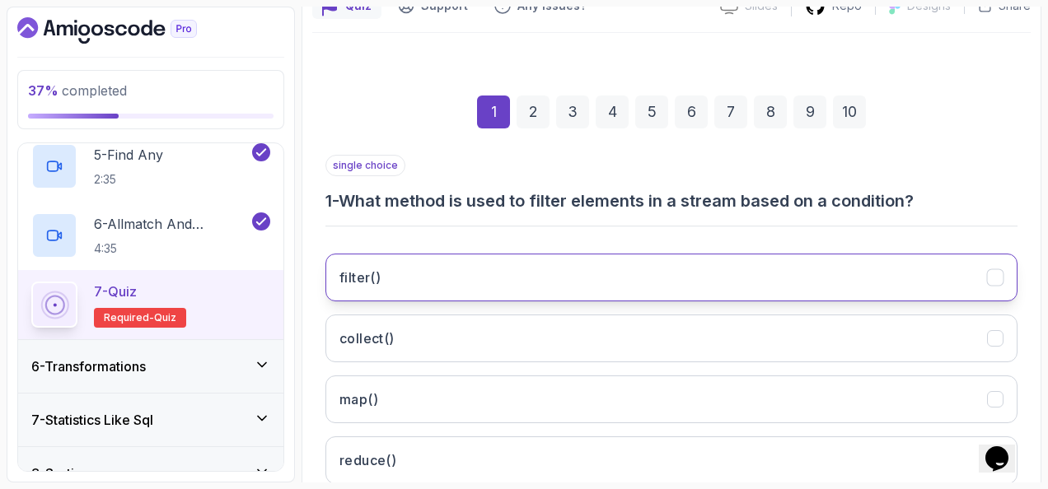
scroll to position [247, 0]
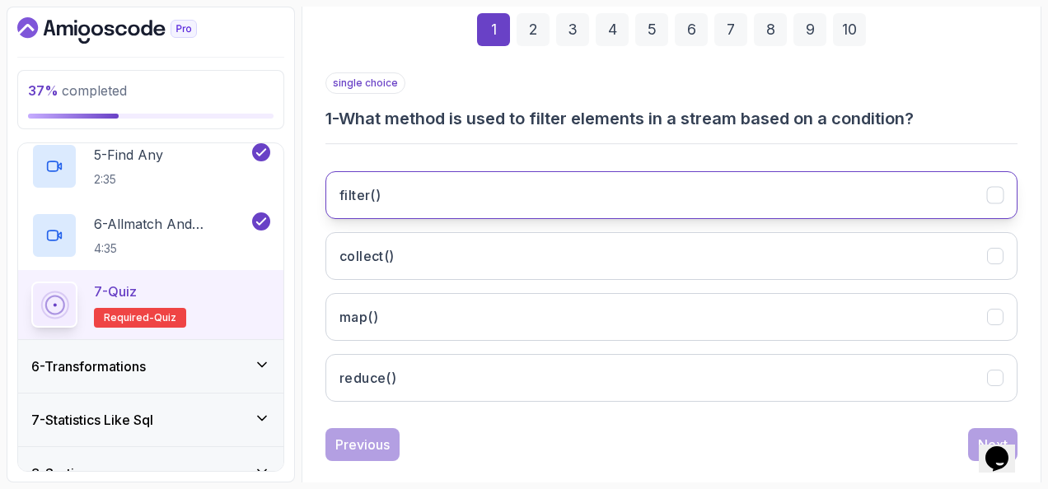
click at [410, 191] on button "filter()" at bounding box center [671, 195] width 692 height 48
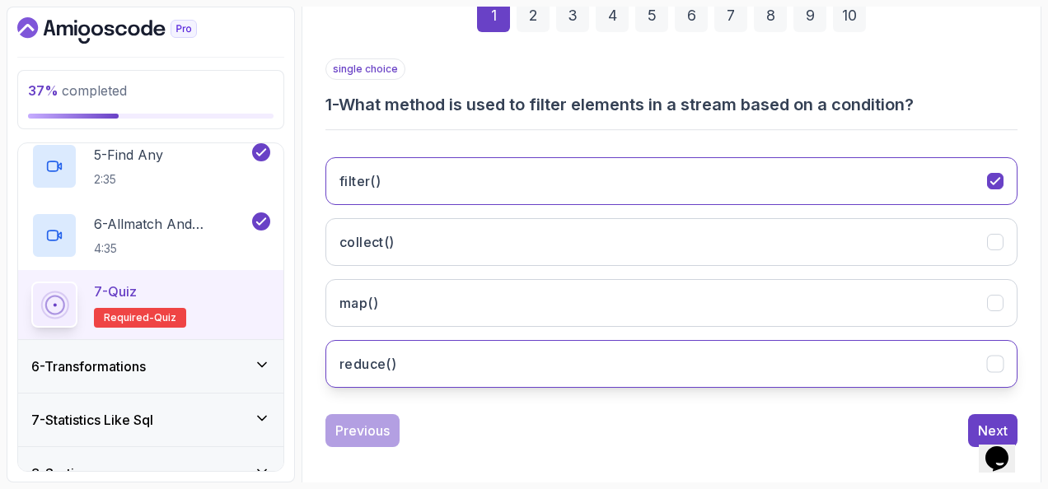
scroll to position [269, 0]
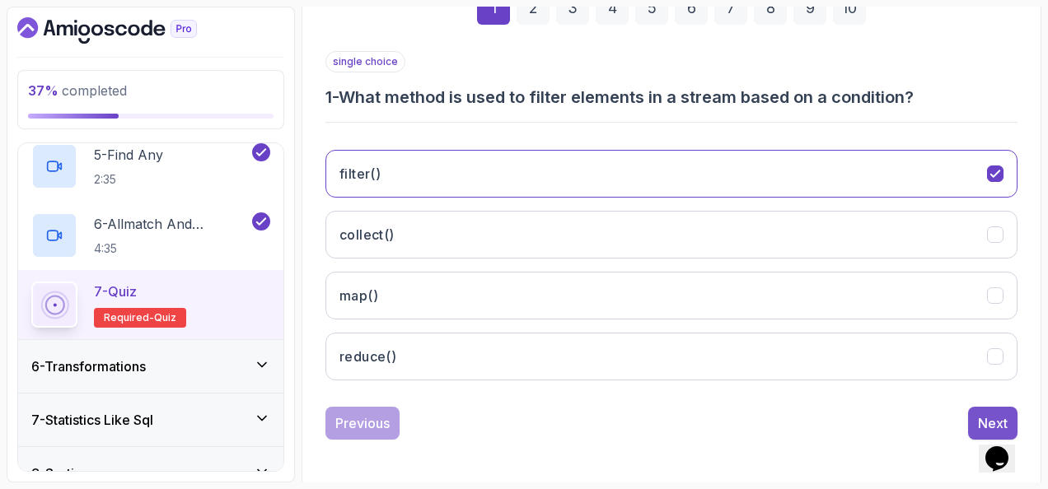
click at [976, 410] on button "Next" at bounding box center [992, 423] width 49 height 33
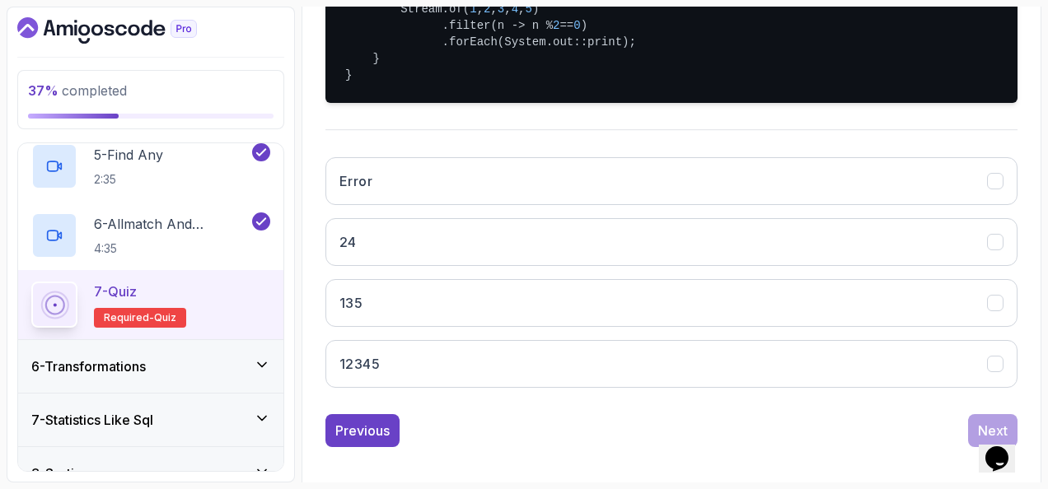
scroll to position [496, 0]
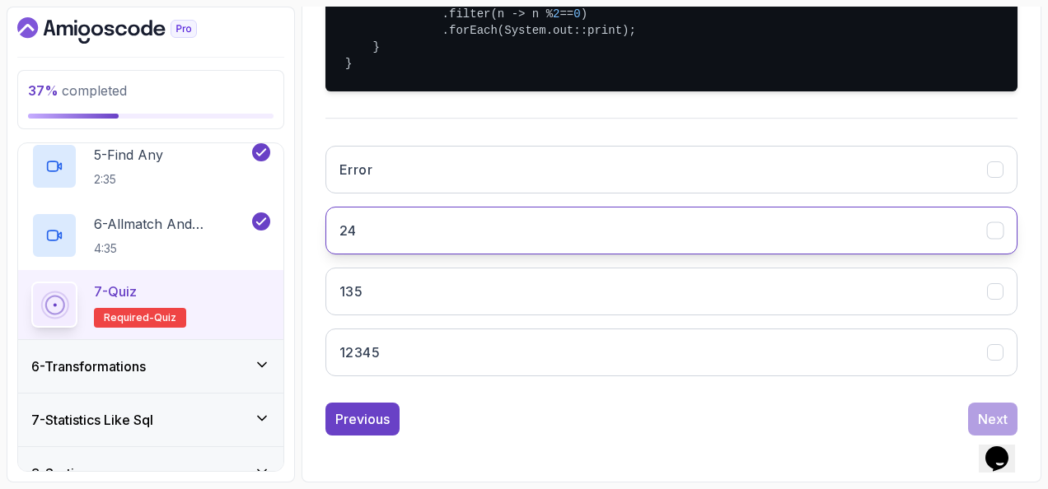
click at [408, 225] on button "24" at bounding box center [671, 231] width 692 height 48
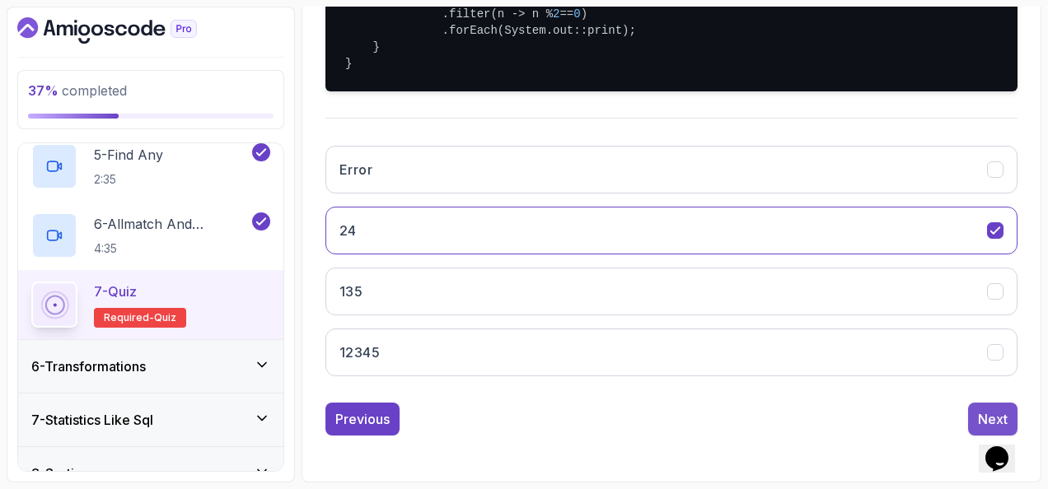
click at [990, 405] on button "Next" at bounding box center [992, 419] width 49 height 33
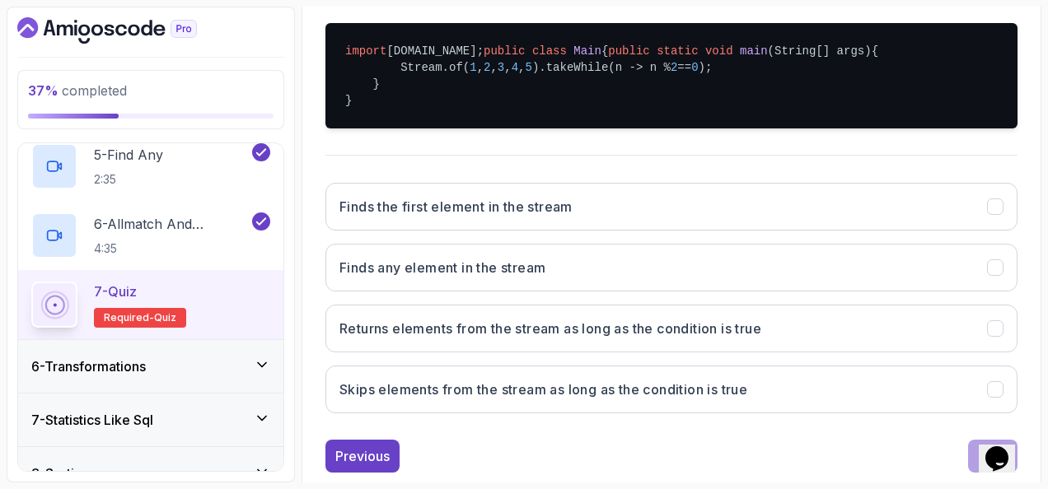
scroll to position [463, 0]
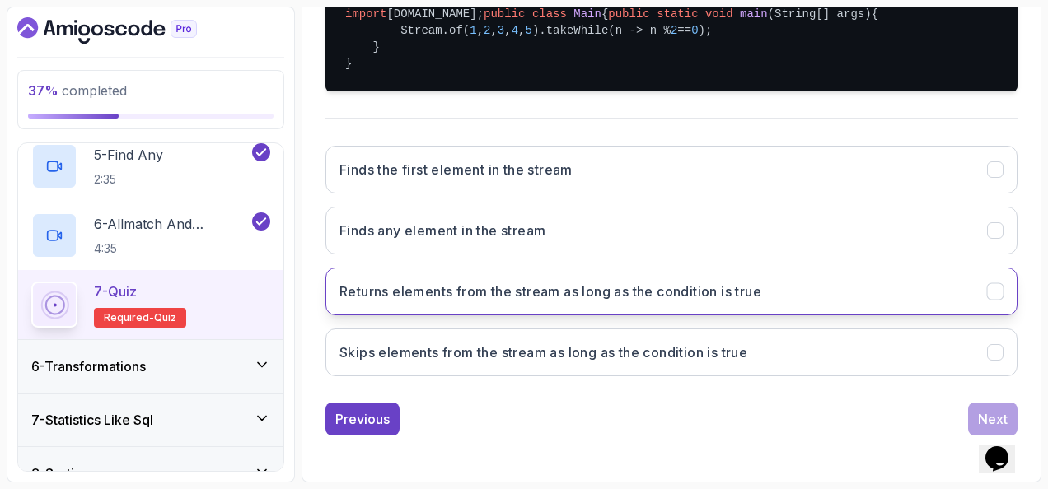
click at [658, 272] on button "Returns elements from the stream as long as the condition is true" at bounding box center [671, 292] width 692 height 48
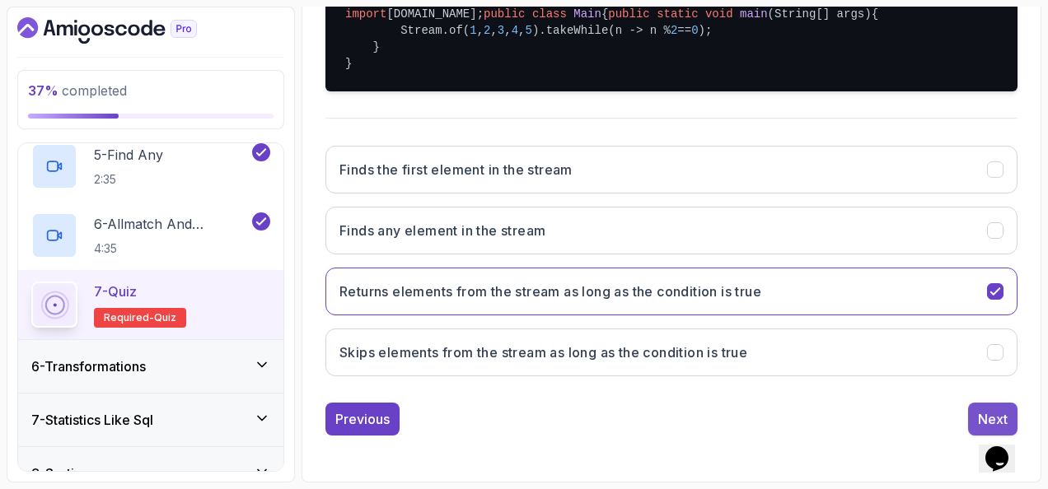
click at [977, 407] on button "Next" at bounding box center [992, 419] width 49 height 33
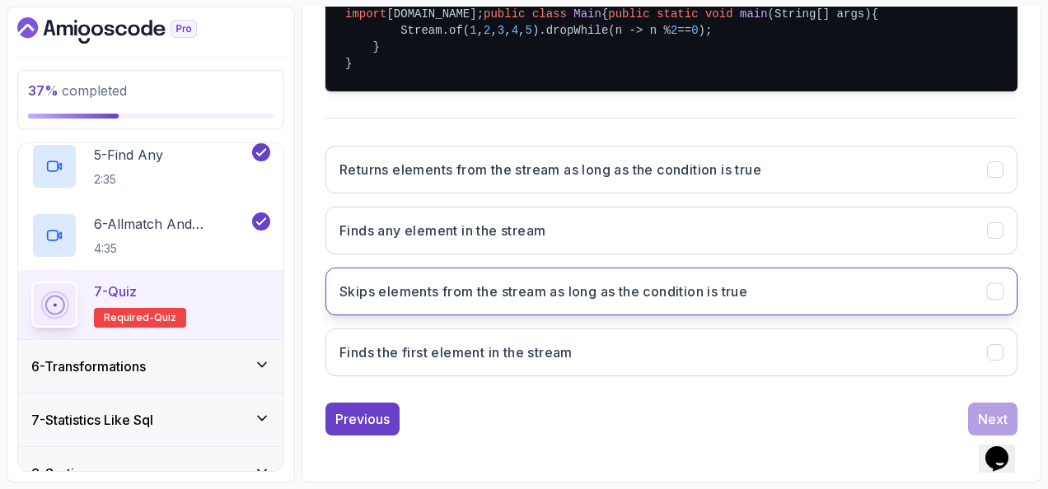
click at [403, 291] on h3 "Skips elements from the stream as long as the condition is true" at bounding box center [543, 292] width 408 height 20
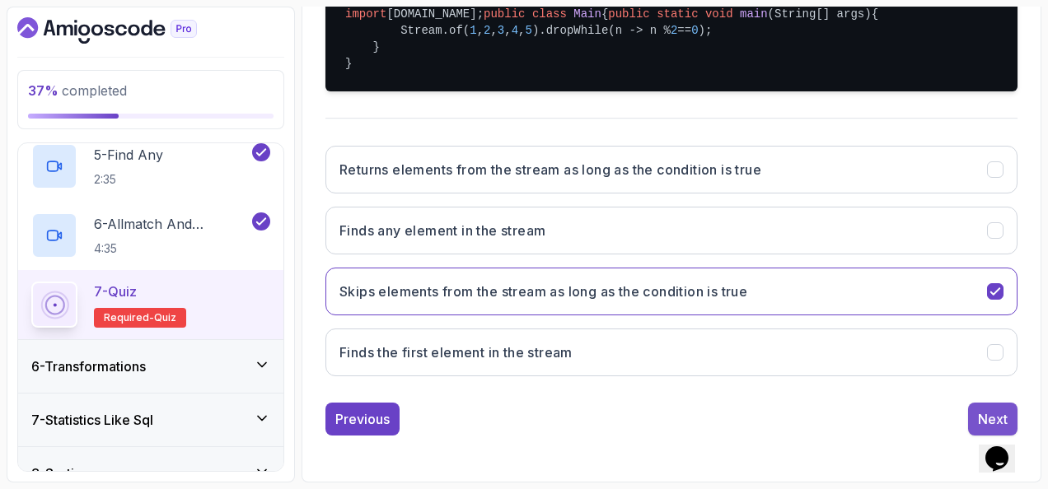
click at [972, 409] on button "Next" at bounding box center [992, 419] width 49 height 33
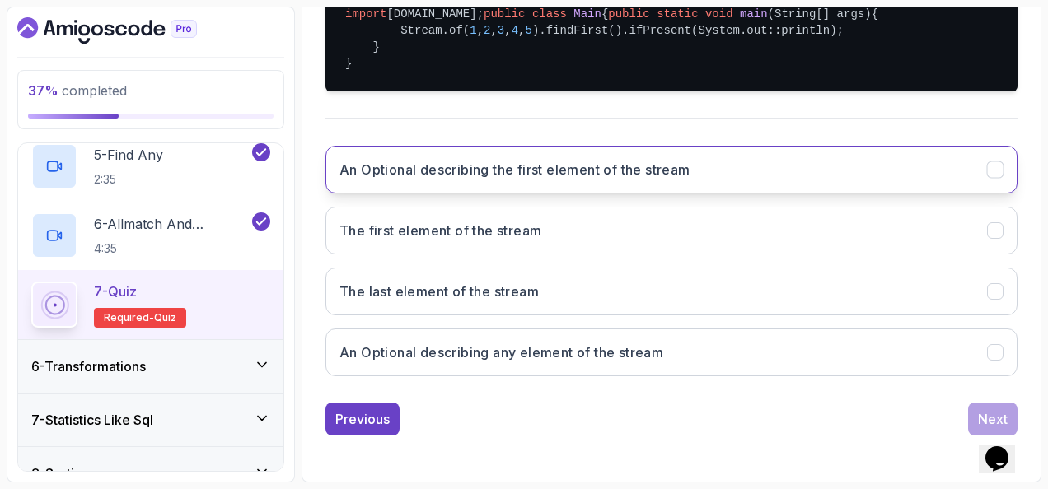
click at [438, 183] on button "An Optional describing the first element of the stream" at bounding box center [671, 170] width 692 height 48
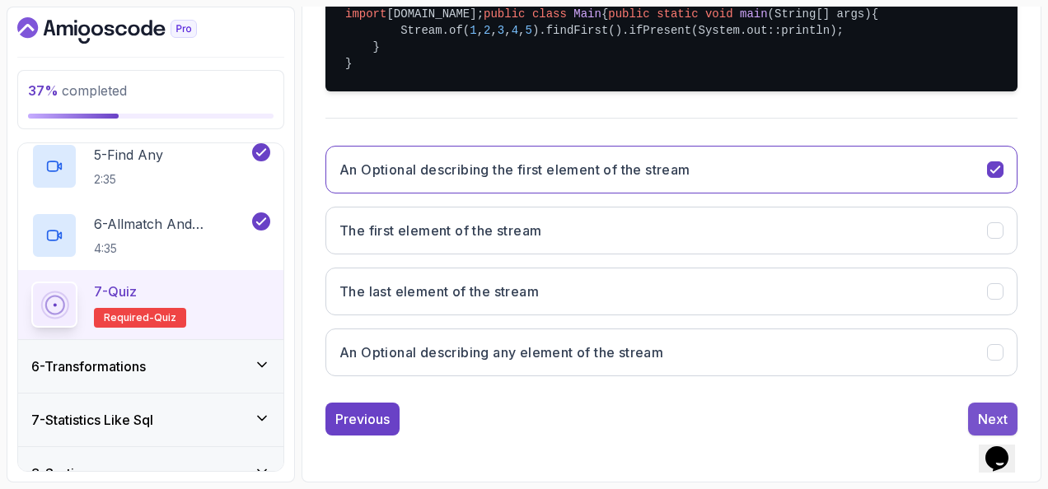
click at [973, 418] on button "Next" at bounding box center [992, 419] width 49 height 33
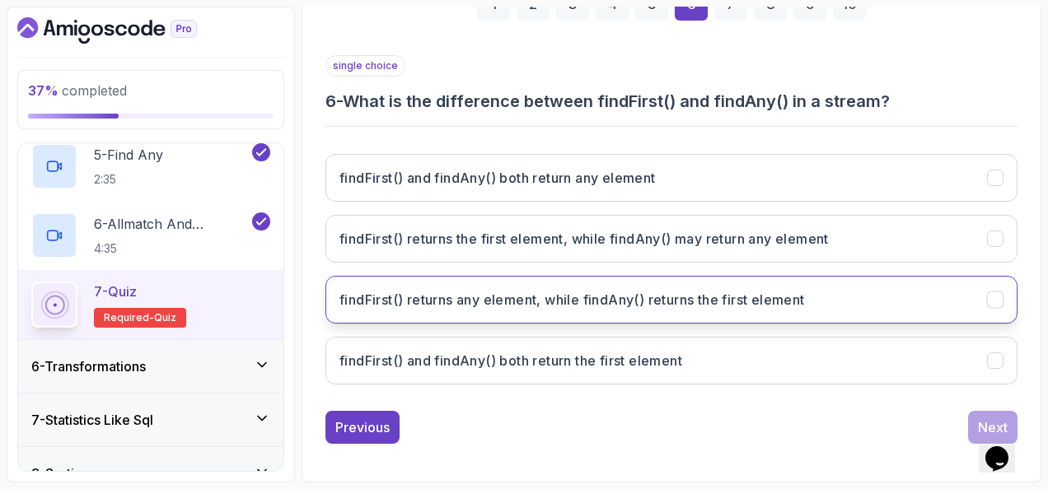
scroll to position [269, 0]
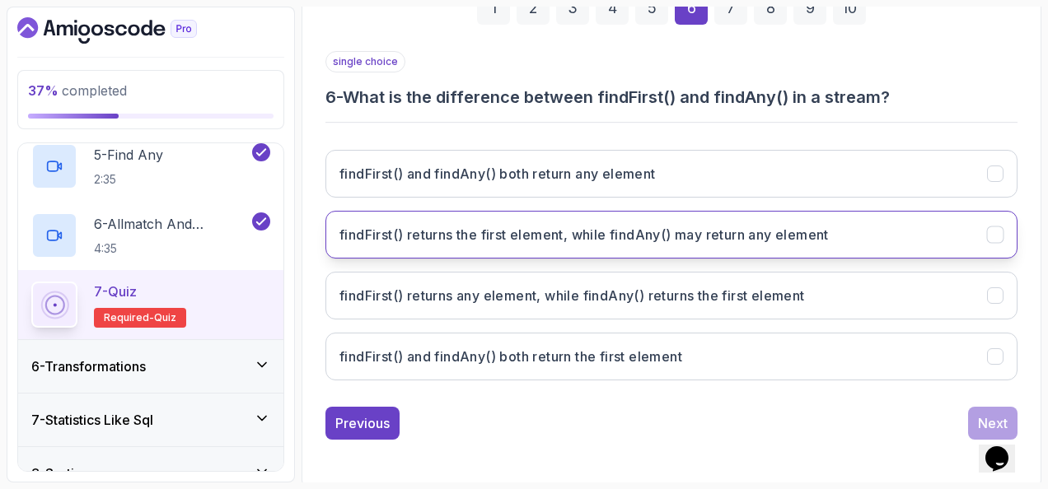
click at [473, 221] on button "findFirst() returns the first element, while findAny() may return any element" at bounding box center [671, 235] width 692 height 48
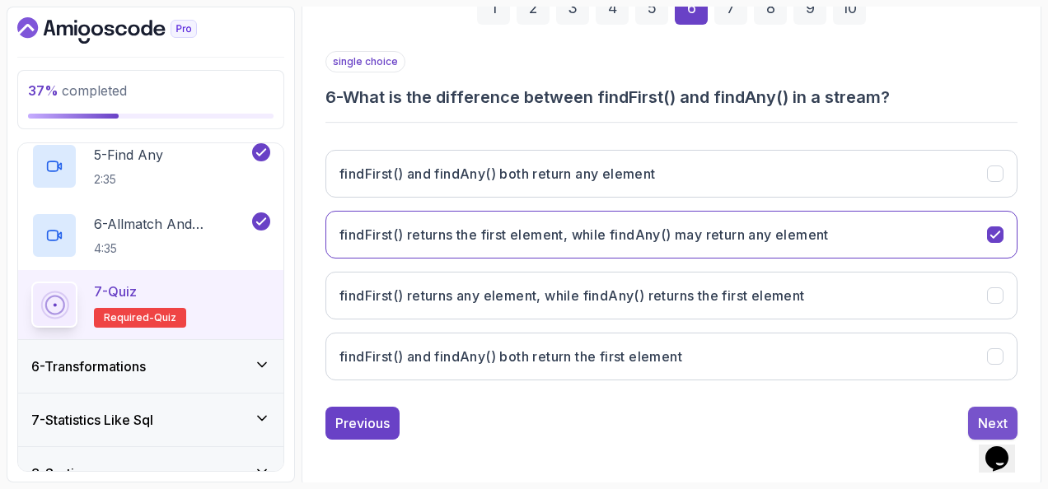
click at [976, 407] on button "Next" at bounding box center [992, 423] width 49 height 33
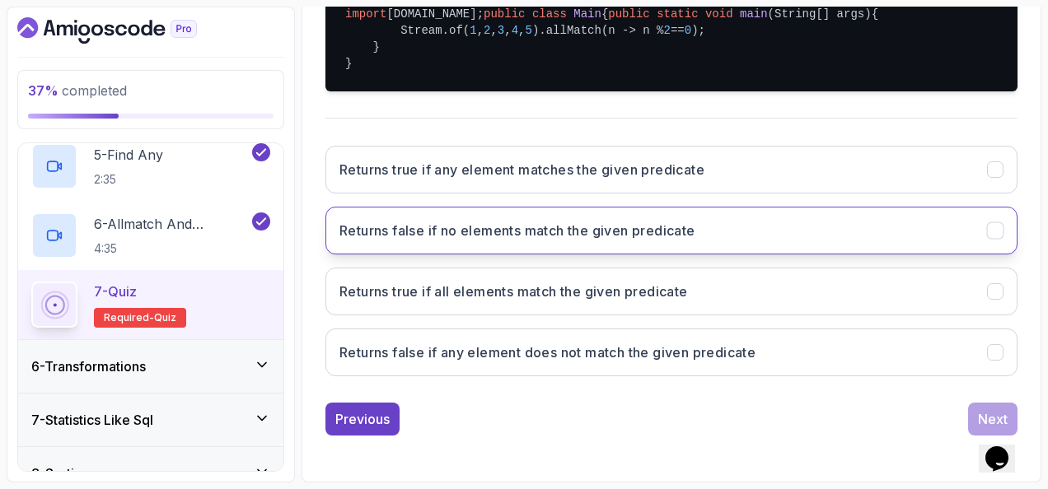
scroll to position [463, 0]
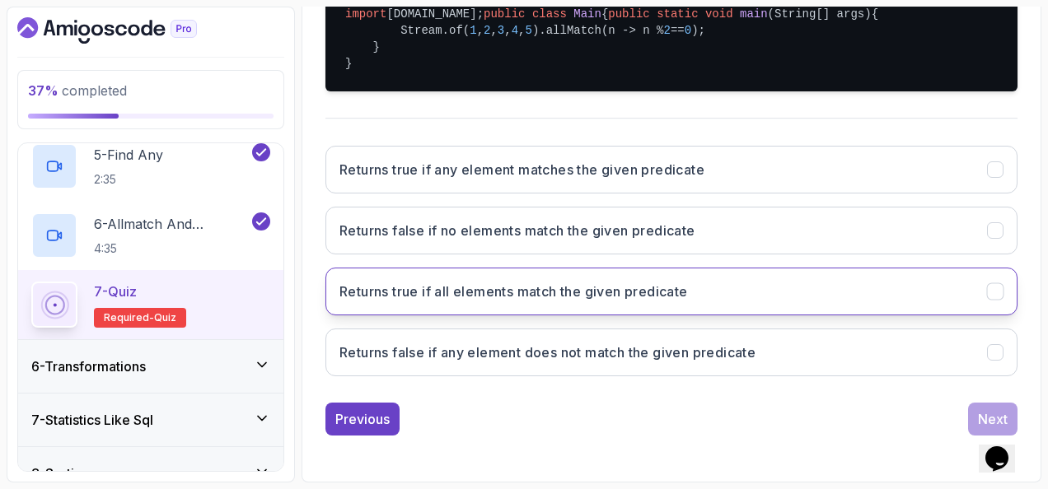
click at [733, 293] on button "Returns true if all elements match the given predicate" at bounding box center [671, 292] width 692 height 48
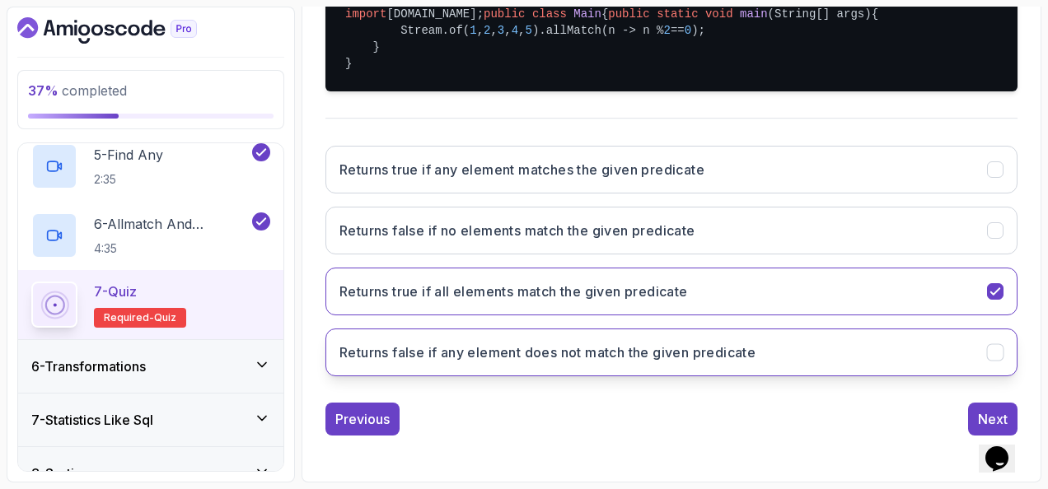
click at [855, 361] on button "Returns false if any element does not match the given predicate" at bounding box center [671, 353] width 692 height 48
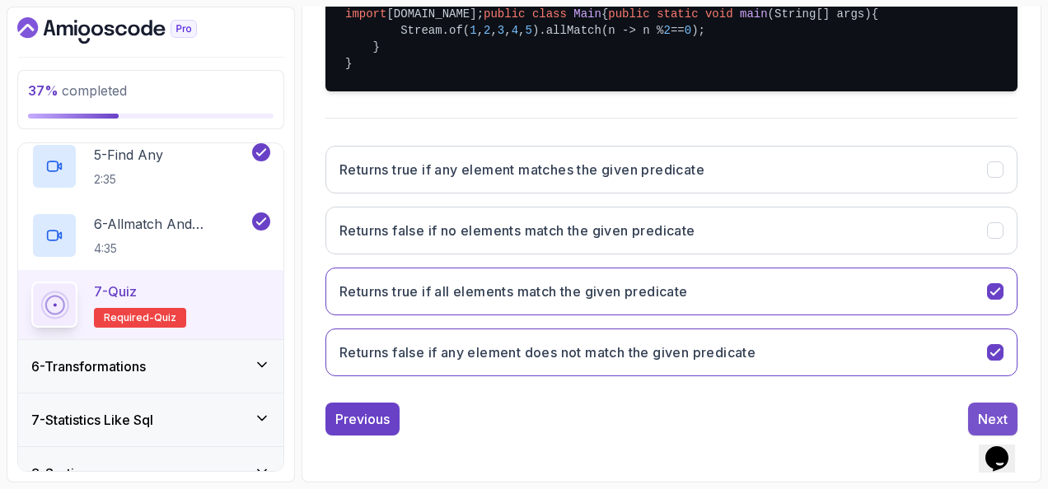
click at [975, 414] on button "Next" at bounding box center [992, 419] width 49 height 33
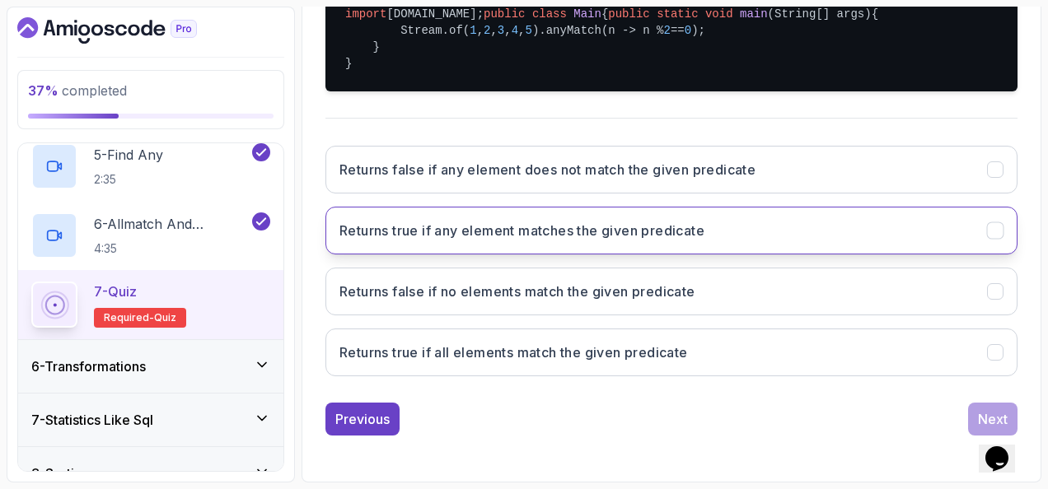
click at [644, 244] on button "Returns true if any element matches the given predicate" at bounding box center [671, 231] width 692 height 48
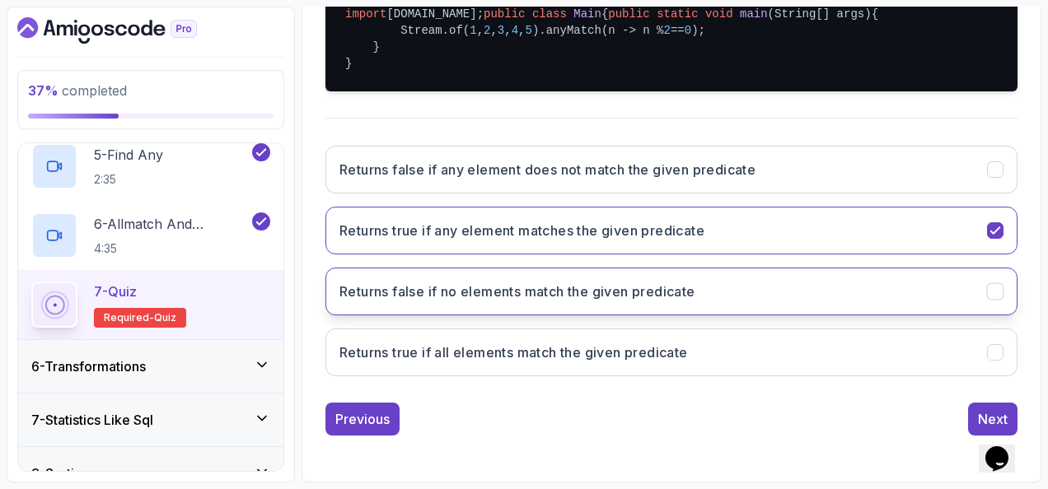
click at [792, 295] on button "Returns false if no elements match the given predicate" at bounding box center [671, 292] width 692 height 48
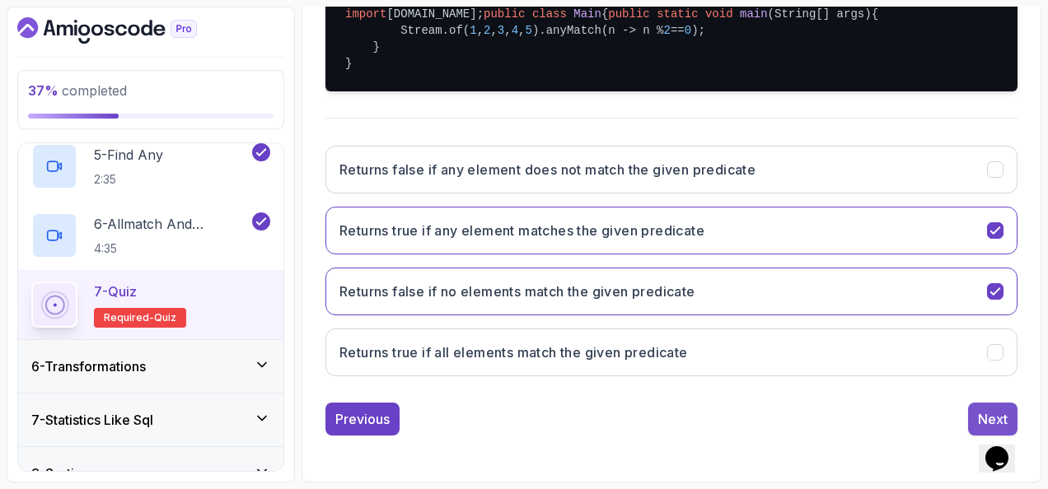
click at [987, 407] on button "Next" at bounding box center [992, 419] width 49 height 33
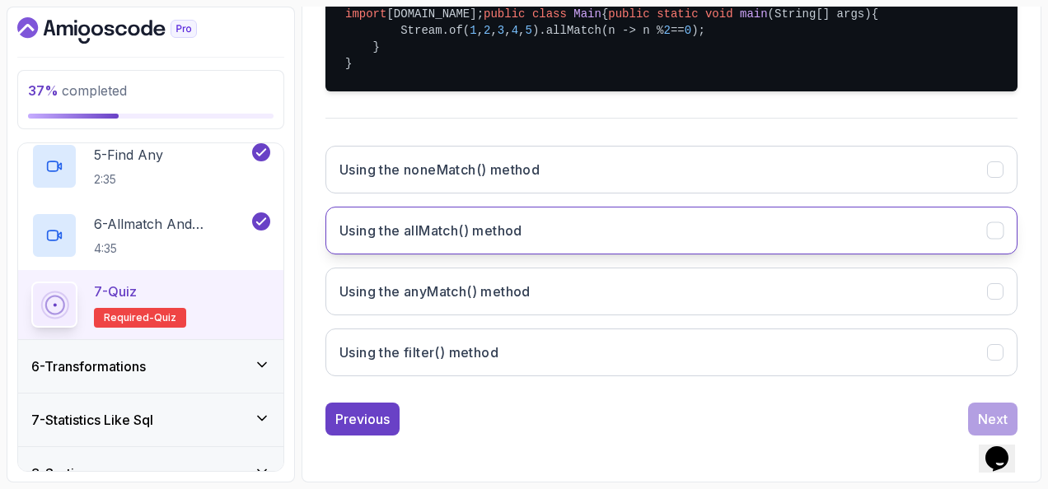
click at [696, 231] on button "Using the allMatch() method" at bounding box center [671, 231] width 692 height 48
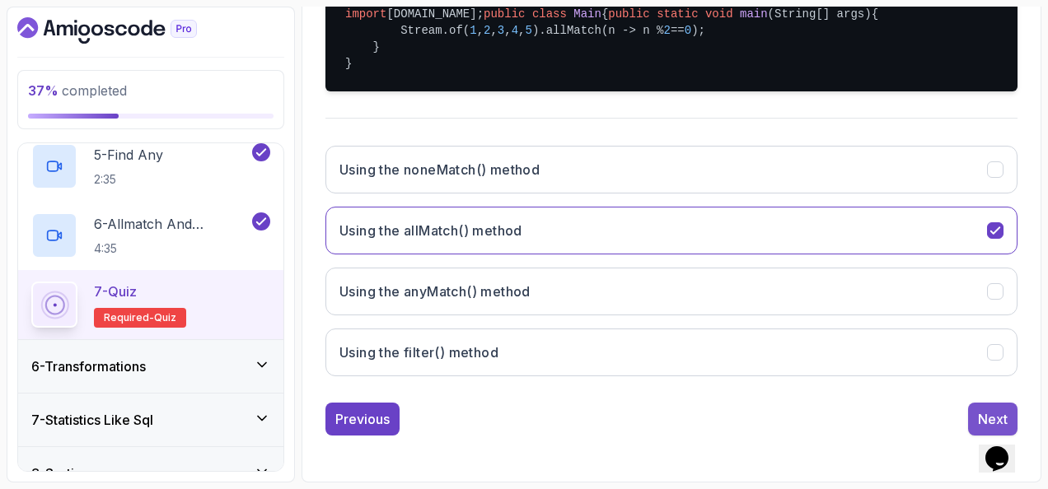
click at [977, 412] on button "Next" at bounding box center [992, 419] width 49 height 33
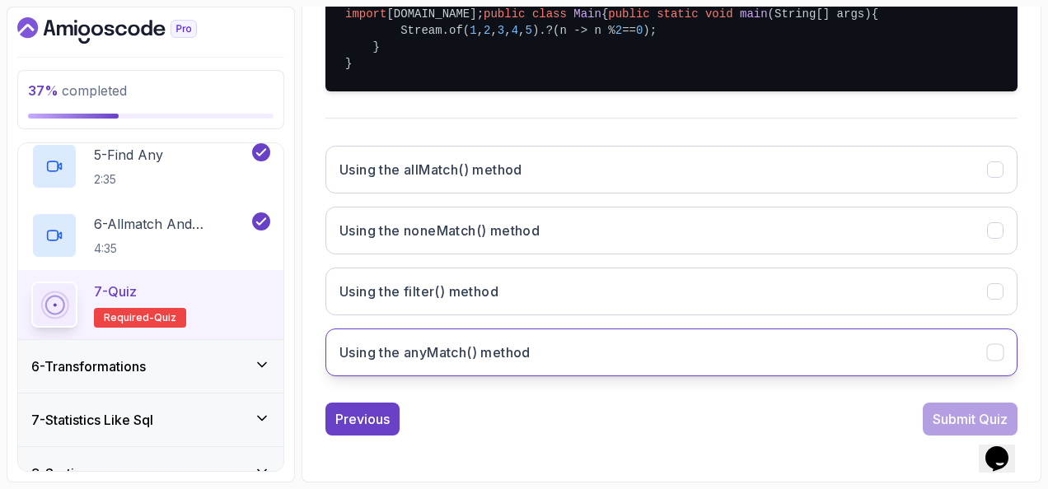
click at [707, 346] on button "Using the anyMatch() method" at bounding box center [671, 353] width 692 height 48
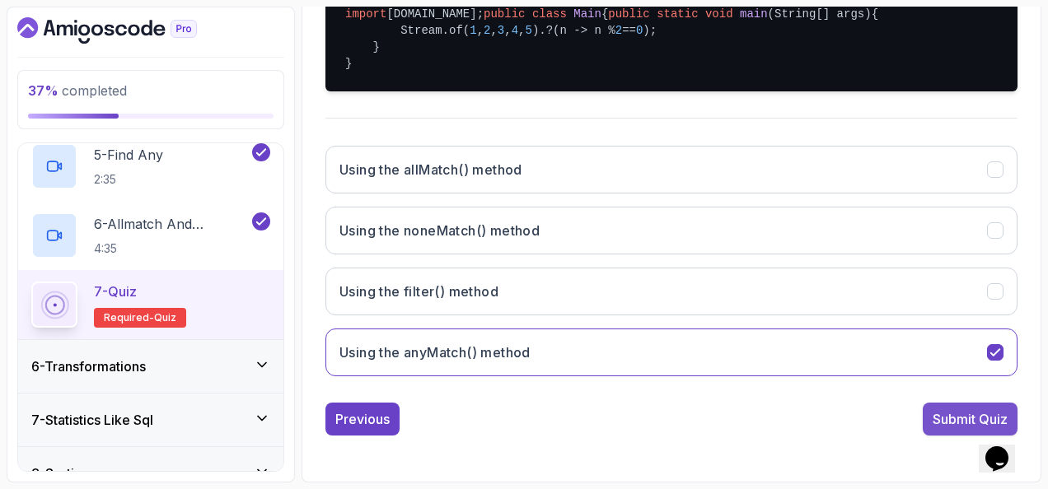
click at [923, 405] on div "Submit Quiz" at bounding box center [970, 419] width 95 height 33
click at [933, 410] on div "Submit Quiz" at bounding box center [970, 420] width 75 height 20
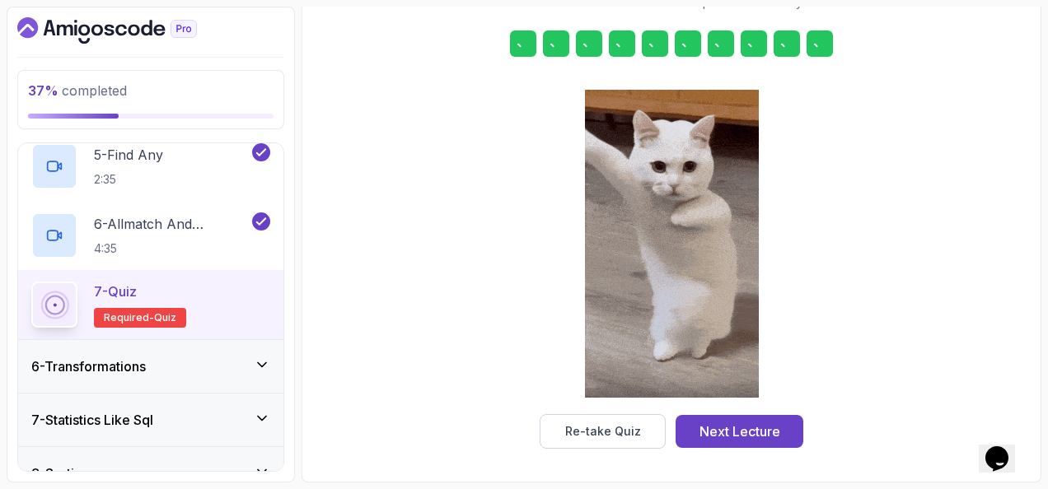
scroll to position [298, 0]
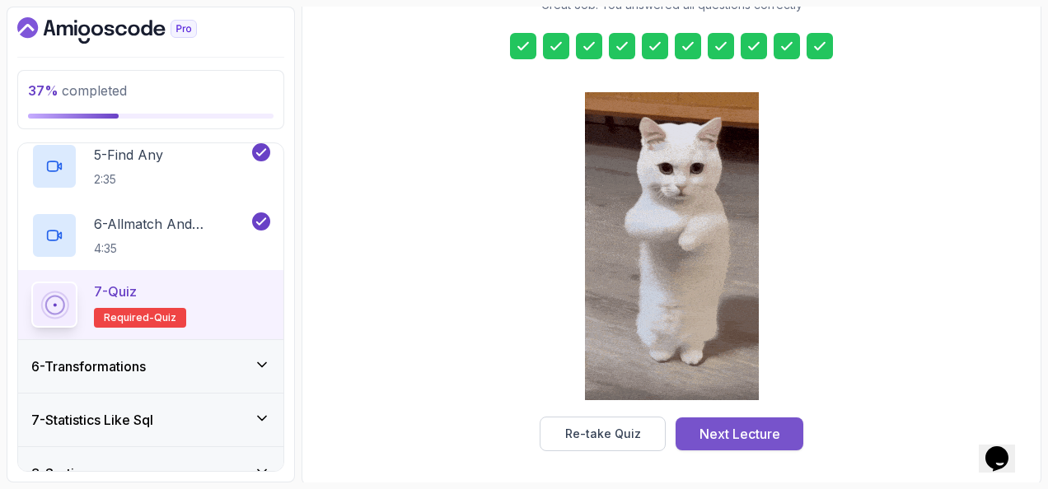
click at [766, 424] on div "Next Lecture" at bounding box center [740, 434] width 81 height 20
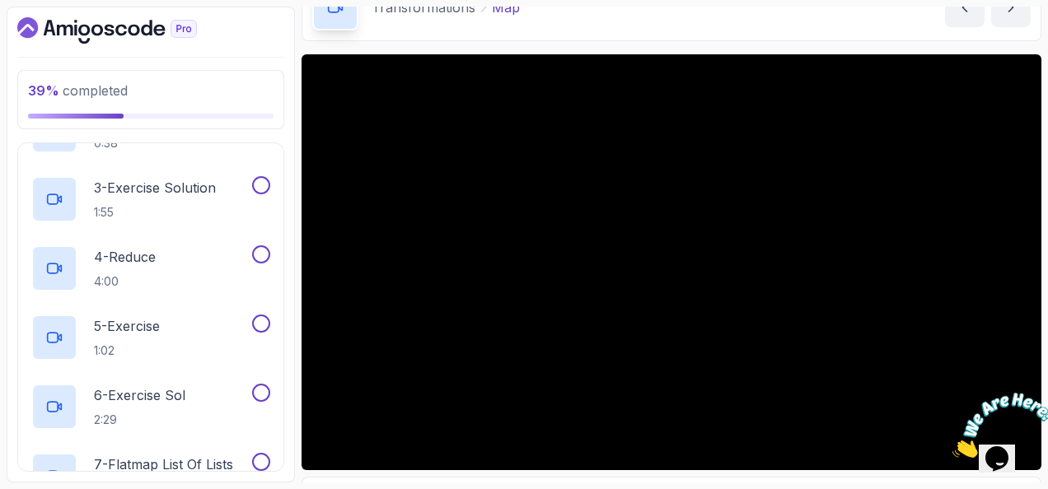
scroll to position [82, 0]
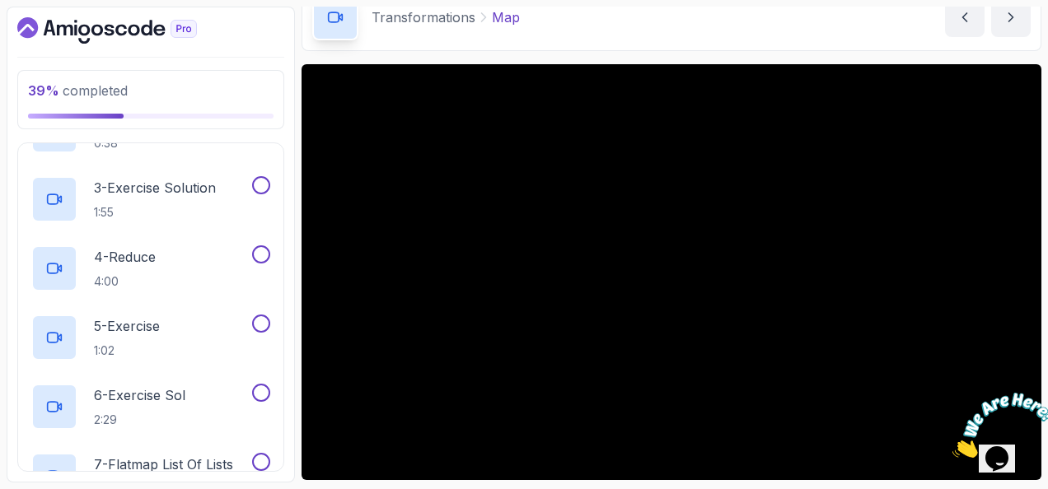
click at [1009, 433] on img at bounding box center [1004, 425] width 102 height 65
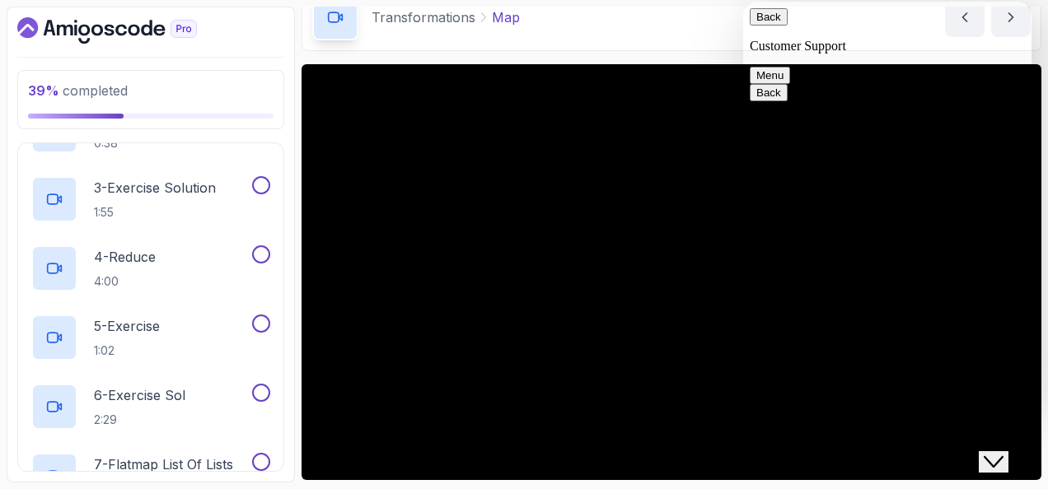
drag, startPoint x: 1042, startPoint y: 470, endPoint x: 1009, endPoint y: 433, distance: 49.0
click at [1009, 452] on button "Close Chat This icon closes the chat window." at bounding box center [994, 462] width 30 height 21
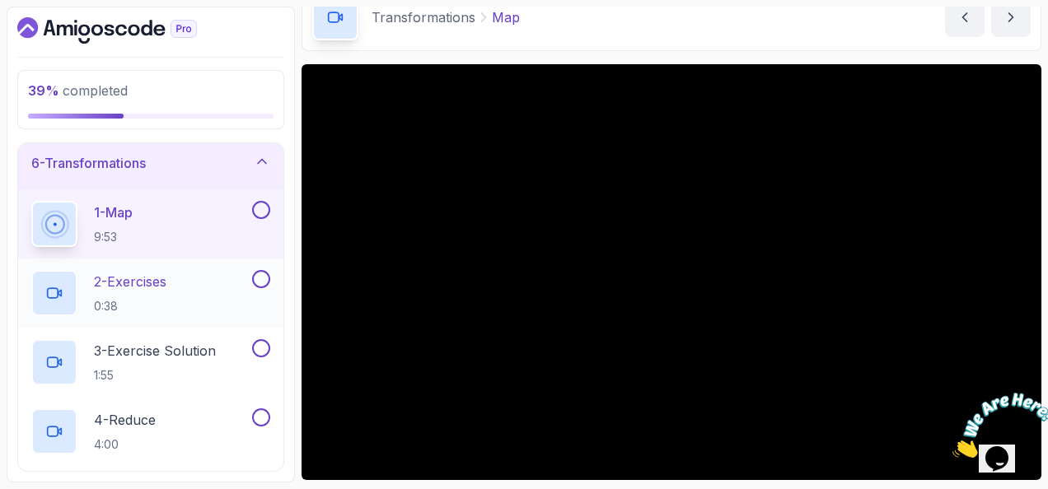
scroll to position [273, 0]
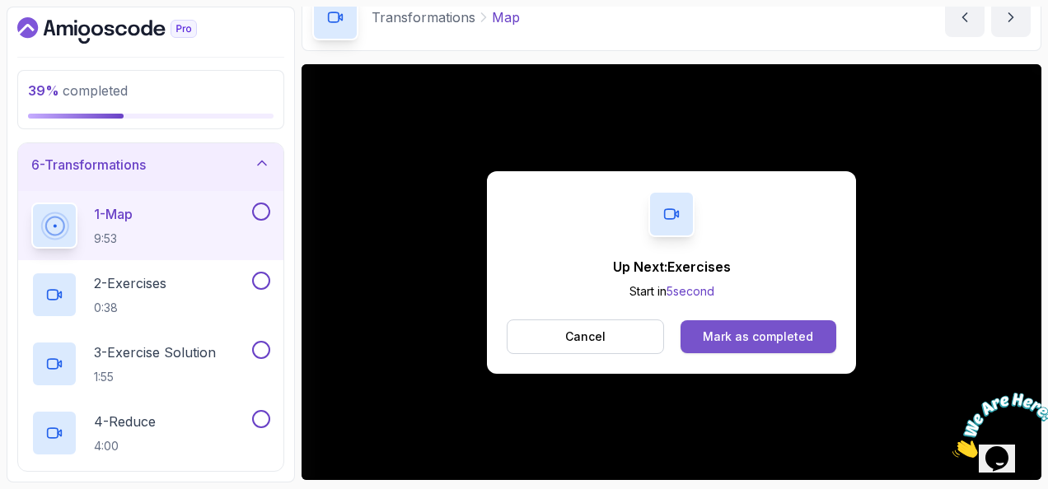
click at [793, 330] on div "Mark as completed" at bounding box center [758, 337] width 110 height 16
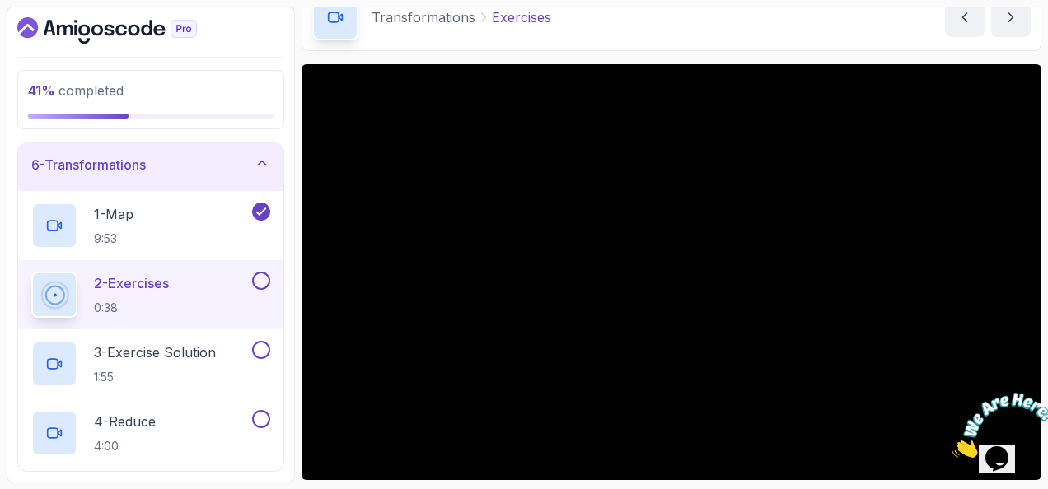
click at [255, 287] on div at bounding box center [259, 281] width 21 height 18
click at [260, 348] on button at bounding box center [261, 350] width 18 height 18
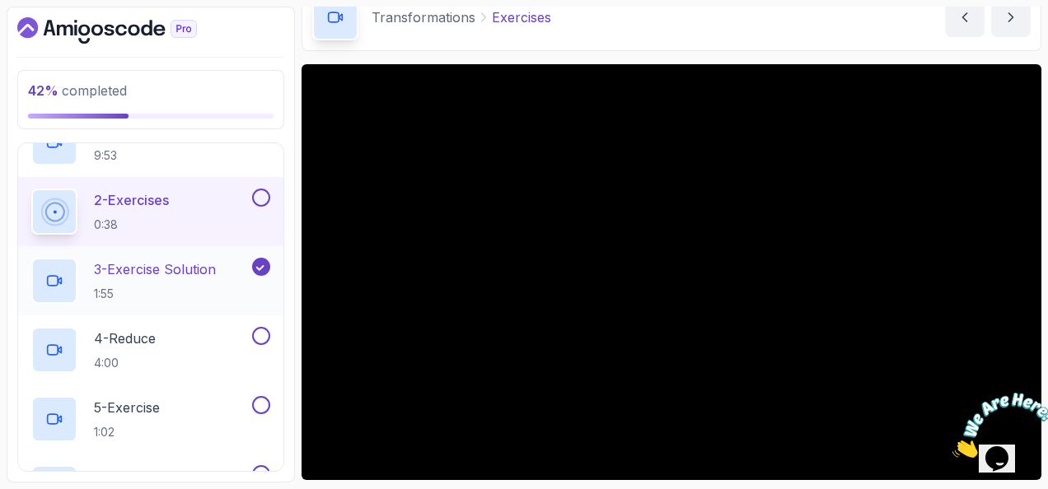
scroll to position [438, 0]
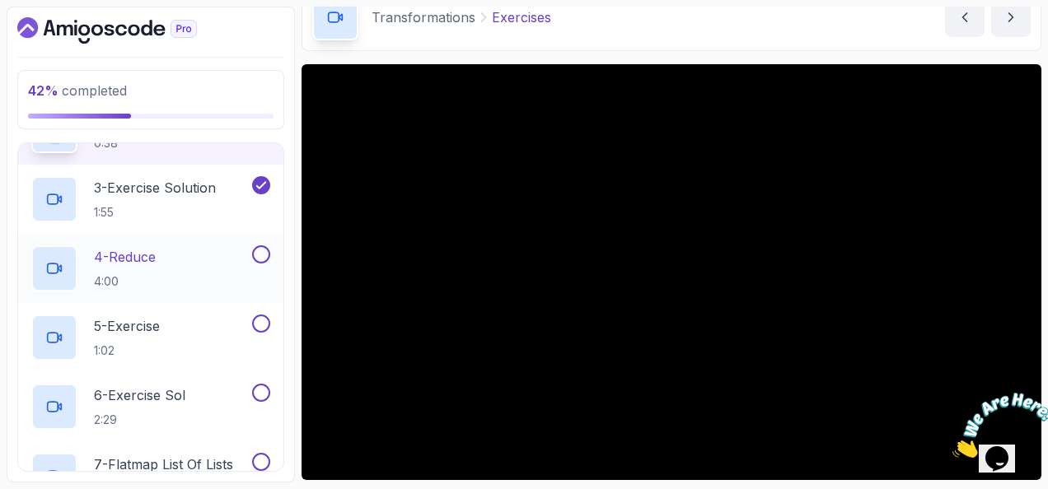
click at [185, 264] on div "4 - Reduce 4:00" at bounding box center [140, 269] width 218 height 46
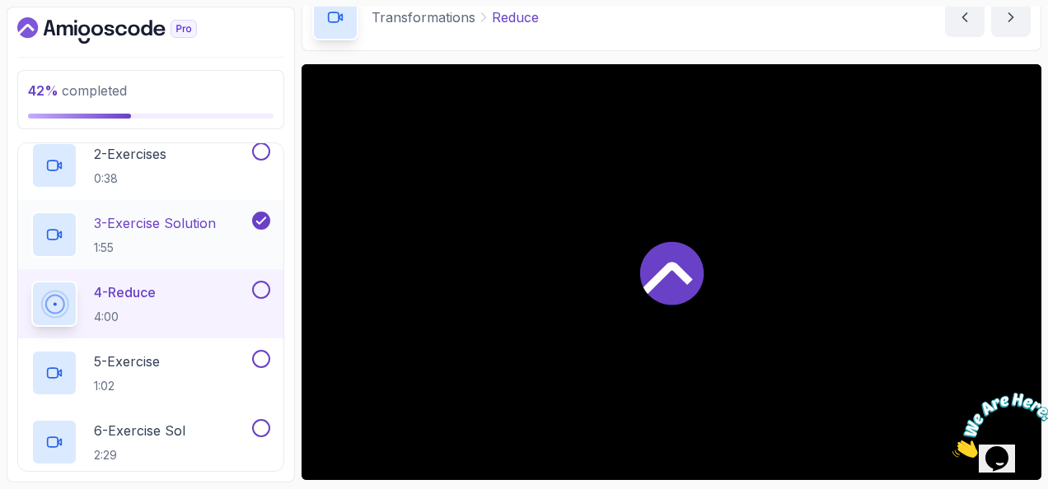
scroll to position [366, 0]
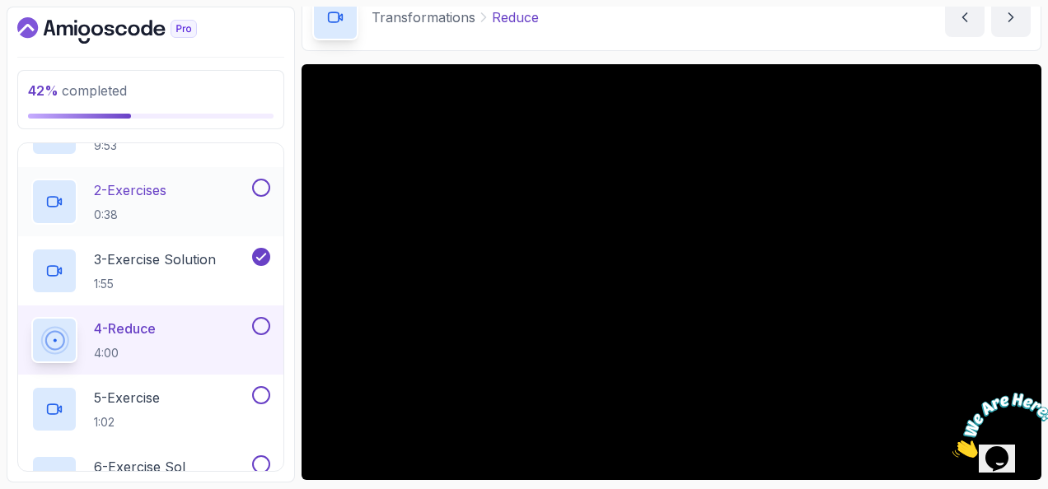
click at [260, 185] on button at bounding box center [261, 188] width 18 height 18
click at [218, 326] on div "4 - Reduce 4:00" at bounding box center [140, 340] width 218 height 46
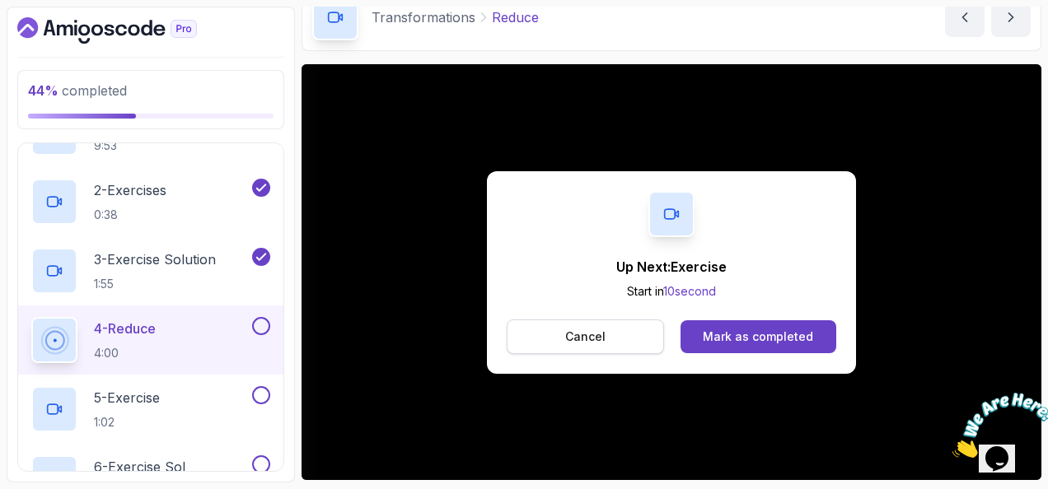
click at [616, 339] on button "Cancel" at bounding box center [585, 337] width 157 height 35
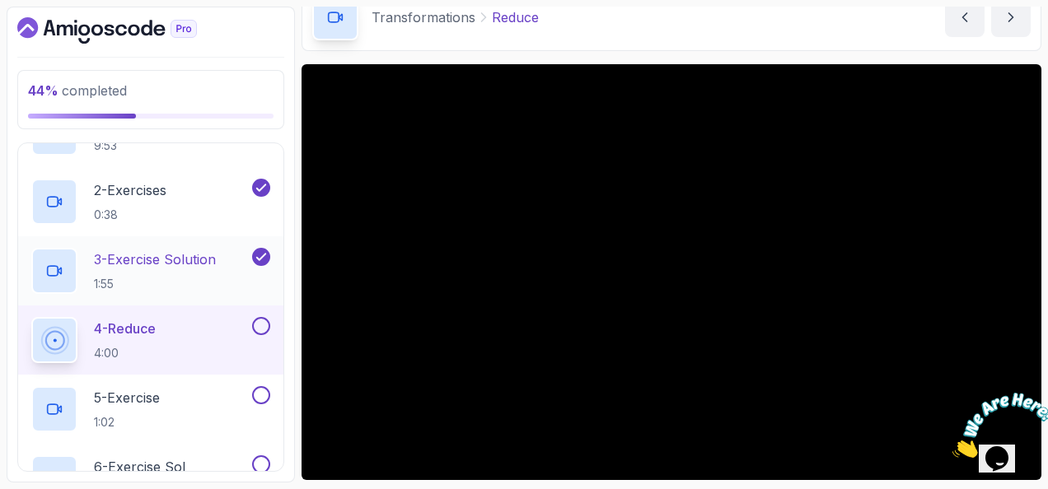
drag, startPoint x: 260, startPoint y: 316, endPoint x: 234, endPoint y: 286, distance: 40.3
click at [260, 317] on button at bounding box center [261, 326] width 18 height 18
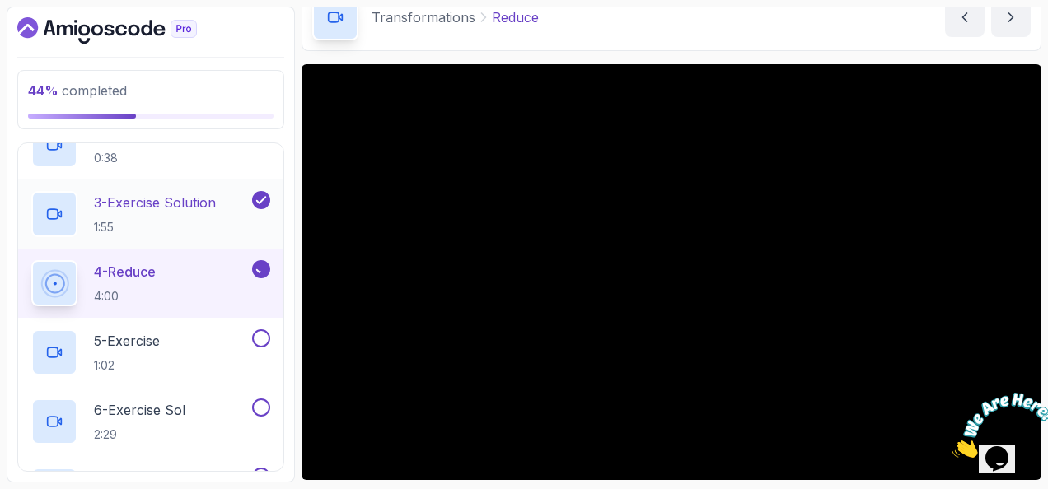
scroll to position [448, 0]
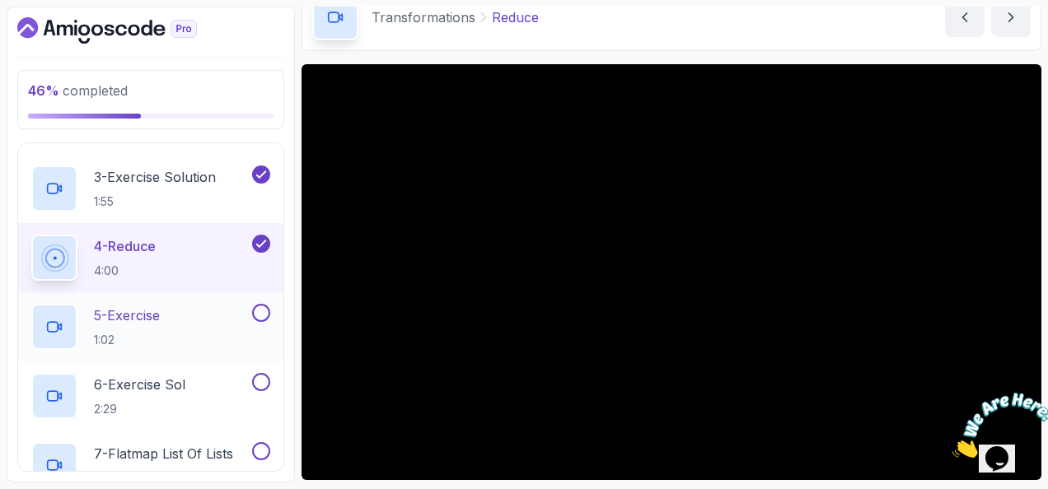
click at [178, 309] on div "5 - Exercise 1:02" at bounding box center [140, 327] width 218 height 46
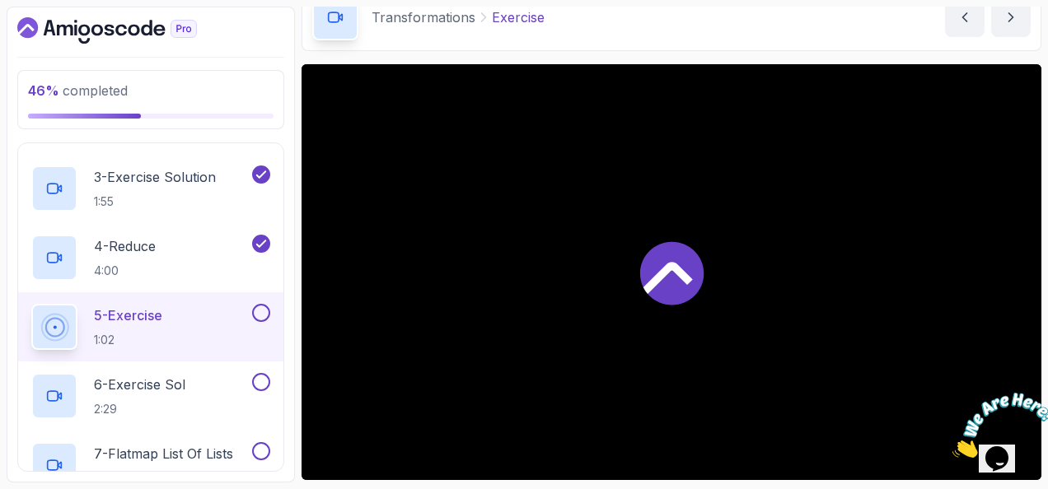
drag, startPoint x: 275, startPoint y: 308, endPoint x: 267, endPoint y: 307, distance: 8.4
click at [274, 307] on div "5 - Exercise 1:02" at bounding box center [150, 327] width 265 height 69
click at [262, 308] on button at bounding box center [261, 313] width 18 height 18
click at [254, 382] on button at bounding box center [261, 382] width 18 height 18
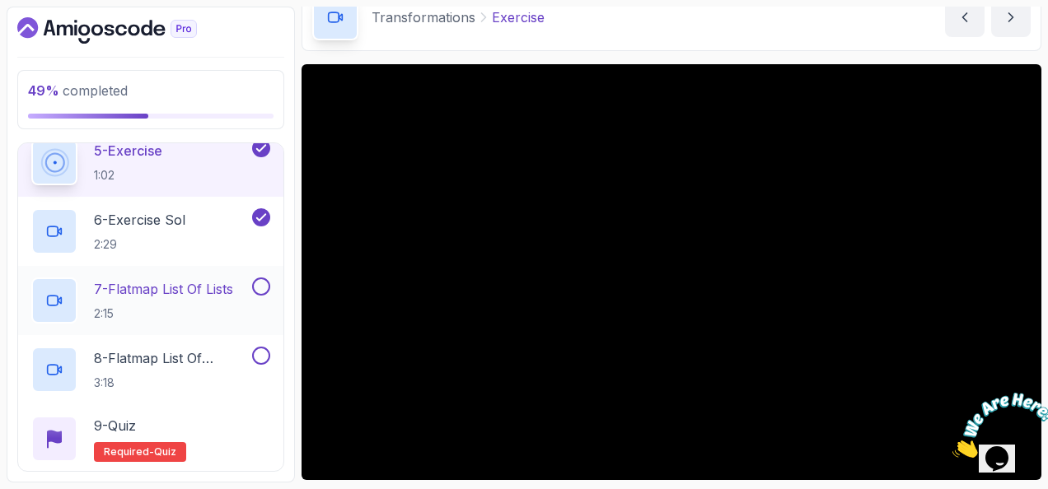
click at [218, 288] on p "7 - Flatmap List Of Lists" at bounding box center [163, 289] width 139 height 20
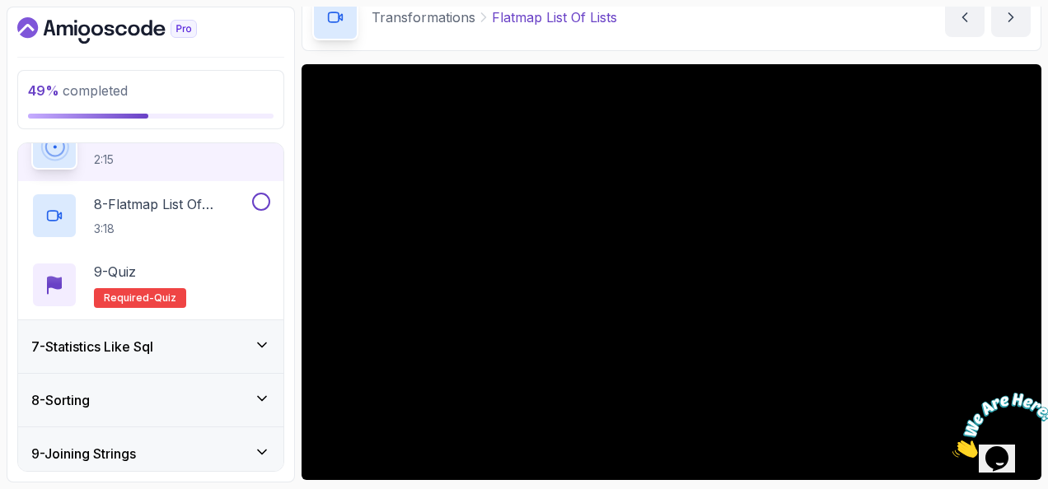
scroll to position [685, 0]
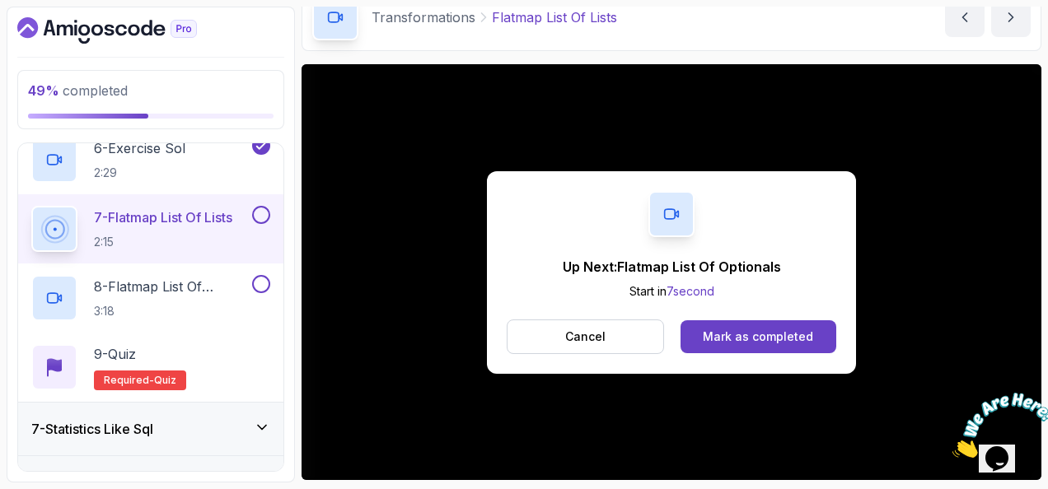
click at [728, 318] on div "Up Next: Flatmap List Of Optionals Start in 7 second Cancel Mark as completed" at bounding box center [671, 272] width 369 height 203
click at [735, 342] on div "Mark as completed" at bounding box center [758, 337] width 110 height 16
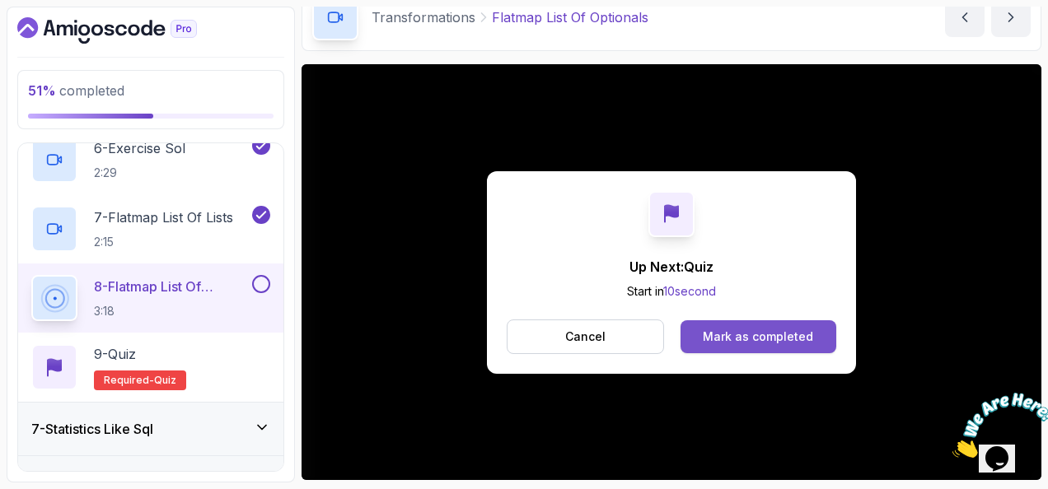
click at [804, 343] on div "Mark as completed" at bounding box center [758, 337] width 110 height 16
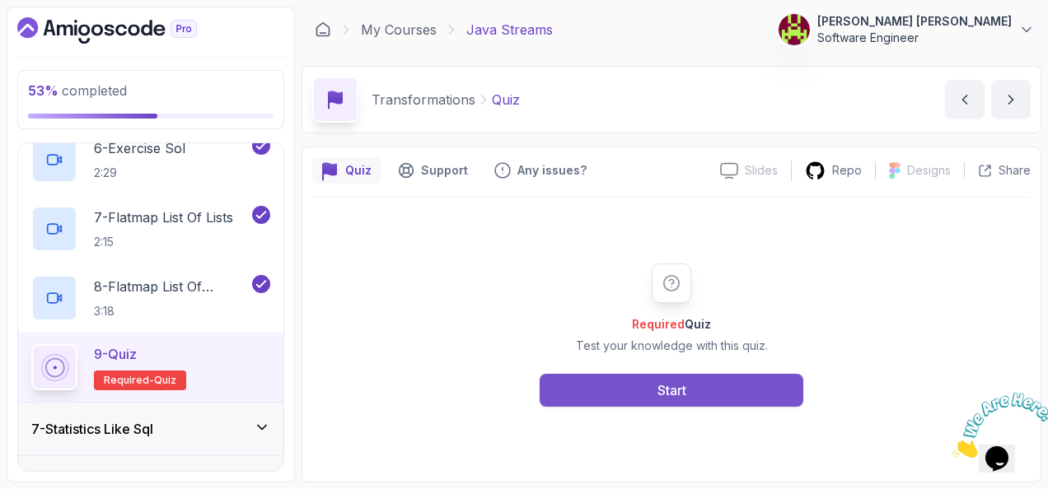
click at [671, 390] on div "Start" at bounding box center [672, 391] width 29 height 20
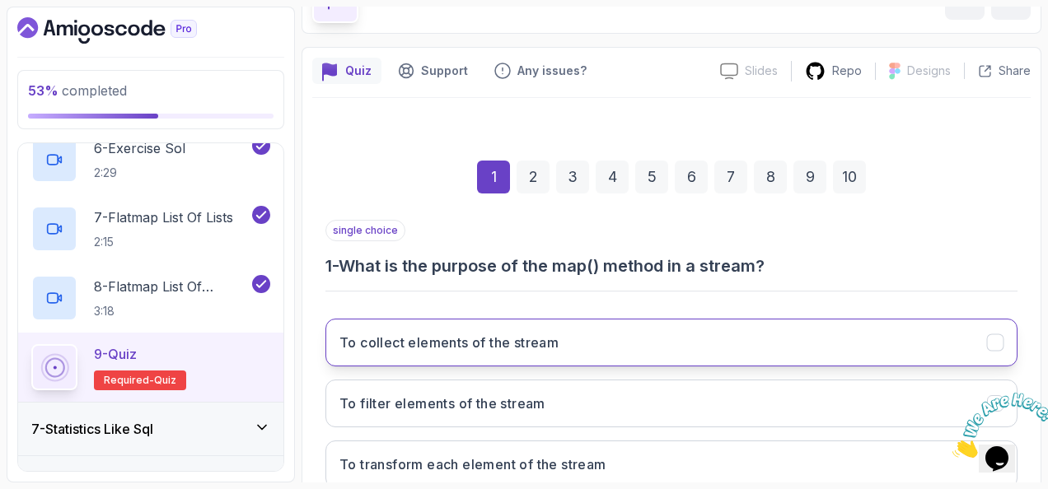
scroll to position [247, 0]
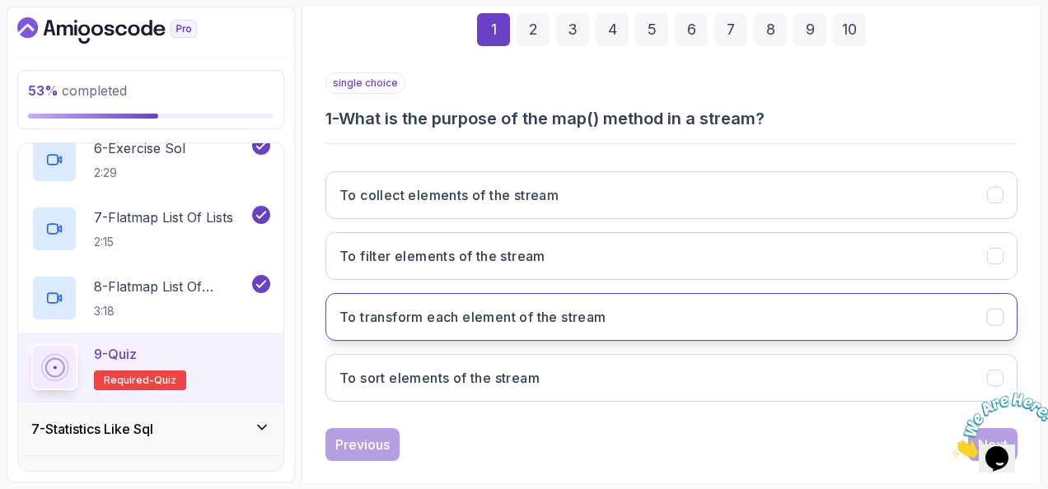
click at [530, 315] on h3 "To transform each element of the stream" at bounding box center [472, 317] width 267 height 20
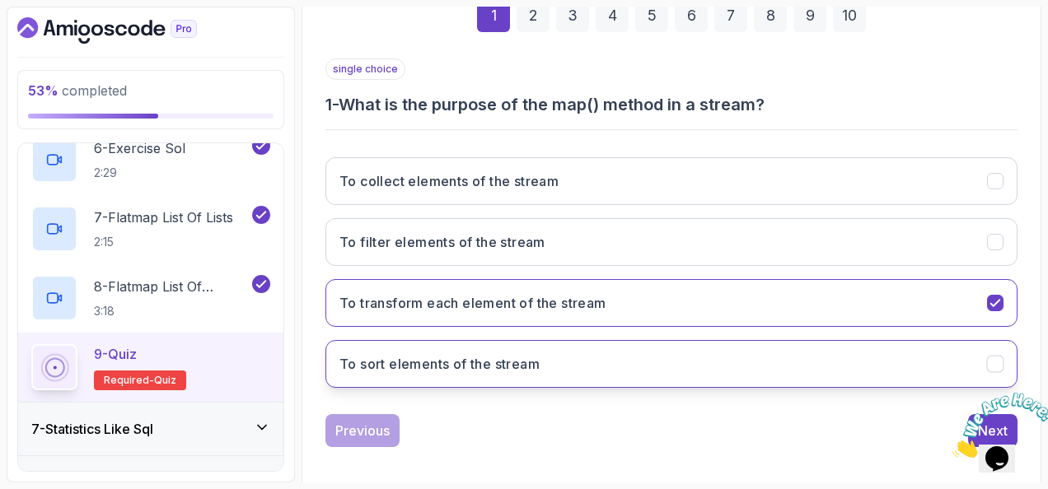
scroll to position [269, 0]
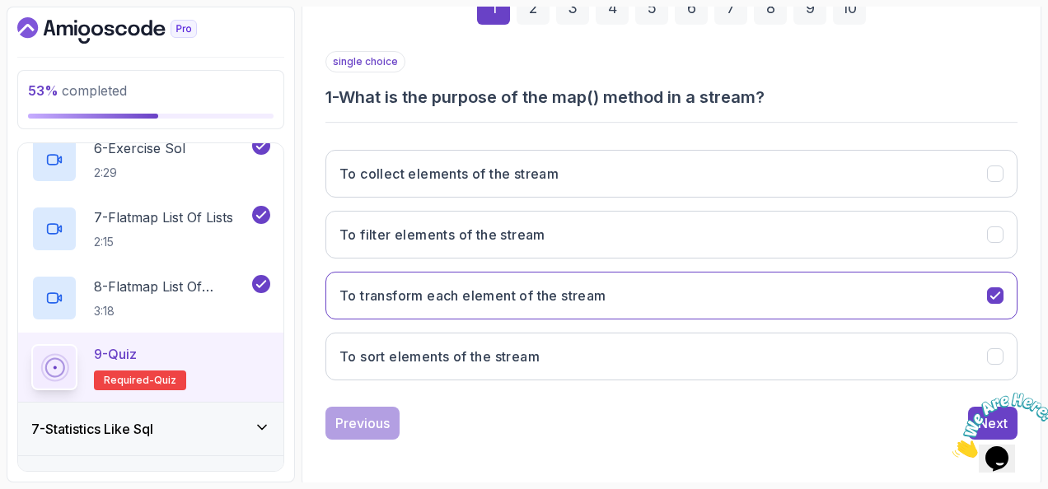
click at [953, 447] on icon "Close" at bounding box center [953, 454] width 0 height 14
click at [985, 407] on button "Next" at bounding box center [992, 423] width 49 height 33
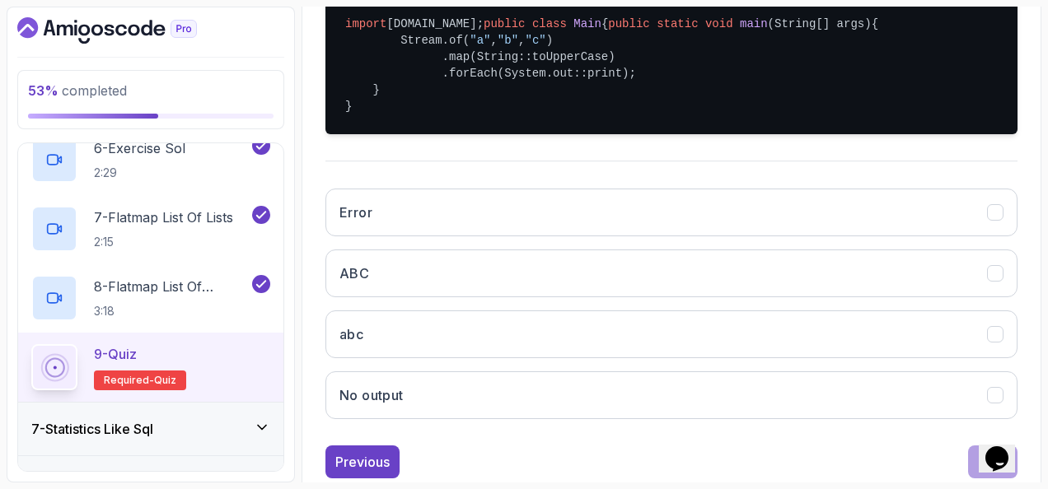
scroll to position [433, 0]
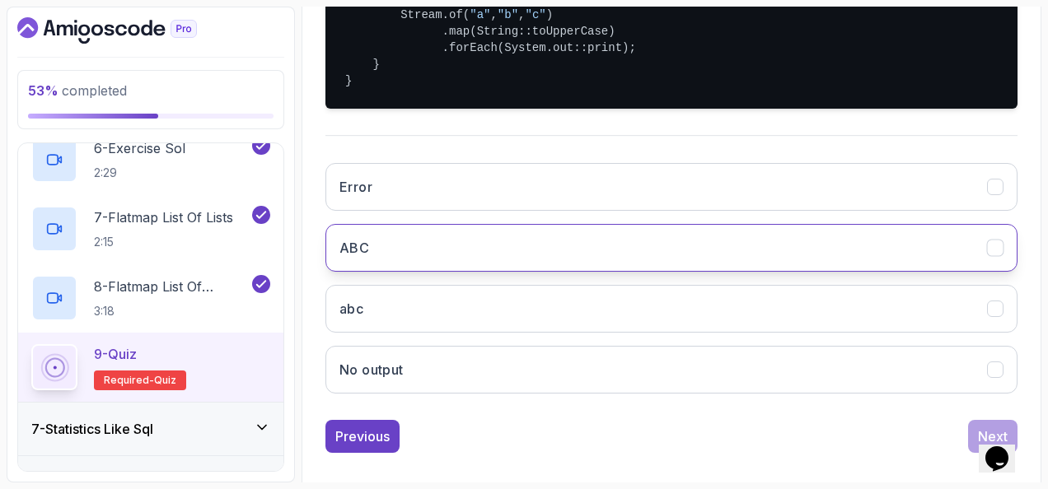
click at [453, 272] on button "ABC" at bounding box center [671, 248] width 692 height 48
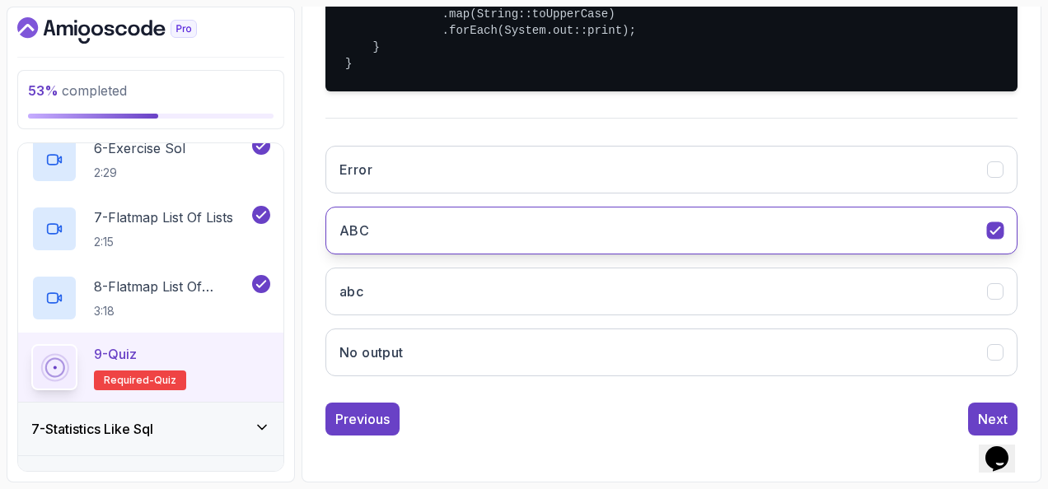
scroll to position [496, 0]
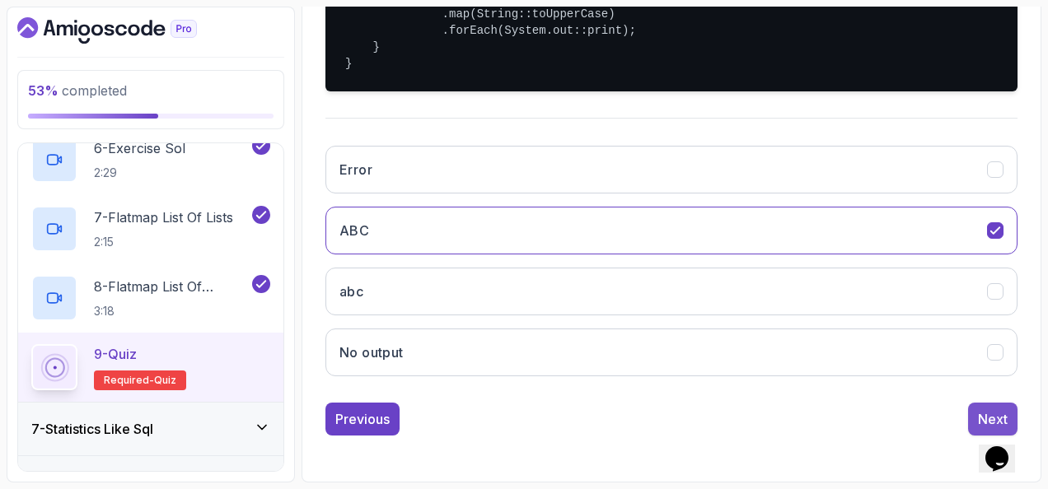
click at [987, 404] on button "Next" at bounding box center [992, 419] width 49 height 33
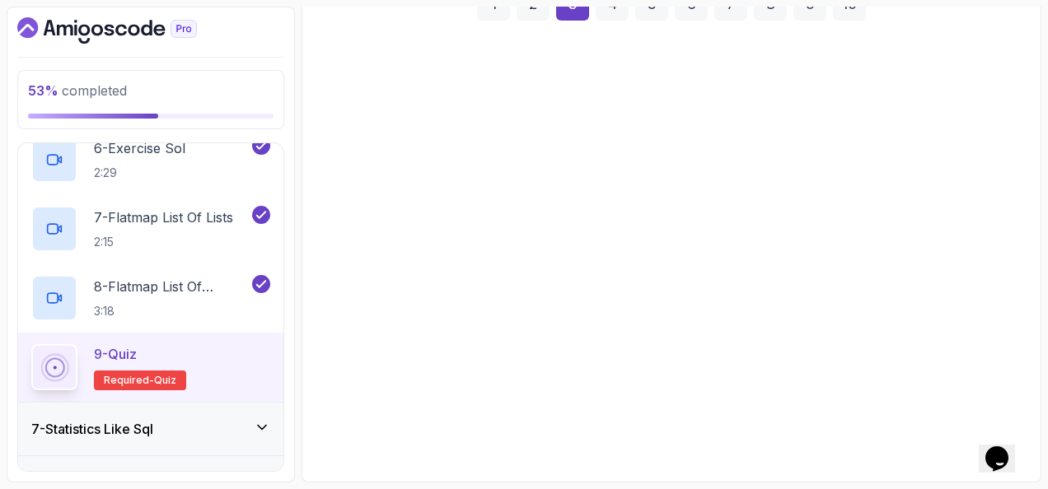
scroll to position [269, 0]
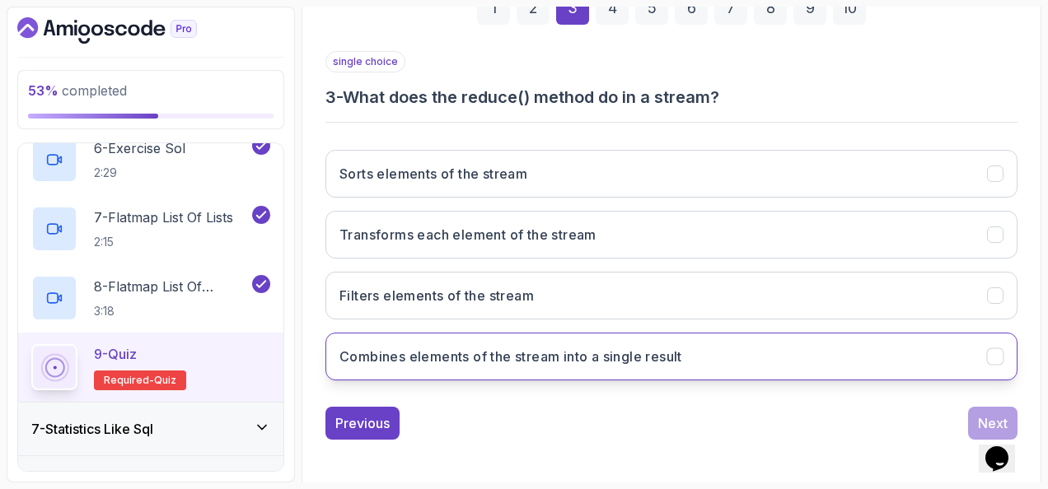
click at [662, 350] on h3 "Combines elements of the stream into a single result" at bounding box center [510, 357] width 343 height 20
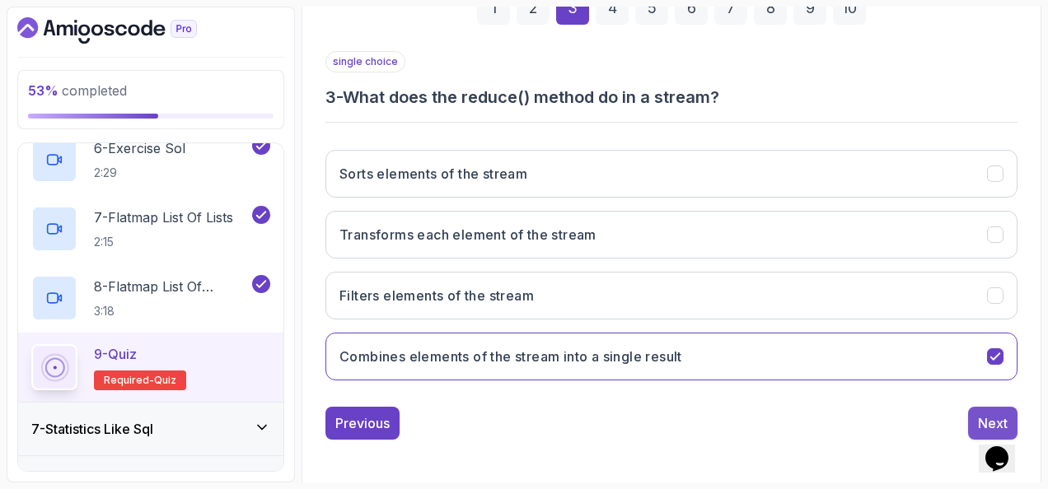
click at [981, 414] on div "Next" at bounding box center [993, 424] width 30 height 20
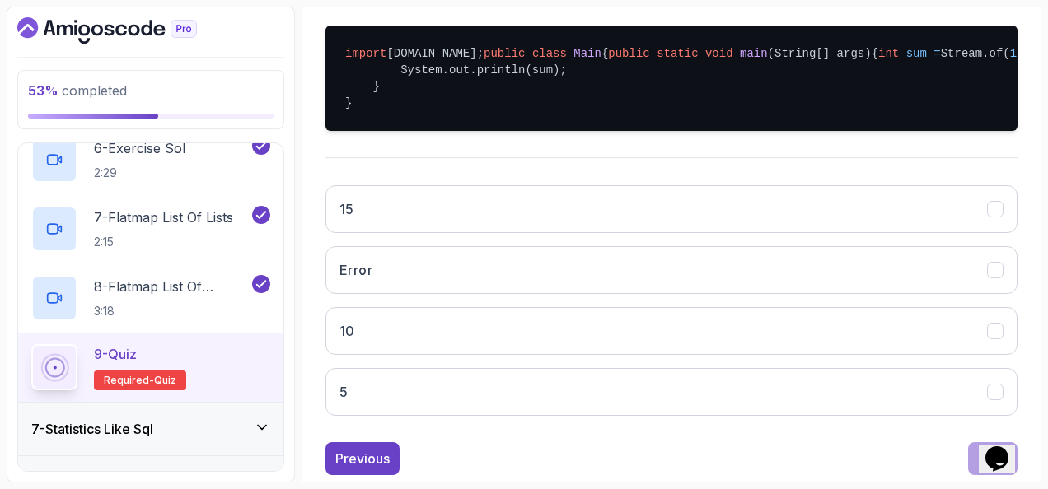
scroll to position [433, 0]
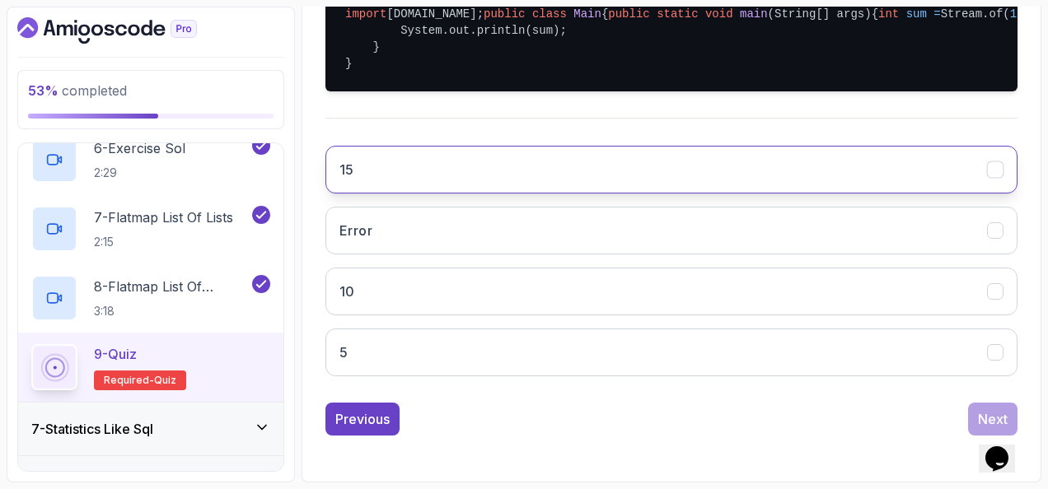
click at [621, 194] on button "15" at bounding box center [671, 170] width 692 height 48
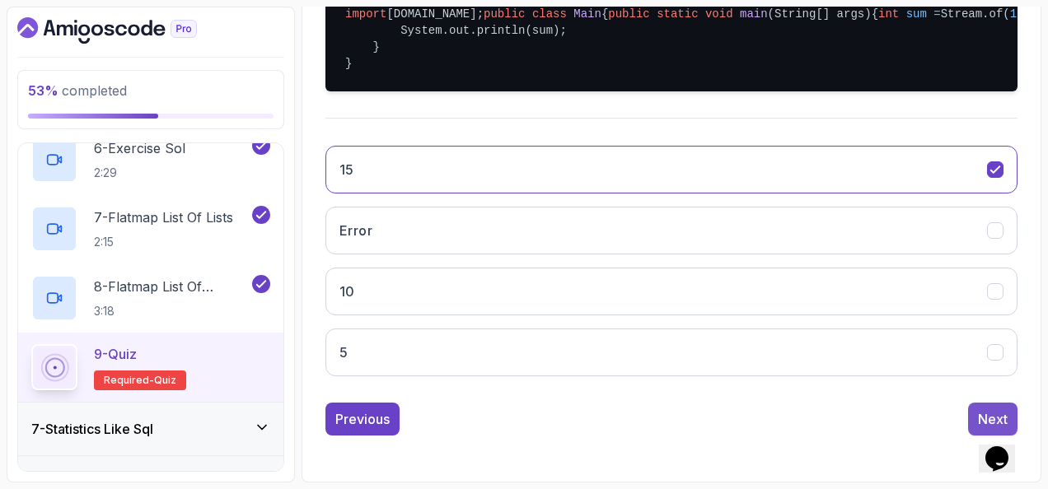
click at [985, 410] on div "Next" at bounding box center [993, 420] width 30 height 20
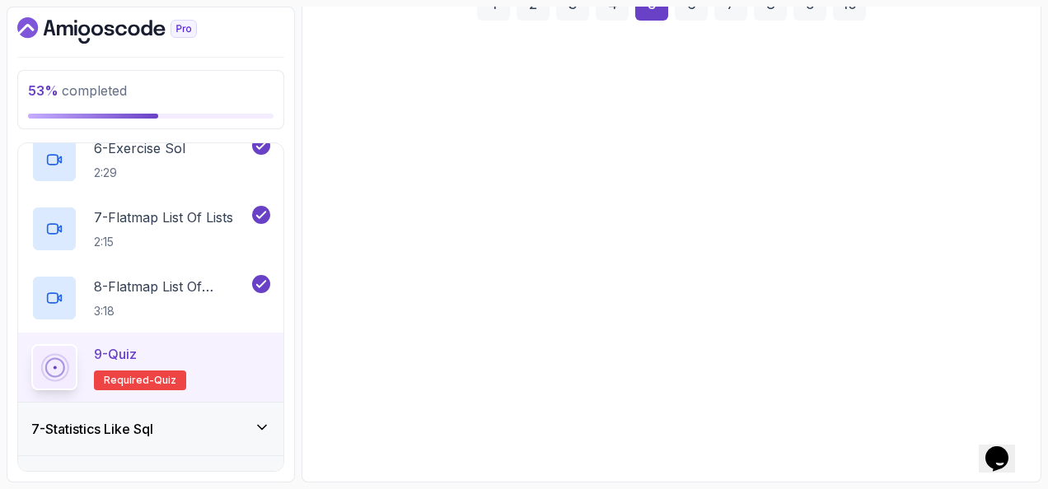
scroll to position [269, 0]
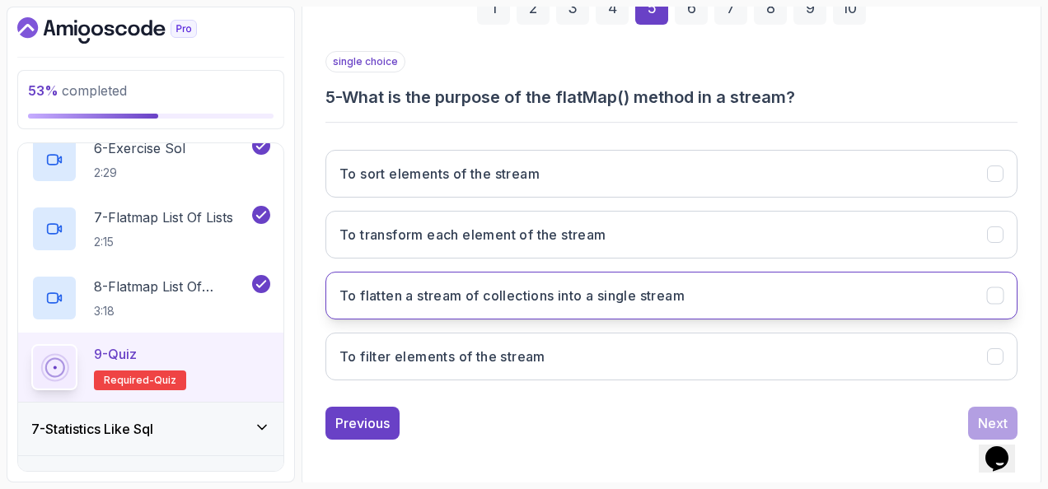
click at [732, 287] on button "To flatten a stream of collections into a single stream" at bounding box center [671, 296] width 692 height 48
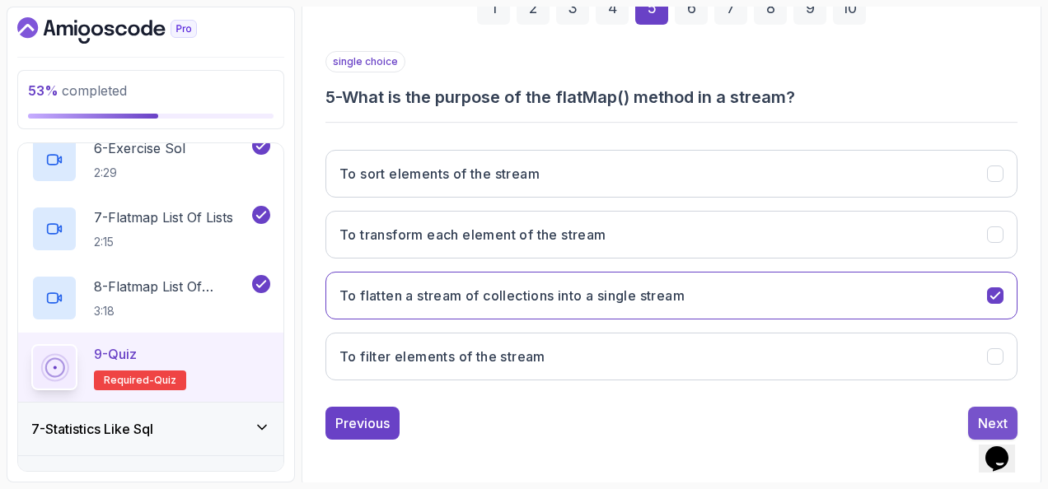
click at [974, 414] on button "Next" at bounding box center [992, 423] width 49 height 33
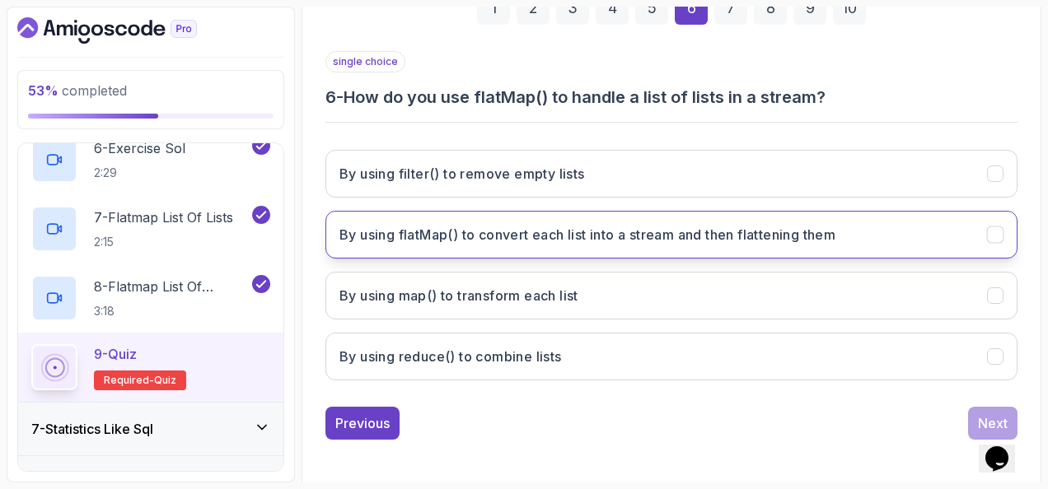
click at [435, 227] on h3 "By using flatMap() to convert each list into a stream and then flattening them" at bounding box center [587, 235] width 496 height 20
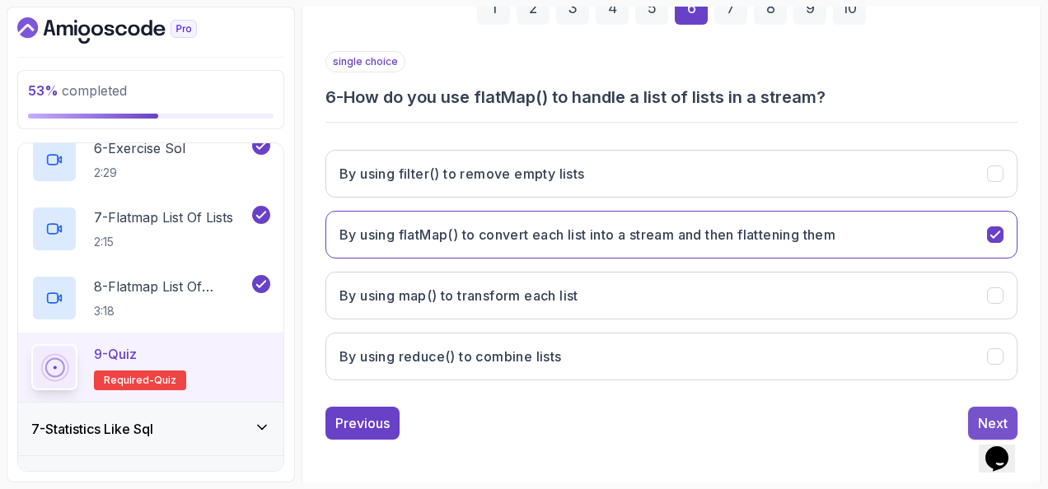
click at [970, 414] on button "Next" at bounding box center [992, 423] width 49 height 33
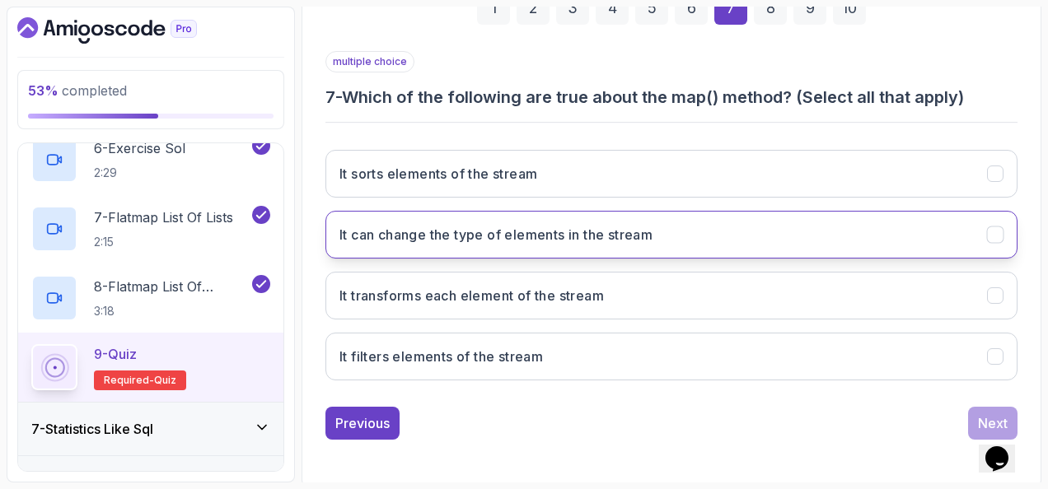
click at [667, 234] on button "It can change the type of elements in the stream" at bounding box center [671, 235] width 692 height 48
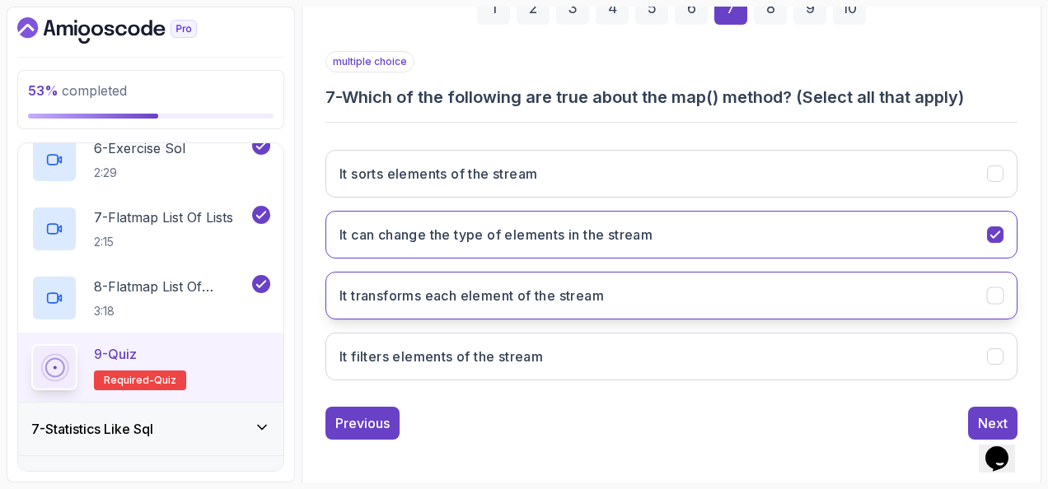
click at [690, 302] on button "It transforms each element of the stream" at bounding box center [671, 296] width 692 height 48
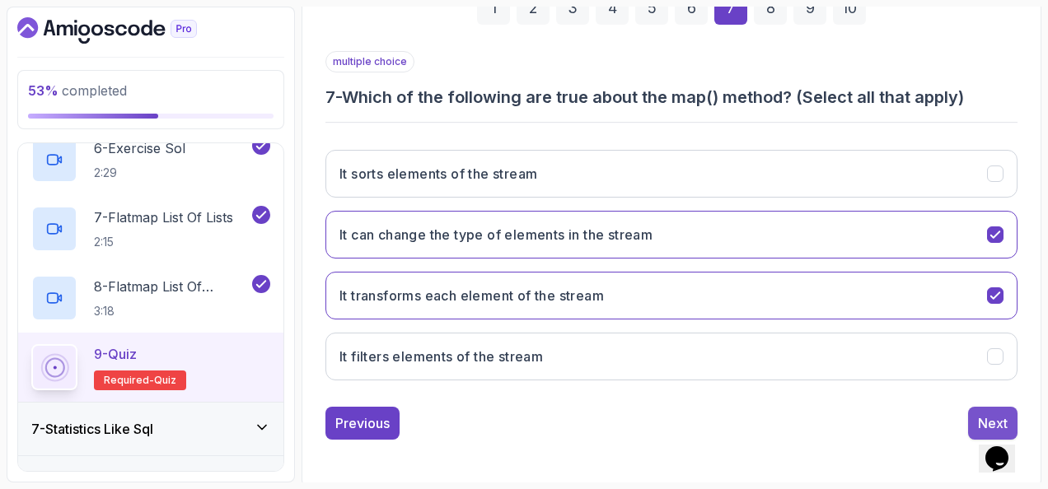
click at [971, 412] on button "Next" at bounding box center [992, 423] width 49 height 33
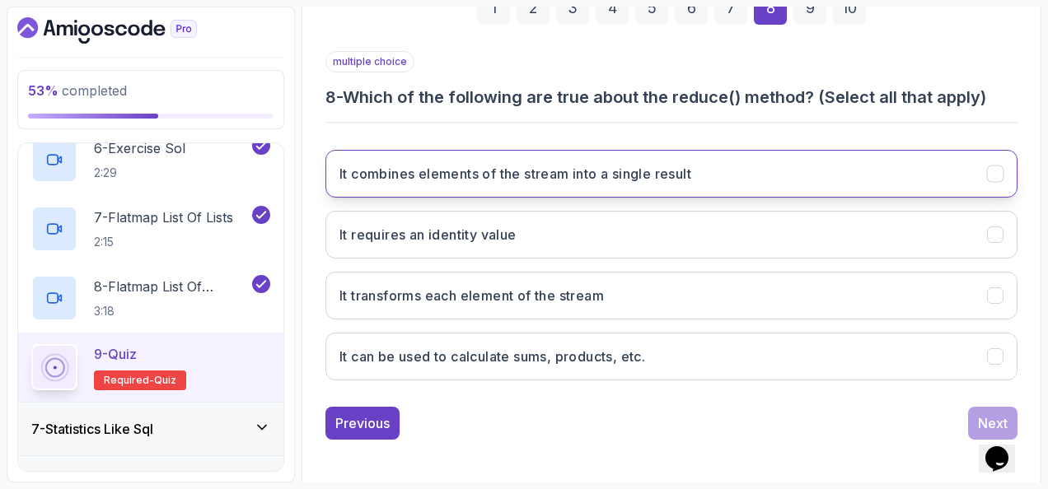
click at [453, 164] on h3 "It combines elements of the stream into a single result" at bounding box center [515, 174] width 352 height 20
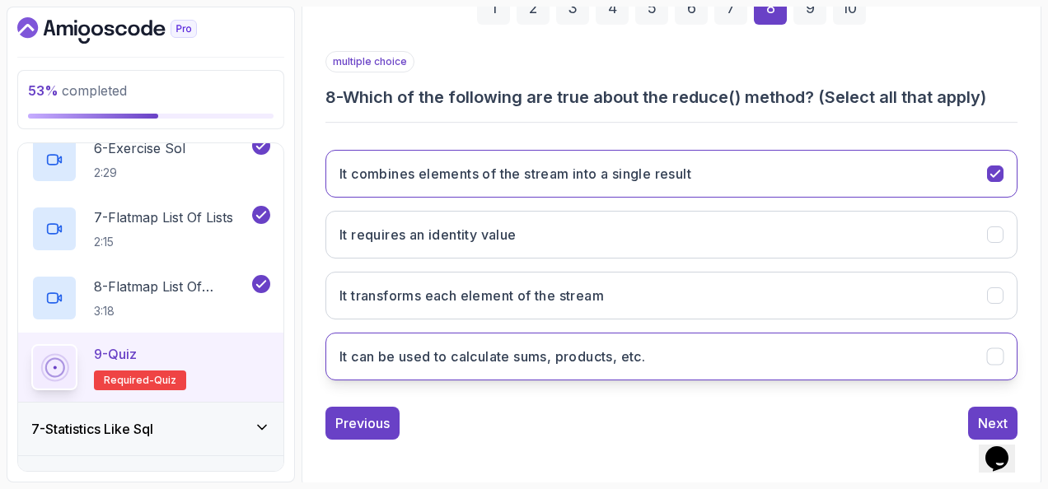
click at [667, 350] on button "It can be used to calculate sums, products, etc." at bounding box center [671, 357] width 692 height 48
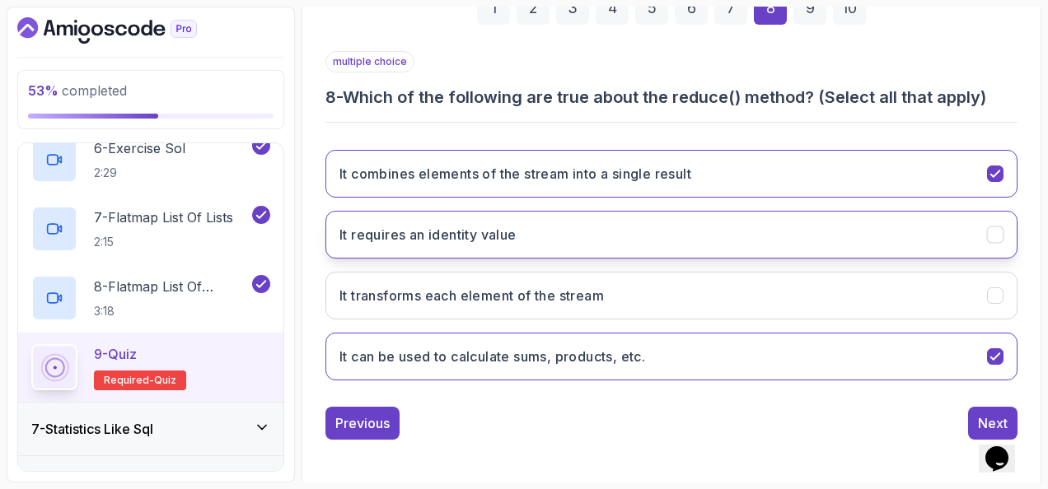
click at [648, 213] on button "It requires an identity value" at bounding box center [671, 235] width 692 height 48
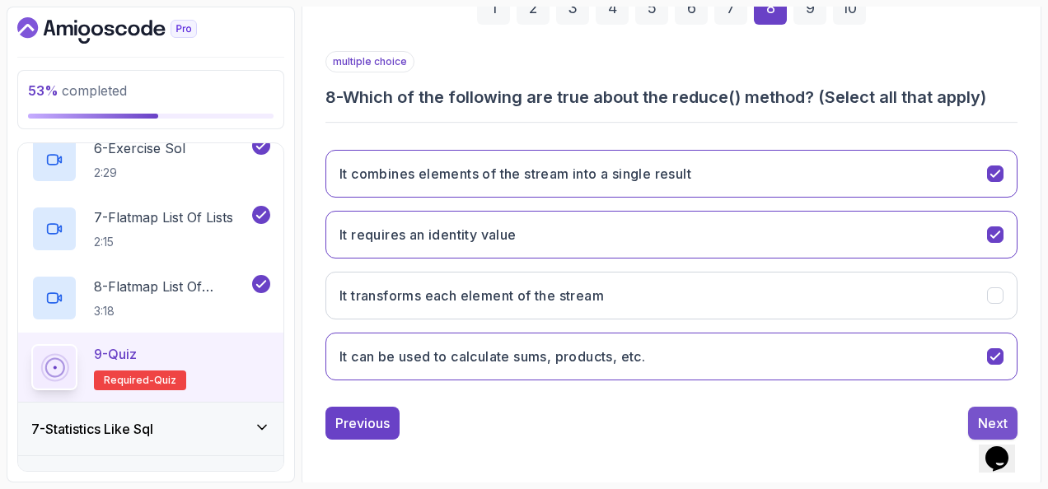
click at [977, 410] on button "Next" at bounding box center [992, 423] width 49 height 33
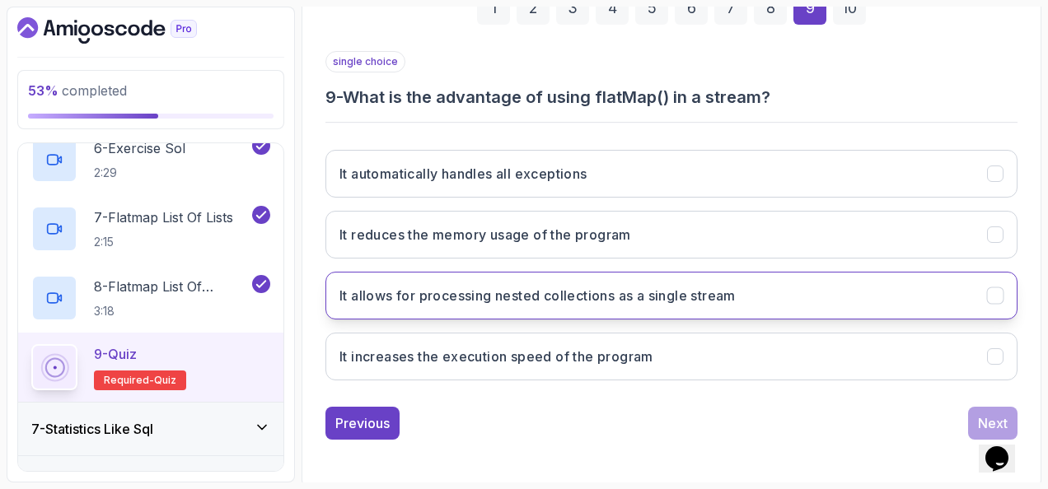
click at [546, 304] on button "It allows for processing nested collections as a single stream" at bounding box center [671, 296] width 692 height 48
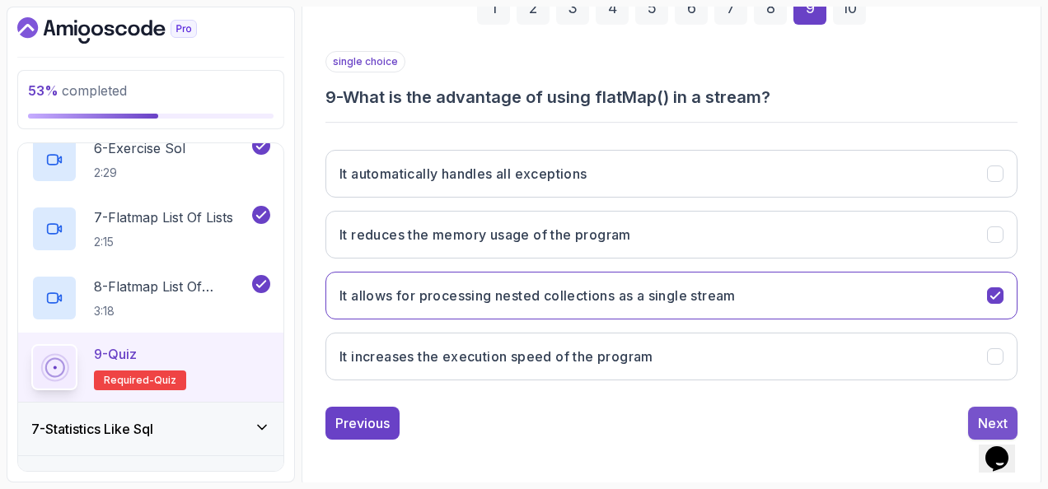
click at [969, 414] on button "Next" at bounding box center [992, 423] width 49 height 33
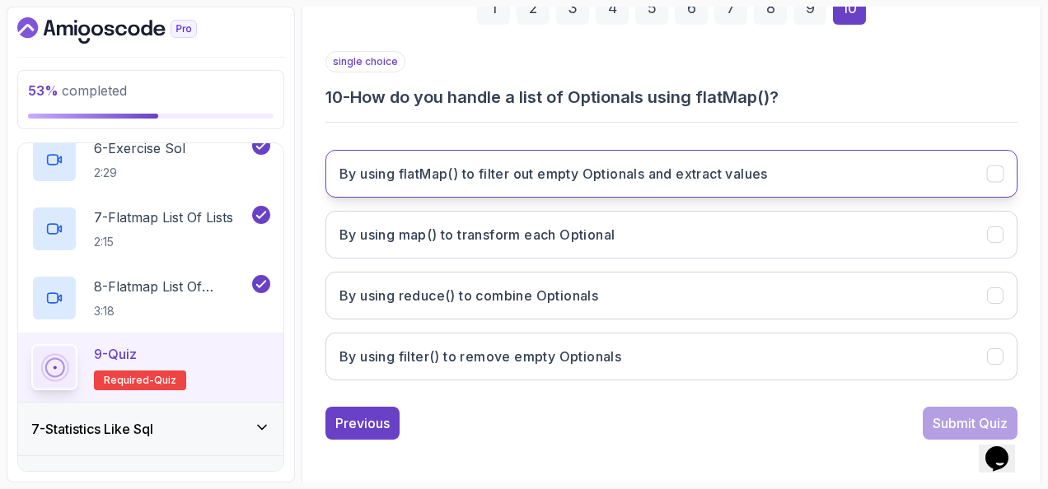
click at [536, 176] on h3 "By using flatMap() to filter out empty Optionals and extract values" at bounding box center [553, 174] width 428 height 20
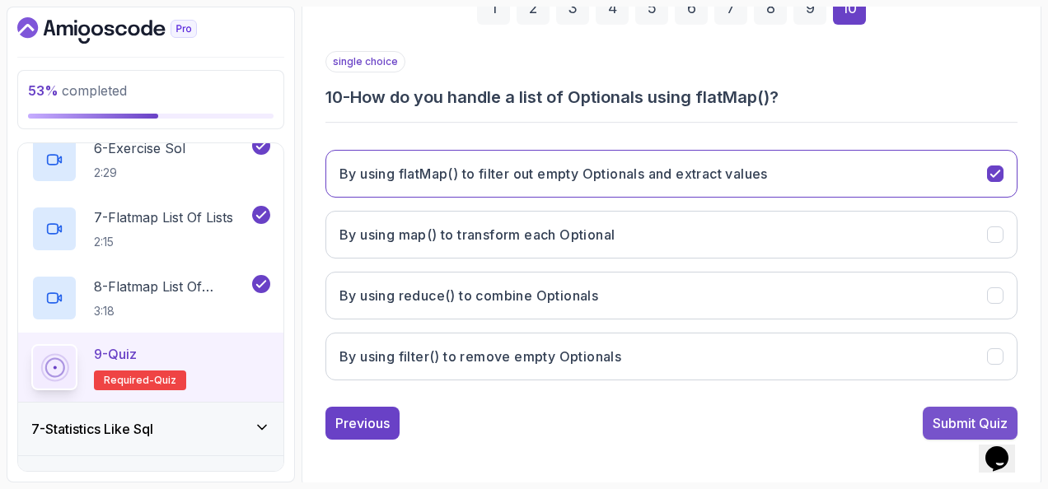
click at [948, 419] on div "Submit Quiz" at bounding box center [970, 424] width 75 height 20
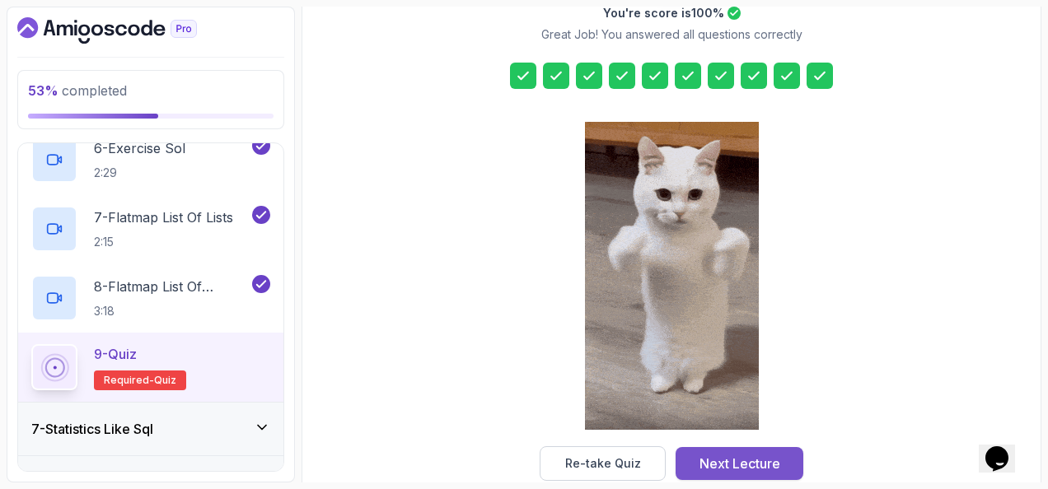
click at [775, 461] on div "Next Lecture" at bounding box center [740, 464] width 81 height 20
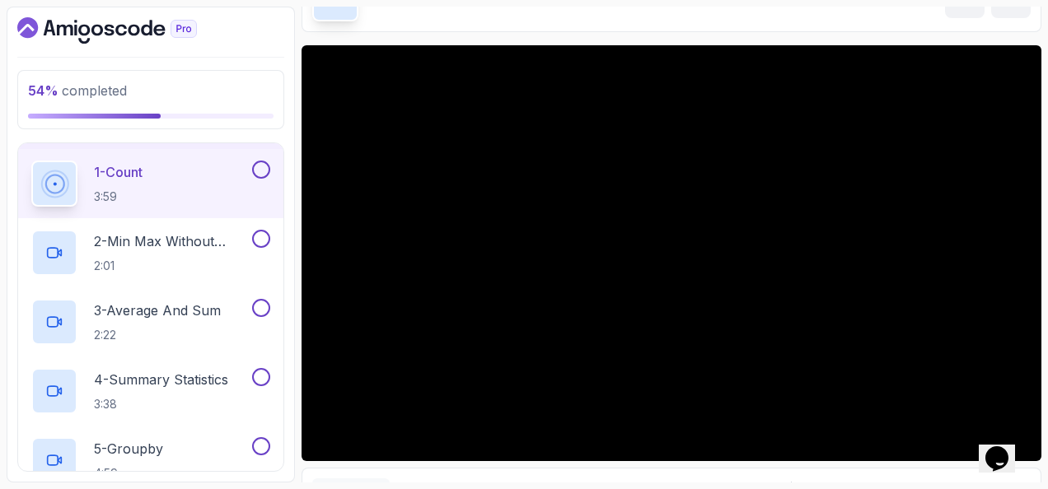
scroll to position [82, 0]
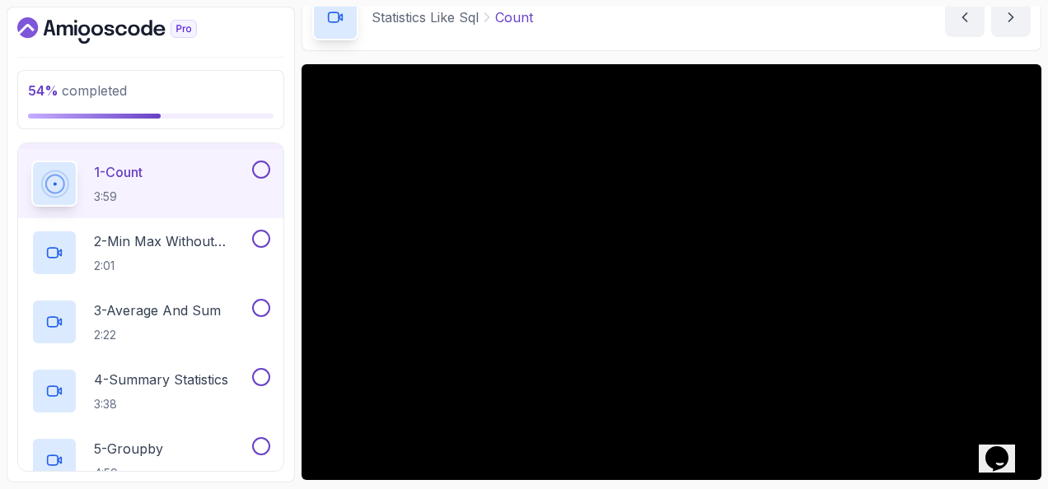
click at [256, 161] on div at bounding box center [259, 170] width 21 height 18
click at [257, 166] on button at bounding box center [261, 170] width 18 height 18
click at [206, 240] on p "2 - Min Max Without Comparators" at bounding box center [171, 242] width 155 height 20
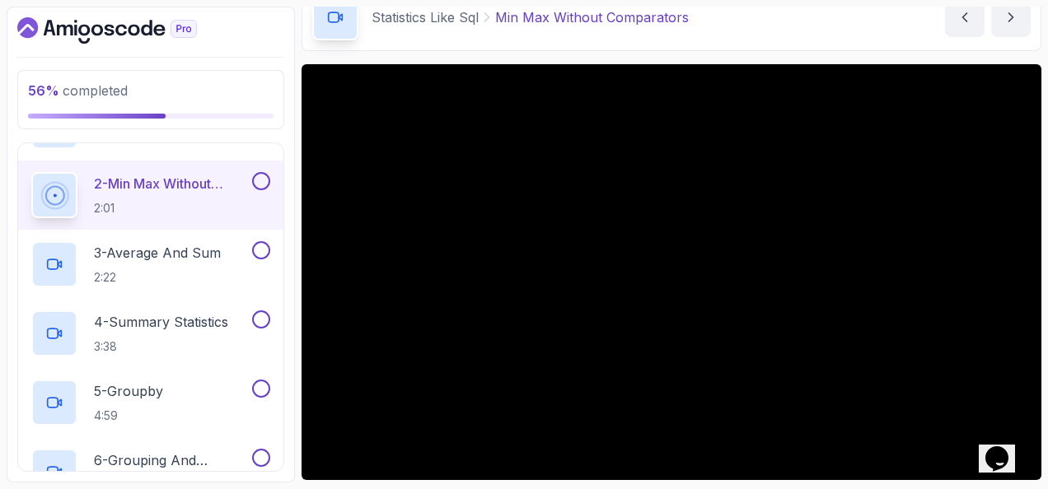
scroll to position [451, 0]
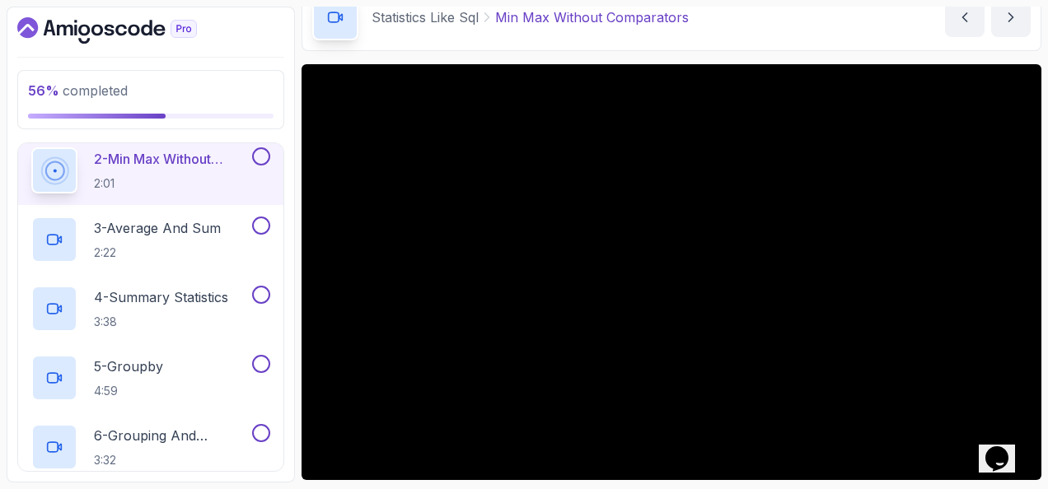
click at [260, 152] on button at bounding box center [261, 156] width 18 height 18
click at [259, 232] on button "3 - Average And Sum 2:22" at bounding box center [150, 240] width 239 height 46
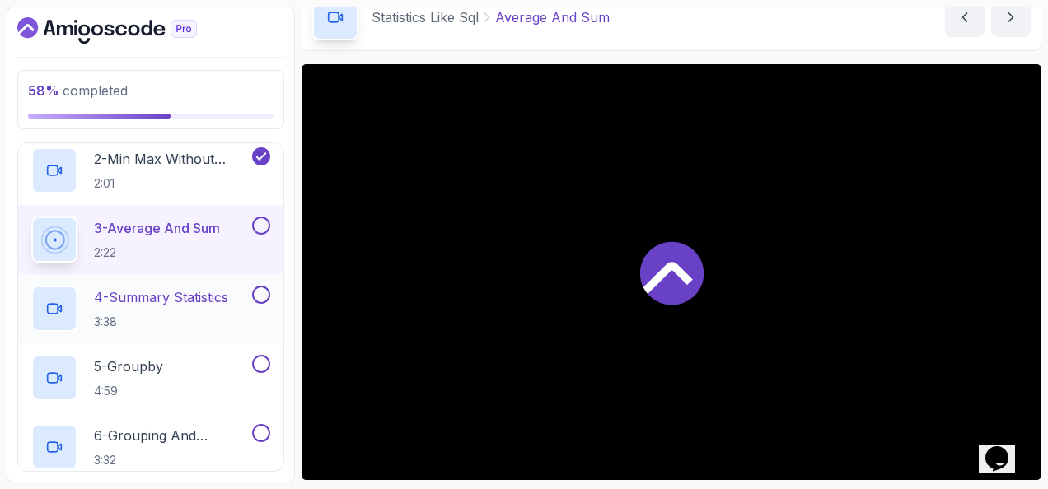
click at [250, 293] on div at bounding box center [259, 295] width 21 height 18
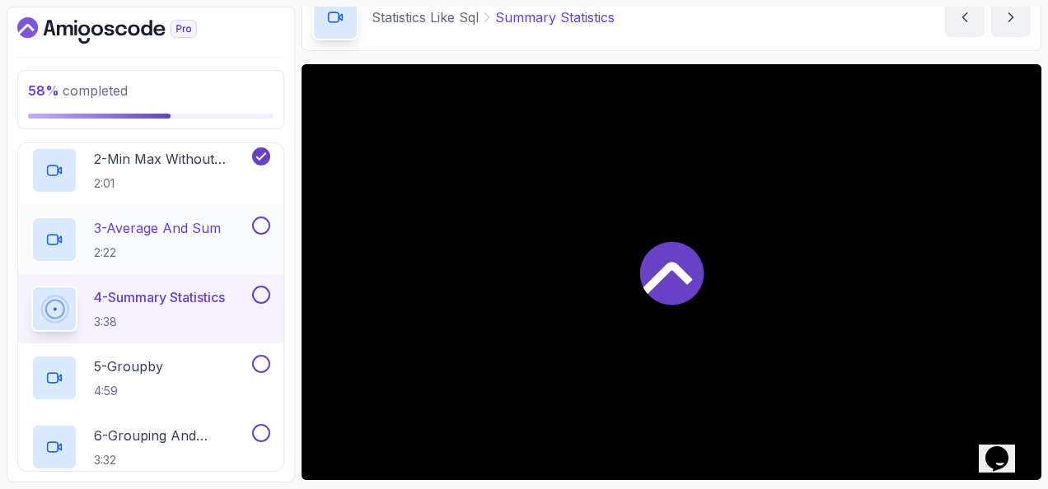
click at [262, 226] on button at bounding box center [261, 226] width 18 height 18
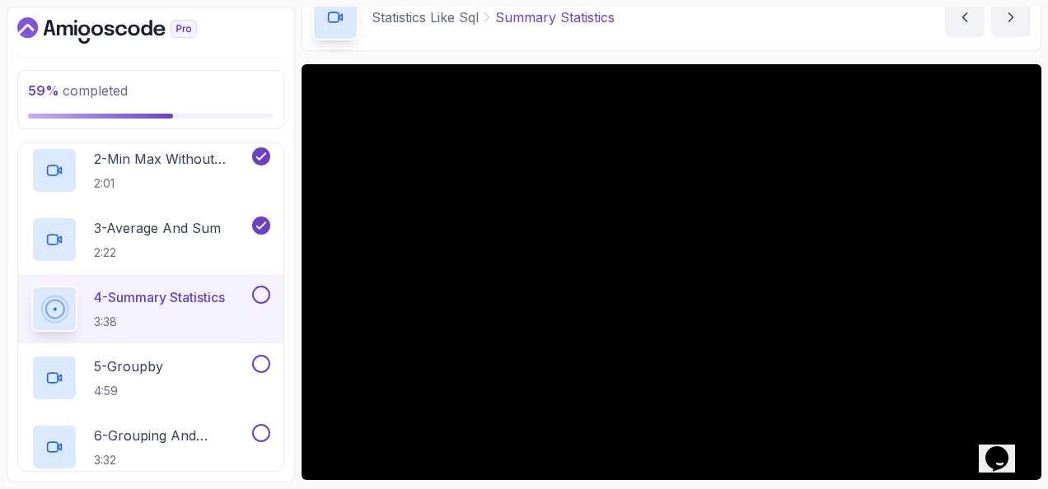
click at [260, 295] on button at bounding box center [261, 295] width 18 height 18
click at [264, 368] on button at bounding box center [261, 364] width 18 height 18
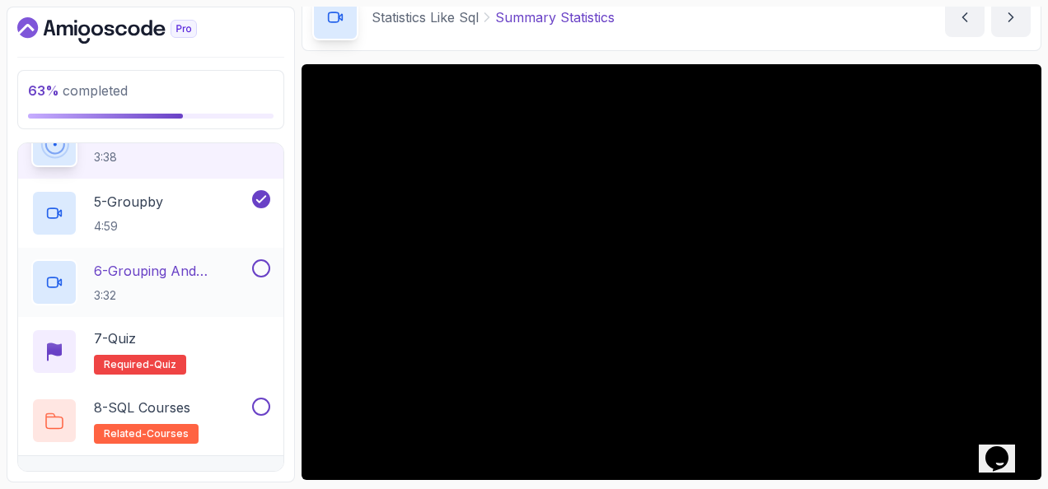
click at [261, 260] on button at bounding box center [261, 269] width 18 height 18
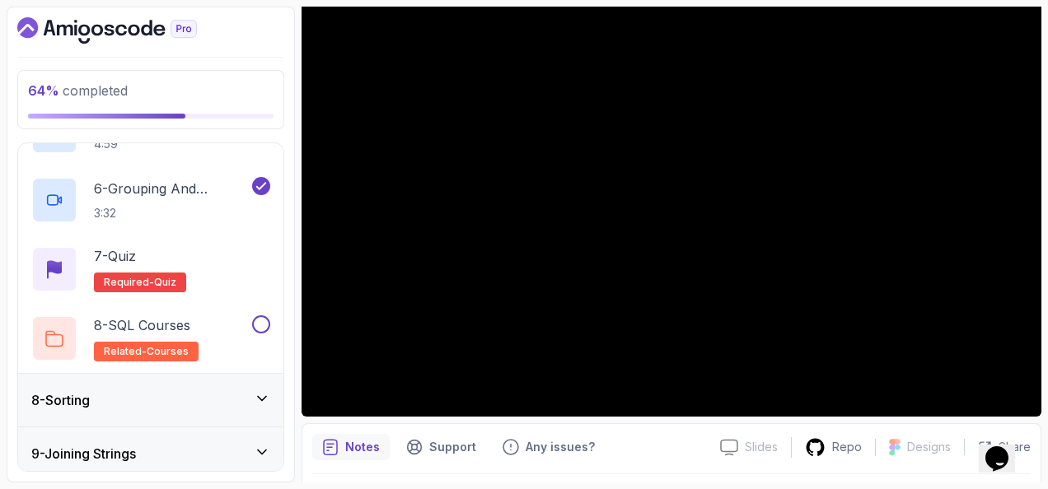
scroll to position [165, 0]
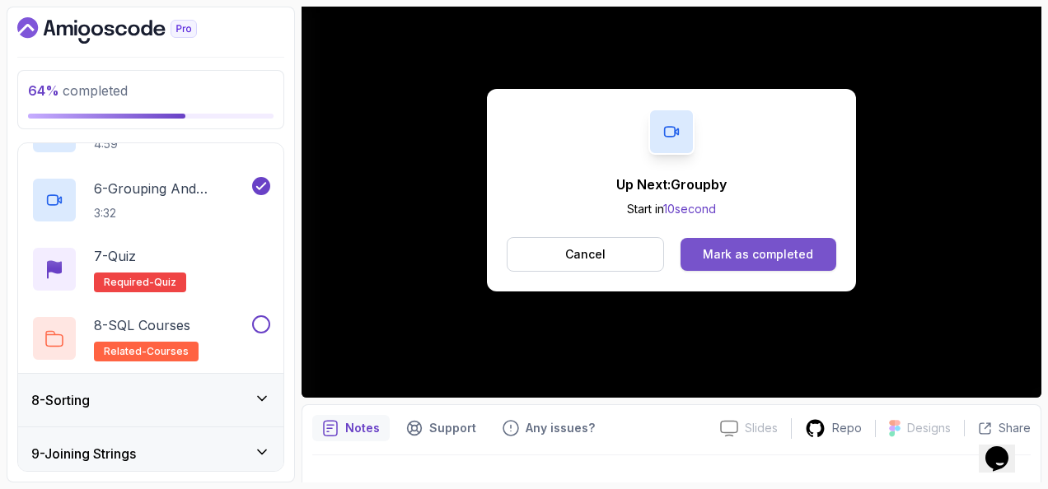
click at [798, 246] on div "Mark as completed" at bounding box center [758, 254] width 110 height 16
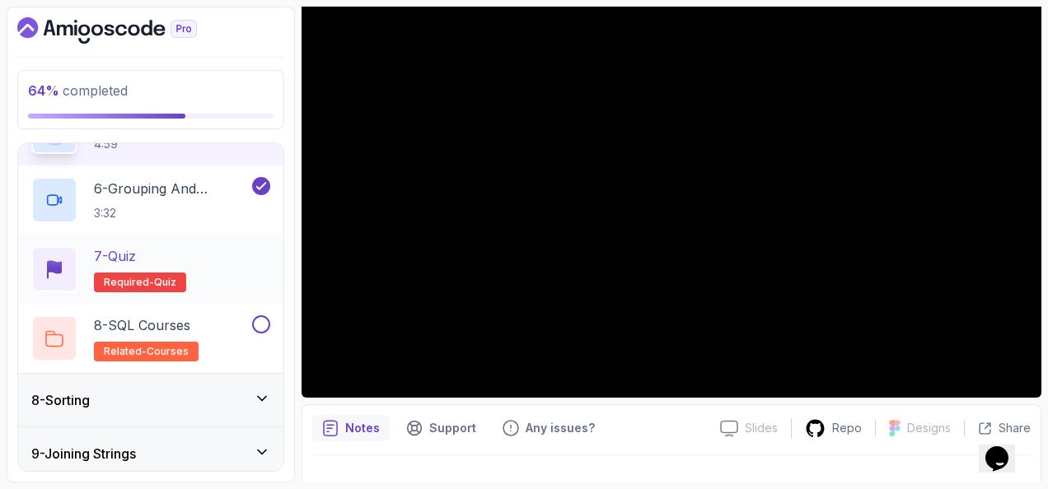
click at [232, 260] on div "7 - Quiz Required- quiz" at bounding box center [150, 269] width 239 height 46
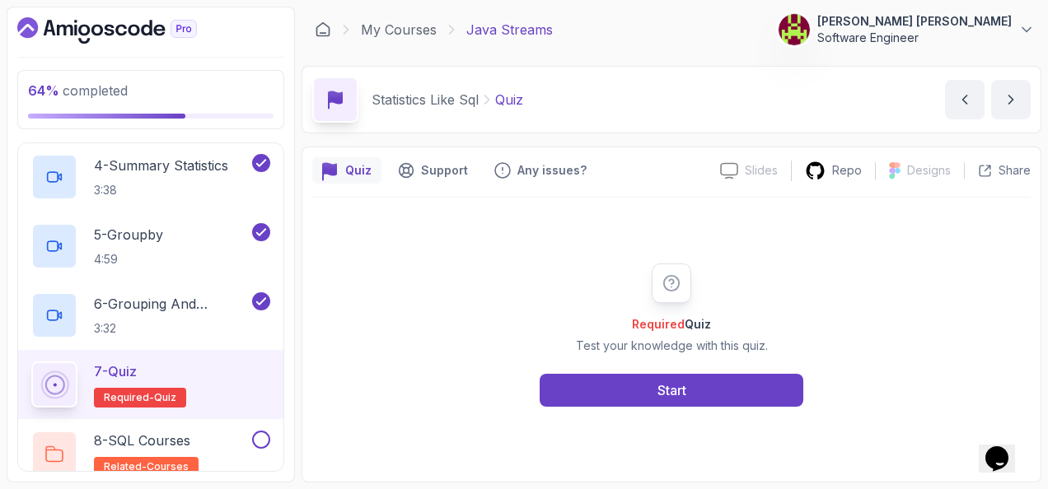
scroll to position [659, 0]
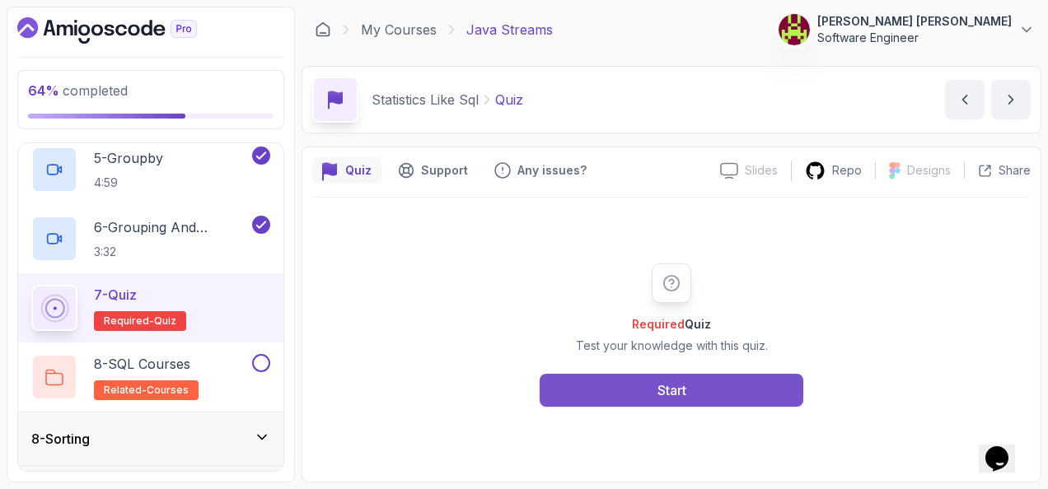
click at [752, 382] on button "Start" at bounding box center [672, 390] width 264 height 33
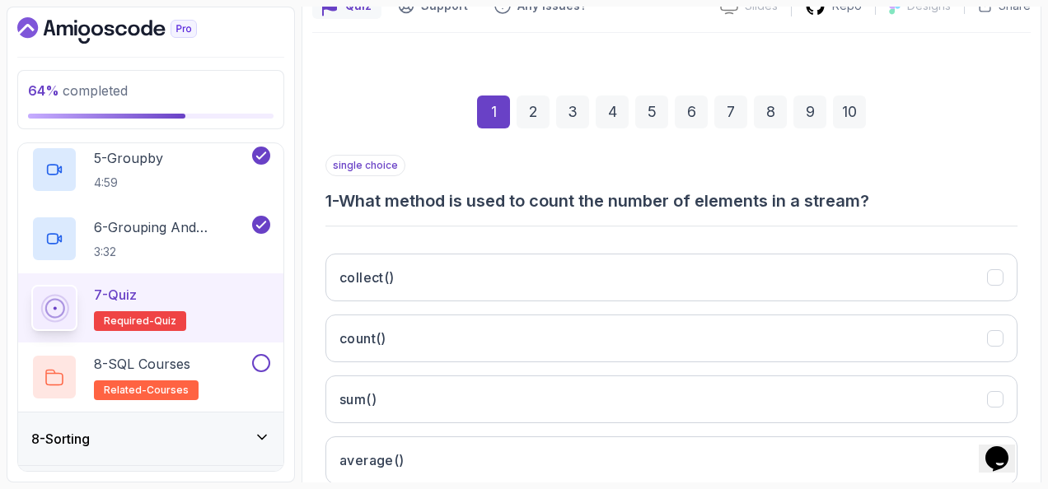
scroll to position [247, 0]
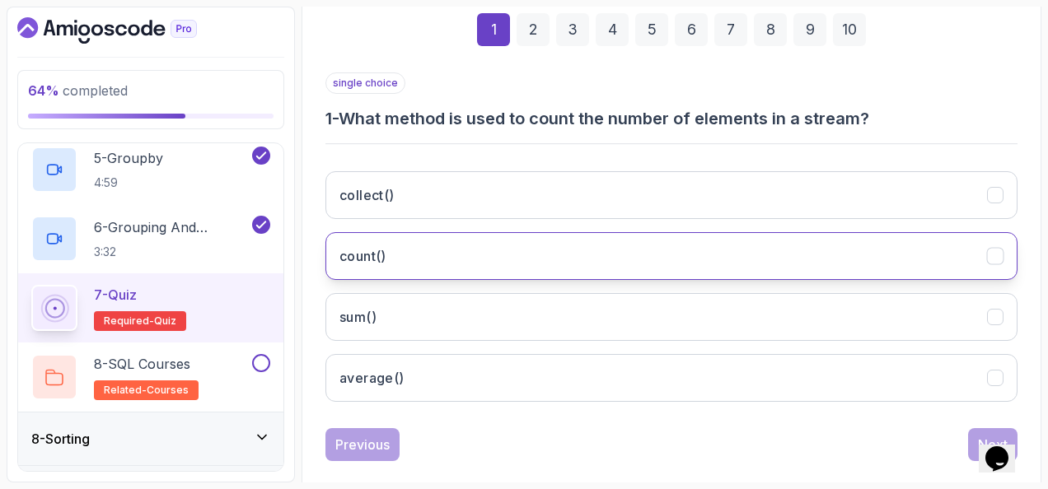
click at [419, 260] on button "count()" at bounding box center [671, 256] width 692 height 48
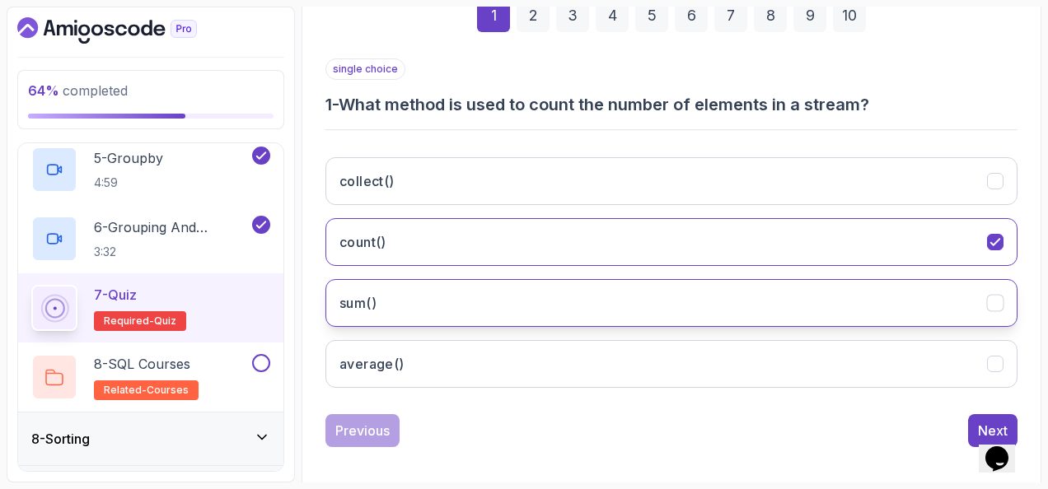
scroll to position [269, 0]
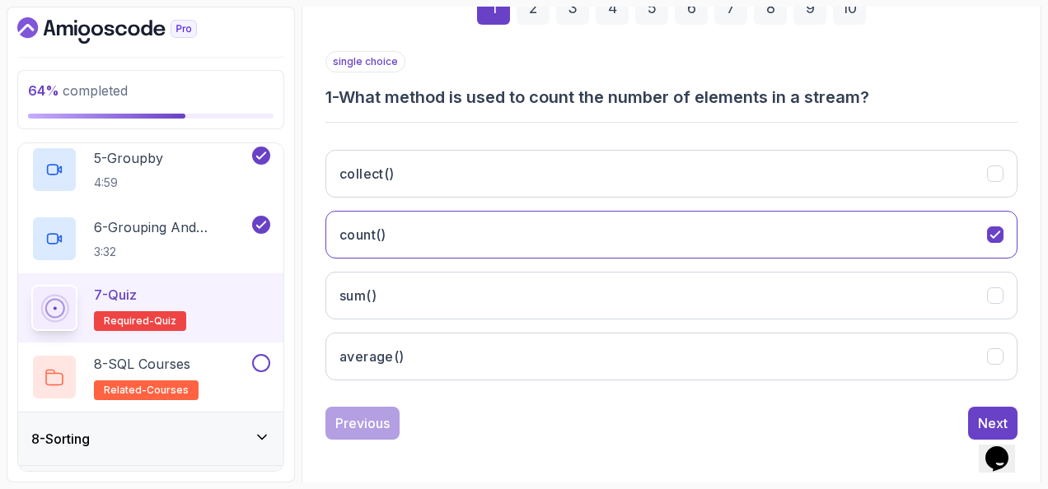
click at [994, 401] on div "single choice 1 - What method is used to count the number of elements in a stre…" at bounding box center [671, 245] width 692 height 389
click at [994, 407] on button "Next" at bounding box center [992, 423] width 49 height 33
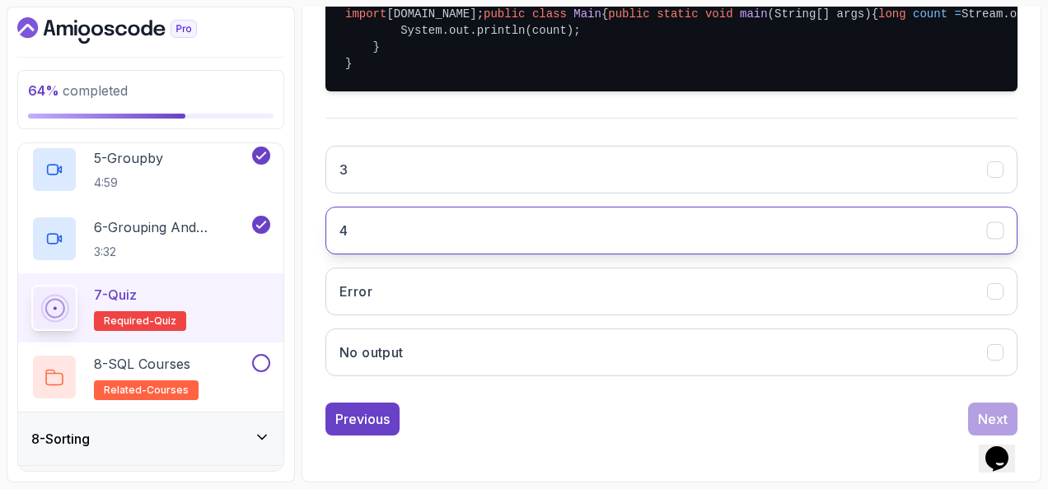
click at [470, 255] on button "4" at bounding box center [671, 231] width 692 height 48
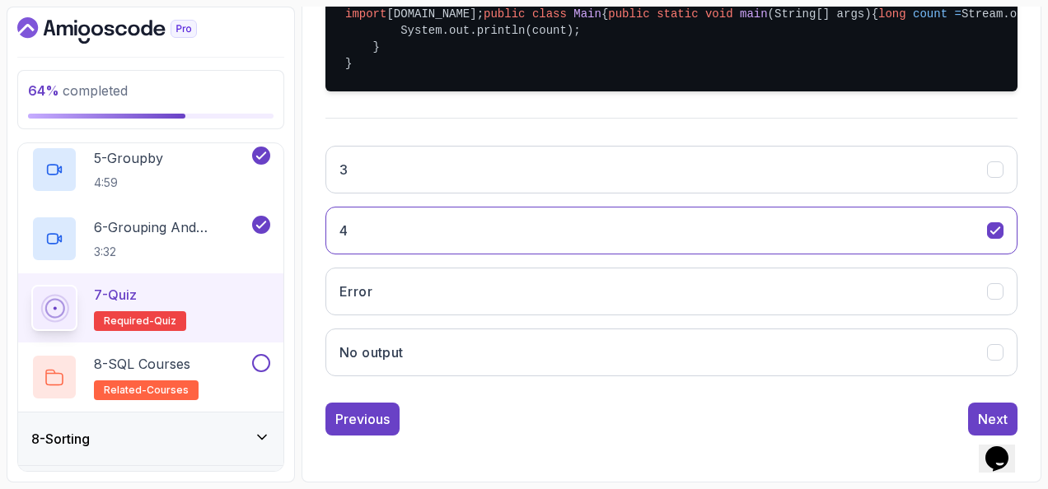
scroll to position [480, 0]
click at [986, 411] on div "Next" at bounding box center [993, 420] width 30 height 20
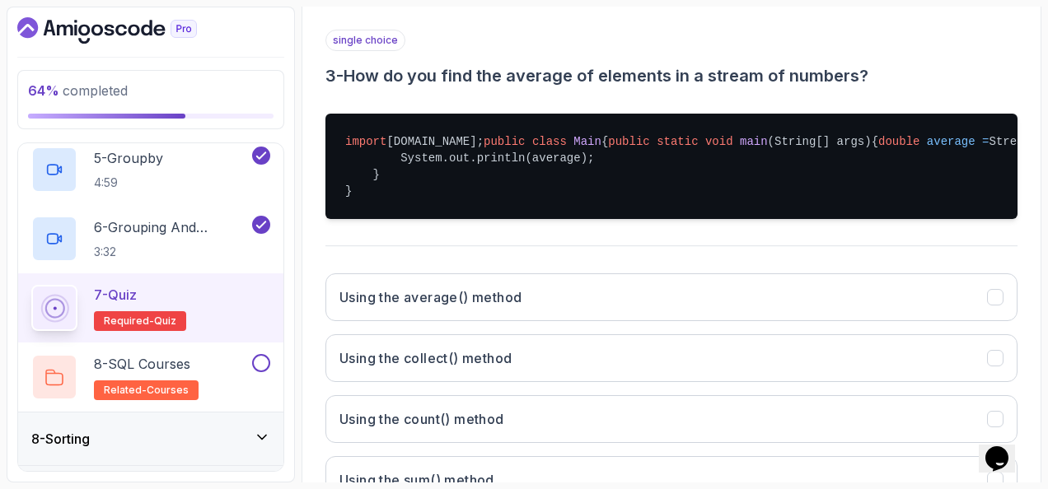
scroll to position [315, 0]
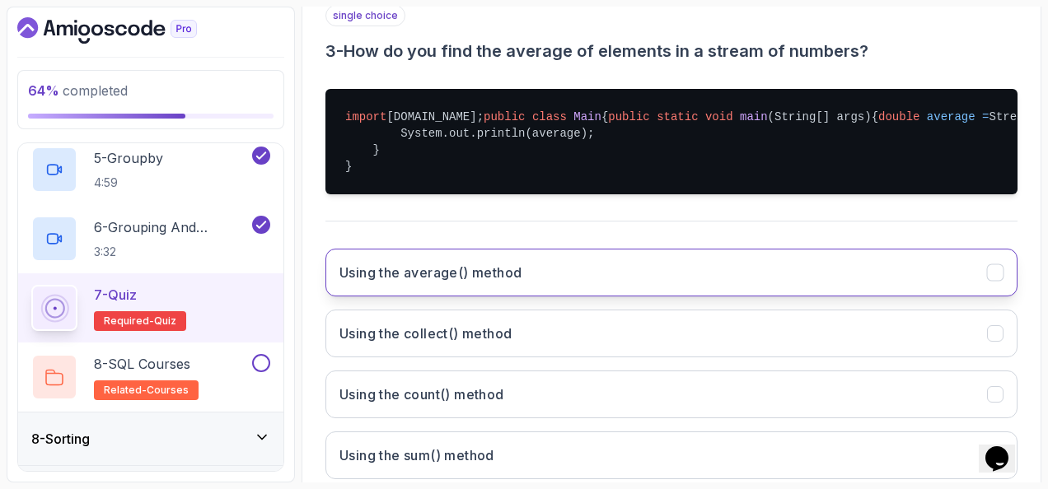
click at [570, 297] on button "Using the average() method" at bounding box center [671, 273] width 692 height 48
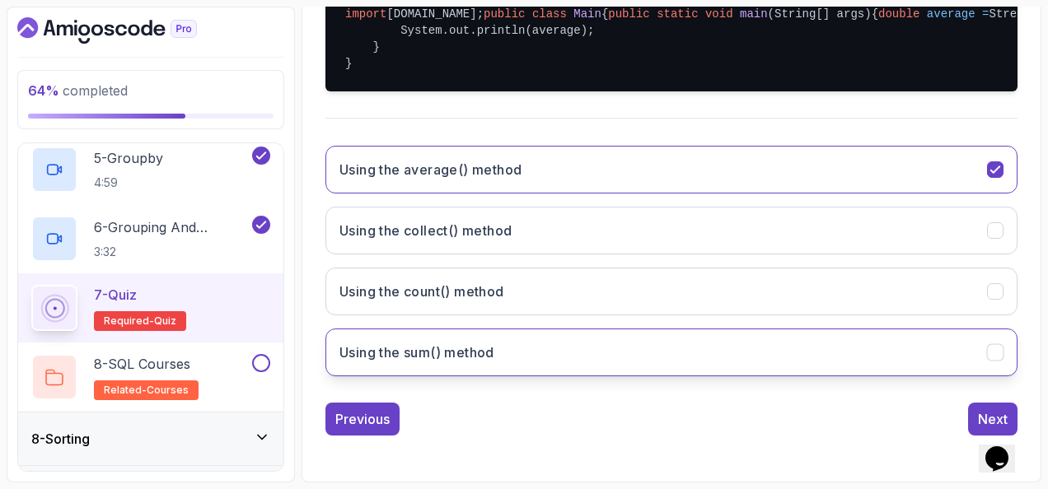
scroll to position [480, 0]
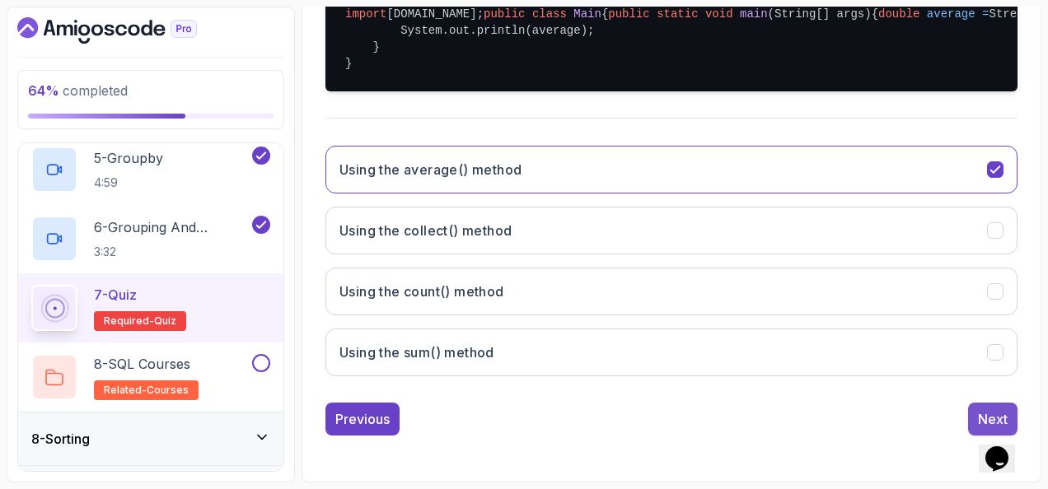
click at [992, 407] on button "Next" at bounding box center [992, 419] width 49 height 33
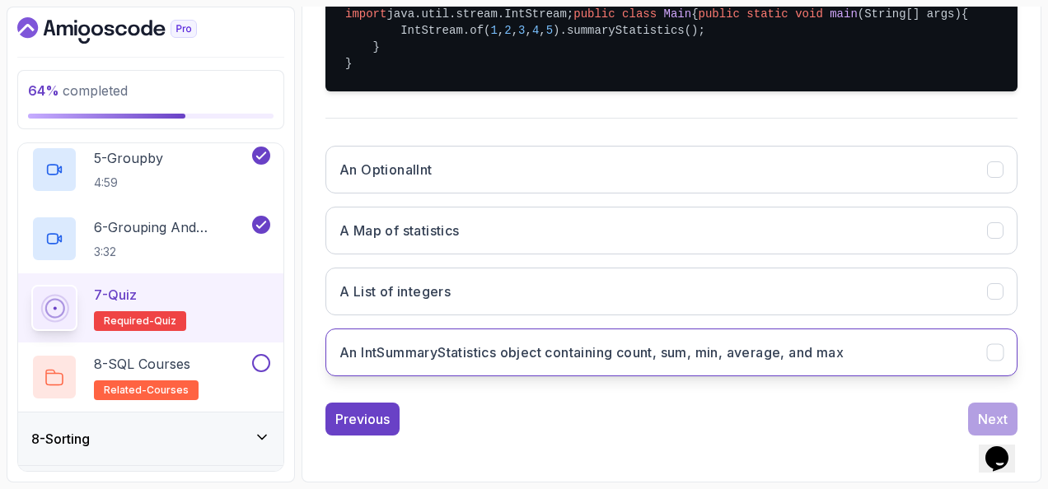
scroll to position [463, 0]
click at [548, 346] on h3 "An IntSummaryStatistics object containing count, sum, min, average, and max" at bounding box center [591, 353] width 504 height 20
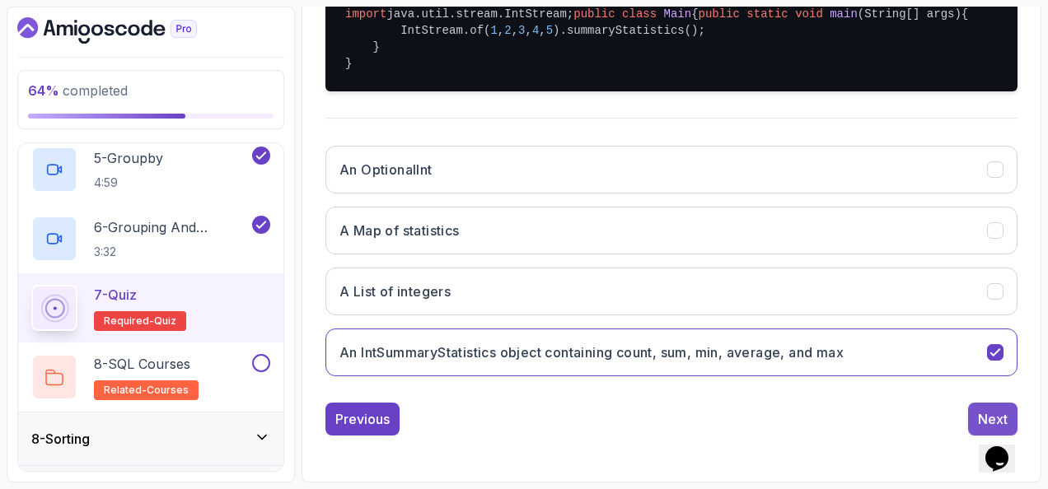
click at [982, 410] on div "Next" at bounding box center [993, 420] width 30 height 20
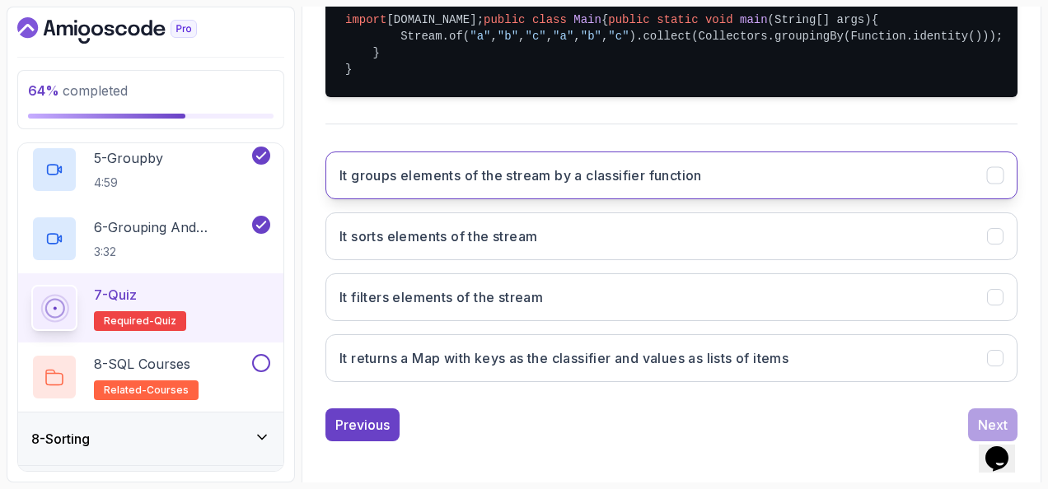
scroll to position [486, 0]
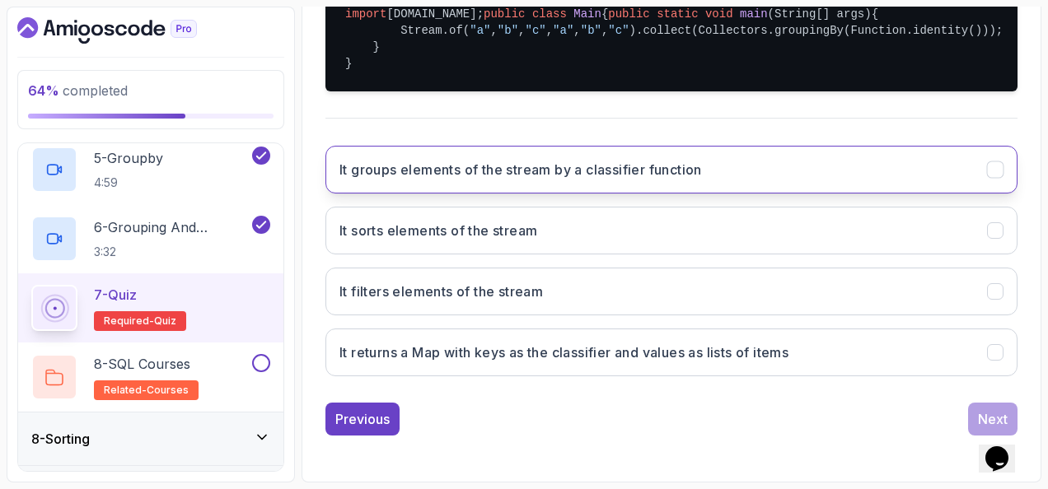
click at [349, 180] on h3 "It groups elements of the stream by a classifier function" at bounding box center [520, 170] width 363 height 20
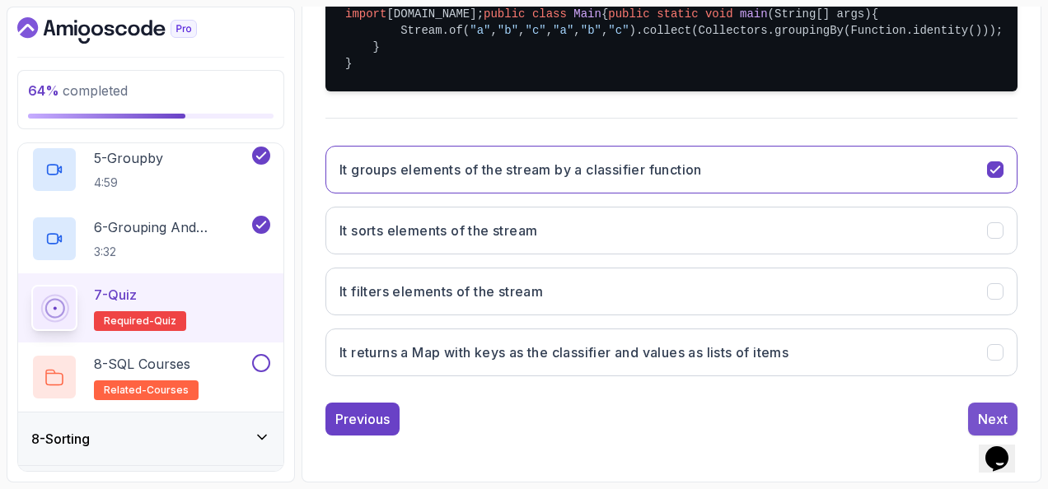
click at [982, 408] on button "Next" at bounding box center [992, 419] width 49 height 33
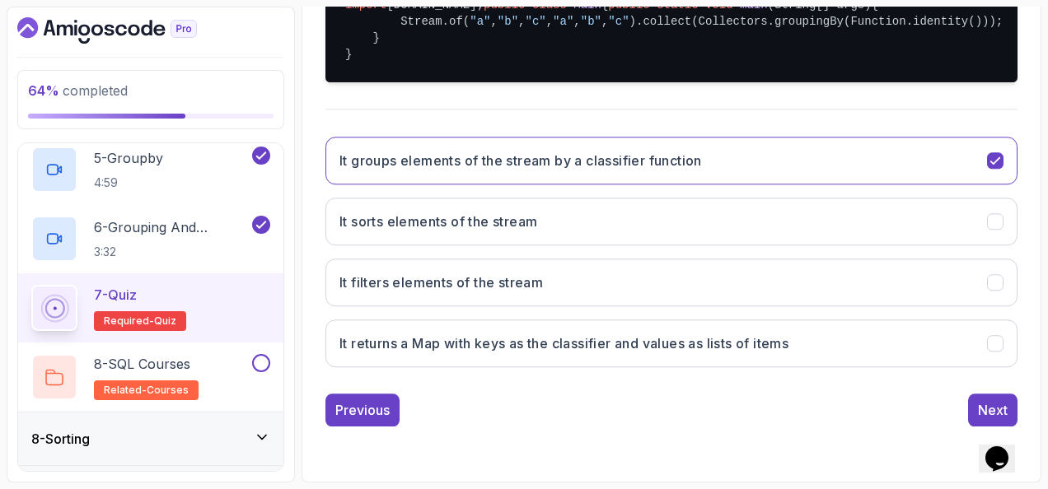
scroll to position [269, 0]
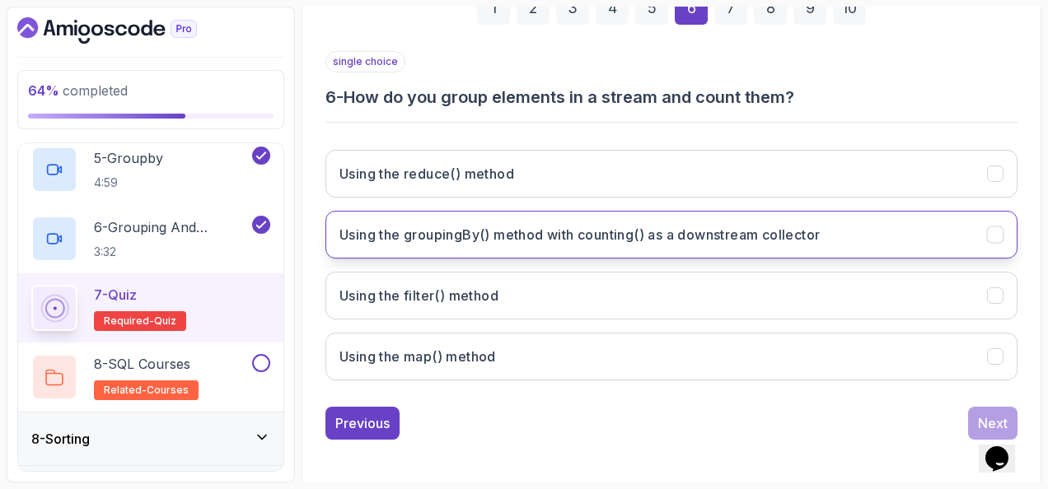
click at [475, 221] on button "Using the groupingBy() method with counting() as a downstream collector" at bounding box center [671, 235] width 692 height 48
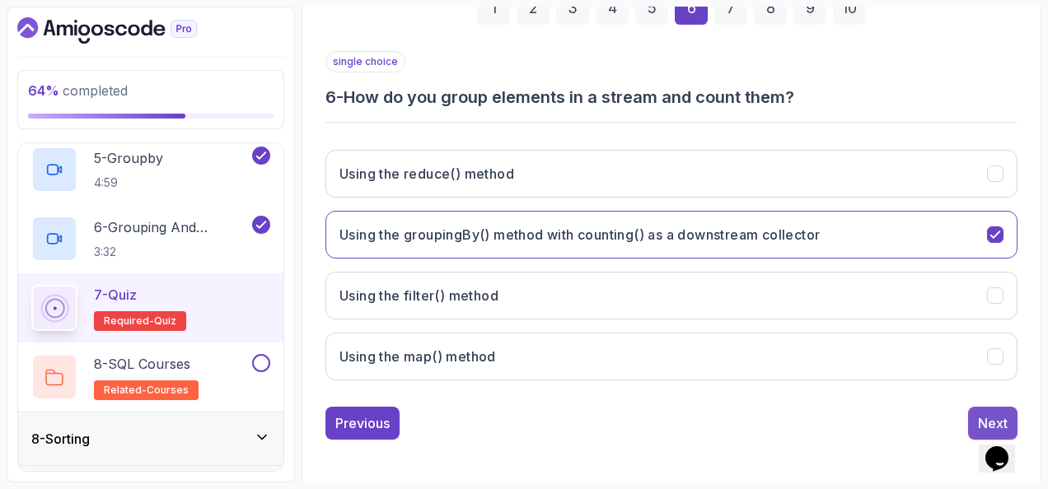
click at [972, 413] on button "Next" at bounding box center [992, 423] width 49 height 33
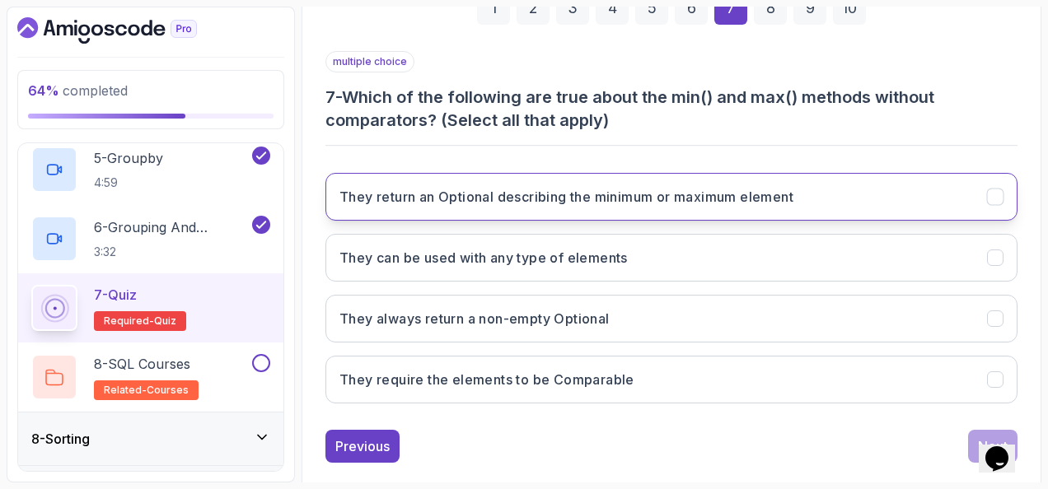
click at [517, 195] on h3 "They return an Optional describing the minimum or maximum element" at bounding box center [566, 197] width 454 height 20
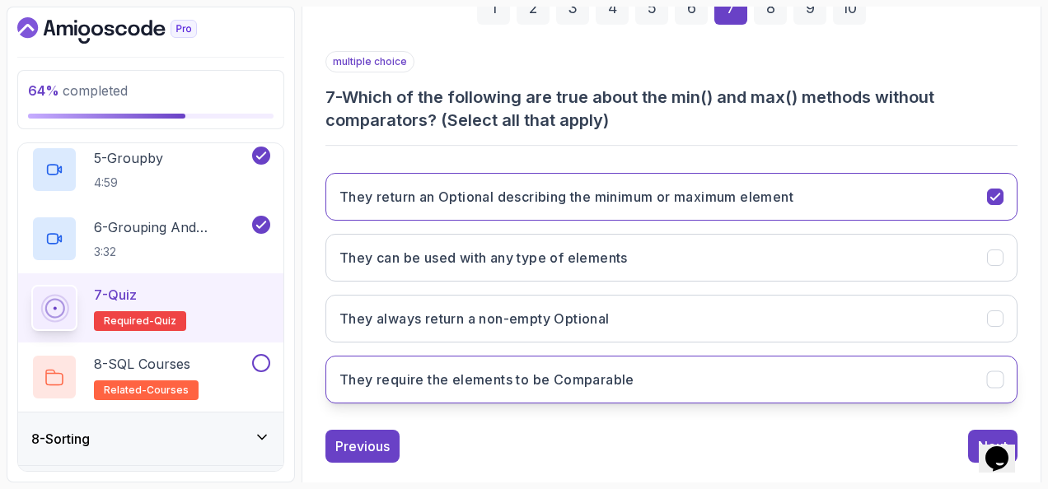
click at [692, 361] on button "They require the elements to be Comparable" at bounding box center [671, 380] width 692 height 48
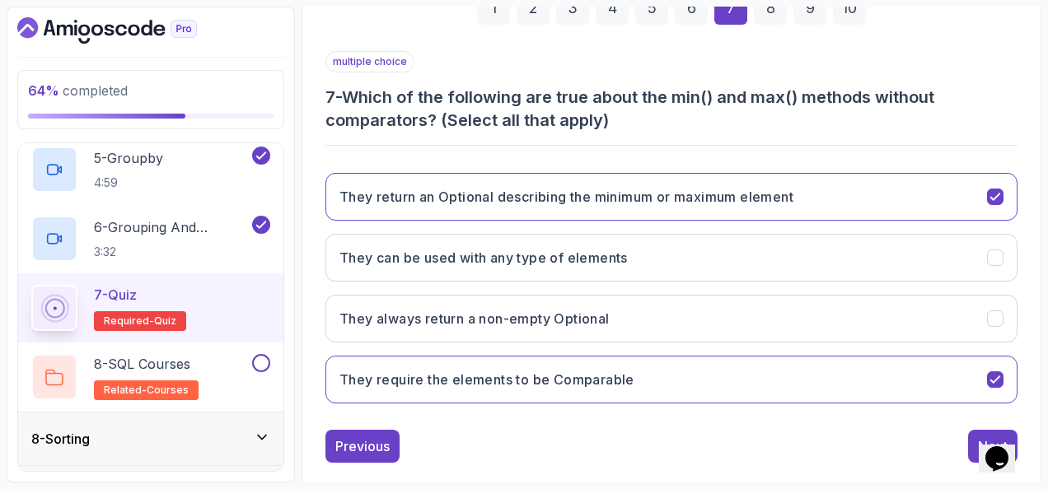
scroll to position [292, 0]
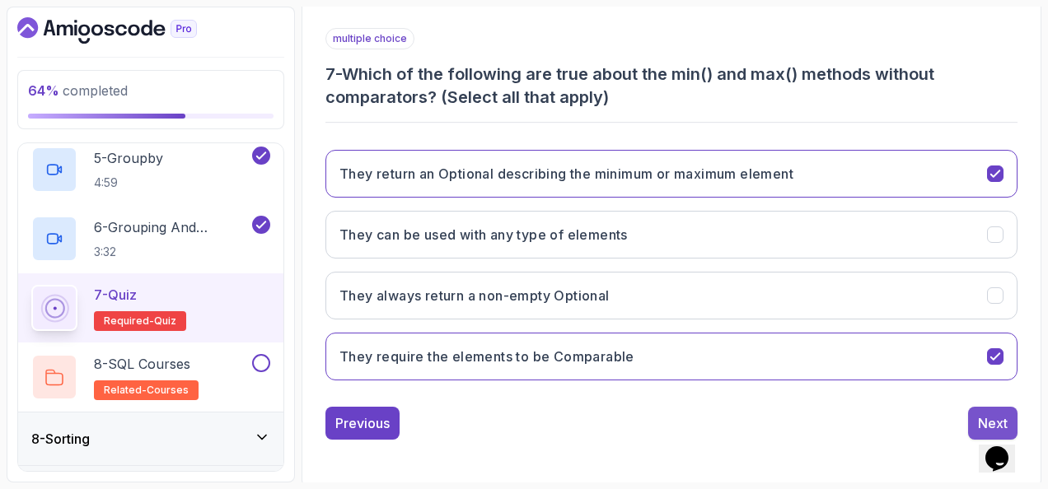
click at [996, 414] on div "Next" at bounding box center [993, 424] width 30 height 20
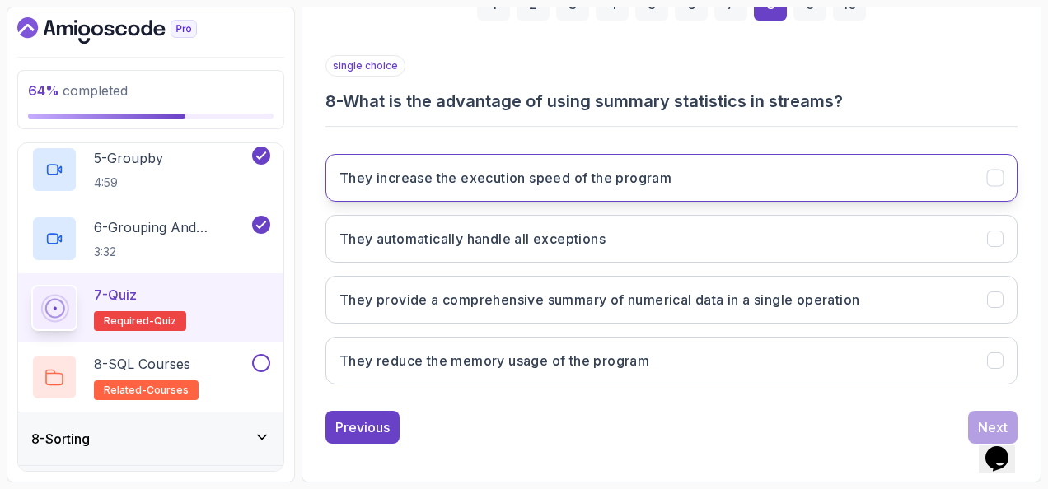
scroll to position [269, 0]
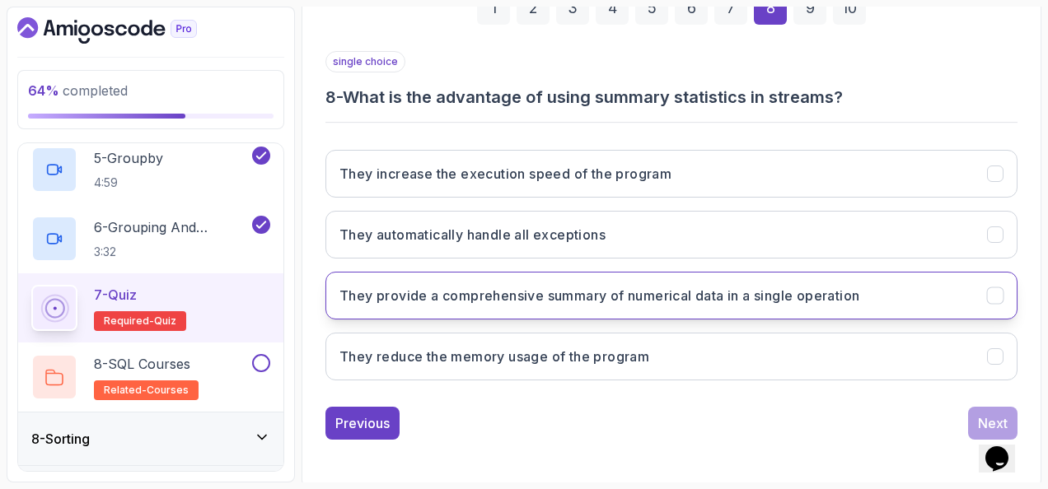
click at [477, 291] on h3 "They provide a comprehensive summary of numerical data in a single operation" at bounding box center [599, 296] width 520 height 20
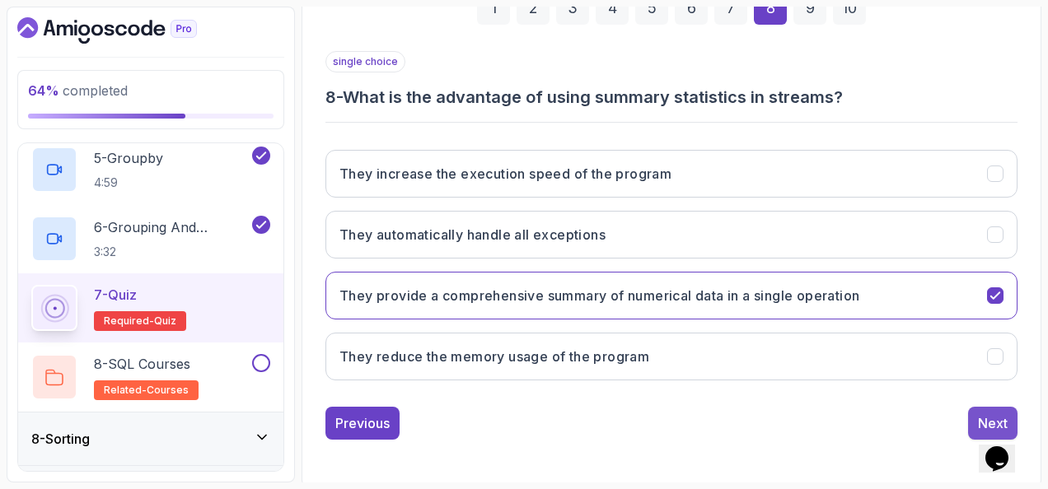
click at [972, 409] on button "Next" at bounding box center [992, 423] width 49 height 33
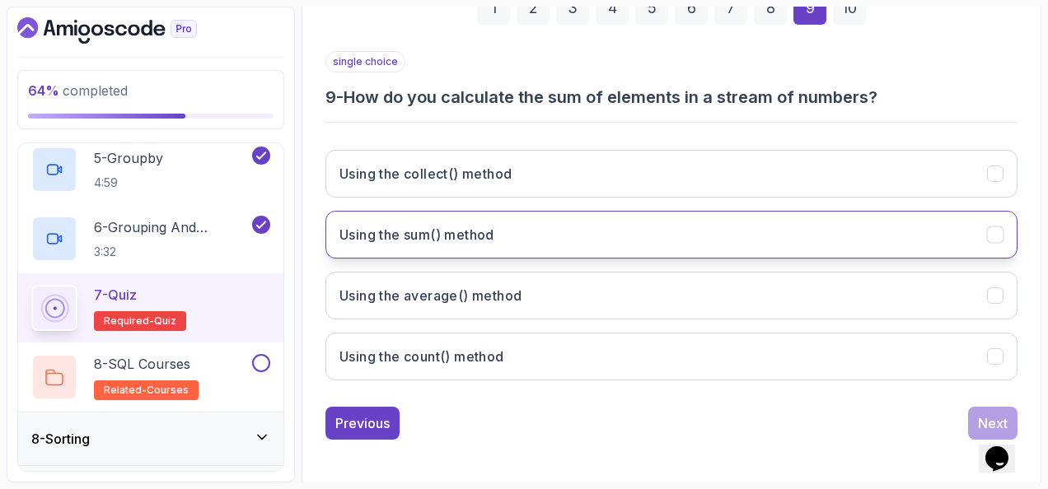
click at [523, 222] on button "Using the sum() method" at bounding box center [671, 235] width 692 height 48
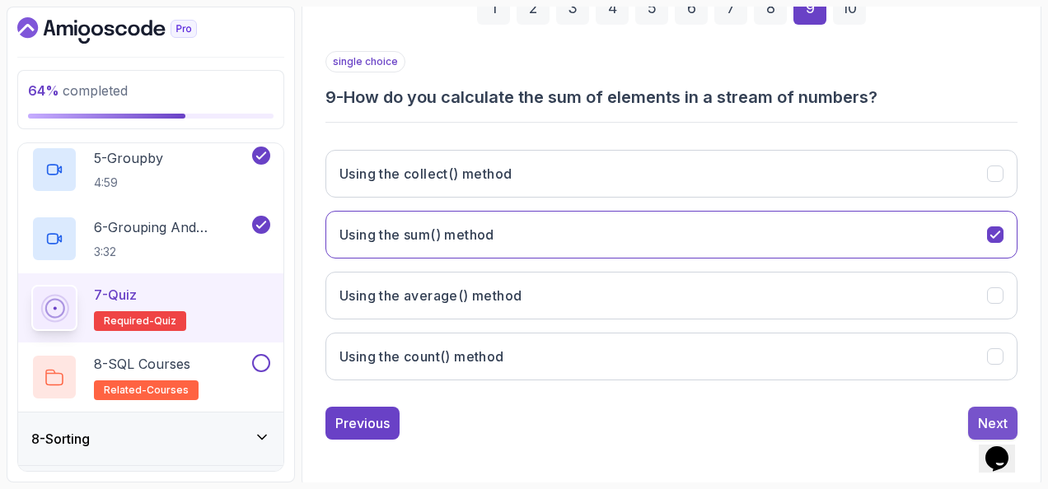
click at [976, 409] on button "Next" at bounding box center [992, 423] width 49 height 33
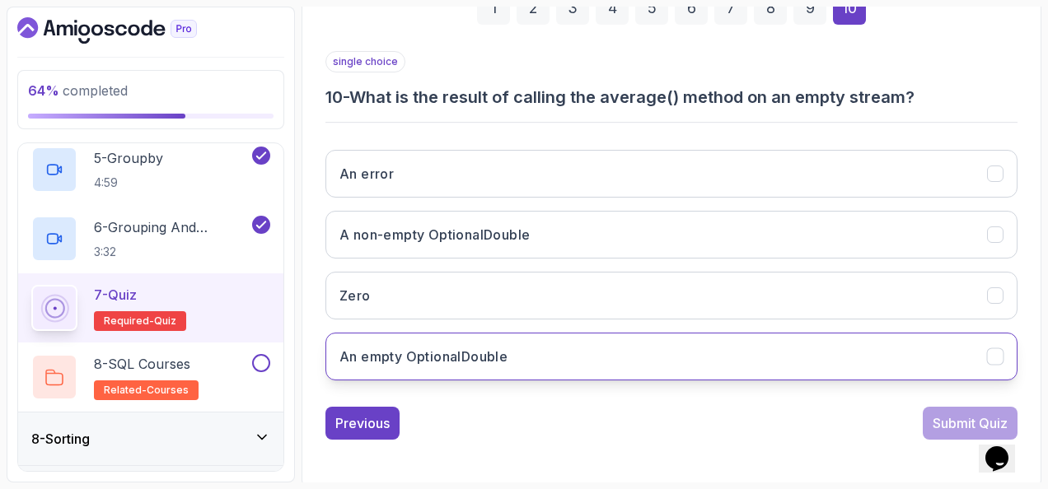
click at [565, 337] on button "An empty OptionalDouble" at bounding box center [671, 357] width 692 height 48
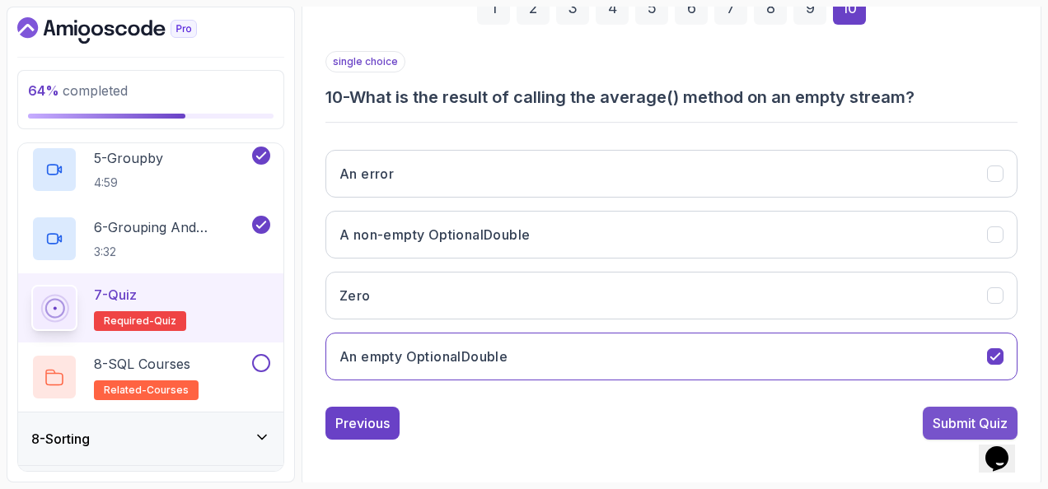
click at [933, 419] on div "Submit Quiz" at bounding box center [970, 424] width 75 height 20
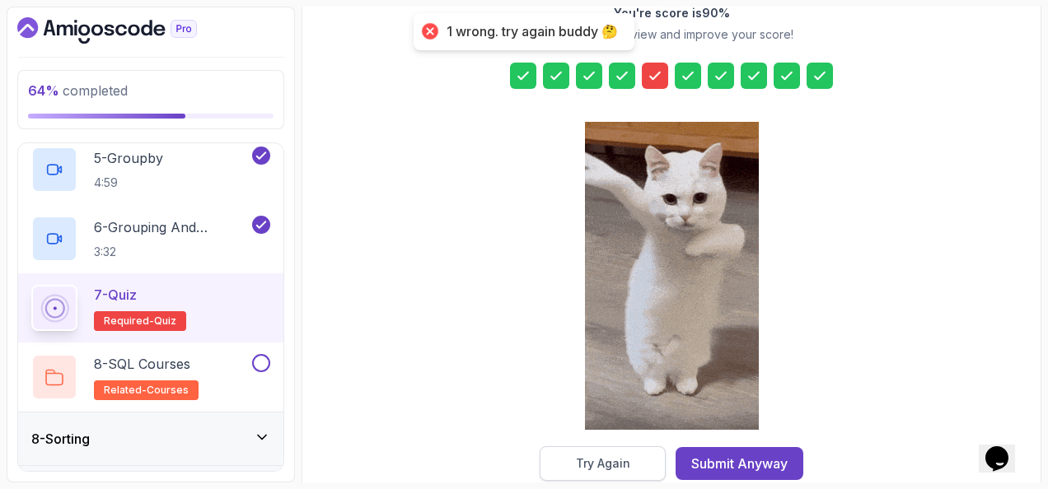
click at [602, 463] on div "Try Again" at bounding box center [603, 464] width 54 height 16
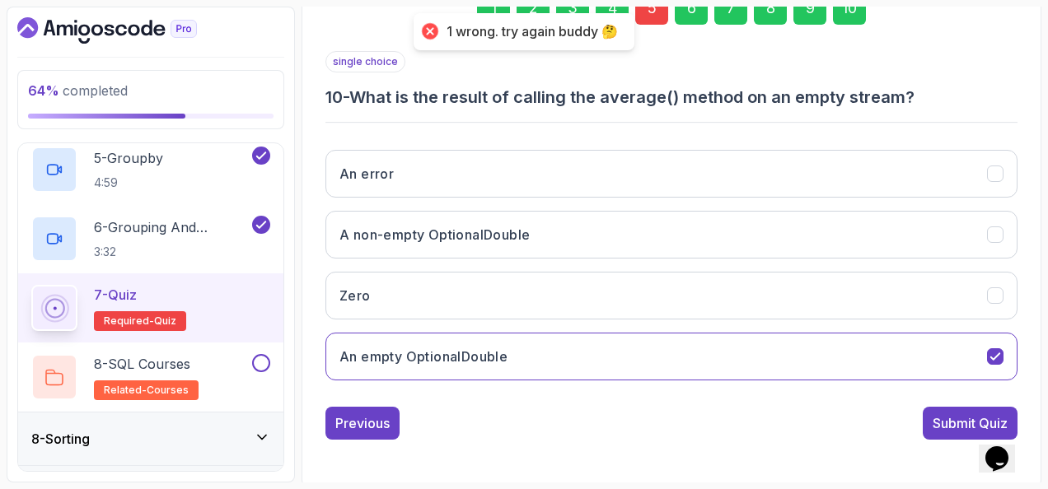
click at [647, 15] on div "5" at bounding box center [651, 8] width 33 height 33
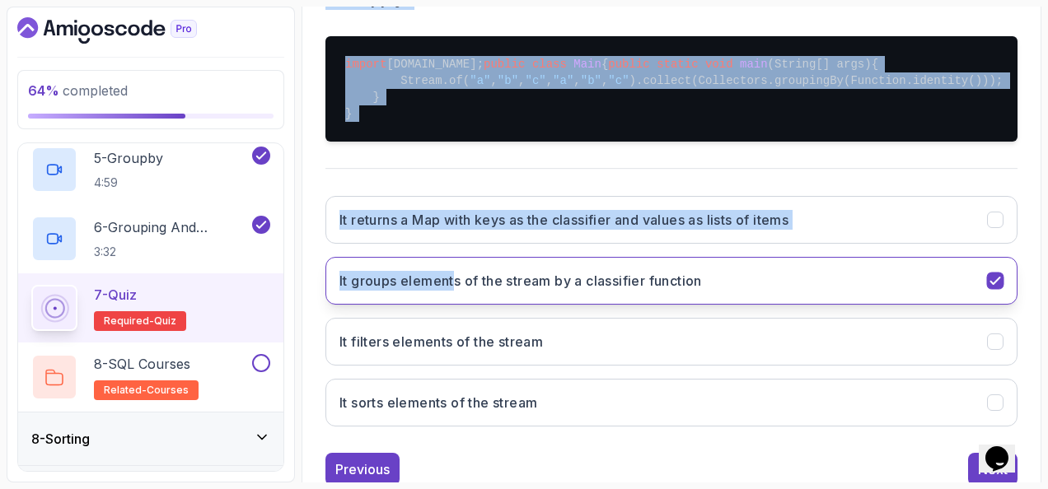
scroll to position [486, 0]
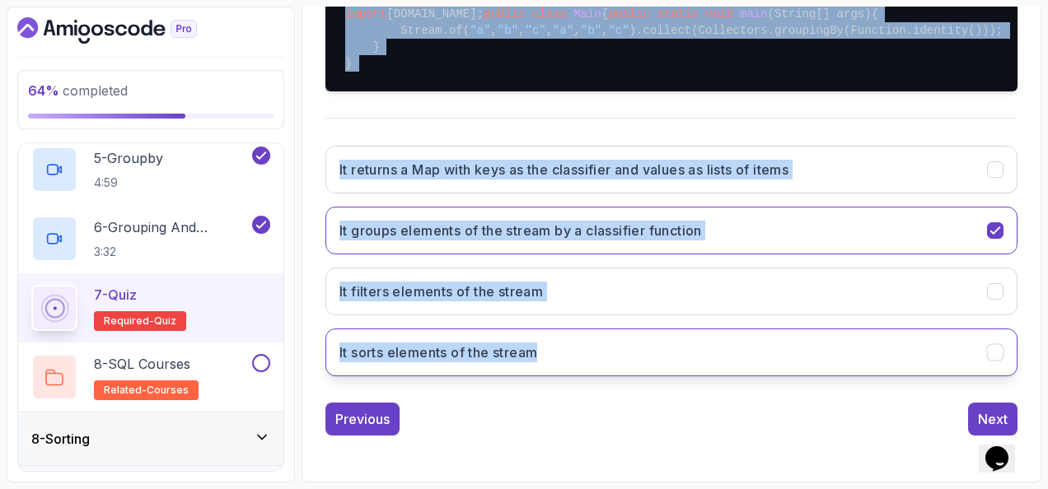
drag, startPoint x: 325, startPoint y: 36, endPoint x: 625, endPoint y: 333, distance: 421.8
click at [625, 333] on div "1 2 3 4 5 6 7 8 9 10 multiple choice 5 - Which of the following are true about …" at bounding box center [671, 114] width 719 height 669
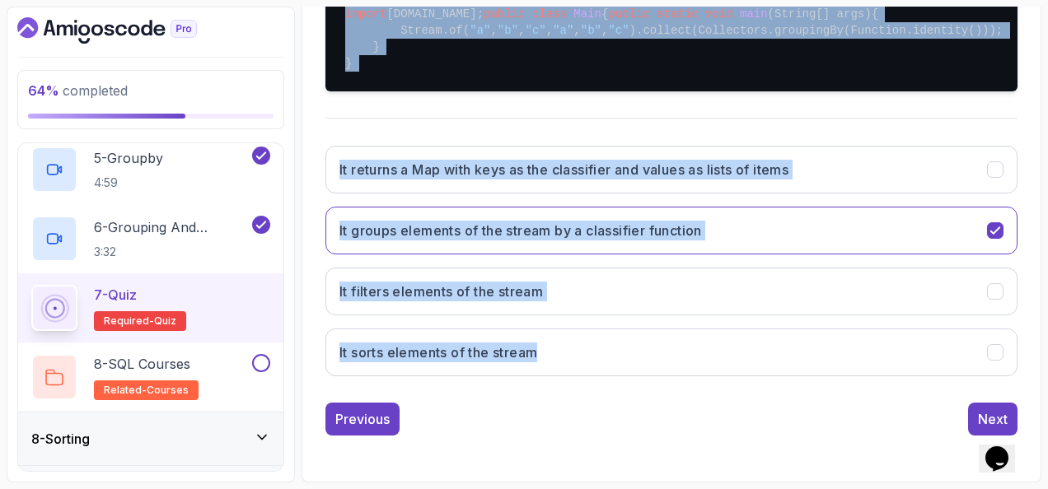
copy div "5 - Which of the following are true about the groupBy() method in streams? (Sel…"
click at [567, 101] on div "import java.util.stream.Stream; public class Main { public static void main (St…" at bounding box center [671, 39] width 692 height 132
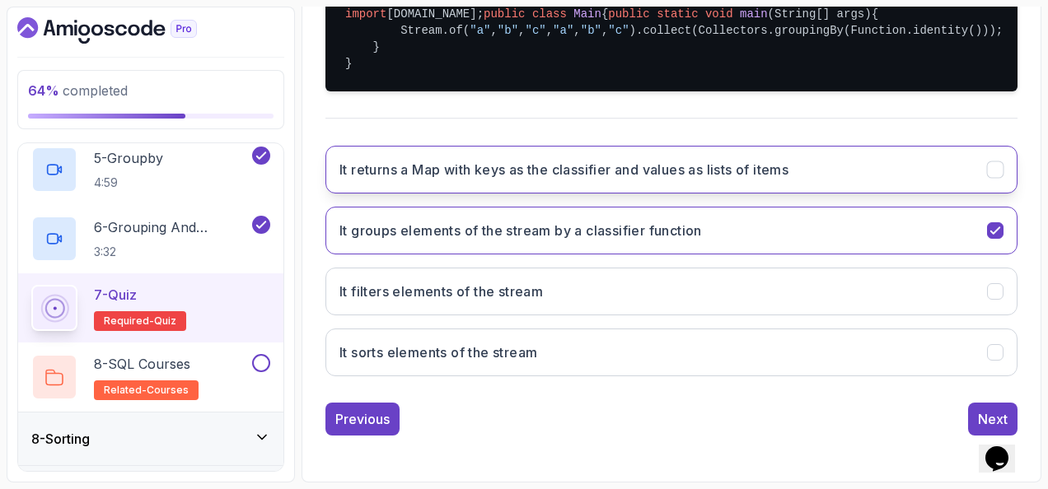
click at [537, 163] on h3 "It returns a Map with keys as the classifier and values as lists of items" at bounding box center [563, 170] width 449 height 20
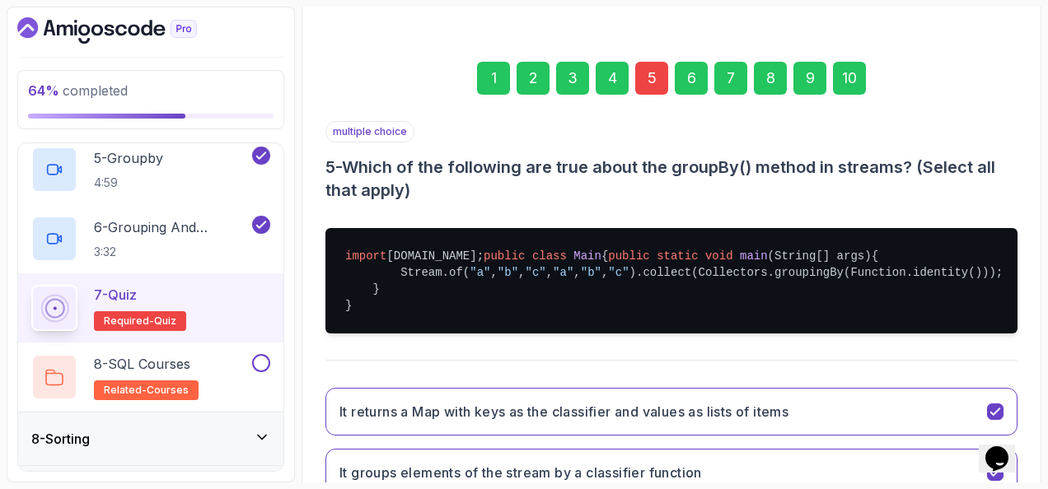
scroll to position [74, 0]
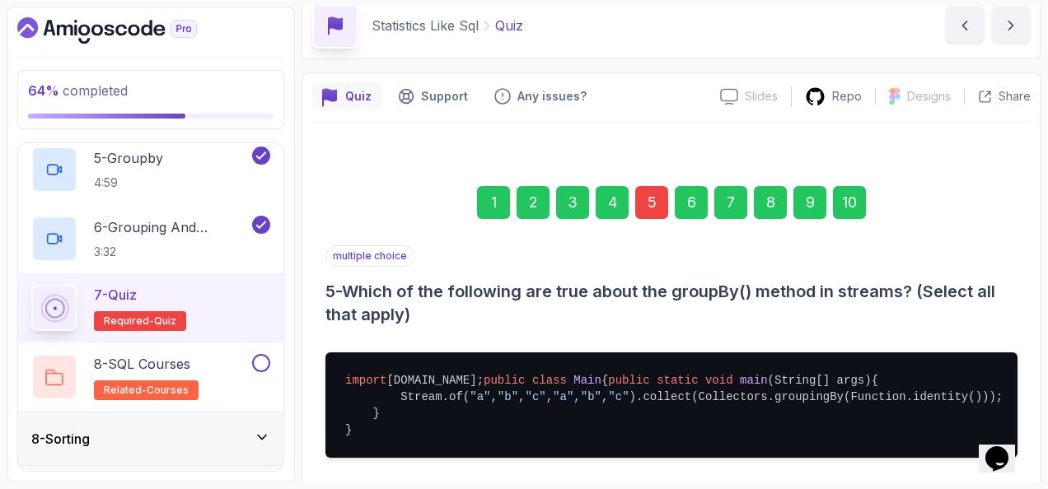
click at [854, 193] on div "10" at bounding box center [849, 202] width 33 height 33
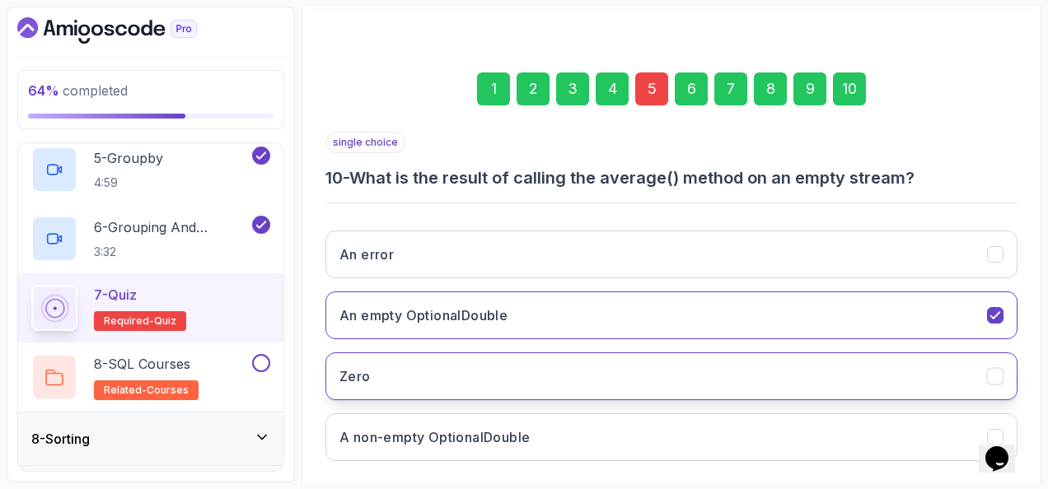
scroll to position [269, 0]
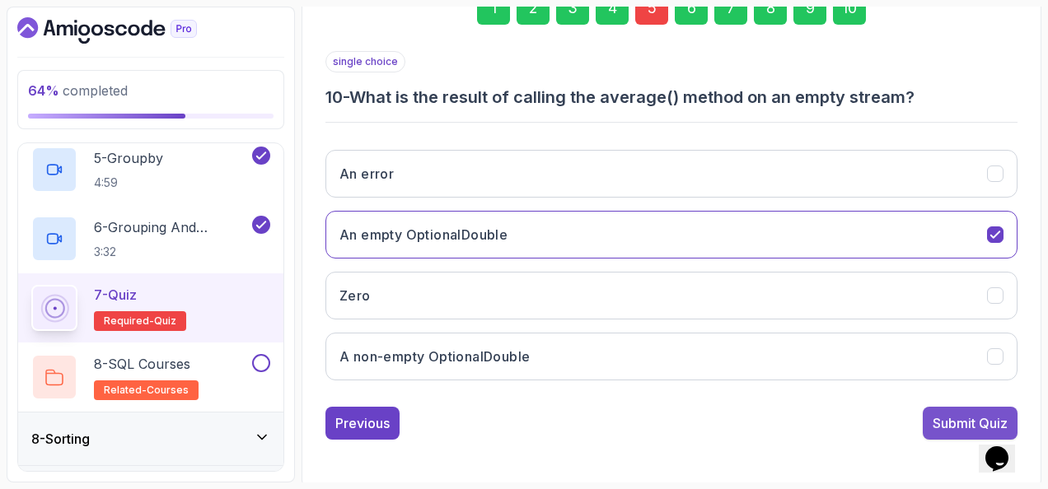
click at [941, 414] on div "Submit Quiz" at bounding box center [970, 424] width 75 height 20
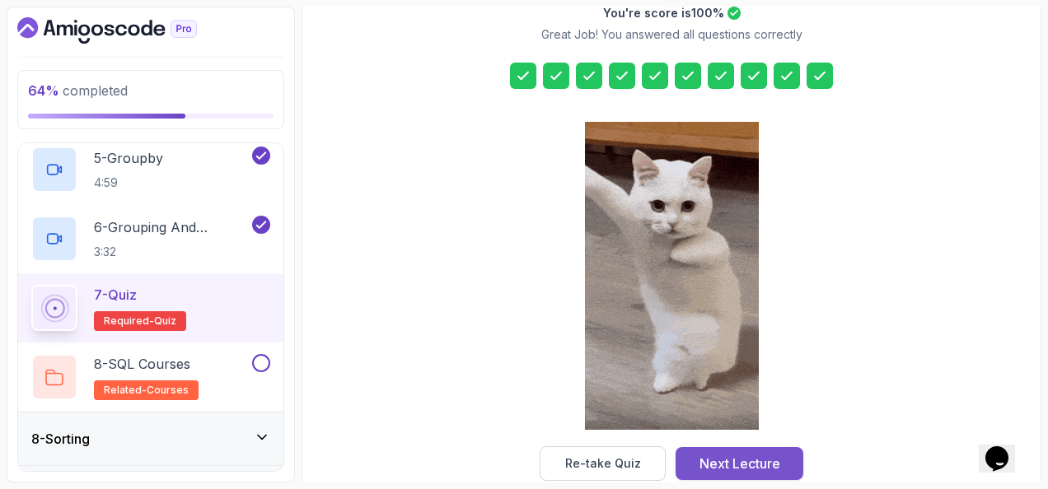
click at [726, 455] on div "Next Lecture" at bounding box center [740, 464] width 81 height 20
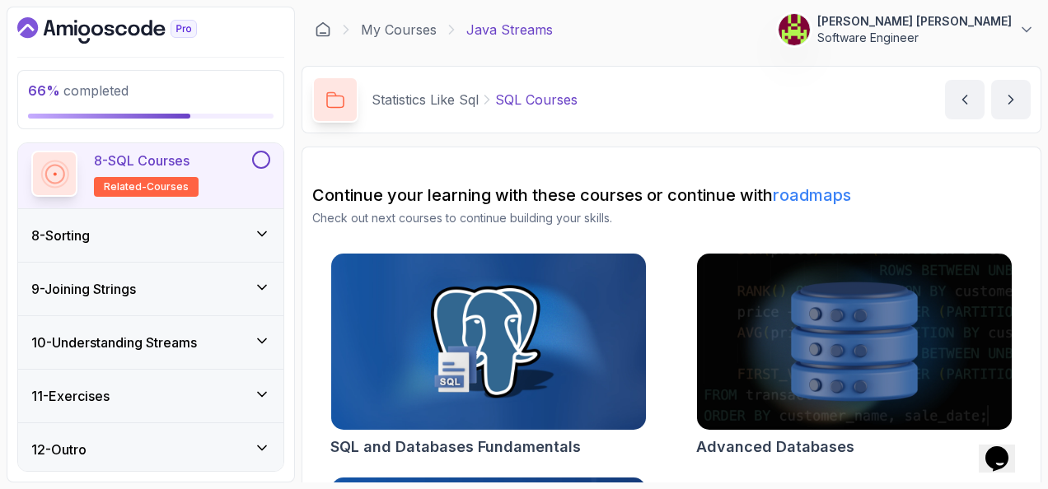
scroll to position [165, 0]
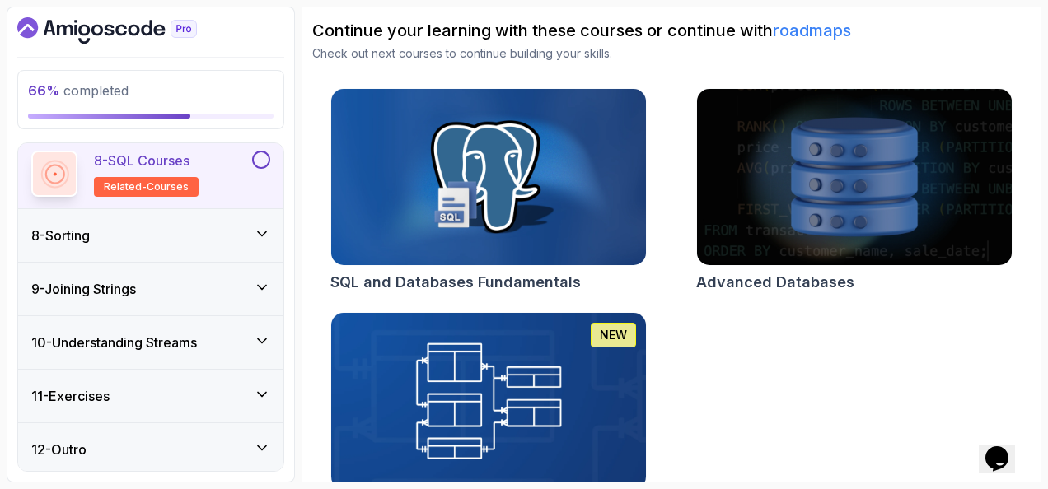
click at [269, 155] on button at bounding box center [261, 160] width 18 height 18
click at [265, 226] on icon at bounding box center [262, 234] width 16 height 16
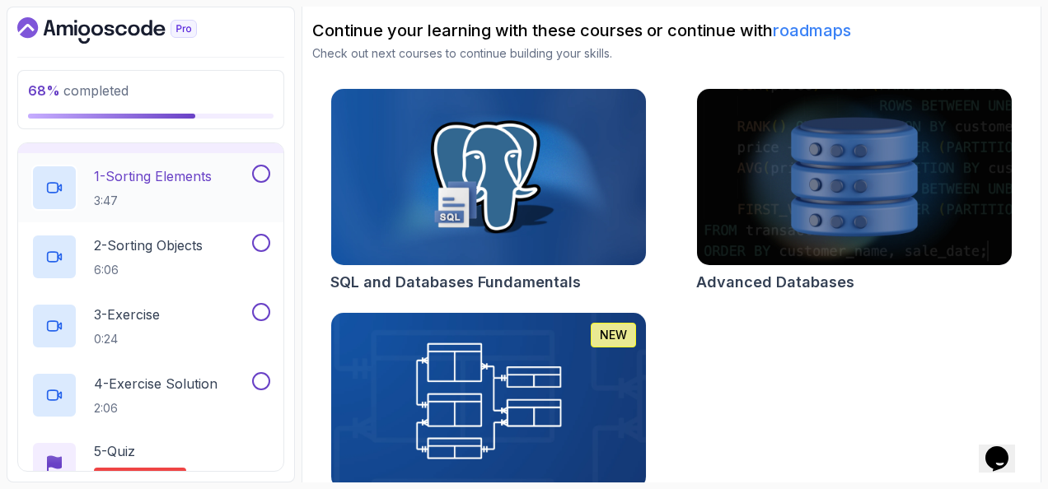
scroll to position [392, 0]
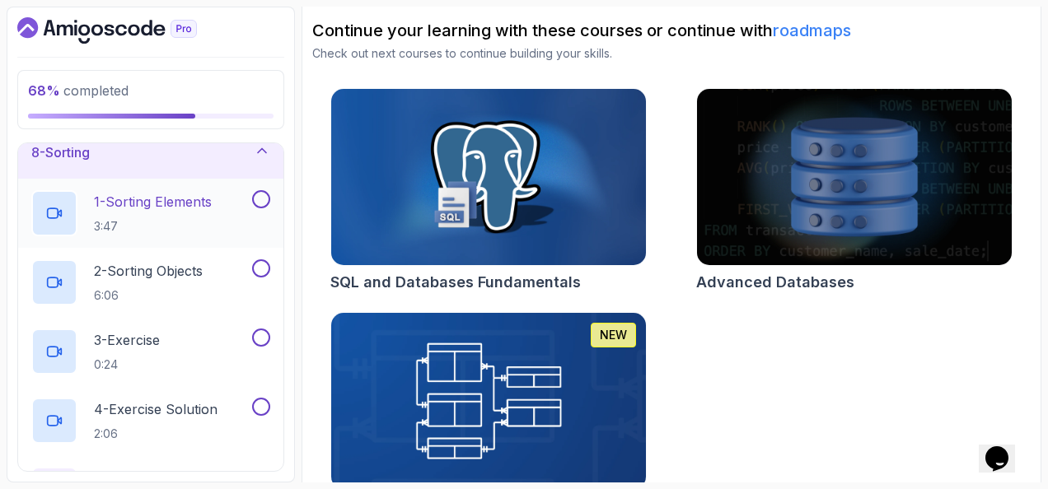
click at [213, 186] on div "1 - Sorting Elements 3:47" at bounding box center [150, 213] width 265 height 69
click at [190, 206] on p "1 - Sorting Elements" at bounding box center [153, 202] width 118 height 20
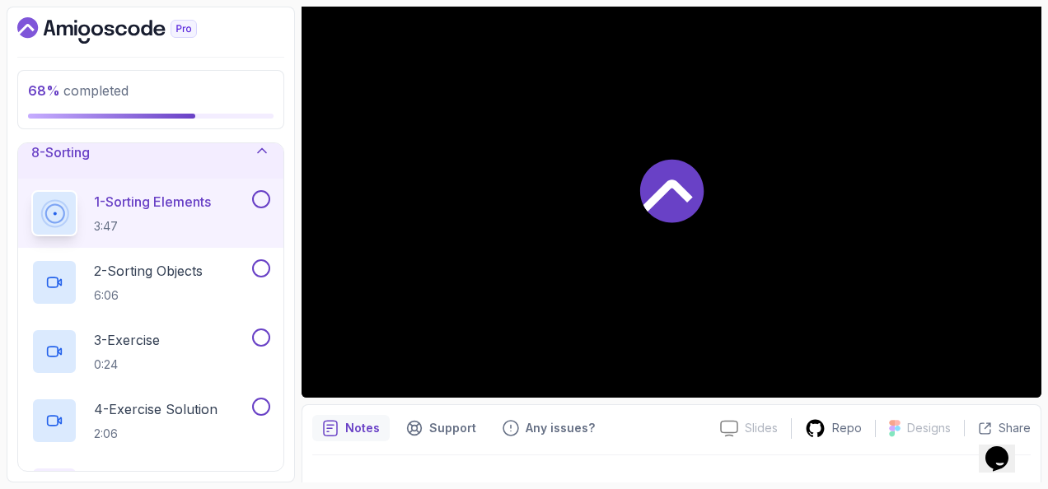
scroll to position [475, 0]
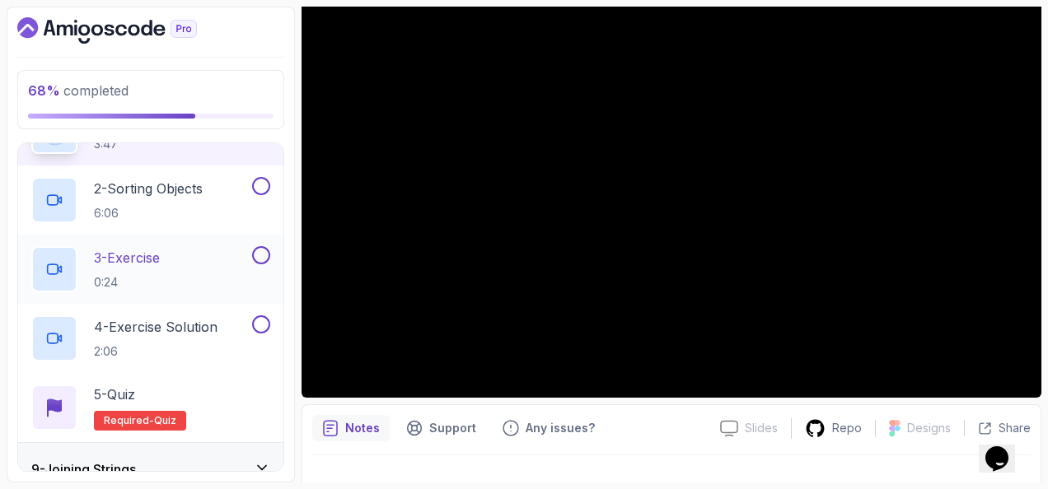
click at [257, 252] on button at bounding box center [261, 255] width 18 height 18
click at [268, 319] on button at bounding box center [261, 325] width 18 height 18
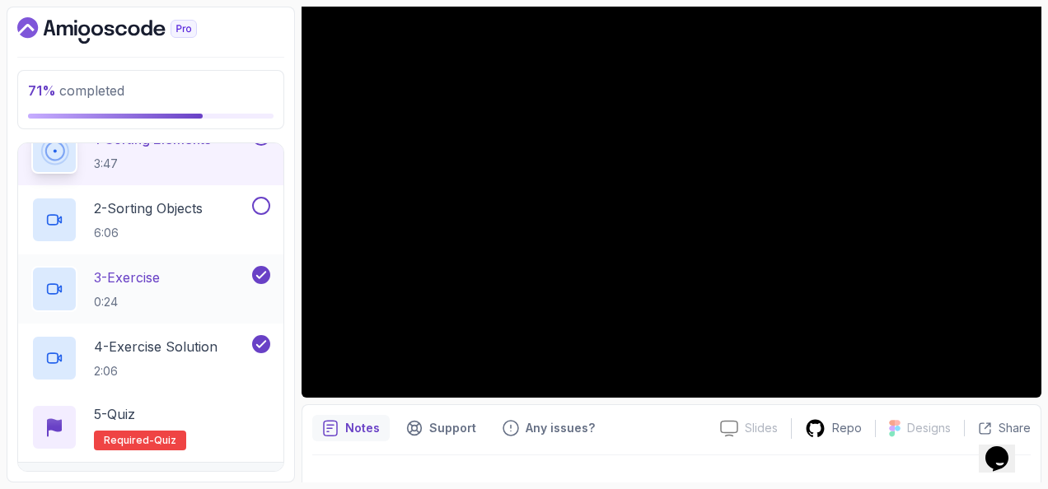
scroll to position [409, 0]
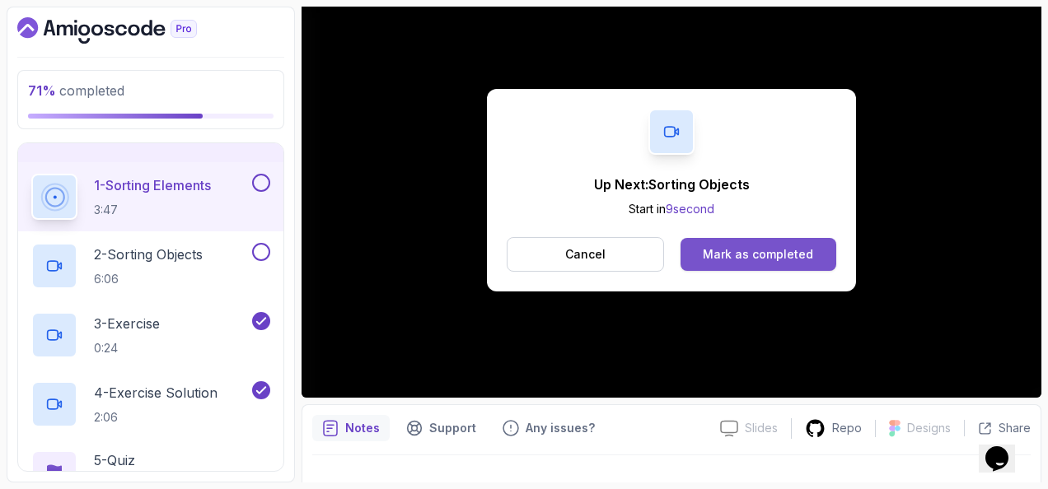
click at [806, 241] on button "Mark as completed" at bounding box center [759, 254] width 156 height 33
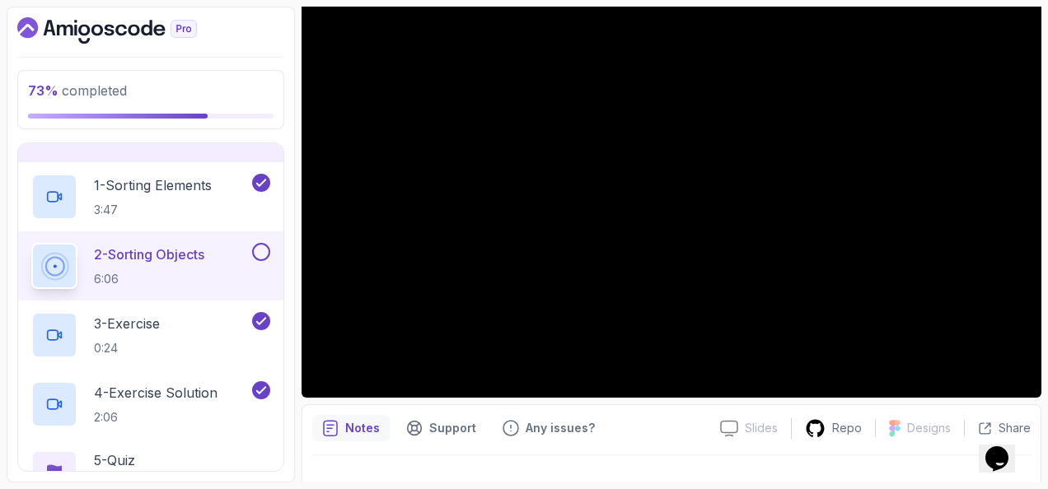
click at [261, 243] on button at bounding box center [261, 252] width 18 height 18
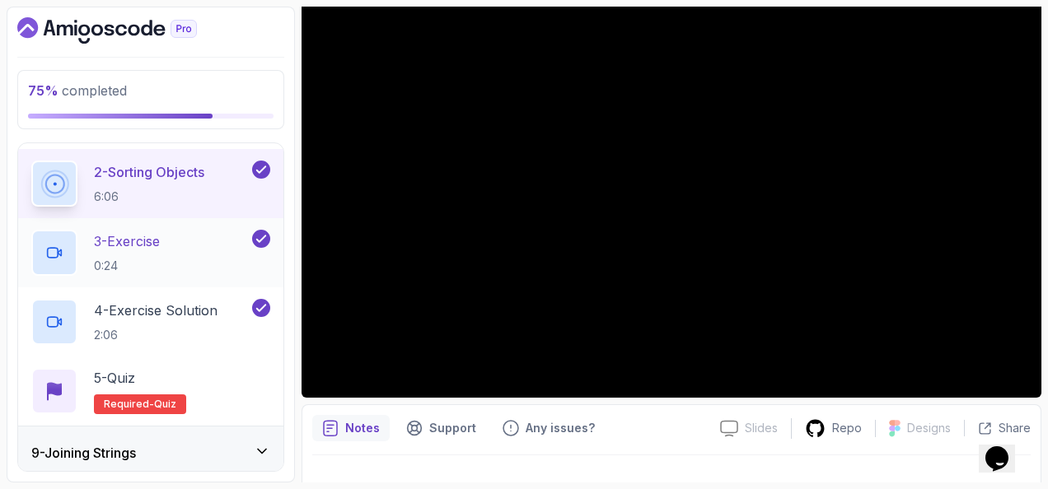
scroll to position [573, 0]
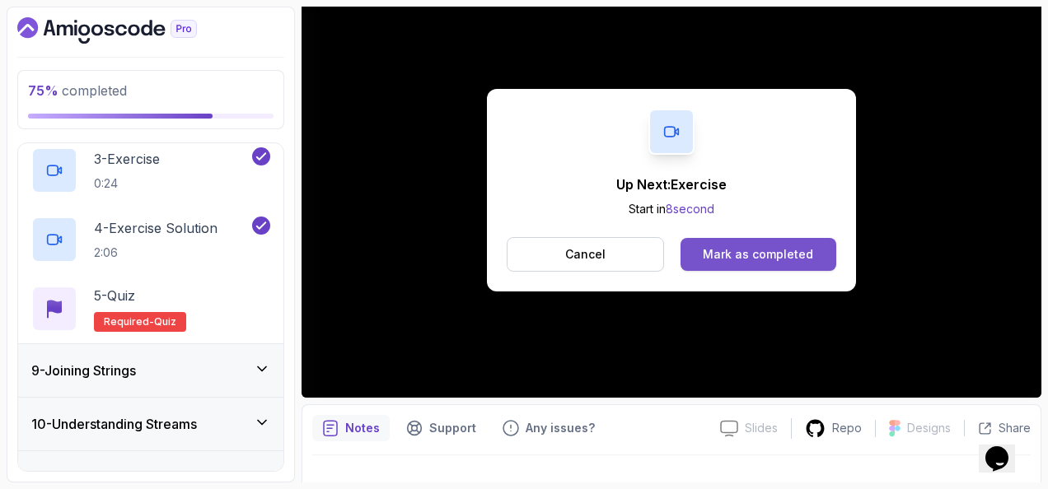
click at [756, 243] on button "Mark as completed" at bounding box center [759, 254] width 156 height 33
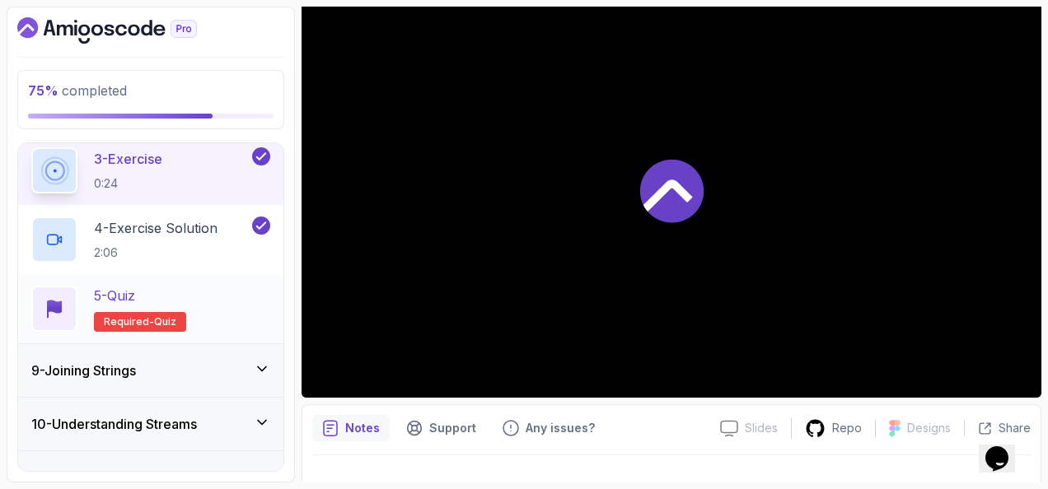
click at [199, 289] on div "5 - Quiz Required- quiz" at bounding box center [150, 309] width 239 height 46
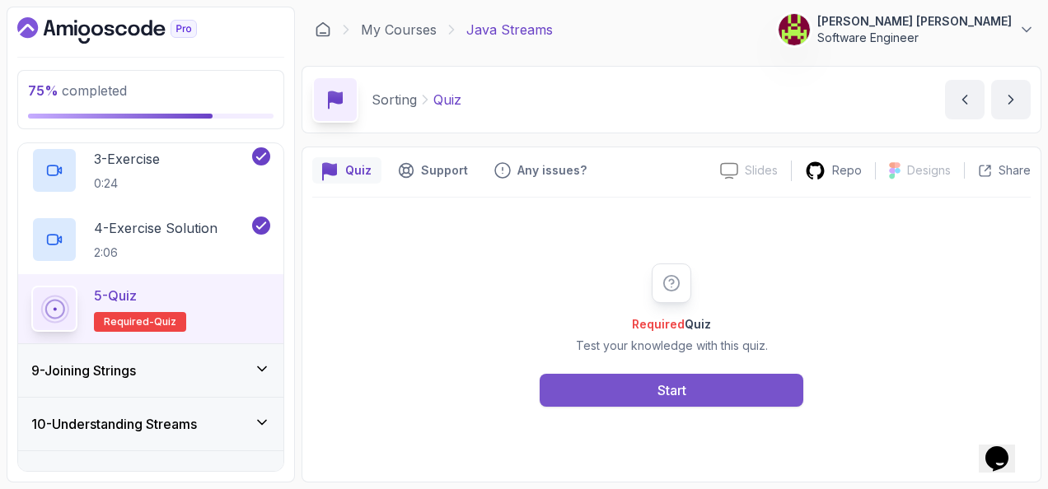
click at [588, 382] on button "Start" at bounding box center [672, 390] width 264 height 33
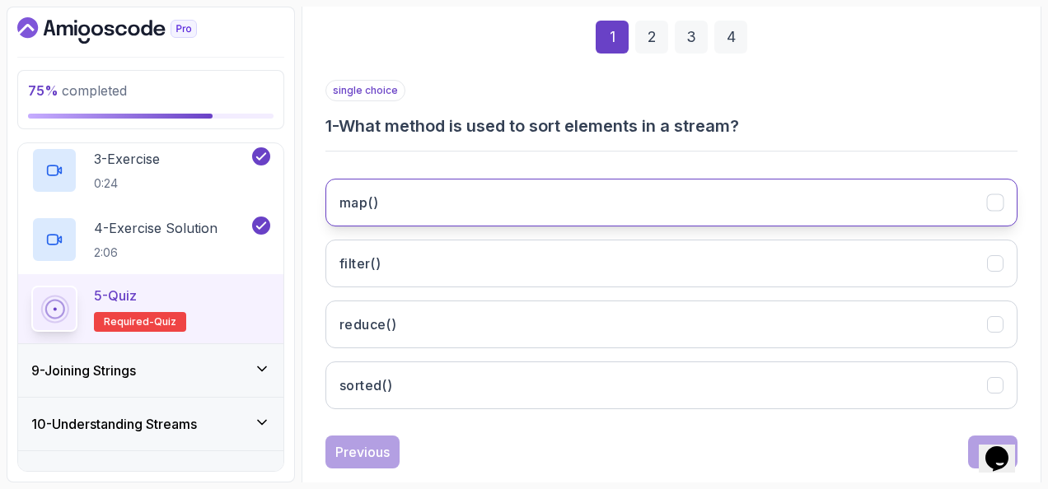
scroll to position [247, 0]
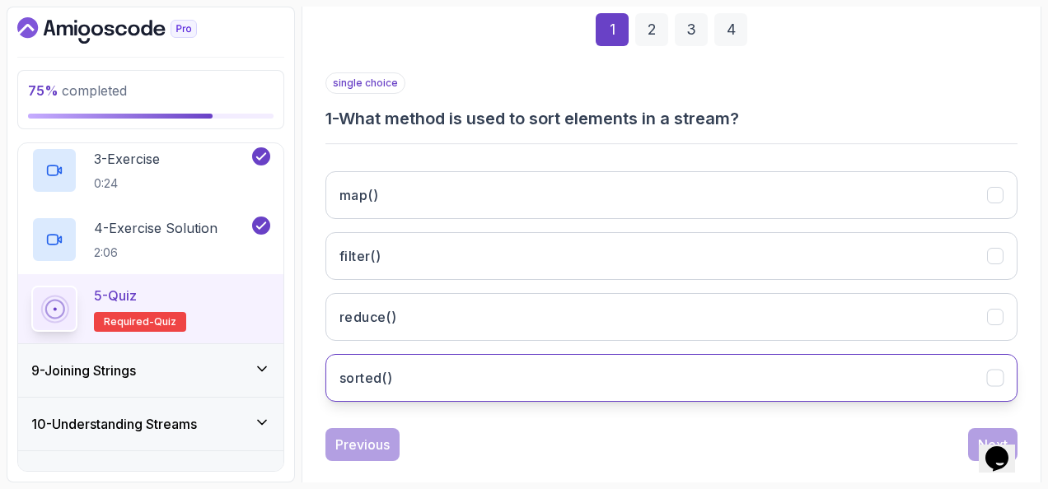
click at [461, 354] on button "sorted()" at bounding box center [671, 378] width 692 height 48
click at [473, 370] on button "sorted()" at bounding box center [671, 378] width 692 height 48
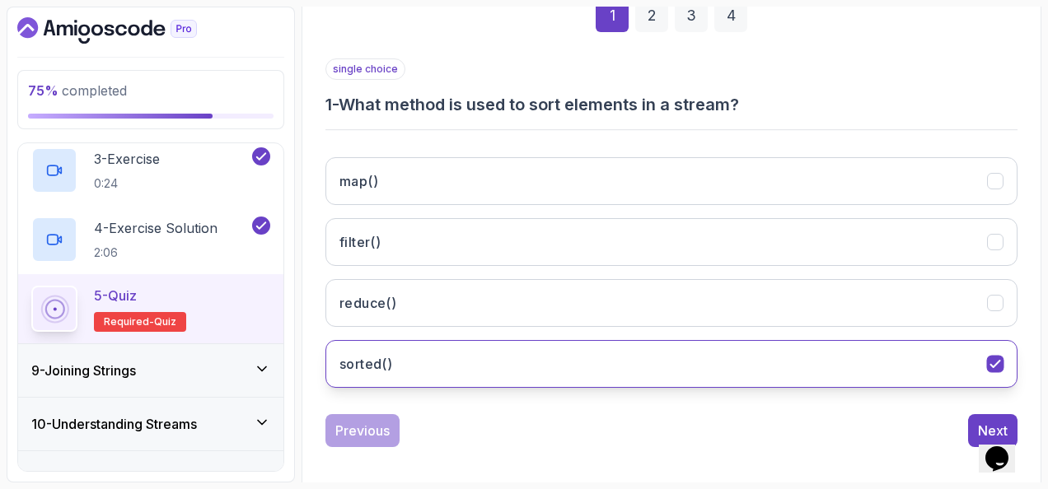
scroll to position [269, 0]
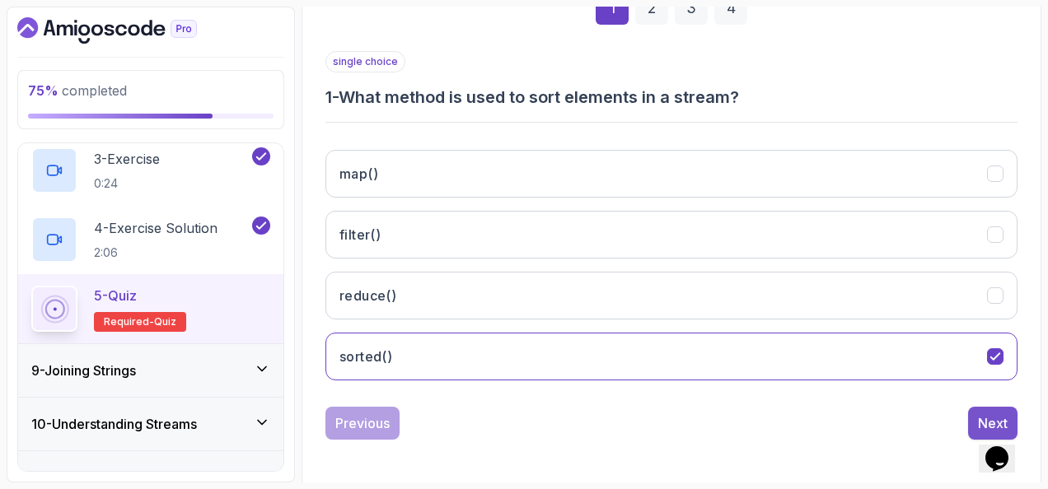
click at [978, 407] on button "Next" at bounding box center [992, 423] width 49 height 33
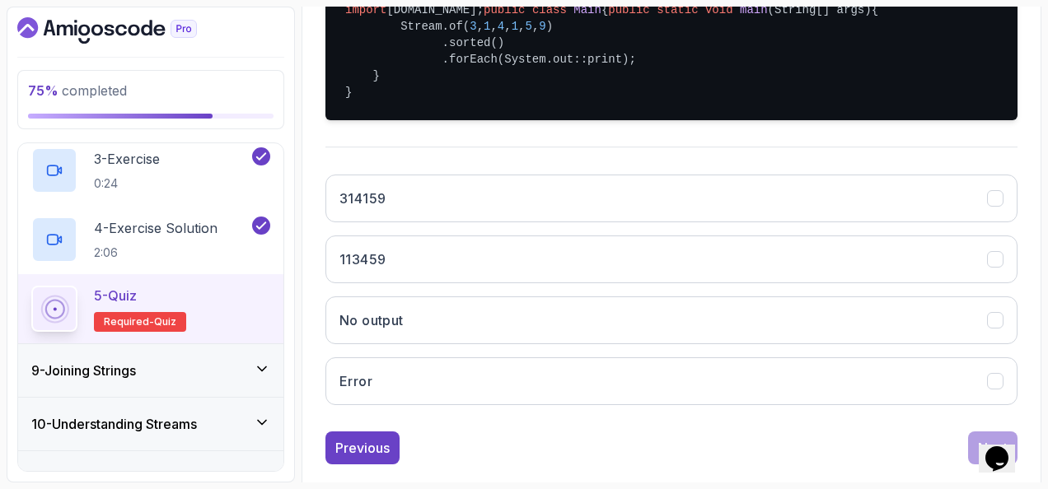
scroll to position [433, 0]
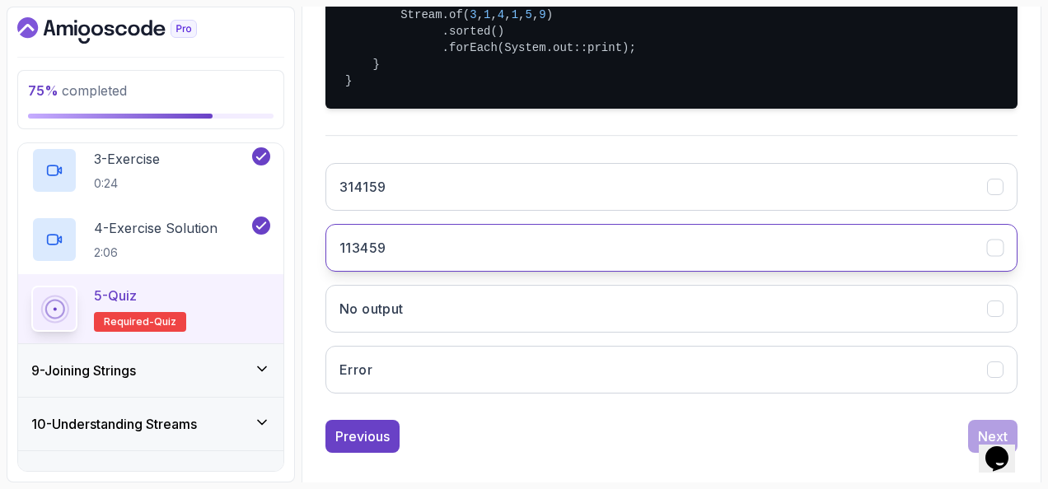
click at [471, 272] on button "113459" at bounding box center [671, 248] width 692 height 48
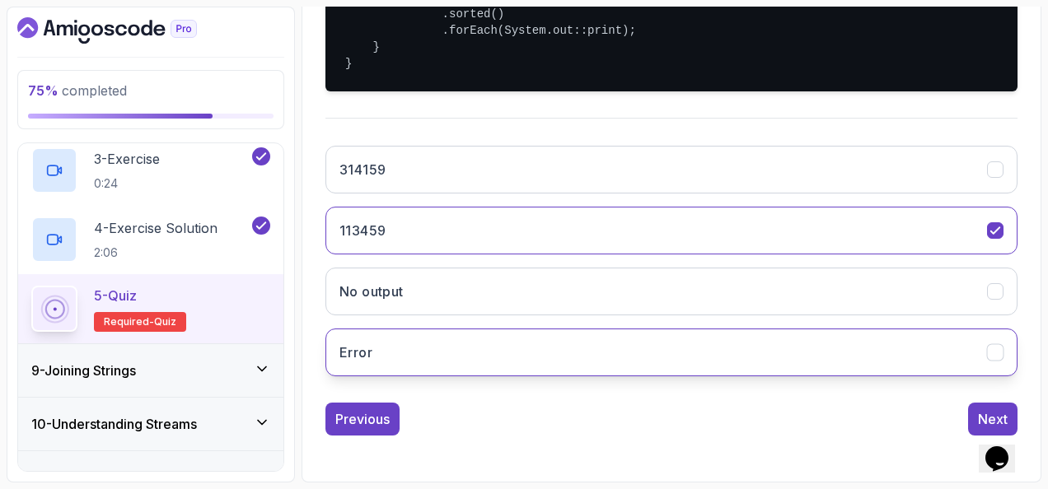
scroll to position [496, 0]
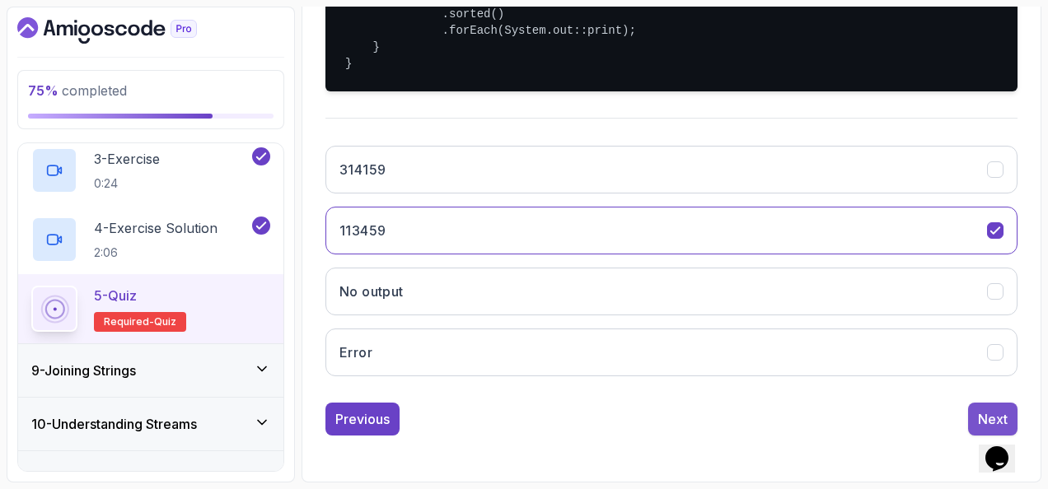
click at [985, 410] on div "Next" at bounding box center [993, 420] width 30 height 20
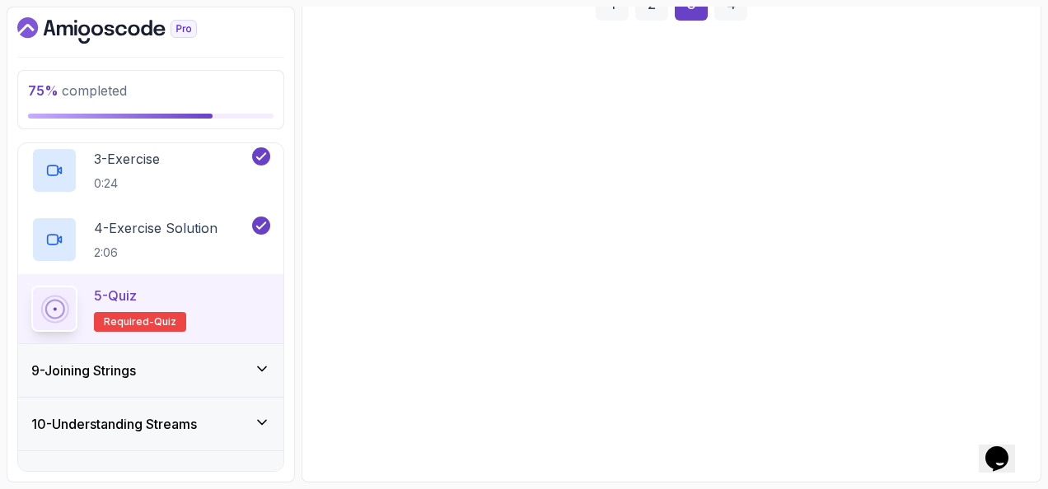
scroll to position [269, 0]
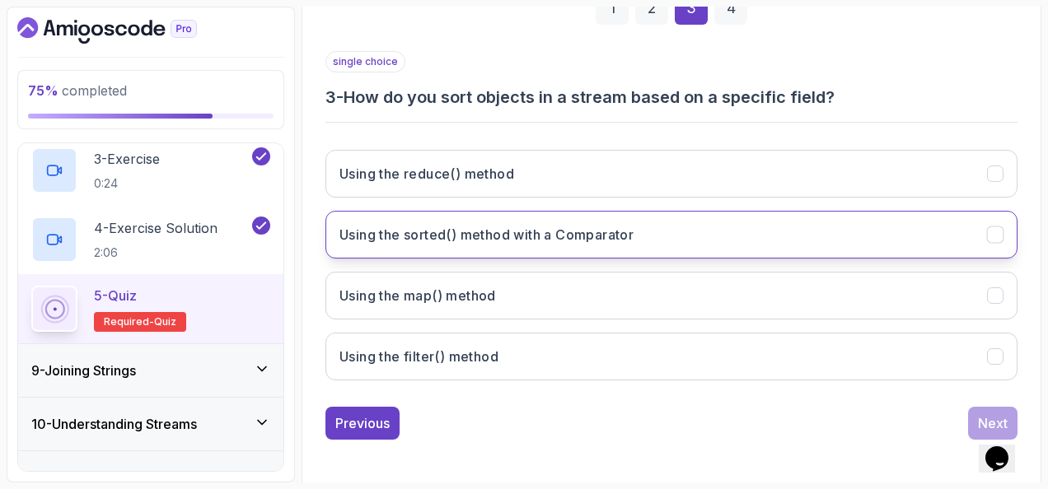
click at [585, 218] on button "Using the sorted() method with a Comparator" at bounding box center [671, 235] width 692 height 48
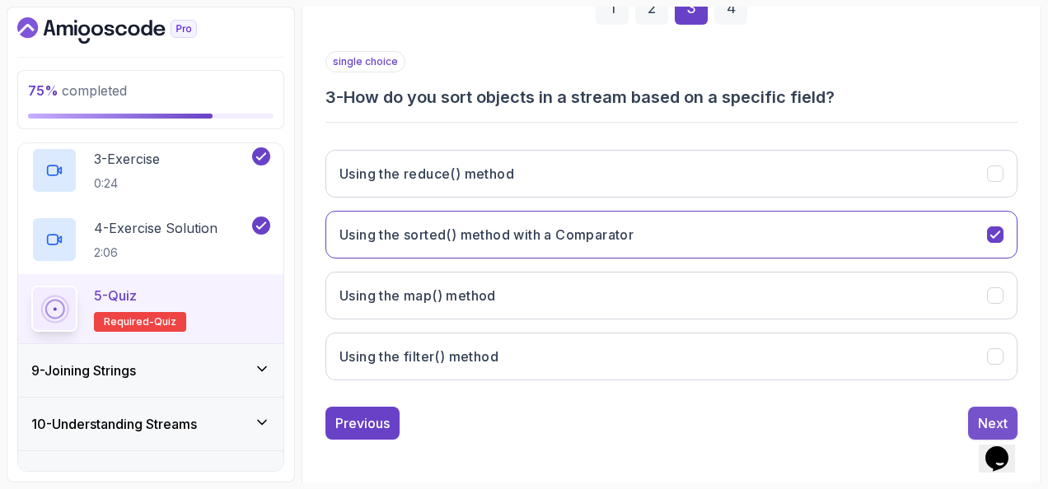
click at [1006, 408] on button "Next" at bounding box center [992, 423] width 49 height 33
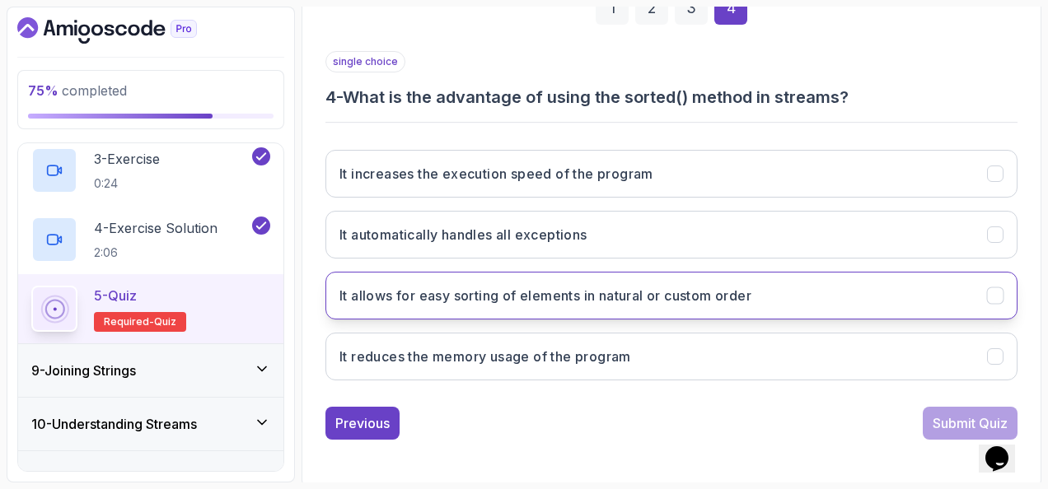
click at [631, 286] on h3 "It allows for easy sorting of elements in natural or custom order" at bounding box center [545, 296] width 412 height 20
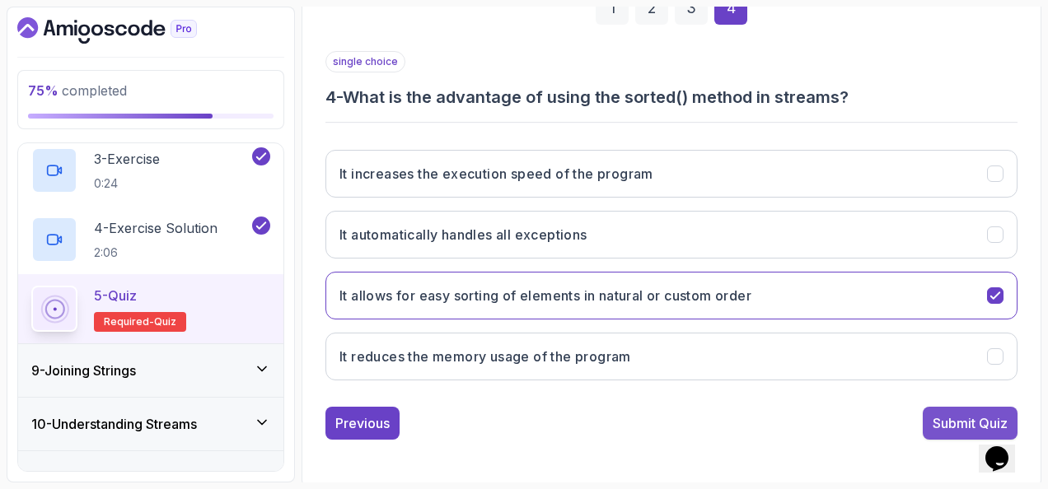
click at [934, 416] on div "Submit Quiz" at bounding box center [970, 424] width 75 height 20
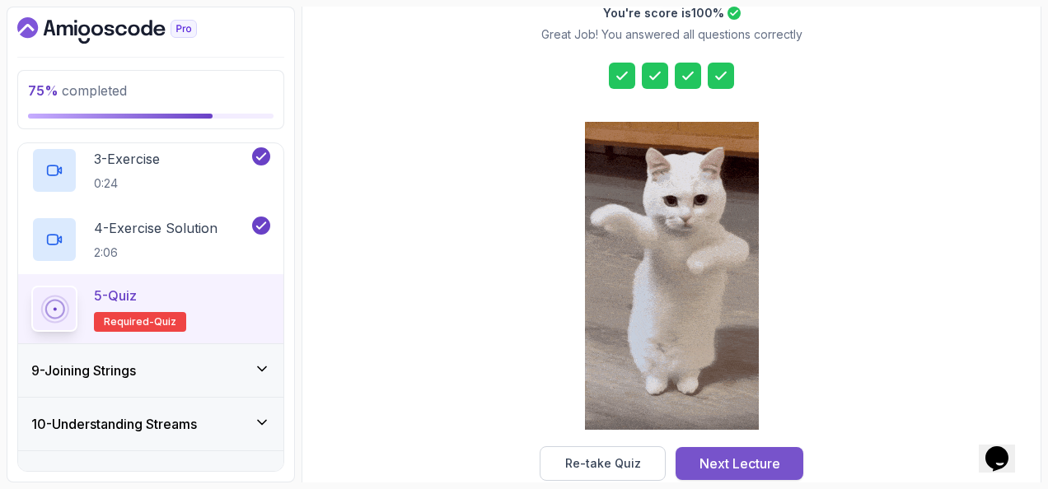
click at [715, 461] on div "Next Lecture" at bounding box center [740, 464] width 81 height 20
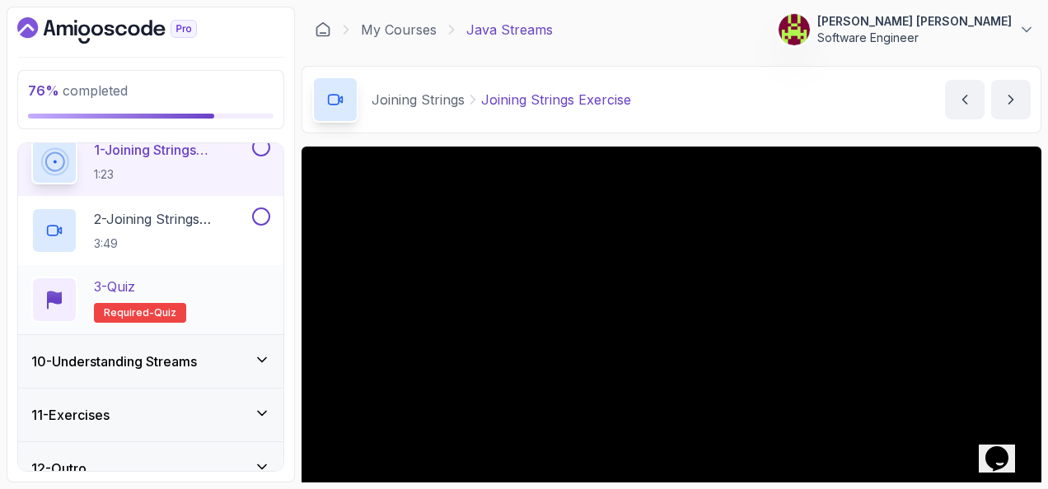
scroll to position [517, 0]
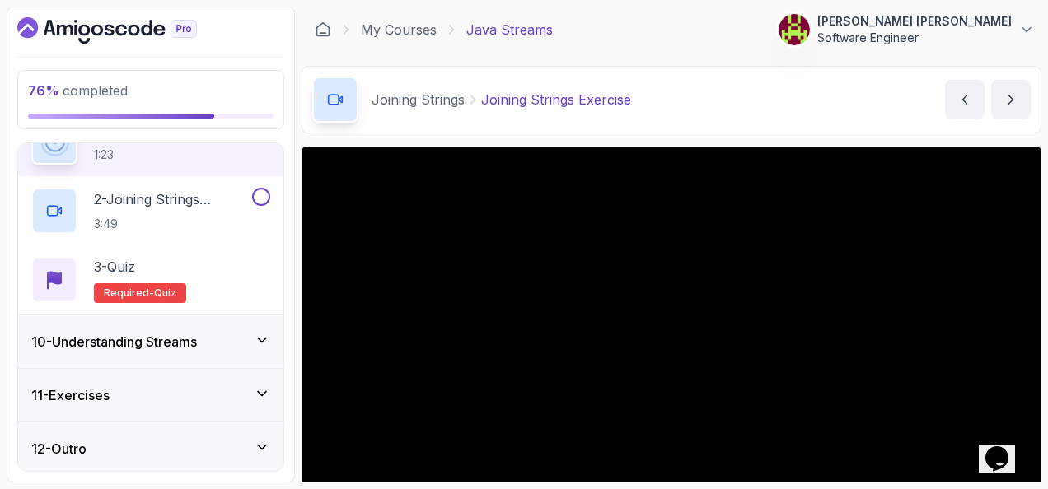
click at [227, 386] on div "11 - Exercises" at bounding box center [150, 396] width 239 height 20
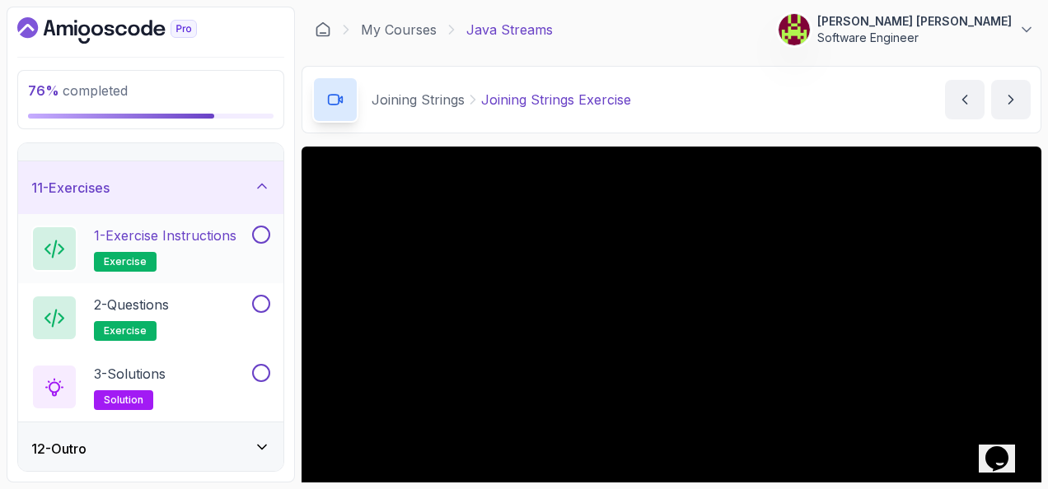
click at [257, 234] on button at bounding box center [261, 235] width 18 height 18
click at [257, 297] on button at bounding box center [261, 304] width 18 height 18
click at [269, 365] on button at bounding box center [261, 373] width 18 height 18
click at [255, 188] on icon at bounding box center [262, 186] width 16 height 16
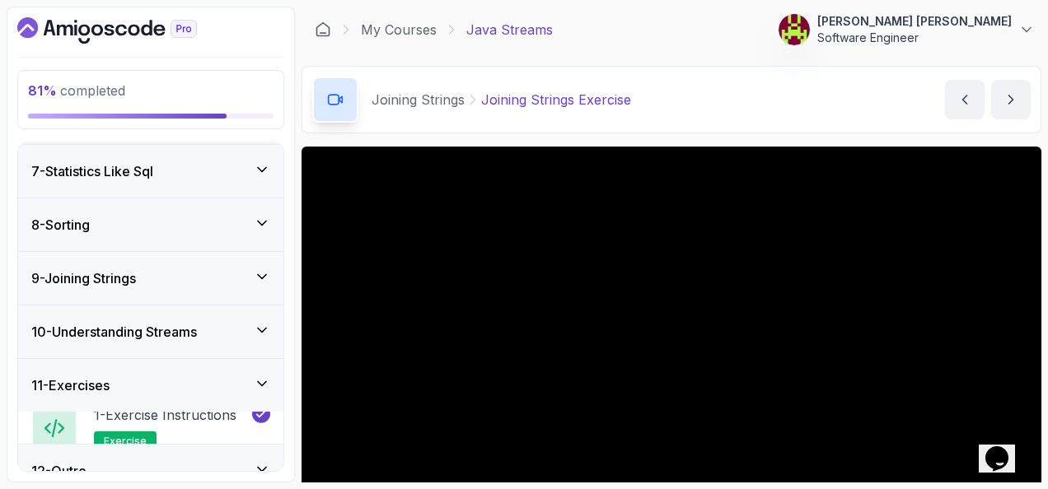
scroll to position [310, 0]
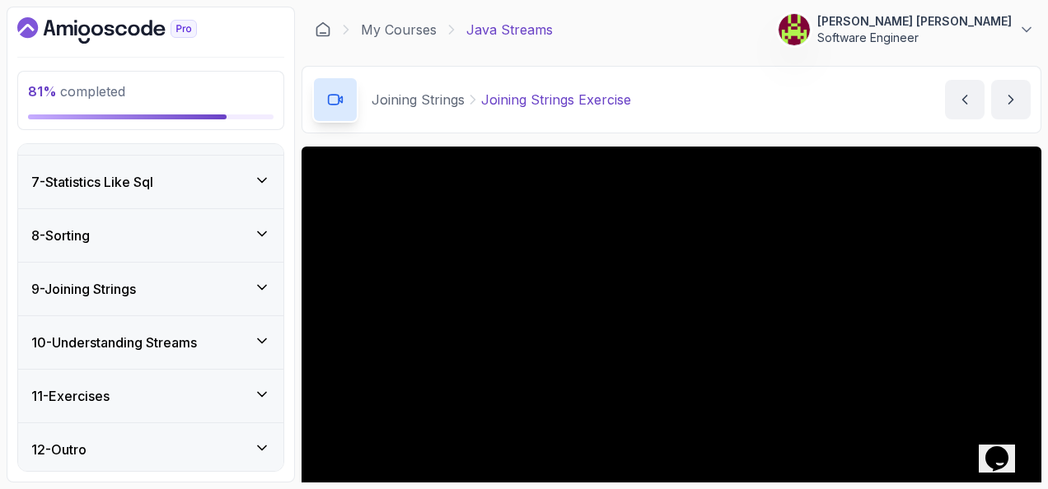
click at [254, 335] on div "10 - Understanding Streams" at bounding box center [150, 343] width 239 height 20
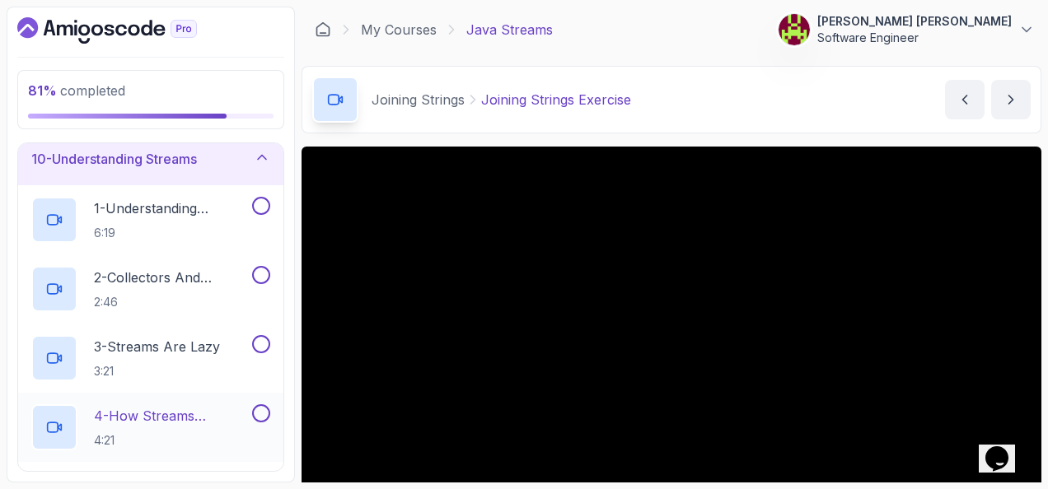
scroll to position [392, 0]
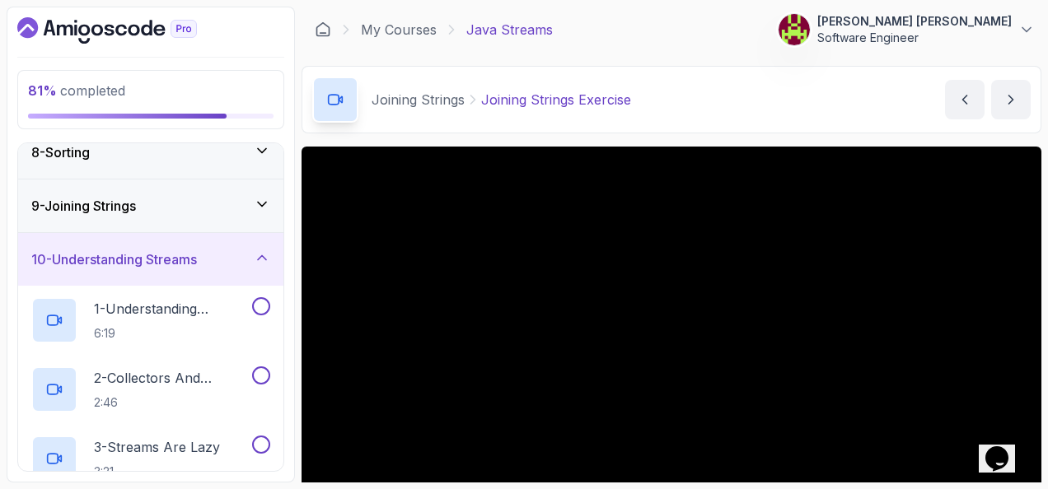
click at [270, 242] on div "10 - Understanding Streams" at bounding box center [150, 259] width 265 height 53
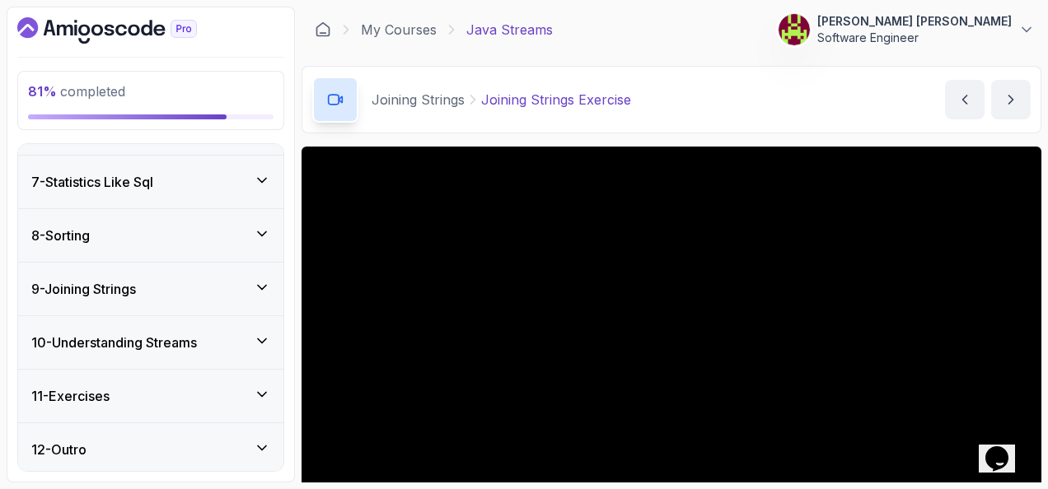
scroll to position [310, 0]
click at [270, 199] on div "7 - Statistics Like Sql" at bounding box center [150, 182] width 265 height 53
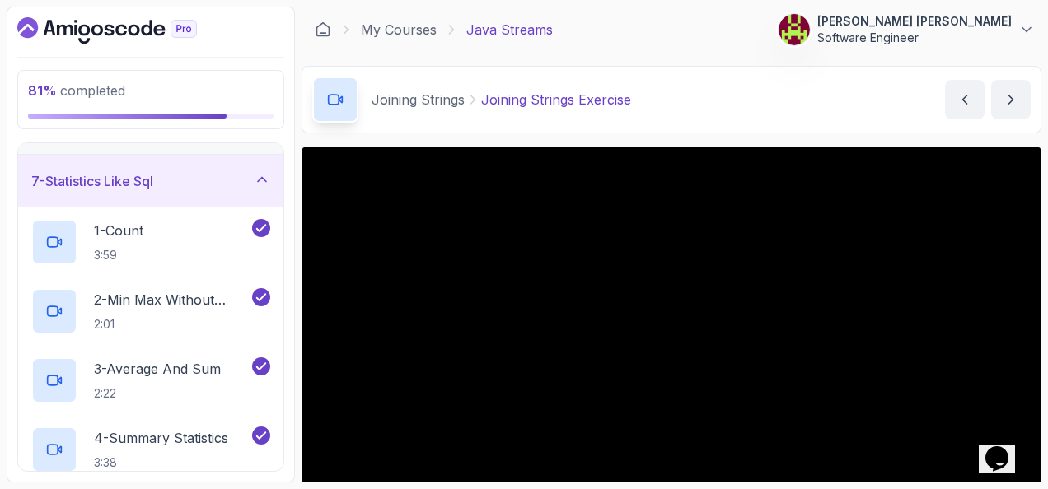
click at [263, 185] on div "7 - Statistics Like Sql" at bounding box center [150, 181] width 239 height 20
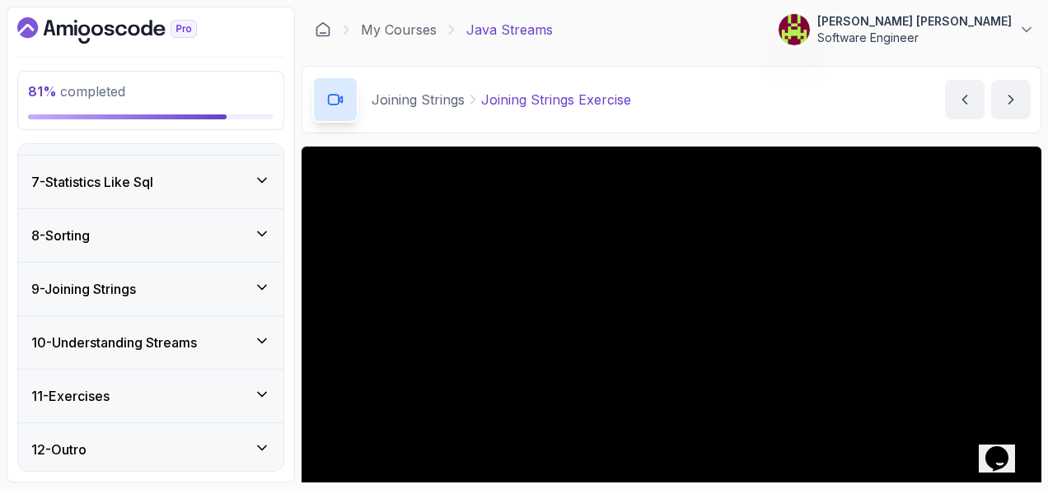
click at [268, 274] on div "9 - Joining Strings" at bounding box center [150, 289] width 265 height 53
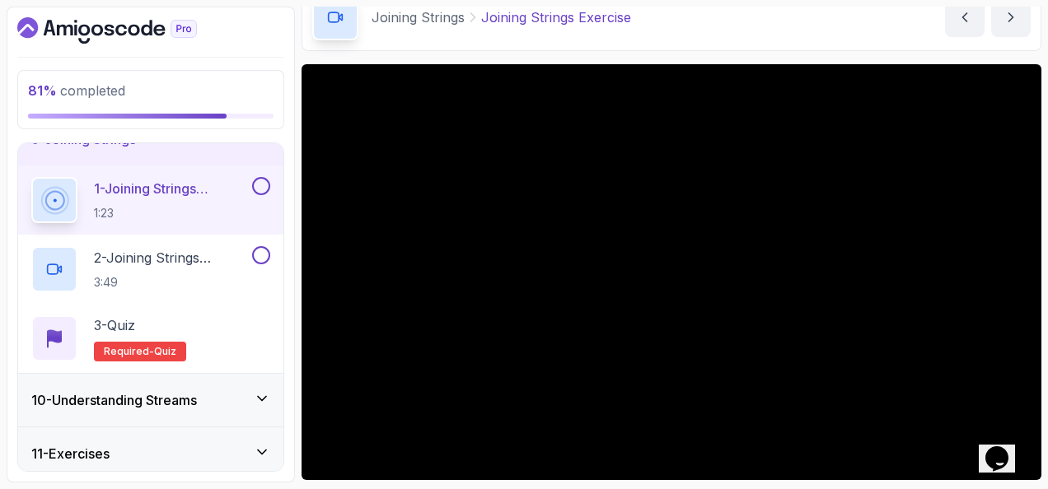
scroll to position [435, 0]
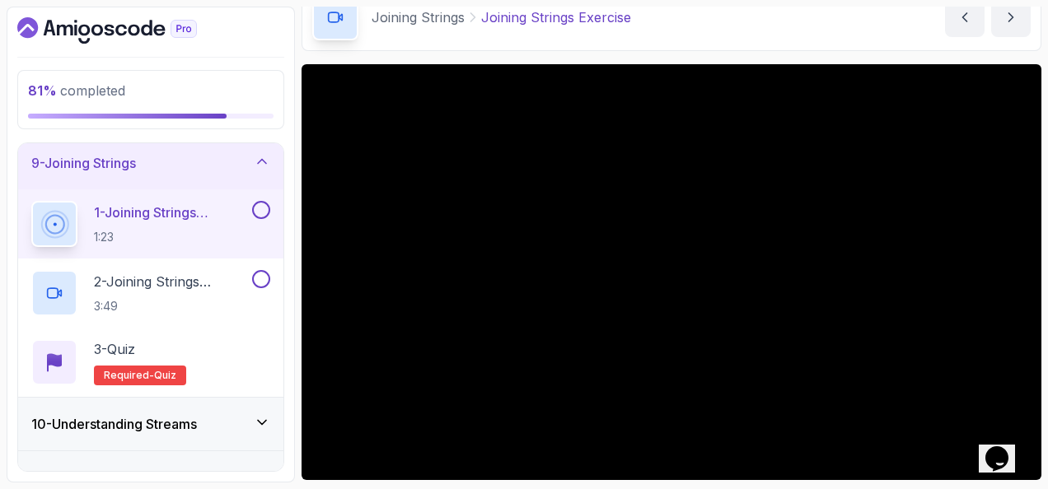
click at [262, 205] on button at bounding box center [261, 210] width 18 height 18
click at [211, 279] on p "2 - Joining Strings Exercise Solution" at bounding box center [171, 282] width 155 height 20
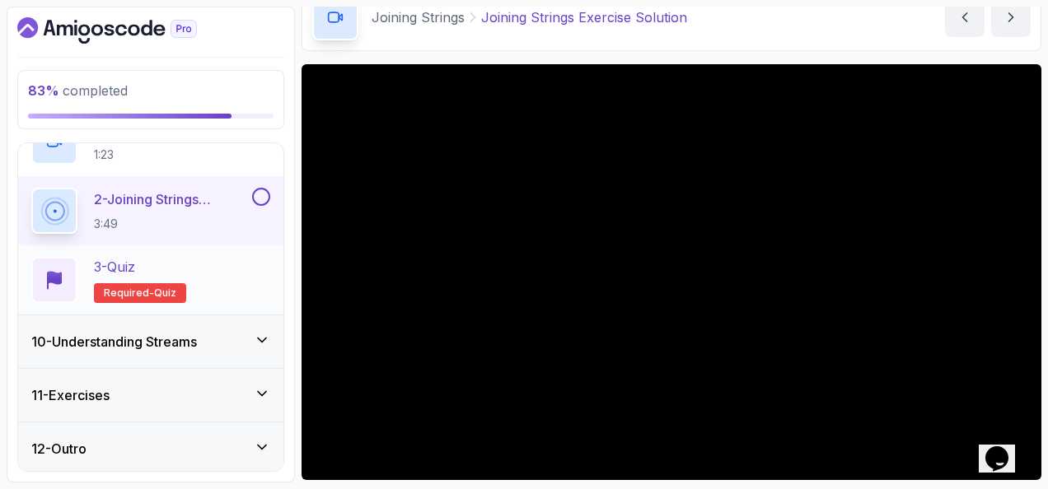
scroll to position [435, 0]
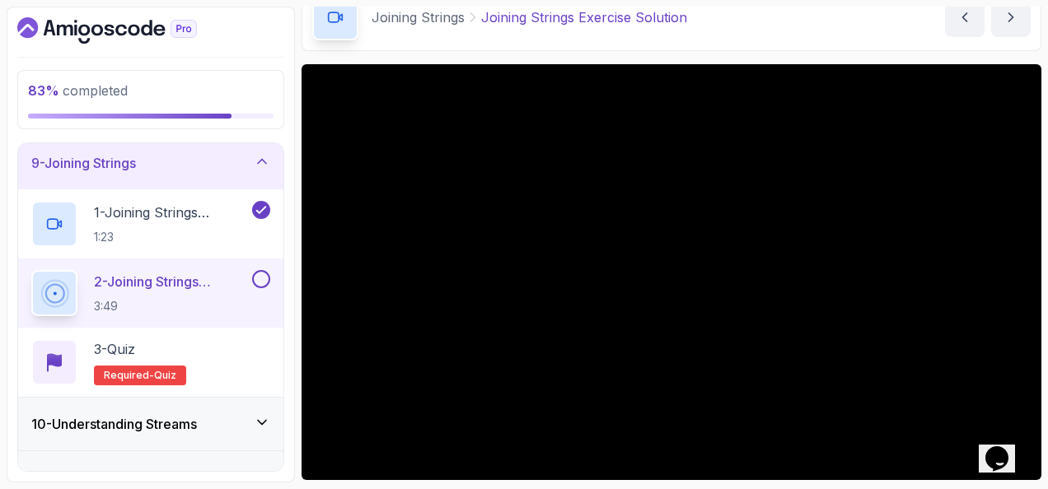
drag, startPoint x: 264, startPoint y: 131, endPoint x: 250, endPoint y: 132, distance: 14.0
click at [250, 132] on div "83 % completed 1 - Intro 2 - Int Streams And Other Stream Types 3 - Min And Max…" at bounding box center [151, 245] width 288 height 476
drag, startPoint x: 313, startPoint y: 178, endPoint x: 568, endPoint y: 54, distance: 283.0
click at [568, 54] on main "My Courses Java Streams 378 Points 1 Stanisław Jan Kopeć Software Engineer 12 -…" at bounding box center [672, 245] width 740 height 476
click at [263, 275] on button at bounding box center [261, 279] width 18 height 18
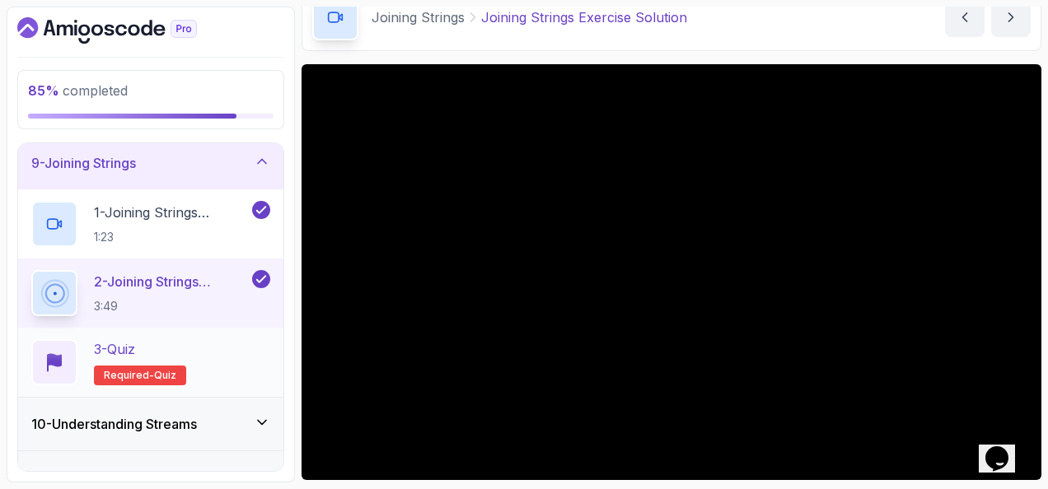
click at [232, 362] on div "3 - Quiz Required- quiz" at bounding box center [150, 362] width 239 height 46
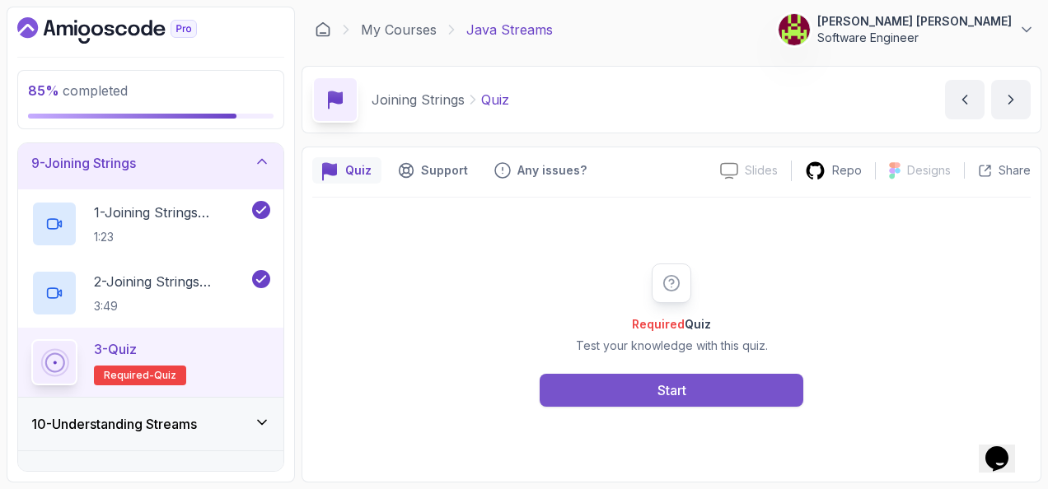
click at [636, 395] on button "Start" at bounding box center [672, 390] width 264 height 33
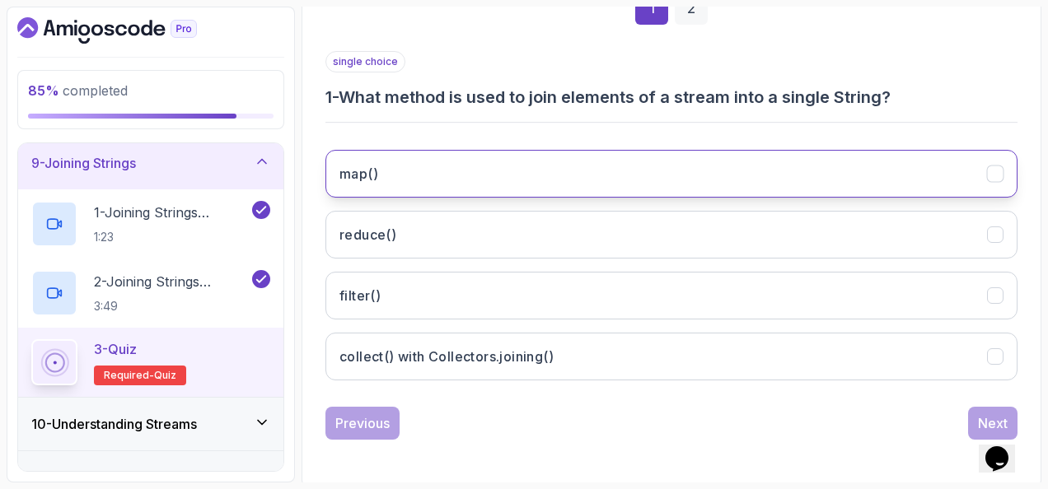
scroll to position [269, 0]
click at [443, 181] on button "map()" at bounding box center [671, 174] width 692 height 48
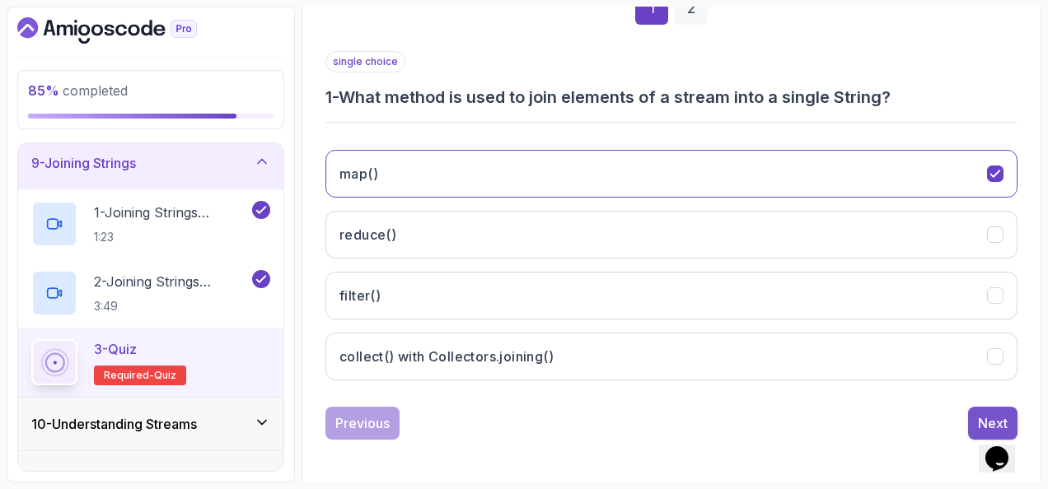
click at [976, 412] on button "Next" at bounding box center [992, 423] width 49 height 33
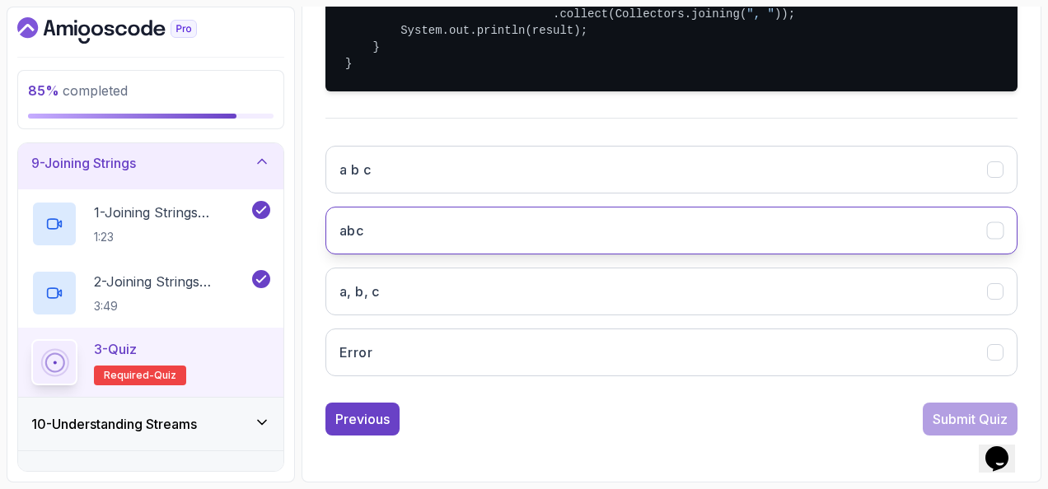
scroll to position [513, 0]
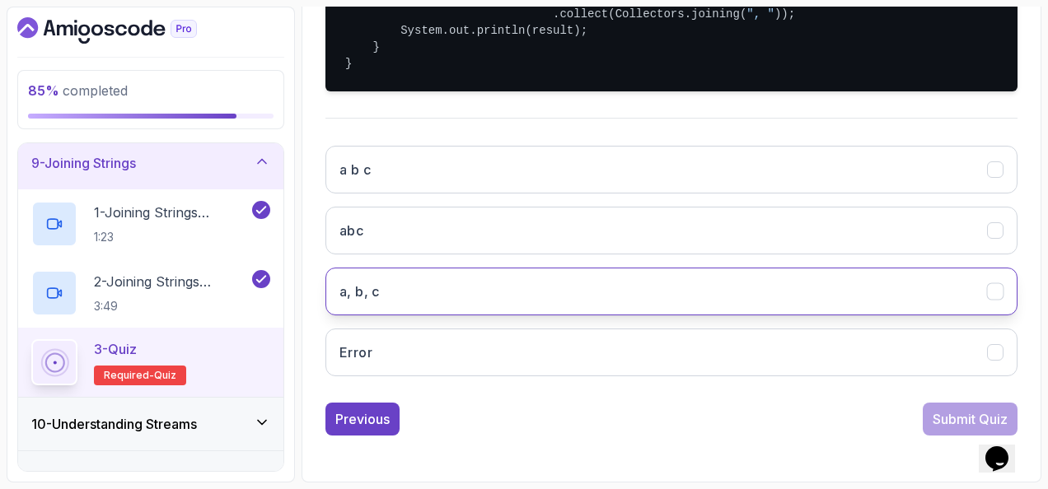
click at [463, 295] on button "a, b, c" at bounding box center [671, 292] width 692 height 48
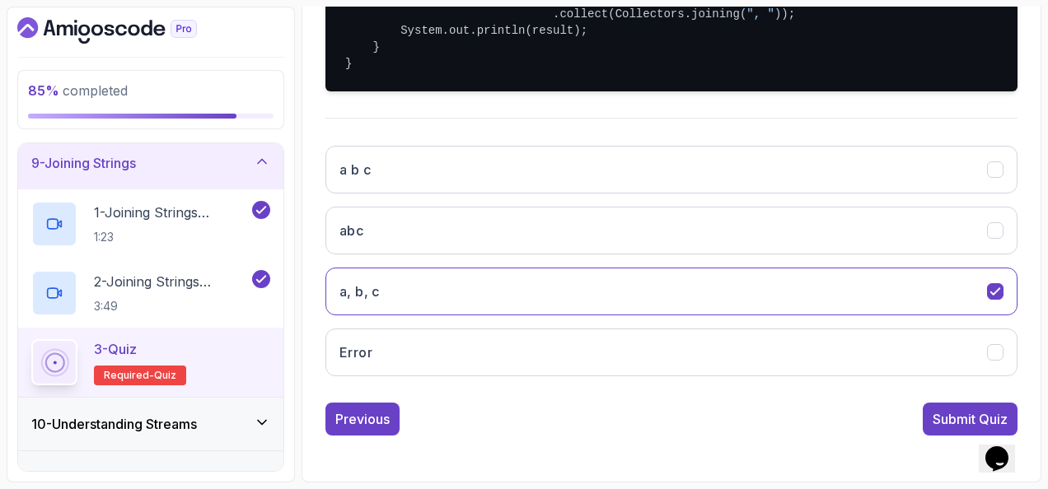
click at [926, 419] on button "Submit Quiz" at bounding box center [970, 419] width 95 height 33
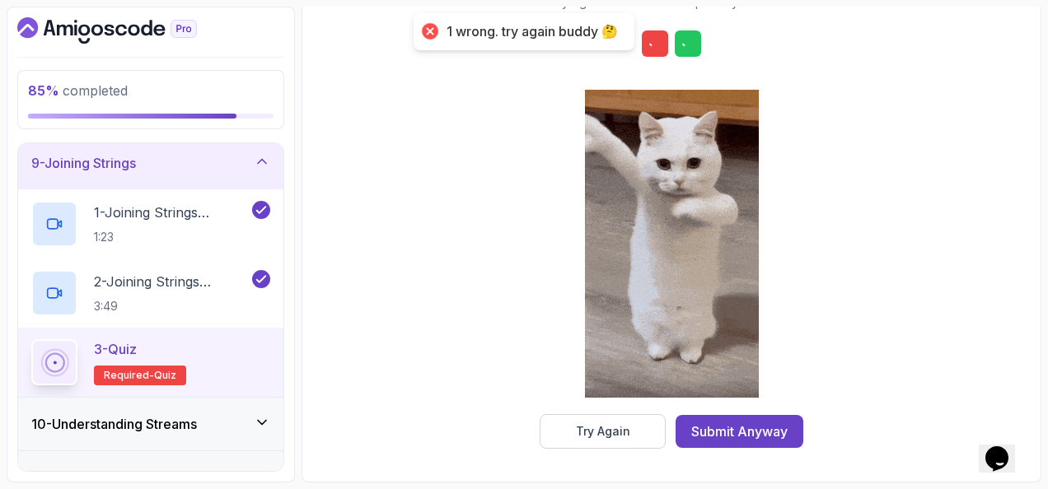
scroll to position [298, 0]
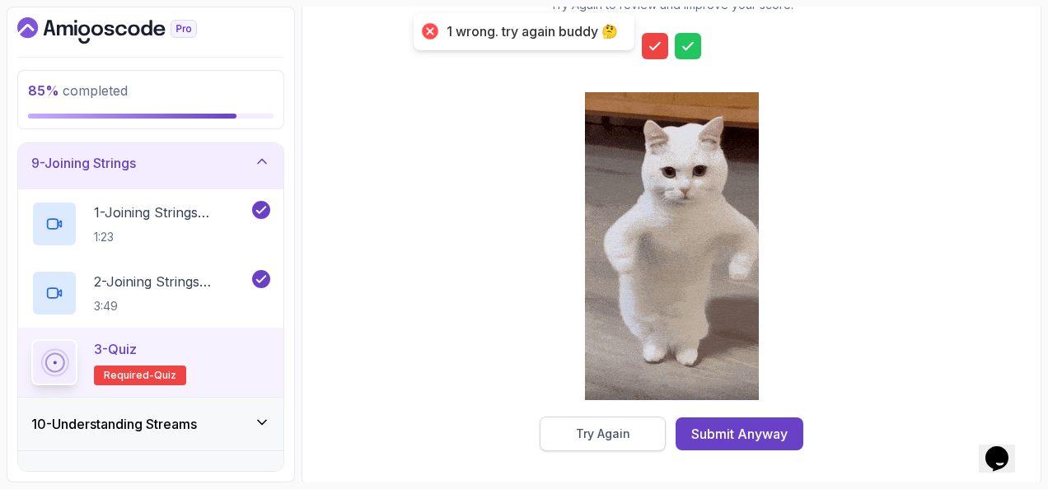
click at [615, 433] on div "Try Again" at bounding box center [603, 434] width 54 height 16
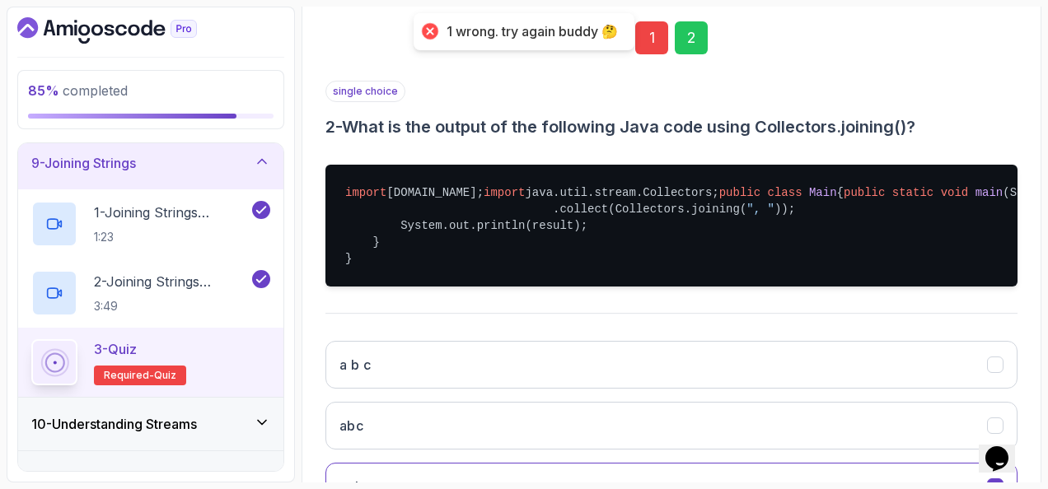
scroll to position [133, 0]
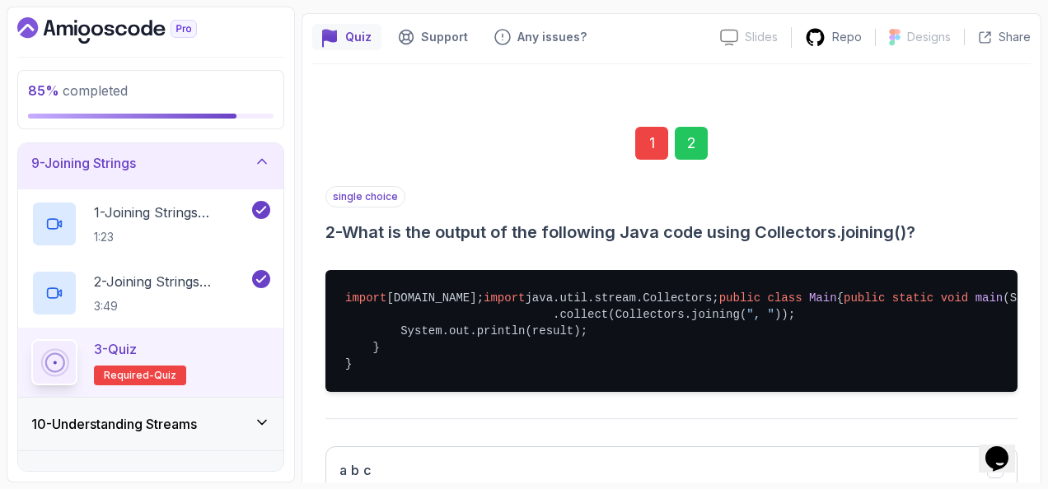
click at [644, 140] on div "1" at bounding box center [651, 143] width 33 height 33
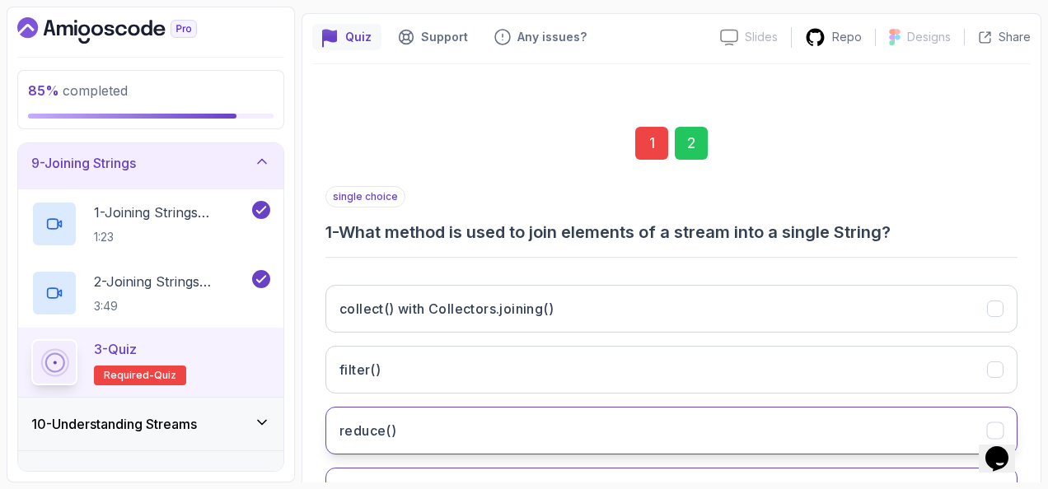
click at [489, 419] on button "reduce()" at bounding box center [671, 431] width 692 height 48
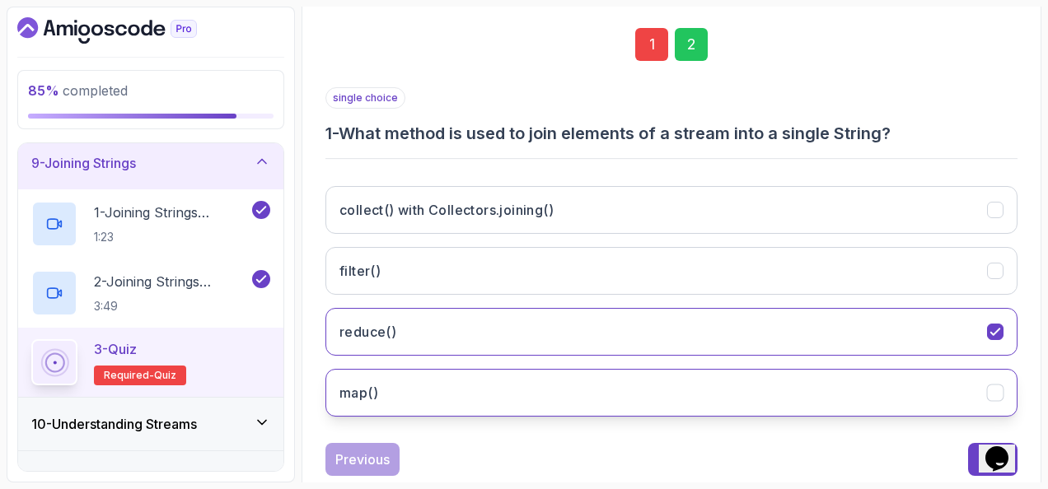
scroll to position [269, 0]
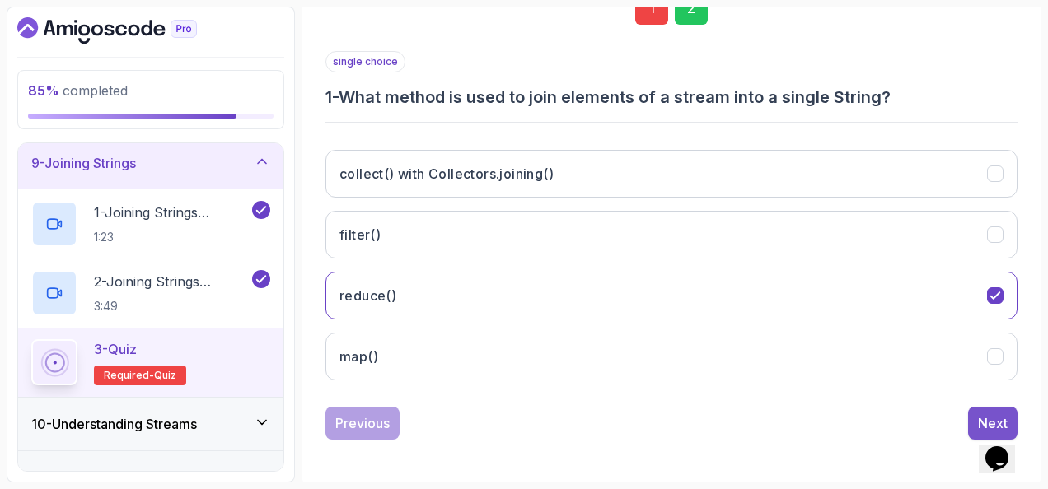
click at [984, 414] on div "Next" at bounding box center [993, 424] width 30 height 20
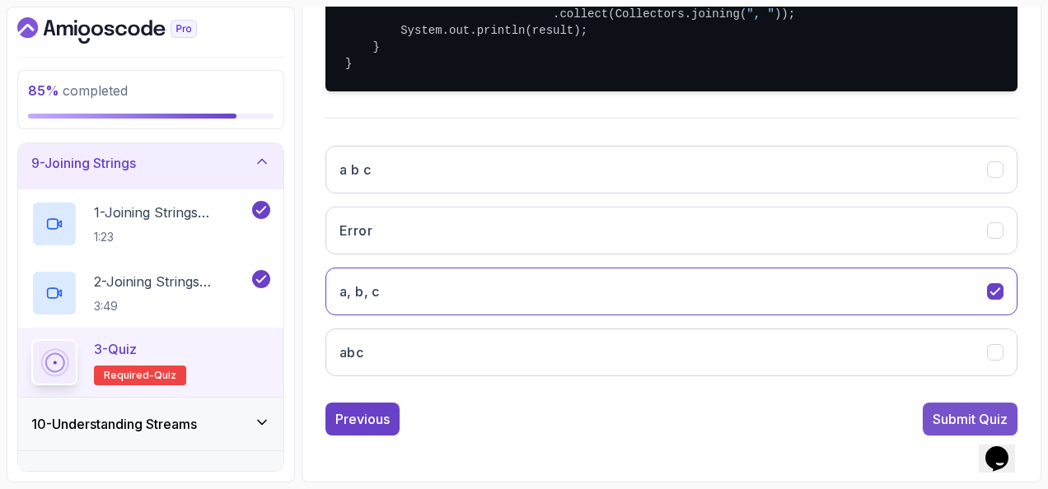
click at [951, 417] on div "Submit Quiz" at bounding box center [970, 420] width 75 height 20
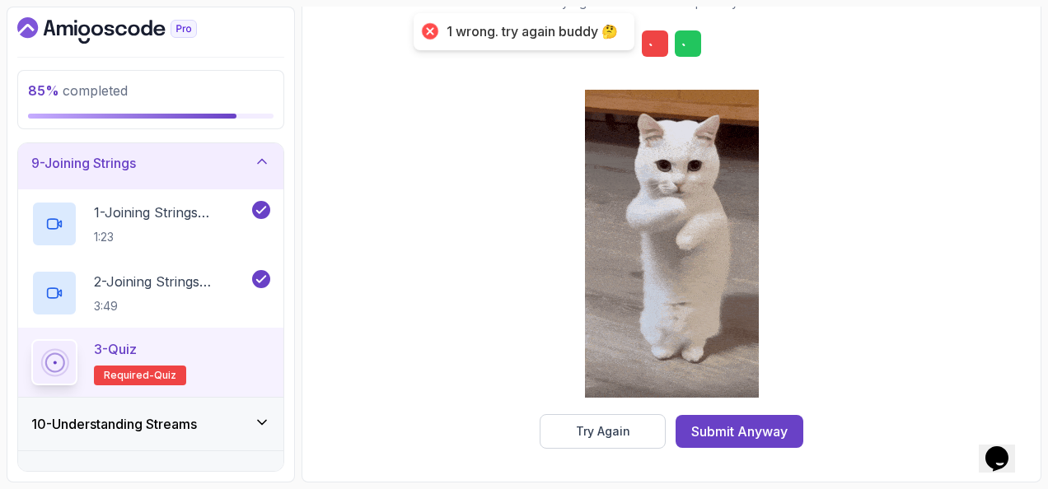
scroll to position [298, 0]
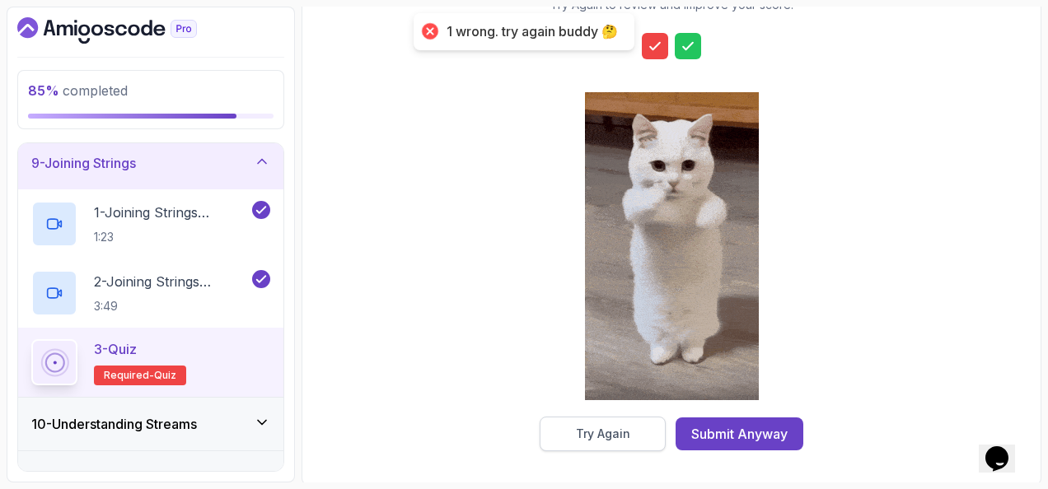
click at [630, 429] on button "Try Again" at bounding box center [603, 434] width 126 height 35
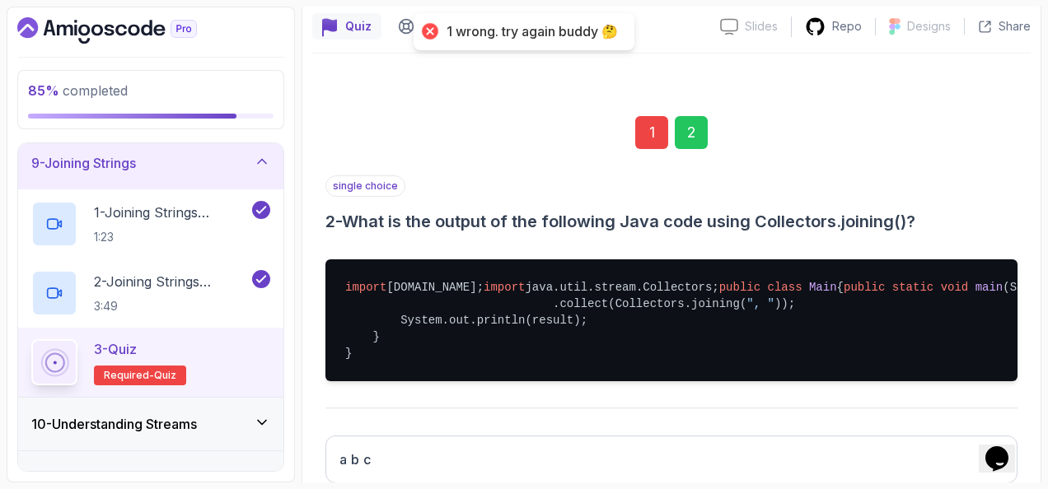
scroll to position [51, 0]
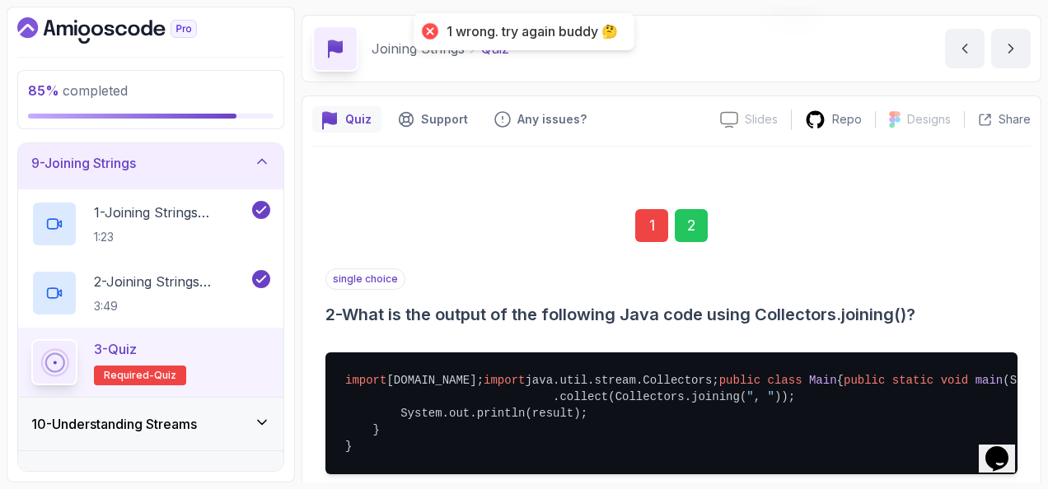
click at [643, 224] on div "1" at bounding box center [651, 225] width 33 height 33
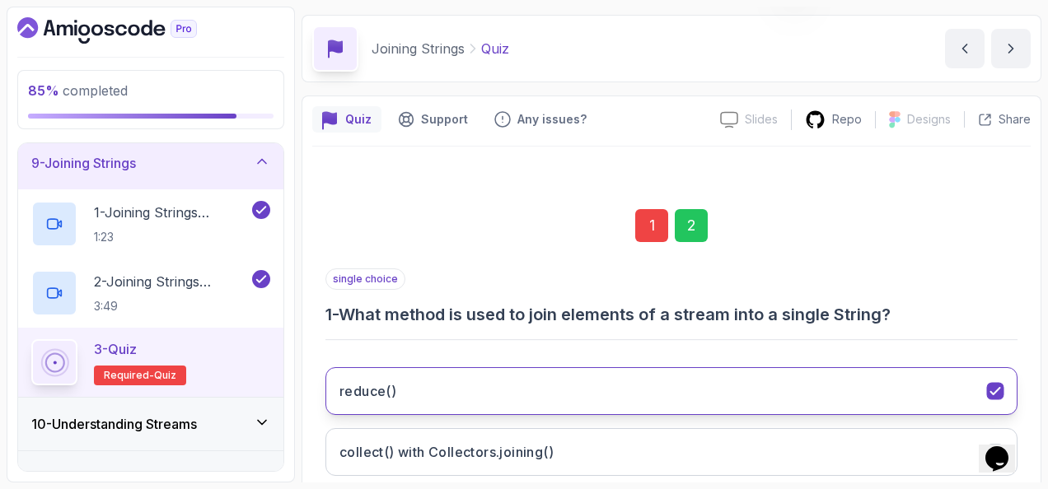
scroll to position [216, 0]
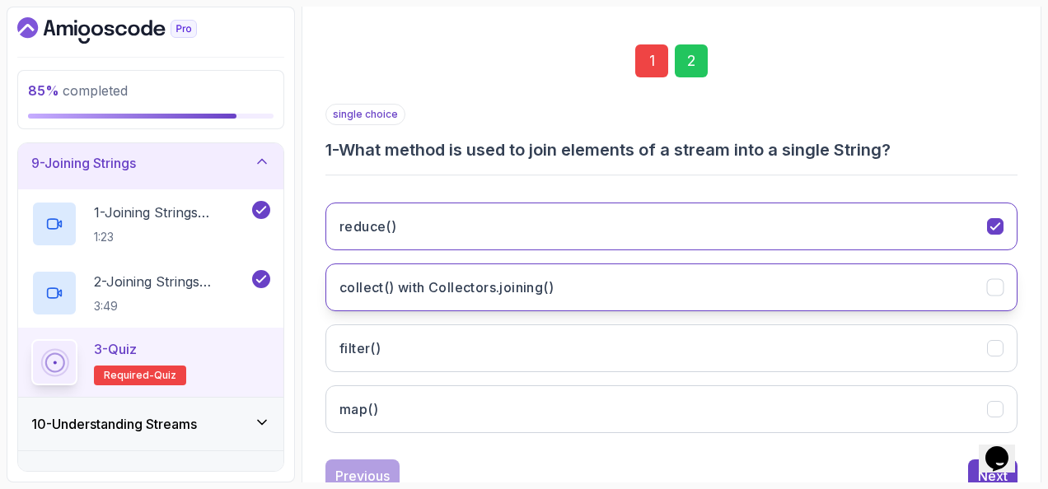
click at [561, 278] on button "collect() with Collectors.joining()" at bounding box center [671, 288] width 692 height 48
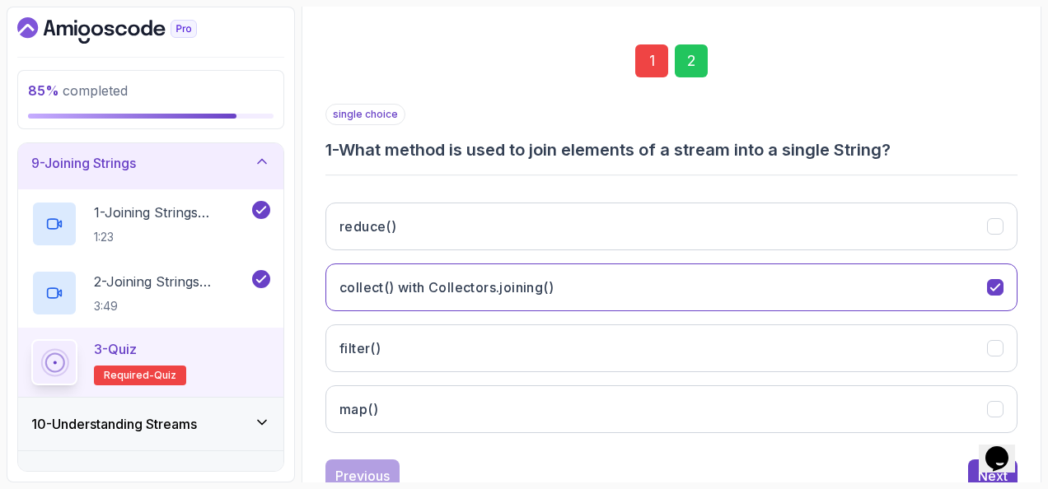
scroll to position [269, 0]
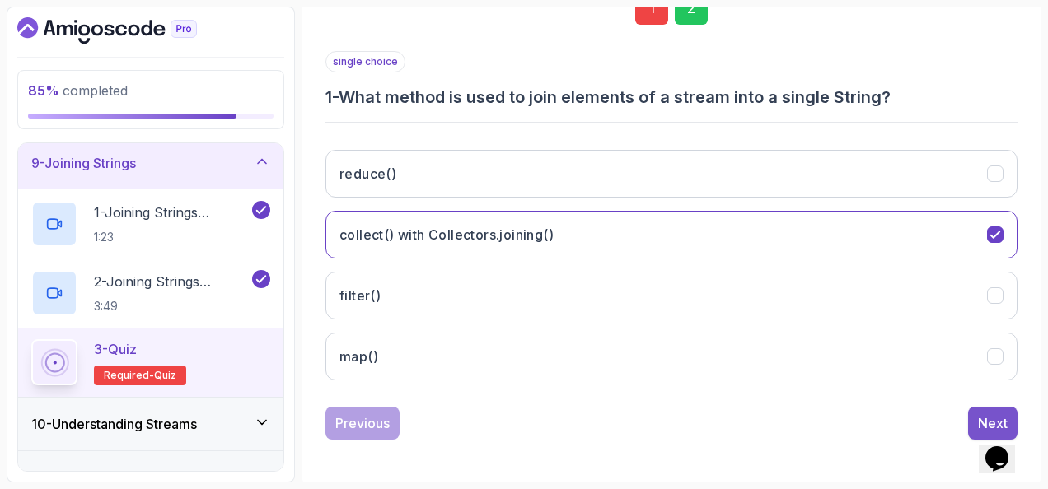
click at [977, 416] on button "Next" at bounding box center [992, 423] width 49 height 33
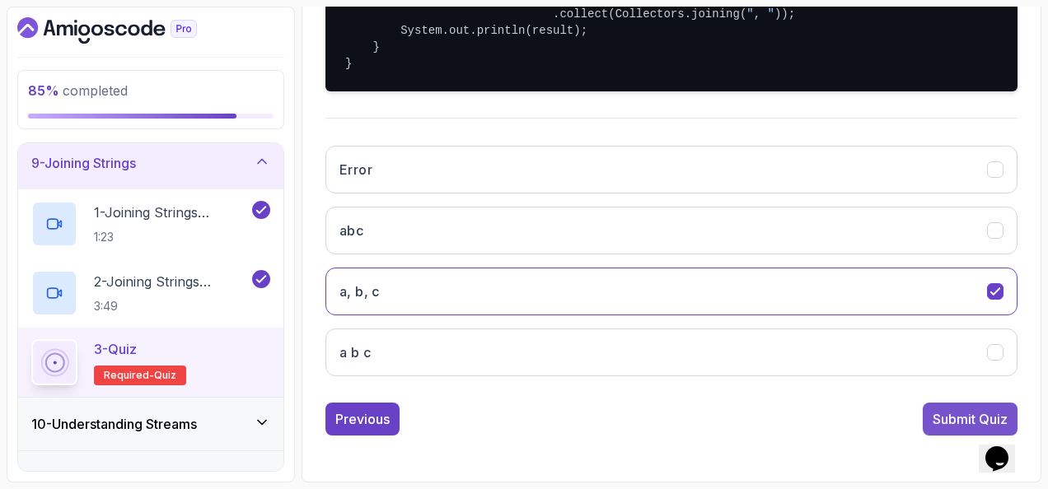
click at [938, 408] on button "Submit Quiz" at bounding box center [970, 419] width 95 height 33
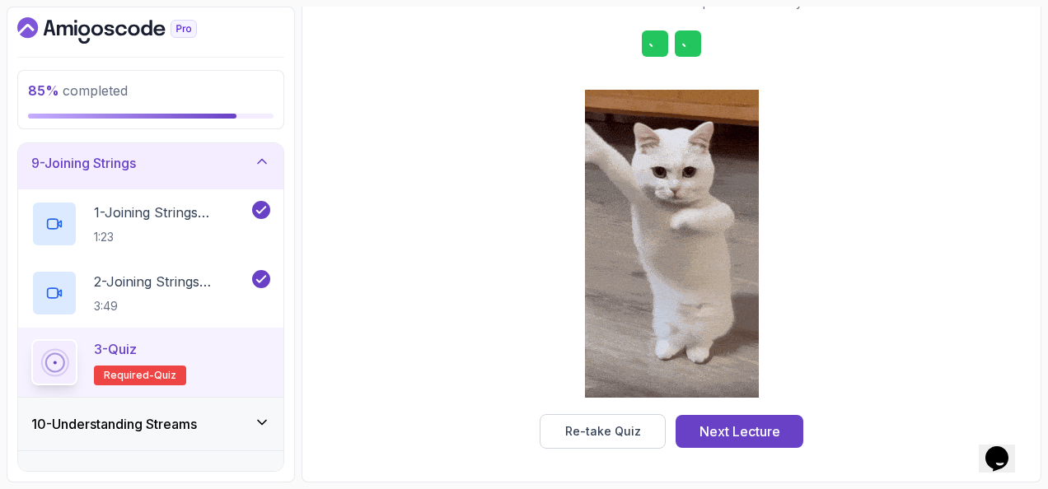
scroll to position [298, 0]
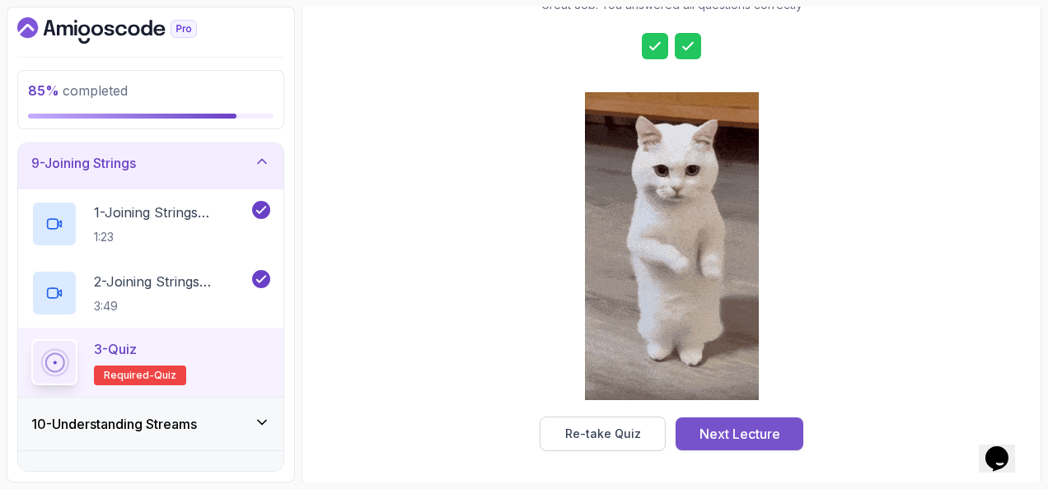
click at [751, 438] on div "Next Lecture" at bounding box center [740, 434] width 81 height 20
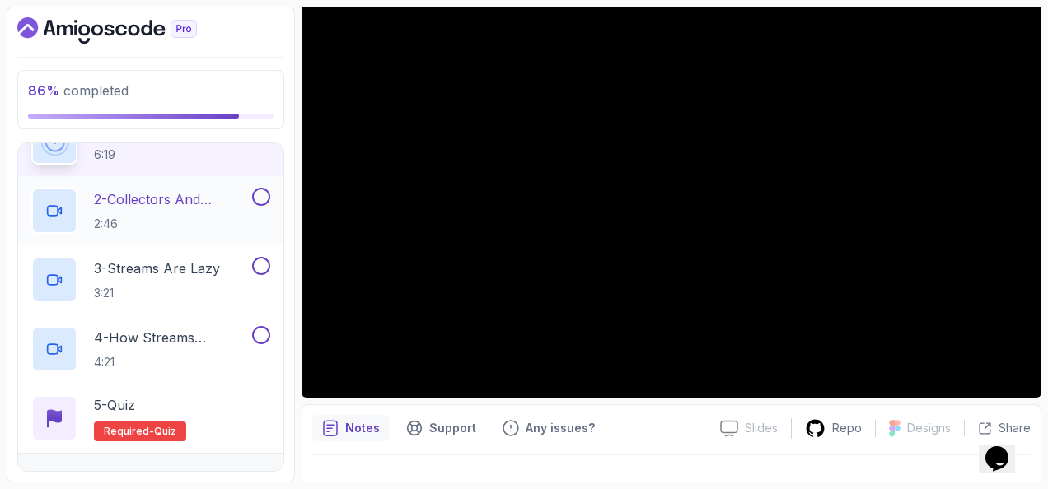
scroll to position [655, 0]
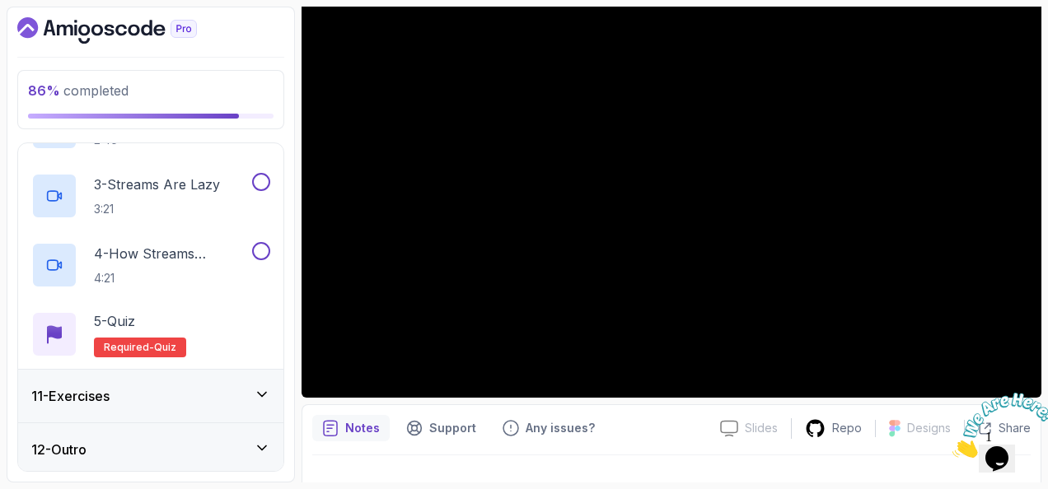
click at [1005, 435] on img at bounding box center [1004, 425] width 102 height 65
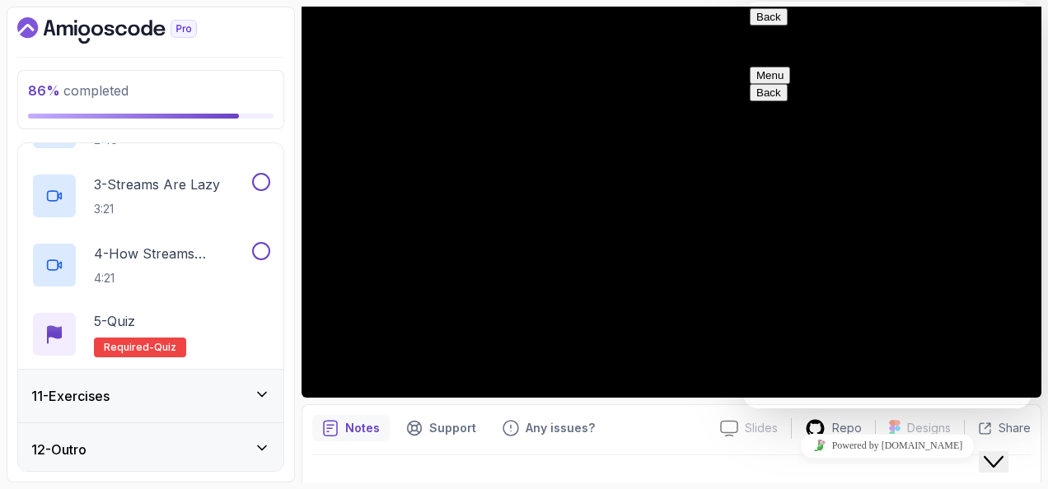
click at [1004, 452] on icon "Close Chat This icon closes the chat window." at bounding box center [994, 462] width 20 height 20
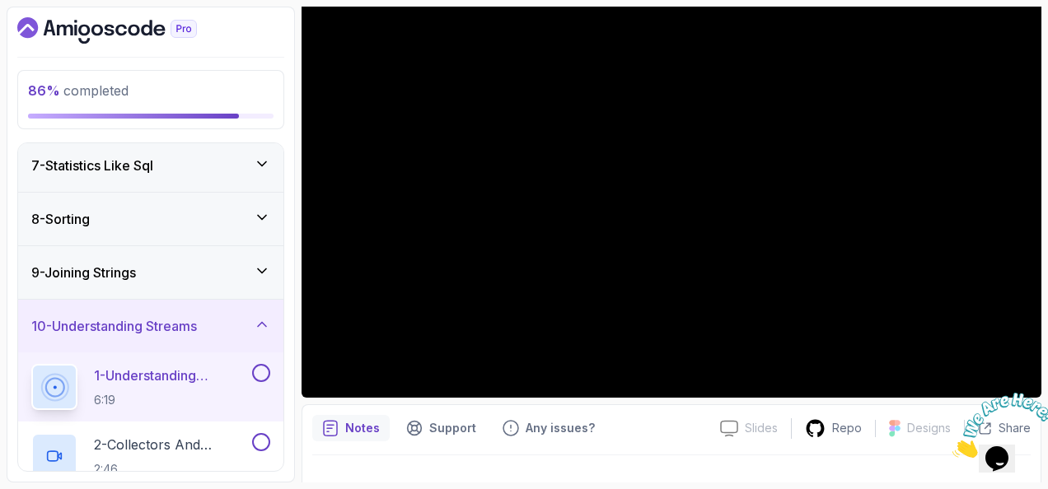
scroll to position [490, 0]
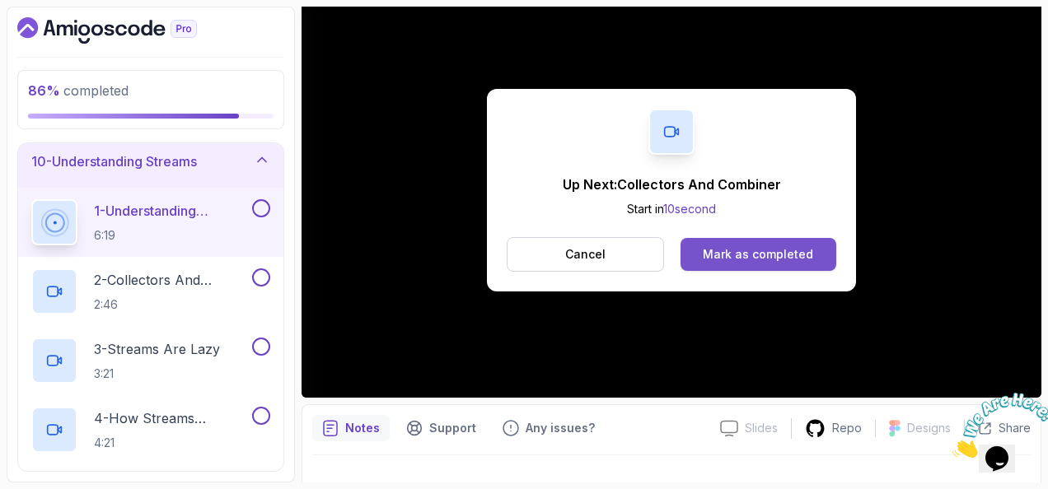
click at [803, 259] on div "Mark as completed" at bounding box center [758, 254] width 110 height 16
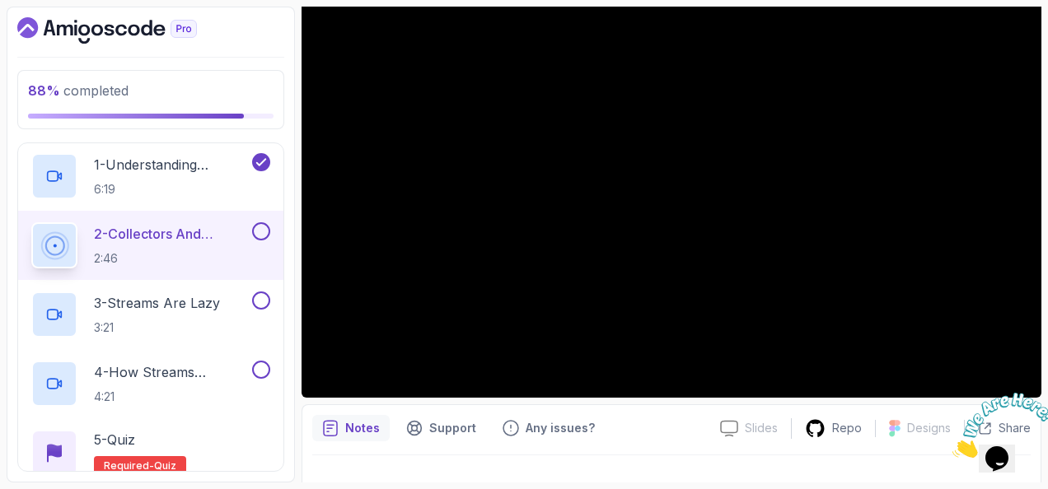
scroll to position [573, 0]
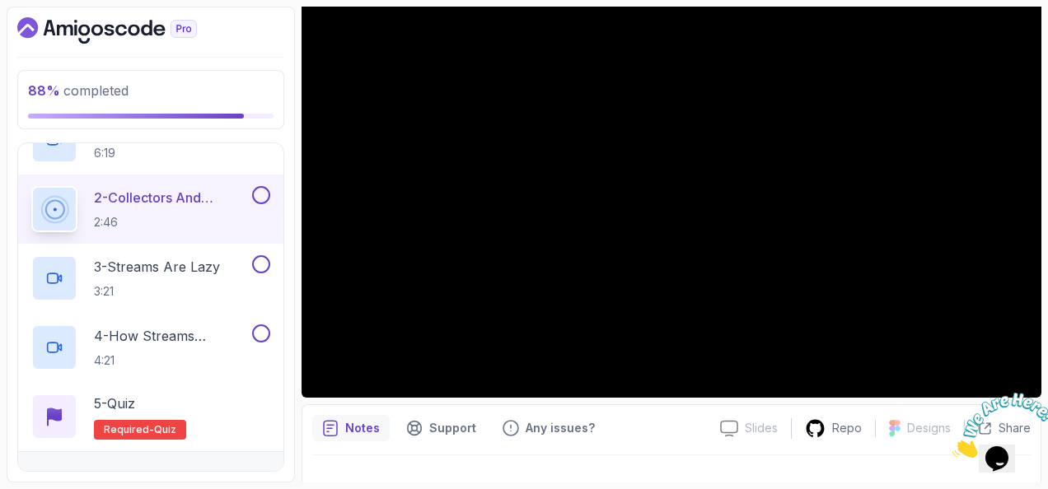
click at [1015, 448] on img at bounding box center [1004, 425] width 102 height 65
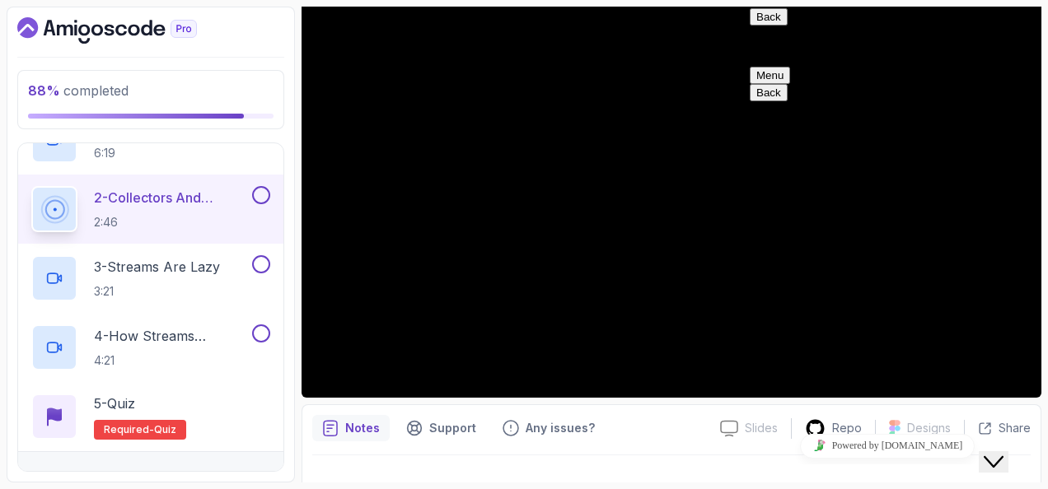
click at [1004, 452] on div "Close Chat This icon closes the chat window." at bounding box center [994, 462] width 20 height 20
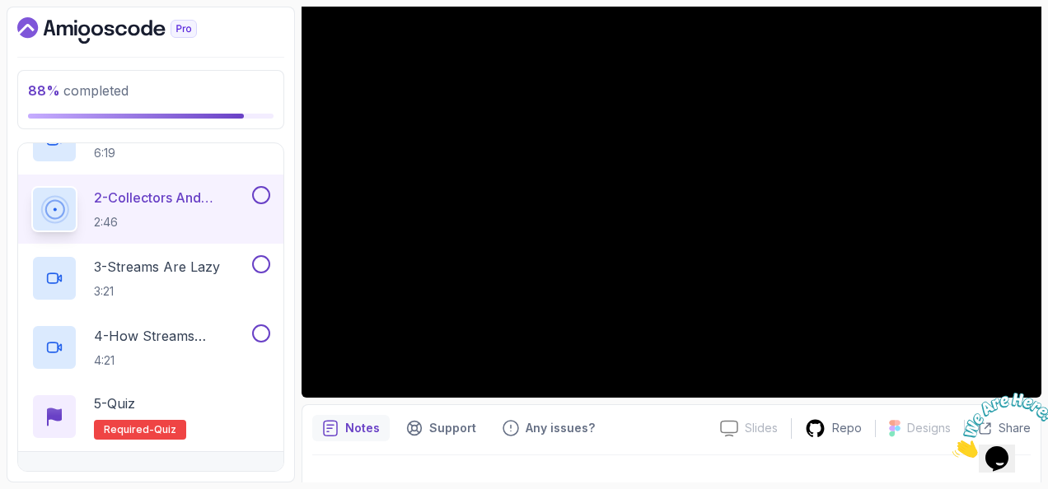
click at [994, 457] on img at bounding box center [1004, 425] width 102 height 65
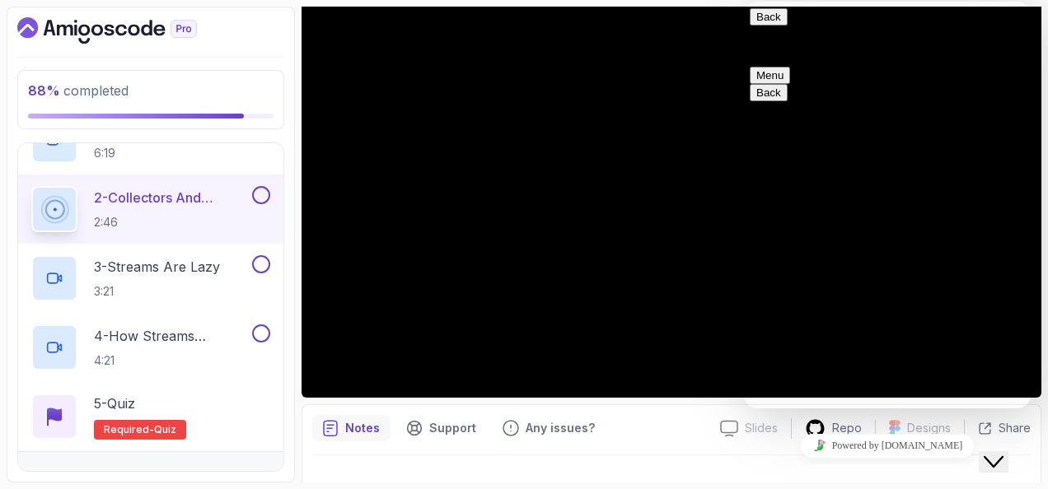
click at [1004, 452] on icon "Close Chat This icon closes the chat window." at bounding box center [994, 462] width 20 height 20
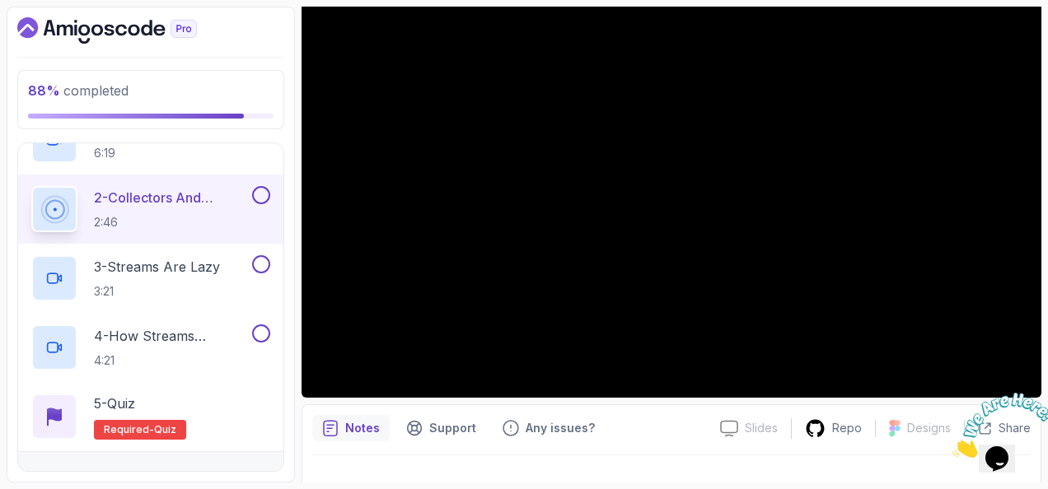
click at [1035, 414] on img at bounding box center [1004, 425] width 102 height 65
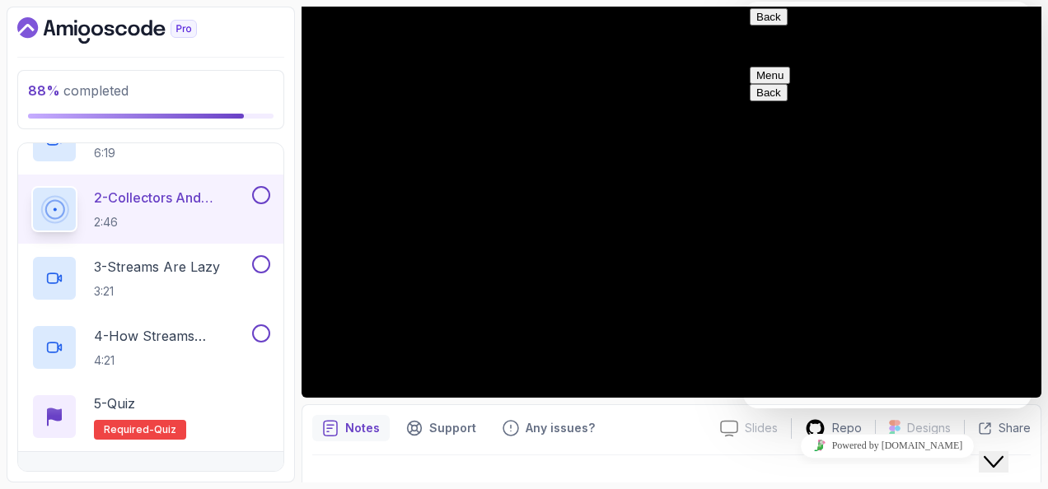
click at [1004, 452] on icon "Close Chat This icon closes the chat window." at bounding box center [994, 462] width 20 height 20
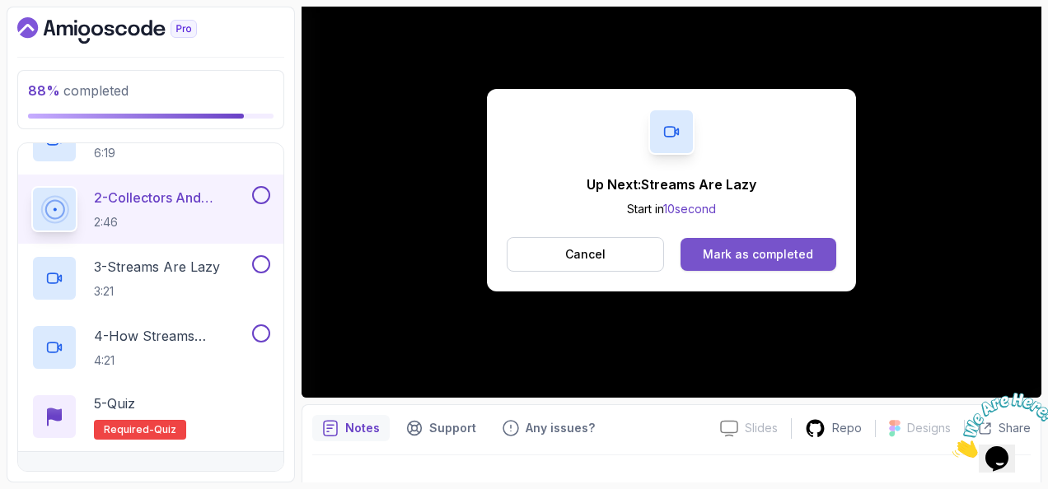
click at [793, 243] on button "Mark as completed" at bounding box center [759, 254] width 156 height 33
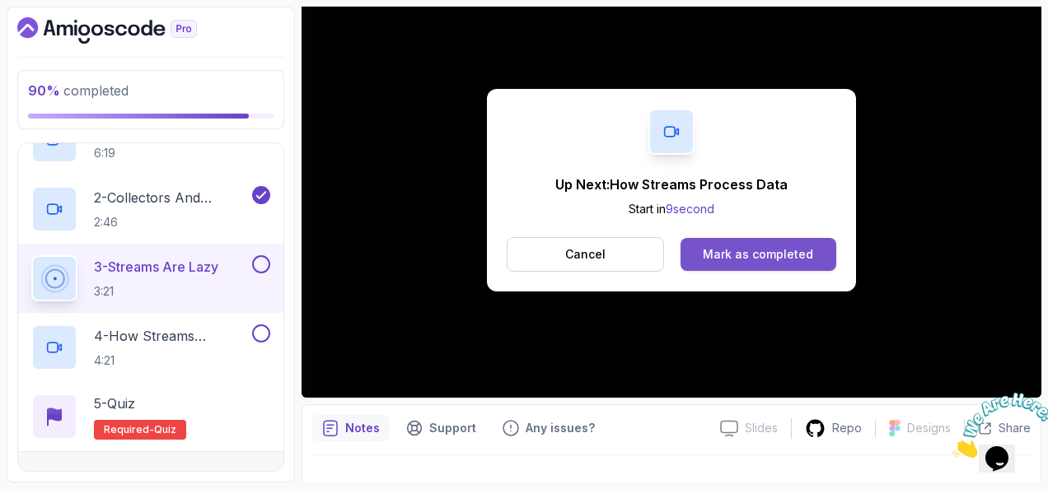
click at [719, 250] on div "Mark as completed" at bounding box center [758, 254] width 110 height 16
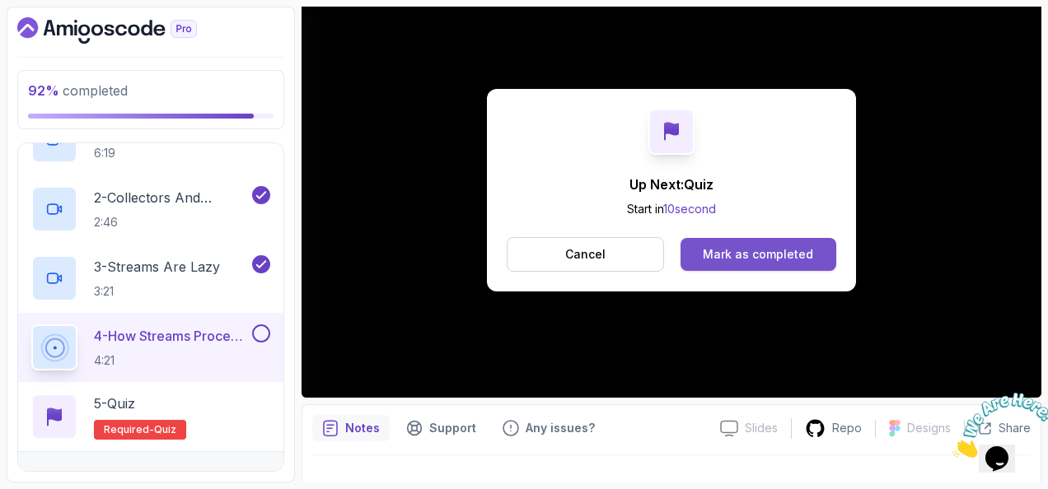
click at [770, 262] on button "Mark as completed" at bounding box center [759, 254] width 156 height 33
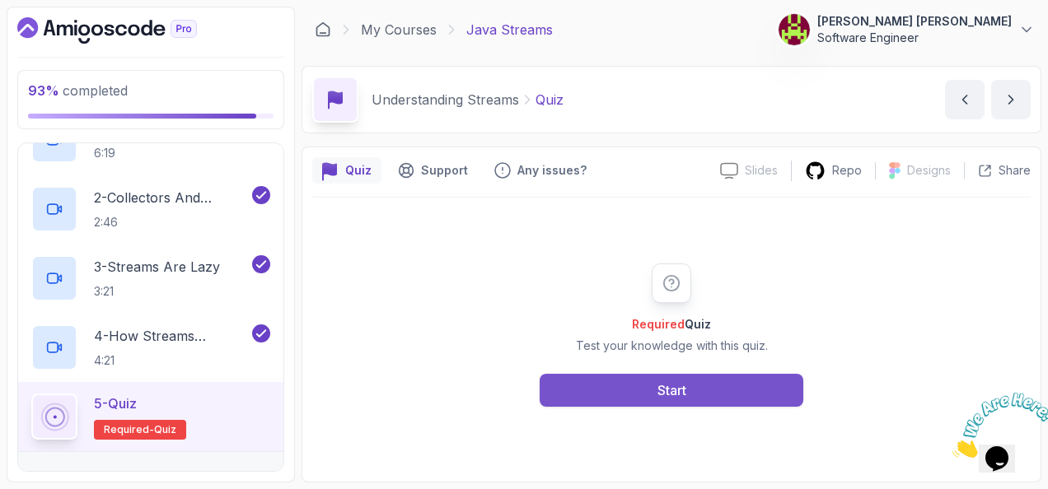
click at [564, 384] on button "Start" at bounding box center [672, 390] width 264 height 33
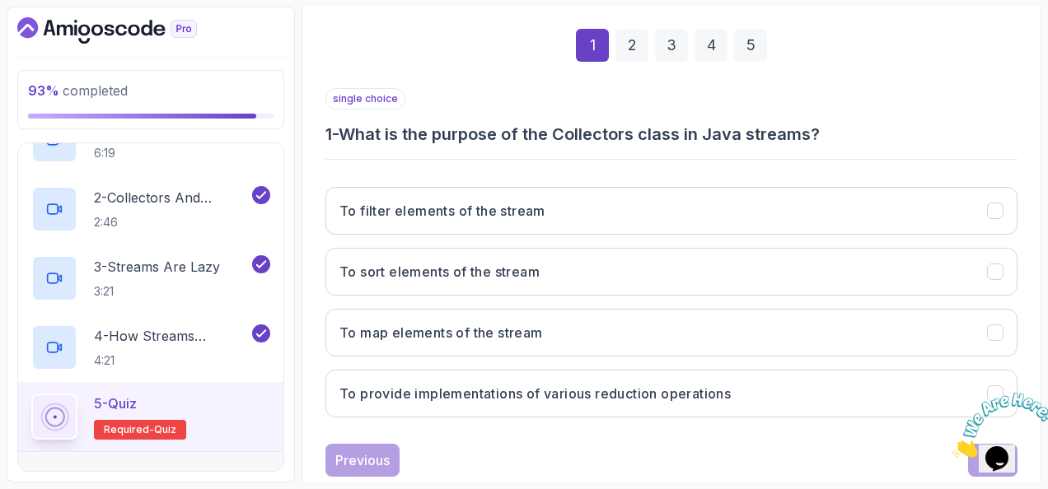
scroll to position [247, 0]
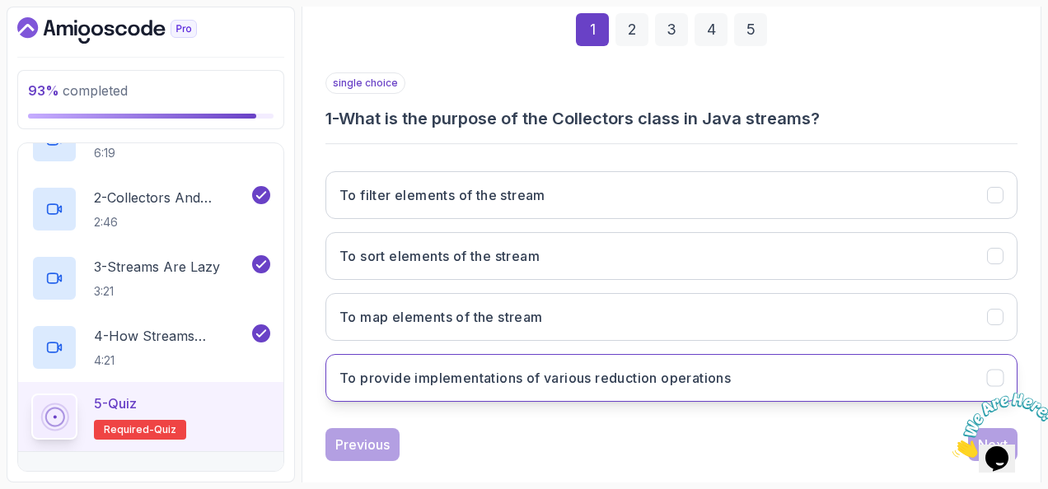
click at [468, 358] on button "To provide implementations of various reduction operations" at bounding box center [671, 378] width 692 height 48
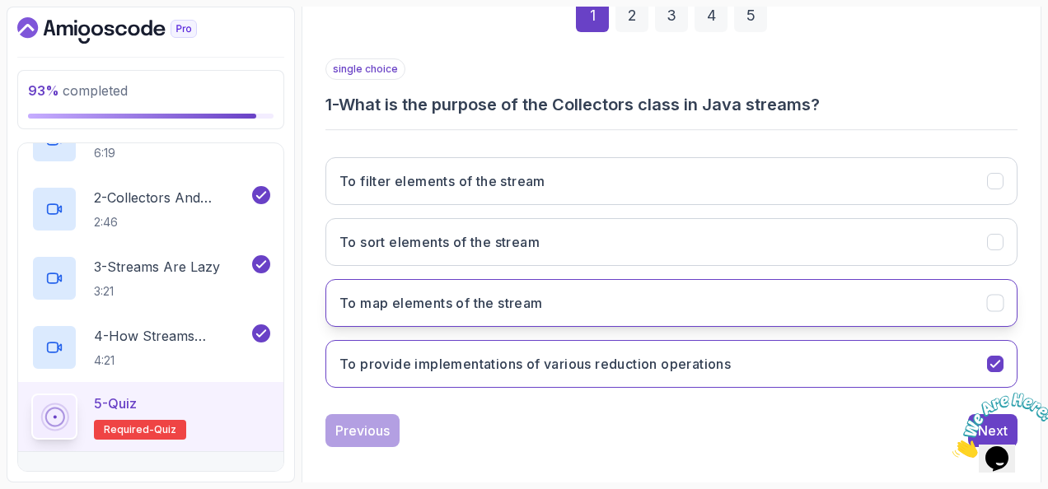
scroll to position [269, 0]
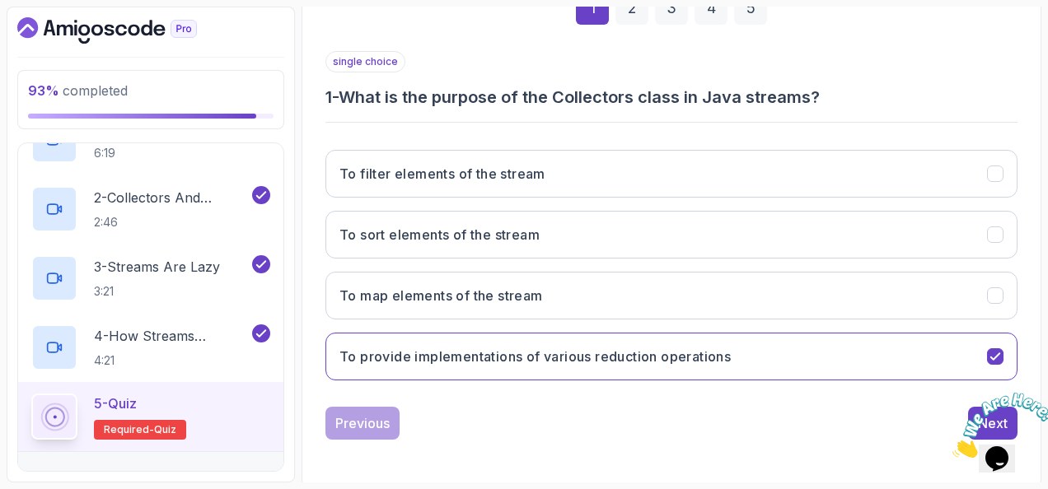
click at [953, 447] on icon "Close" at bounding box center [953, 454] width 0 height 14
click at [990, 407] on button "Next" at bounding box center [992, 423] width 49 height 33
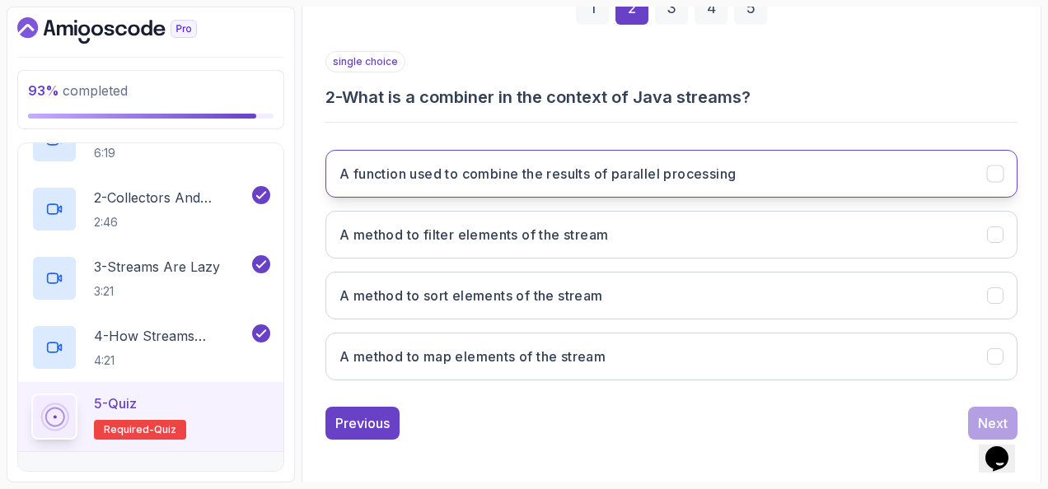
click at [425, 164] on h3 "A function used to combine the results of parallel processing" at bounding box center [537, 174] width 396 height 20
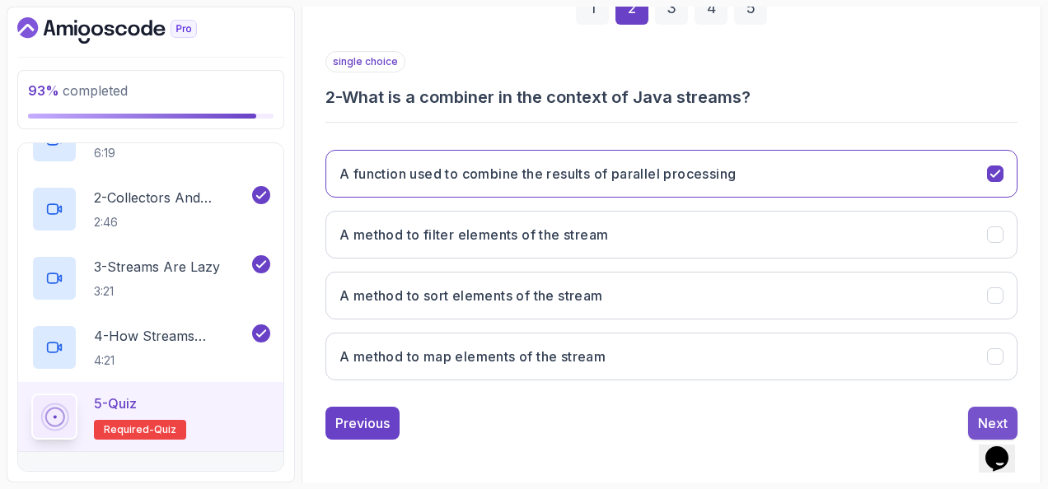
click at [980, 414] on div "Next" at bounding box center [993, 424] width 30 height 20
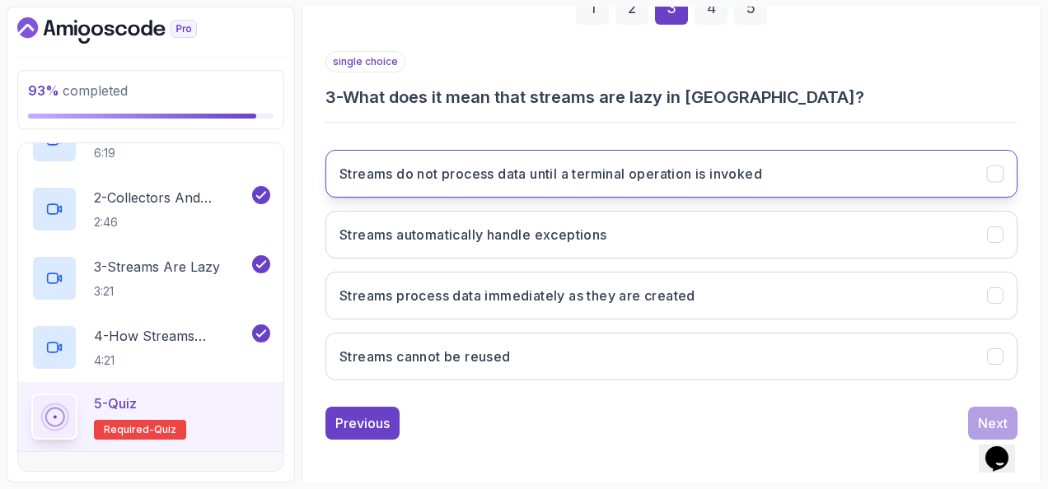
click at [372, 186] on button "Streams do not process data until a terminal operation is invoked" at bounding box center [671, 174] width 692 height 48
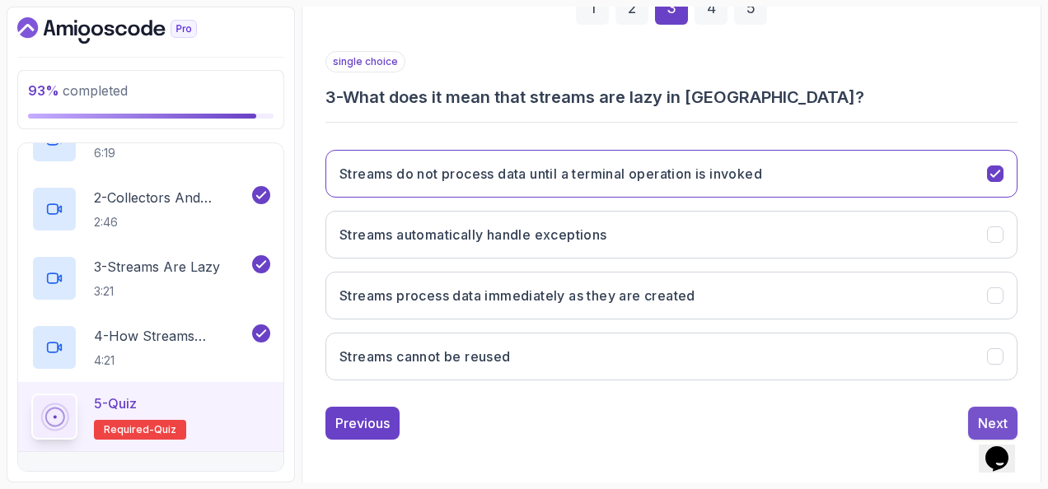
click at [972, 409] on button "Next" at bounding box center [992, 423] width 49 height 33
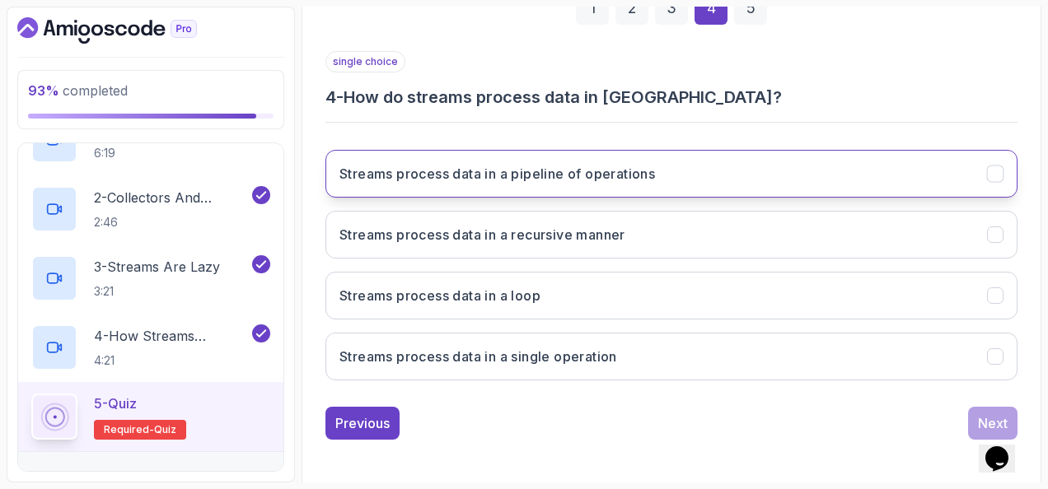
click at [613, 156] on button "Streams process data in a pipeline of operations" at bounding box center [671, 174] width 692 height 48
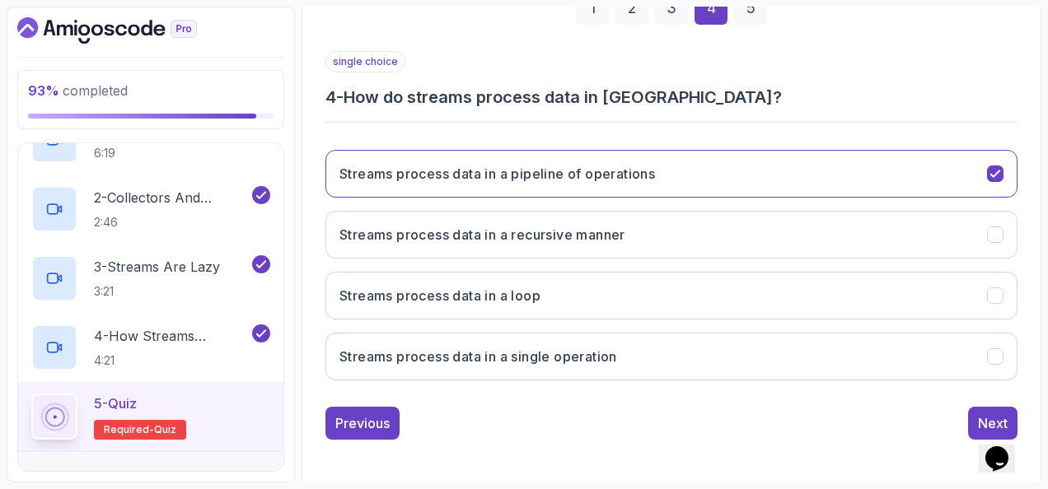
click at [967, 419] on div "Previous Next" at bounding box center [671, 423] width 692 height 33
click at [973, 410] on button "Next" at bounding box center [992, 423] width 49 height 33
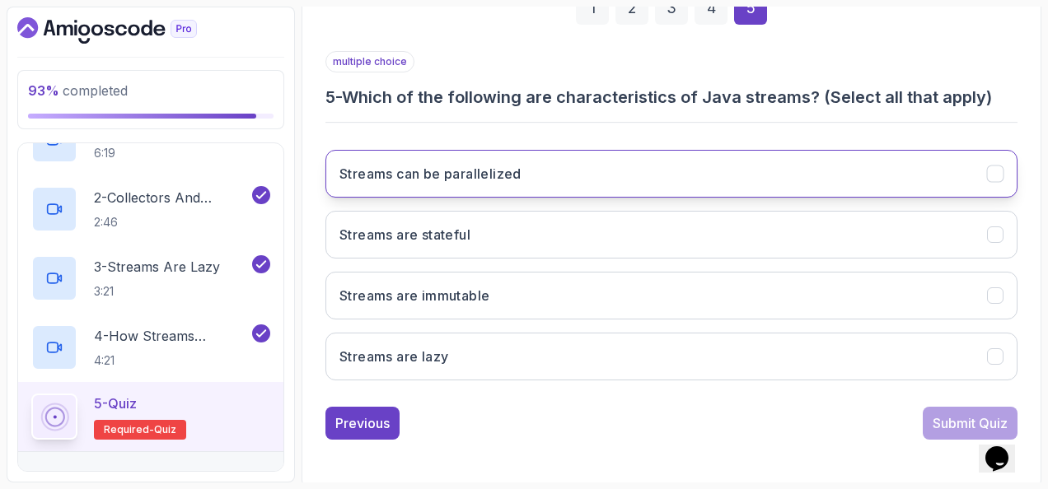
click at [614, 166] on button "Streams can be parallelized" at bounding box center [671, 174] width 692 height 48
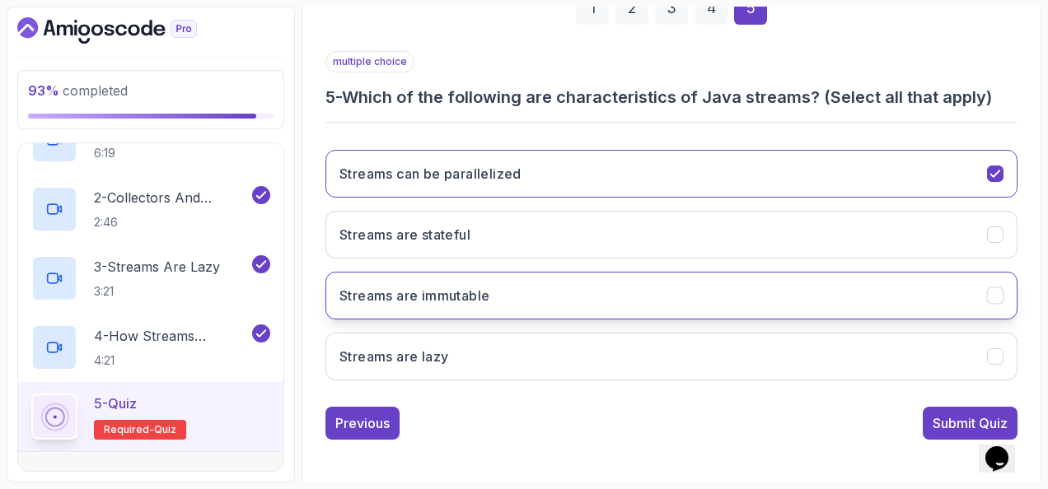
click at [581, 300] on button "Streams are immutable" at bounding box center [671, 296] width 692 height 48
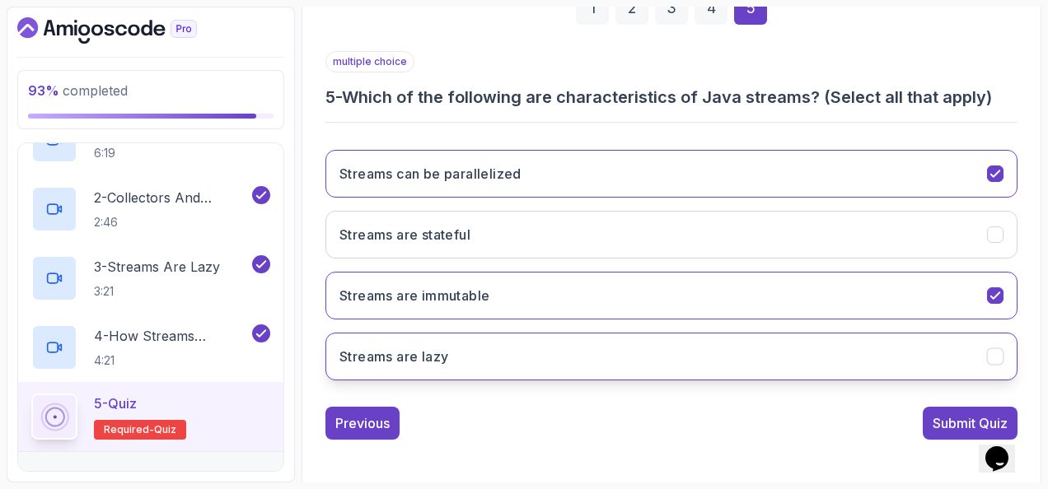
click at [618, 343] on button "Streams are lazy" at bounding box center [671, 357] width 692 height 48
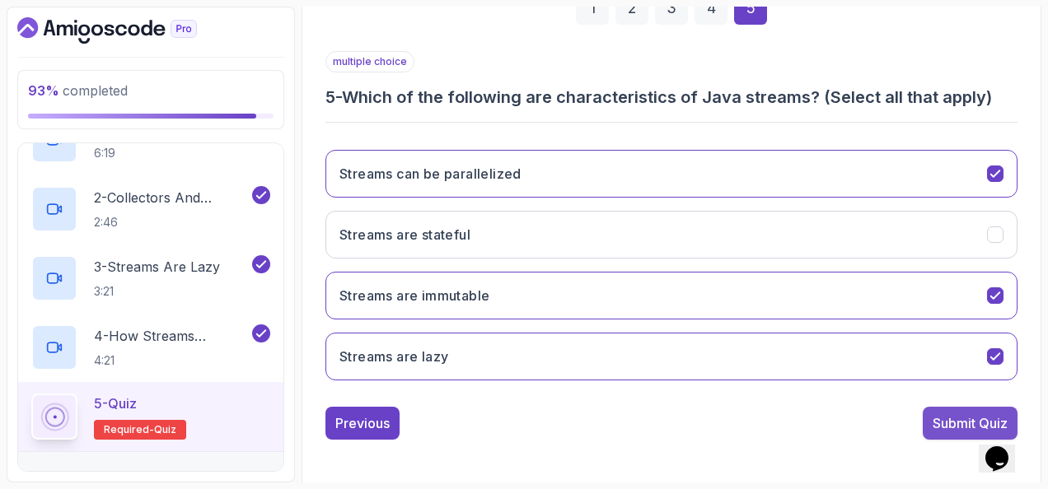
click at [943, 414] on div "Submit Quiz" at bounding box center [970, 424] width 75 height 20
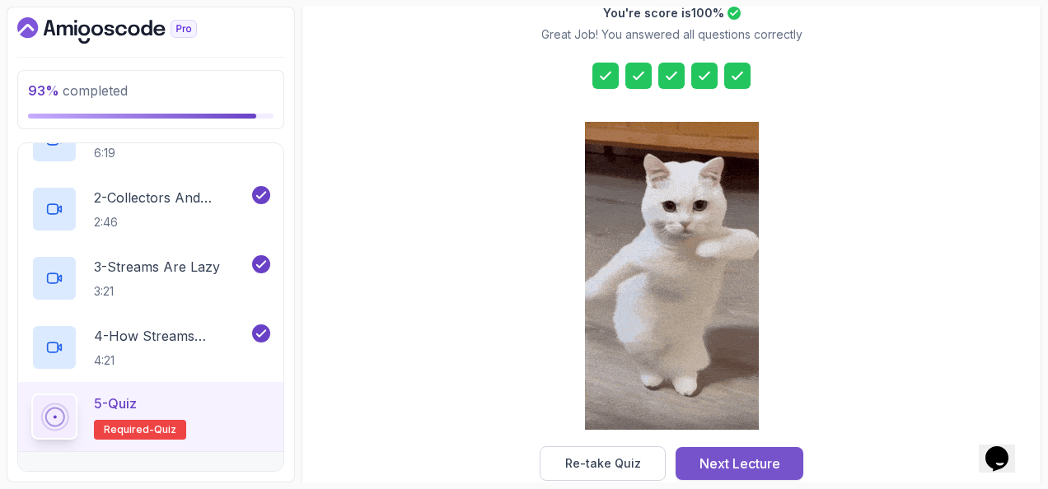
click at [752, 457] on div "Next Lecture" at bounding box center [740, 464] width 81 height 20
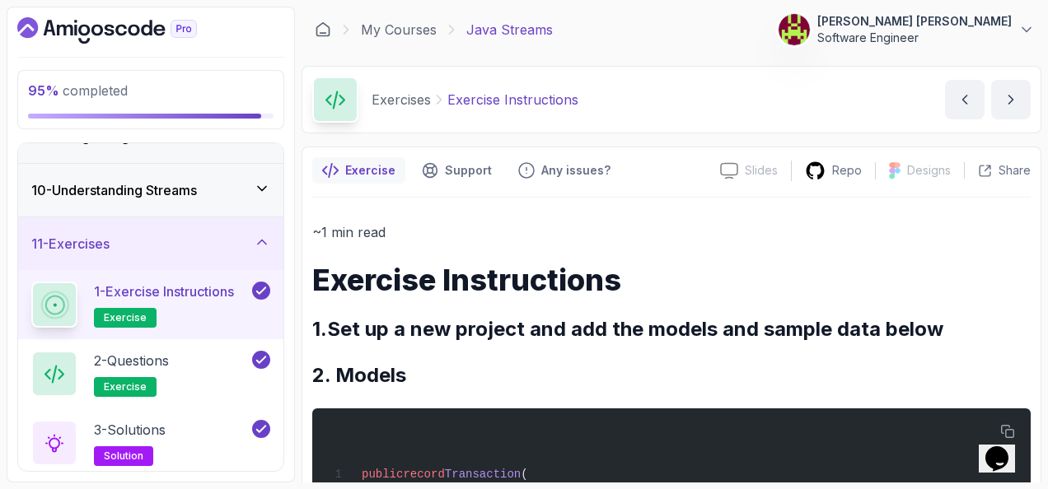
scroll to position [517, 0]
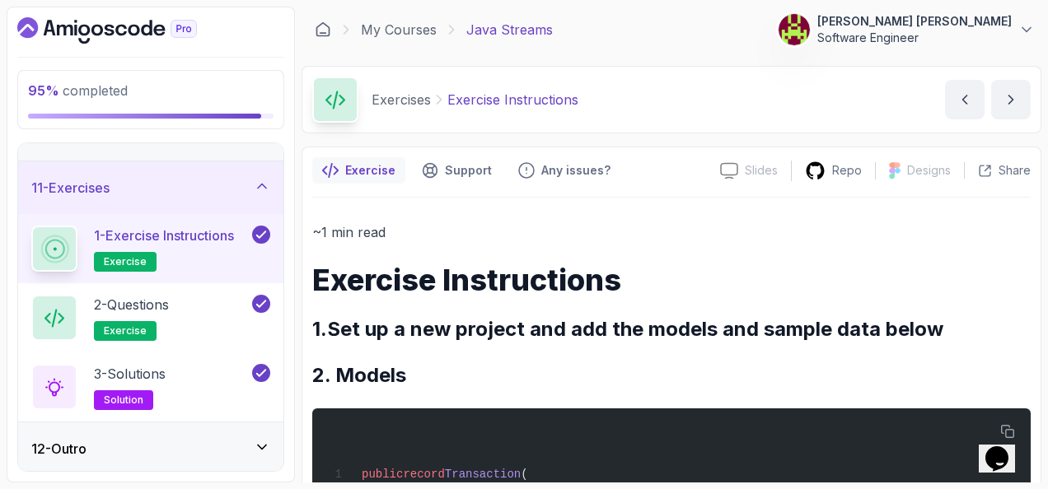
click at [269, 183] on icon at bounding box center [262, 186] width 16 height 16
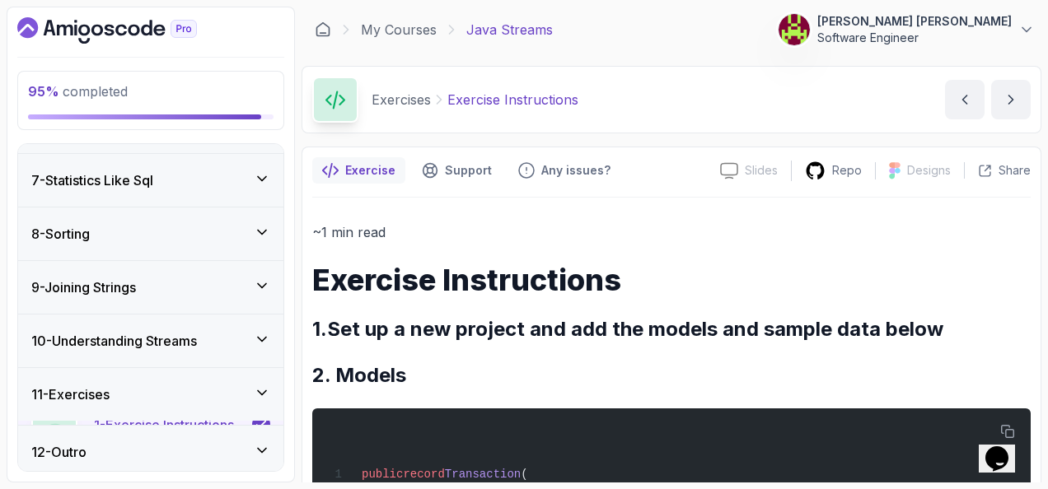
scroll to position [310, 0]
click at [271, 447] on div "12 - Outro" at bounding box center [150, 450] width 265 height 53
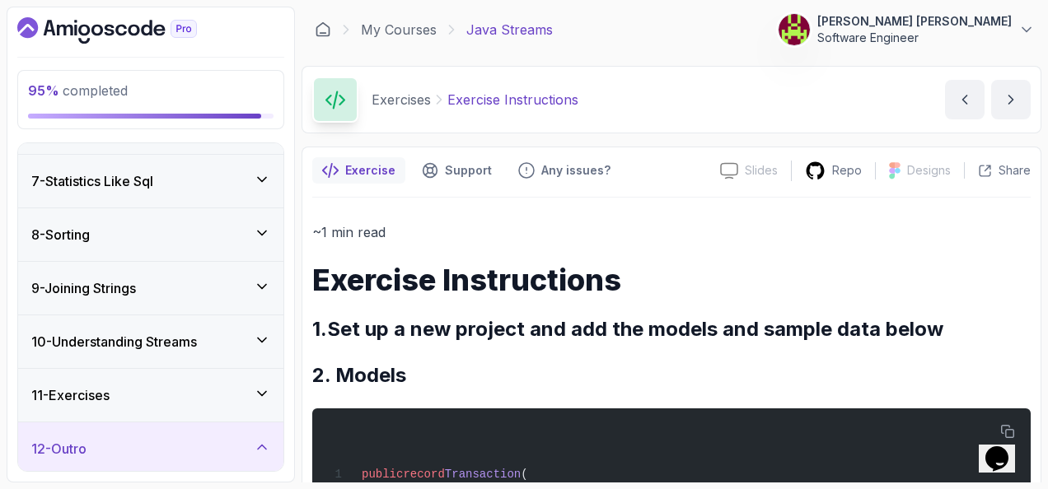
scroll to position [517, 0]
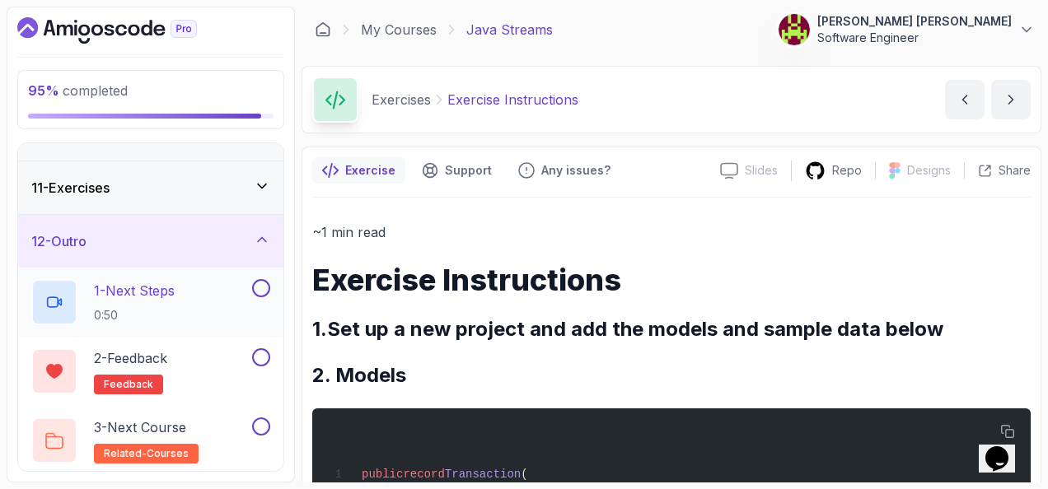
click at [214, 300] on div "1 - Next Steps 0:50" at bounding box center [140, 302] width 218 height 46
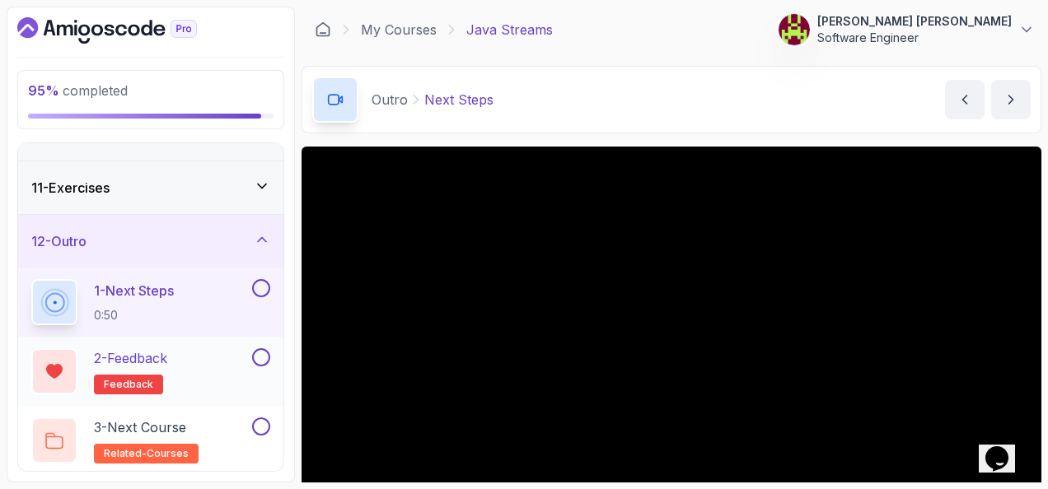
click at [263, 352] on button at bounding box center [261, 358] width 18 height 18
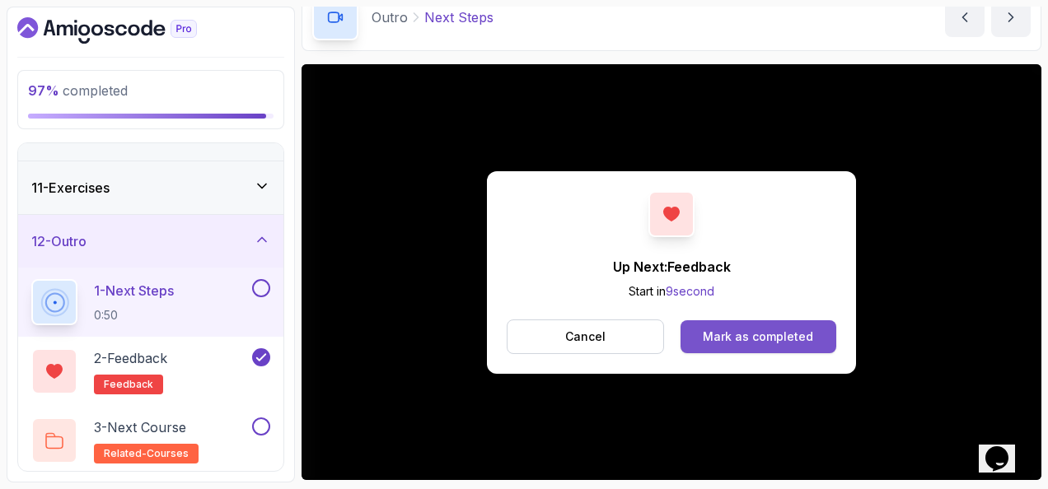
click at [709, 326] on button "Mark as completed" at bounding box center [759, 337] width 156 height 33
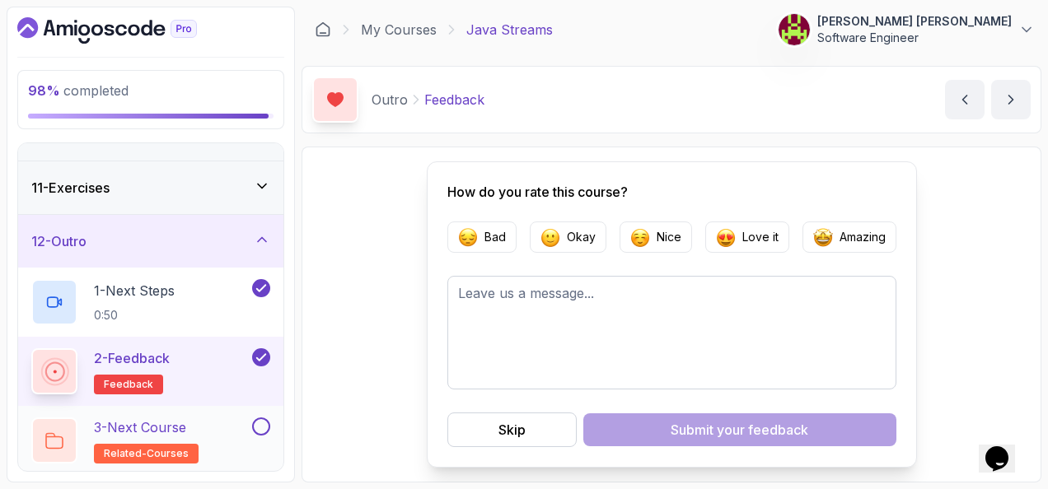
click at [232, 424] on div "3 - Next Course related-courses" at bounding box center [140, 441] width 218 height 46
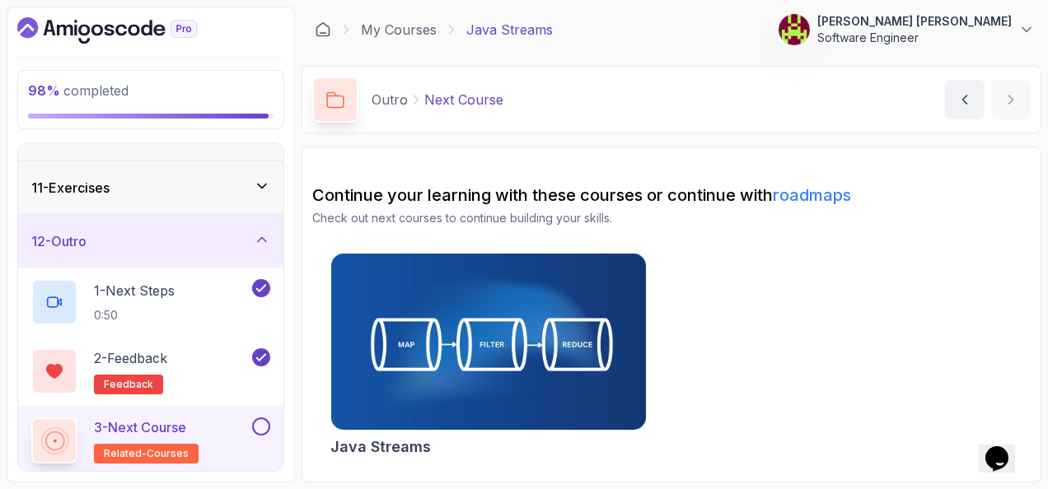
click at [260, 418] on button at bounding box center [261, 427] width 18 height 18
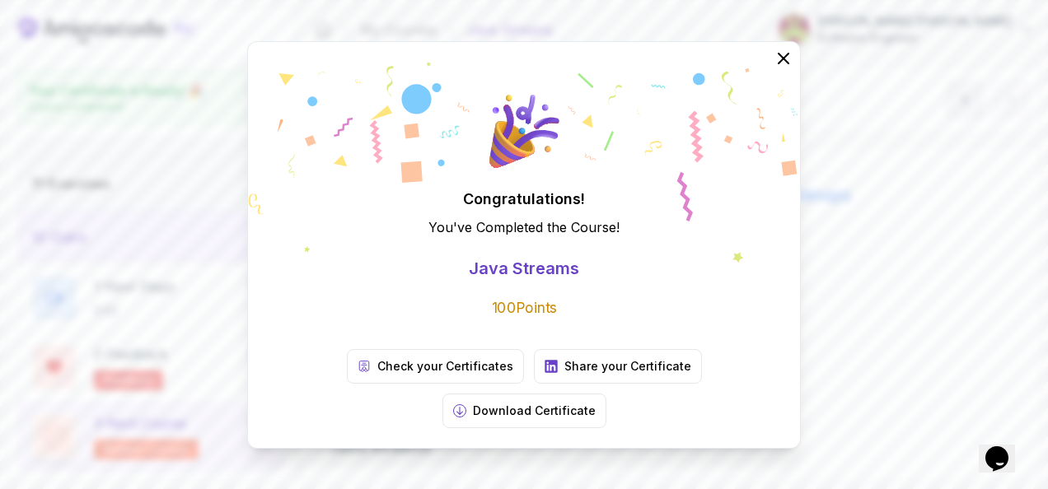
scroll to position [513, 0]
click at [778, 68] on icon at bounding box center [783, 57] width 21 height 21
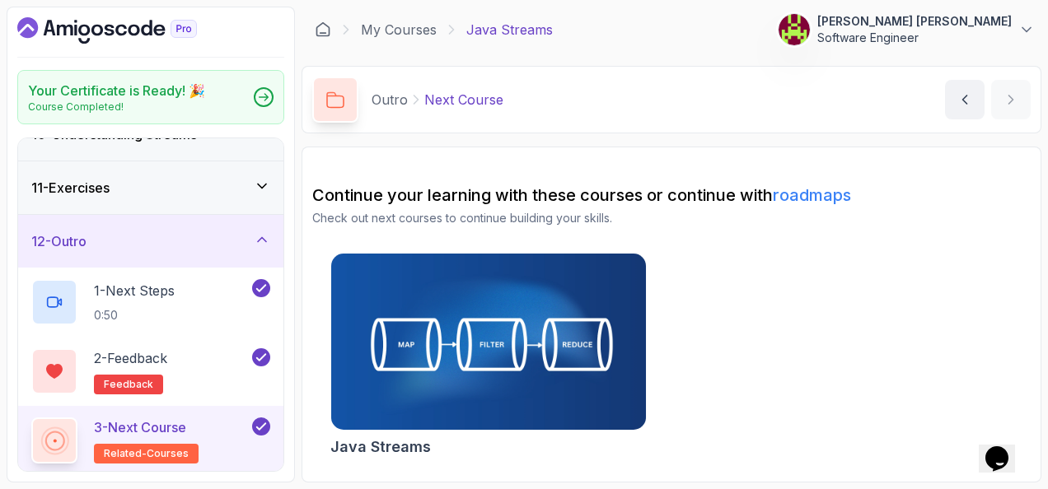
click at [829, 188] on link "roadmaps" at bounding box center [812, 195] width 78 height 20
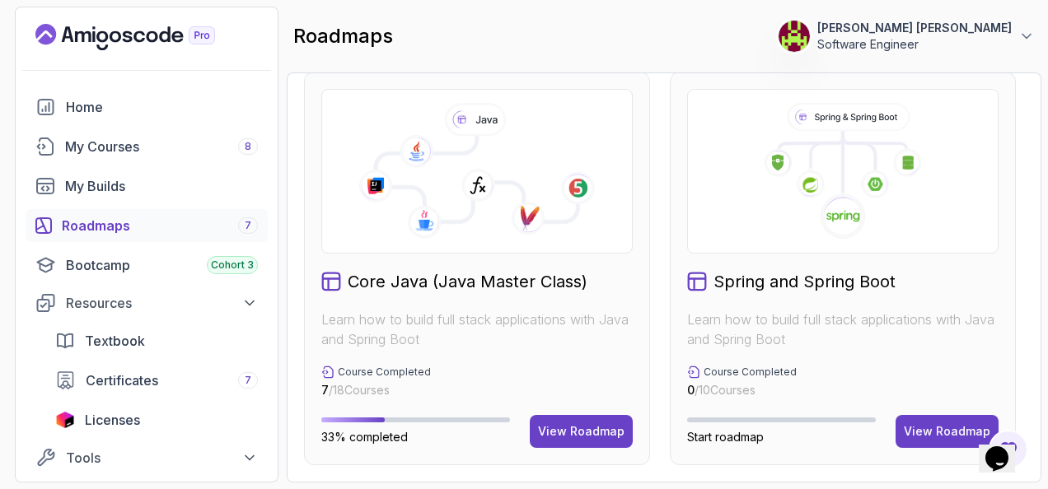
scroll to position [514, 0]
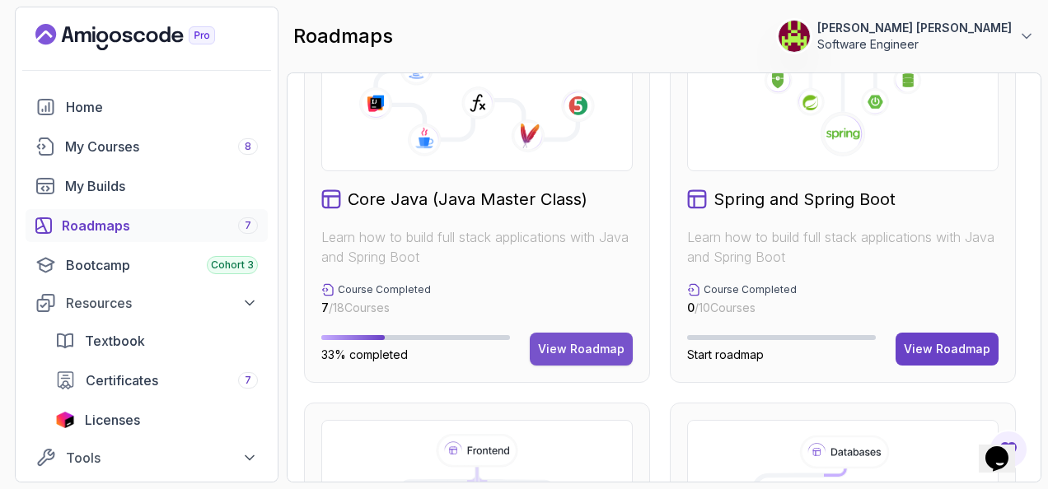
click at [613, 338] on button "View Roadmap" at bounding box center [581, 349] width 103 height 33
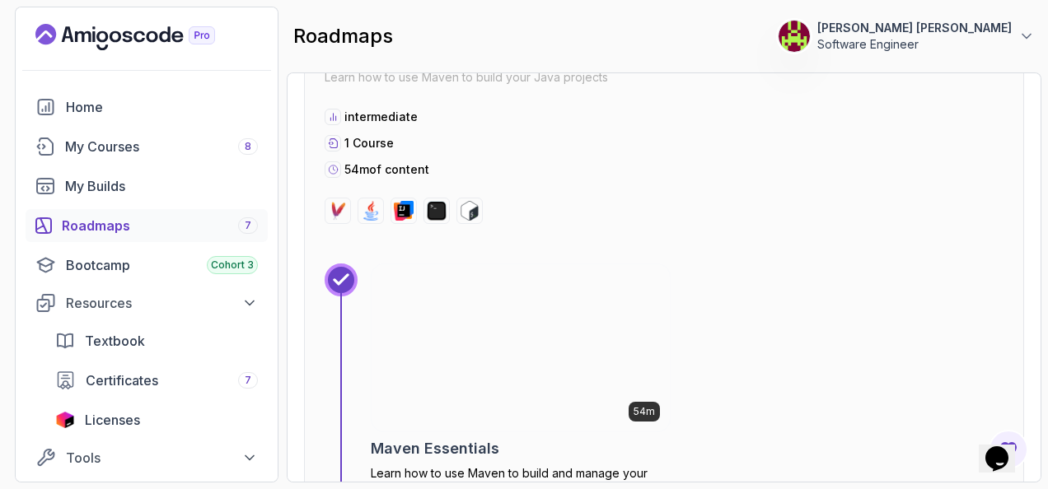
scroll to position [7639, 0]
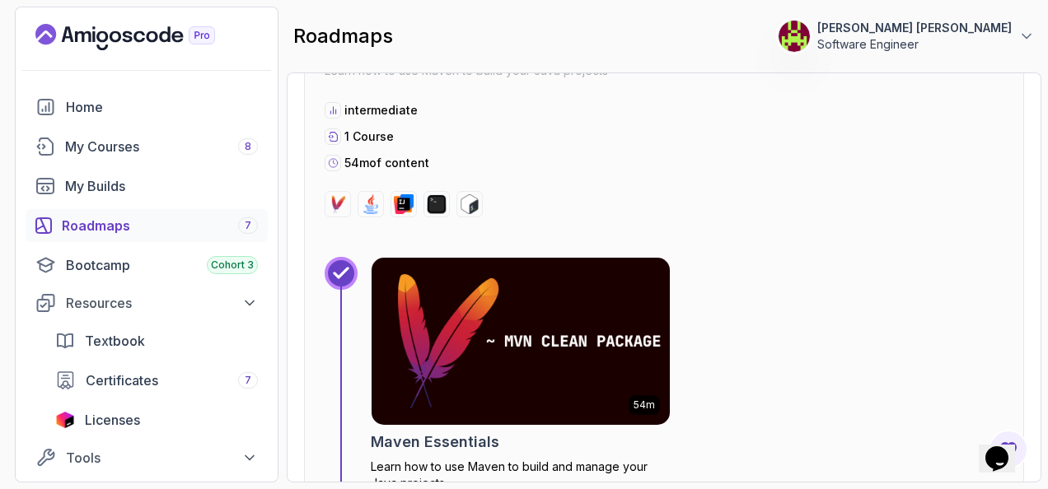
click at [522, 293] on img at bounding box center [520, 342] width 313 height 176
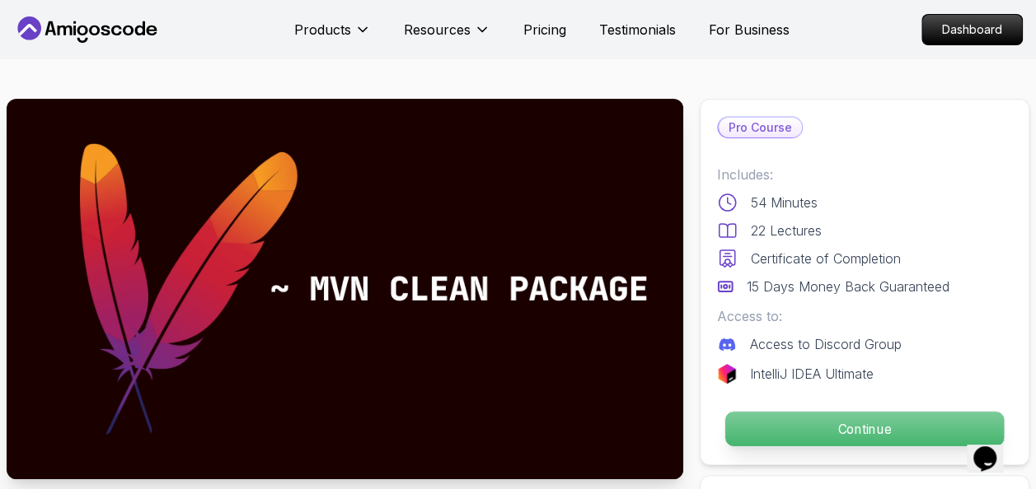
click at [817, 426] on p "Continue" at bounding box center [864, 429] width 279 height 35
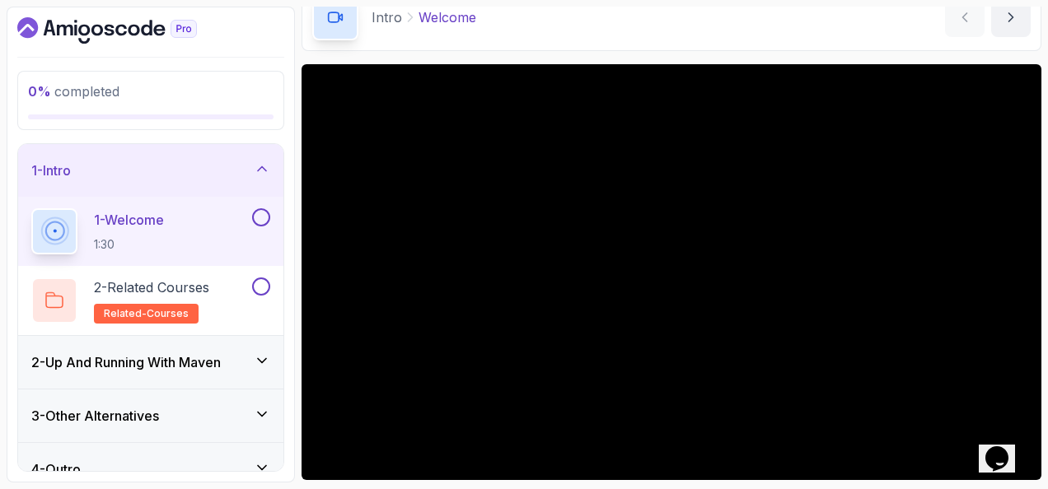
scroll to position [21, 0]
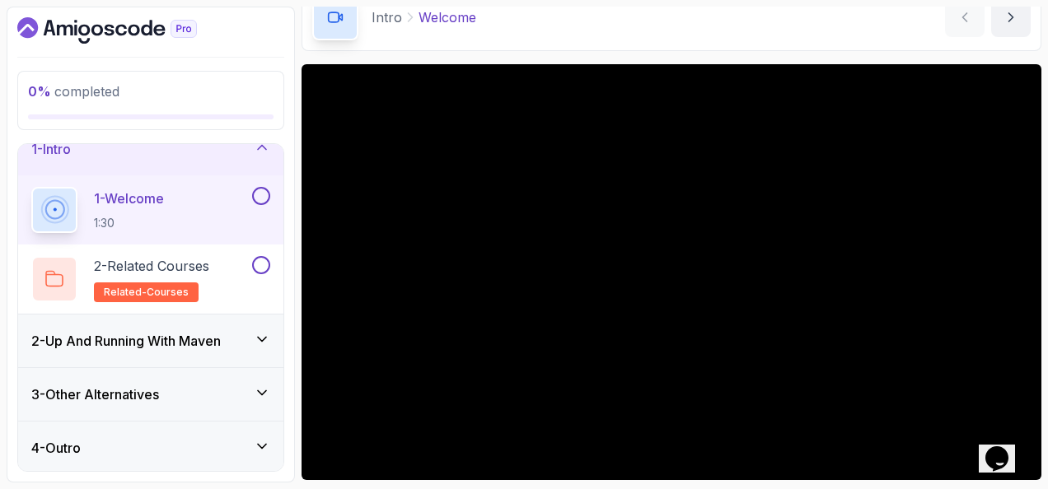
click at [227, 385] on div "3 - Other Alternatives" at bounding box center [150, 395] width 239 height 20
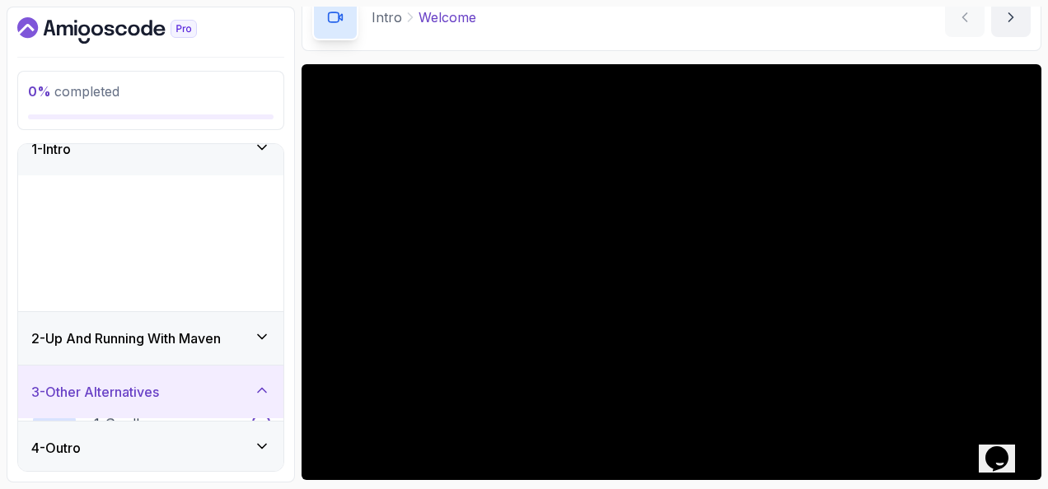
scroll to position [0, 0]
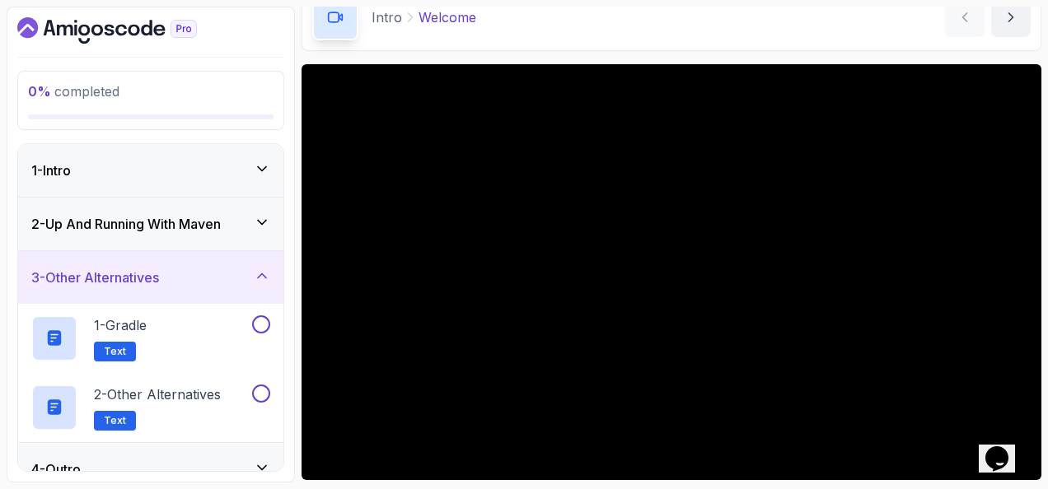
click at [232, 279] on div "3 - Other Alternatives" at bounding box center [150, 278] width 239 height 20
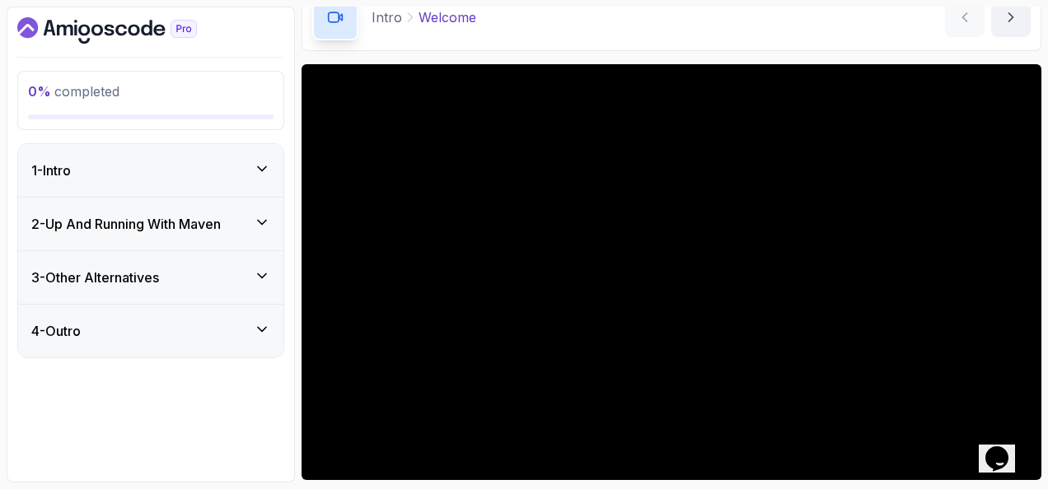
click at [245, 337] on div "4 - Outro" at bounding box center [150, 331] width 239 height 20
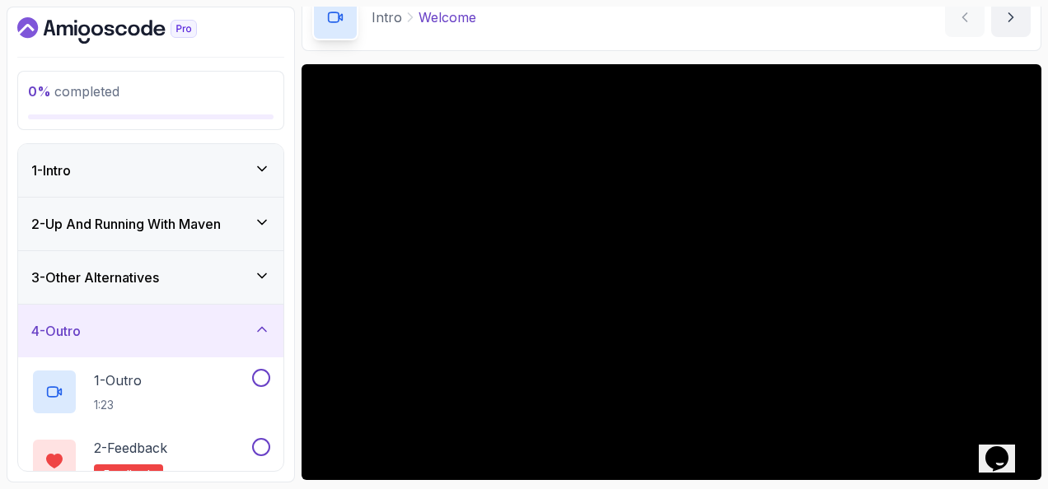
click at [258, 330] on icon at bounding box center [262, 329] width 16 height 16
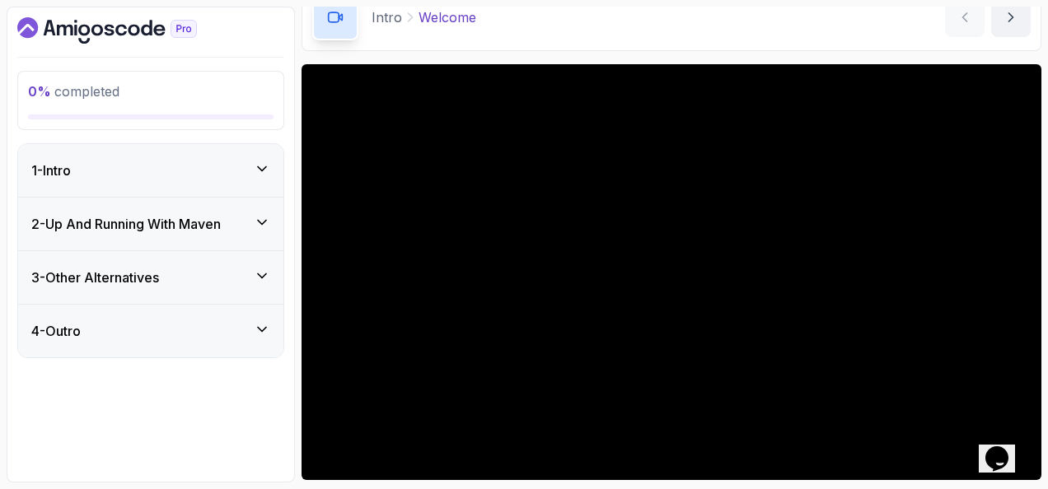
click at [159, 175] on div "1 - Intro" at bounding box center [150, 171] width 239 height 20
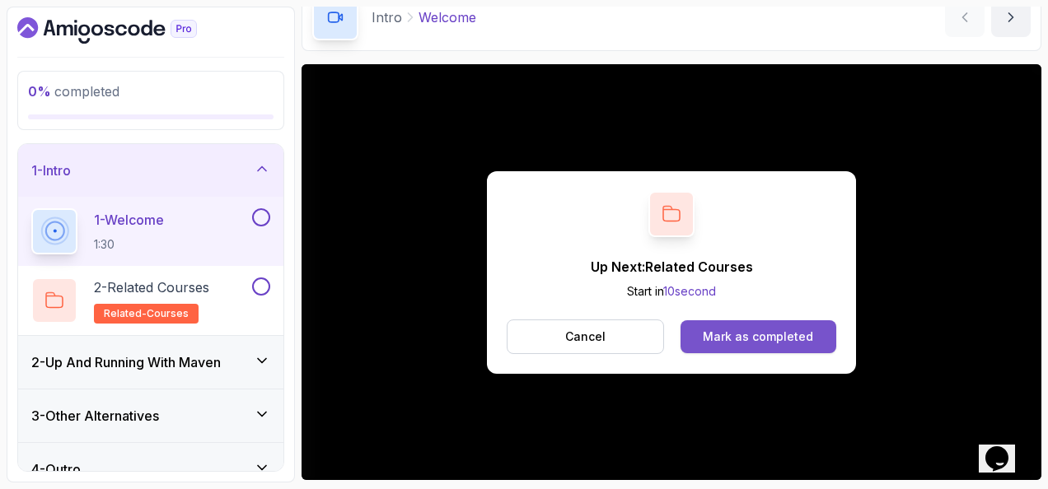
click at [817, 338] on button "Mark as completed" at bounding box center [759, 337] width 156 height 33
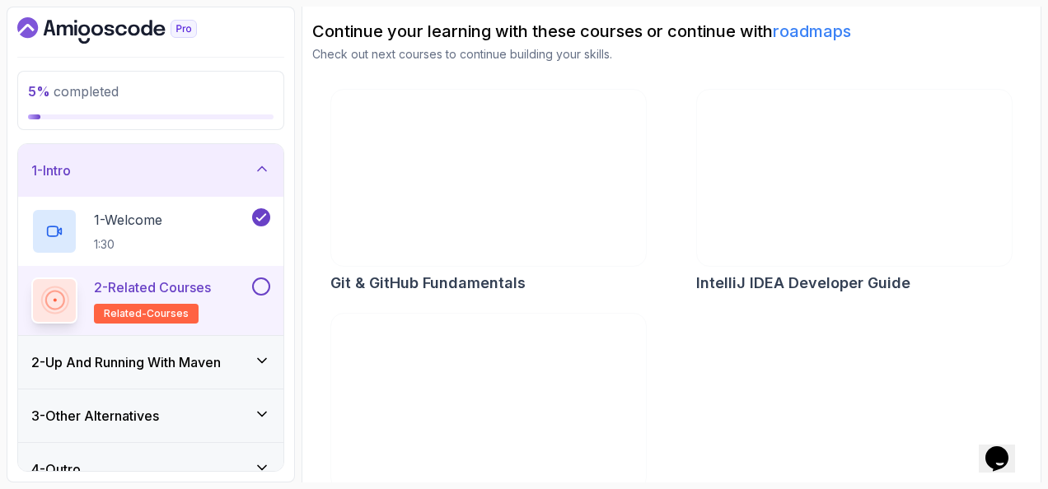
scroll to position [214, 0]
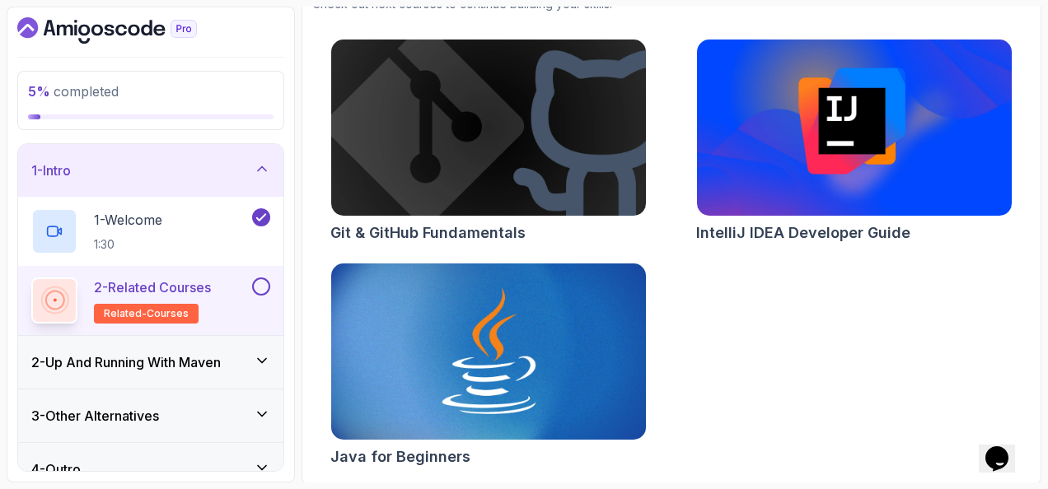
click at [252, 283] on div at bounding box center [259, 287] width 21 height 18
click at [260, 280] on button at bounding box center [261, 287] width 18 height 18
click at [260, 358] on icon at bounding box center [262, 360] width 8 height 4
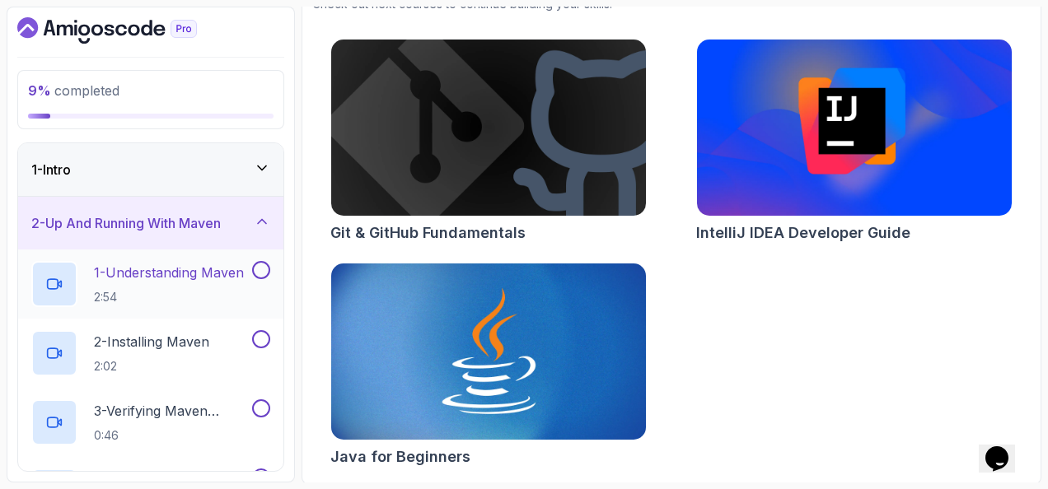
click at [193, 283] on h2 "1 - Understanding Maven 2:54" at bounding box center [169, 284] width 150 height 43
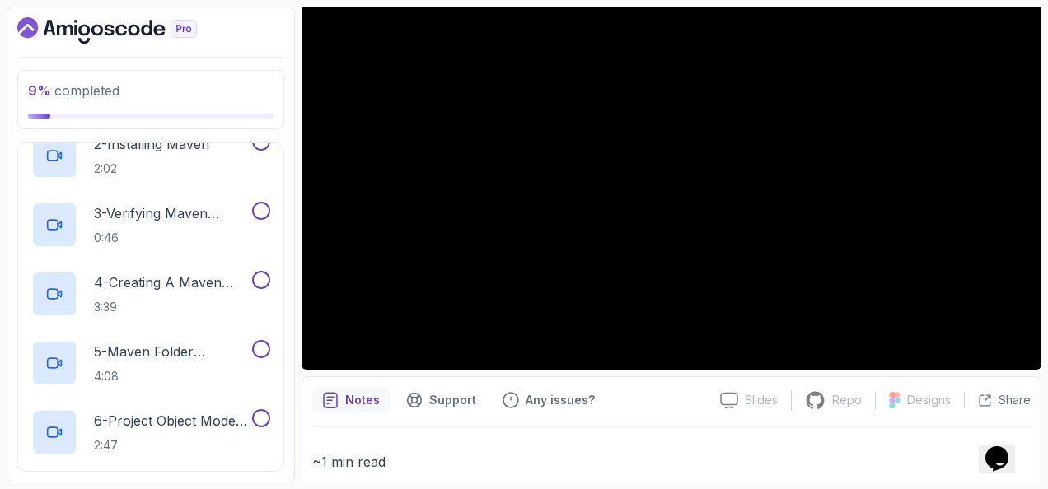
scroll to position [110, 0]
